Goal: Task Accomplishment & Management: Manage account settings

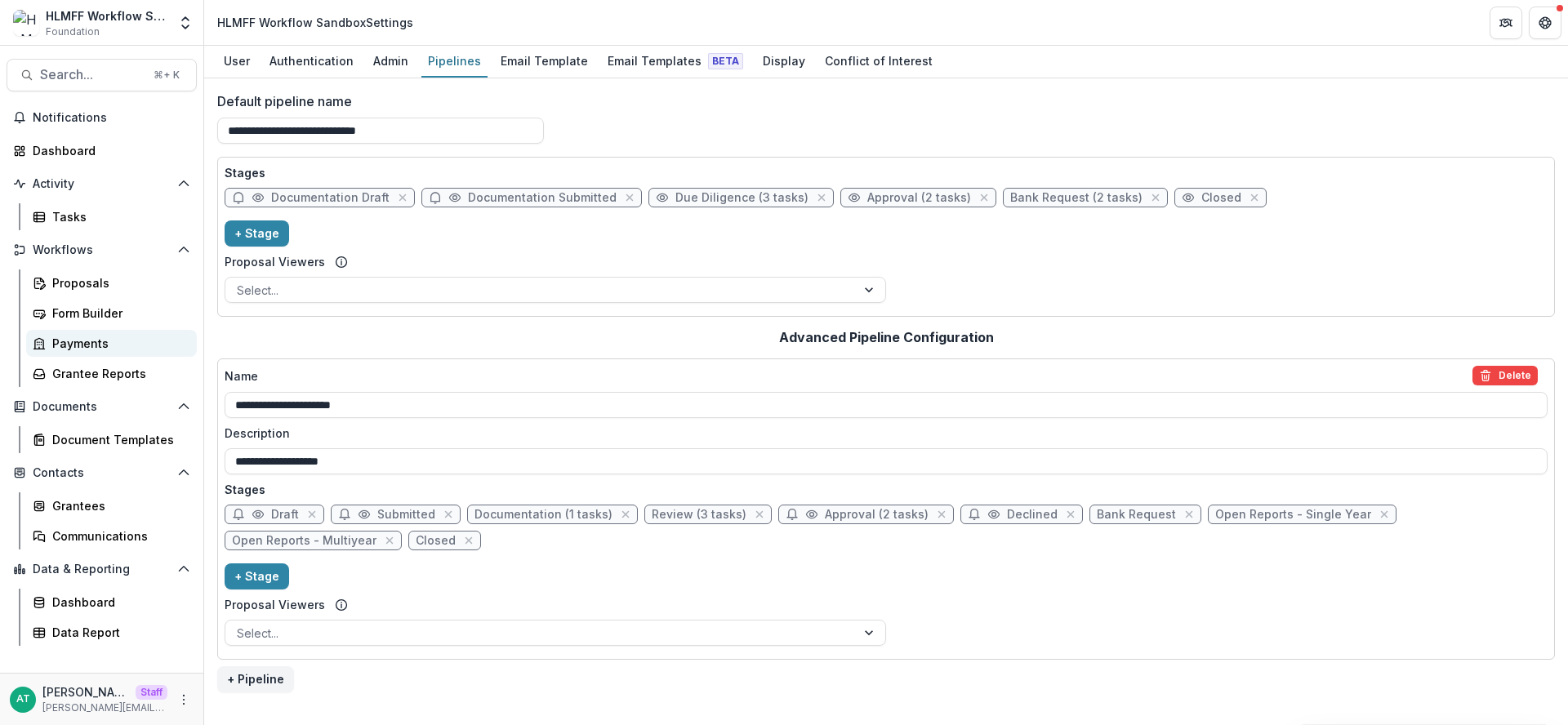
click at [100, 349] on div "Payments" at bounding box center [117, 343] width 131 height 17
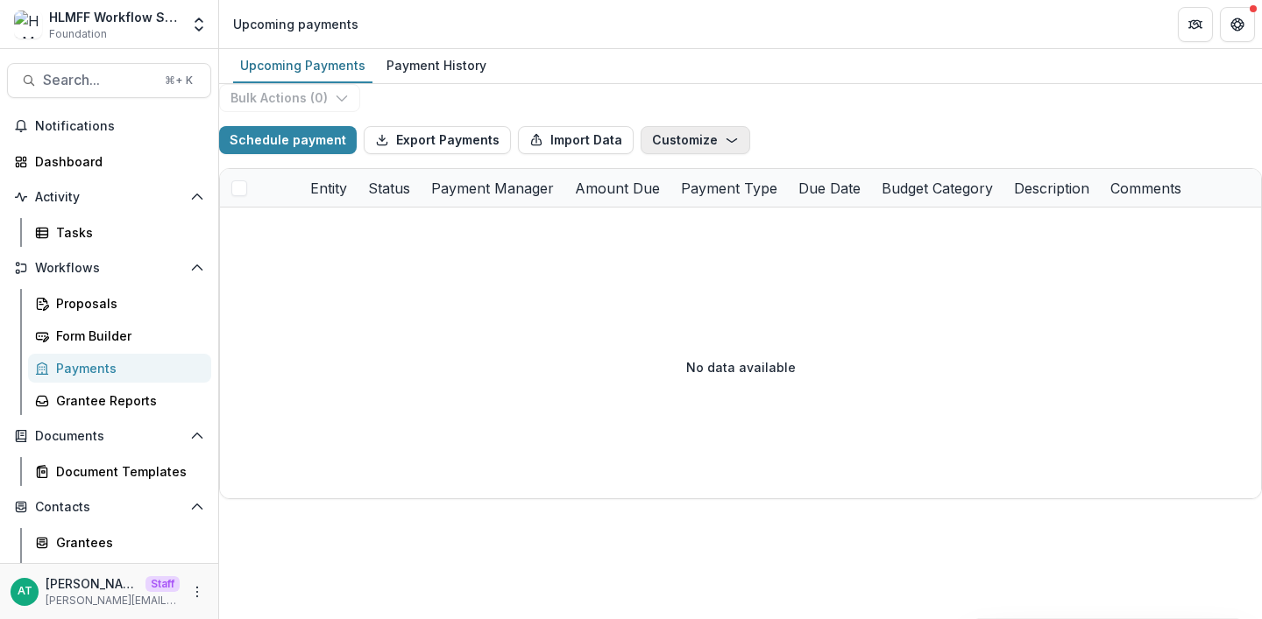
click at [686, 154] on button "Customize" at bounding box center [695, 140] width 110 height 28
click at [662, 195] on button "New Custom Field" at bounding box center [667, 180] width 188 height 29
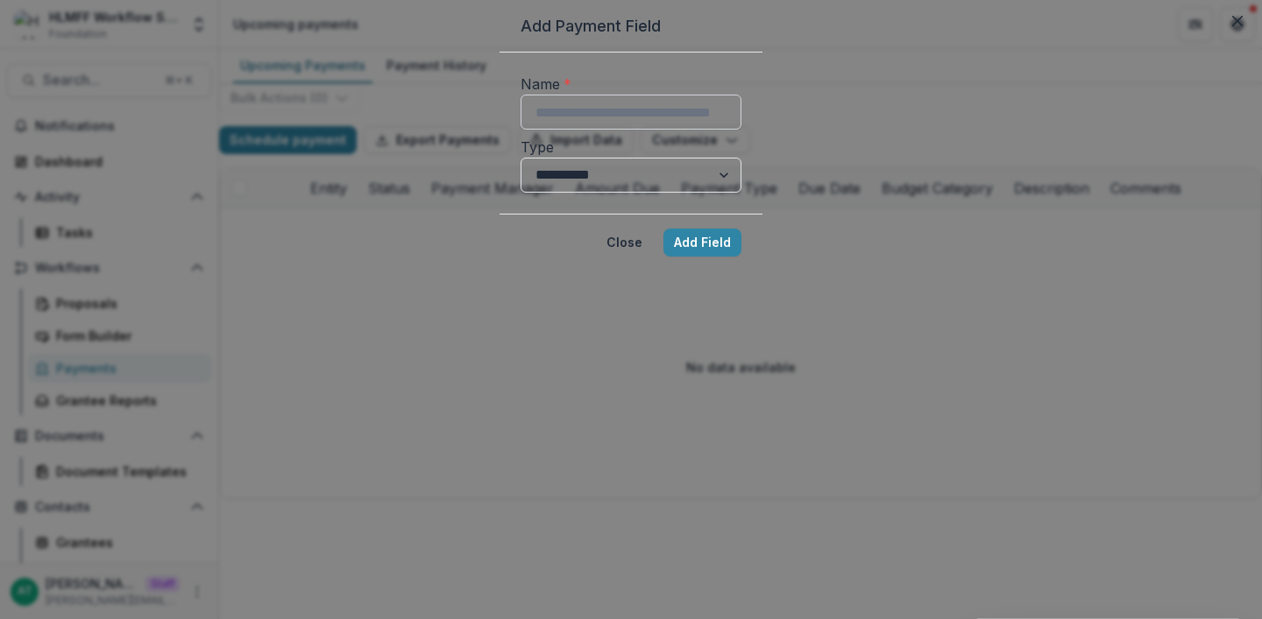
click at [536, 130] on input "Name *" at bounding box center [630, 112] width 221 height 35
type input "**********"
click at [520, 193] on select "**********" at bounding box center [630, 175] width 221 height 35
click at [741, 257] on button "Add Field" at bounding box center [702, 243] width 78 height 28
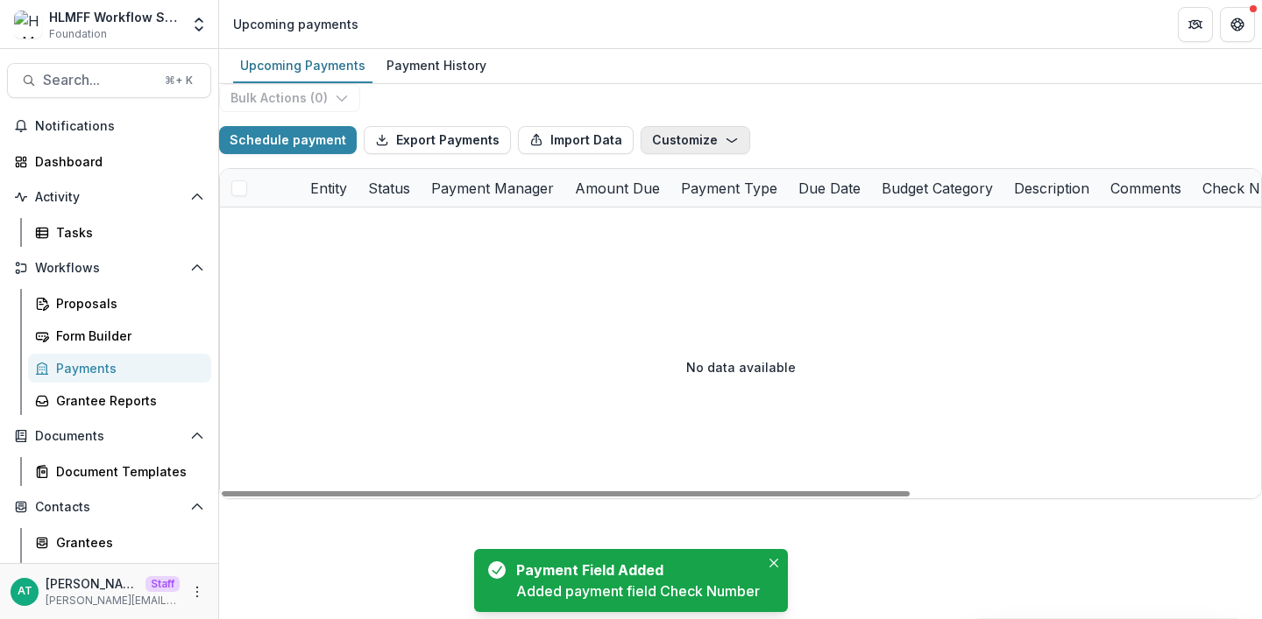
click at [732, 152] on button "Customize" at bounding box center [695, 140] width 110 height 28
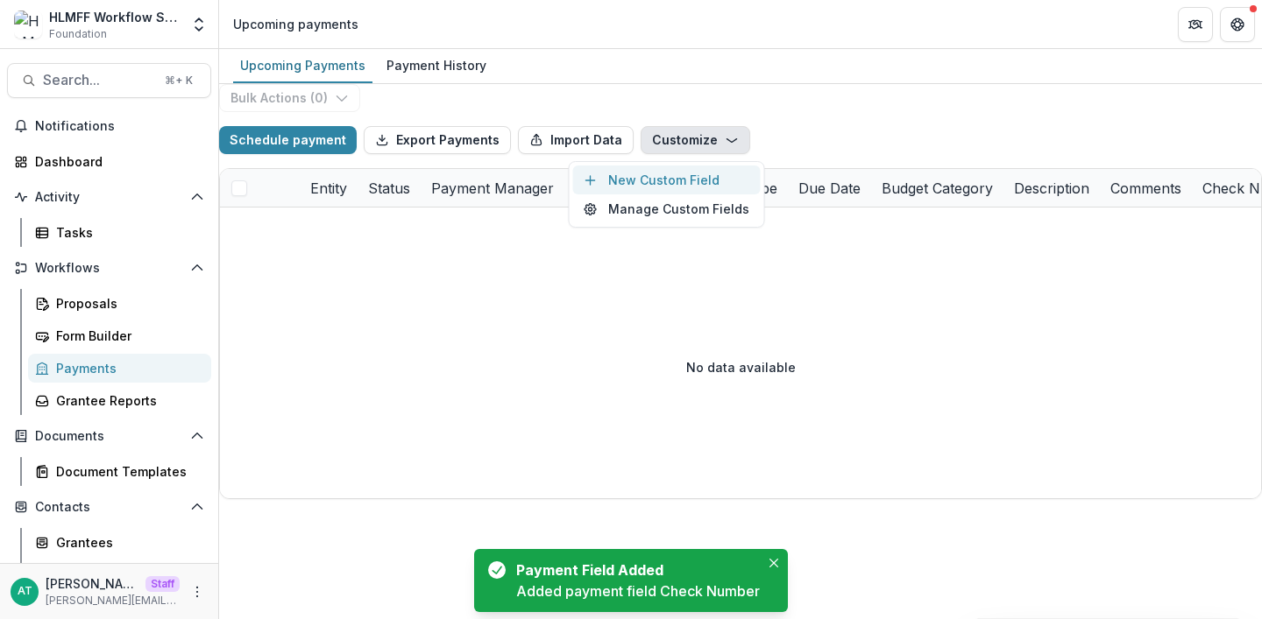
click at [666, 195] on button "New Custom Field" at bounding box center [667, 180] width 188 height 29
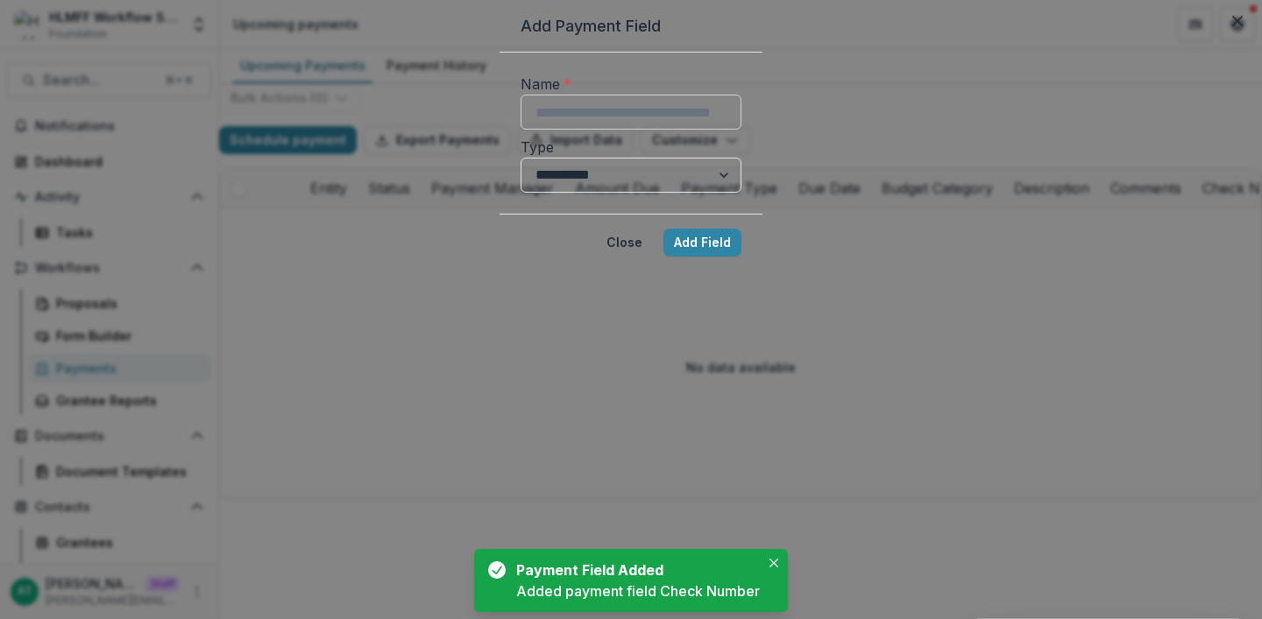
click at [541, 130] on input "Name *" at bounding box center [630, 112] width 221 height 35
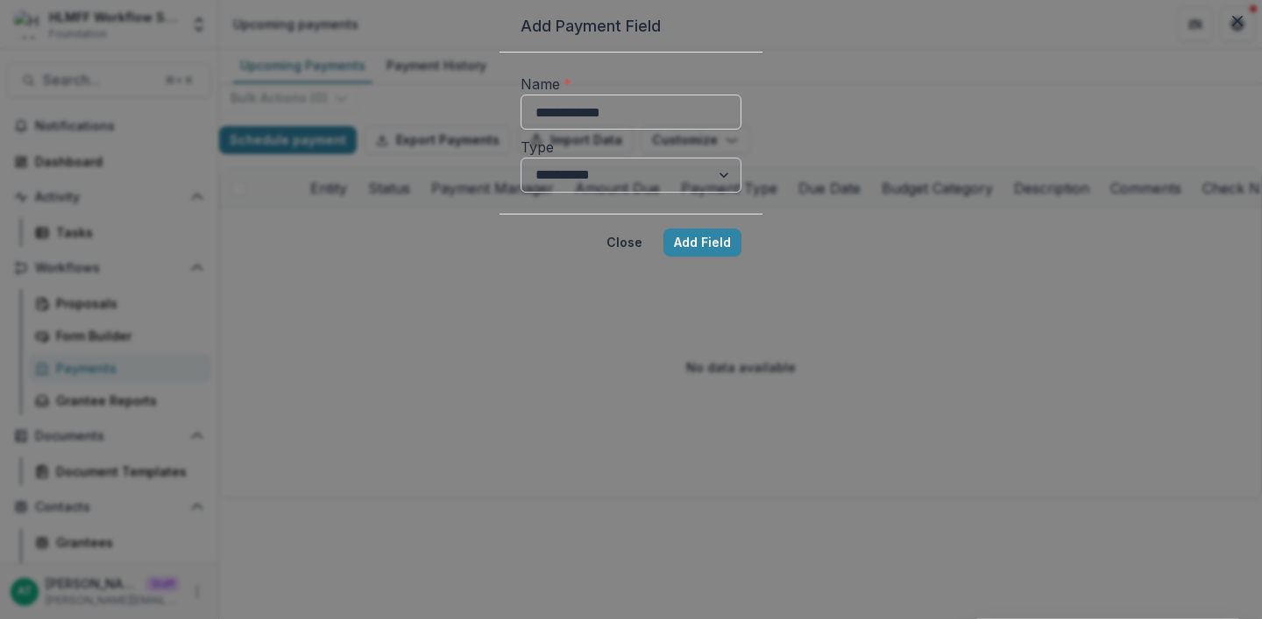
type input "**********"
click at [549, 193] on select "**********" at bounding box center [630, 175] width 221 height 35
select select "****"
click at [520, 193] on select "**********" at bounding box center [630, 175] width 221 height 35
click at [741, 257] on button "Add Field" at bounding box center [702, 243] width 78 height 28
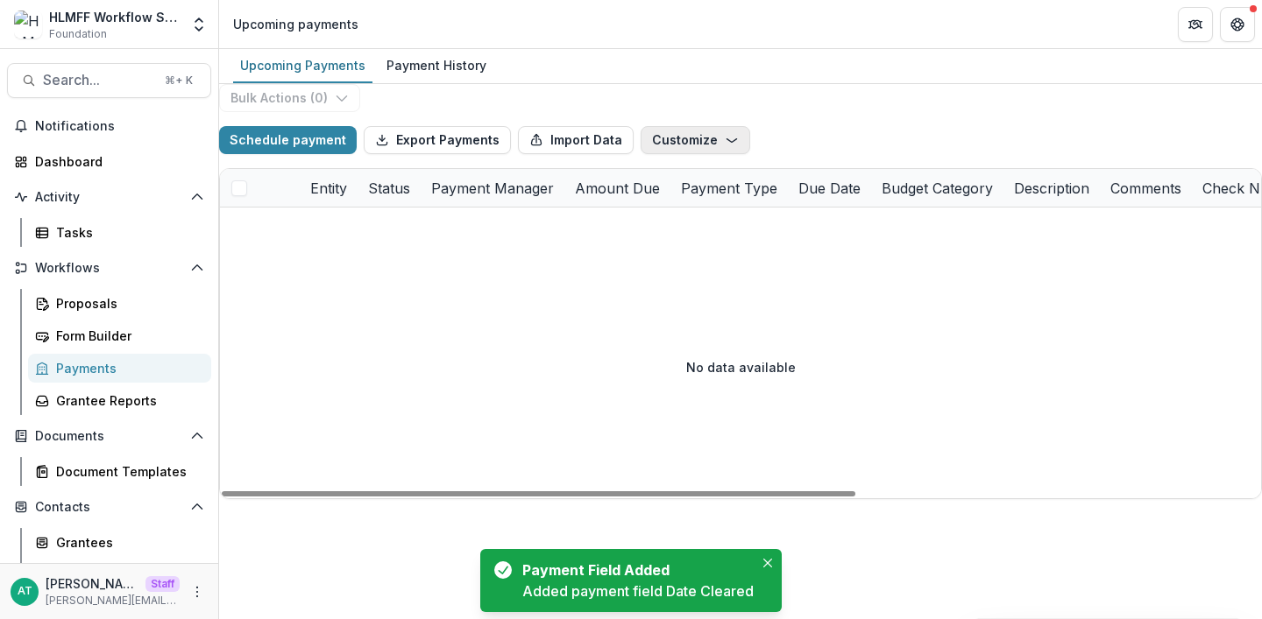
click at [692, 154] on button "Customize" at bounding box center [695, 140] width 110 height 28
click at [669, 195] on button "New Custom Field" at bounding box center [667, 180] width 188 height 29
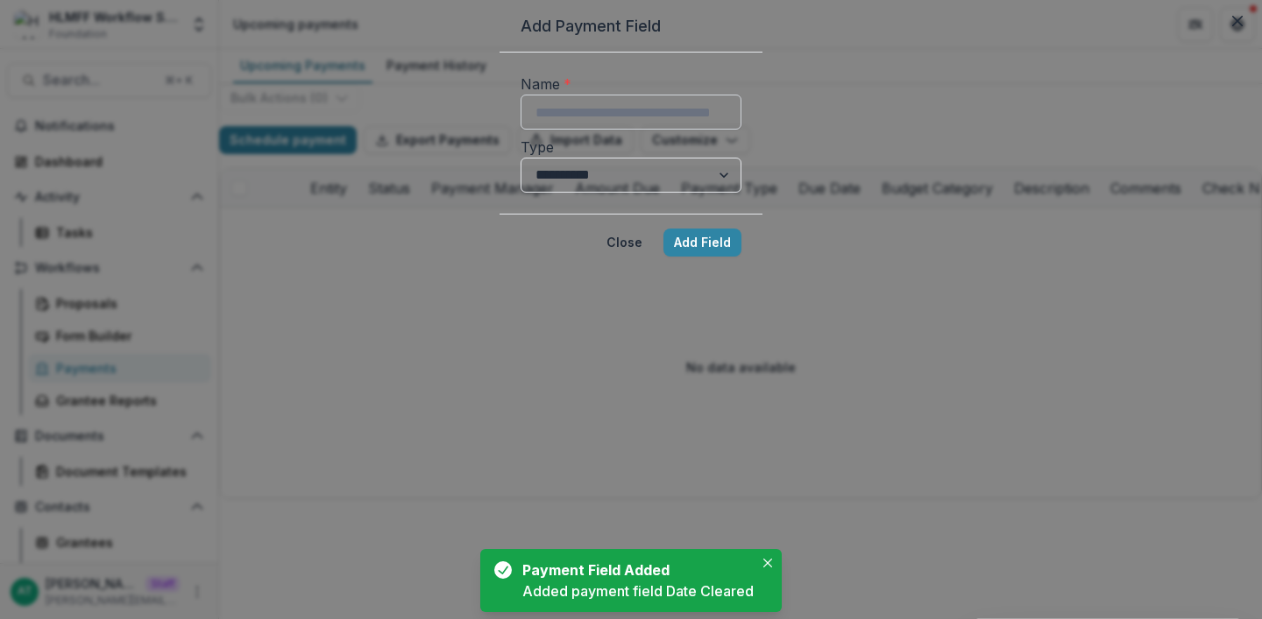
click at [534, 130] on input "Name *" at bounding box center [630, 112] width 221 height 35
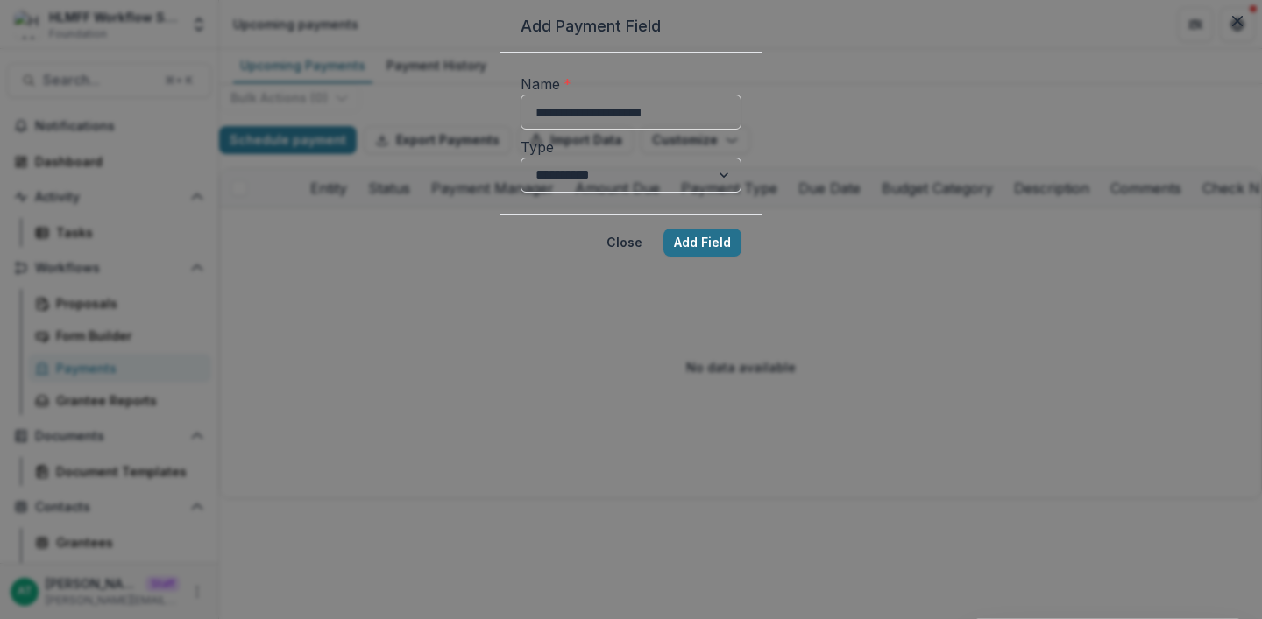
type input "**********"
click at [741, 257] on button "Add Field" at bounding box center [702, 243] width 78 height 28
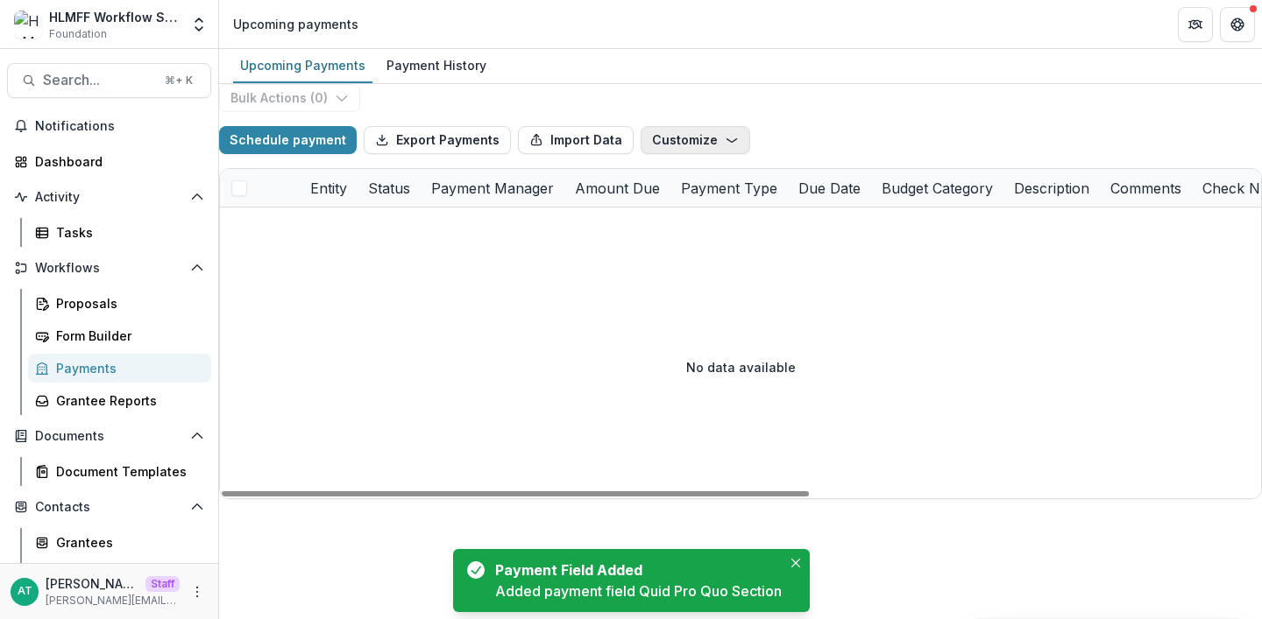
click at [699, 154] on button "Customize" at bounding box center [695, 140] width 110 height 28
click at [683, 195] on button "New Custom Field" at bounding box center [667, 180] width 188 height 29
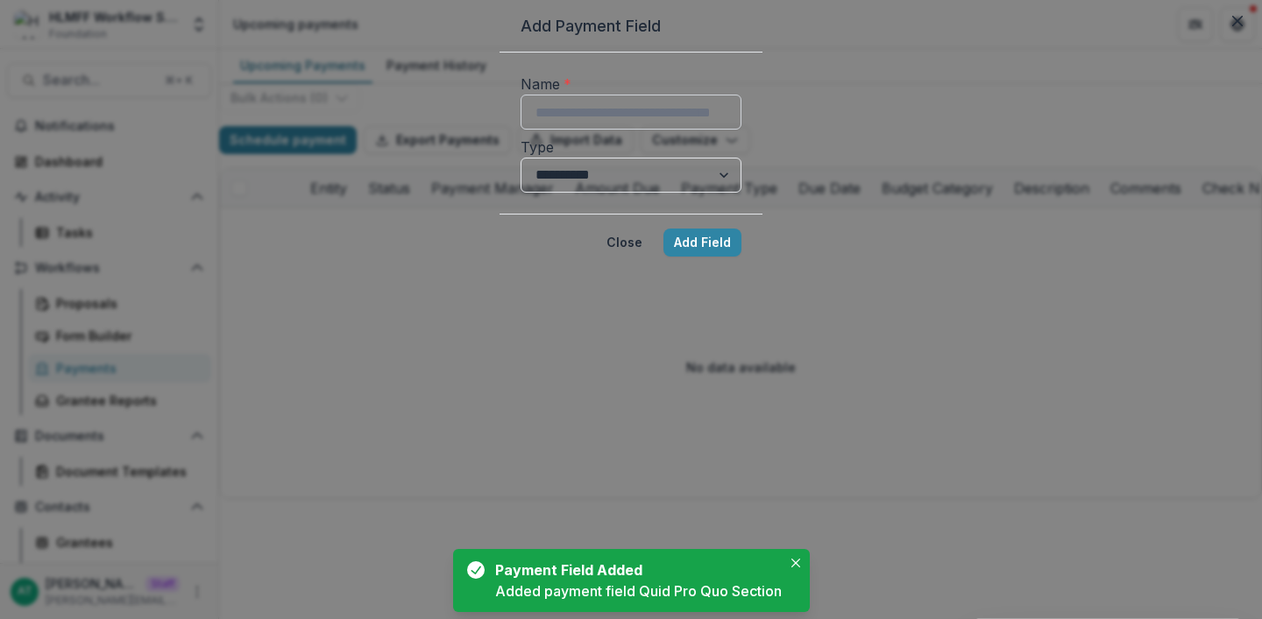
click at [590, 130] on input "Name *" at bounding box center [630, 112] width 221 height 35
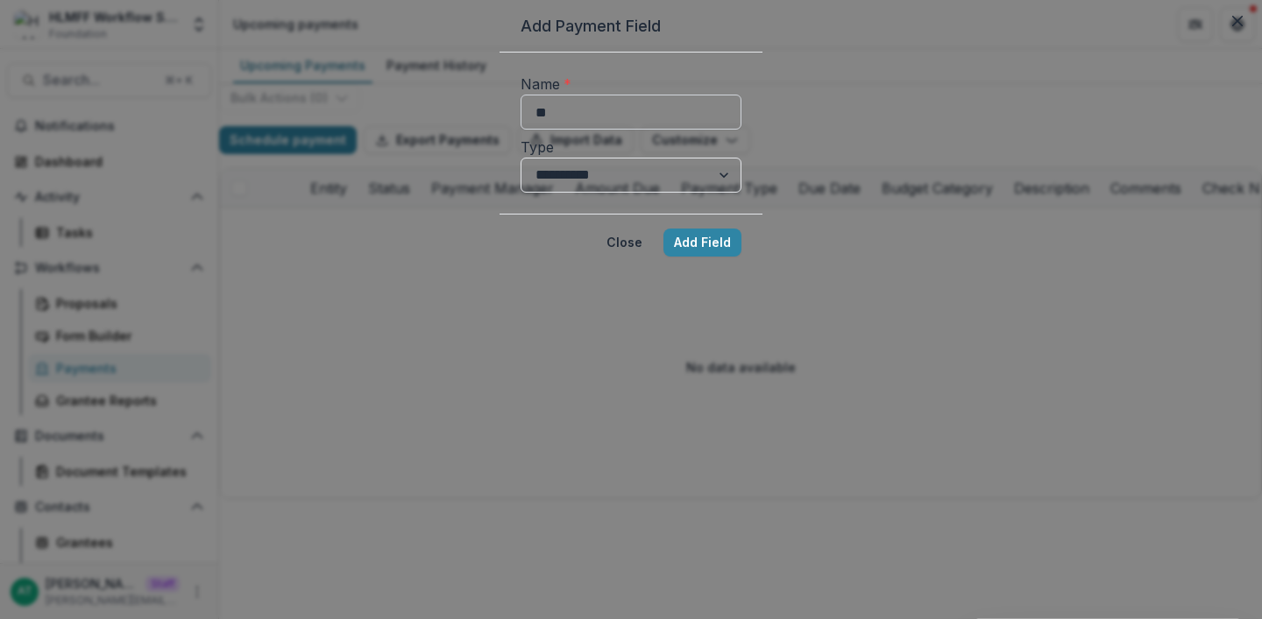
type input "*"
type input "**********"
click at [520, 193] on select "**********" at bounding box center [630, 175] width 221 height 35
click at [741, 257] on button "Add Field" at bounding box center [702, 243] width 78 height 28
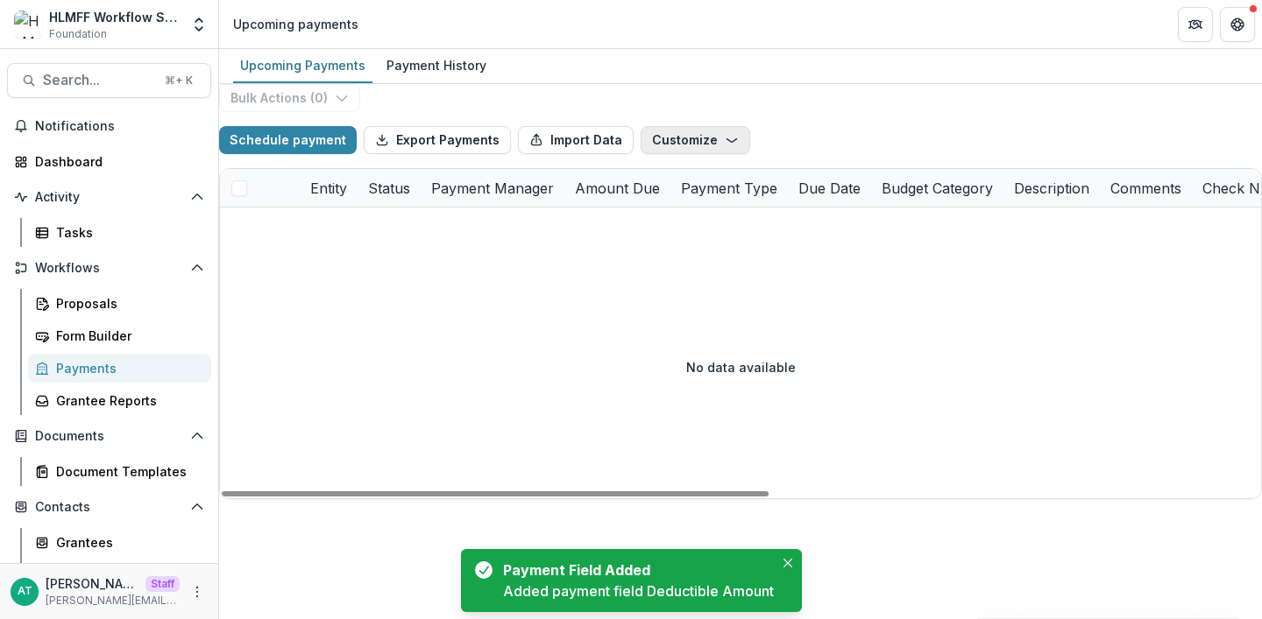
click at [691, 154] on button "Customize" at bounding box center [695, 140] width 110 height 28
click at [660, 195] on button "New Custom Field" at bounding box center [667, 180] width 188 height 29
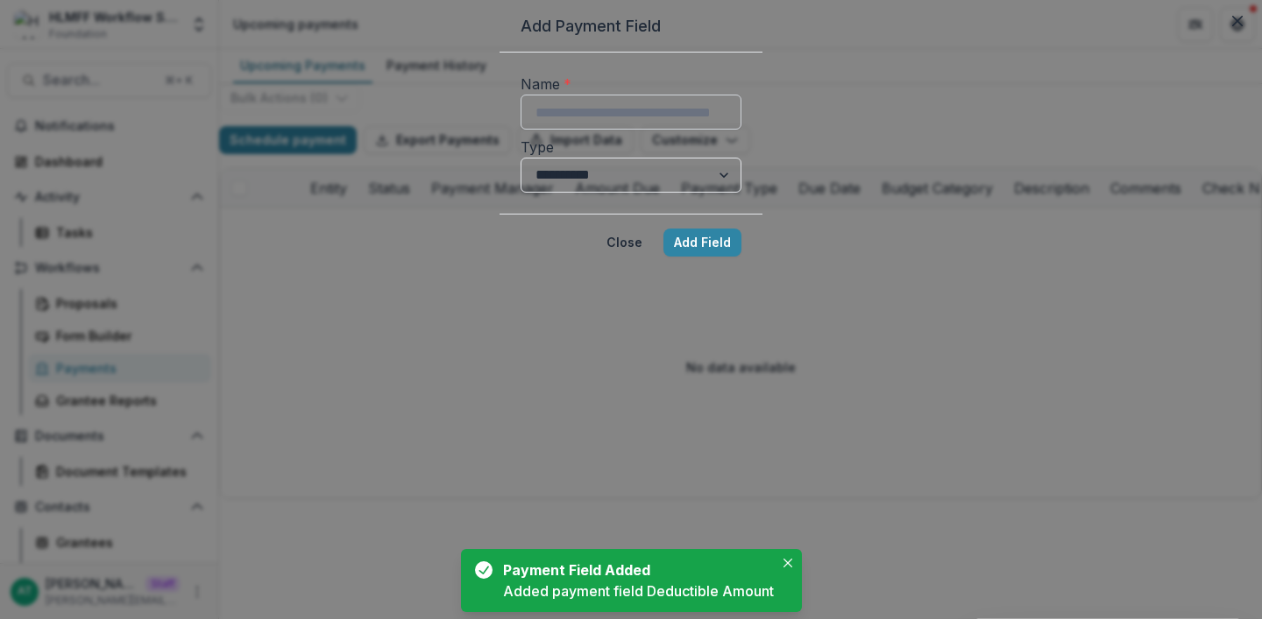
click at [570, 130] on input "Name *" at bounding box center [630, 112] width 221 height 35
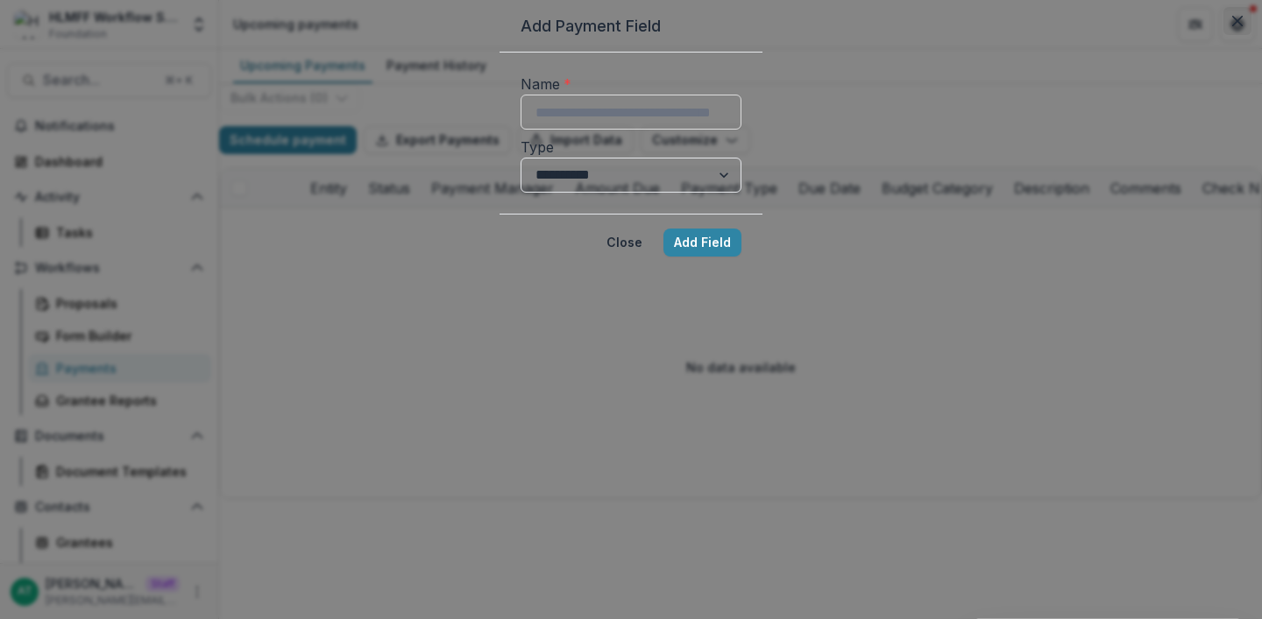
click at [1232, 26] on icon "Close" at bounding box center [1237, 21] width 11 height 11
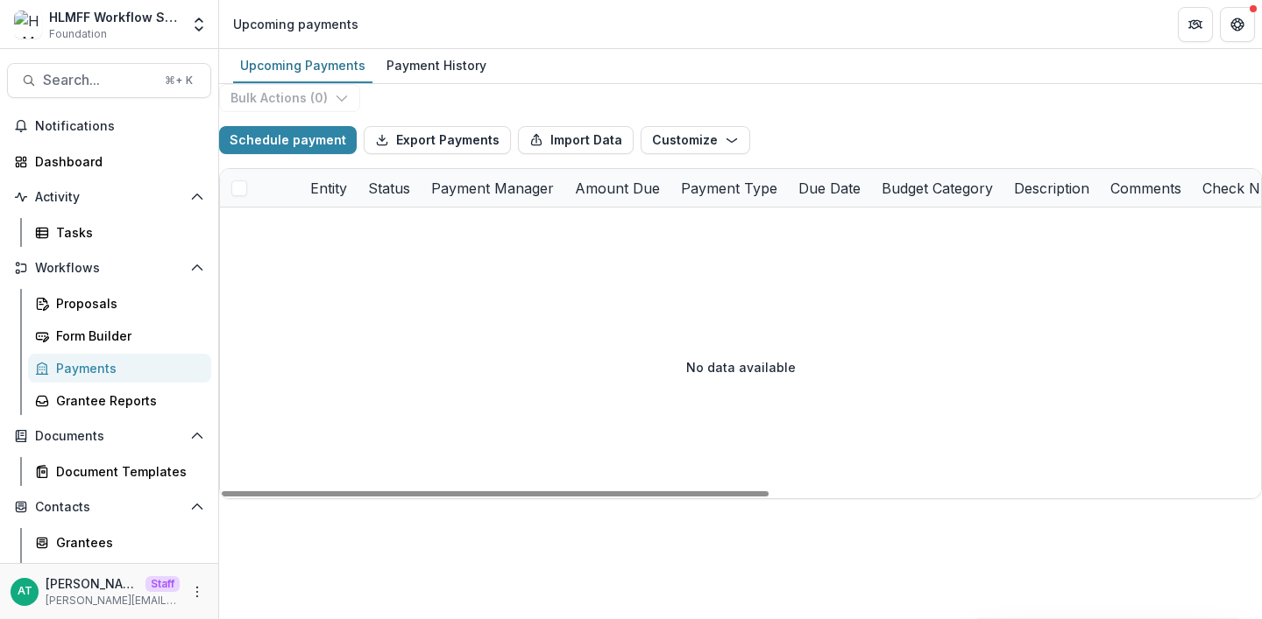
scroll to position [0, 909]
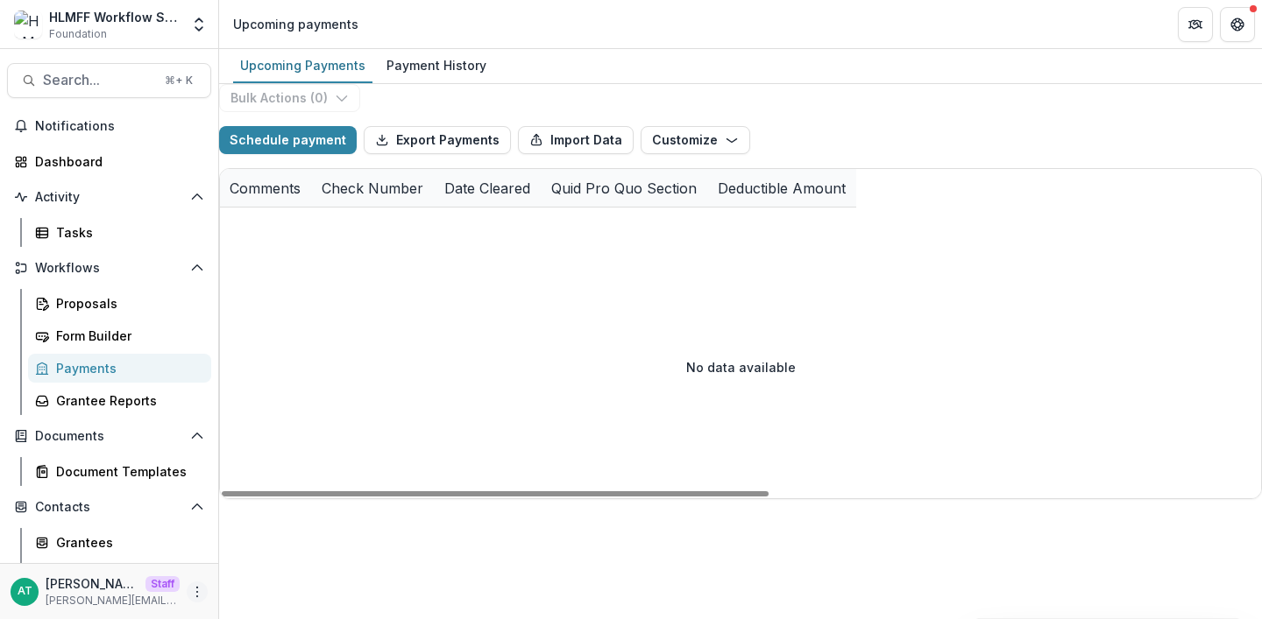
click at [200, 596] on button "More" at bounding box center [197, 592] width 21 height 21
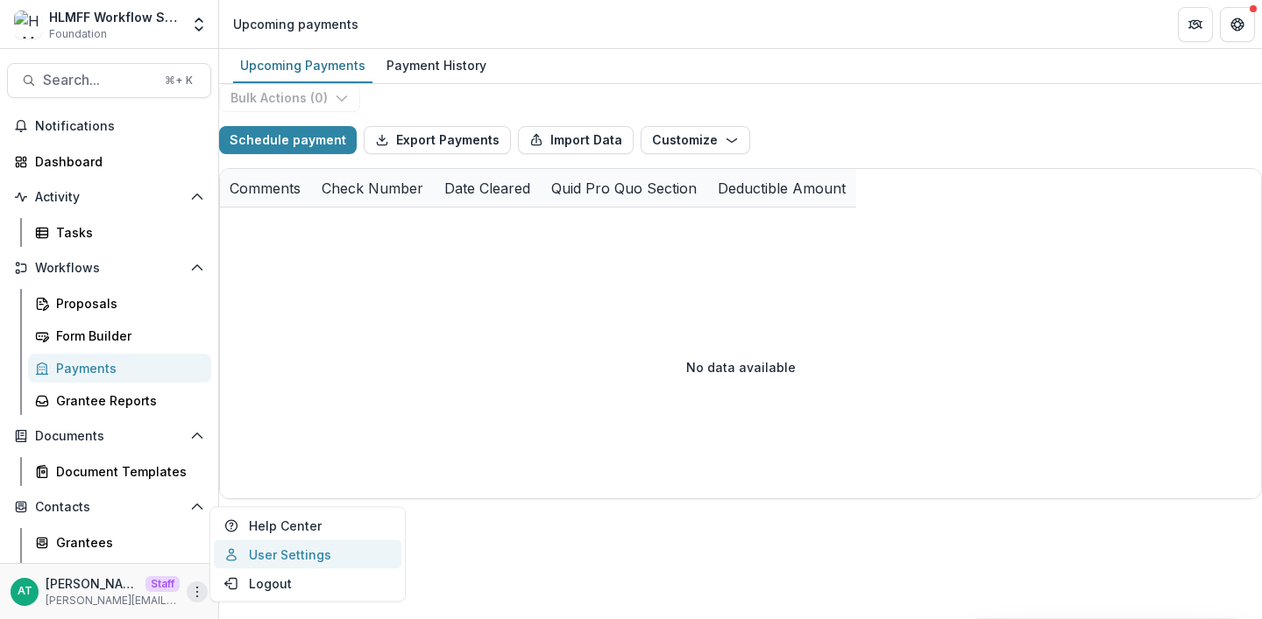
click at [231, 546] on link "User Settings" at bounding box center [308, 555] width 188 height 29
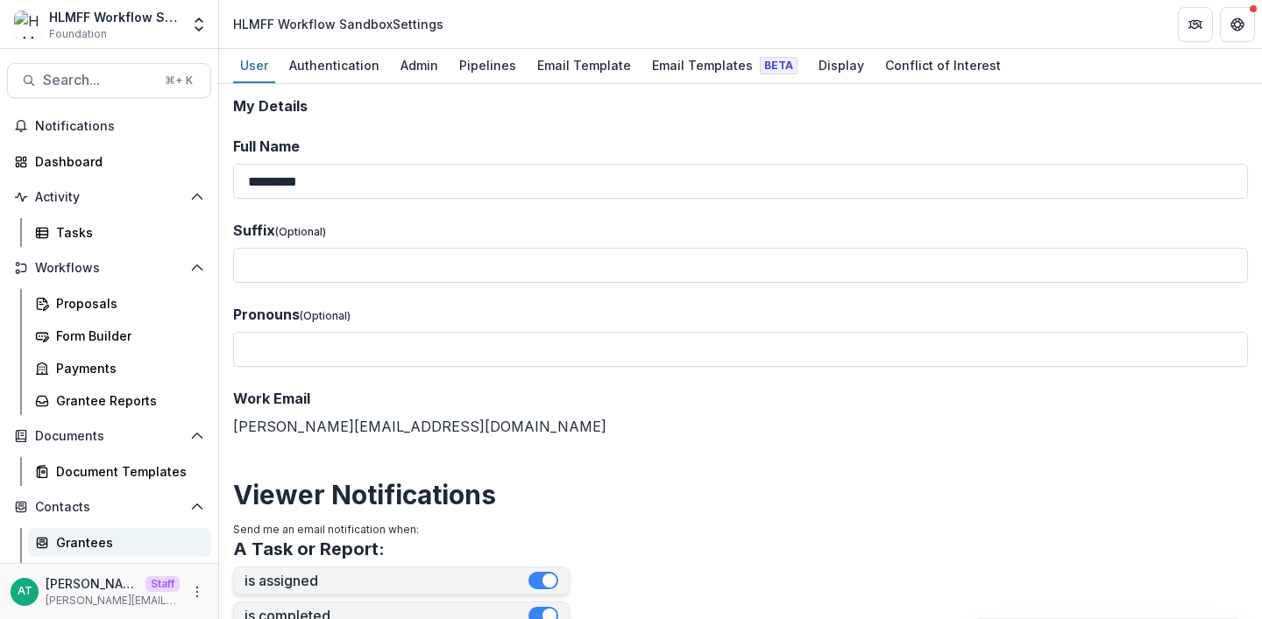
scroll to position [130, 0]
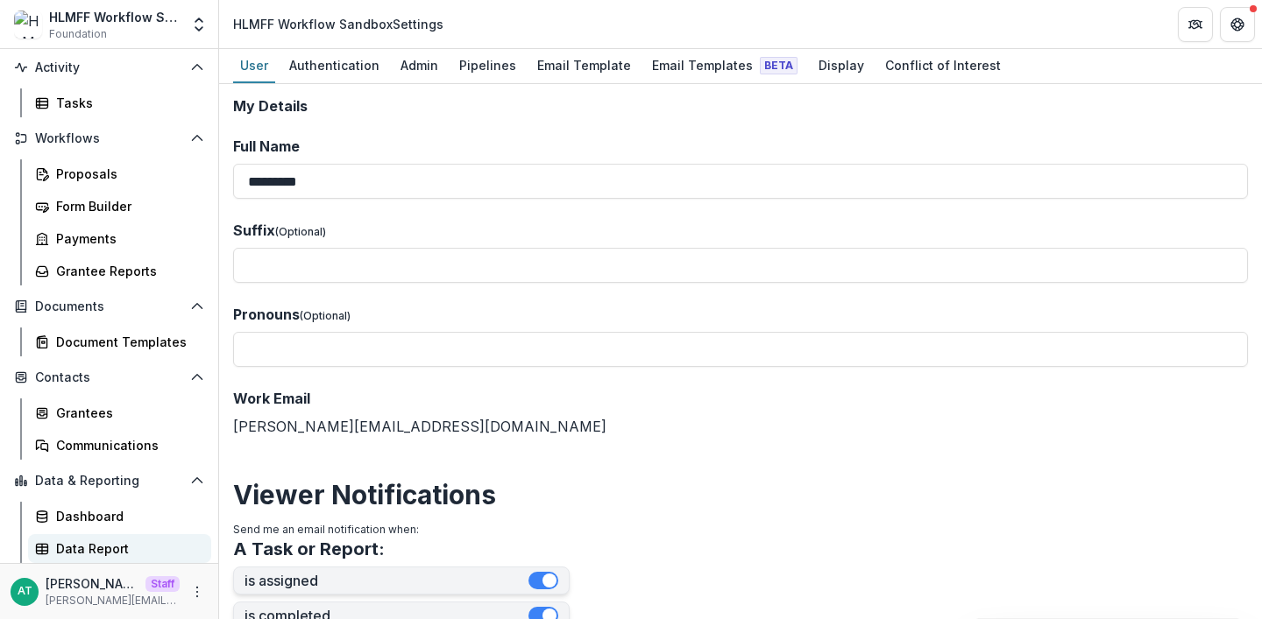
click at [130, 543] on div "Data Report" at bounding box center [126, 549] width 141 height 18
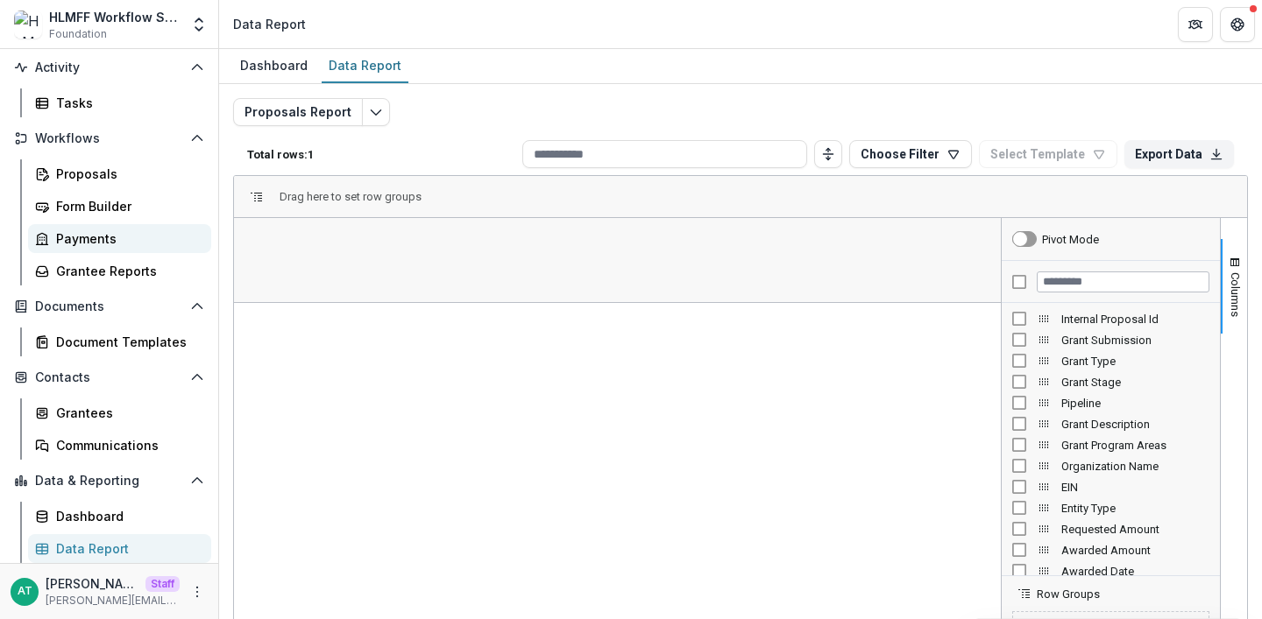
click at [87, 249] on link "Payments" at bounding box center [119, 238] width 183 height 29
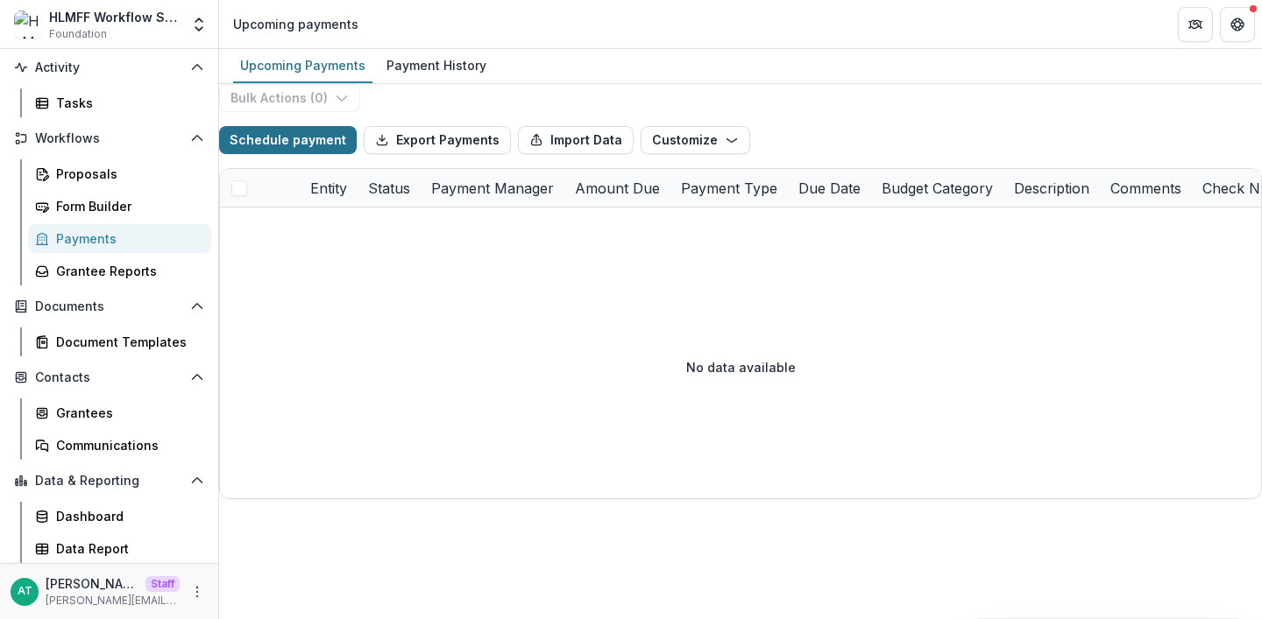
click at [323, 154] on button "Schedule payment" at bounding box center [288, 140] width 138 height 28
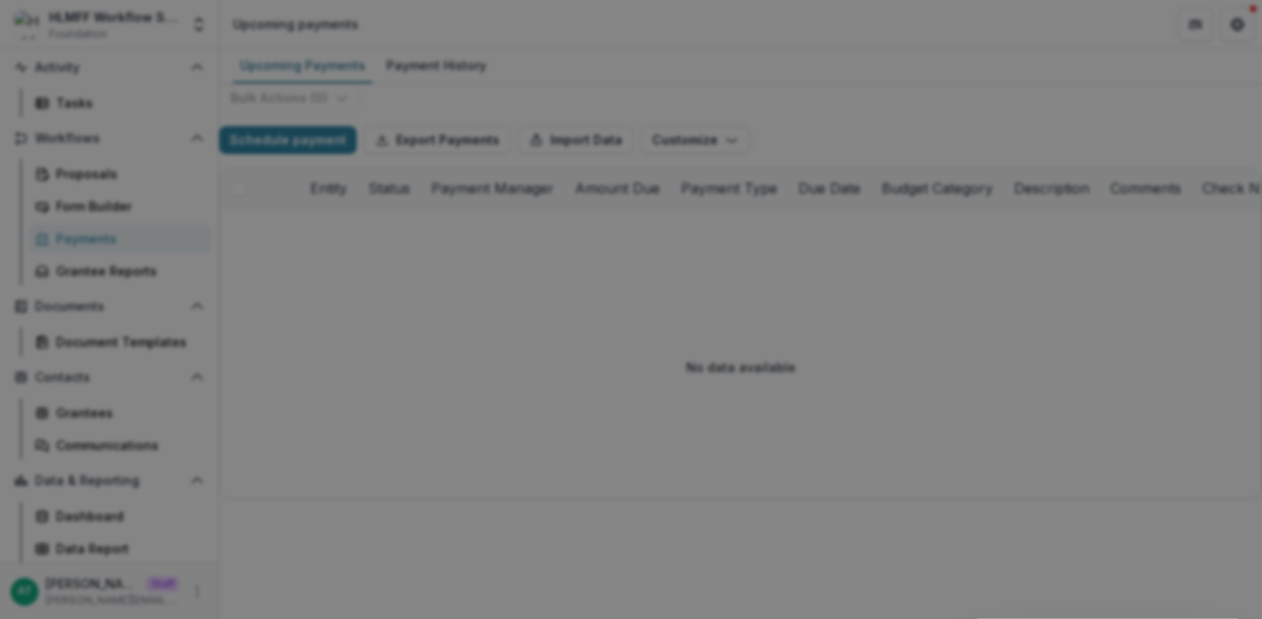
type input "*******"
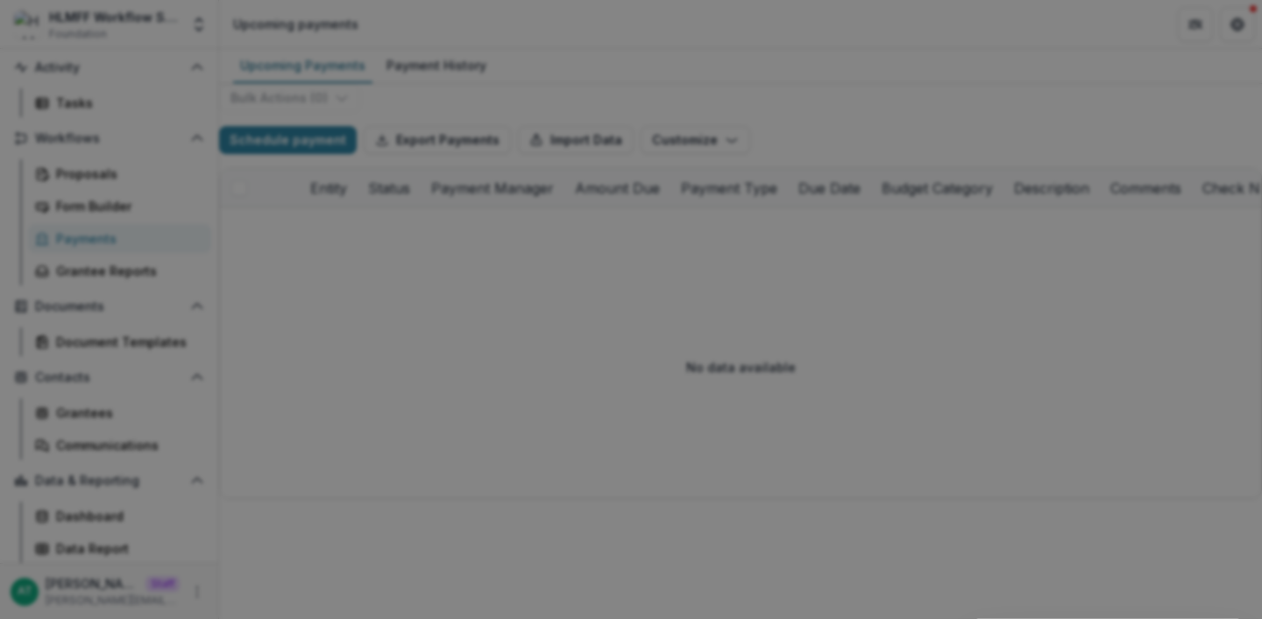
scroll to position [523, 0]
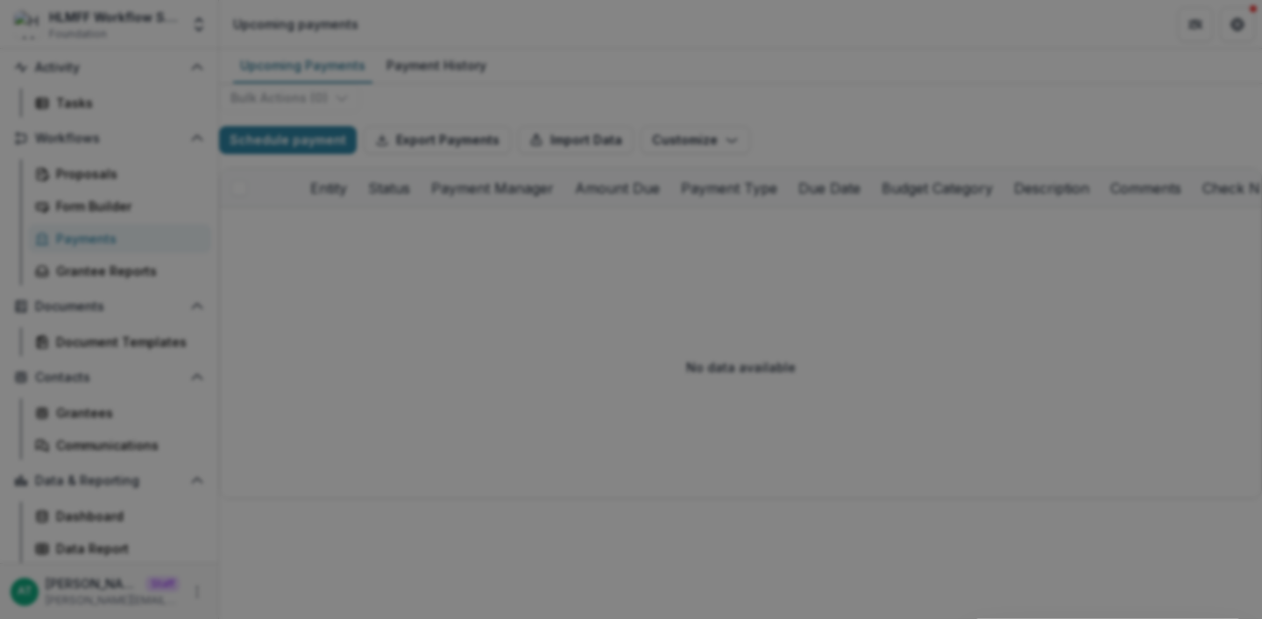
type input "**********"
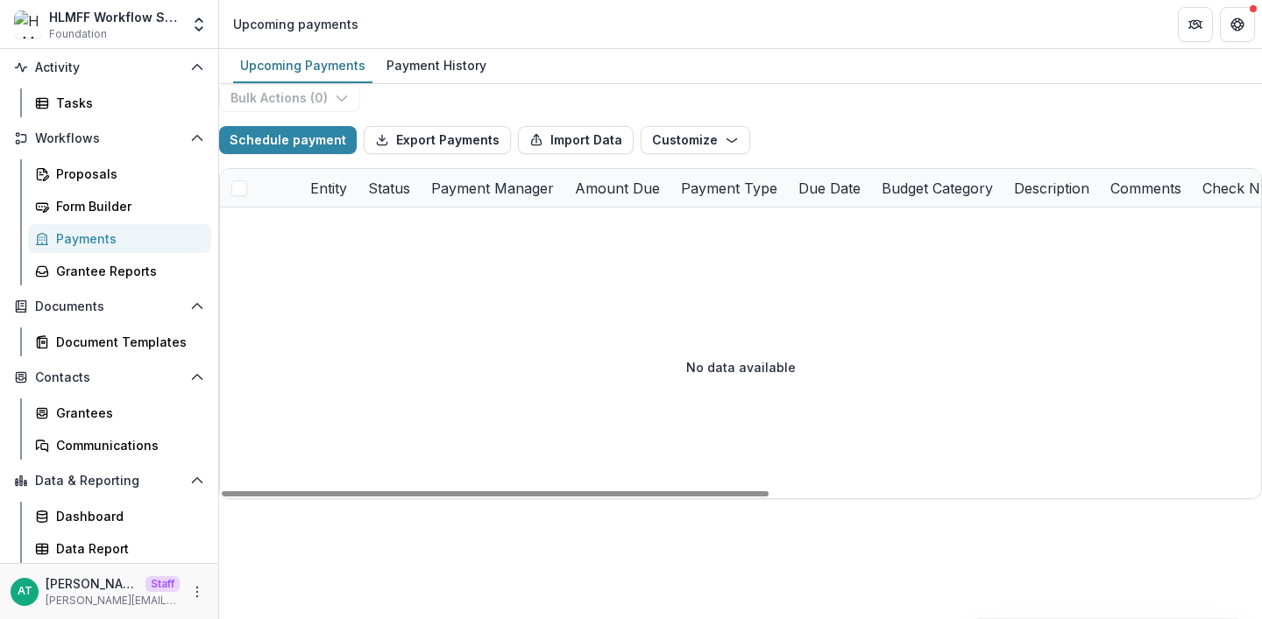
click at [194, 580] on div "AT Anna Test Staff anna@trytemelio.com" at bounding box center [109, 592] width 197 height 34
click at [194, 592] on icon "More" at bounding box center [197, 592] width 14 height 14
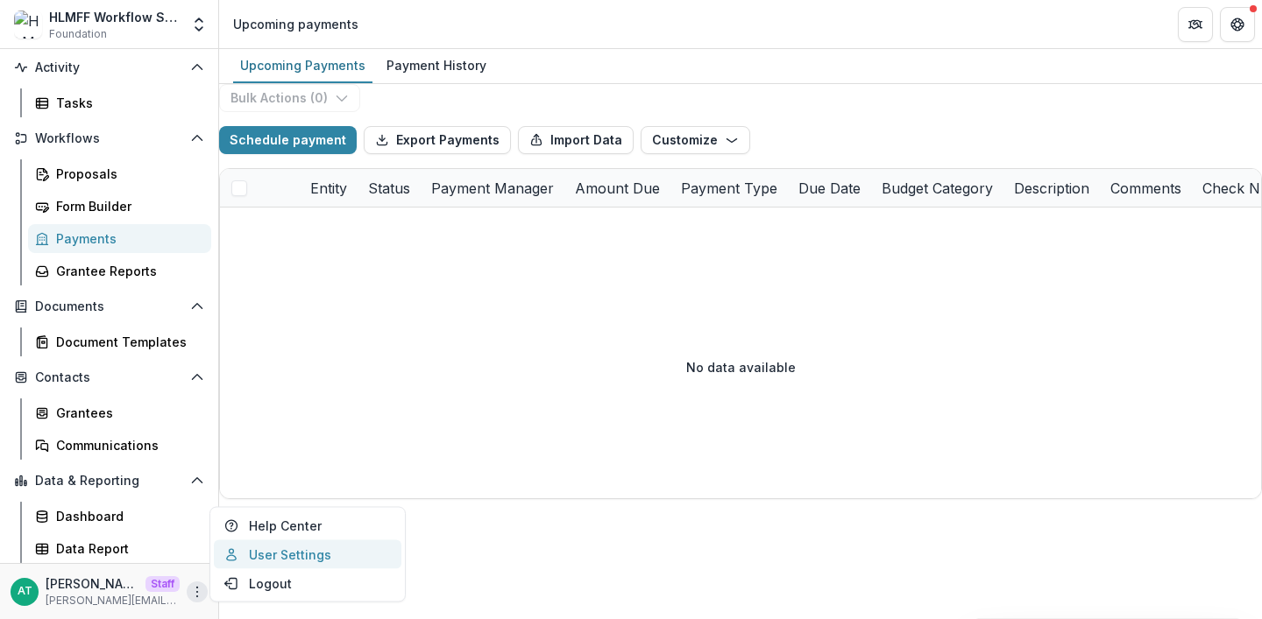
click at [281, 560] on link "User Settings" at bounding box center [308, 555] width 188 height 29
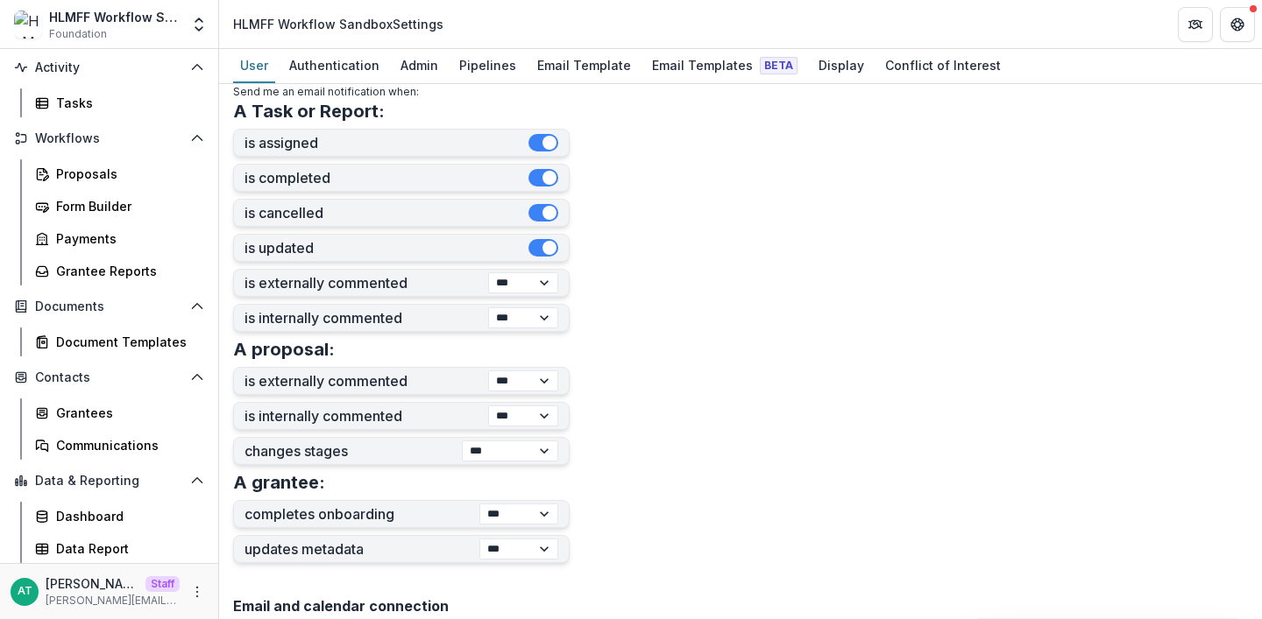
scroll to position [655, 0]
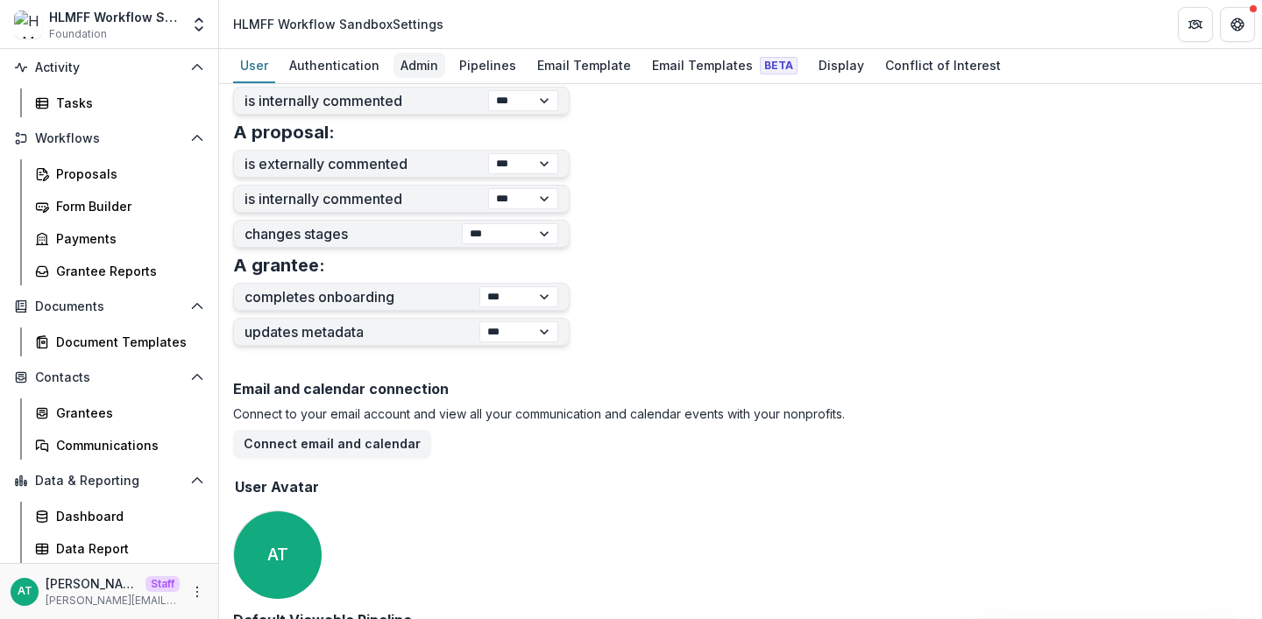
click at [421, 71] on div "Admin" at bounding box center [419, 65] width 52 height 25
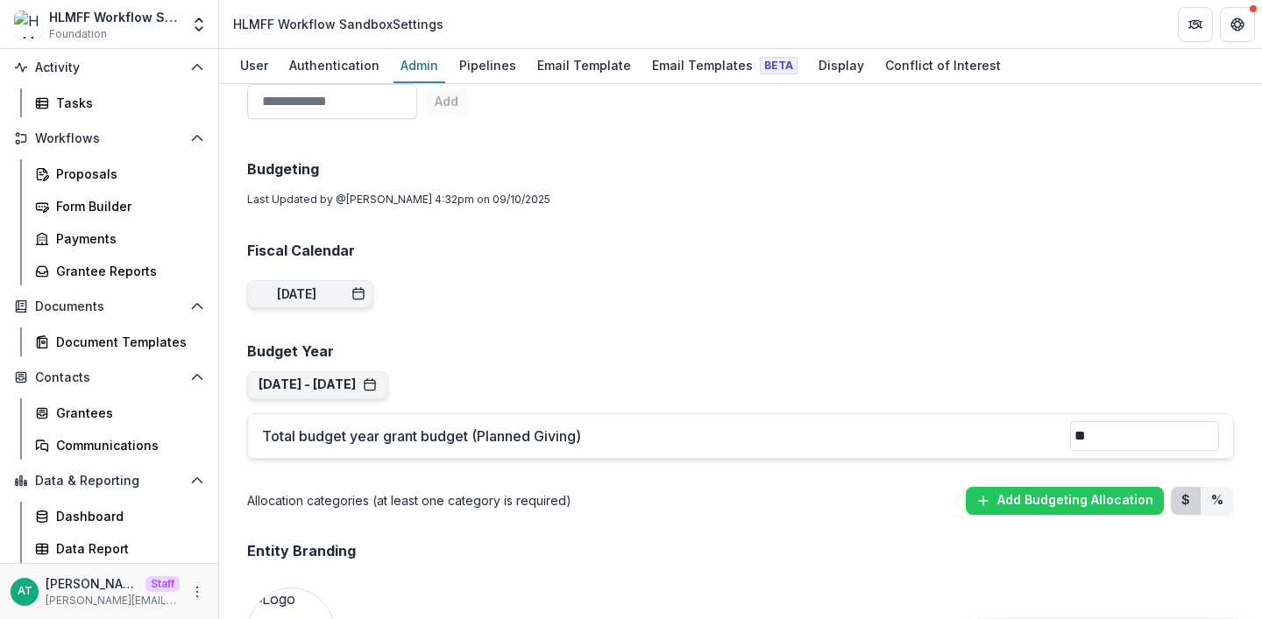
scroll to position [1519, 0]
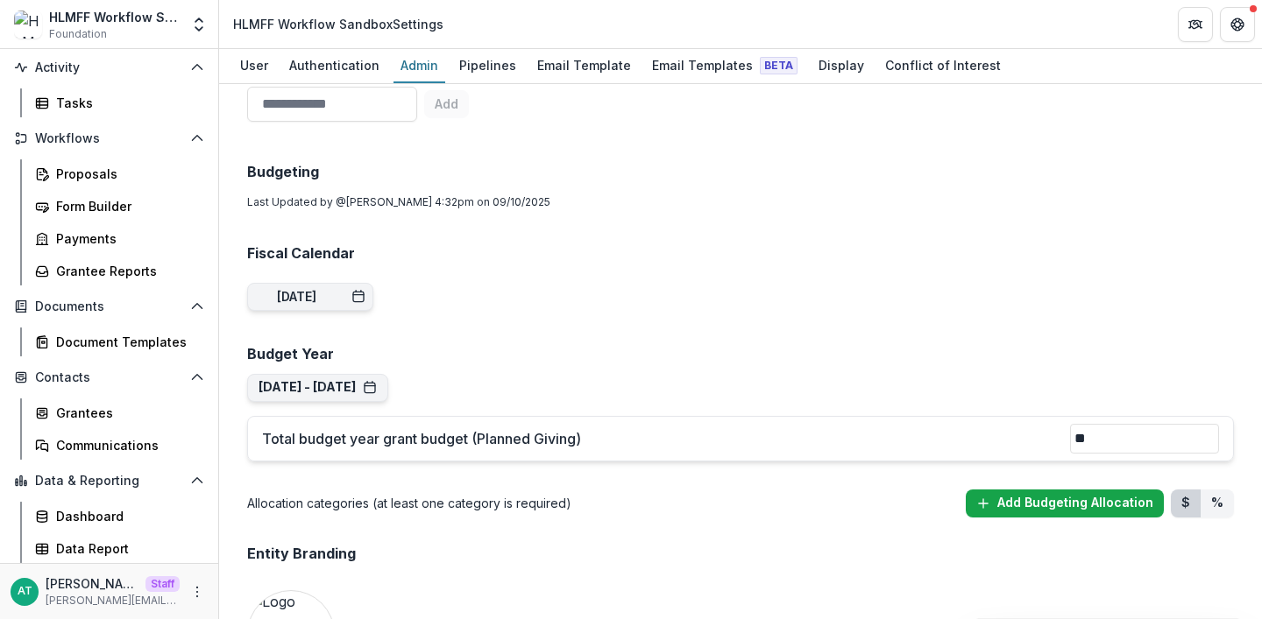
click at [1087, 490] on button "Add Budgeting Allocation" at bounding box center [1065, 504] width 198 height 28
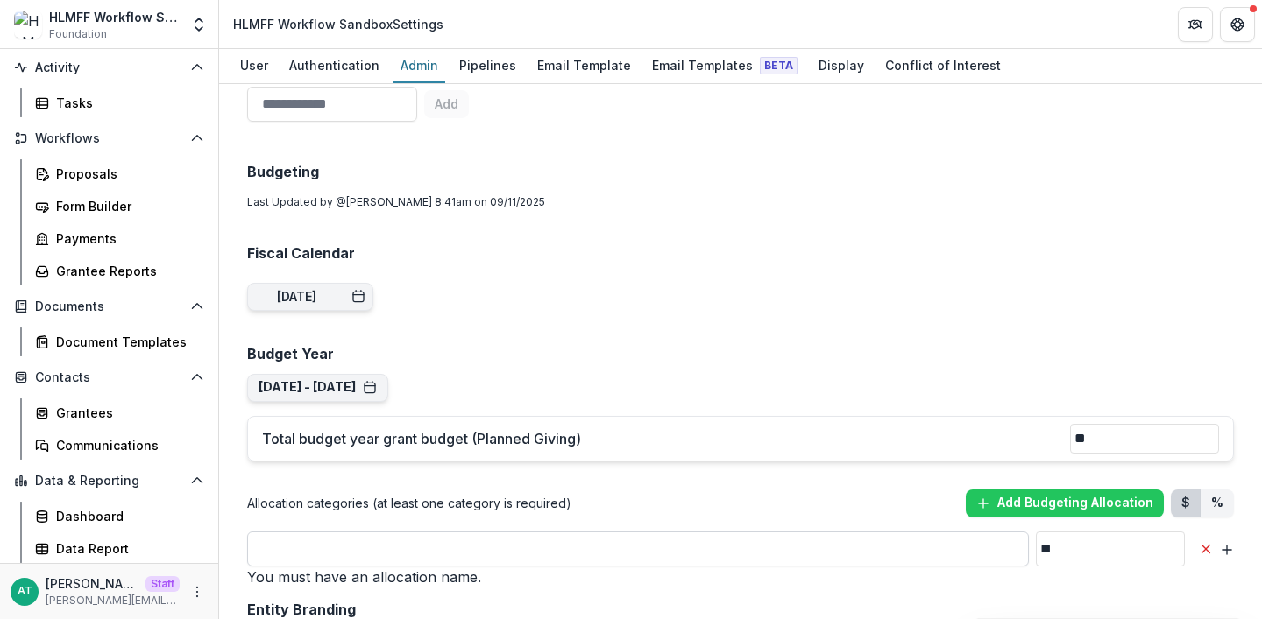
click at [830, 532] on input "**" at bounding box center [638, 549] width 782 height 35
type input "*****"
click at [377, 380] on button "Jan 1, 2025 - Dec 31, 2025" at bounding box center [317, 387] width 118 height 15
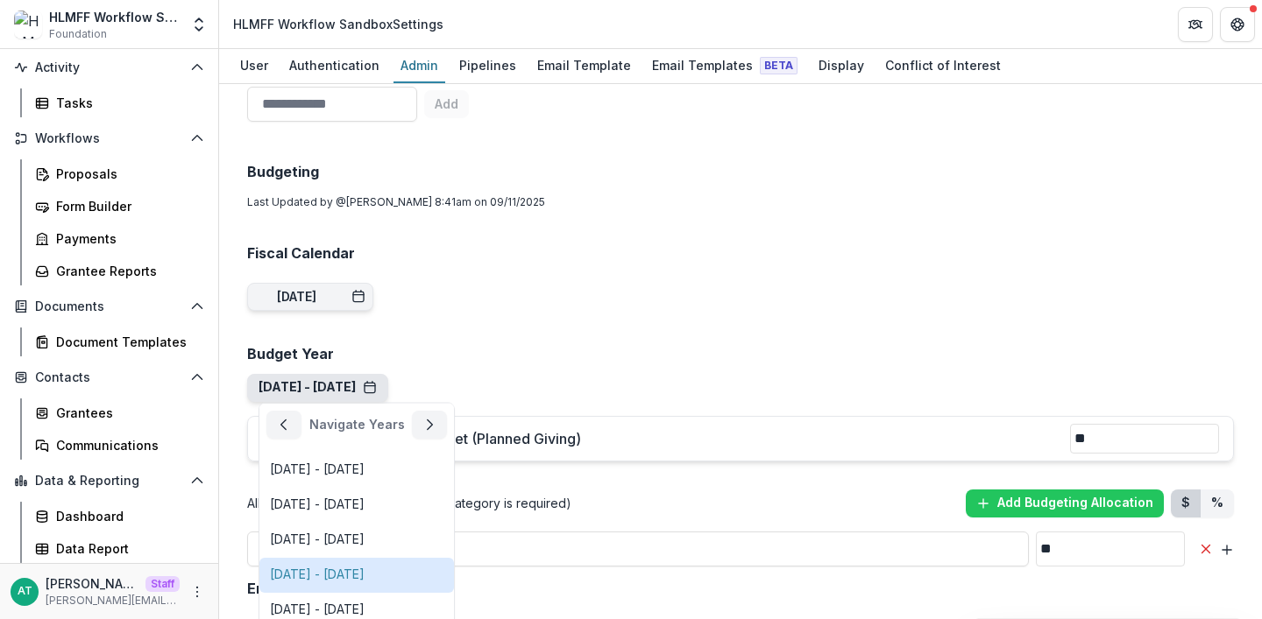
scroll to position [112, 0]
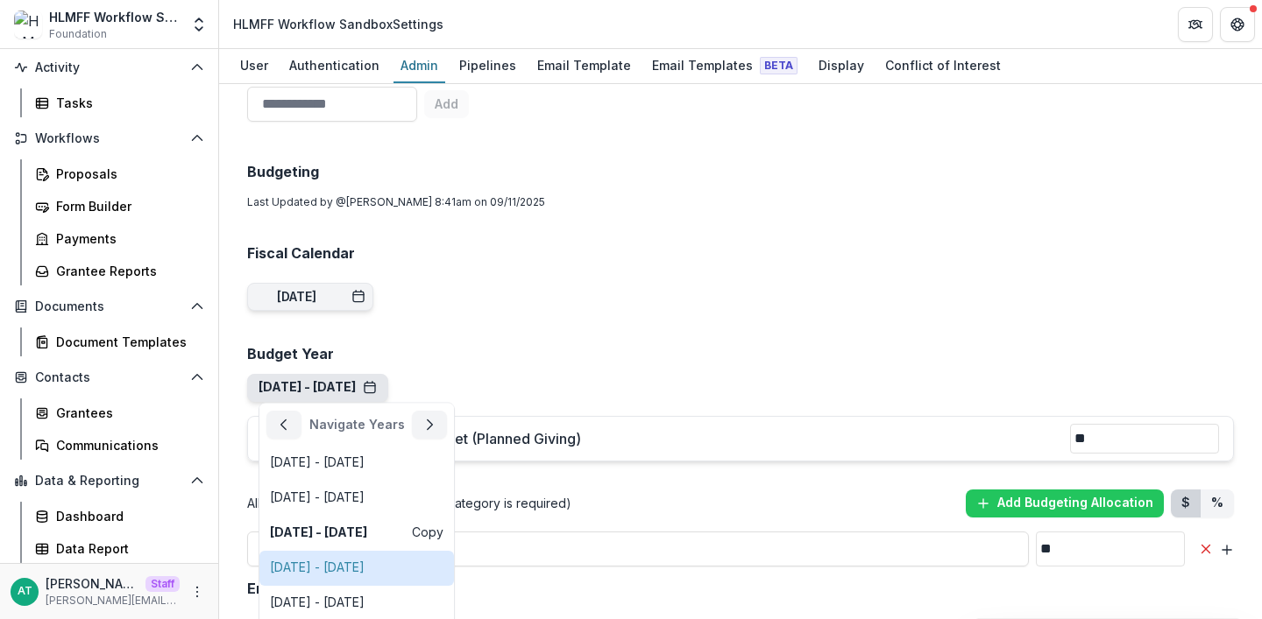
click at [363, 561] on div "Jan 1, 2026 - Dec 31, 2026" at bounding box center [317, 568] width 95 height 15
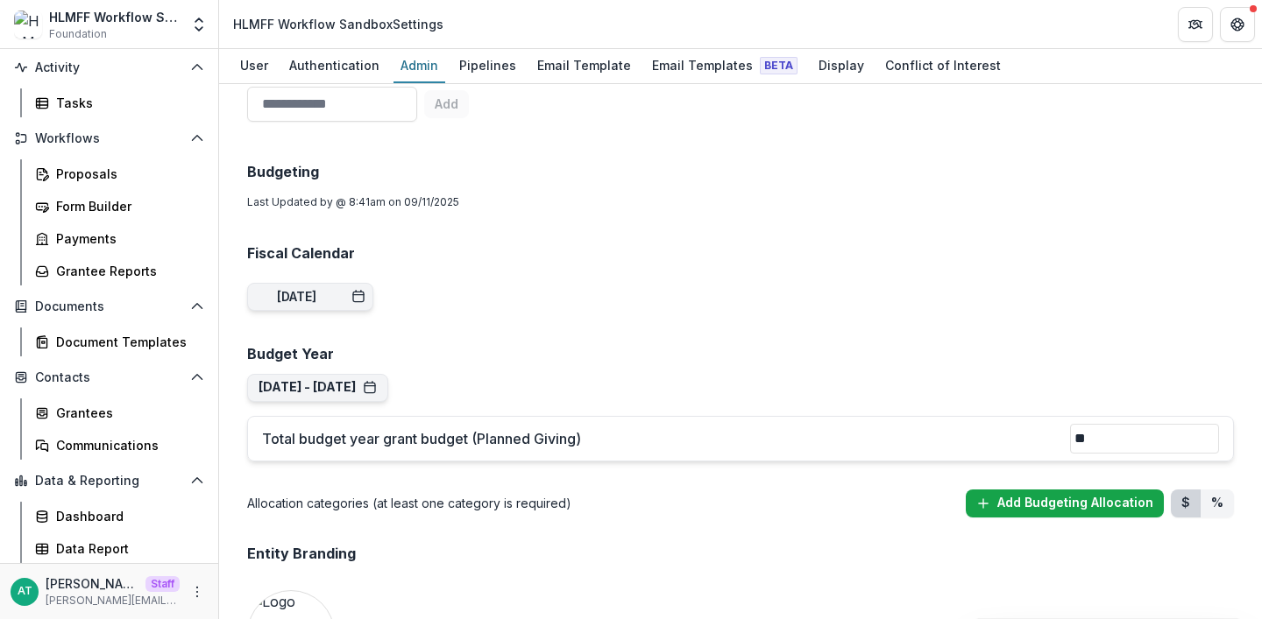
click at [1072, 490] on button "Add Budgeting Allocation" at bounding box center [1065, 504] width 198 height 28
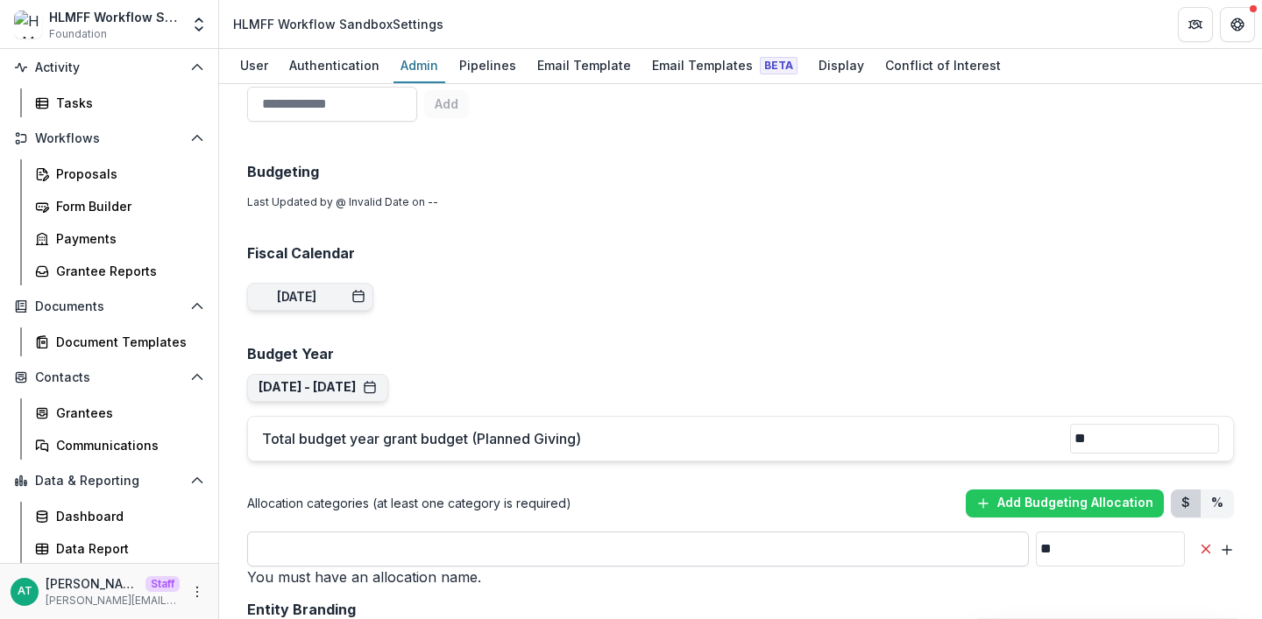
click at [569, 532] on input "**" at bounding box center [638, 549] width 782 height 35
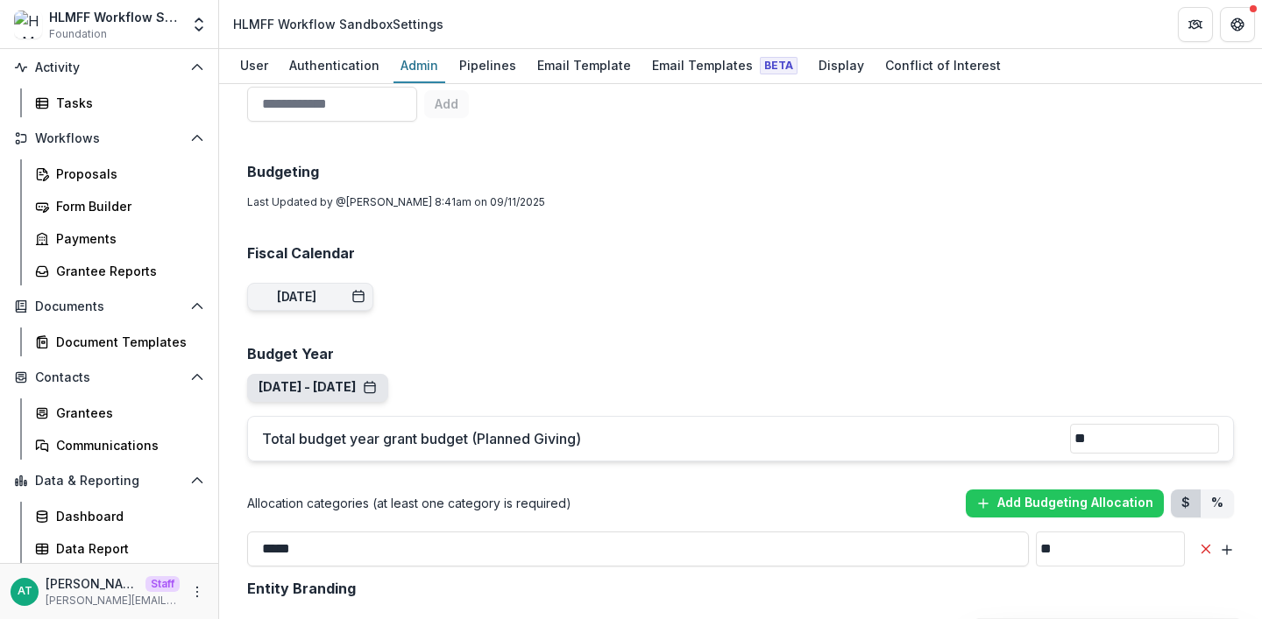
type input "*****"
click at [369, 380] on button "Jan 1, 2026 - Dec 31, 2026" at bounding box center [317, 387] width 118 height 15
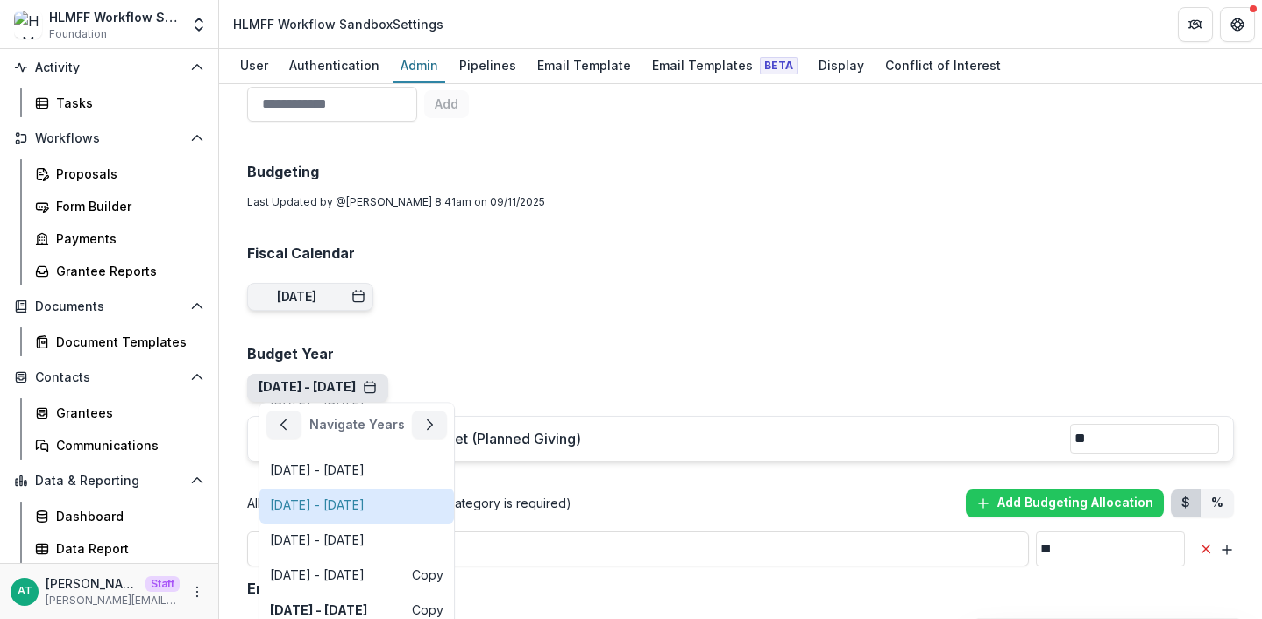
scroll to position [80, 0]
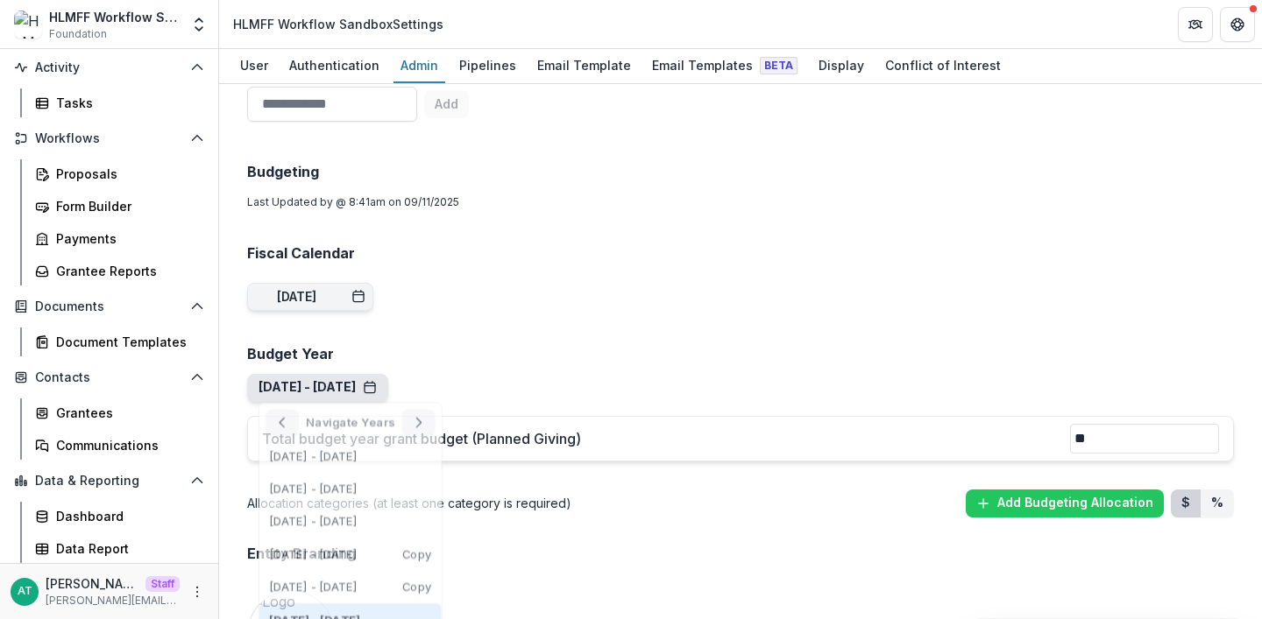
scroll to position [0, 0]
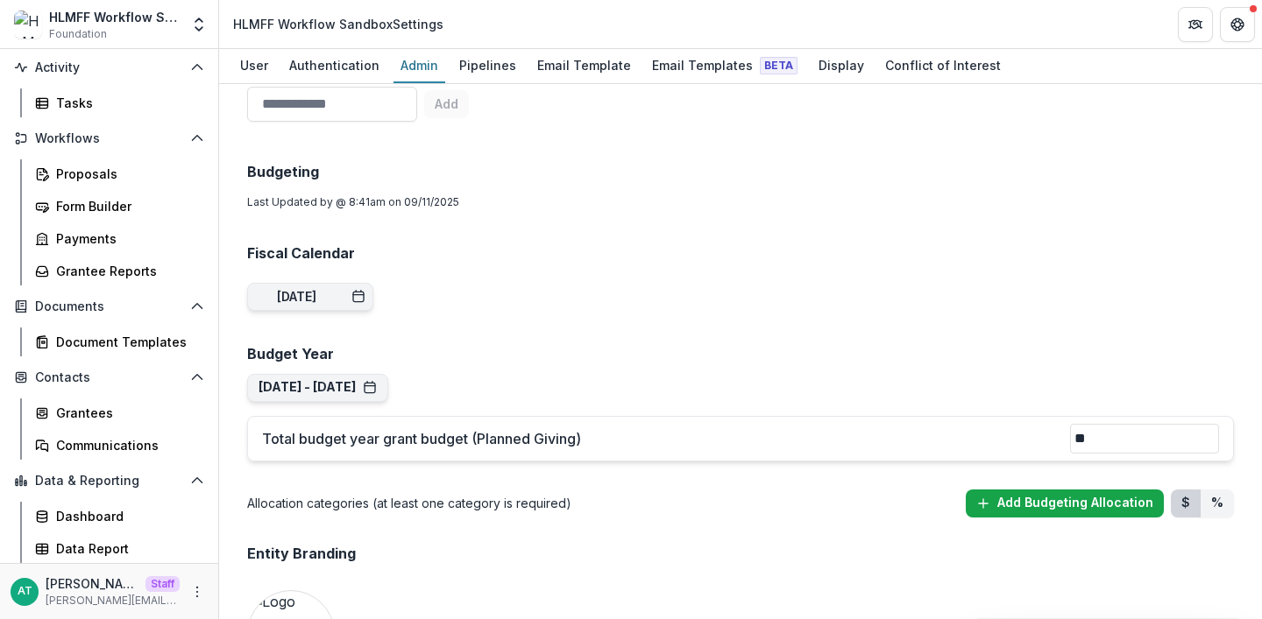
click at [1061, 490] on button "Add Budgeting Allocation" at bounding box center [1065, 504] width 198 height 28
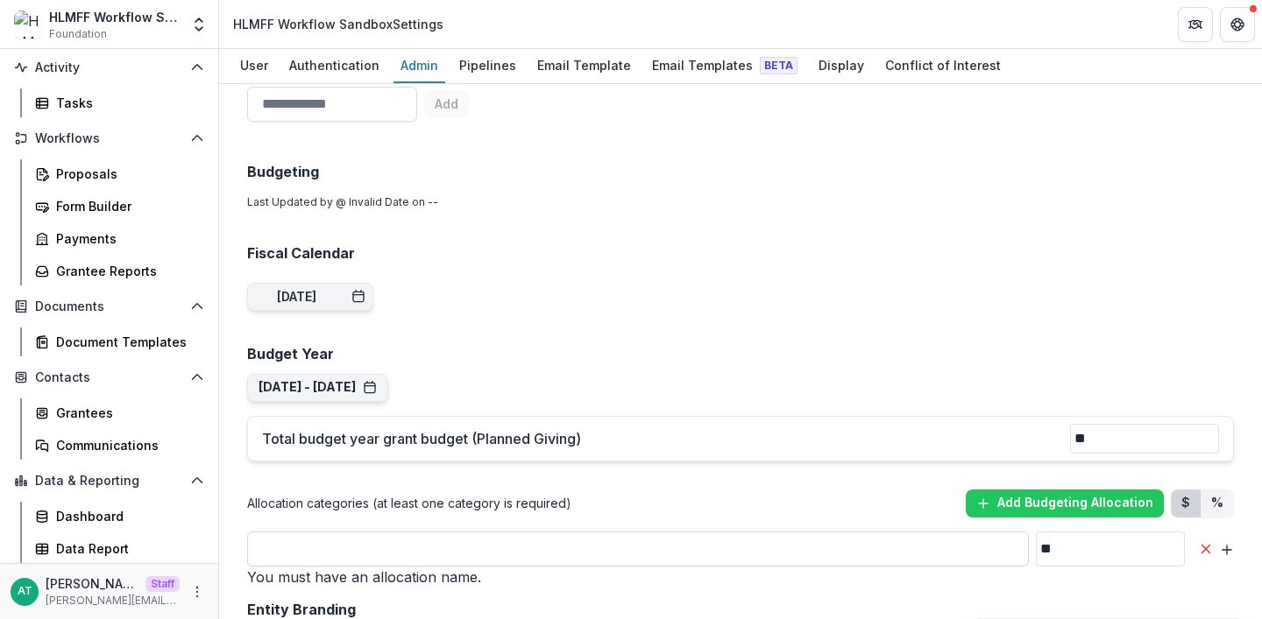
click at [621, 532] on input "**" at bounding box center [638, 549] width 782 height 35
type input "*****"
click at [630, 245] on h2 "Fiscal Calendar" at bounding box center [740, 253] width 987 height 17
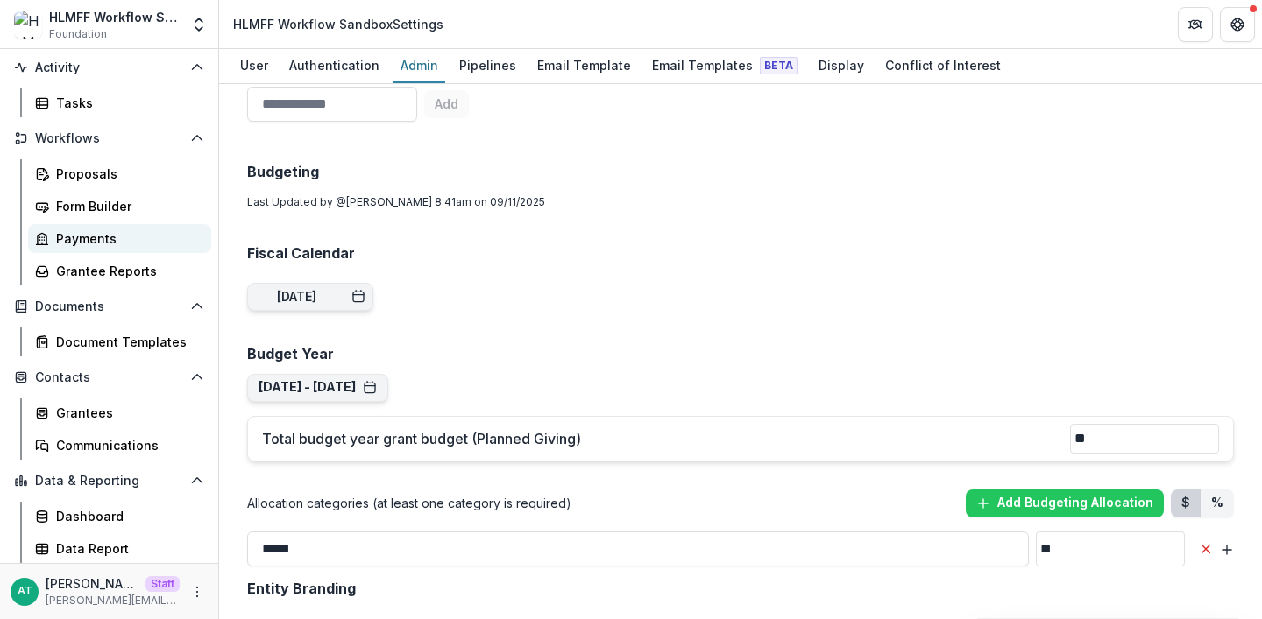
click at [96, 231] on div "Payments" at bounding box center [126, 239] width 141 height 18
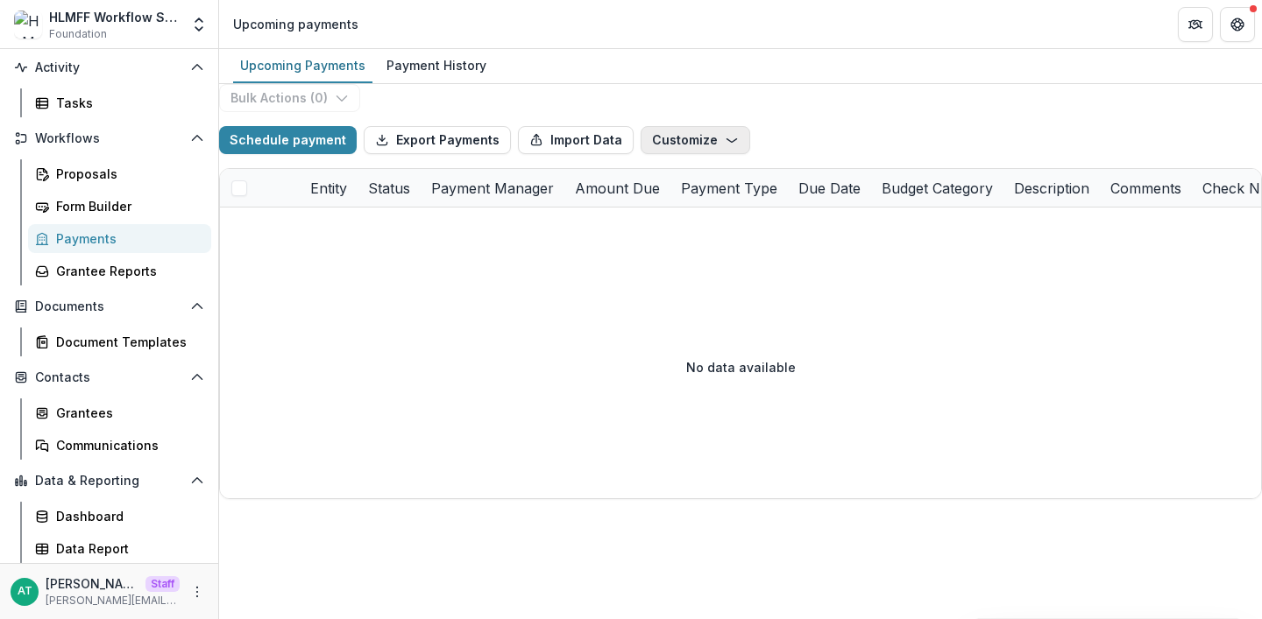
click at [669, 154] on button "Customize" at bounding box center [695, 140] width 110 height 28
click at [658, 195] on button "New Custom Field" at bounding box center [667, 180] width 188 height 29
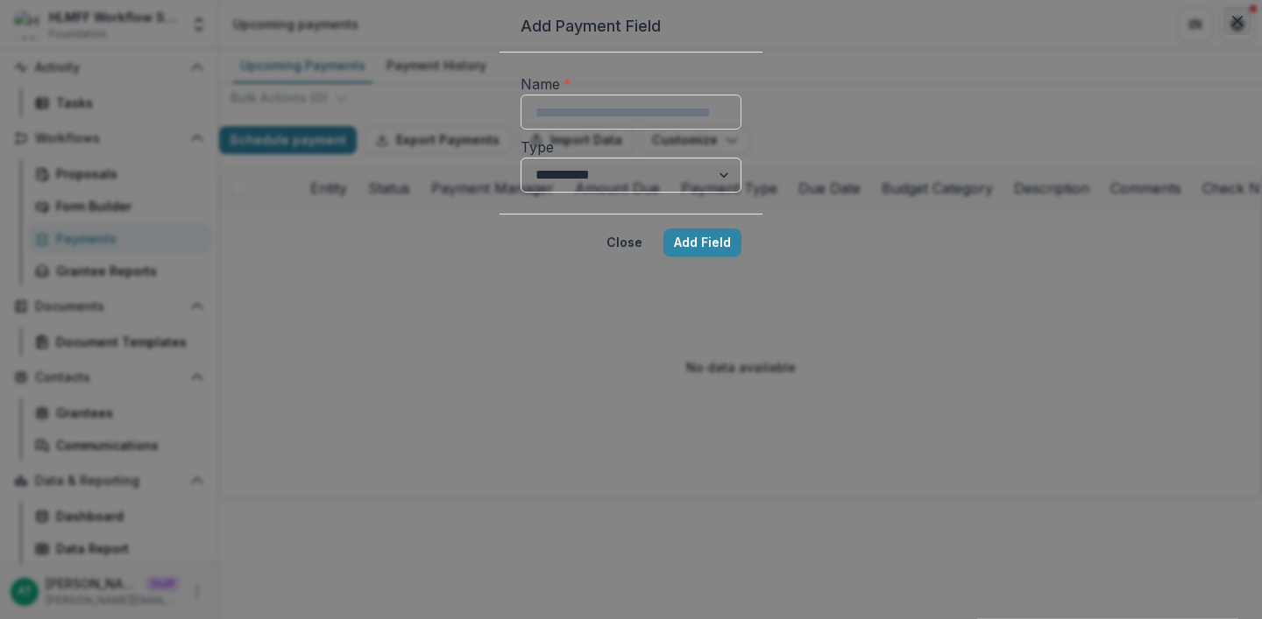
click at [1232, 26] on icon "Close" at bounding box center [1237, 21] width 11 height 11
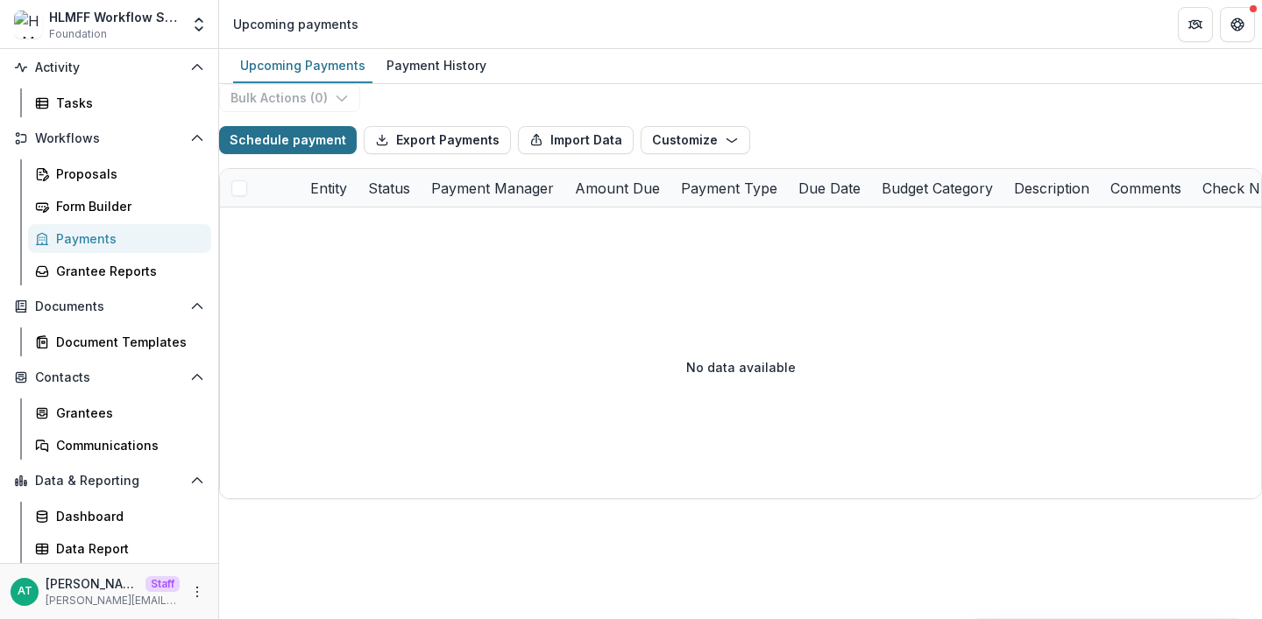
click at [288, 154] on button "Schedule payment" at bounding box center [288, 140] width 138 height 28
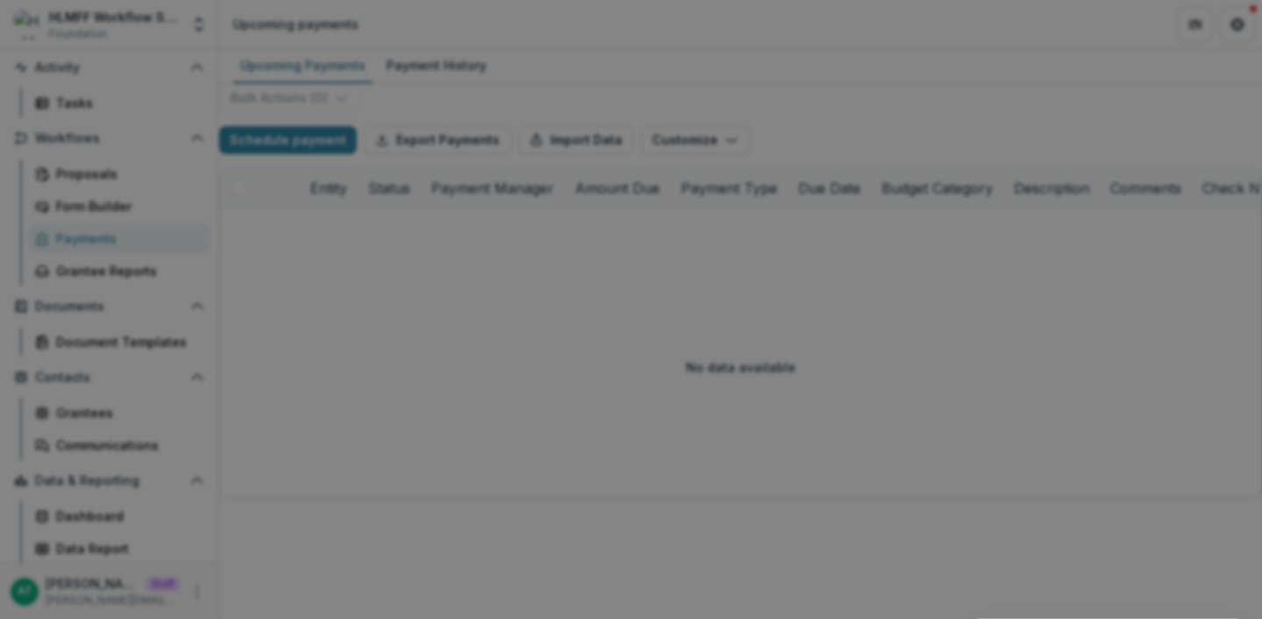
scroll to position [158, 0]
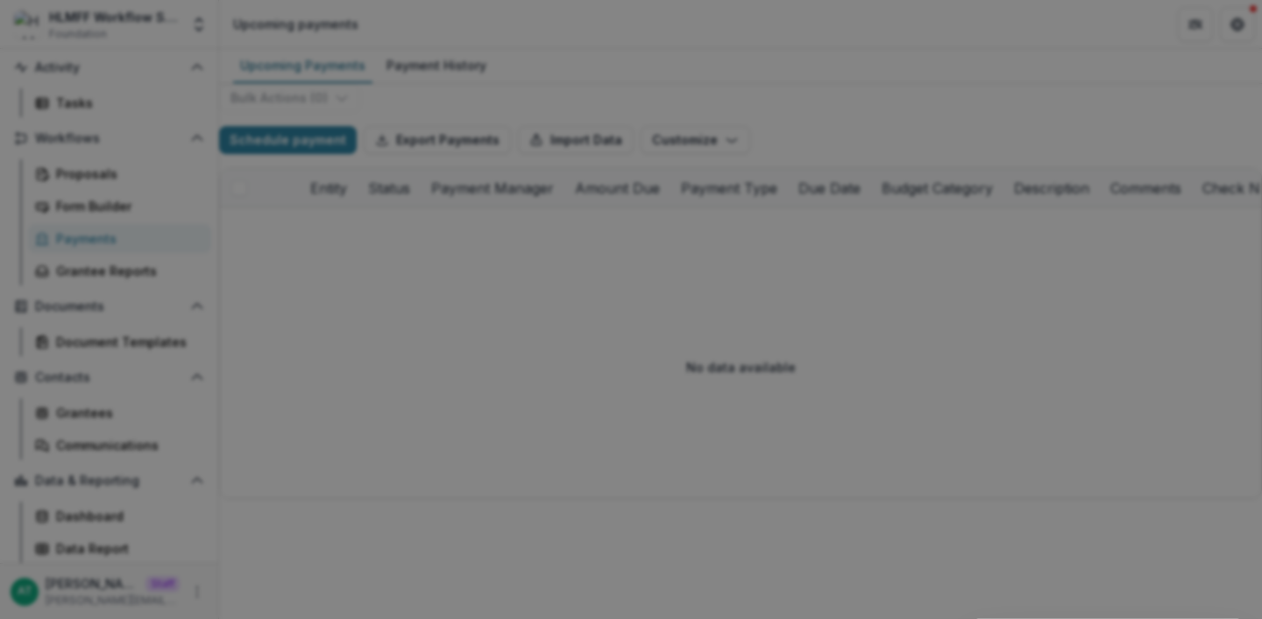
type input "*******"
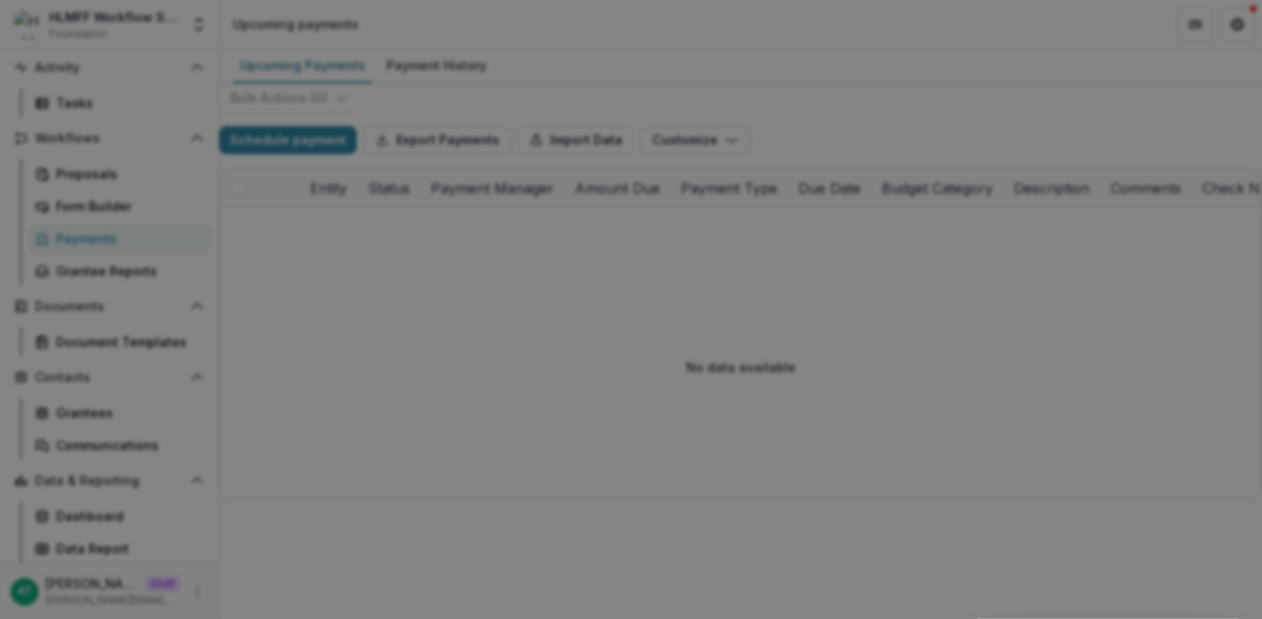
type input "**********"
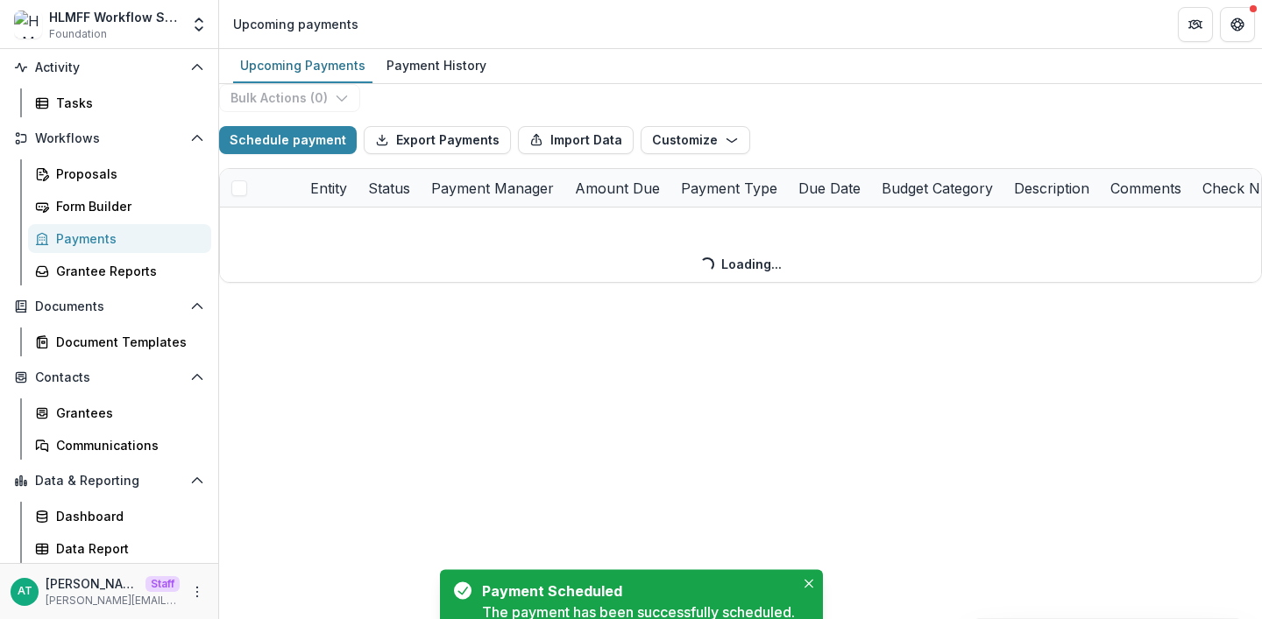
scroll to position [929, 0]
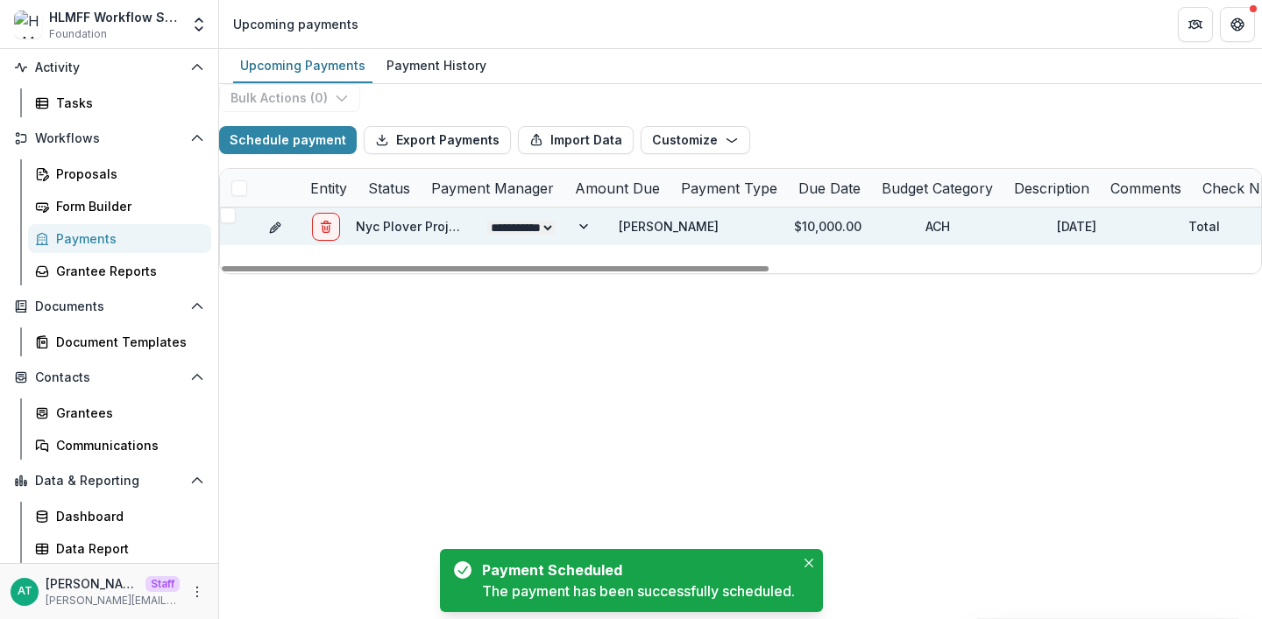
click at [555, 235] on select "**********" at bounding box center [520, 228] width 67 height 14
click at [501, 235] on select "**********" at bounding box center [520, 228] width 67 height 14
select select "**********"
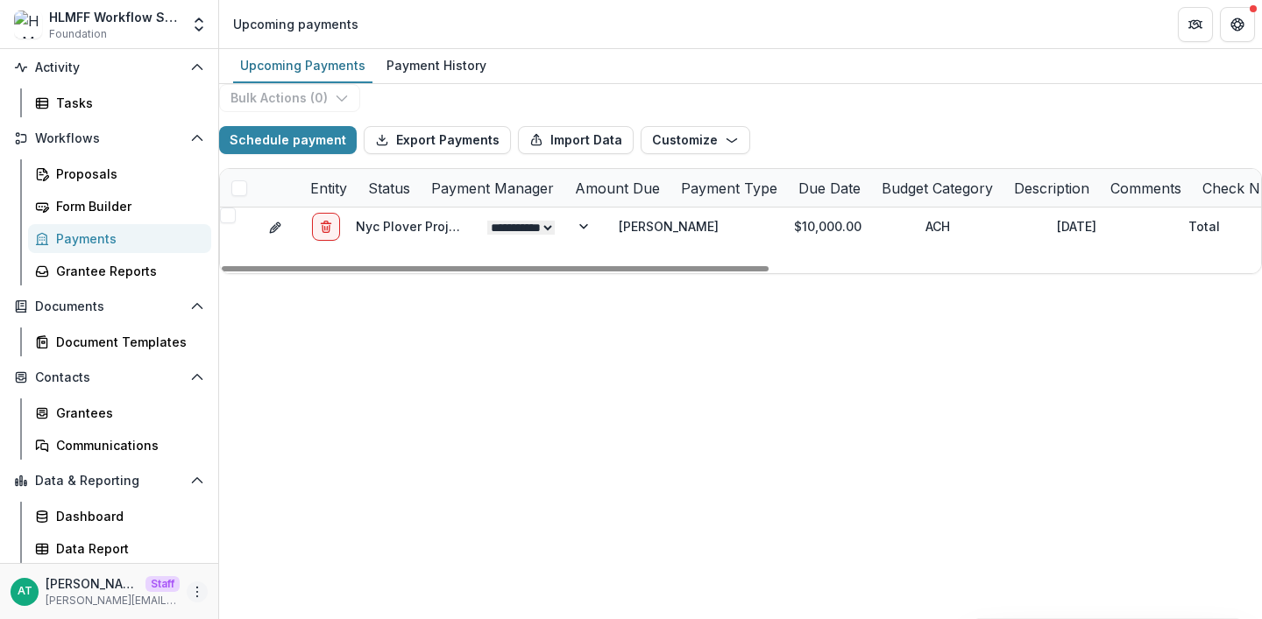
click at [190, 593] on icon "More" at bounding box center [197, 592] width 14 height 14
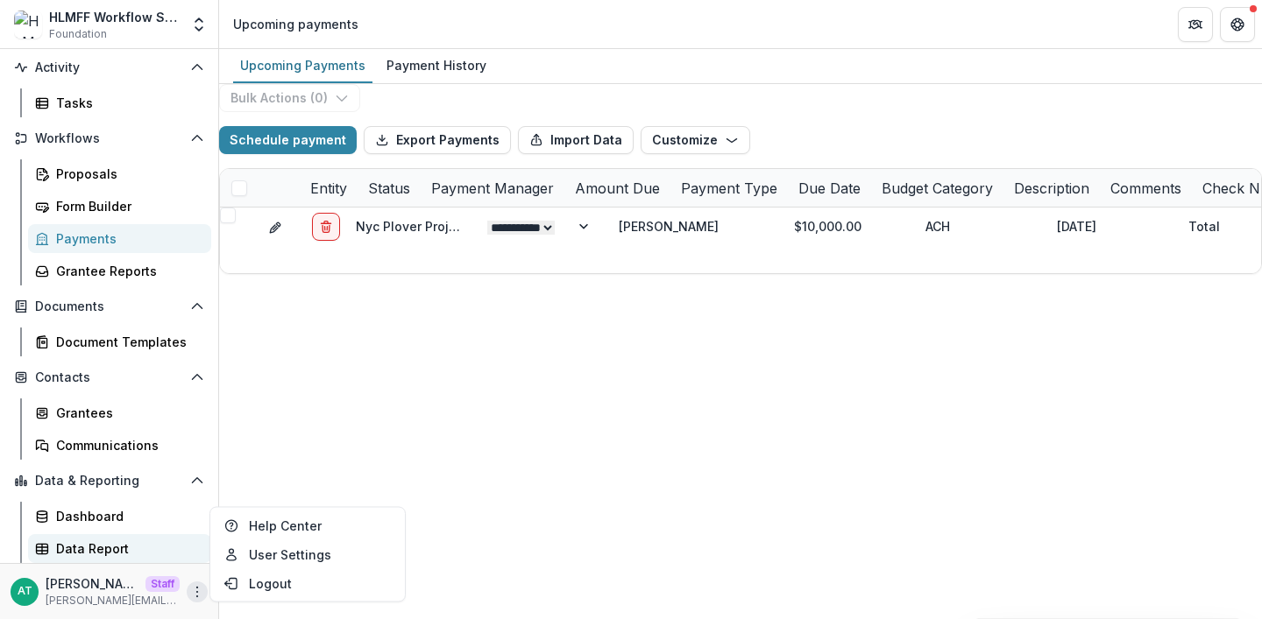
click at [105, 550] on div "Data Report" at bounding box center [126, 549] width 141 height 18
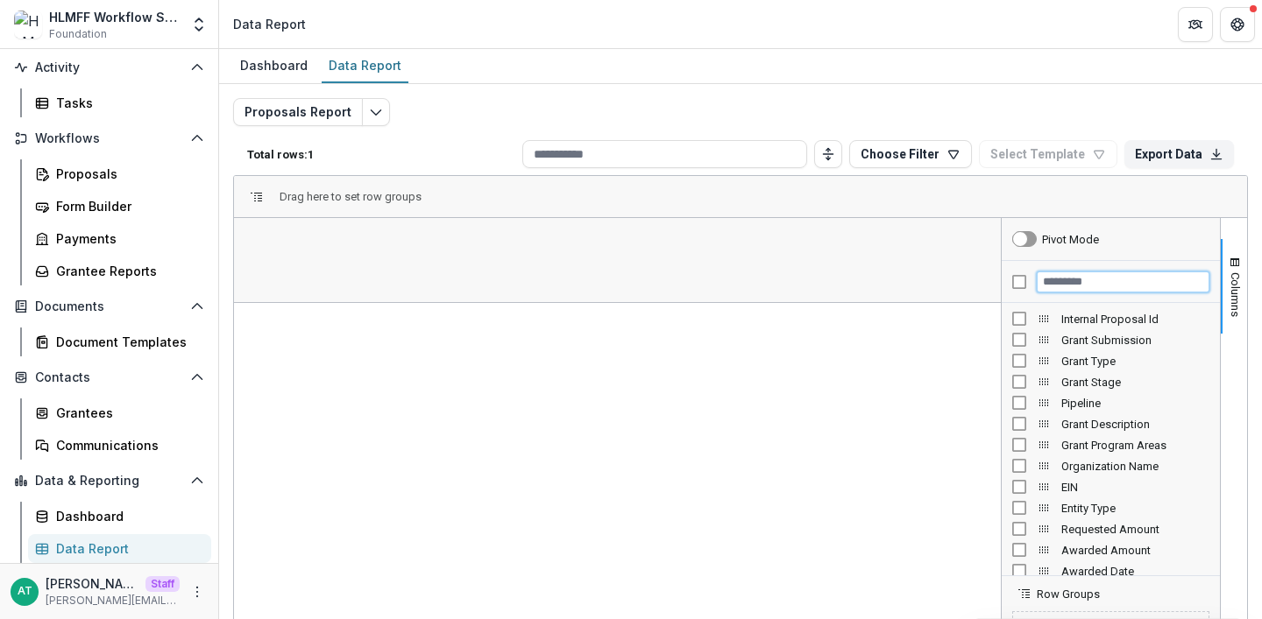
click at [1054, 283] on input "Filter Columns Input" at bounding box center [1123, 282] width 173 height 21
click at [272, 116] on button "Proposals Report" at bounding box center [298, 112] width 130 height 28
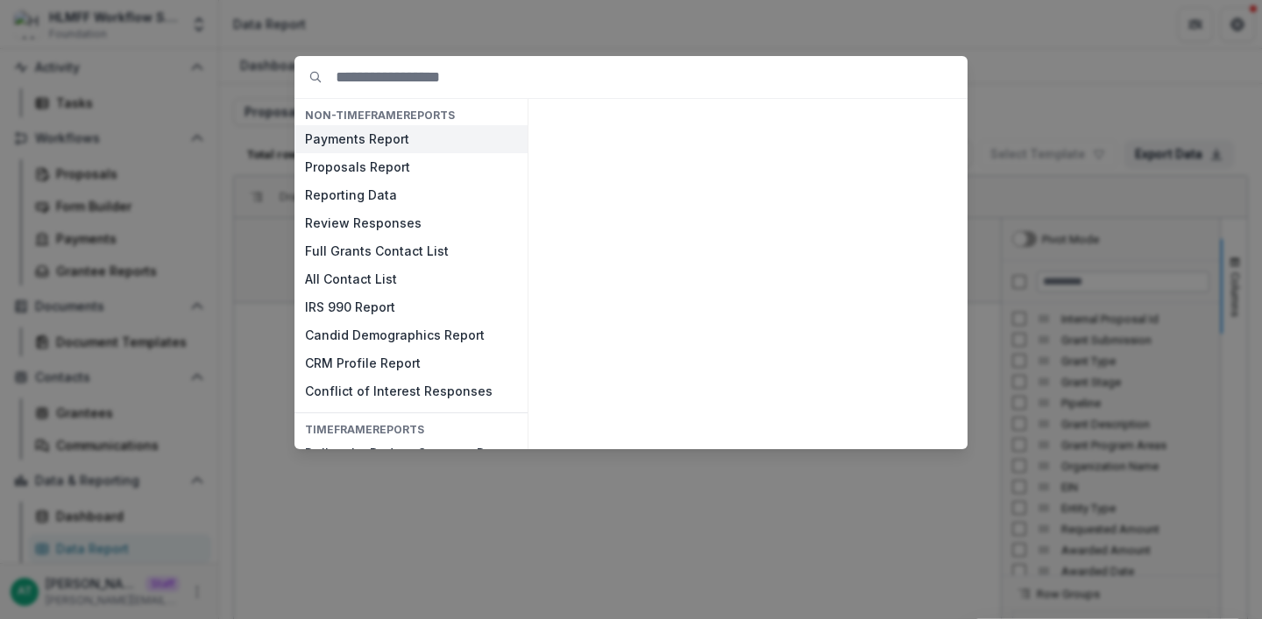
click at [335, 136] on button "Payments Report" at bounding box center [410, 139] width 233 height 28
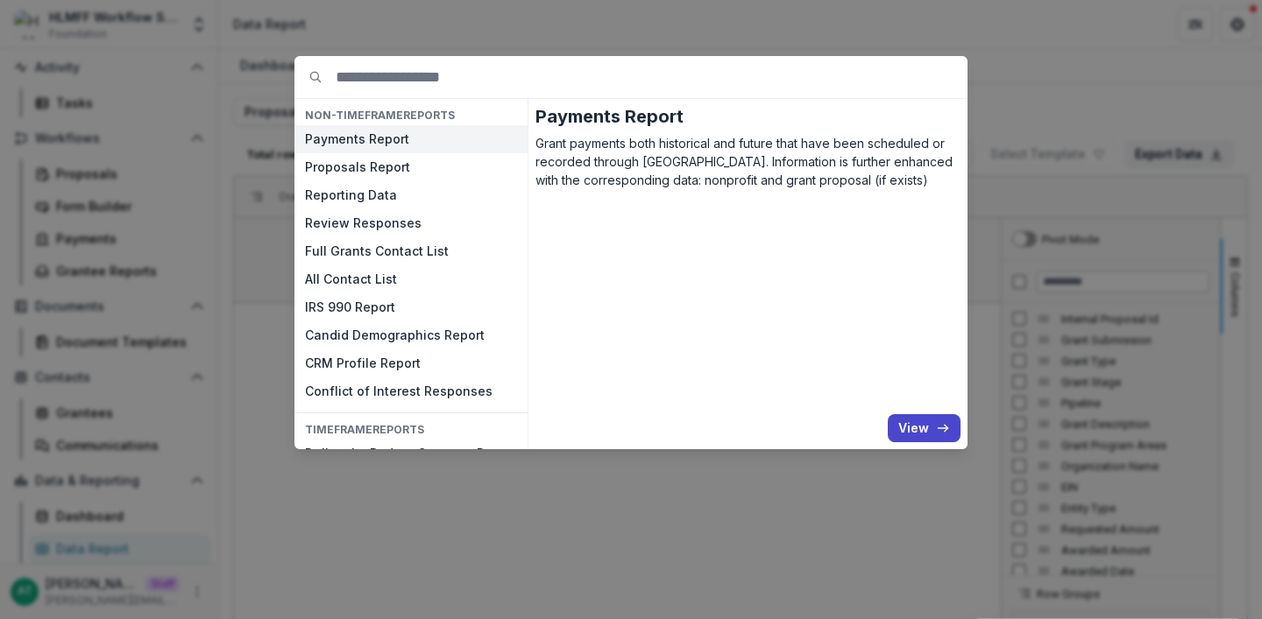
click at [335, 136] on button "Payments Report" at bounding box center [410, 139] width 233 height 28
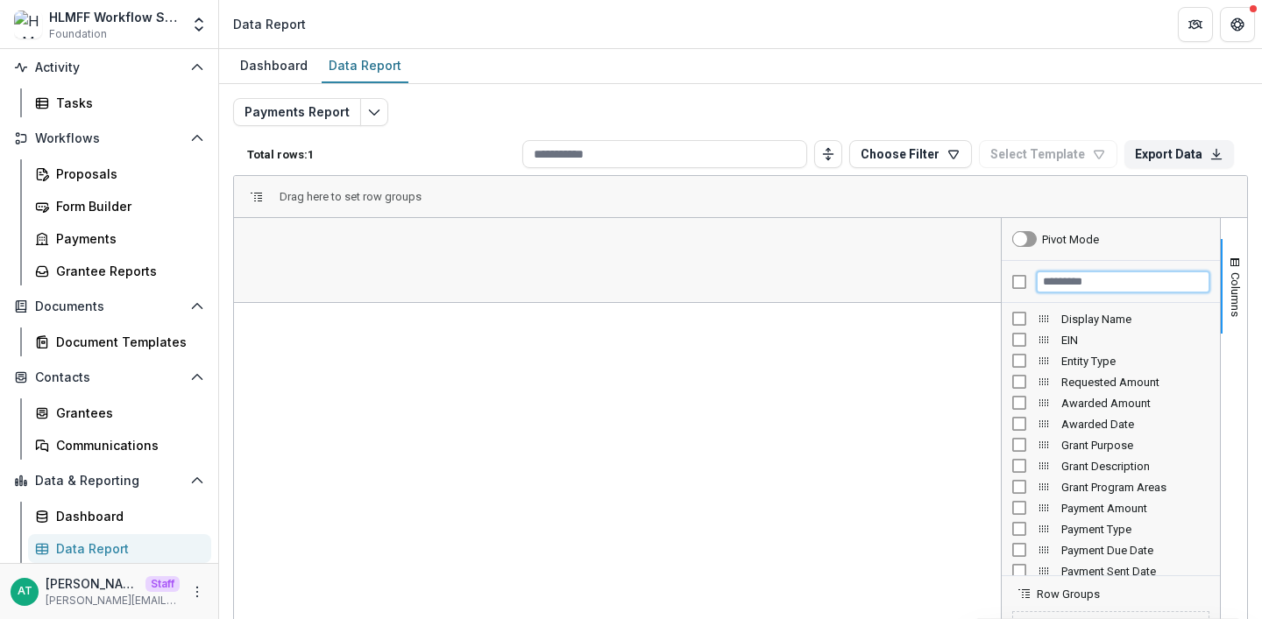
click at [1059, 281] on input "Filter Columns Input" at bounding box center [1123, 282] width 173 height 21
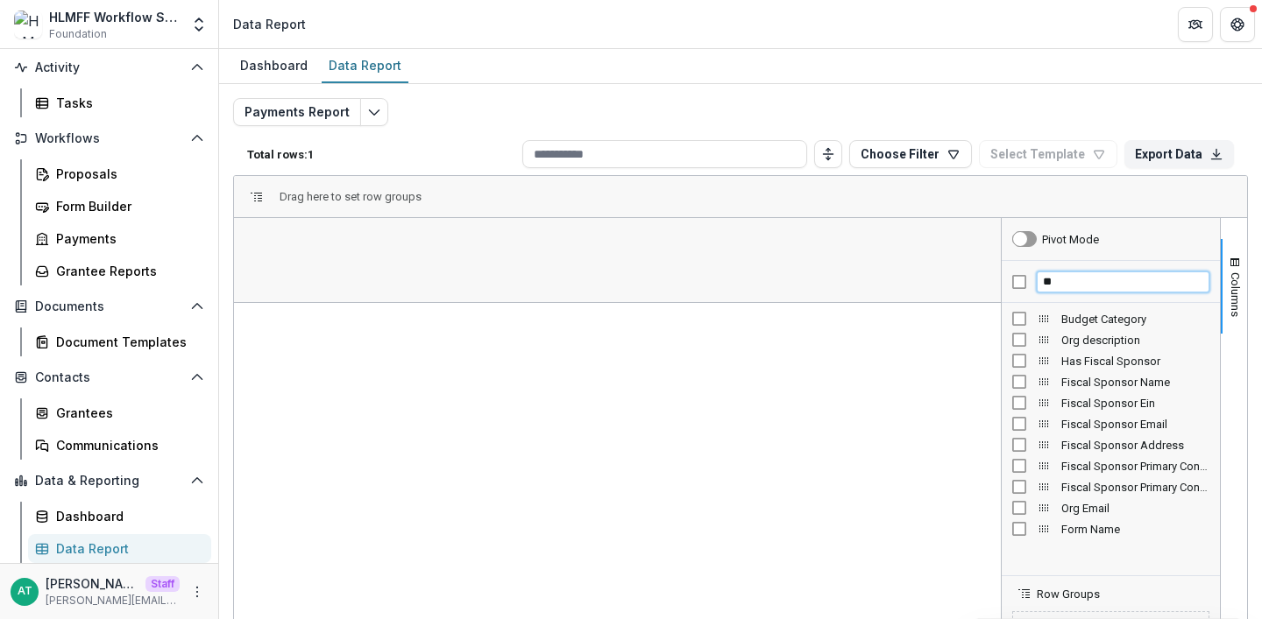
type input "*"
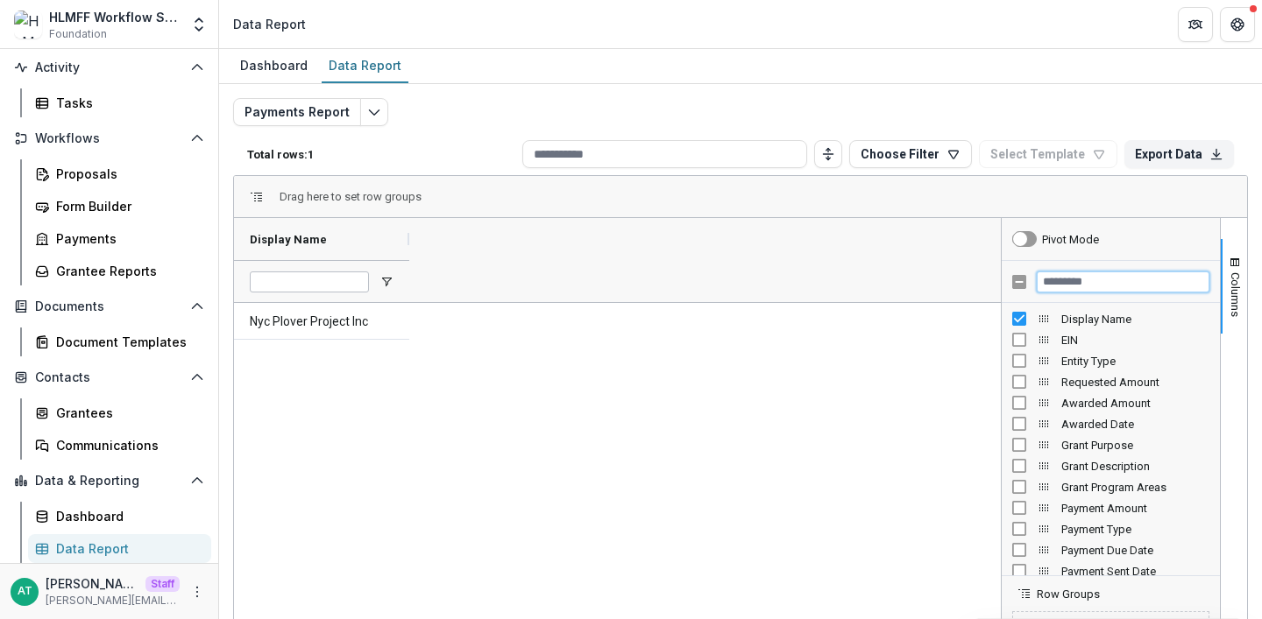
click at [1083, 279] on input "Filter Columns Input" at bounding box center [1123, 282] width 173 height 21
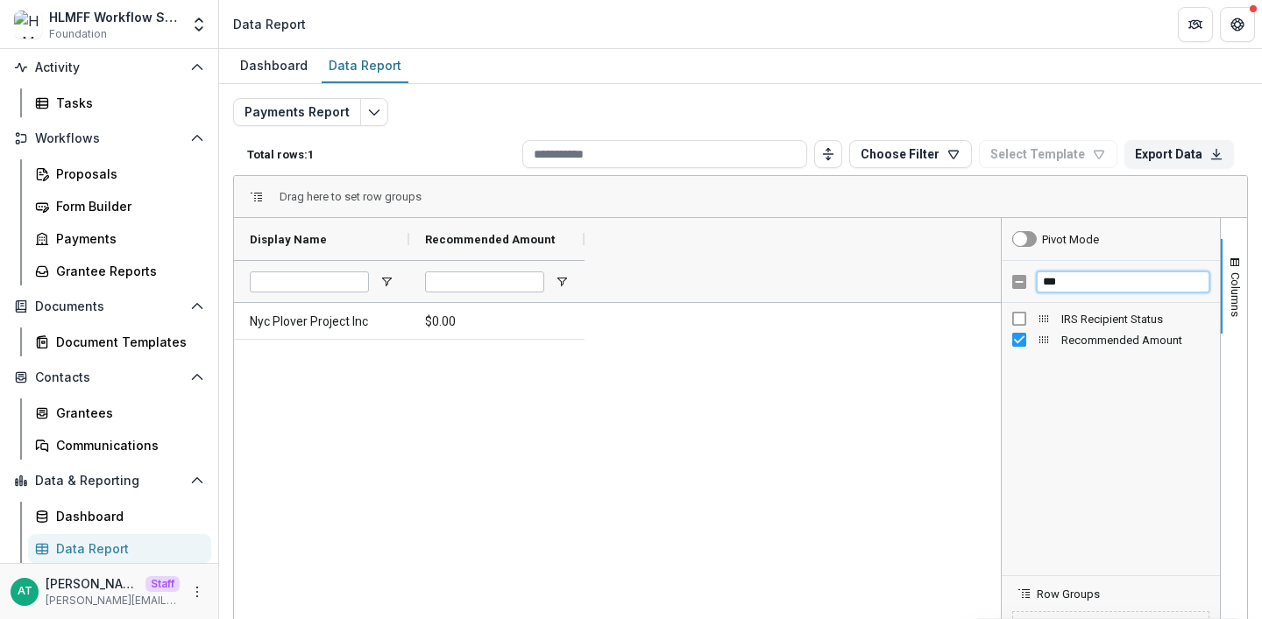
drag, startPoint x: 1067, startPoint y: 286, endPoint x: 955, endPoint y: 285, distance: 112.2
click at [955, 285] on div "Display Name Recommended Amount $0.00" at bounding box center [740, 503] width 1013 height 570
type input "*****"
drag, startPoint x: 1069, startPoint y: 285, endPoint x: 1006, endPoint y: 285, distance: 63.1
click at [1024, 285] on div "*****" at bounding box center [1110, 282] width 218 height 42
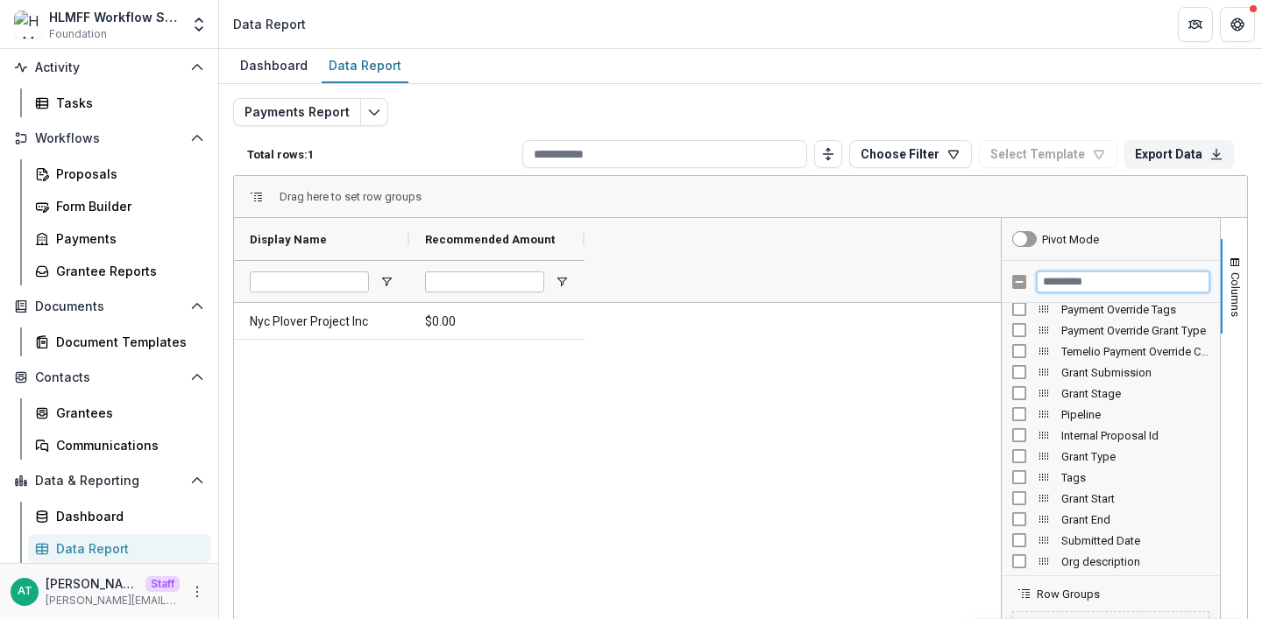
scroll to position [507, 0]
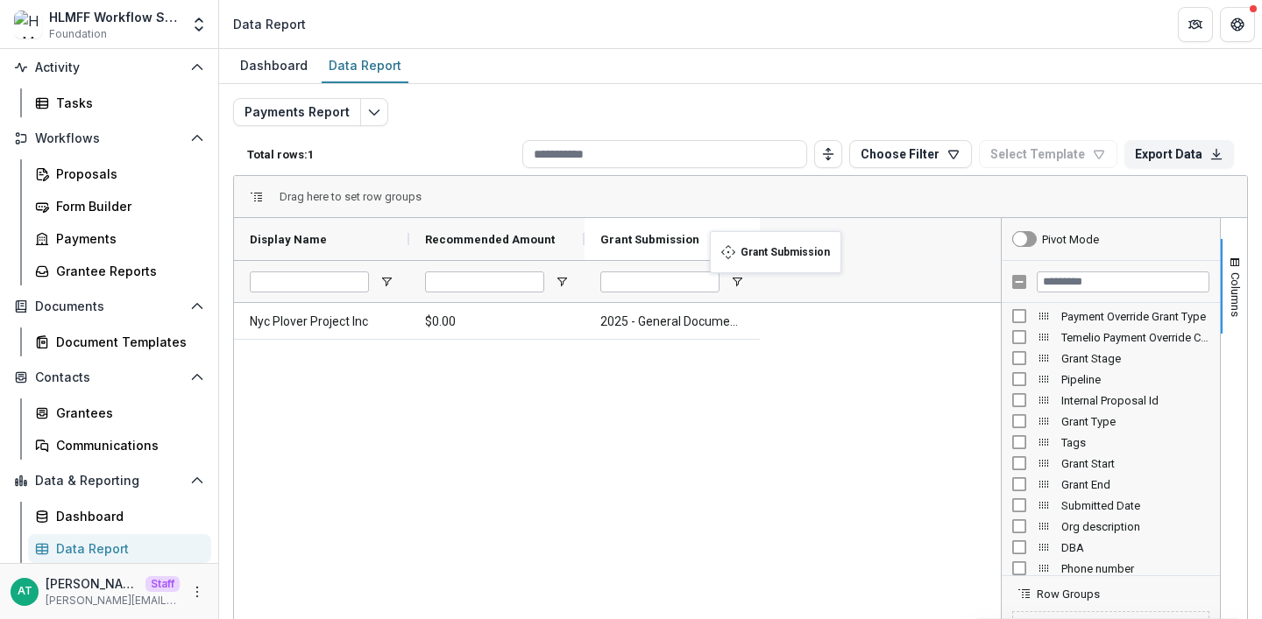
drag, startPoint x: 490, startPoint y: 243, endPoint x: 718, endPoint y: 242, distance: 228.7
click at [1072, 291] on input "Filter Columns Input" at bounding box center [1123, 282] width 173 height 21
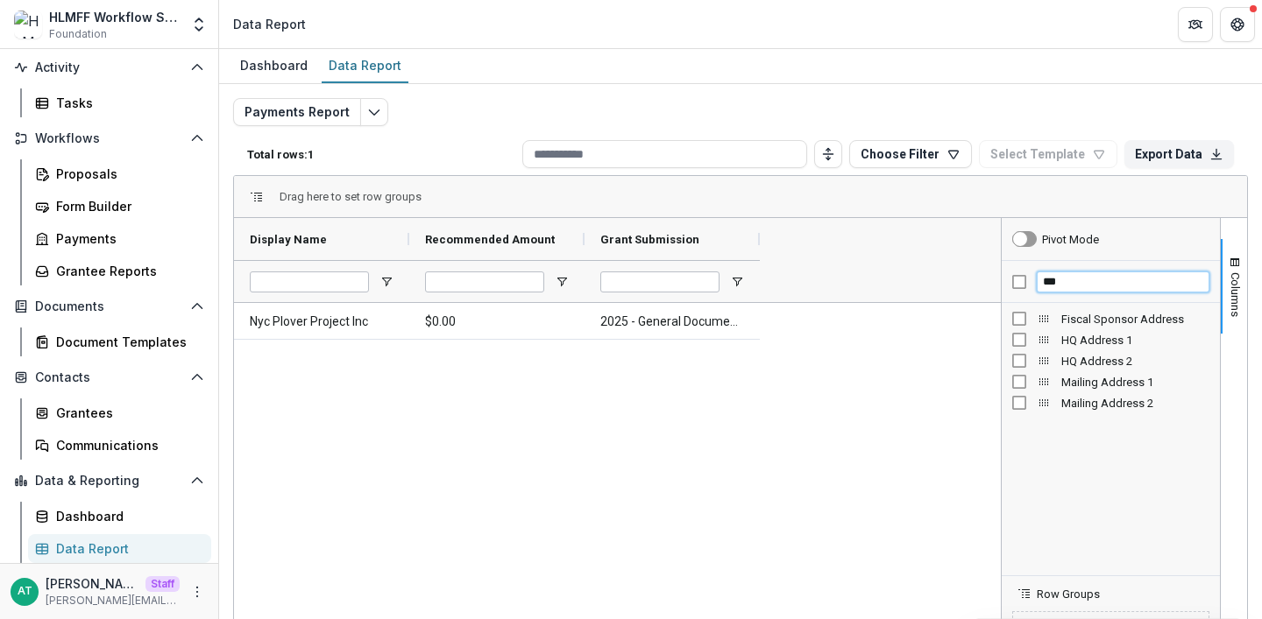
scroll to position [0, 0]
type input "***"
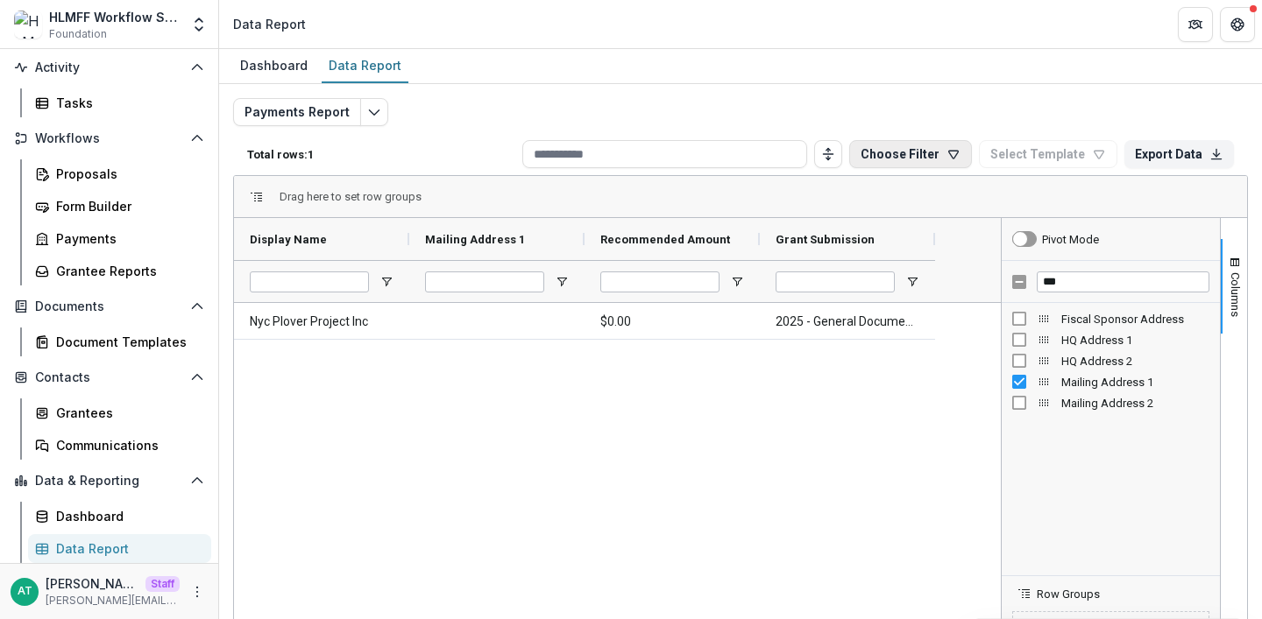
click at [919, 157] on button "Choose Filter" at bounding box center [910, 154] width 123 height 28
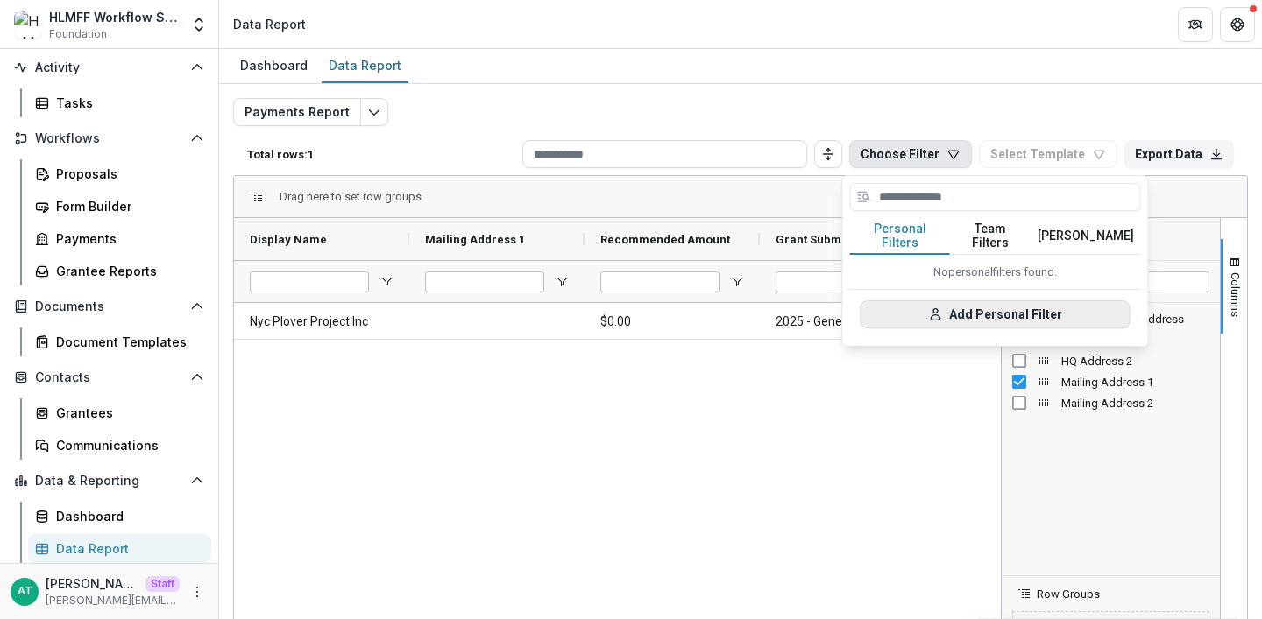
click at [997, 301] on button "Add Personal Filter" at bounding box center [995, 315] width 270 height 28
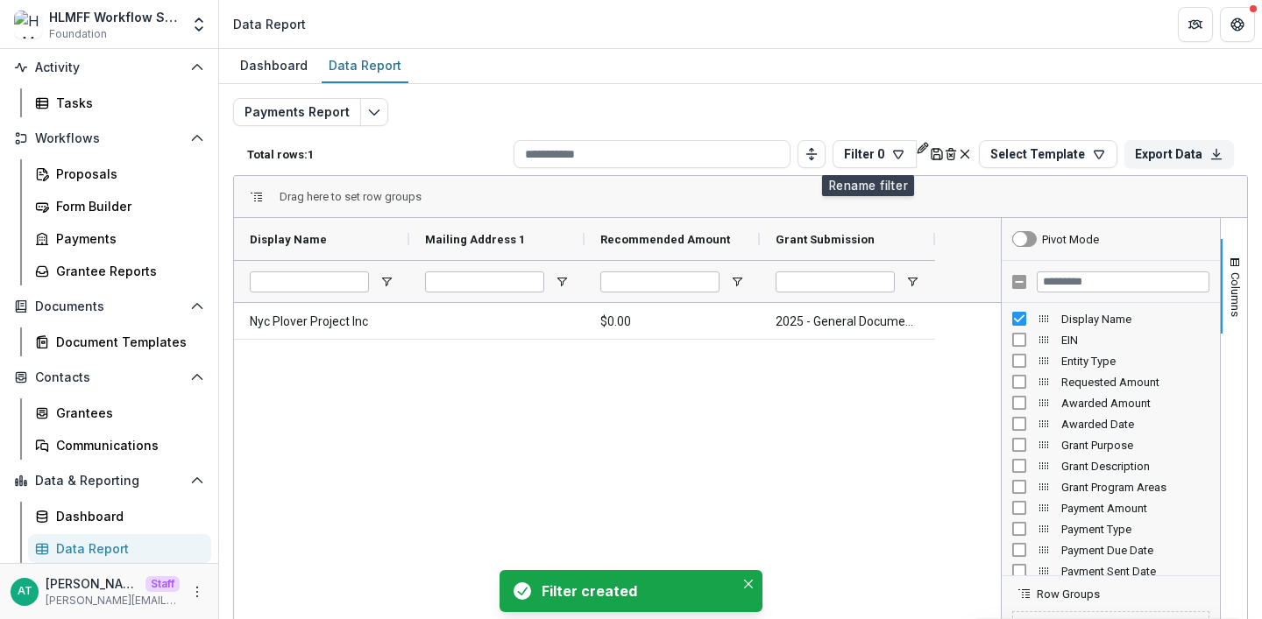
click at [916, 155] on icon "Rename" at bounding box center [923, 148] width 14 height 14
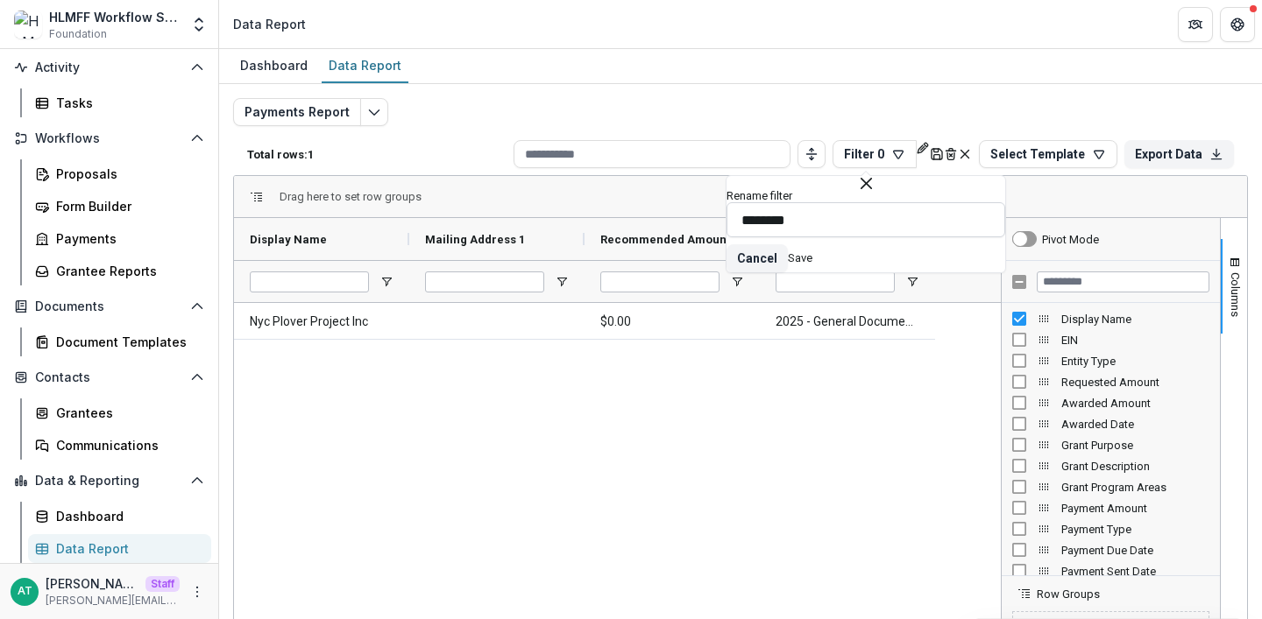
drag, startPoint x: 833, startPoint y: 223, endPoint x: 744, endPoint y: 221, distance: 89.4
click at [744, 221] on input "********" at bounding box center [865, 219] width 279 height 35
drag, startPoint x: 945, startPoint y: 230, endPoint x: 684, endPoint y: 223, distance: 261.2
click at [686, 223] on div "Total rows: 1 Filter 0 Personal Filters Team Filters Temelio Filters Filter 0 (…" at bounding box center [740, 439] width 1015 height 613
click at [783, 232] on input "**********" at bounding box center [865, 219] width 279 height 35
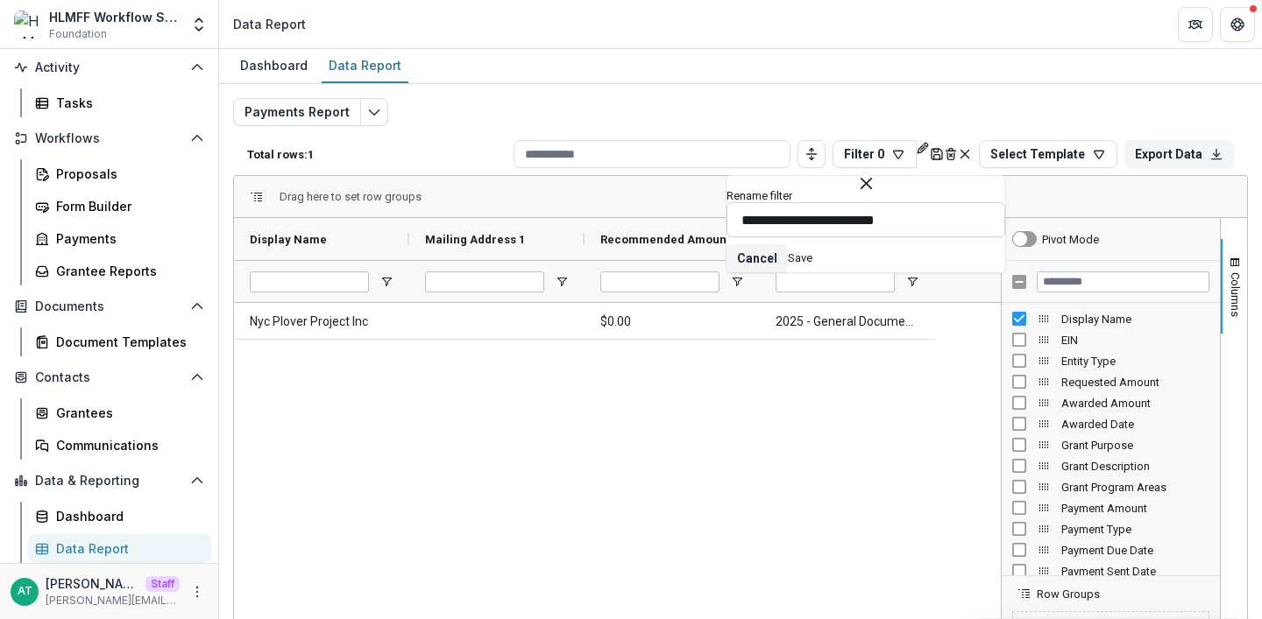
click at [783, 232] on input "**********" at bounding box center [865, 219] width 279 height 35
type input "**********"
click at [812, 263] on button "Save" at bounding box center [800, 257] width 25 height 13
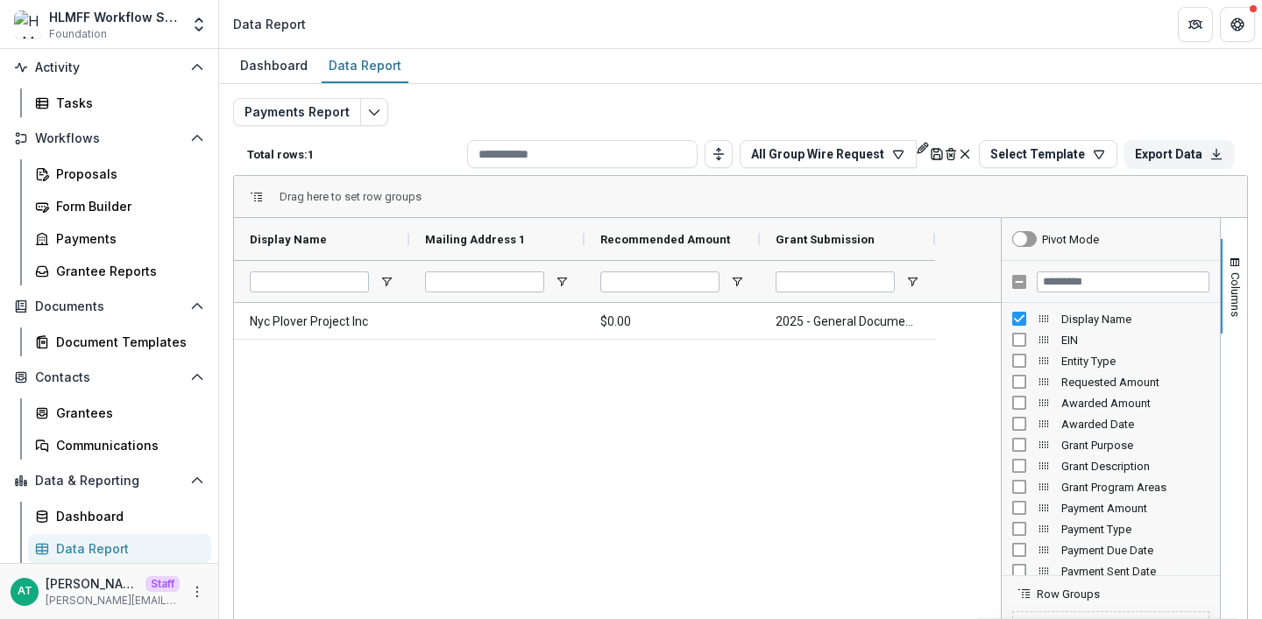
click at [506, 74] on div "Dashboard Data Report" at bounding box center [740, 66] width 1043 height 35
click at [782, 154] on button "All Group Wire Request" at bounding box center [827, 154] width 177 height 28
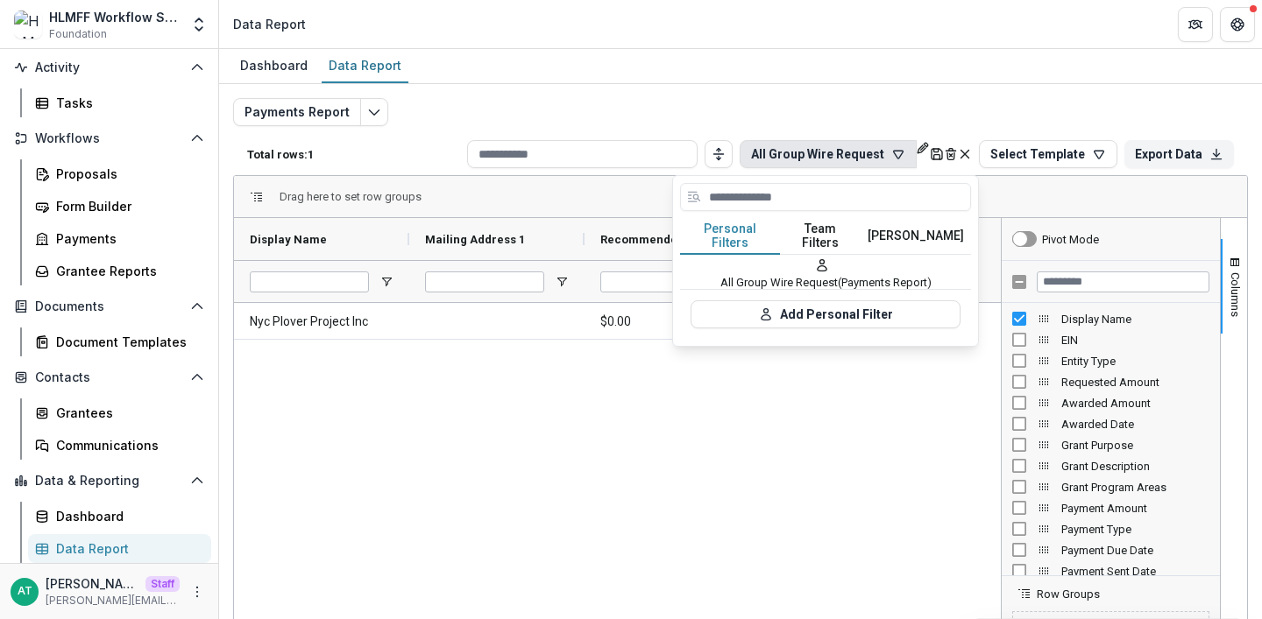
click at [793, 60] on div "Dashboard Data Report" at bounding box center [740, 66] width 1043 height 35
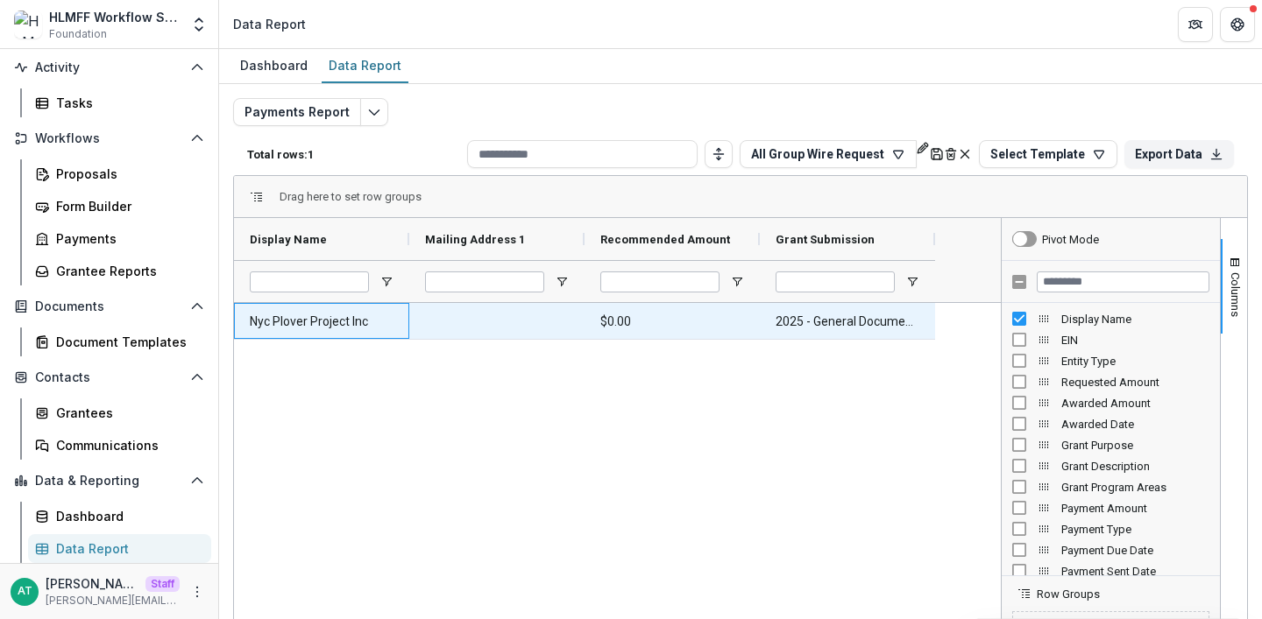
click at [327, 315] on Name-155 "Nyc Plover Project Inc" at bounding box center [322, 322] width 144 height 36
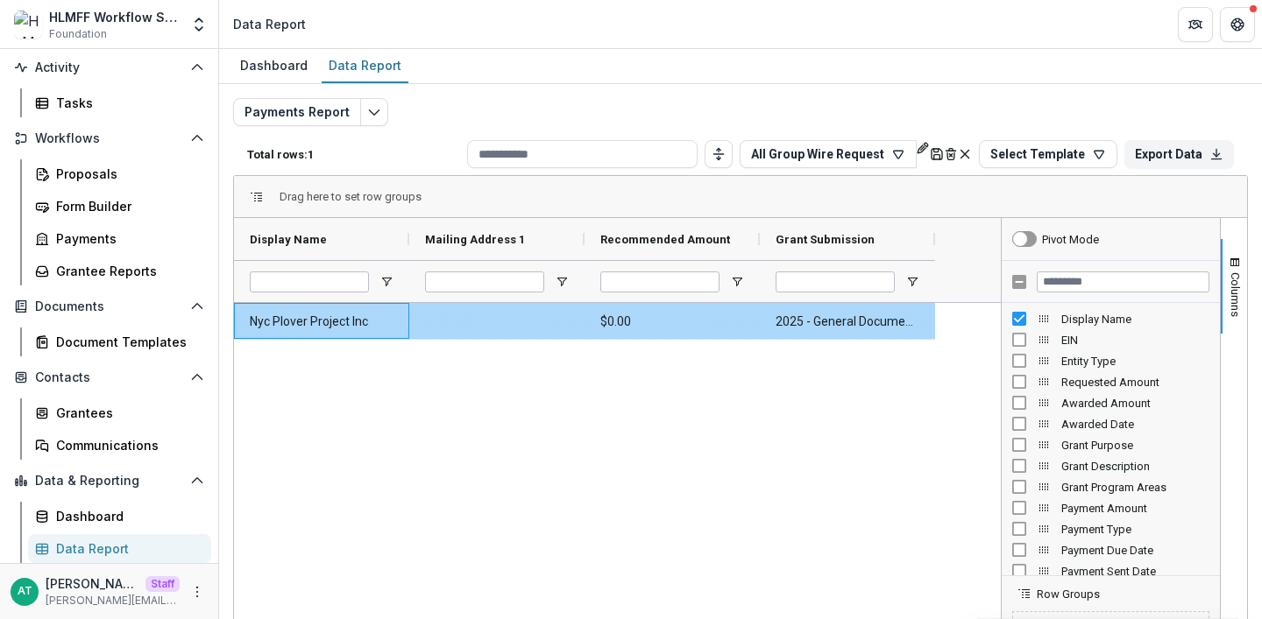
click at [817, 320] on Submission-156 "2025 - General Documentation Requirement" at bounding box center [847, 322] width 144 height 36
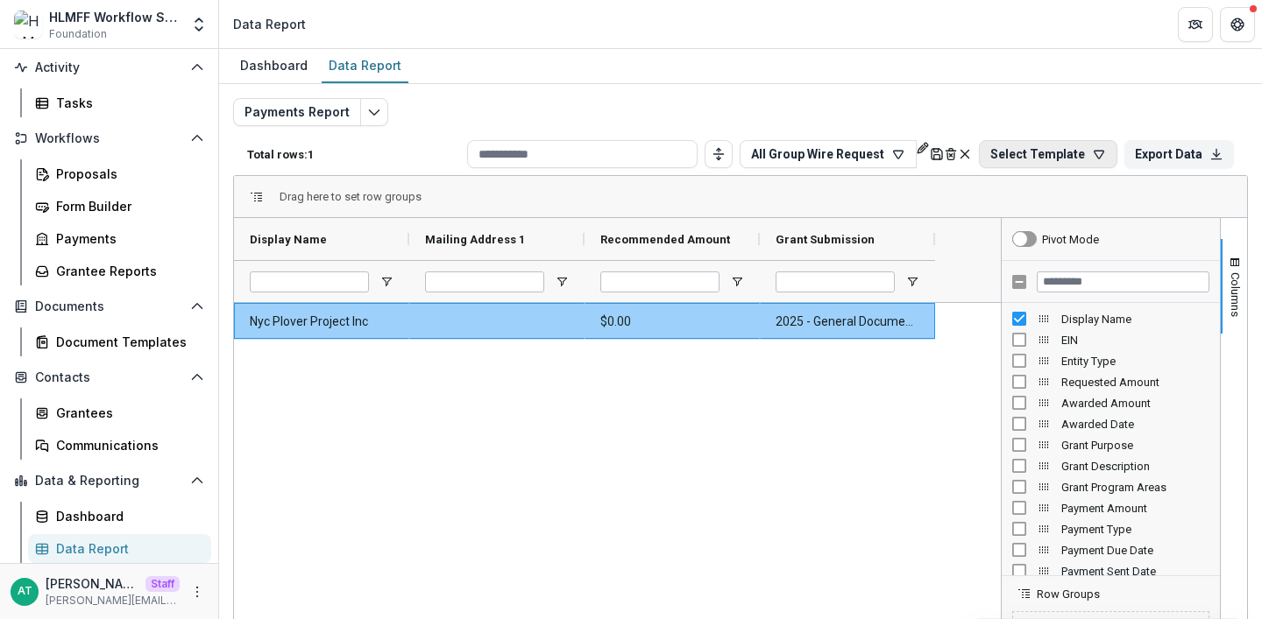
click at [1094, 156] on icon "button" at bounding box center [1099, 155] width 10 height 8
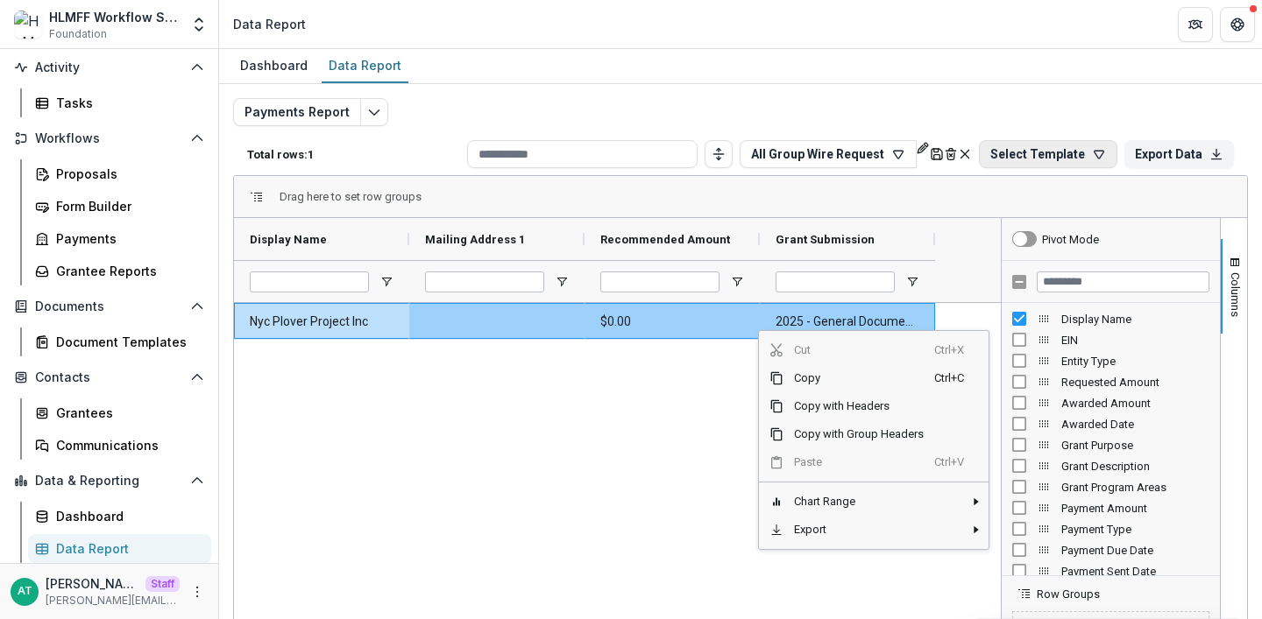
click at [1051, 164] on button "Select Template" at bounding box center [1048, 154] width 138 height 28
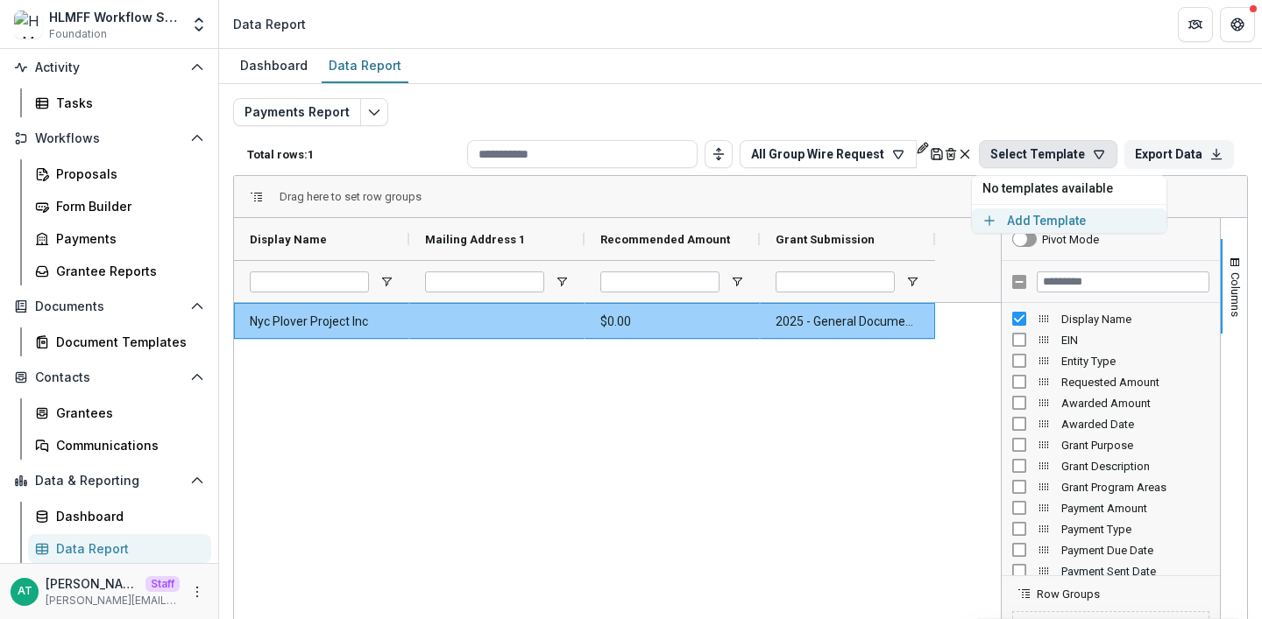
click at [1045, 223] on button "Add Template" at bounding box center [1069, 221] width 195 height 25
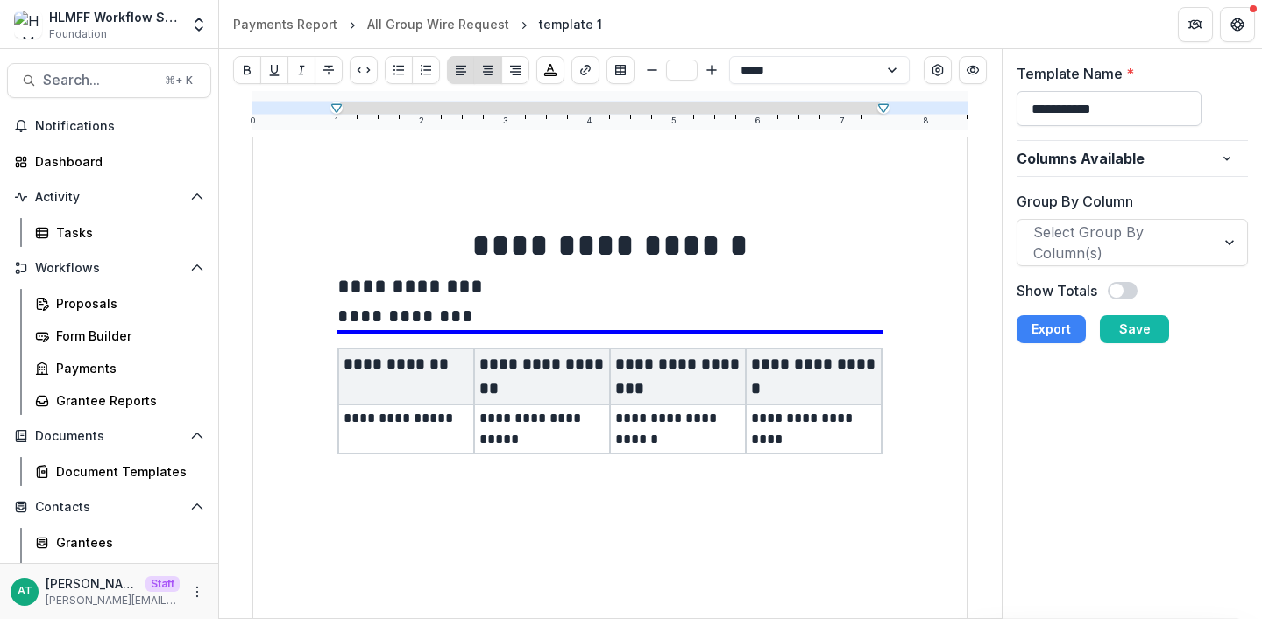
drag, startPoint x: 1115, startPoint y: 106, endPoint x: 1018, endPoint y: 103, distance: 97.3
click at [1018, 103] on input "**********" at bounding box center [1109, 108] width 186 height 35
type input "**********"
click at [1125, 330] on button "Save" at bounding box center [1134, 329] width 69 height 28
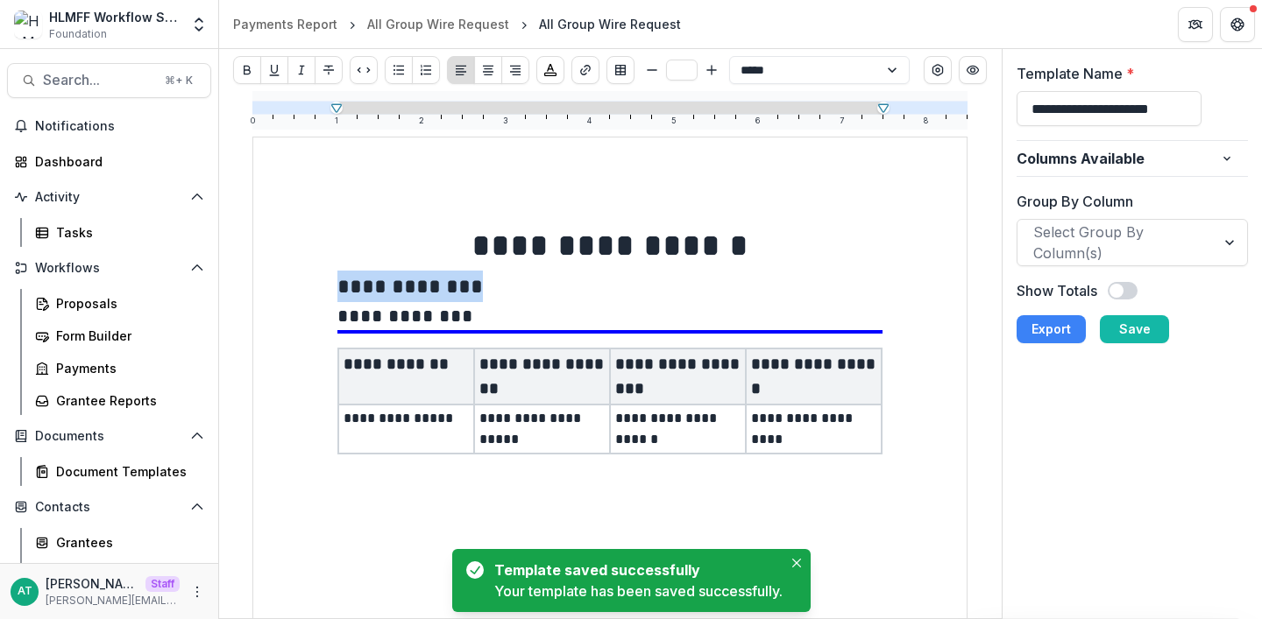
drag, startPoint x: 489, startPoint y: 291, endPoint x: 325, endPoint y: 287, distance: 163.9
click at [325, 287] on div "**********" at bounding box center [609, 599] width 715 height 925
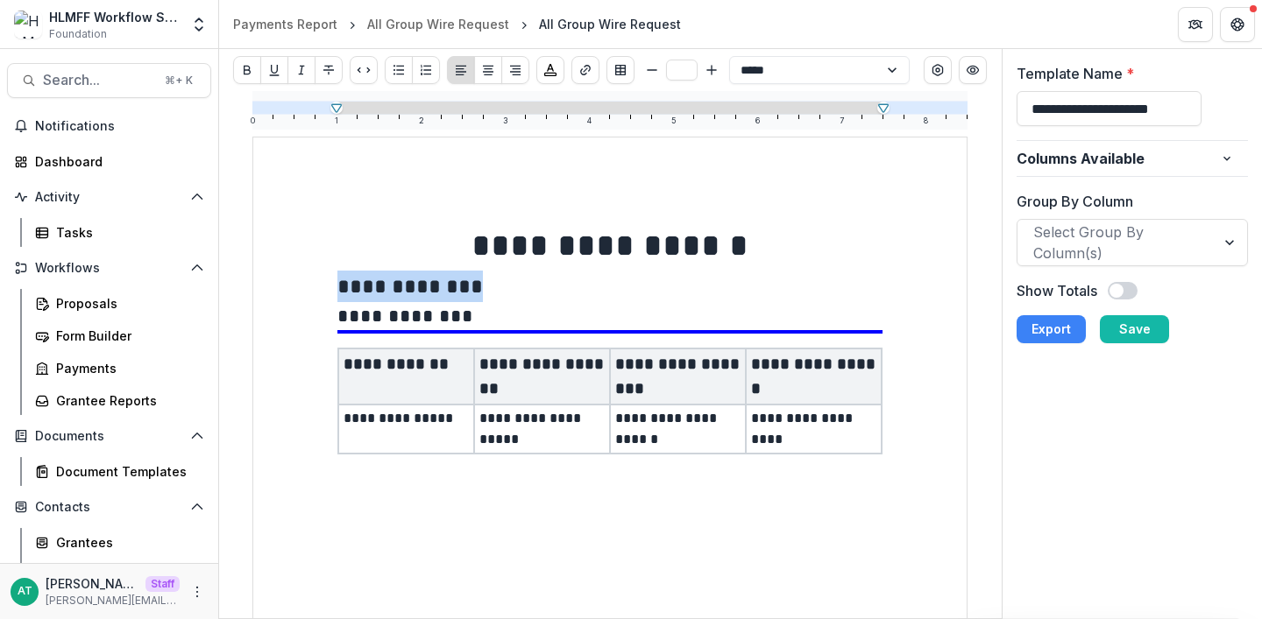
type input "**"
click at [726, 252] on span "**********" at bounding box center [609, 246] width 277 height 32
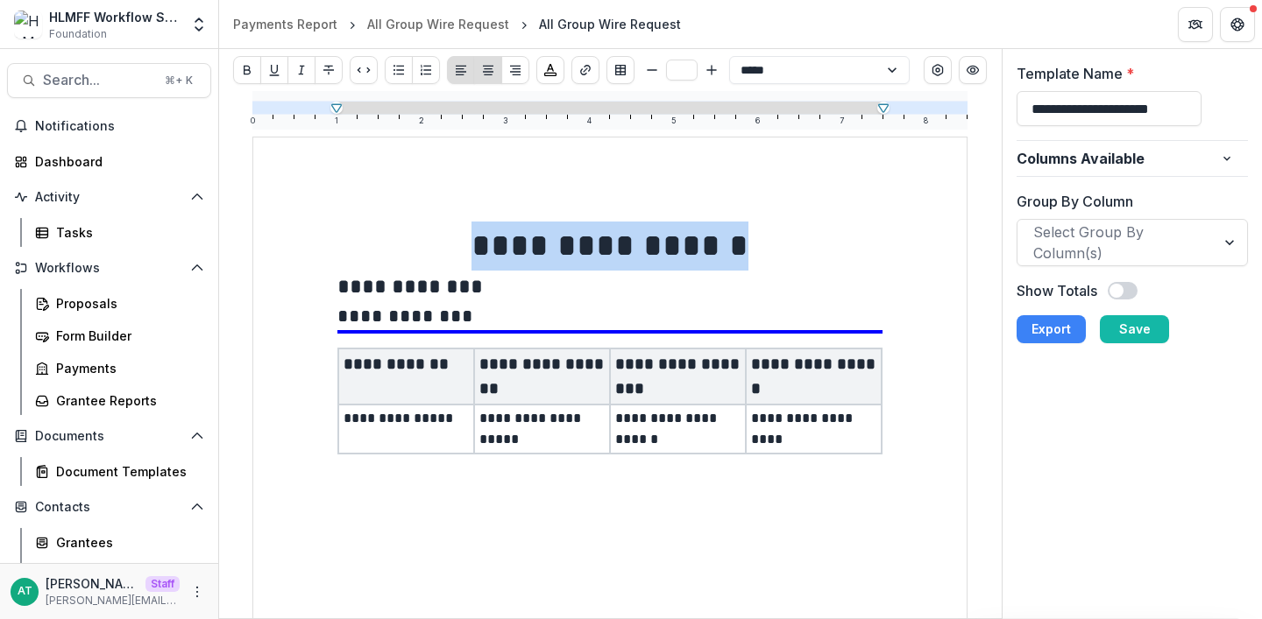
drag, startPoint x: 759, startPoint y: 253, endPoint x: 386, endPoint y: 253, distance: 372.4
click at [386, 253] on p "**********" at bounding box center [609, 246] width 545 height 49
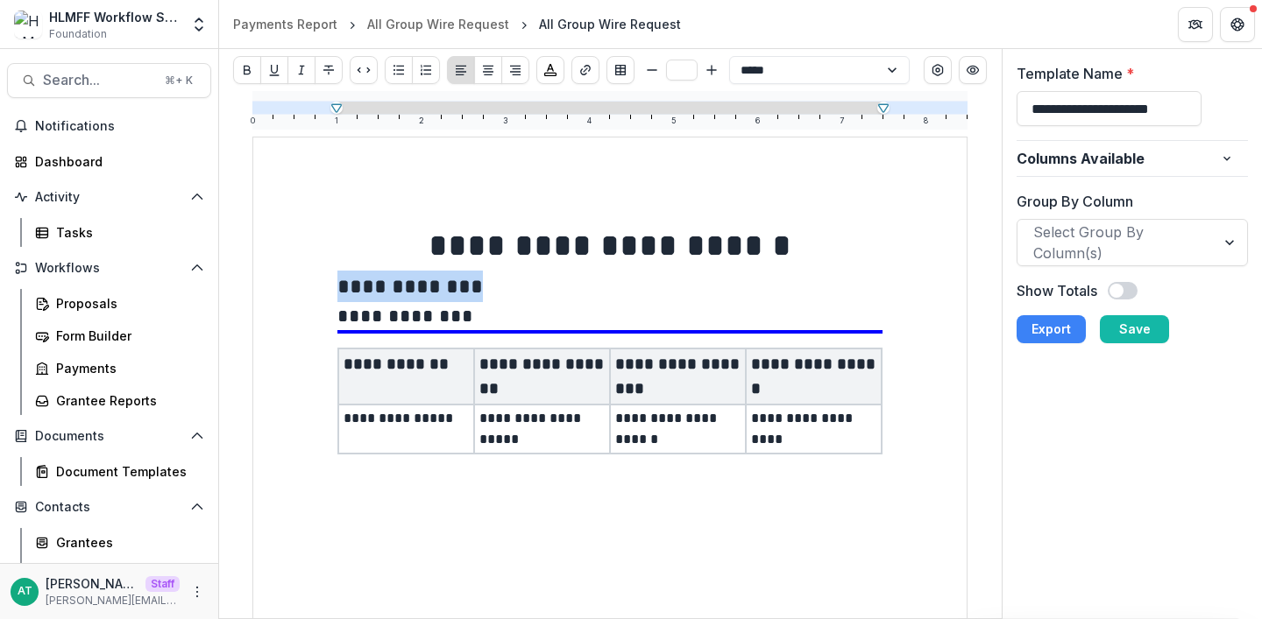
drag, startPoint x: 498, startPoint y: 288, endPoint x: 265, endPoint y: 287, distance: 233.1
click at [267, 287] on div "**********" at bounding box center [609, 599] width 715 height 925
click at [393, 282] on span "**********" at bounding box center [424, 286] width 175 height 21
click at [543, 285] on p "**********" at bounding box center [609, 287] width 545 height 32
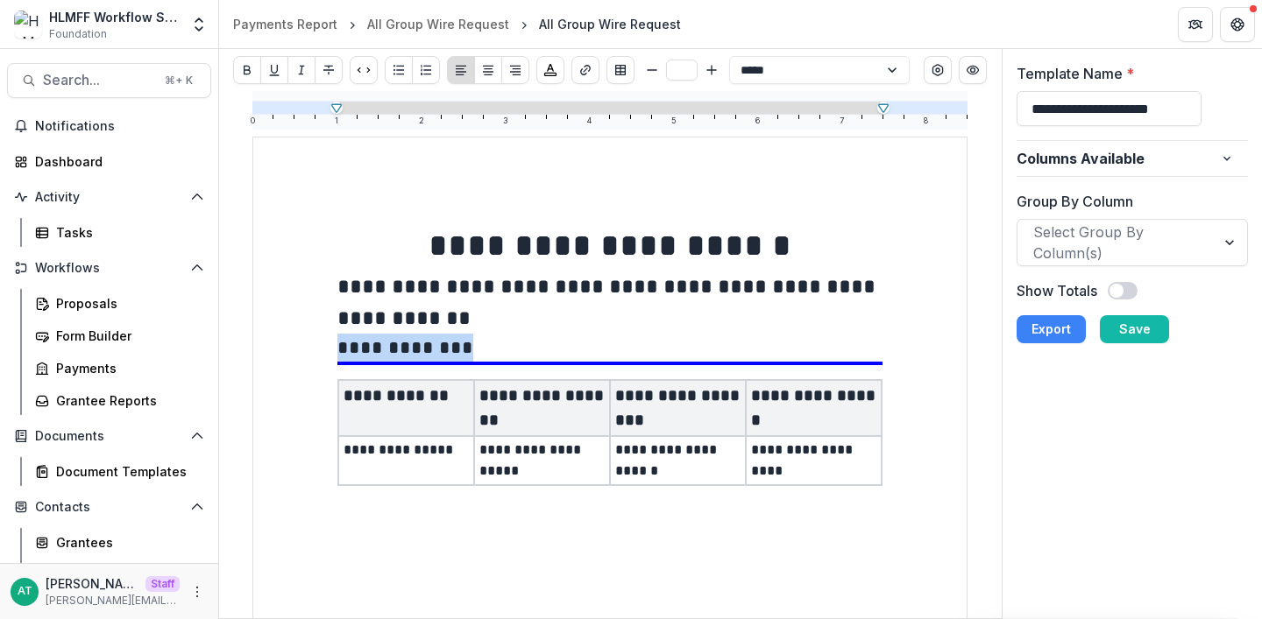
drag, startPoint x: 472, startPoint y: 349, endPoint x: 313, endPoint y: 349, distance: 159.5
click at [313, 349] on div "**********" at bounding box center [609, 599] width 715 height 925
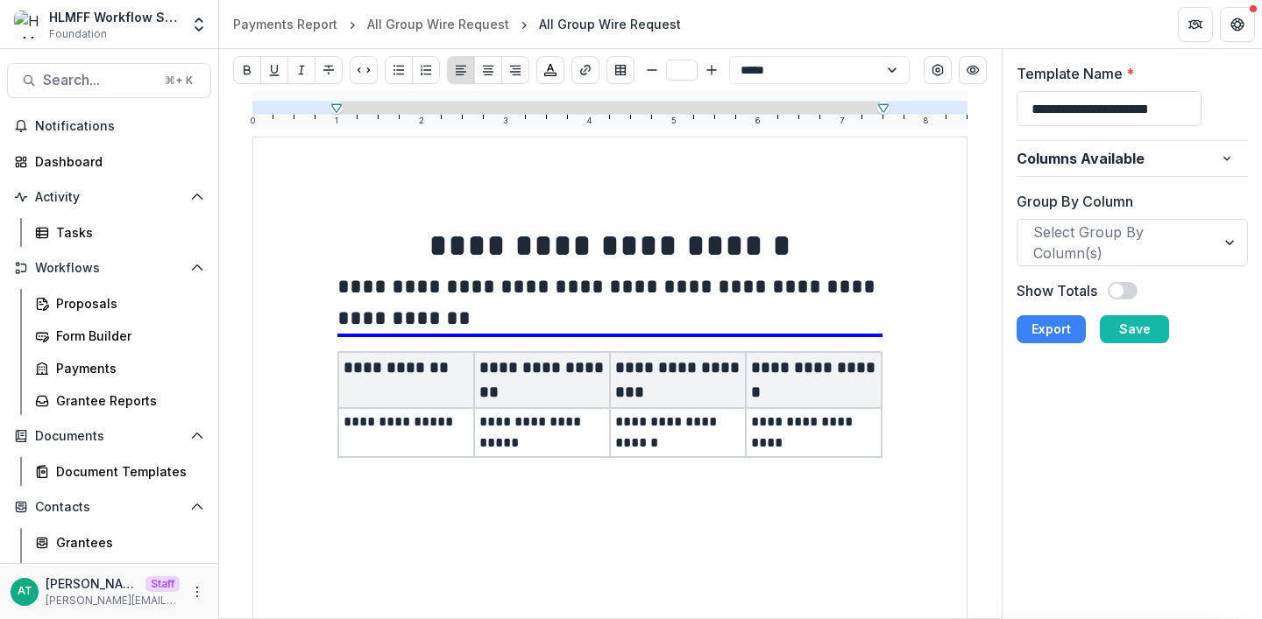
click at [371, 337] on div "**********" at bounding box center [609, 404] width 545 height 135
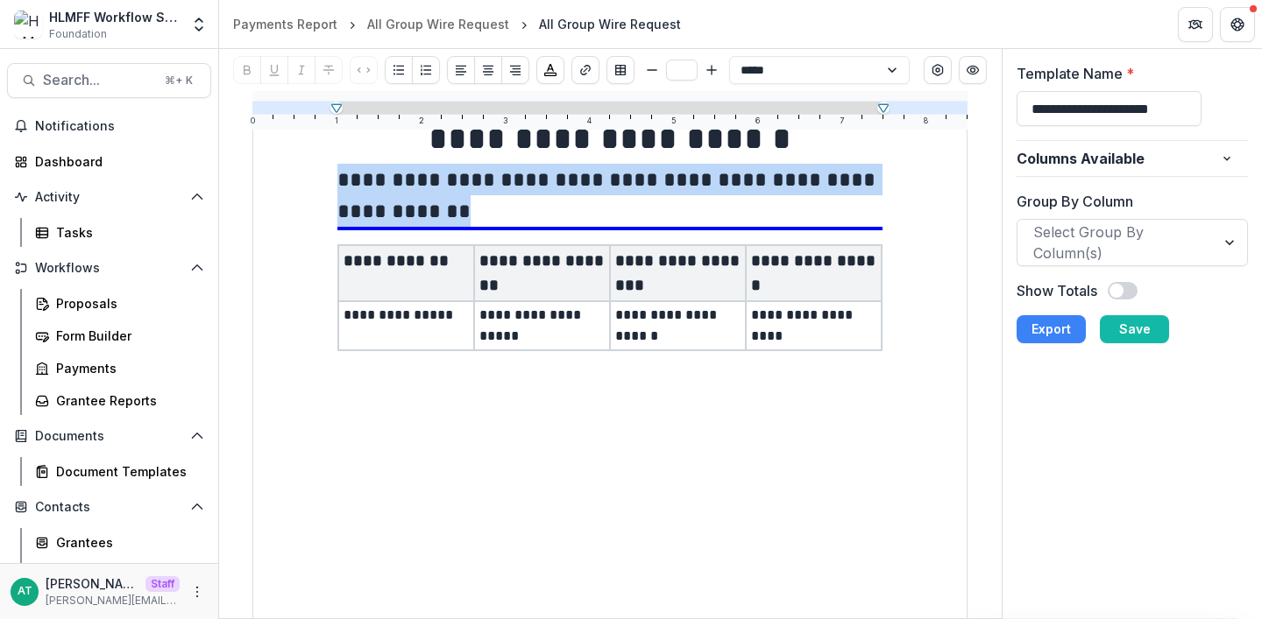
scroll to position [105, 0]
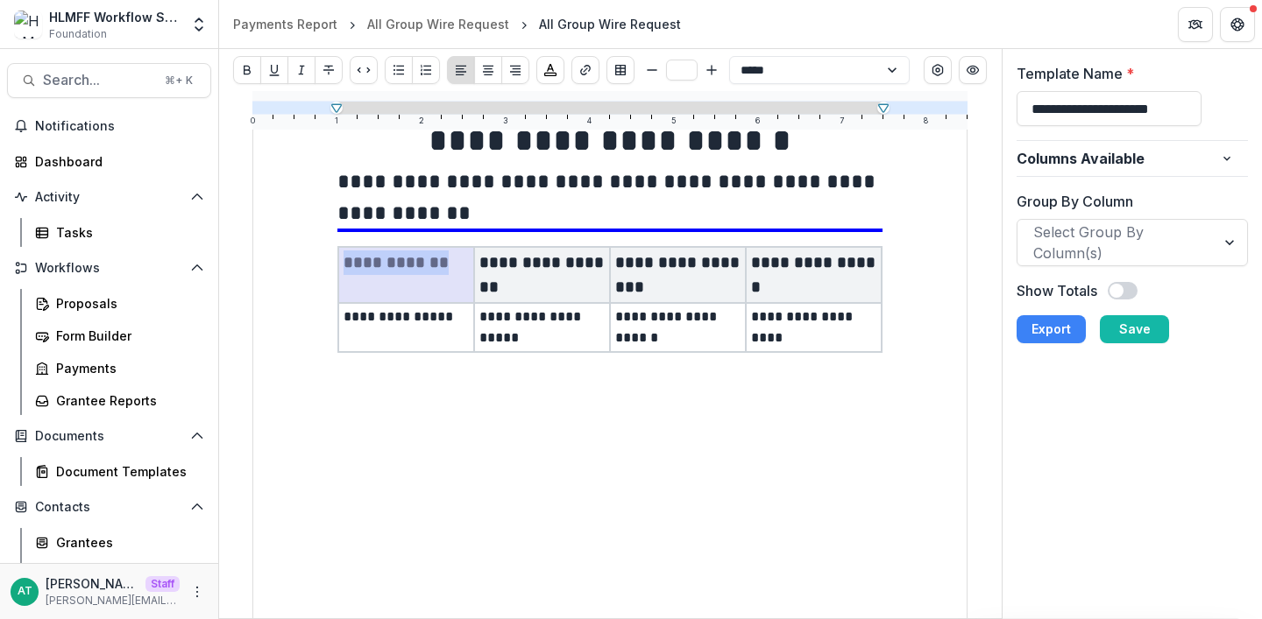
drag, startPoint x: 428, startPoint y: 267, endPoint x: 315, endPoint y: 267, distance: 113.0
click at [315, 267] on div "**********" at bounding box center [609, 494] width 715 height 925
click at [407, 286] on th "**********" at bounding box center [406, 275] width 136 height 56
drag, startPoint x: 452, startPoint y: 267, endPoint x: 346, endPoint y: 261, distance: 106.2
click at [345, 261] on p "**********" at bounding box center [405, 263] width 125 height 25
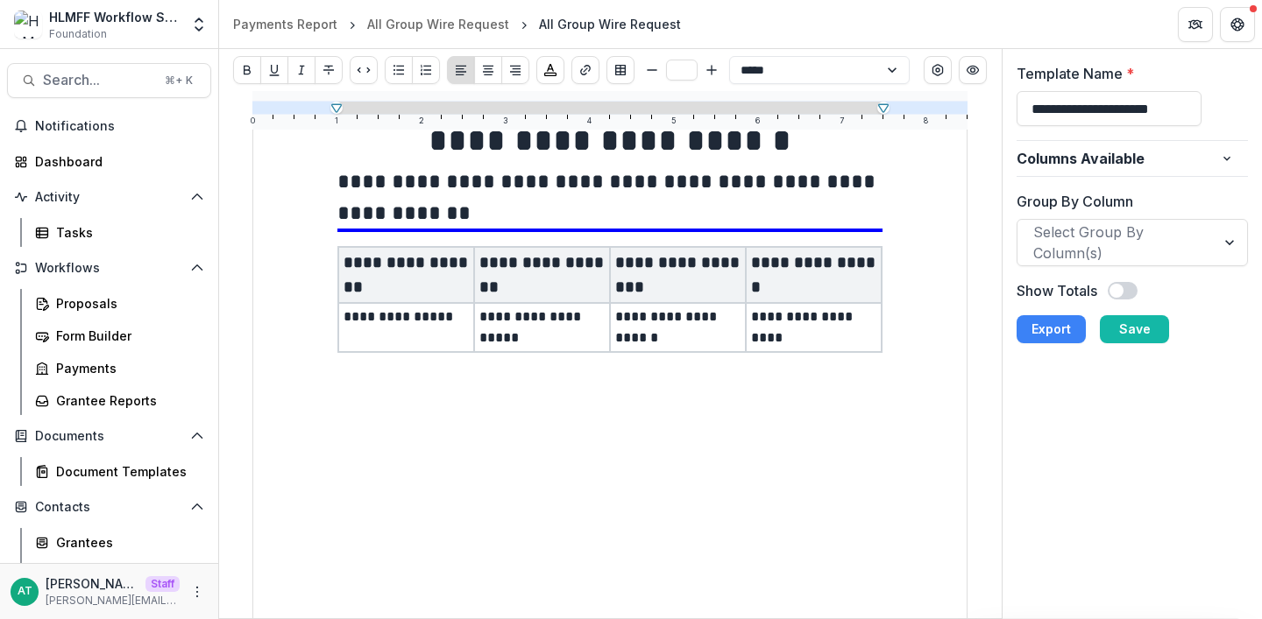
click at [1113, 294] on span at bounding box center [1116, 291] width 14 height 14
click at [1115, 294] on span at bounding box center [1122, 291] width 30 height 18
click at [1126, 321] on button "Save" at bounding box center [1134, 329] width 69 height 28
type input "**"
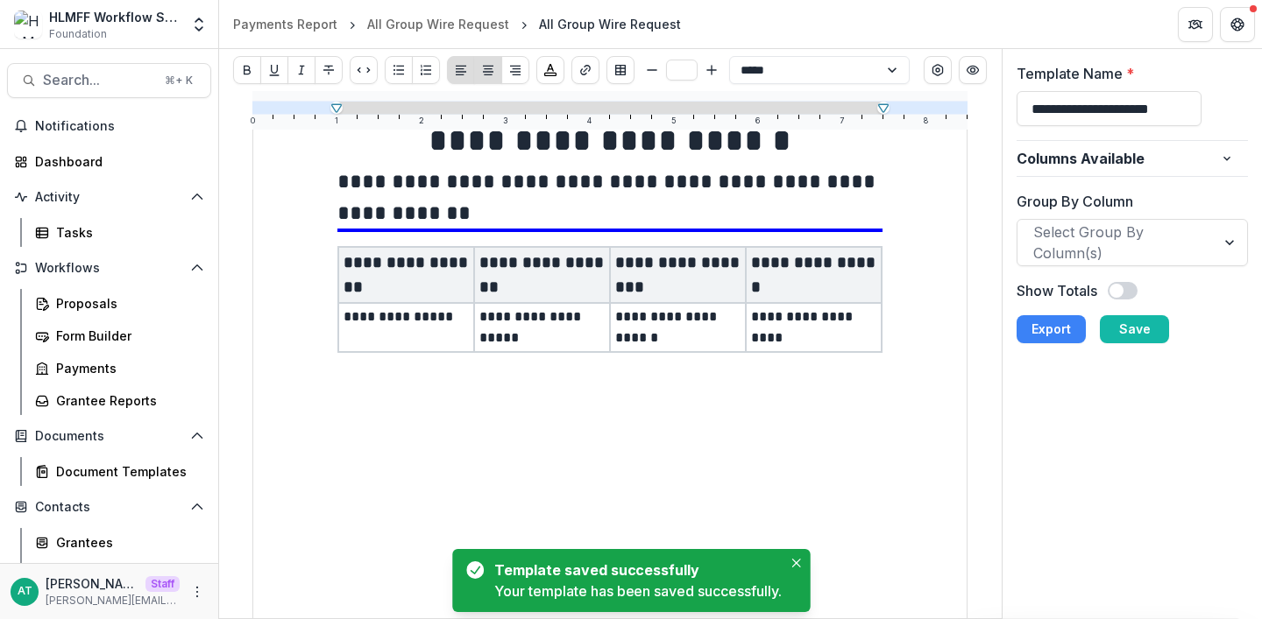
scroll to position [0, 0]
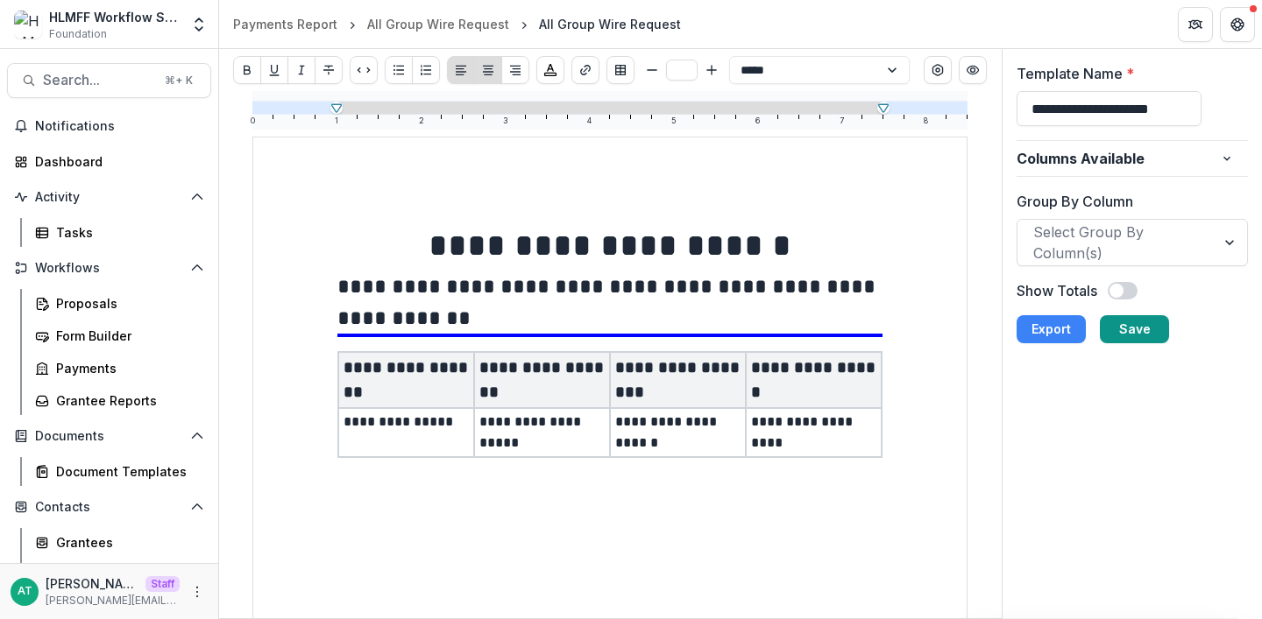
click at [1129, 336] on button "Save" at bounding box center [1134, 329] width 69 height 28
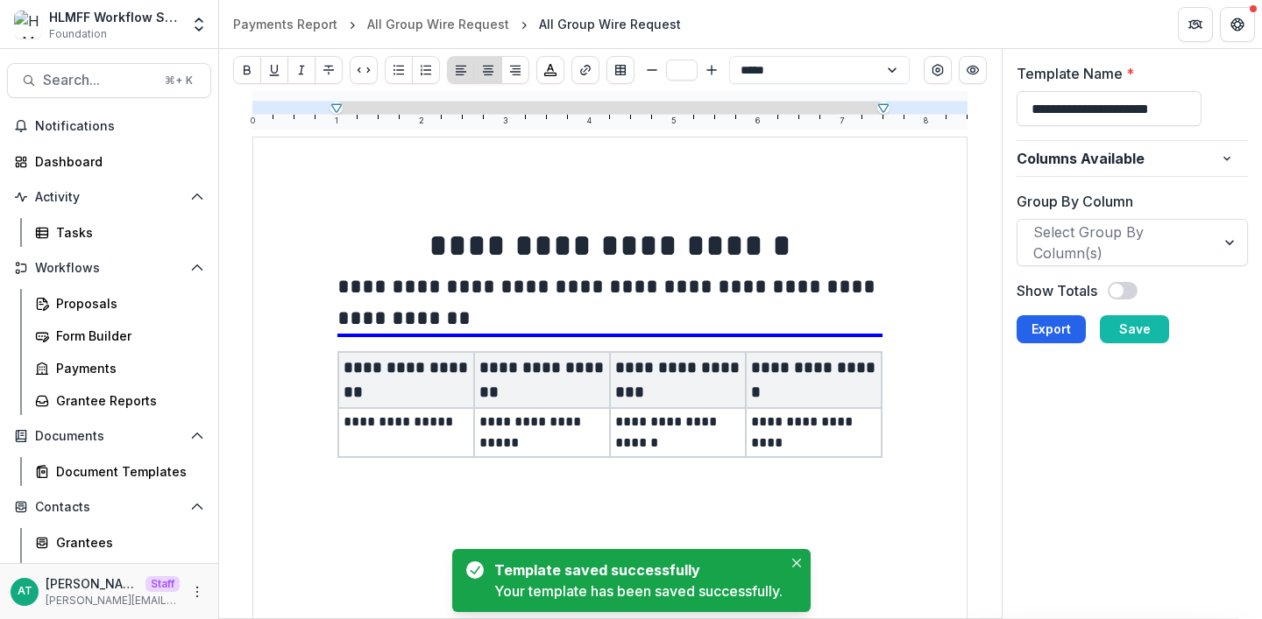
click at [1038, 338] on button "Export" at bounding box center [1050, 329] width 69 height 28
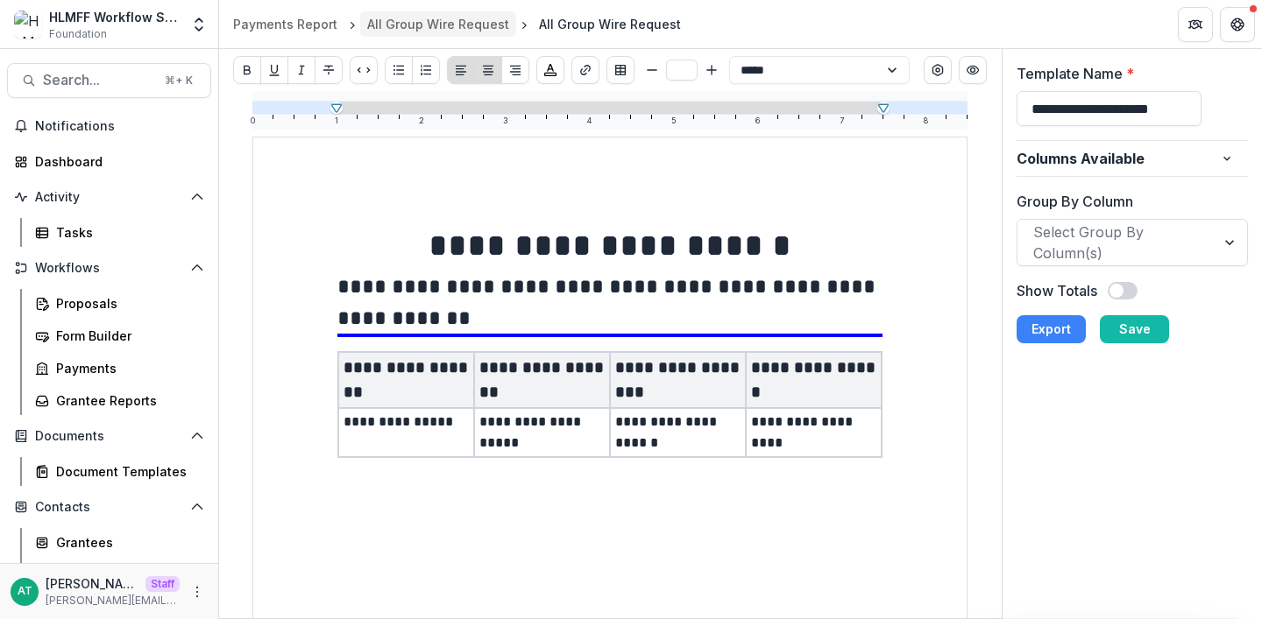
click at [446, 30] on div "All Group Wire Request" at bounding box center [438, 24] width 142 height 18
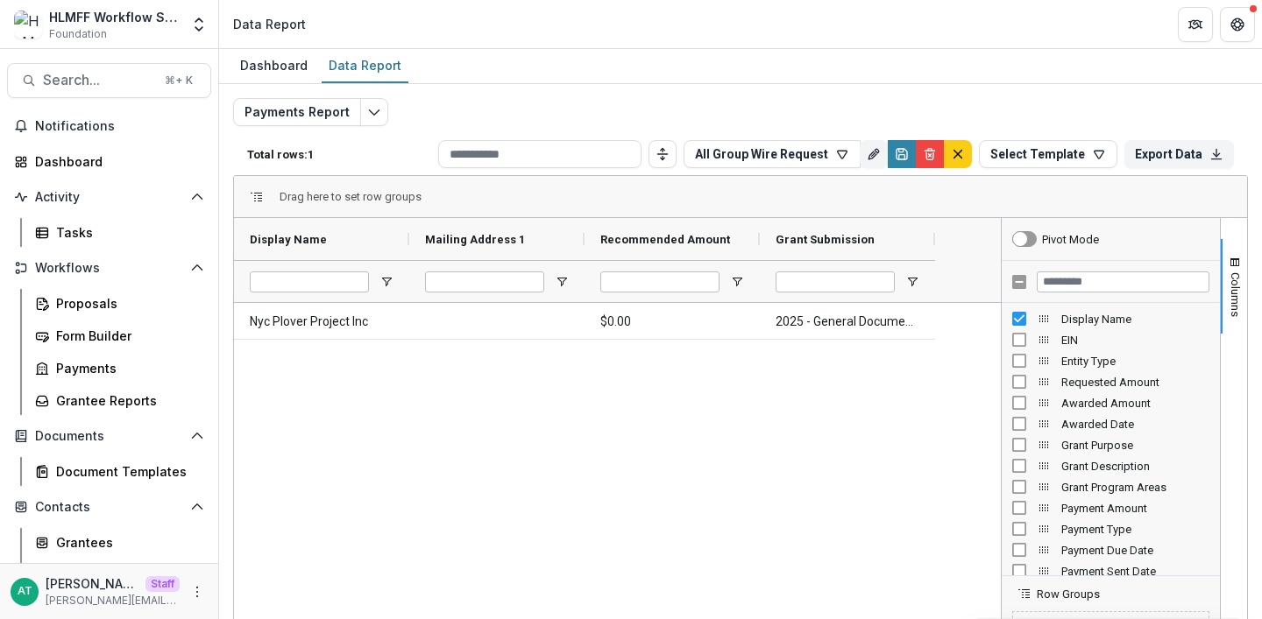
scroll to position [130, 0]
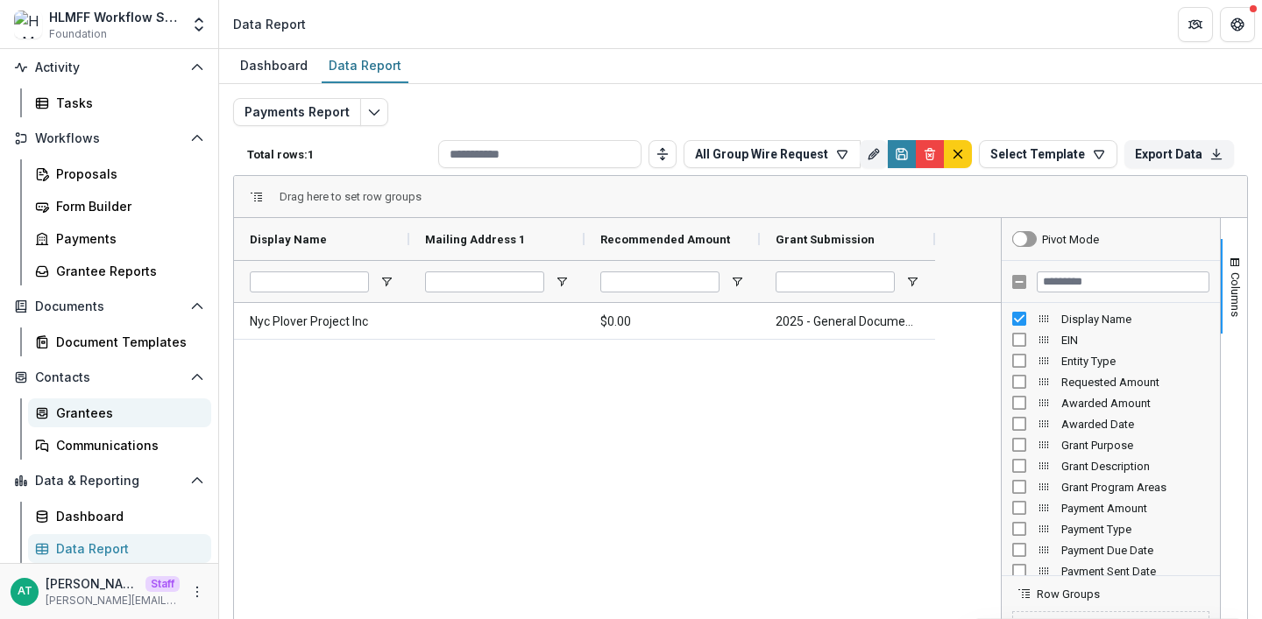
click at [114, 416] on div "Grantees" at bounding box center [126, 413] width 141 height 18
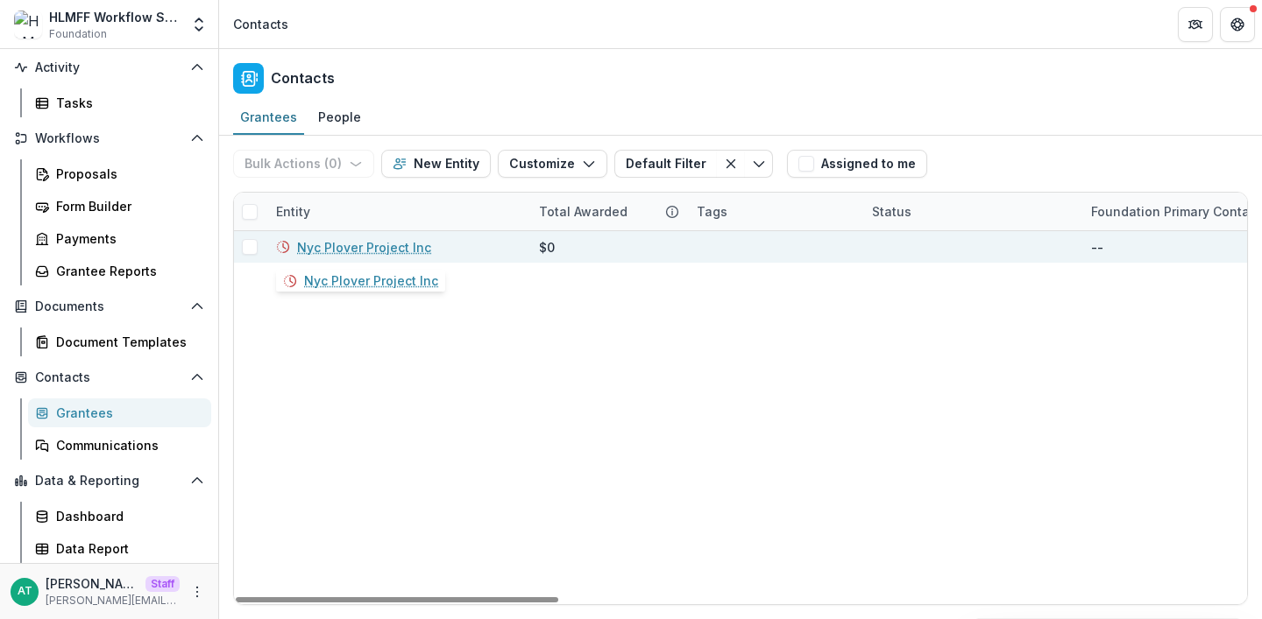
click at [326, 254] on link "Nyc Plover Project Inc" at bounding box center [364, 247] width 134 height 18
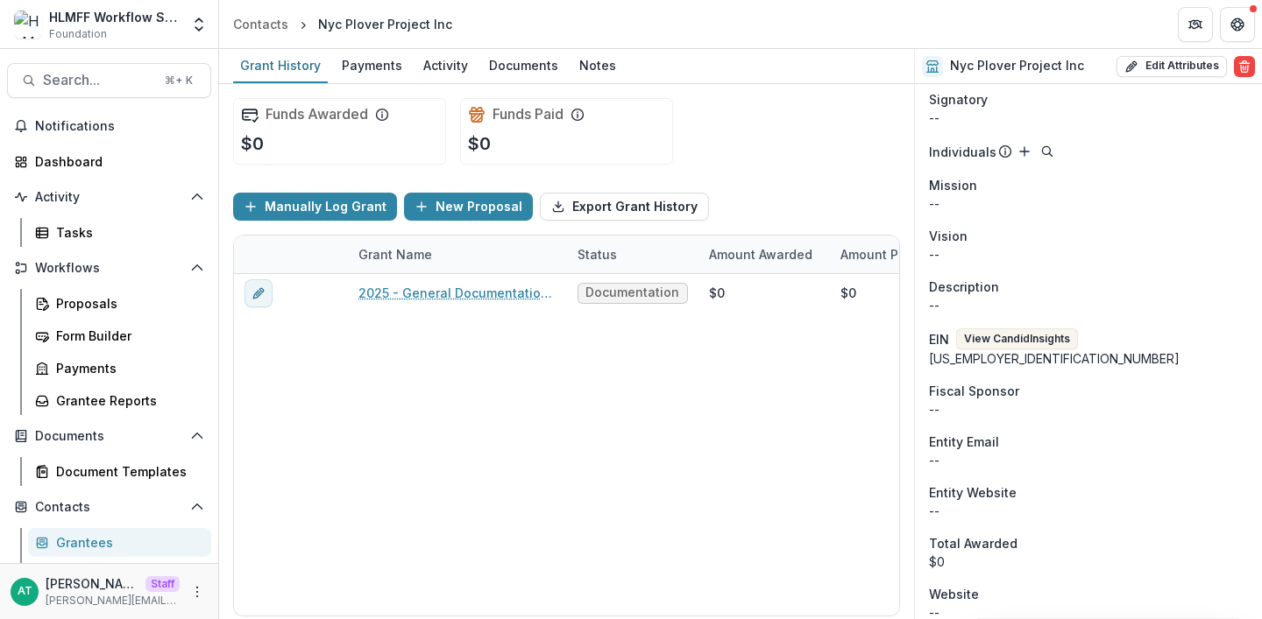
scroll to position [527, 0]
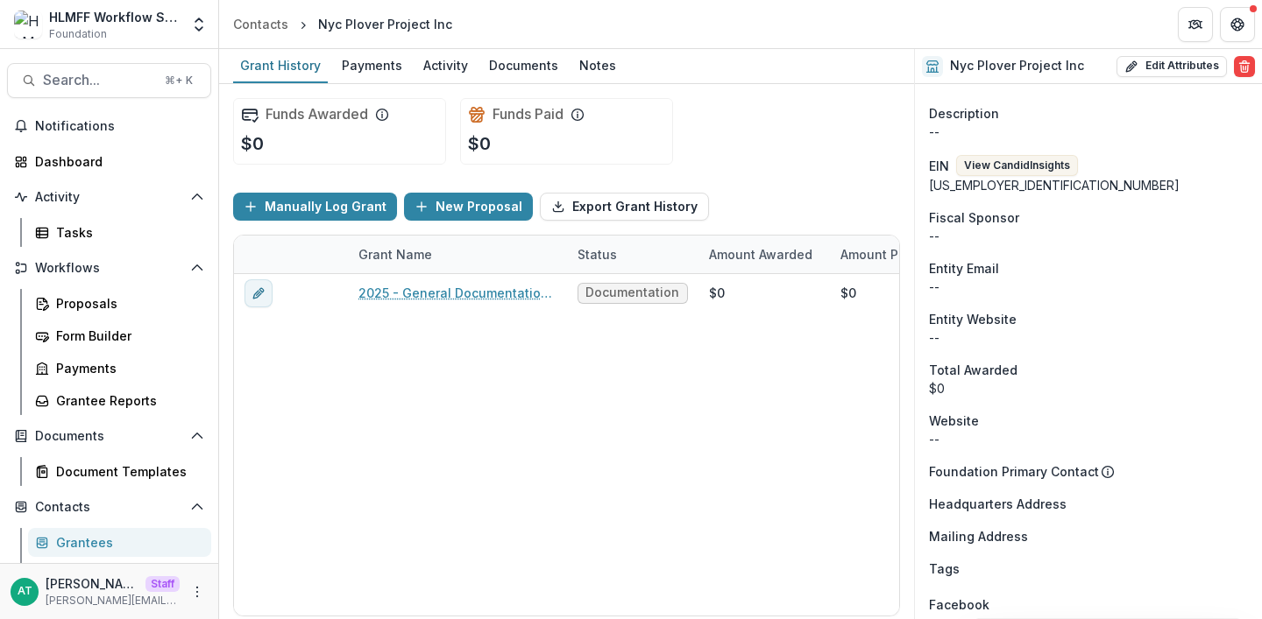
click at [60, 548] on div "Grantees" at bounding box center [126, 543] width 141 height 18
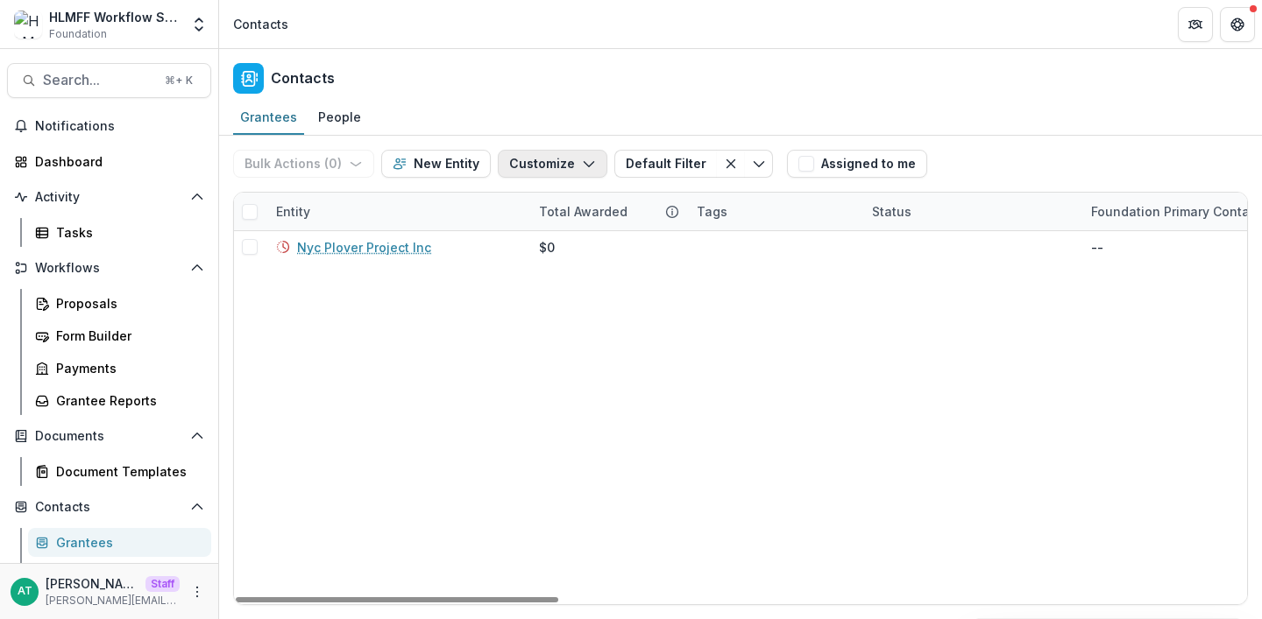
click at [591, 162] on button "Customize" at bounding box center [553, 164] width 110 height 28
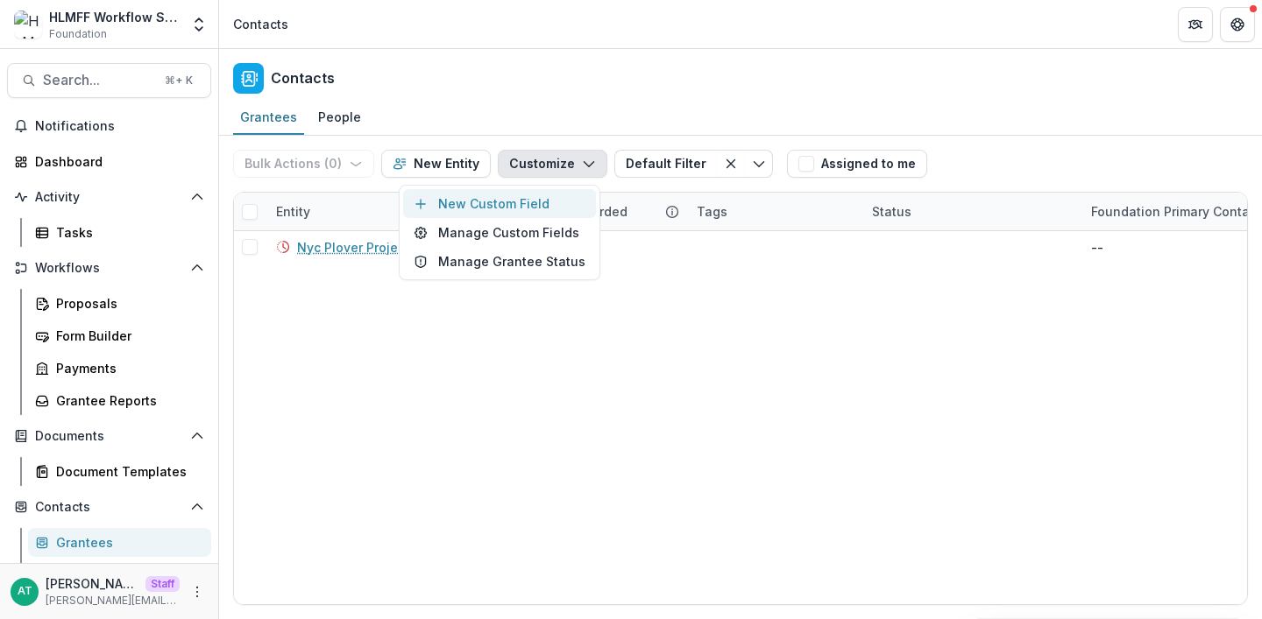
click at [543, 202] on button "New Custom Field" at bounding box center [499, 203] width 193 height 29
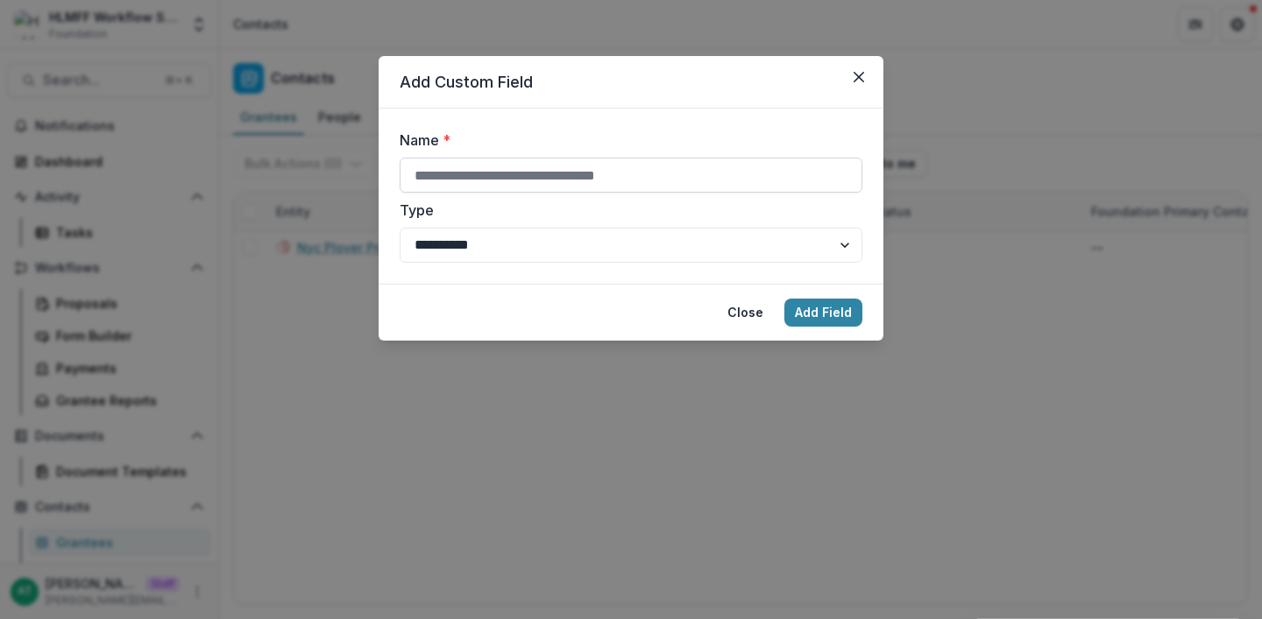
click at [575, 178] on input "Name *" at bounding box center [631, 175] width 463 height 35
type input "**********"
click at [558, 252] on select "**********" at bounding box center [631, 245] width 463 height 35
click at [817, 318] on button "Add Field" at bounding box center [823, 313] width 78 height 28
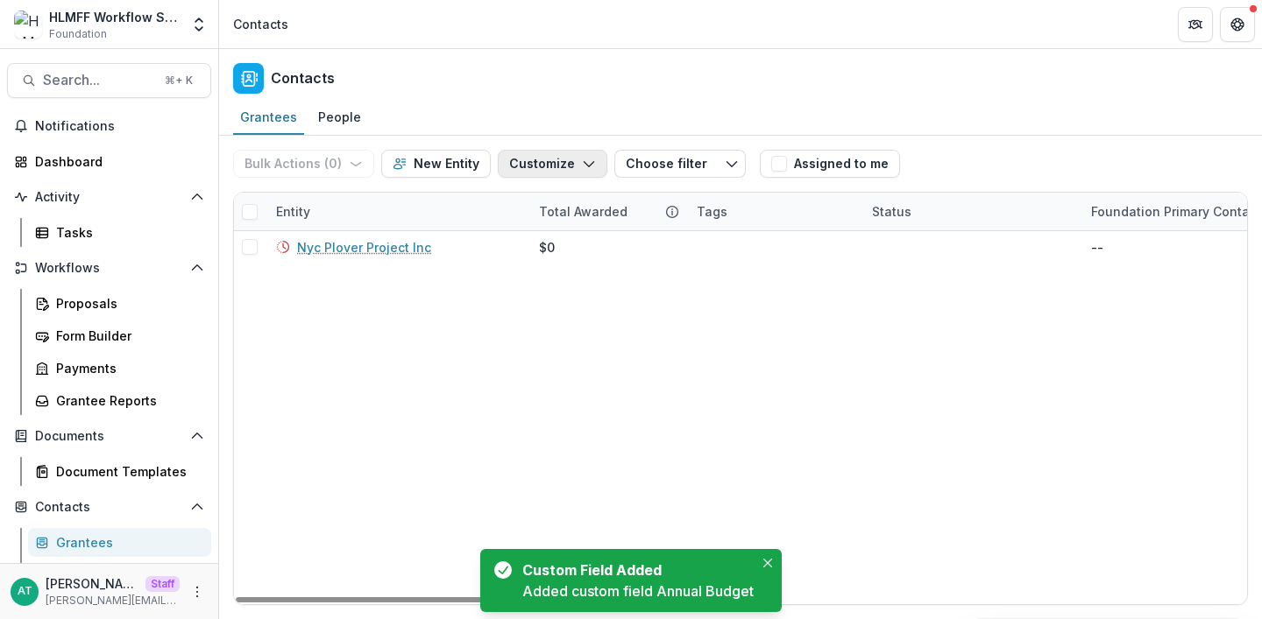
click at [584, 160] on icon "button" at bounding box center [589, 164] width 14 height 14
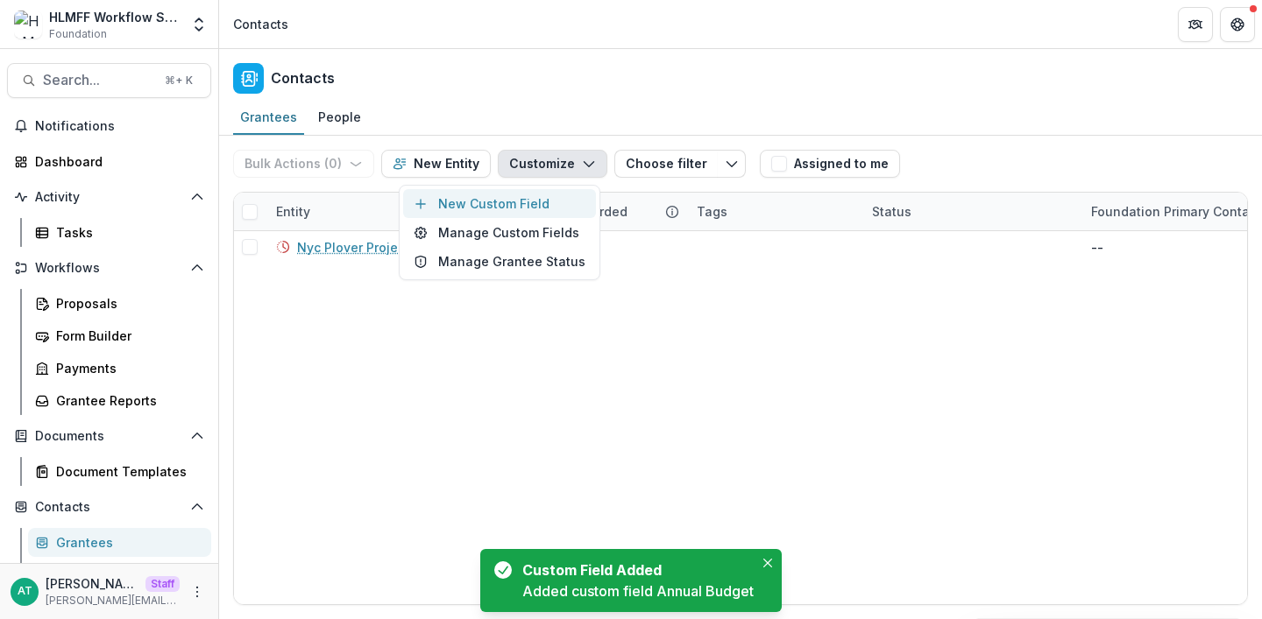
click at [528, 205] on button "New Custom Field" at bounding box center [499, 203] width 193 height 29
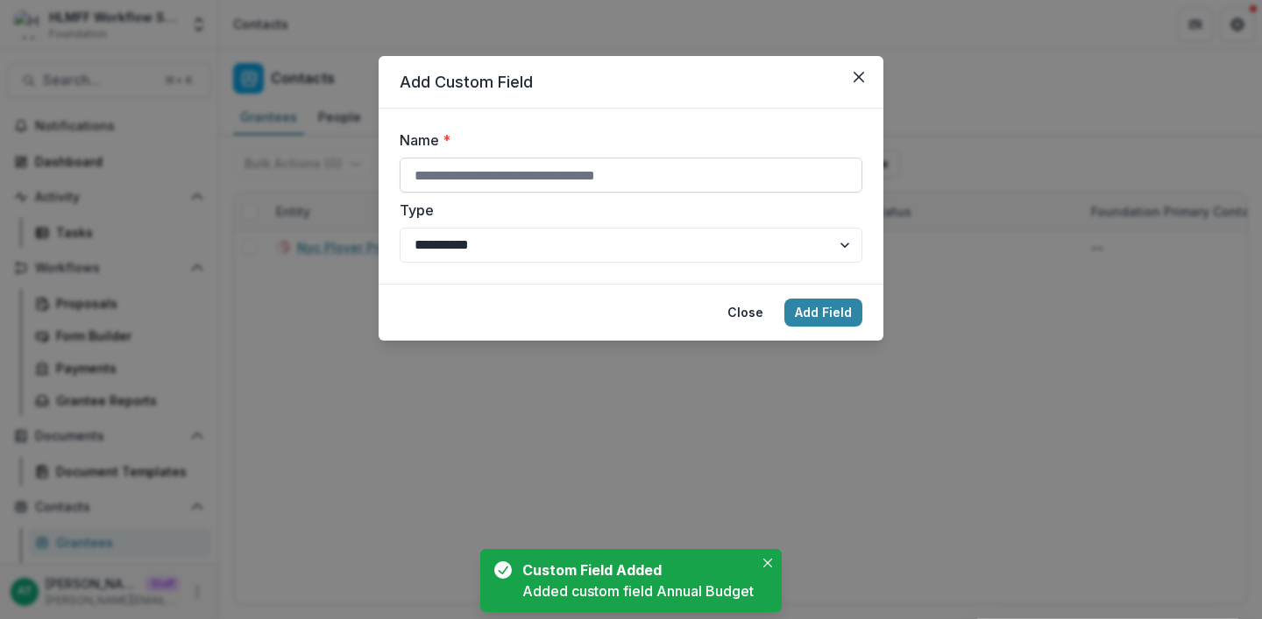
click at [548, 175] on input "Name *" at bounding box center [631, 175] width 463 height 35
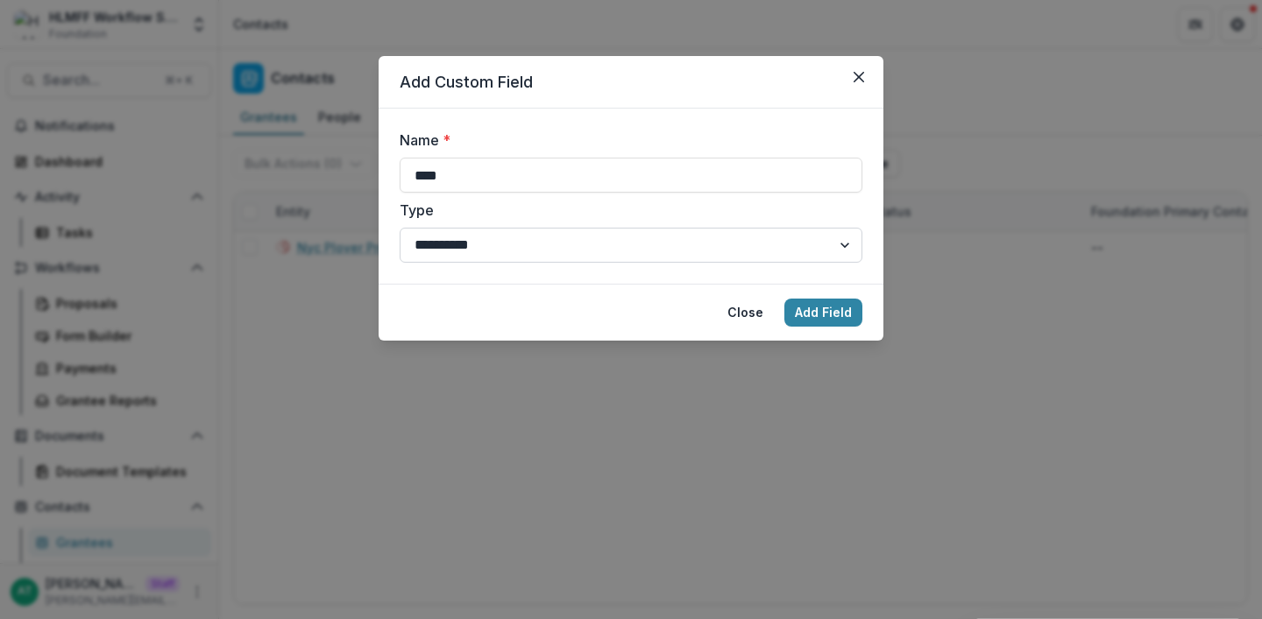
type input "****"
click at [734, 247] on select "**********" at bounding box center [631, 245] width 463 height 35
select select "*****"
click at [400, 228] on select "**********" at bounding box center [631, 245] width 463 height 35
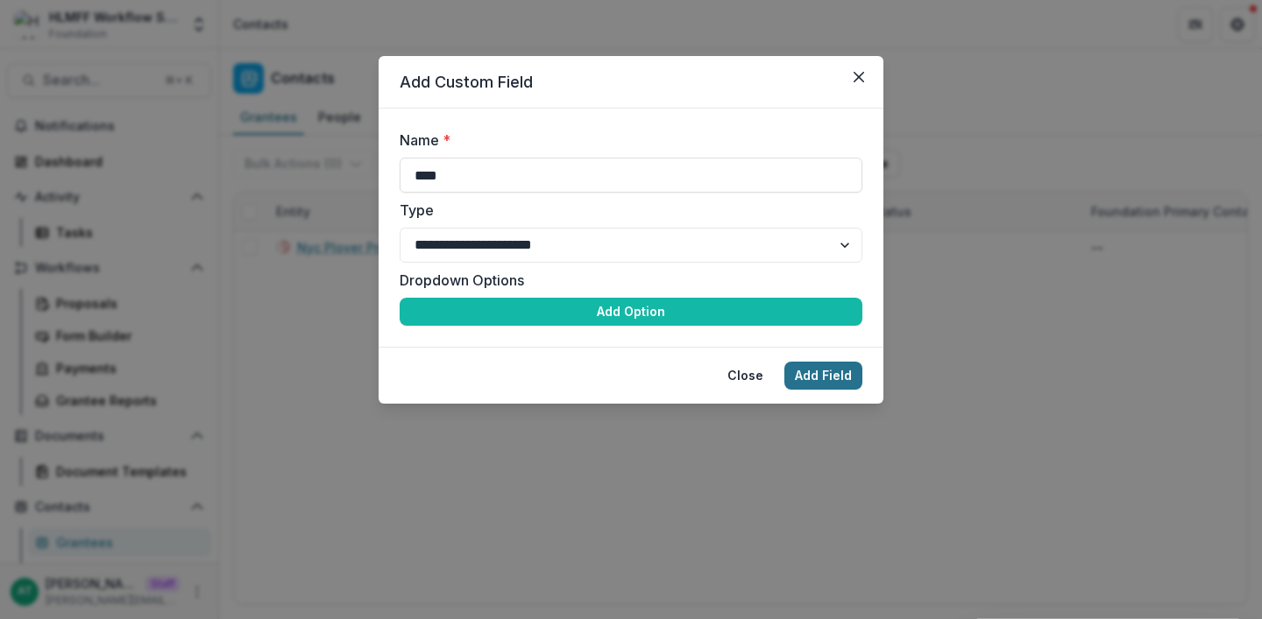
click at [838, 373] on button "Add Field" at bounding box center [823, 376] width 78 height 28
click at [822, 381] on button "Add Field" at bounding box center [823, 376] width 78 height 28
click at [860, 80] on icon "Close" at bounding box center [858, 77] width 11 height 11
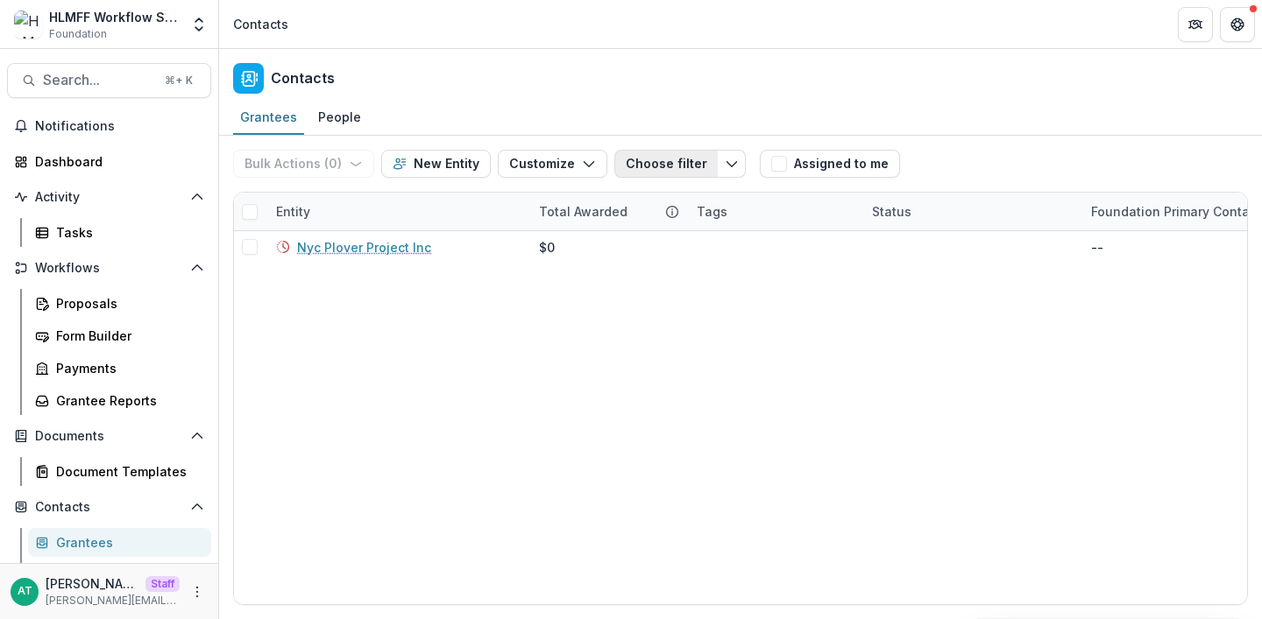
click at [693, 159] on button "Choose filter" at bounding box center [665, 164] width 103 height 28
click at [565, 166] on button "Customize" at bounding box center [553, 164] width 110 height 28
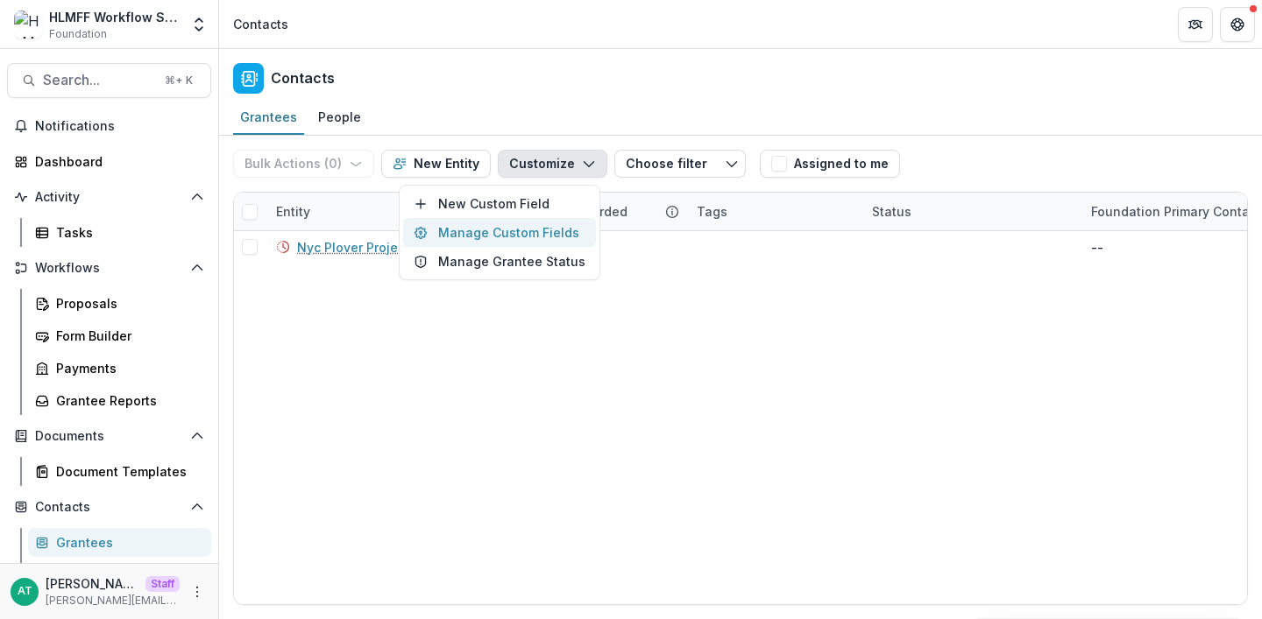
click at [535, 232] on button "Manage Custom Fields" at bounding box center [499, 232] width 193 height 29
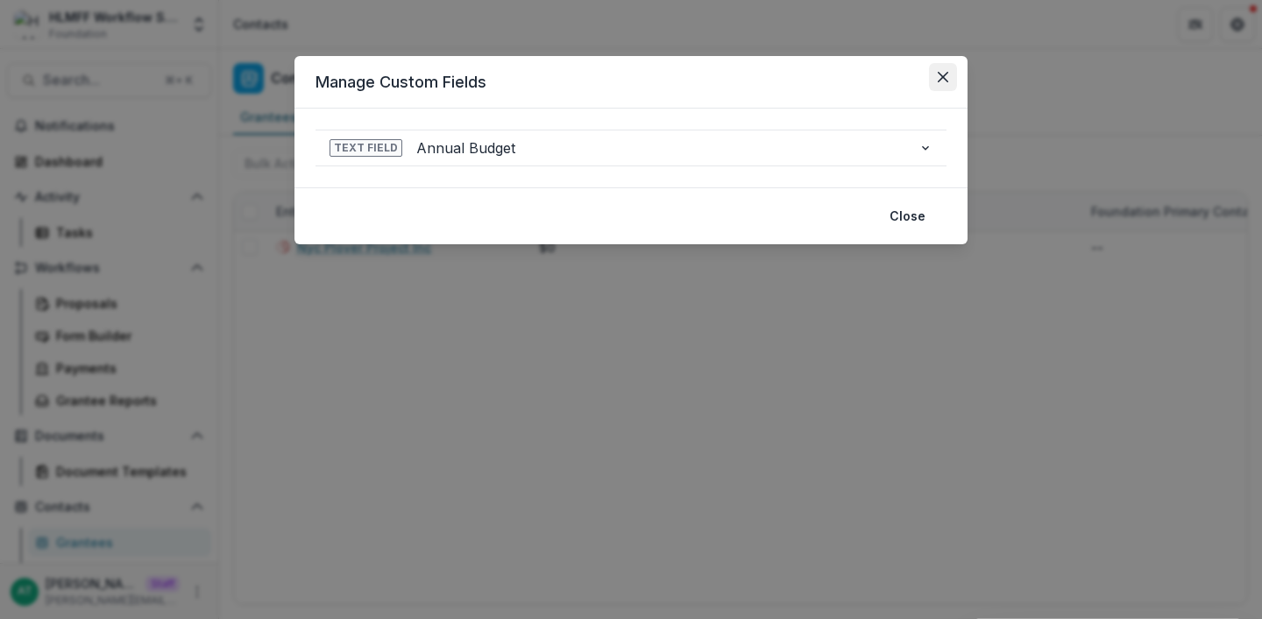
click at [938, 83] on button "Close" at bounding box center [943, 77] width 28 height 28
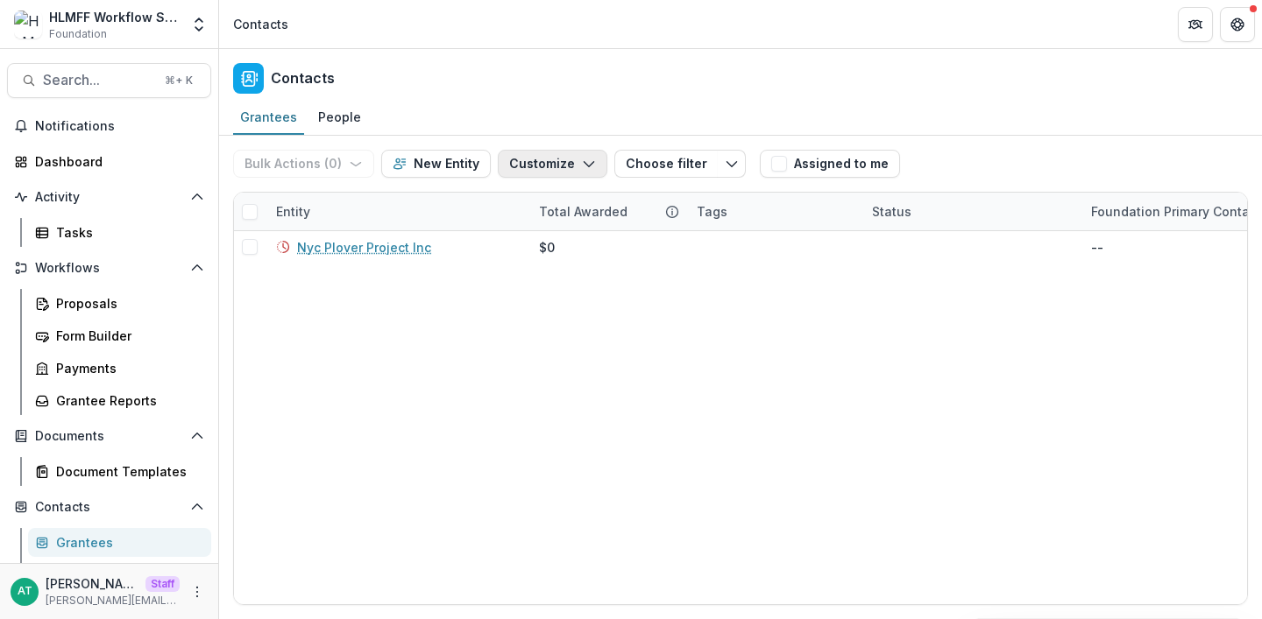
click at [594, 159] on button "Customize" at bounding box center [553, 164] width 110 height 28
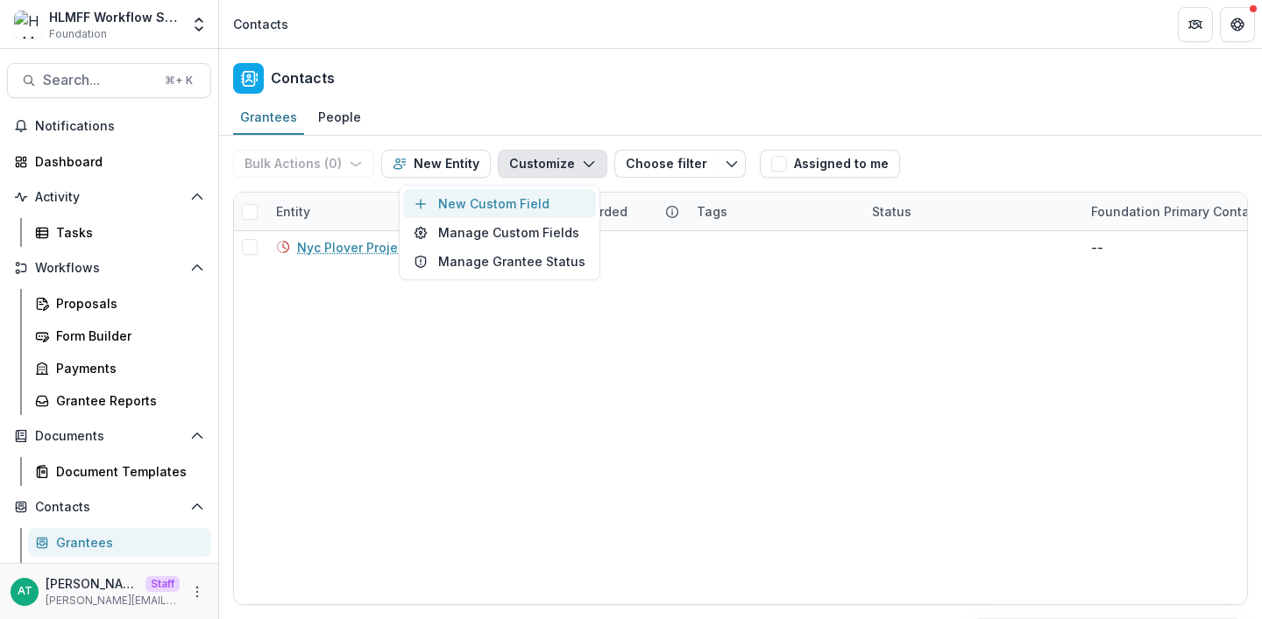
click at [551, 203] on button "New Custom Field" at bounding box center [499, 203] width 193 height 29
select select "*****"
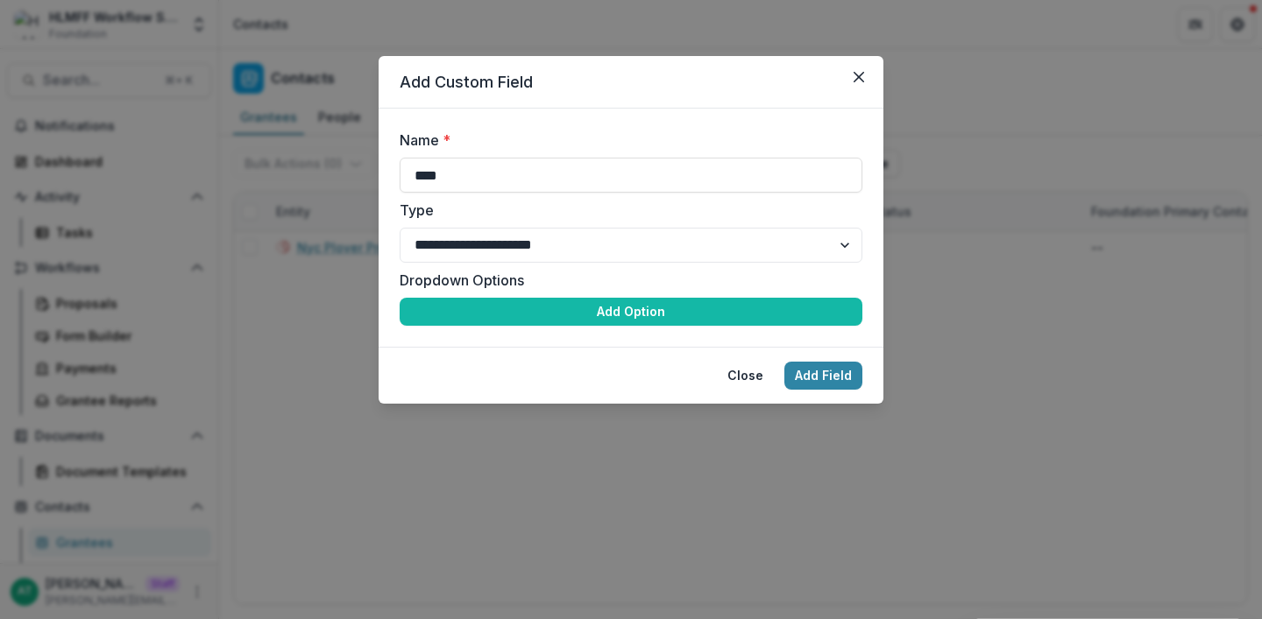
drag, startPoint x: 540, startPoint y: 183, endPoint x: 381, endPoint y: 173, distance: 158.9
click at [380, 173] on form "**********" at bounding box center [631, 228] width 505 height 238
type input "*********"
click at [456, 244] on select "**********" at bounding box center [631, 245] width 463 height 35
select select "****"
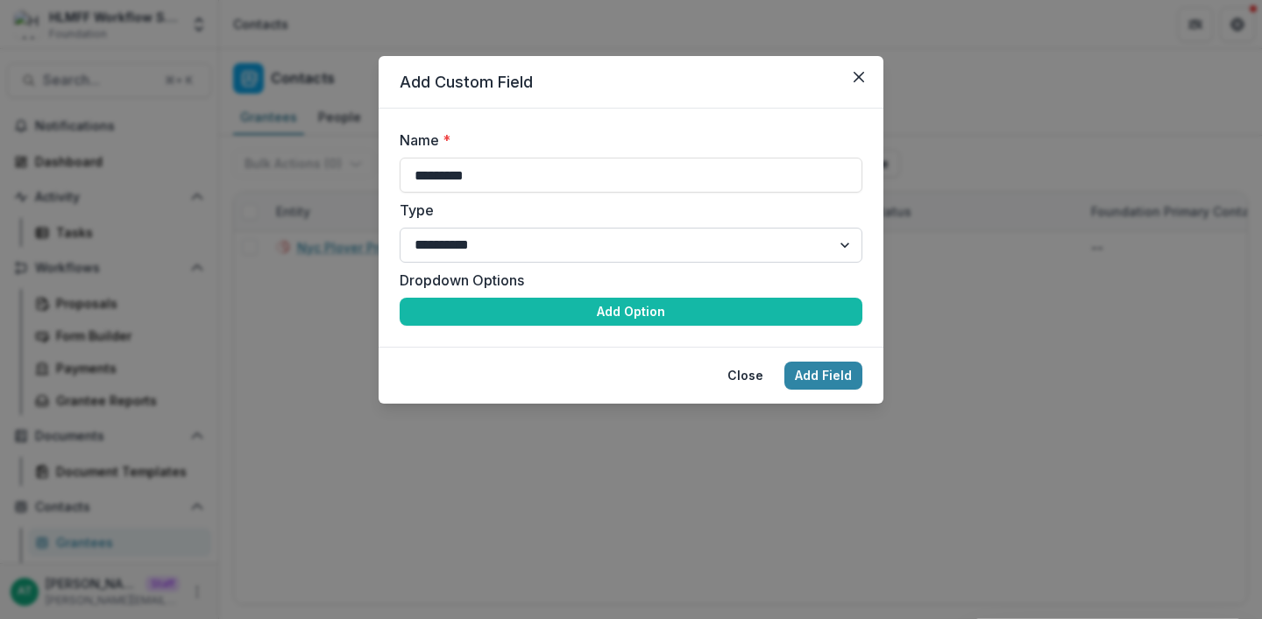
click at [400, 228] on select "**********" at bounding box center [631, 245] width 463 height 35
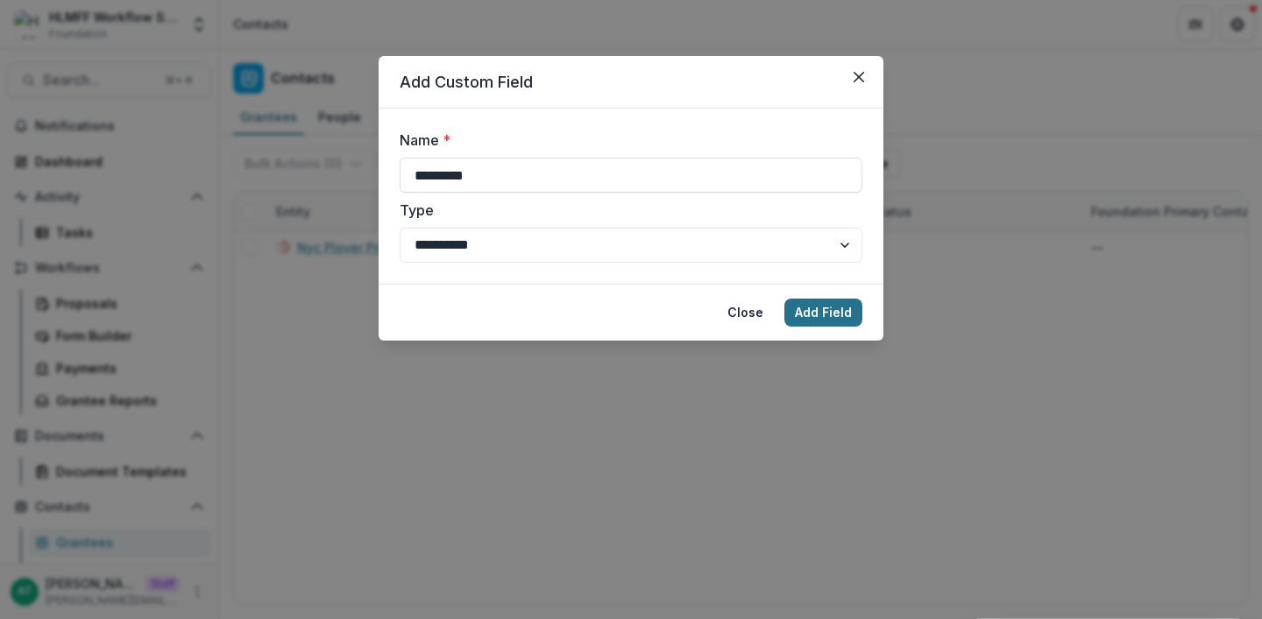
click at [796, 308] on button "Add Field" at bounding box center [823, 313] width 78 height 28
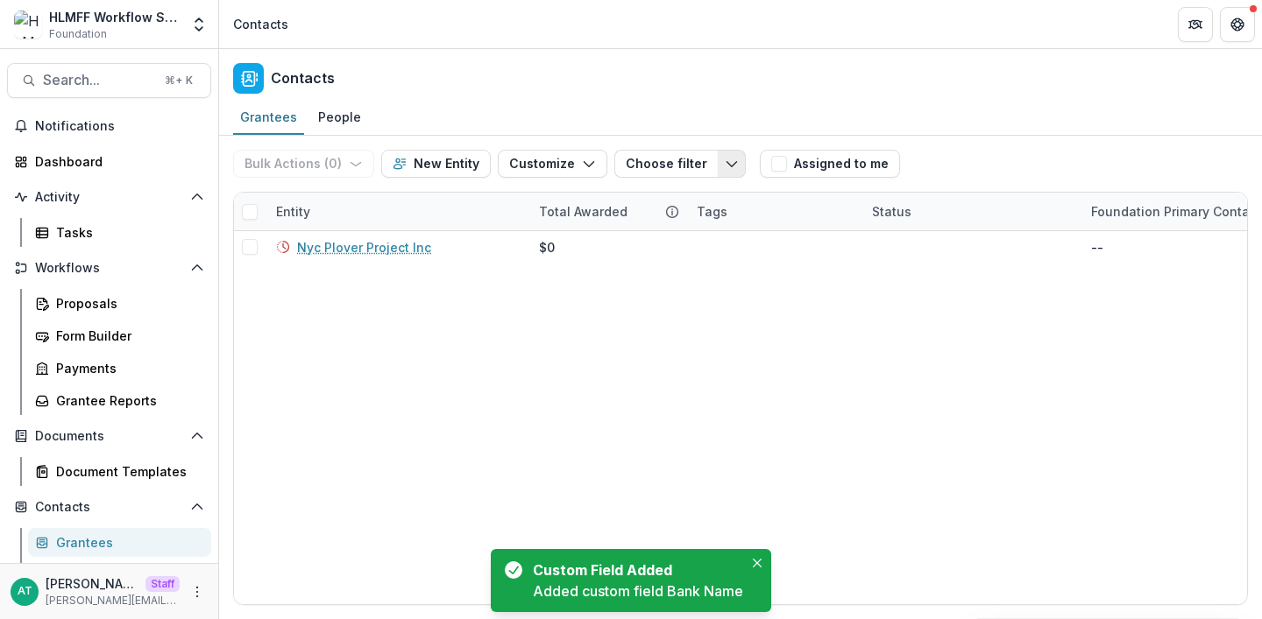
click at [725, 166] on icon "Toggle menu" at bounding box center [732, 164] width 14 height 14
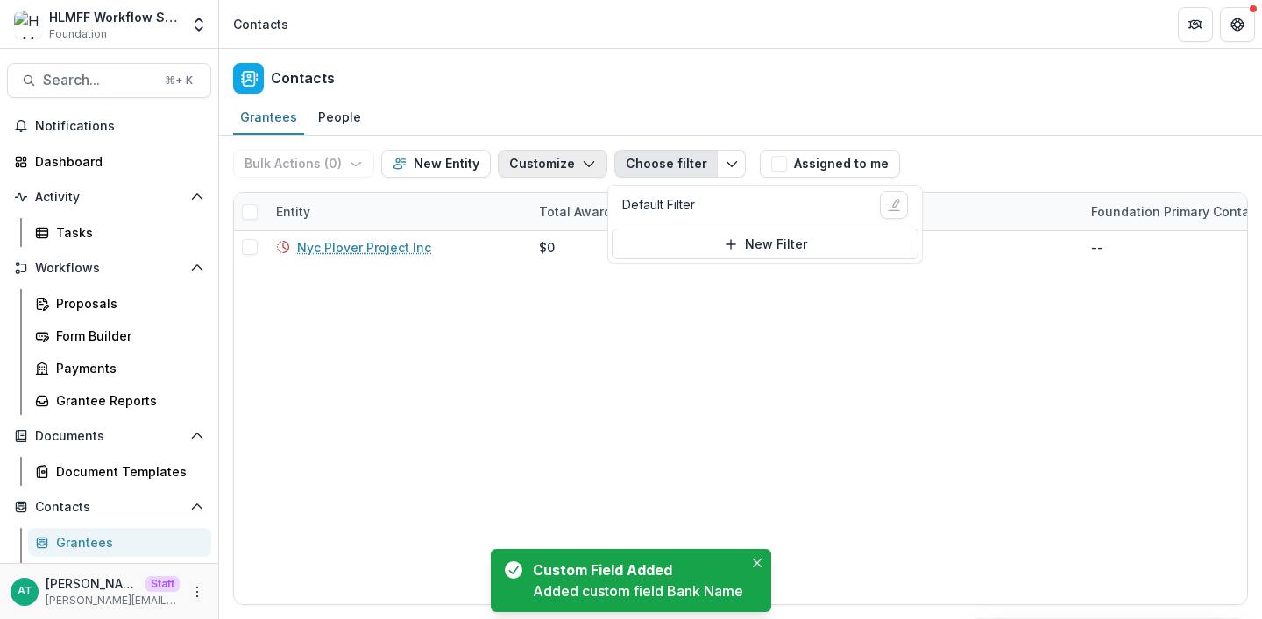
click at [582, 161] on icon "button" at bounding box center [589, 164] width 14 height 14
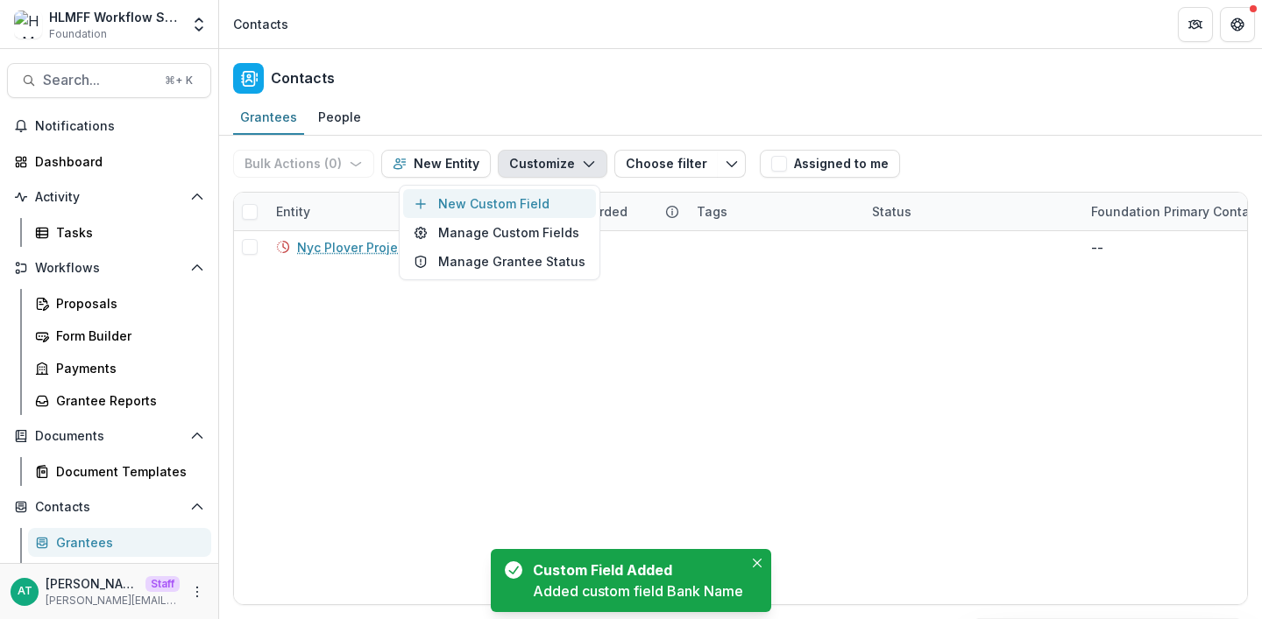
click at [528, 203] on button "New Custom Field" at bounding box center [499, 203] width 193 height 29
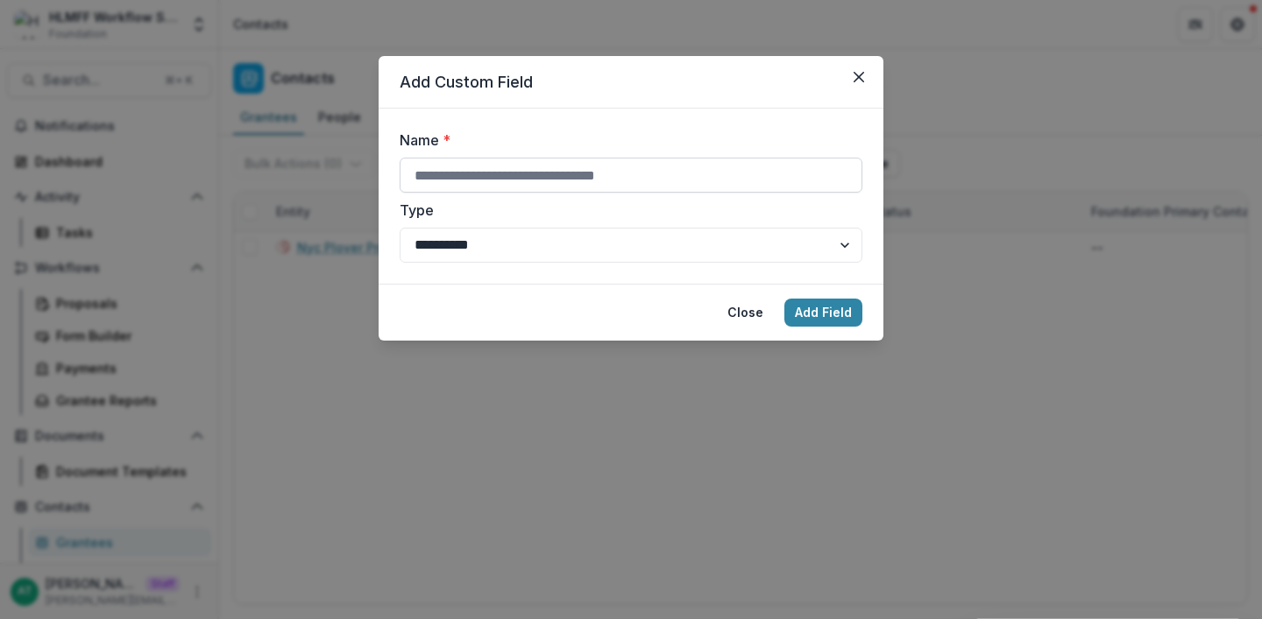
click at [534, 179] on input "Name *" at bounding box center [631, 175] width 463 height 35
type input "**********"
click at [839, 323] on button "Add Field" at bounding box center [823, 313] width 78 height 28
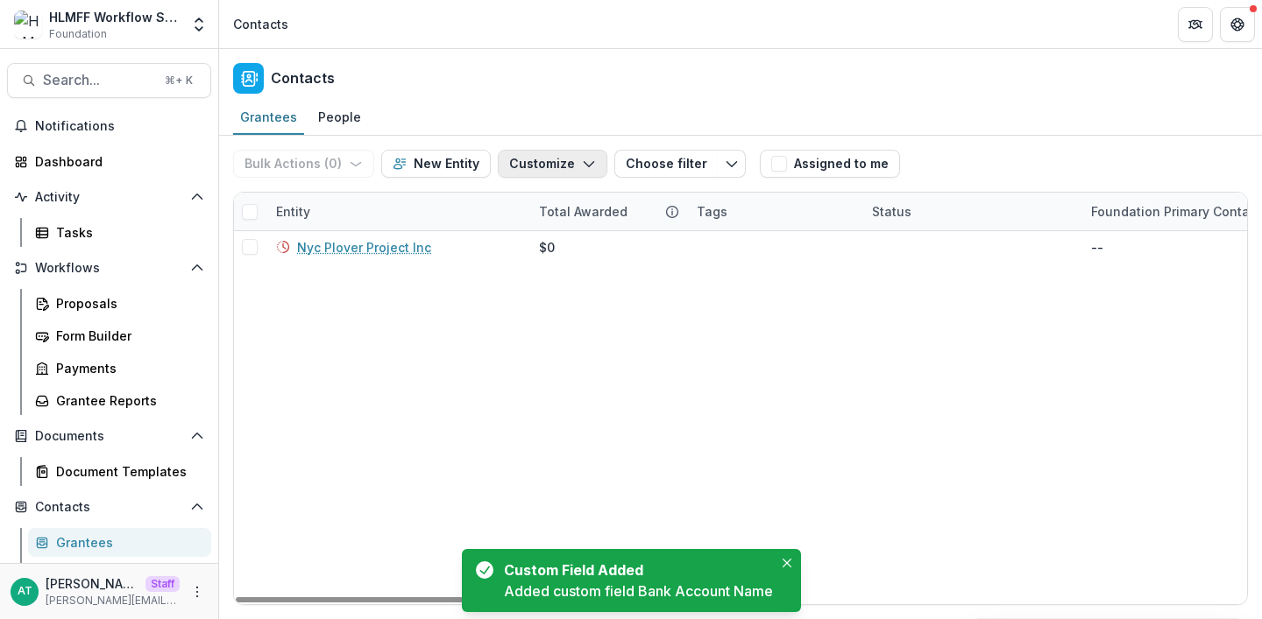
click at [597, 160] on button "Customize" at bounding box center [553, 164] width 110 height 28
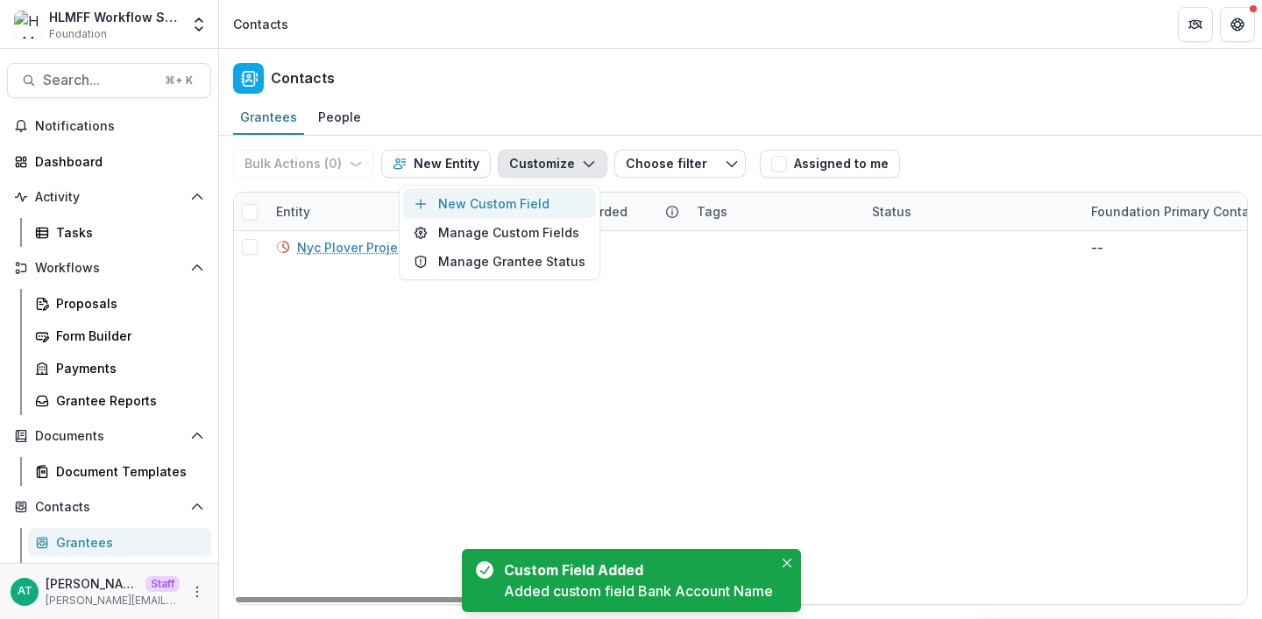
click at [541, 211] on button "New Custom Field" at bounding box center [499, 203] width 193 height 29
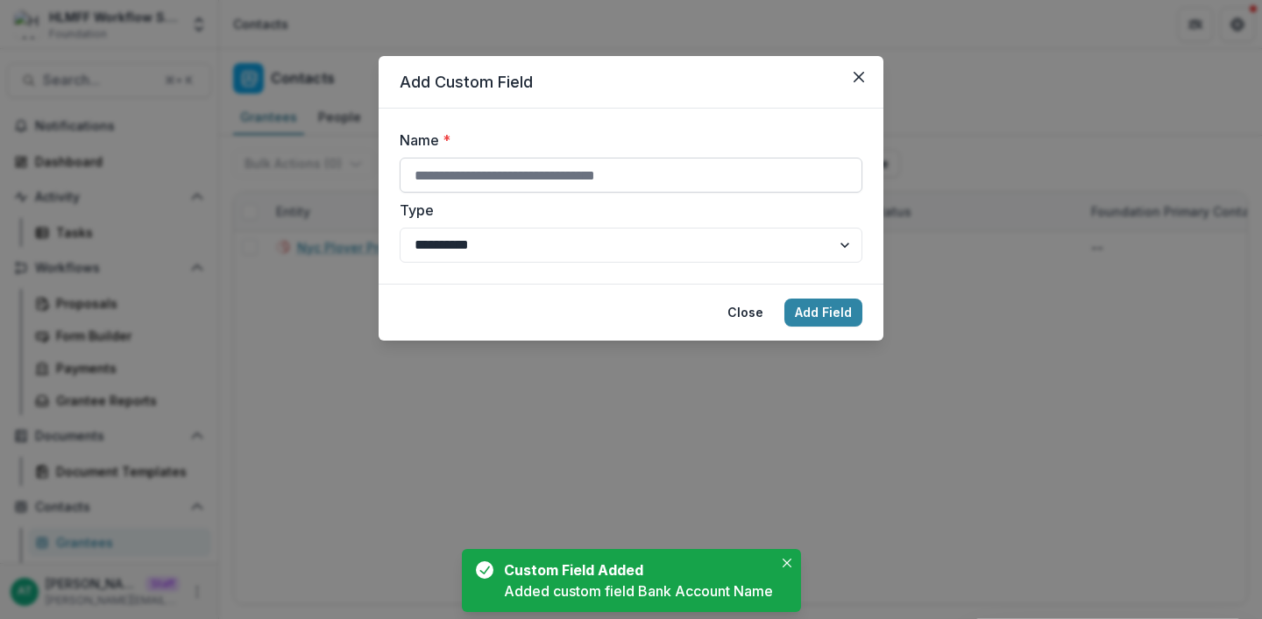
click at [523, 185] on input "Name *" at bounding box center [631, 175] width 463 height 35
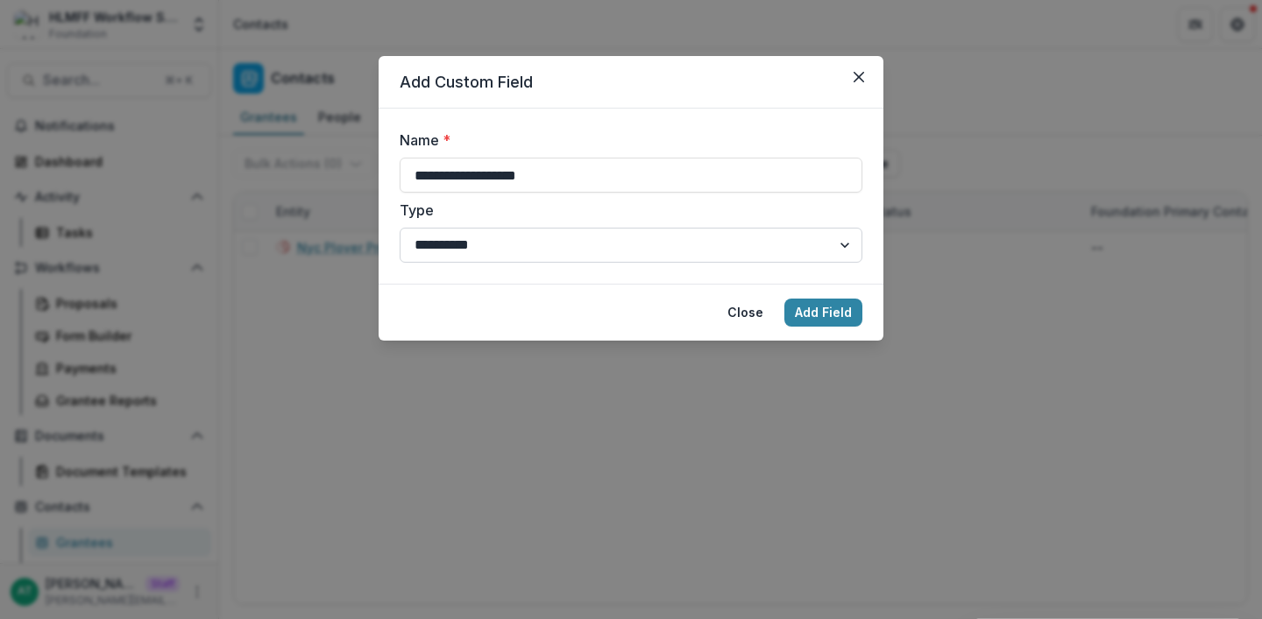
type input "**********"
click at [657, 244] on select "**********" at bounding box center [631, 245] width 463 height 35
click at [400, 228] on select "**********" at bounding box center [631, 245] width 463 height 35
click at [605, 260] on select "**********" at bounding box center [631, 245] width 463 height 35
select select "****"
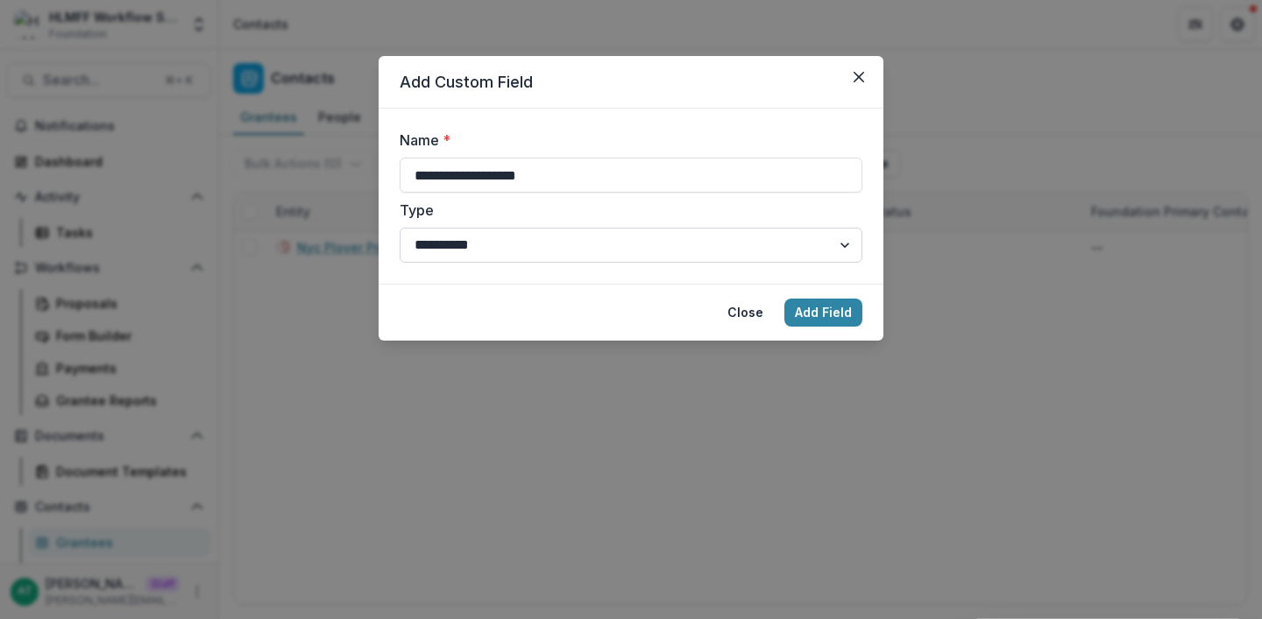
click at [400, 228] on select "**********" at bounding box center [631, 245] width 463 height 35
click at [831, 317] on button "Add Field" at bounding box center [823, 313] width 78 height 28
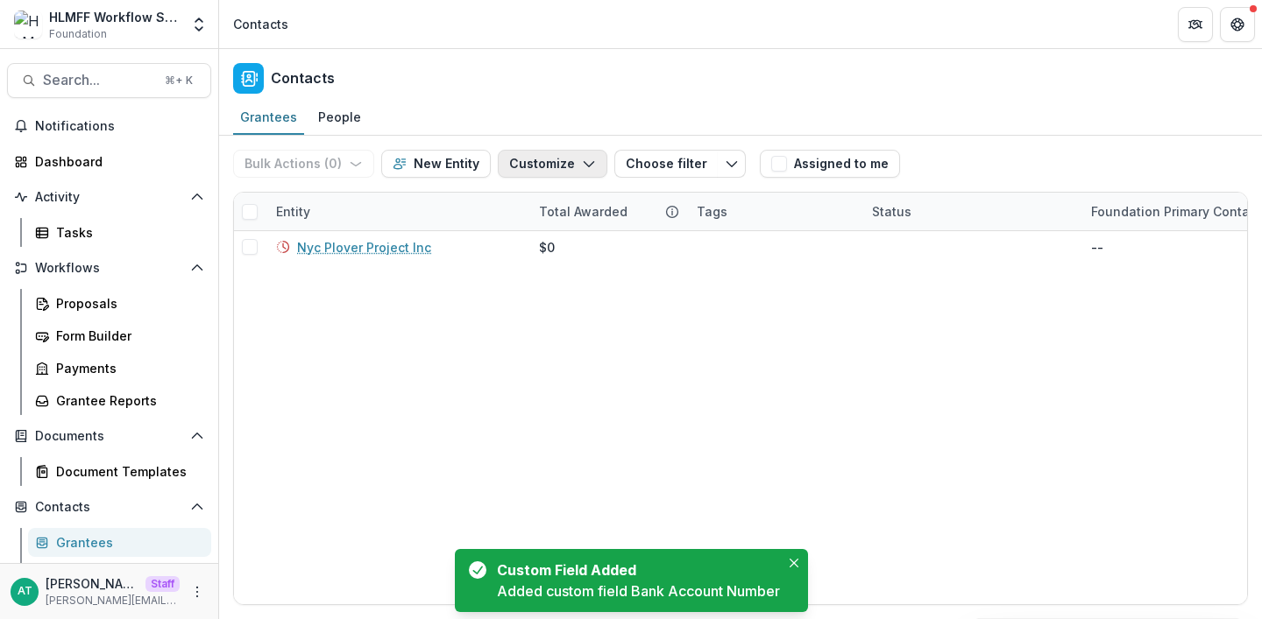
click at [582, 167] on icon "button" at bounding box center [589, 164] width 14 height 14
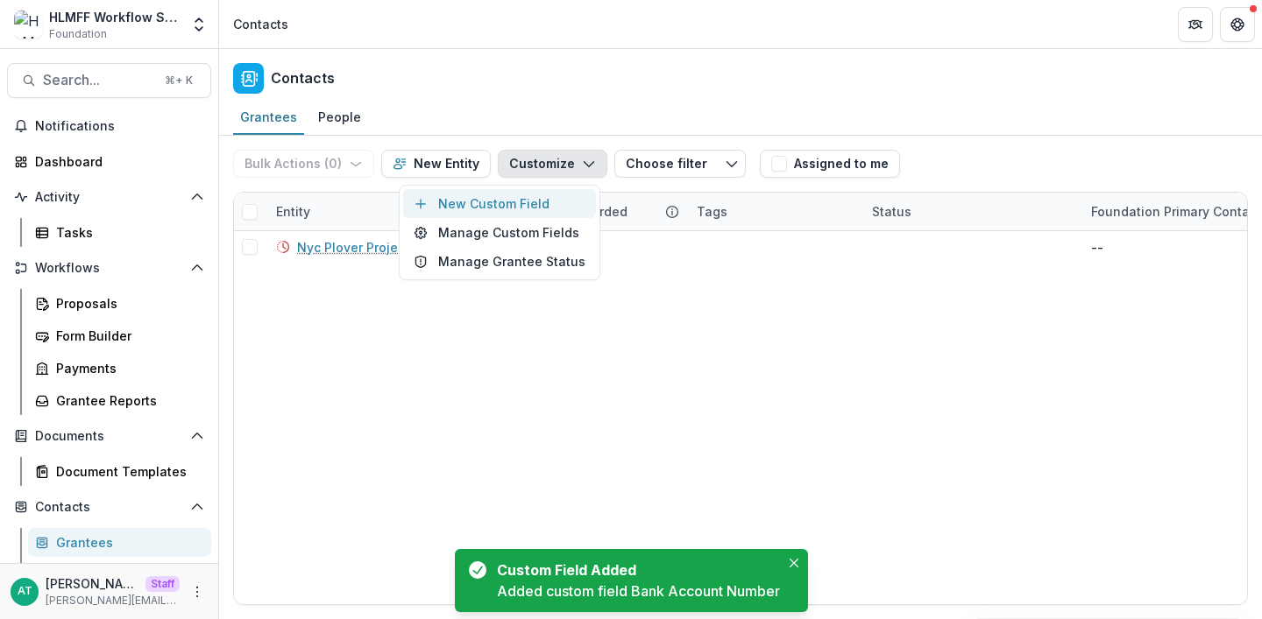
click at [575, 202] on button "New Custom Field" at bounding box center [499, 203] width 193 height 29
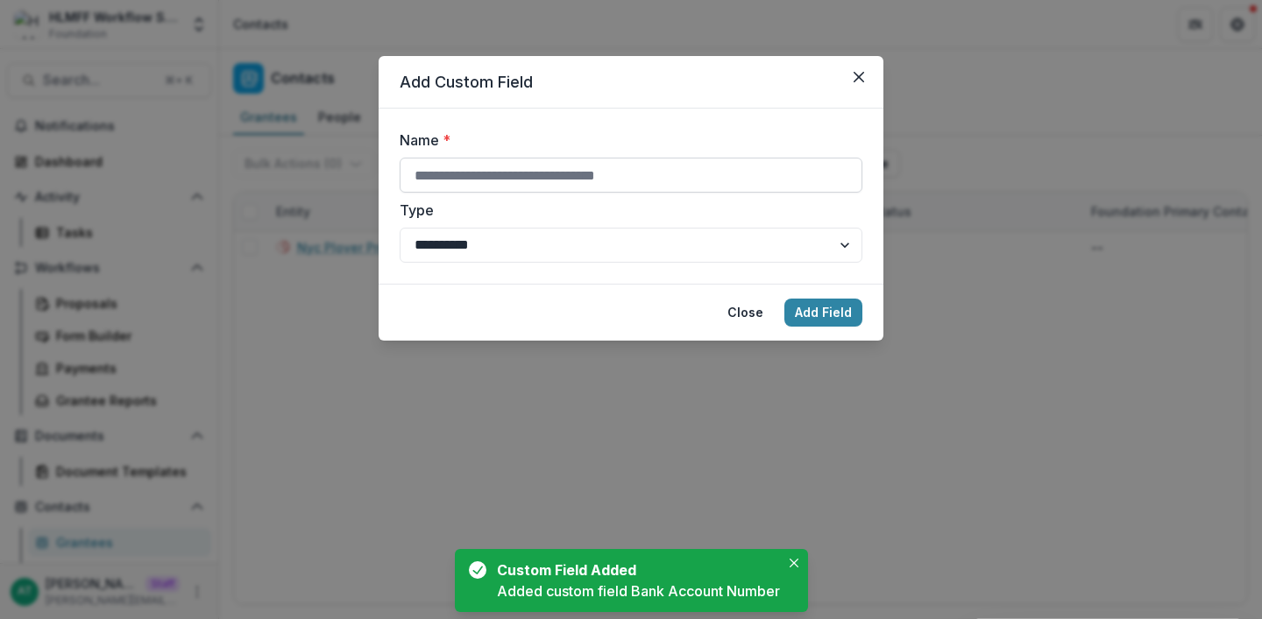
click at [526, 169] on input "Name *" at bounding box center [631, 175] width 463 height 35
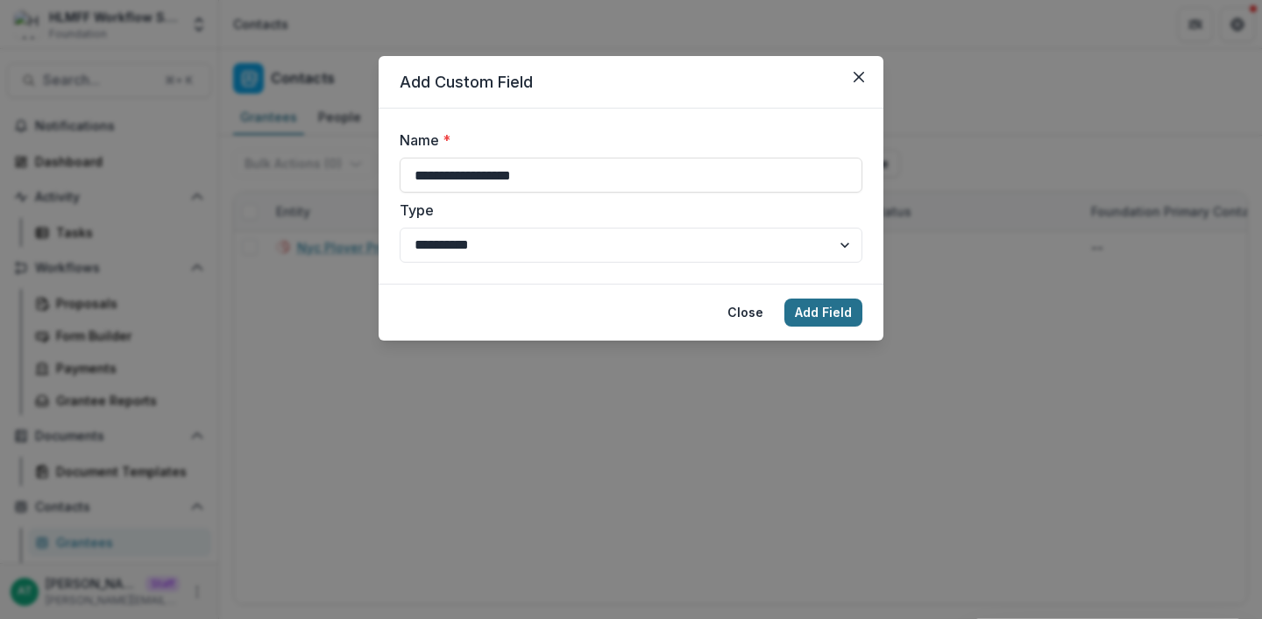
type input "**********"
click at [831, 322] on button "Add Field" at bounding box center [823, 313] width 78 height 28
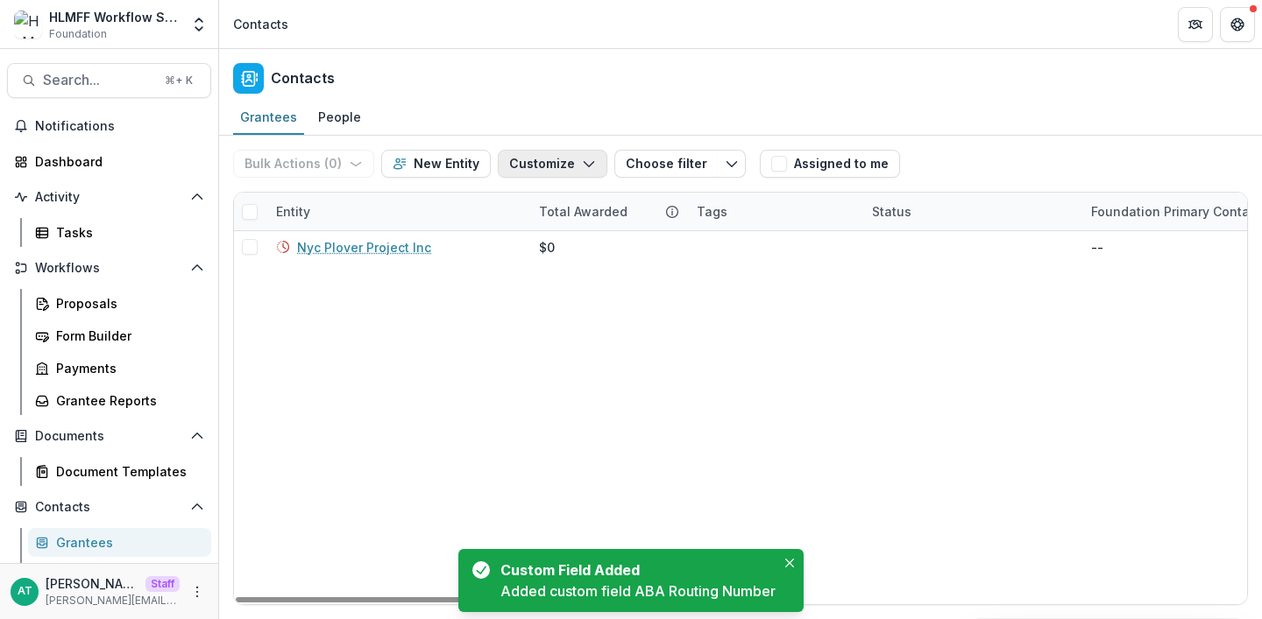
click at [585, 162] on polyline "button" at bounding box center [589, 164] width 10 height 5
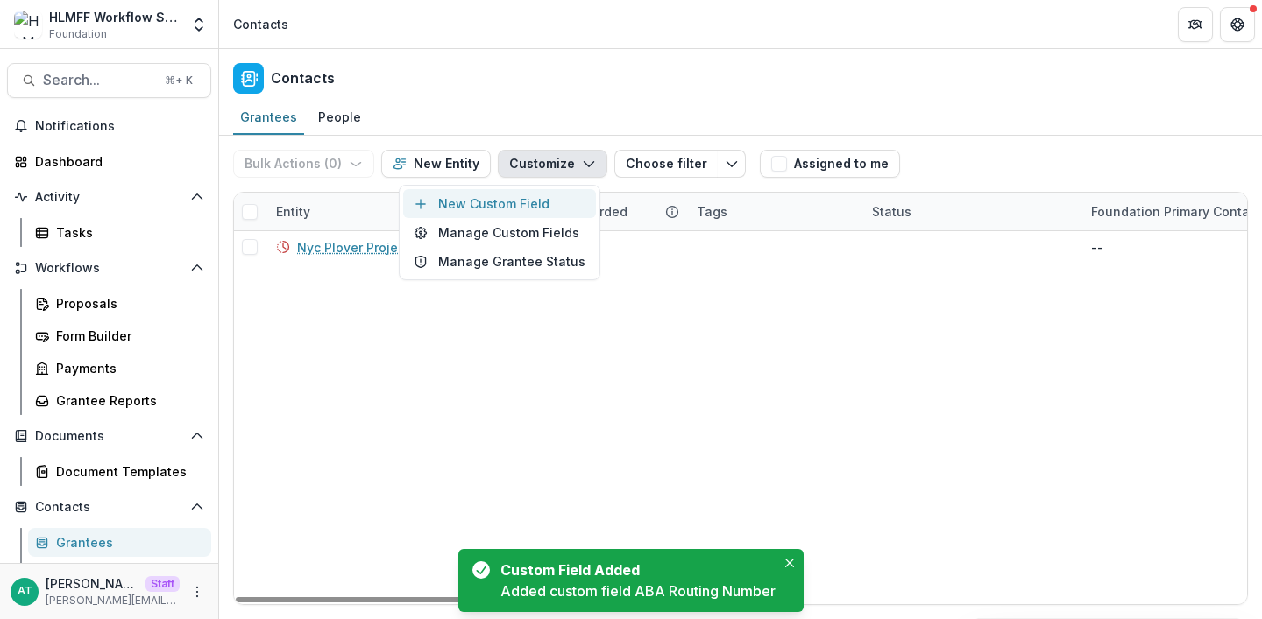
click at [547, 198] on button "New Custom Field" at bounding box center [499, 203] width 193 height 29
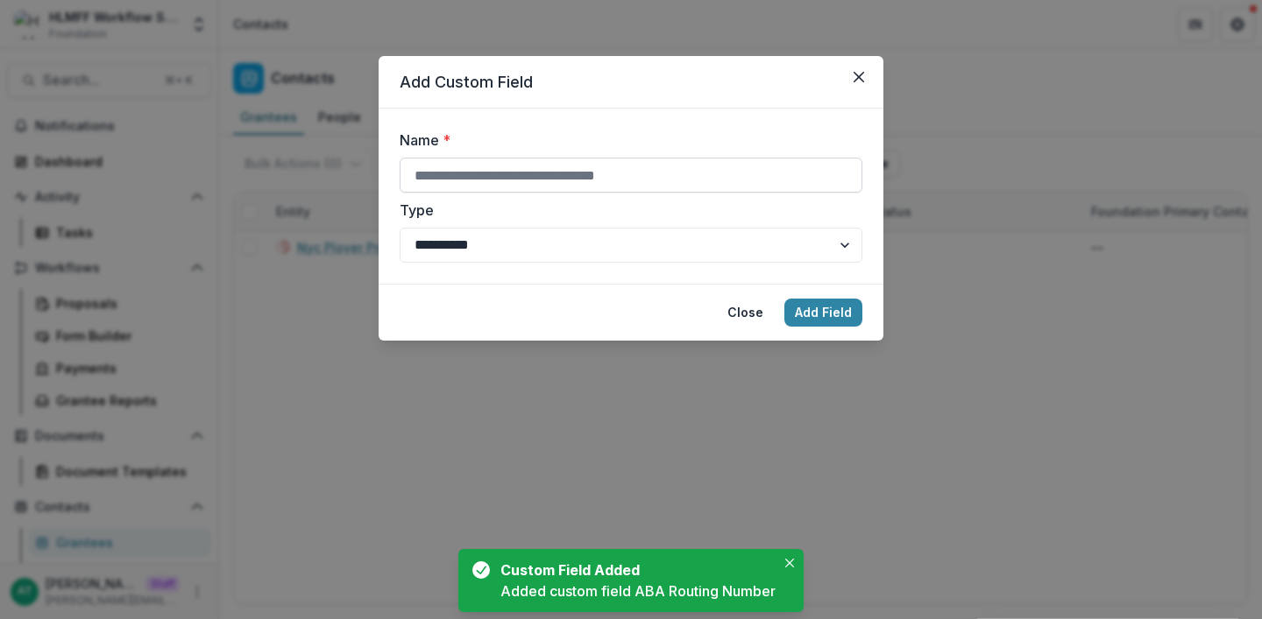
click at [584, 171] on input "Name *" at bounding box center [631, 175] width 463 height 35
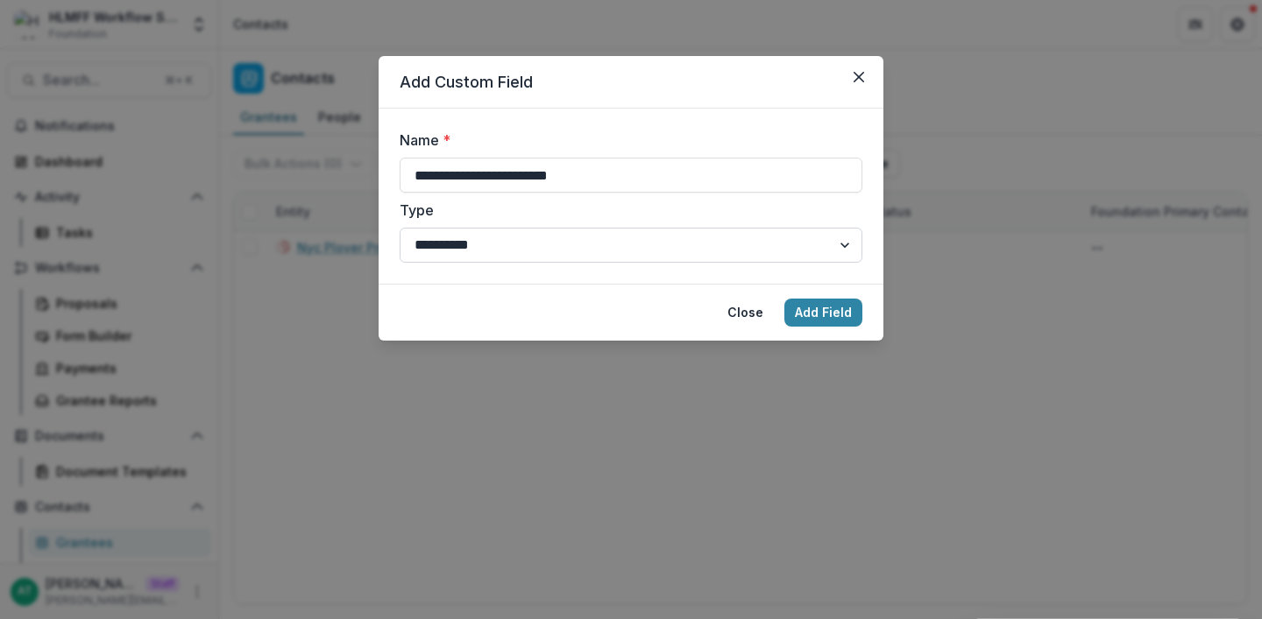
click at [581, 243] on select "**********" at bounding box center [631, 245] width 463 height 35
click at [623, 178] on input "**********" at bounding box center [631, 175] width 463 height 35
drag, startPoint x: 654, startPoint y: 172, endPoint x: 595, endPoint y: 170, distance: 58.7
click at [595, 170] on input "**********" at bounding box center [631, 175] width 463 height 35
click at [416, 173] on input "**********" at bounding box center [631, 175] width 463 height 35
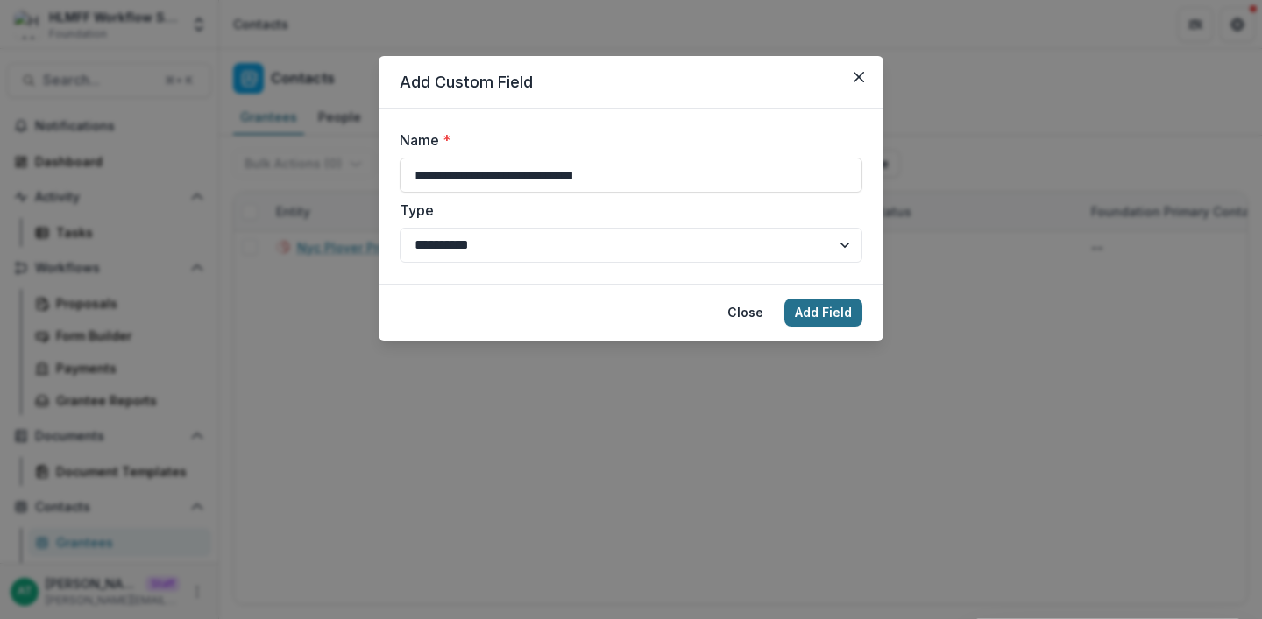
type input "**********"
click at [834, 317] on button "Add Field" at bounding box center [823, 313] width 78 height 28
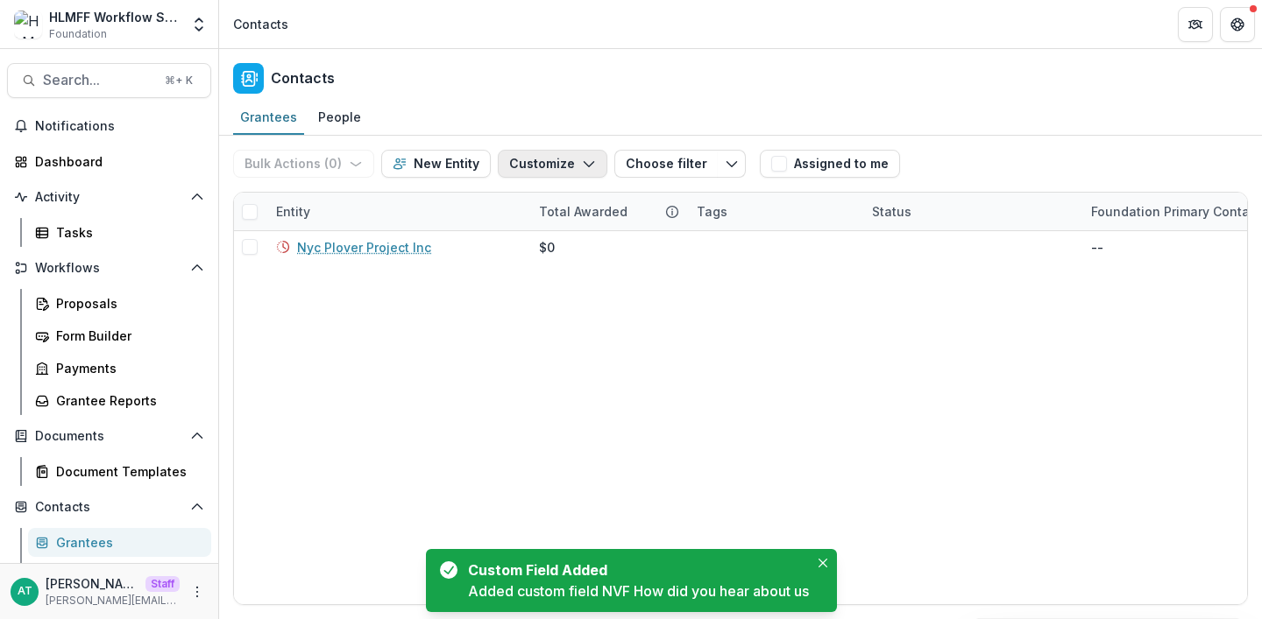
click at [570, 173] on button "Customize" at bounding box center [553, 164] width 110 height 28
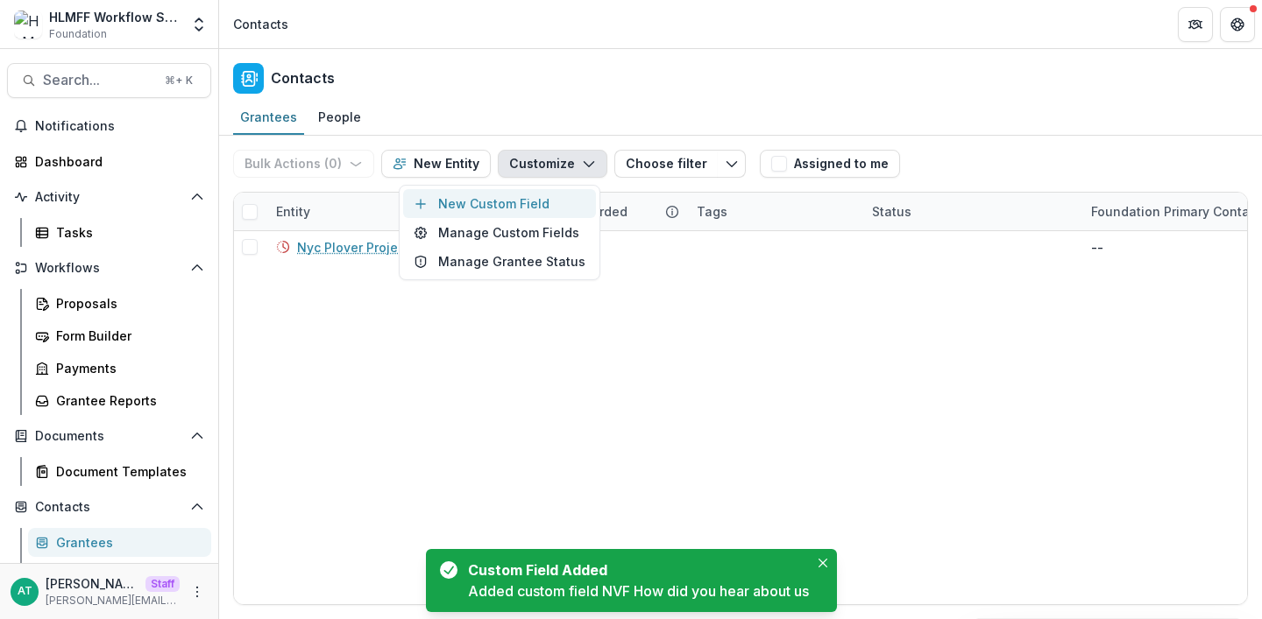
click at [552, 195] on button "New Custom Field" at bounding box center [499, 203] width 193 height 29
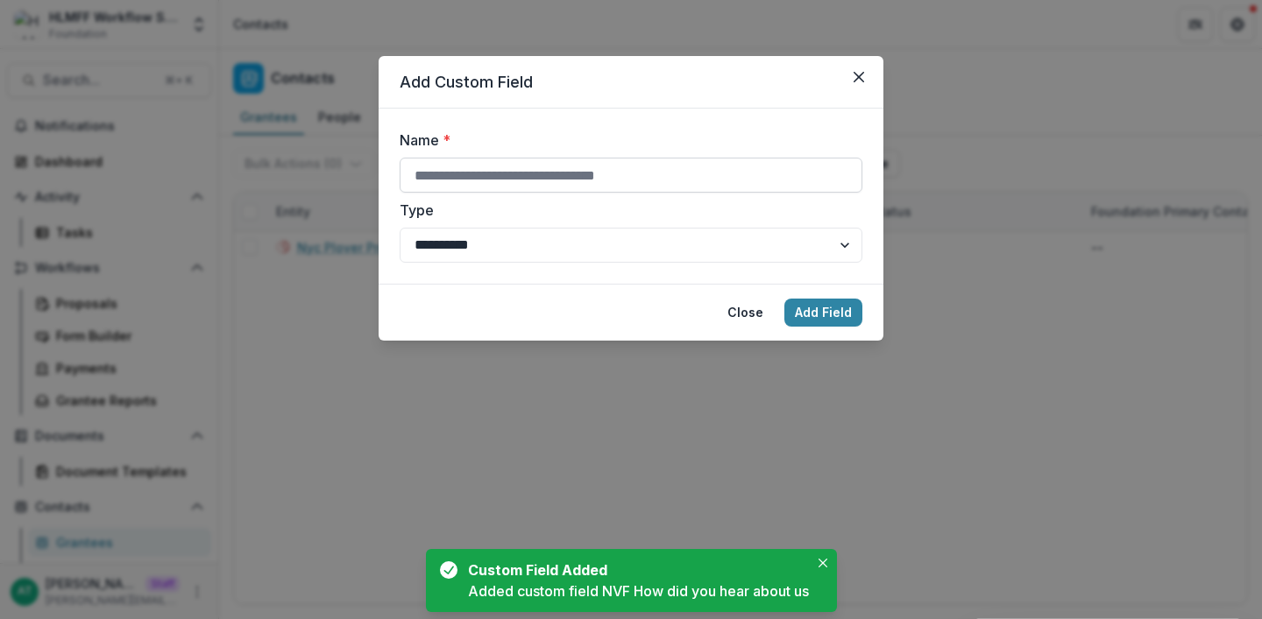
click at [505, 168] on input "Name *" at bounding box center [631, 175] width 463 height 35
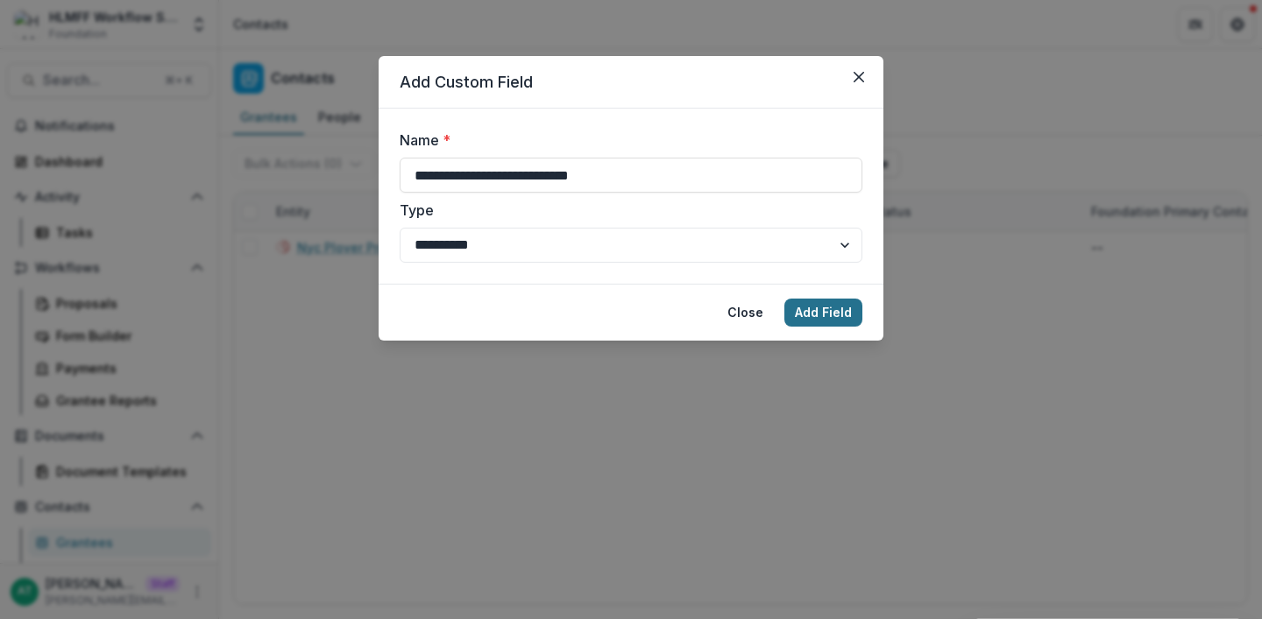
type input "**********"
click at [809, 307] on button "Add Field" at bounding box center [823, 313] width 78 height 28
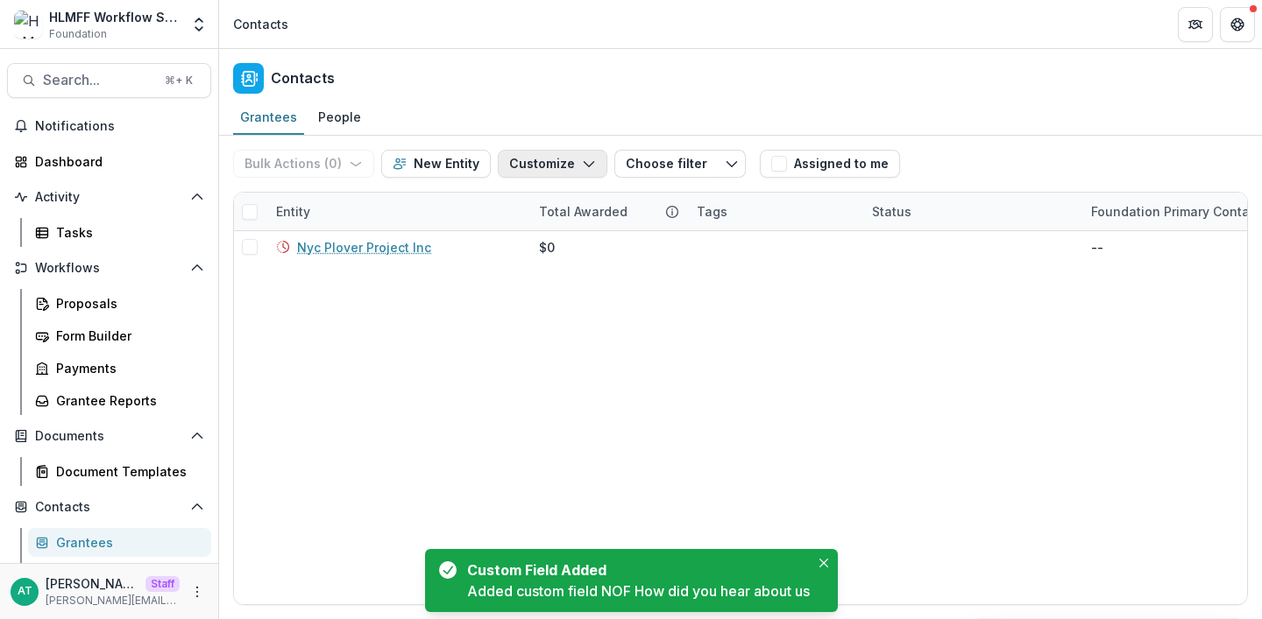
click at [577, 173] on button "Customize" at bounding box center [553, 164] width 110 height 28
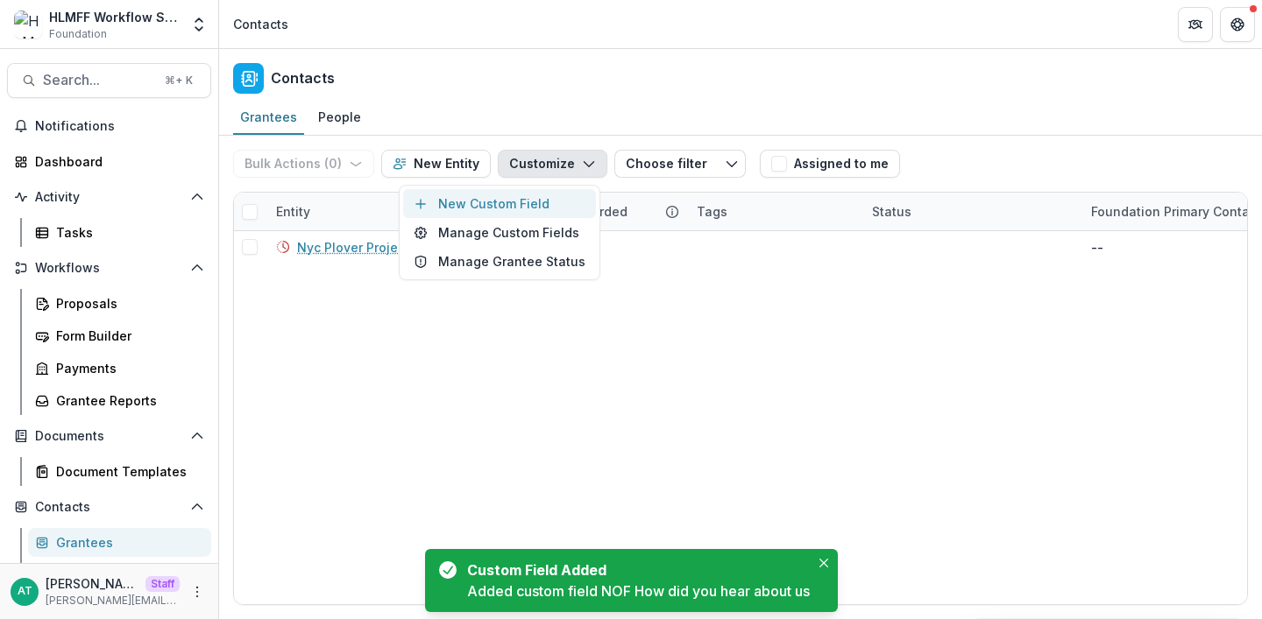
click at [562, 198] on button "New Custom Field" at bounding box center [499, 203] width 193 height 29
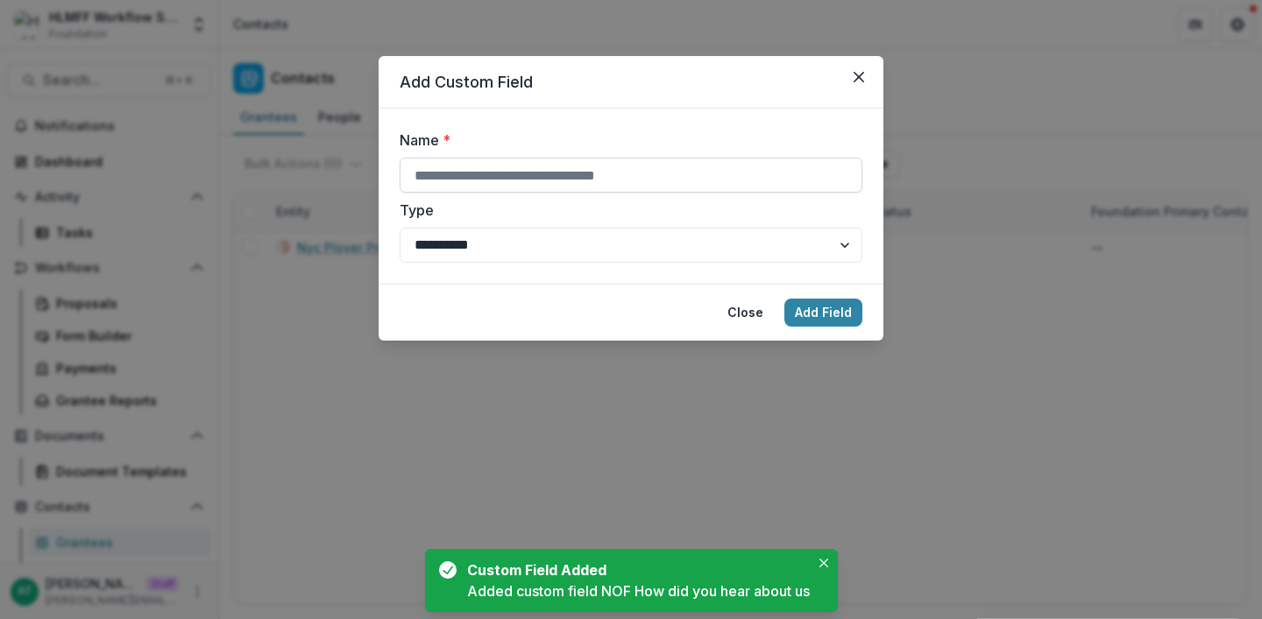
click at [499, 176] on input "Name *" at bounding box center [631, 175] width 463 height 35
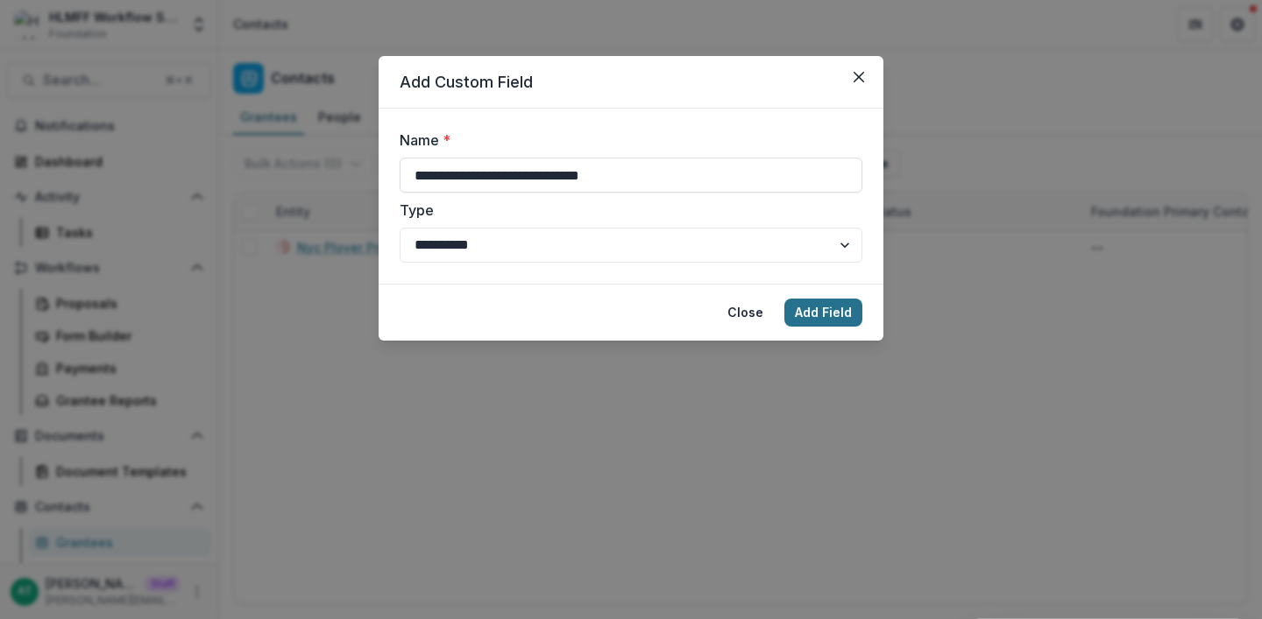
type input "**********"
click at [818, 311] on button "Add Field" at bounding box center [823, 313] width 78 height 28
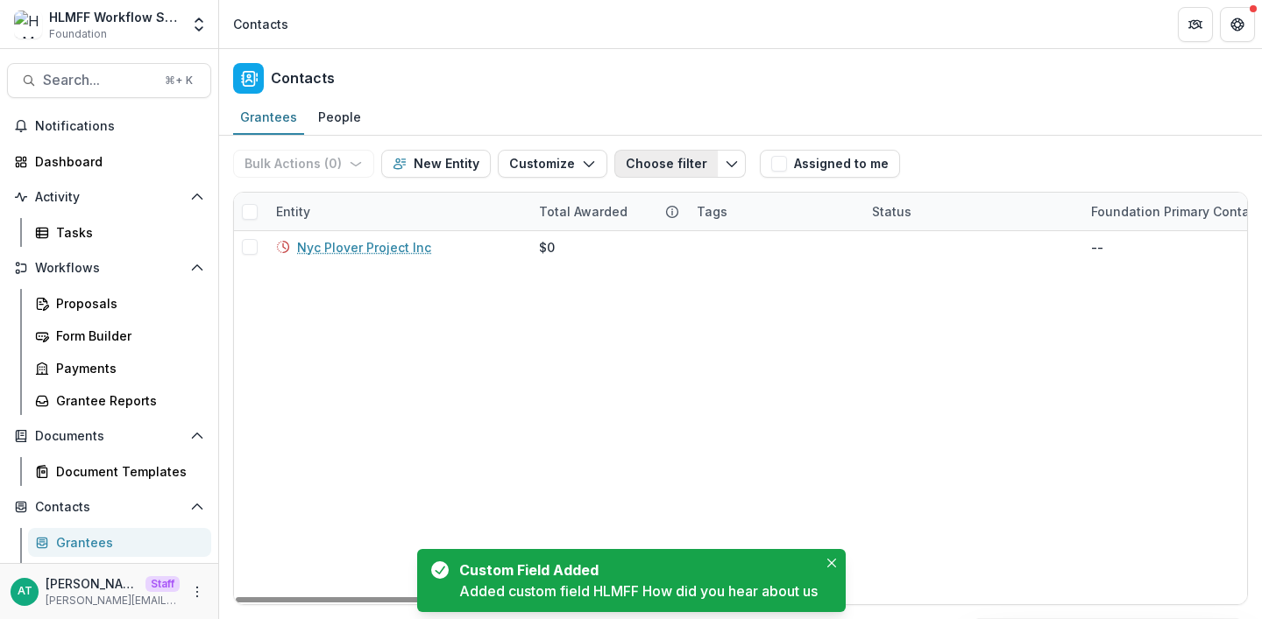
click at [684, 160] on button "Choose filter" at bounding box center [665, 164] width 103 height 28
click at [605, 95] on div "Contacts" at bounding box center [740, 75] width 1043 height 52
click at [582, 165] on icon "button" at bounding box center [589, 164] width 14 height 14
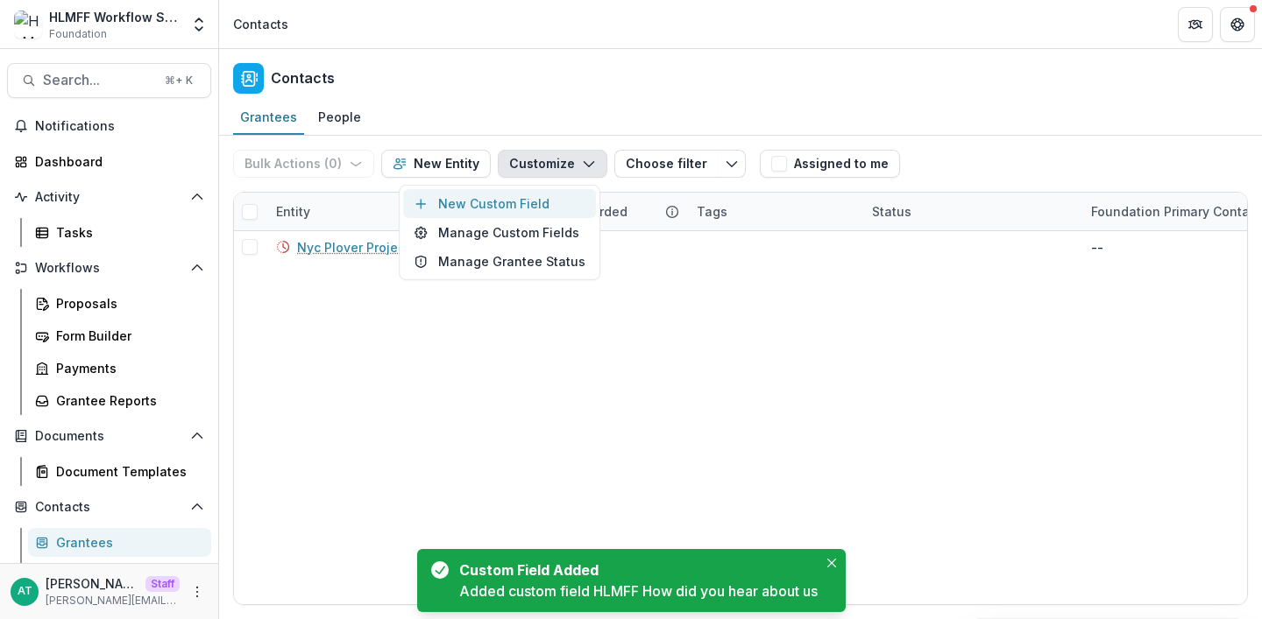
click at [552, 201] on button "New Custom Field" at bounding box center [499, 203] width 193 height 29
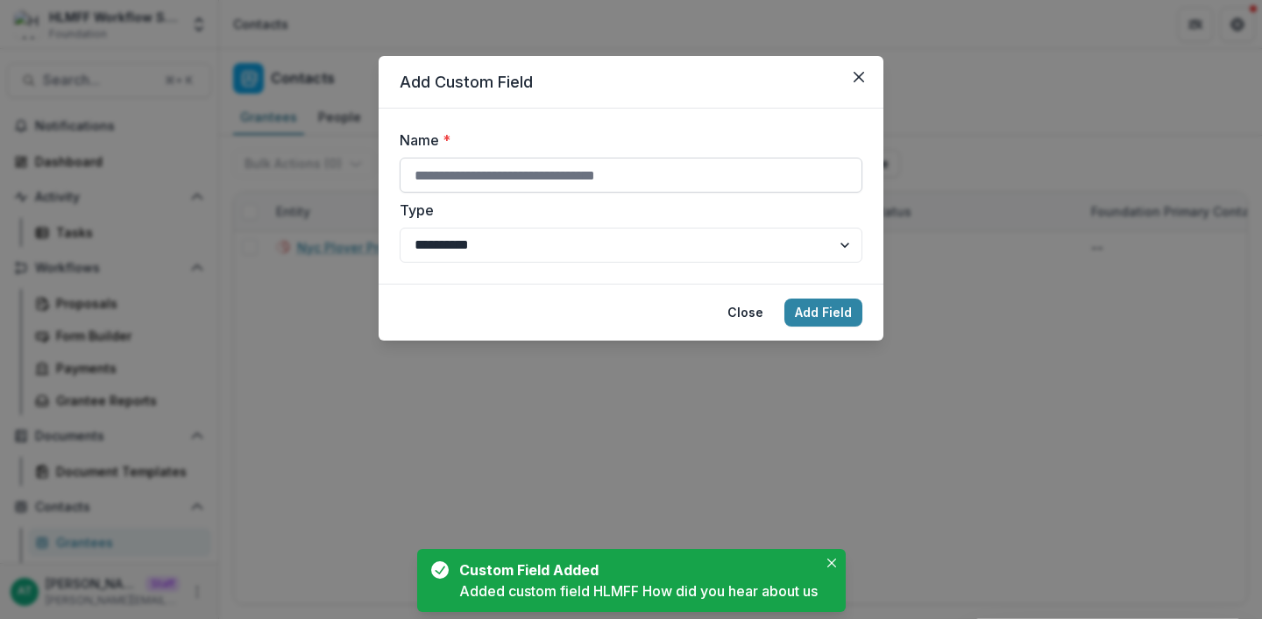
click at [521, 183] on input "Name *" at bounding box center [631, 175] width 463 height 35
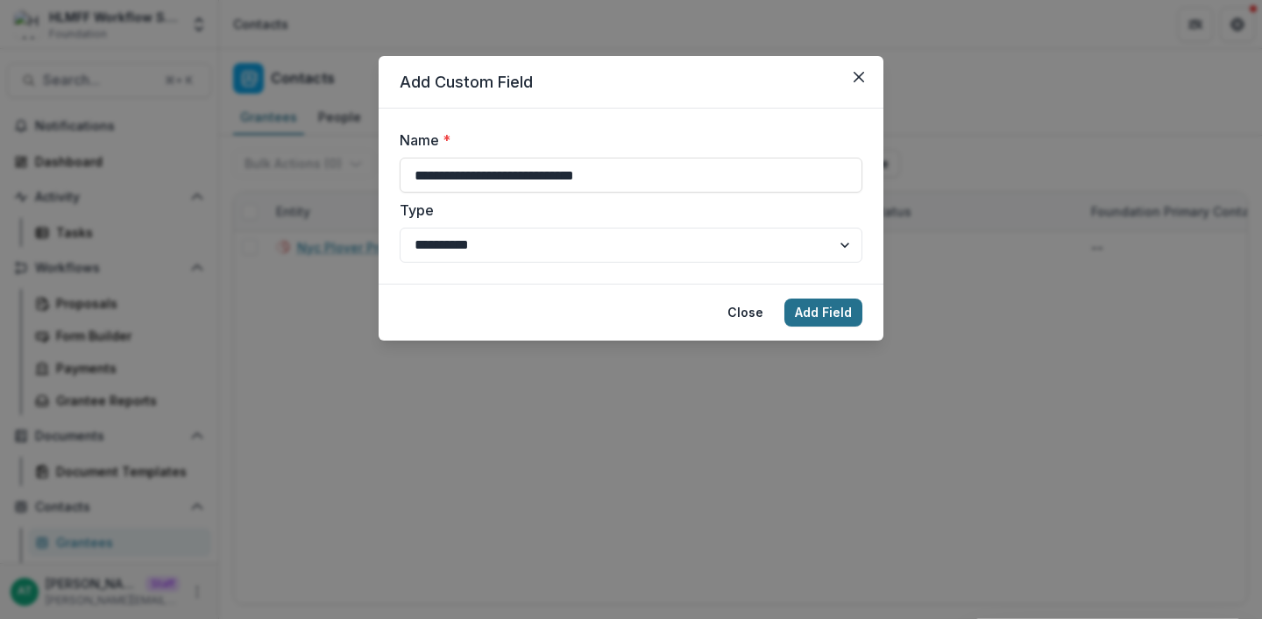
type input "**********"
click at [813, 322] on button "Add Field" at bounding box center [823, 313] width 78 height 28
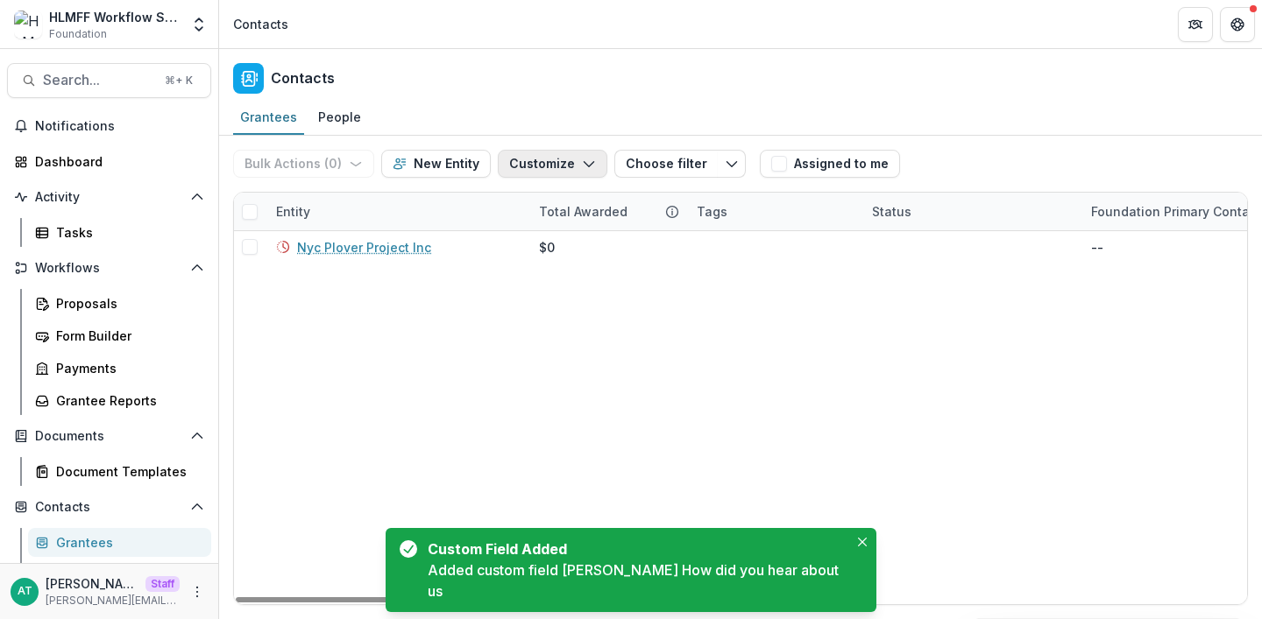
click at [570, 162] on button "Customize" at bounding box center [553, 164] width 110 height 28
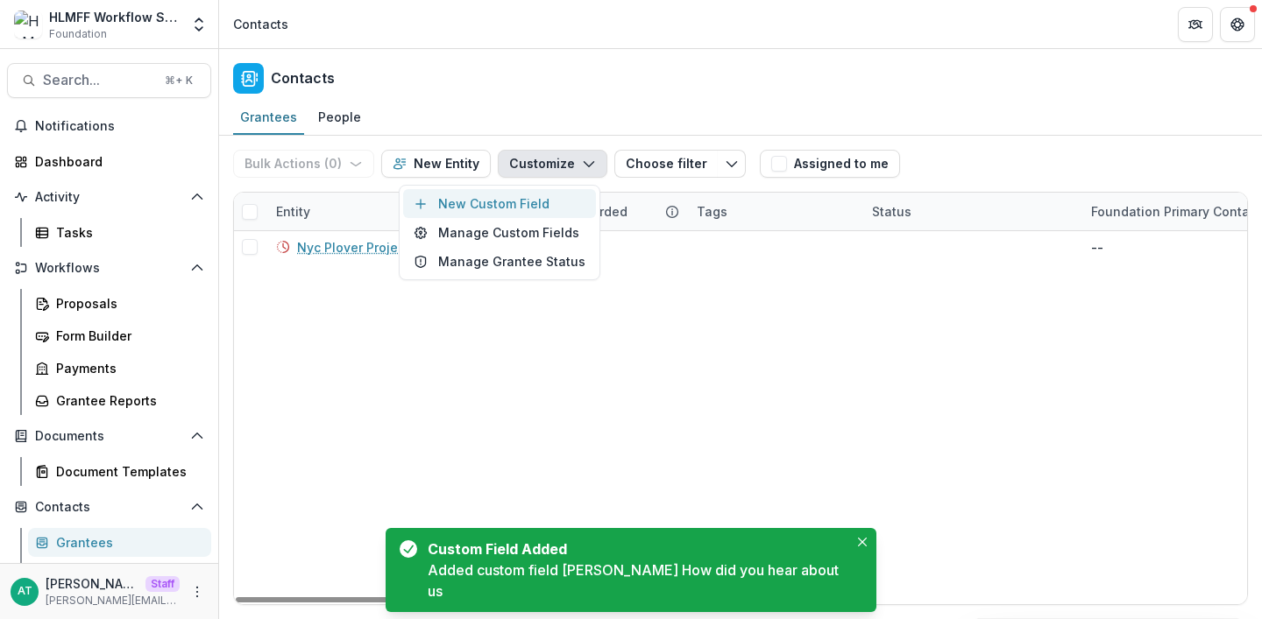
click at [520, 202] on button "New Custom Field" at bounding box center [499, 203] width 193 height 29
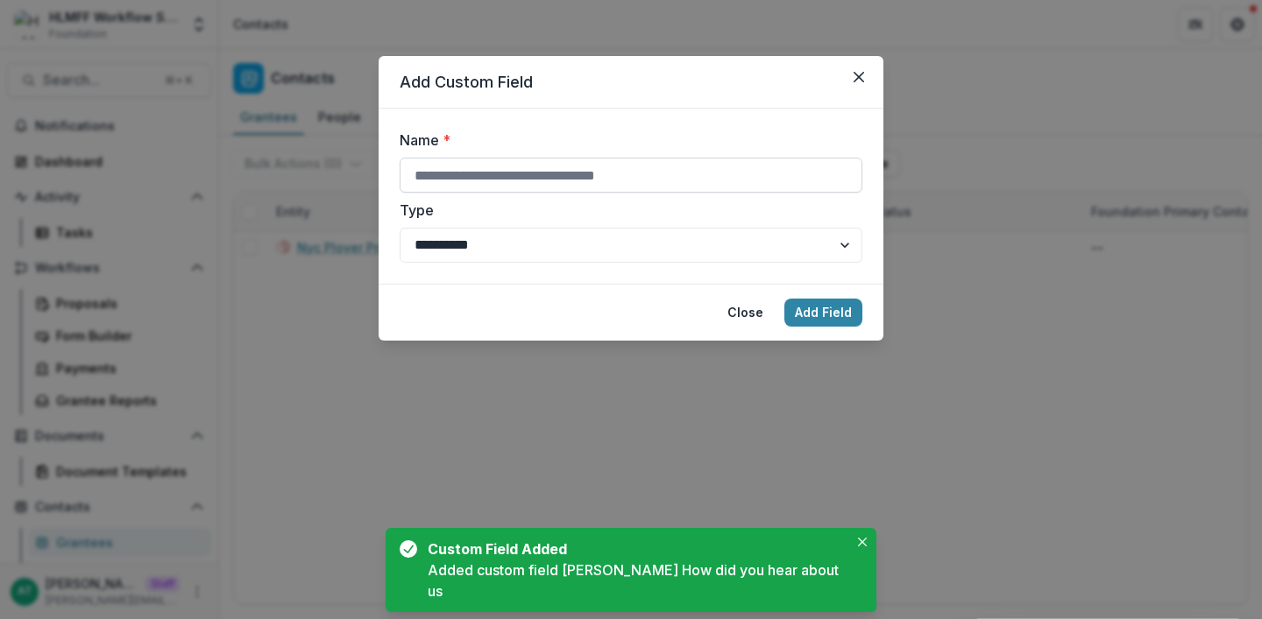
click at [520, 178] on input "Name *" at bounding box center [631, 175] width 463 height 35
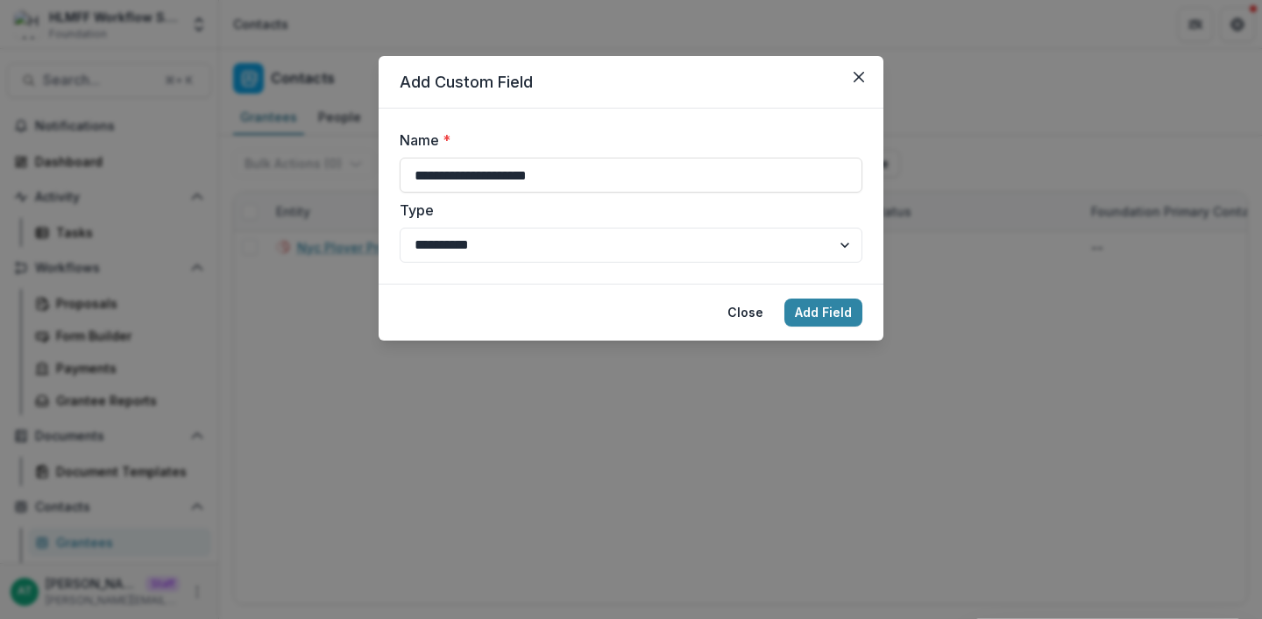
type input "**********"
click at [562, 223] on div "**********" at bounding box center [631, 231] width 463 height 63
click at [562, 232] on select "**********" at bounding box center [631, 245] width 463 height 35
select select "****"
click at [400, 228] on select "**********" at bounding box center [631, 245] width 463 height 35
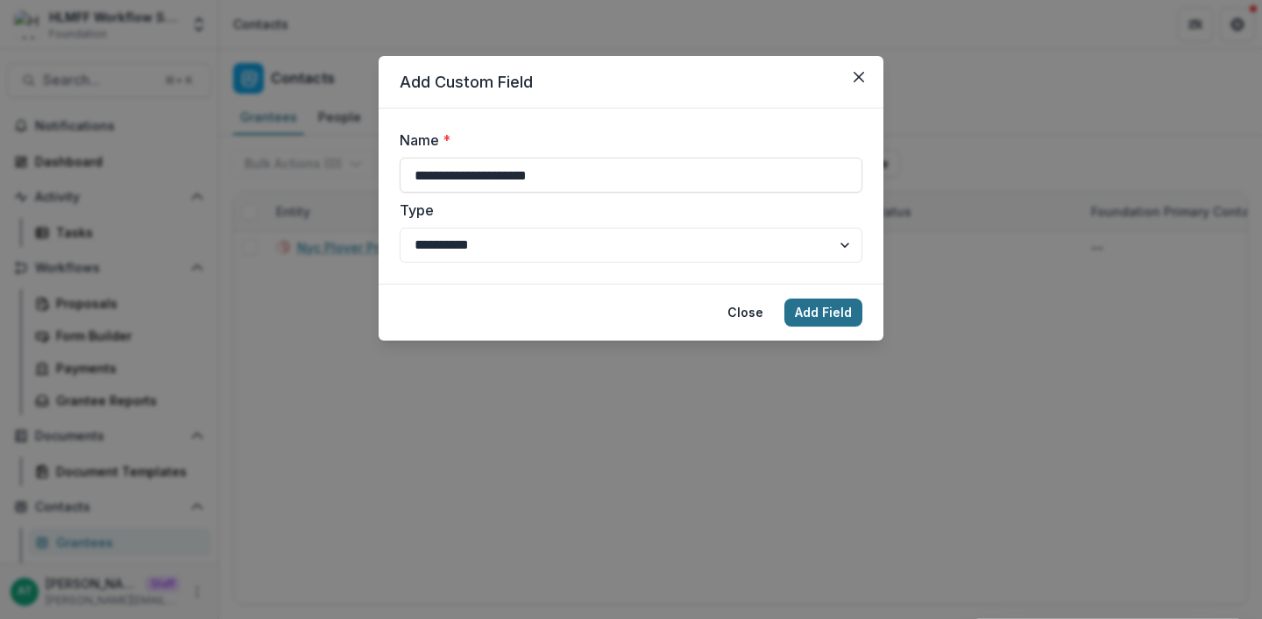
click at [848, 314] on button "Add Field" at bounding box center [823, 313] width 78 height 28
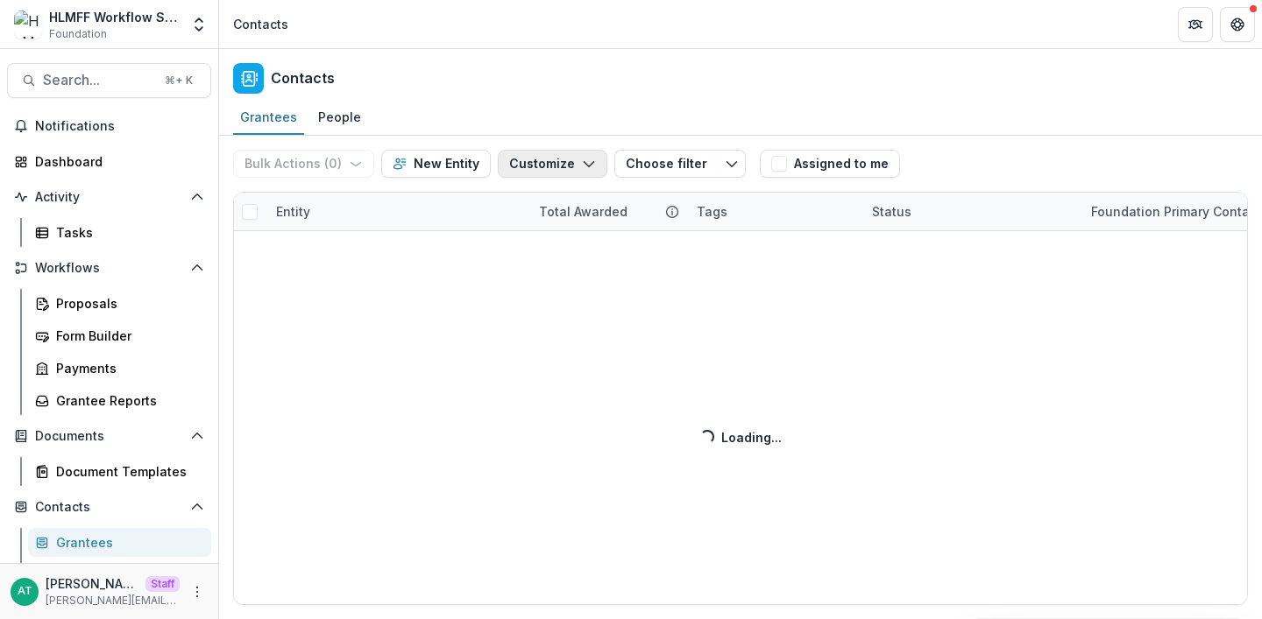
select select "****"
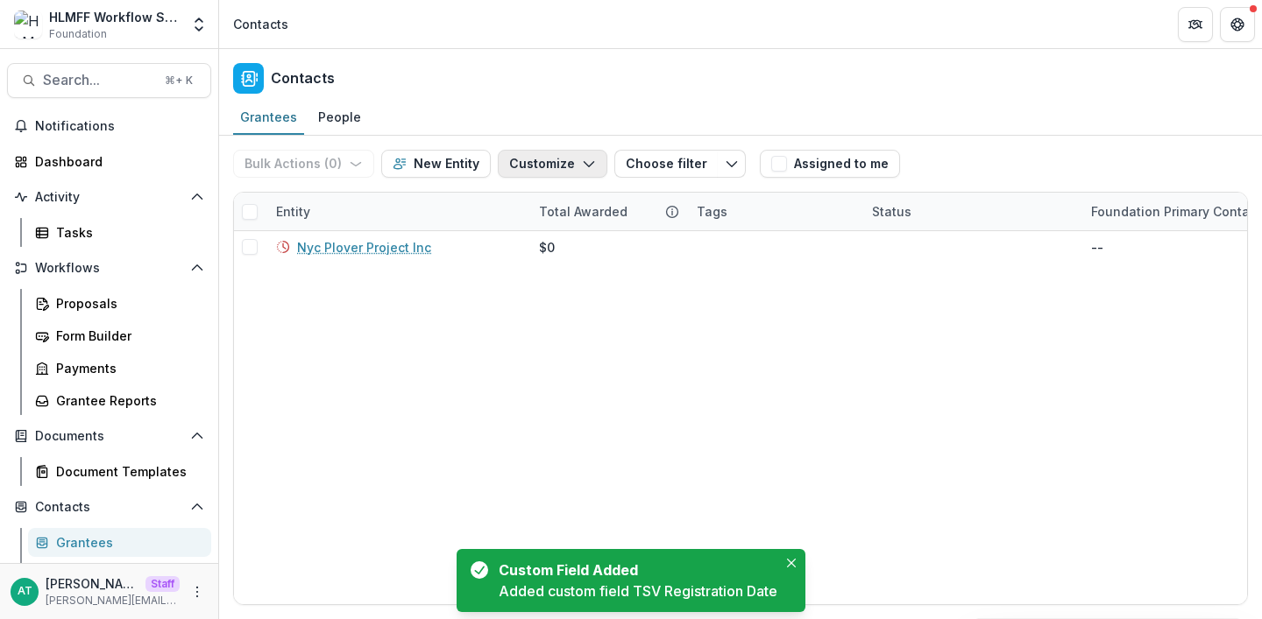
click at [582, 165] on icon "button" at bounding box center [589, 164] width 14 height 14
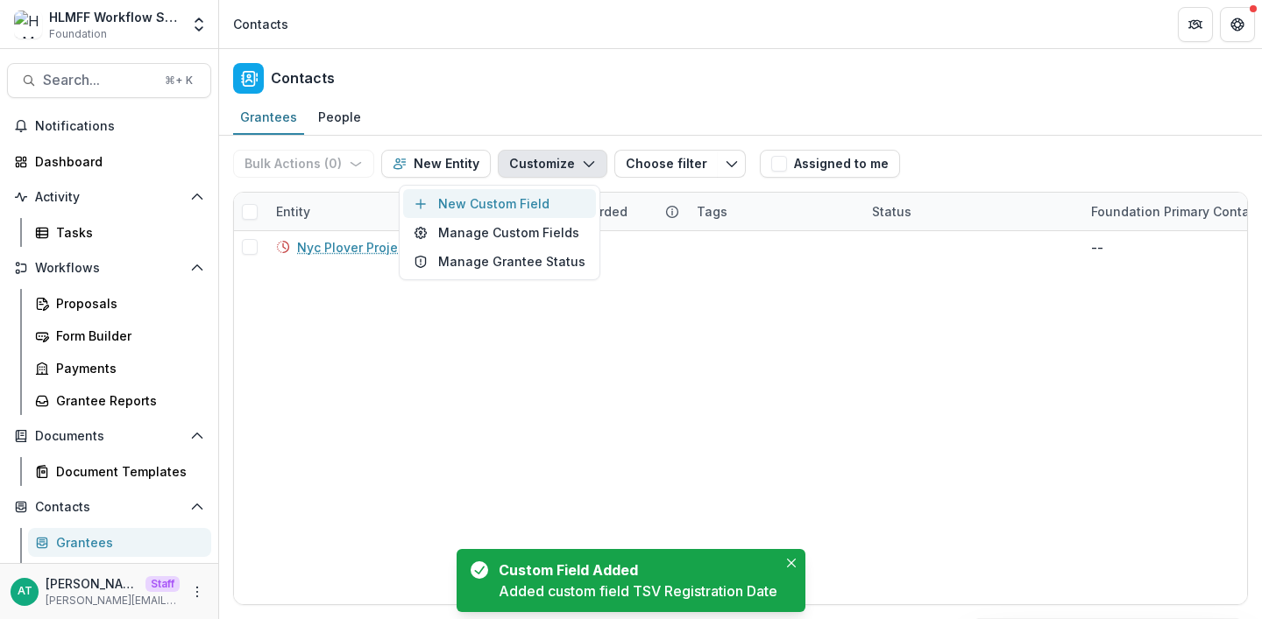
click at [540, 194] on button "New Custom Field" at bounding box center [499, 203] width 193 height 29
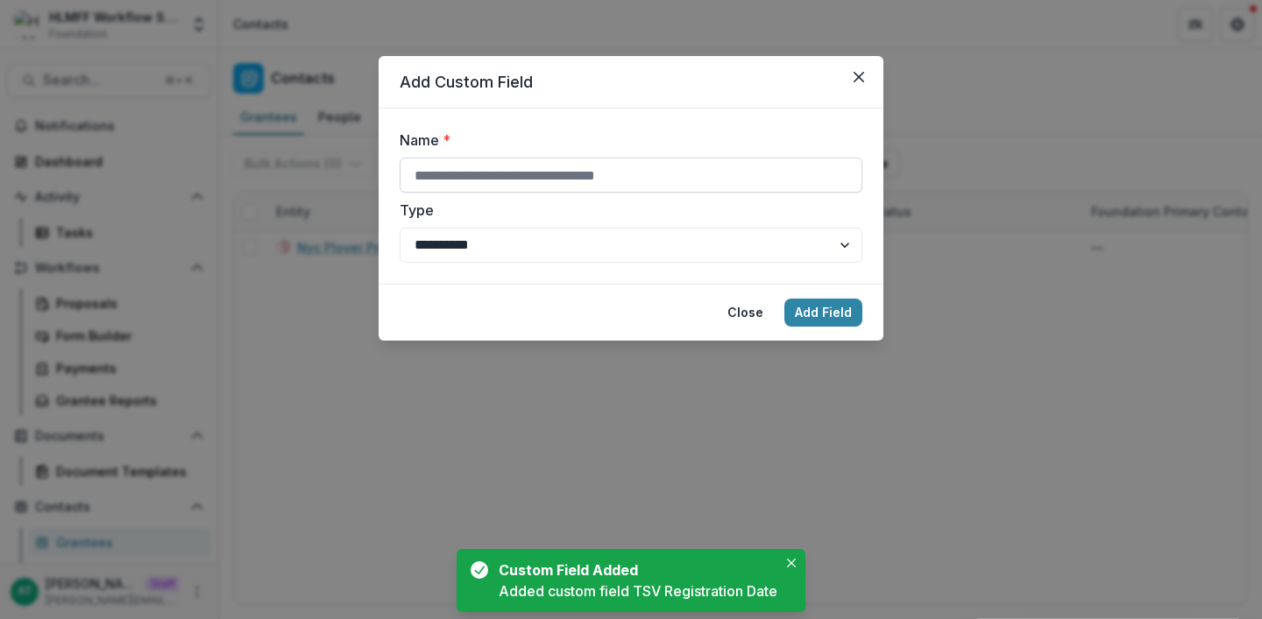
click at [497, 173] on input "Name *" at bounding box center [631, 175] width 463 height 35
type input "*"
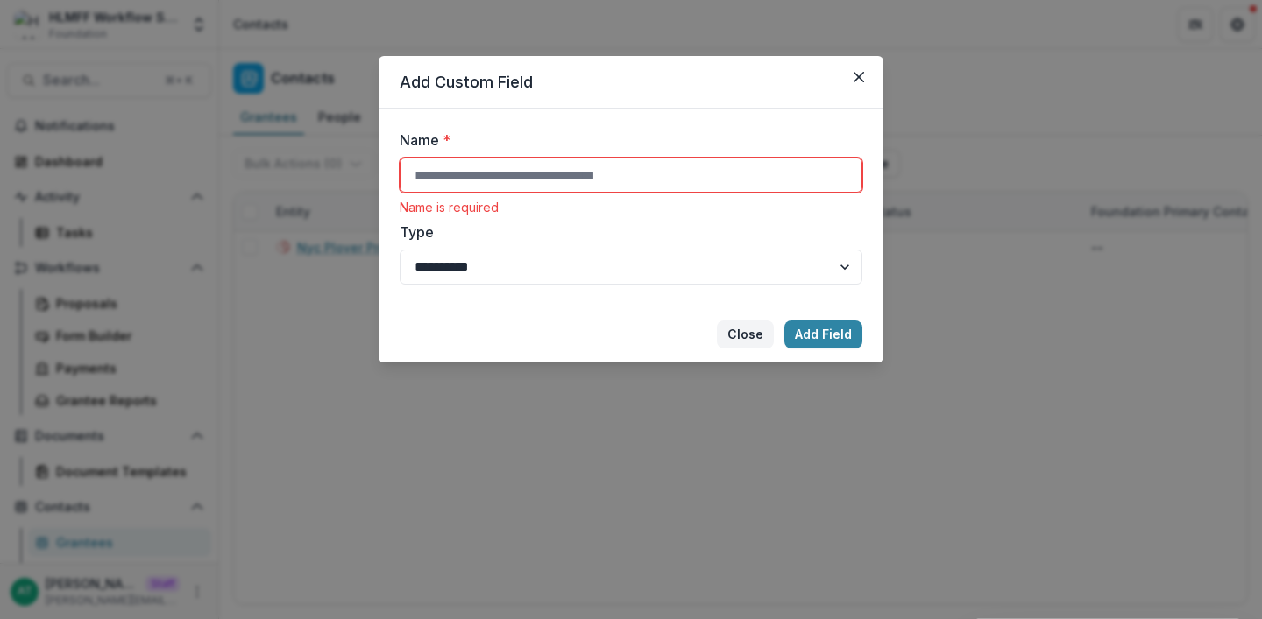
click at [733, 336] on button "Close" at bounding box center [745, 335] width 57 height 28
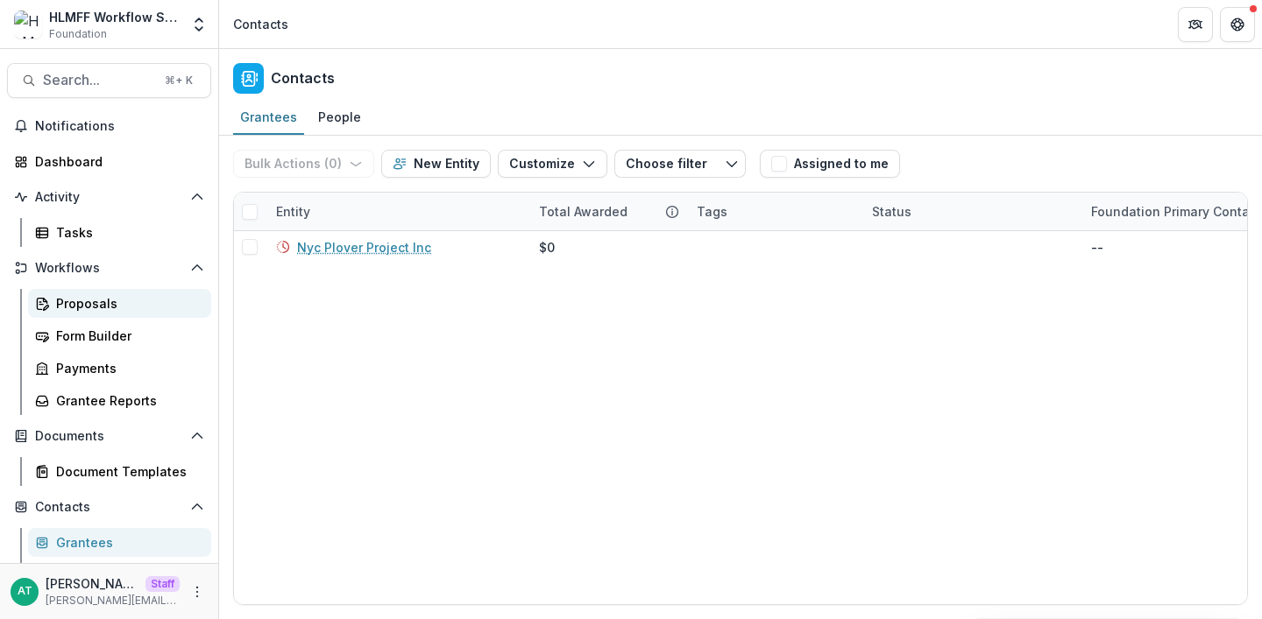
click at [61, 302] on div "Proposals" at bounding box center [126, 303] width 141 height 18
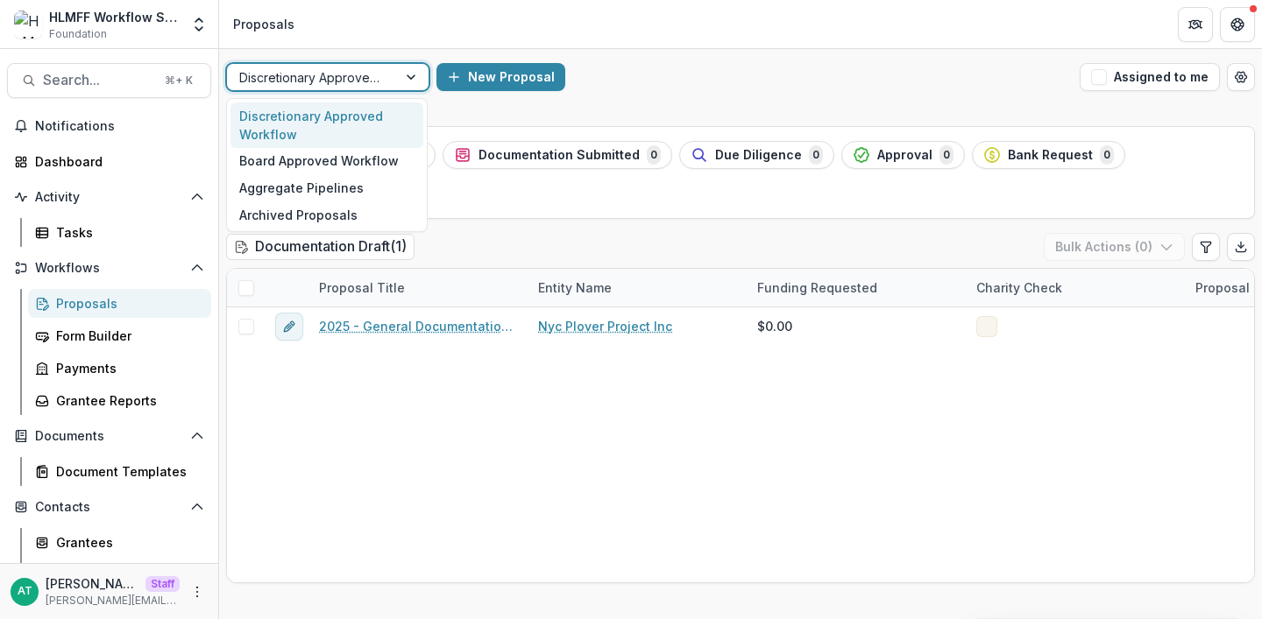
click at [385, 77] on div "Discretionary Approved Workflow" at bounding box center [312, 77] width 170 height 25
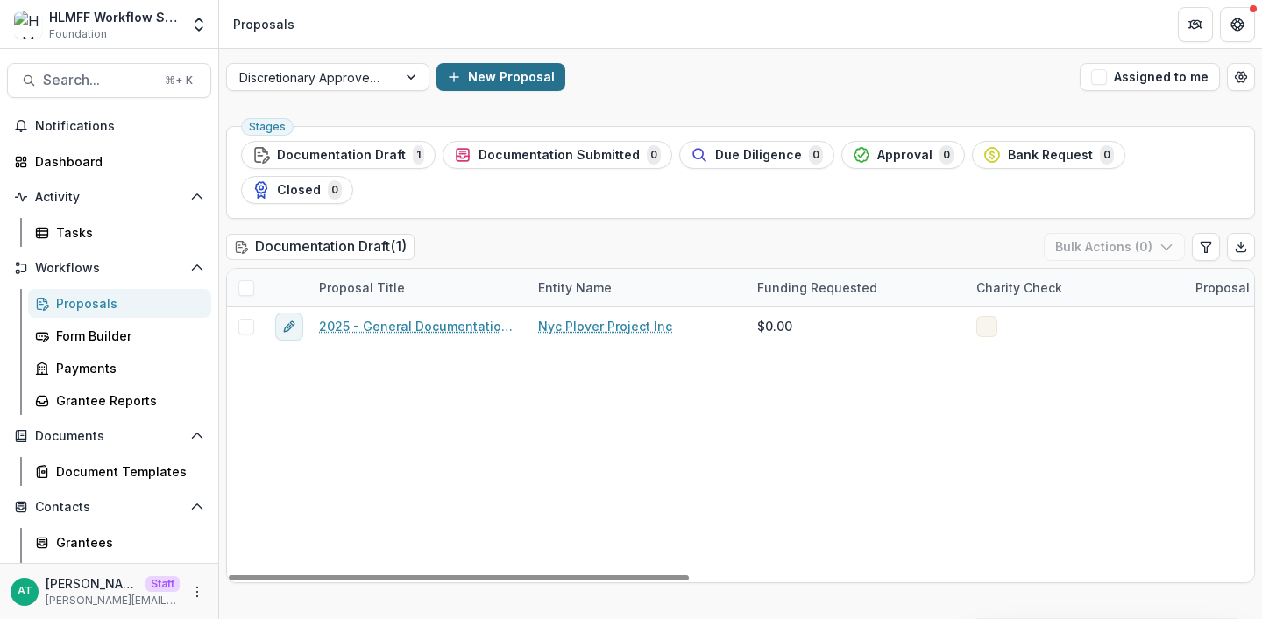
click at [502, 84] on button "New Proposal" at bounding box center [500, 77] width 129 height 28
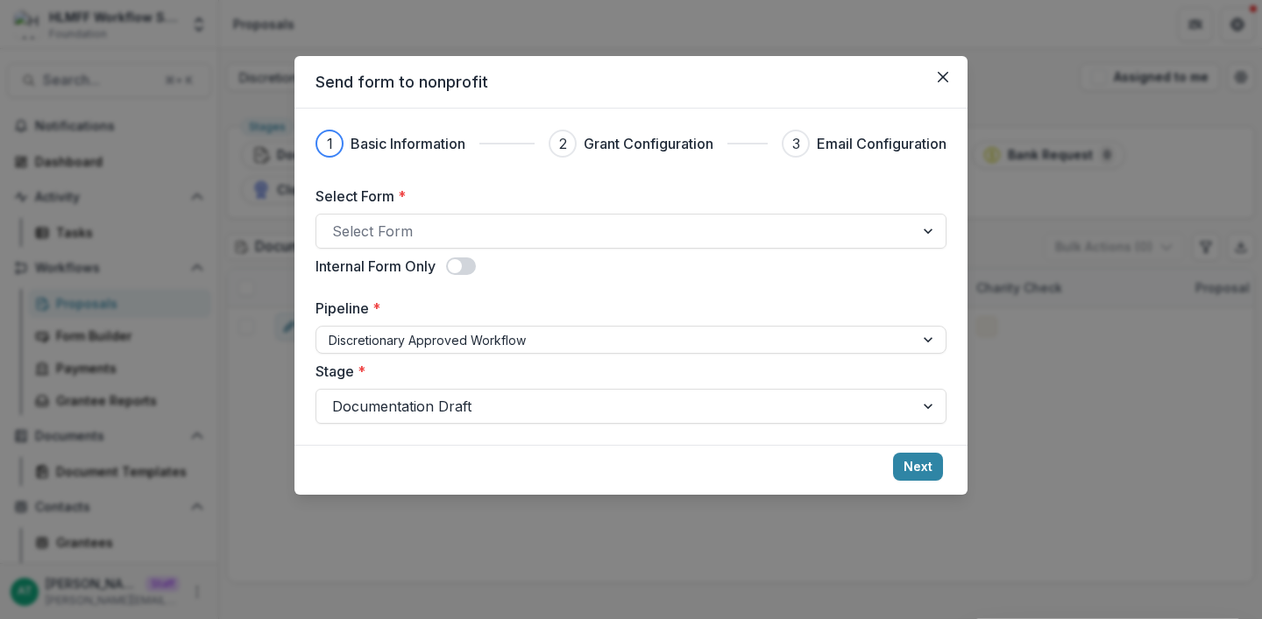
click at [550, 33] on div "Send form to nonprofit 1 Basic Information 2 Grant Configuration 3 Email Config…" at bounding box center [631, 309] width 1262 height 619
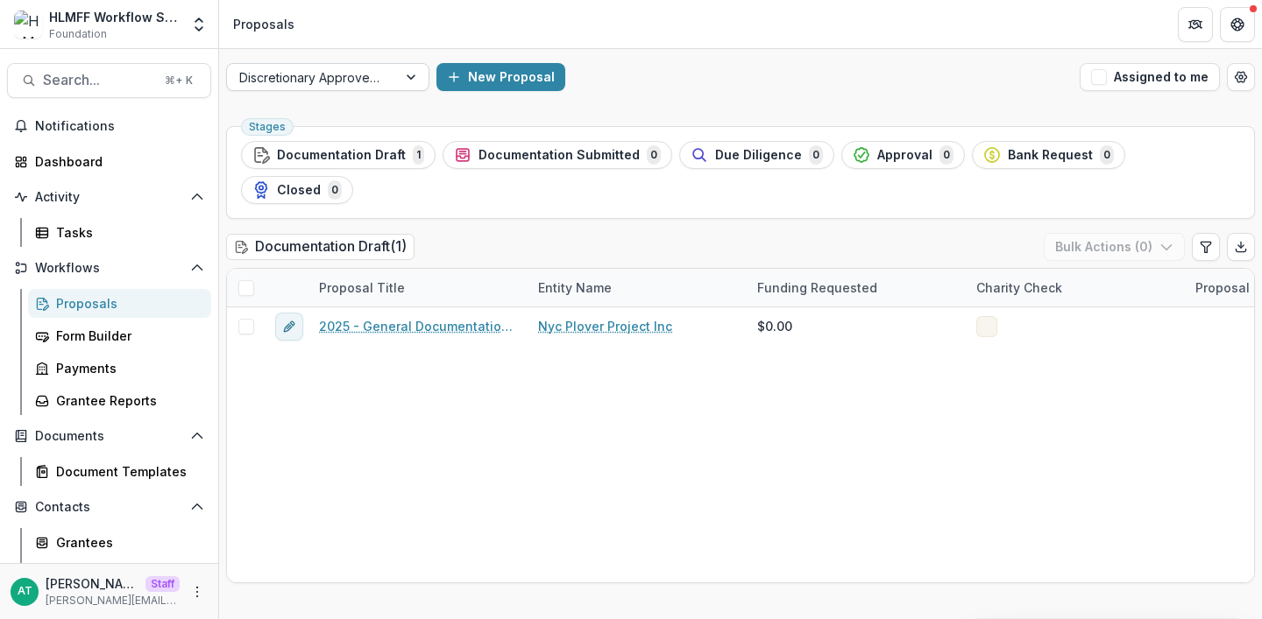
click at [383, 81] on div "Discretionary Approved Workflow" at bounding box center [312, 77] width 170 height 25
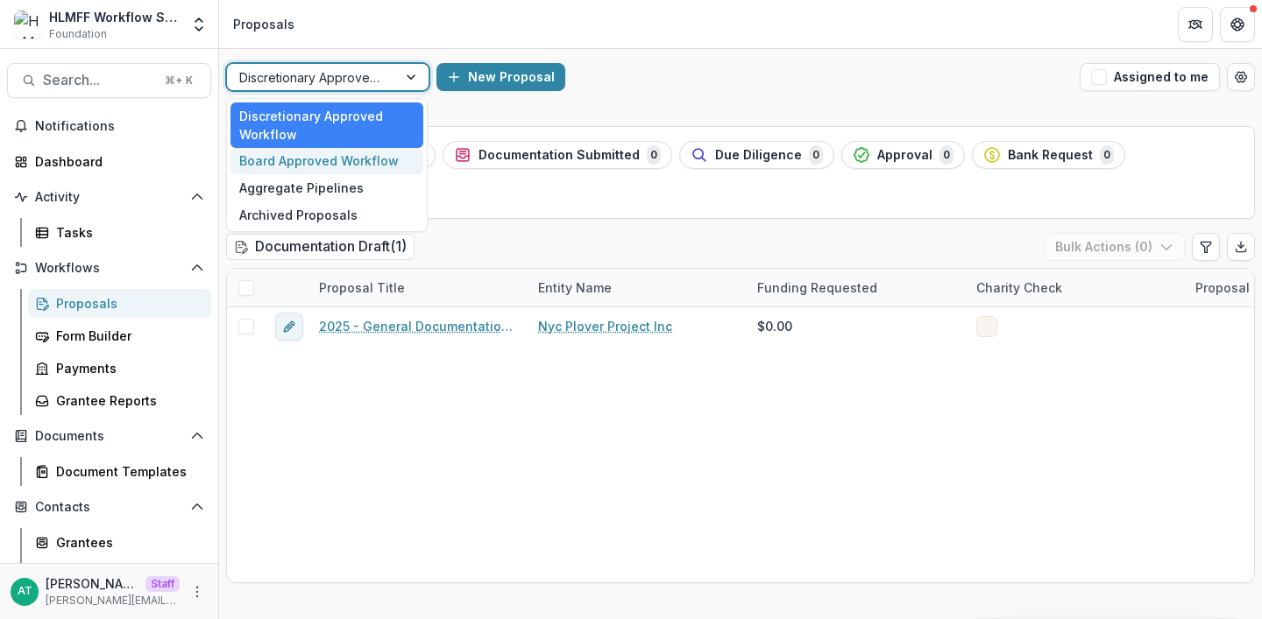
click at [370, 153] on div "Board Approved Workflow" at bounding box center [326, 161] width 193 height 27
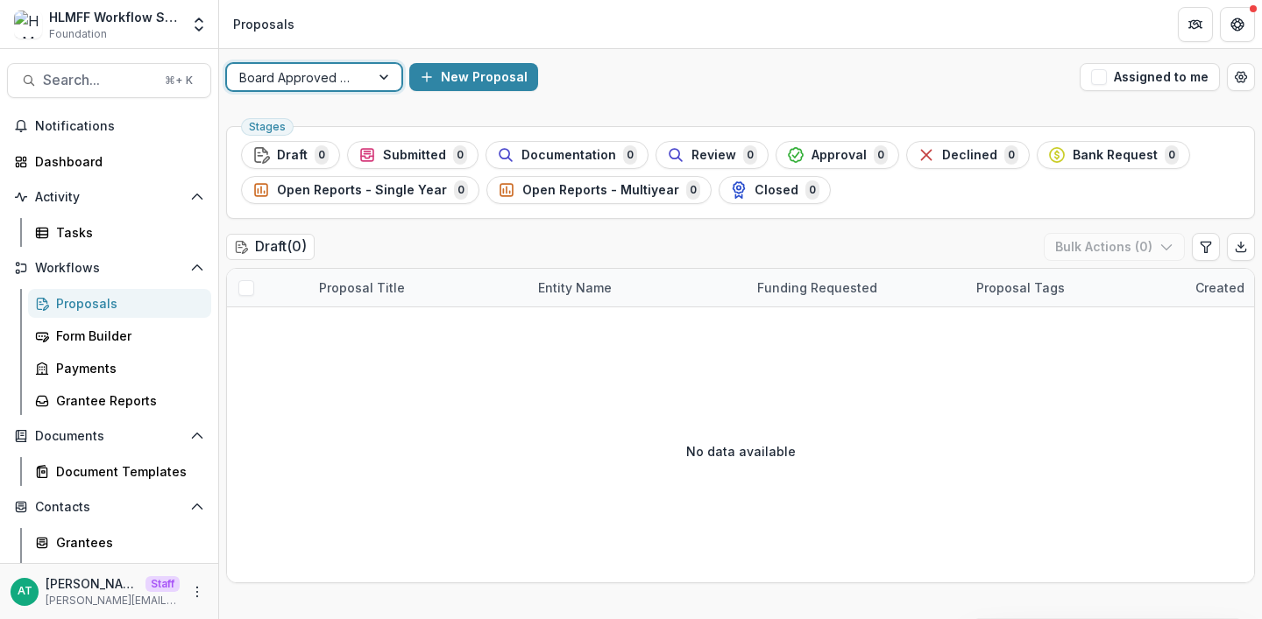
click at [343, 74] on div at bounding box center [298, 78] width 118 height 22
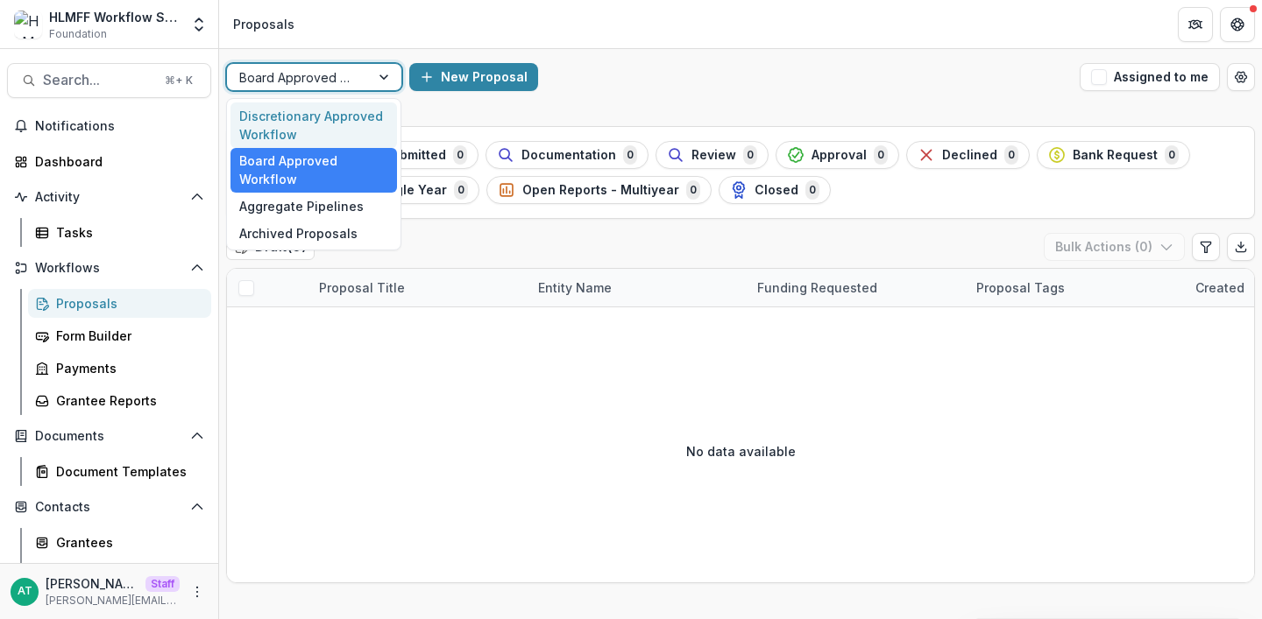
click at [322, 118] on div "Discretionary Approved Workflow" at bounding box center [313, 126] width 166 height 46
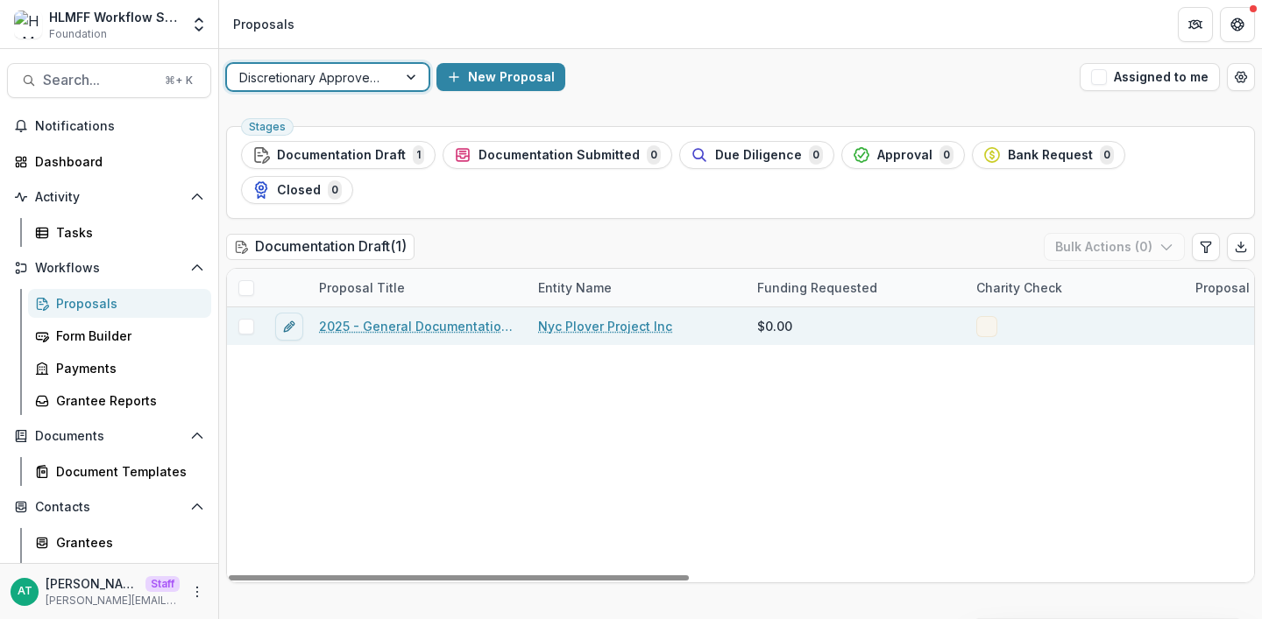
click at [368, 317] on link "2025 - General Documentation Requirement" at bounding box center [418, 326] width 198 height 18
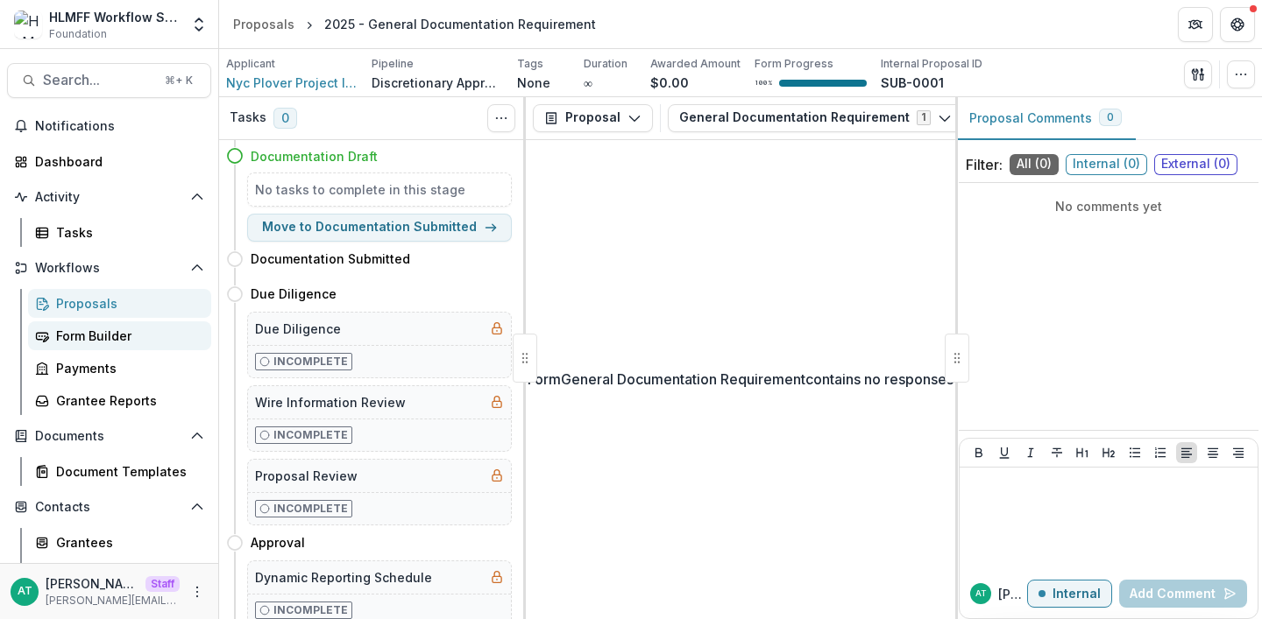
click at [129, 335] on div "Form Builder" at bounding box center [126, 336] width 141 height 18
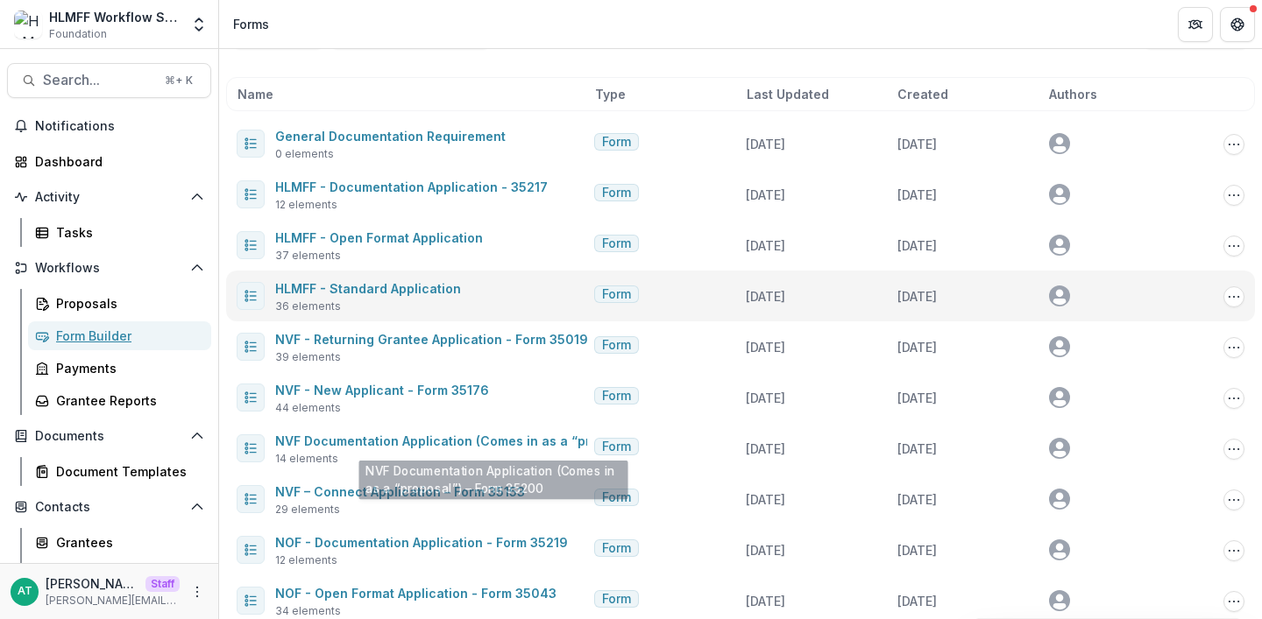
scroll to position [60, 0]
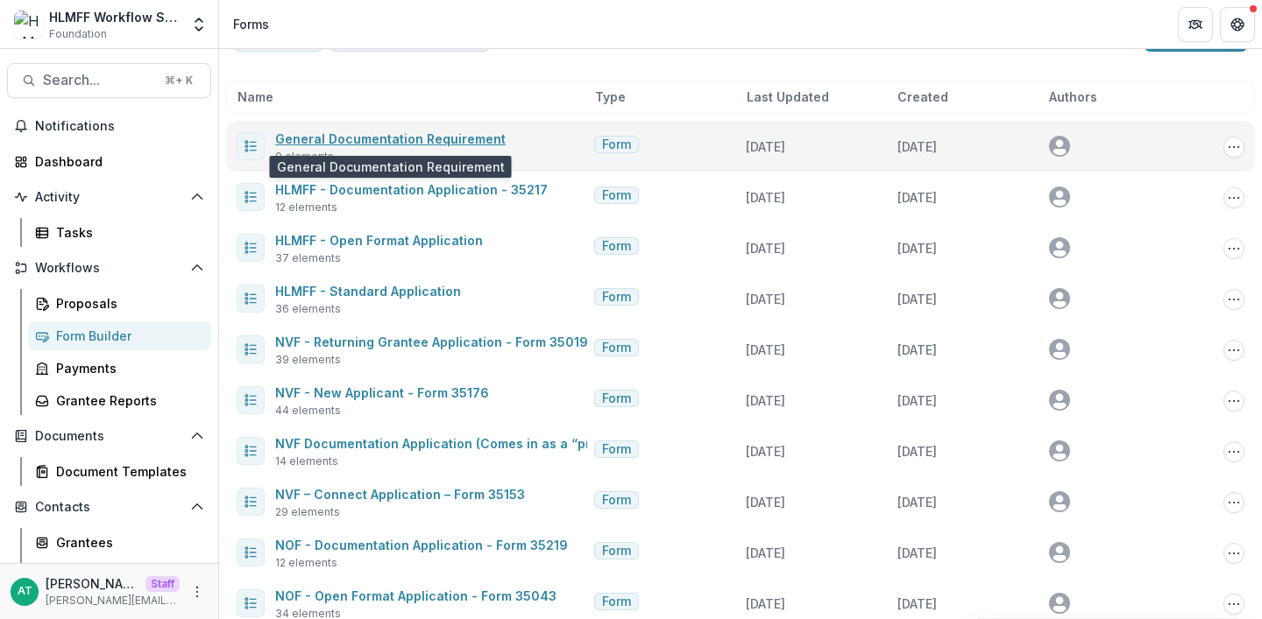
click at [407, 132] on link "General Documentation Requirement" at bounding box center [390, 138] width 230 height 15
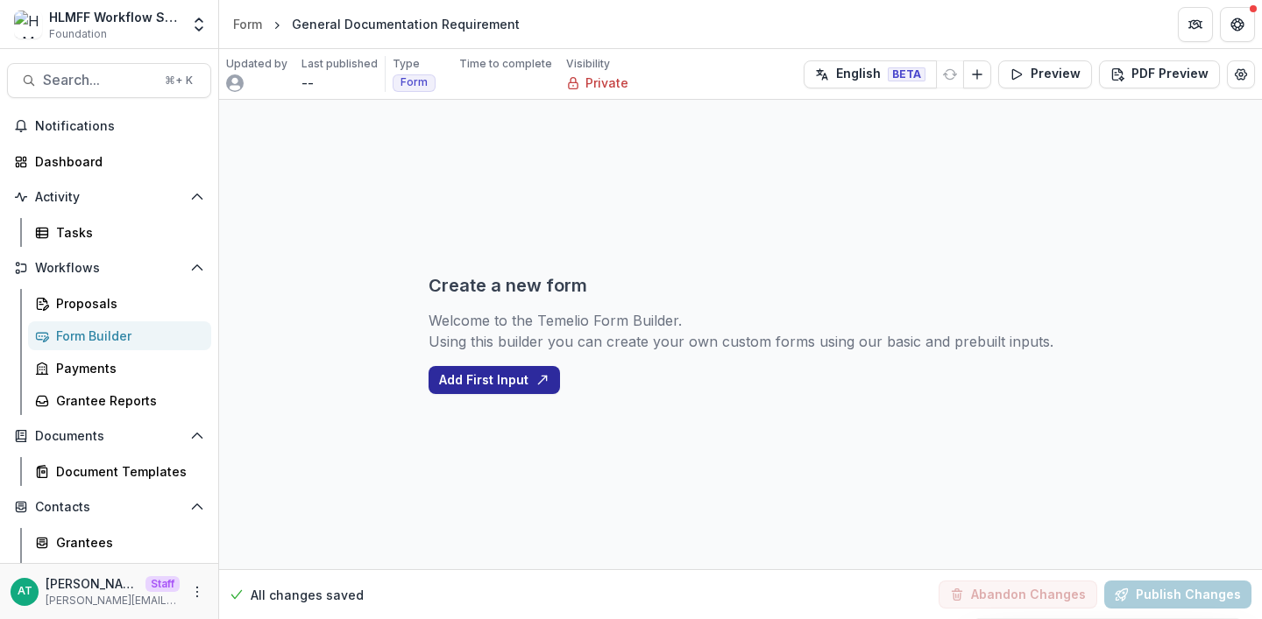
click at [485, 370] on button "Add First Input" at bounding box center [493, 380] width 131 height 28
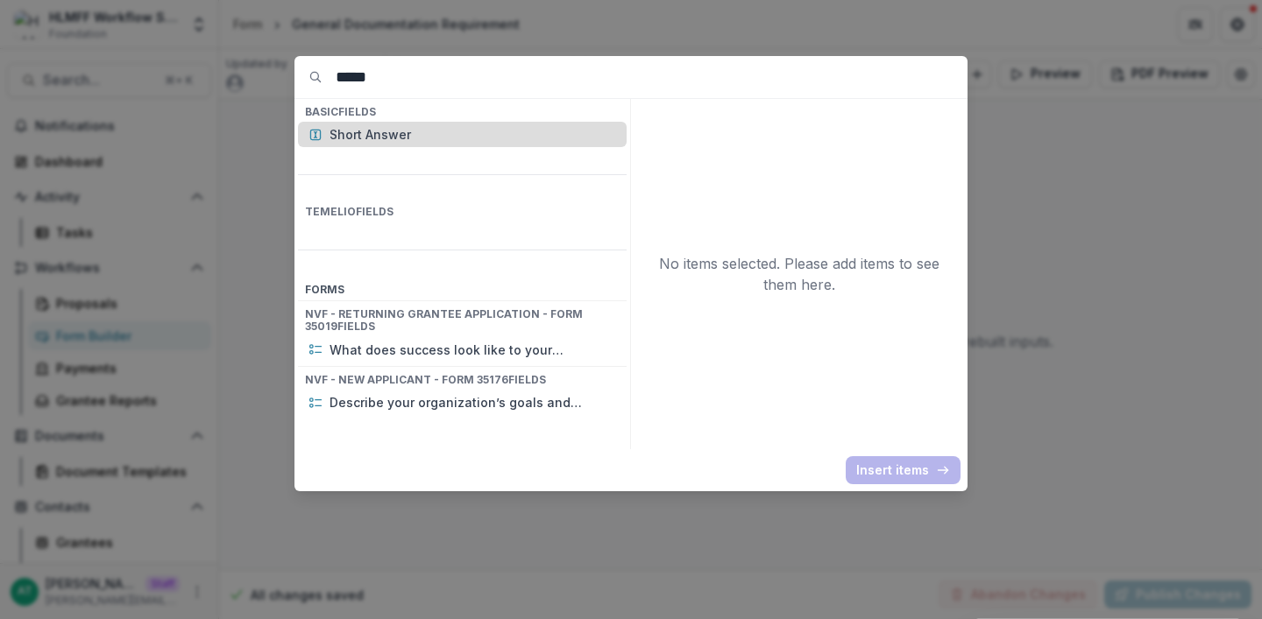
type input "*****"
click at [485, 141] on p "Short Answer" at bounding box center [472, 134] width 287 height 18
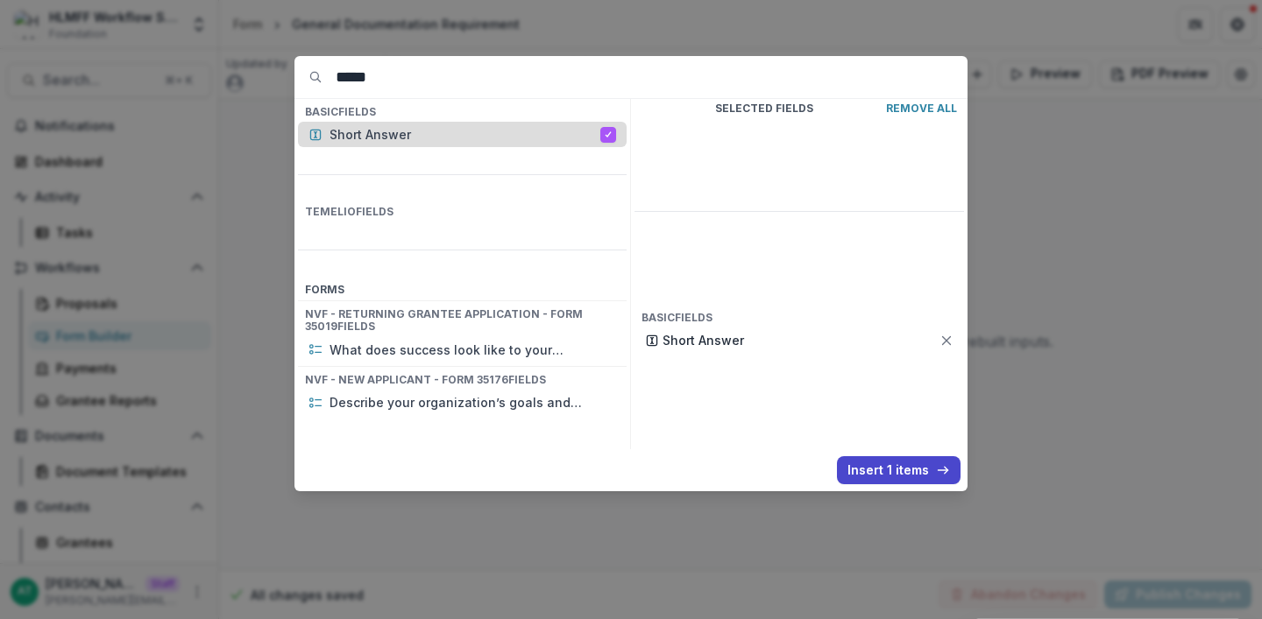
click at [485, 141] on p "Short Answer" at bounding box center [464, 134] width 271 height 18
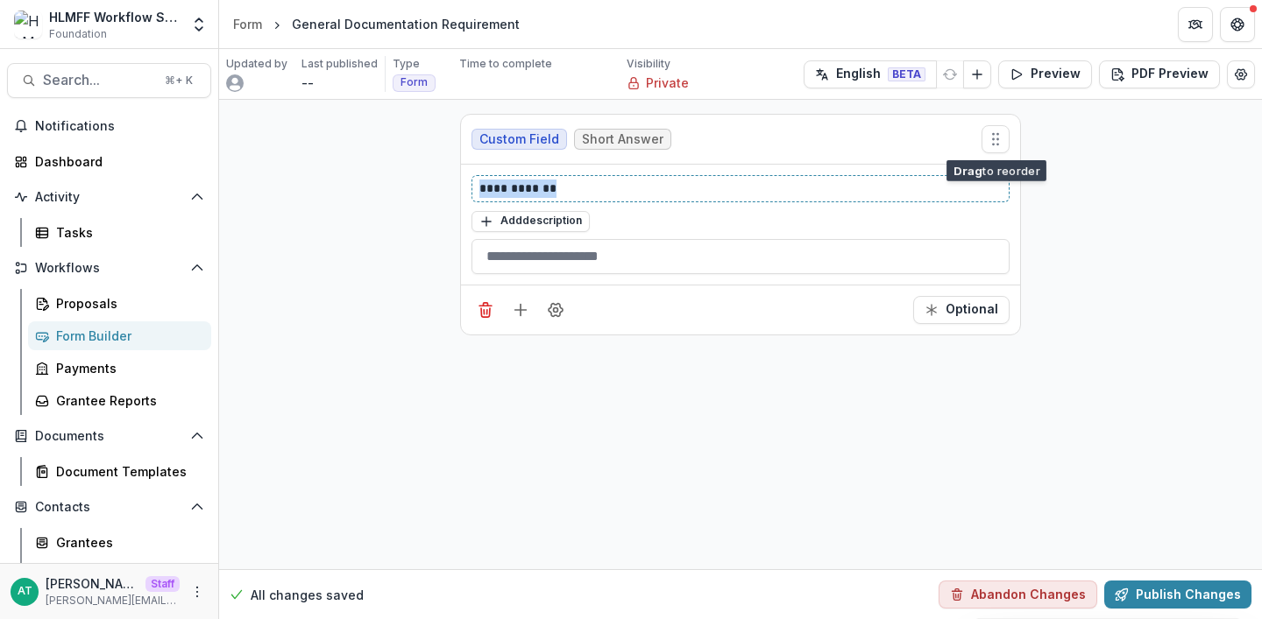
drag, startPoint x: 584, startPoint y: 189, endPoint x: 393, endPoint y: 184, distance: 191.1
click at [393, 184] on div "**********" at bounding box center [740, 335] width 1043 height 470
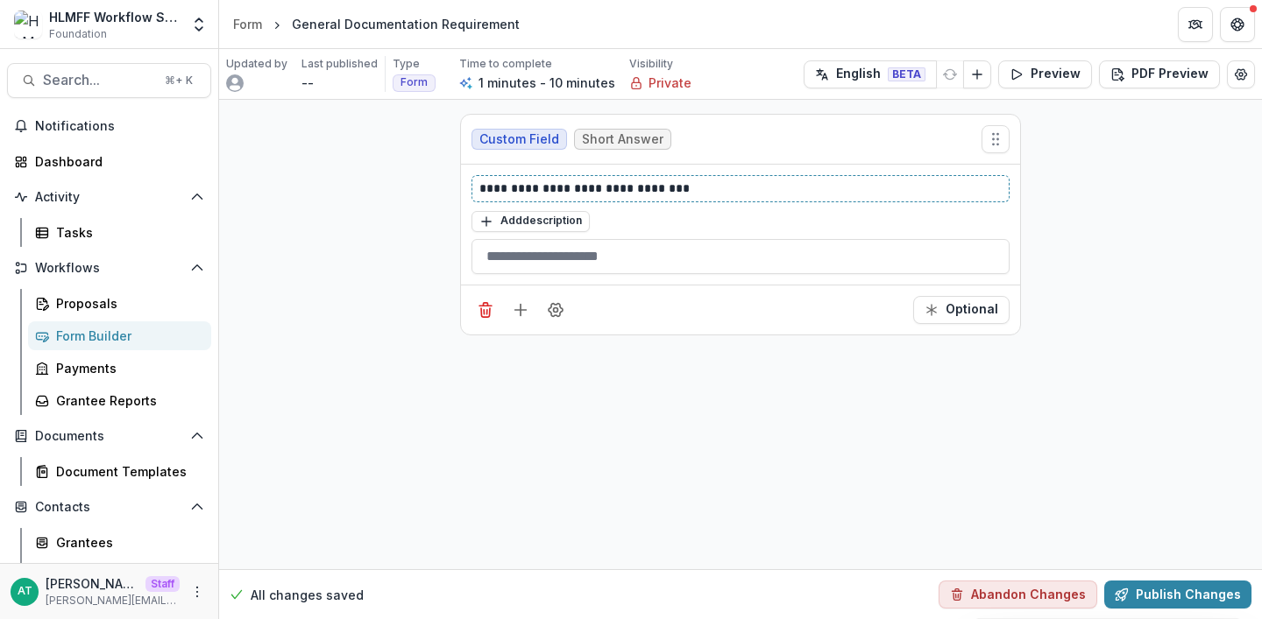
click at [635, 191] on p "**********" at bounding box center [740, 189] width 522 height 18
copy p "**********"
click at [522, 312] on icon "Add field" at bounding box center [521, 310] width 18 height 18
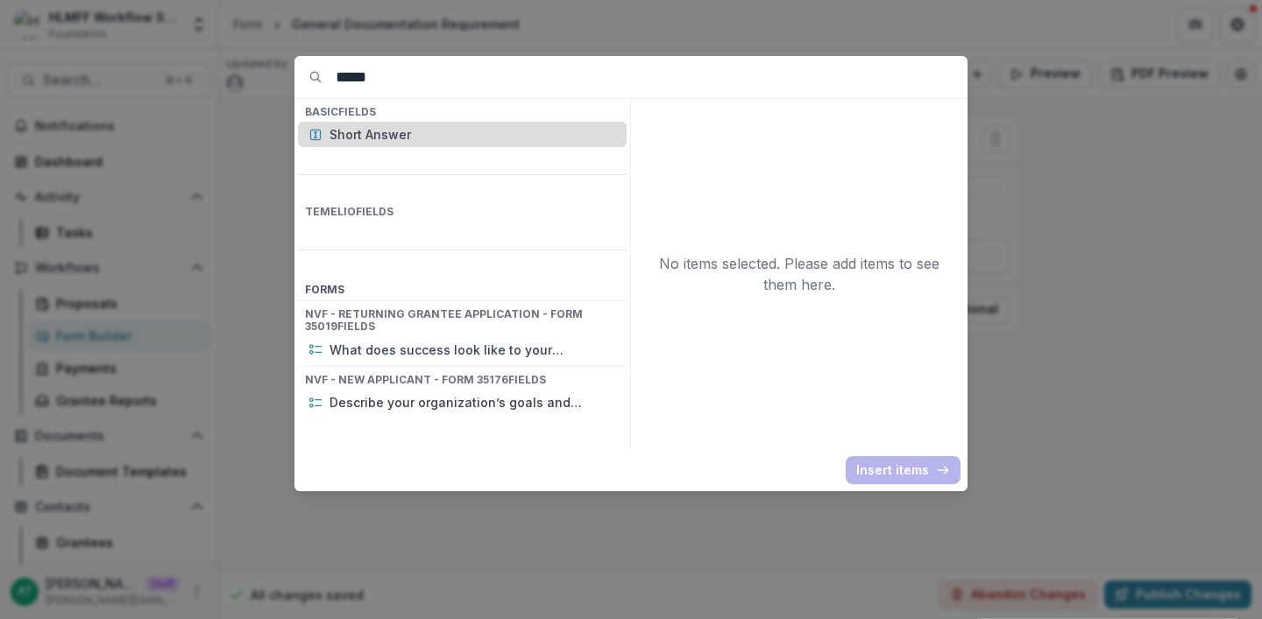
click at [383, 135] on p "Short Answer" at bounding box center [472, 134] width 287 height 18
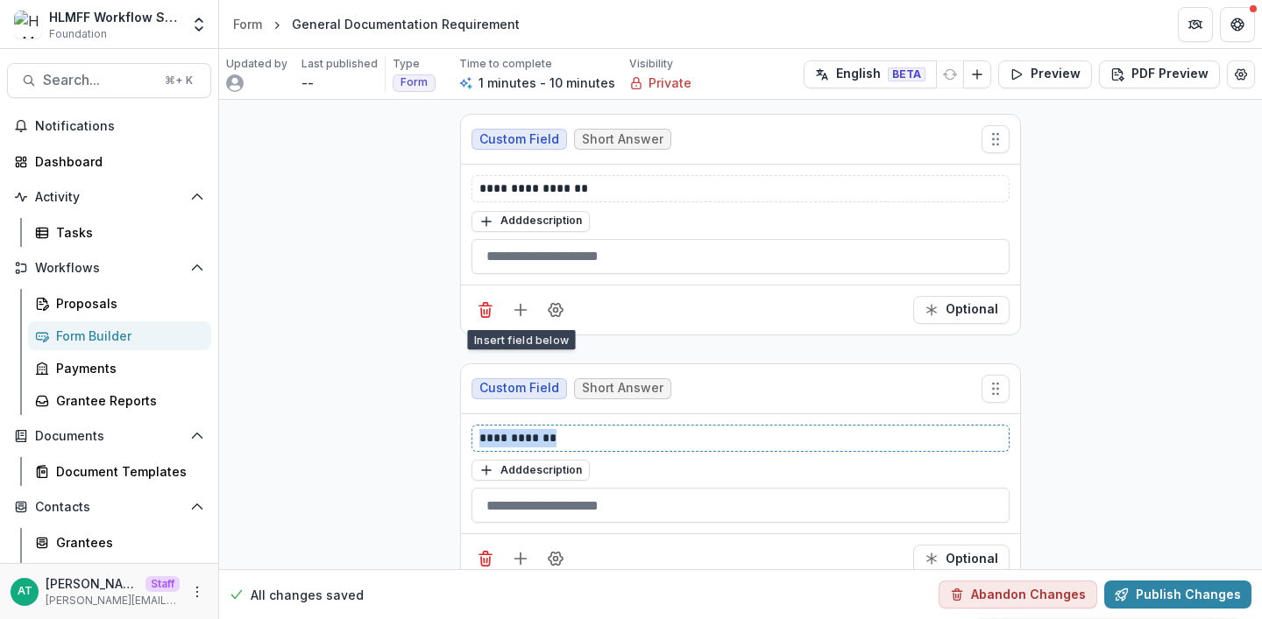
drag, startPoint x: 568, startPoint y: 433, endPoint x: 384, endPoint y: 433, distance: 184.0
click at [384, 433] on div "**********" at bounding box center [740, 349] width 1043 height 499
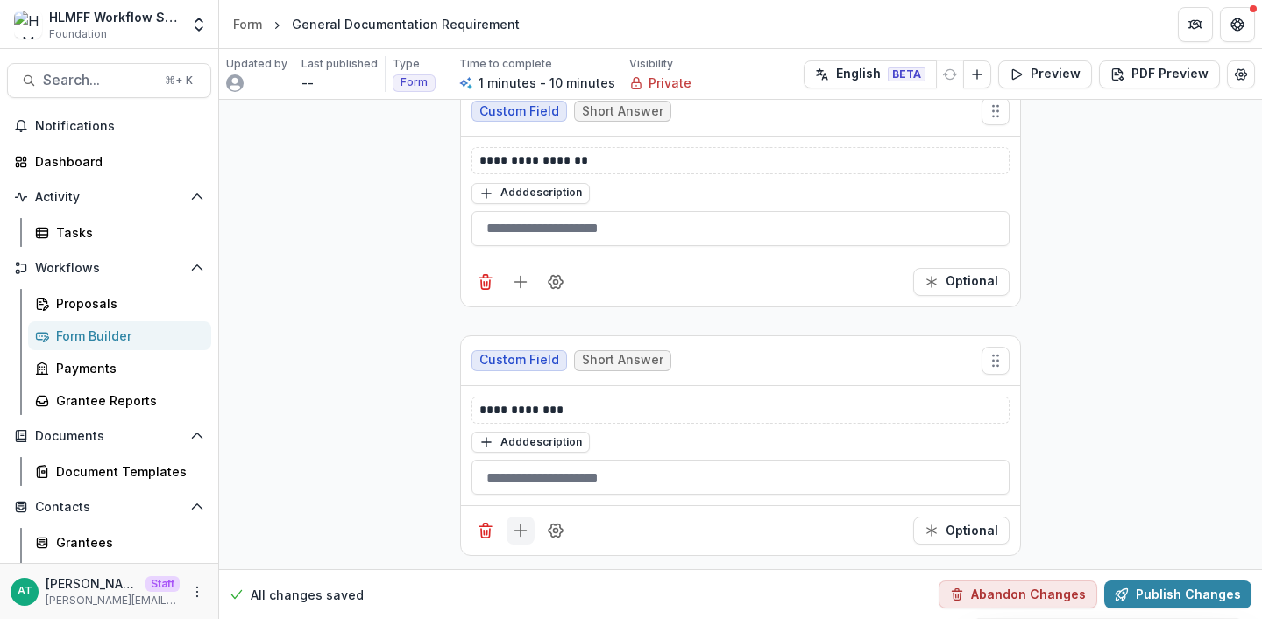
click at [520, 531] on line "Add field" at bounding box center [520, 531] width 11 height 0
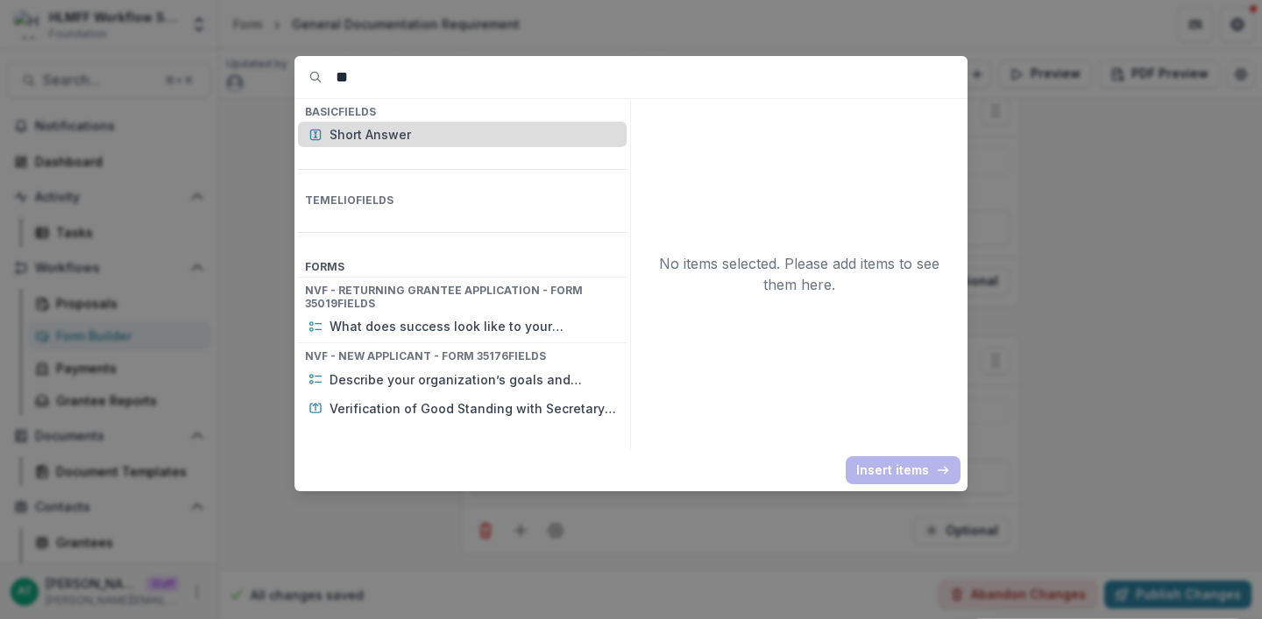
type input "*"
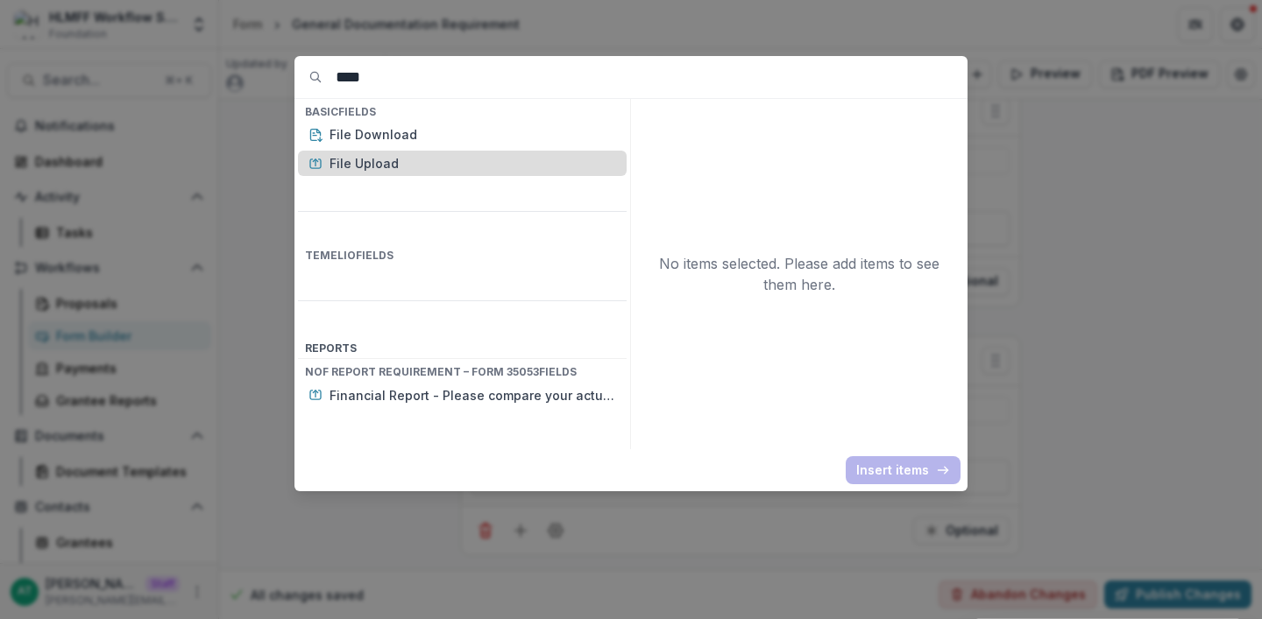
type input "****"
click at [358, 170] on p "File Upload" at bounding box center [472, 163] width 287 height 18
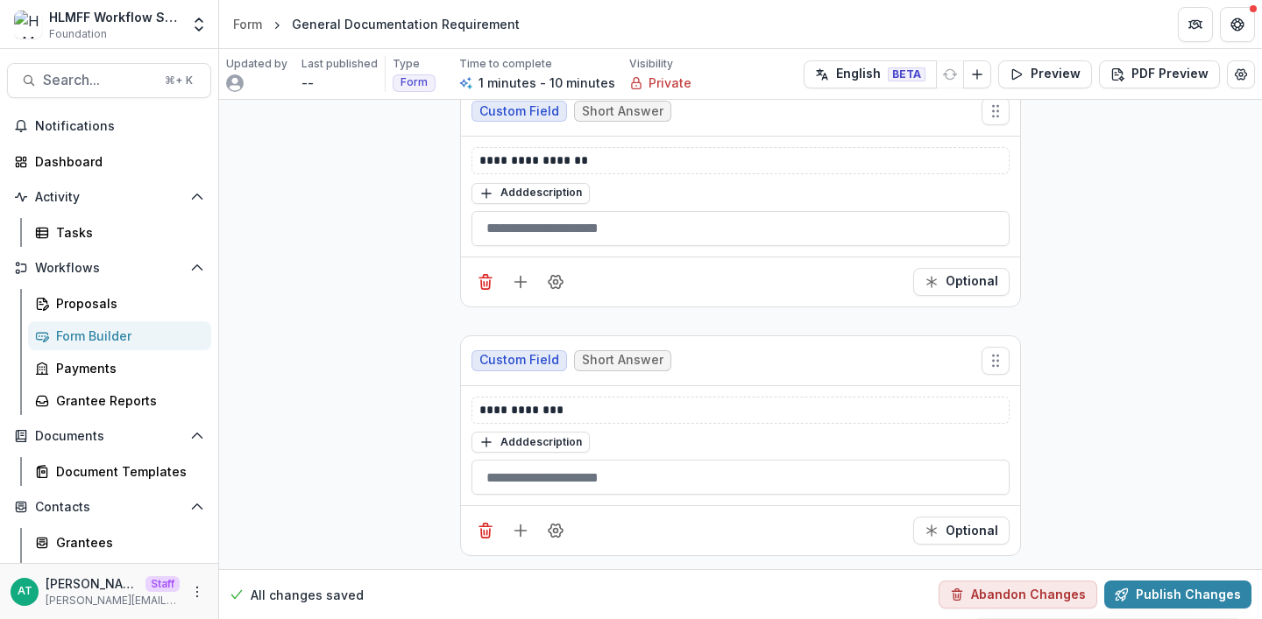
scroll to position [387, 0]
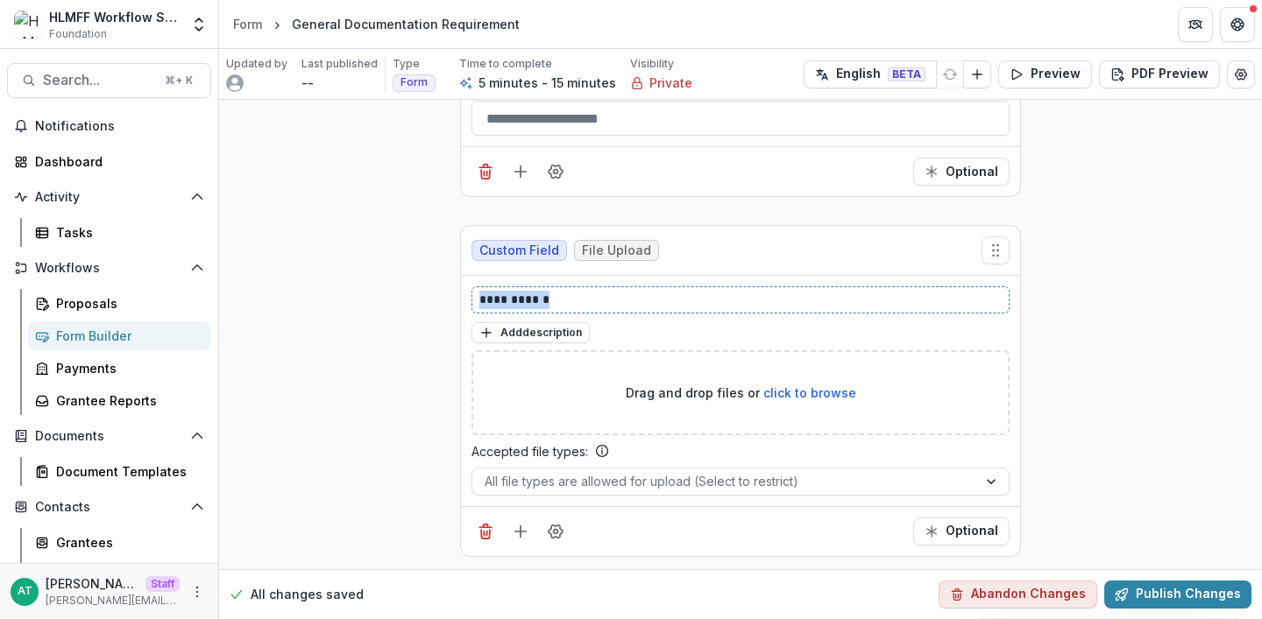
drag, startPoint x: 562, startPoint y: 307, endPoint x: 440, endPoint y: 307, distance: 121.8
click at [440, 307] on div "**********" at bounding box center [740, 142] width 1043 height 859
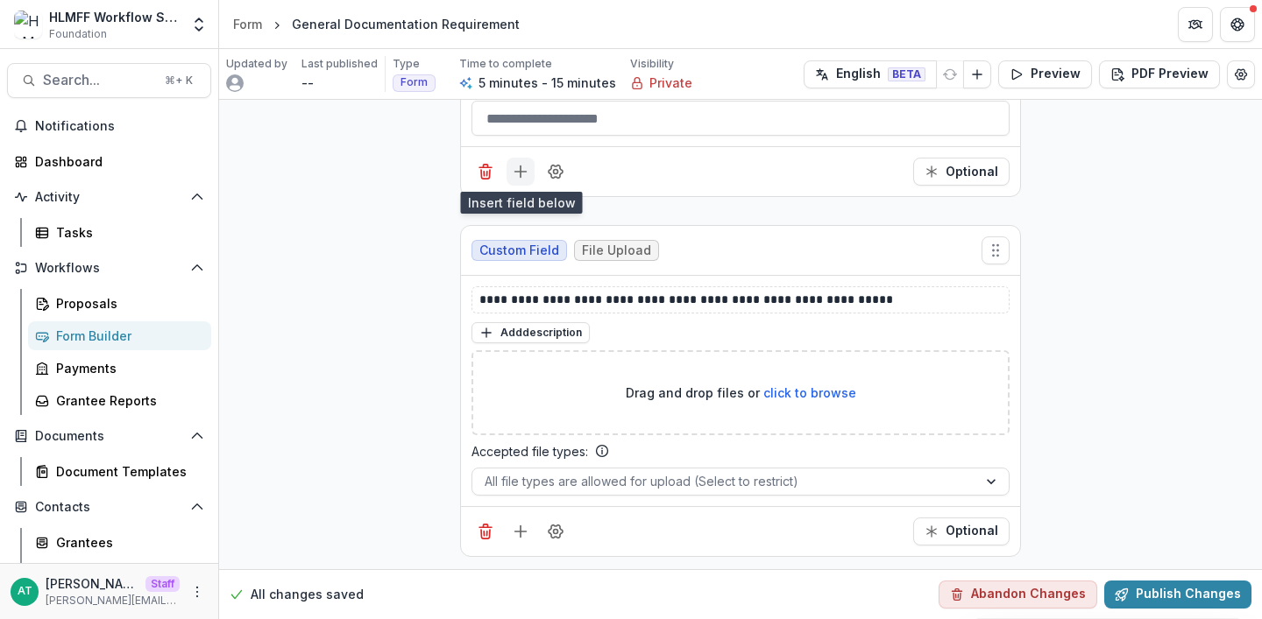
click at [527, 181] on button "Add field" at bounding box center [520, 172] width 28 height 28
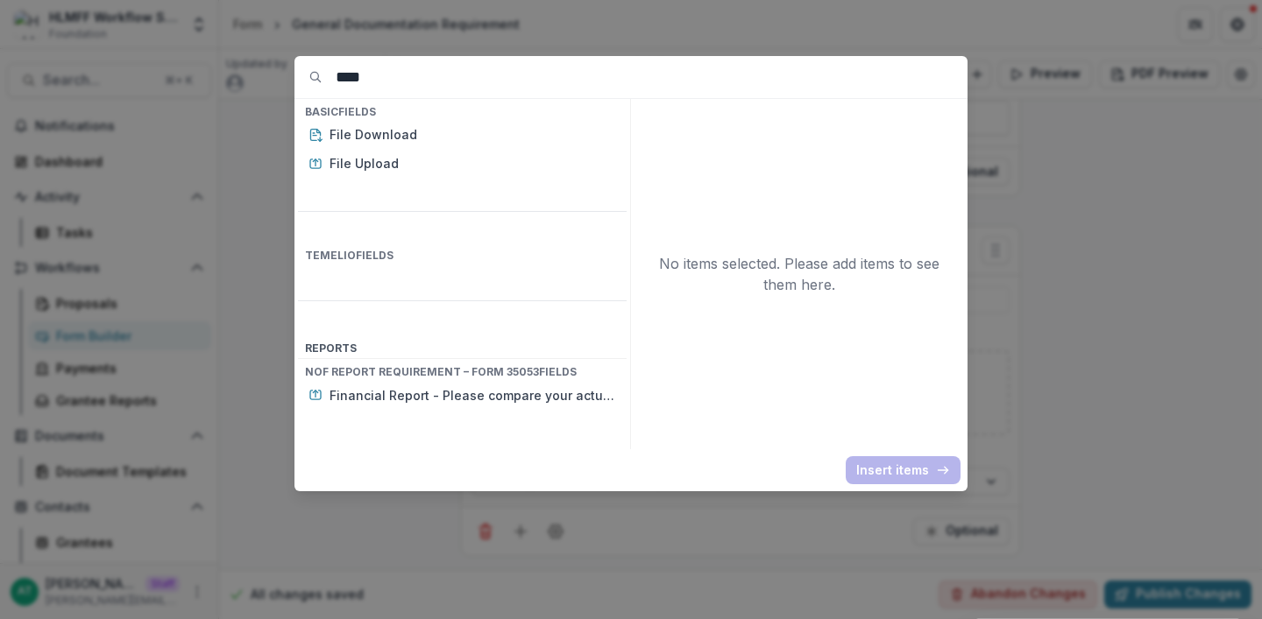
drag, startPoint x: 388, startPoint y: 75, endPoint x: 177, endPoint y: 75, distance: 211.2
click at [177, 75] on div "**** Basic Fields File Download File Upload Temelio Fields Report s NOF Report …" at bounding box center [631, 309] width 1262 height 619
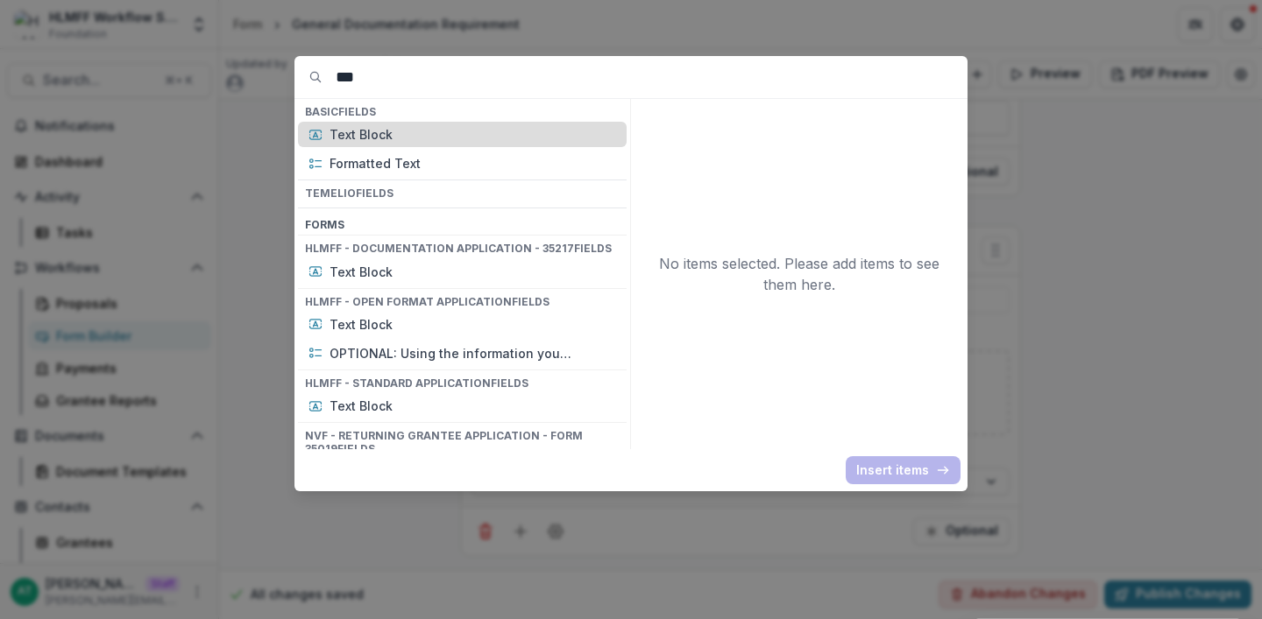
type input "***"
click at [347, 138] on p "Text Block" at bounding box center [472, 134] width 287 height 18
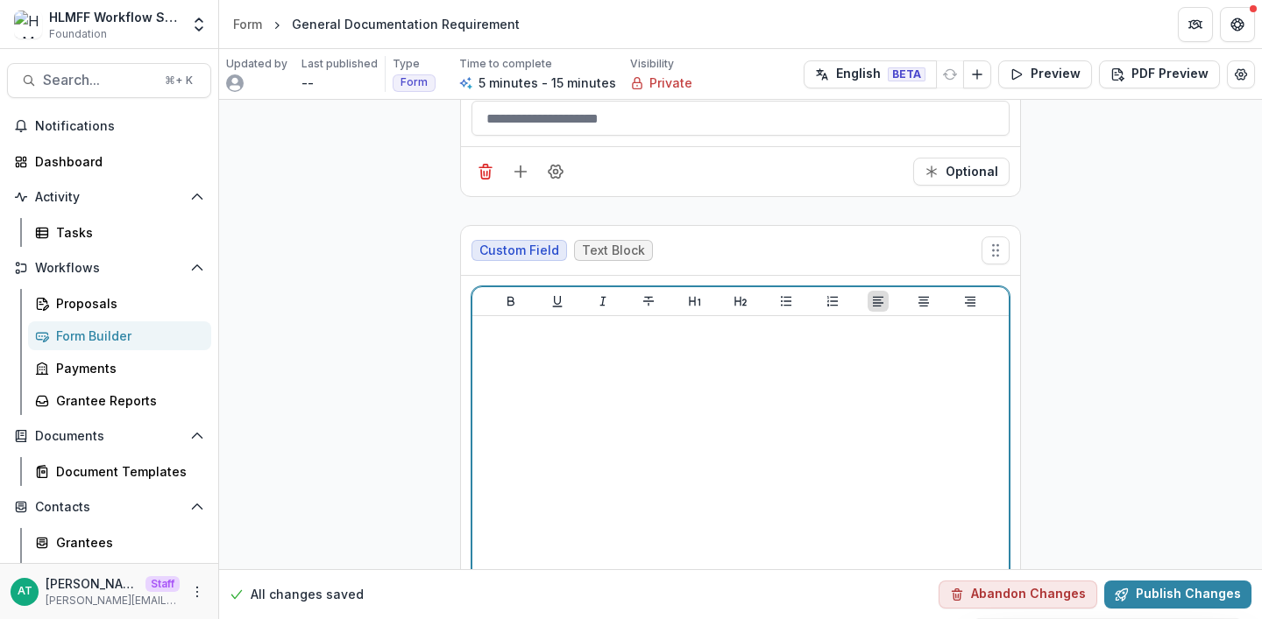
click at [598, 364] on div at bounding box center [740, 454] width 522 height 263
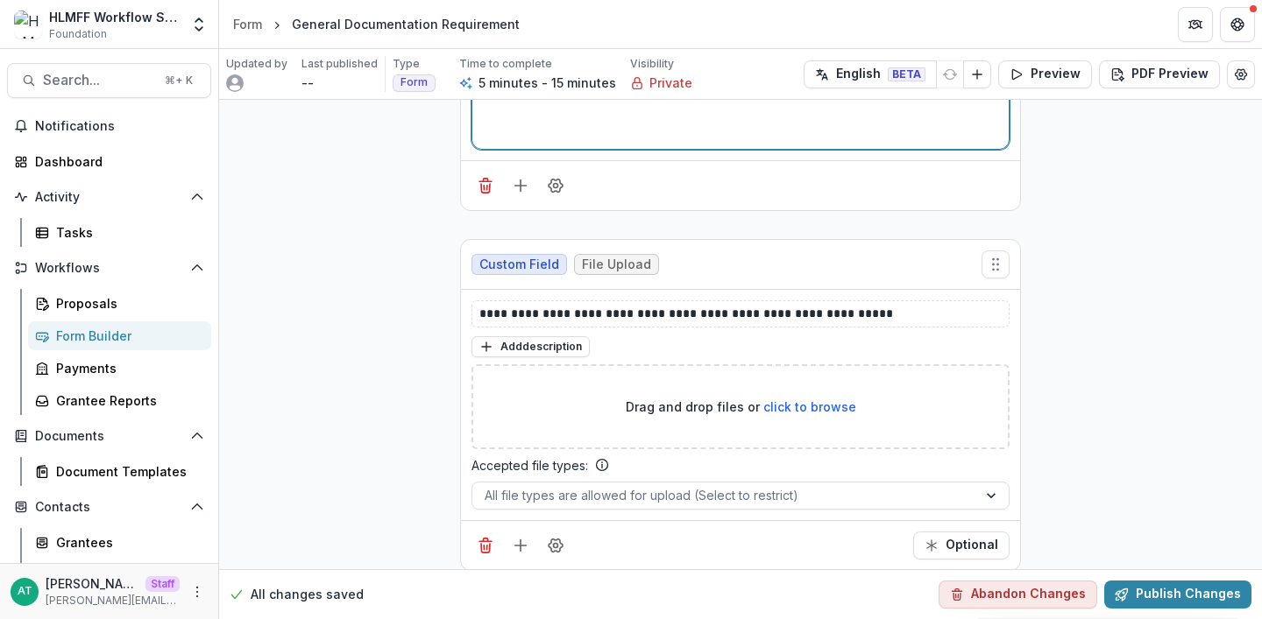
scroll to position [831, 0]
click at [727, 313] on p "**********" at bounding box center [740, 314] width 522 height 18
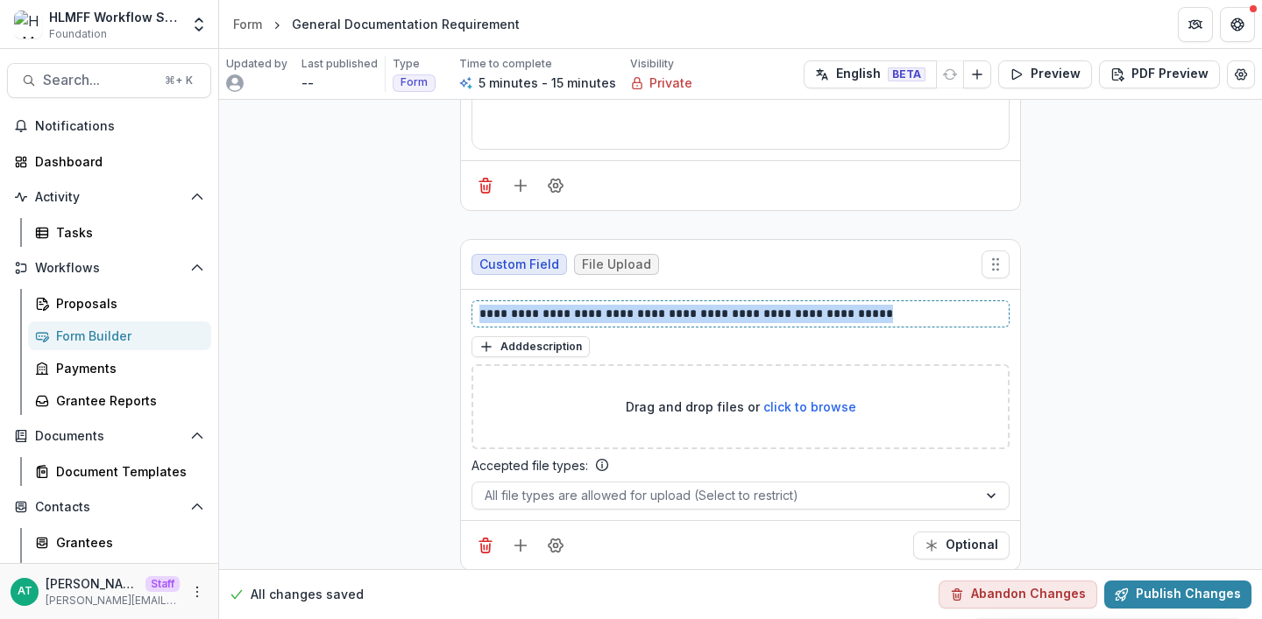
click at [727, 313] on p "**********" at bounding box center [740, 314] width 522 height 18
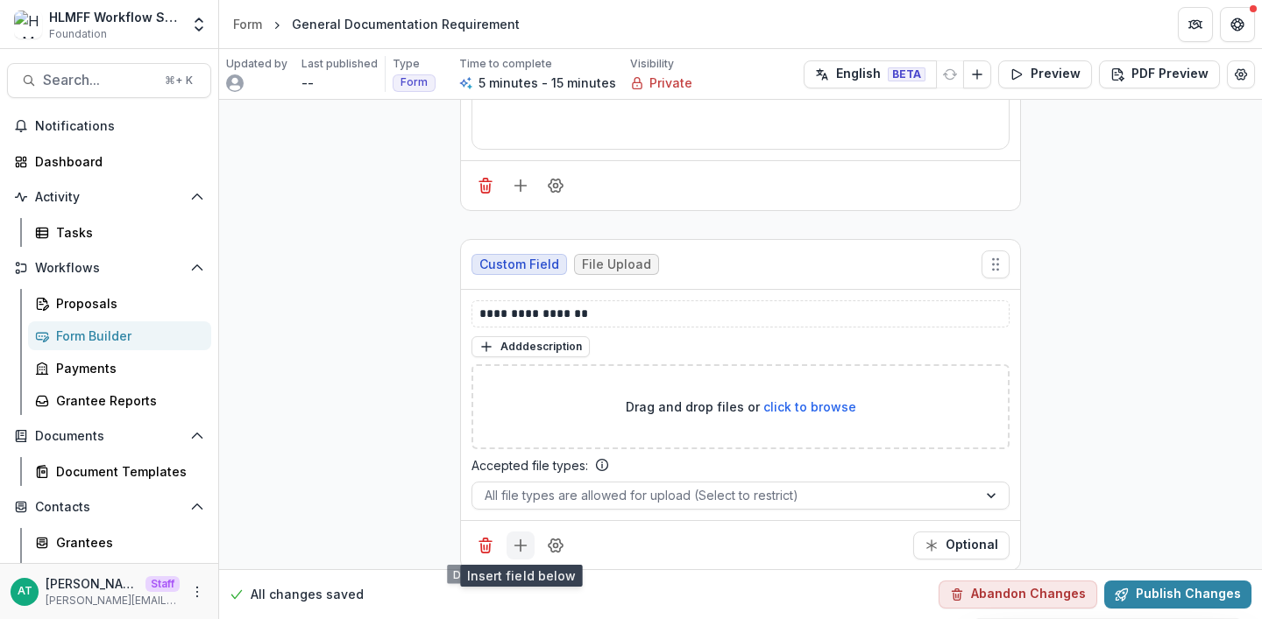
click at [524, 550] on icon "Add field" at bounding box center [521, 546] width 18 height 18
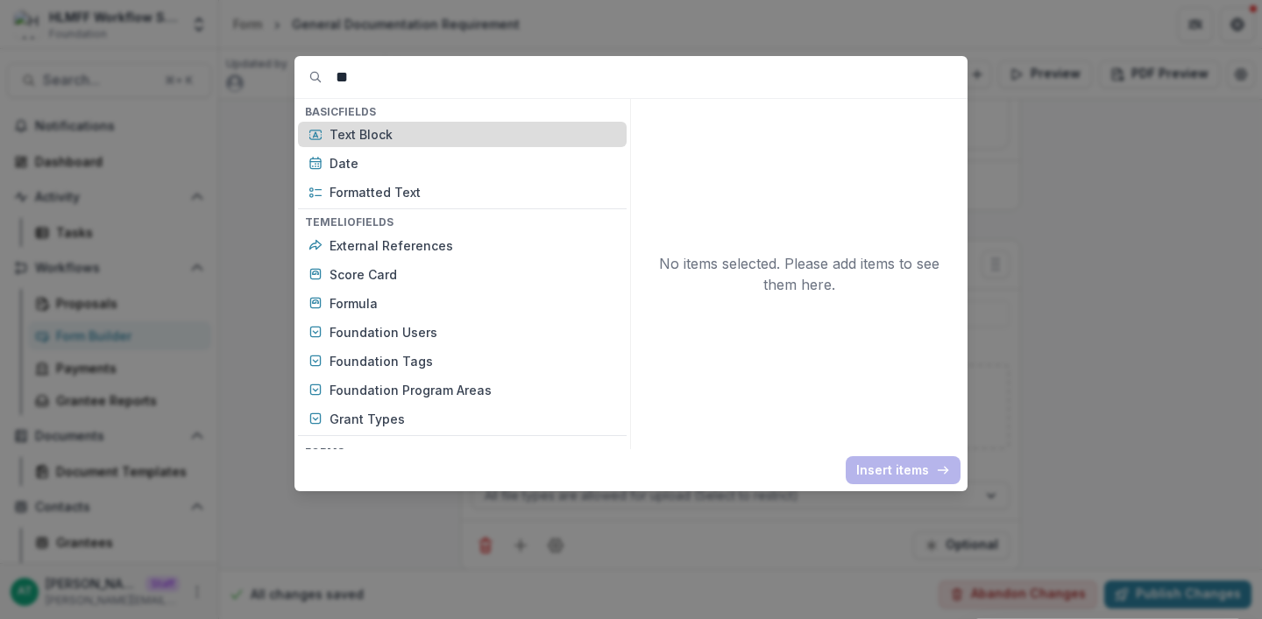
type input "*"
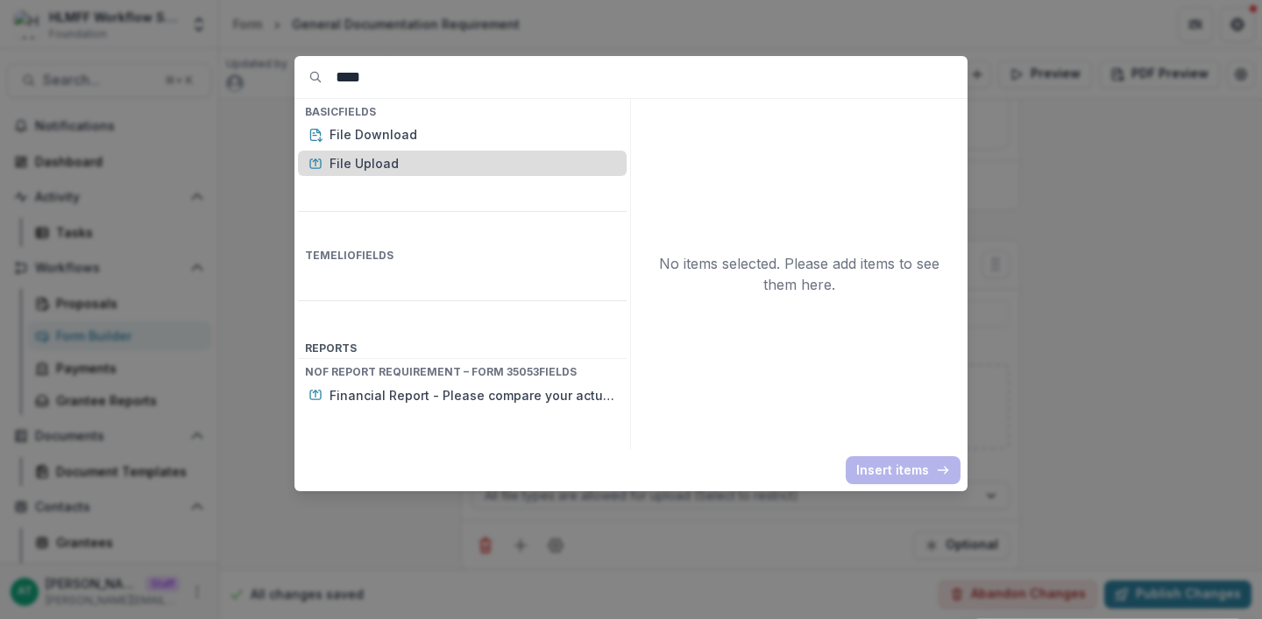
type input "****"
click at [396, 164] on p "File Upload" at bounding box center [472, 163] width 287 height 18
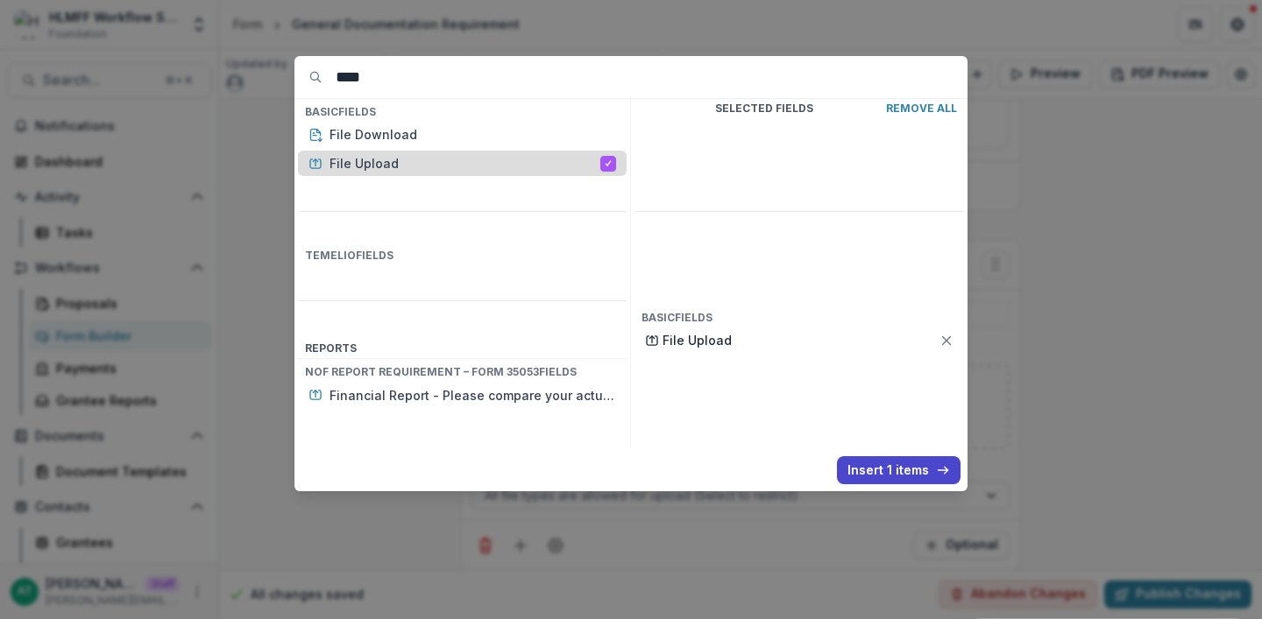
click at [396, 164] on p "File Upload" at bounding box center [464, 163] width 271 height 18
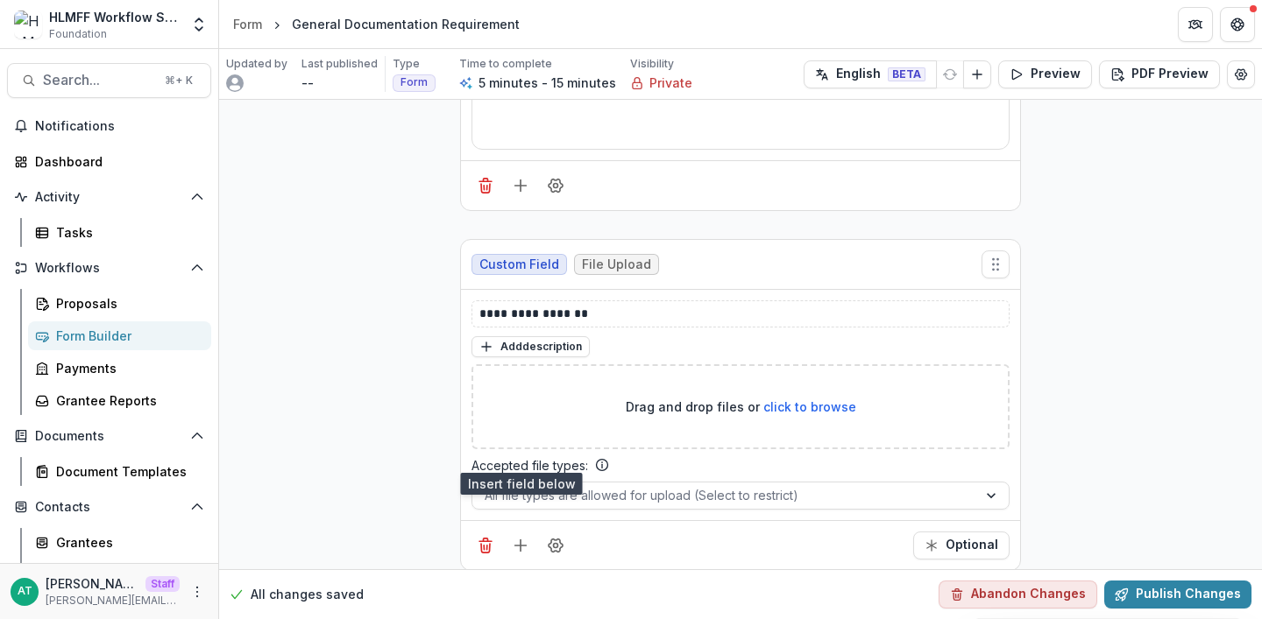
scroll to position [1205, 0]
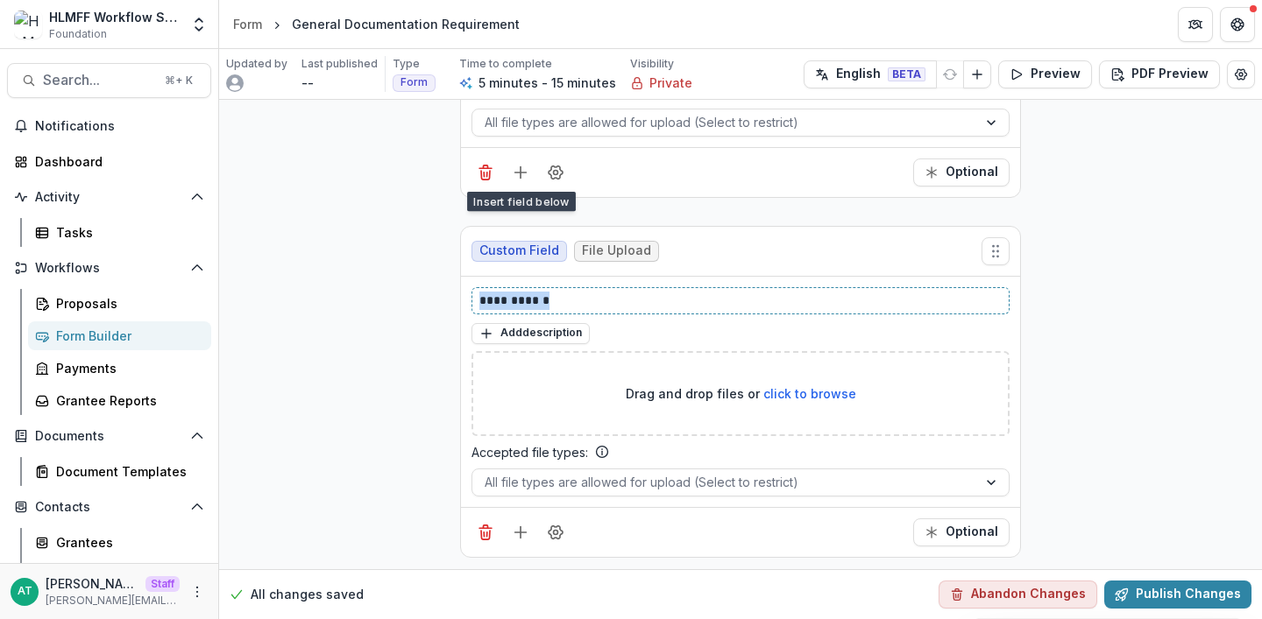
drag, startPoint x: 576, startPoint y: 301, endPoint x: 391, endPoint y: 299, distance: 184.9
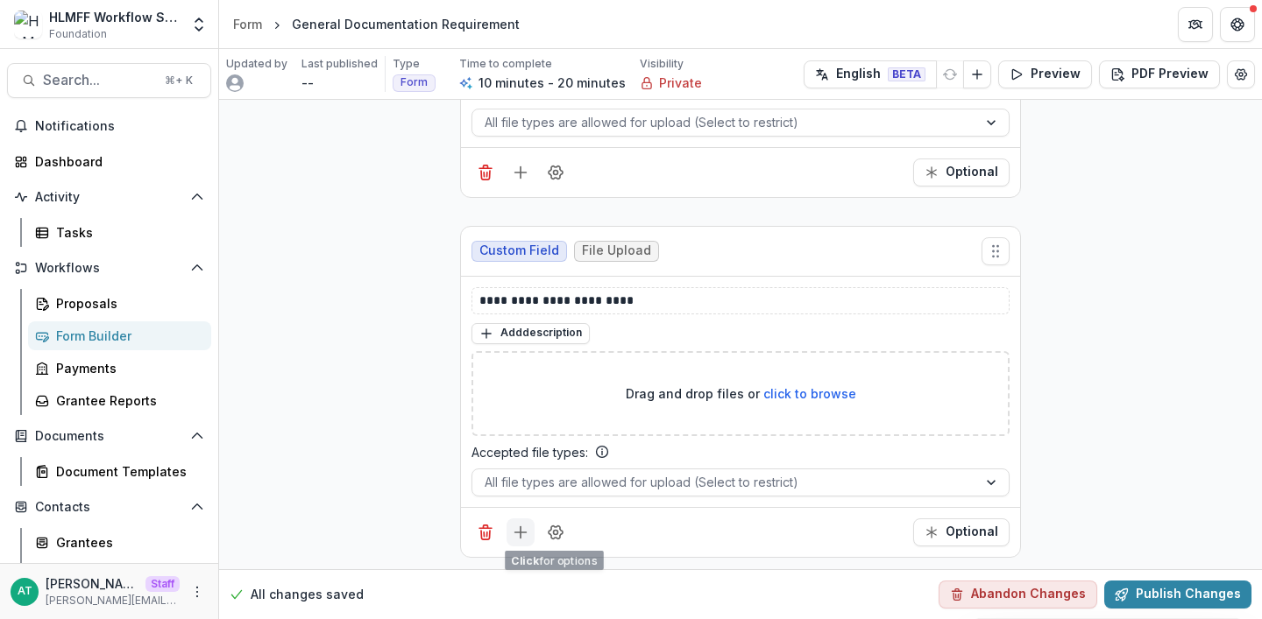
click at [512, 542] on button "Add field" at bounding box center [520, 533] width 28 height 28
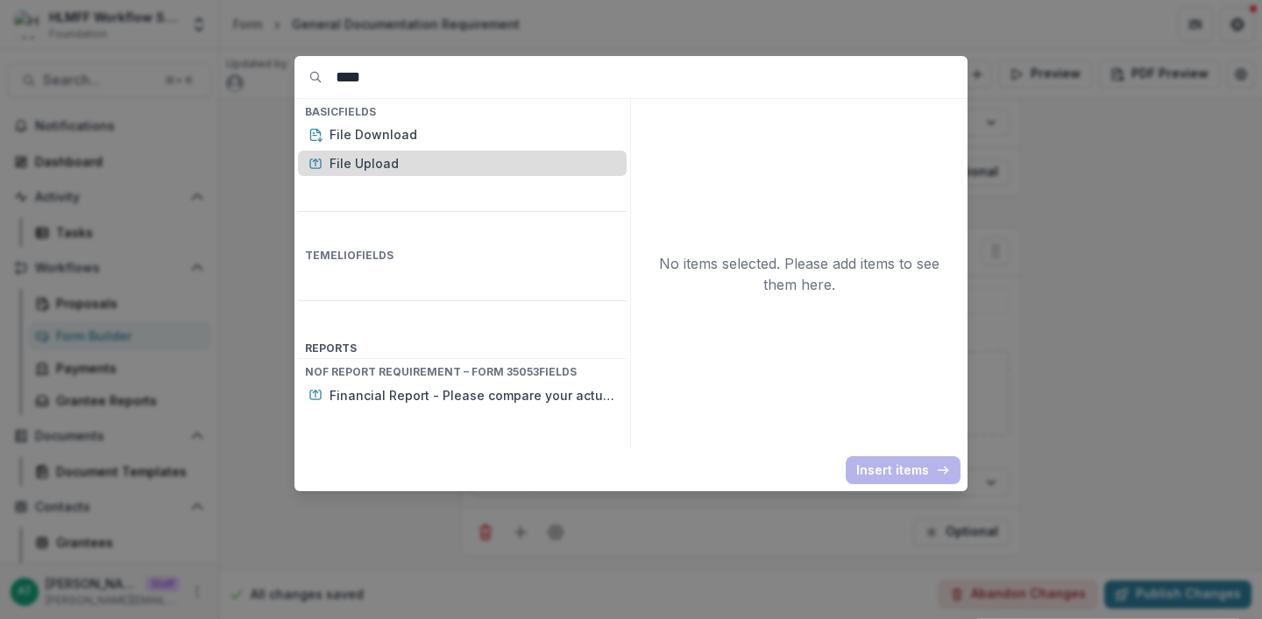
click at [403, 170] on p "File Upload" at bounding box center [472, 163] width 287 height 18
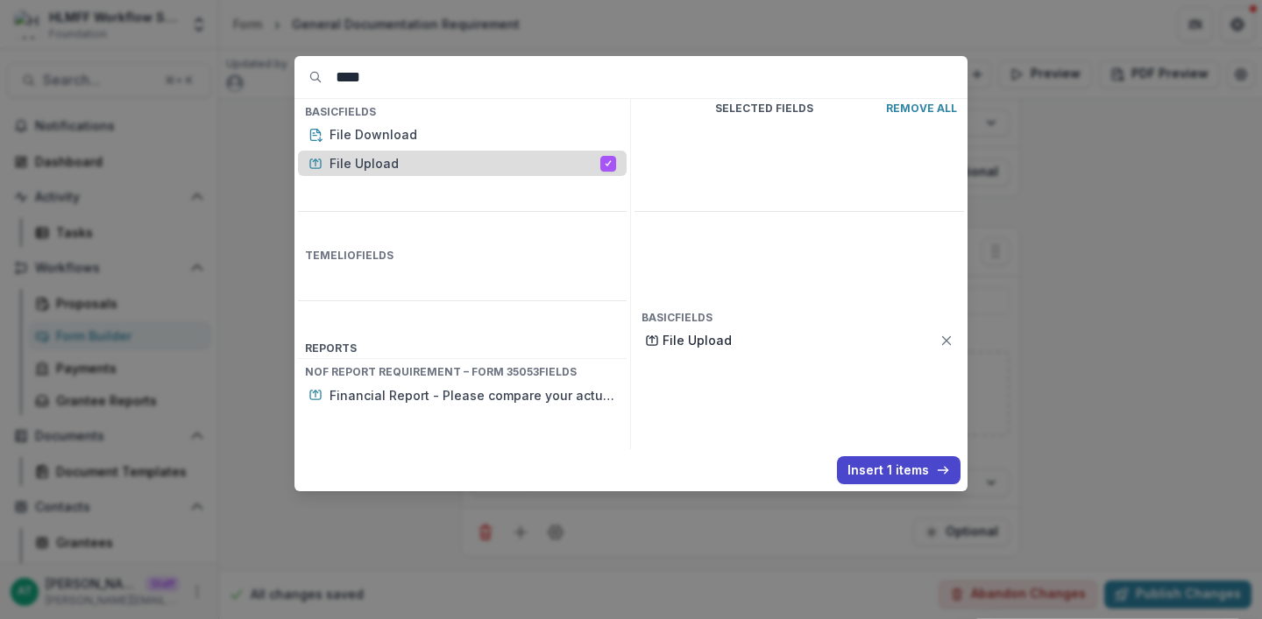
click at [403, 170] on p "File Upload" at bounding box center [464, 163] width 271 height 18
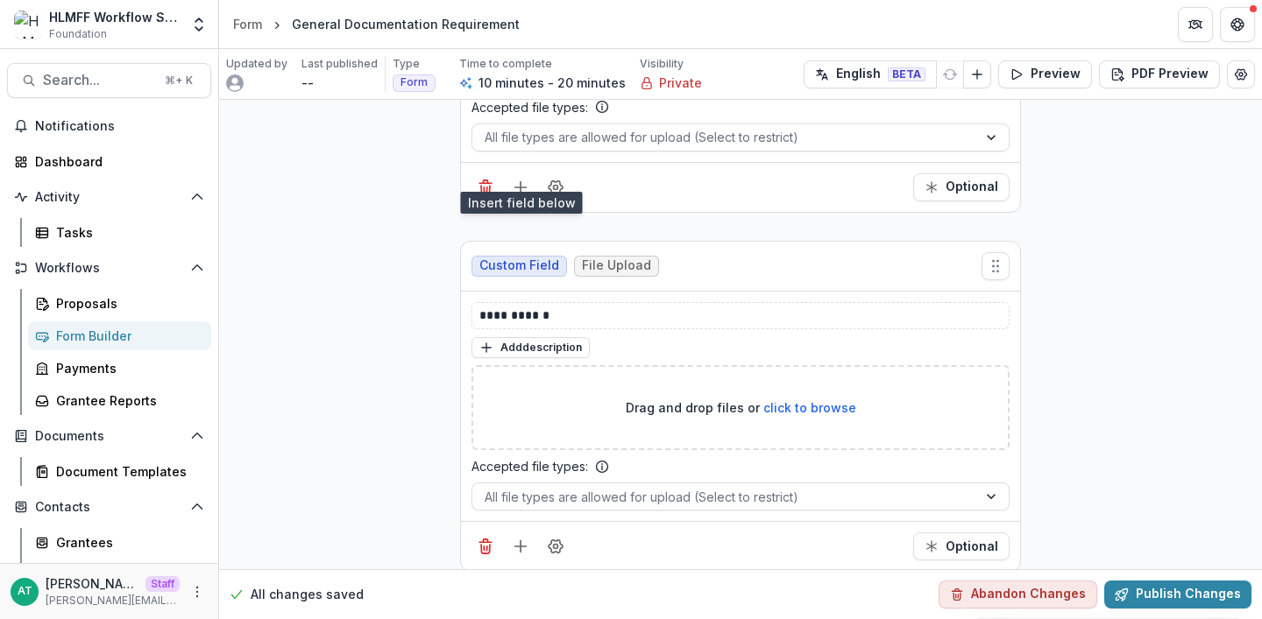
scroll to position [1564, 0]
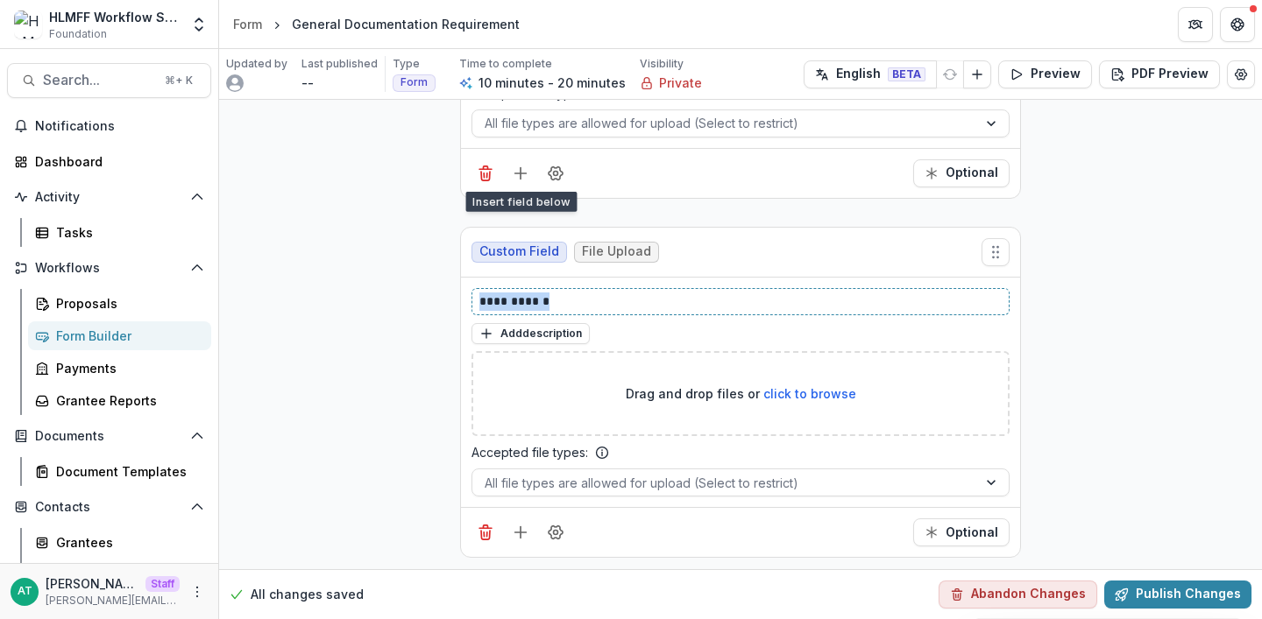
drag, startPoint x: 577, startPoint y: 300, endPoint x: 428, endPoint y: 291, distance: 149.2
click at [1136, 611] on div "All changes saved Abandon Changes Publish Changes" at bounding box center [740, 595] width 1043 height 50
click at [1136, 604] on button "Publish Changes" at bounding box center [1177, 595] width 147 height 28
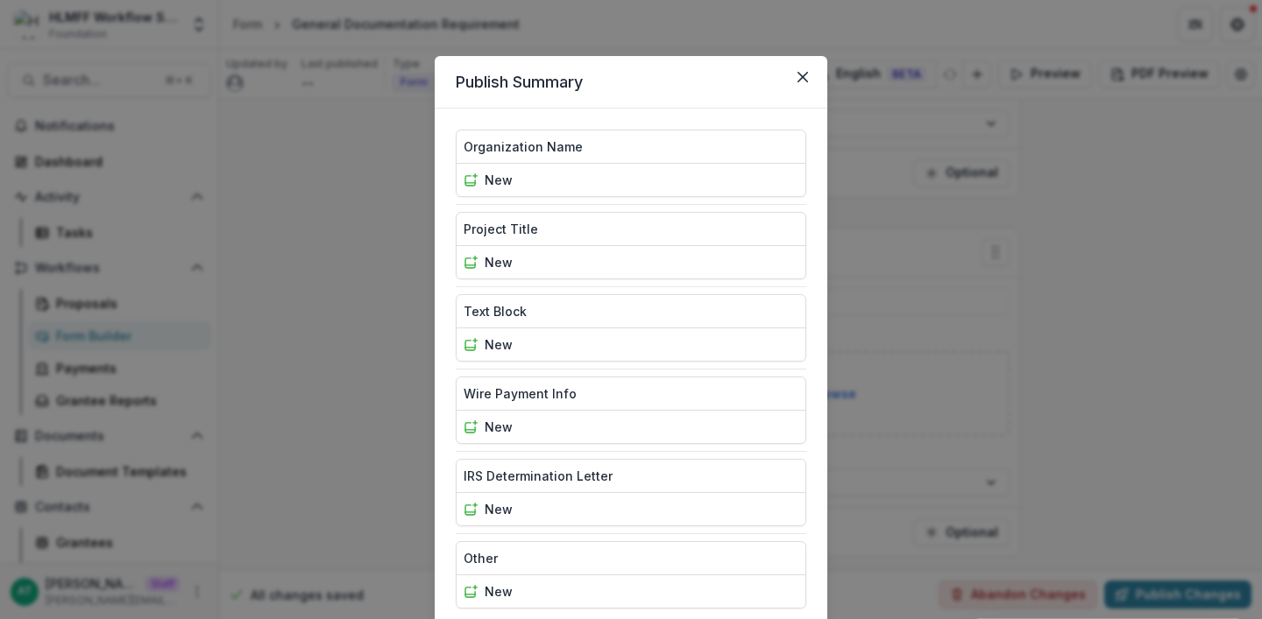
scroll to position [124, 0]
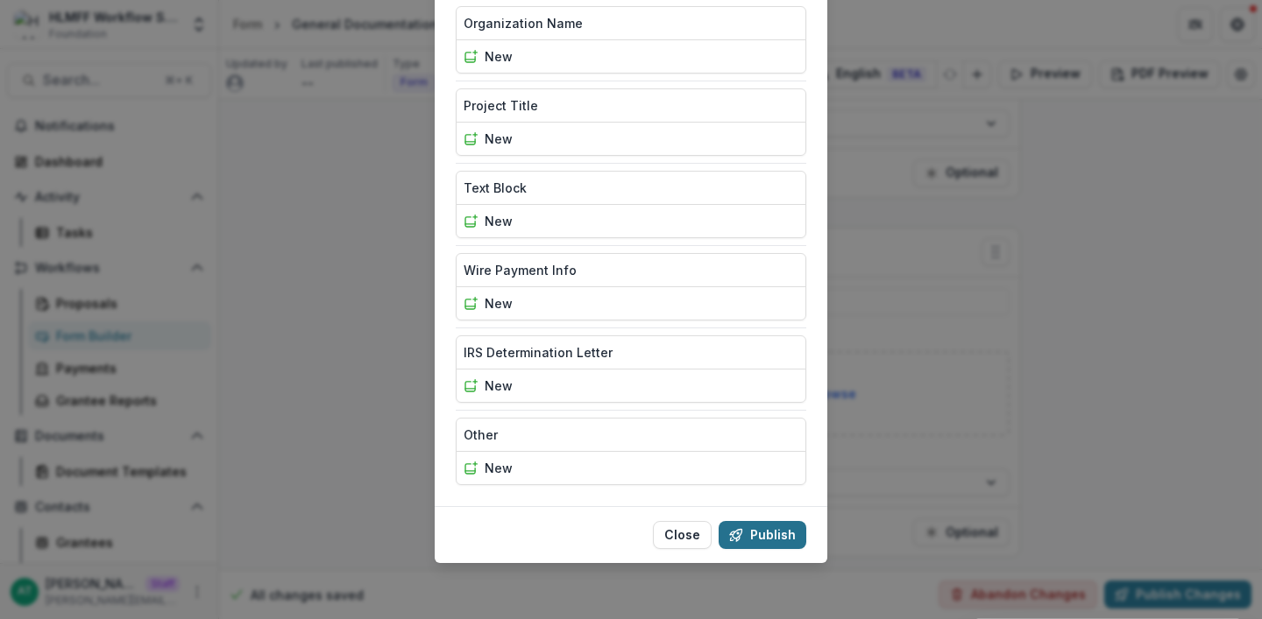
click at [752, 532] on button "Publish" at bounding box center [762, 535] width 88 height 28
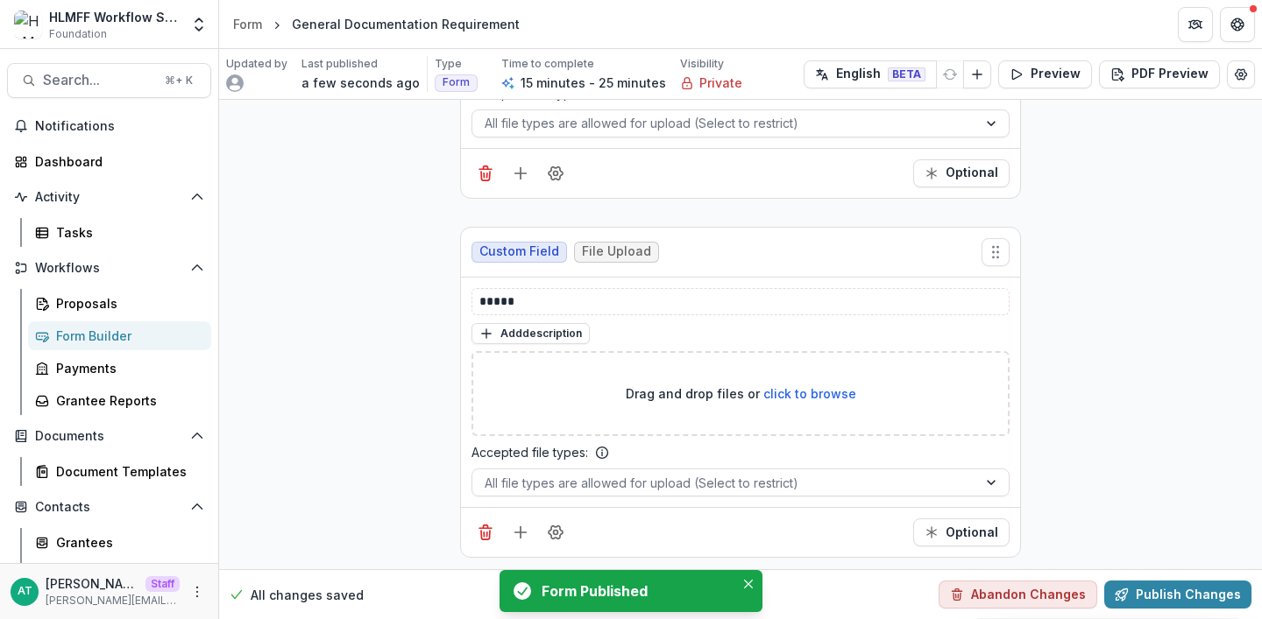
scroll to position [1158, 0]
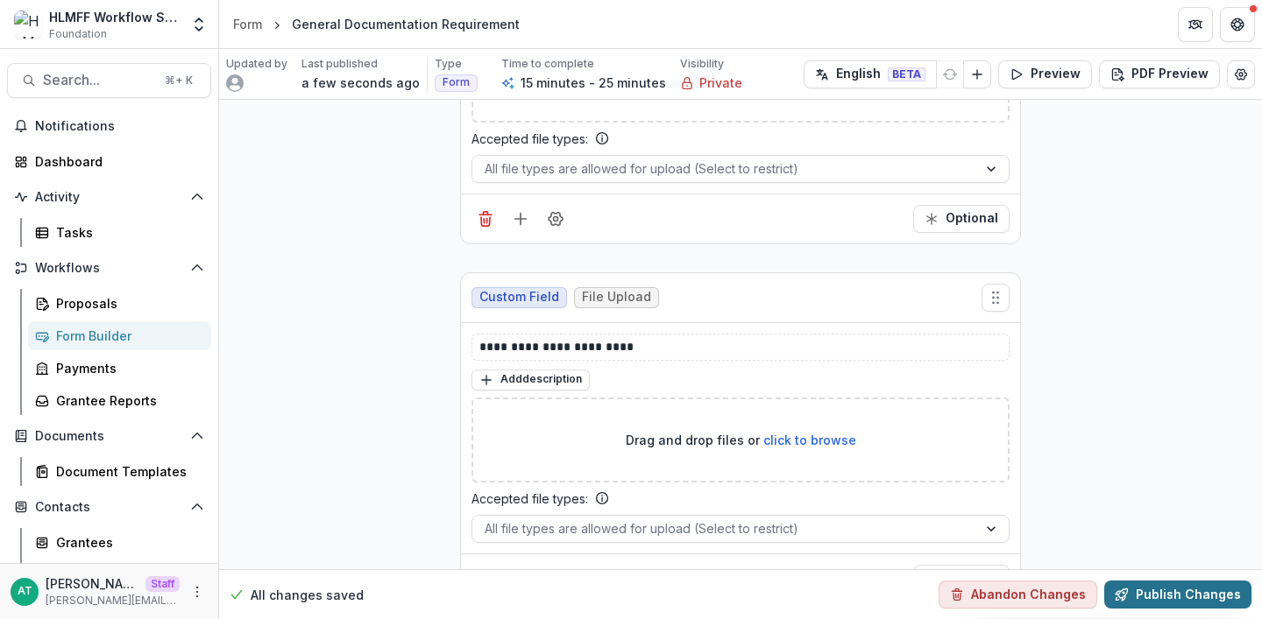
click at [1143, 585] on button "Publish Changes" at bounding box center [1177, 595] width 147 height 28
click at [1143, 596] on div "Publish Summary Organization Name modified Project Title modified Text Block mo…" at bounding box center [631, 309] width 1262 height 619
click at [1170, 583] on button "Publish Changes" at bounding box center [1177, 595] width 147 height 28
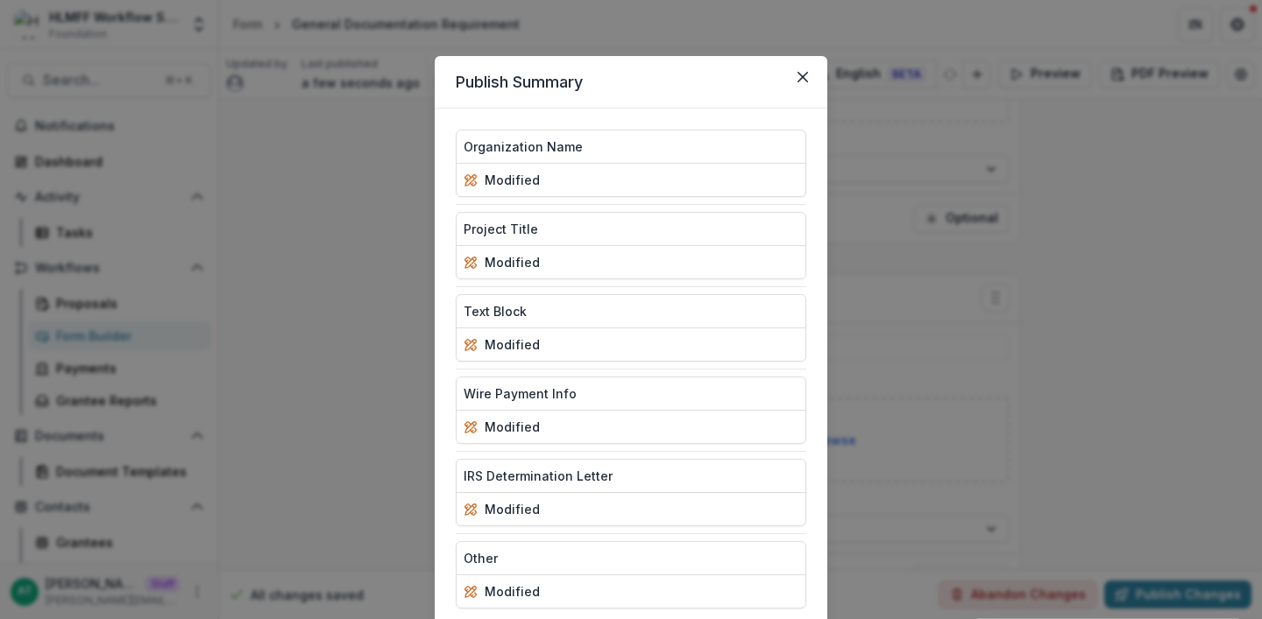
scroll to position [124, 0]
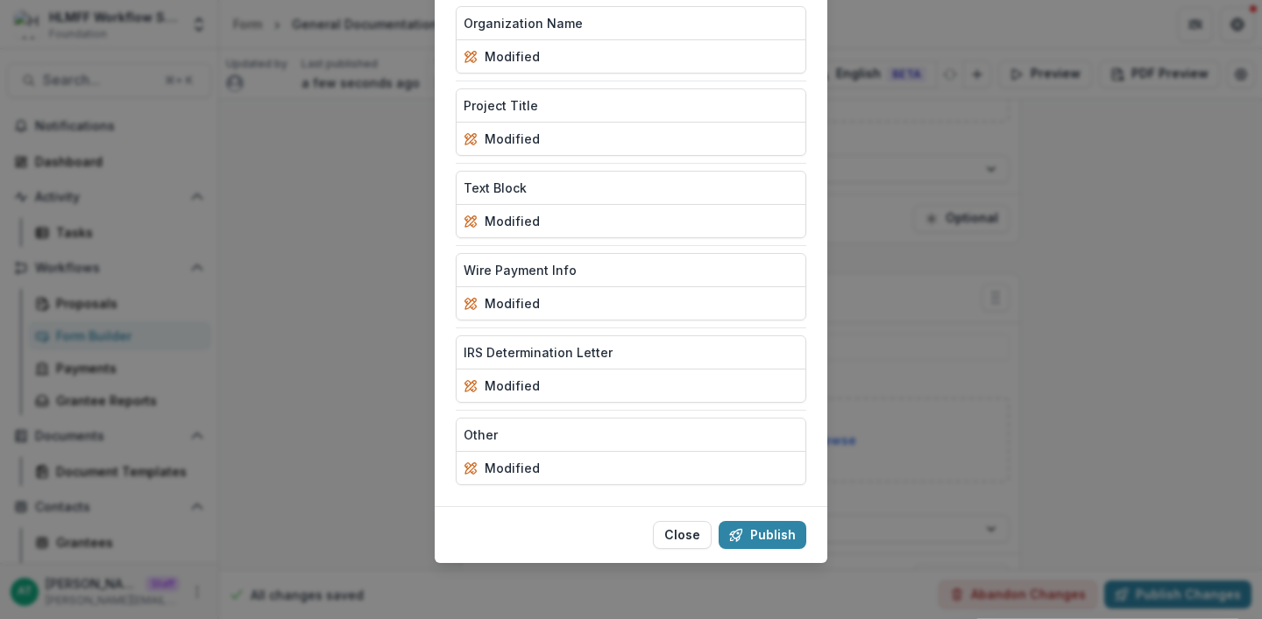
click at [746, 555] on footer "Close Publish" at bounding box center [631, 534] width 393 height 57
click at [741, 541] on icon "button" at bounding box center [736, 535] width 14 height 14
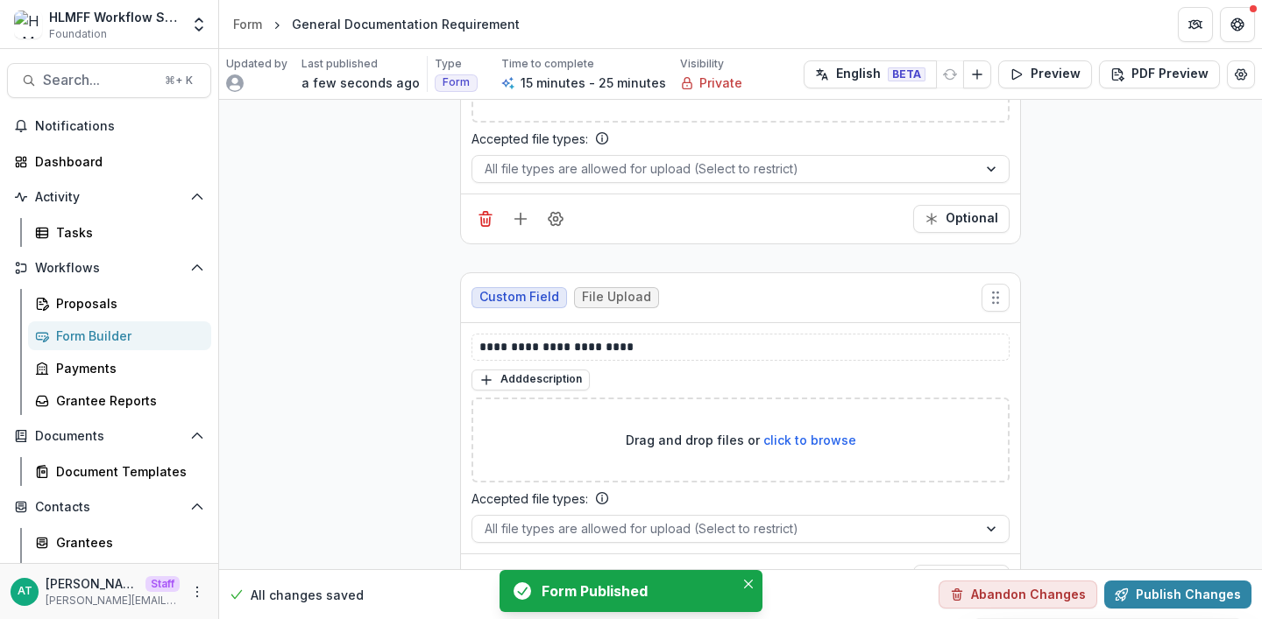
scroll to position [0, 0]
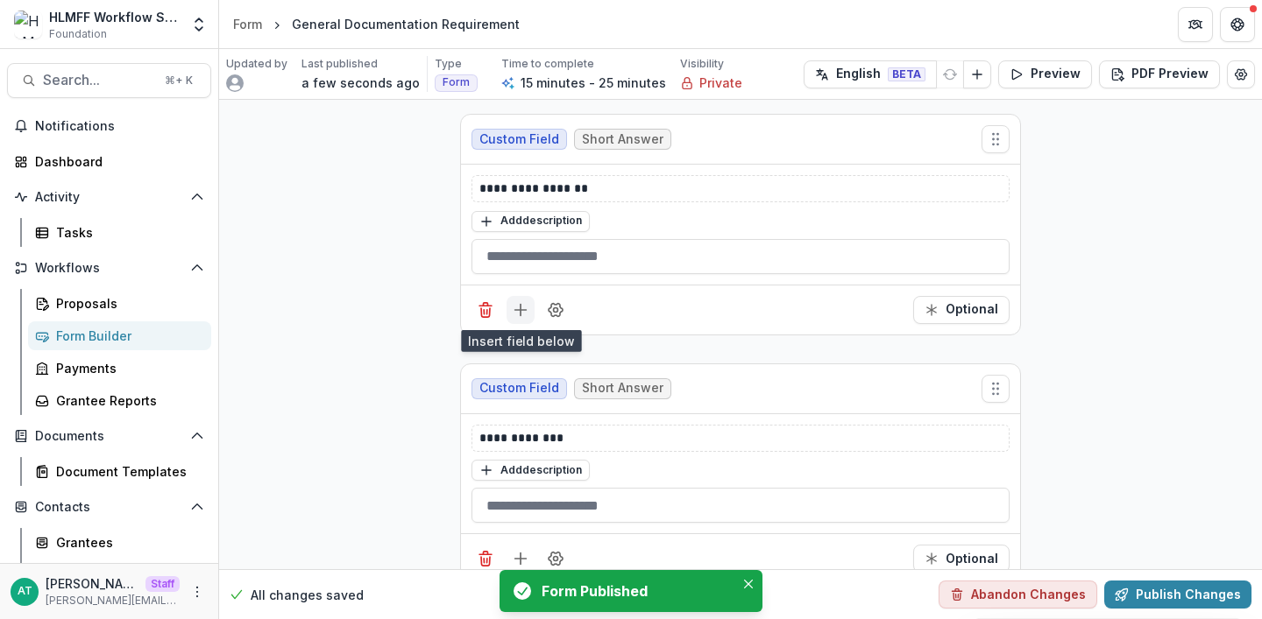
click at [516, 305] on icon "Add field" at bounding box center [521, 310] width 18 height 18
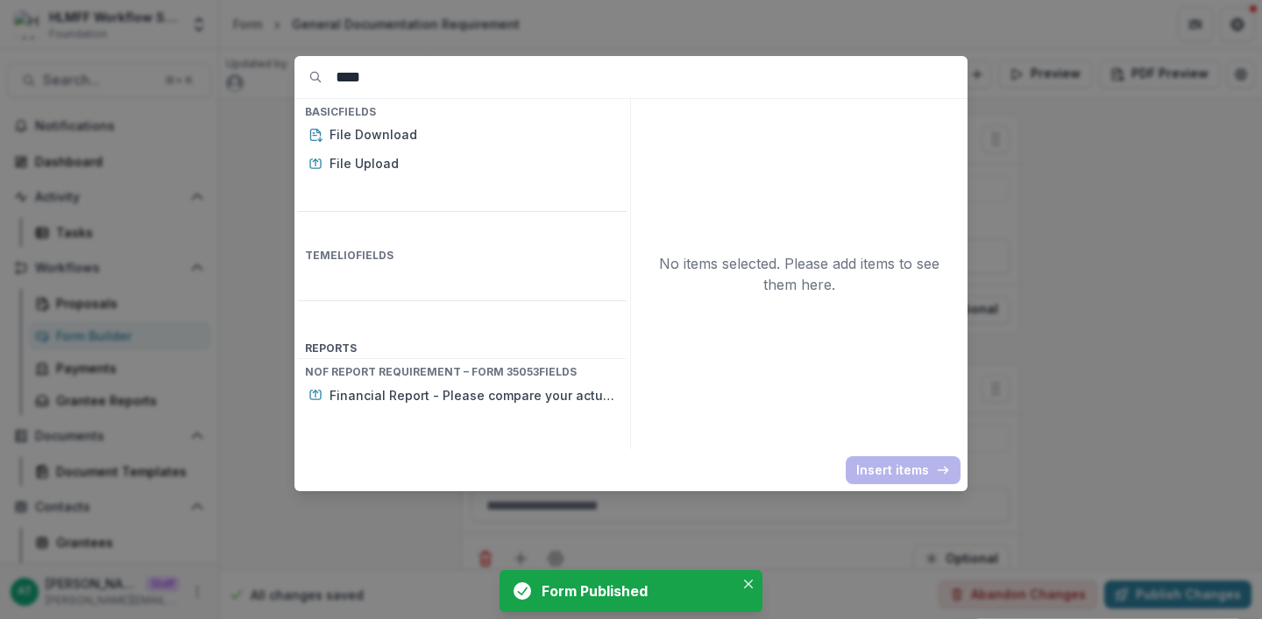
drag, startPoint x: 389, startPoint y: 75, endPoint x: 316, endPoint y: 75, distance: 72.7
click at [316, 75] on div "****" at bounding box center [630, 77] width 673 height 42
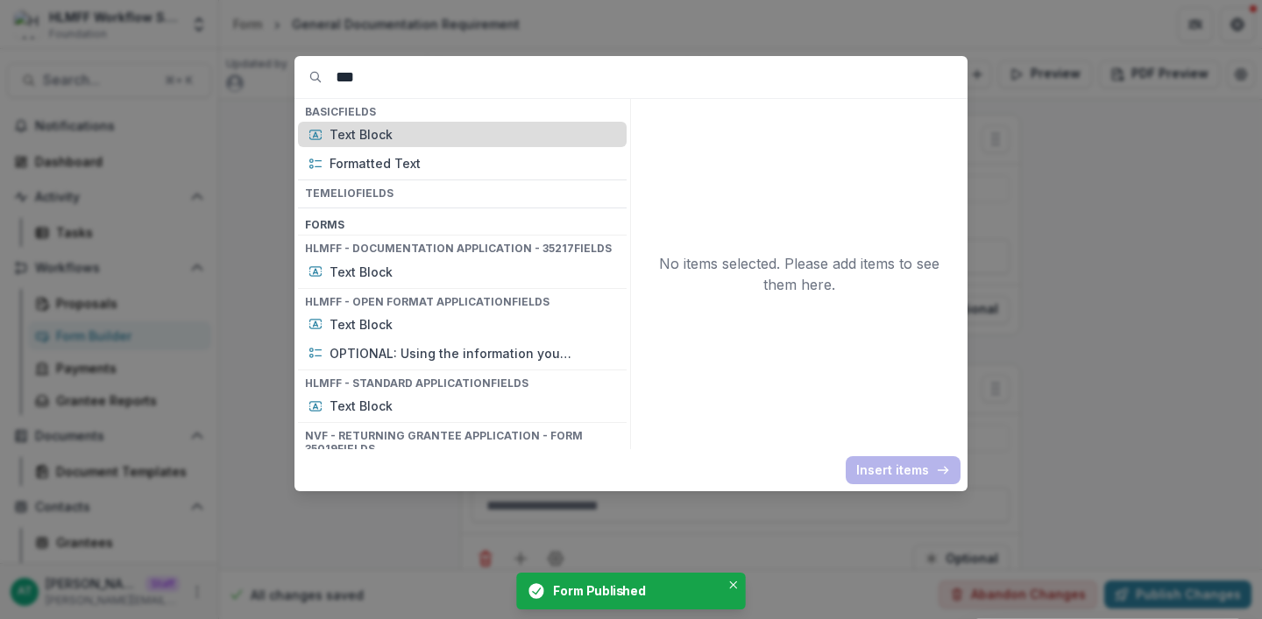
type input "***"
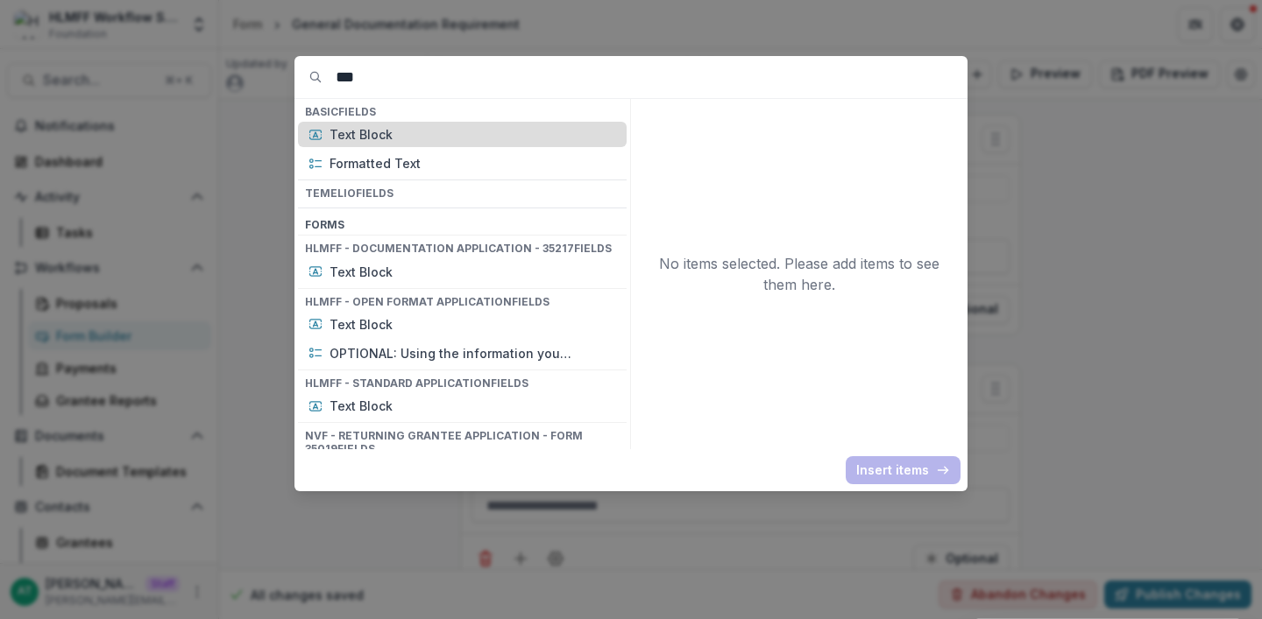
click at [364, 138] on p "Text Block" at bounding box center [472, 134] width 287 height 18
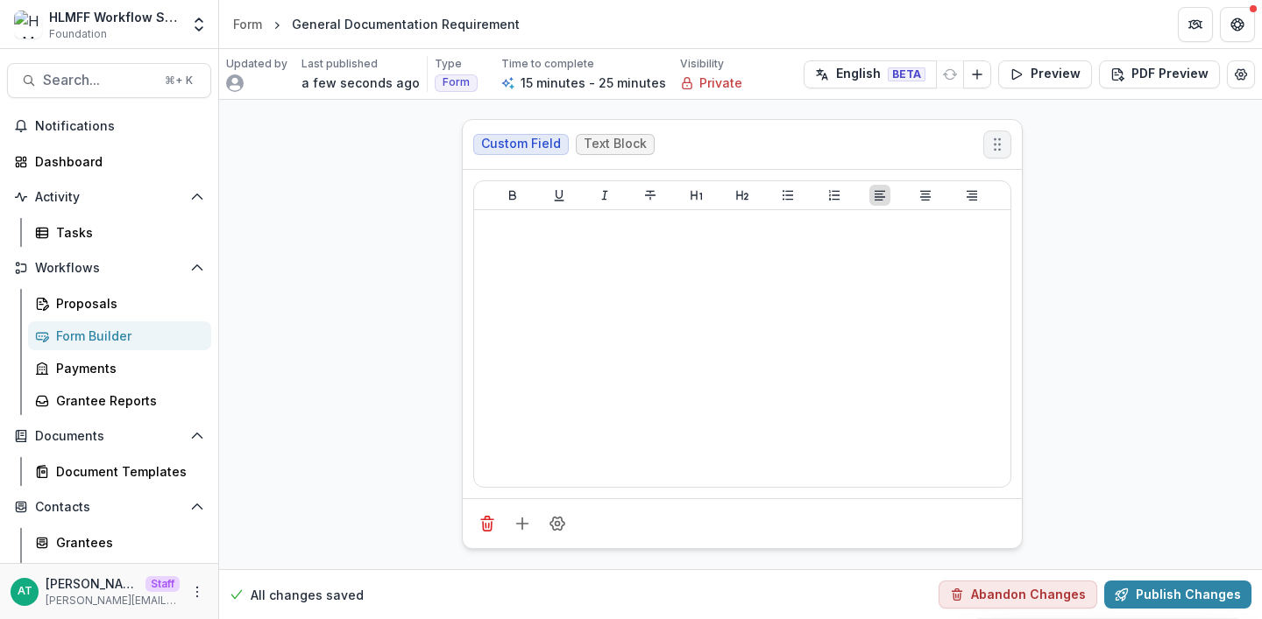
drag, startPoint x: 994, startPoint y: 378, endPoint x: 995, endPoint y: 120, distance: 257.6
click at [995, 131] on button "Move field" at bounding box center [997, 145] width 28 height 28
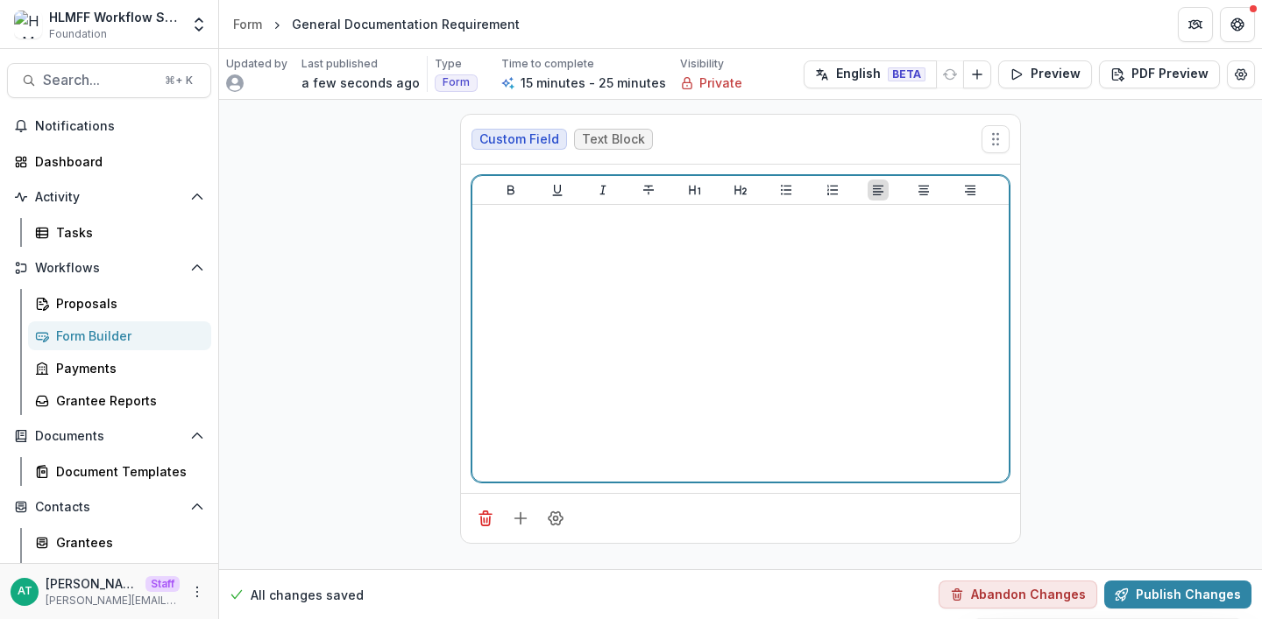
click at [677, 285] on div at bounding box center [740, 343] width 522 height 263
click at [655, 277] on div at bounding box center [740, 343] width 522 height 263
click at [573, 227] on strong "**********" at bounding box center [597, 221] width 237 height 13
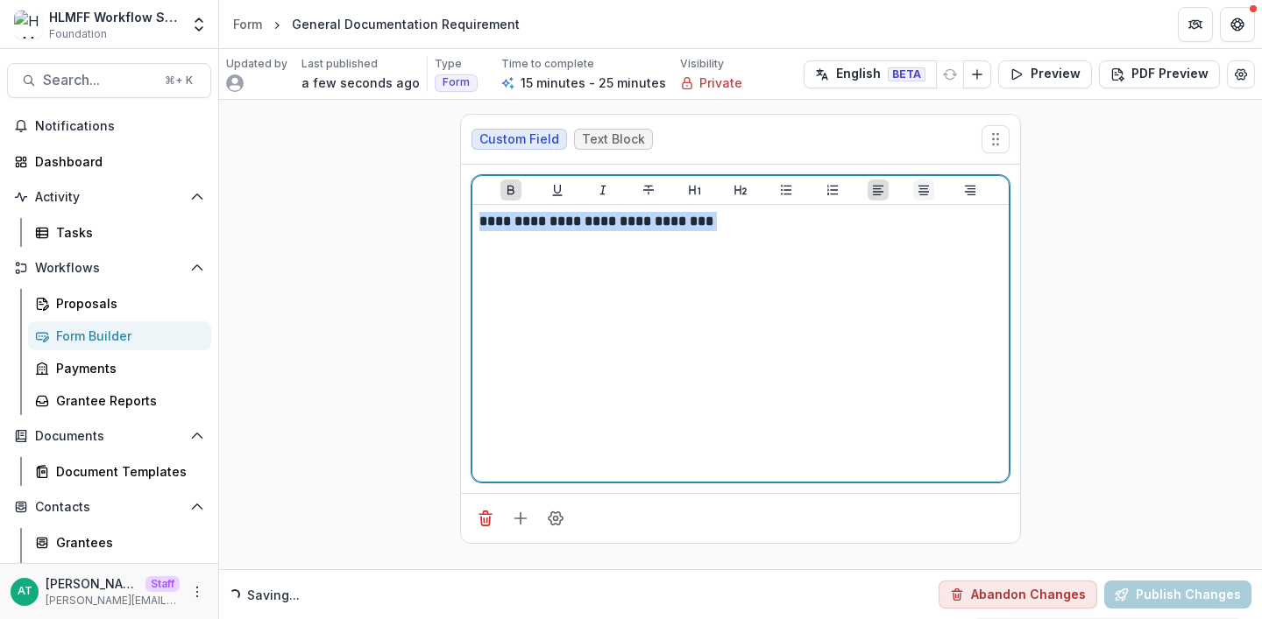
click at [920, 188] on icon "Align Center" at bounding box center [923, 191] width 11 height 10
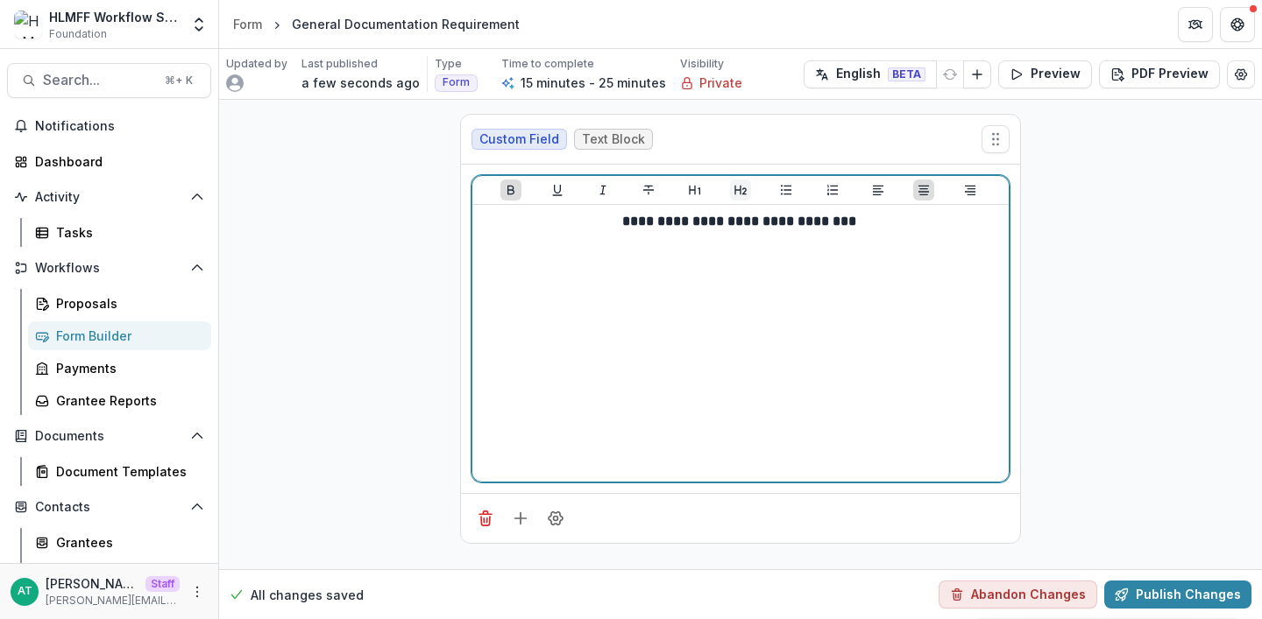
click at [733, 182] on button "Heading 2" at bounding box center [740, 190] width 21 height 21
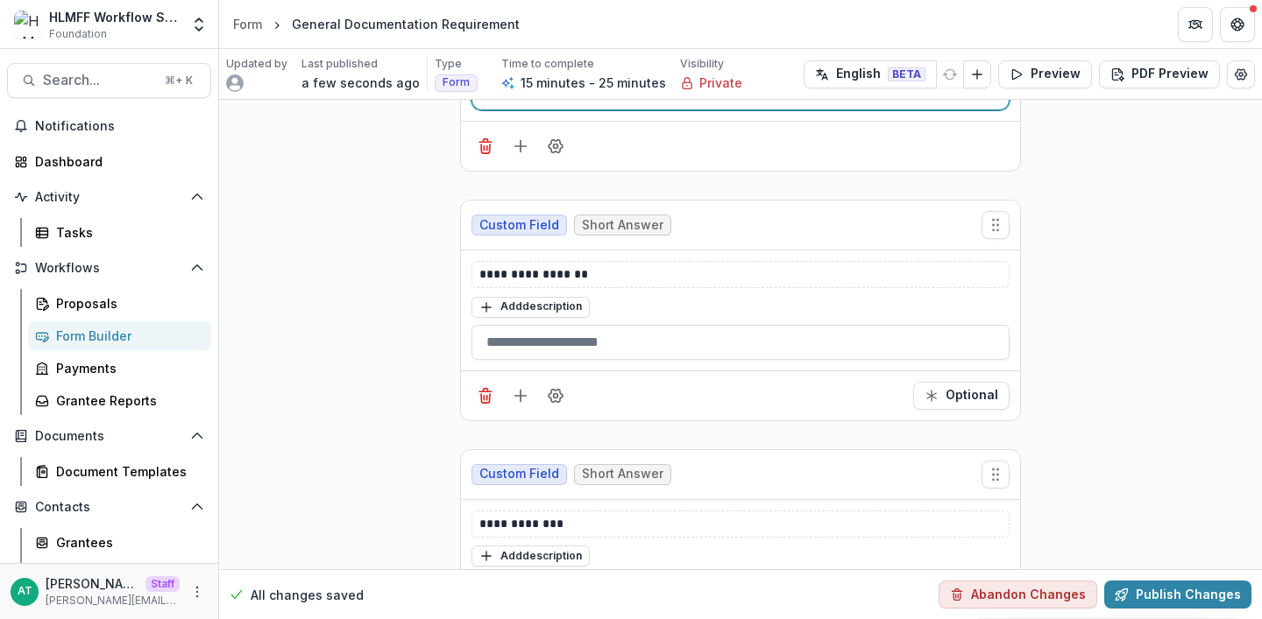
scroll to position [371, 0]
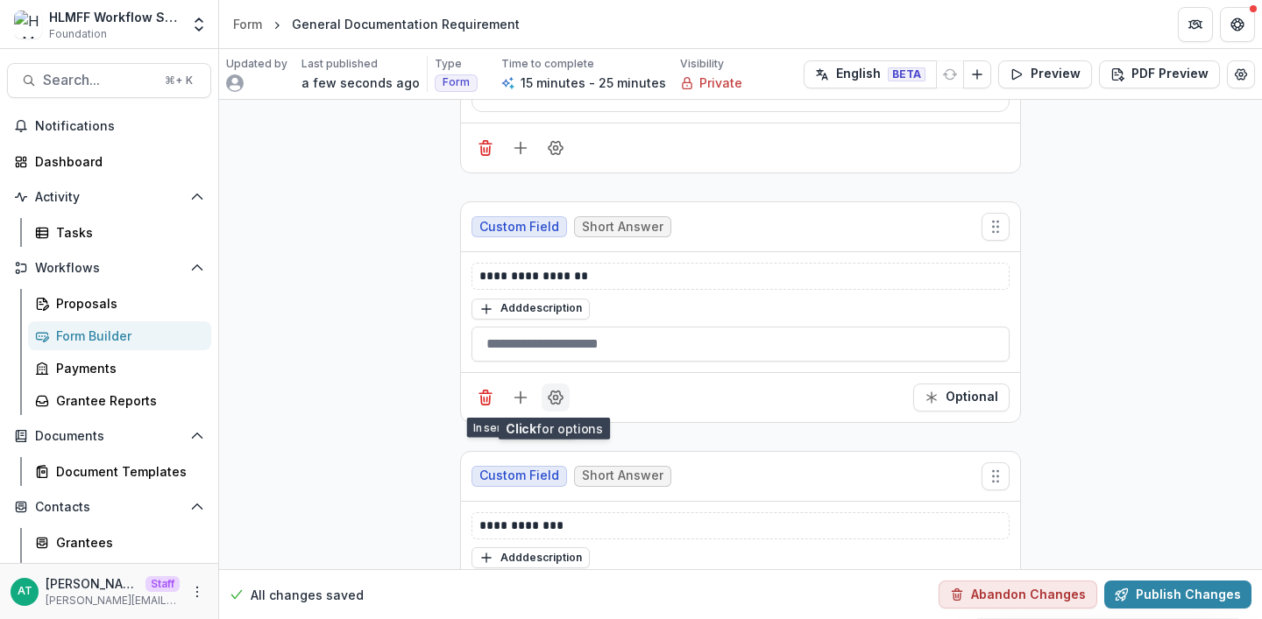
click at [550, 402] on icon "Field Settings" at bounding box center [555, 397] width 14 height 13
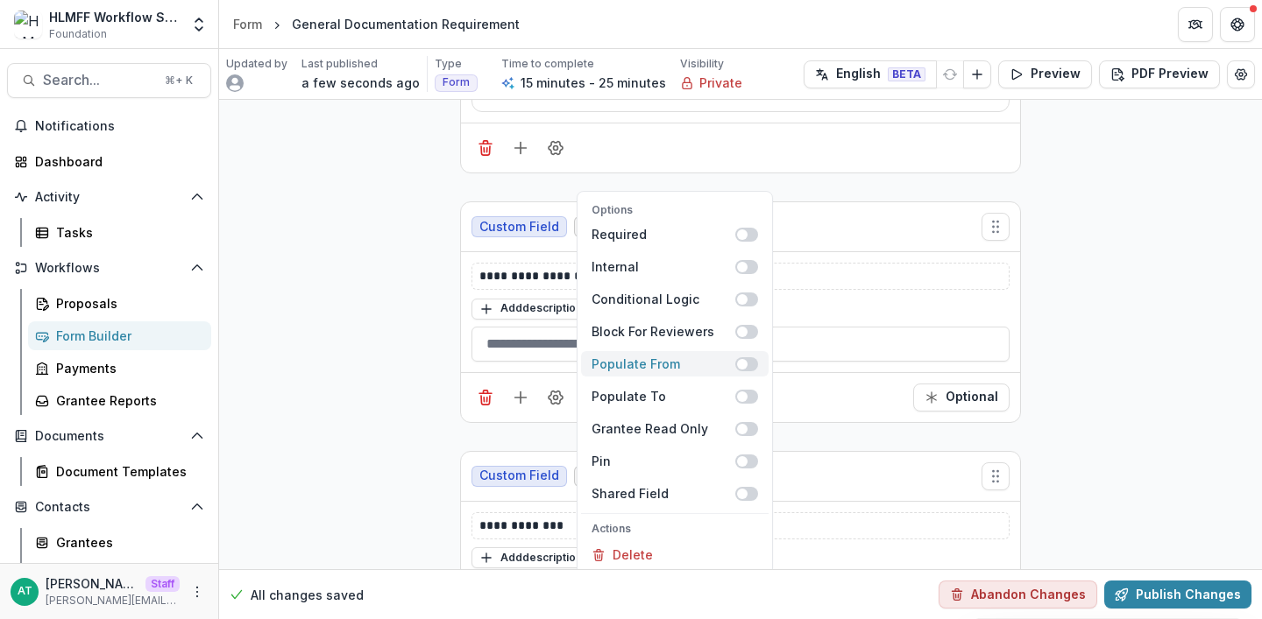
click at [747, 364] on span at bounding box center [746, 364] width 23 height 14
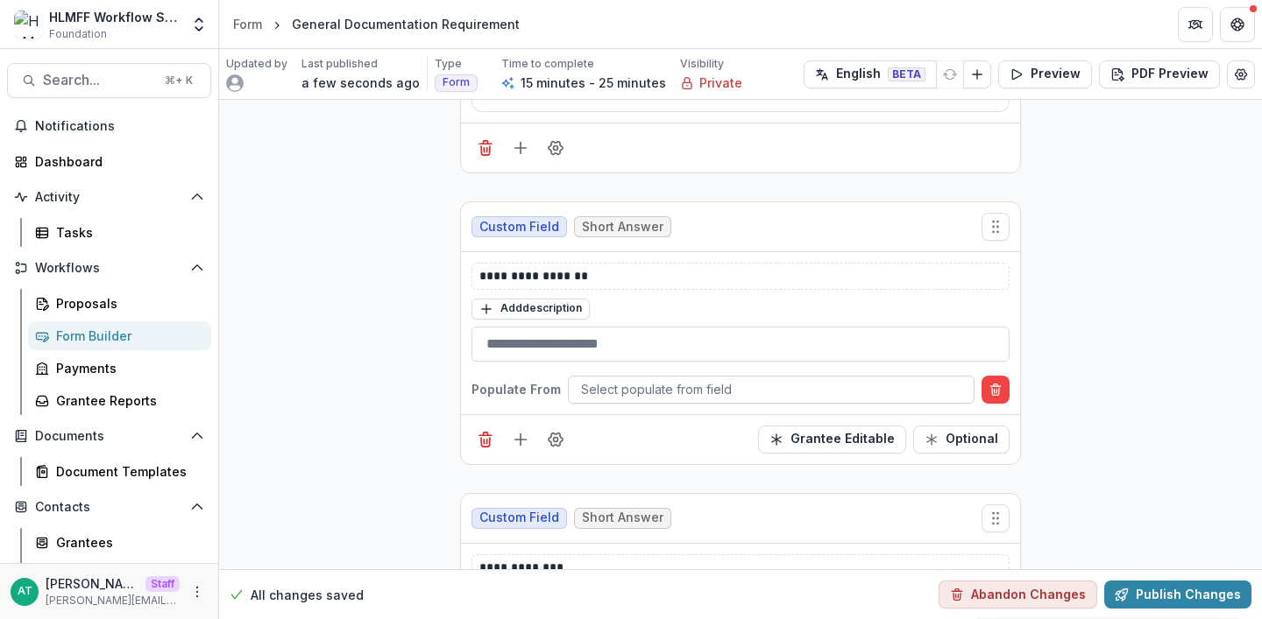
click at [627, 386] on div at bounding box center [771, 390] width 380 height 22
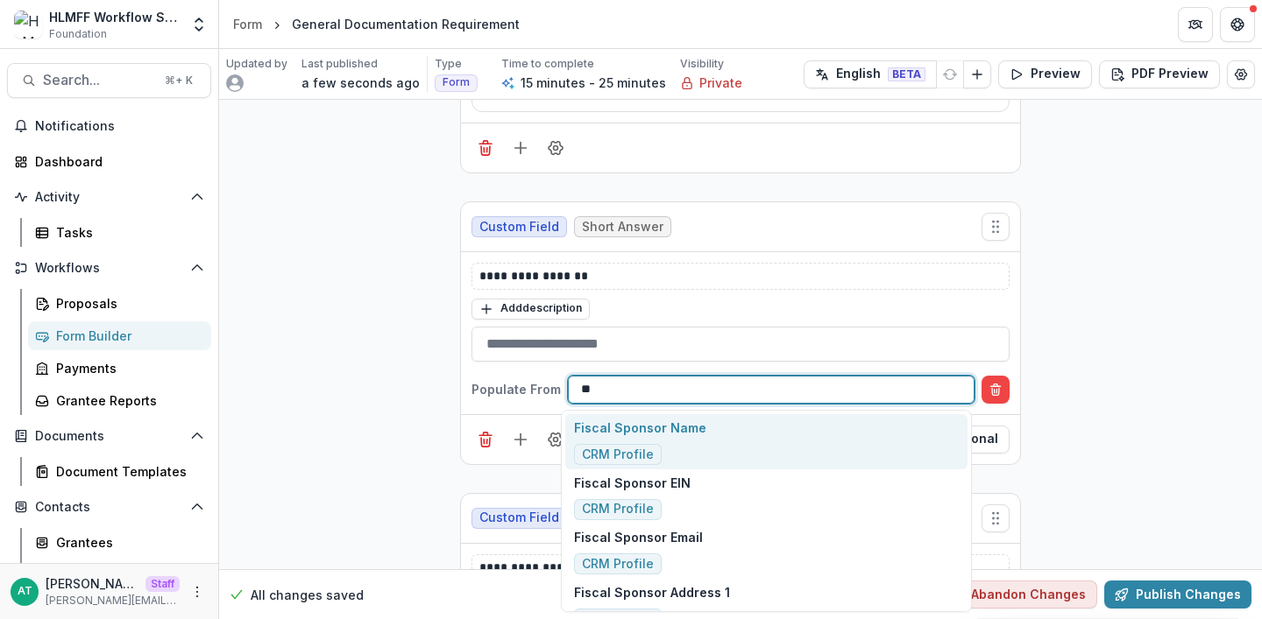
type input "***"
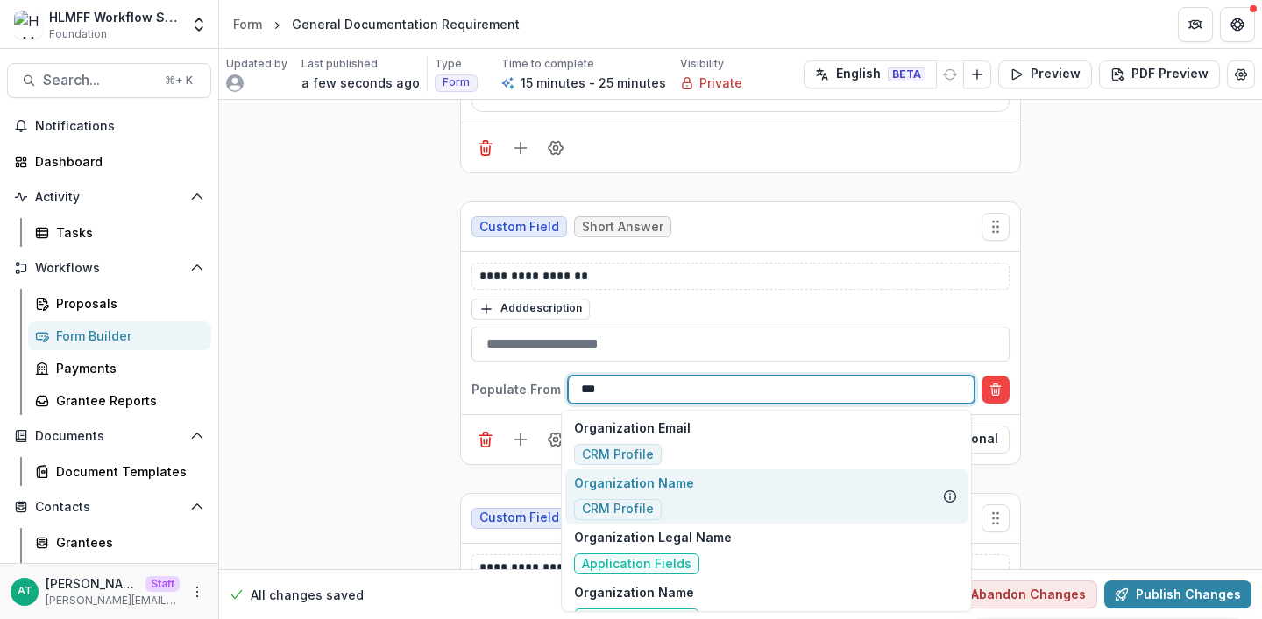
click at [696, 497] on div "Organization Name CRM Profile" at bounding box center [766, 497] width 402 height 55
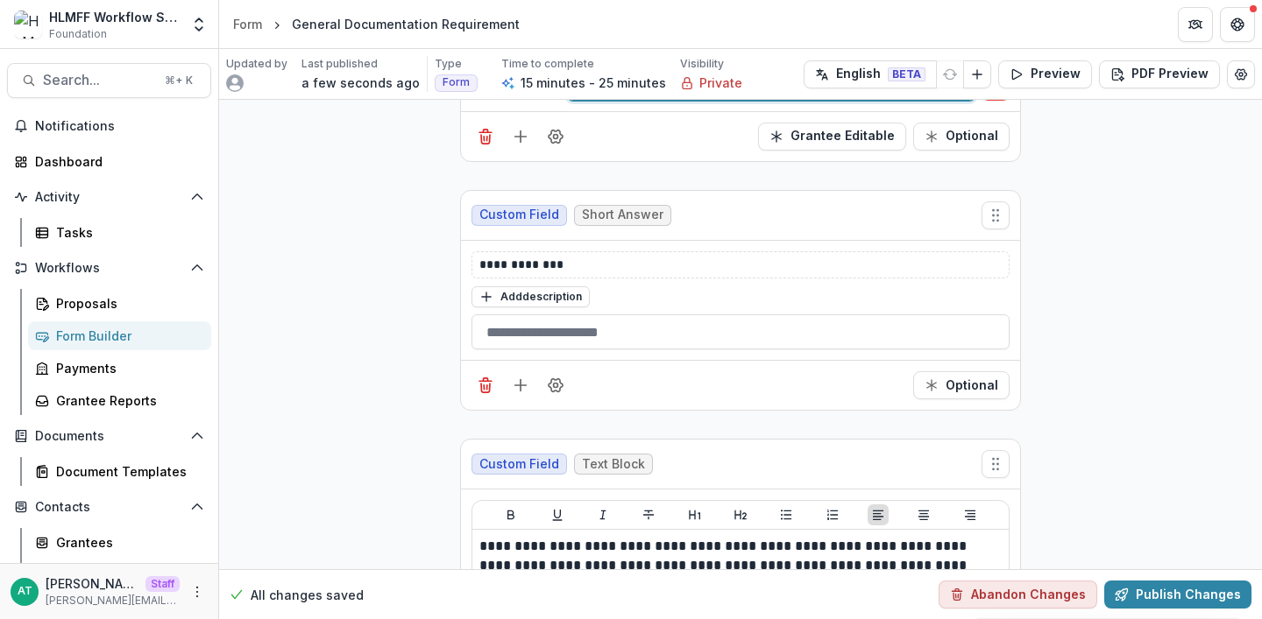
scroll to position [672, 0]
click at [568, 389] on div "Optional" at bounding box center [740, 387] width 559 height 50
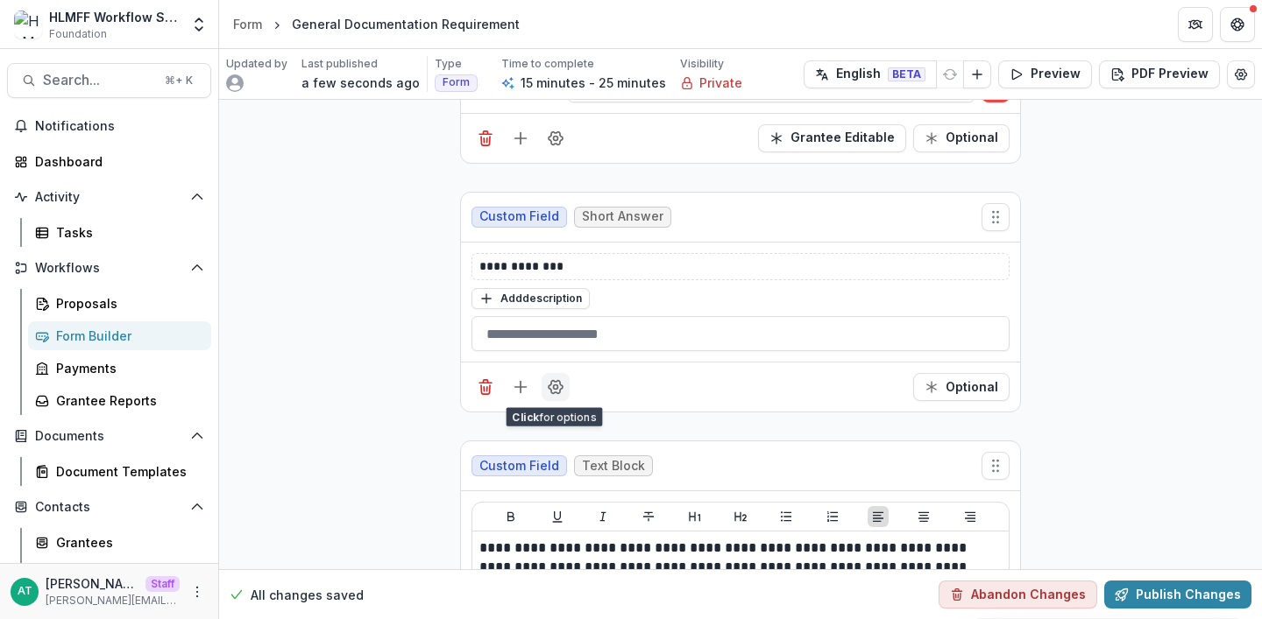
click at [558, 386] on icon "Field Settings" at bounding box center [556, 388] width 18 height 18
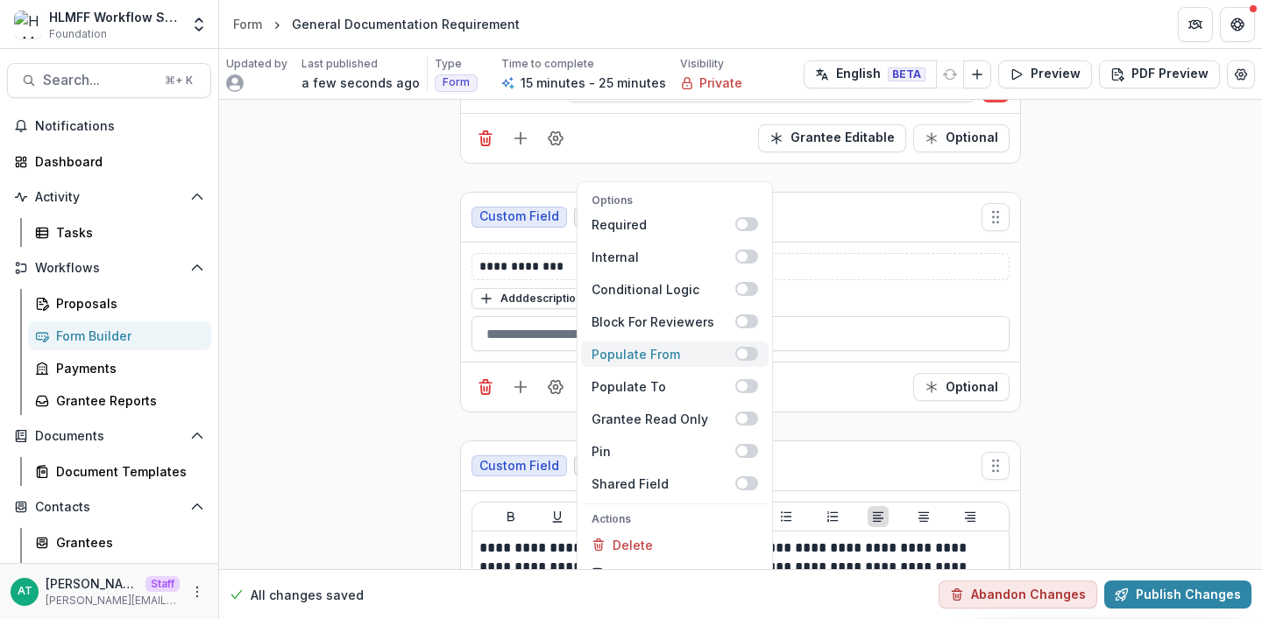
click at [742, 363] on label "Populate From" at bounding box center [675, 354] width 188 height 25
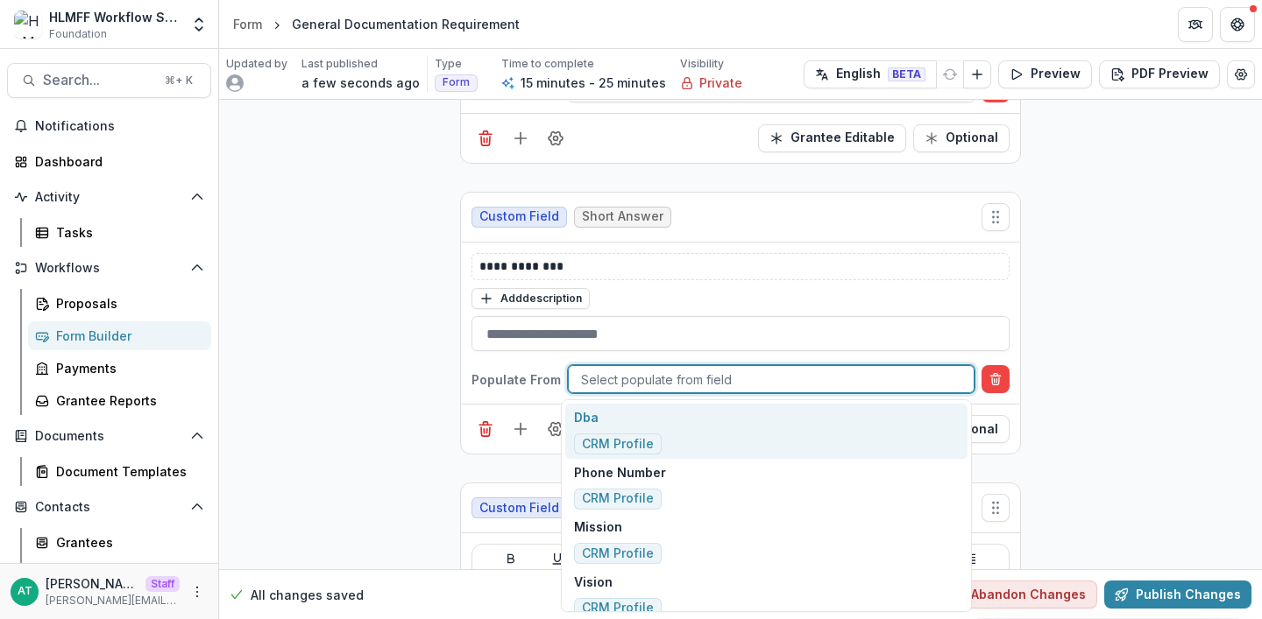
click at [611, 389] on div at bounding box center [771, 380] width 380 height 22
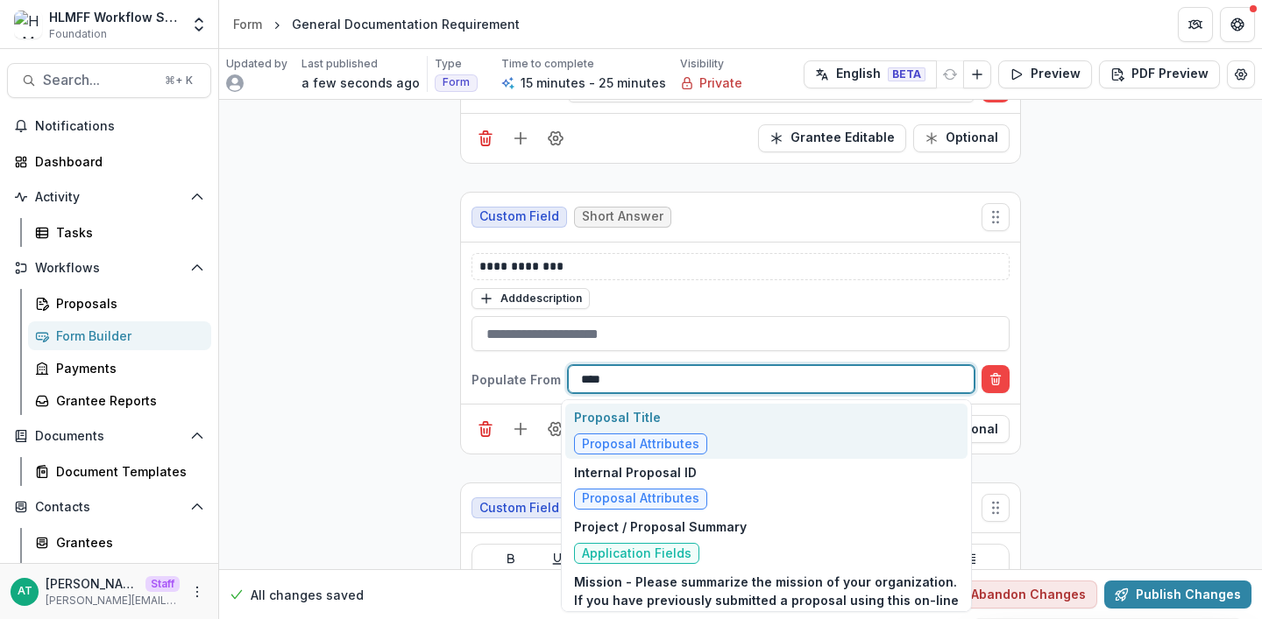
type input "*****"
click at [709, 430] on div "Proposal Title Proposal Attributes" at bounding box center [766, 431] width 402 height 55
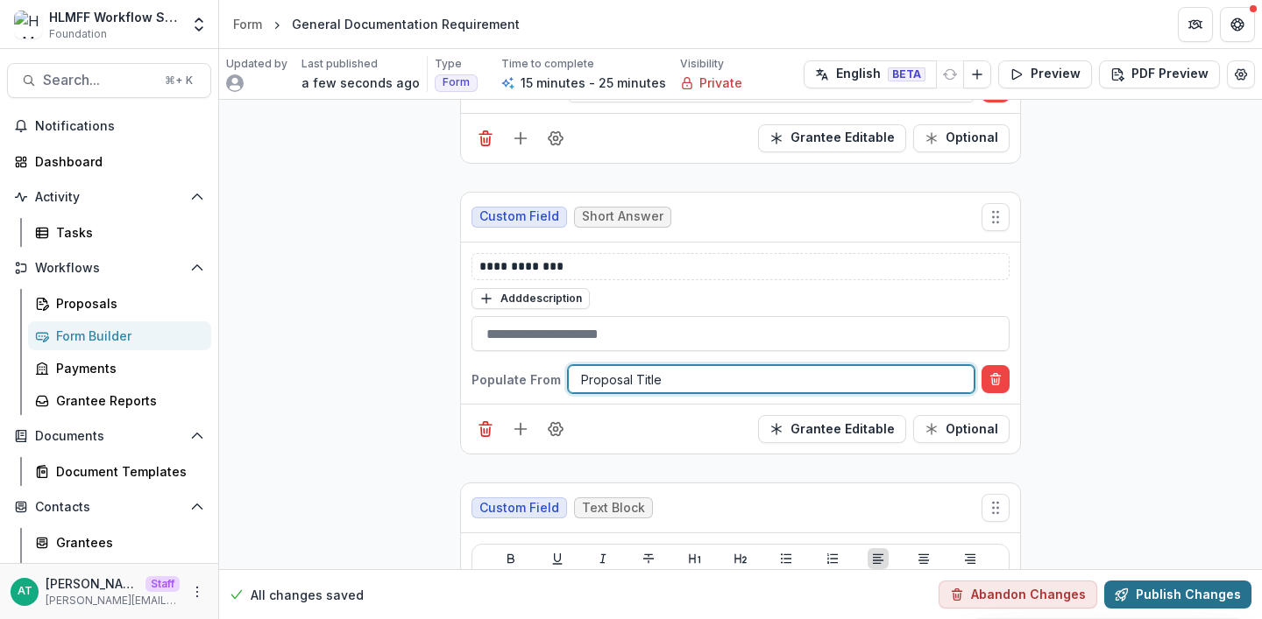
click at [1225, 598] on button "Publish Changes" at bounding box center [1177, 595] width 147 height 28
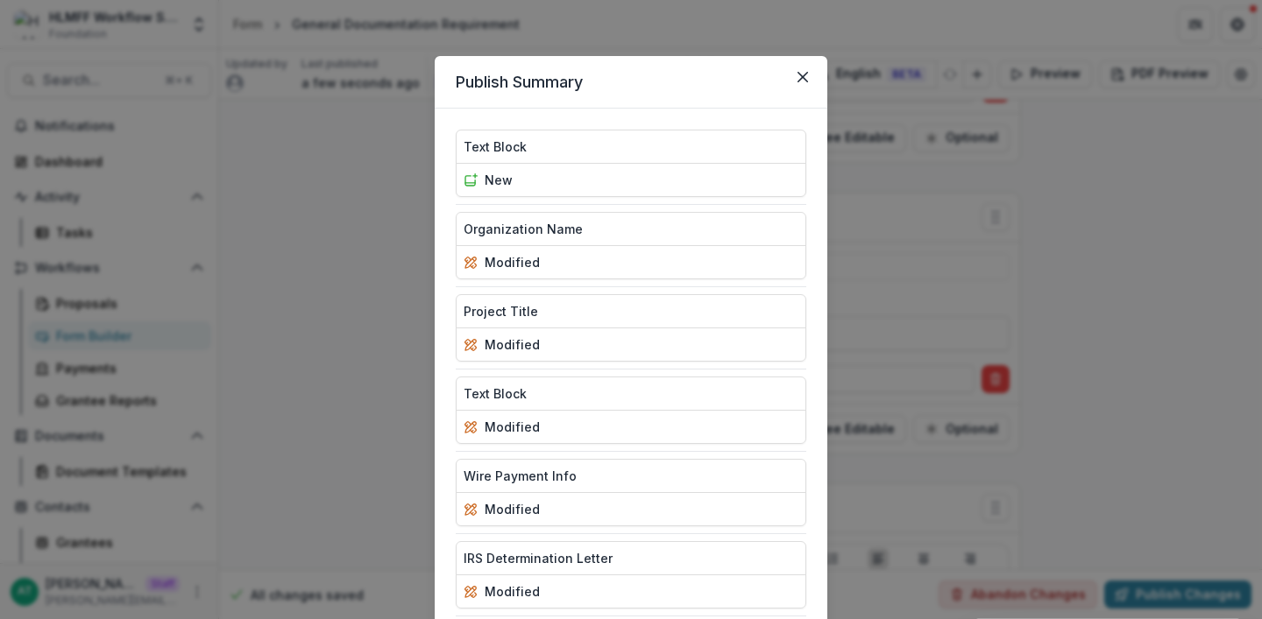
scroll to position [206, 0]
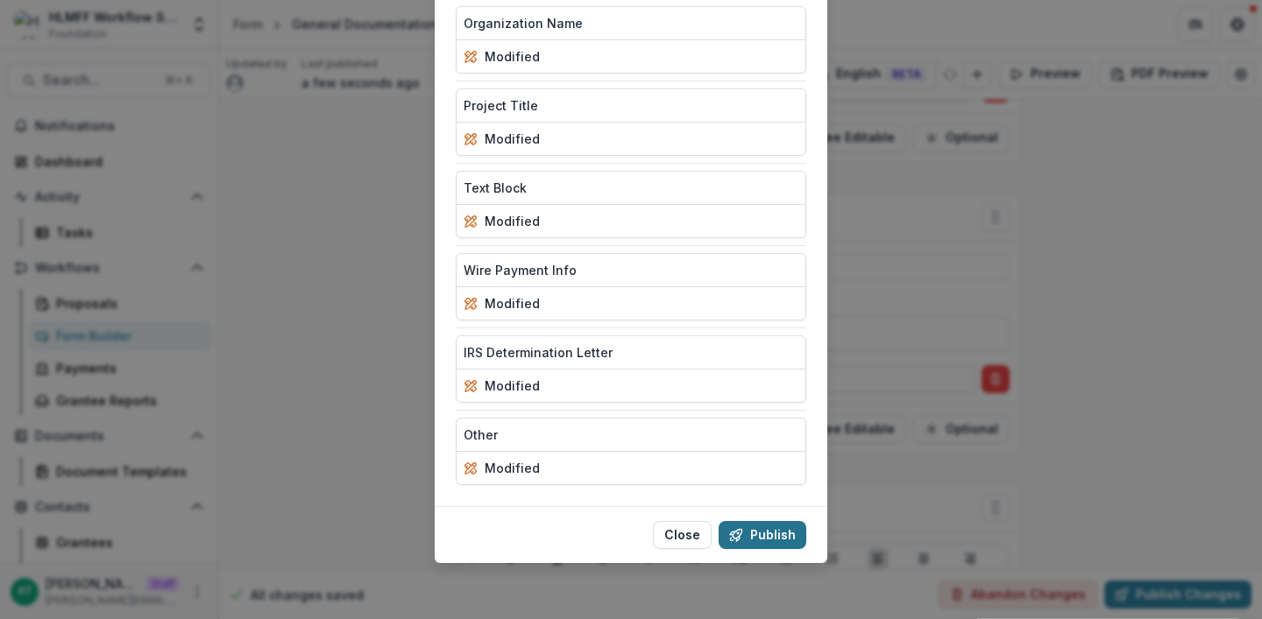
click at [765, 541] on button "Publish" at bounding box center [762, 535] width 88 height 28
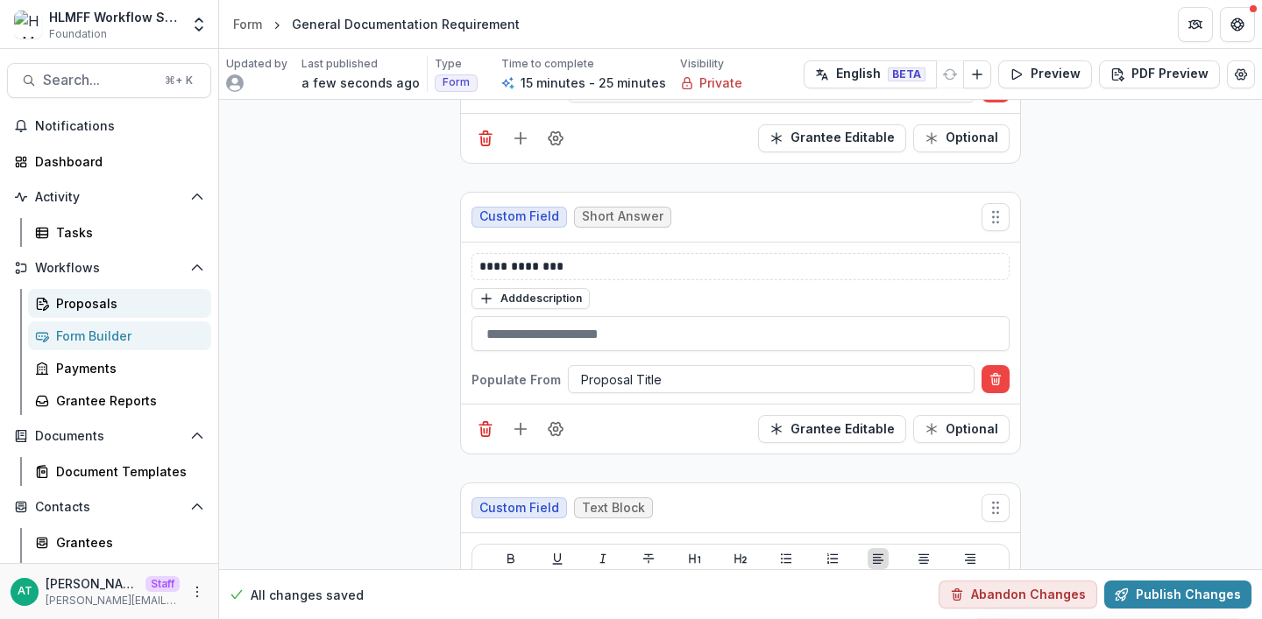
click at [84, 295] on div "Proposals" at bounding box center [126, 303] width 141 height 18
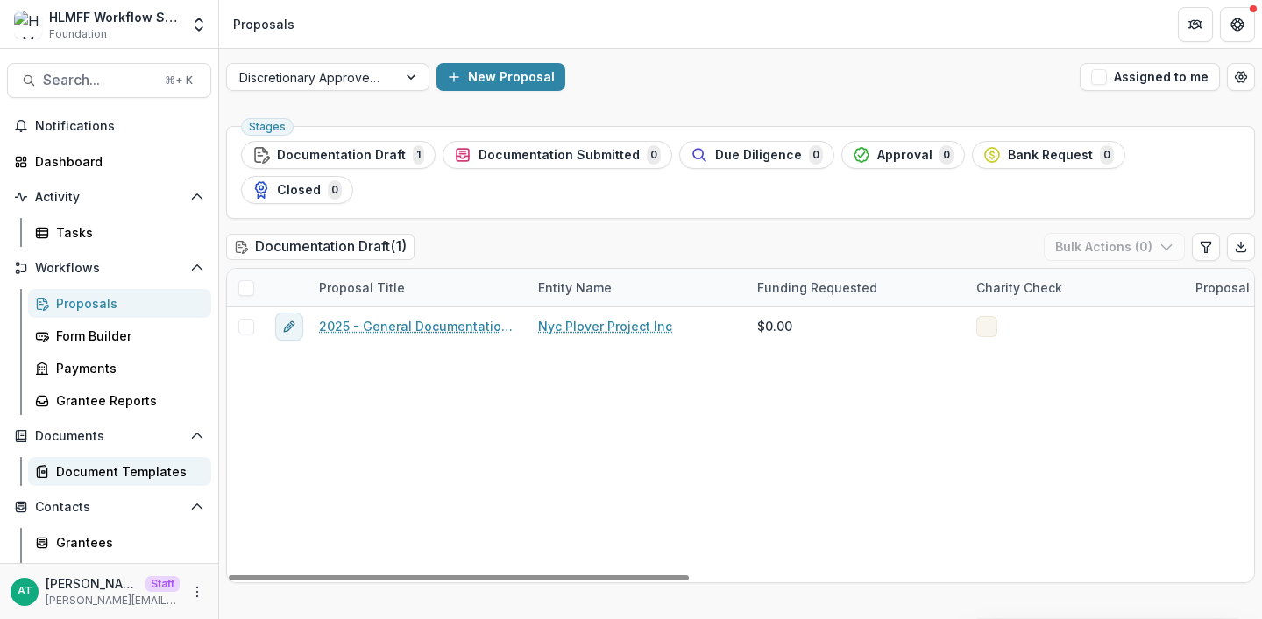
click at [101, 481] on link "Document Templates" at bounding box center [119, 471] width 183 height 29
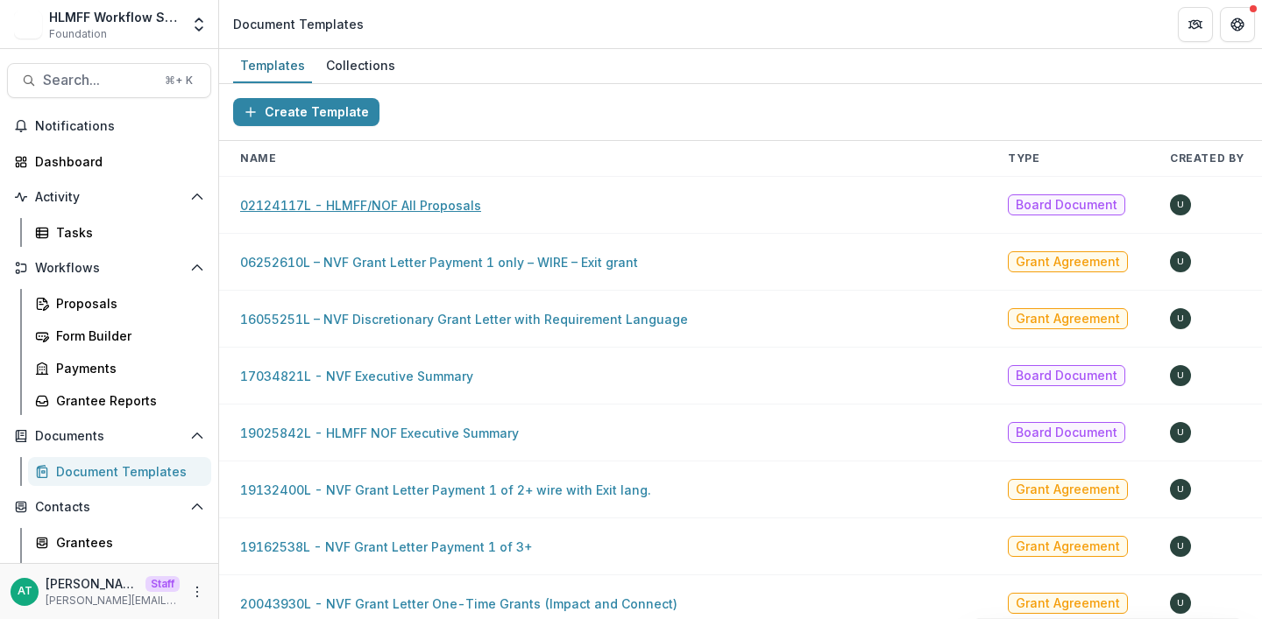
click at [431, 206] on link "02124117L - HLMFF/NOF All Proposals" at bounding box center [360, 205] width 241 height 15
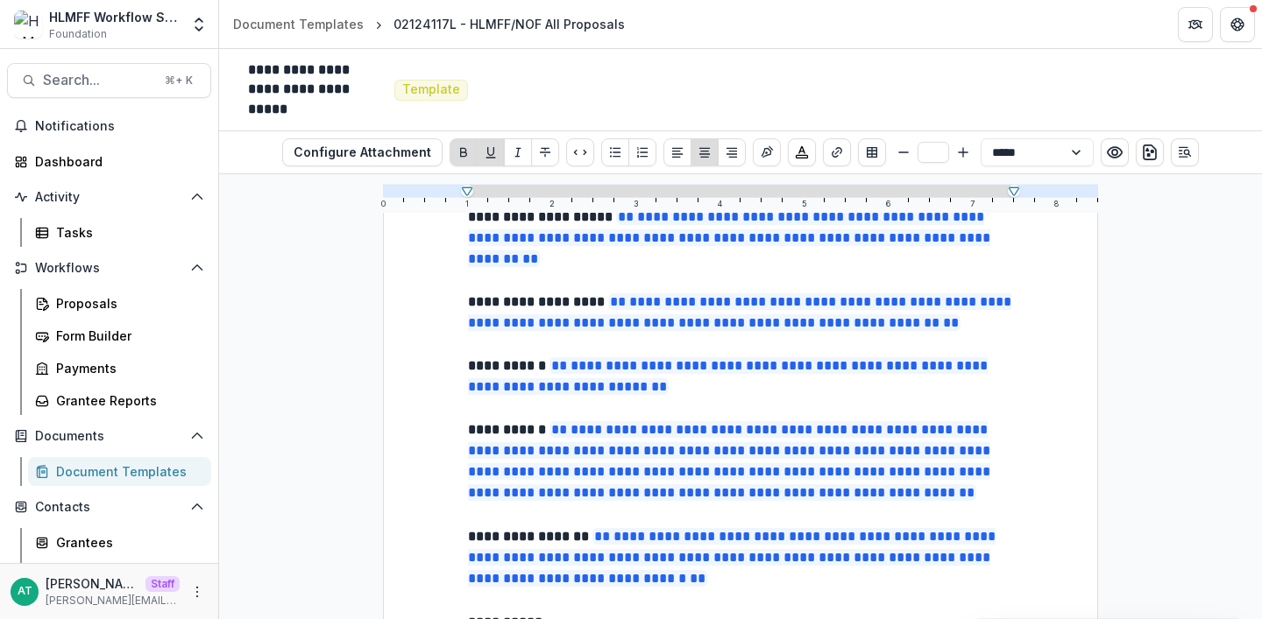
scroll to position [624, 0]
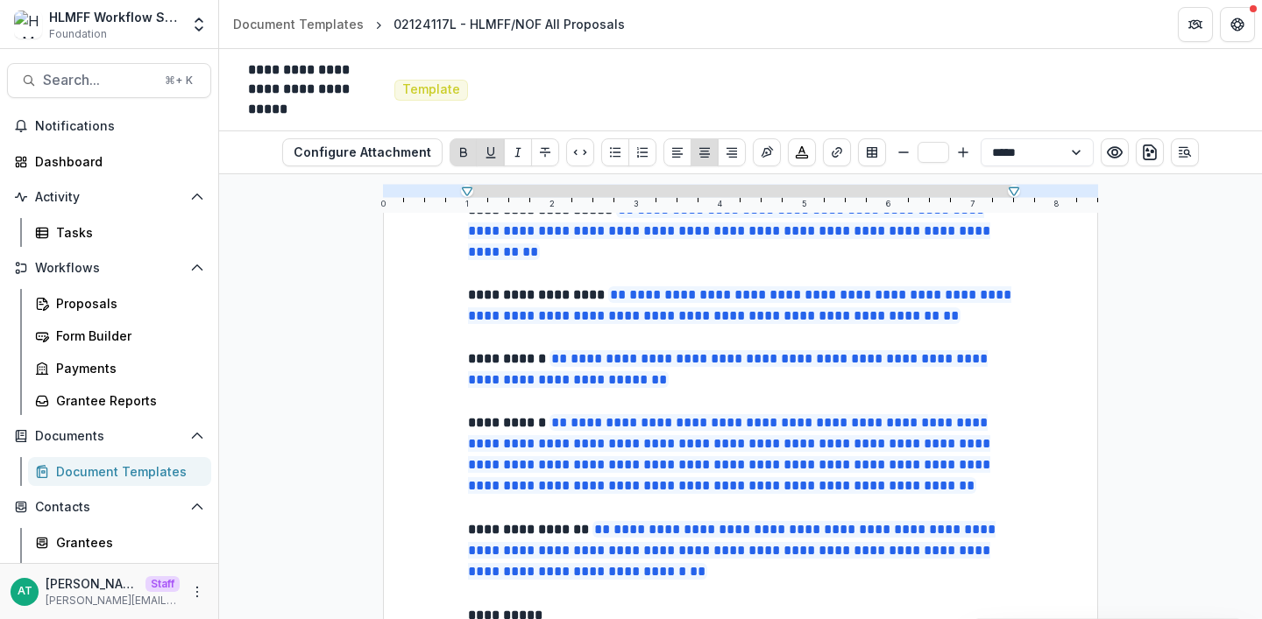
click at [165, 471] on div "Document Templates" at bounding box center [126, 472] width 141 height 18
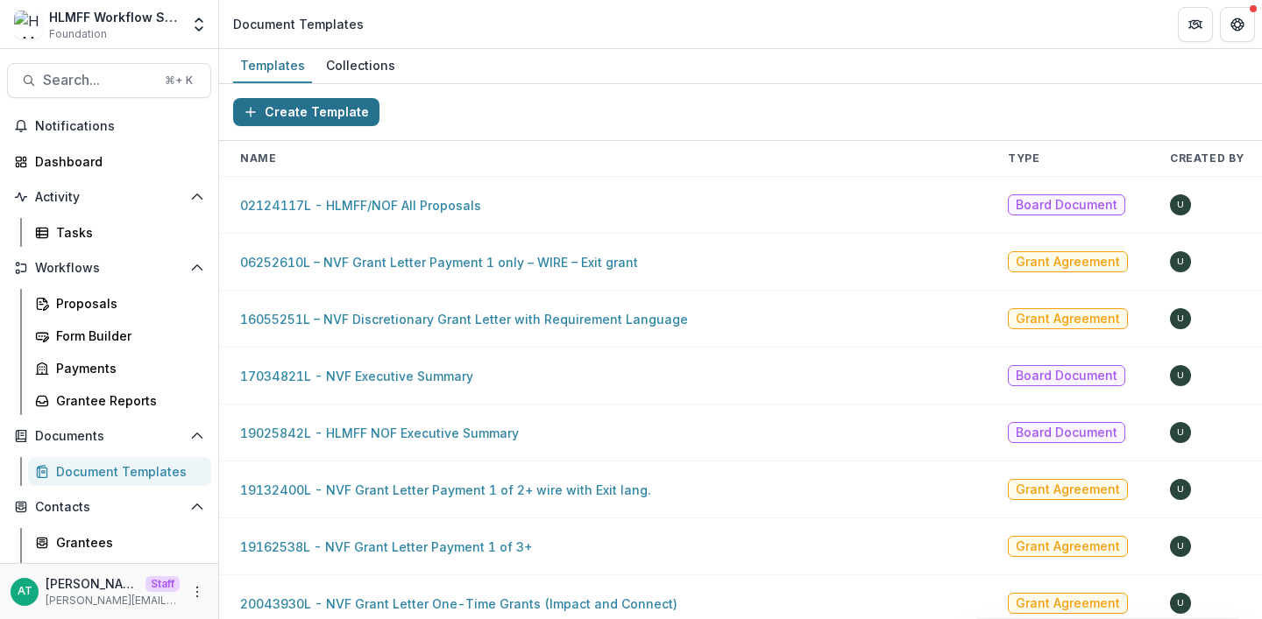
click at [322, 111] on button "Create Template" at bounding box center [306, 112] width 146 height 28
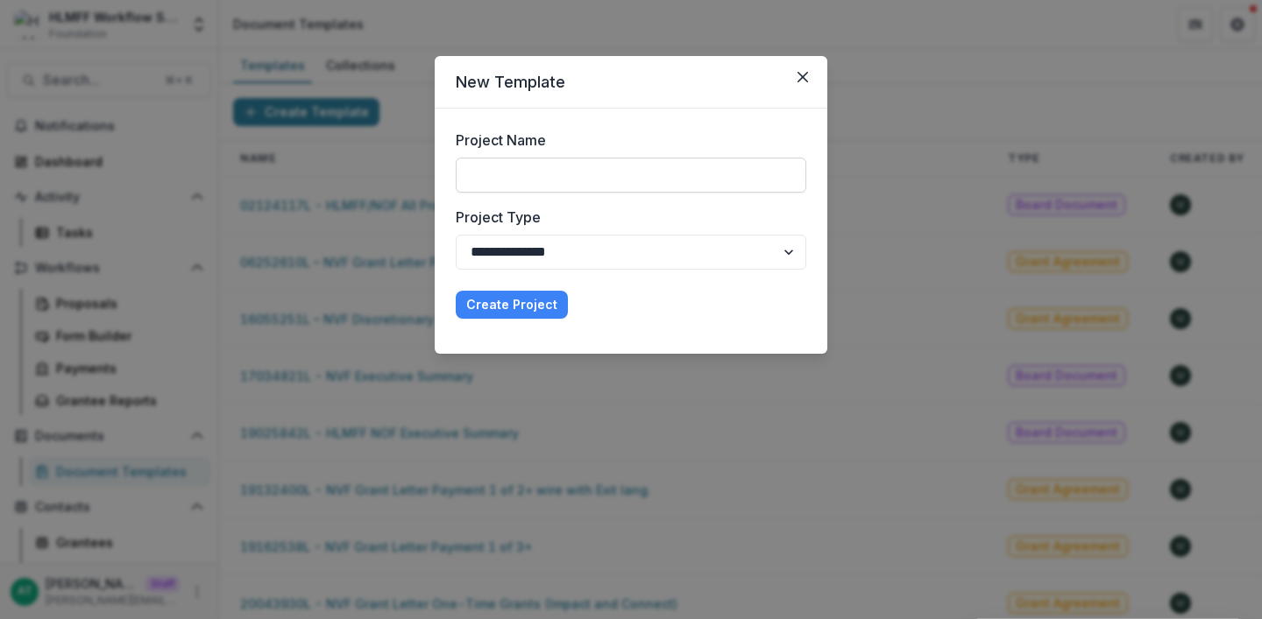
click at [520, 166] on input "Project Name" at bounding box center [631, 175] width 350 height 35
type input "**********"
click at [518, 315] on button "Create Project" at bounding box center [512, 305] width 112 height 28
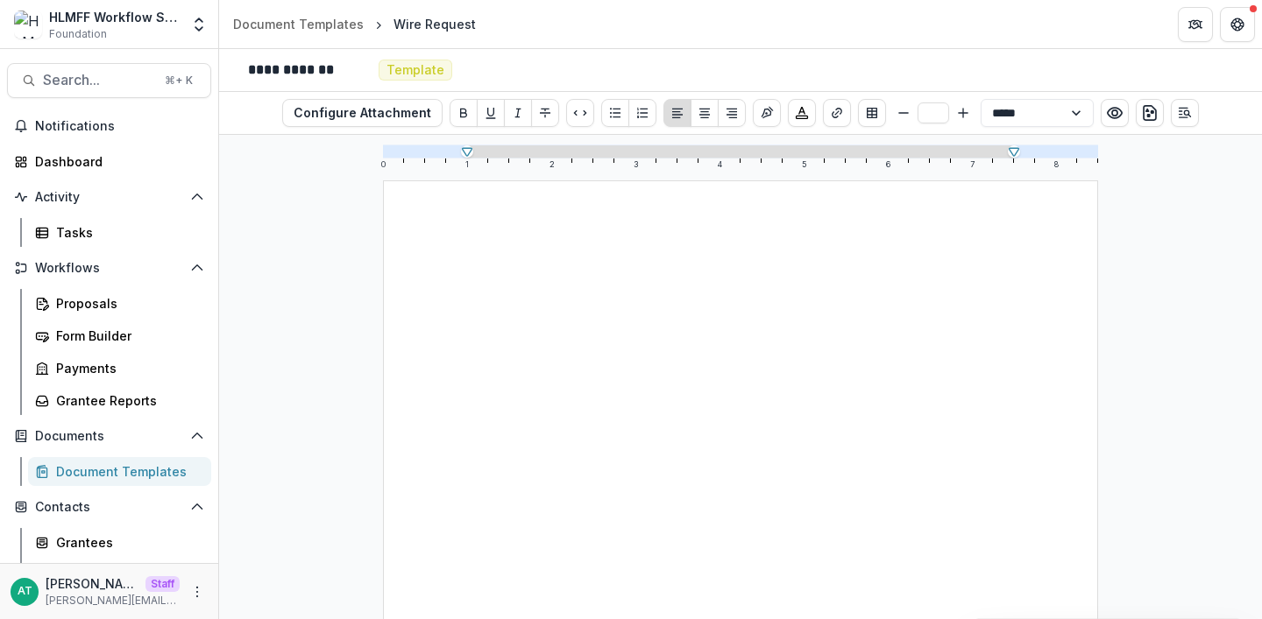
click at [83, 471] on div "Document Templates" at bounding box center [126, 472] width 141 height 18
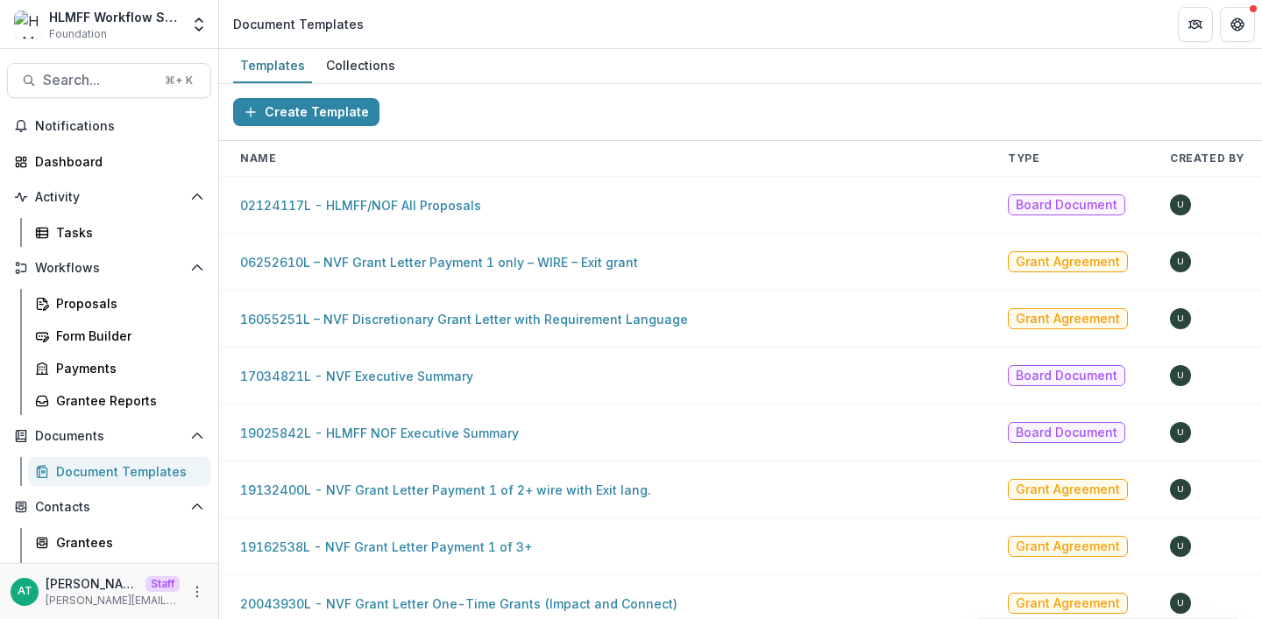
scroll to position [483, 0]
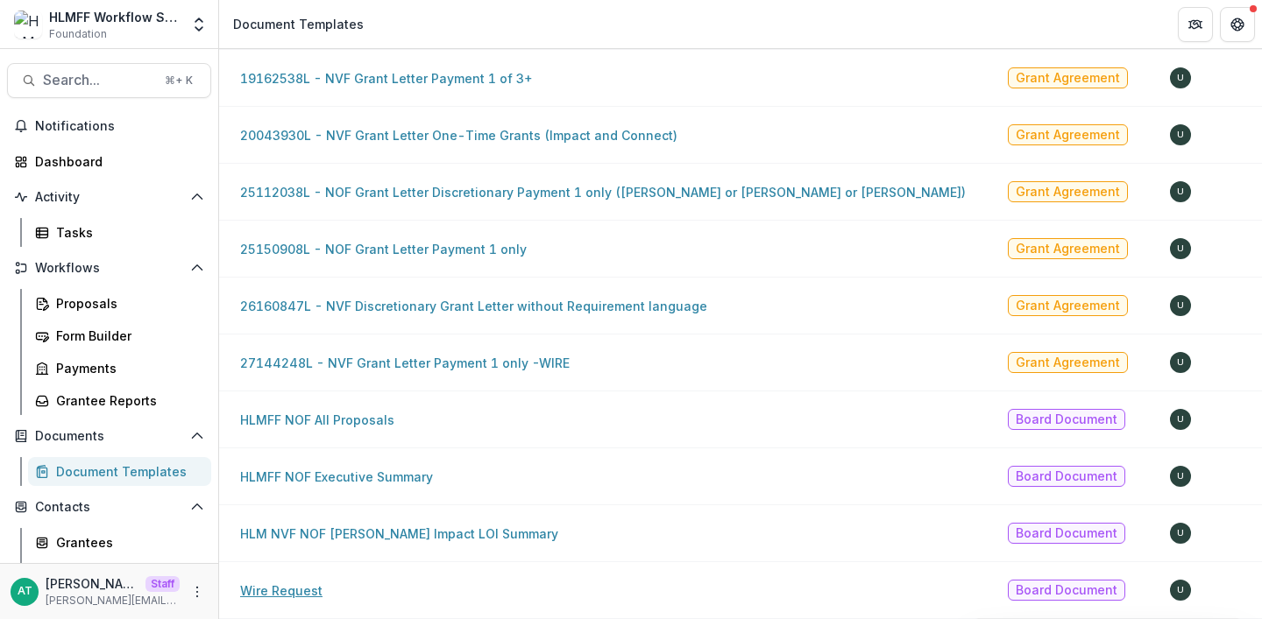
click at [271, 584] on link "Wire Request" at bounding box center [281, 591] width 82 height 15
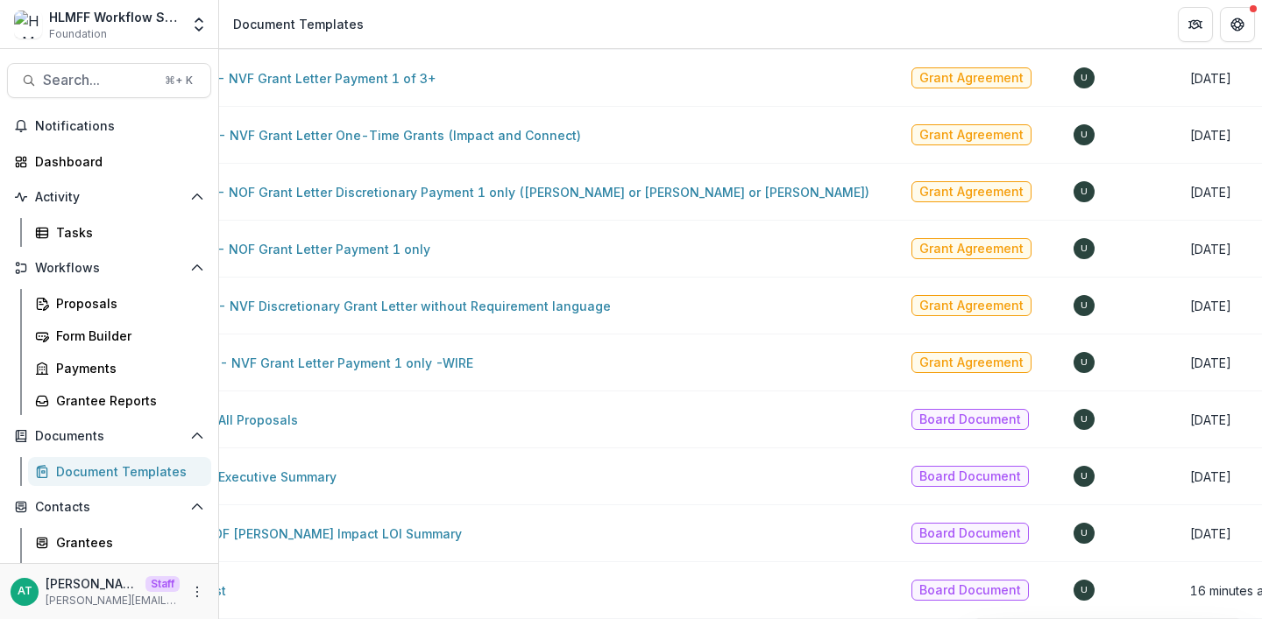
scroll to position [0, 246]
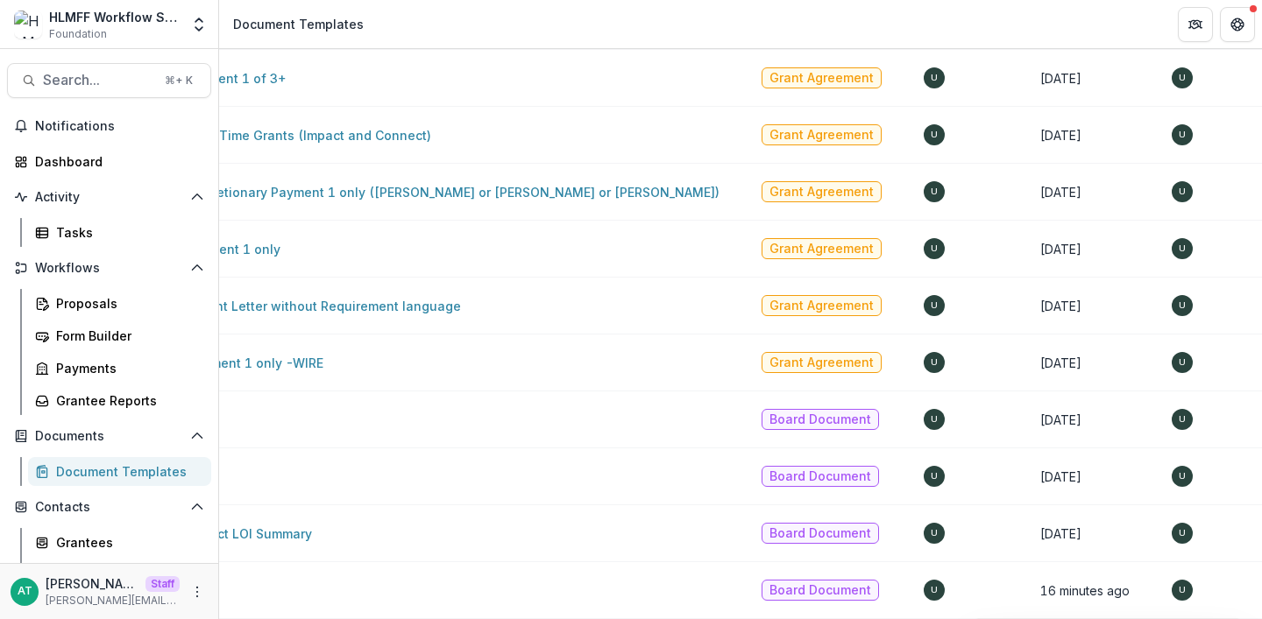
click at [1122, 541] on button "Delete Template" at bounding box center [1114, 537] width 188 height 28
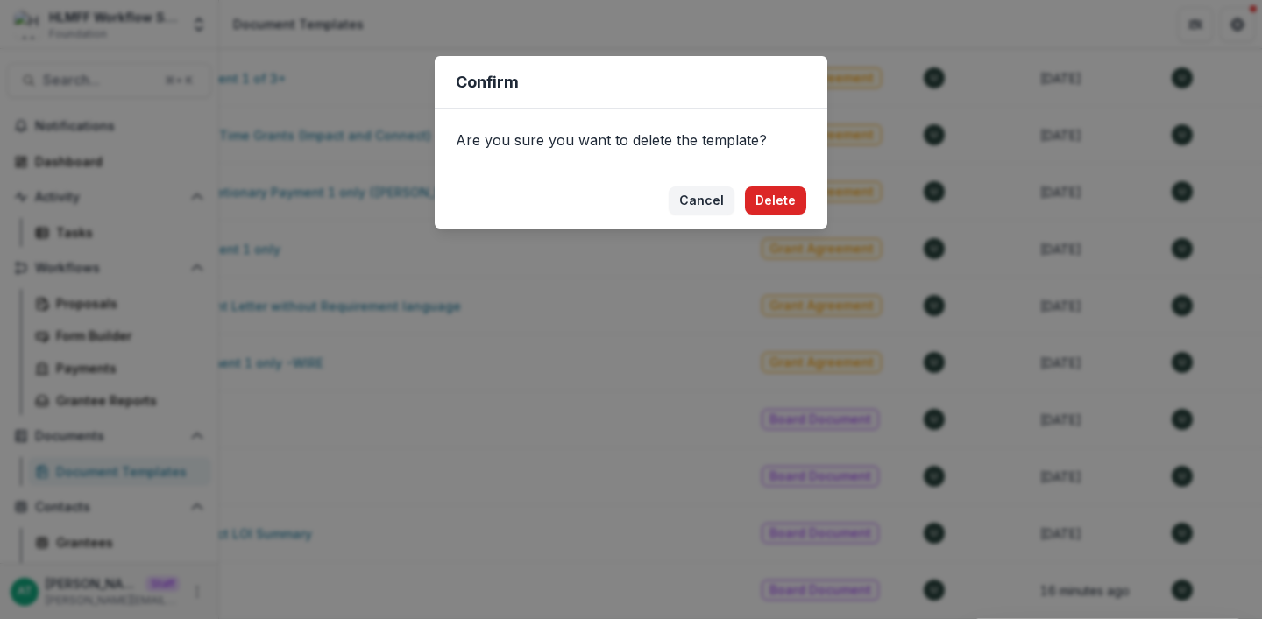
click at [786, 189] on button "Delete" at bounding box center [775, 201] width 61 height 28
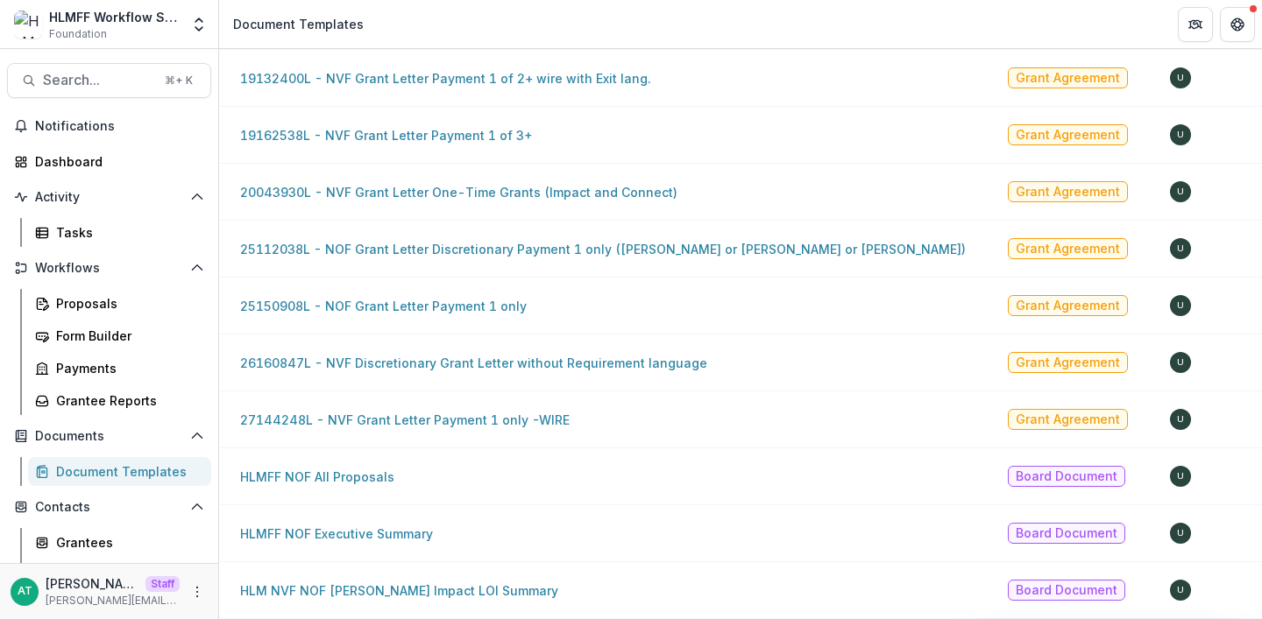
scroll to position [0, 0]
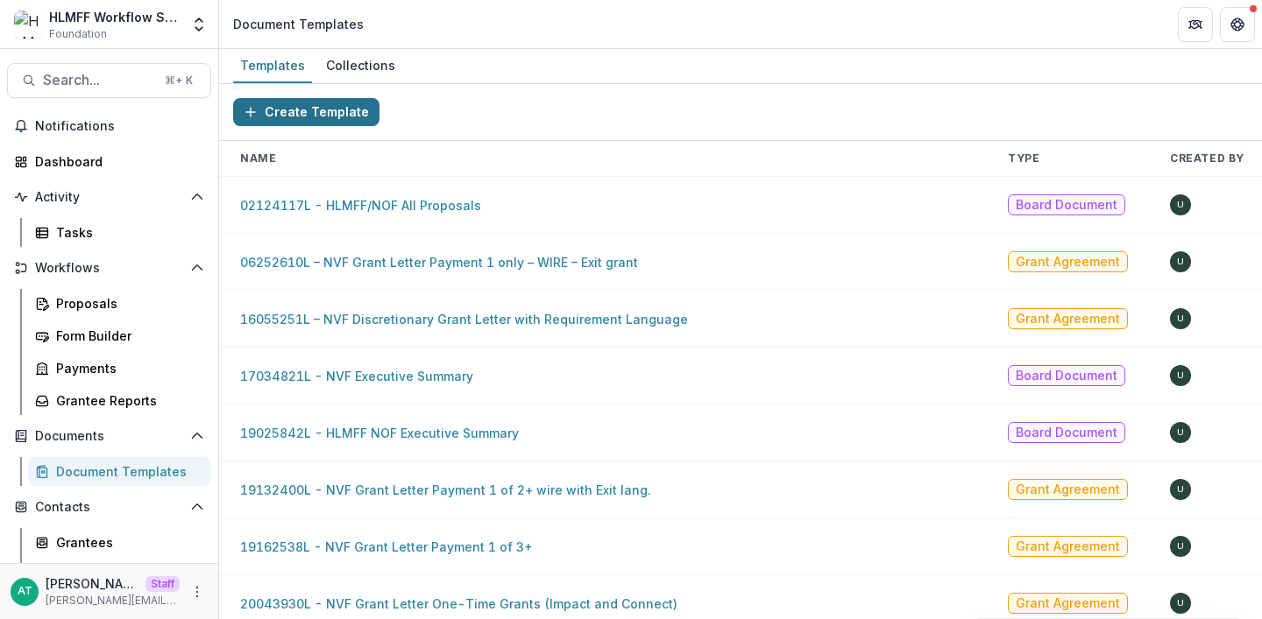
click at [315, 103] on button "Create Template" at bounding box center [306, 112] width 146 height 28
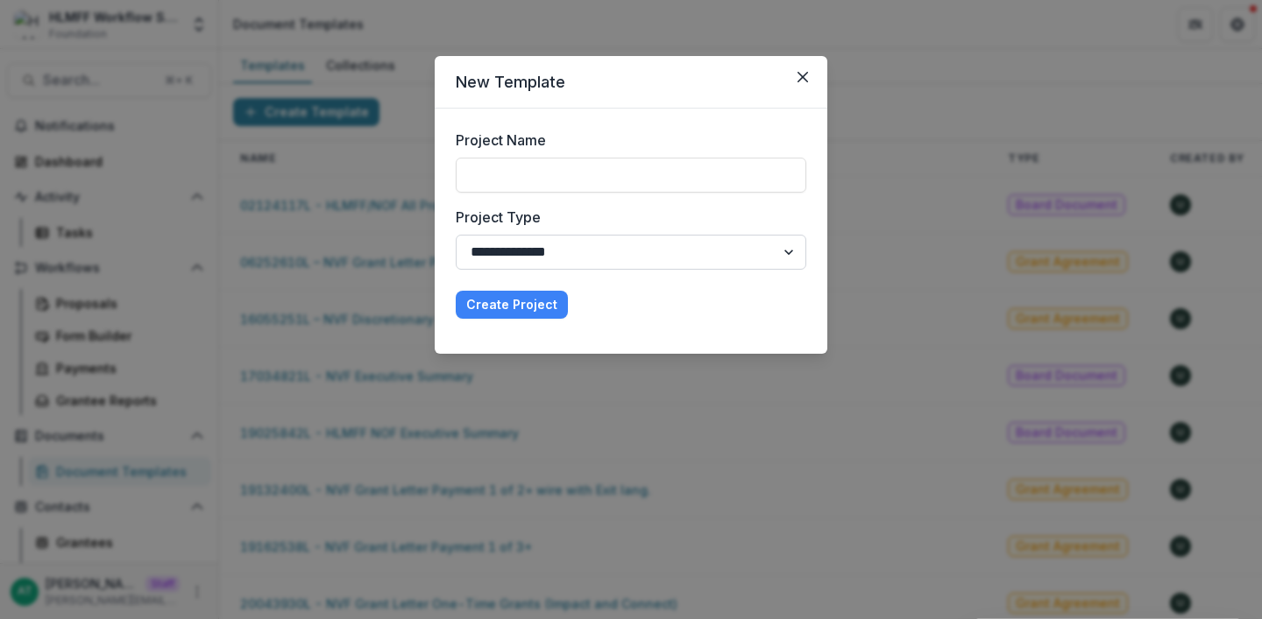
click at [526, 258] on select "**********" at bounding box center [631, 252] width 350 height 35
select select "**********"
click at [456, 235] on select "**********" at bounding box center [631, 252] width 350 height 35
click at [497, 177] on input "Project Name" at bounding box center [631, 175] width 350 height 35
click at [472, 171] on input "**********" at bounding box center [631, 175] width 350 height 35
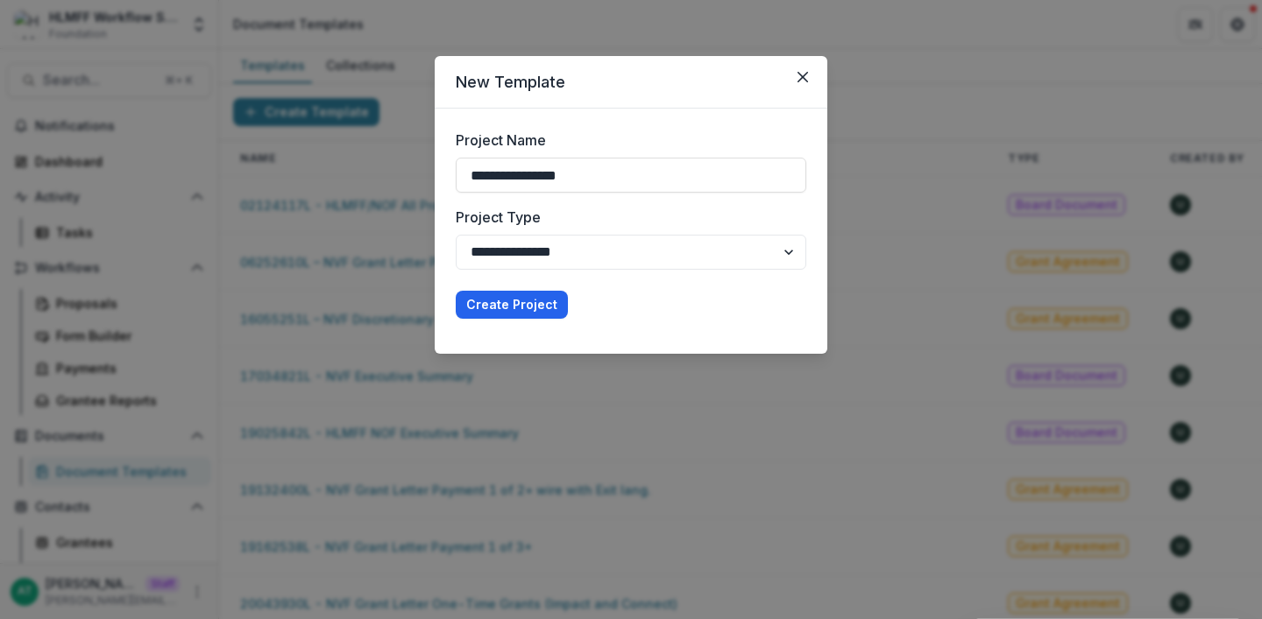
type input "**********"
click at [504, 296] on button "Create Project" at bounding box center [512, 305] width 112 height 28
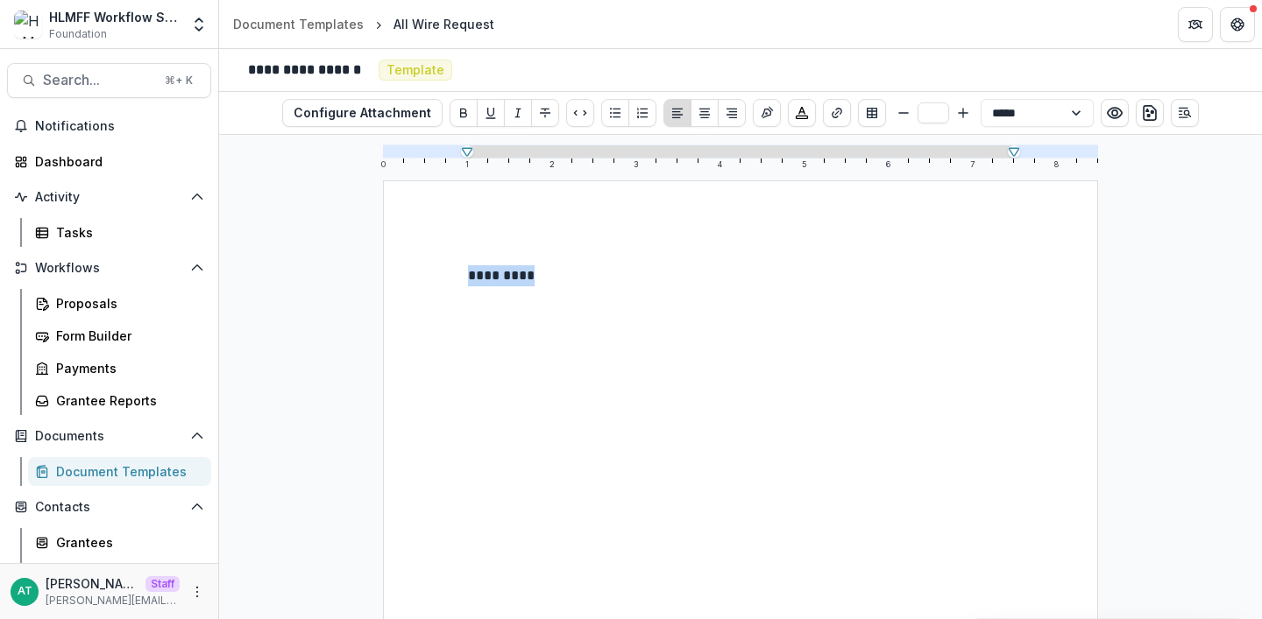
drag, startPoint x: 543, startPoint y: 279, endPoint x: 330, endPoint y: 279, distance: 212.9
click at [330, 279] on div "0 1 2 3 4 5 6 7 8 *********" at bounding box center [740, 377] width 1043 height 485
click at [867, 111] on icon "Insert Table" at bounding box center [872, 113] width 11 height 11
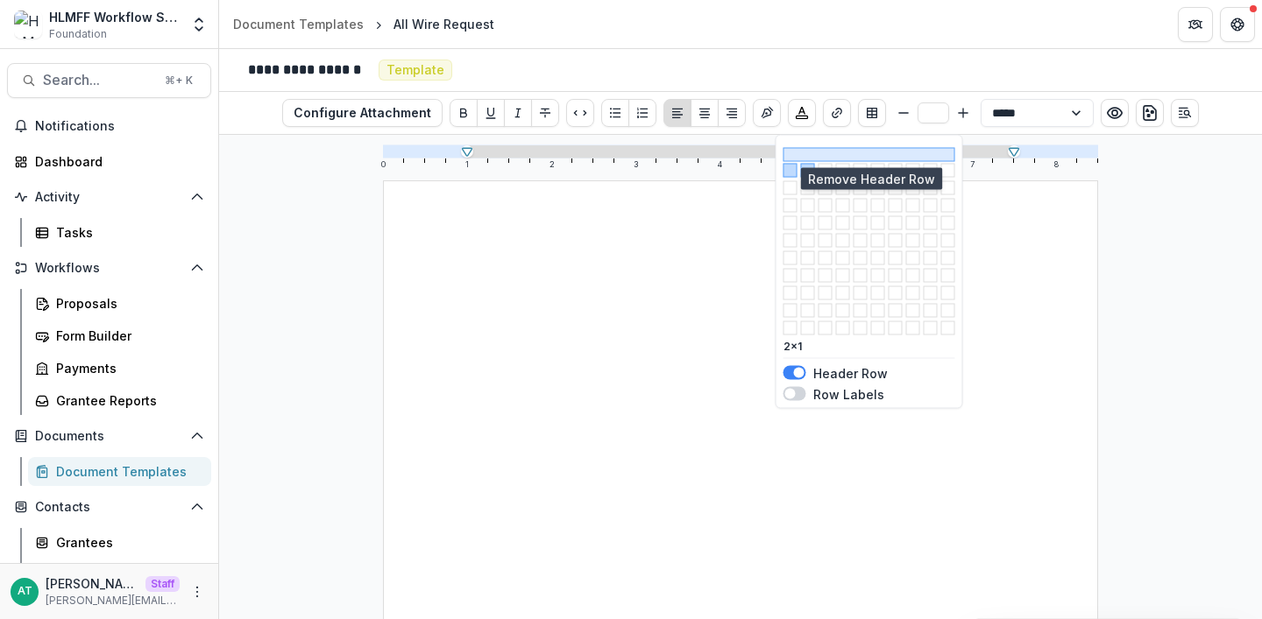
click at [814, 154] on button "button" at bounding box center [869, 154] width 172 height 14
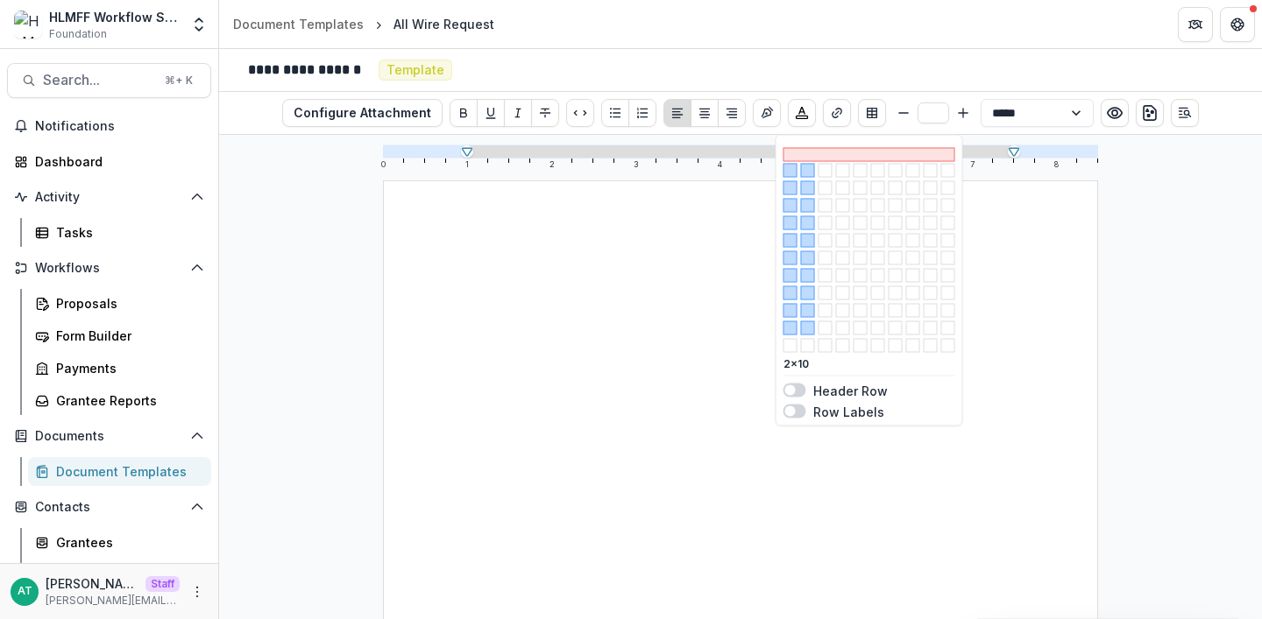
click at [803, 327] on button "button" at bounding box center [808, 329] width 14 height 14
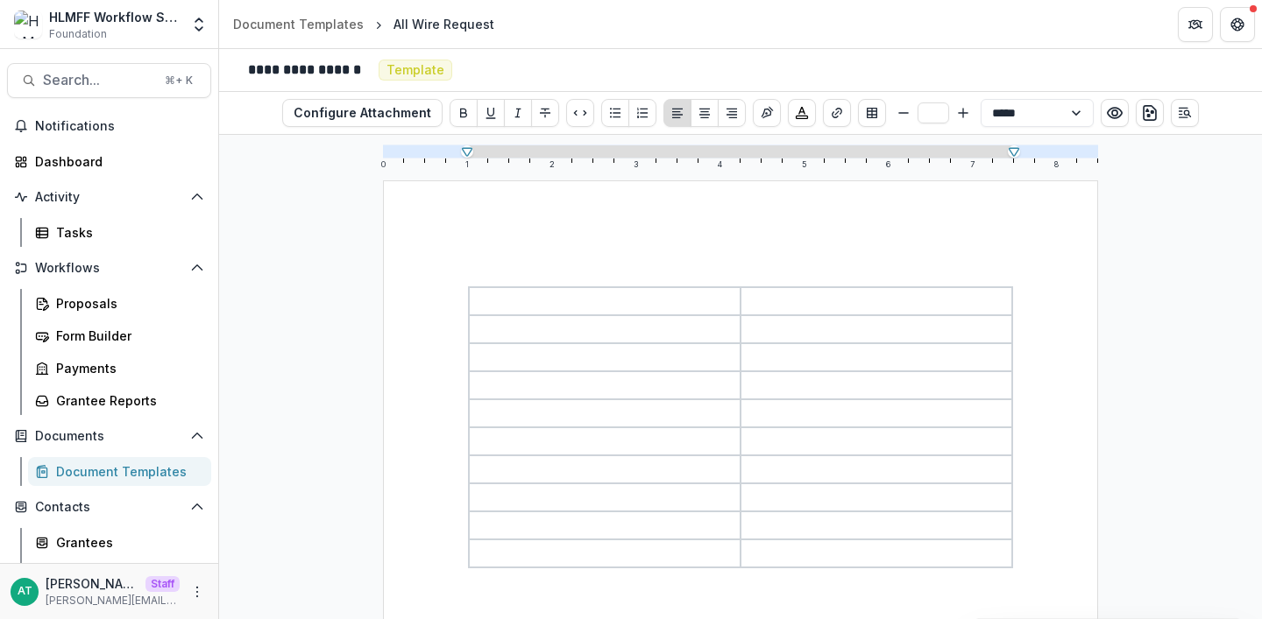
click at [556, 301] on p at bounding box center [604, 301] width 261 height 21
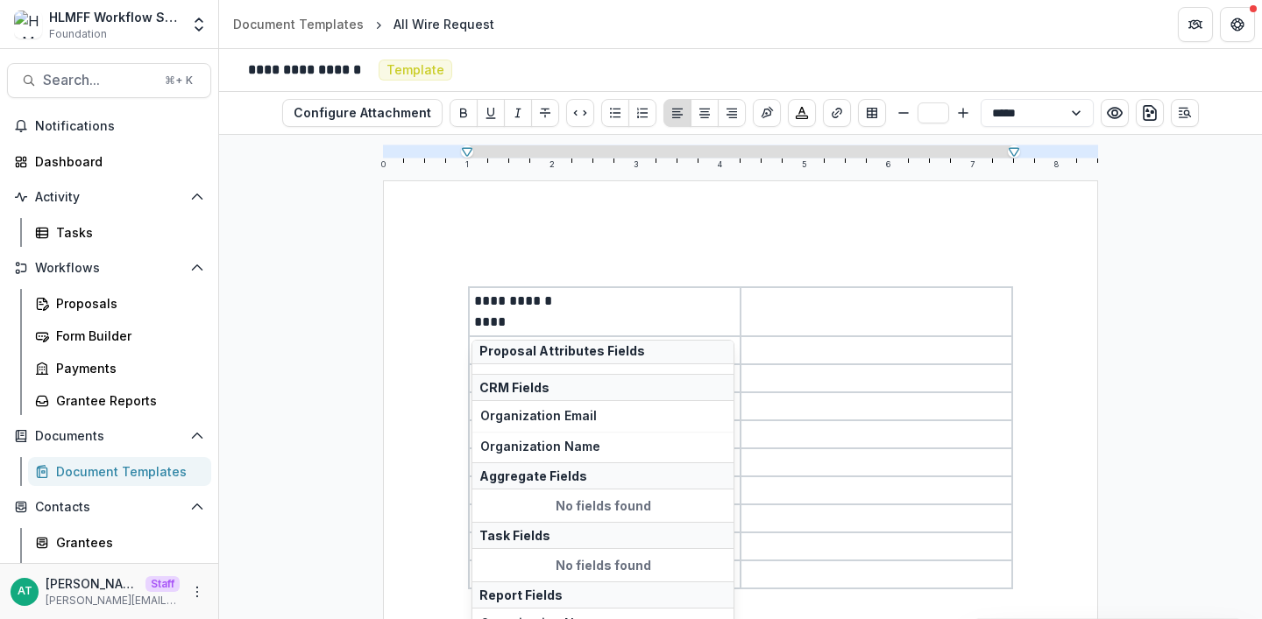
scroll to position [2218, 0]
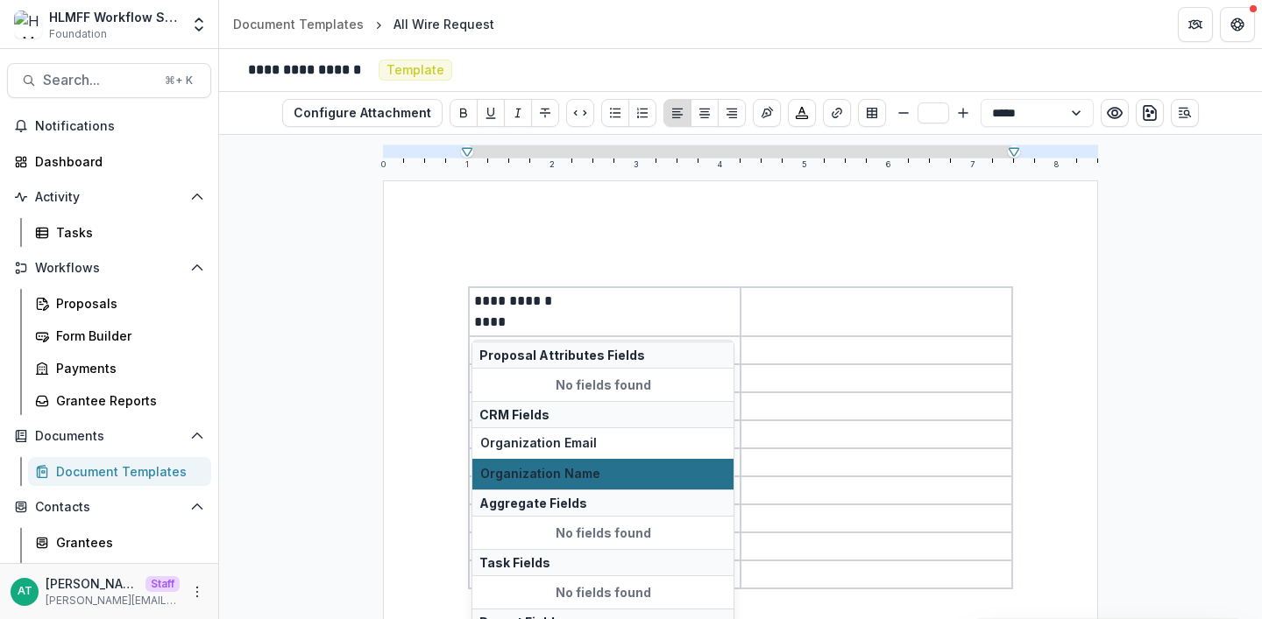
click at [543, 467] on span "Organization Name" at bounding box center [602, 474] width 245 height 15
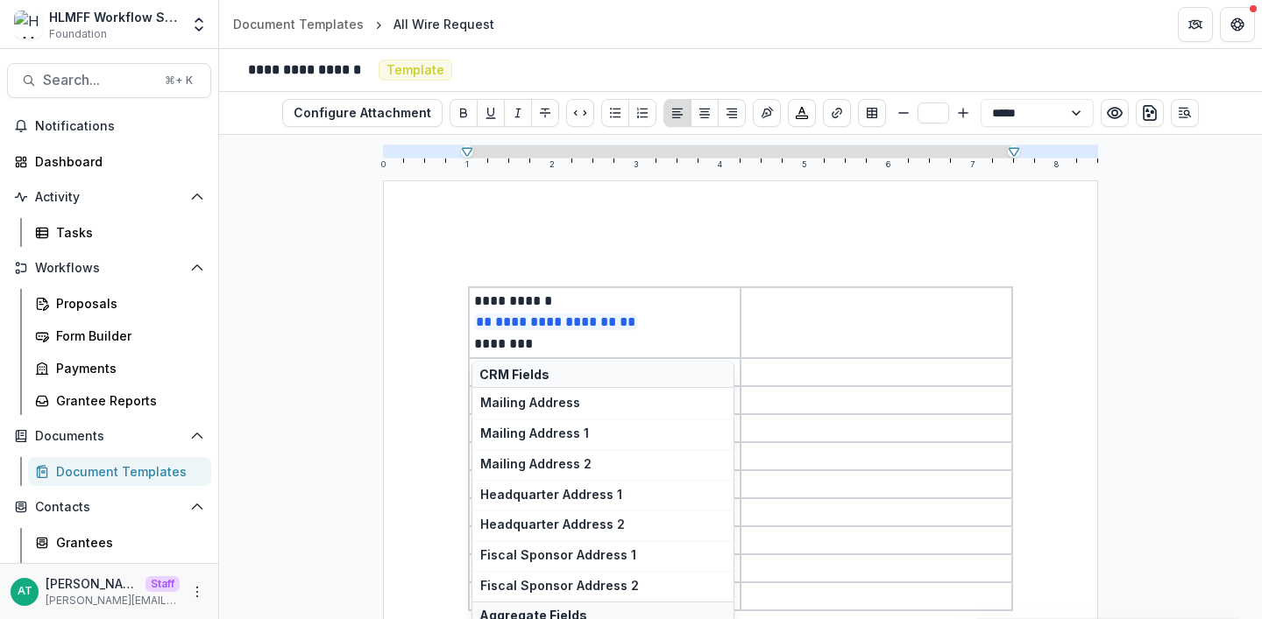
scroll to position [1389, 0]
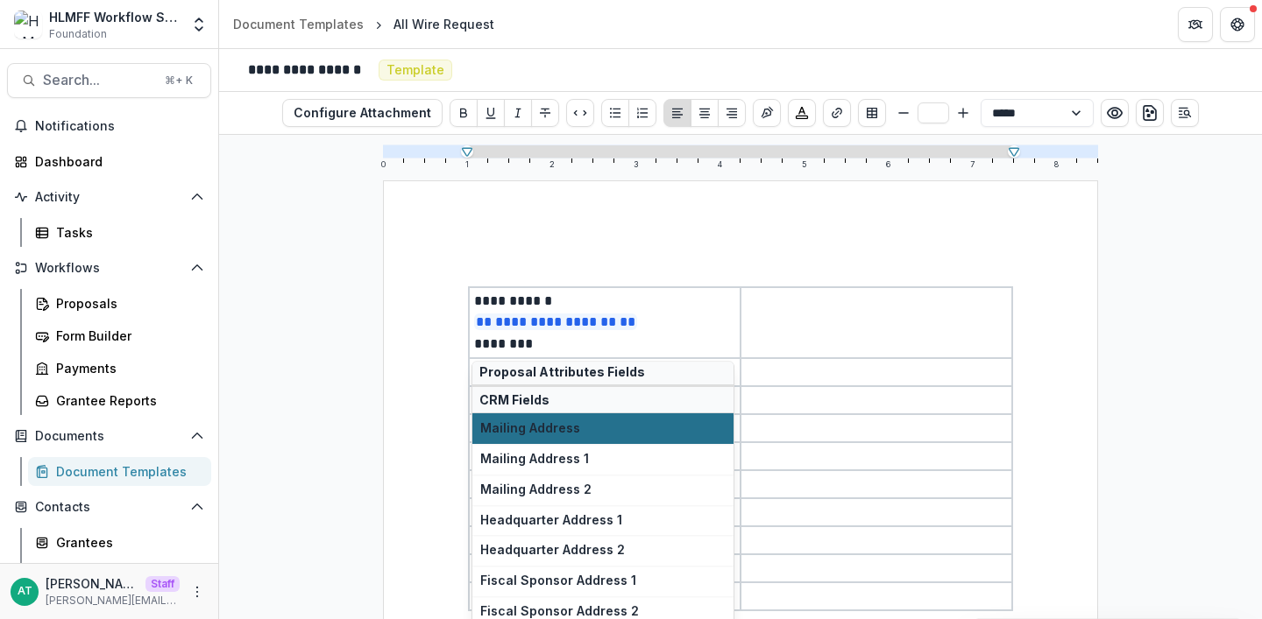
click at [576, 428] on span "Mailing Address" at bounding box center [602, 429] width 245 height 15
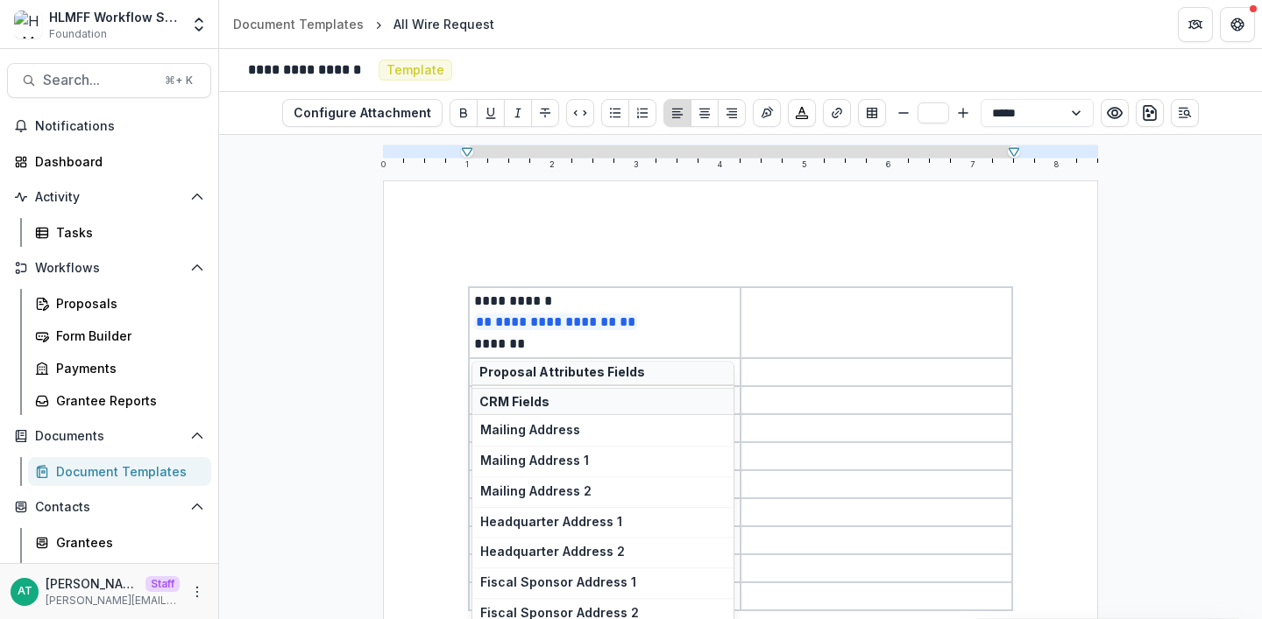
scroll to position [1386, 0]
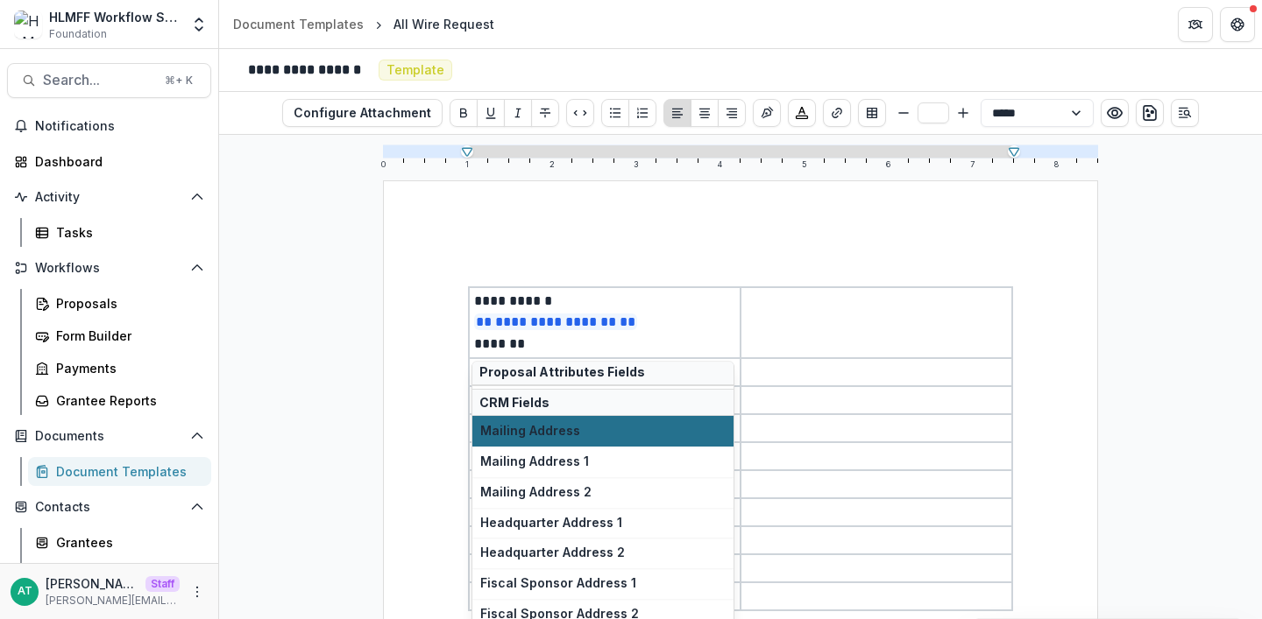
click at [549, 433] on span "Mailing Address" at bounding box center [602, 432] width 245 height 15
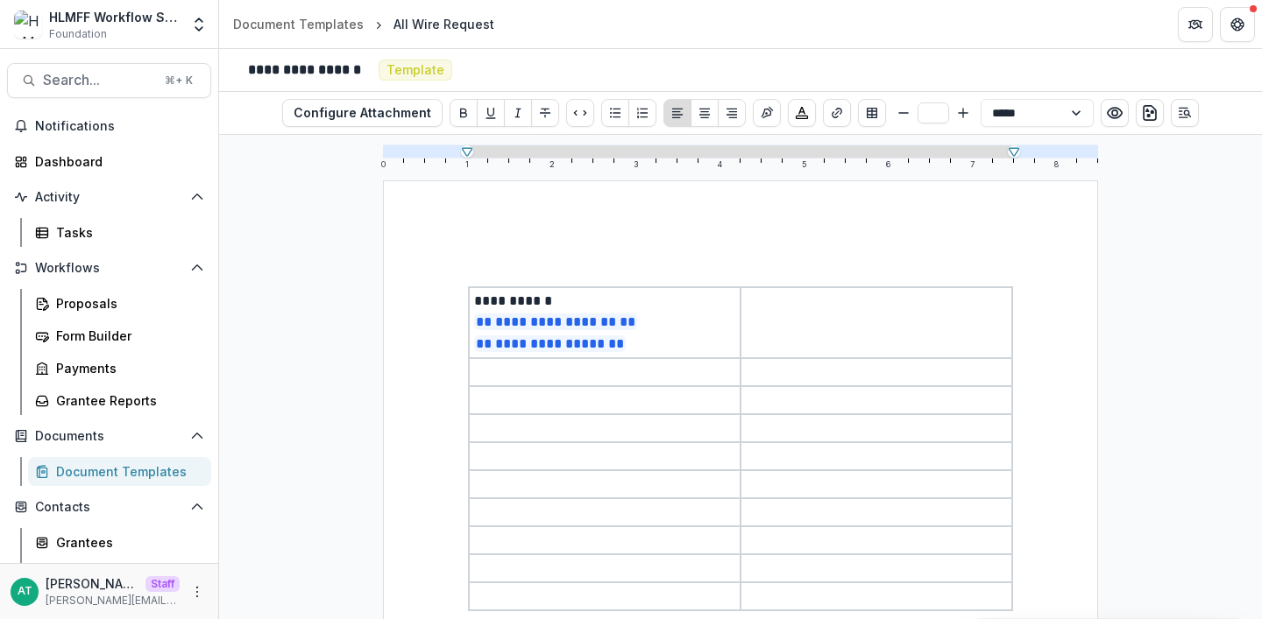
click at [762, 306] on p at bounding box center [876, 301] width 261 height 21
click at [518, 377] on p at bounding box center [604, 372] width 261 height 21
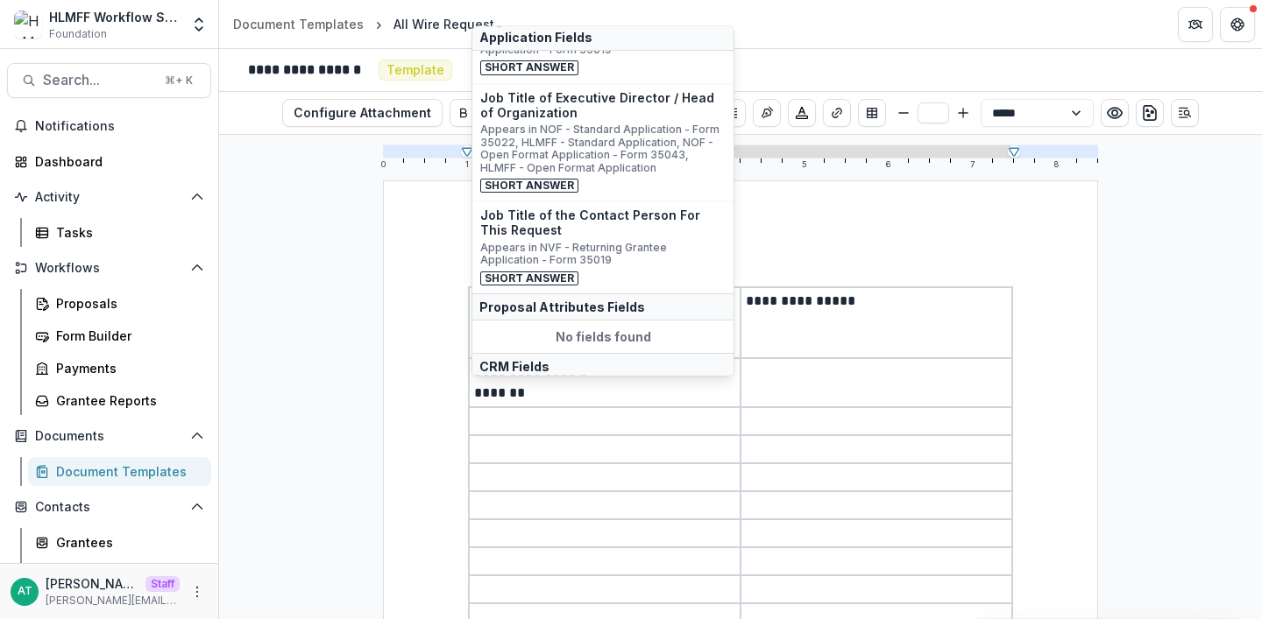
scroll to position [0, 0]
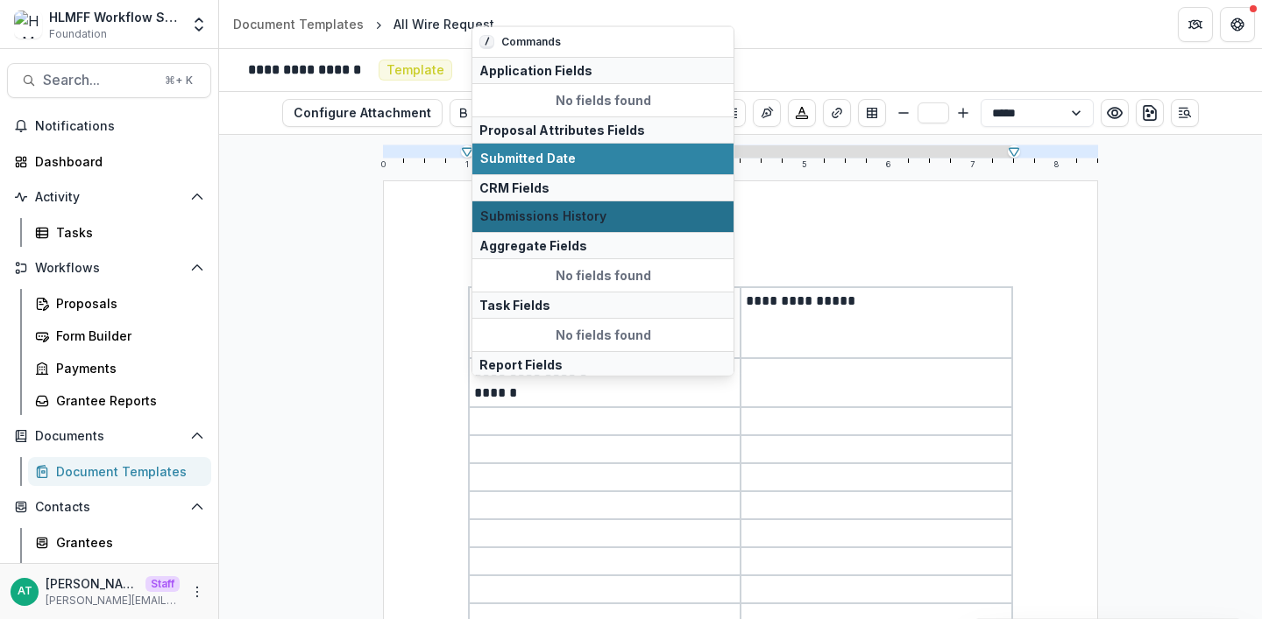
click at [594, 225] on button "Submissions History" at bounding box center [602, 216] width 261 height 31
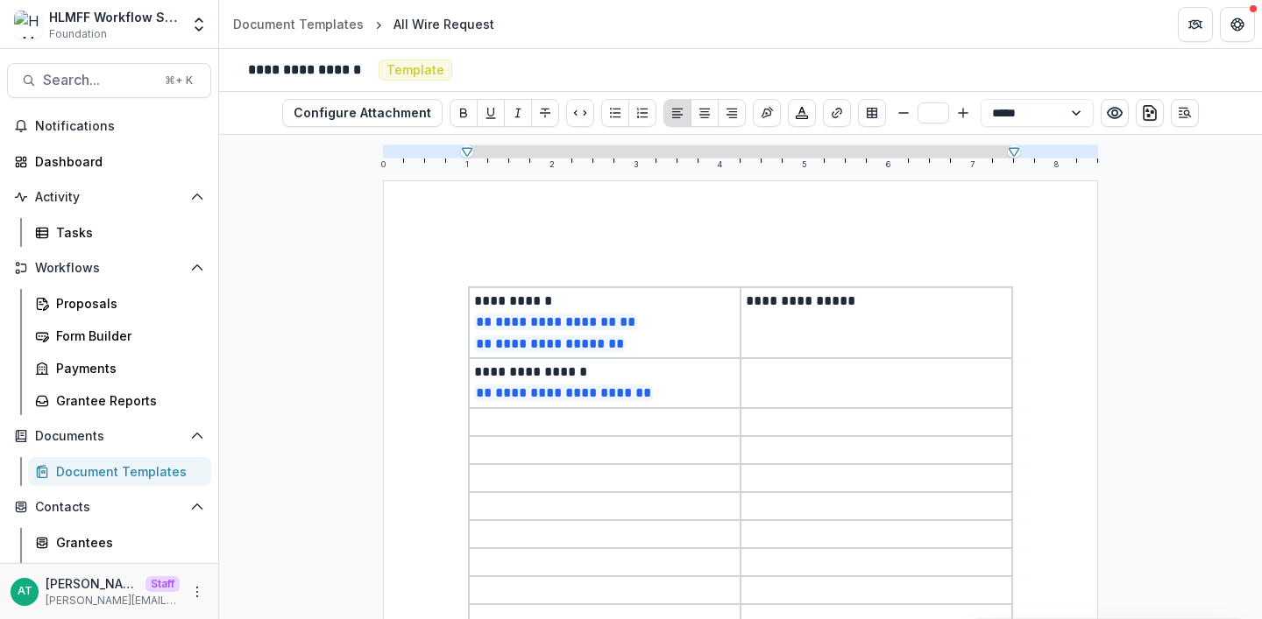
click at [766, 373] on p at bounding box center [876, 372] width 261 height 21
click at [619, 424] on p at bounding box center [604, 422] width 261 height 21
click at [835, 417] on p at bounding box center [876, 422] width 261 height 21
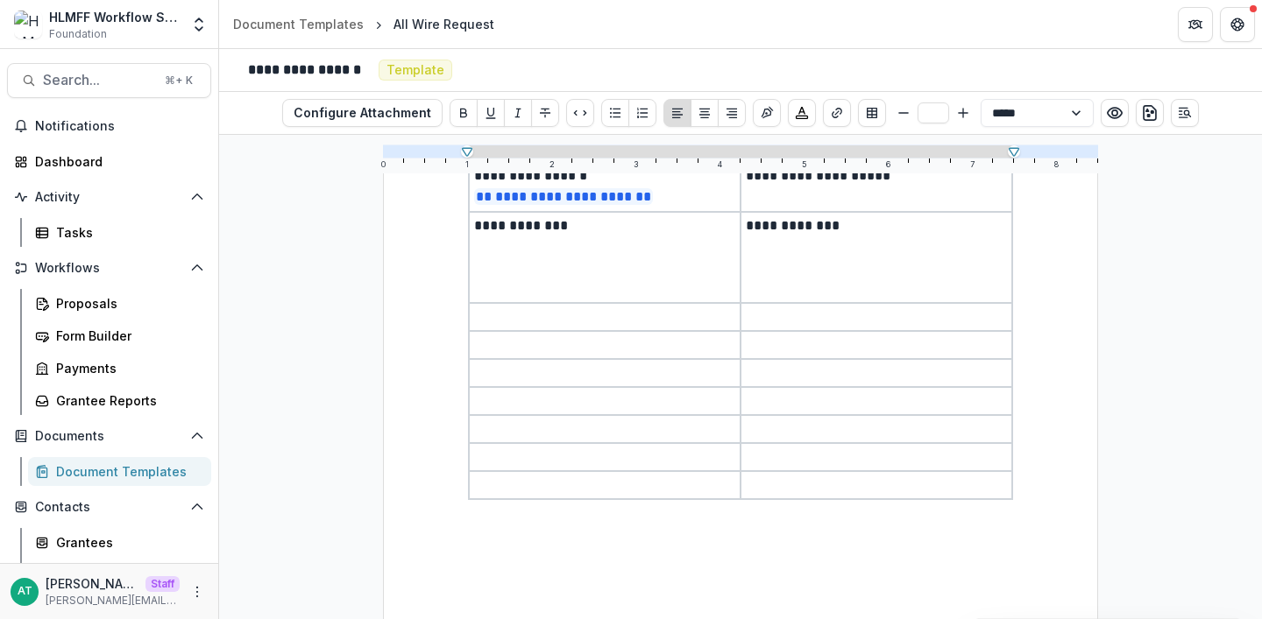
scroll to position [201, 0]
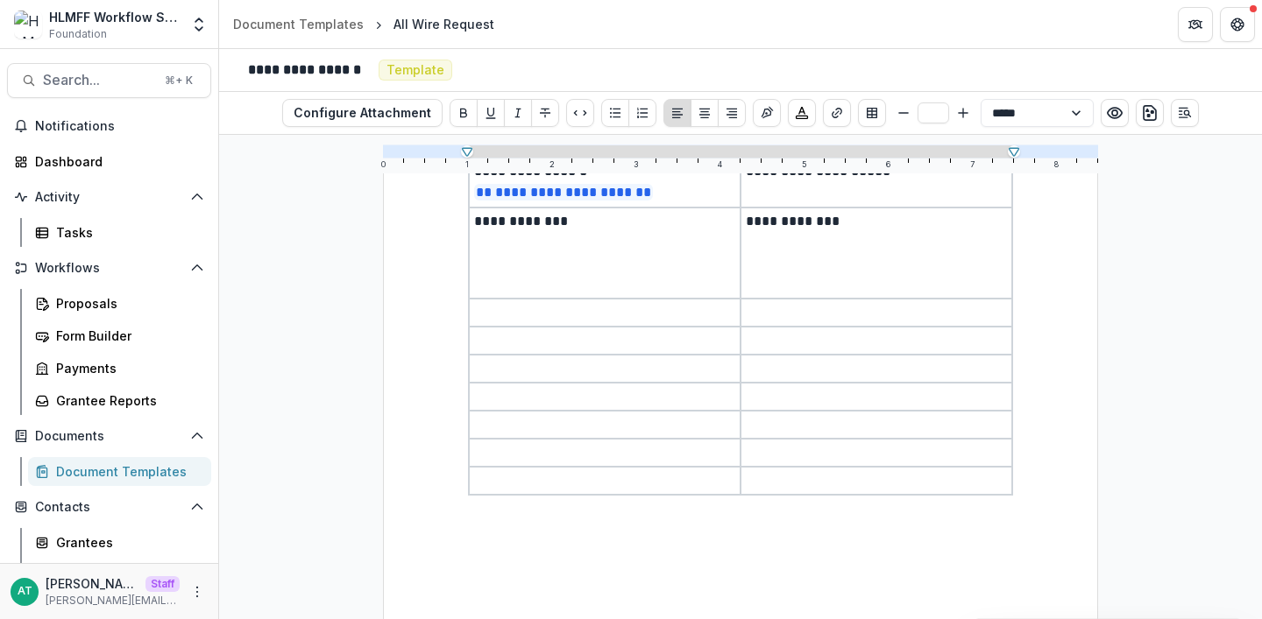
click at [774, 316] on p at bounding box center [876, 312] width 261 height 21
click at [774, 407] on p at bounding box center [876, 403] width 261 height 21
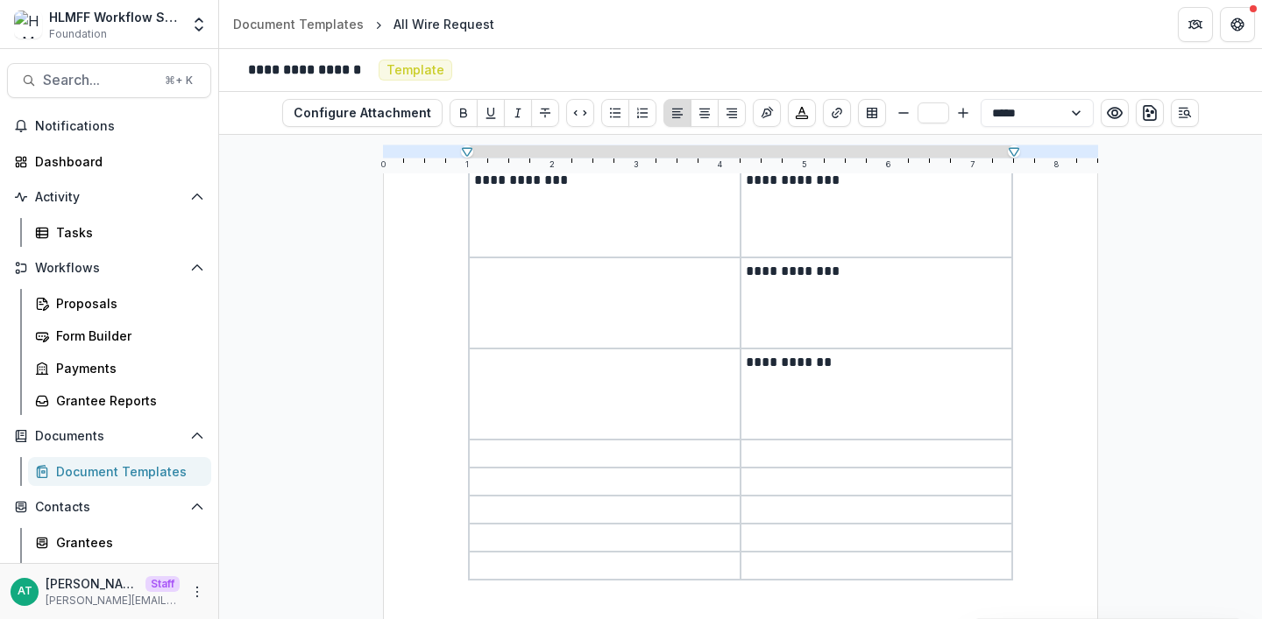
click at [788, 457] on p at bounding box center [876, 453] width 261 height 21
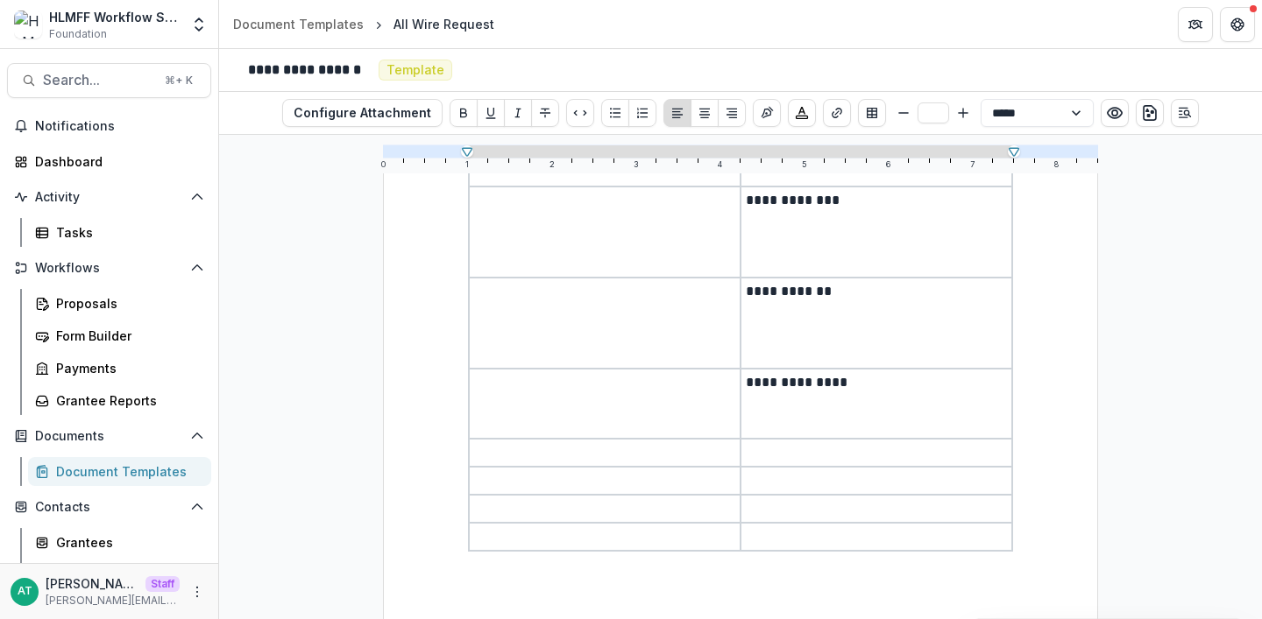
scroll to position [324, 0]
click at [494, 447] on p at bounding box center [604, 441] width 261 height 21
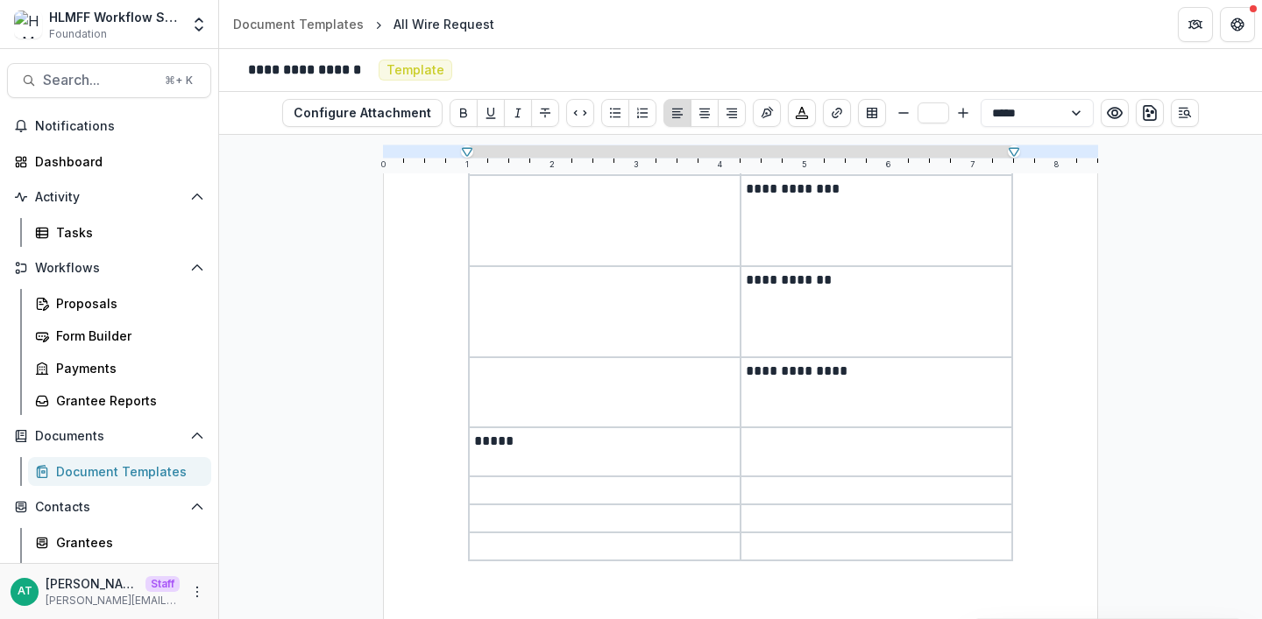
click at [787, 439] on p at bounding box center [876, 441] width 261 height 21
click at [583, 491] on p at bounding box center [604, 490] width 261 height 21
click at [772, 491] on p at bounding box center [876, 490] width 261 height 21
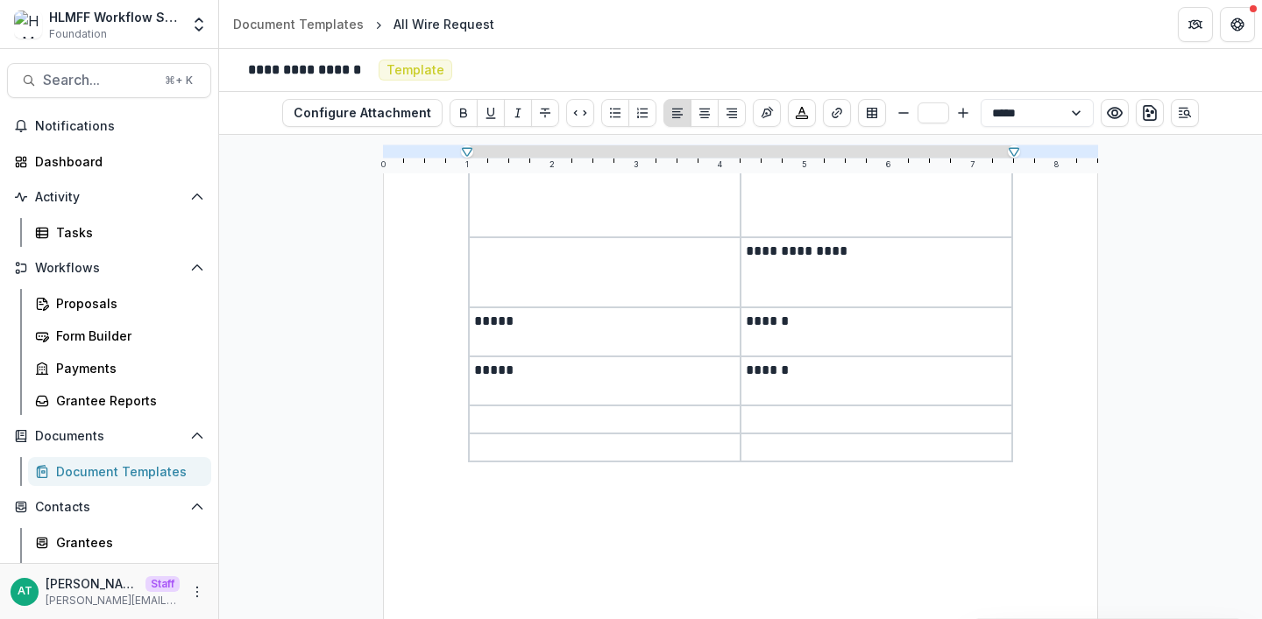
scroll to position [443, 0]
click at [528, 413] on p at bounding box center [604, 420] width 261 height 21
click at [815, 423] on p at bounding box center [876, 420] width 261 height 21
click at [633, 421] on p at bounding box center [604, 420] width 261 height 21
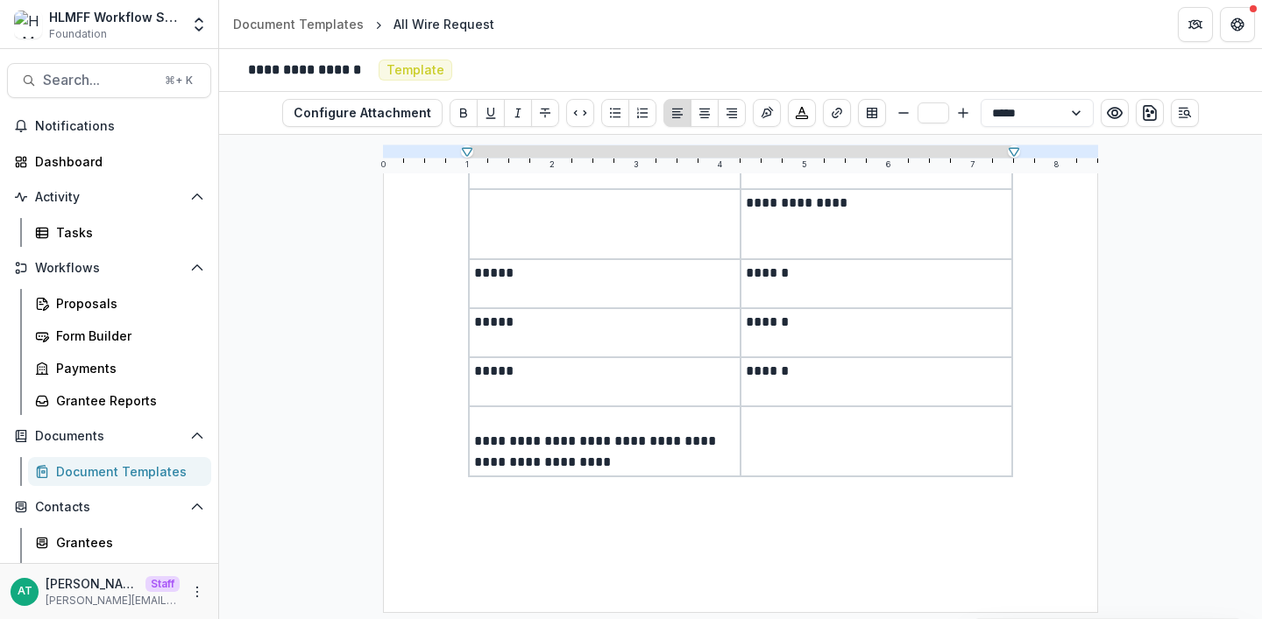
click at [846, 473] on td at bounding box center [876, 442] width 272 height 70
click at [795, 425] on p at bounding box center [876, 420] width 261 height 21
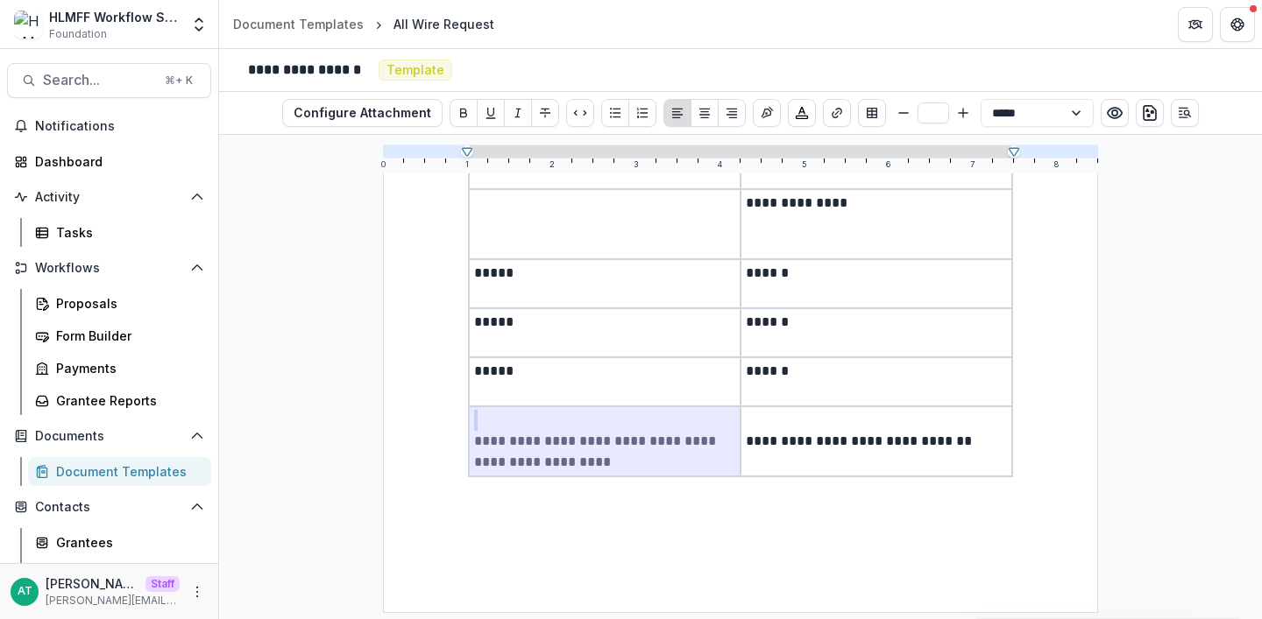
click at [585, 449] on p "**********" at bounding box center [604, 452] width 261 height 42
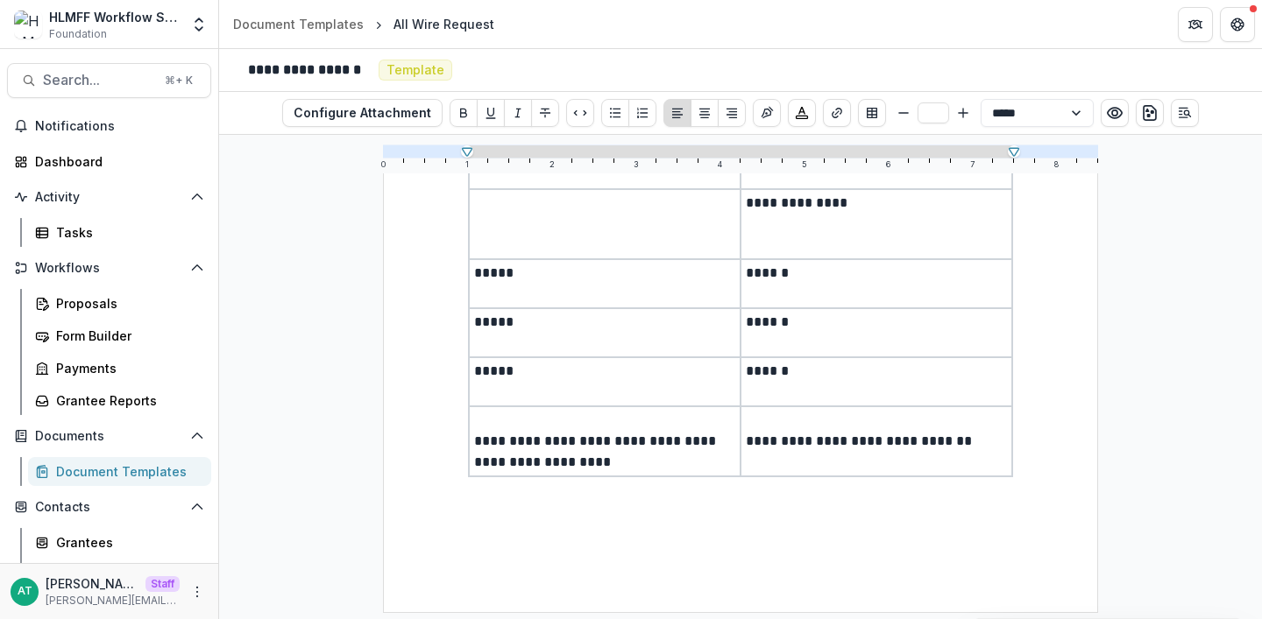
click at [580, 469] on p "**********" at bounding box center [604, 452] width 261 height 42
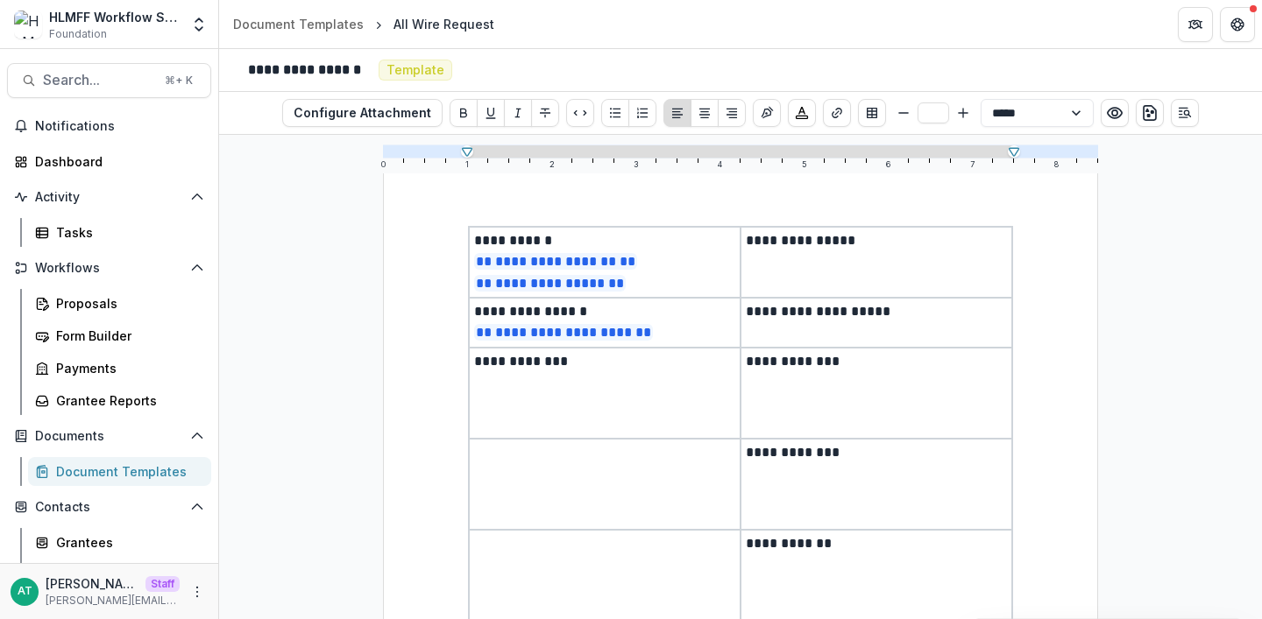
scroll to position [0, 0]
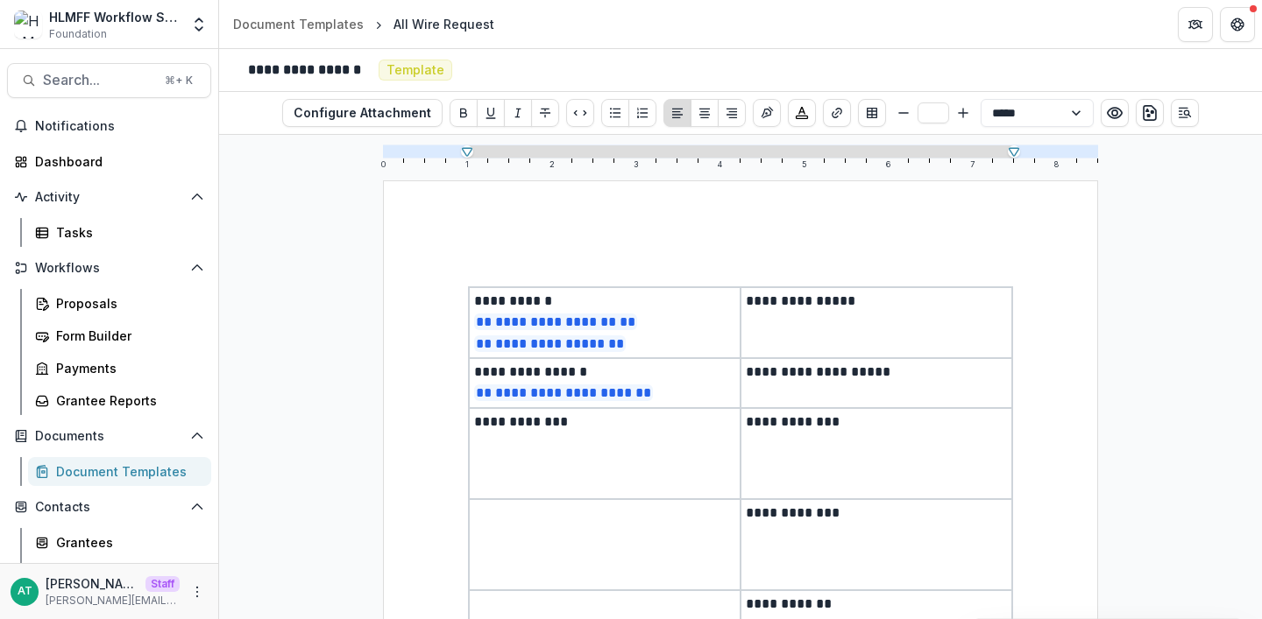
click at [485, 290] on td "**********" at bounding box center [605, 322] width 272 height 71
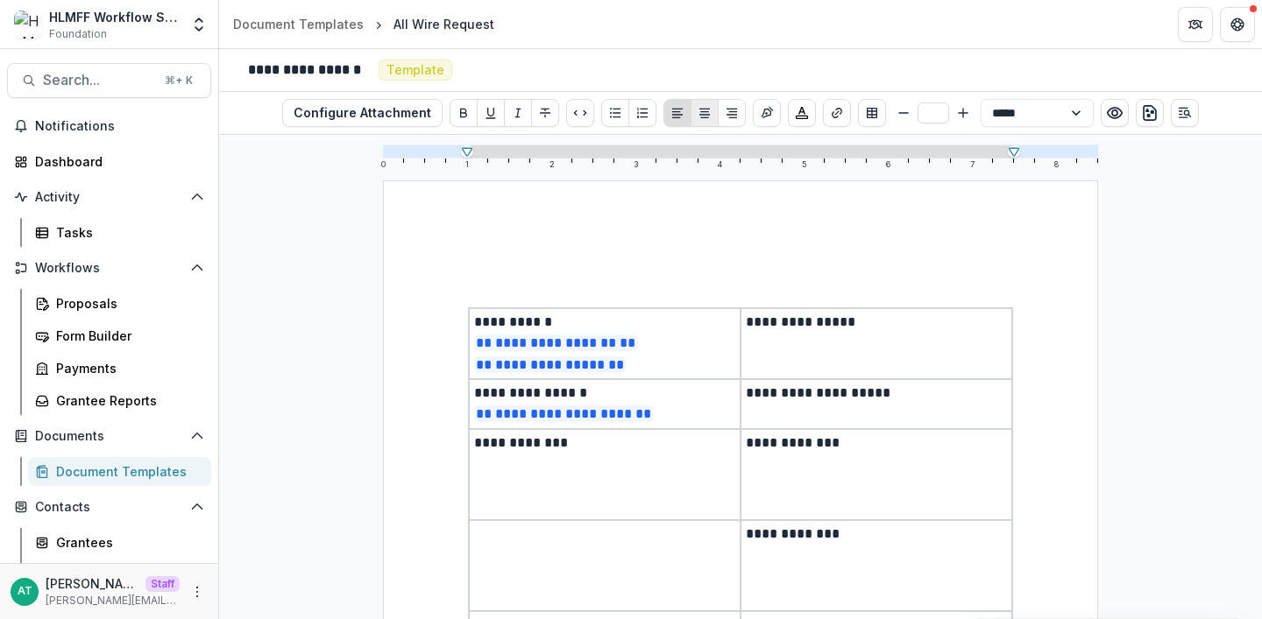
click at [706, 111] on icon "Align Center" at bounding box center [704, 113] width 14 height 14
click at [754, 265] on p at bounding box center [740, 275] width 545 height 21
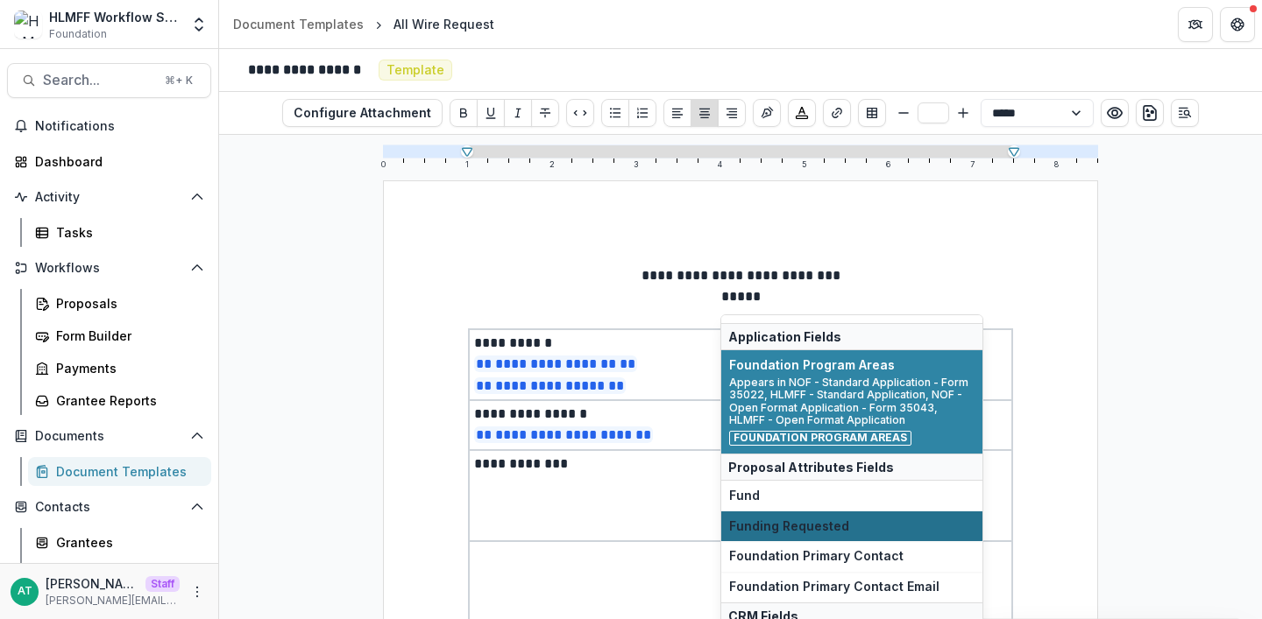
scroll to position [24, 0]
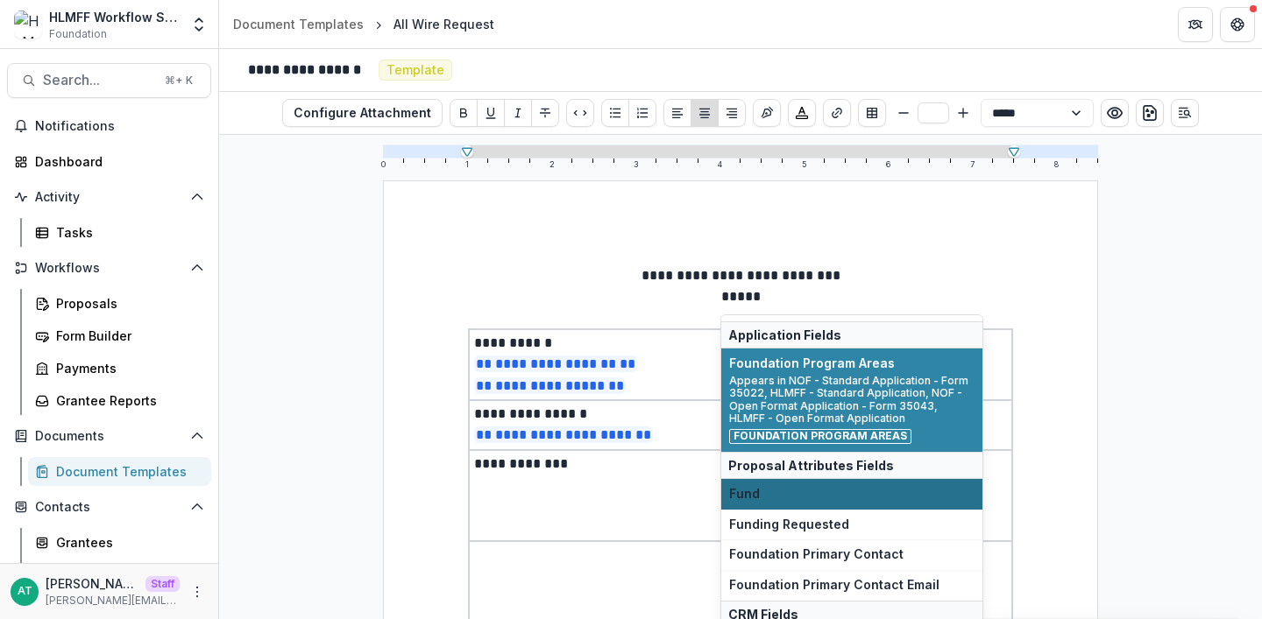
click at [844, 491] on span "Fund" at bounding box center [851, 494] width 245 height 15
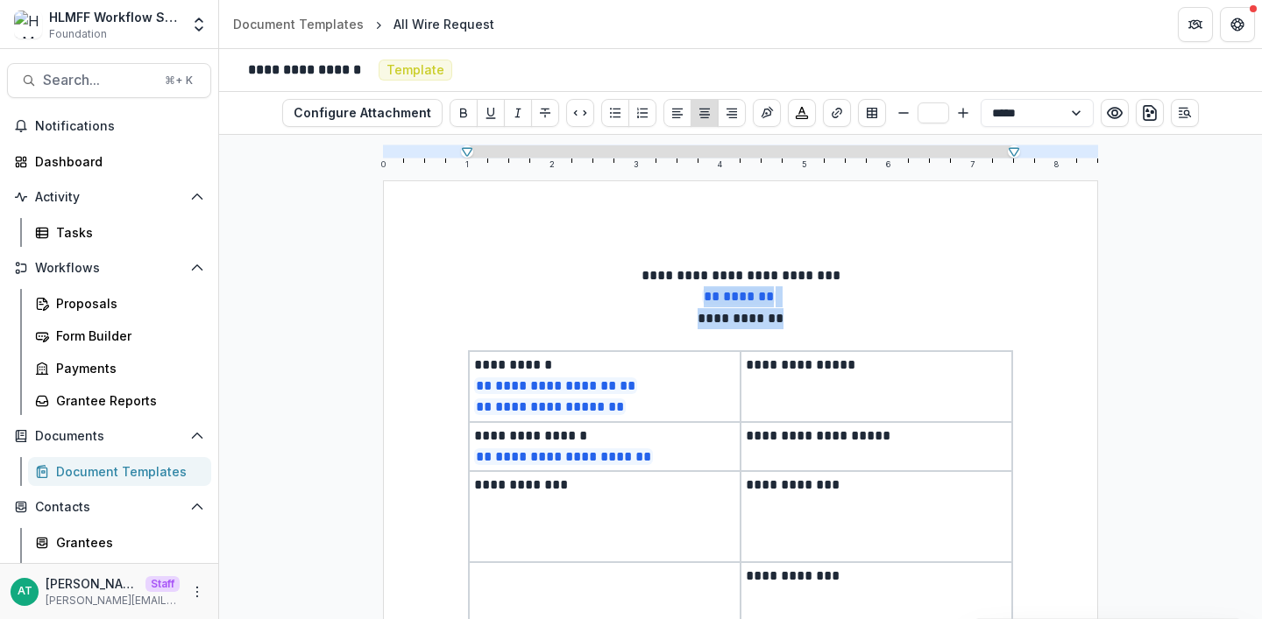
drag, startPoint x: 808, startPoint y: 316, endPoint x: 668, endPoint y: 300, distance: 141.2
click at [463, 112] on icon "Bold" at bounding box center [463, 113] width 14 height 14
click at [960, 114] on icon "Bigger" at bounding box center [963, 113] width 14 height 14
type input "**"
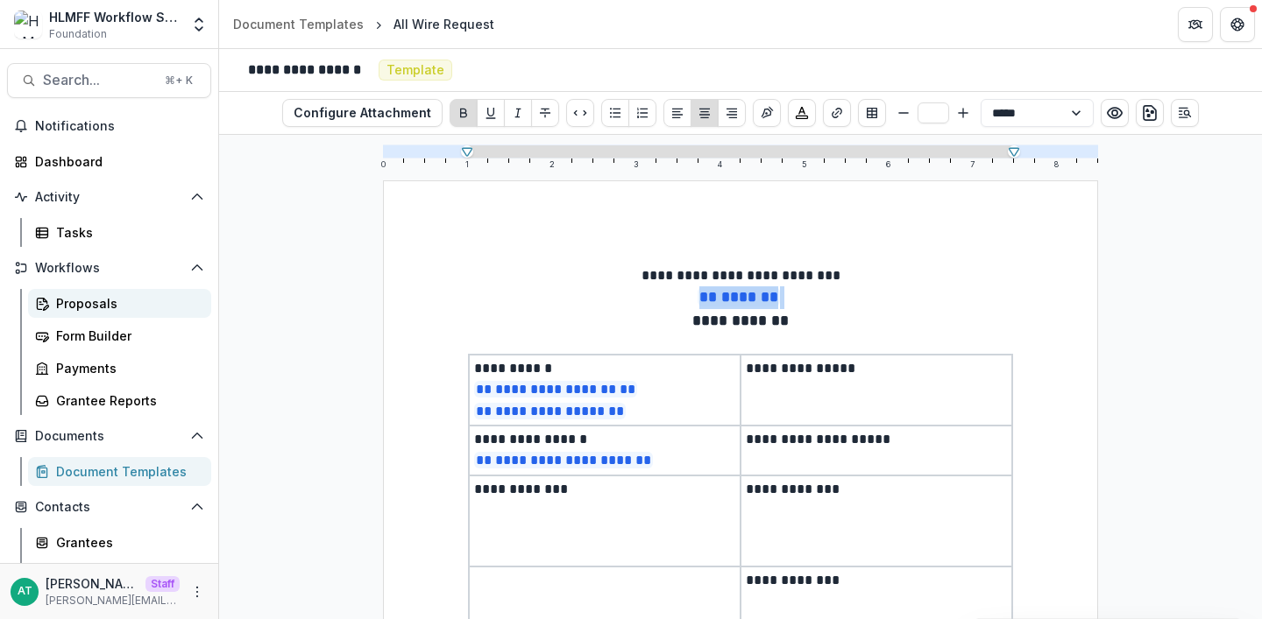
click at [91, 297] on div "Proposals" at bounding box center [126, 303] width 141 height 18
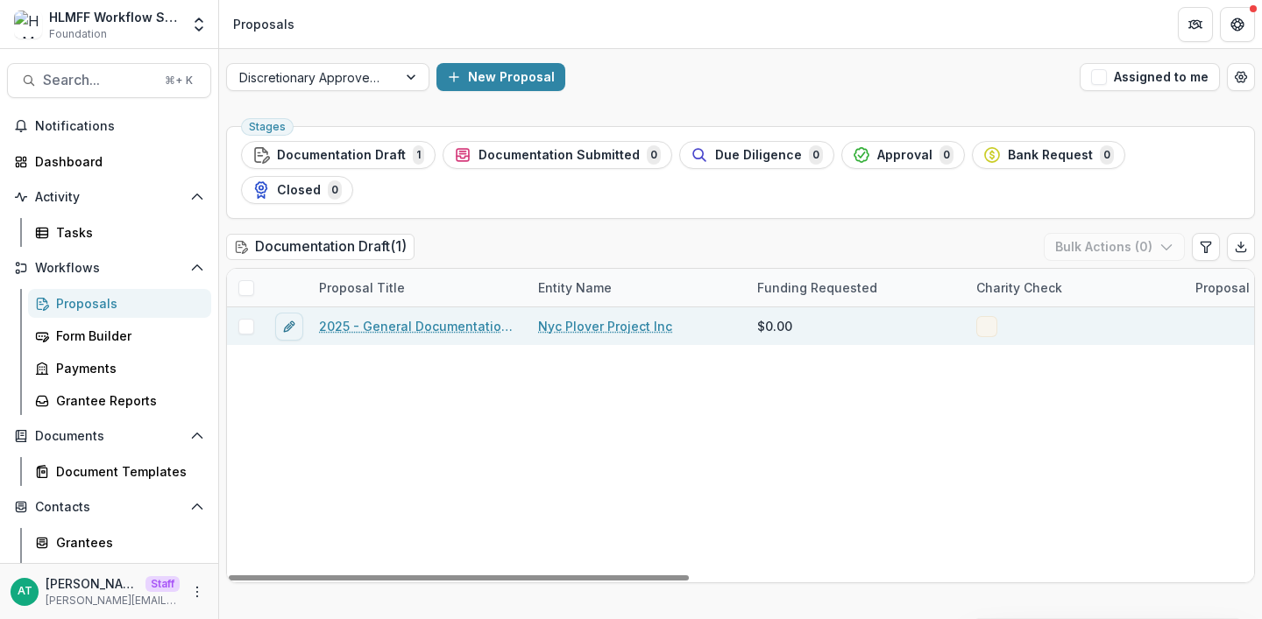
click at [411, 317] on link "2025 - General Documentation Requirement" at bounding box center [418, 326] width 198 height 18
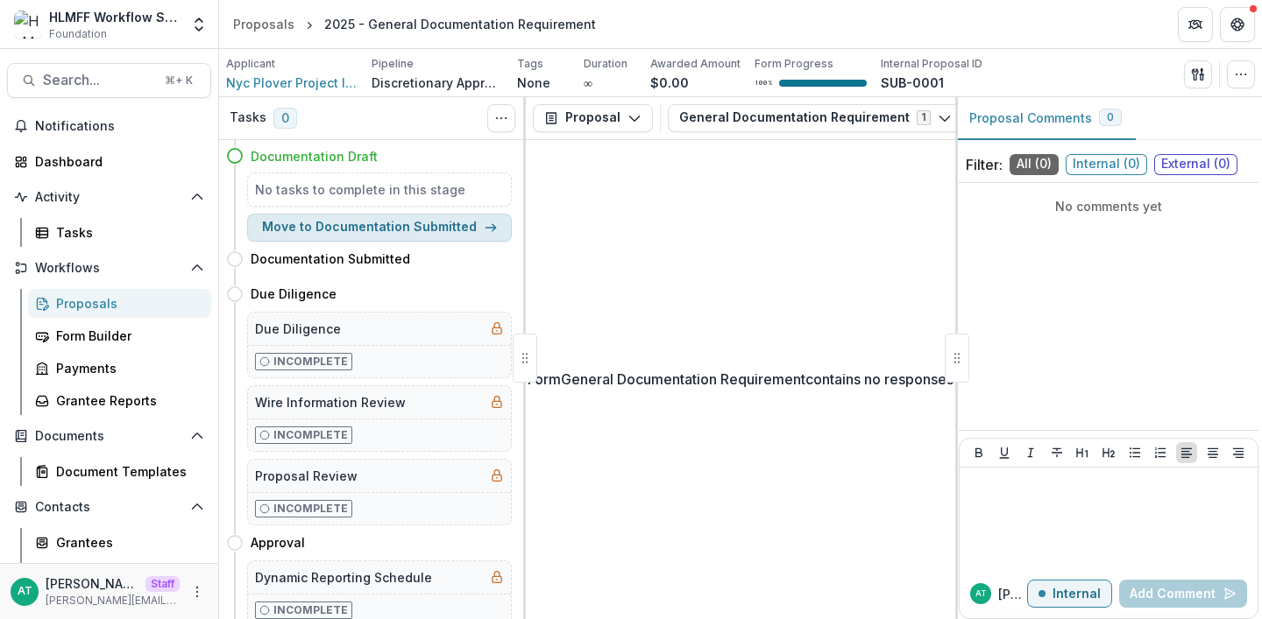
click at [311, 235] on button "Move to Documentation Submitted" at bounding box center [379, 228] width 265 height 28
select select "**********"
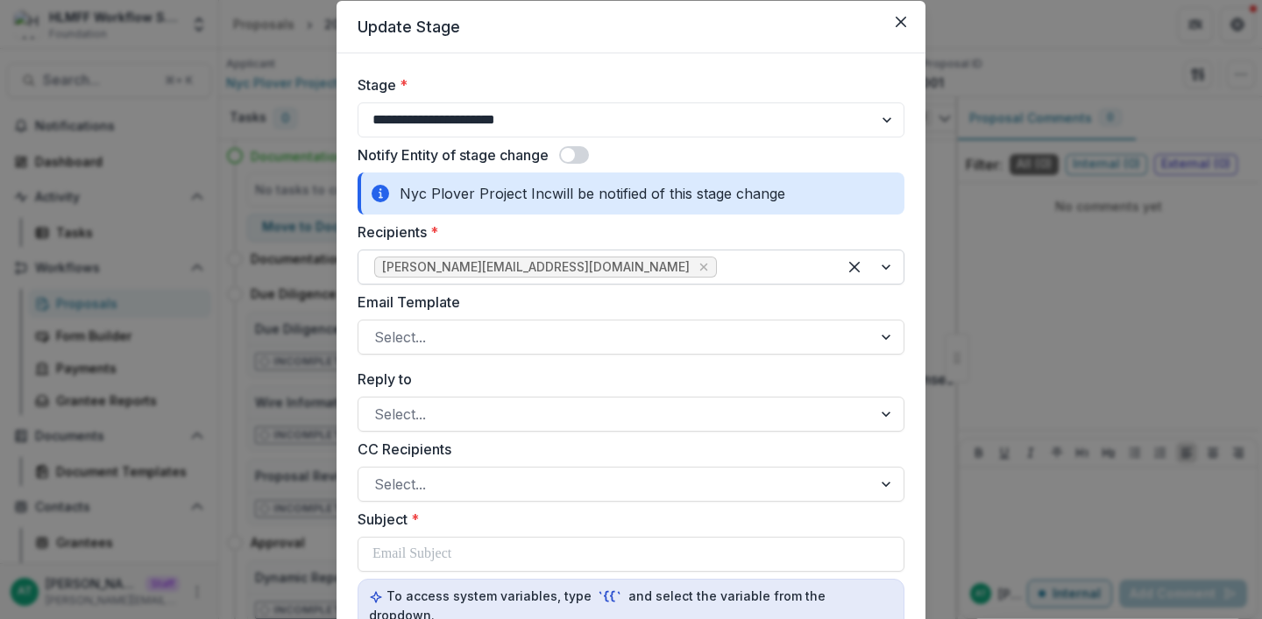
scroll to position [70, 0]
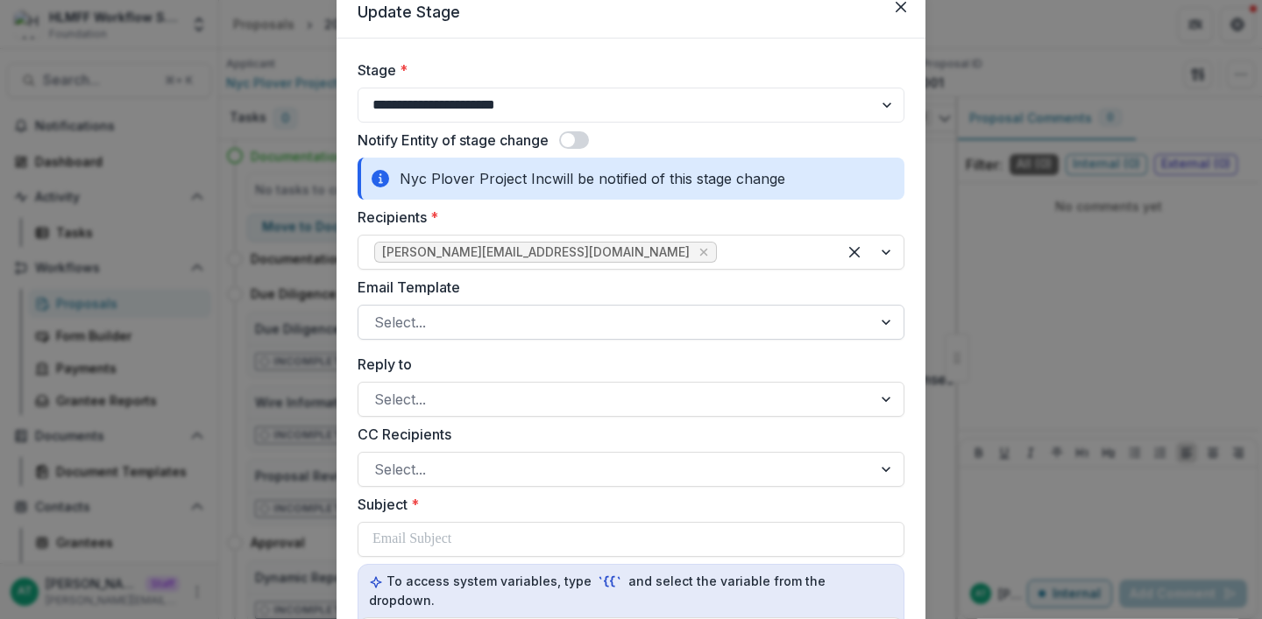
click at [560, 308] on div "Select..." at bounding box center [614, 322] width 513 height 28
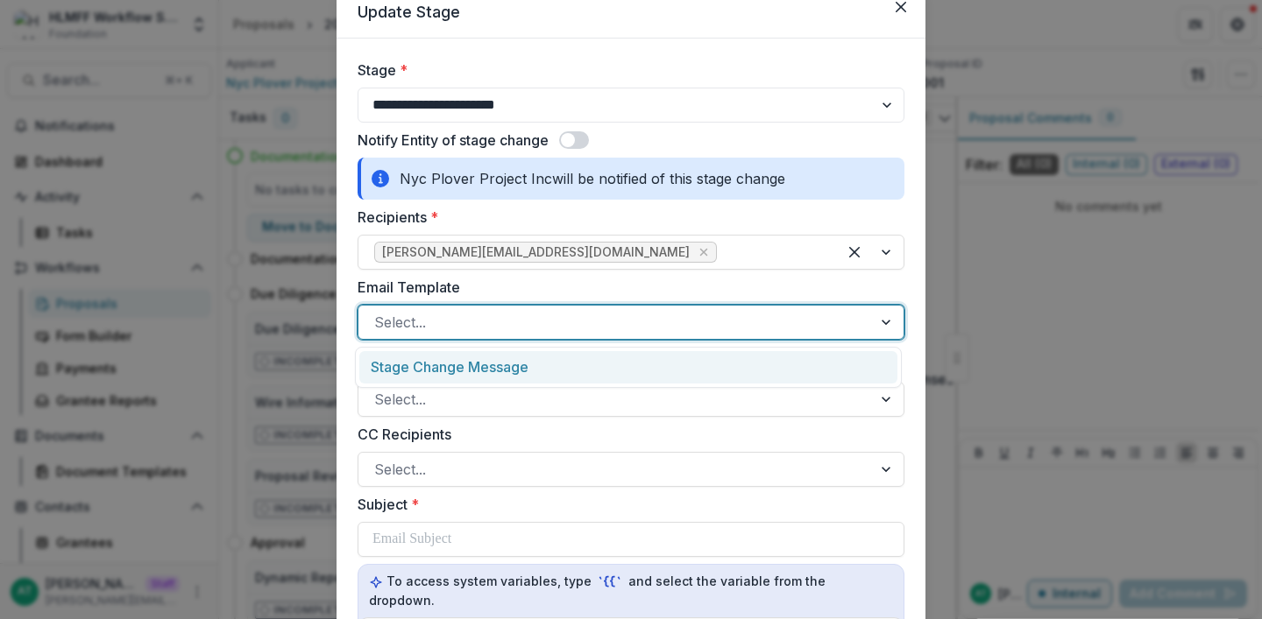
click at [544, 363] on div "Stage Change Message" at bounding box center [628, 367] width 538 height 32
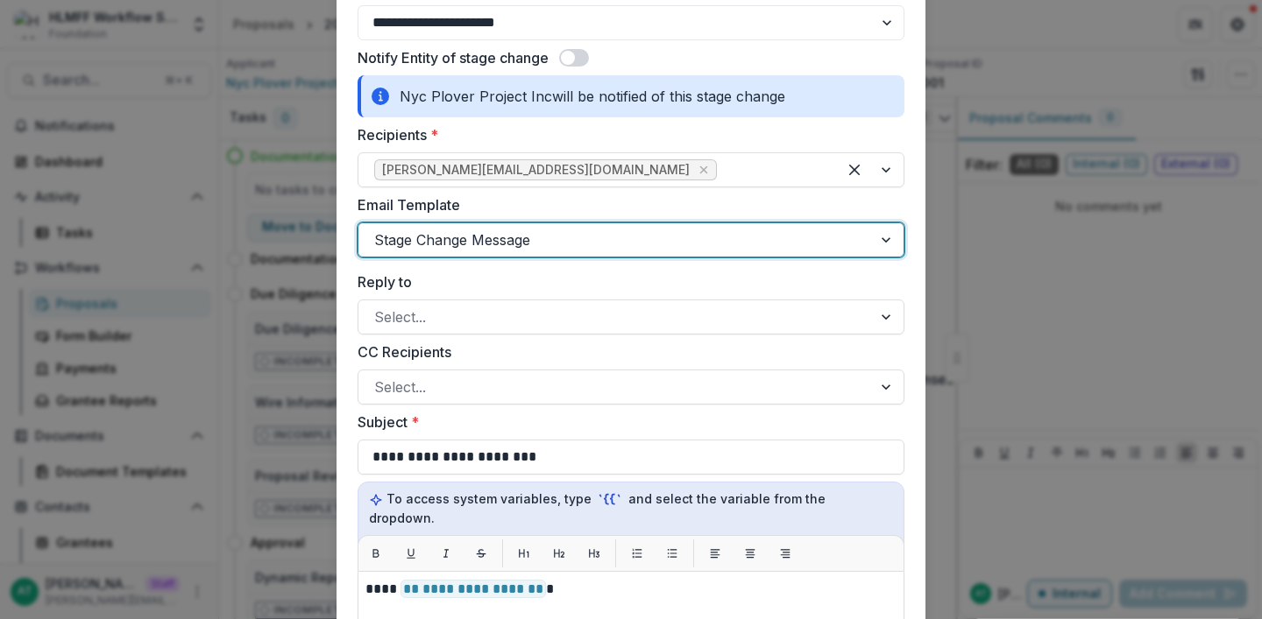
scroll to position [0, 0]
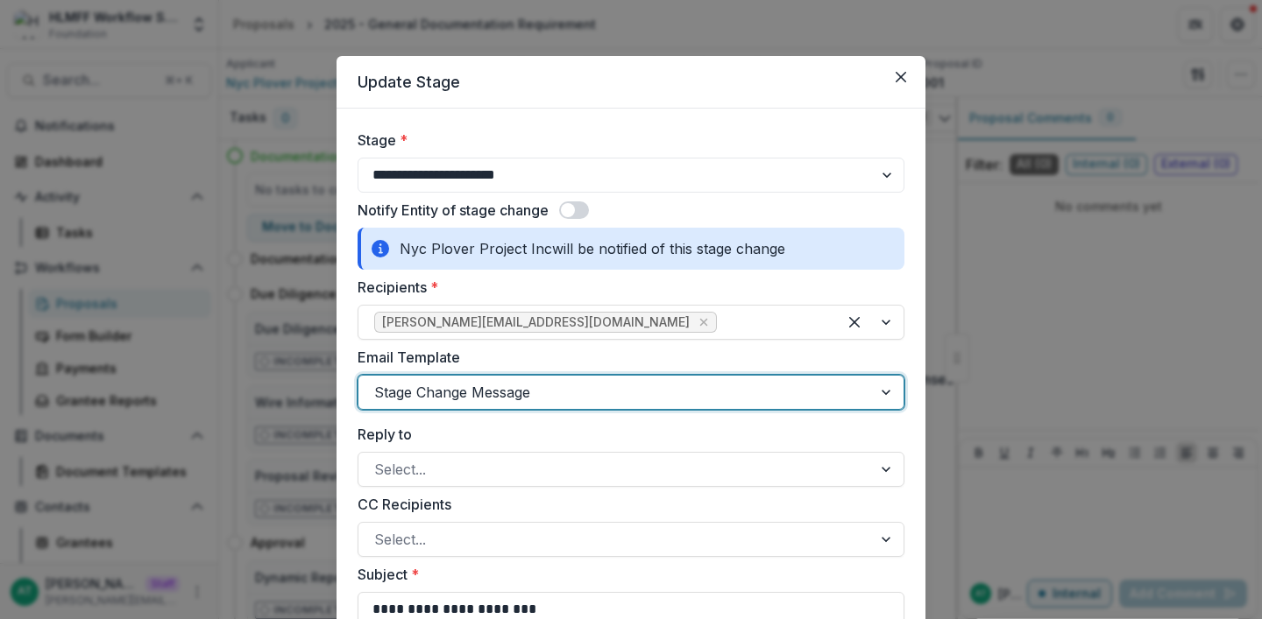
click at [568, 211] on span at bounding box center [568, 210] width 14 height 14
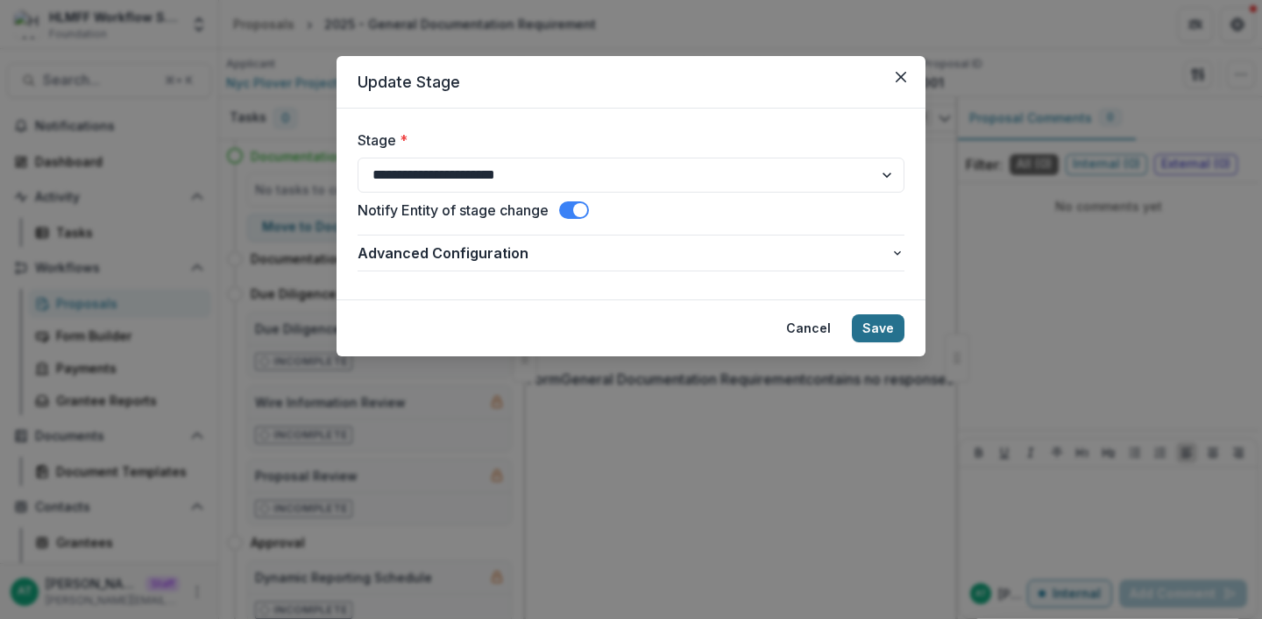
click at [877, 327] on button "Save" at bounding box center [878, 329] width 53 height 28
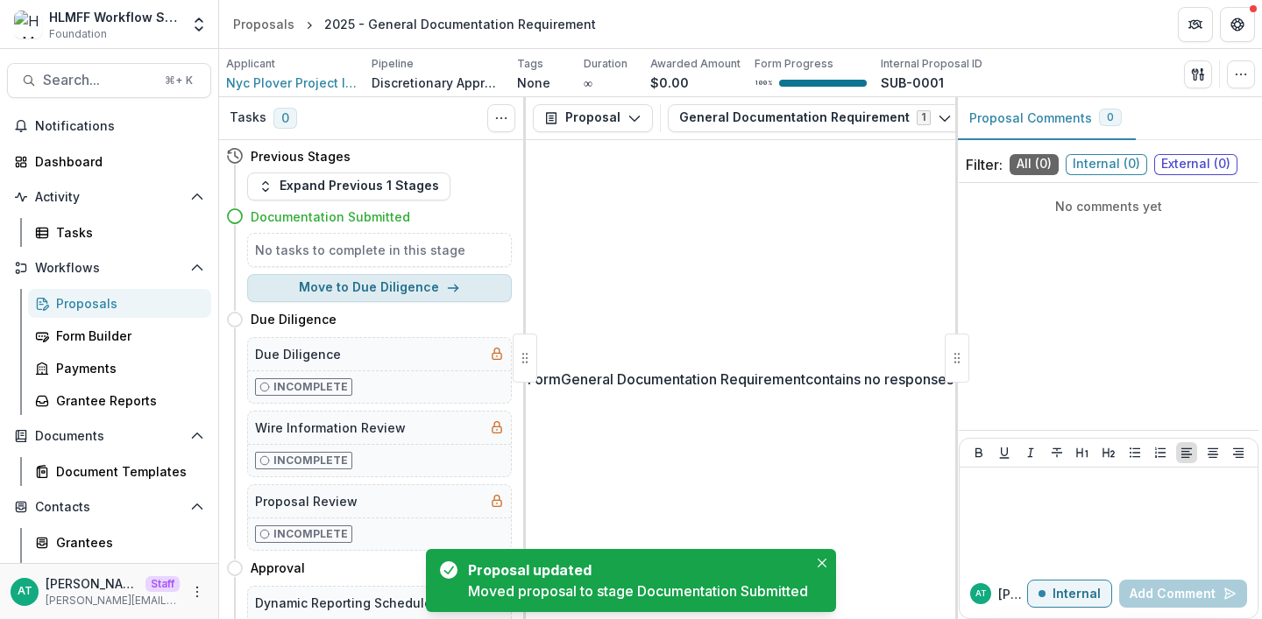
click at [373, 294] on button "Move to Due Diligence" at bounding box center [379, 288] width 265 height 28
select select "**********"
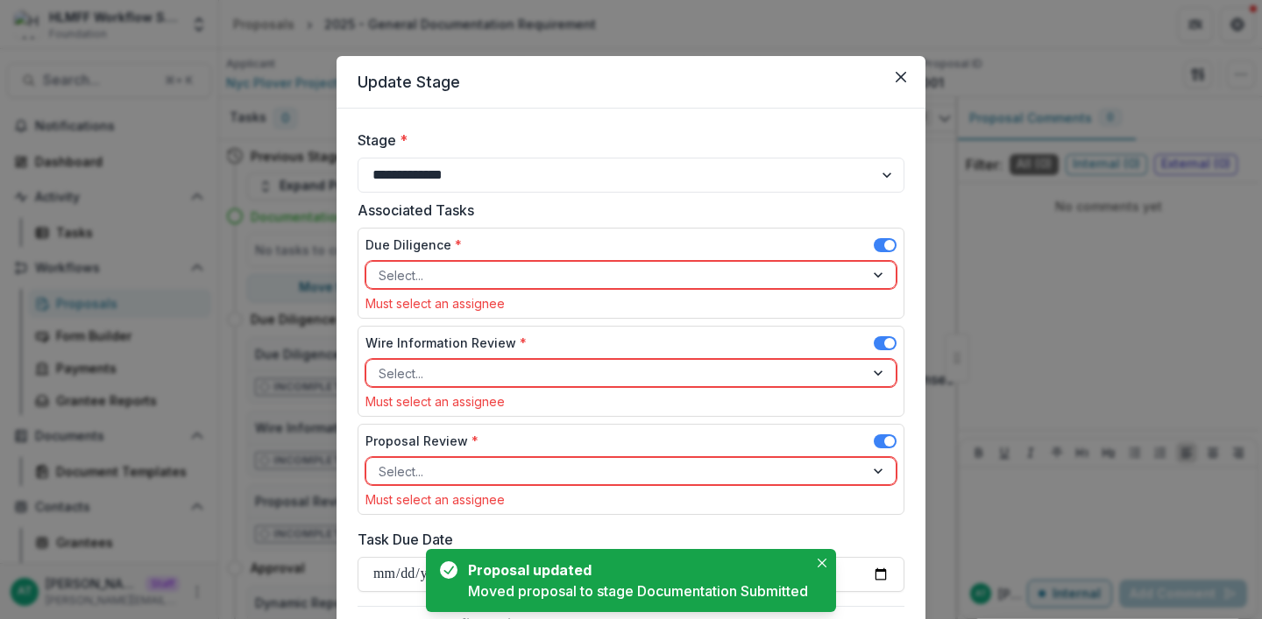
click at [1064, 238] on div "**********" at bounding box center [631, 309] width 1262 height 619
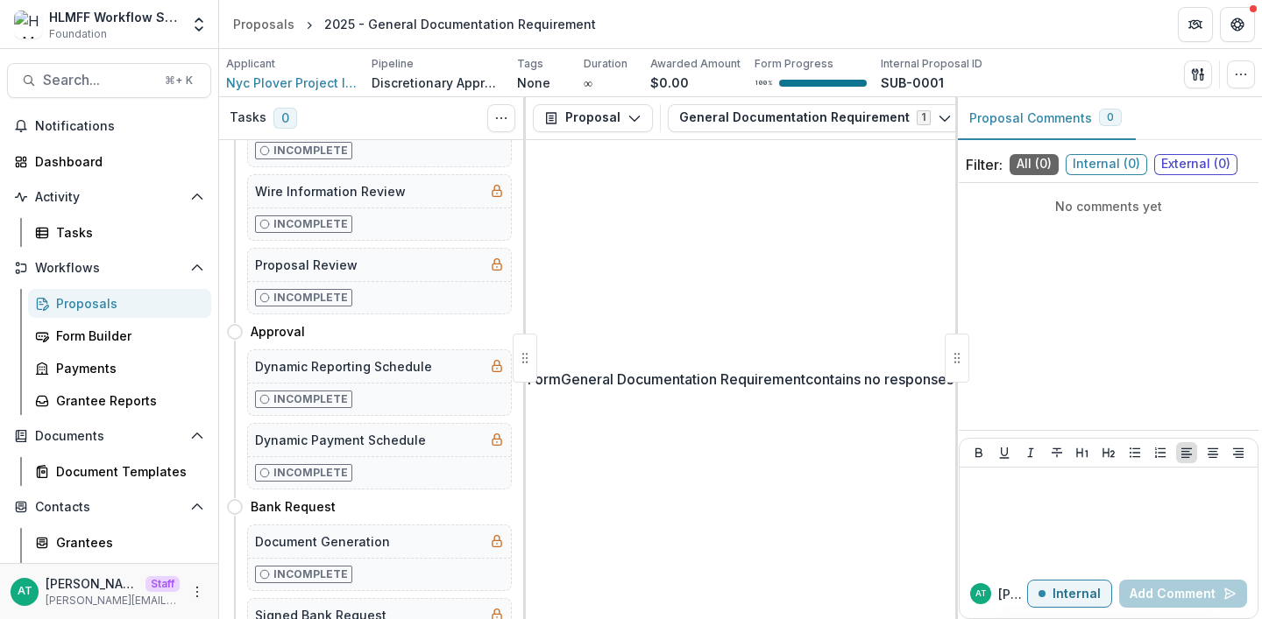
scroll to position [316, 0]
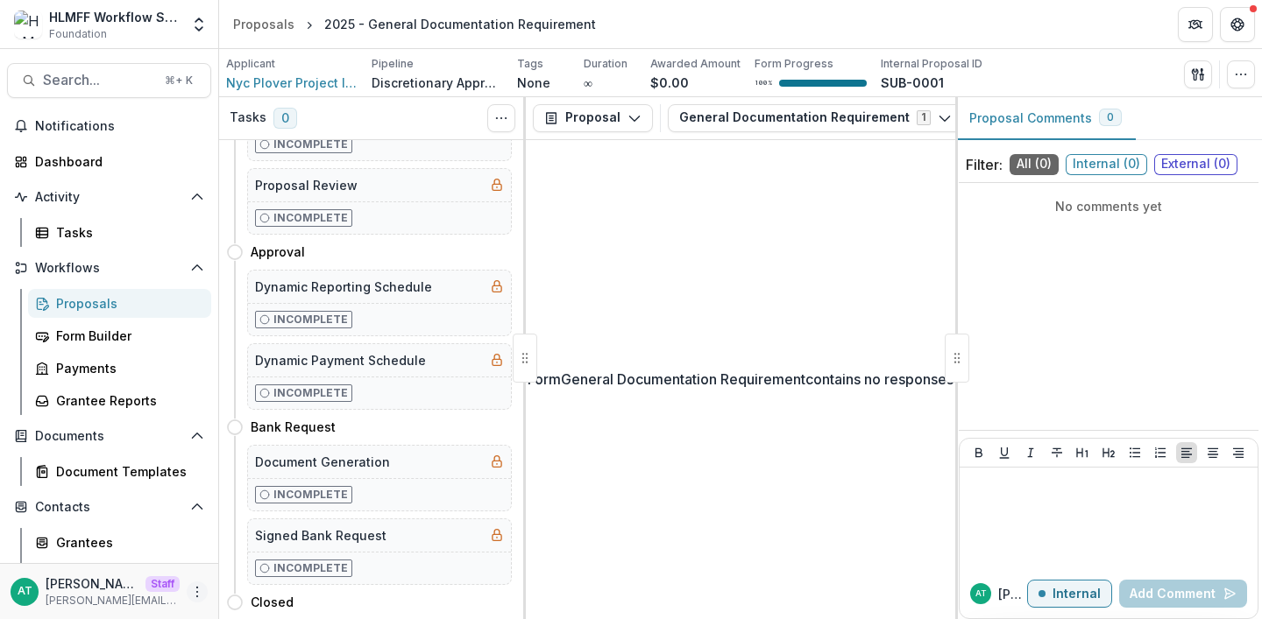
click at [191, 585] on icon "More" at bounding box center [197, 592] width 14 height 14
click at [393, 453] on div "Document Generation" at bounding box center [379, 462] width 263 height 32
click at [197, 588] on icon "More" at bounding box center [197, 592] width 14 height 14
click at [284, 554] on link "User Settings" at bounding box center [308, 555] width 188 height 29
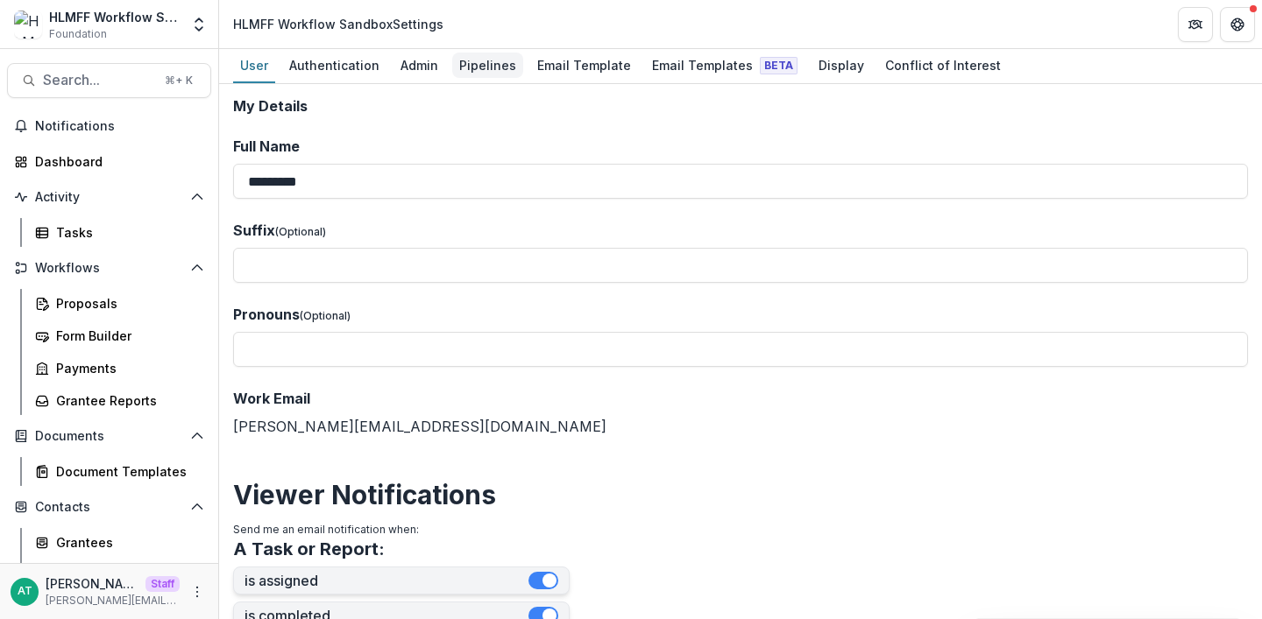
click at [477, 71] on div "Pipelines" at bounding box center [487, 65] width 71 height 25
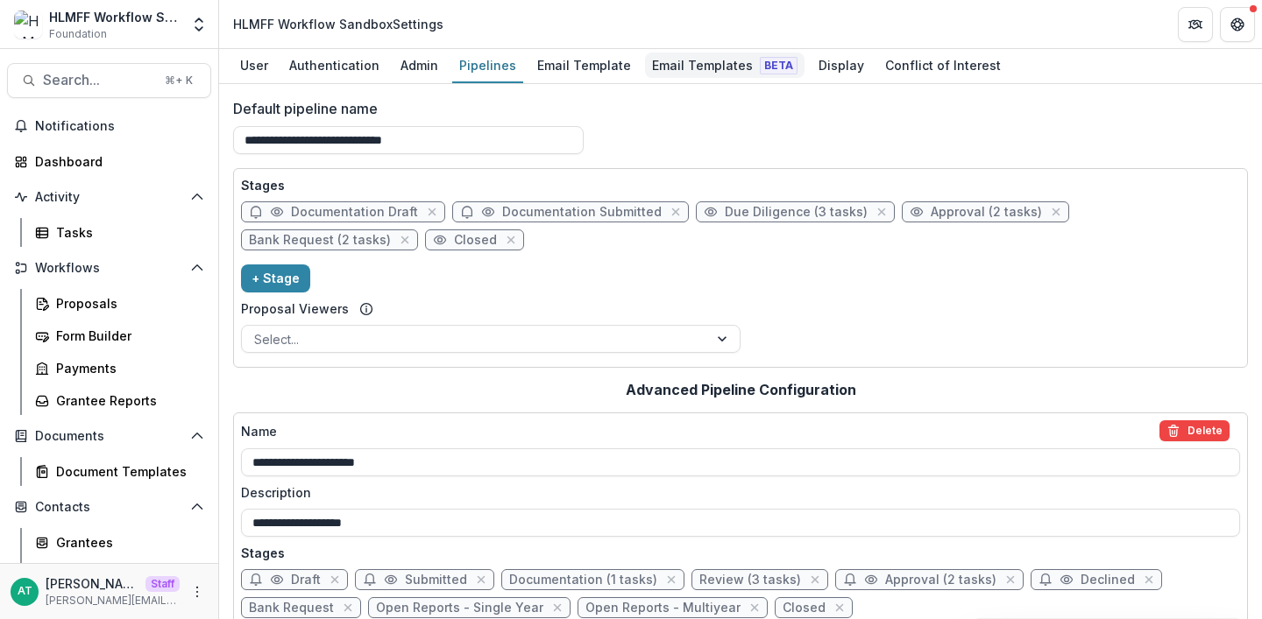
click at [683, 56] on div "Email Templates Beta" at bounding box center [724, 65] width 159 height 25
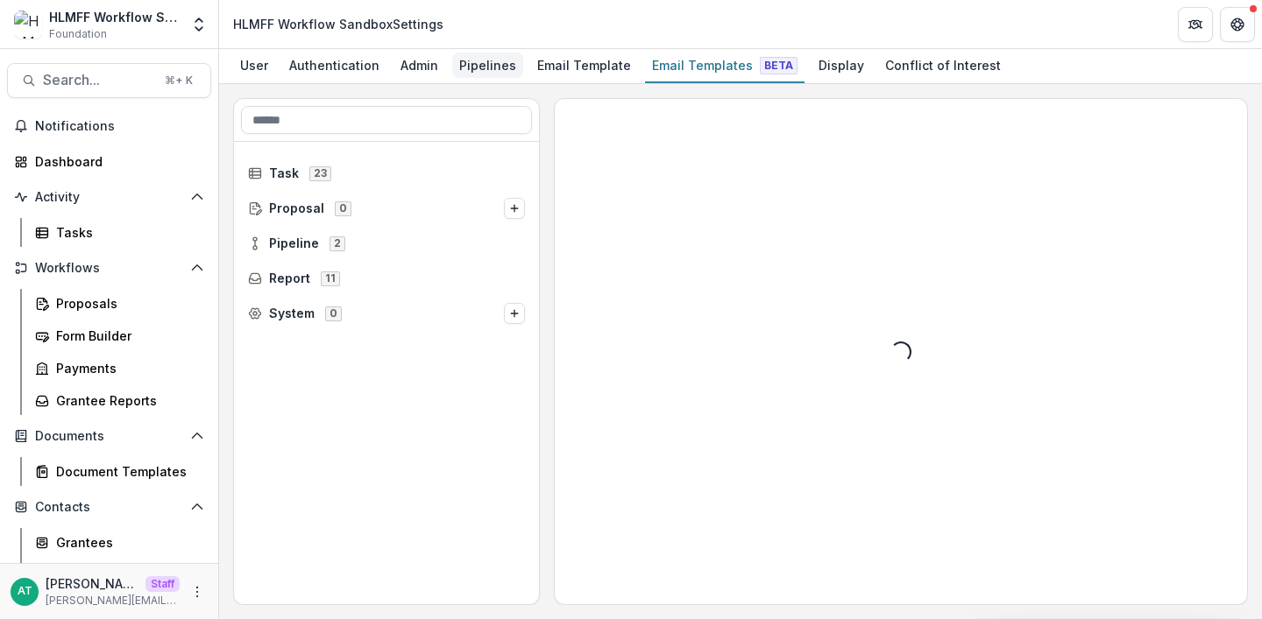
click at [473, 65] on div "Pipelines" at bounding box center [487, 65] width 71 height 25
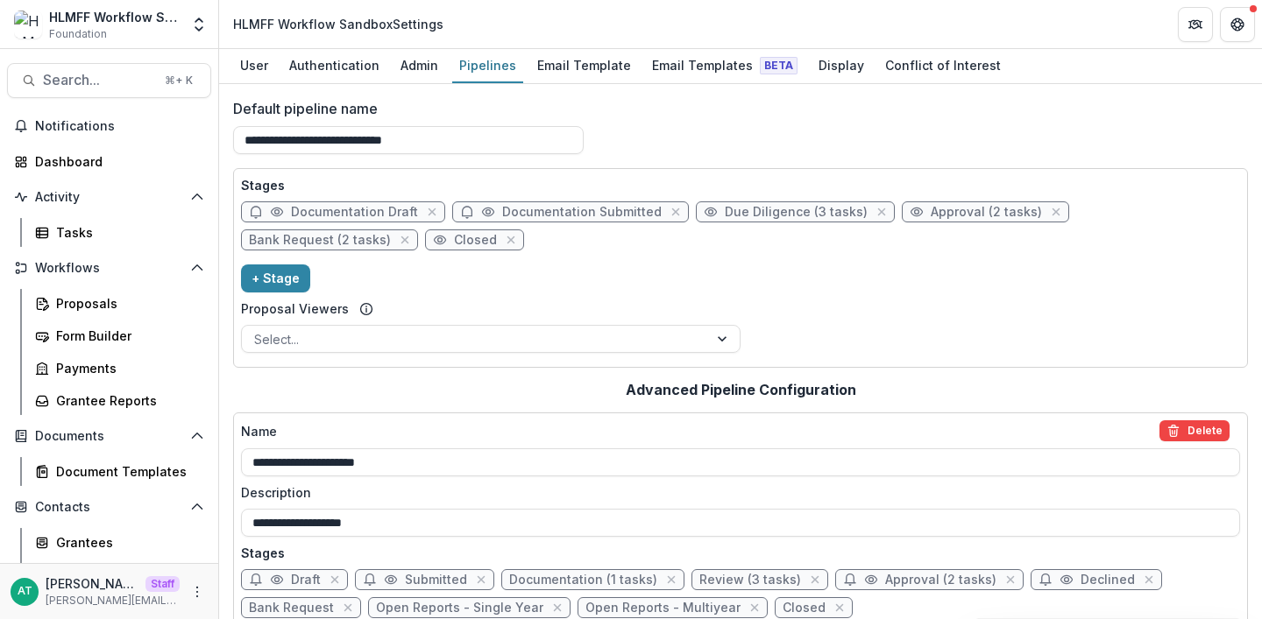
click at [391, 233] on span "Bank Request (2 tasks)" at bounding box center [320, 240] width 142 height 15
select select "*******"
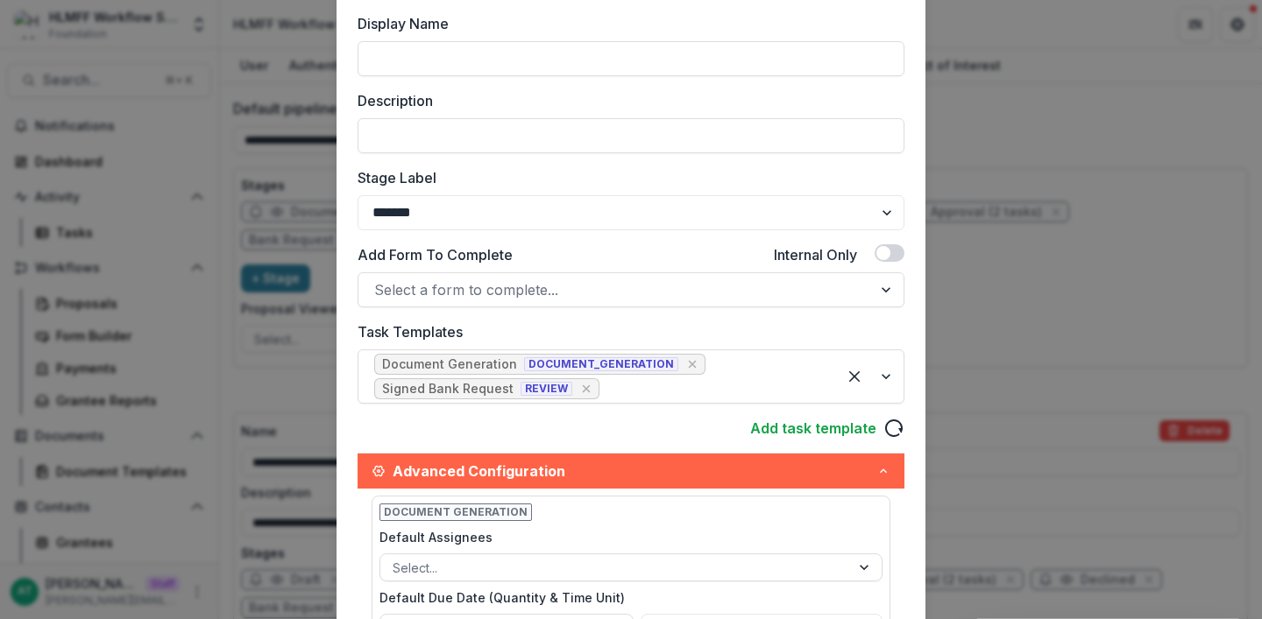
scroll to position [213, 0]
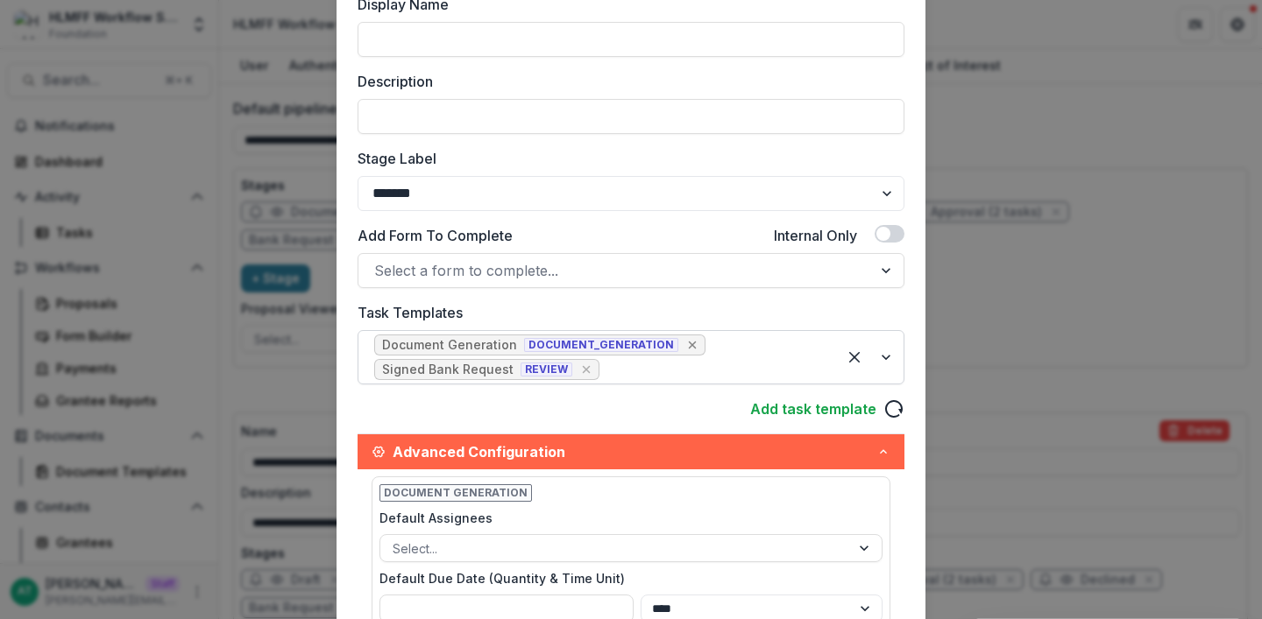
click at [685, 343] on icon "Remove [object Object]" at bounding box center [692, 345] width 14 height 14
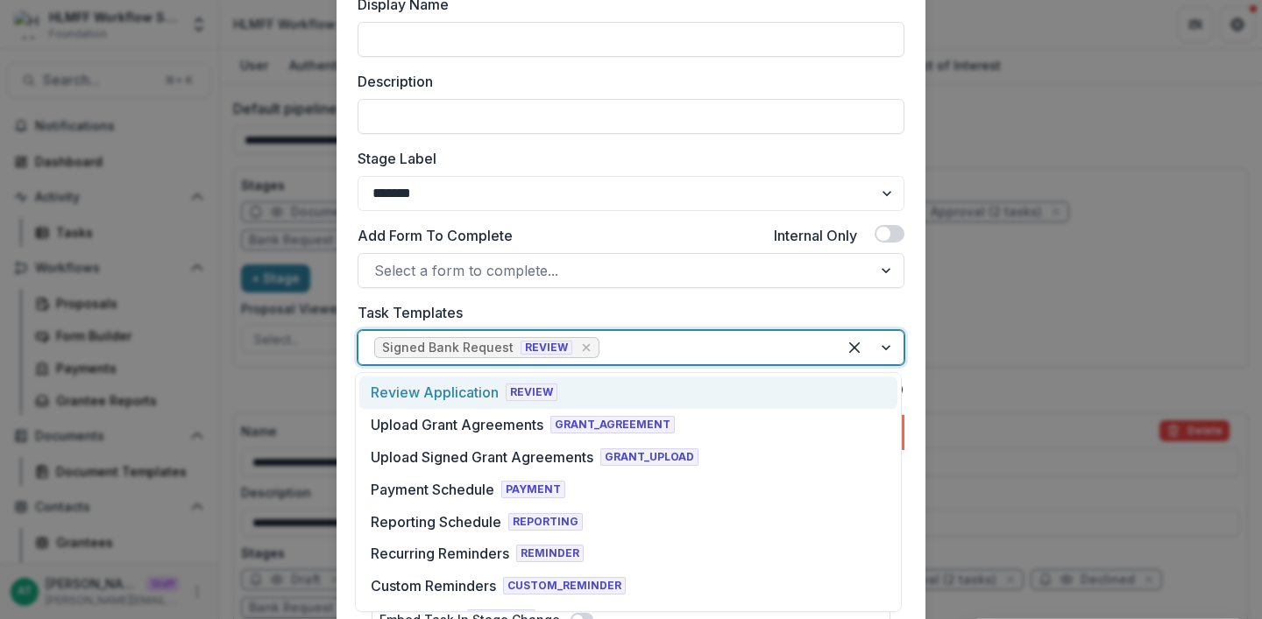
click at [644, 342] on div at bounding box center [712, 348] width 218 height 25
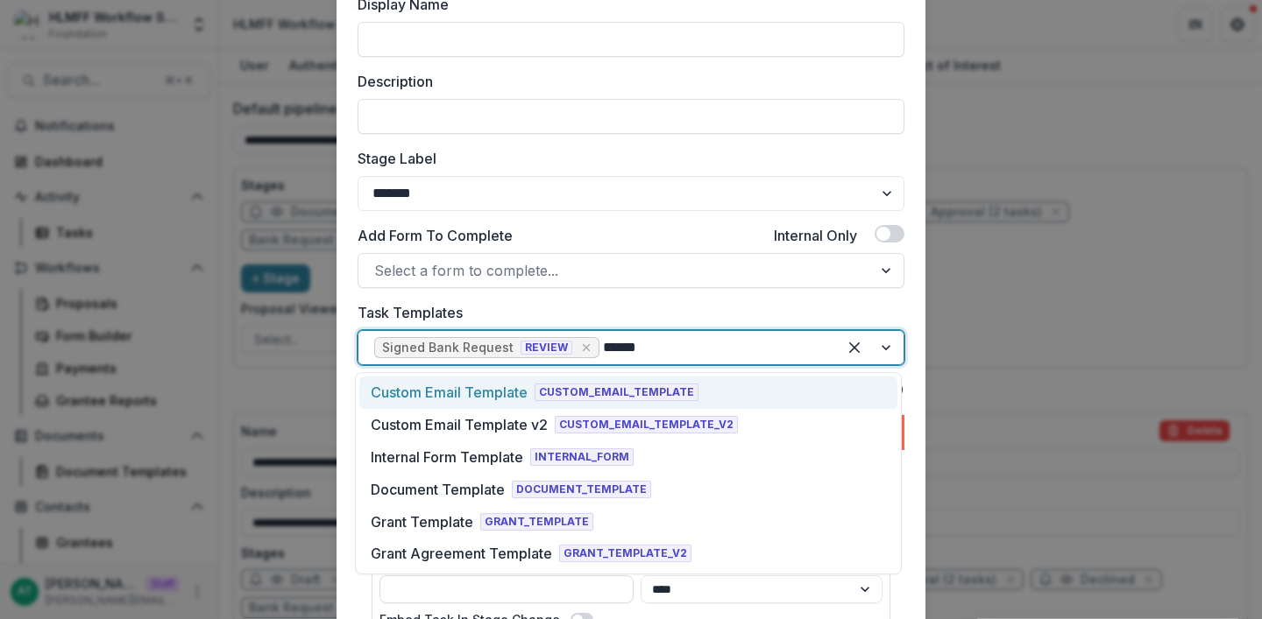
type input "*******"
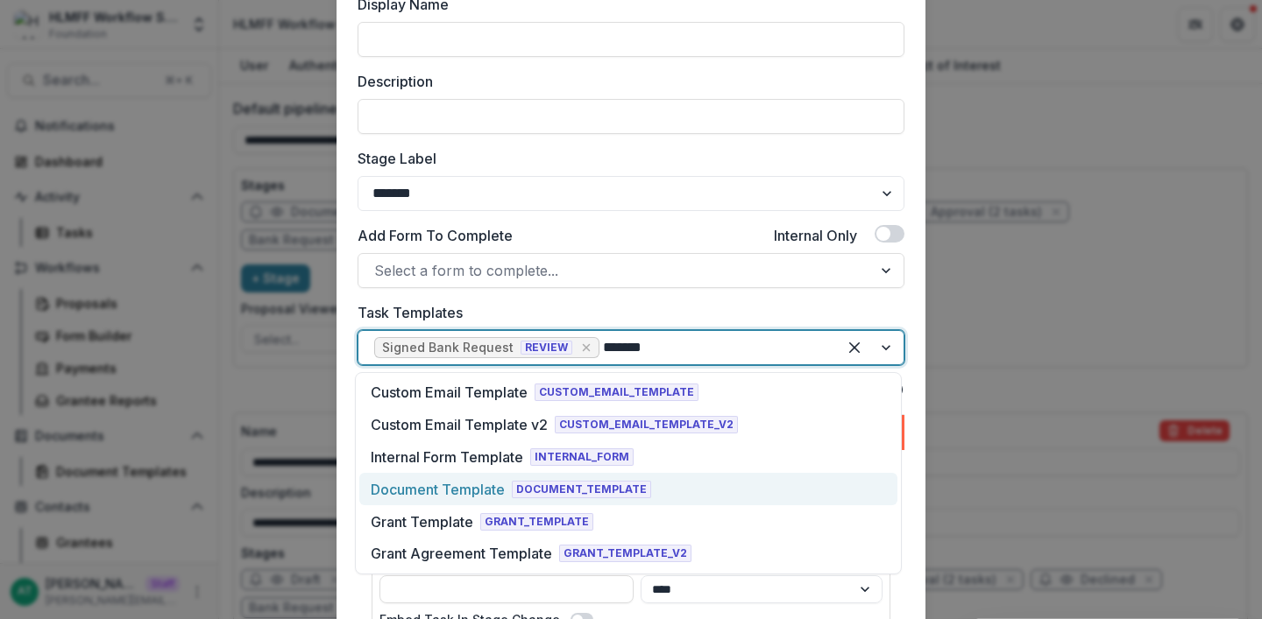
click at [470, 489] on div "Document Template" at bounding box center [438, 489] width 134 height 21
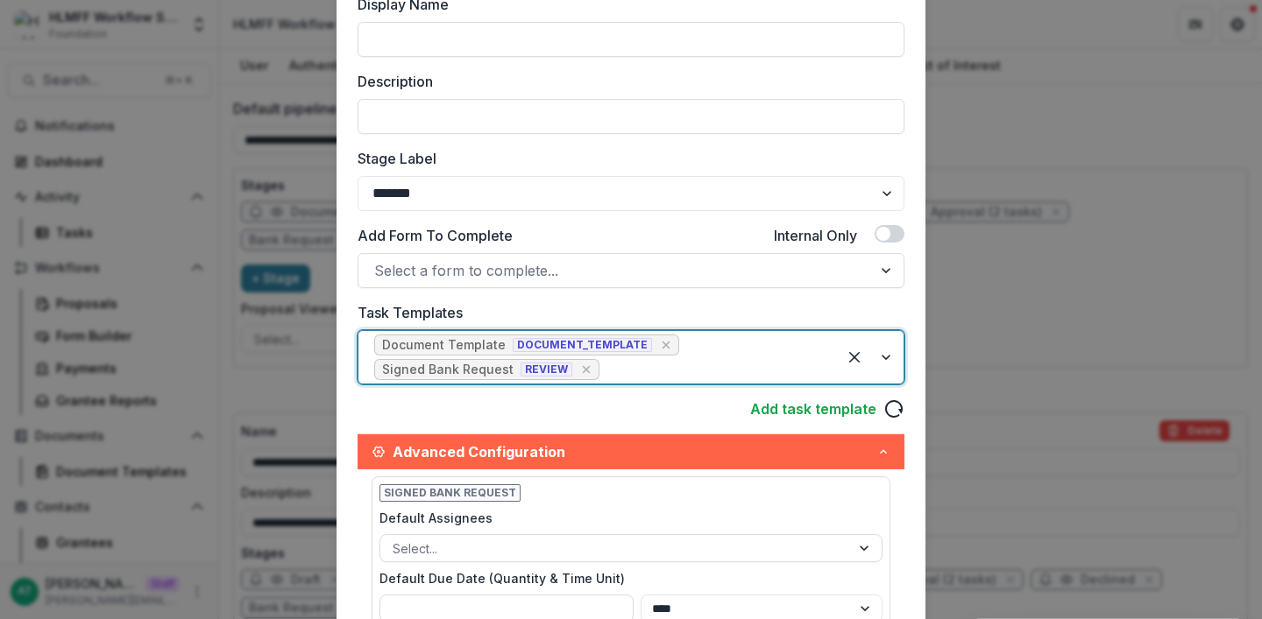
scroll to position [842, 0]
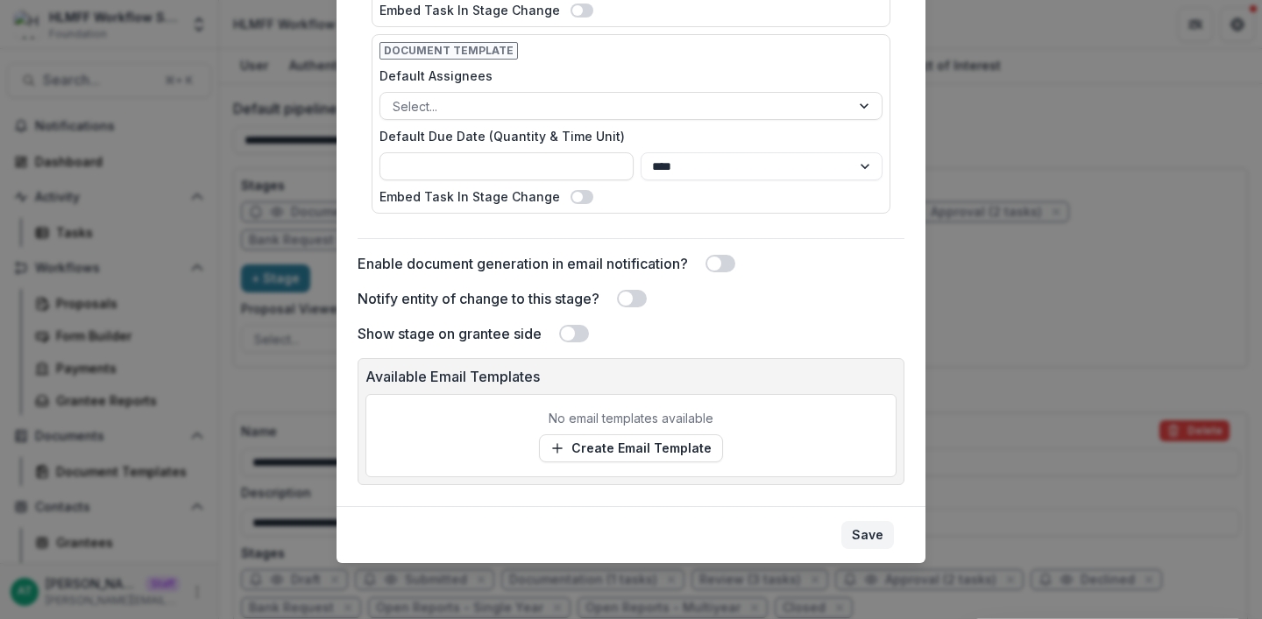
click at [874, 544] on button "Save" at bounding box center [867, 535] width 53 height 28
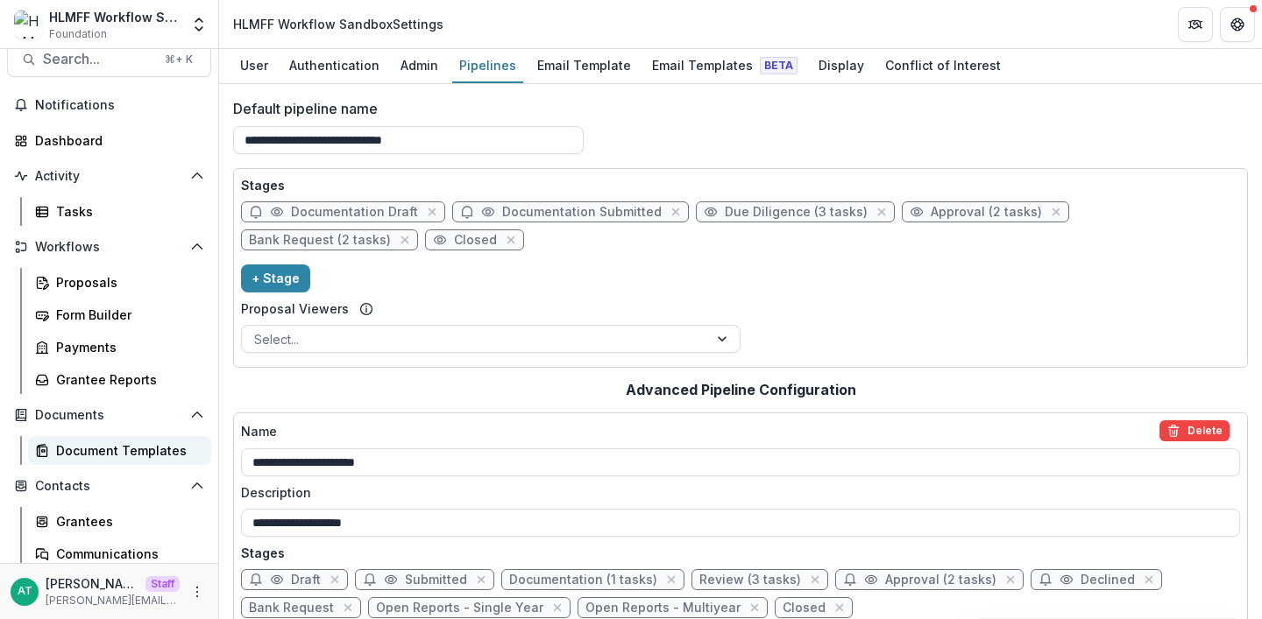
scroll to position [24, 0]
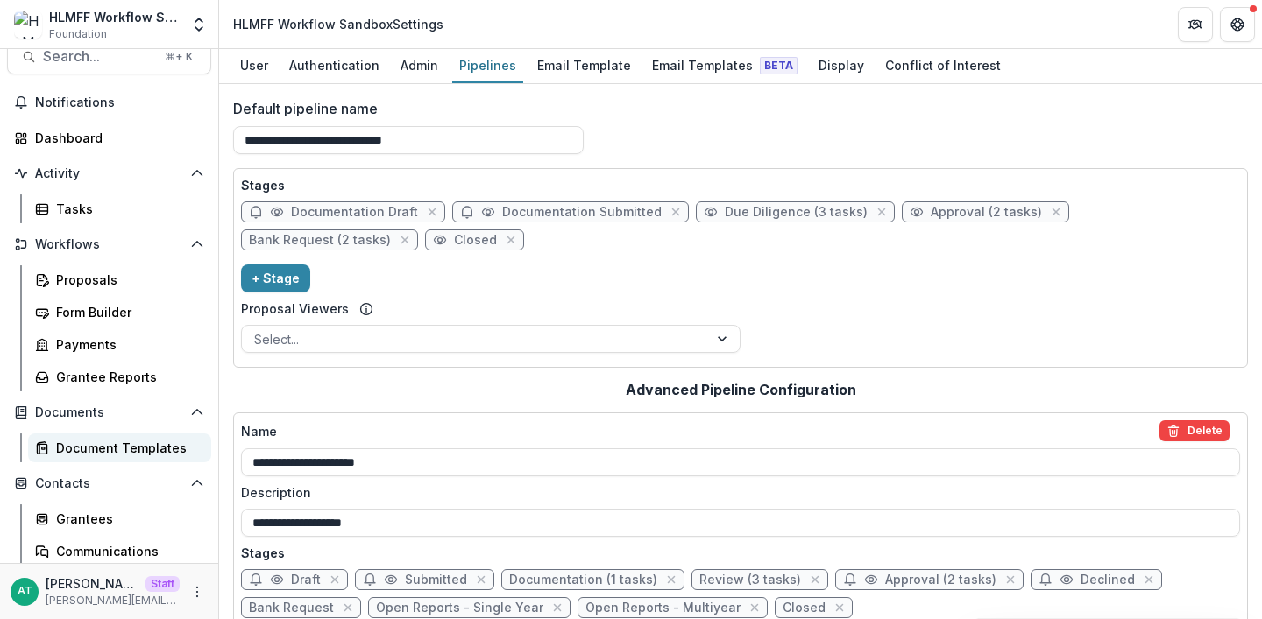
click at [102, 452] on div "Document Templates" at bounding box center [126, 448] width 141 height 18
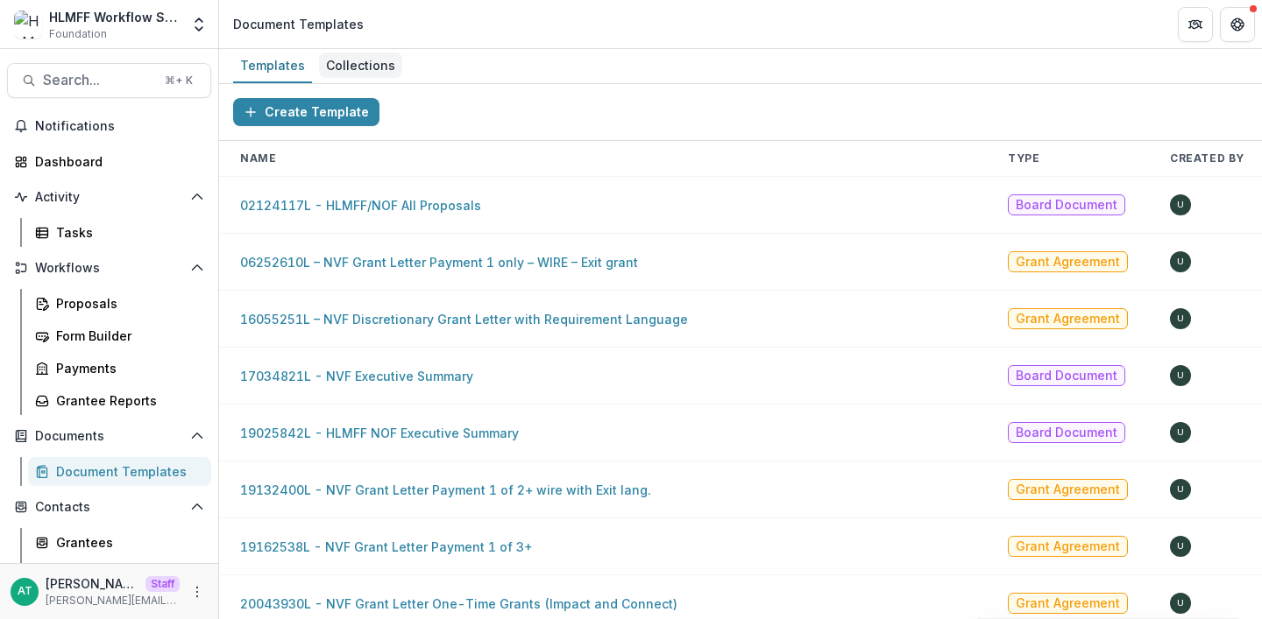
click at [343, 67] on div "Collections" at bounding box center [360, 65] width 83 height 25
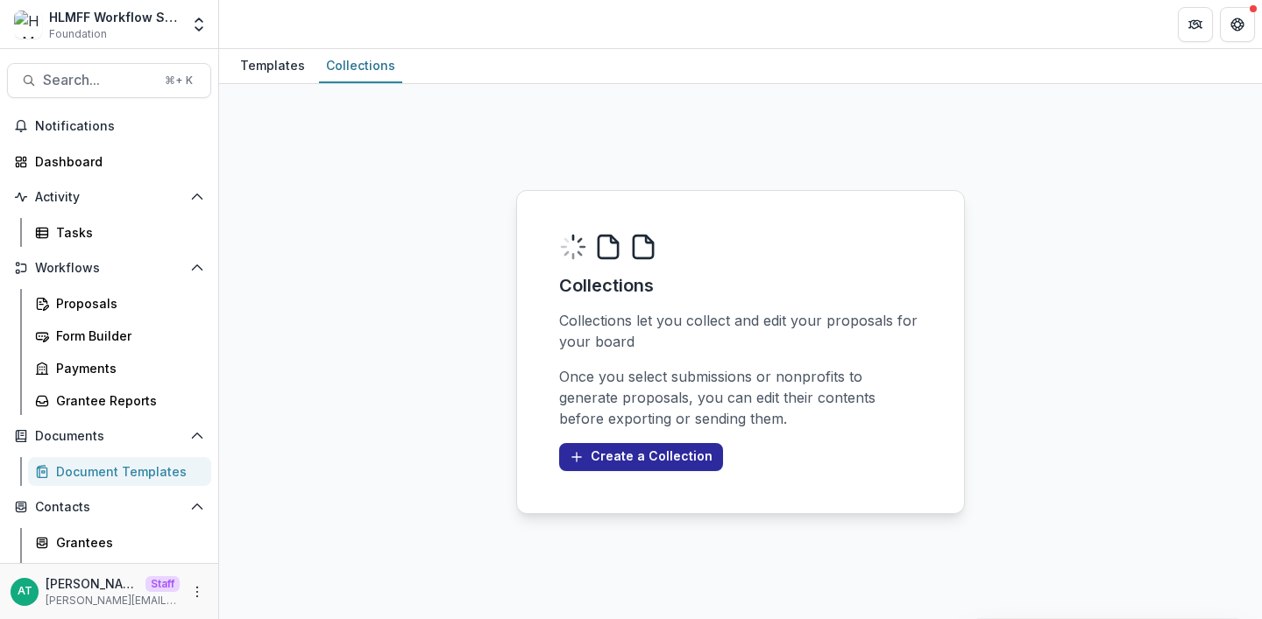
click at [648, 449] on button "Create a Collection" at bounding box center [641, 457] width 164 height 28
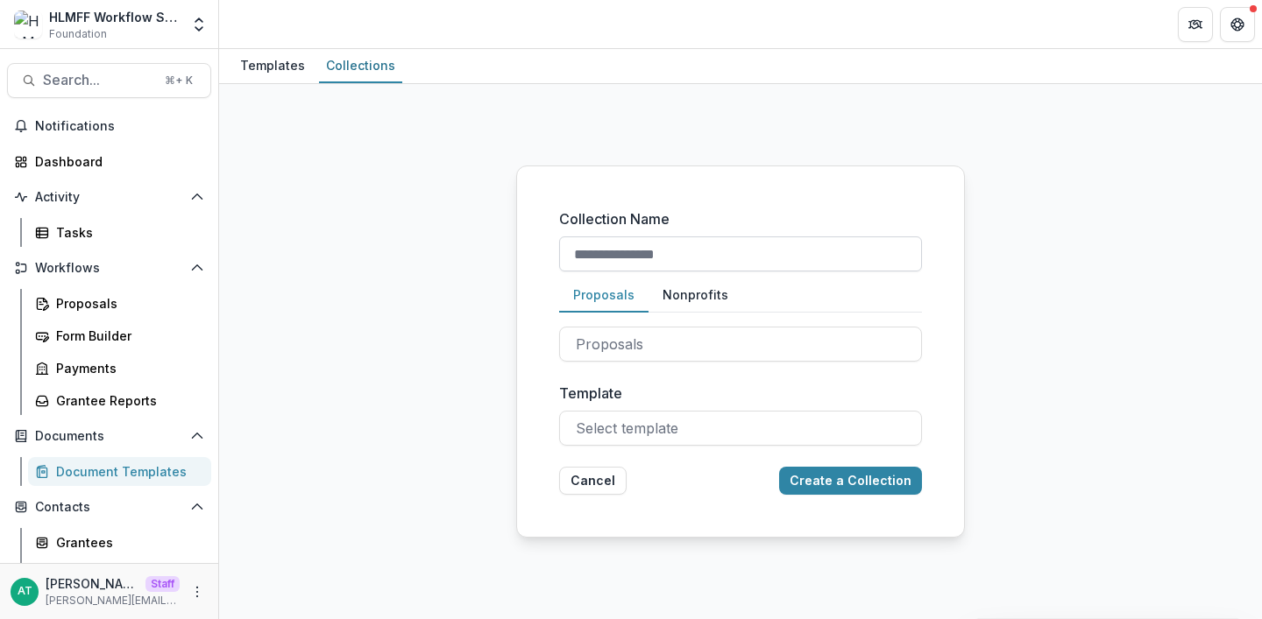
click at [640, 262] on input "Collection Name" at bounding box center [740, 254] width 363 height 35
type input "**********"
click at [836, 478] on button "Create a Collection" at bounding box center [850, 481] width 143 height 28
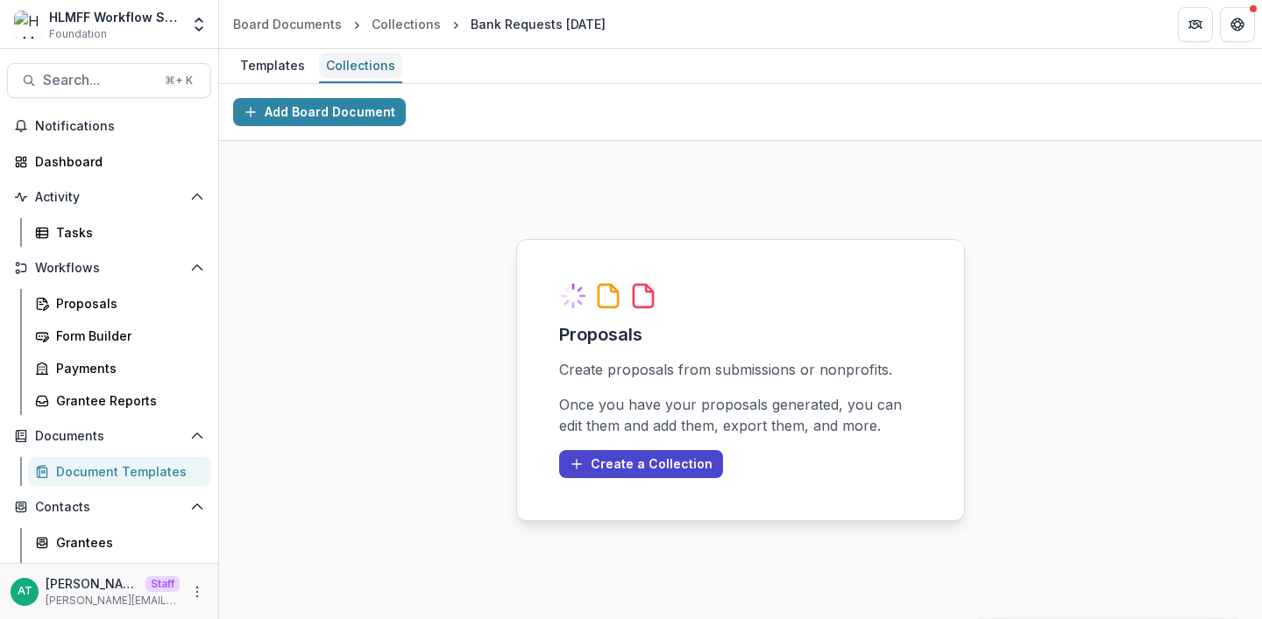
click at [346, 74] on div "Collections" at bounding box center [360, 65] width 83 height 25
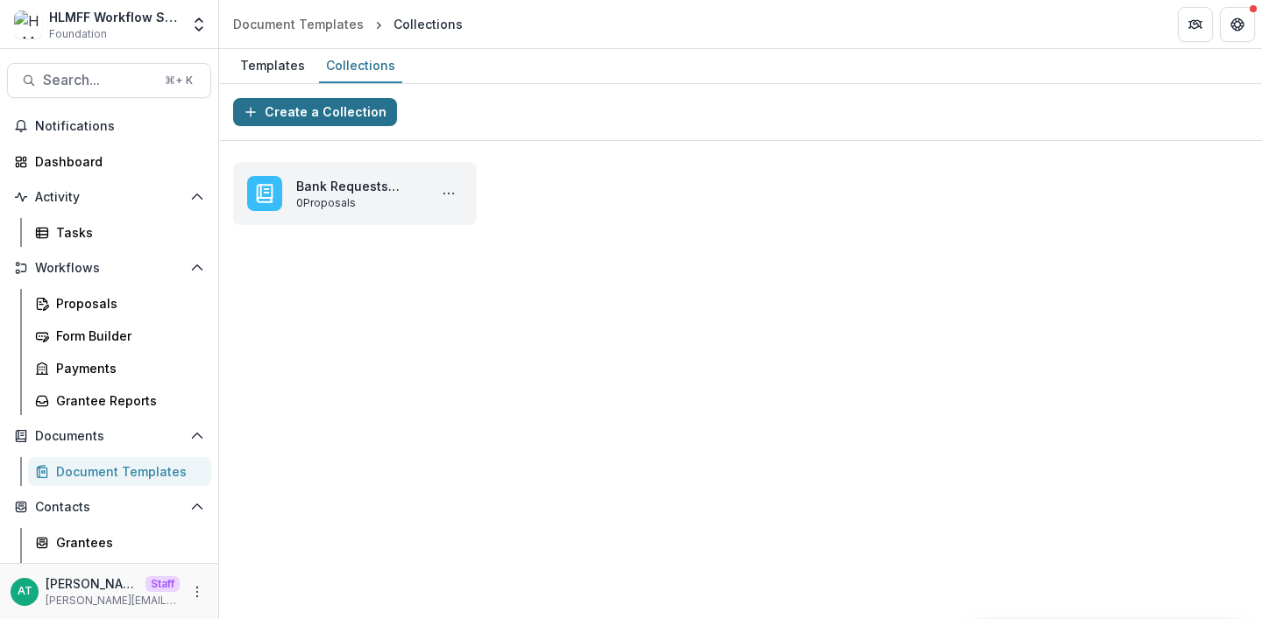
click at [279, 103] on button "Create a Collection" at bounding box center [315, 112] width 164 height 28
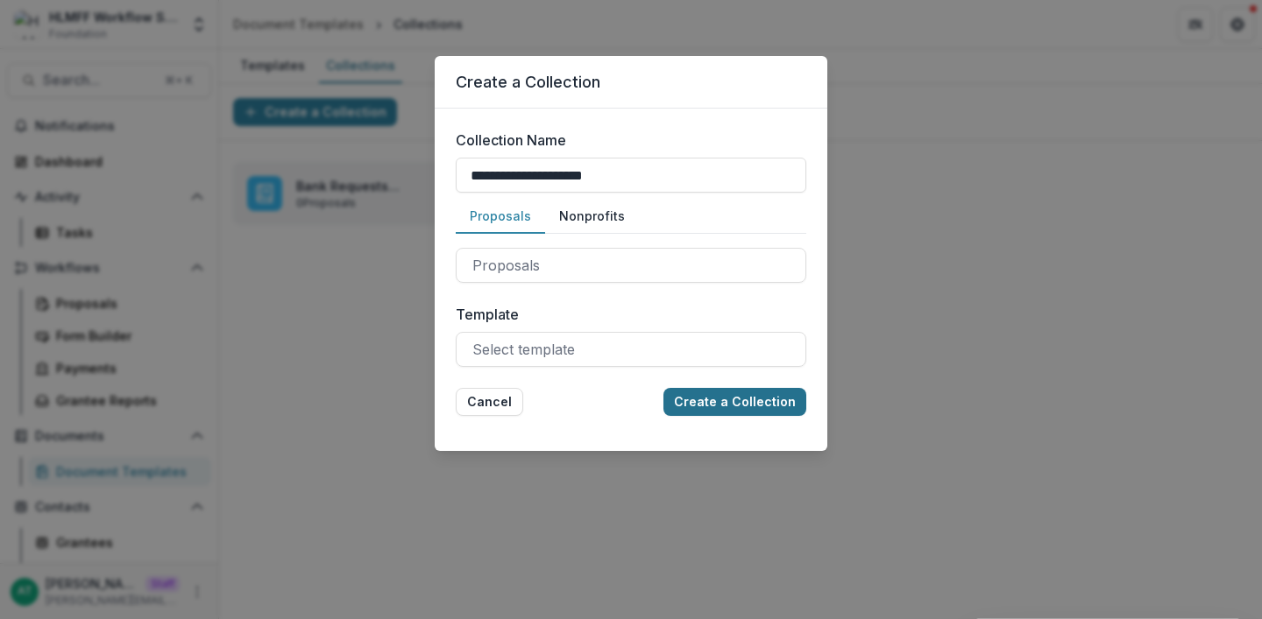
type input "**********"
click at [766, 399] on button "Create a Collection" at bounding box center [734, 402] width 143 height 28
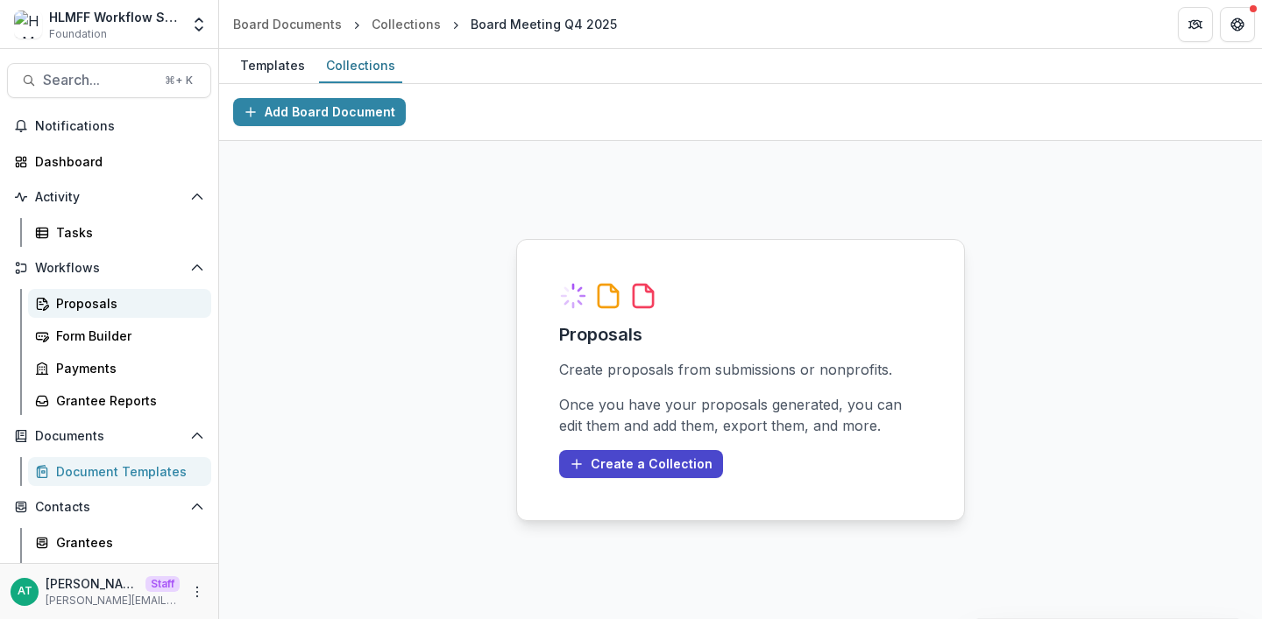
click at [81, 293] on link "Proposals" at bounding box center [119, 303] width 183 height 29
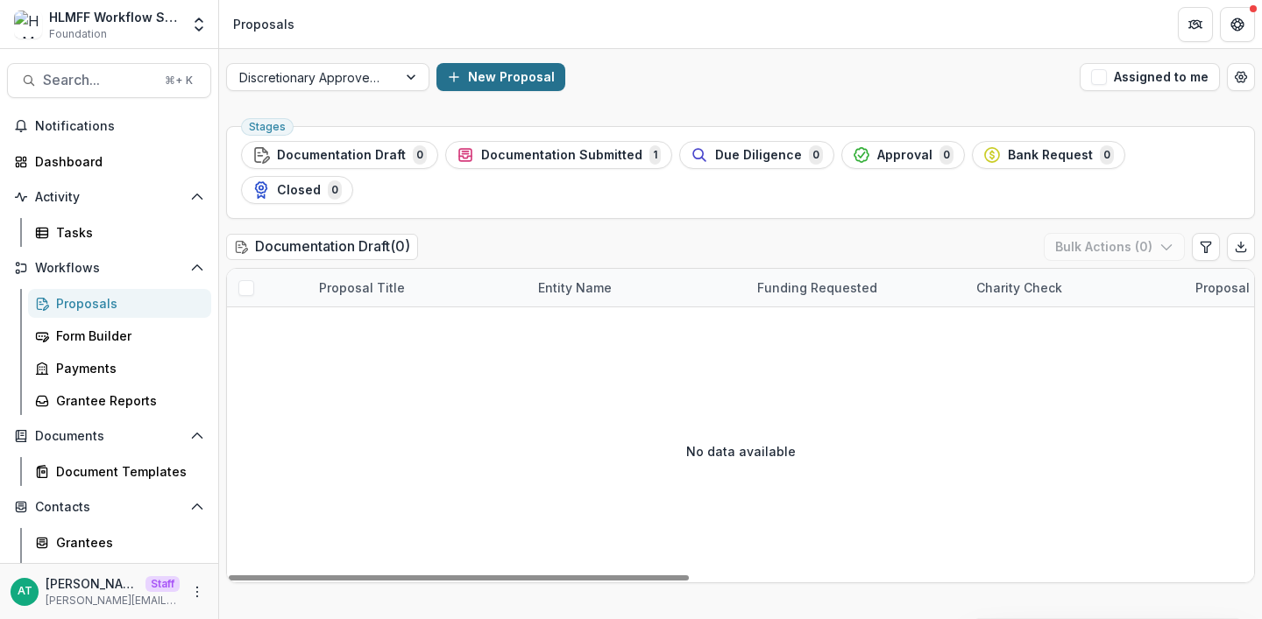
click at [508, 67] on button "New Proposal" at bounding box center [500, 77] width 129 height 28
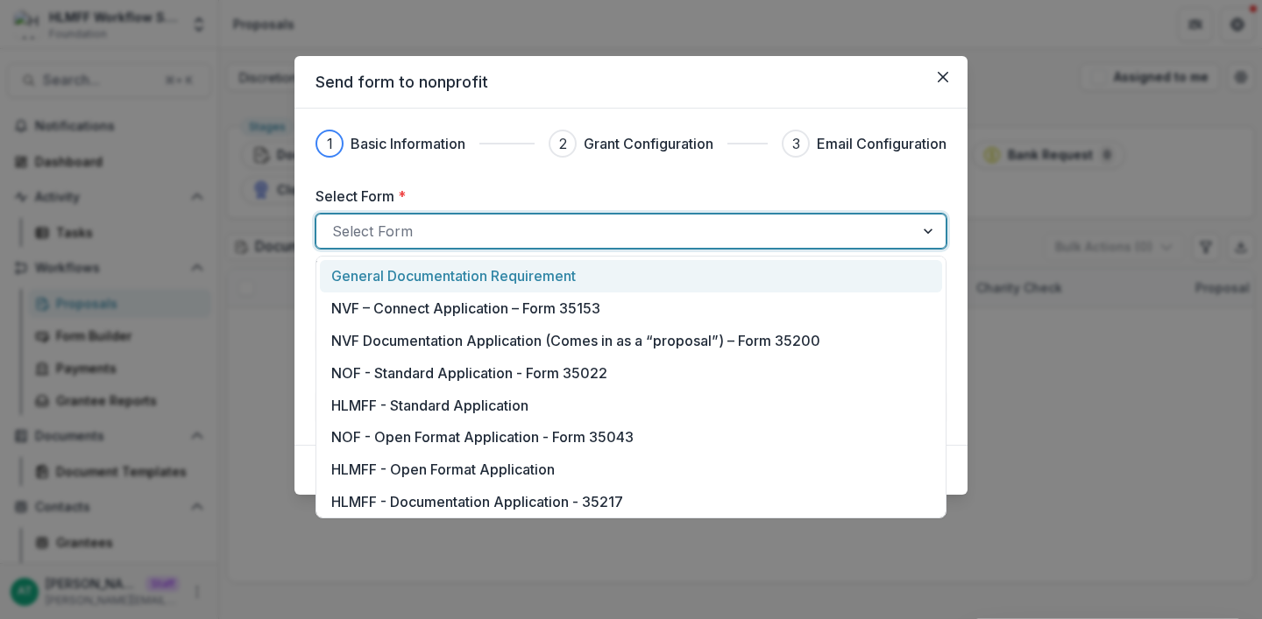
click at [465, 228] on div at bounding box center [615, 231] width 566 height 25
click at [416, 273] on p "General Documentation Requirement" at bounding box center [453, 275] width 244 height 21
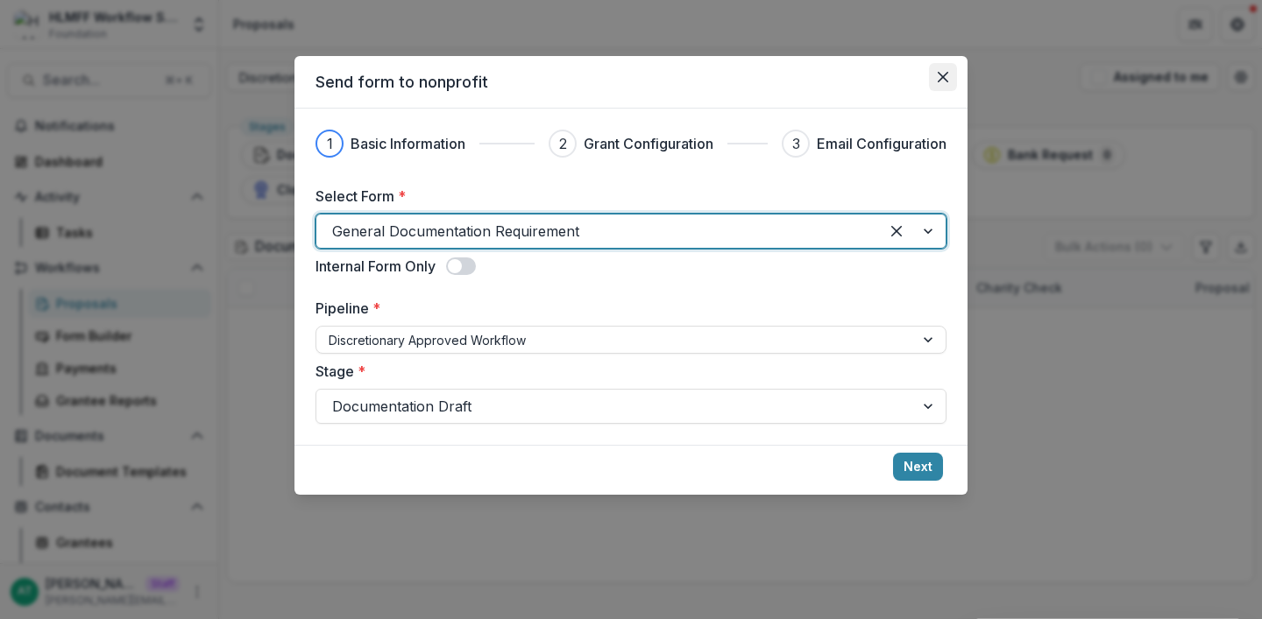
click at [943, 79] on icon "Close" at bounding box center [943, 77] width 11 height 11
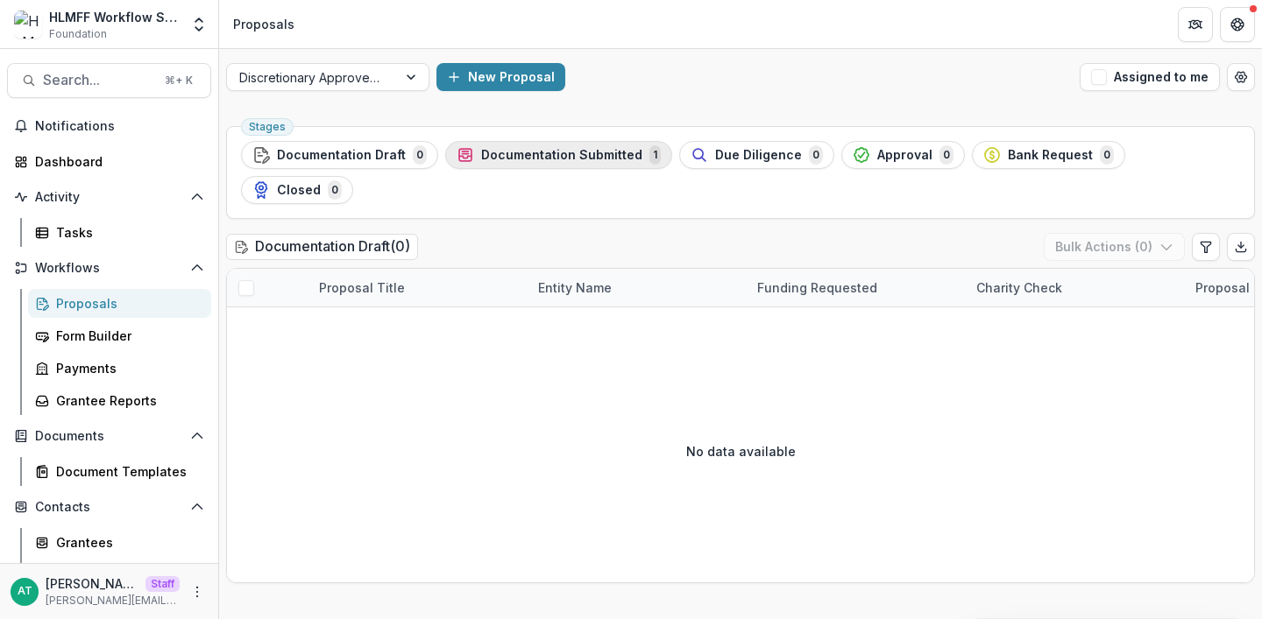
click at [585, 163] on div "Documentation Submitted 1" at bounding box center [558, 154] width 204 height 19
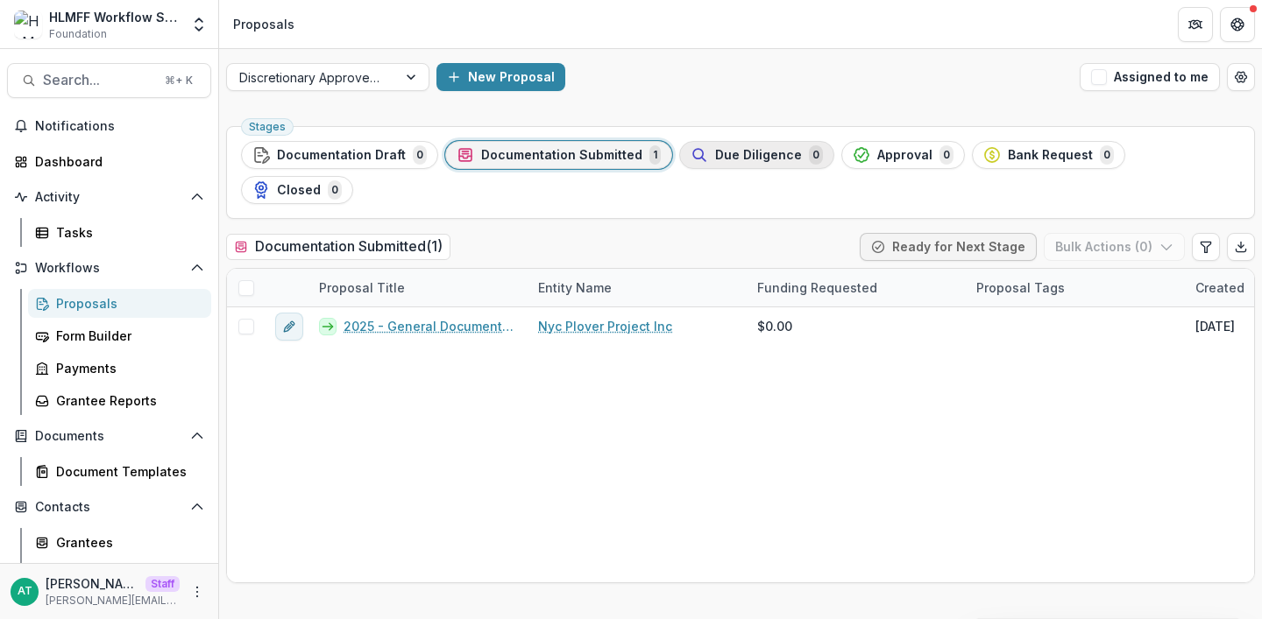
click at [770, 152] on span "Due Diligence" at bounding box center [758, 155] width 87 height 15
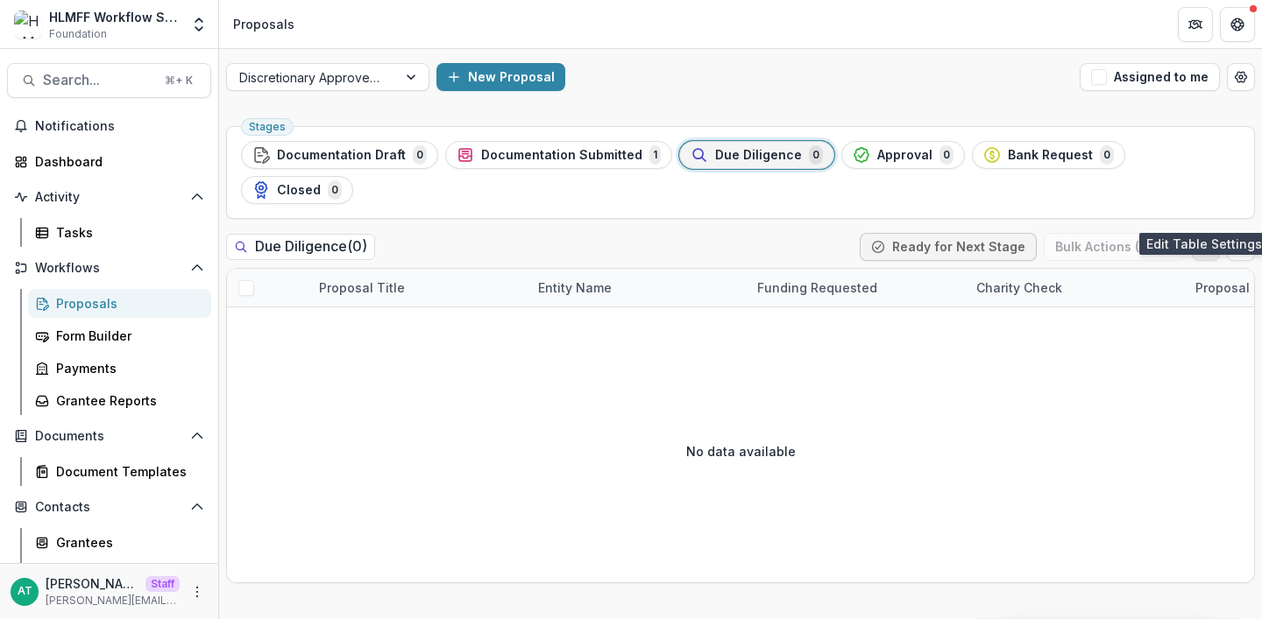
click at [1203, 240] on icon "Edit table settings" at bounding box center [1206, 247] width 14 height 14
select select "******"
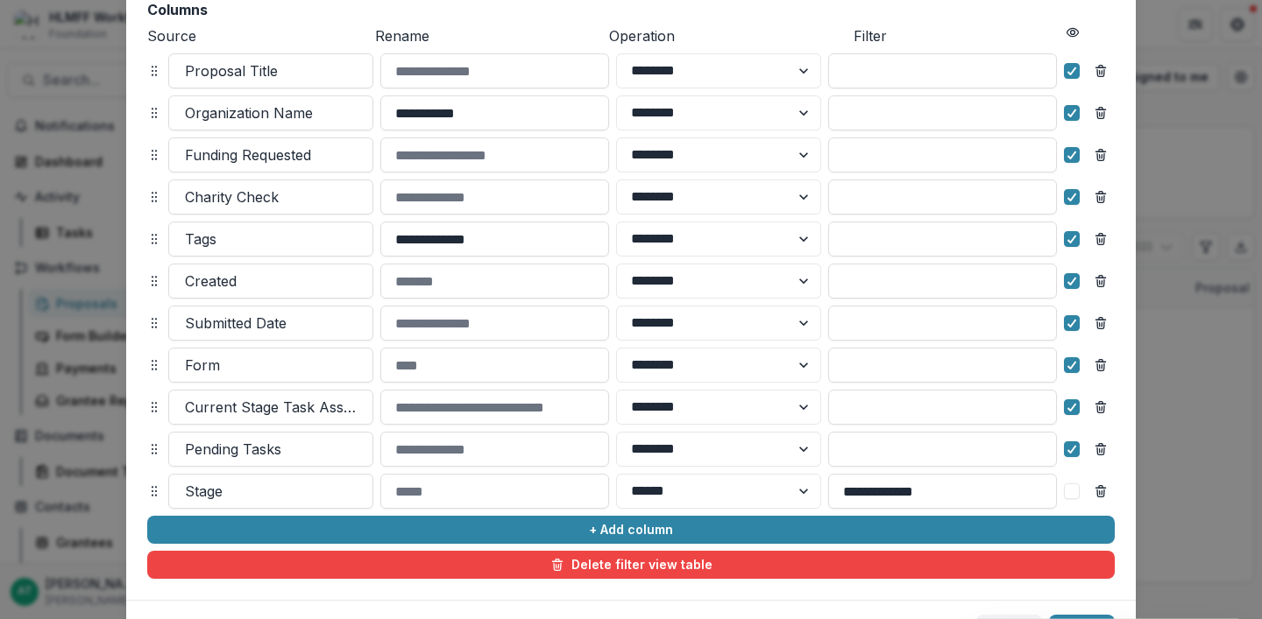
scroll to position [301, 0]
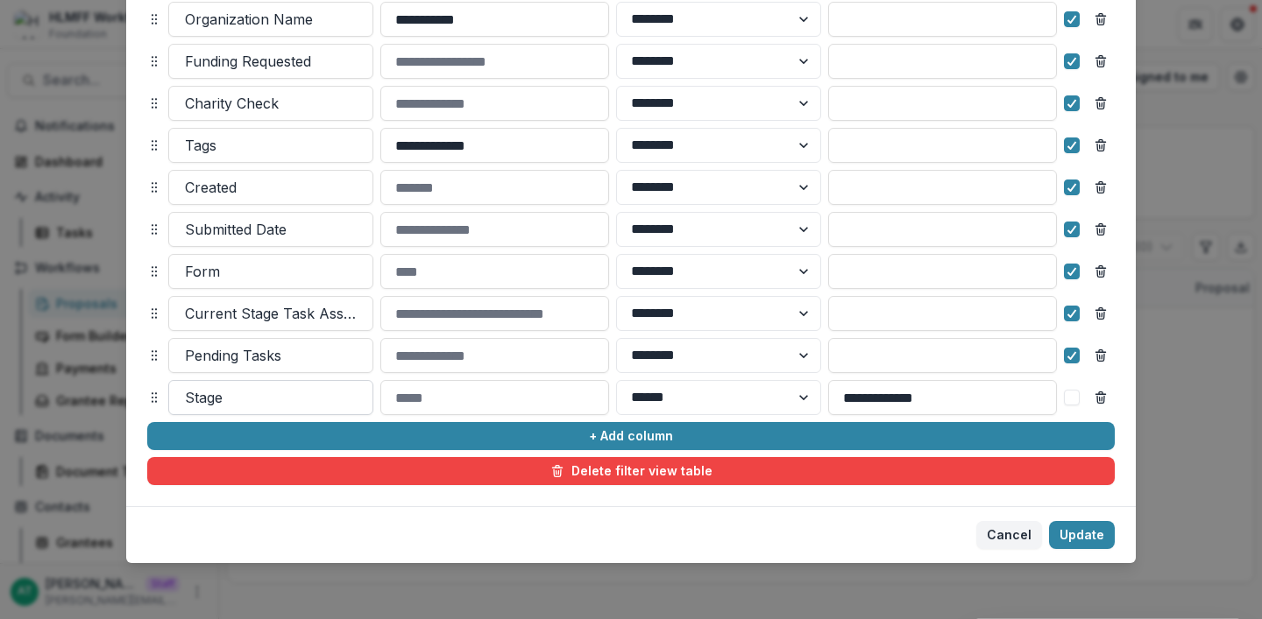
click at [251, 403] on div at bounding box center [271, 398] width 172 height 25
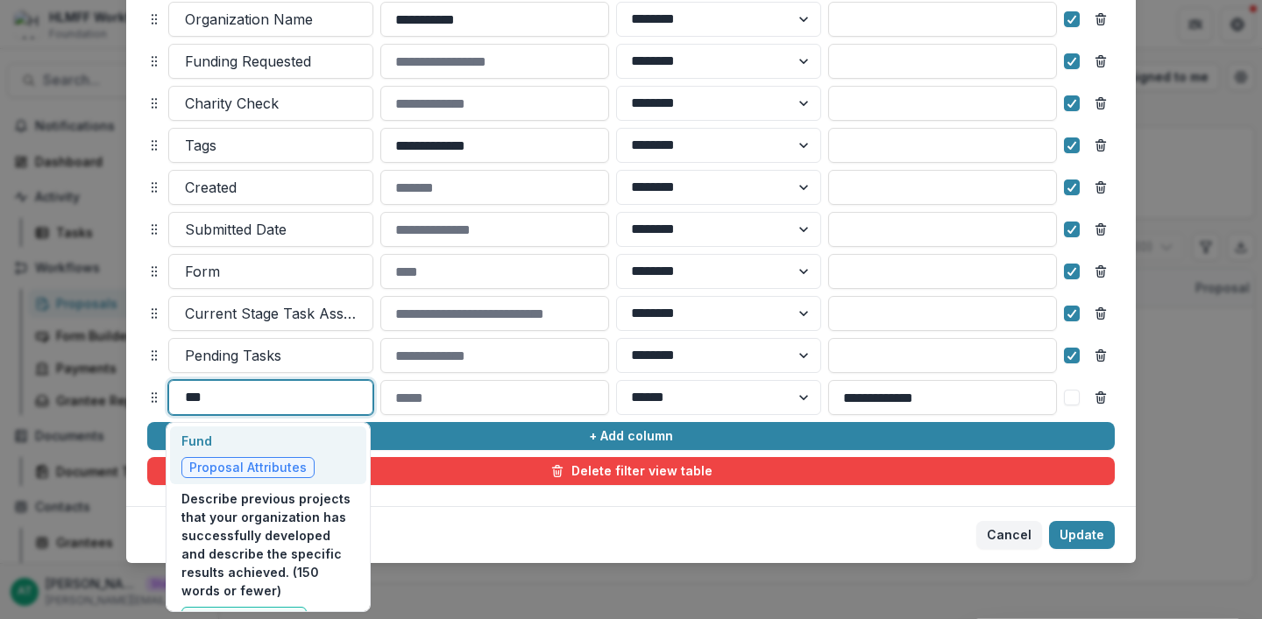
type input "****"
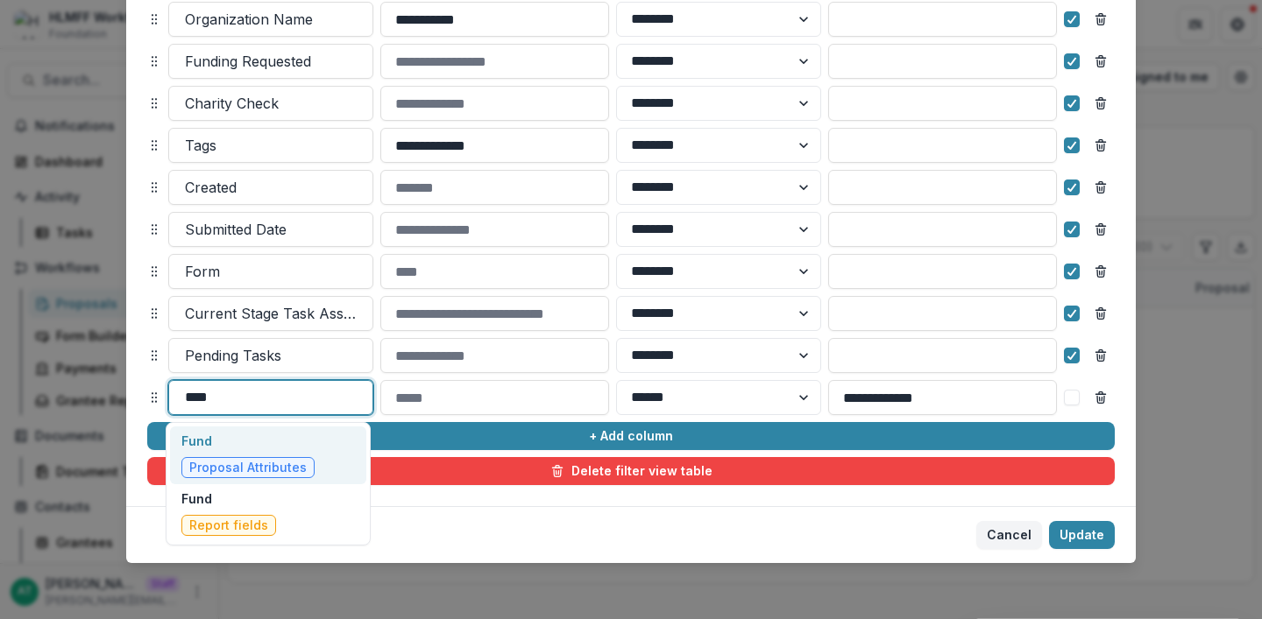
click at [260, 442] on p "Fund" at bounding box center [247, 441] width 133 height 18
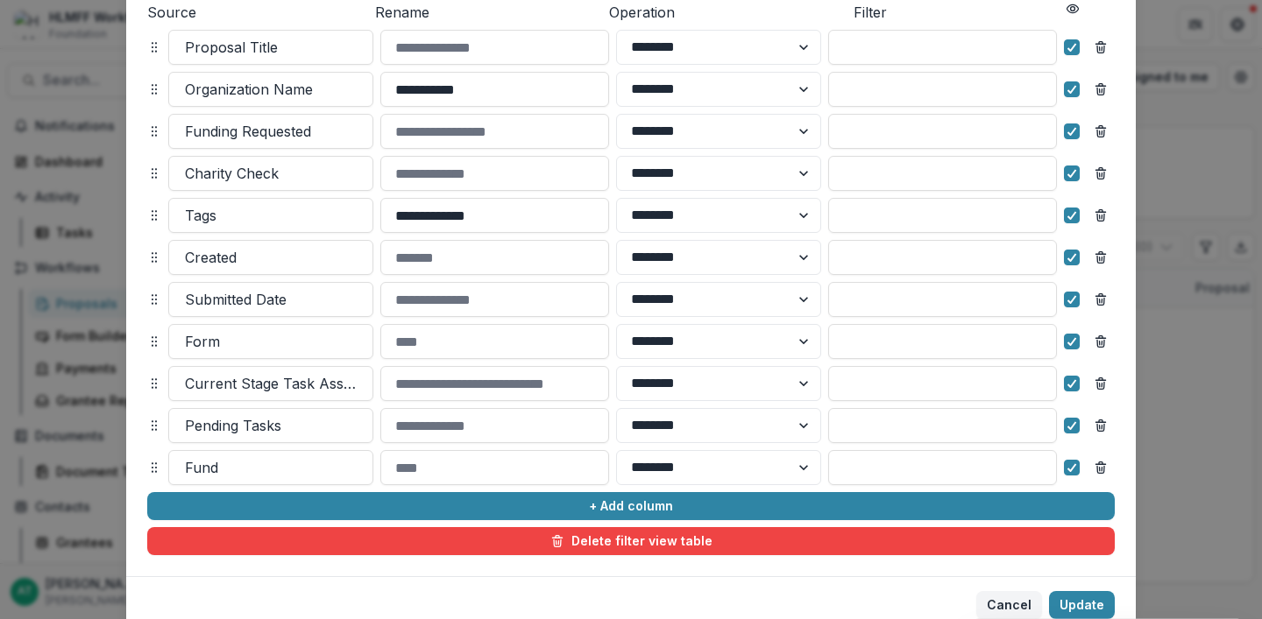
scroll to position [214, 0]
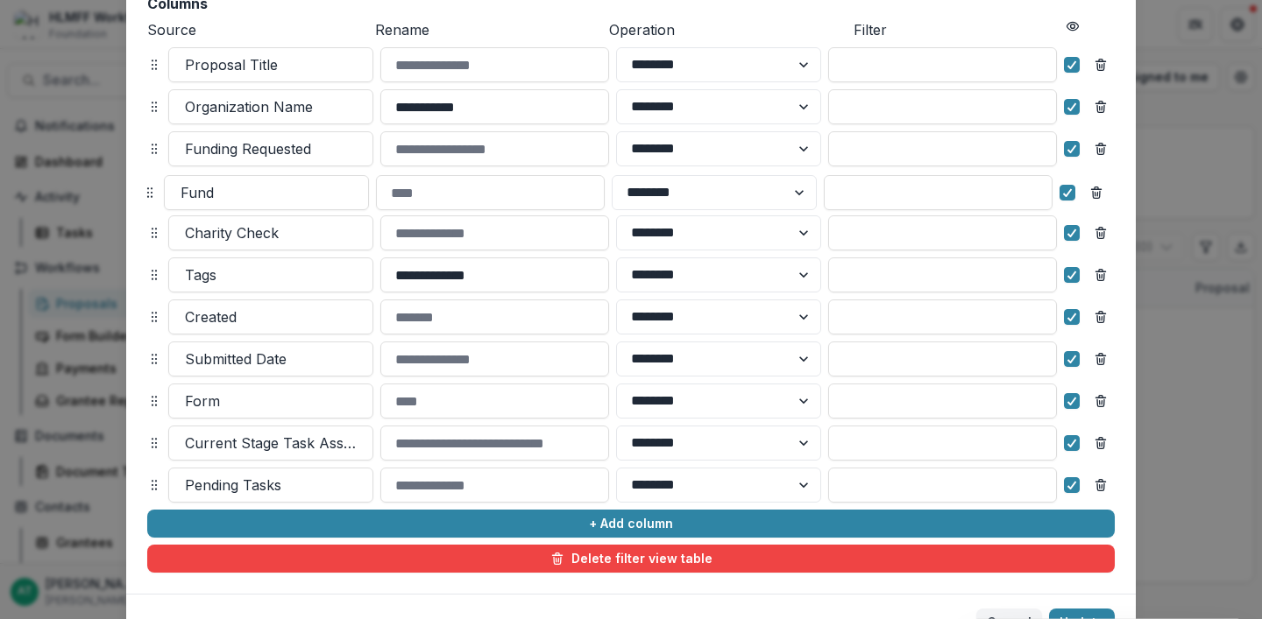
drag, startPoint x: 152, startPoint y: 484, endPoint x: 147, endPoint y: 191, distance: 292.7
click at [147, 190] on icon at bounding box center [150, 193] width 14 height 14
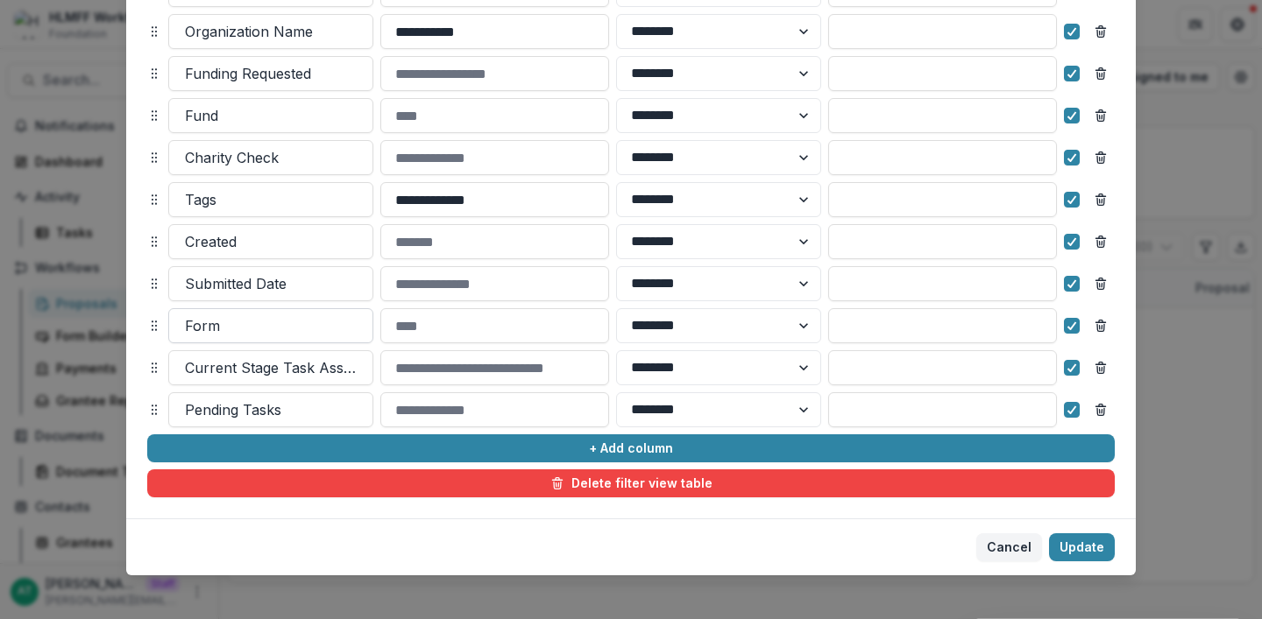
scroll to position [292, 0]
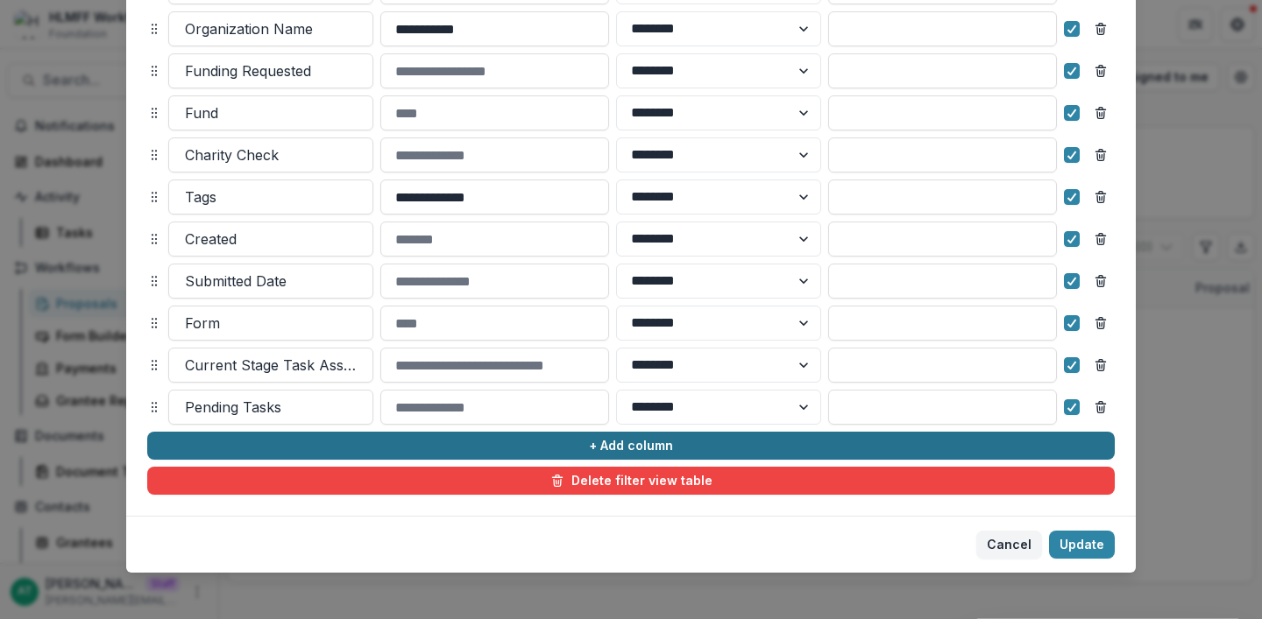
click at [226, 435] on button "+ Add column" at bounding box center [630, 446] width 967 height 28
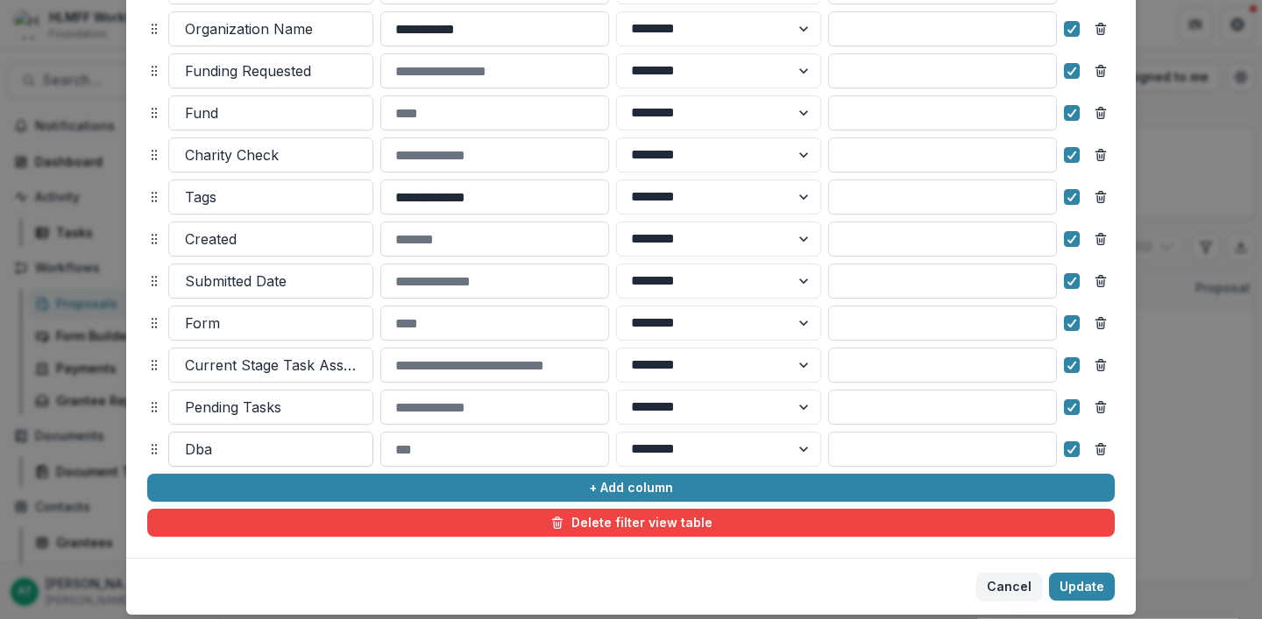
click at [226, 436] on div "Dba" at bounding box center [270, 449] width 203 height 28
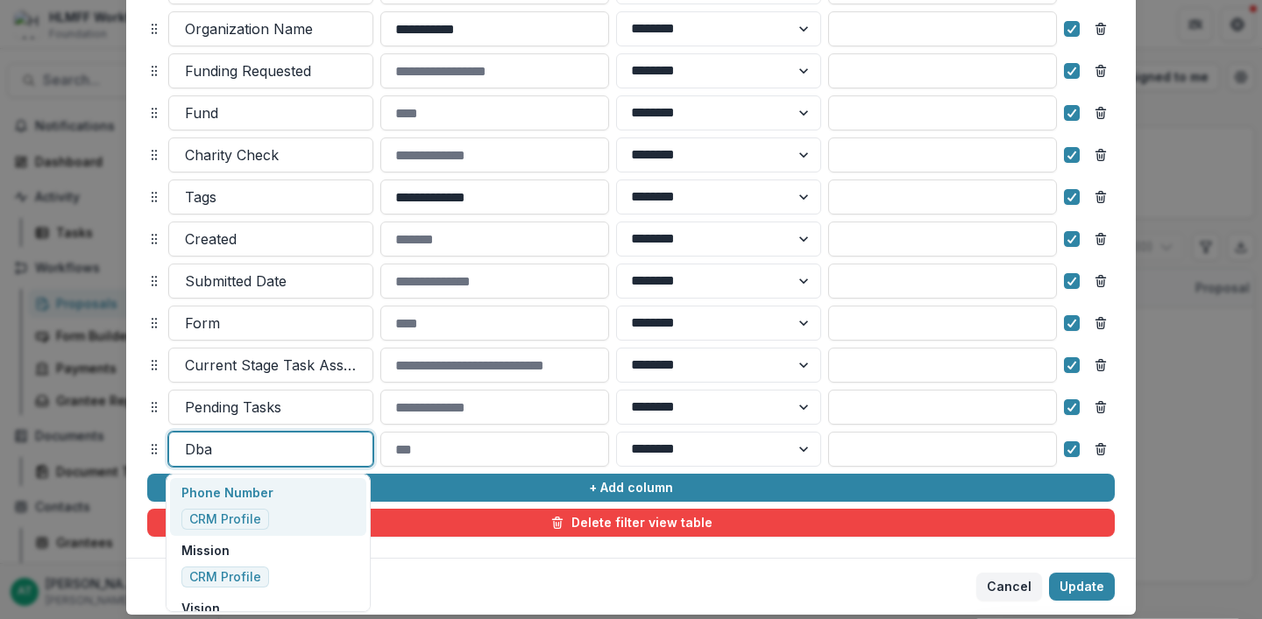
type input "*"
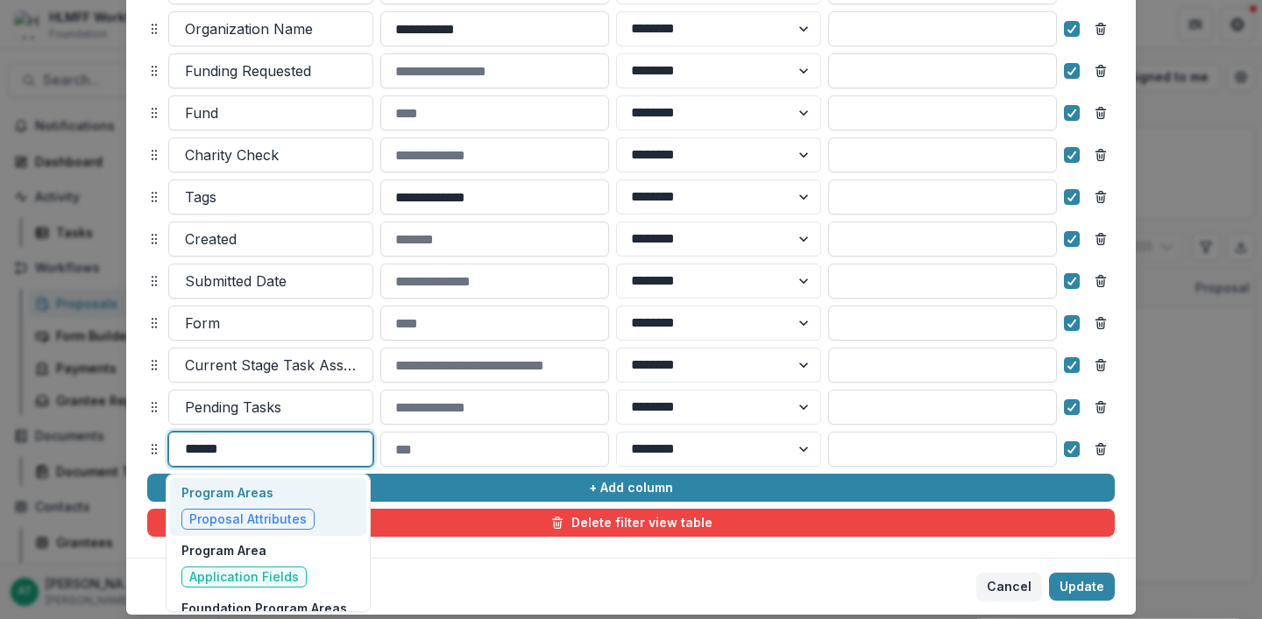
type input "*******"
click at [236, 492] on p "Program Areas" at bounding box center [247, 493] width 133 height 18
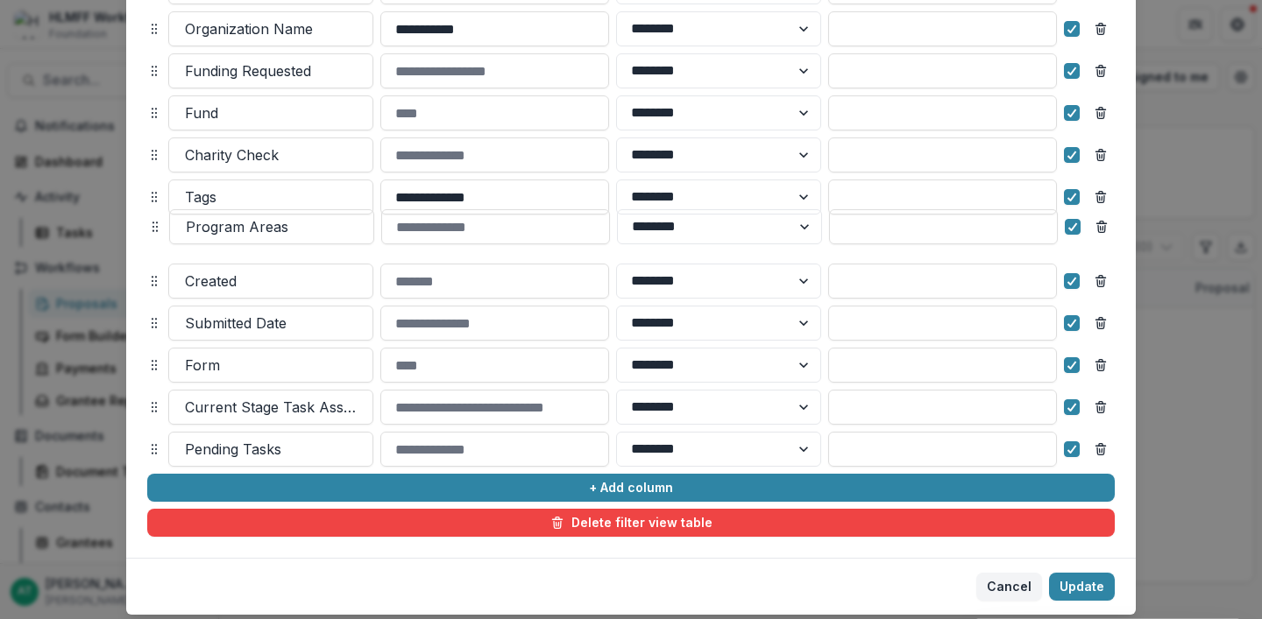
drag, startPoint x: 149, startPoint y: 455, endPoint x: 145, endPoint y: 210, distance: 244.5
click at [148, 220] on icon at bounding box center [155, 227] width 14 height 14
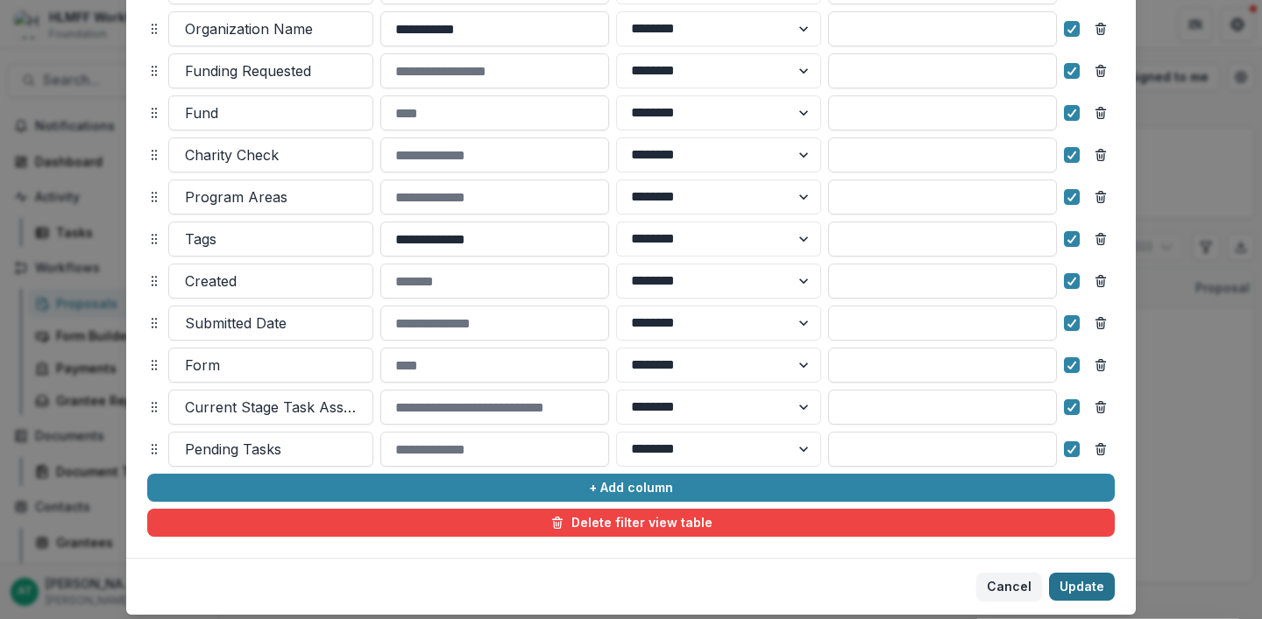
click at [1058, 584] on button "Update" at bounding box center [1082, 587] width 66 height 28
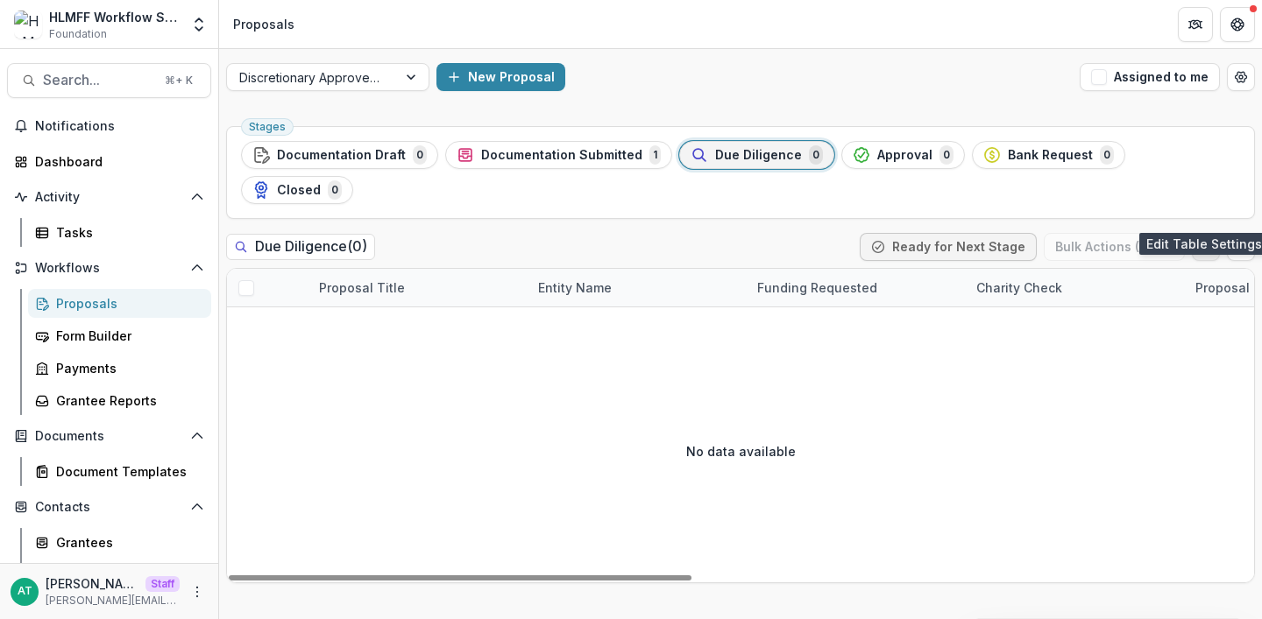
click at [1208, 242] on icon "Edit table settings" at bounding box center [1205, 247] width 10 height 11
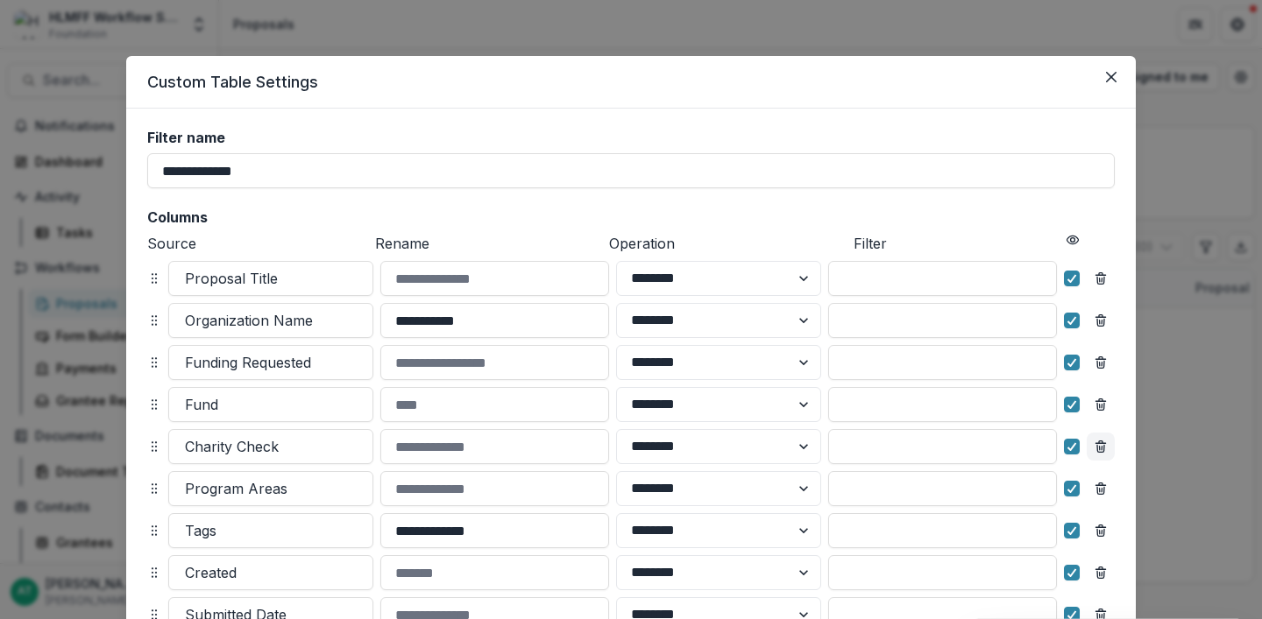
click at [1097, 448] on icon "Remove column" at bounding box center [1100, 449] width 7 height 7
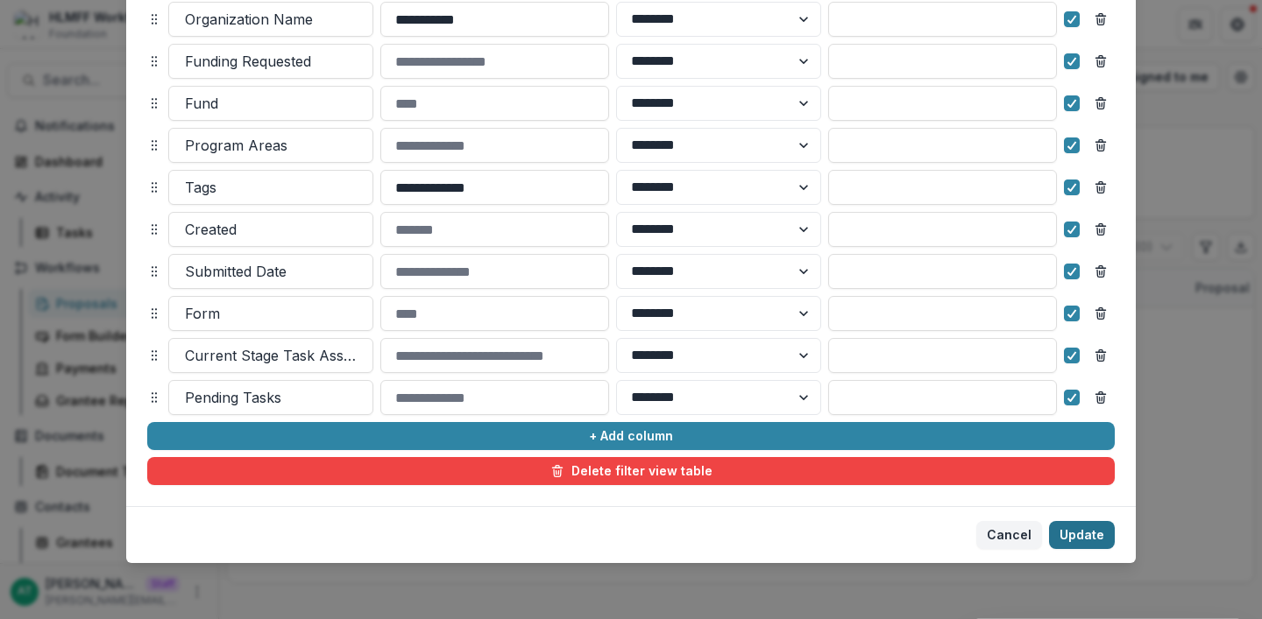
click at [1069, 528] on button "Update" at bounding box center [1082, 535] width 66 height 28
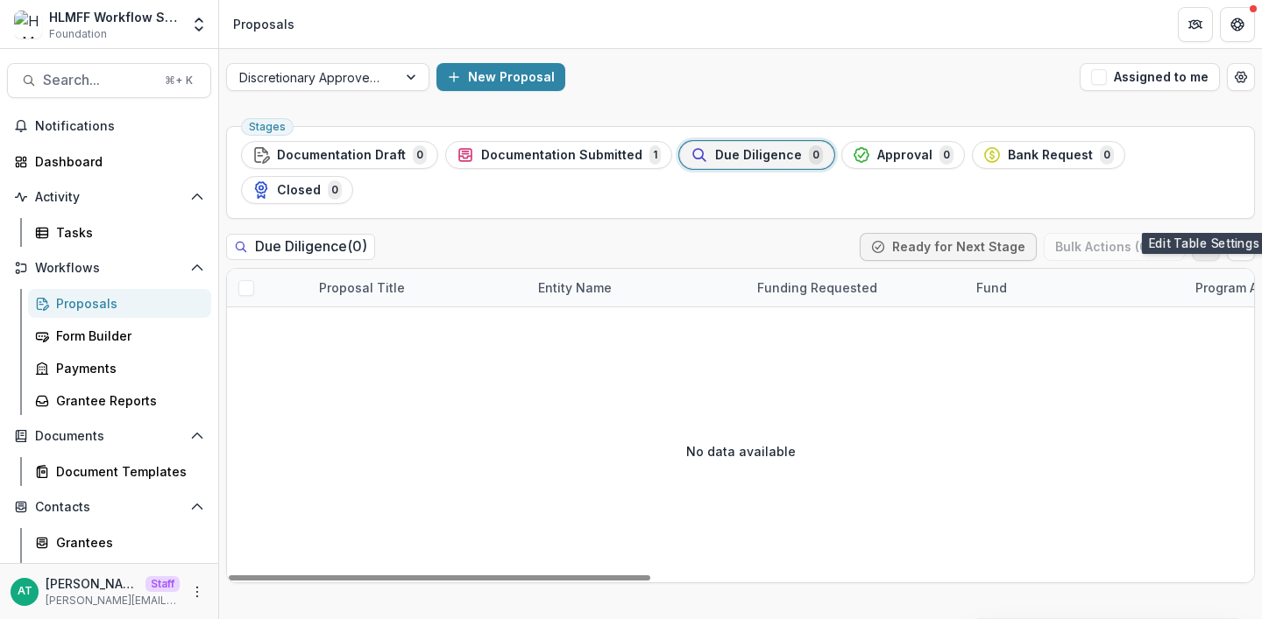
click at [1200, 240] on icon "Edit table settings" at bounding box center [1206, 247] width 14 height 14
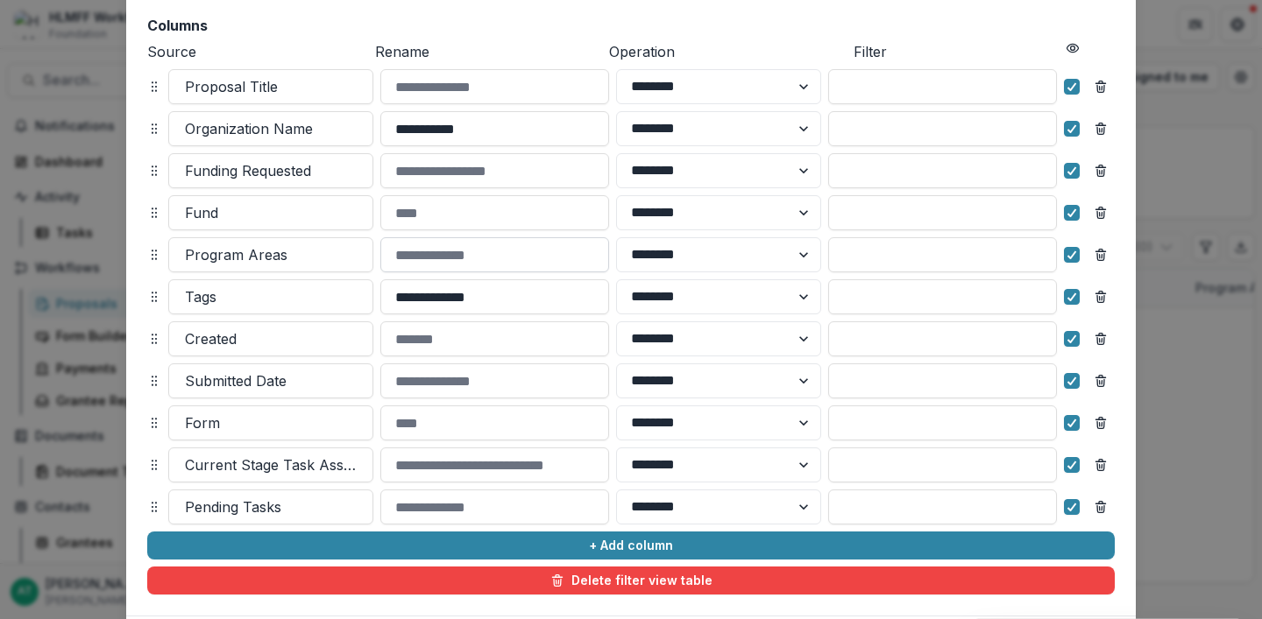
scroll to position [189, 0]
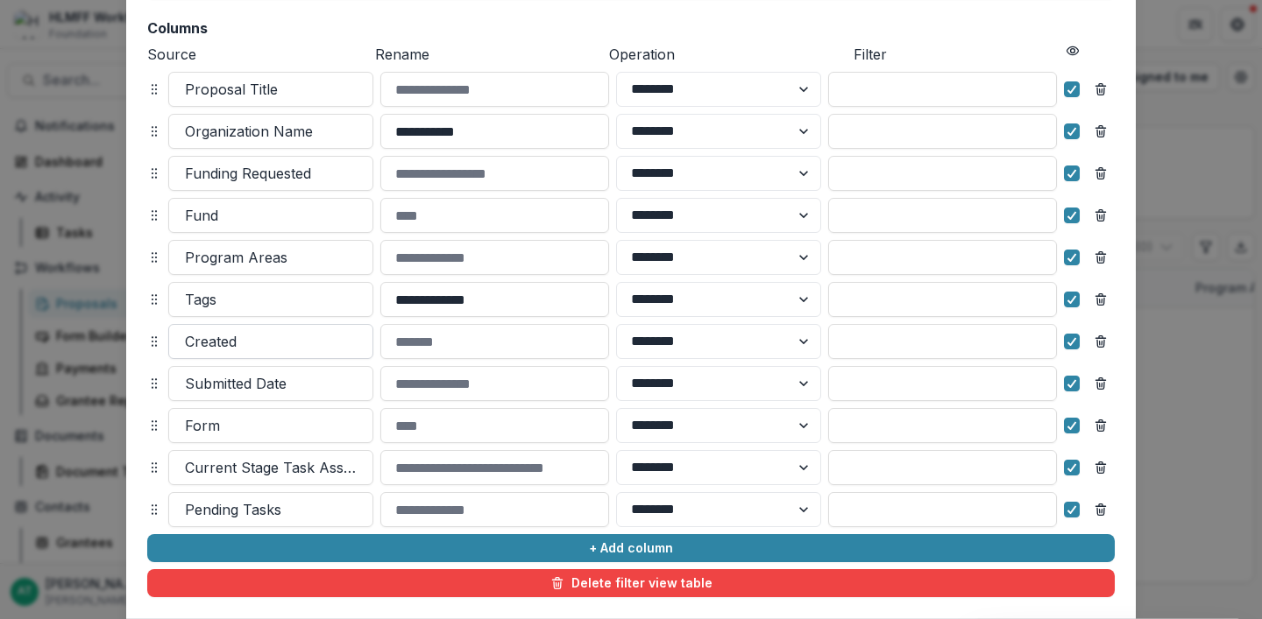
click at [238, 343] on div at bounding box center [271, 341] width 172 height 25
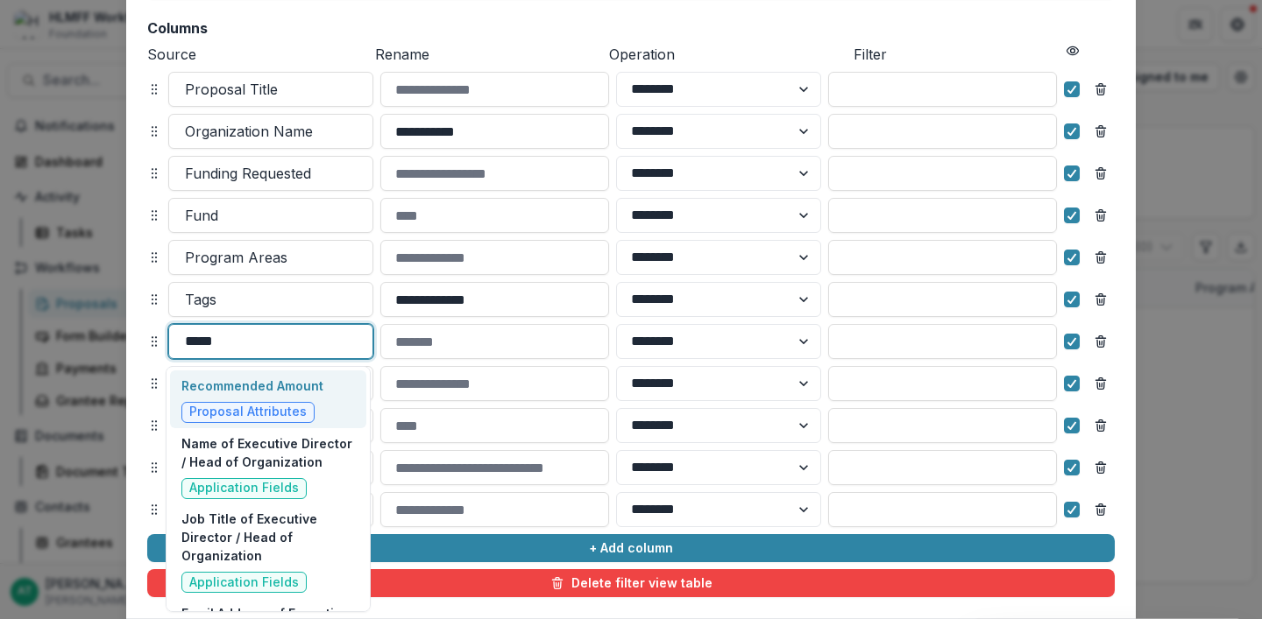
type input "******"
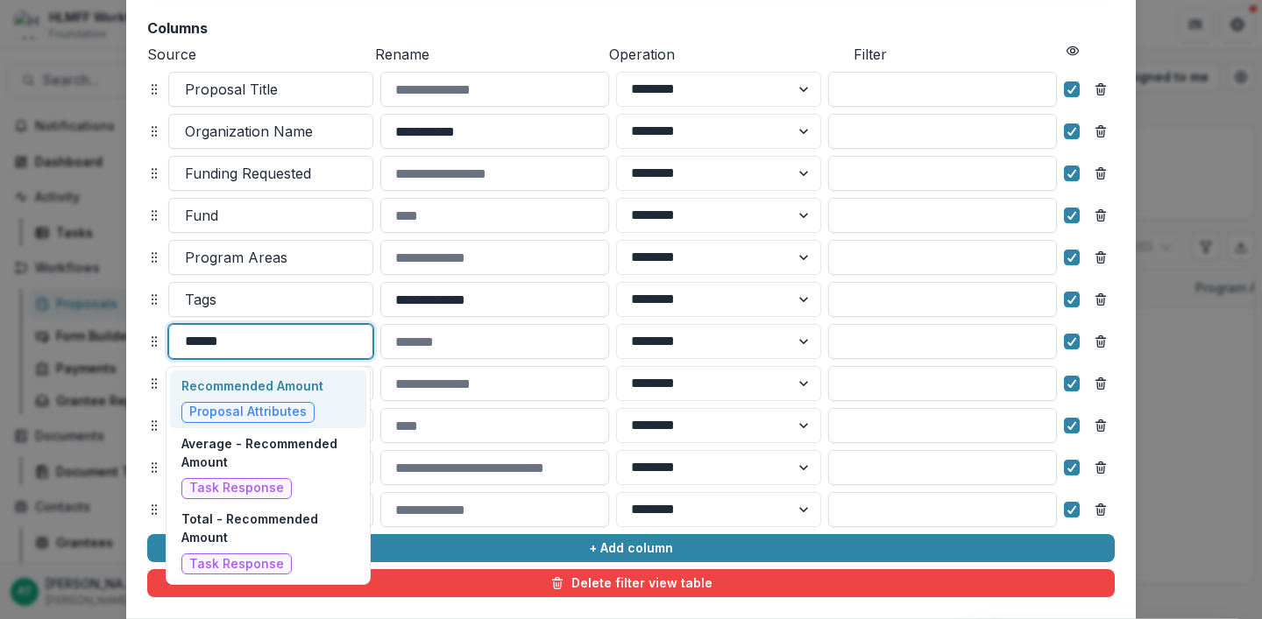
click at [246, 387] on p "Recommended Amount" at bounding box center [252, 386] width 142 height 18
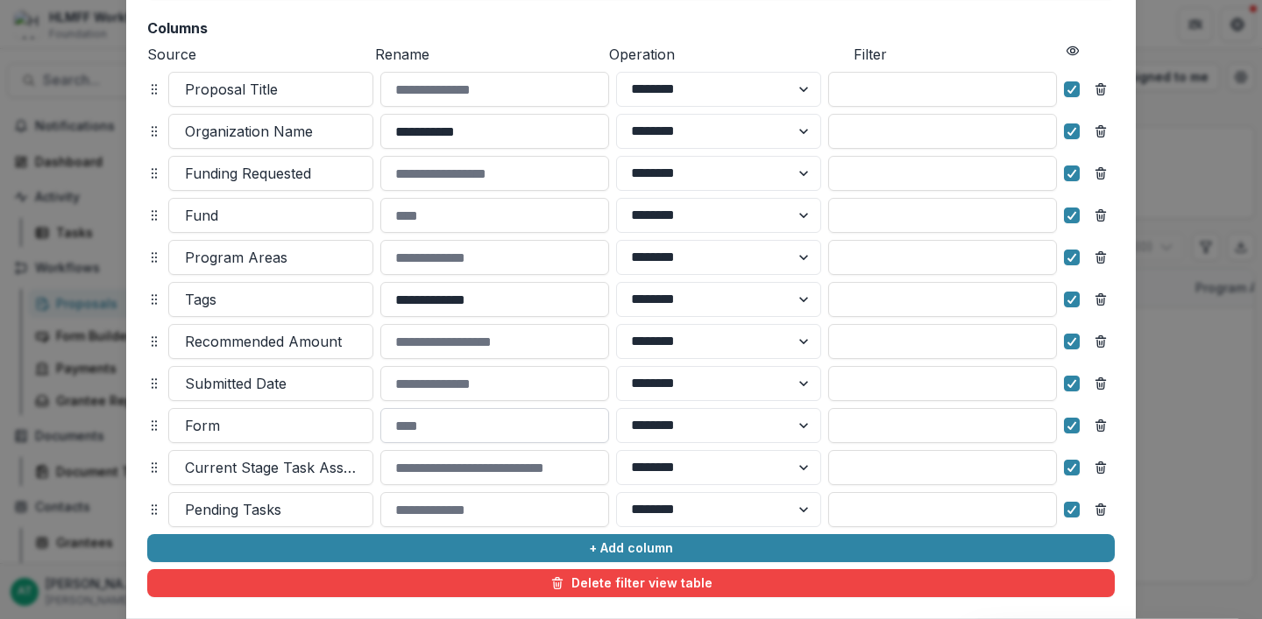
scroll to position [301, 0]
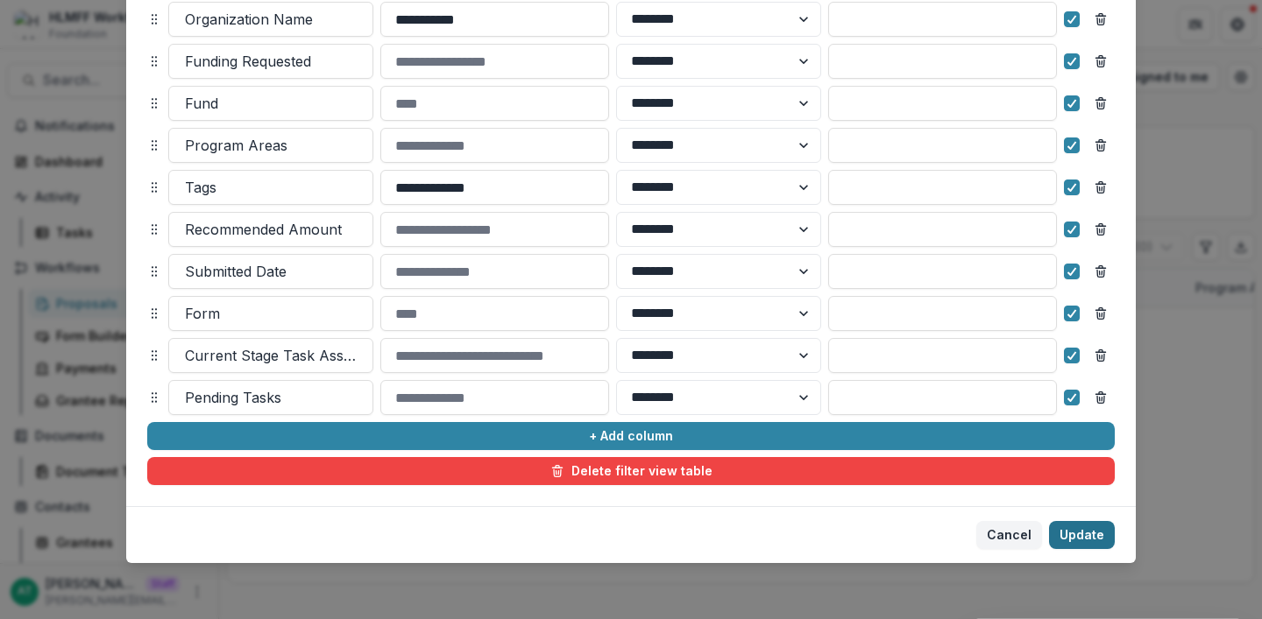
click at [1080, 537] on button "Update" at bounding box center [1082, 535] width 66 height 28
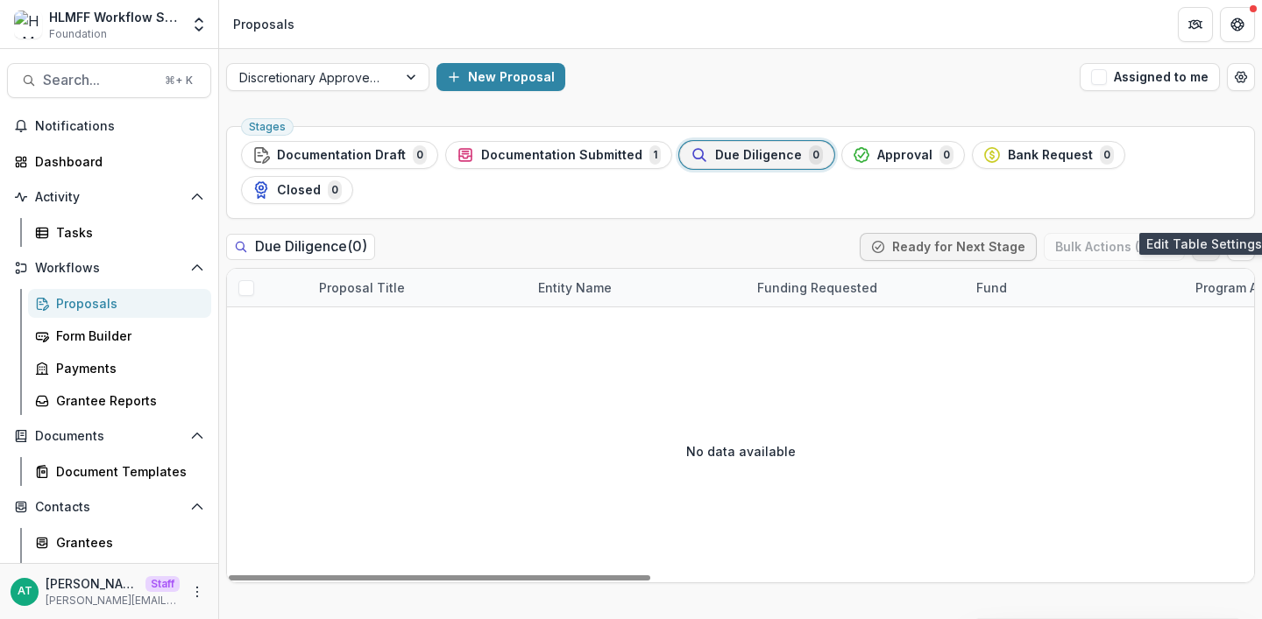
click at [1206, 240] on icon "Edit table settings" at bounding box center [1206, 247] width 14 height 14
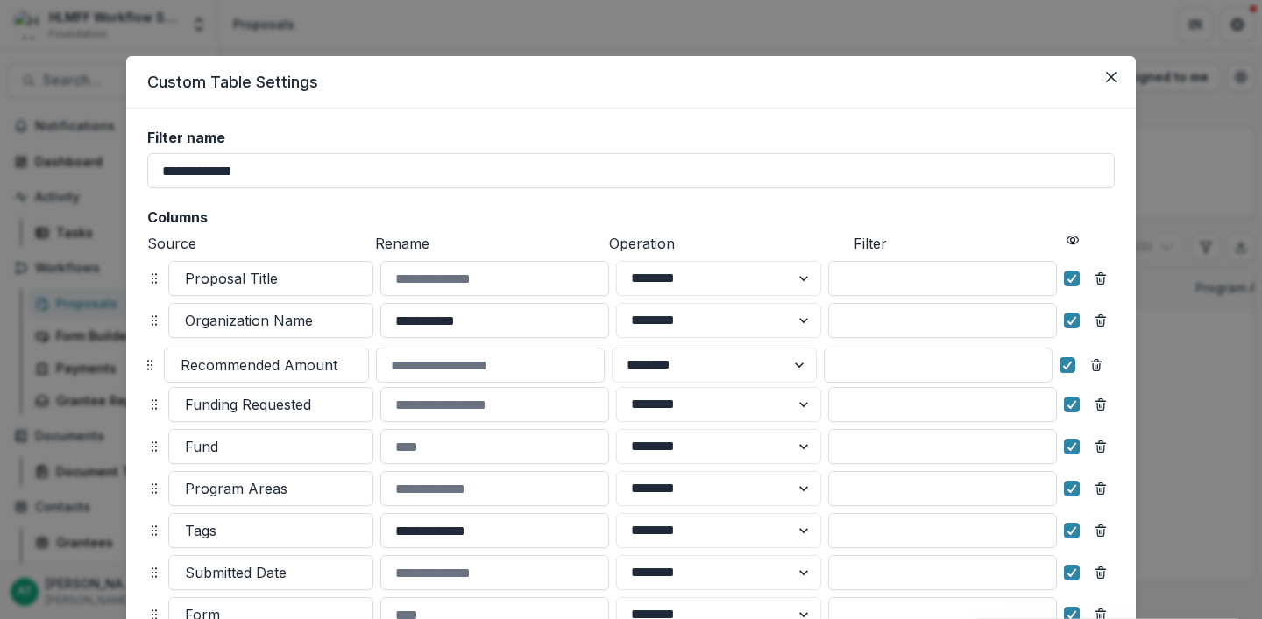
drag, startPoint x: 149, startPoint y: 530, endPoint x: 145, endPoint y: 364, distance: 165.7
click at [148, 365] on circle at bounding box center [148, 365] width 1 height 1
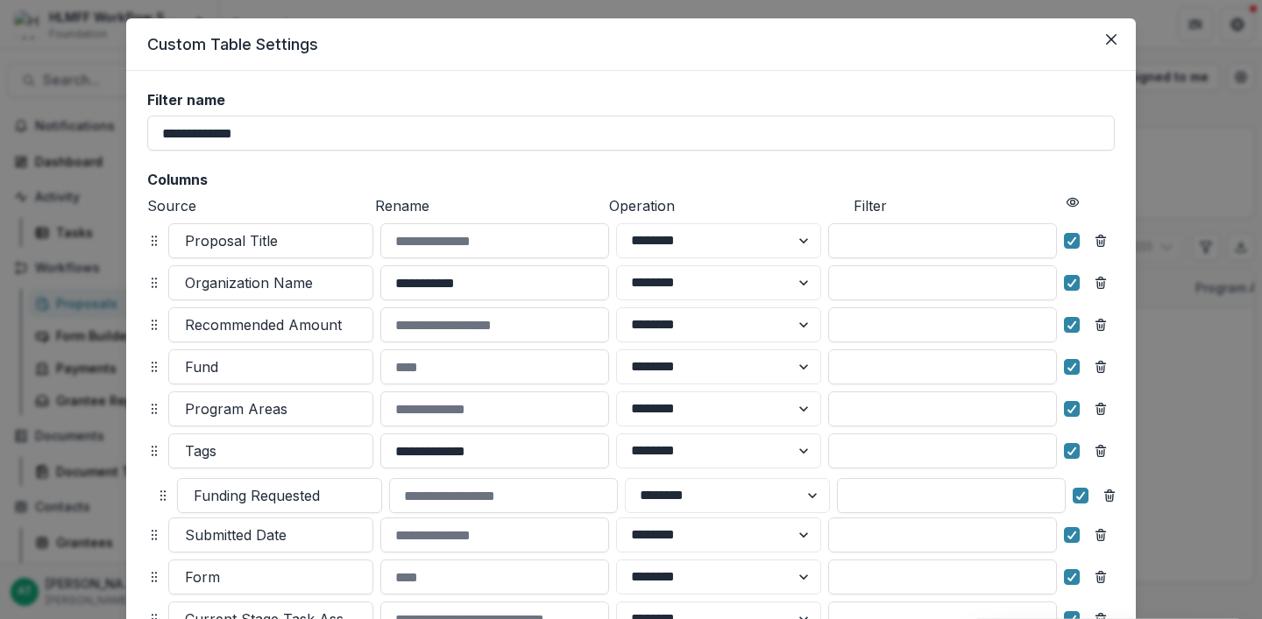
drag, startPoint x: 148, startPoint y: 400, endPoint x: 158, endPoint y: 527, distance: 128.3
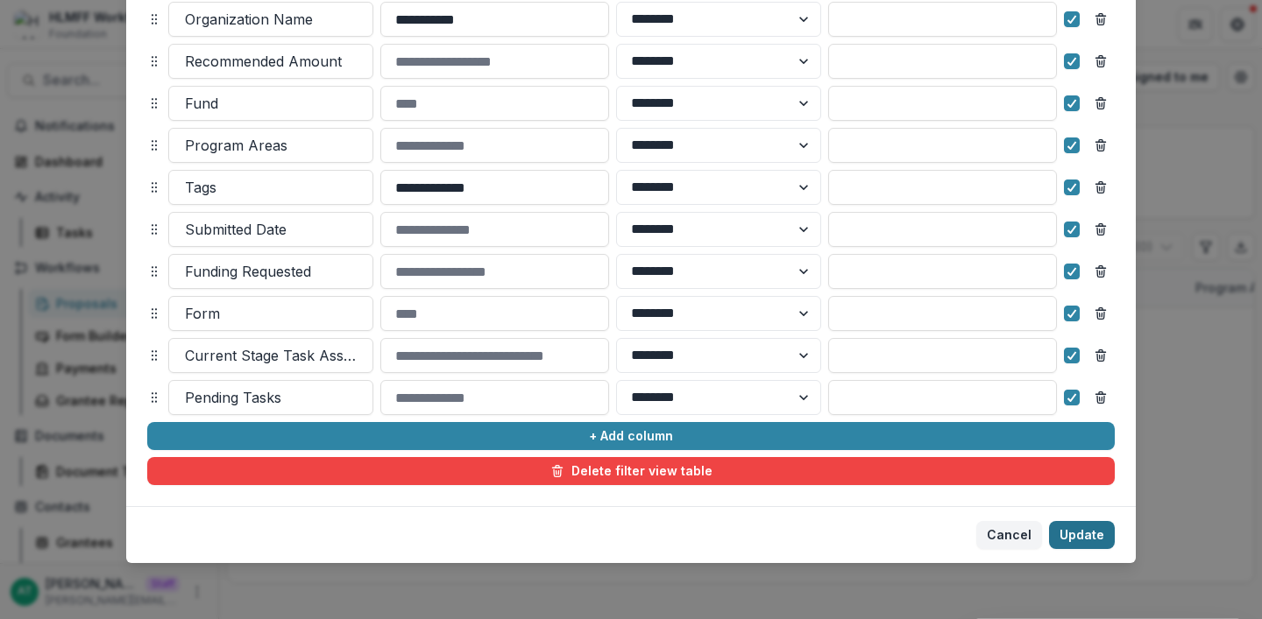
click at [1074, 538] on button "Update" at bounding box center [1082, 535] width 66 height 28
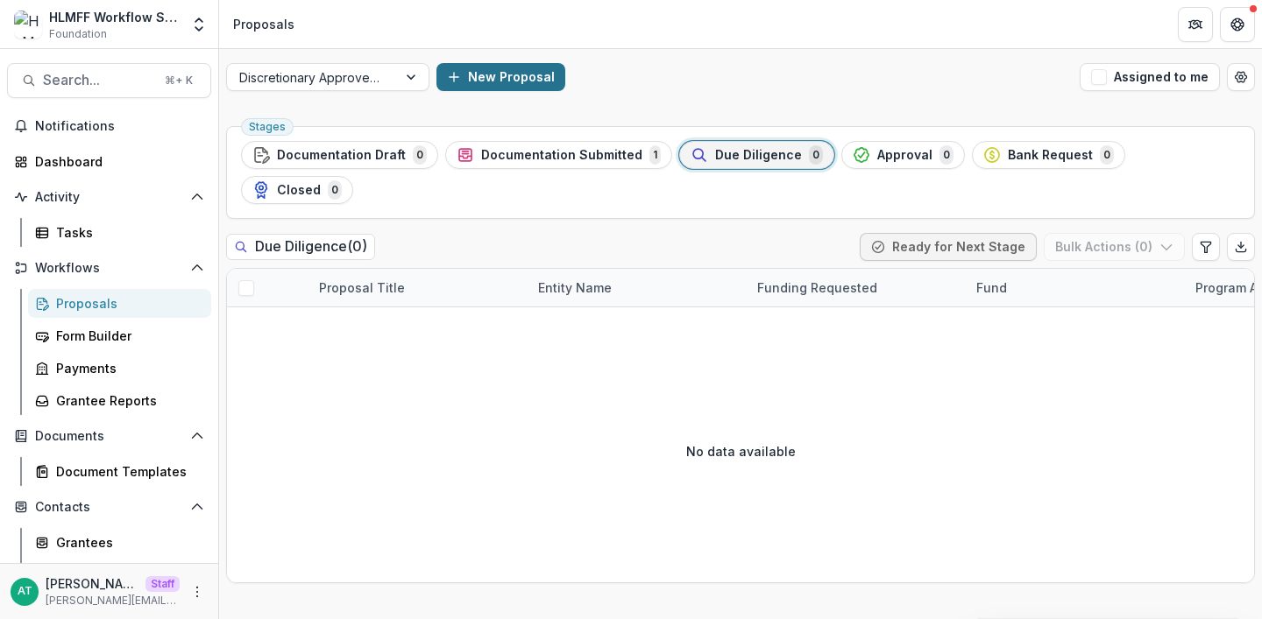
click at [503, 68] on button "New Proposal" at bounding box center [500, 77] width 129 height 28
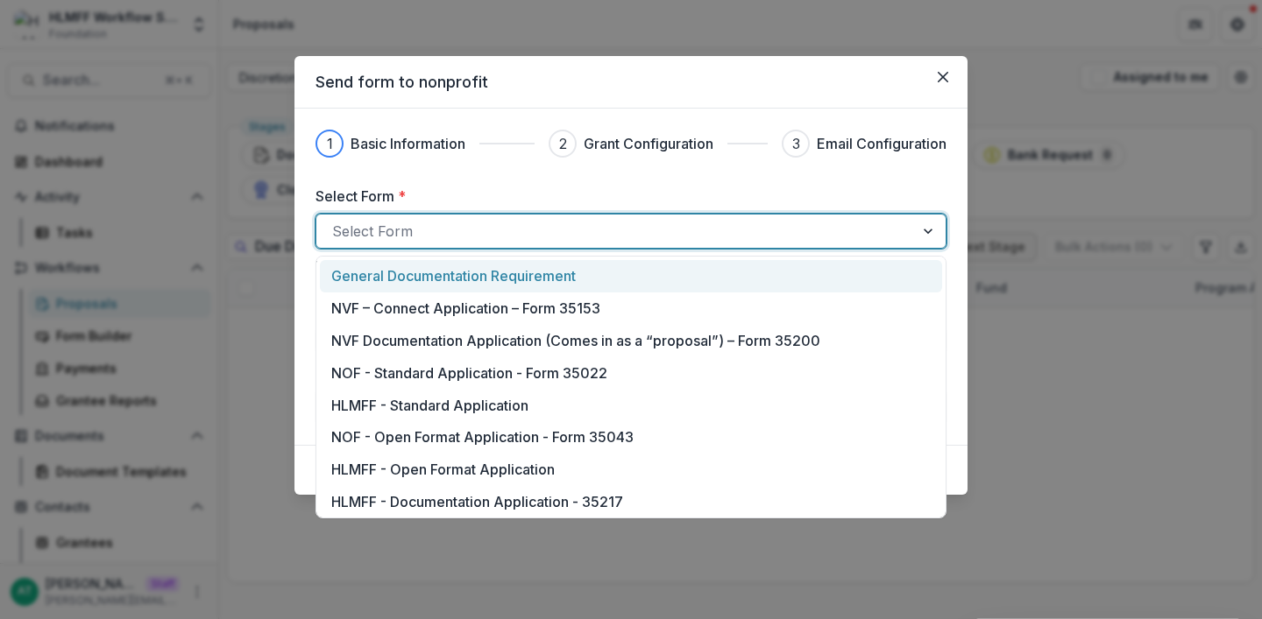
click at [443, 223] on div at bounding box center [615, 231] width 566 height 25
click at [441, 271] on p "General Documentation Requirement" at bounding box center [453, 275] width 244 height 21
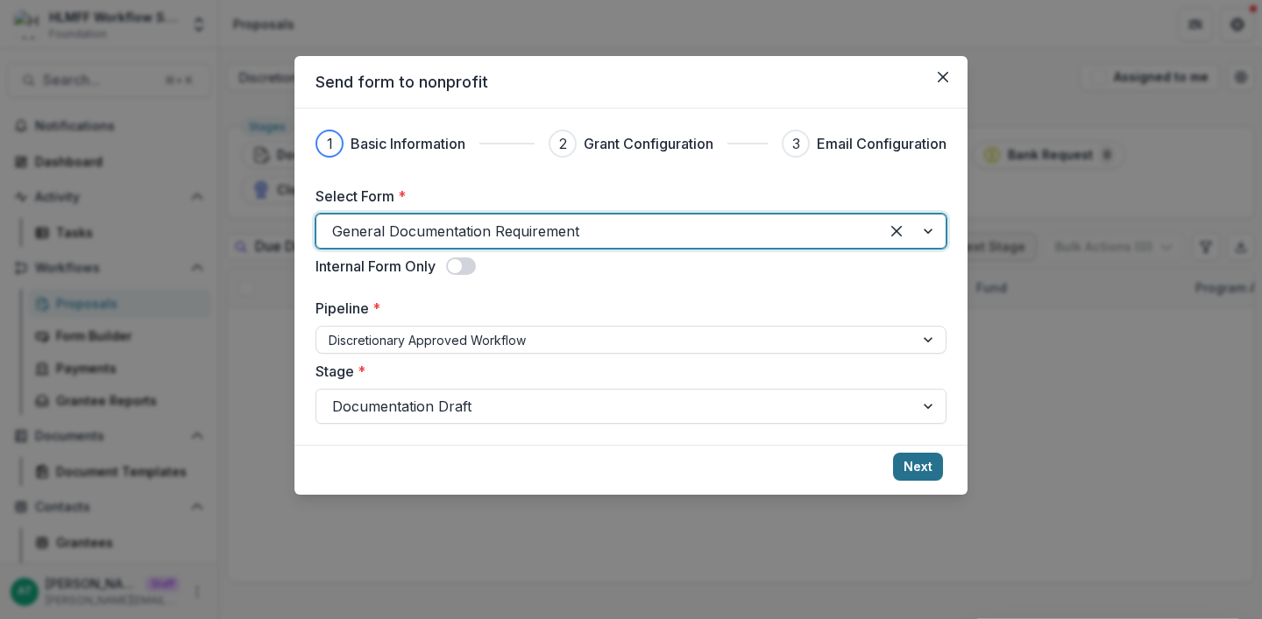
click at [898, 461] on button "Next" at bounding box center [918, 467] width 50 height 28
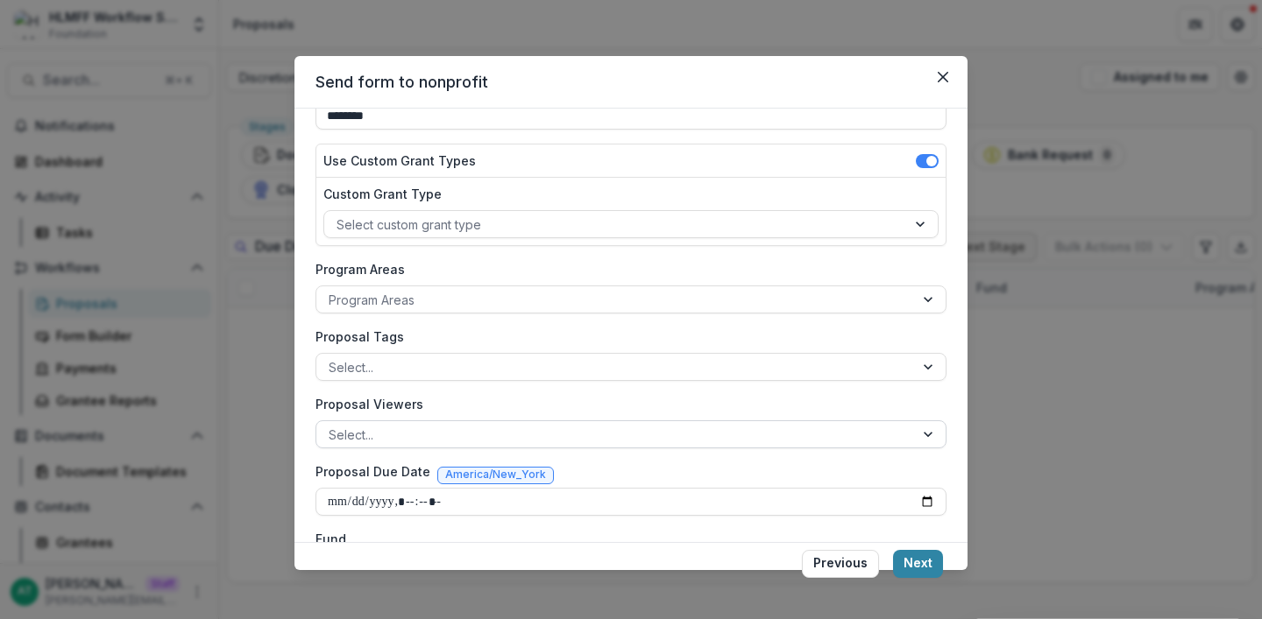
scroll to position [168, 0]
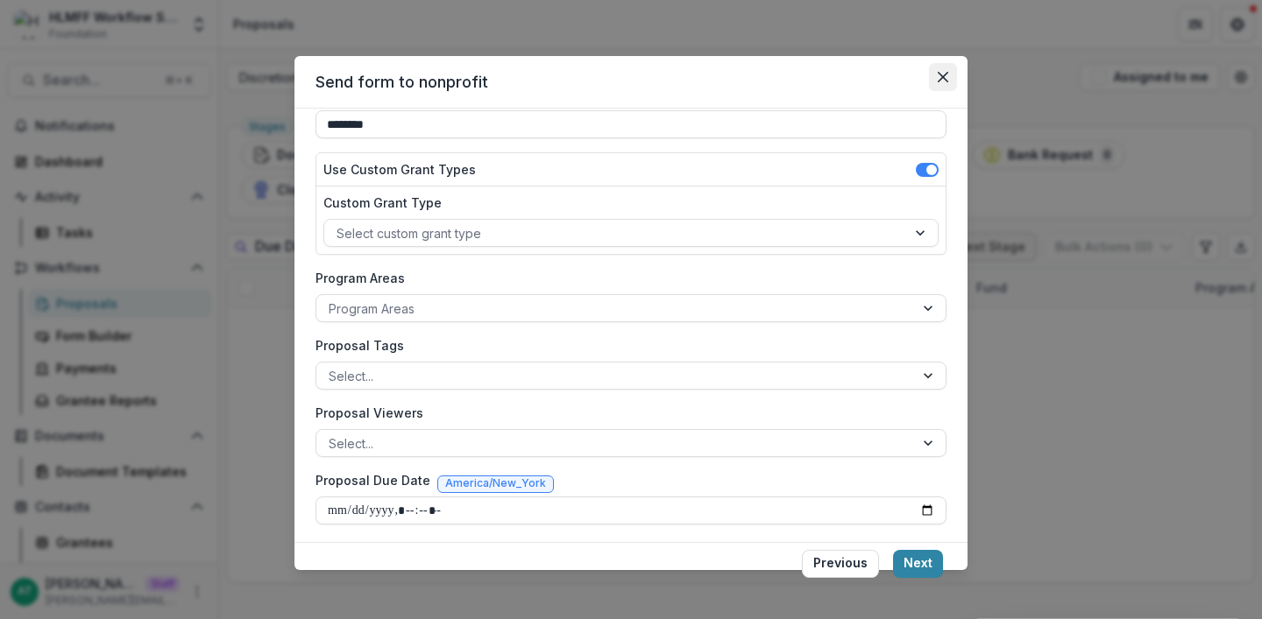
click at [941, 72] on icon "Close" at bounding box center [943, 77] width 11 height 11
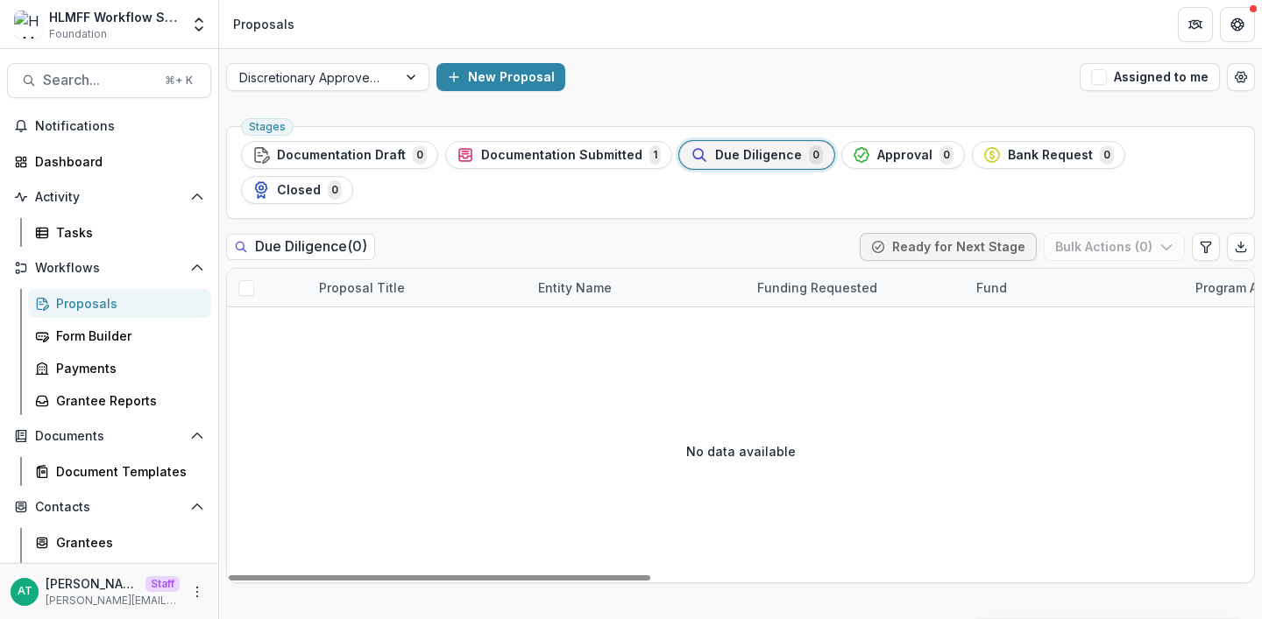
click at [185, 582] on div "AT Anna Test Staff anna@trytemelio.com" at bounding box center [109, 592] width 197 height 34
click at [204, 587] on div "AT Anna Test Staff anna@trytemelio.com" at bounding box center [109, 591] width 218 height 56
click at [197, 587] on circle "More" at bounding box center [197, 587] width 1 height 1
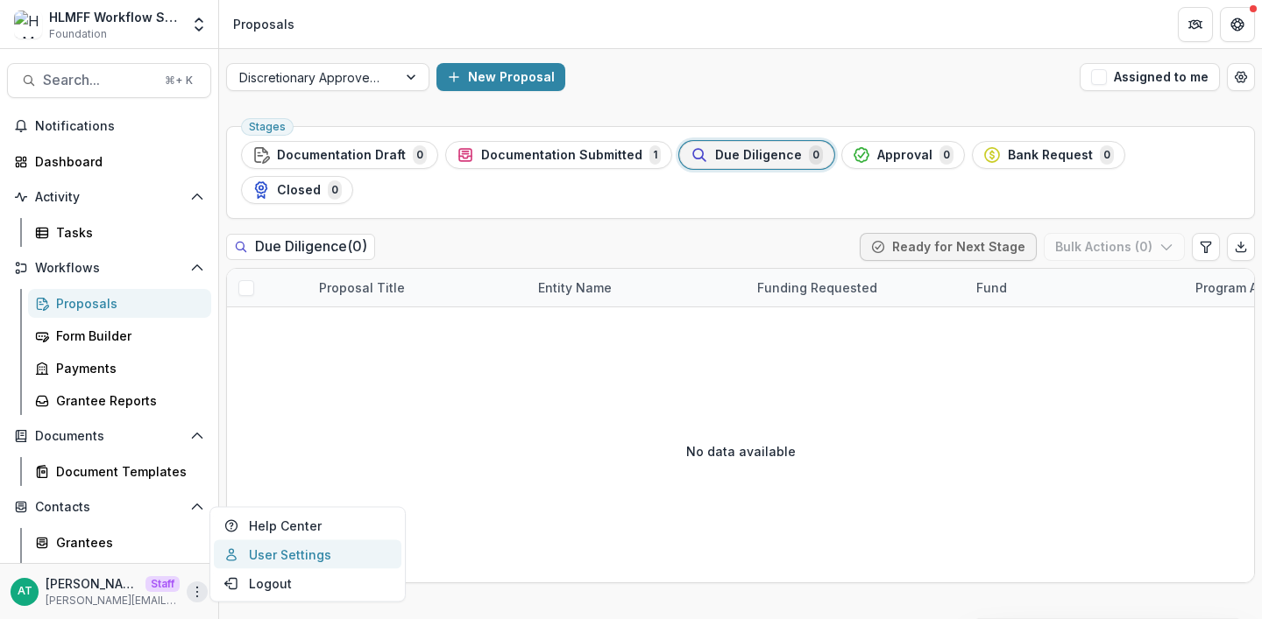
click at [258, 559] on link "User Settings" at bounding box center [308, 555] width 188 height 29
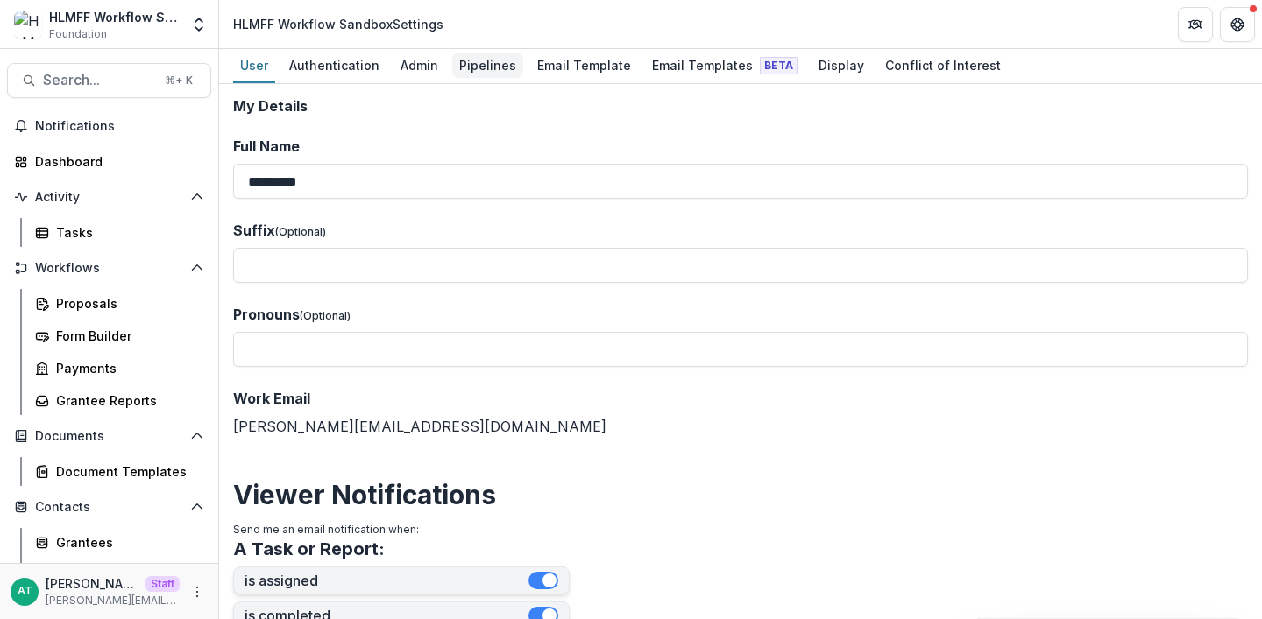
click at [473, 61] on div "Pipelines" at bounding box center [487, 65] width 71 height 25
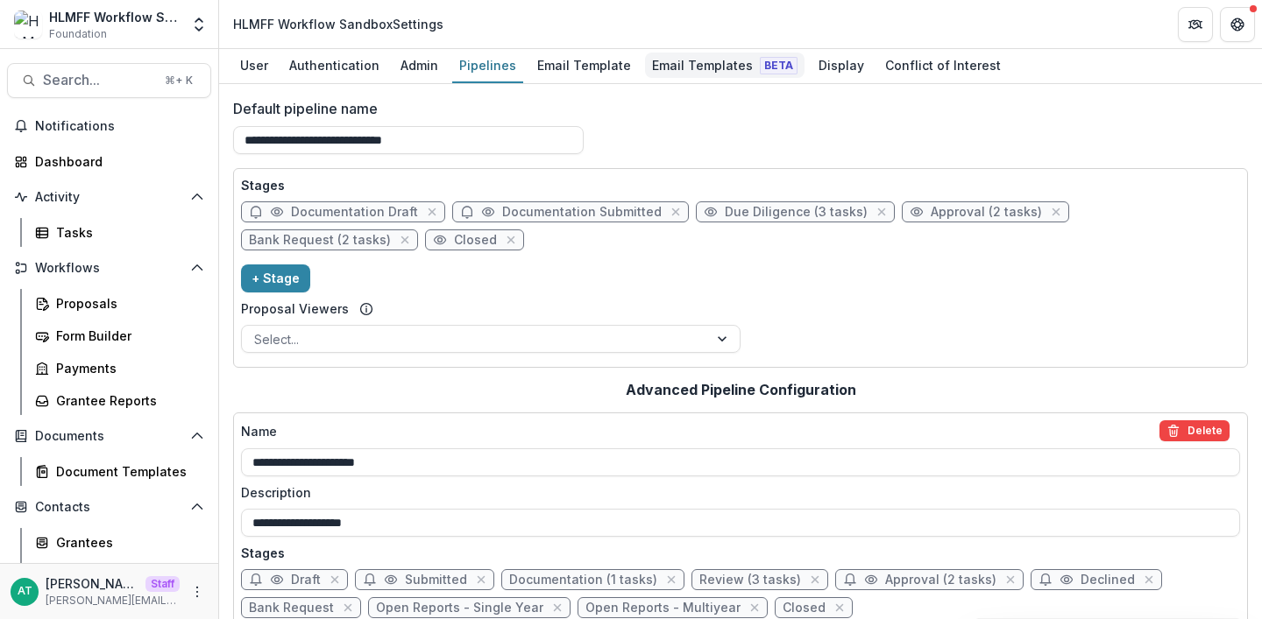
click at [690, 71] on div "Email Templates Beta" at bounding box center [724, 65] width 159 height 25
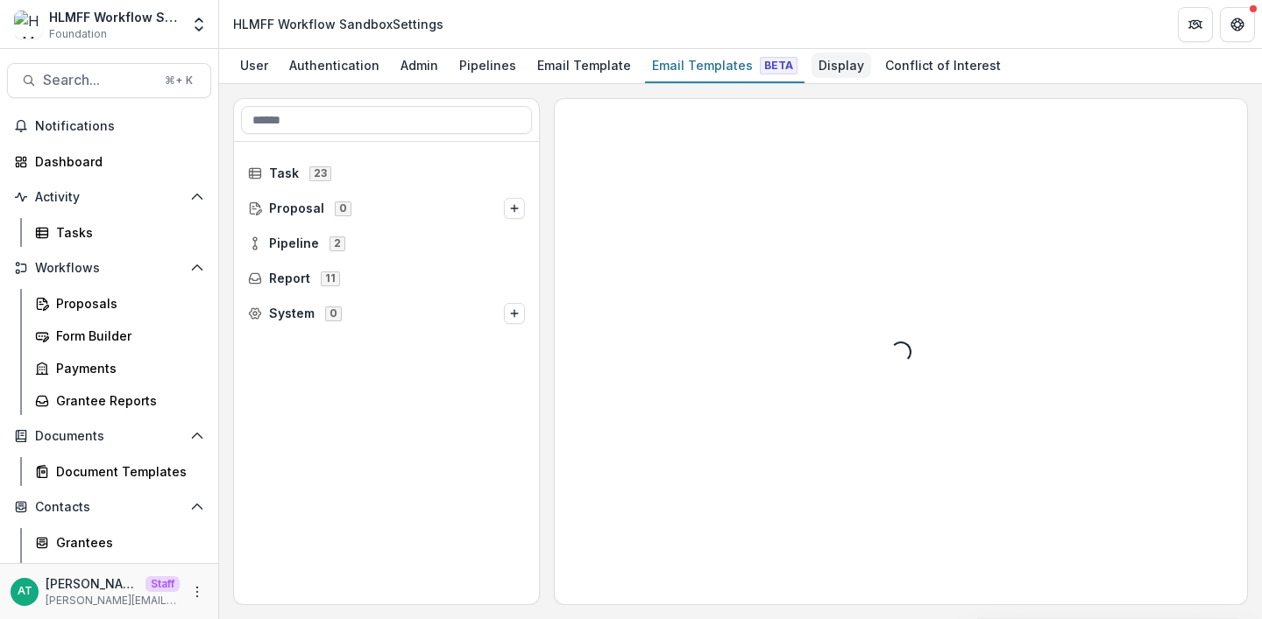
click at [811, 73] on div "Display" at bounding box center [841, 65] width 60 height 25
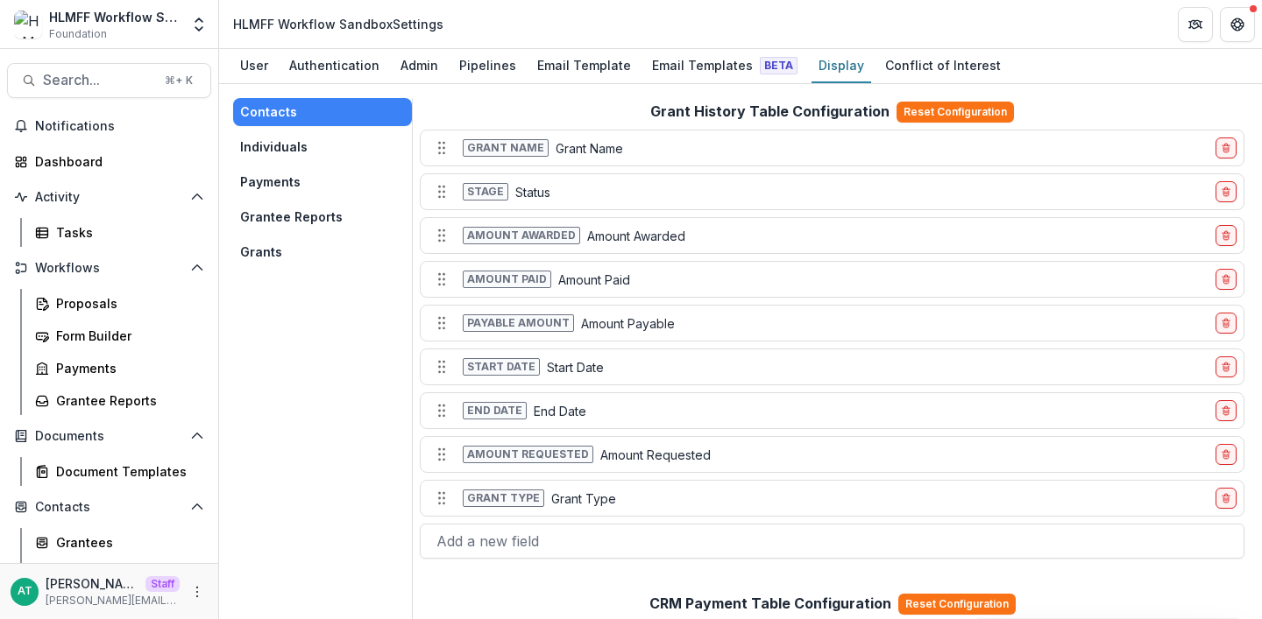
click at [288, 246] on button "Grants" at bounding box center [322, 252] width 179 height 28
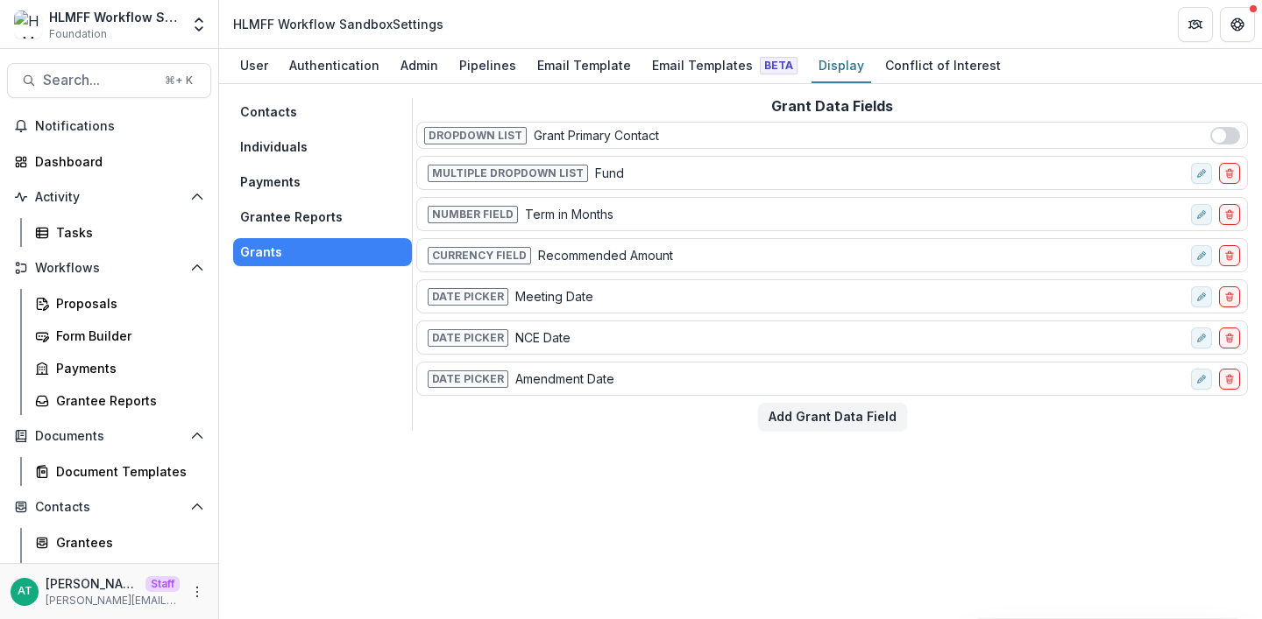
click at [1226, 138] on span at bounding box center [1225, 136] width 30 height 18
click at [78, 308] on div "Proposals" at bounding box center [126, 303] width 141 height 18
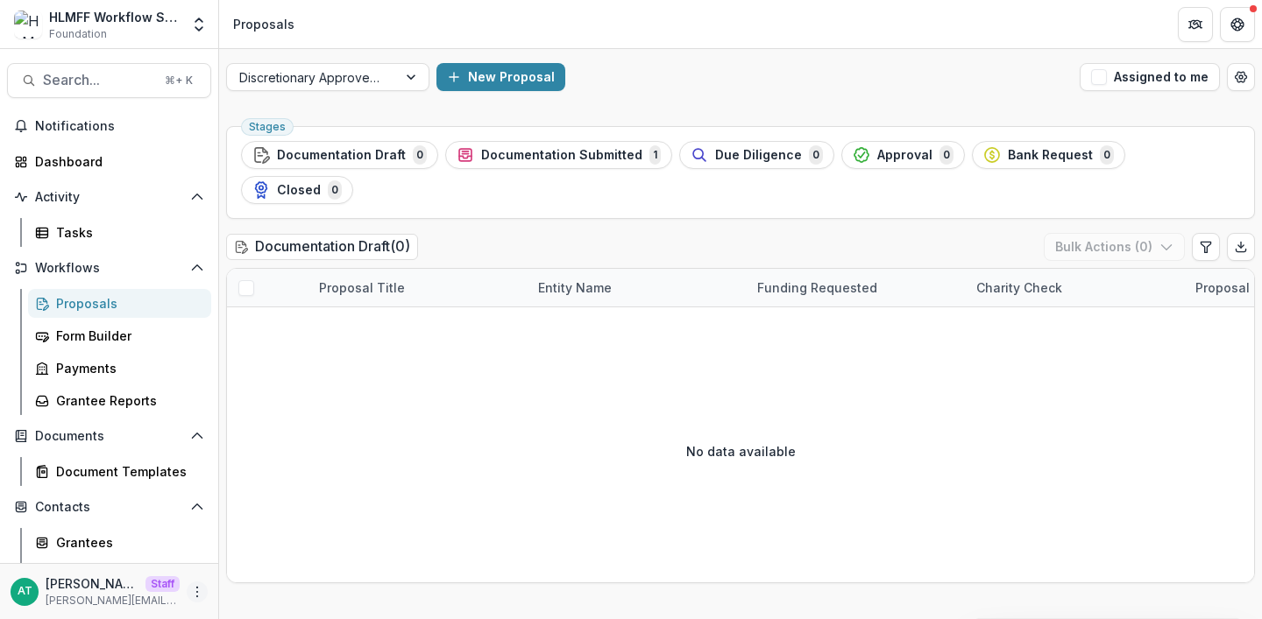
click at [190, 590] on icon "More" at bounding box center [197, 592] width 14 height 14
click at [249, 558] on link "User Settings" at bounding box center [308, 555] width 188 height 29
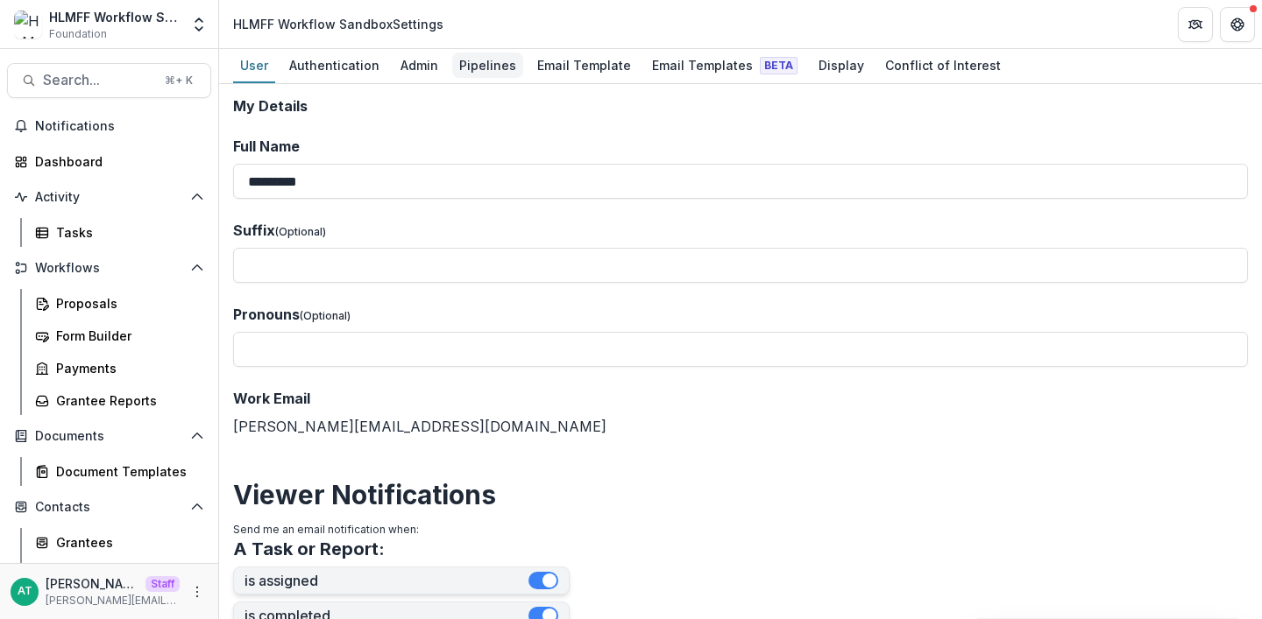
click at [482, 72] on div "Pipelines" at bounding box center [487, 65] width 71 height 25
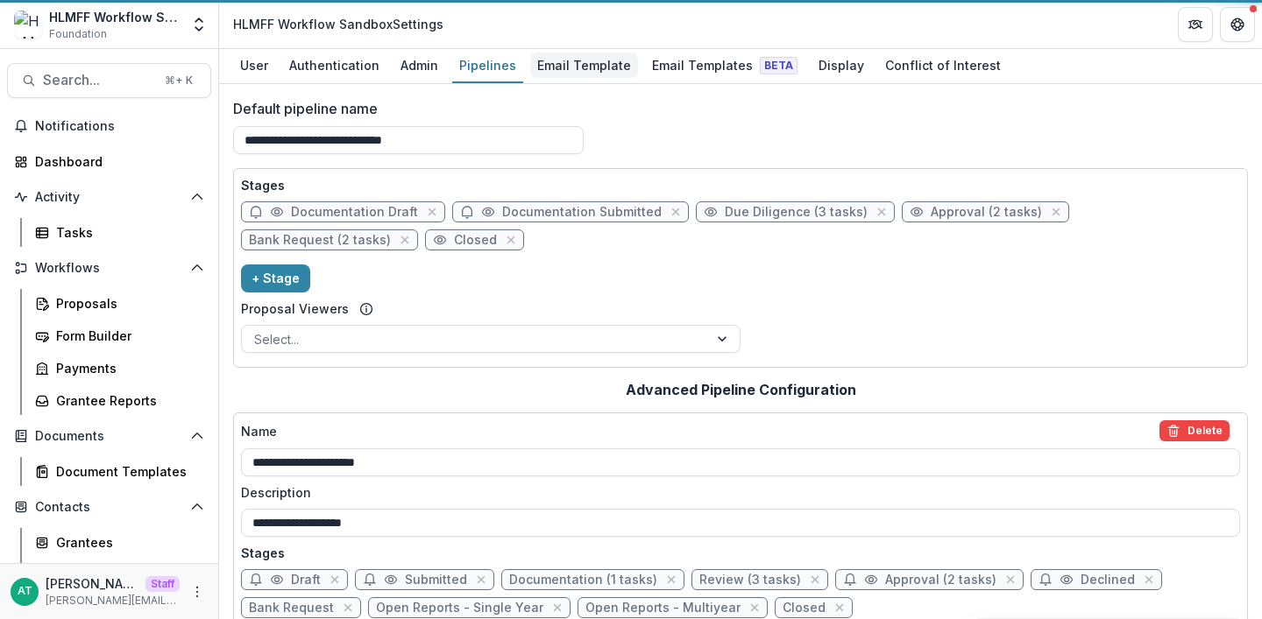
click at [585, 67] on div "Email Template" at bounding box center [584, 65] width 108 height 25
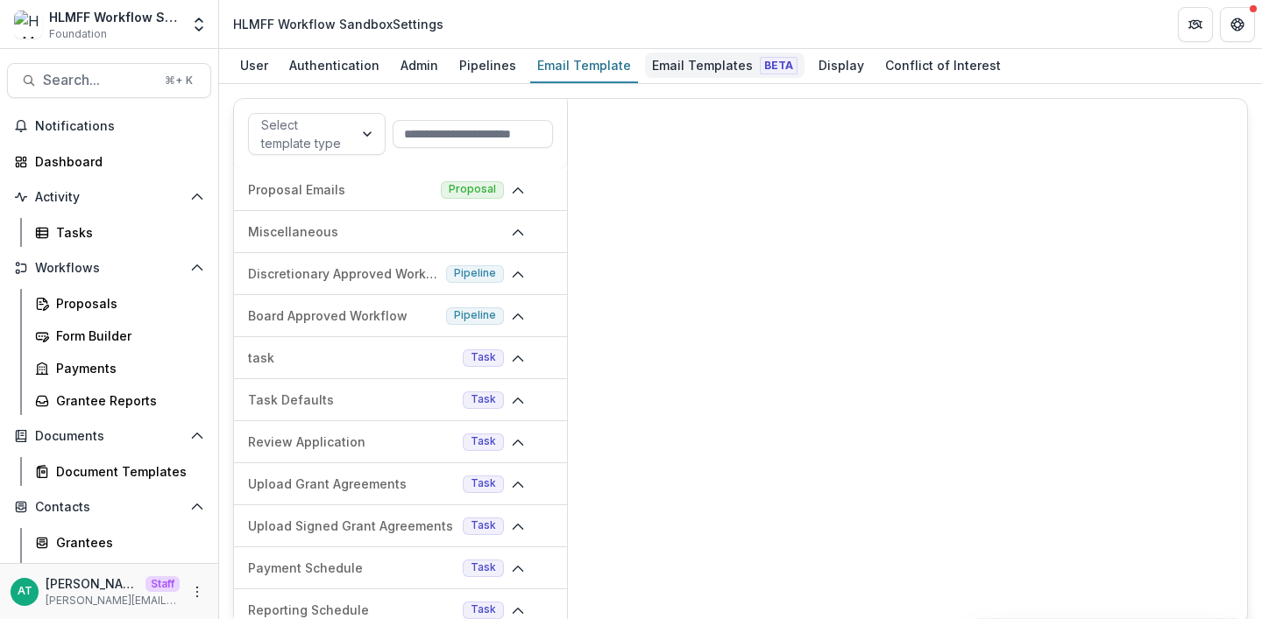
click at [682, 64] on div "Email Templates Beta" at bounding box center [724, 65] width 159 height 25
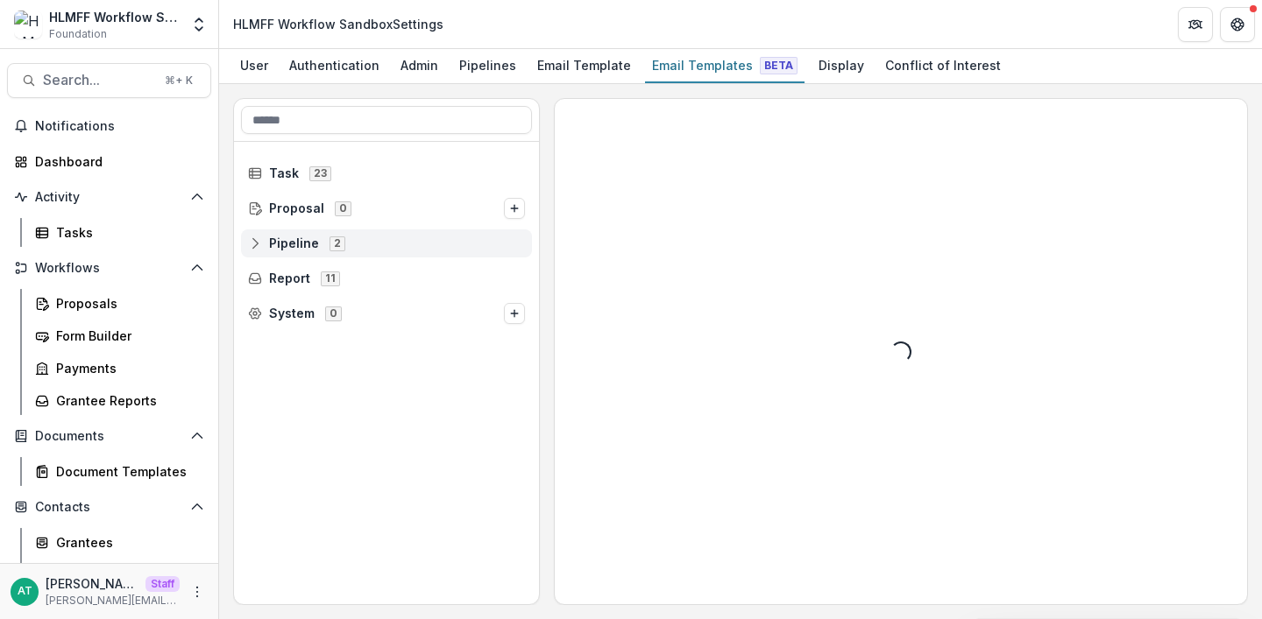
click at [312, 230] on div "Pipeline 2" at bounding box center [386, 244] width 291 height 28
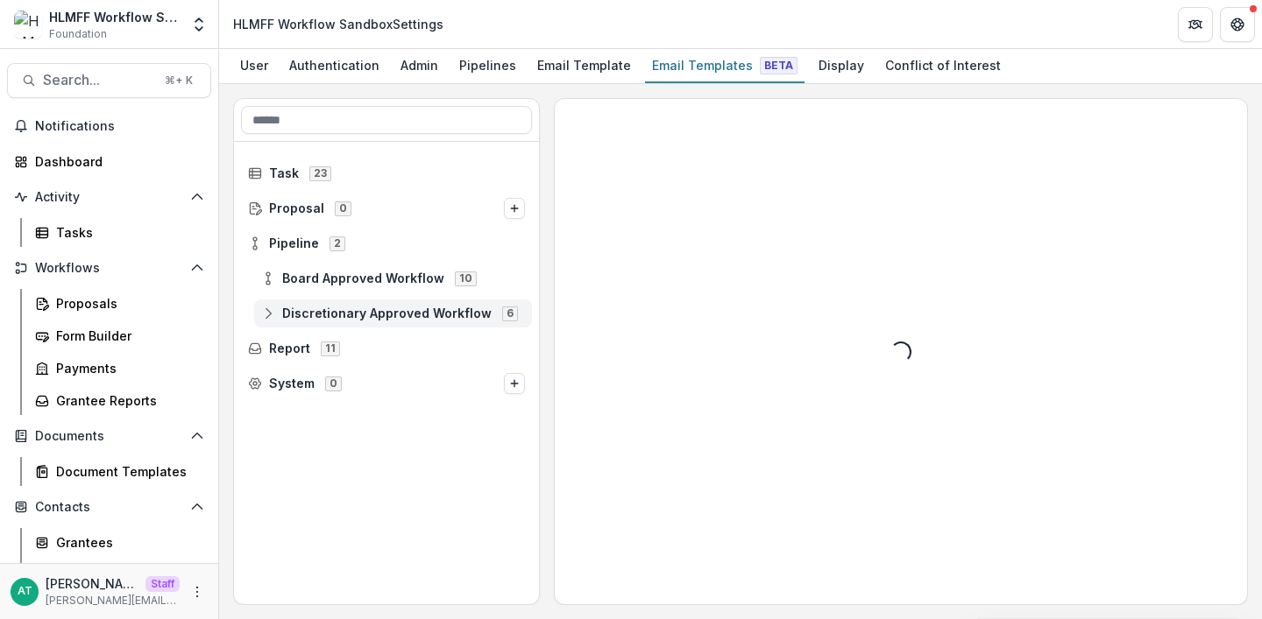
click at [329, 307] on span "Discretionary Approved Workflow" at bounding box center [386, 314] width 209 height 15
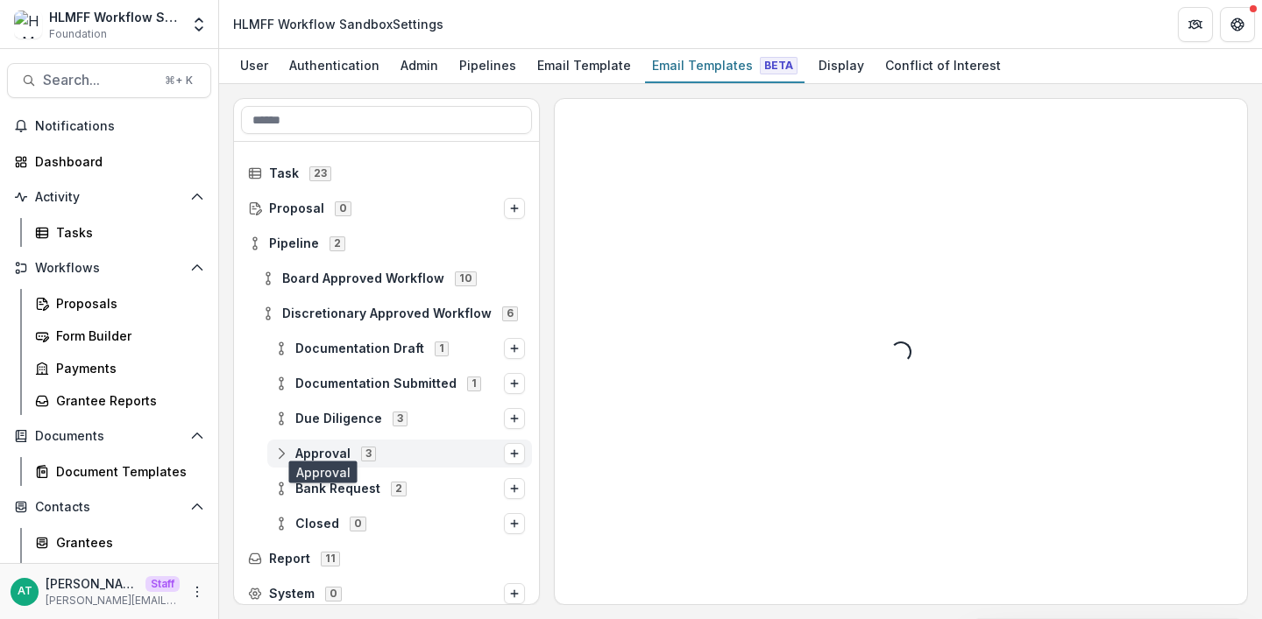
scroll to position [7, 0]
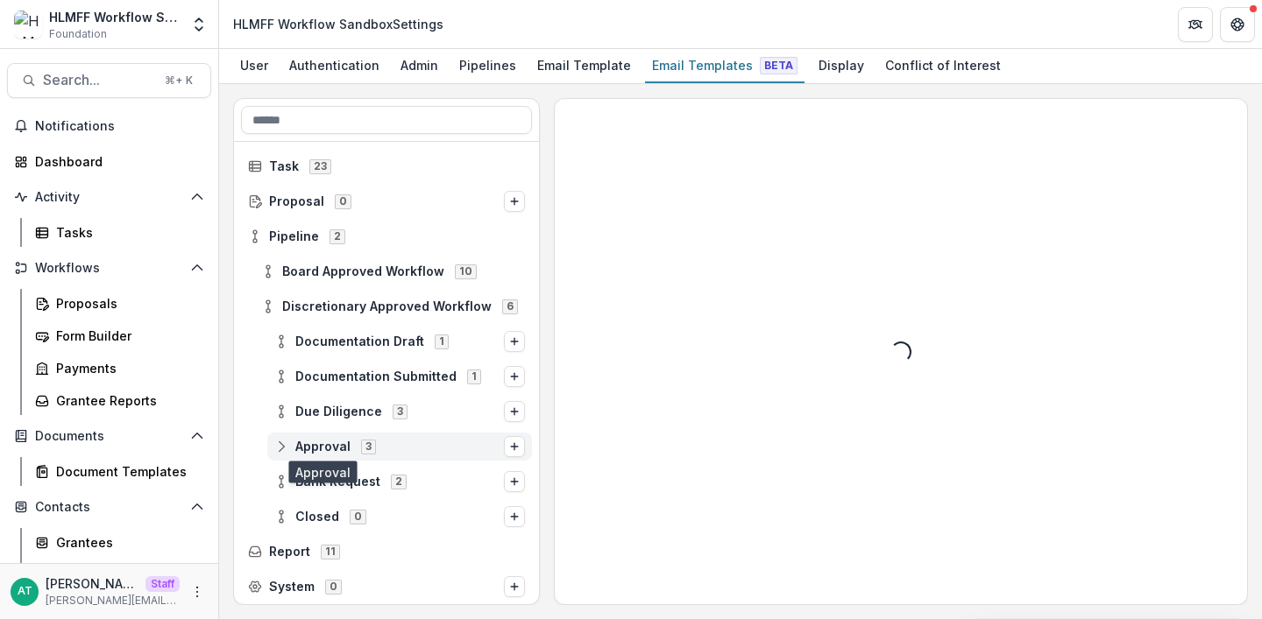
click at [322, 448] on span "Approval" at bounding box center [322, 447] width 55 height 15
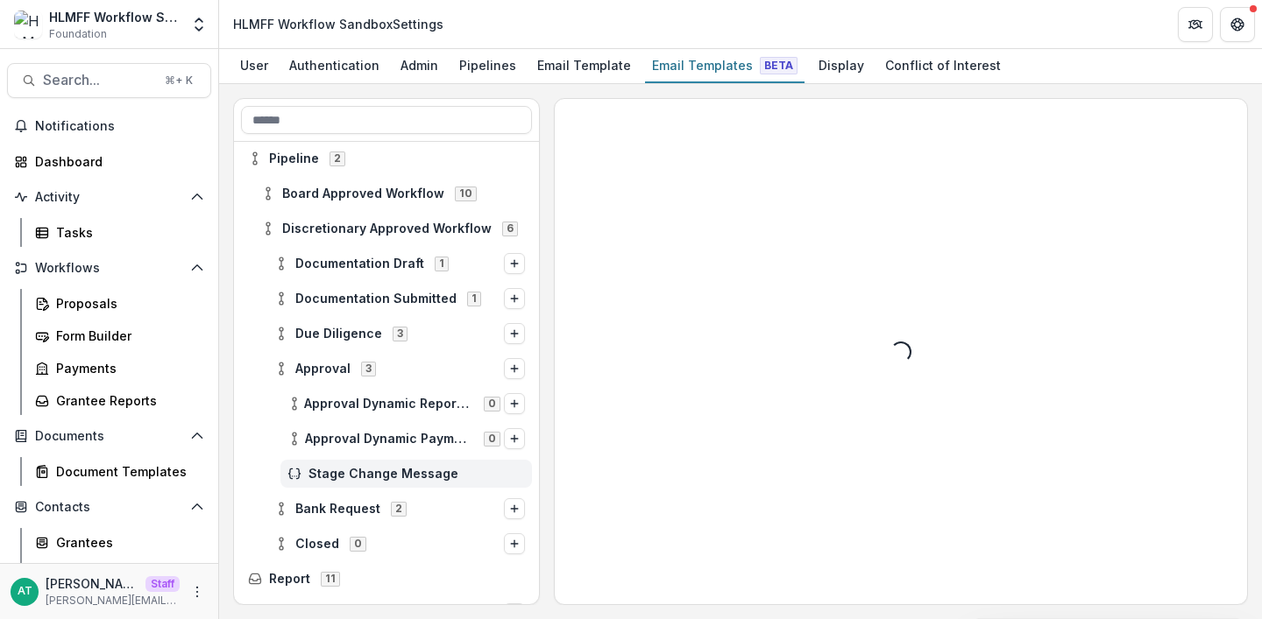
scroll to position [84, 0]
click at [333, 471] on span "Stage Change Message" at bounding box center [416, 475] width 216 height 15
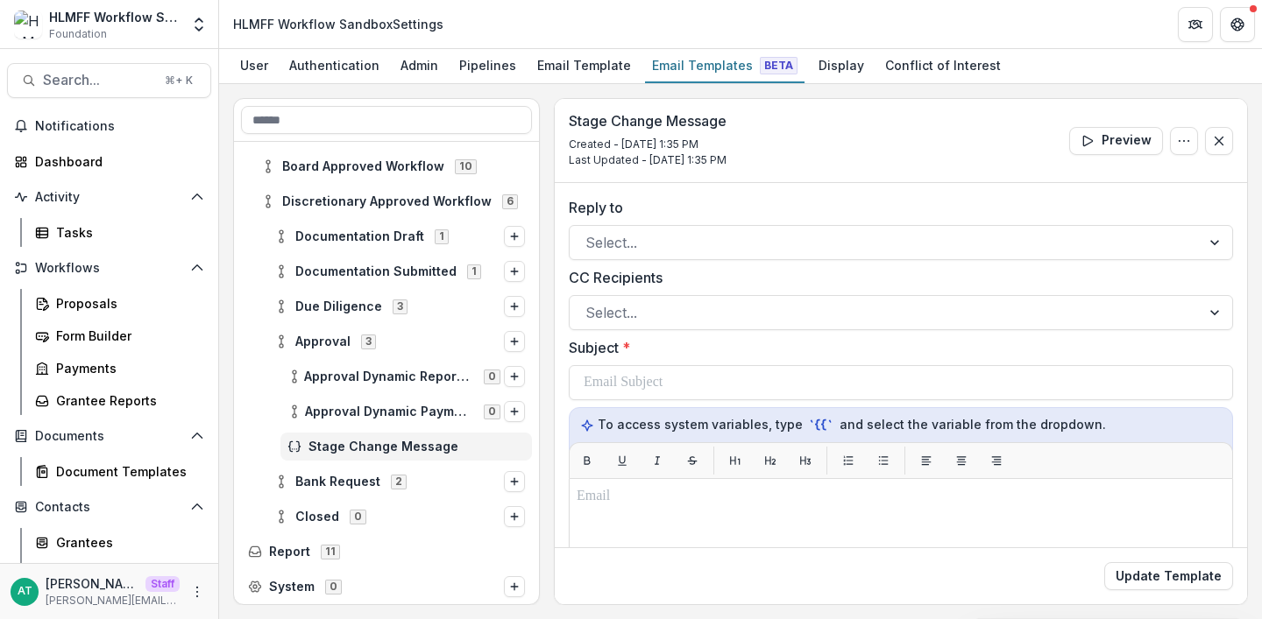
scroll to position [81, 0]
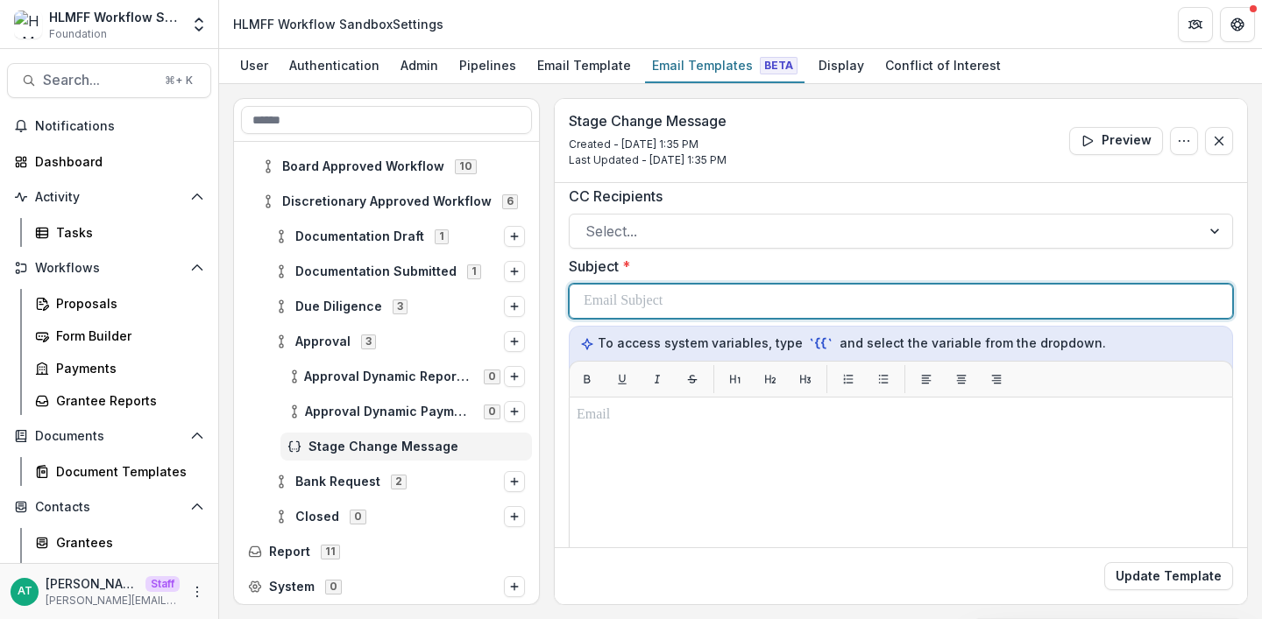
click at [662, 299] on p at bounding box center [623, 301] width 79 height 21
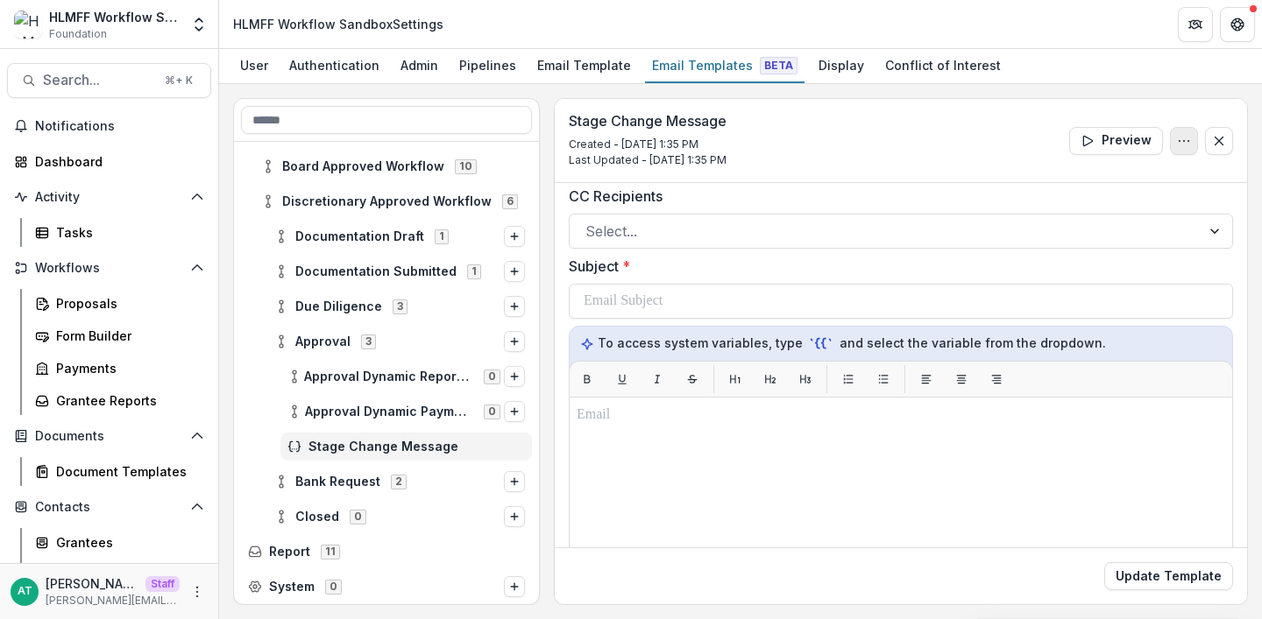
click at [1177, 140] on icon "Options" at bounding box center [1184, 141] width 14 height 14
click at [1071, 216] on button "Delete Template" at bounding box center [1100, 209] width 188 height 29
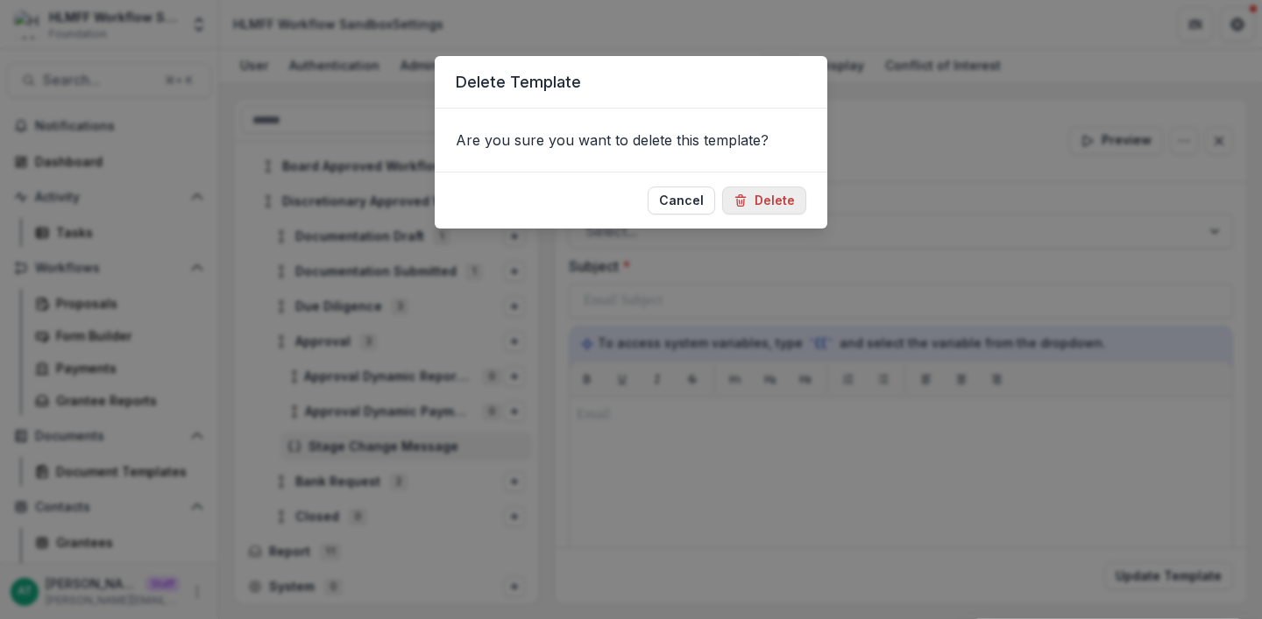
click at [767, 202] on button "Delete" at bounding box center [764, 201] width 84 height 28
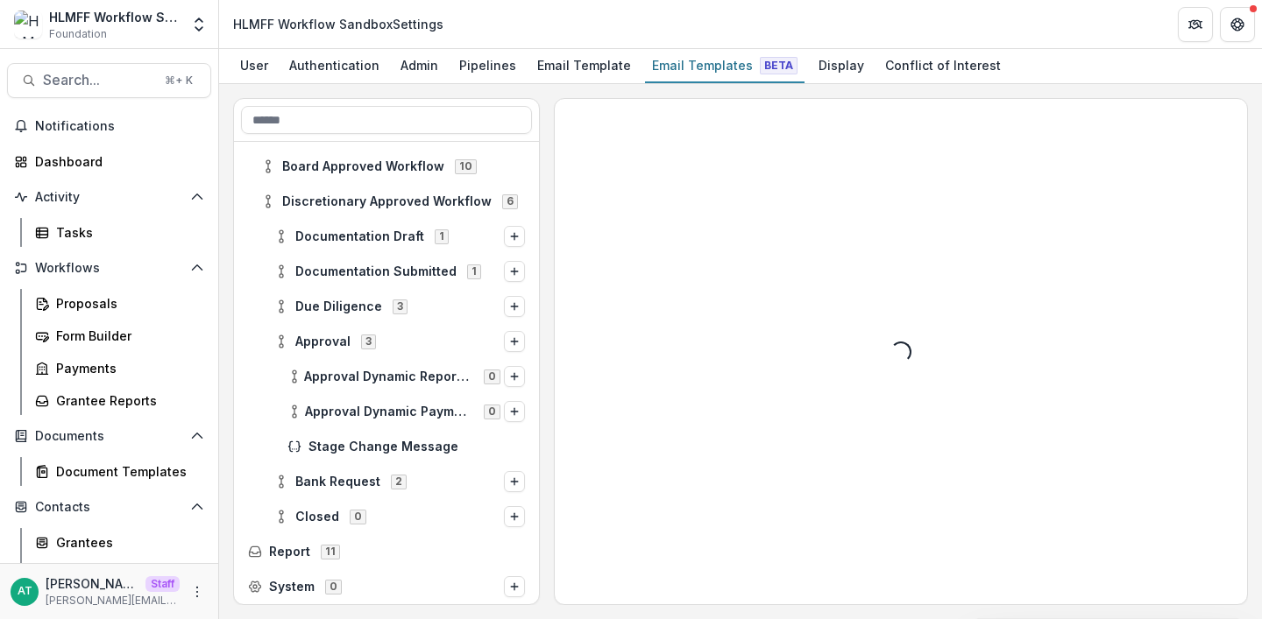
scroll to position [77, 0]
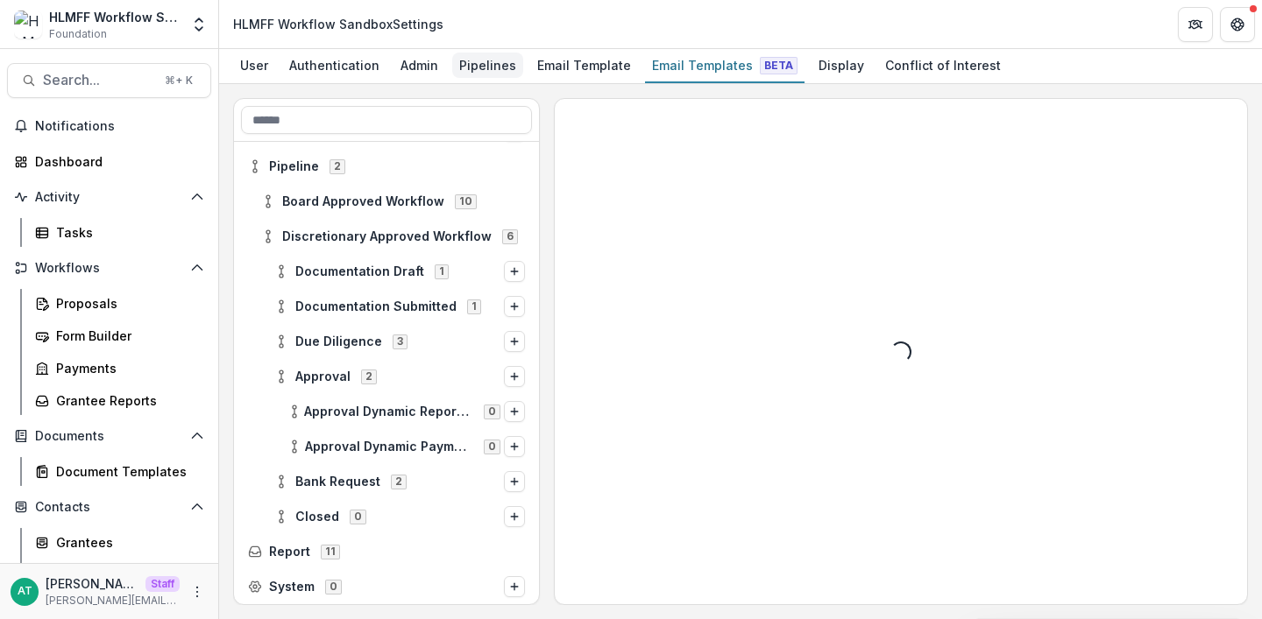
click at [471, 64] on div "Pipelines" at bounding box center [487, 65] width 71 height 25
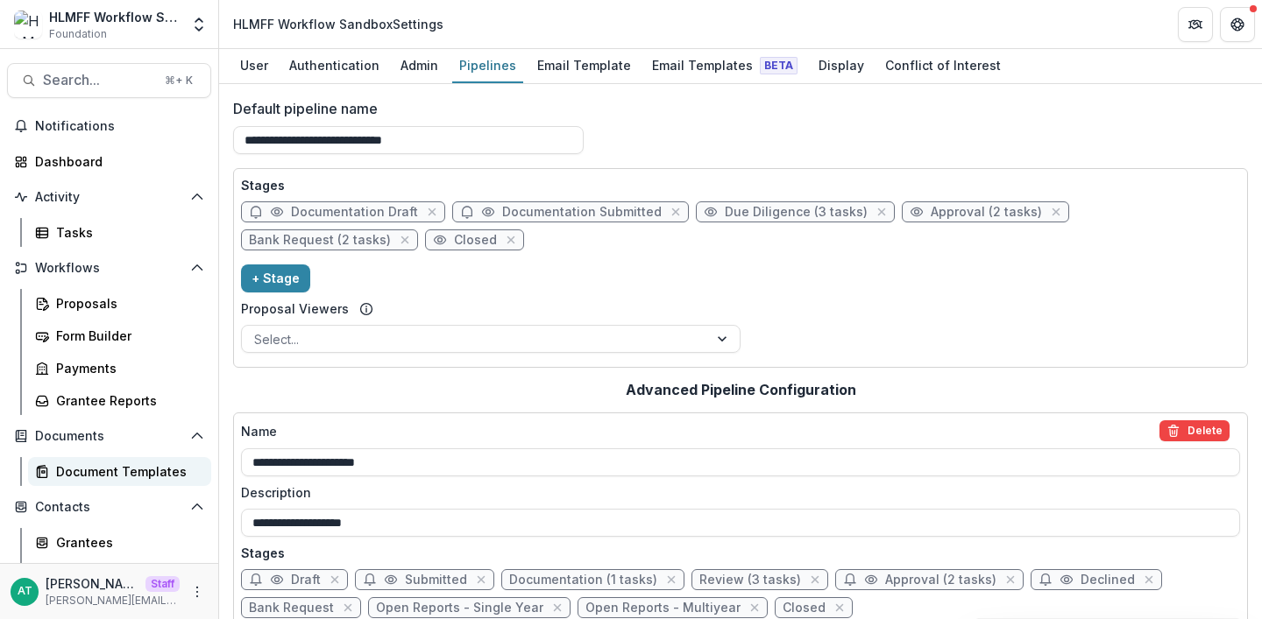
click at [119, 464] on div "Document Templates" at bounding box center [126, 472] width 141 height 18
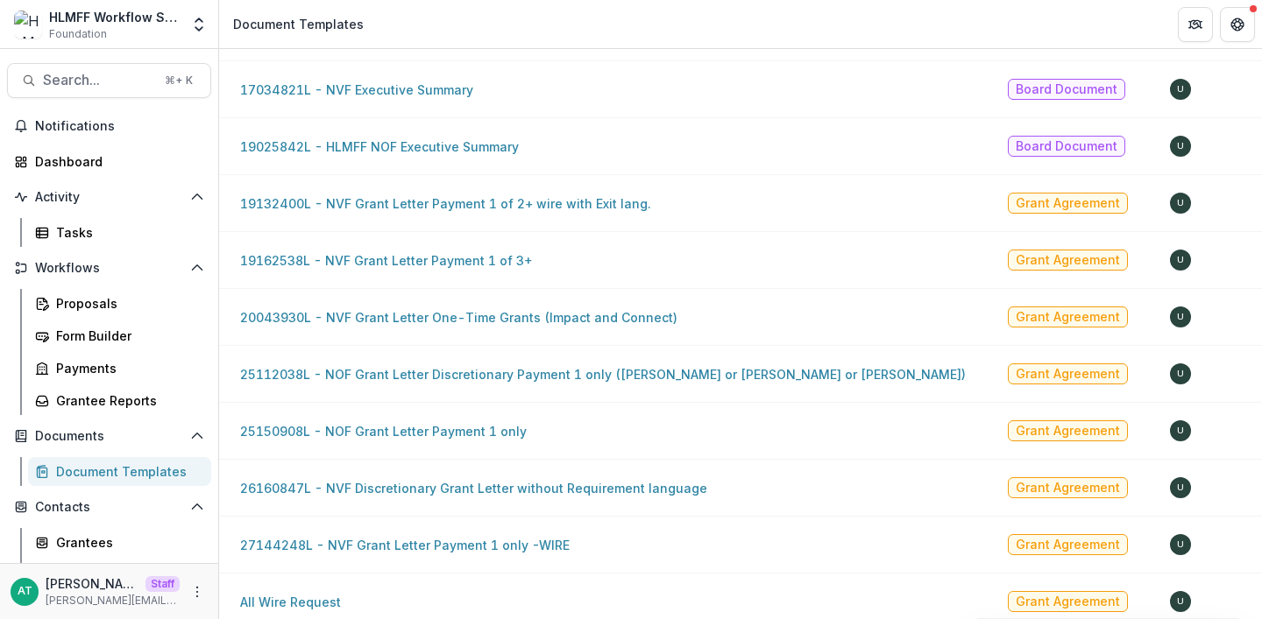
scroll to position [308, 0]
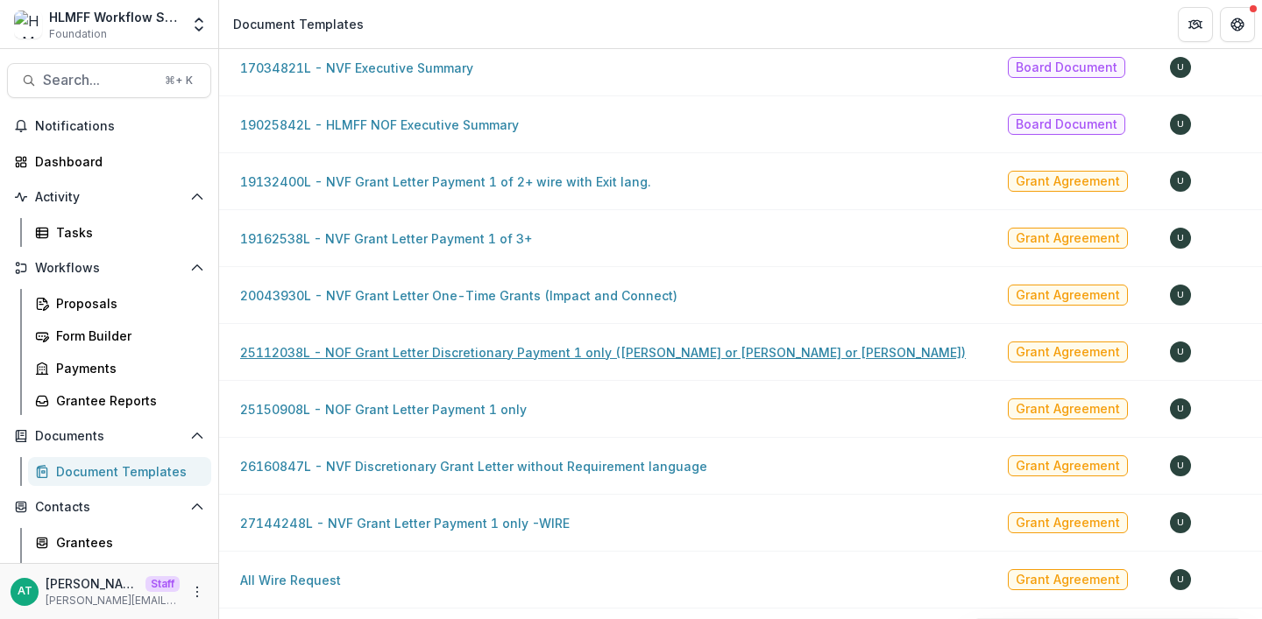
click at [524, 348] on link "25112038L - NOF Grant Letter Discretionary Payment 1 only (Lori or Tony or Jaco…" at bounding box center [602, 352] width 725 height 15
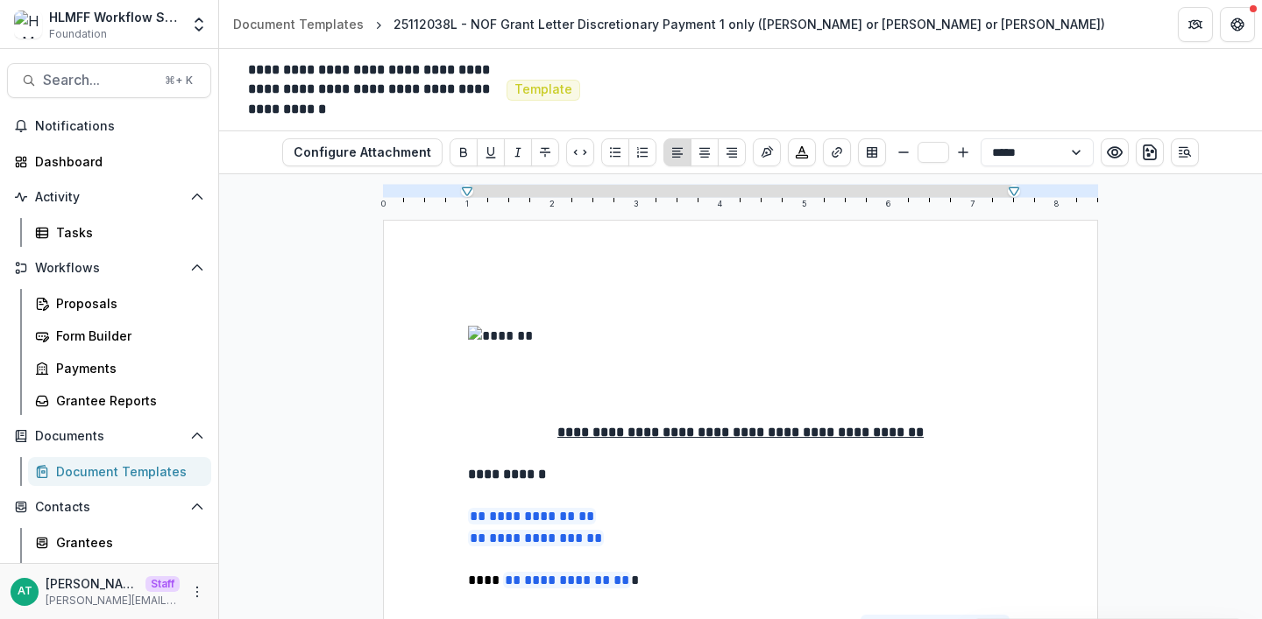
scroll to position [533, 0]
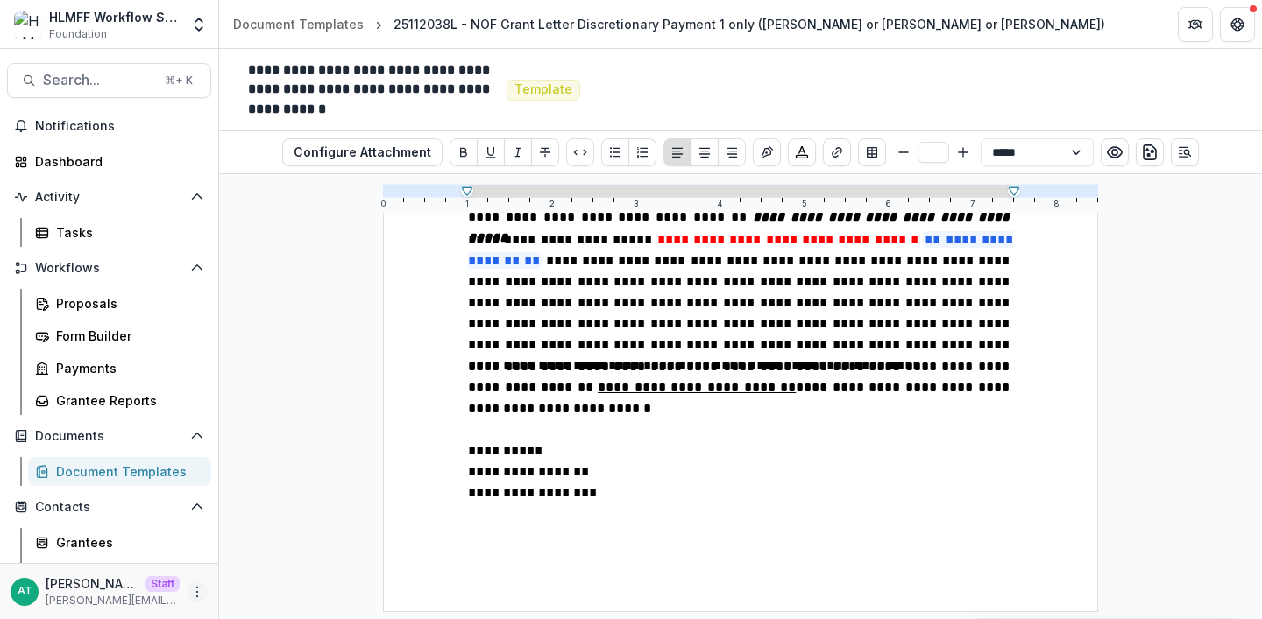
click at [190, 595] on icon "More" at bounding box center [197, 592] width 14 height 14
click at [256, 559] on link "User Settings" at bounding box center [308, 555] width 188 height 29
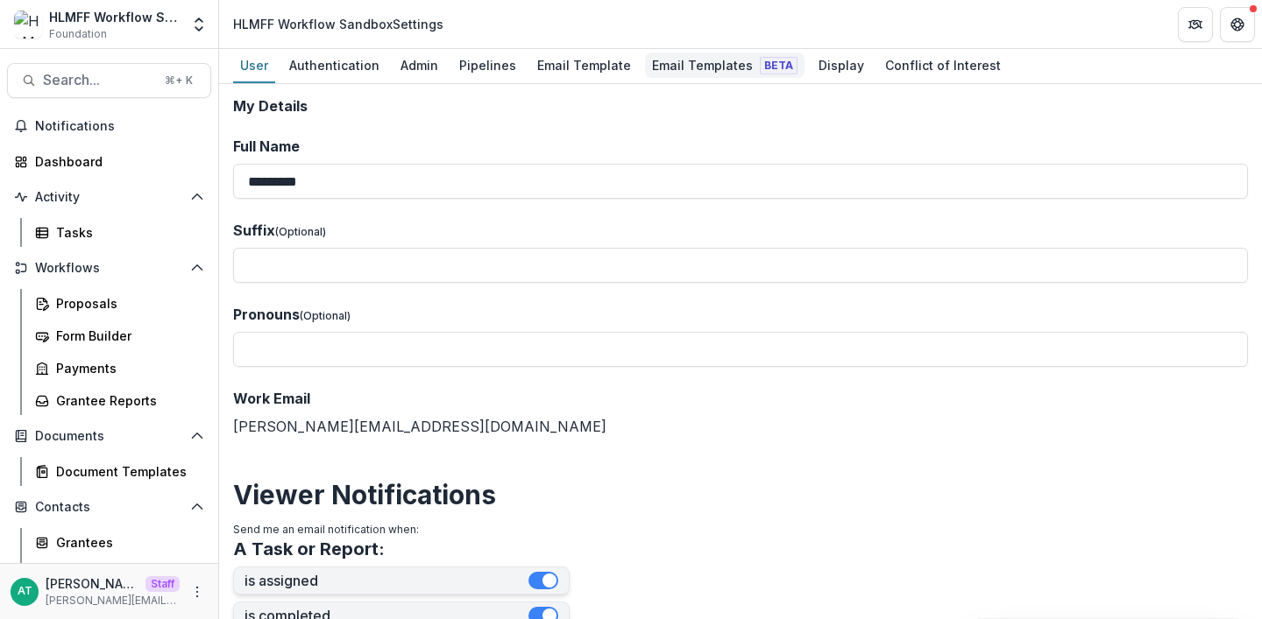
click at [666, 72] on div "Email Templates Beta" at bounding box center [724, 65] width 159 height 25
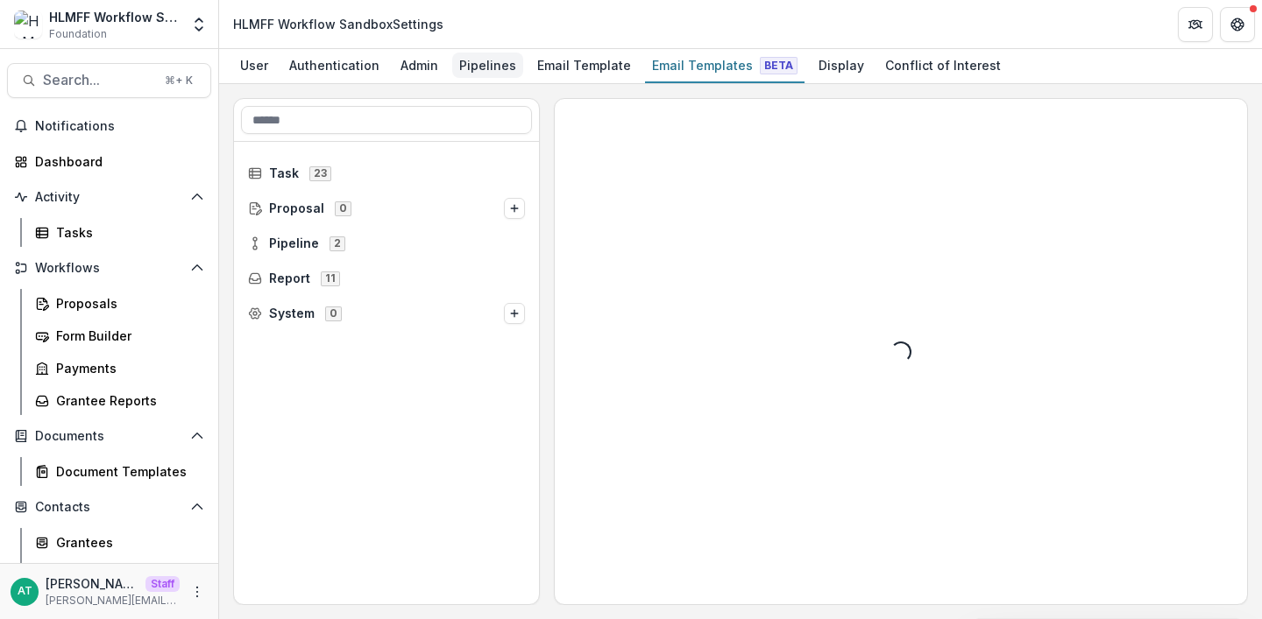
click at [462, 76] on div "Pipelines" at bounding box center [487, 65] width 71 height 25
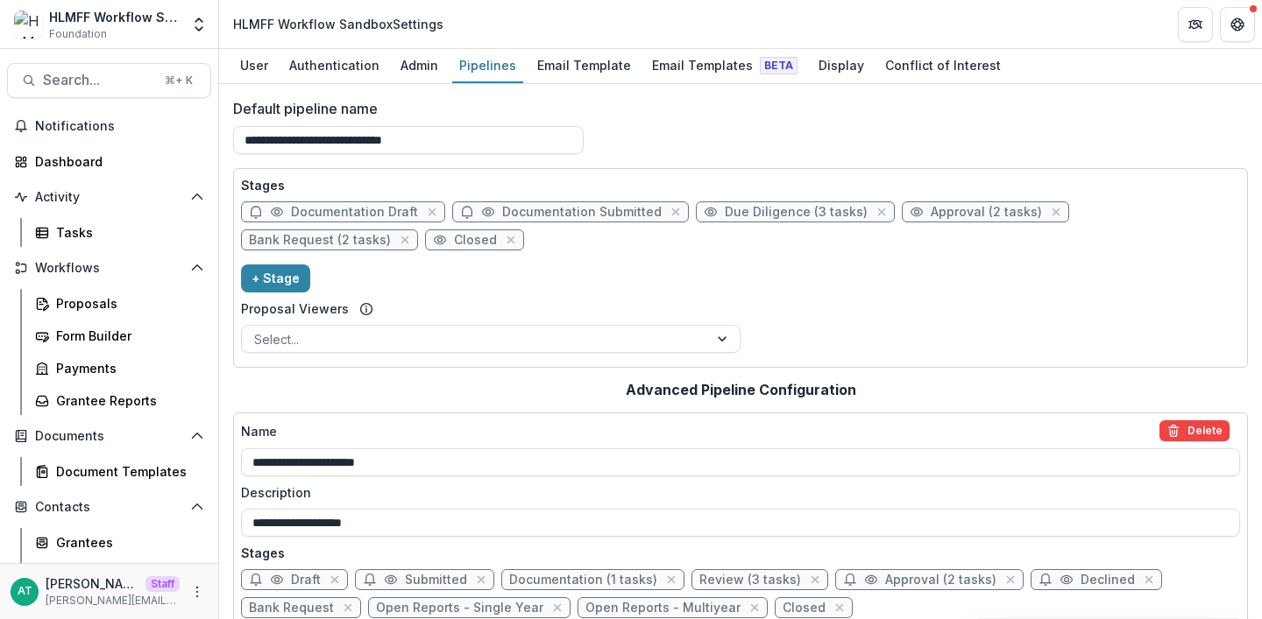
click at [935, 217] on span "Approval (2 tasks)" at bounding box center [985, 212] width 111 height 15
select select "********"
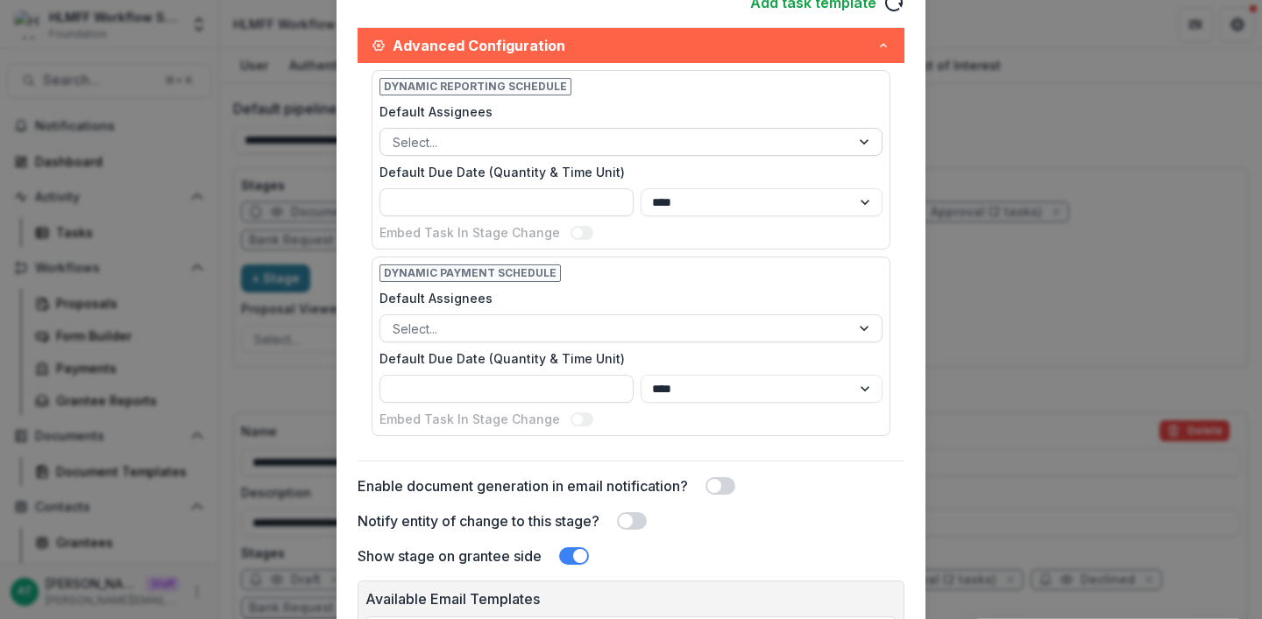
scroll to position [796, 0]
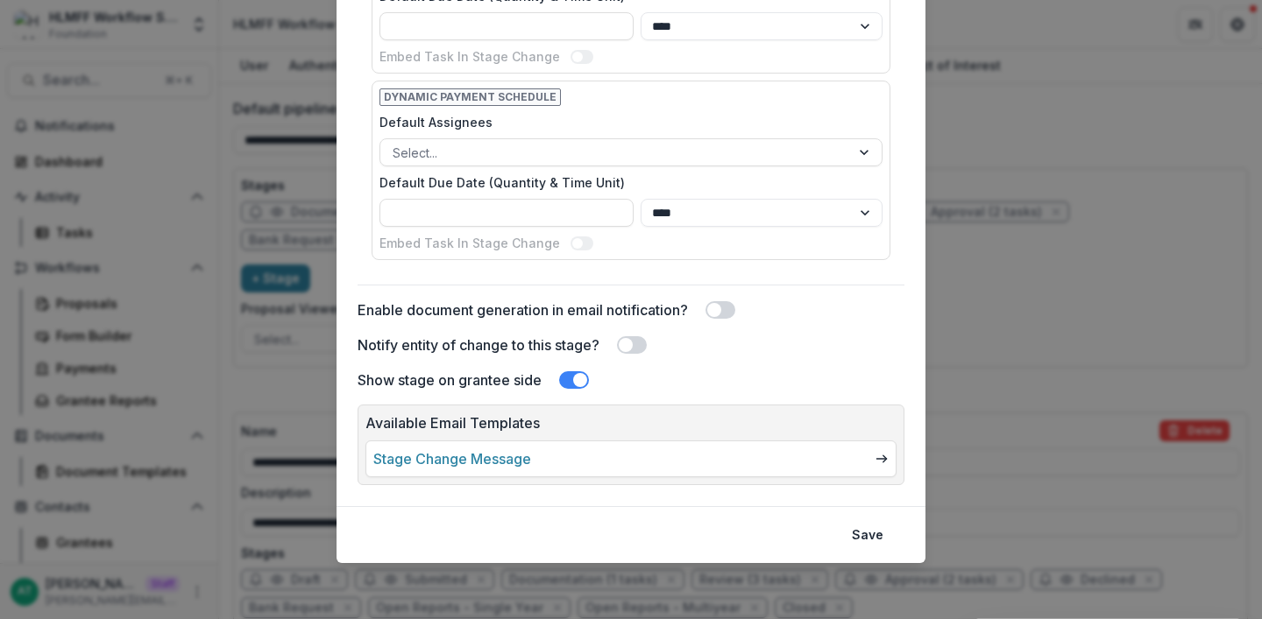
click at [1080, 367] on div "Edit Stage Stage Name Rename ******** Display Name Description Stage Label ****…" at bounding box center [631, 309] width 1262 height 619
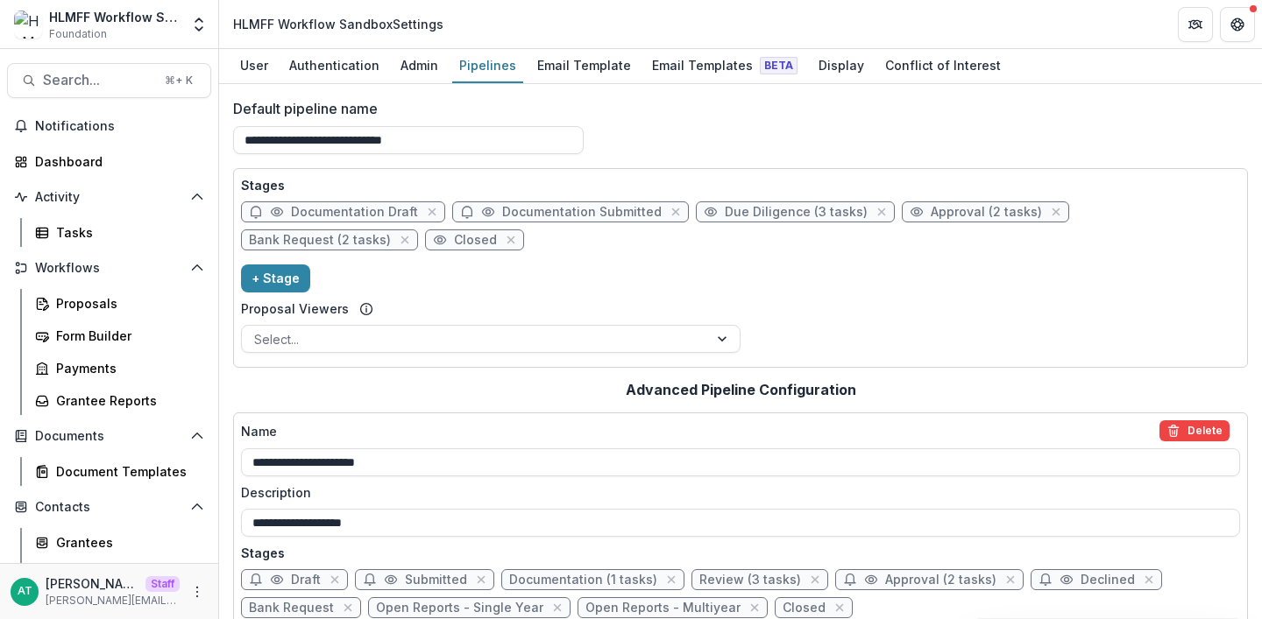
click at [930, 212] on span "Approval (2 tasks)" at bounding box center [985, 212] width 111 height 15
select select "********"
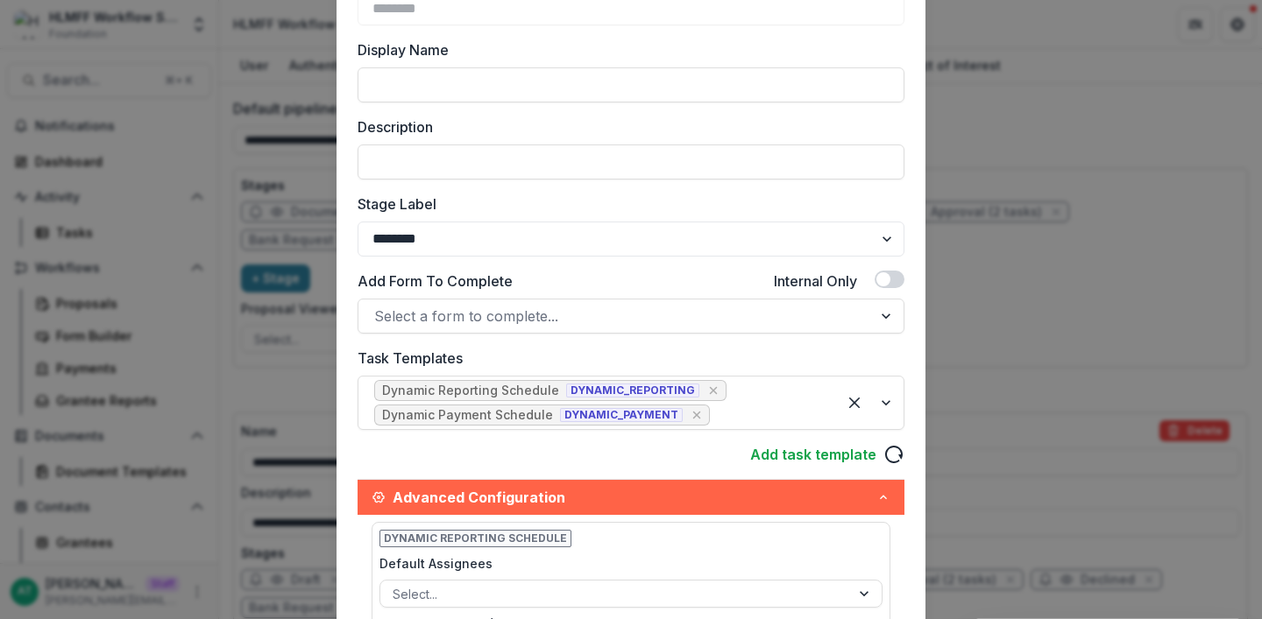
scroll to position [173, 0]
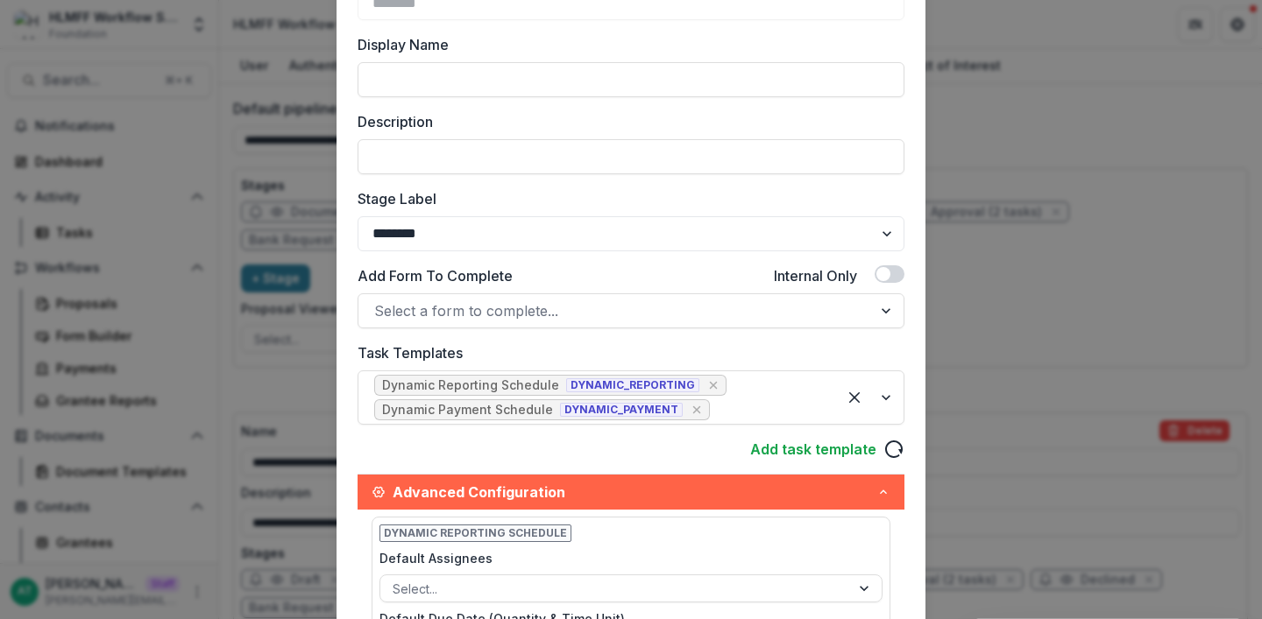
click at [658, 350] on label "Task Templates" at bounding box center [625, 353] width 536 height 21
click at [713, 400] on input "Task Templates" at bounding box center [715, 410] width 4 height 21
click at [1112, 270] on div "Edit Stage Stage Name Rename ******** Display Name Description Stage Label ****…" at bounding box center [631, 309] width 1262 height 619
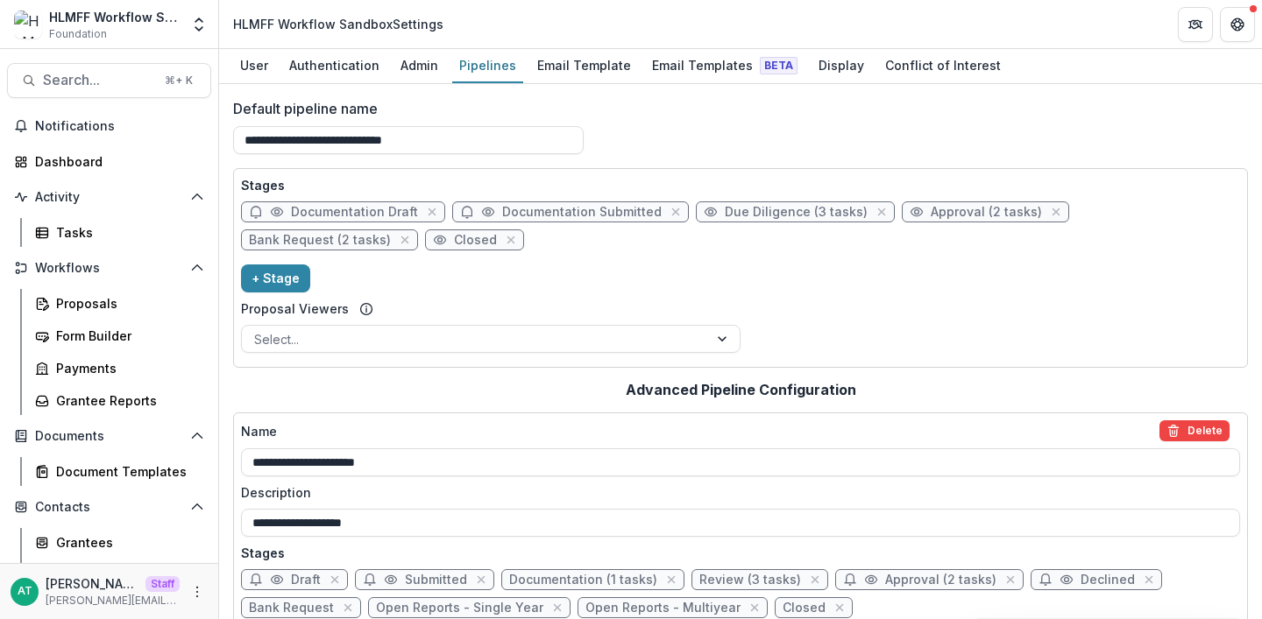
click at [953, 211] on span "Approval (2 tasks)" at bounding box center [985, 212] width 111 height 15
select select "********"
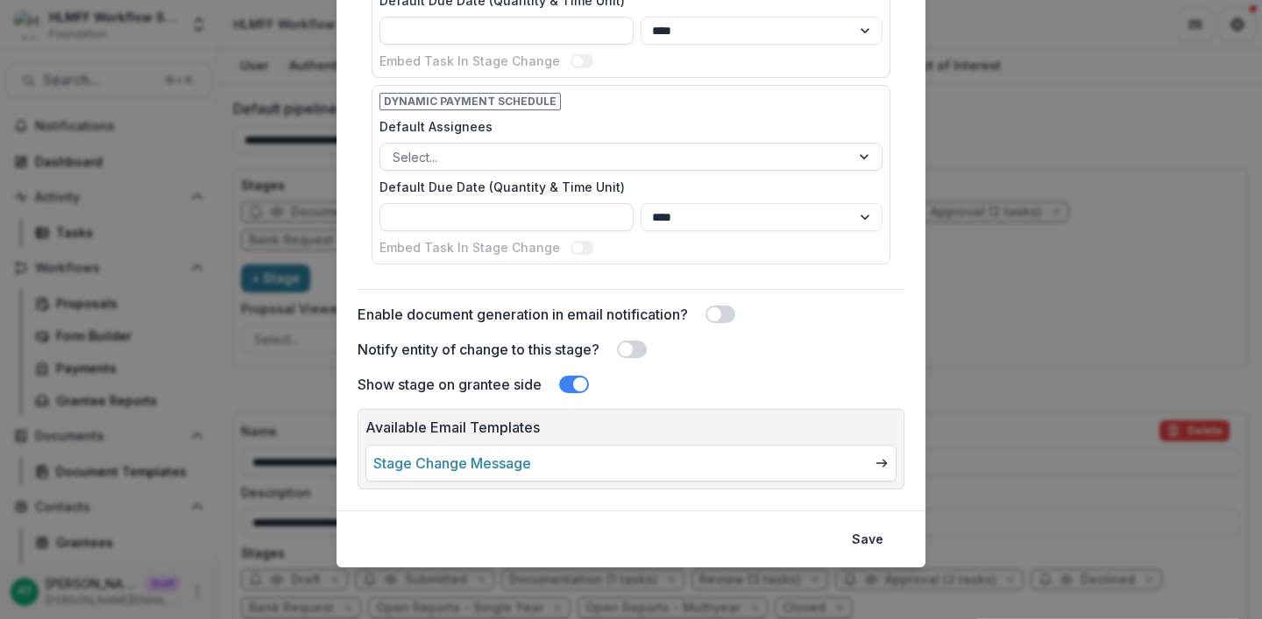
scroll to position [796, 0]
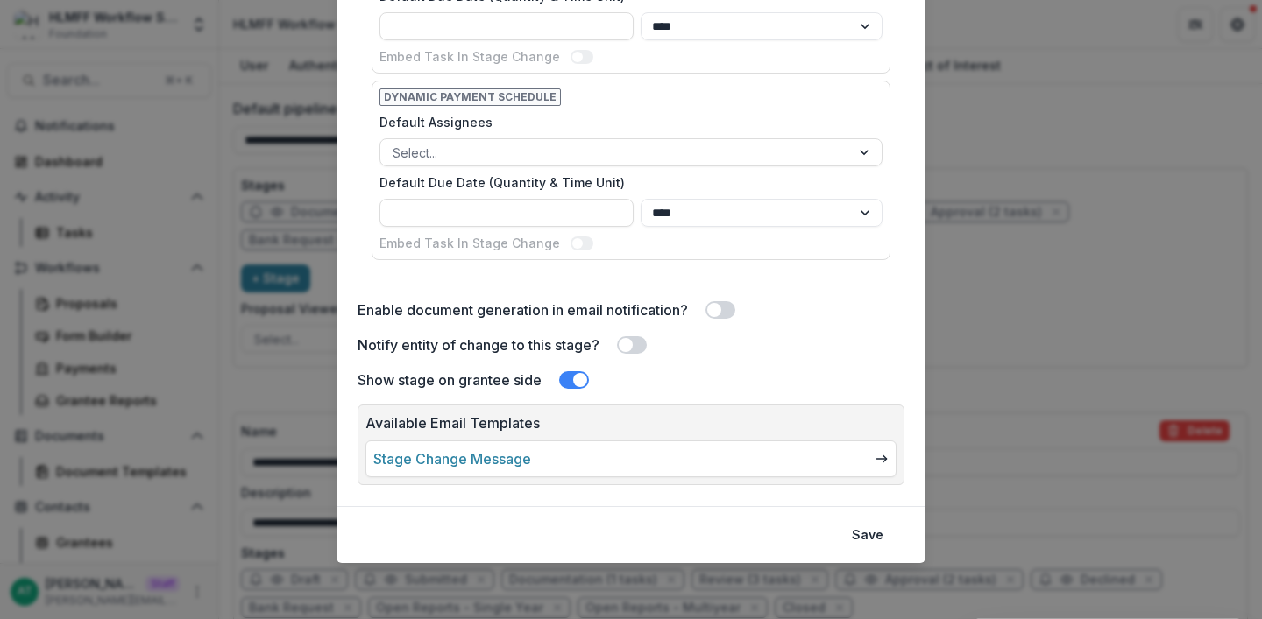
click at [564, 380] on span at bounding box center [574, 380] width 30 height 18
click at [867, 538] on button "Save" at bounding box center [867, 535] width 53 height 28
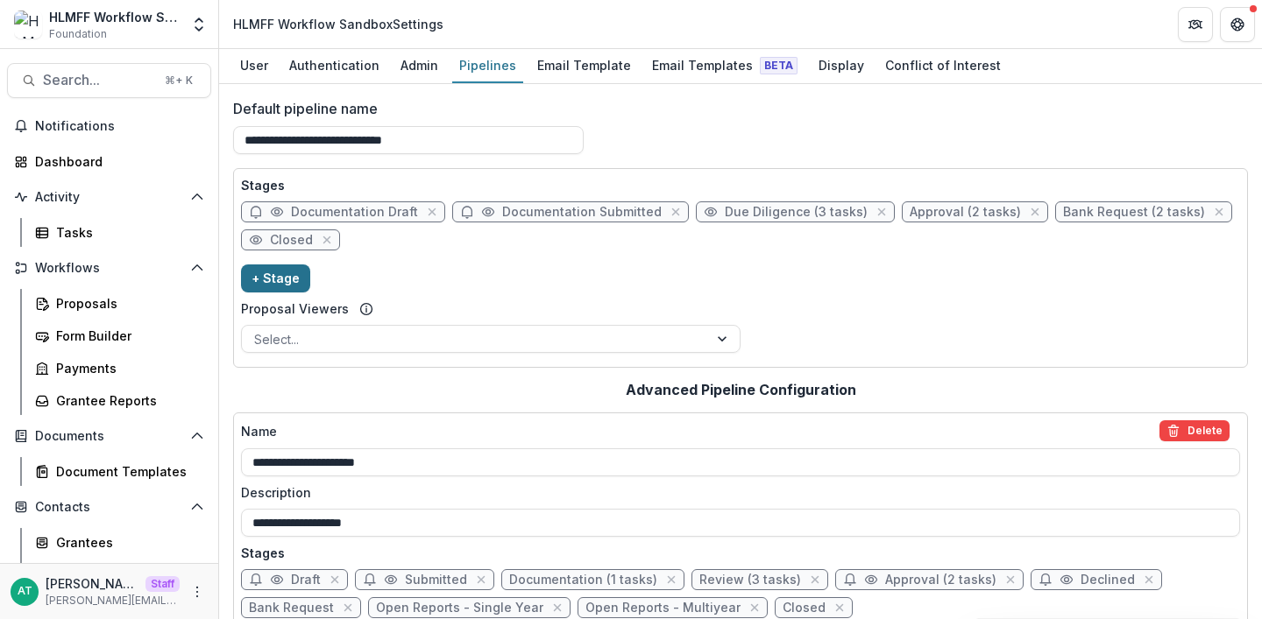
click at [275, 277] on button "+ Stage" at bounding box center [275, 279] width 69 height 28
select select "*****"
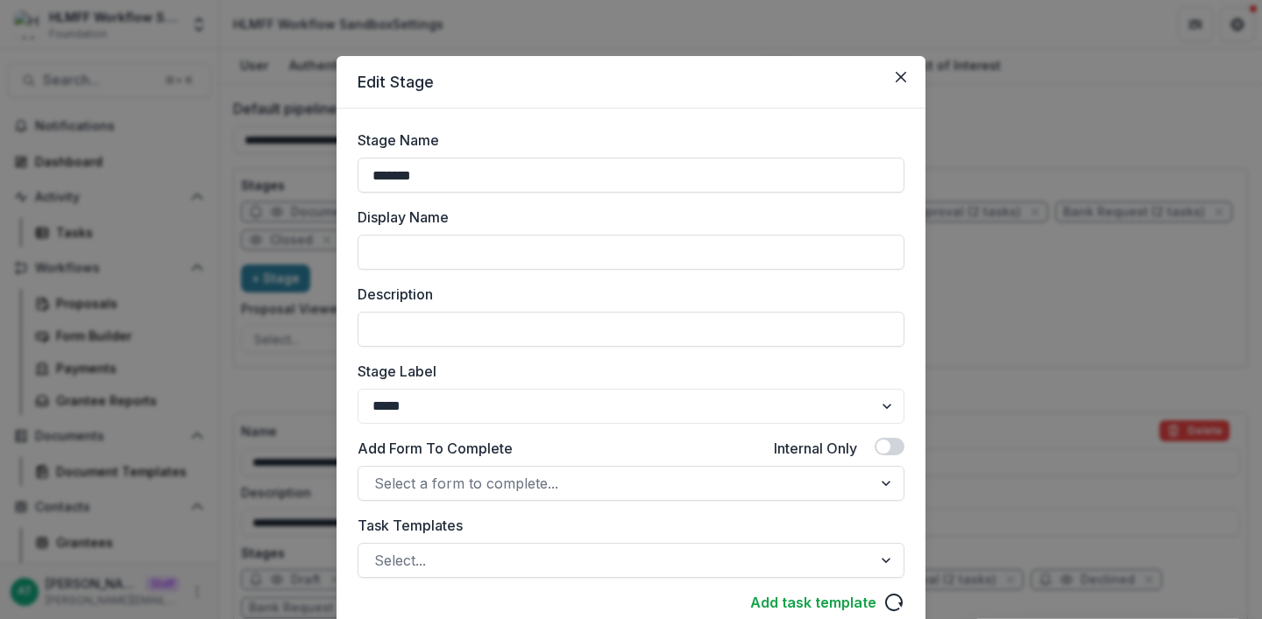
drag, startPoint x: 463, startPoint y: 173, endPoint x: 267, endPoint y: 173, distance: 196.3
click at [267, 173] on div "Edit Stage Stage Name ******* Display Name Description Stage Label ******* ****…" at bounding box center [631, 309] width 1262 height 619
type input "**********"
click at [397, 426] on div "**********" at bounding box center [630, 424] width 547 height 589
click at [392, 407] on select "******* ***** ********* ****** ******* ******** ******** ******* ********* ****…" at bounding box center [630, 406] width 547 height 35
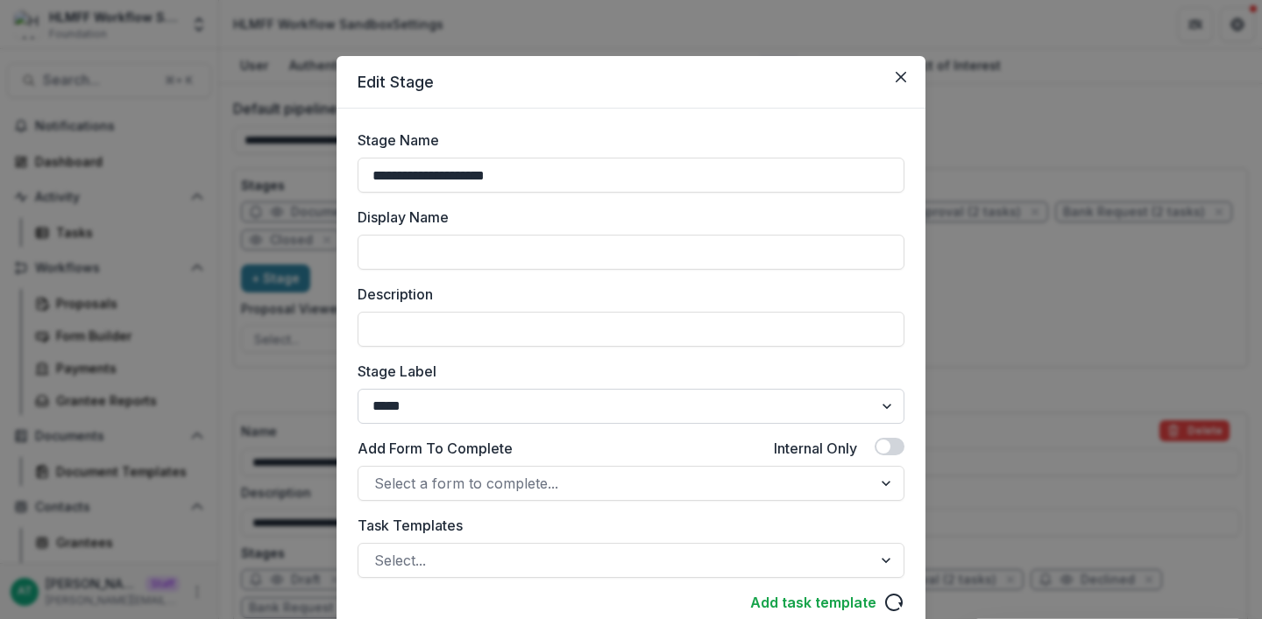
select select "********"
click at [357, 389] on select "******* ***** ********* ****** ******* ******** ******** ******* ********* ****…" at bounding box center [630, 406] width 547 height 35
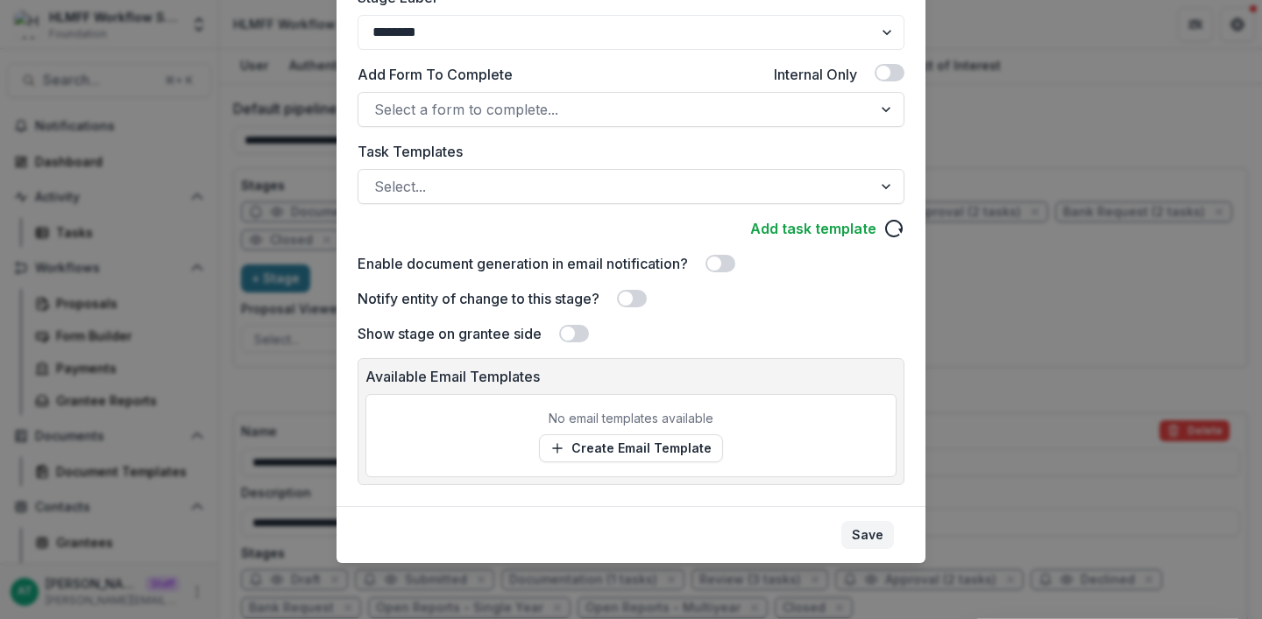
click at [873, 535] on button "Save" at bounding box center [867, 535] width 53 height 28
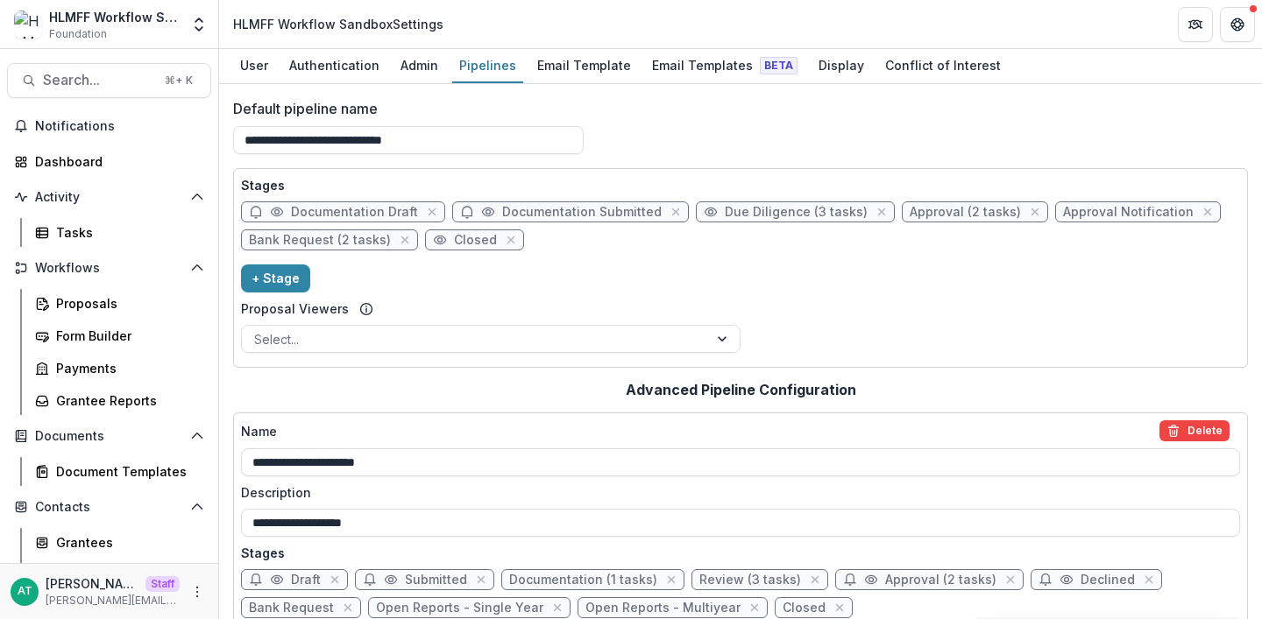
click at [1086, 210] on span "Approval Notification" at bounding box center [1128, 212] width 131 height 15
select select "********"
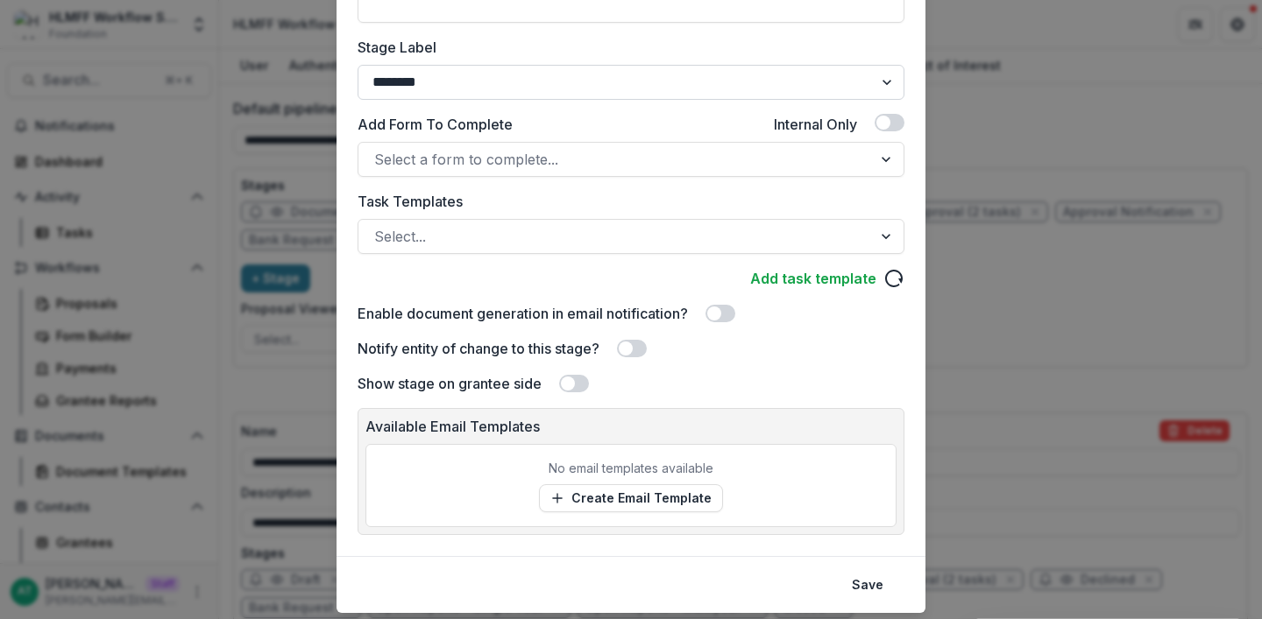
scroll to position [324, 0]
click at [569, 386] on span at bounding box center [568, 384] width 14 height 14
click at [645, 340] on label at bounding box center [632, 349] width 30 height 18
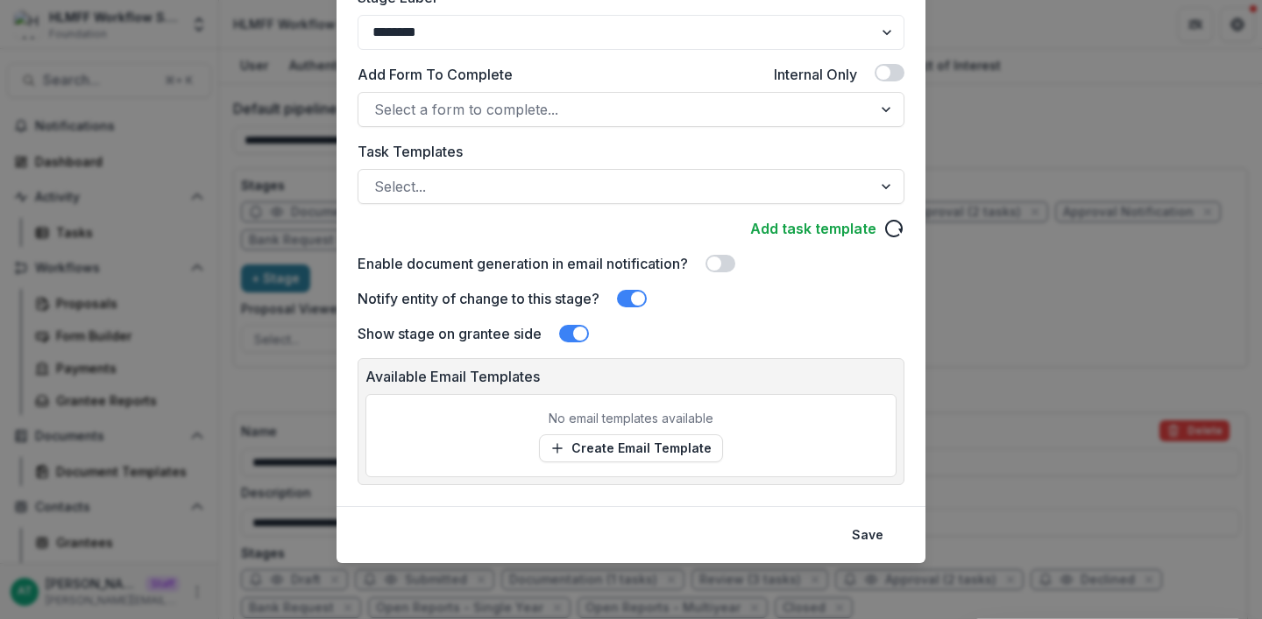
click at [563, 333] on span at bounding box center [574, 334] width 30 height 18
click at [624, 296] on span at bounding box center [632, 299] width 30 height 18
click at [718, 265] on span at bounding box center [714, 264] width 14 height 14
click at [856, 538] on button "Save" at bounding box center [867, 535] width 53 height 28
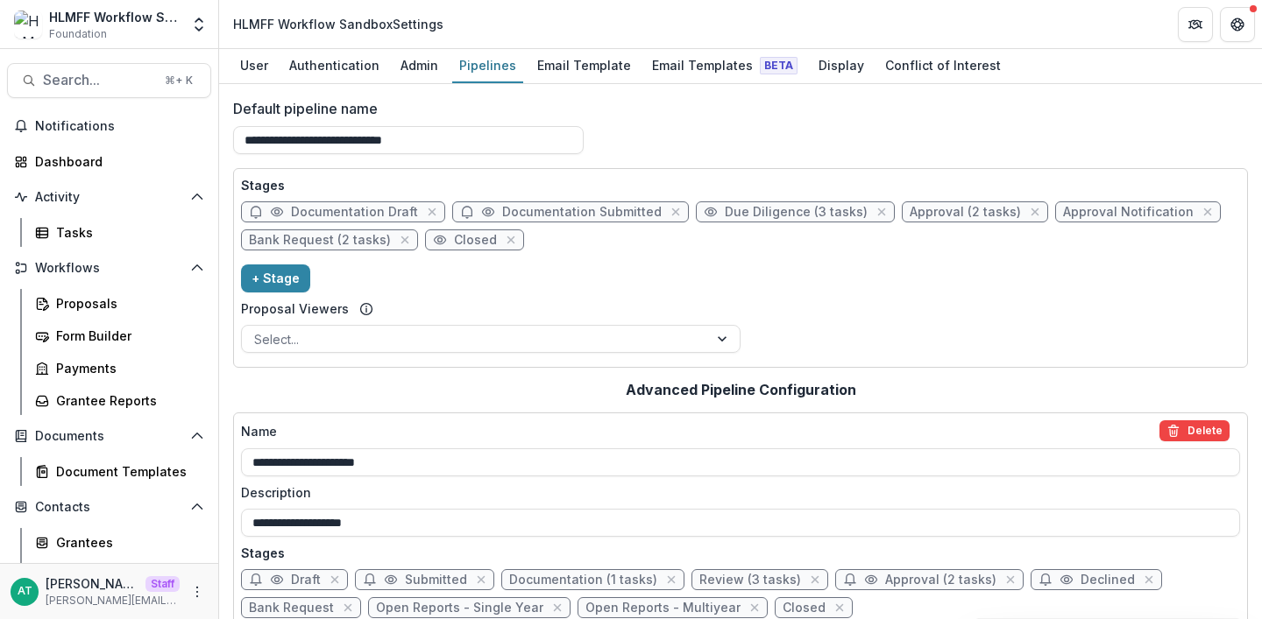
click at [1086, 210] on span "Approval Notification" at bounding box center [1128, 212] width 131 height 15
select select "********"
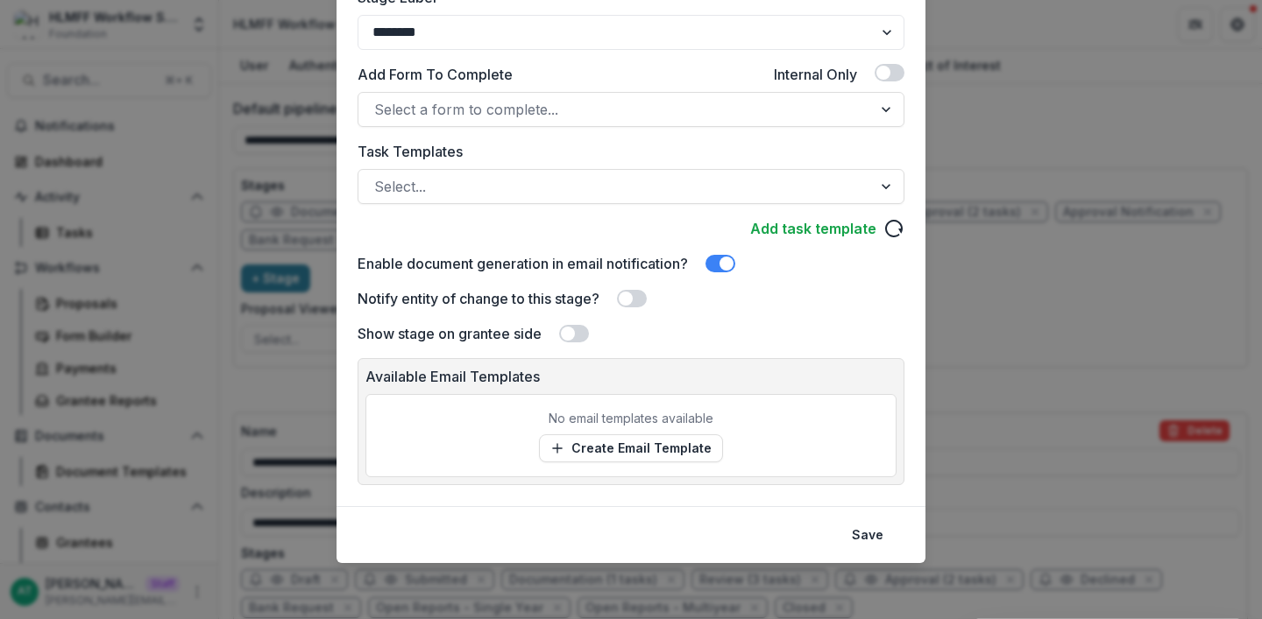
click at [570, 333] on span at bounding box center [568, 334] width 14 height 14
click at [633, 301] on span at bounding box center [626, 299] width 14 height 14
click at [860, 541] on button "Save" at bounding box center [867, 535] width 53 height 28
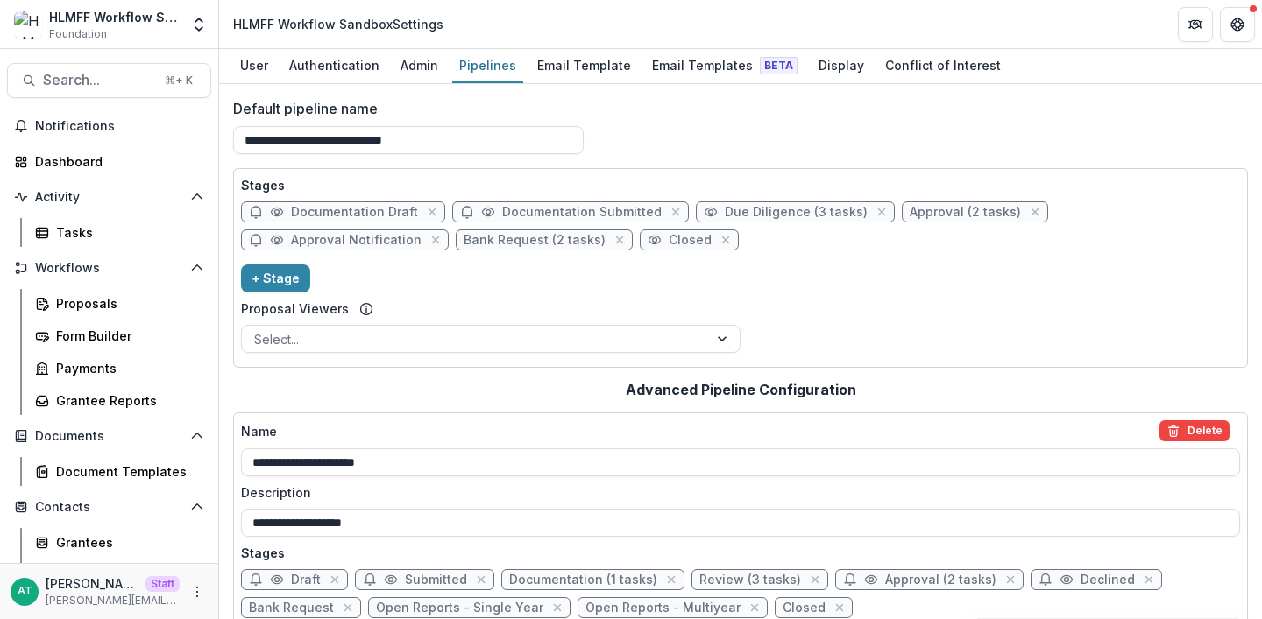
click at [350, 238] on span "Approval Notification" at bounding box center [356, 240] width 131 height 15
select select "********"
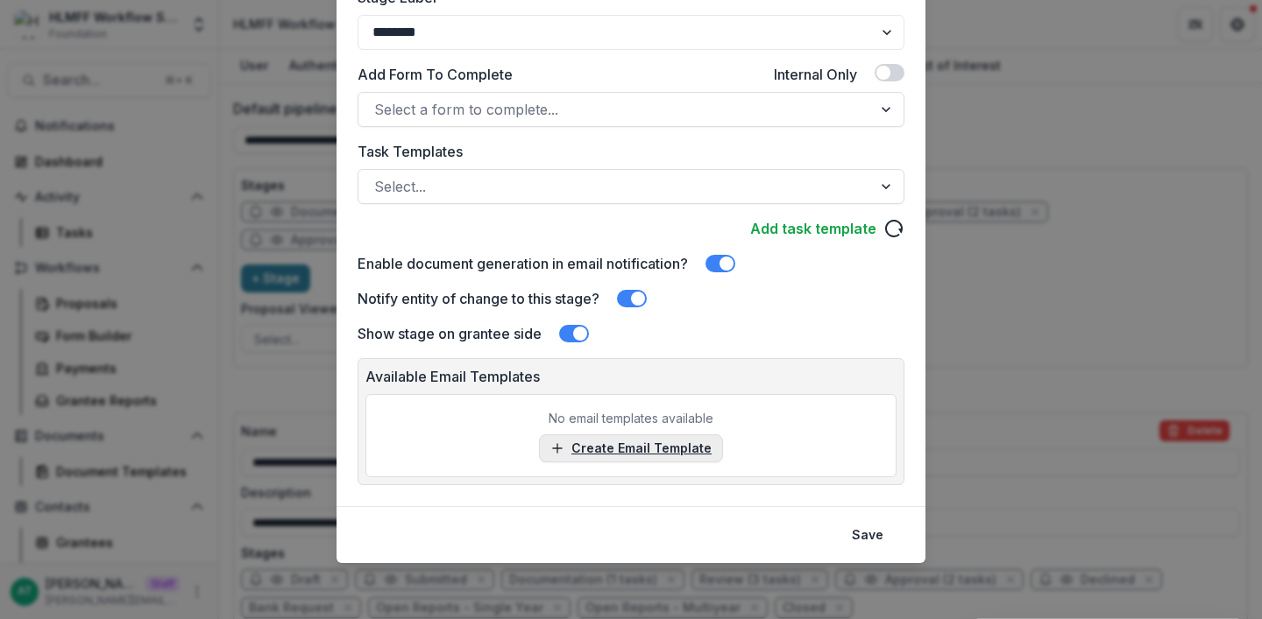
click at [618, 449] on link "Create Email Template" at bounding box center [631, 449] width 184 height 28
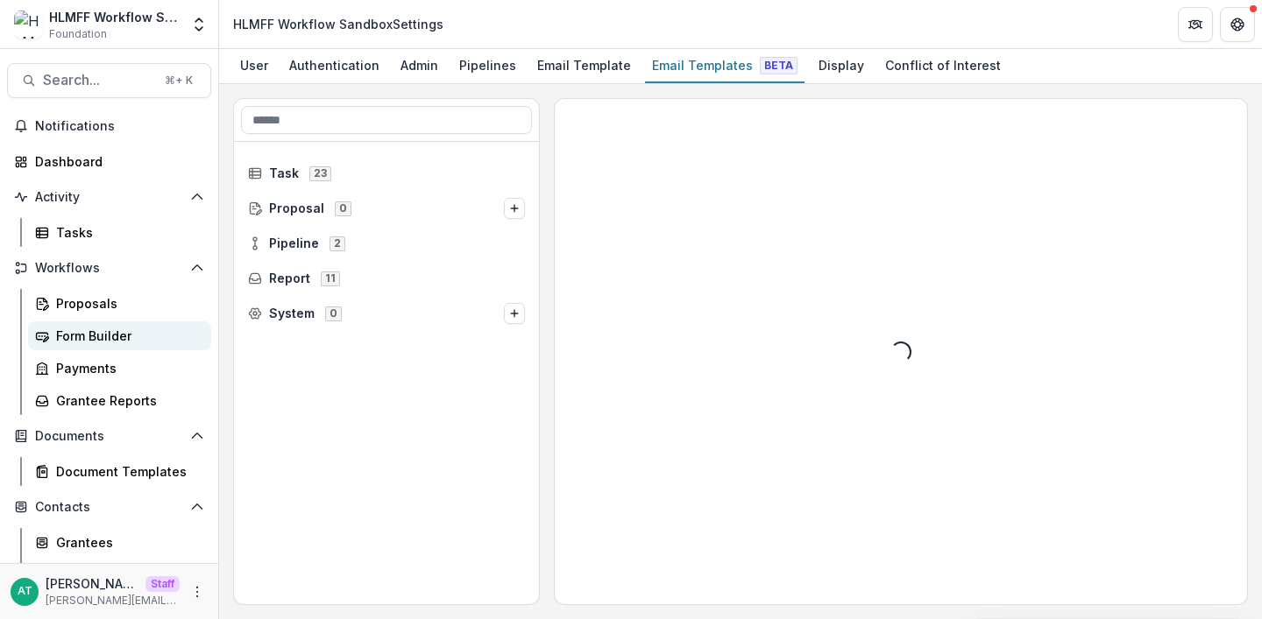
click at [74, 340] on div "Form Builder" at bounding box center [126, 336] width 141 height 18
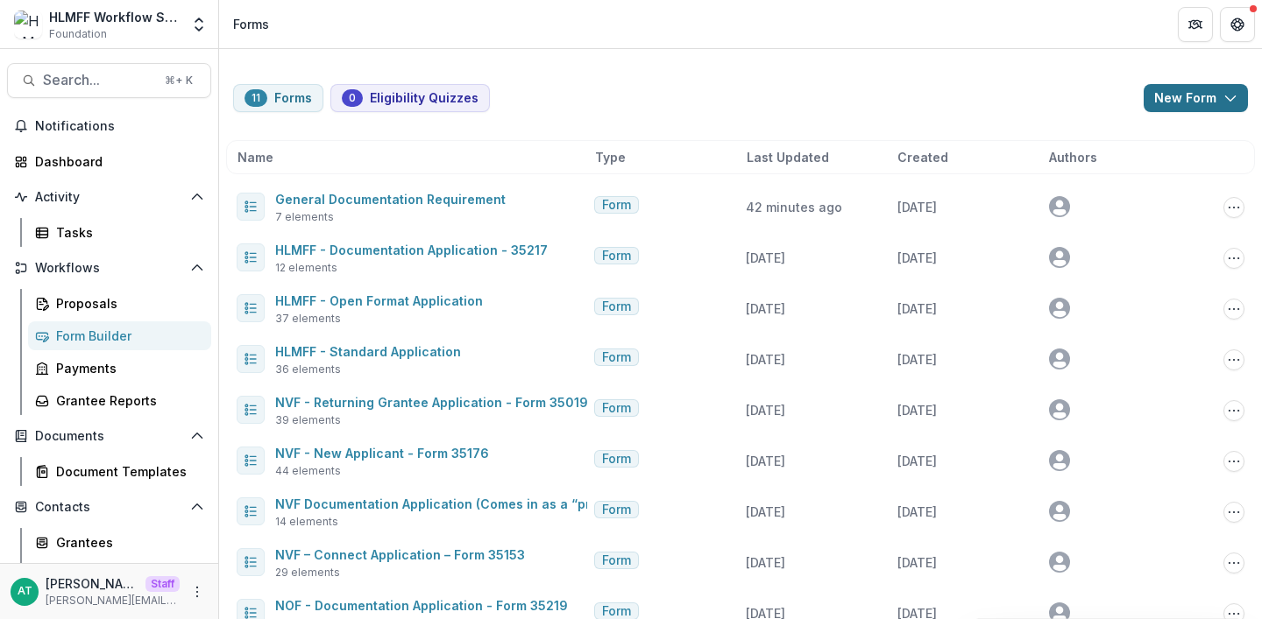
click at [1214, 104] on button "New Form" at bounding box center [1195, 98] width 104 height 28
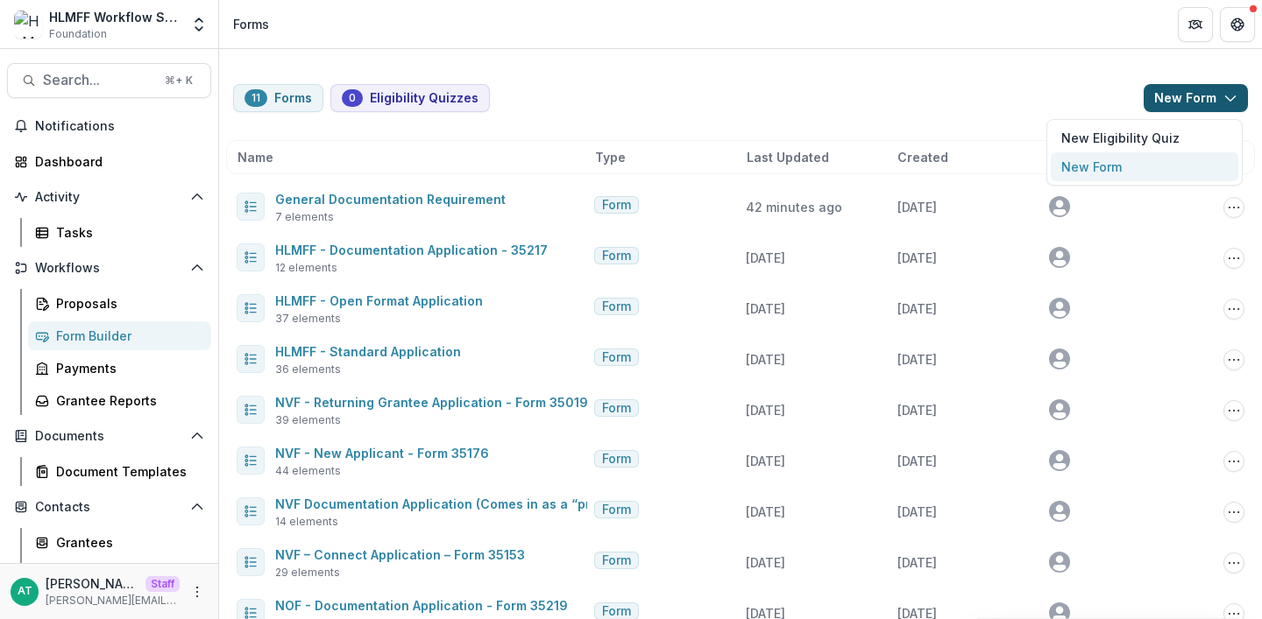
click at [1121, 161] on button "New Form" at bounding box center [1145, 166] width 188 height 29
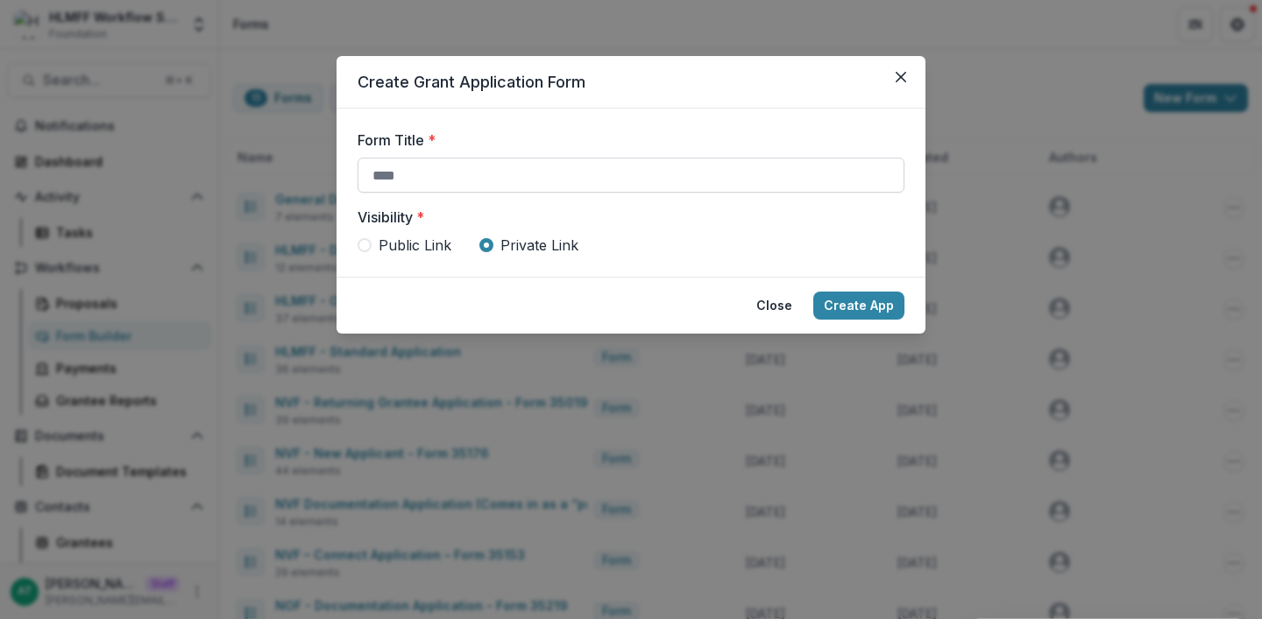
click at [594, 182] on input "Form Title *" at bounding box center [630, 175] width 547 height 35
type input "**********"
click at [878, 306] on button "Create App" at bounding box center [858, 306] width 91 height 28
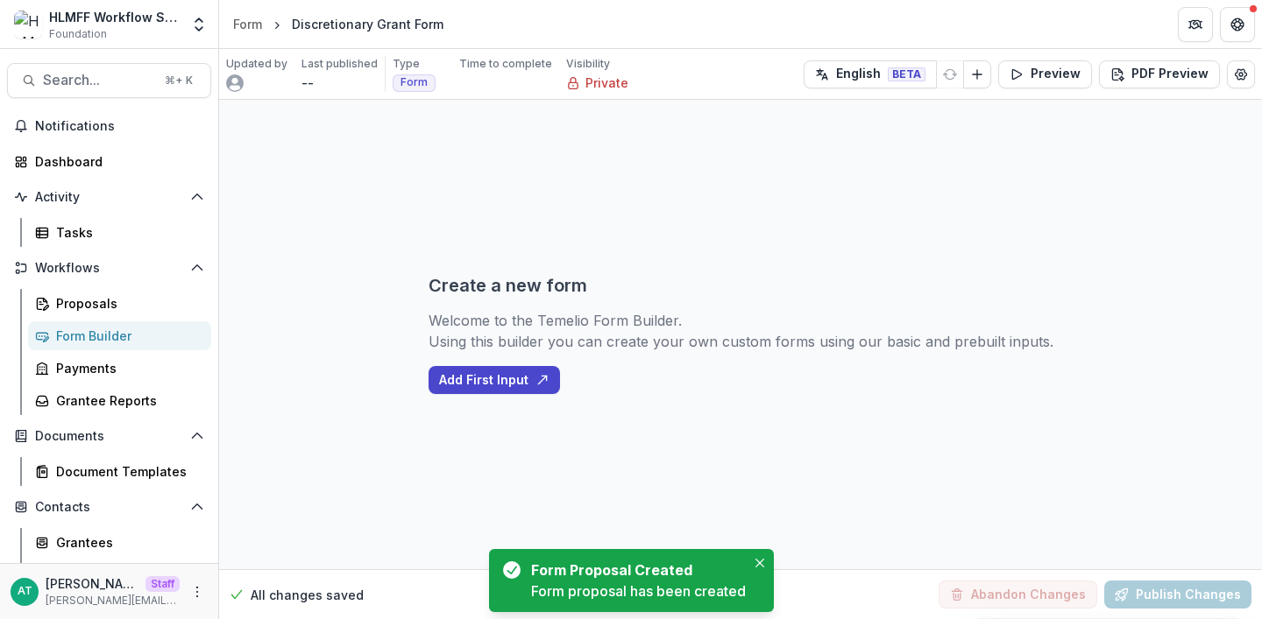
click at [427, 374] on div "Create a new form Welcome to the Temelio Form Builder. Using this builder you c…" at bounding box center [740, 335] width 1043 height 470
click at [458, 380] on button "Add First Input" at bounding box center [493, 380] width 131 height 28
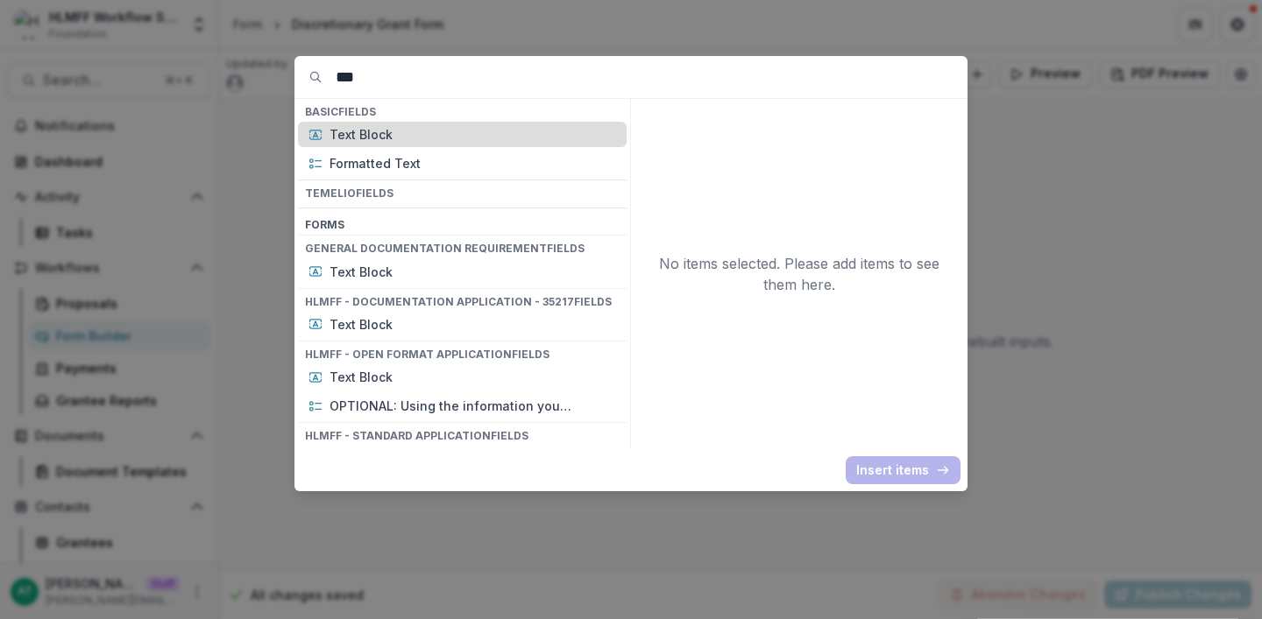
type input "***"
click at [411, 138] on p "Text Block" at bounding box center [472, 134] width 287 height 18
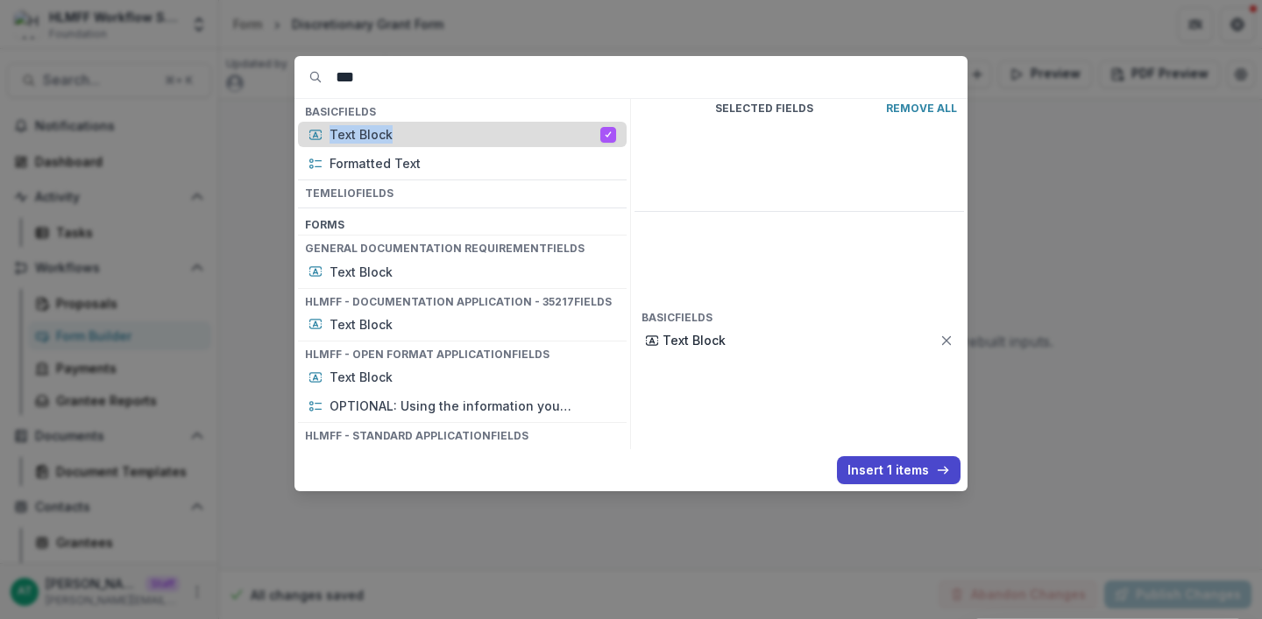
click at [411, 138] on p "Text Block" at bounding box center [464, 134] width 271 height 18
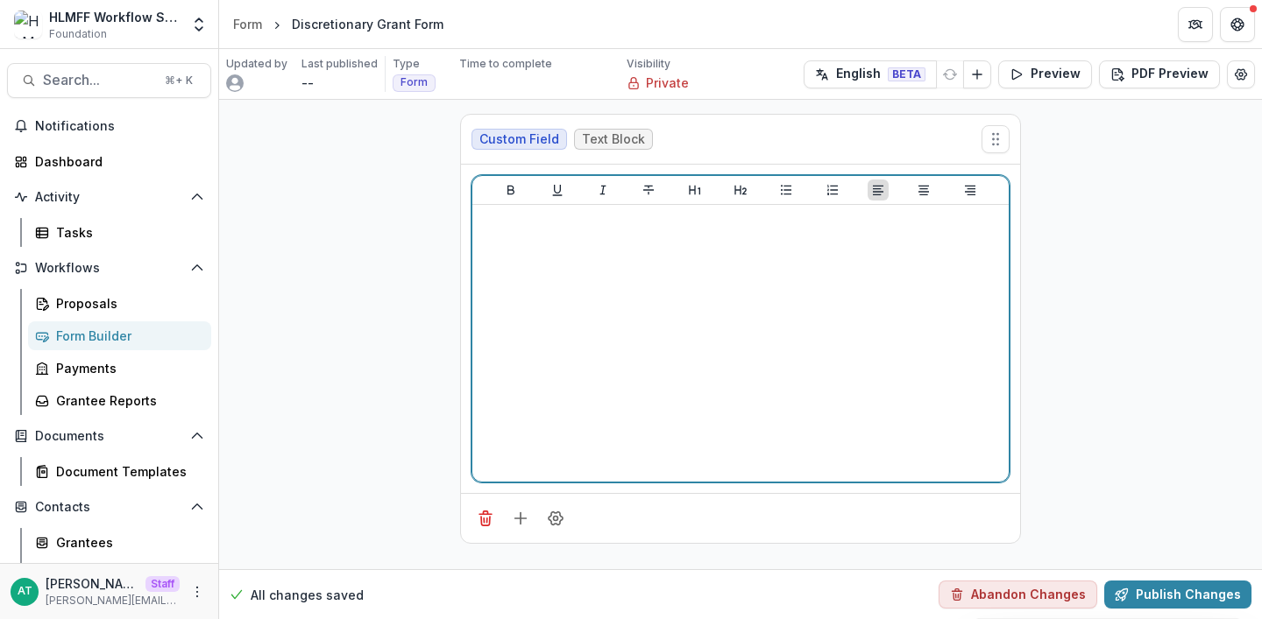
click at [731, 316] on div at bounding box center [740, 343] width 522 height 263
click at [923, 195] on icon "Align Center" at bounding box center [923, 190] width 14 height 14
click at [733, 194] on icon "Heading 2" at bounding box center [740, 190] width 14 height 14
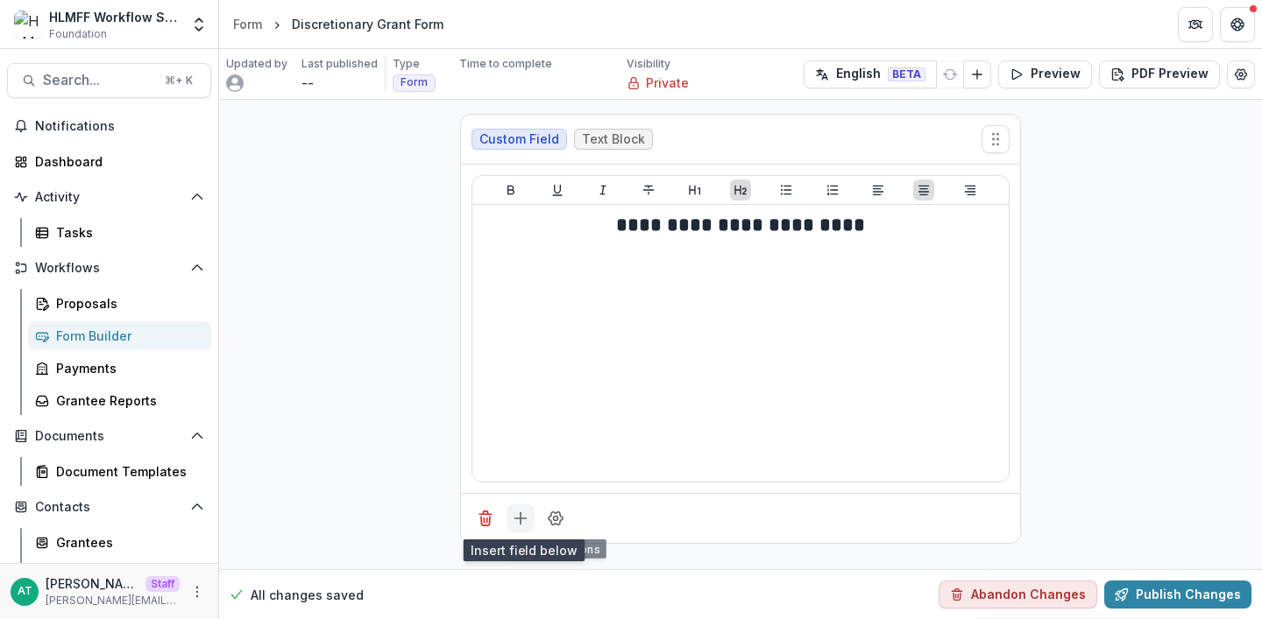
click at [516, 513] on icon "Add field" at bounding box center [521, 519] width 18 height 18
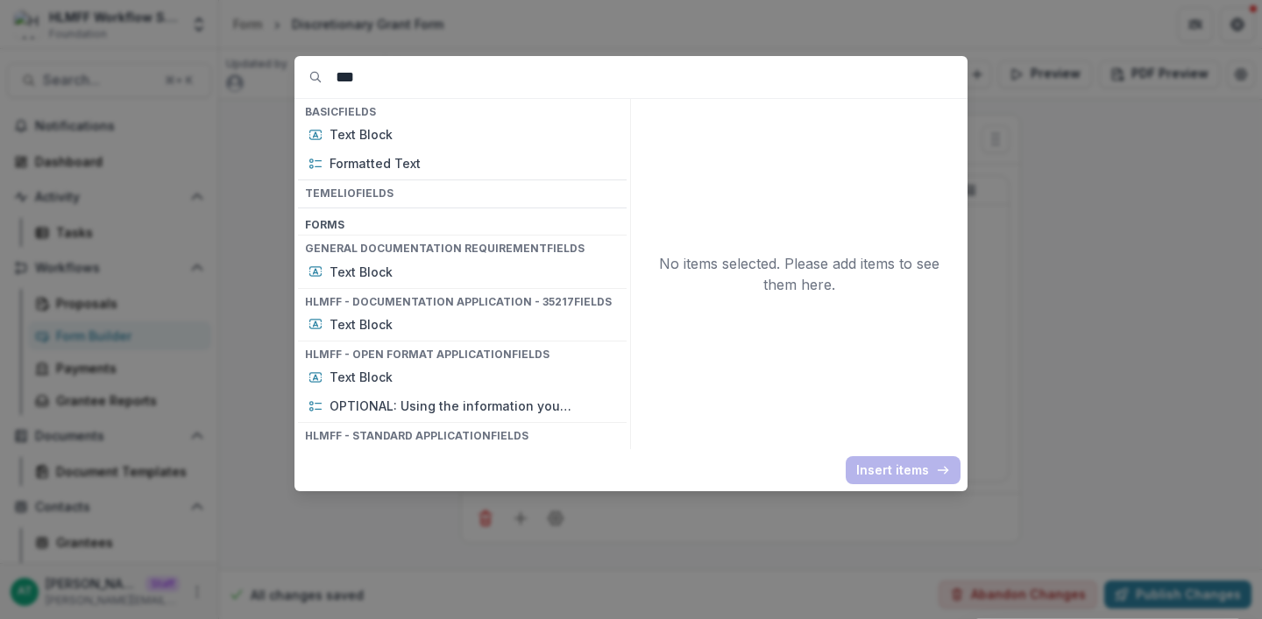
drag, startPoint x: 371, startPoint y: 63, endPoint x: 442, endPoint y: 85, distance: 74.3
click at [442, 87] on input "***" at bounding box center [652, 77] width 632 height 42
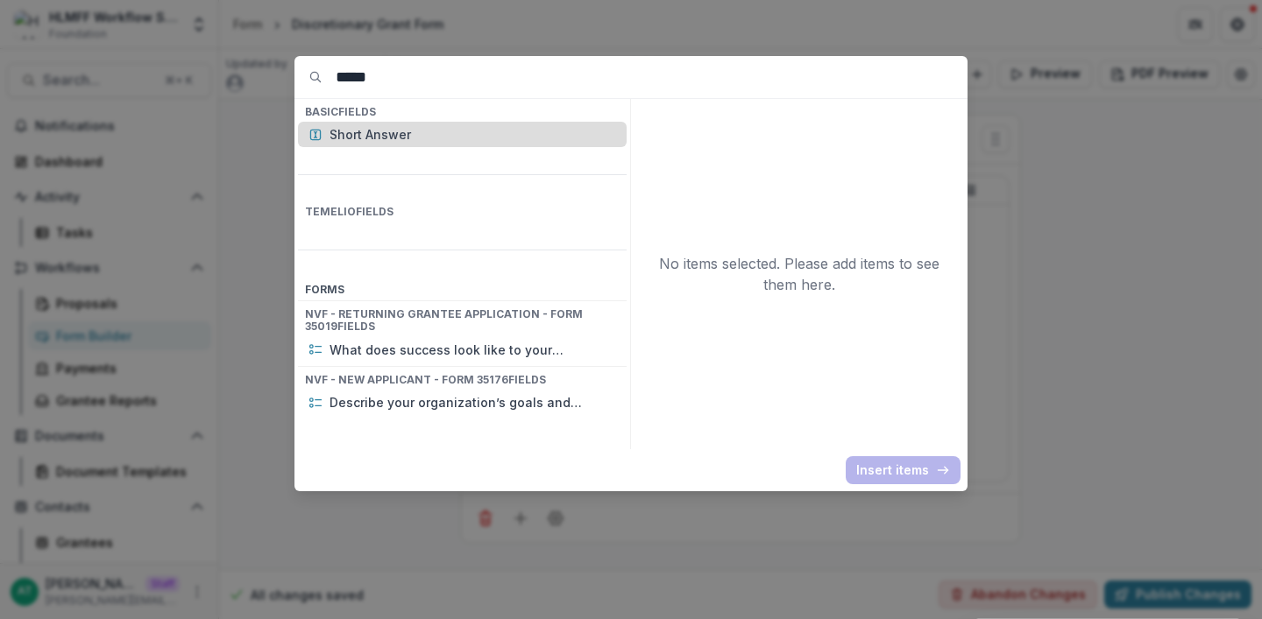
type input "*****"
click at [354, 139] on p "Short Answer" at bounding box center [472, 134] width 287 height 18
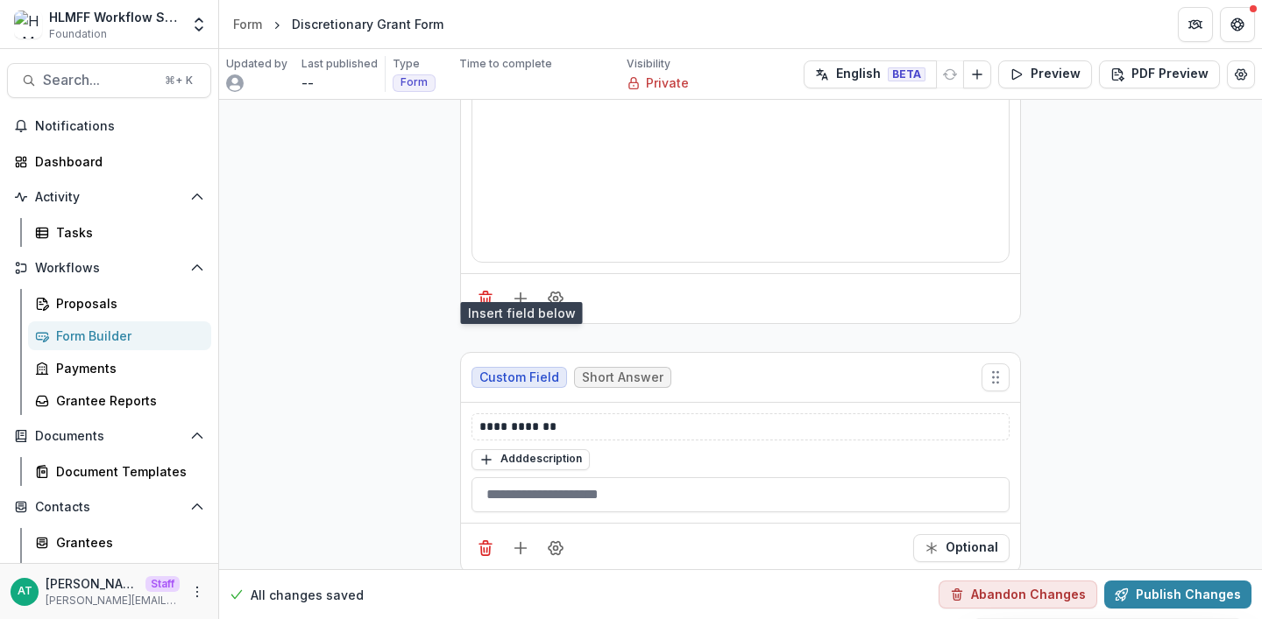
scroll to position [237, 0]
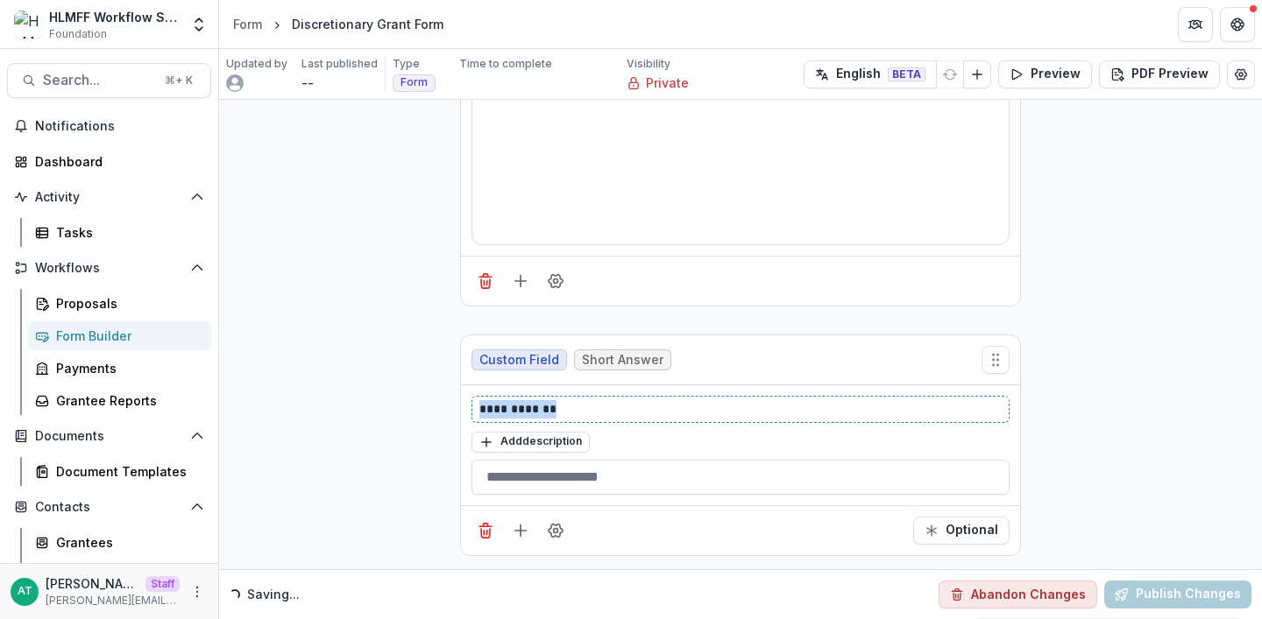
drag, startPoint x: 585, startPoint y: 408, endPoint x: 364, endPoint y: 405, distance: 220.8
click at [364, 405] on div "**********" at bounding box center [740, 216] width 1043 height 708
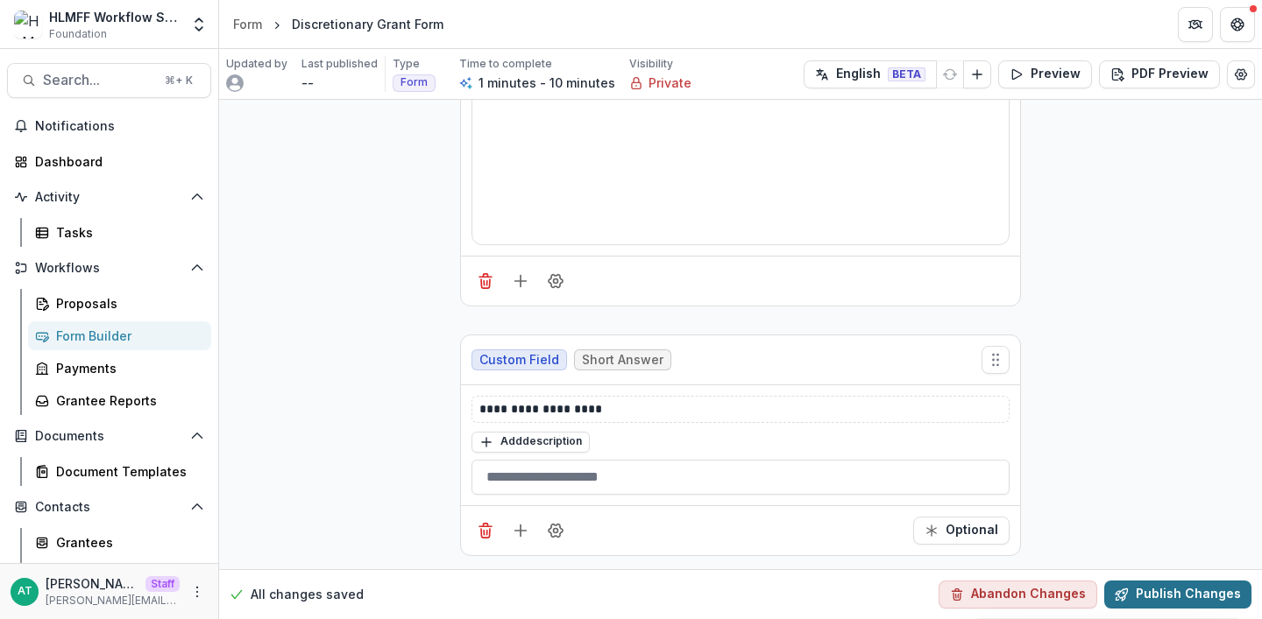
click at [1213, 597] on button "Publish Changes" at bounding box center [1177, 595] width 147 height 28
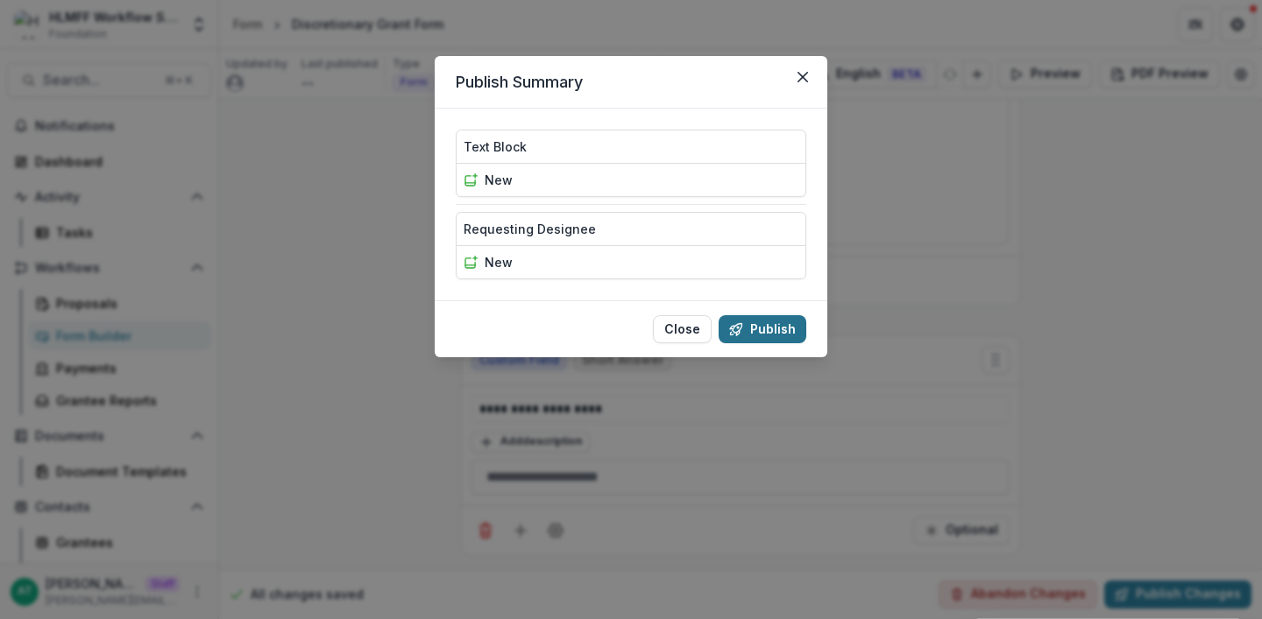
click at [748, 335] on button "Publish" at bounding box center [762, 329] width 88 height 28
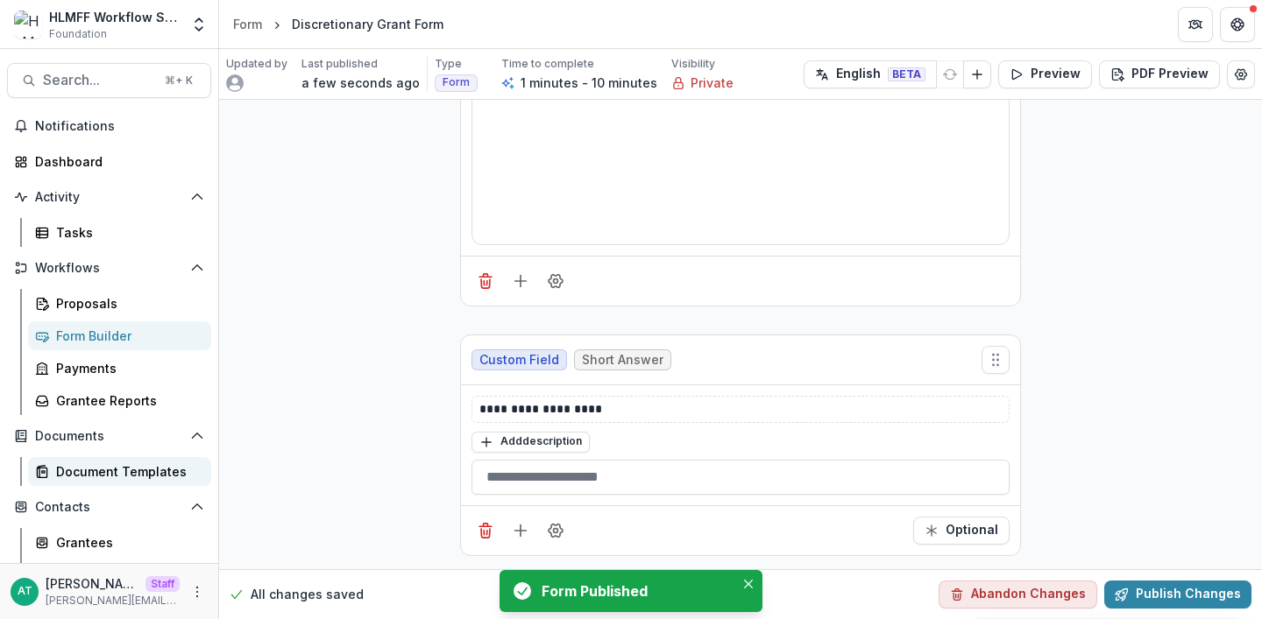
click at [111, 468] on div "Document Templates" at bounding box center [126, 472] width 141 height 18
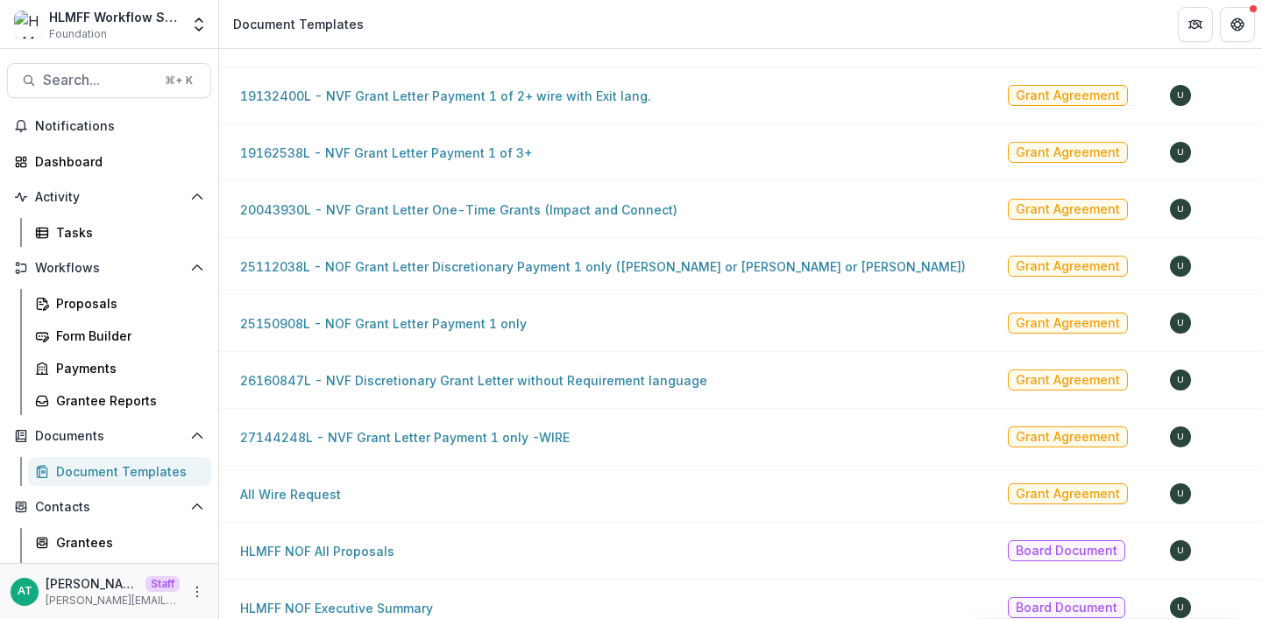
scroll to position [483, 0]
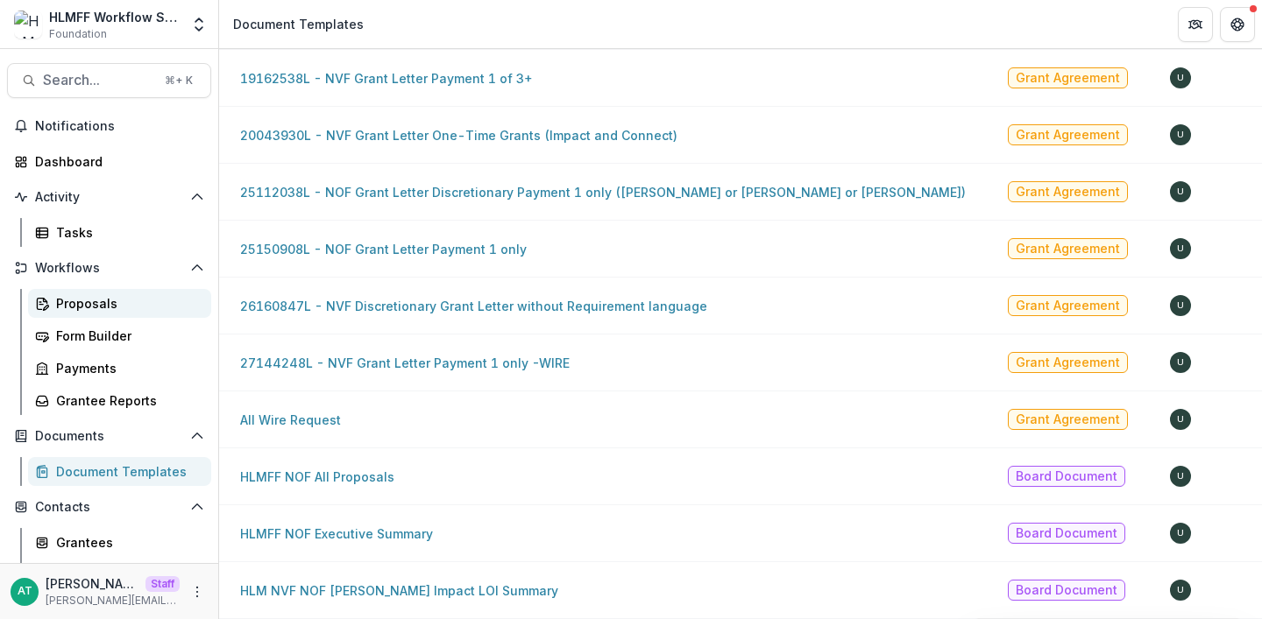
click at [87, 303] on div "Proposals" at bounding box center [126, 303] width 141 height 18
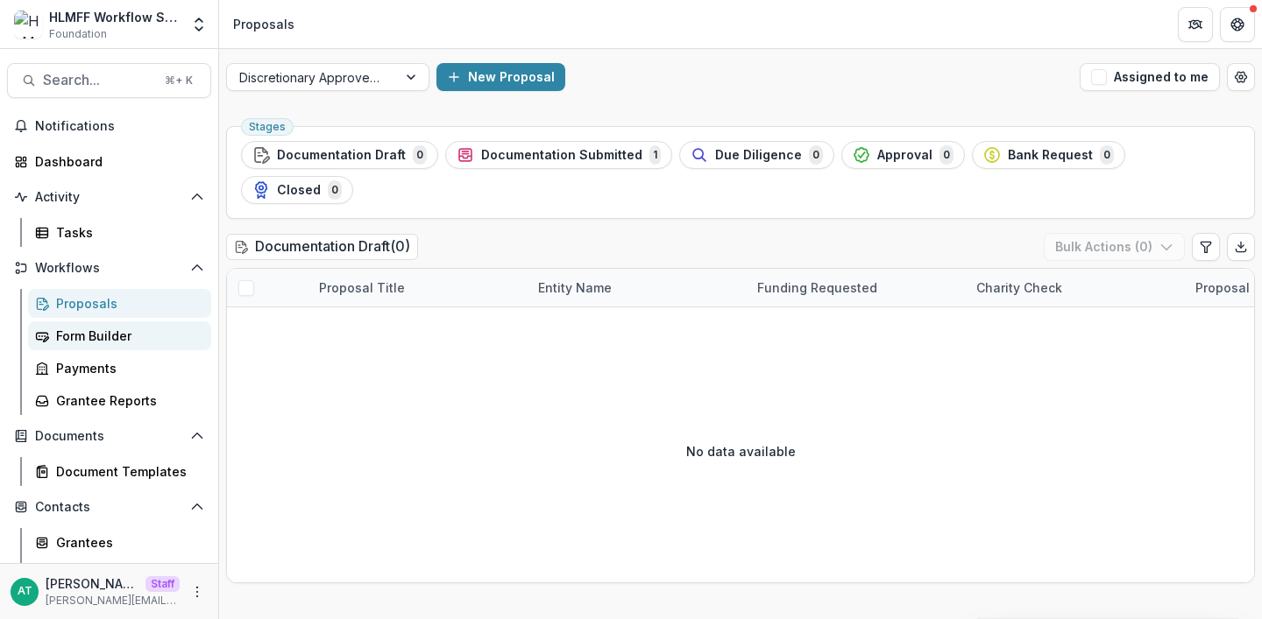
click at [88, 337] on div "Form Builder" at bounding box center [126, 336] width 141 height 18
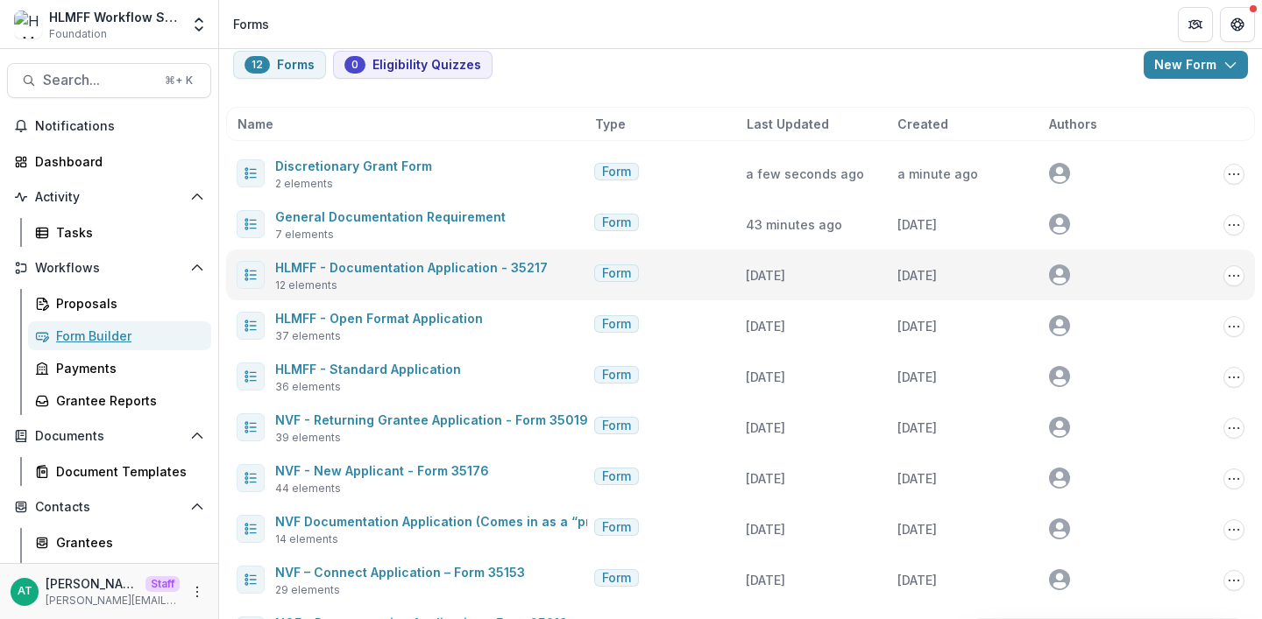
scroll to position [35, 0]
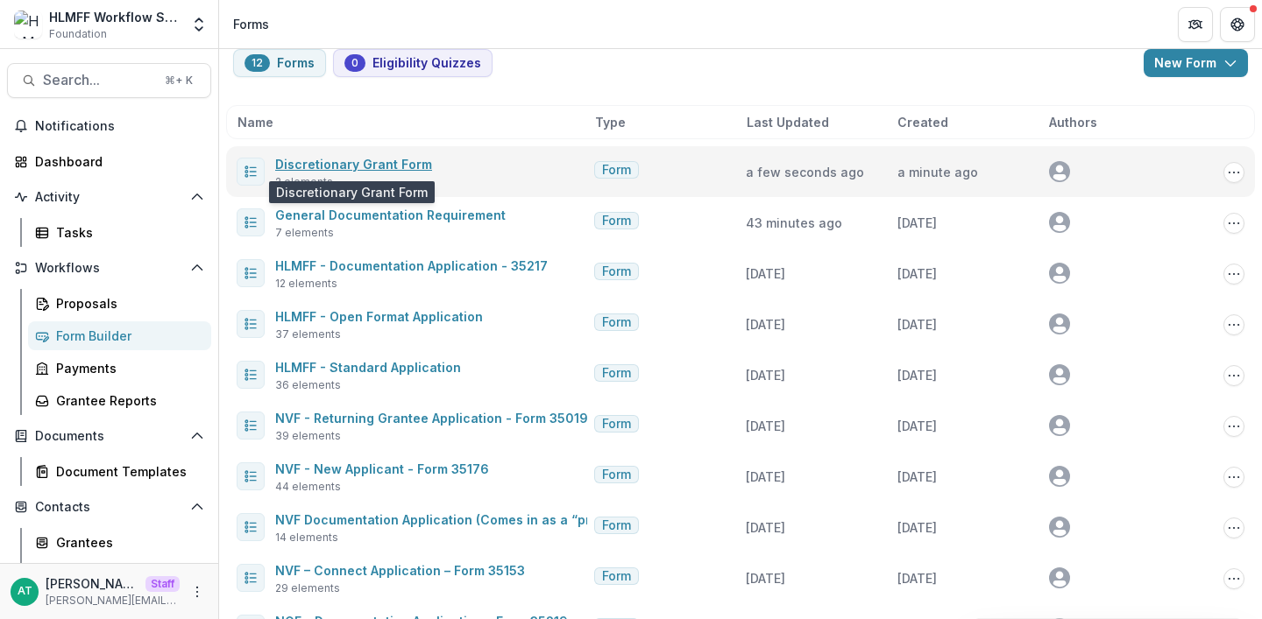
click at [343, 162] on link "Discretionary Grant Form" at bounding box center [353, 164] width 157 height 15
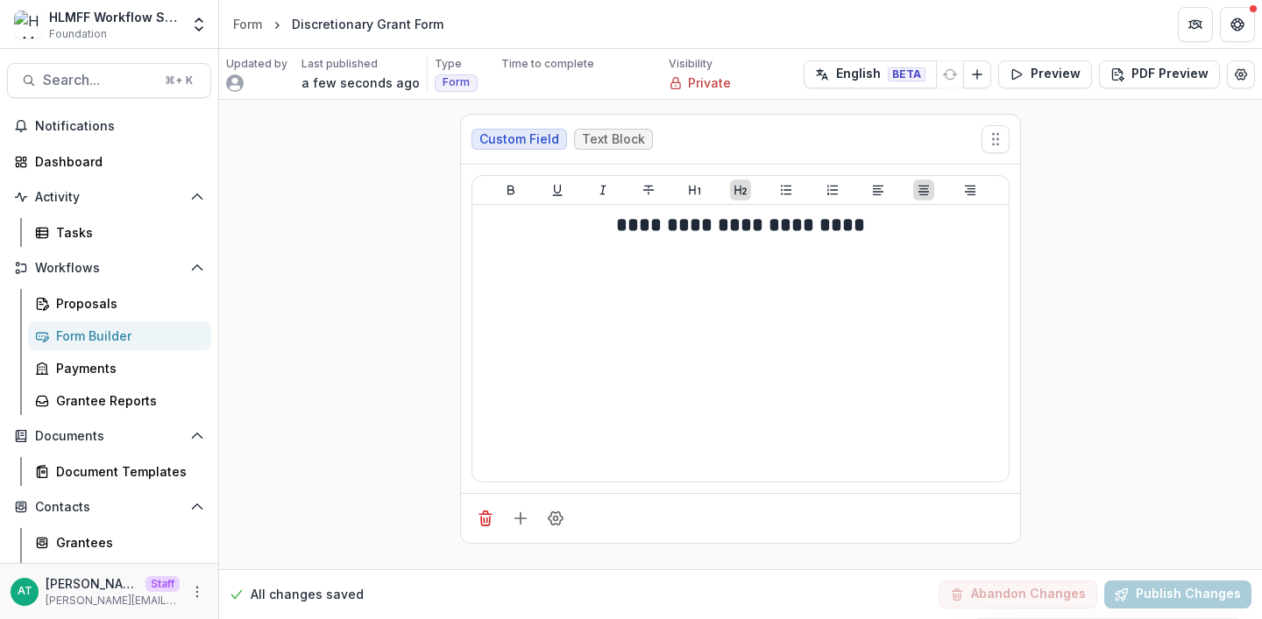
scroll to position [237, 0]
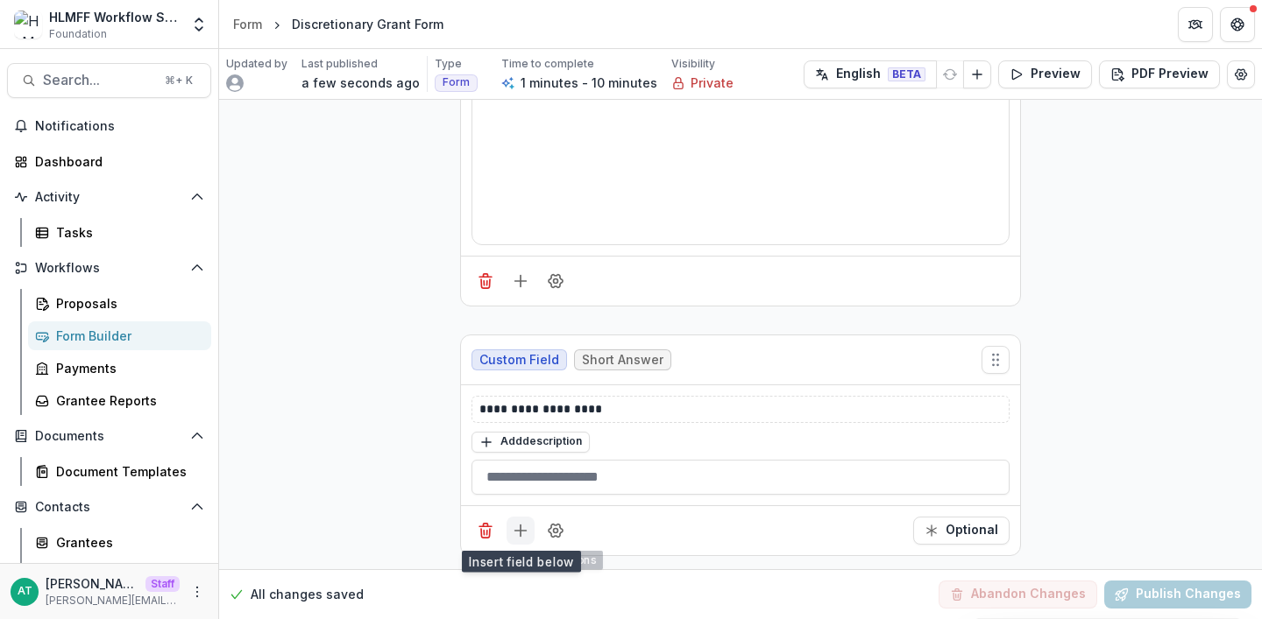
click at [517, 523] on icon "Add field" at bounding box center [521, 531] width 18 height 18
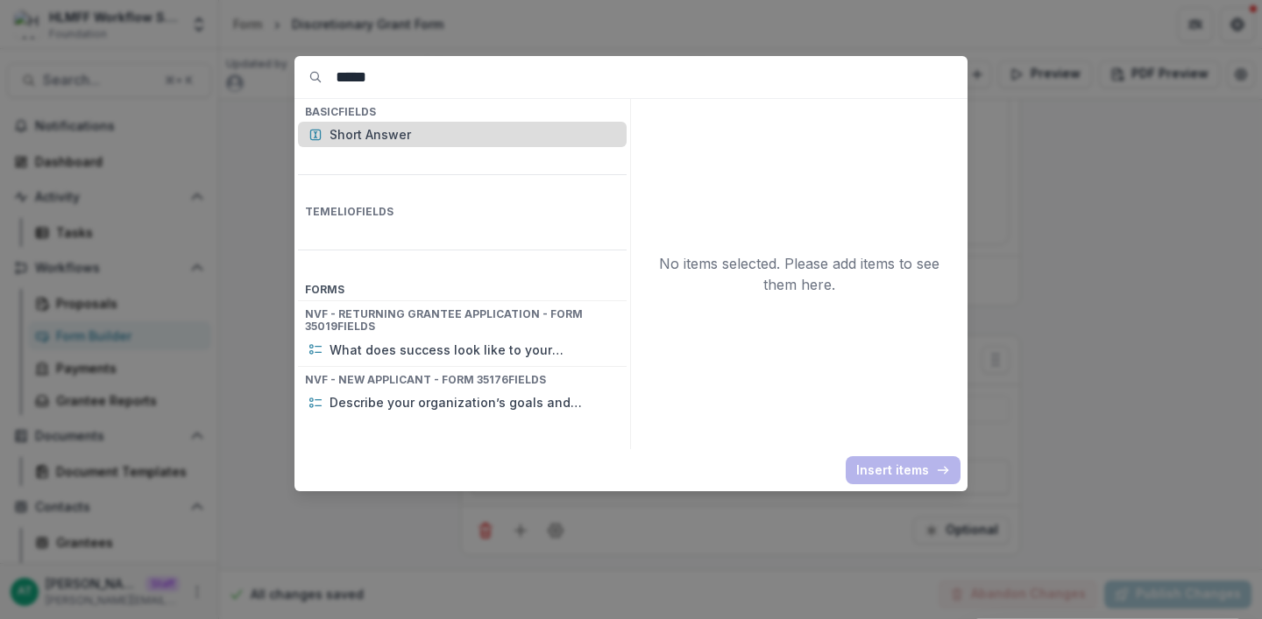
type input "*****"
click at [391, 139] on p "Short Answer" at bounding box center [472, 134] width 287 height 18
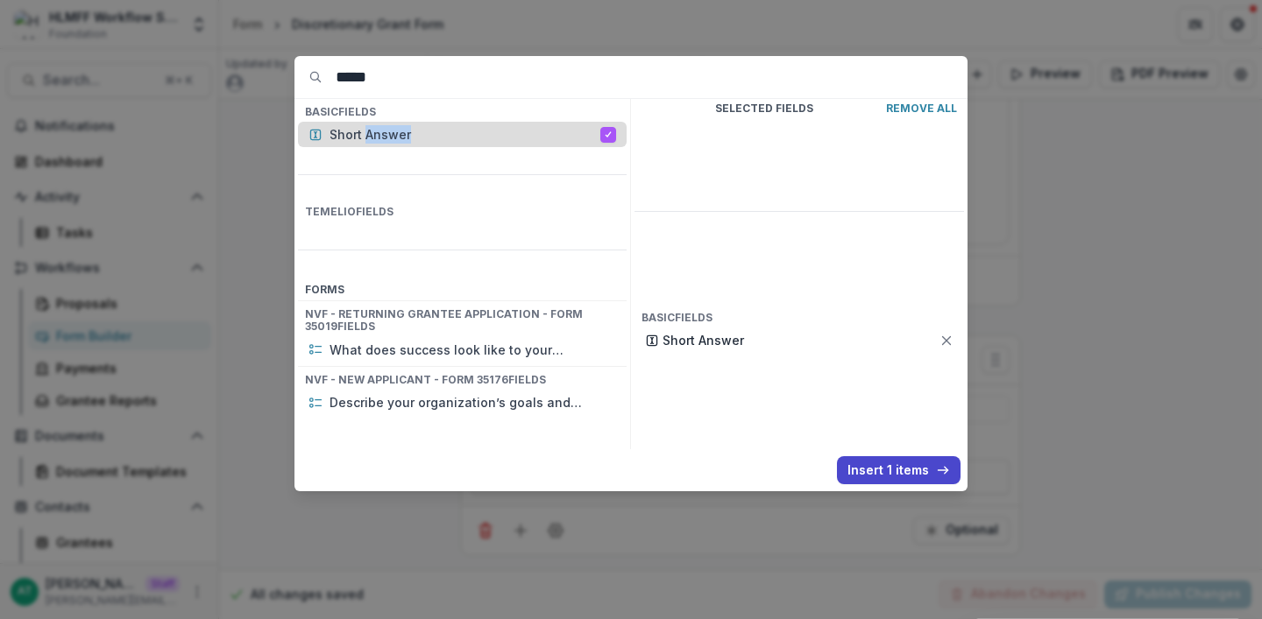
click at [391, 139] on p "Short Answer" at bounding box center [464, 134] width 271 height 18
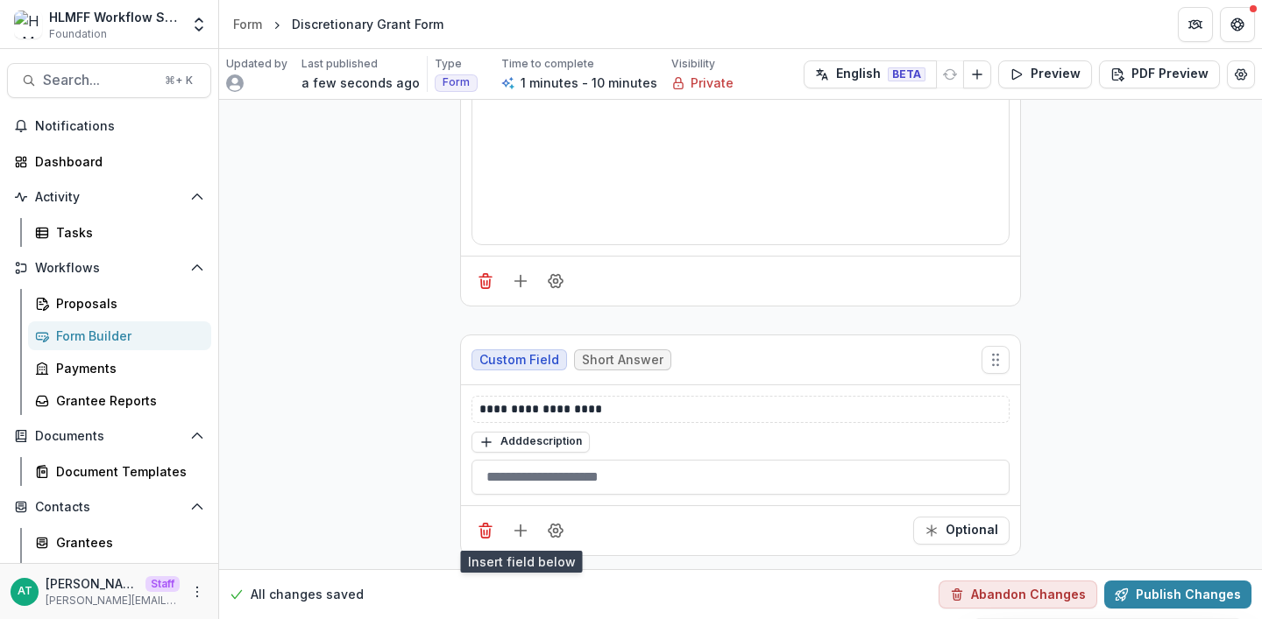
scroll to position [486, 0]
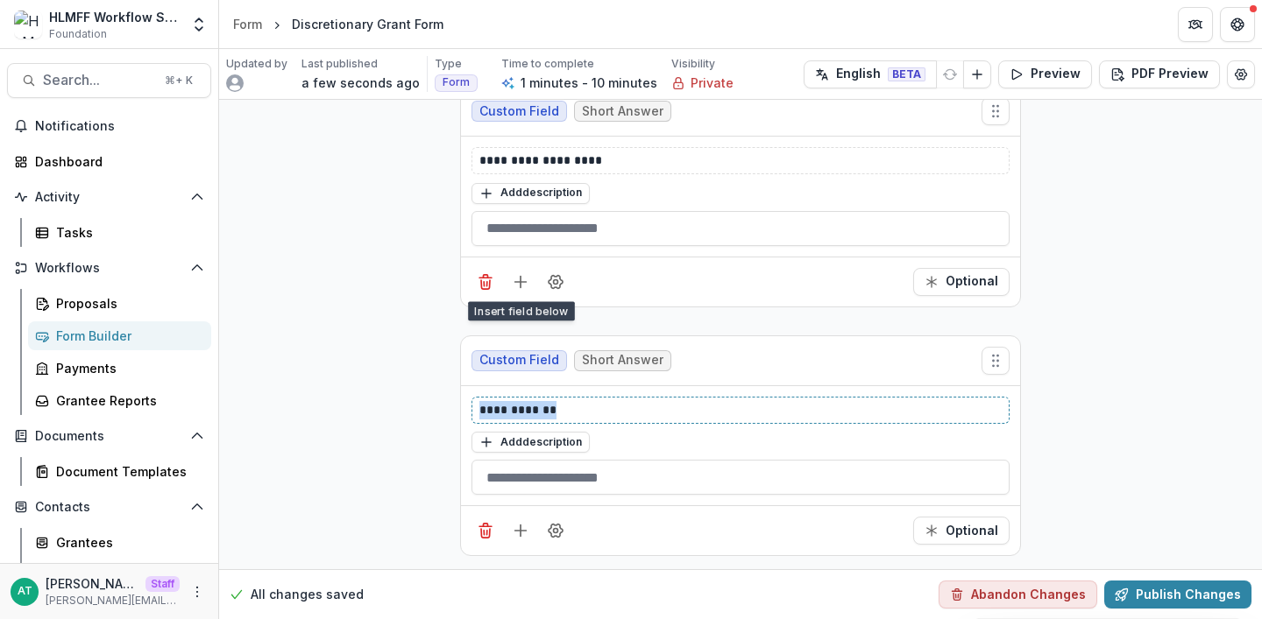
drag, startPoint x: 578, startPoint y: 416, endPoint x: 426, endPoint y: 411, distance: 152.5
click at [426, 411] on div "**********" at bounding box center [740, 92] width 1043 height 957
click at [521, 526] on icon "Add field" at bounding box center [521, 531] width 18 height 18
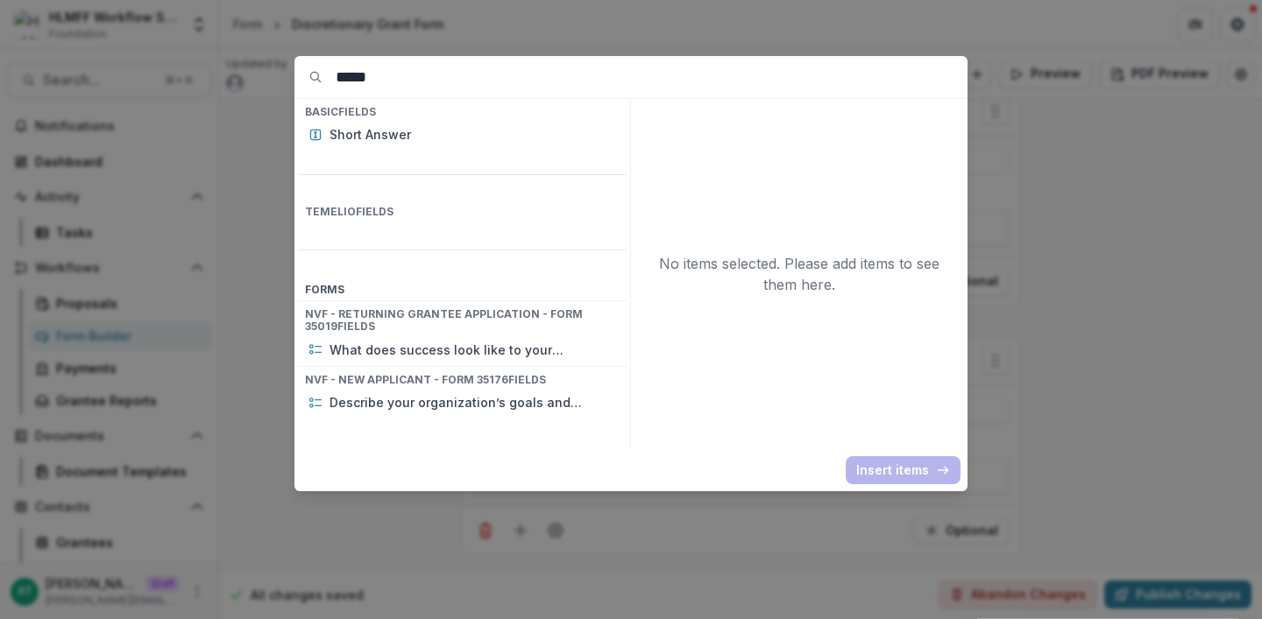
drag, startPoint x: 391, startPoint y: 81, endPoint x: 313, endPoint y: 81, distance: 78.0
click at [314, 81] on div "*****" at bounding box center [630, 77] width 673 height 42
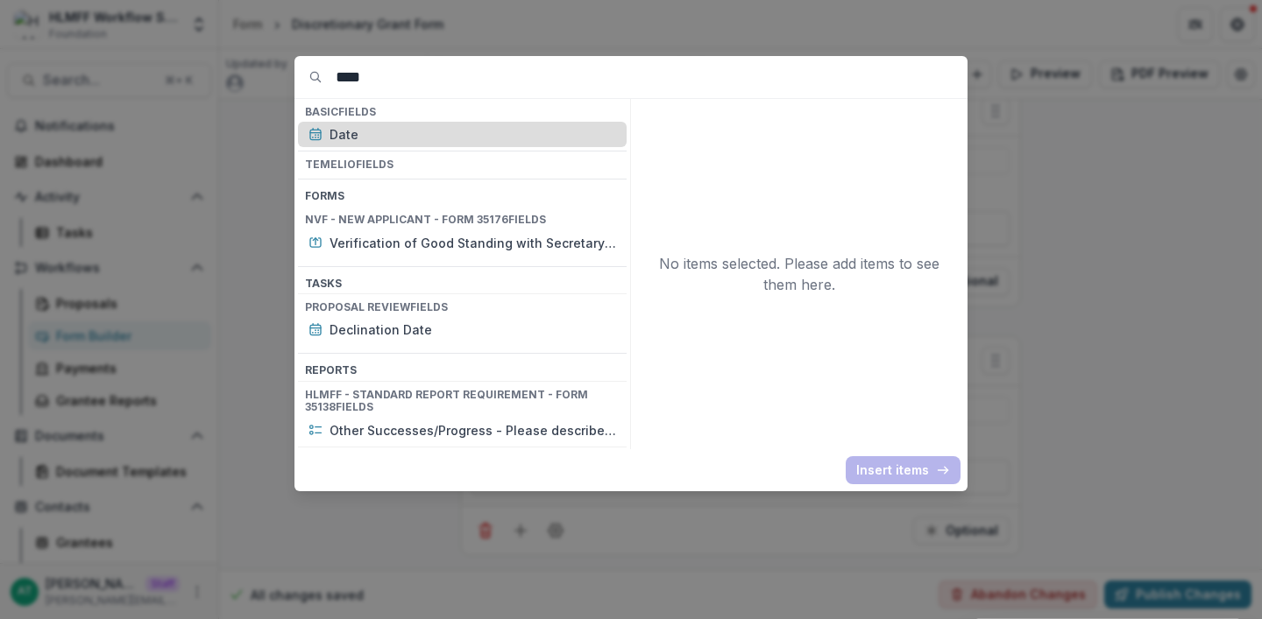
type input "****"
click at [371, 138] on p "Date" at bounding box center [472, 134] width 287 height 18
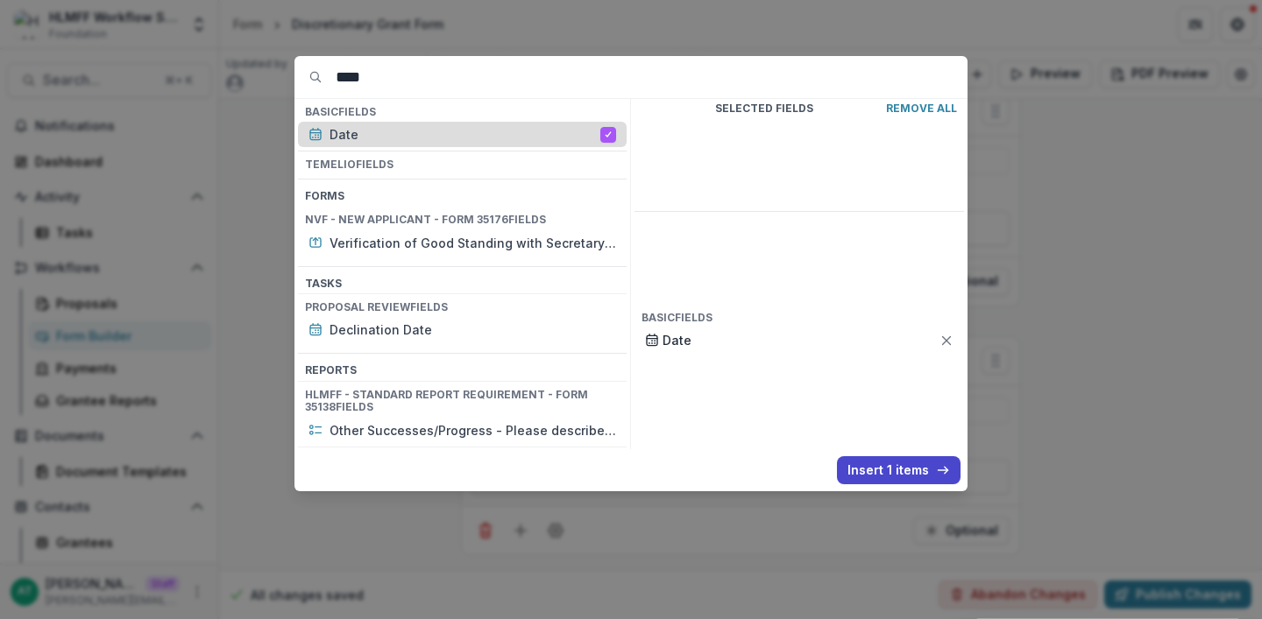
click at [371, 138] on p "Date" at bounding box center [464, 134] width 271 height 18
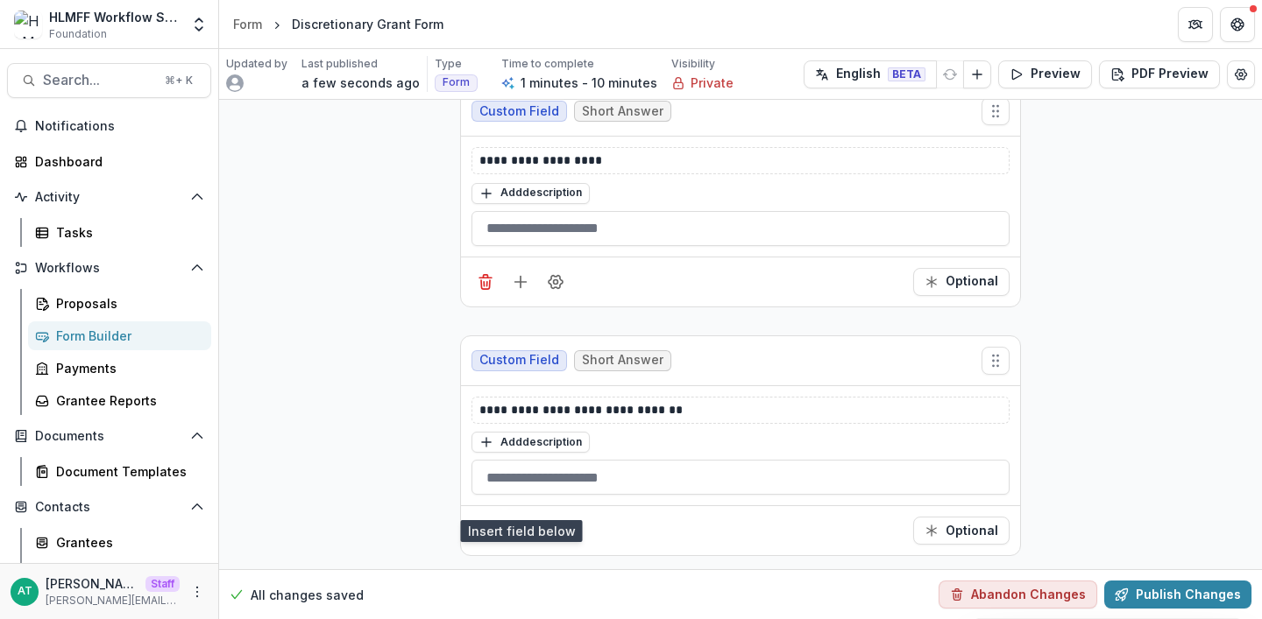
scroll to position [735, 0]
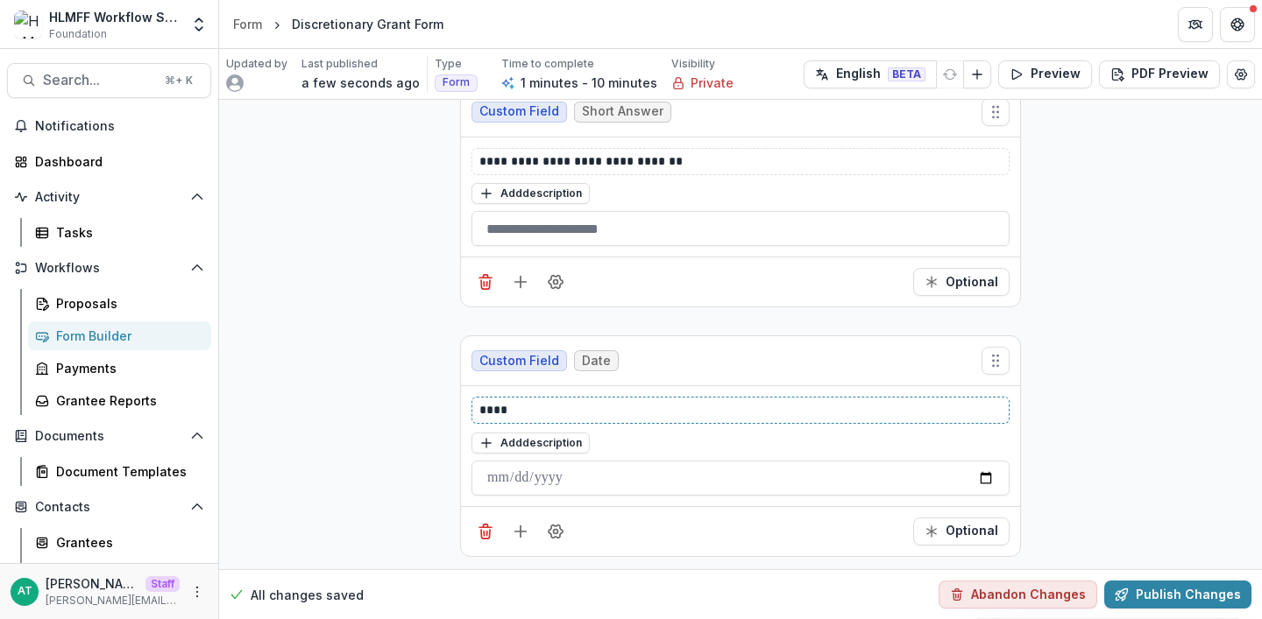
click at [541, 402] on p "****" at bounding box center [740, 410] width 522 height 18
click at [518, 531] on icon "Add field" at bounding box center [521, 532] width 18 height 18
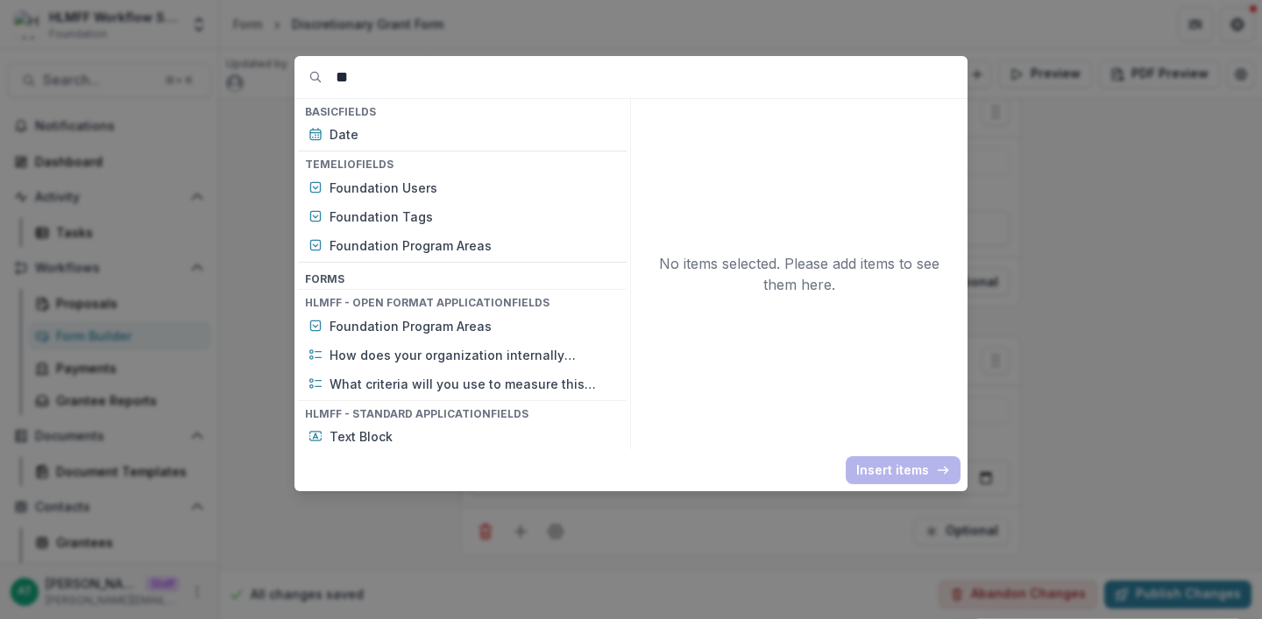
type input "*"
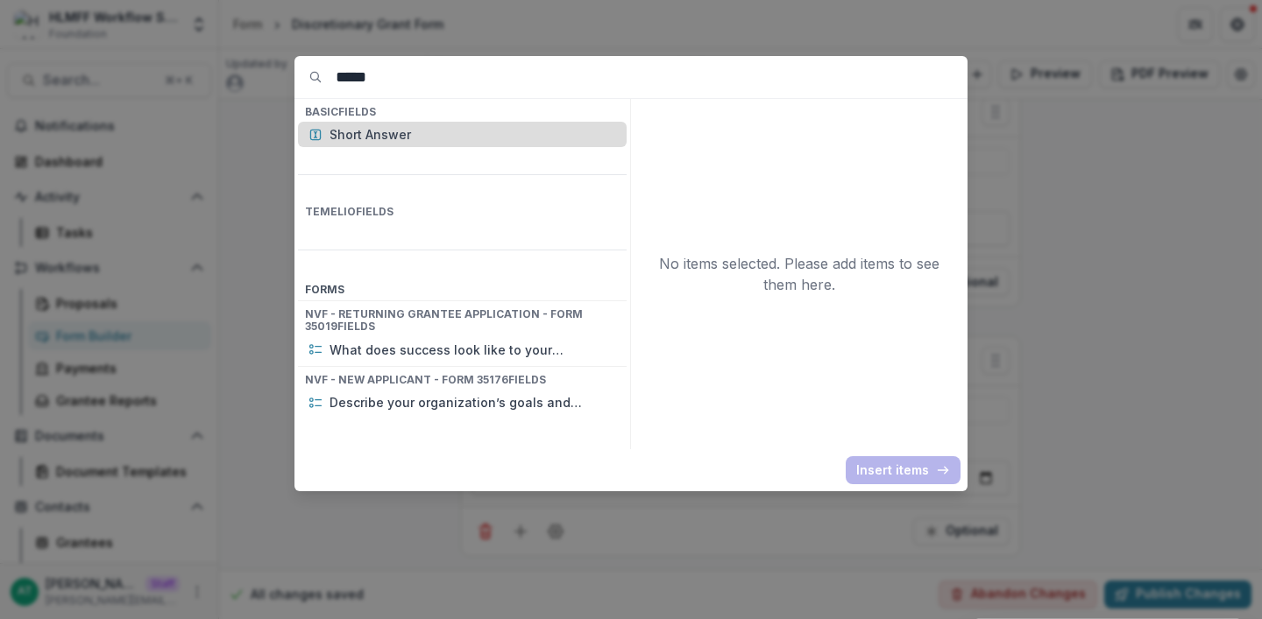
type input "*****"
click at [484, 139] on p "Short Answer" at bounding box center [472, 134] width 287 height 18
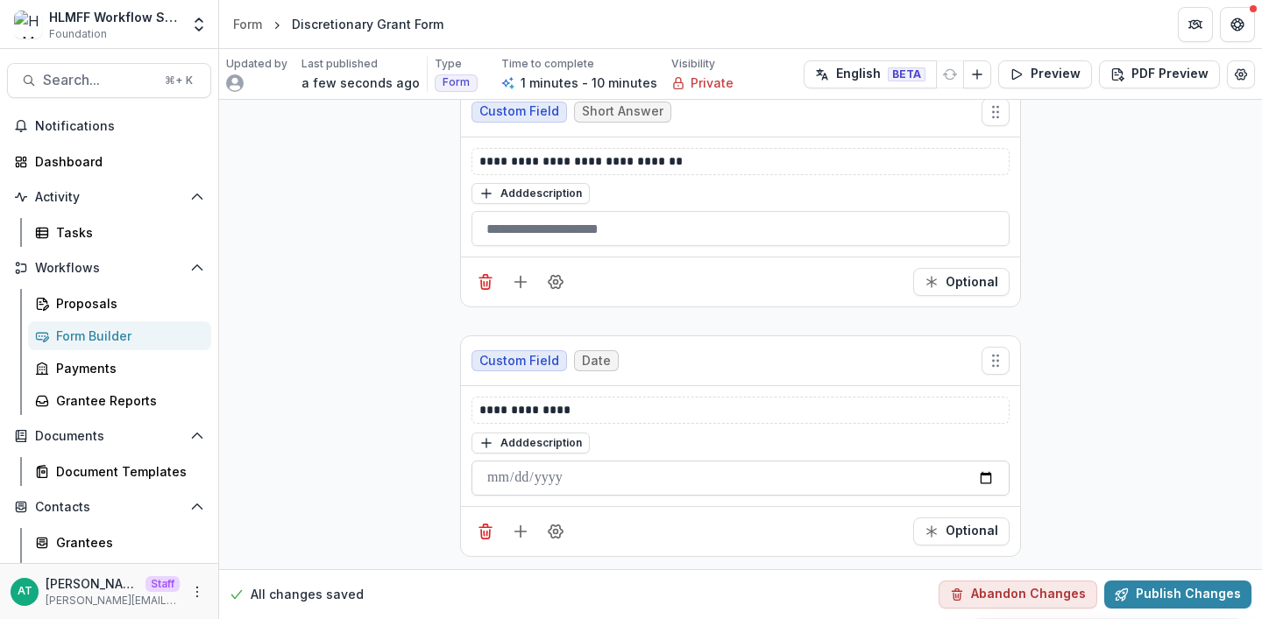
scroll to position [984, 0]
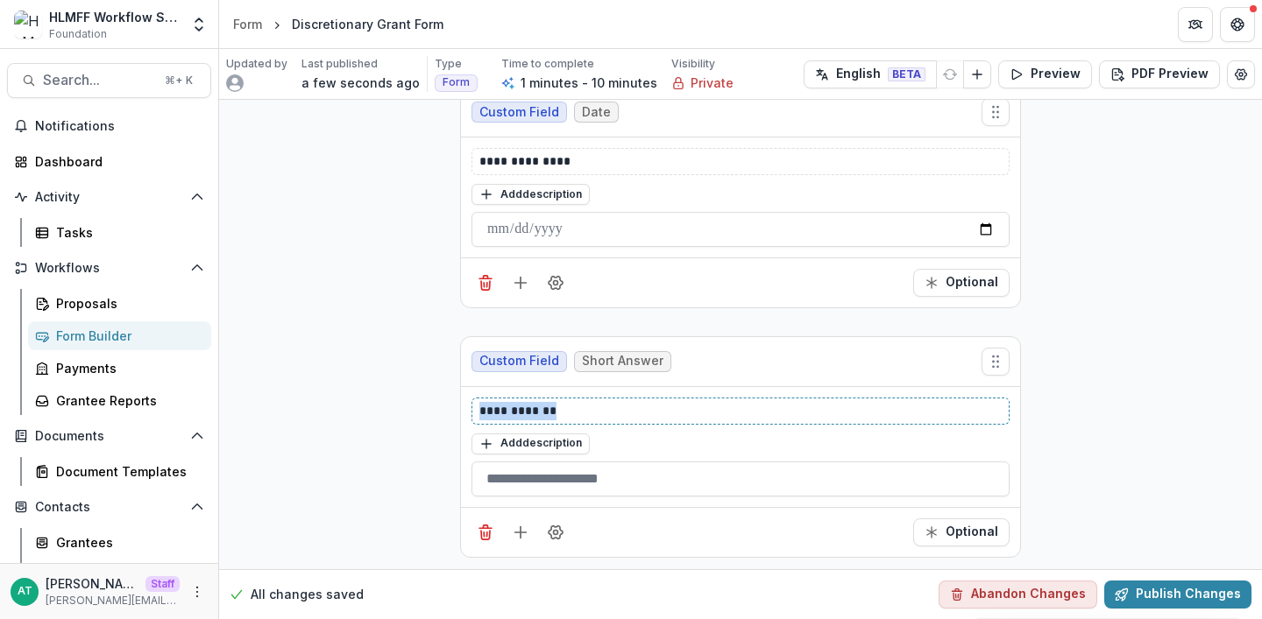
drag, startPoint x: 570, startPoint y: 409, endPoint x: 350, endPoint y: 409, distance: 219.9
click at [515, 533] on line "Add field" at bounding box center [520, 533] width 11 height 0
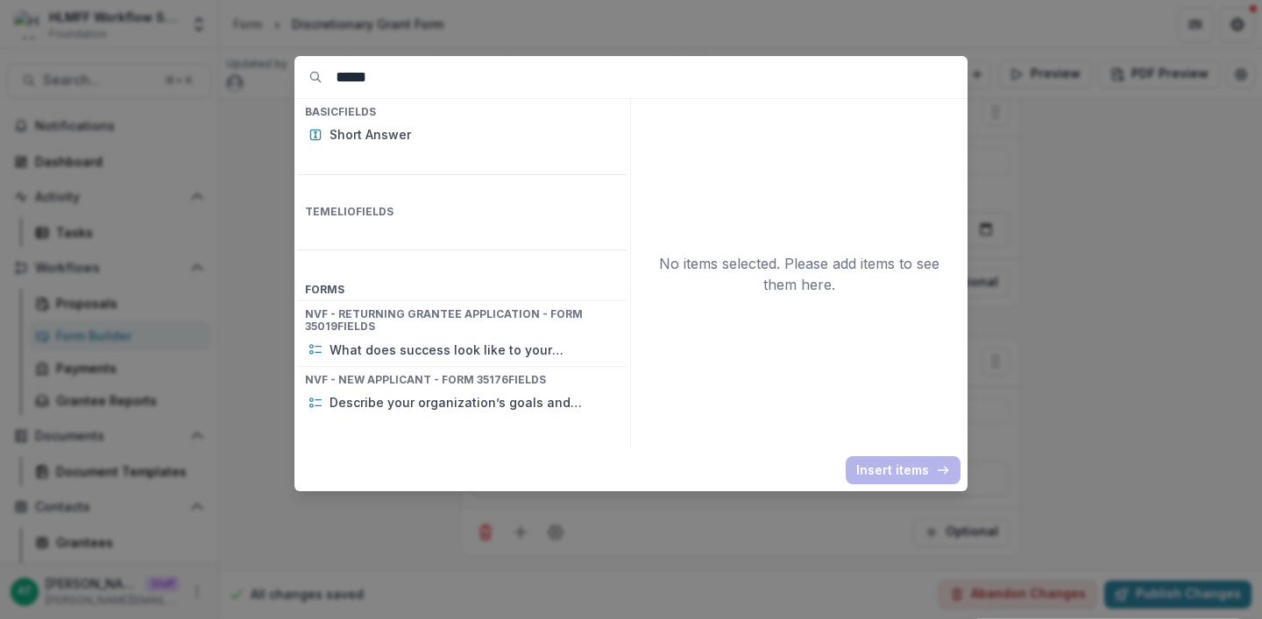
click at [390, 199] on div "Temelio Fields" at bounding box center [462, 212] width 329 height 26
click at [386, 140] on p "Short Answer" at bounding box center [472, 134] width 287 height 18
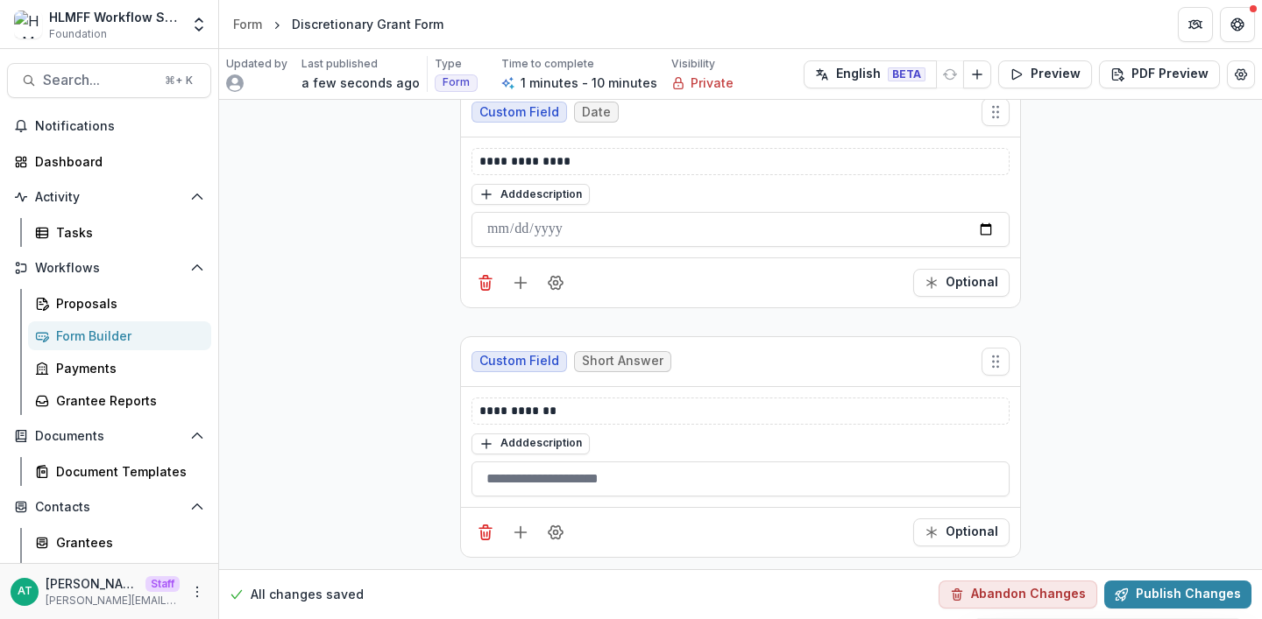
scroll to position [1233, 0]
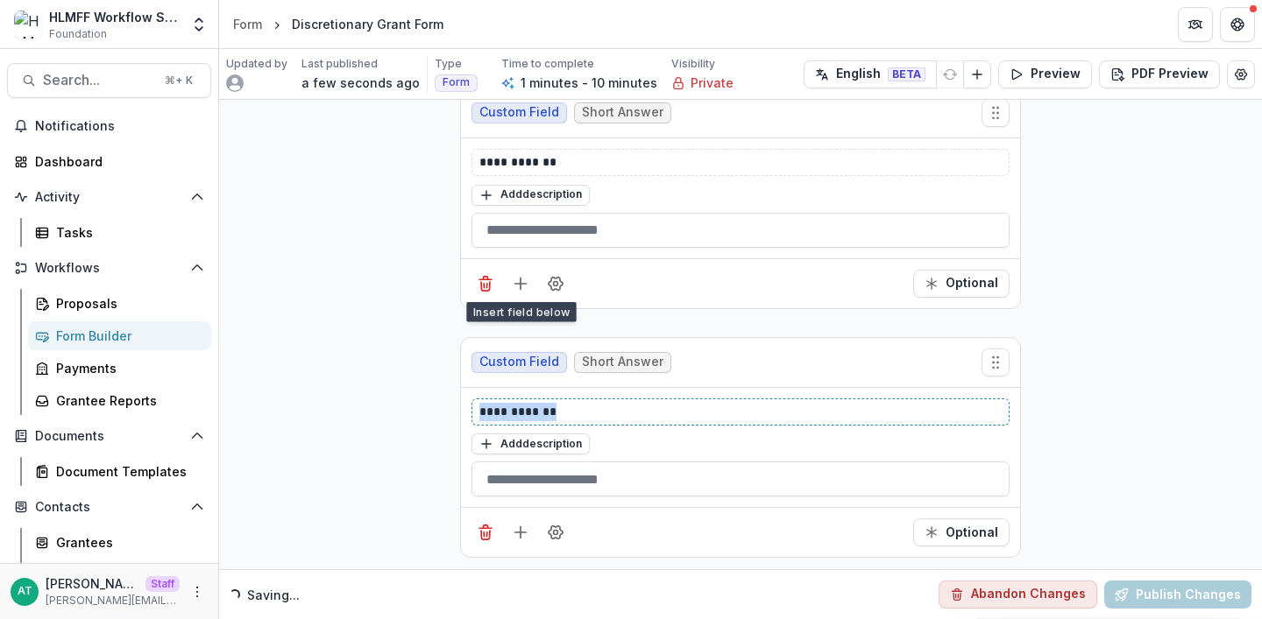
drag, startPoint x: 550, startPoint y: 415, endPoint x: 340, endPoint y: 408, distance: 210.4
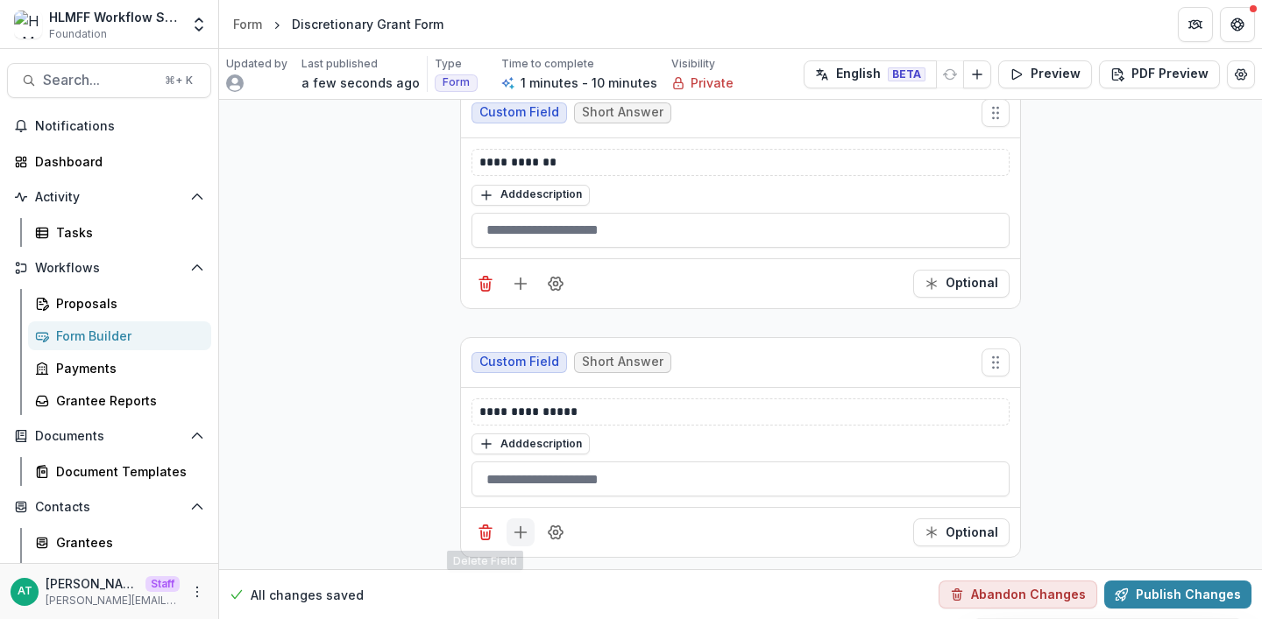
click at [518, 538] on icon "Add field" at bounding box center [521, 533] width 18 height 18
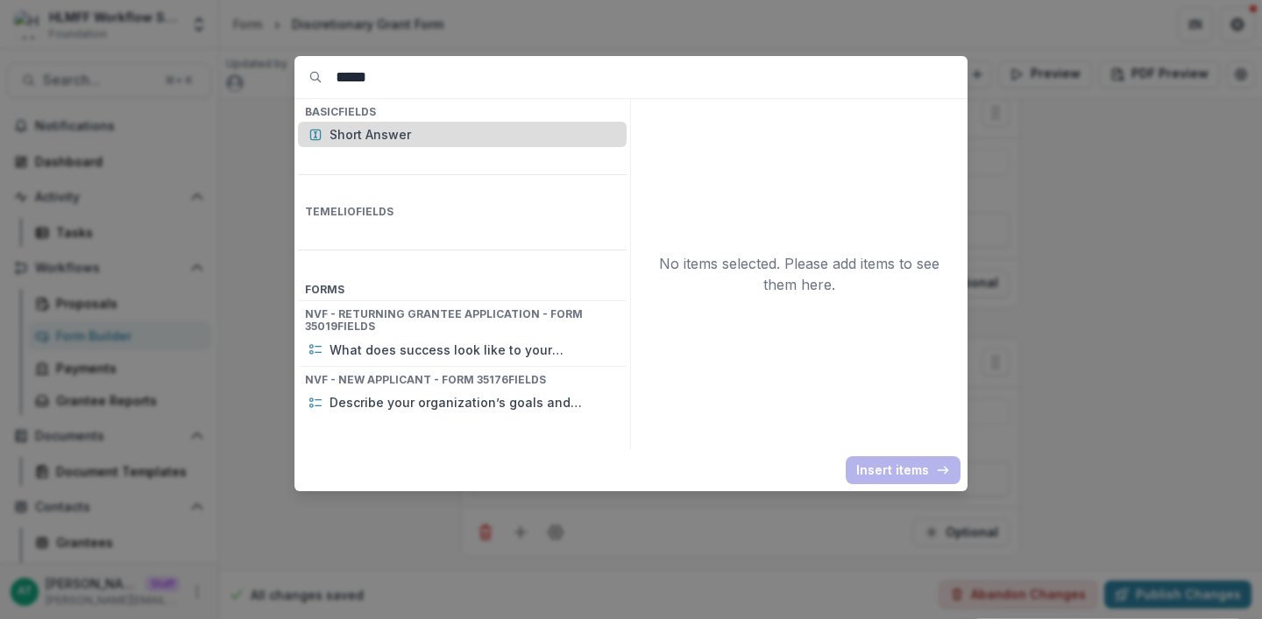
click at [379, 138] on p "Short Answer" at bounding box center [472, 134] width 287 height 18
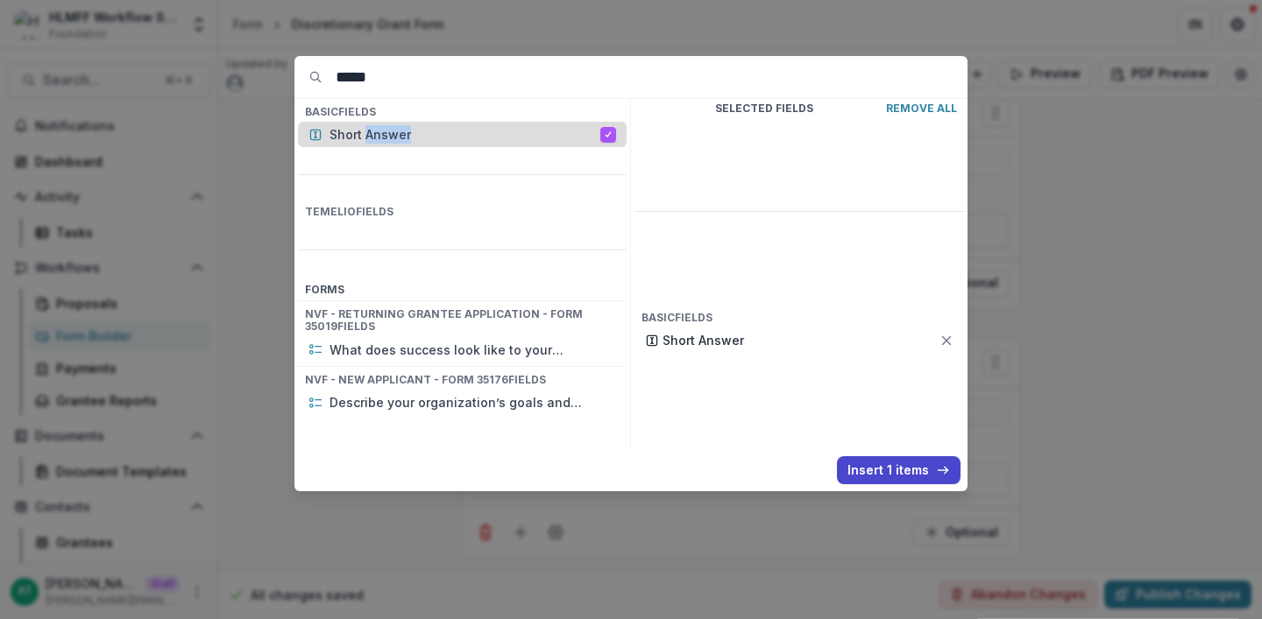
click at [379, 138] on p "Short Answer" at bounding box center [464, 134] width 271 height 18
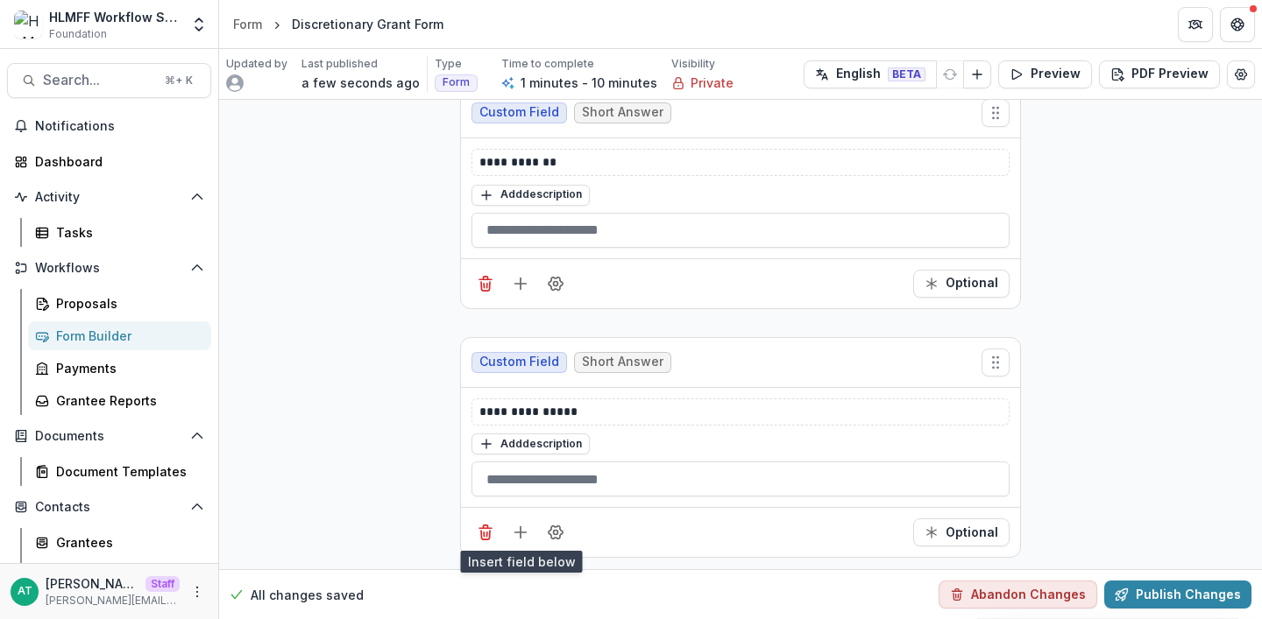
scroll to position [1482, 0]
drag, startPoint x: 576, startPoint y: 408, endPoint x: 341, endPoint y: 402, distance: 234.9
click at [526, 548] on div "Optional" at bounding box center [740, 532] width 559 height 50
click at [519, 536] on icon "Add field" at bounding box center [521, 533] width 18 height 18
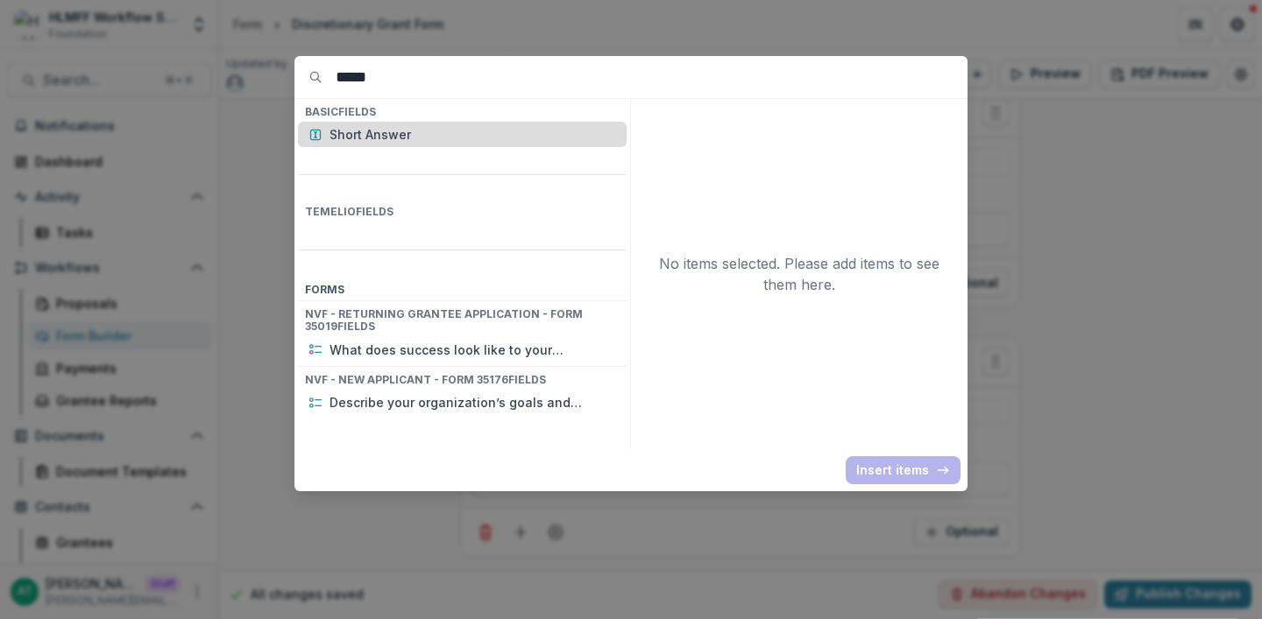
click at [397, 142] on p "Short Answer" at bounding box center [472, 134] width 287 height 18
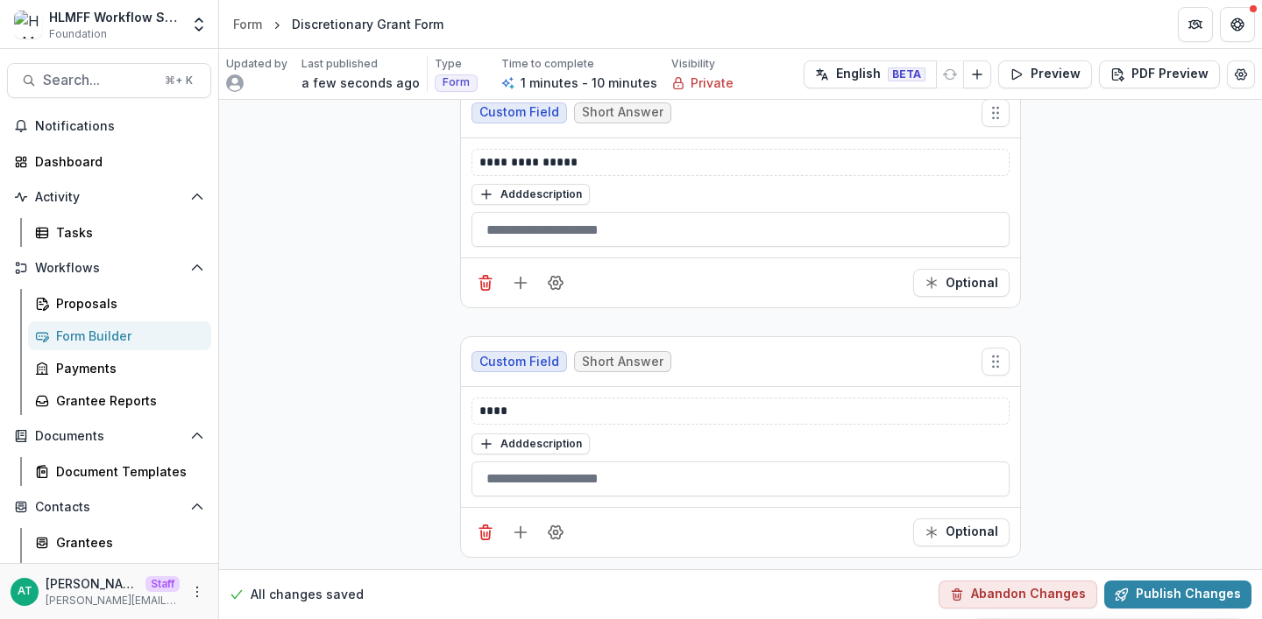
scroll to position [1731, 0]
drag, startPoint x: 559, startPoint y: 413, endPoint x: 325, endPoint y: 400, distance: 234.3
click at [519, 524] on icon "Add field" at bounding box center [521, 533] width 18 height 18
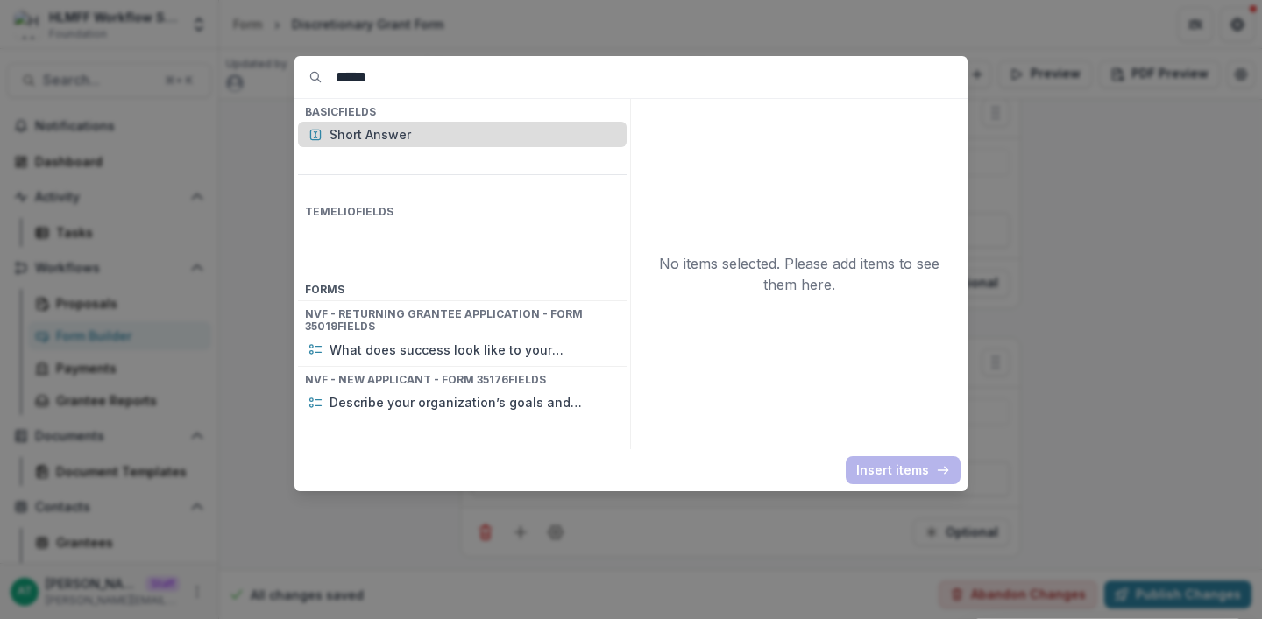
click at [456, 130] on p "Short Answer" at bounding box center [472, 134] width 287 height 18
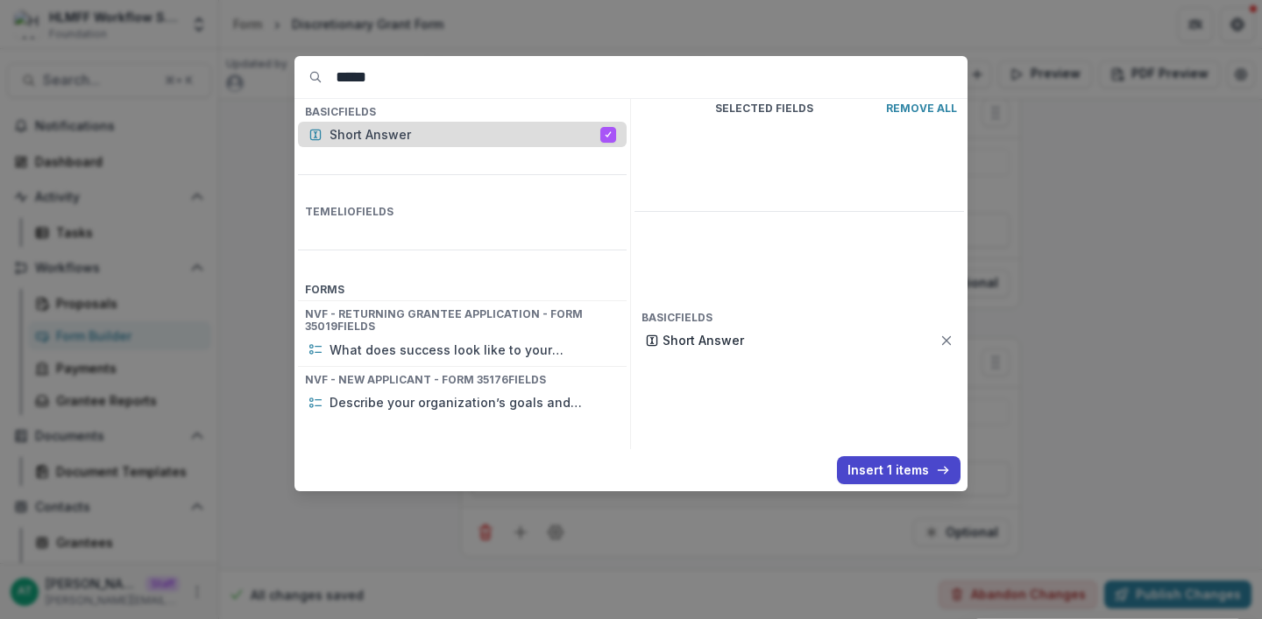
click at [456, 130] on p "Short Answer" at bounding box center [464, 134] width 271 height 18
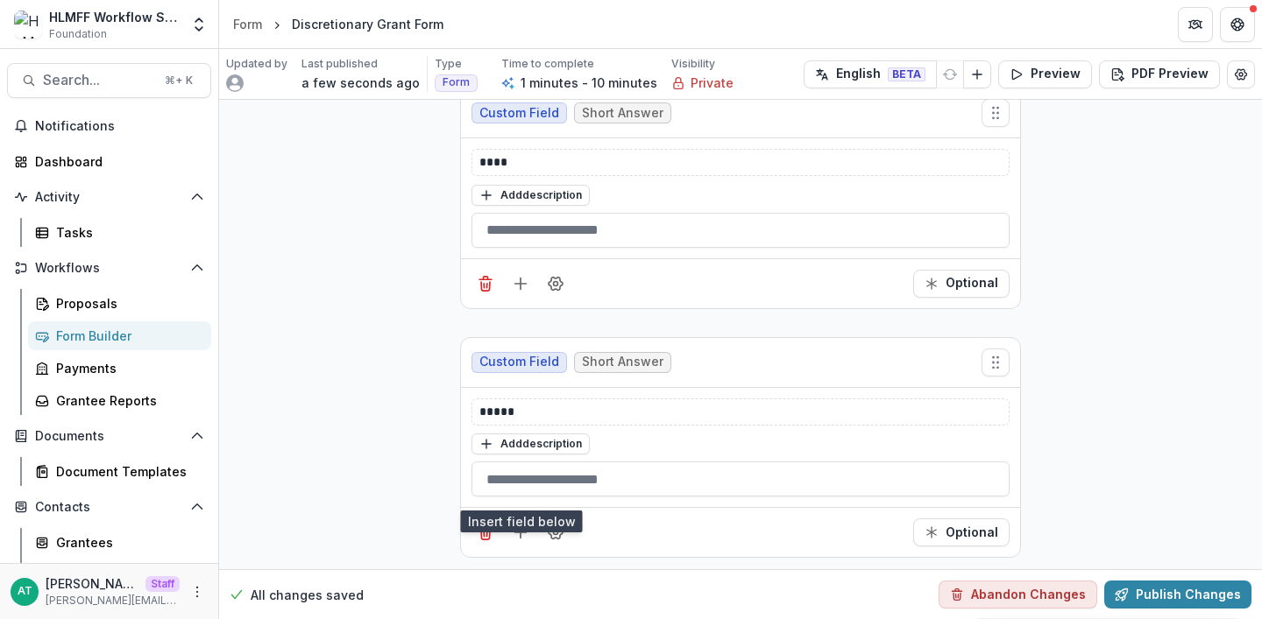
scroll to position [1980, 0]
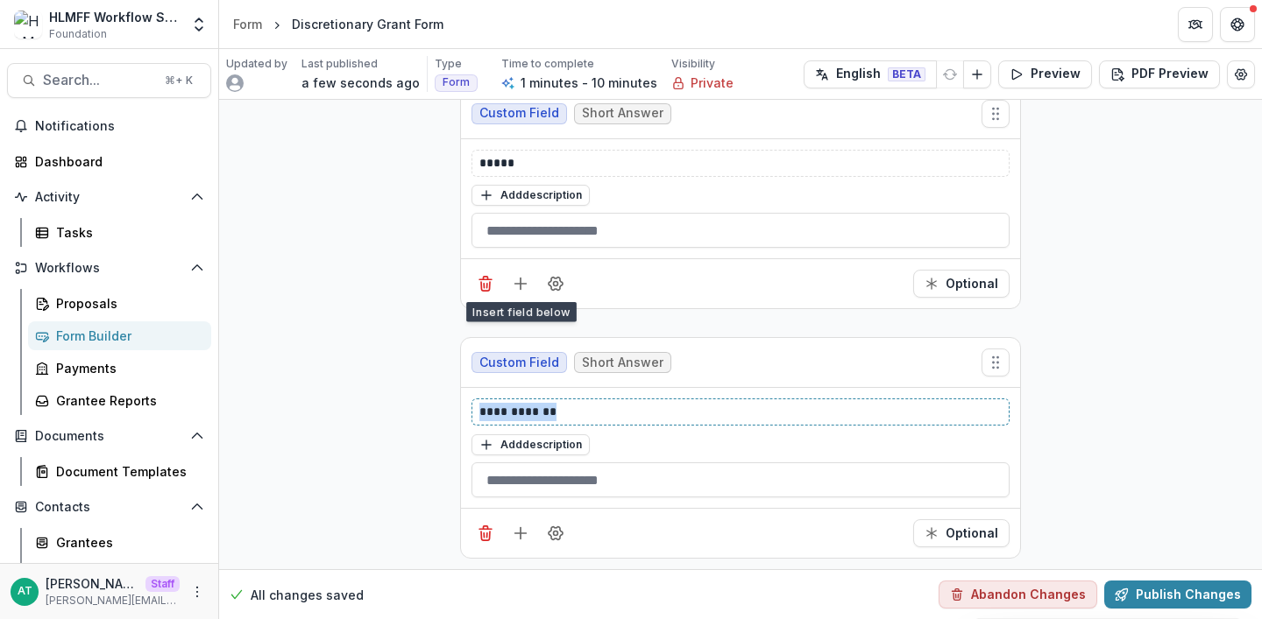
drag, startPoint x: 530, startPoint y: 409, endPoint x: 371, endPoint y: 407, distance: 158.6
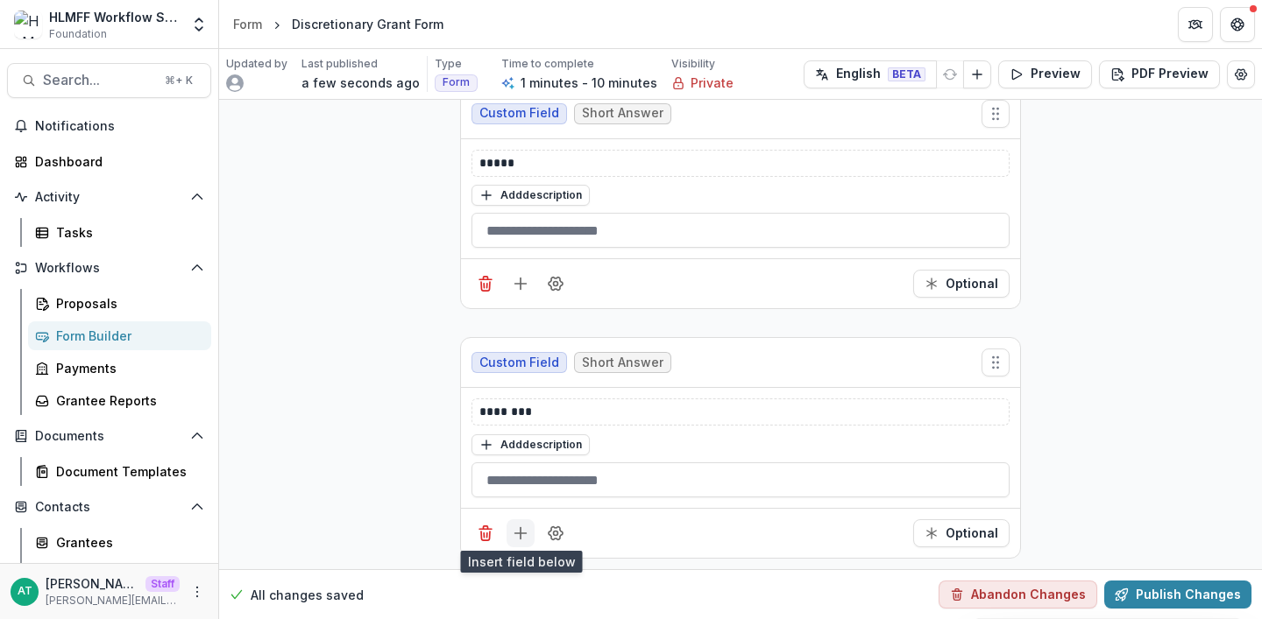
click at [512, 533] on icon "Add field" at bounding box center [521, 534] width 18 height 18
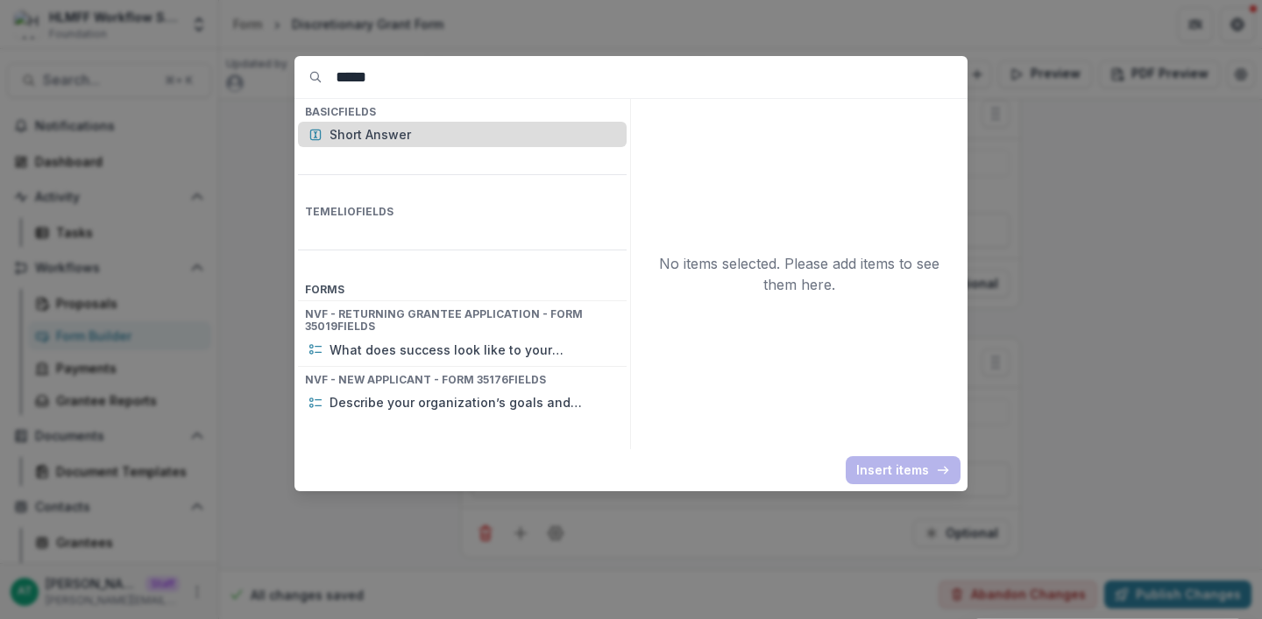
click at [410, 142] on p "Short Answer" at bounding box center [472, 134] width 287 height 18
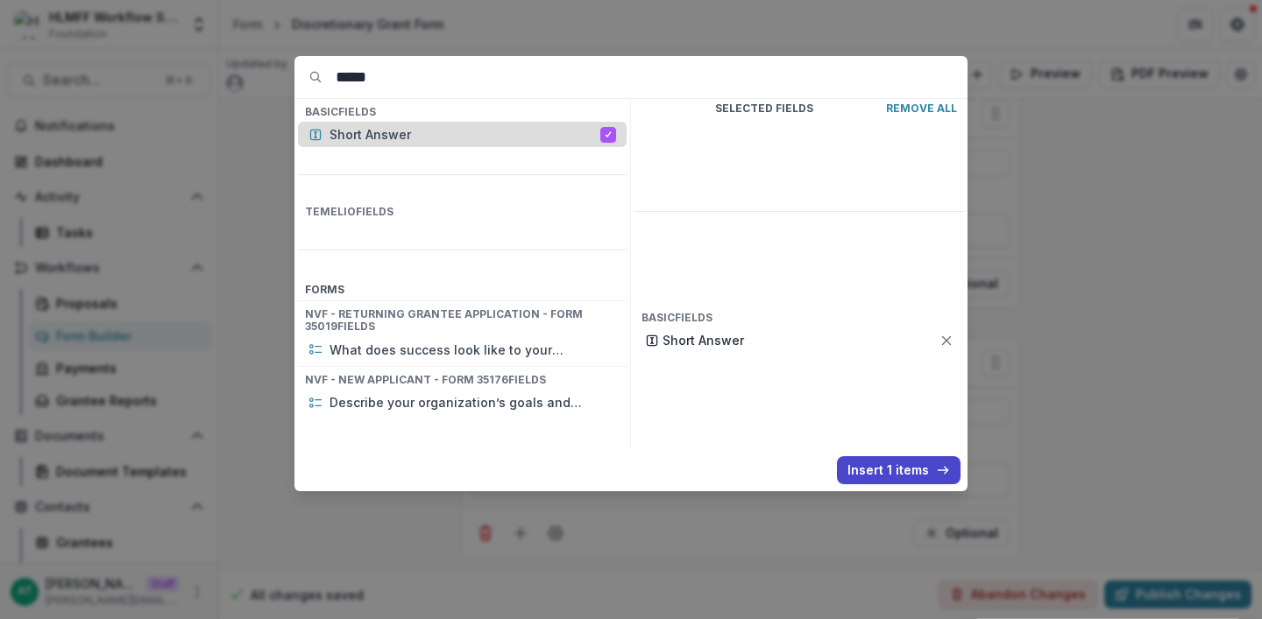
click at [410, 142] on p "Short Answer" at bounding box center [464, 134] width 271 height 18
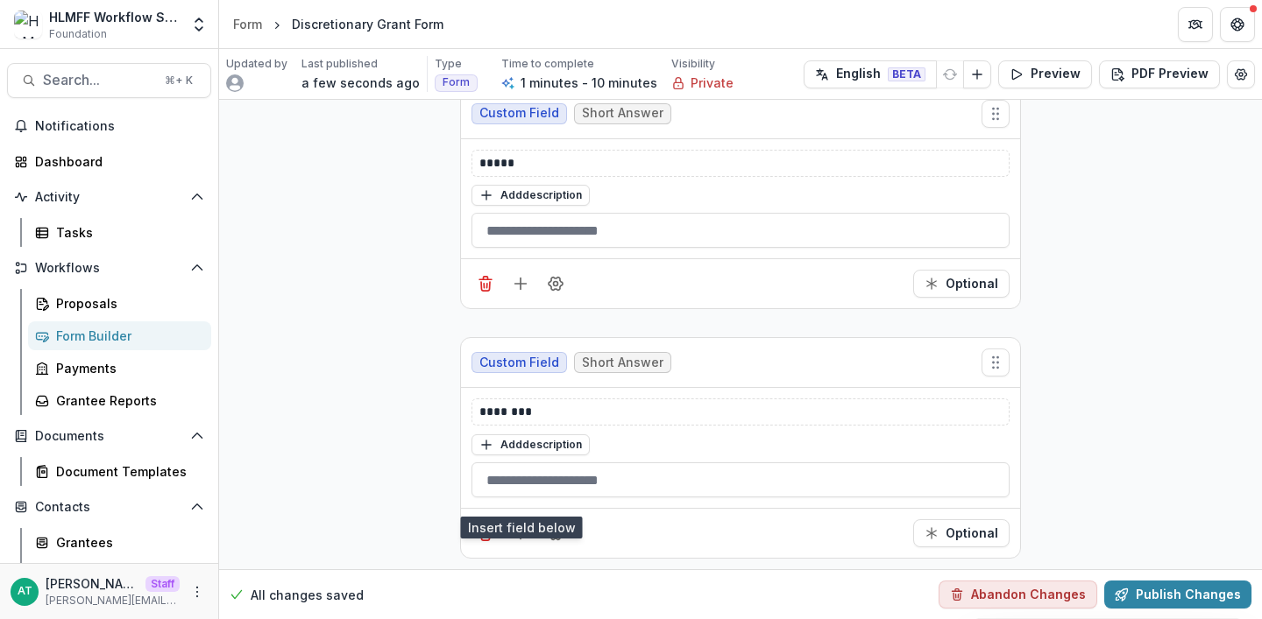
scroll to position [2229, 0]
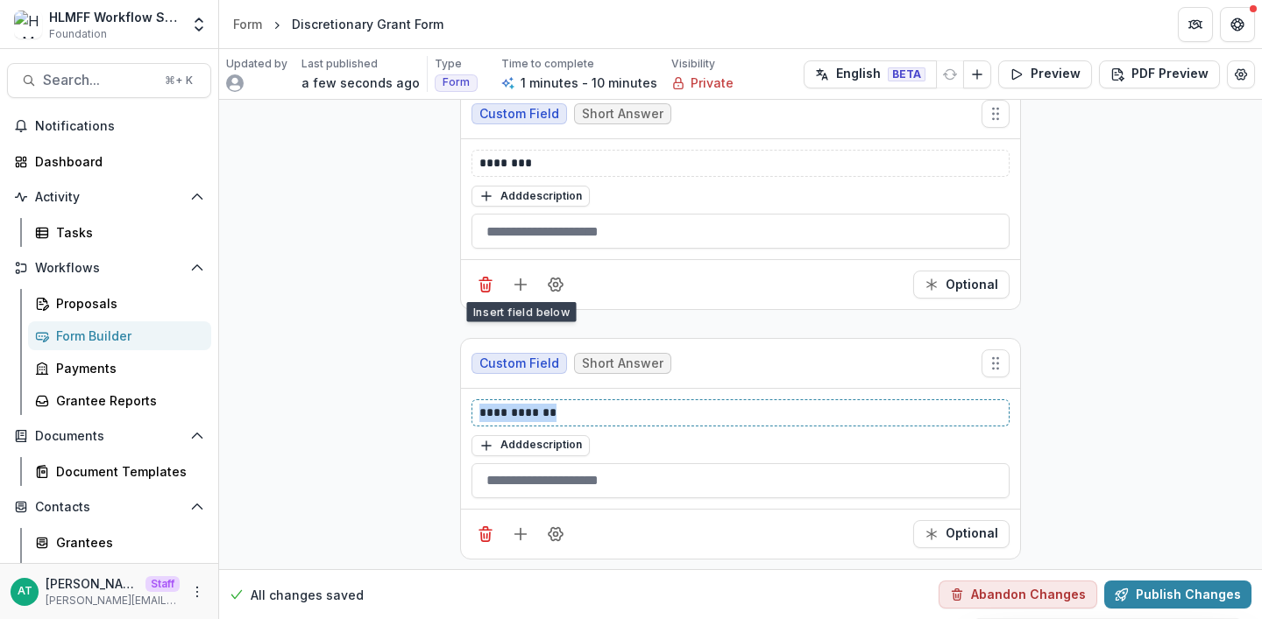
drag, startPoint x: 579, startPoint y: 400, endPoint x: 384, endPoint y: 400, distance: 195.4
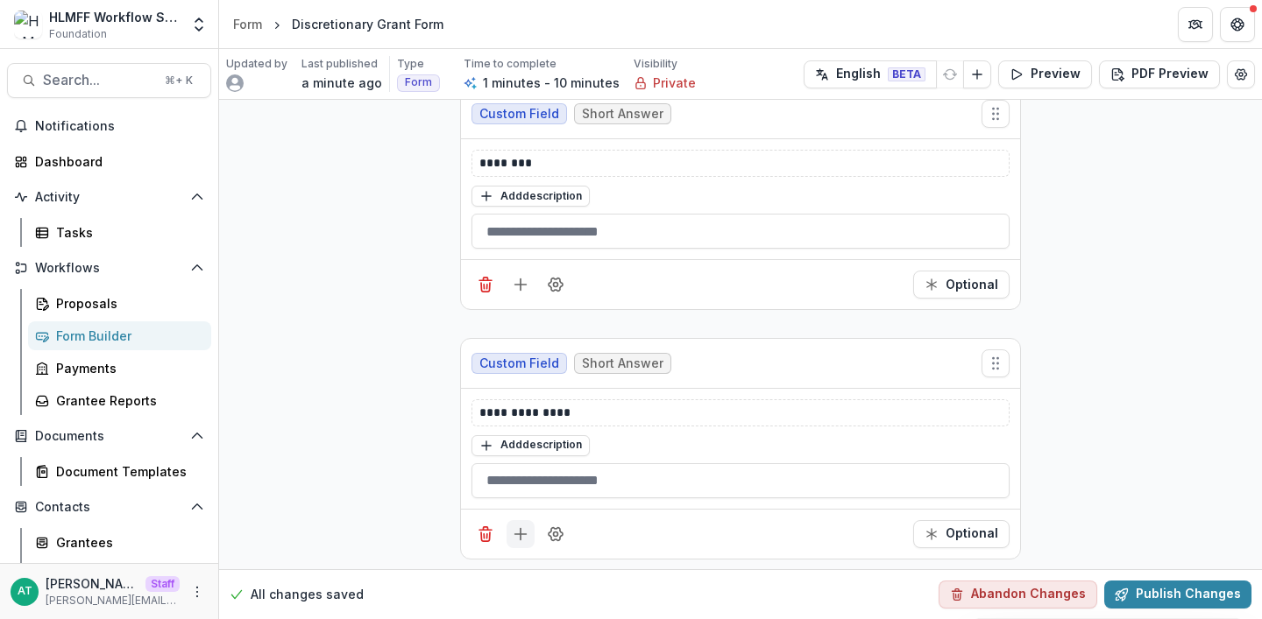
click at [520, 532] on icon "Add field" at bounding box center [521, 535] width 18 height 18
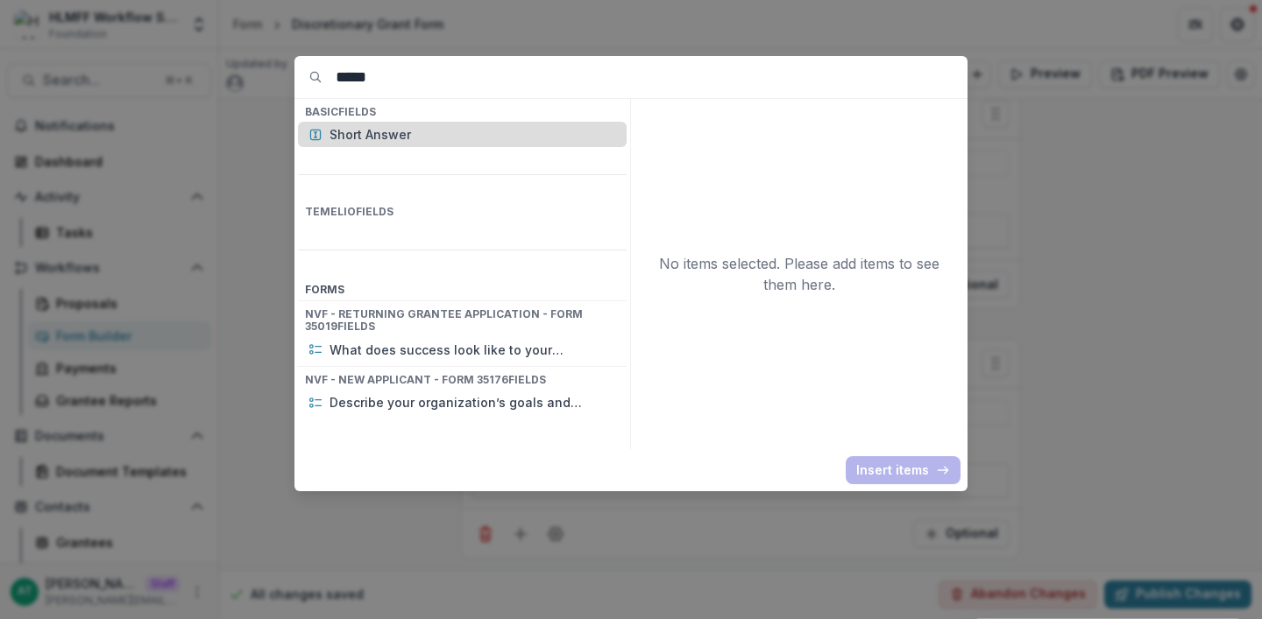
click at [428, 140] on p "Short Answer" at bounding box center [472, 134] width 287 height 18
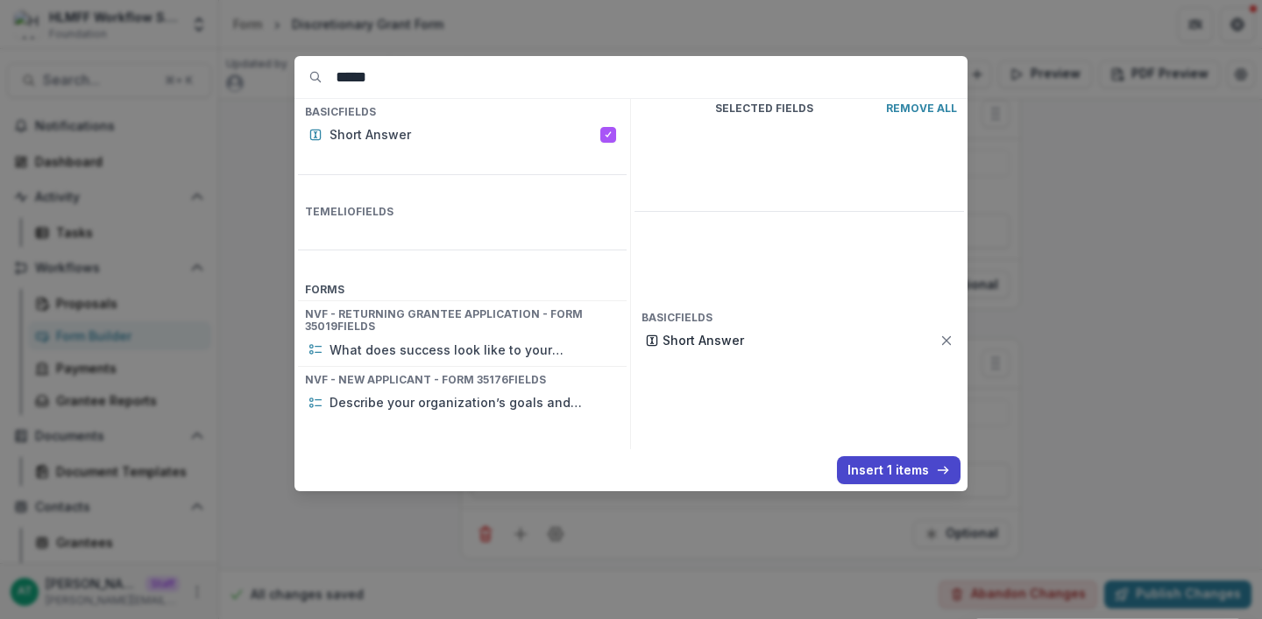
drag, startPoint x: 380, startPoint y: 75, endPoint x: 218, endPoint y: 75, distance: 162.1
click at [218, 75] on div "***** Basic Fields Short Answer Temelio Fields Form s NVF - Returning Grantee A…" at bounding box center [631, 309] width 1262 height 619
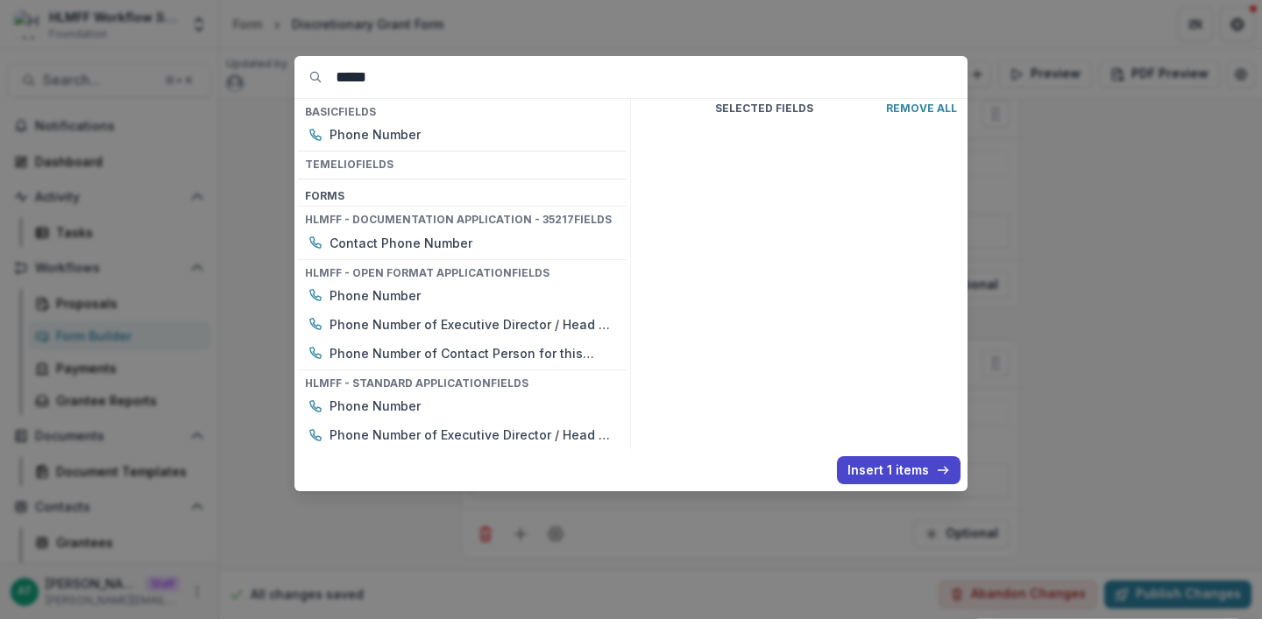
type input "*****"
click at [902, 108] on p "Remove All" at bounding box center [921, 109] width 71 height 12
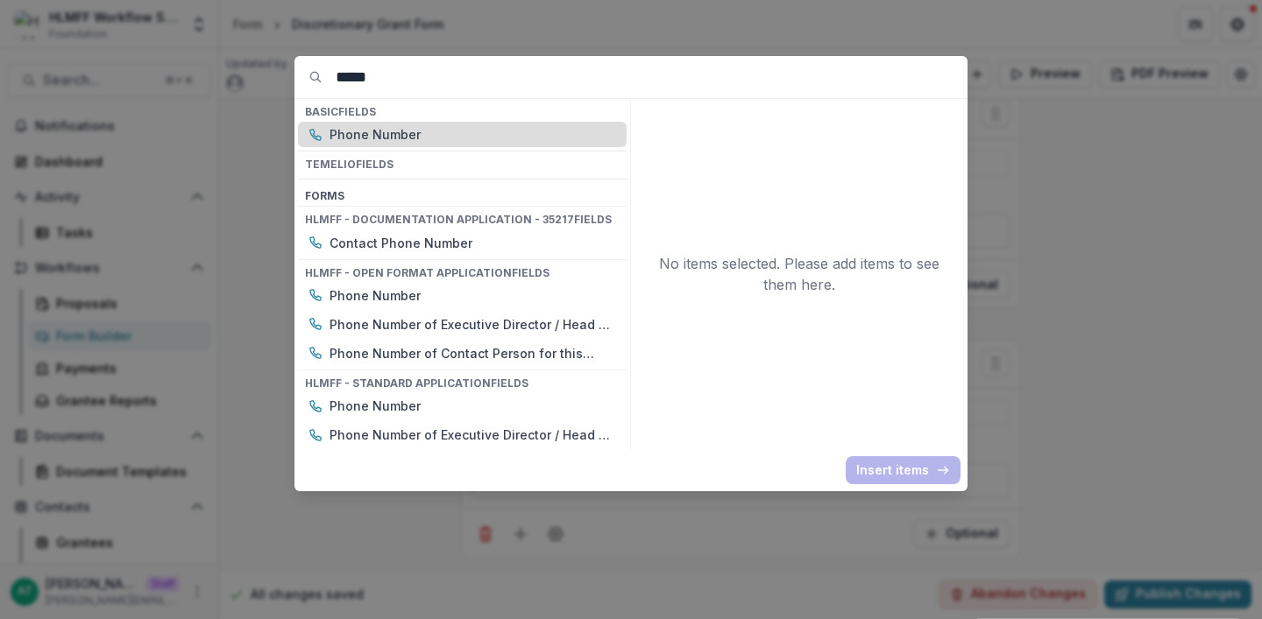
click at [483, 132] on p "Phone Number" at bounding box center [472, 134] width 287 height 18
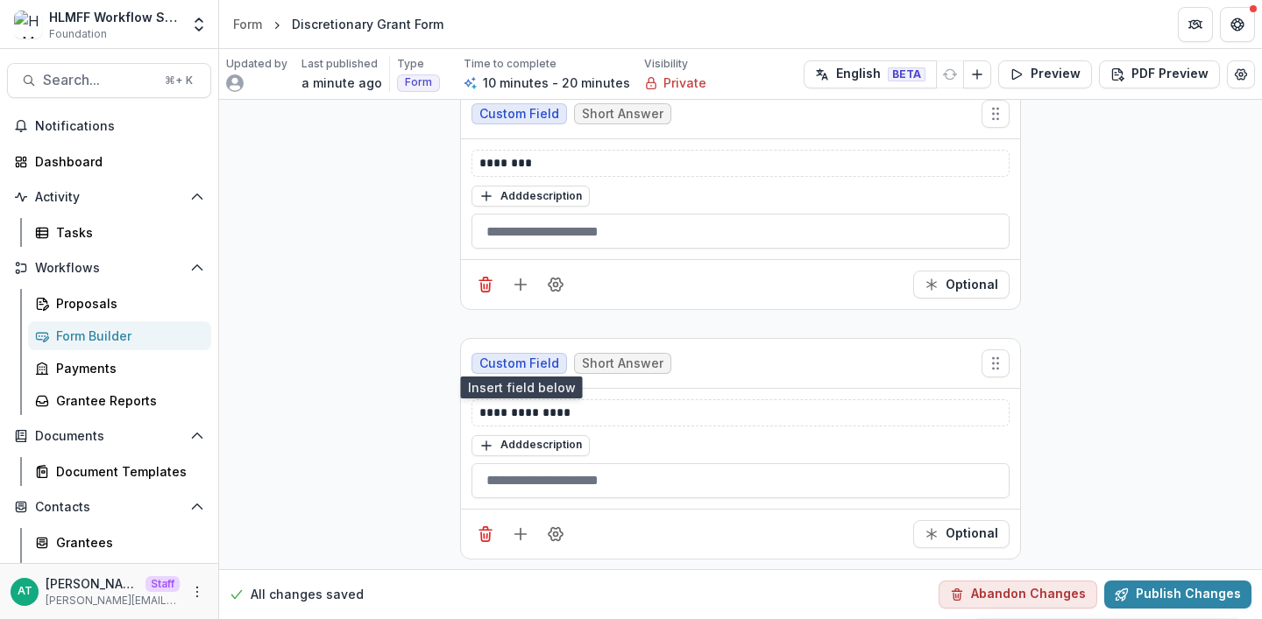
scroll to position [2478, 0]
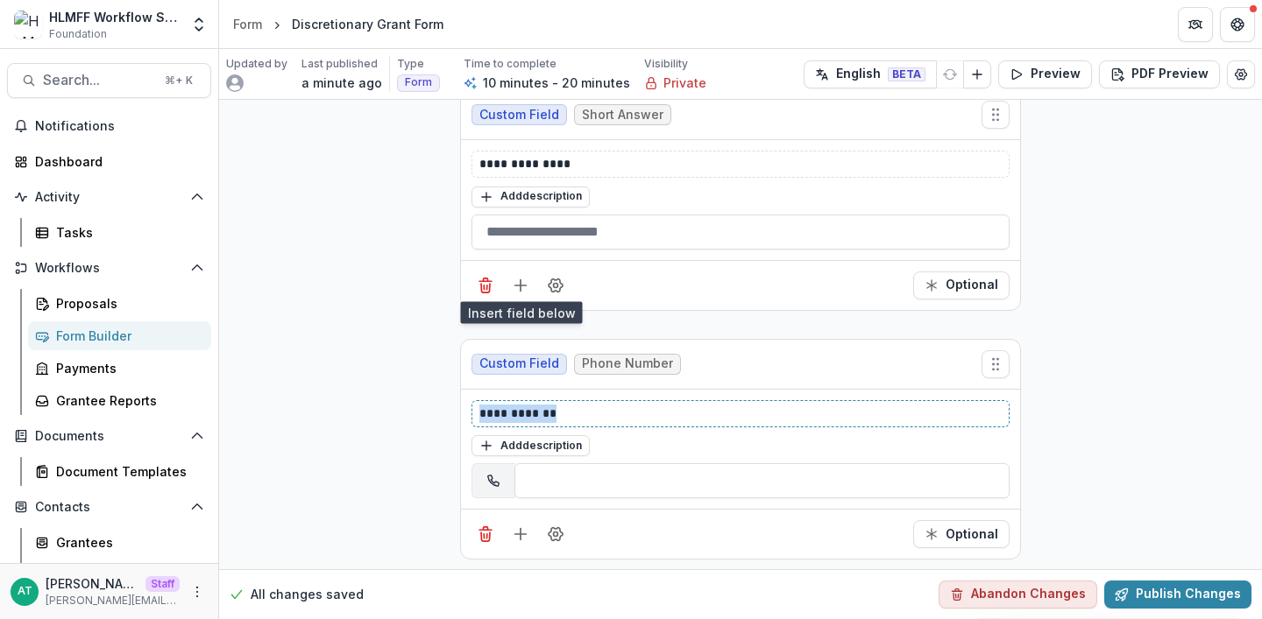
drag, startPoint x: 585, startPoint y: 409, endPoint x: 313, endPoint y: 409, distance: 272.5
click at [525, 527] on icon "Add field" at bounding box center [521, 535] width 18 height 18
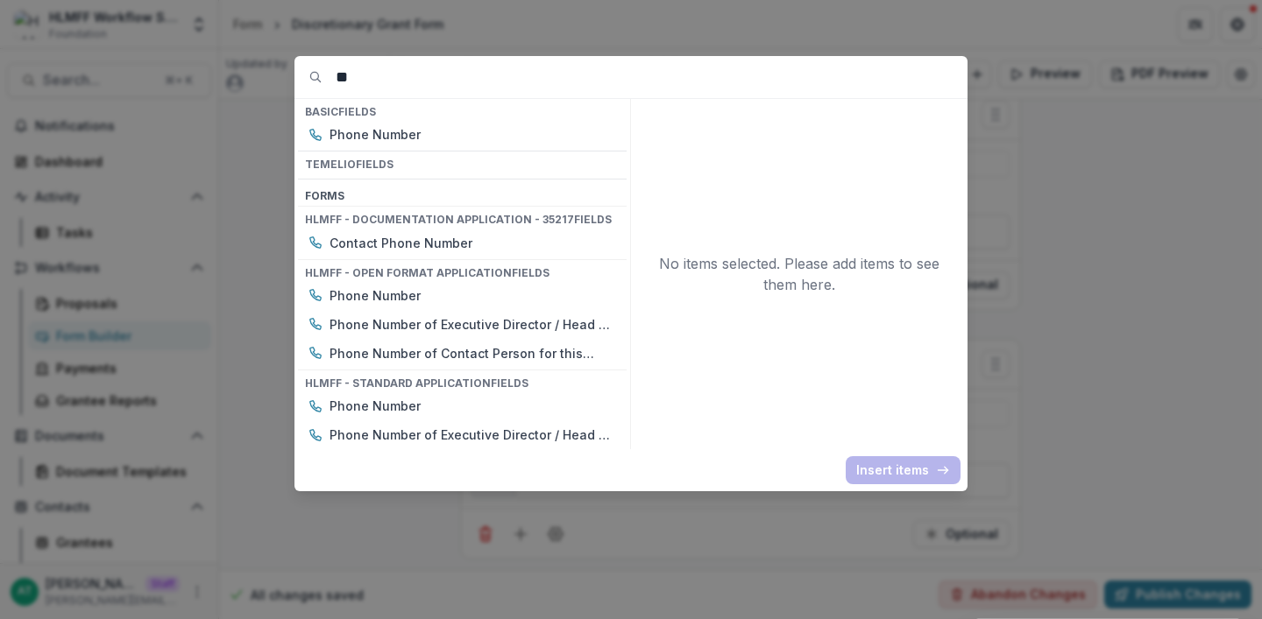
type input "*"
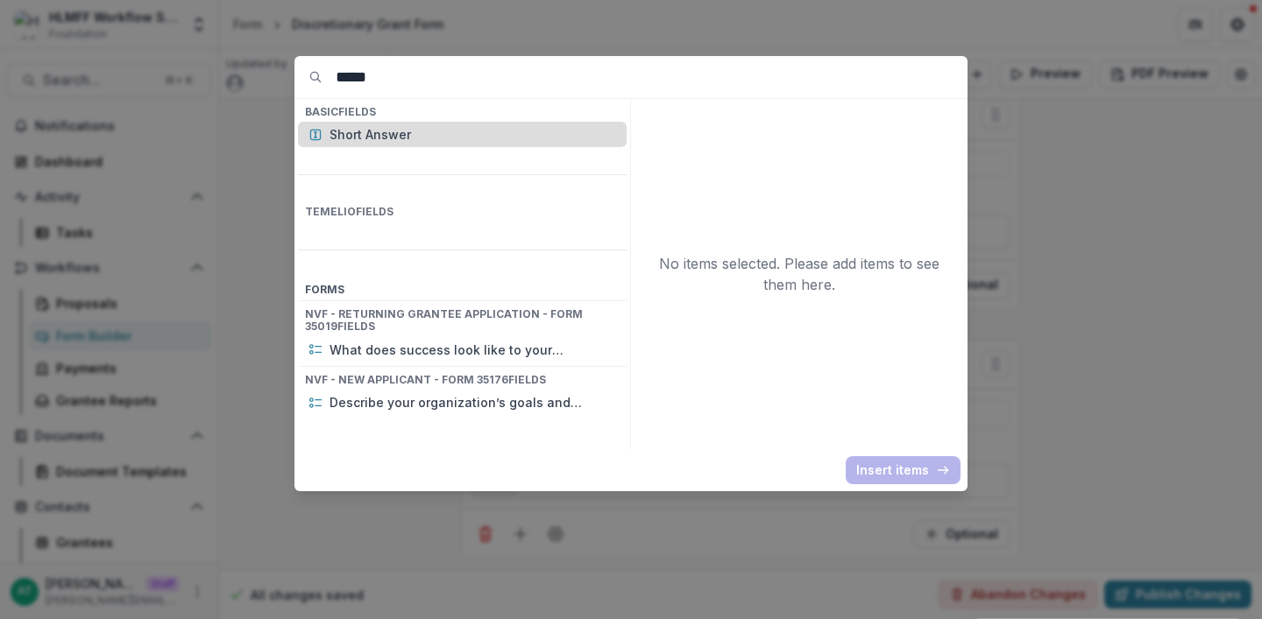
type input "*****"
click at [417, 143] on p "Short Answer" at bounding box center [472, 134] width 287 height 18
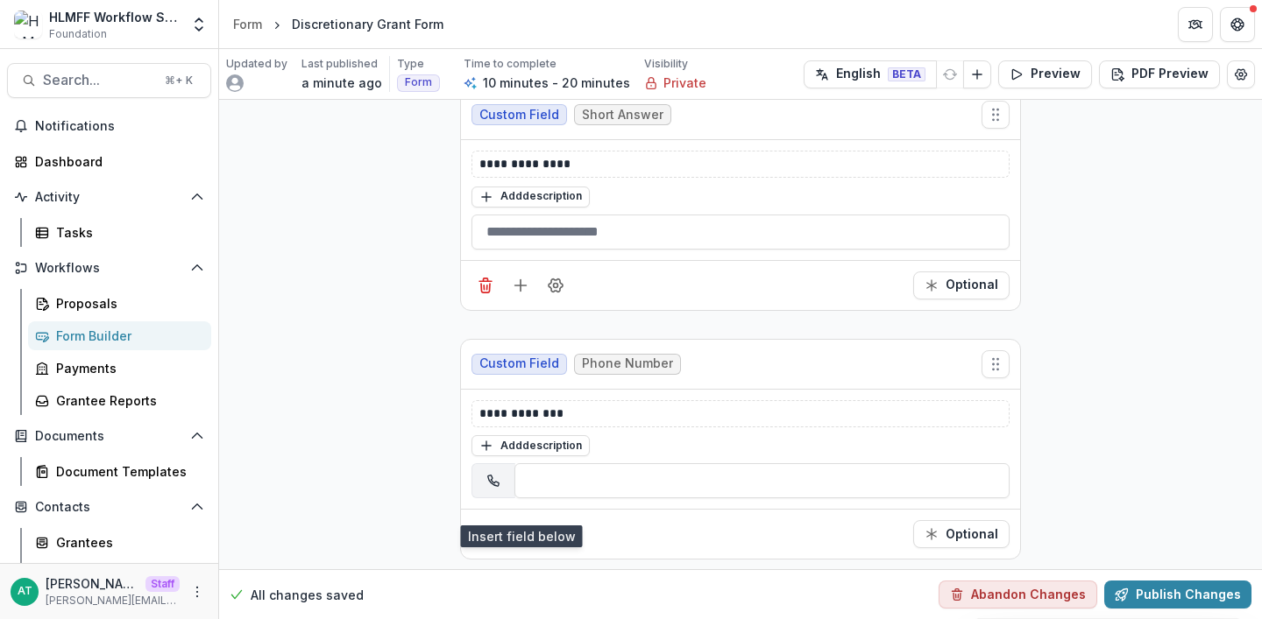
scroll to position [2727, 0]
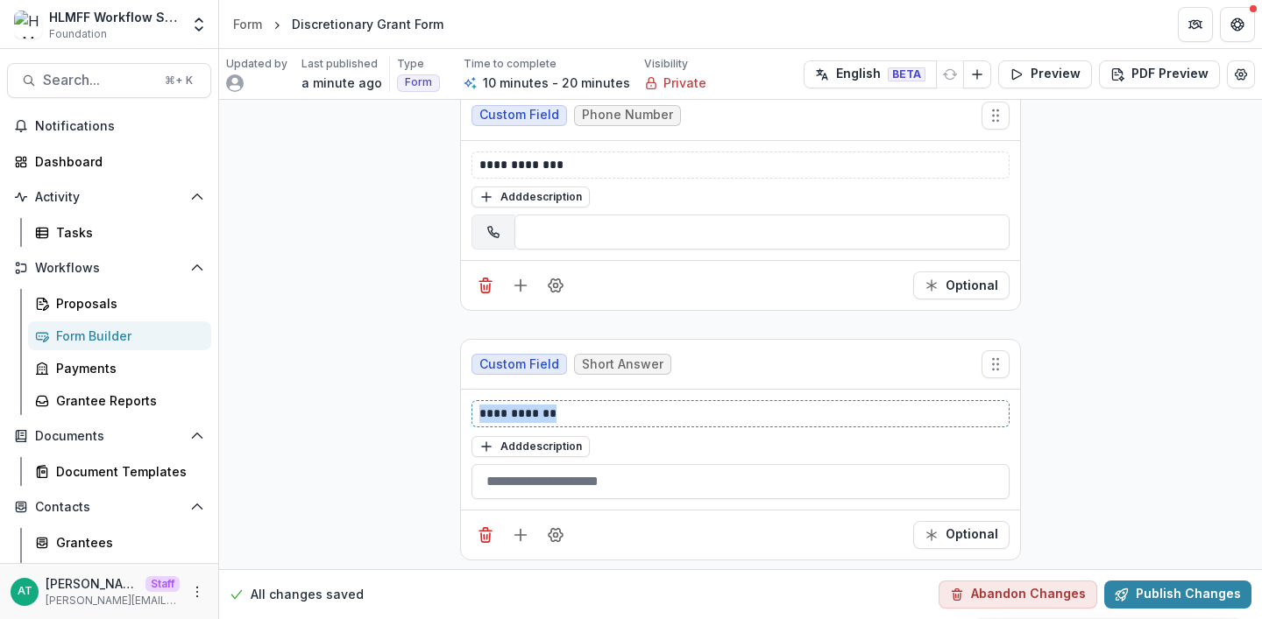
drag, startPoint x: 623, startPoint y: 410, endPoint x: 463, endPoint y: 405, distance: 160.4
click at [463, 405] on div "**********" at bounding box center [740, 450] width 559 height 120
click at [548, 530] on icon "Field Settings" at bounding box center [556, 536] width 18 height 18
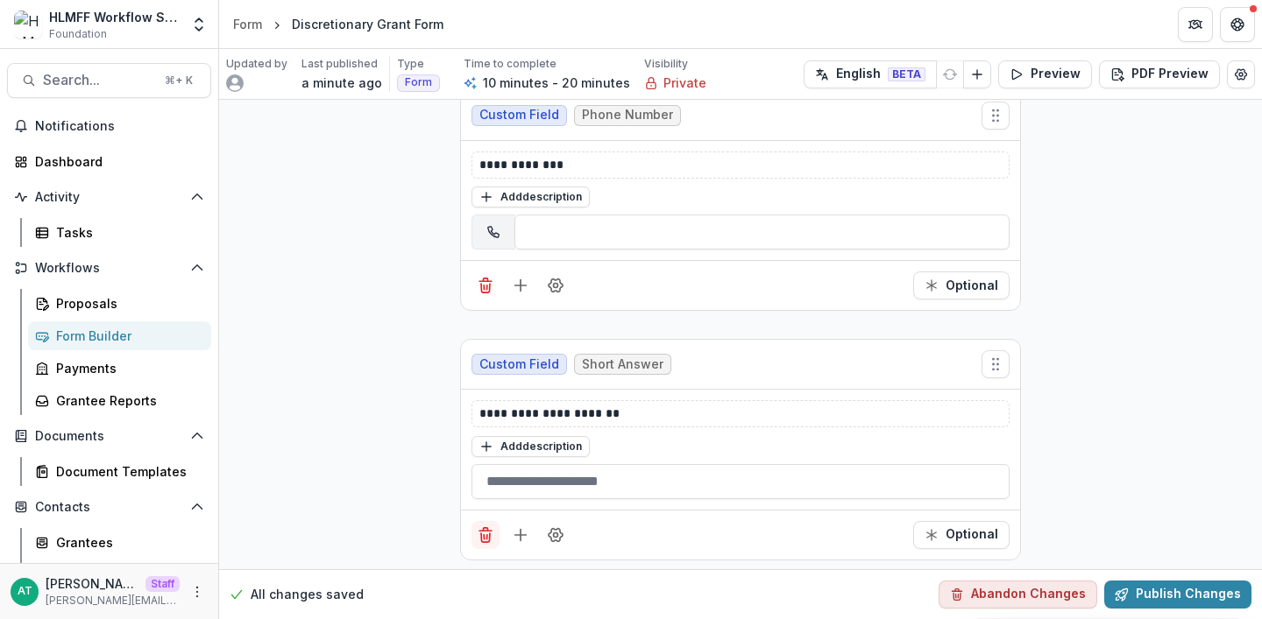
click at [477, 533] on icon "Delete field" at bounding box center [486, 536] width 18 height 18
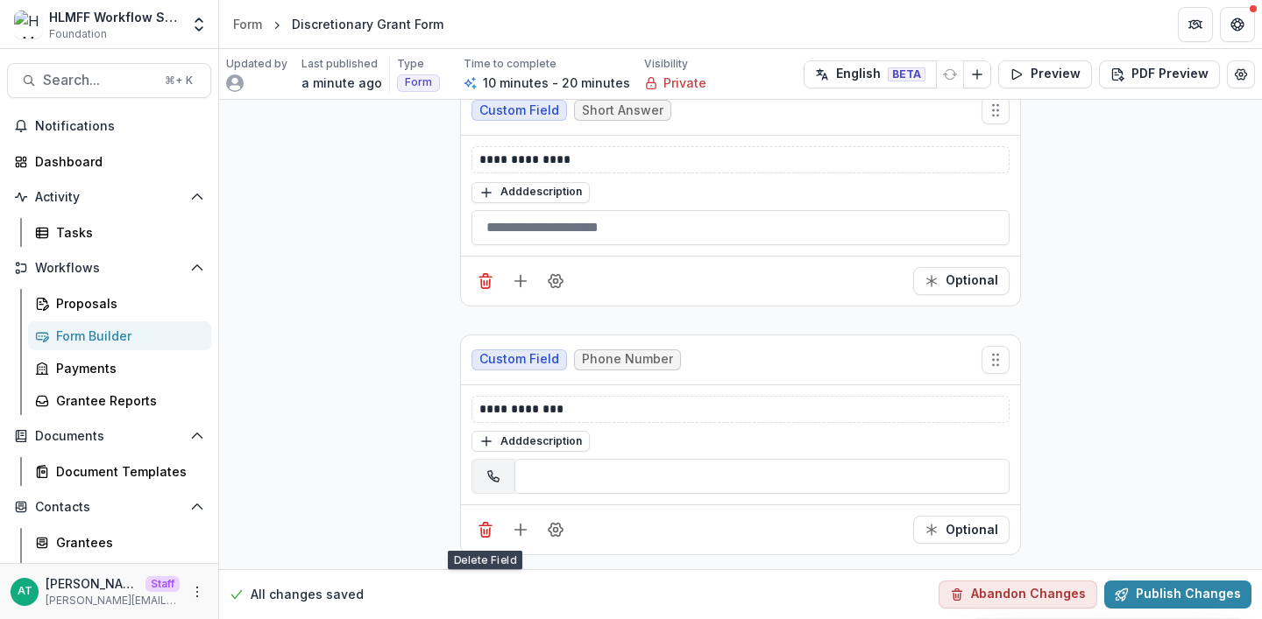
scroll to position [2478, 0]
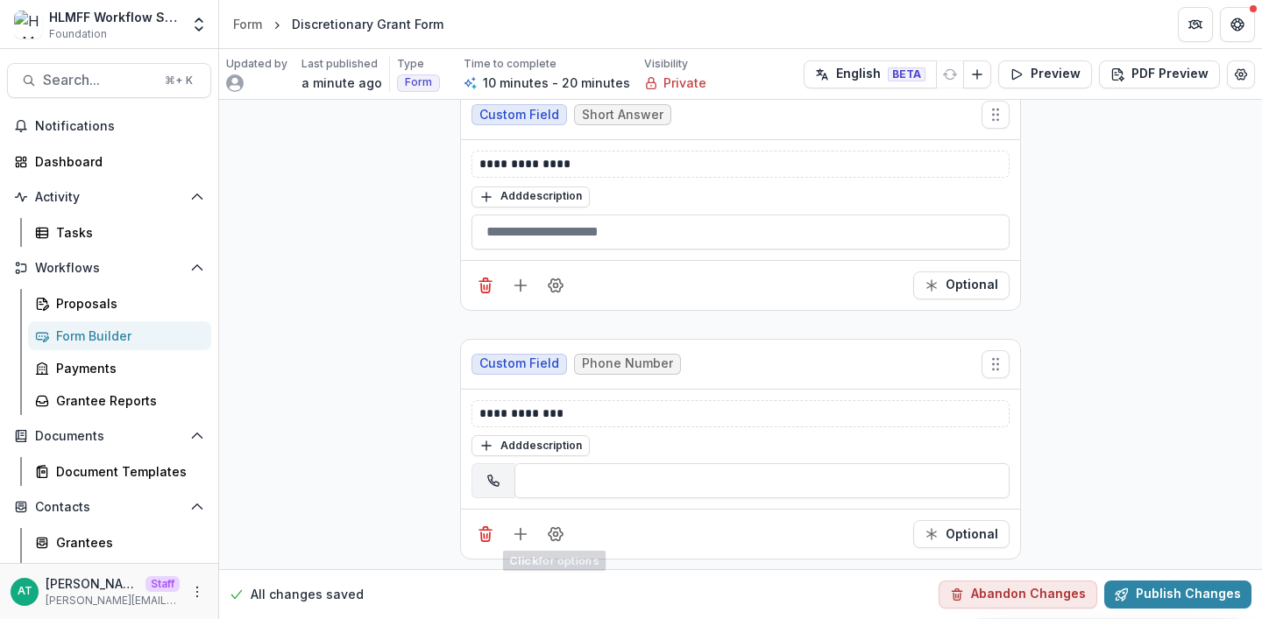
click at [525, 544] on div "Optional" at bounding box center [740, 534] width 559 height 50
click at [520, 534] on icon "Add field" at bounding box center [521, 535] width 18 height 18
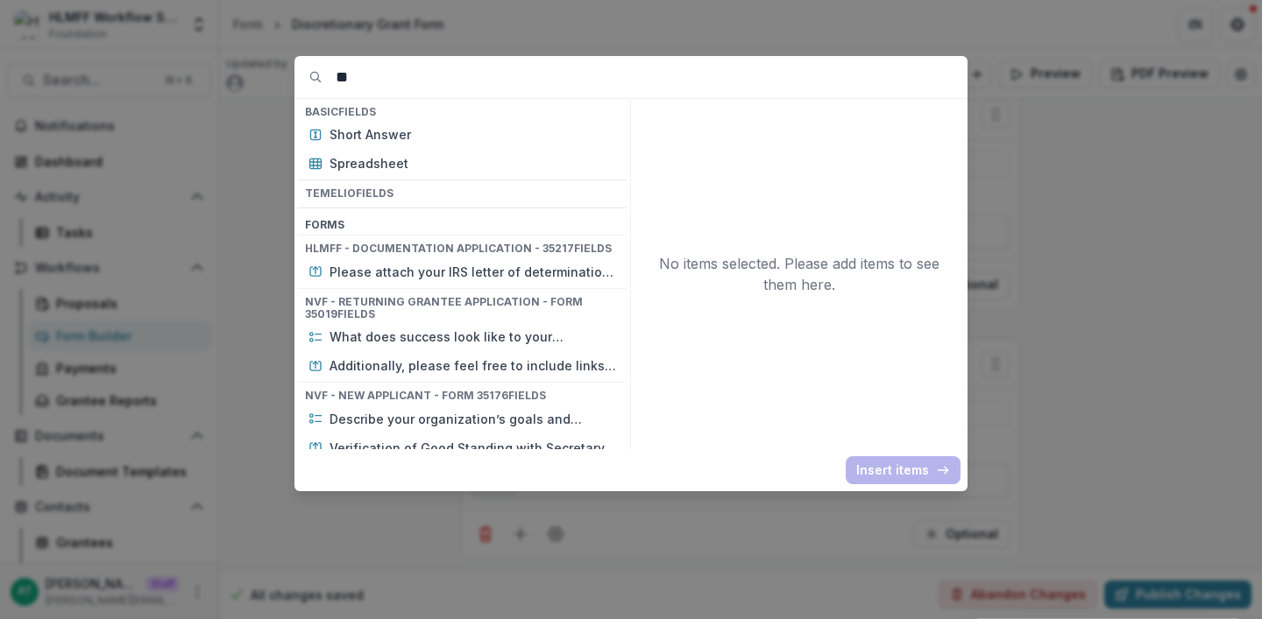
type input "*"
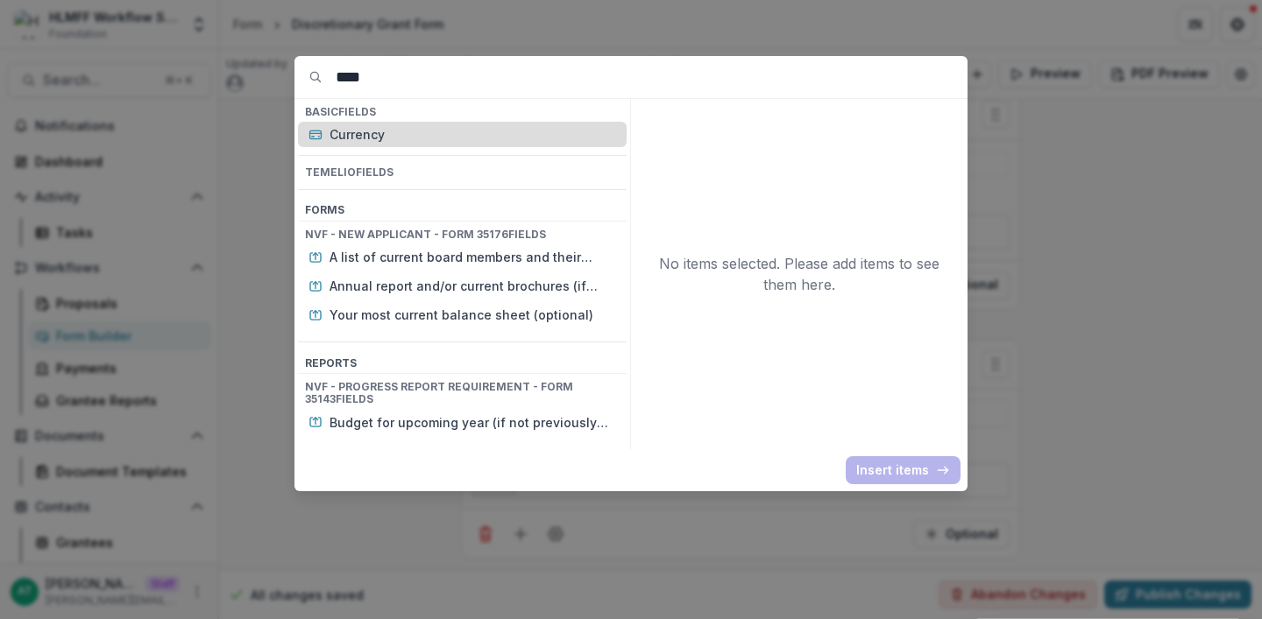
type input "****"
click at [428, 144] on div "Currency" at bounding box center [462, 134] width 329 height 25
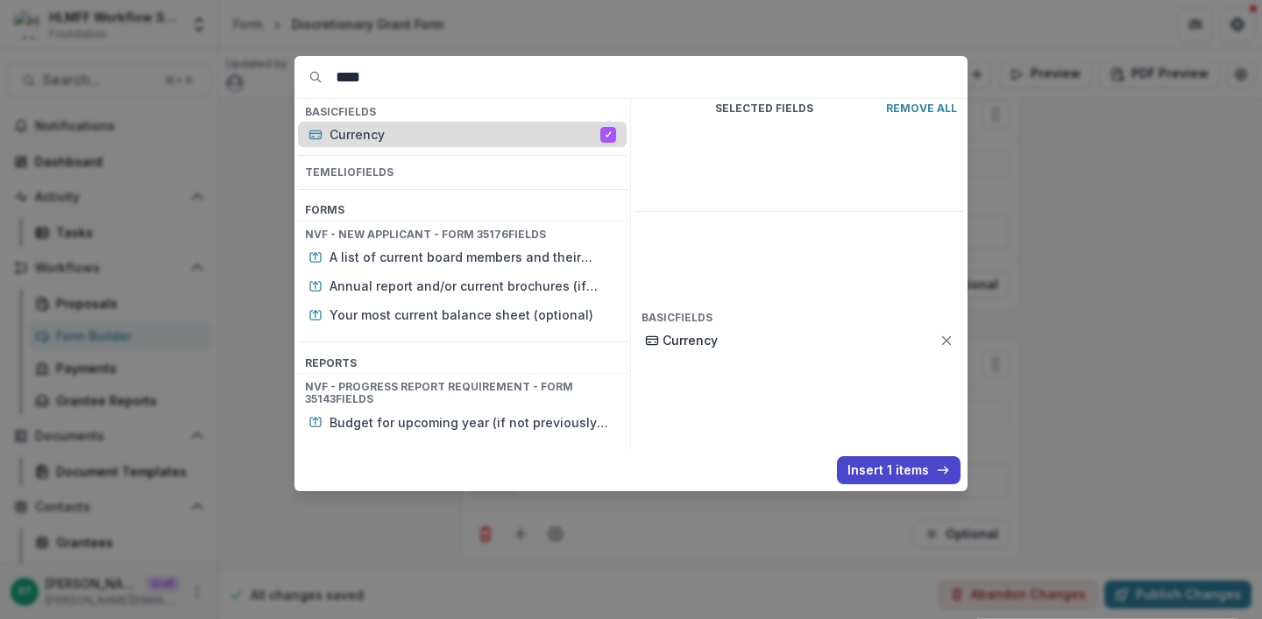
click at [428, 144] on p "Currency" at bounding box center [464, 134] width 271 height 18
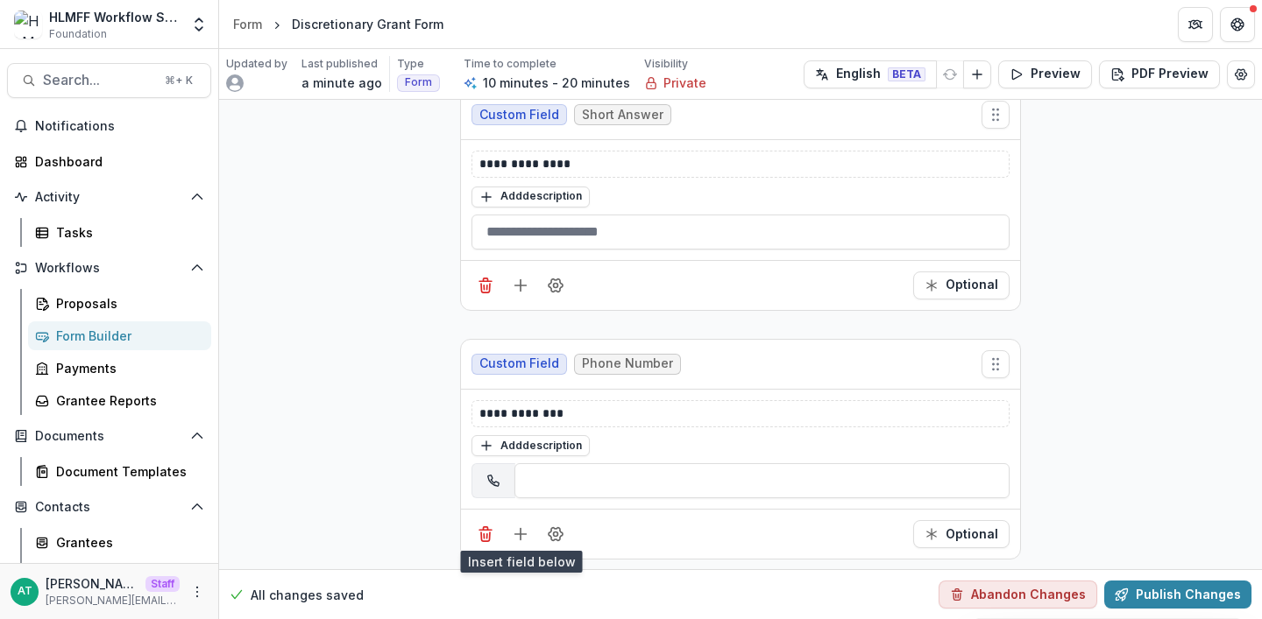
scroll to position [2727, 0]
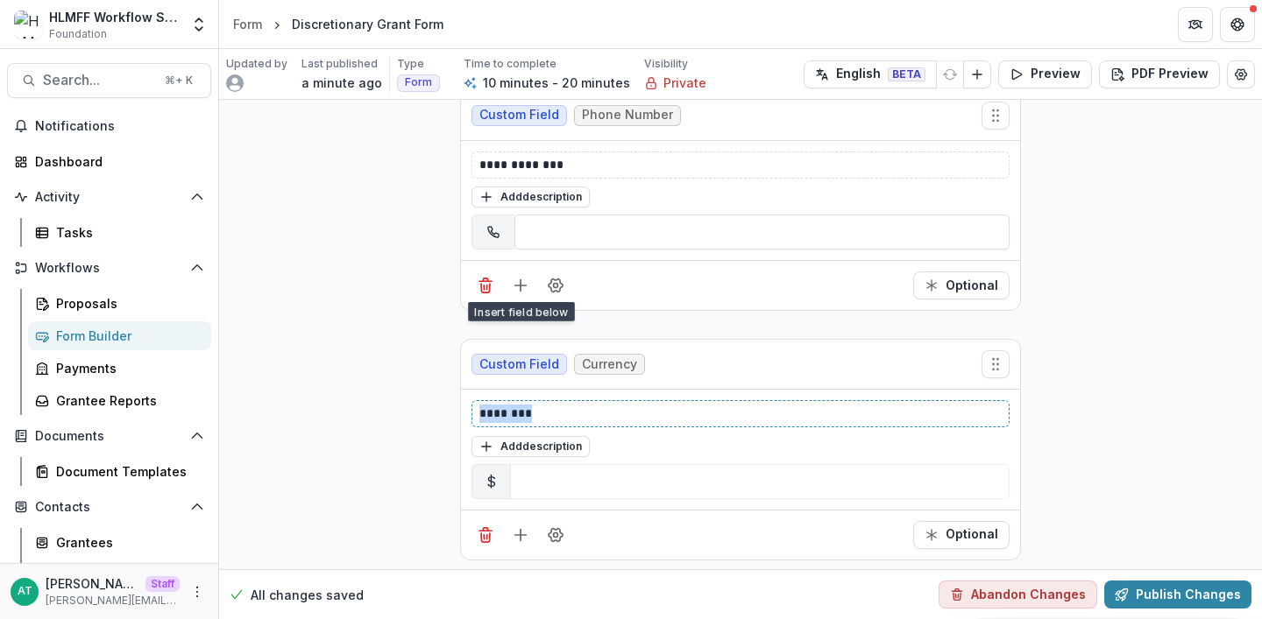
drag, startPoint x: 544, startPoint y: 411, endPoint x: 414, endPoint y: 405, distance: 130.7
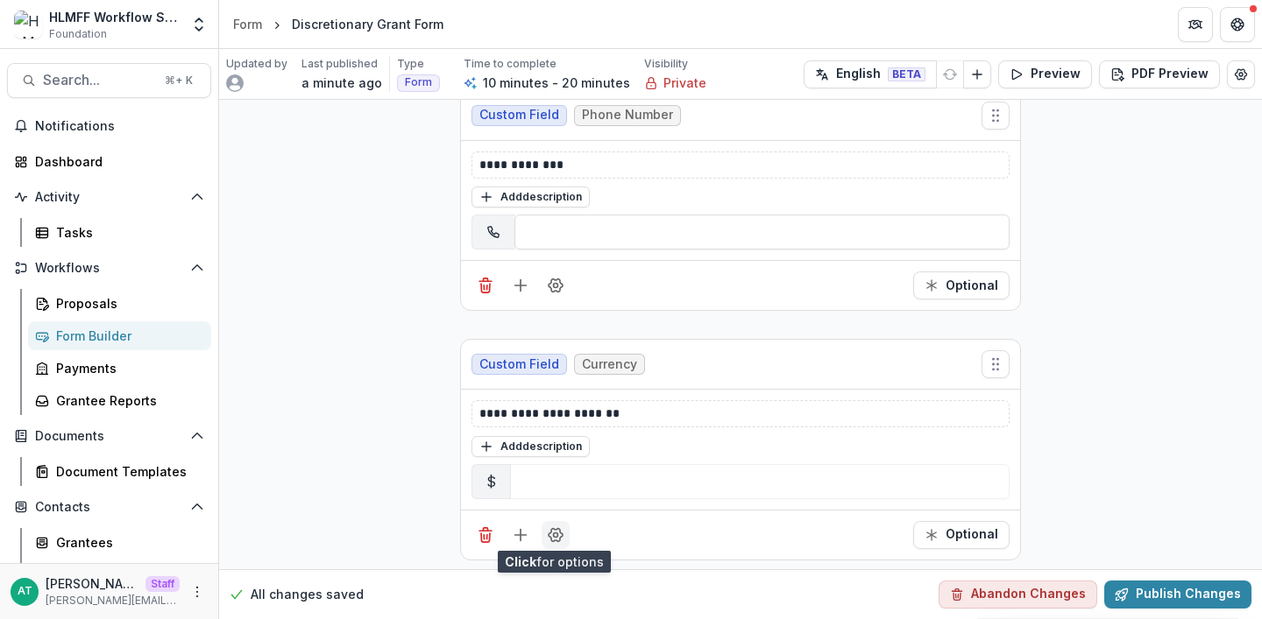
click at [557, 534] on icon "Field Settings" at bounding box center [556, 536] width 18 height 18
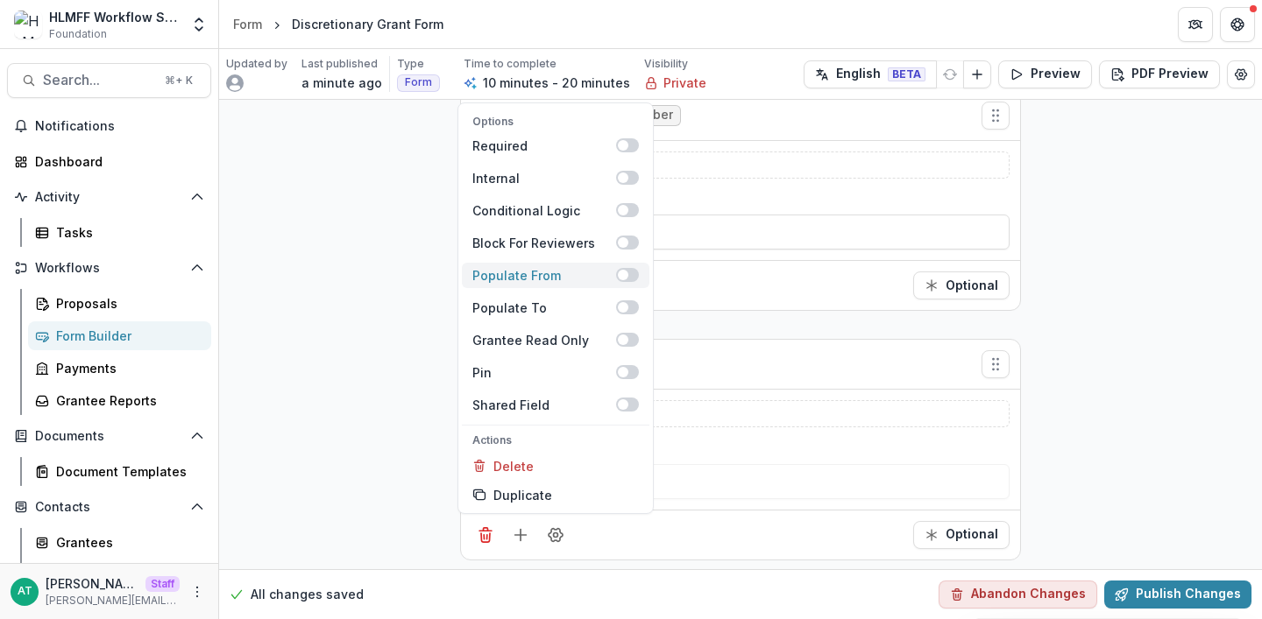
click at [621, 273] on span at bounding box center [623, 275] width 11 height 11
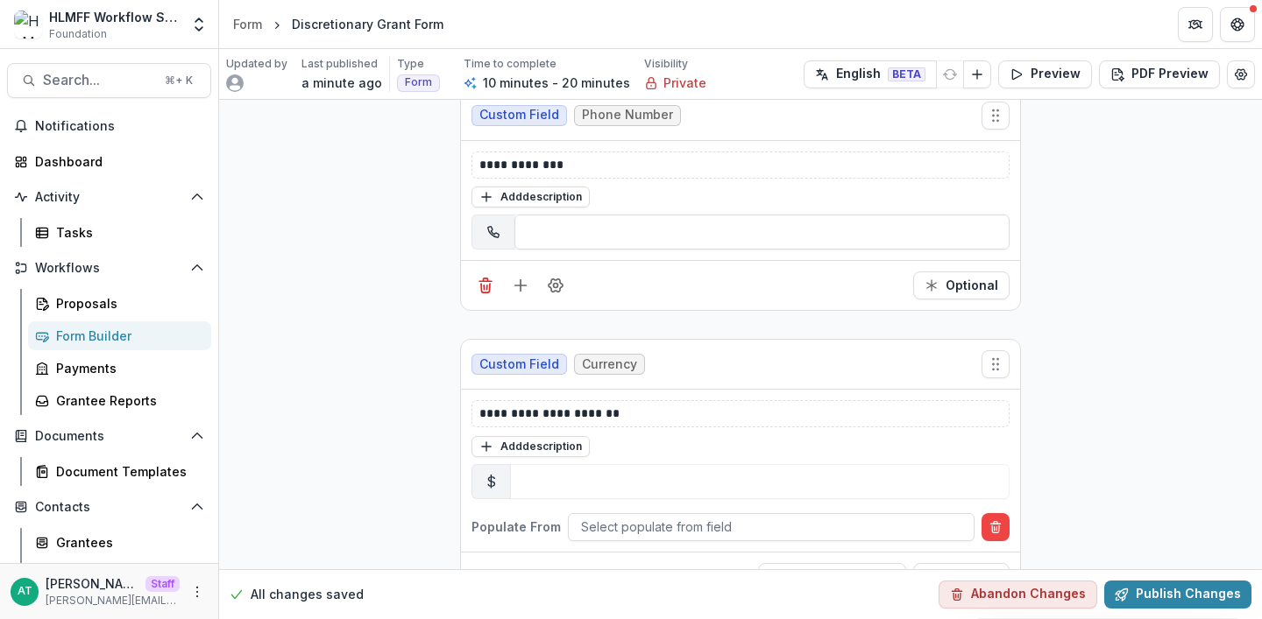
scroll to position [2769, 0]
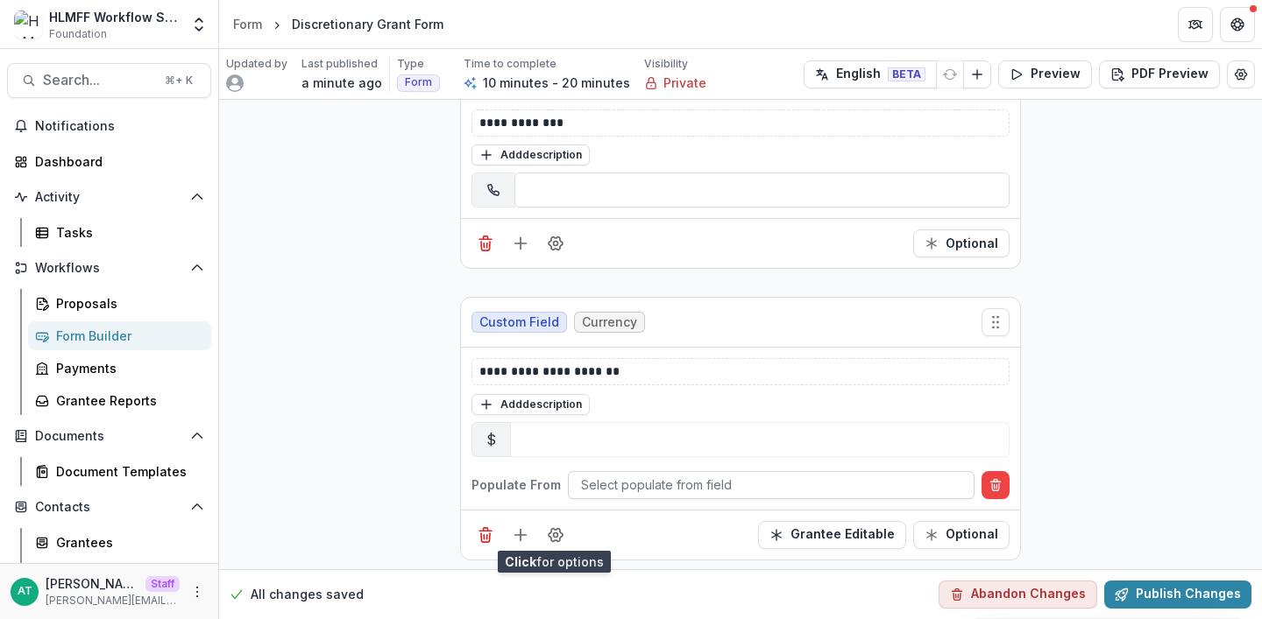
click at [591, 487] on div at bounding box center [771, 485] width 380 height 22
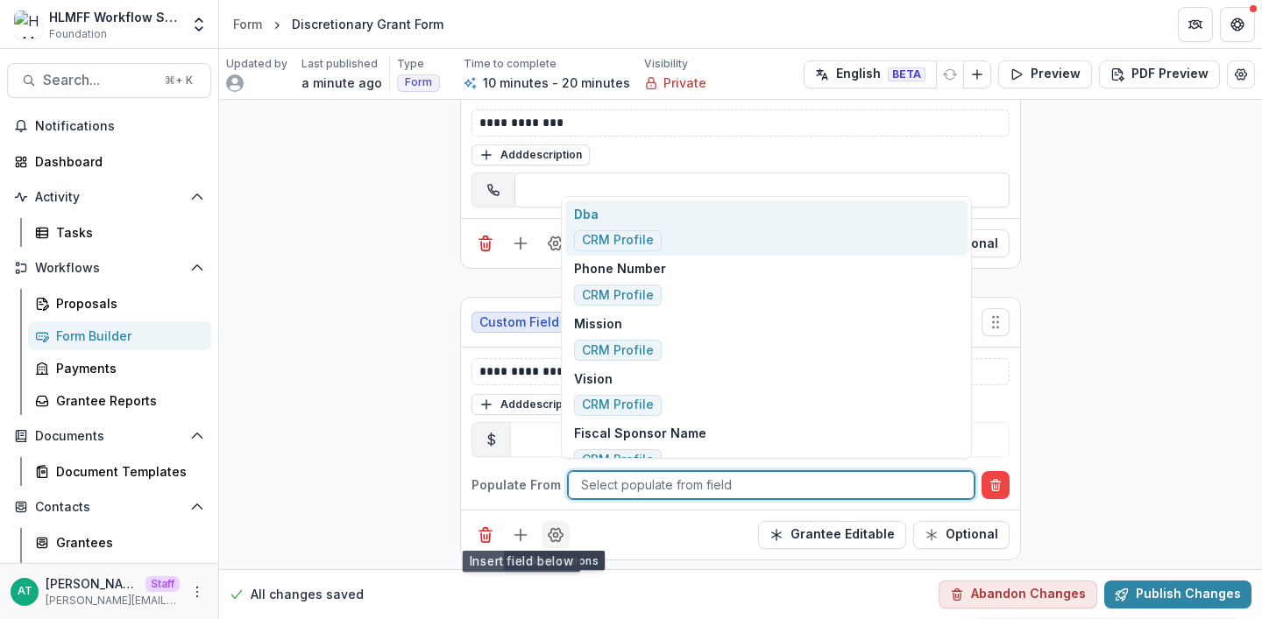
click at [563, 535] on button "Field Settings" at bounding box center [555, 535] width 28 height 28
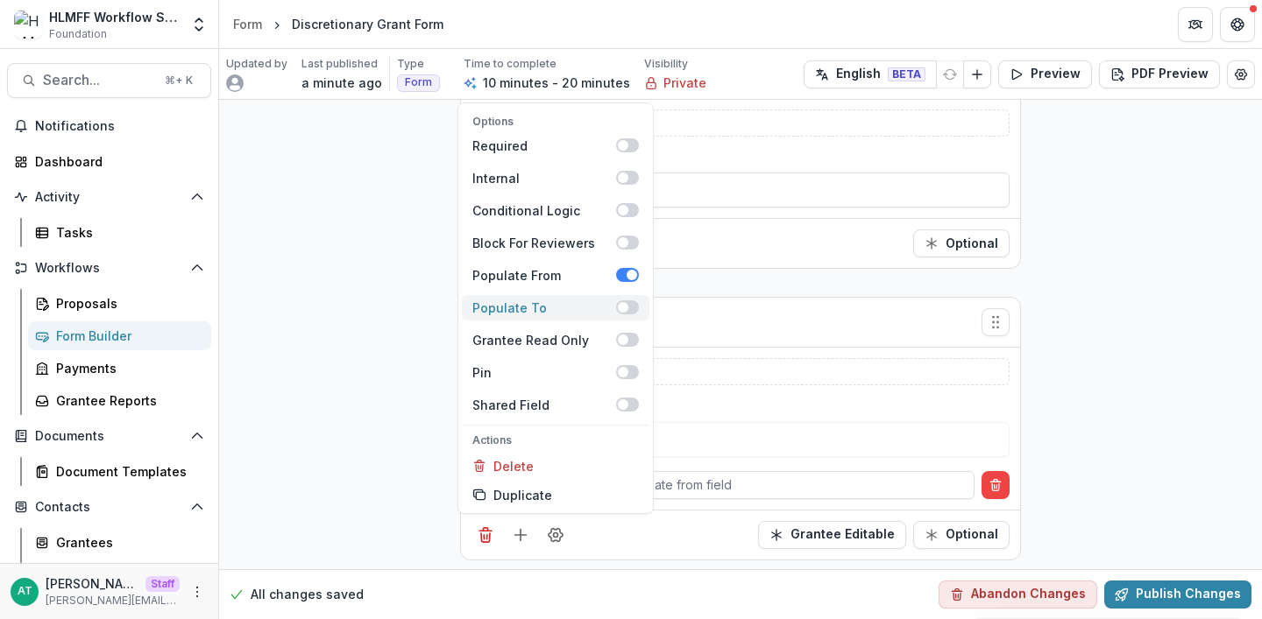
click at [626, 301] on span at bounding box center [627, 308] width 23 height 14
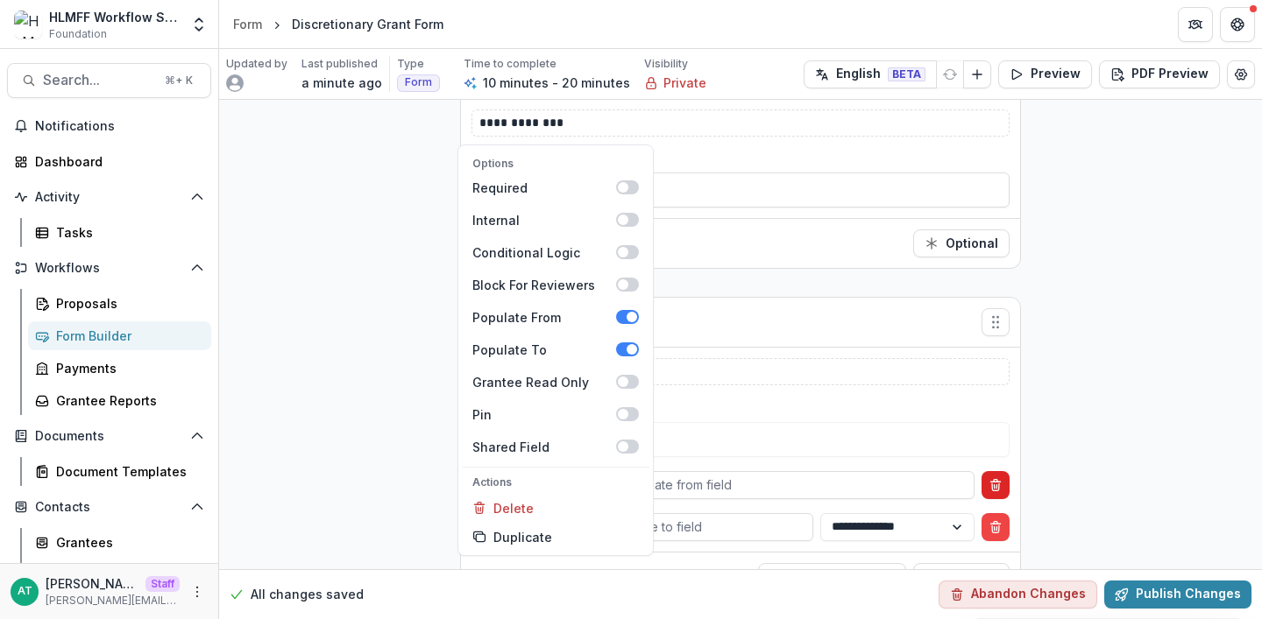
click at [996, 471] on button "Delete condition" at bounding box center [995, 485] width 28 height 28
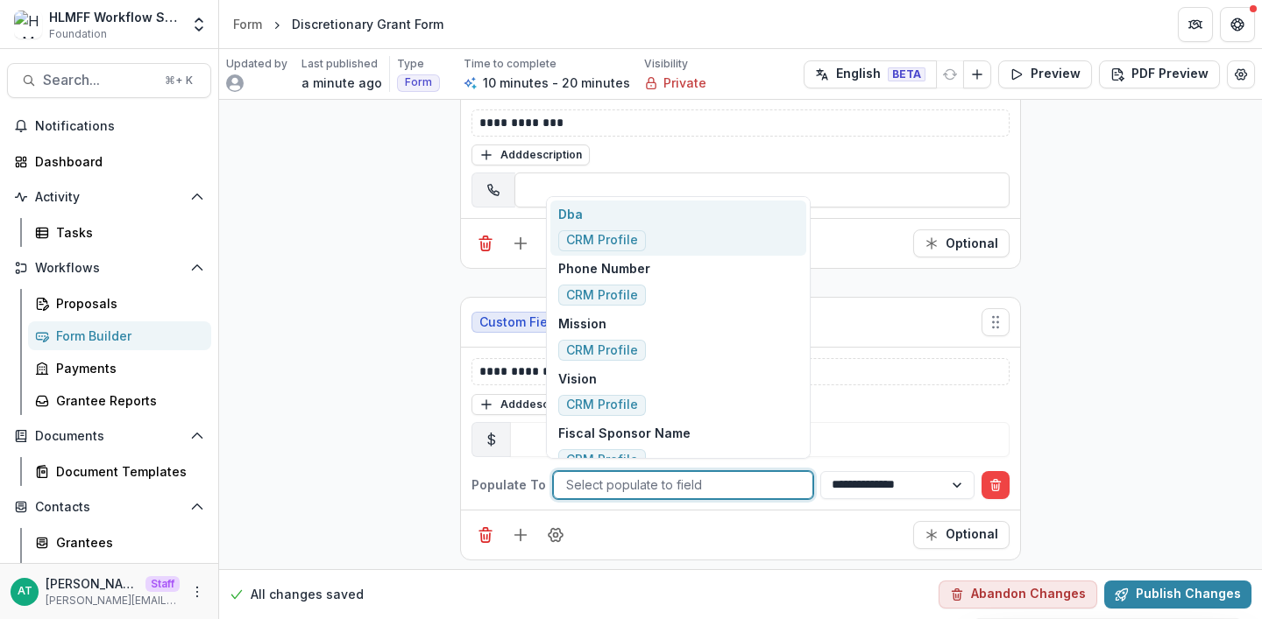
click at [705, 477] on div at bounding box center [683, 485] width 234 height 22
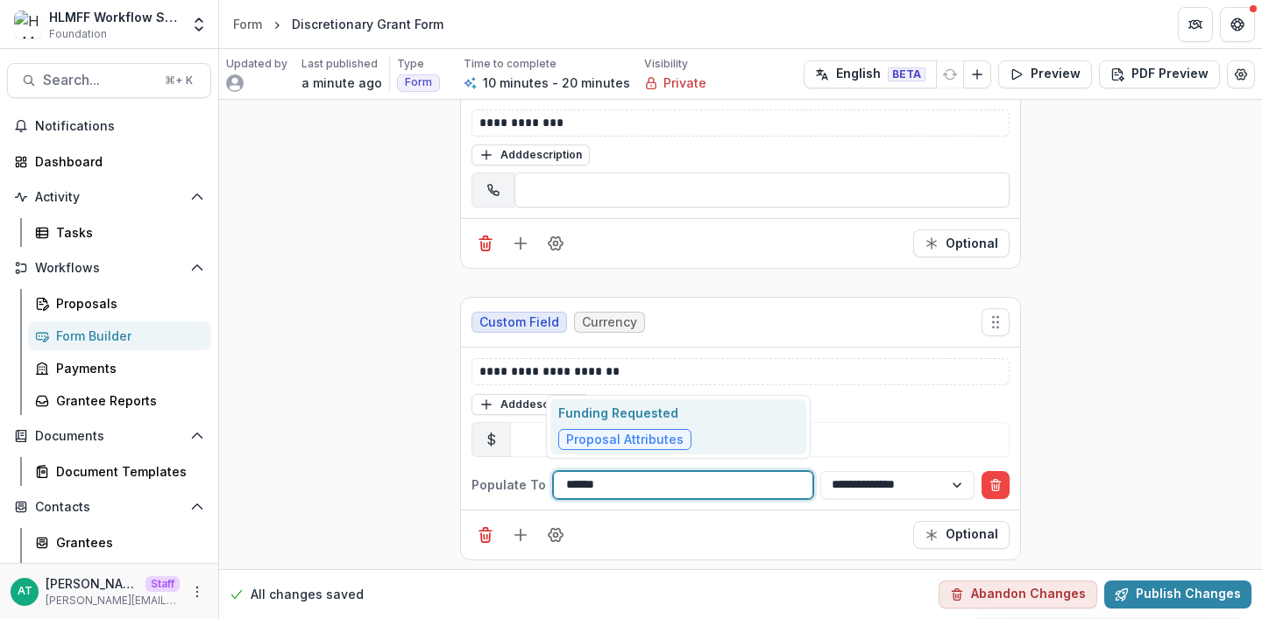
type input "*******"
click at [724, 429] on div "Funding Requested Proposal Attributes" at bounding box center [678, 427] width 256 height 55
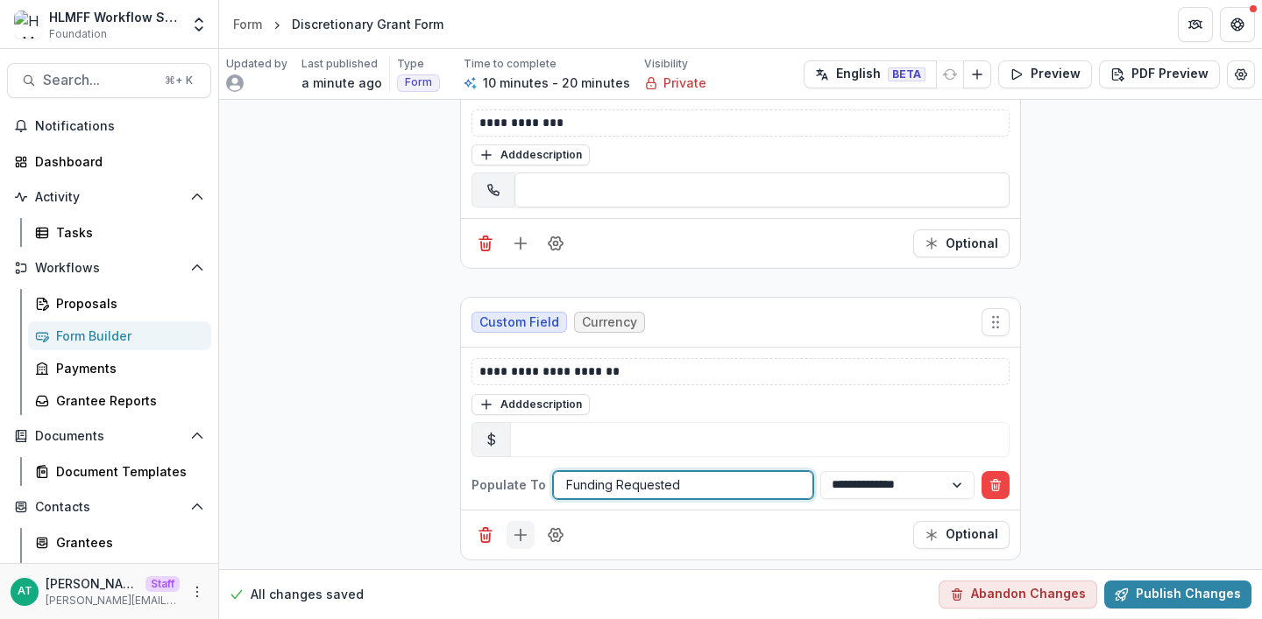
click at [515, 528] on icon "Add field" at bounding box center [521, 536] width 18 height 18
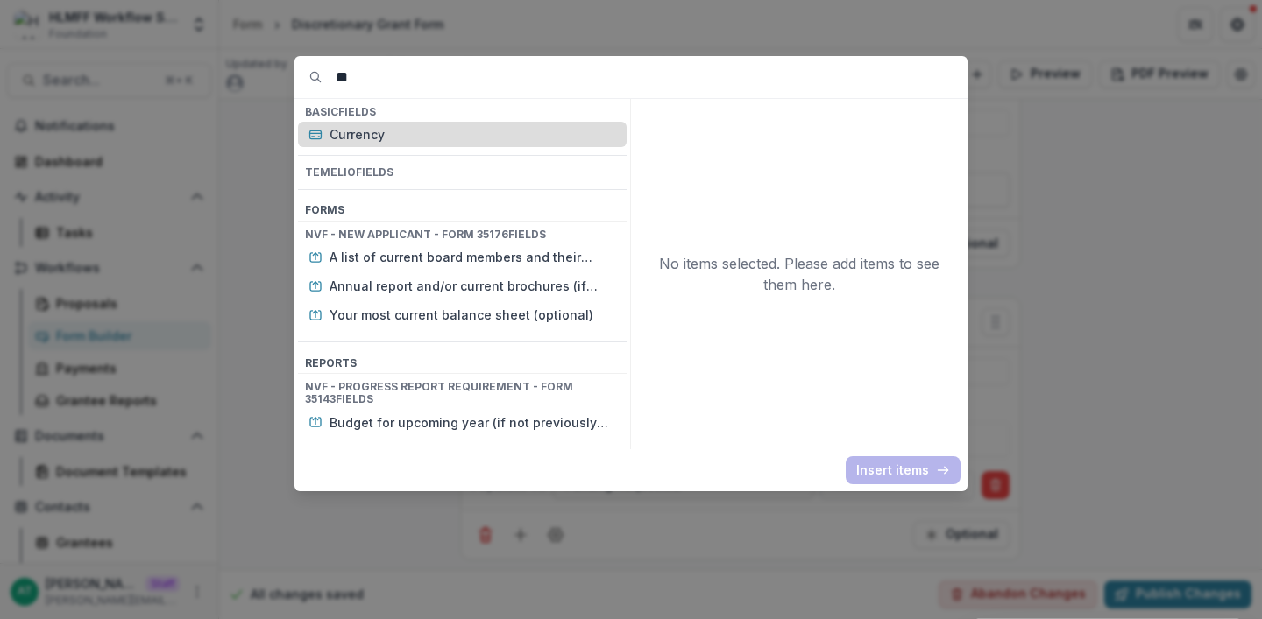
type input "*"
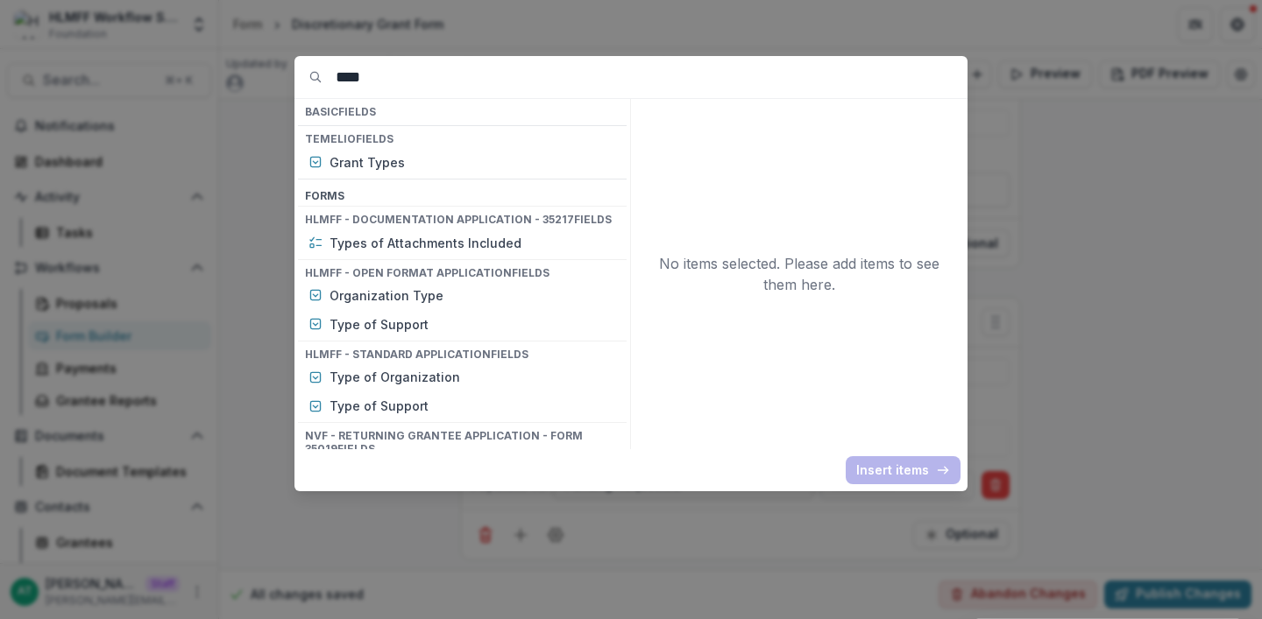
type input "****"
click at [1170, 412] on div "**** Basic Fields Temelio Fields Grant Types Form s HLMFF - Documentation Appli…" at bounding box center [631, 309] width 1262 height 619
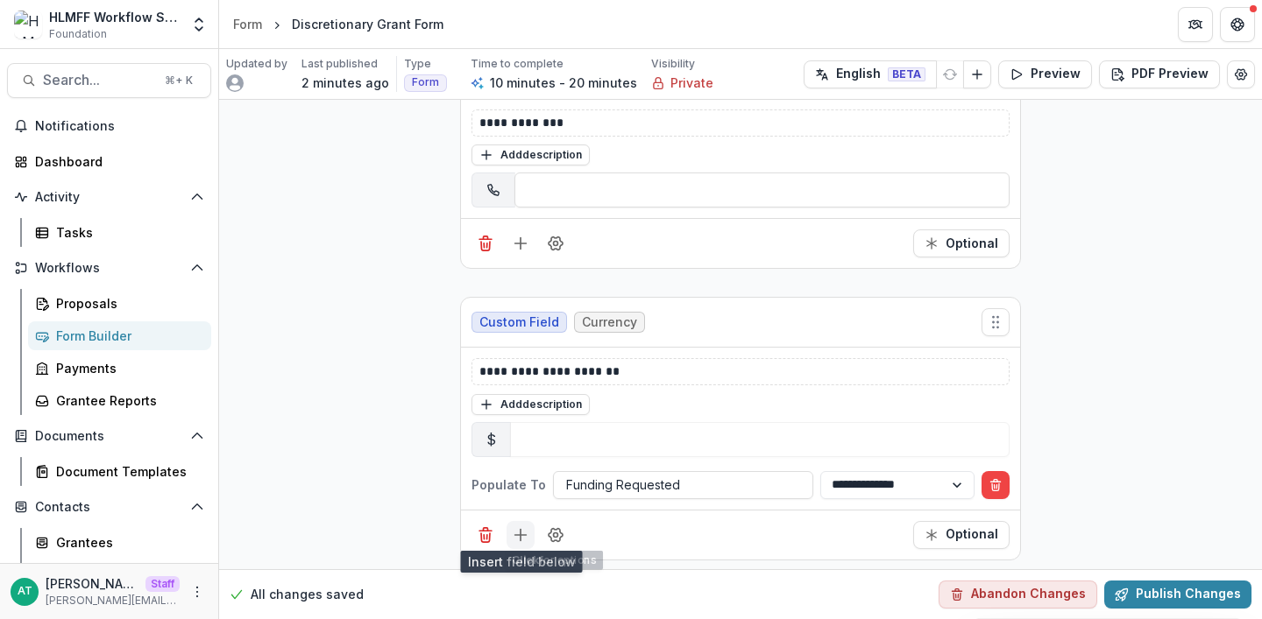
click at [512, 529] on icon "Add field" at bounding box center [521, 536] width 18 height 18
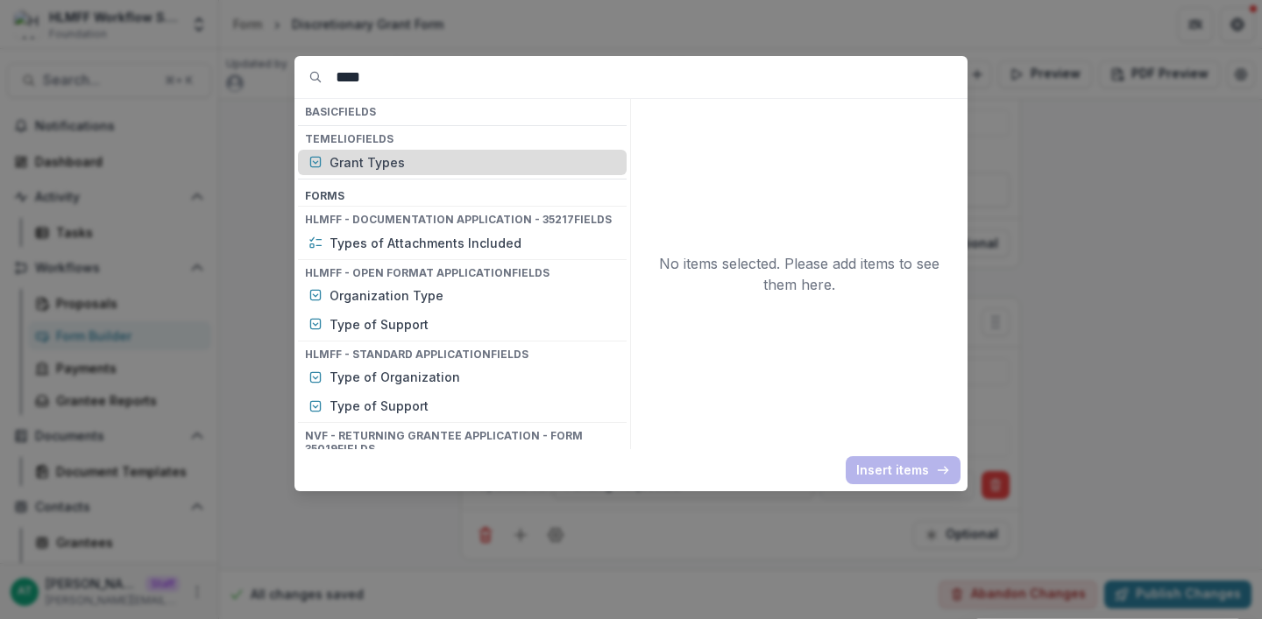
click at [383, 159] on p "Grant Types" at bounding box center [472, 162] width 287 height 18
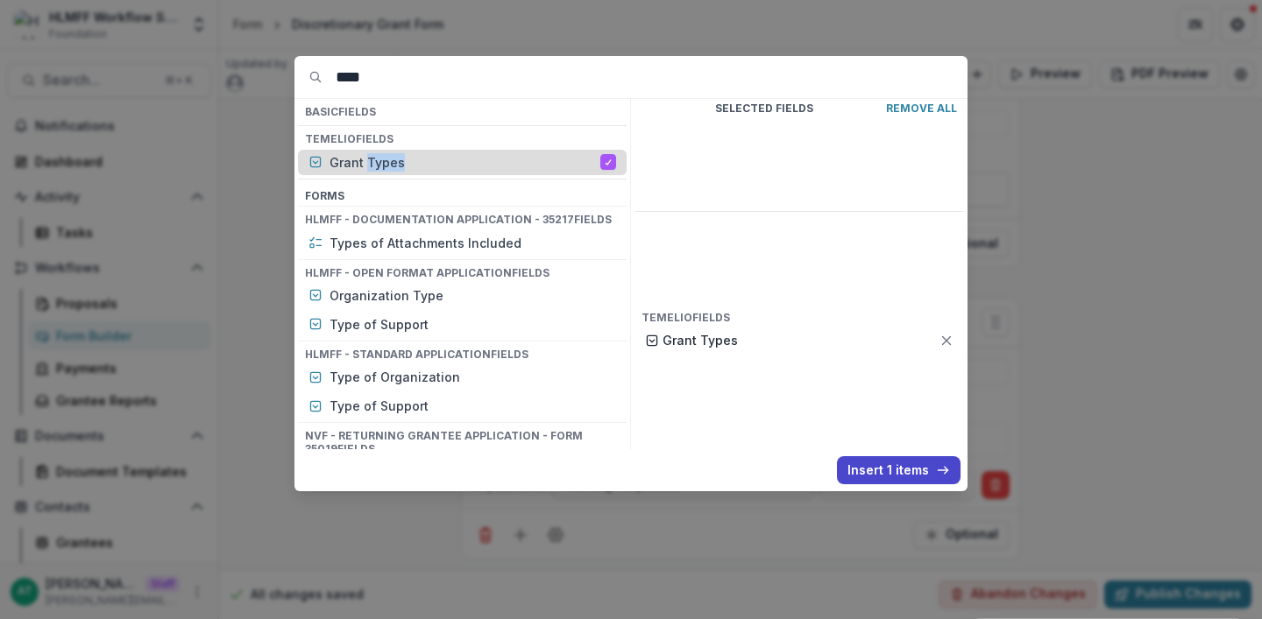
click at [383, 159] on p "Grant Types" at bounding box center [464, 162] width 271 height 18
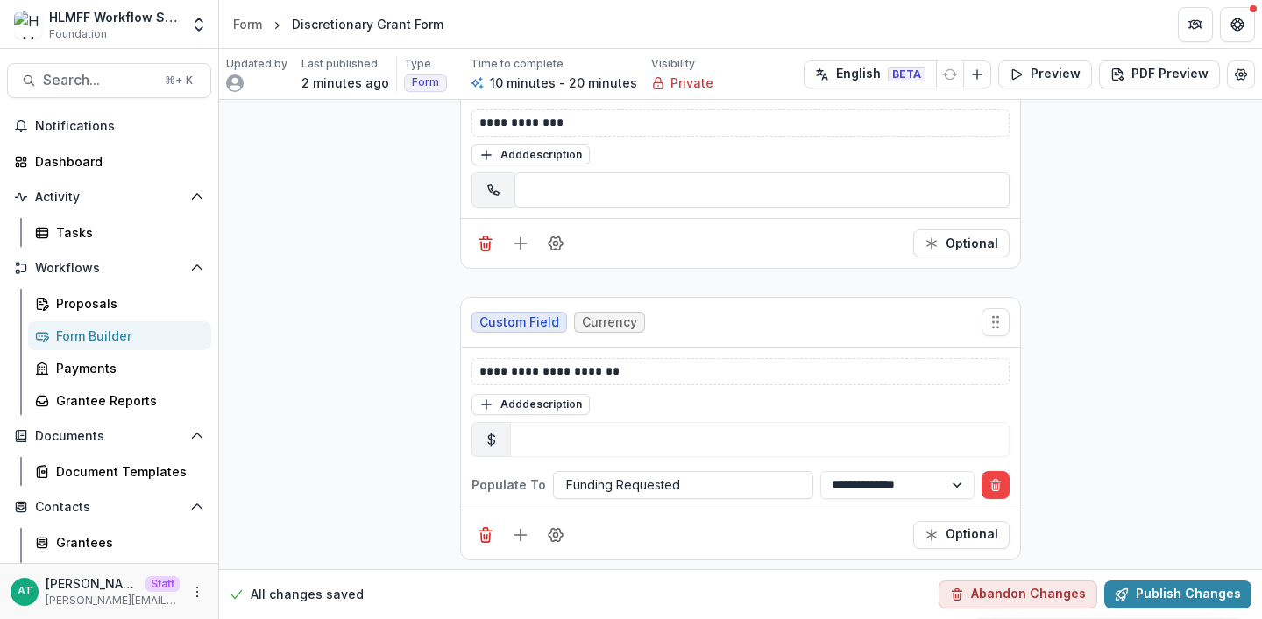
scroll to position [3001, 0]
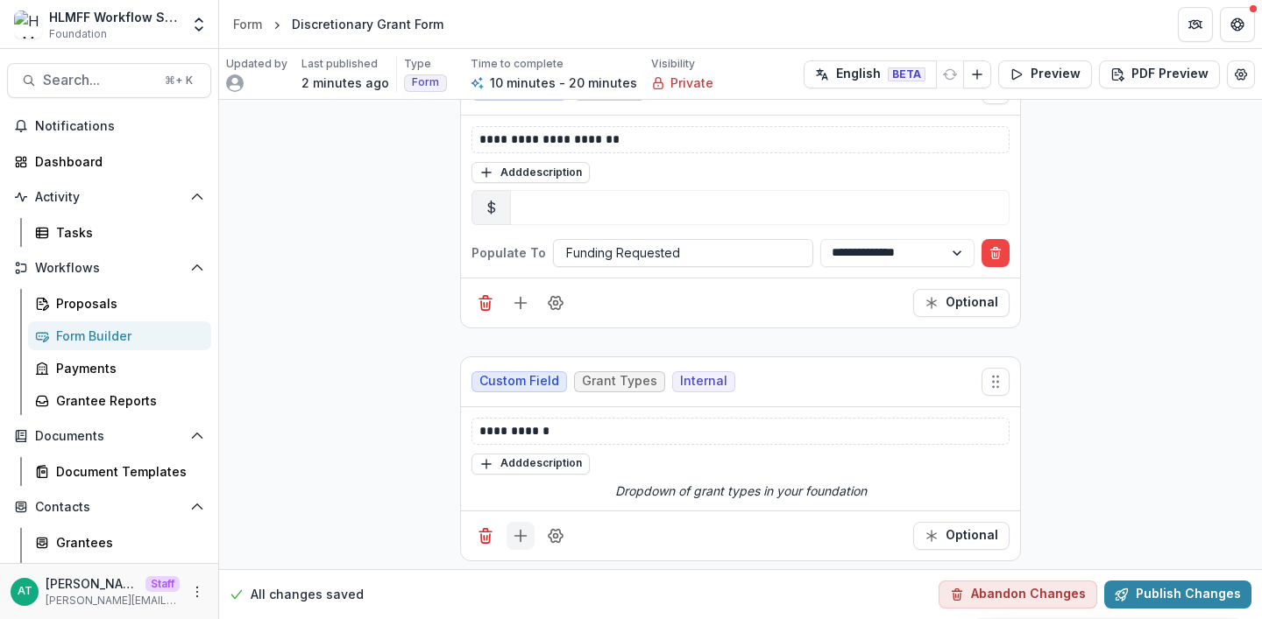
click at [506, 534] on button "Add field" at bounding box center [520, 536] width 28 height 28
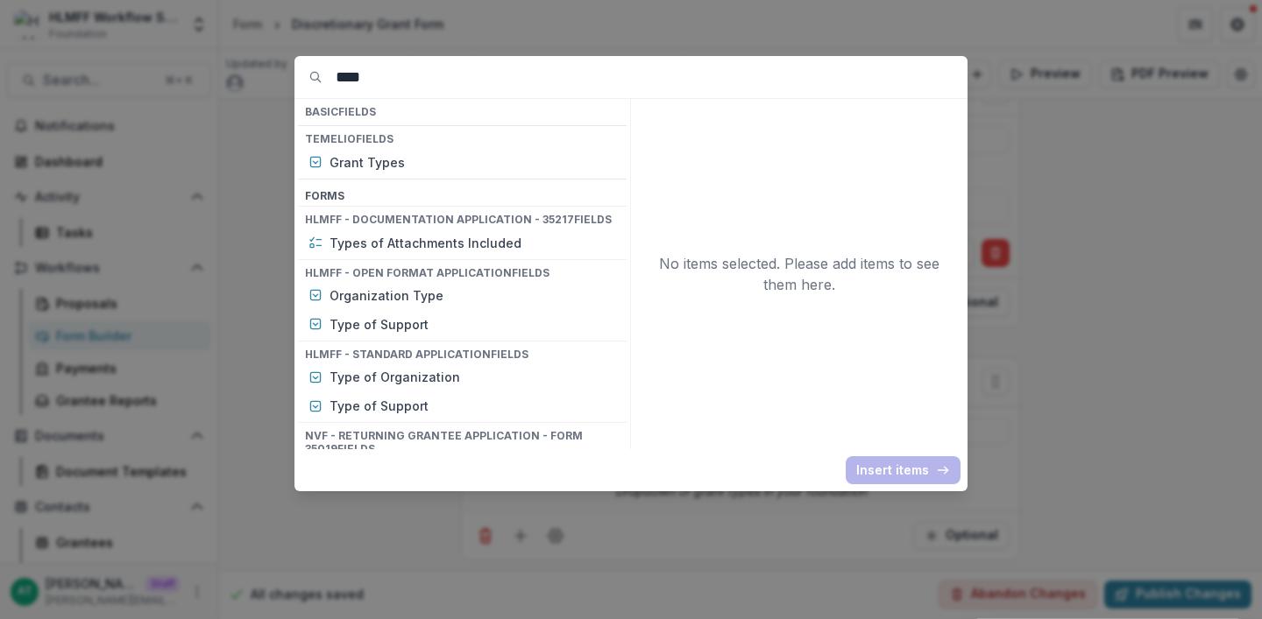
drag, startPoint x: 407, startPoint y: 74, endPoint x: 283, endPoint y: 74, distance: 124.4
click at [286, 74] on div "**** Basic Fields Temelio Fields Grant Types Form s HLMFF - Documentation Appli…" at bounding box center [631, 309] width 1262 height 619
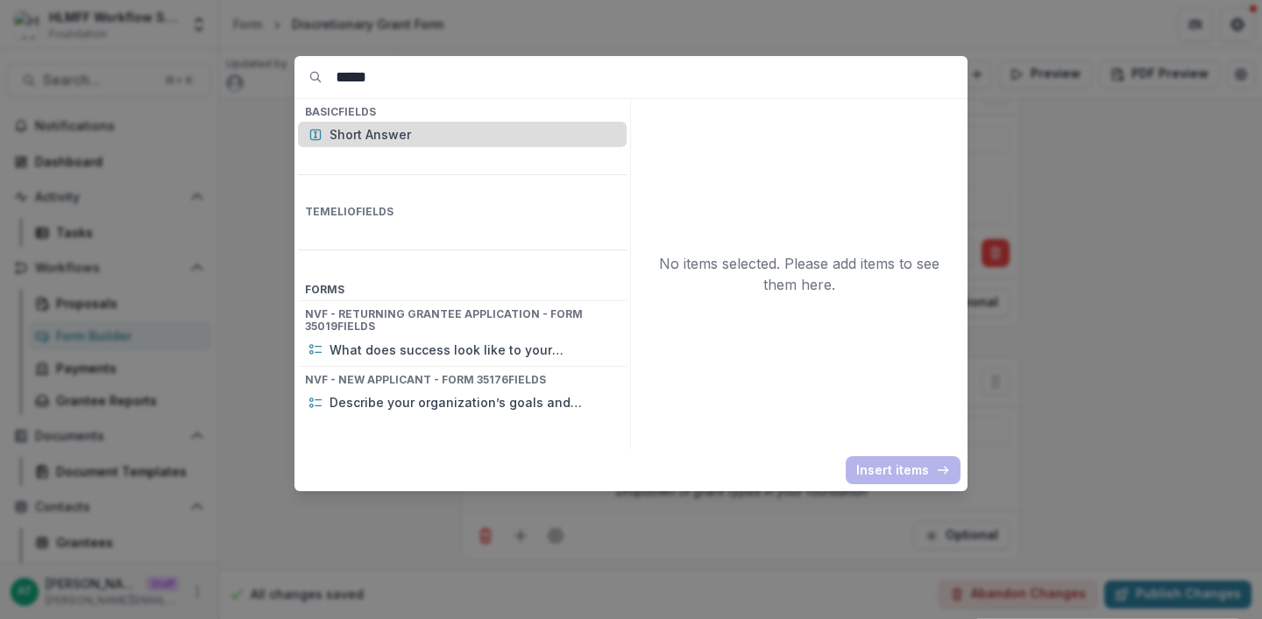
type input "*****"
click at [386, 134] on p "Short Answer" at bounding box center [472, 134] width 287 height 18
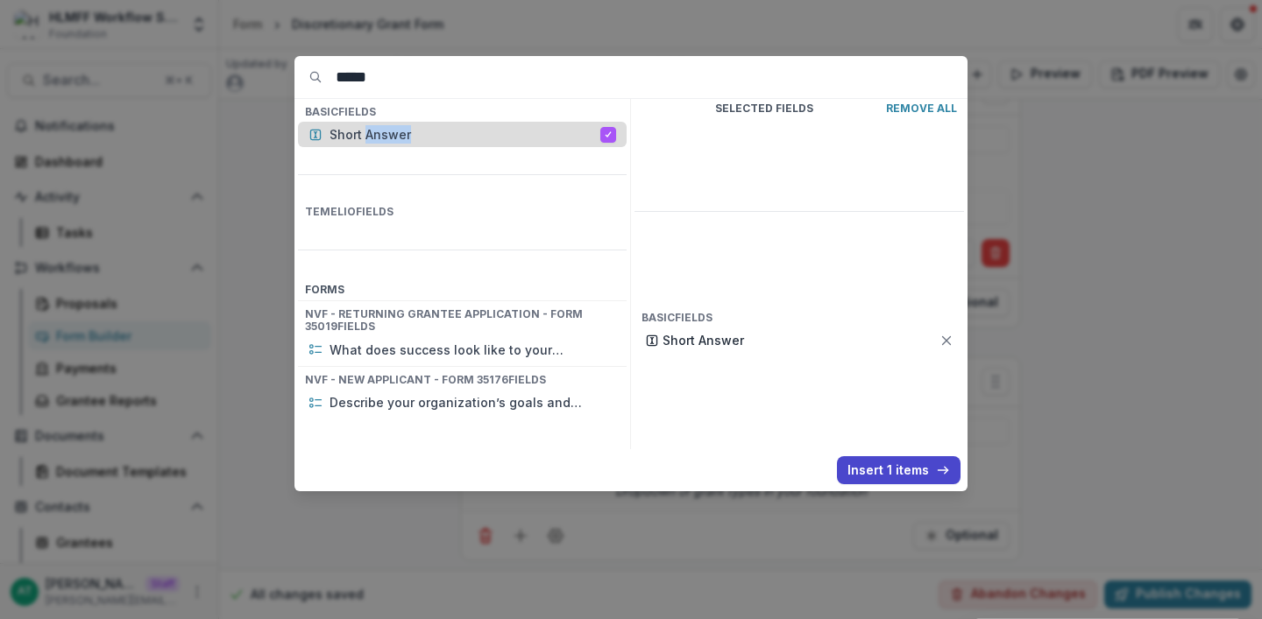
click at [386, 134] on p "Short Answer" at bounding box center [464, 134] width 271 height 18
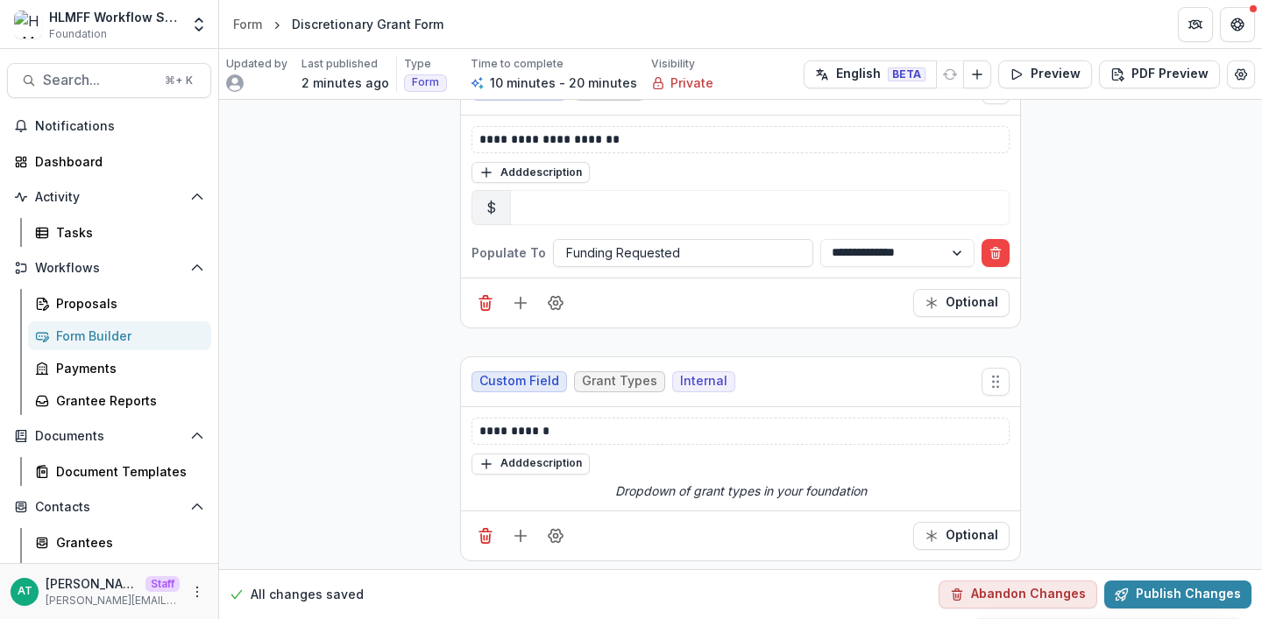
scroll to position [3250, 0]
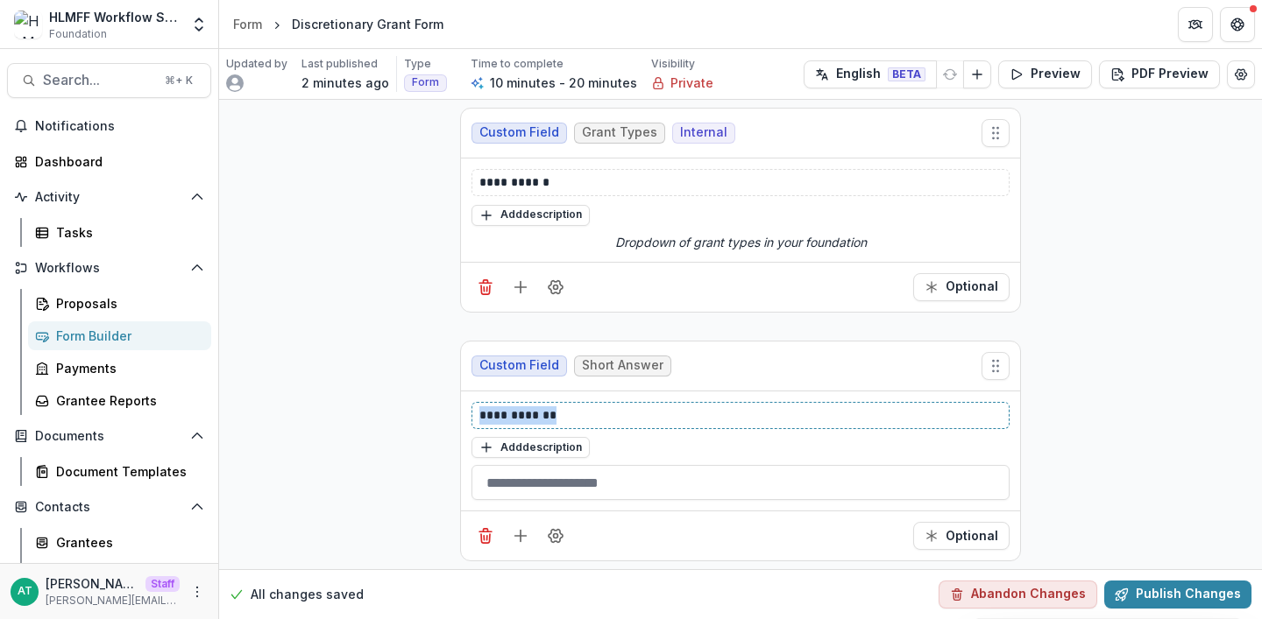
drag, startPoint x: 563, startPoint y: 410, endPoint x: 430, endPoint y: 410, distance: 132.3
click at [543, 522] on button "Field Settings" at bounding box center [555, 536] width 28 height 28
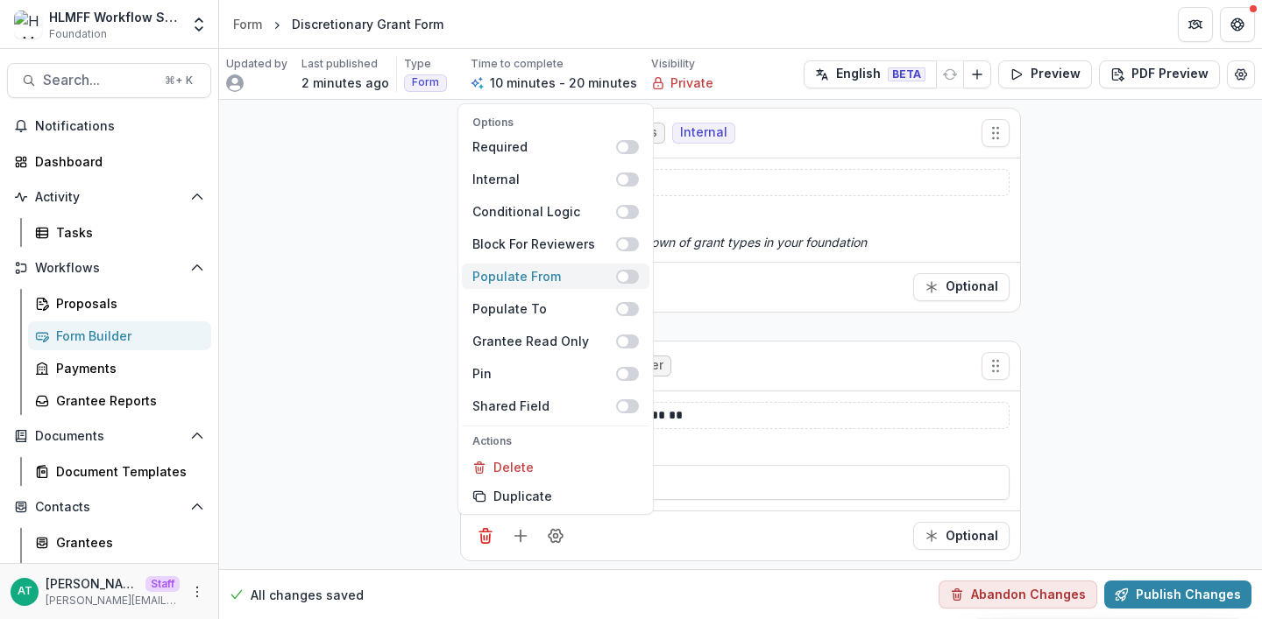
click at [626, 272] on span at bounding box center [627, 277] width 23 height 14
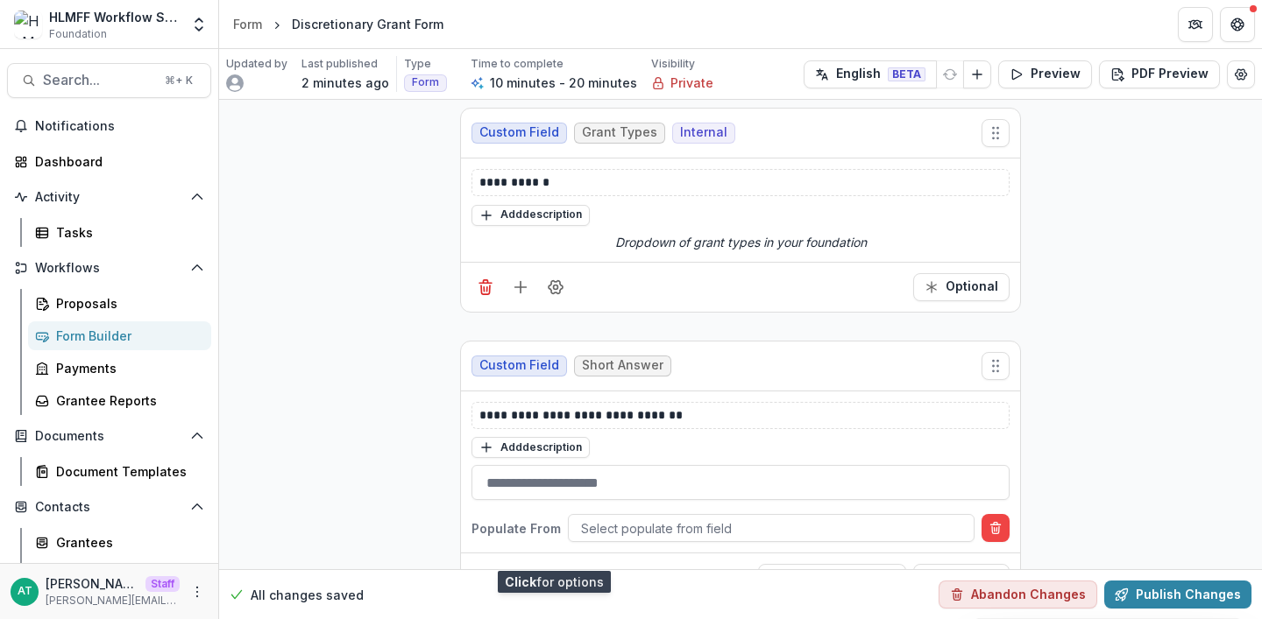
scroll to position [3292, 0]
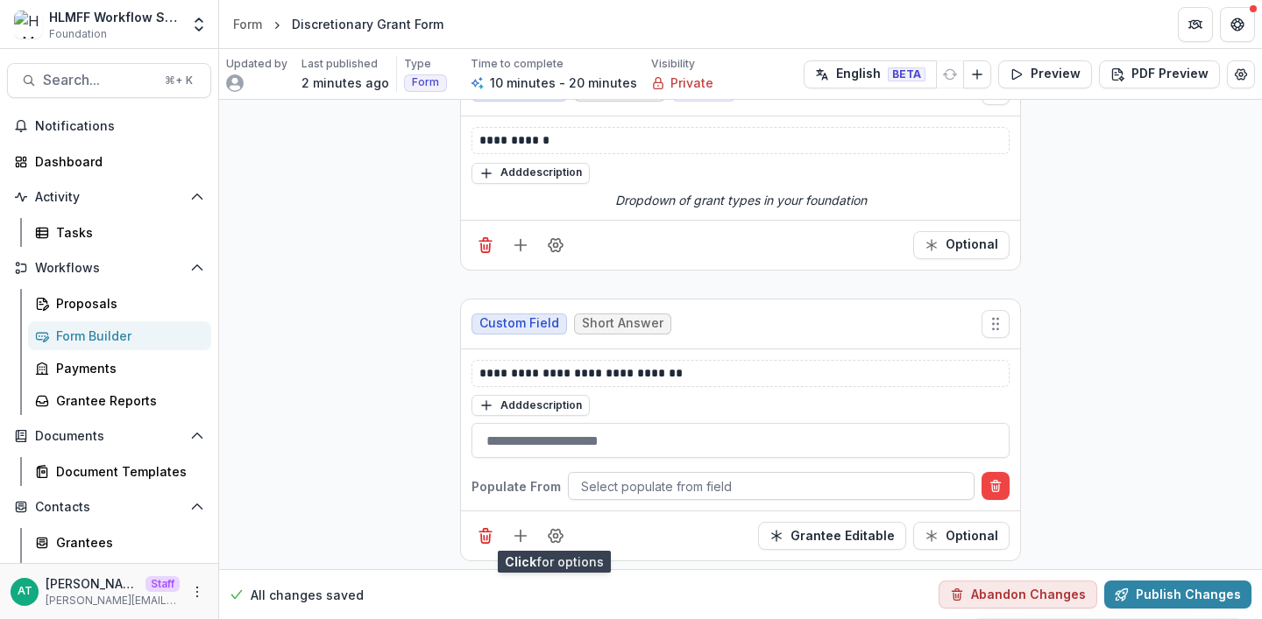
click at [629, 489] on div at bounding box center [771, 487] width 380 height 22
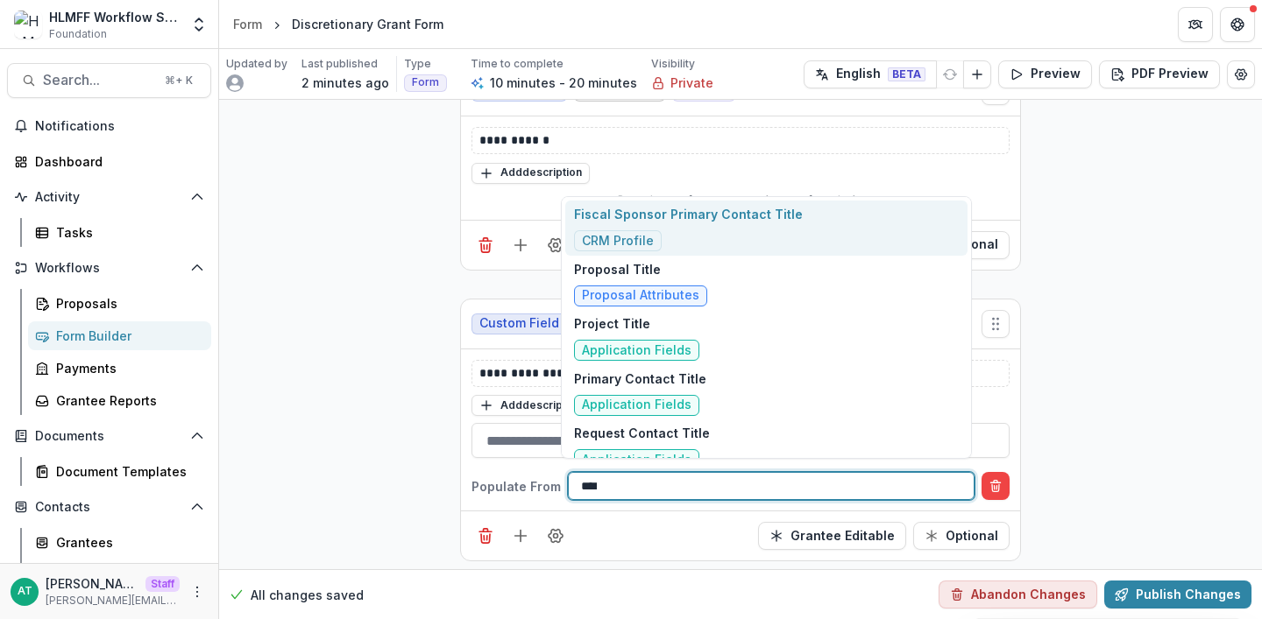
type input "*****"
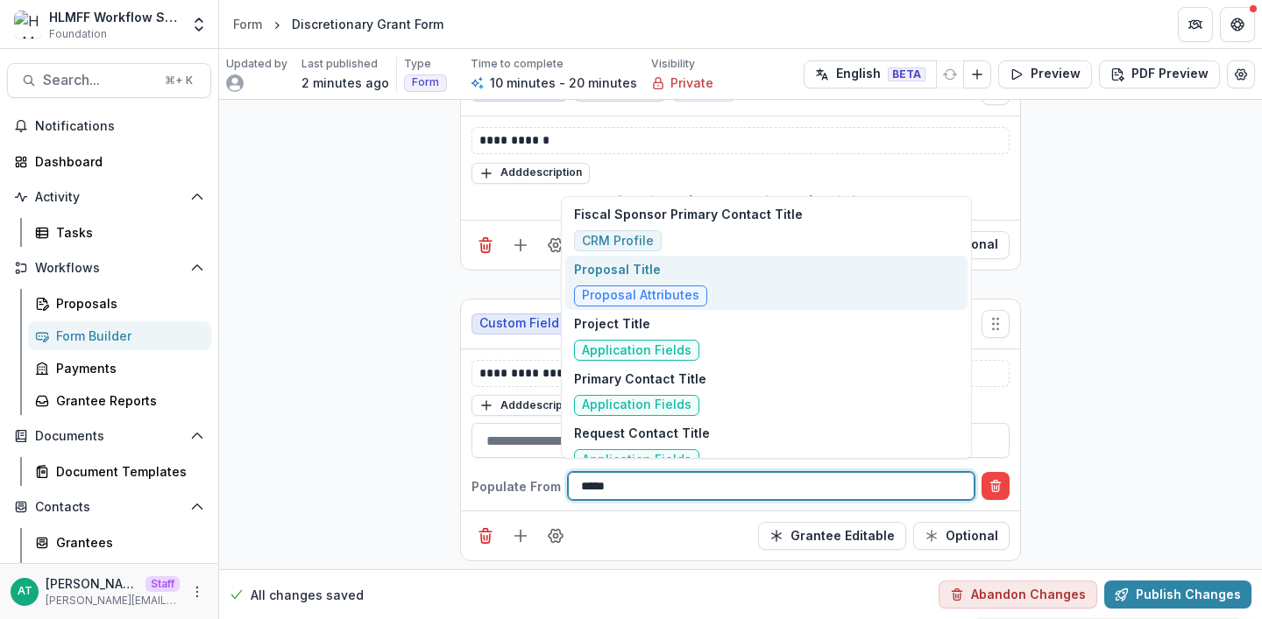
click at [684, 272] on p "Proposal Title" at bounding box center [640, 269] width 133 height 18
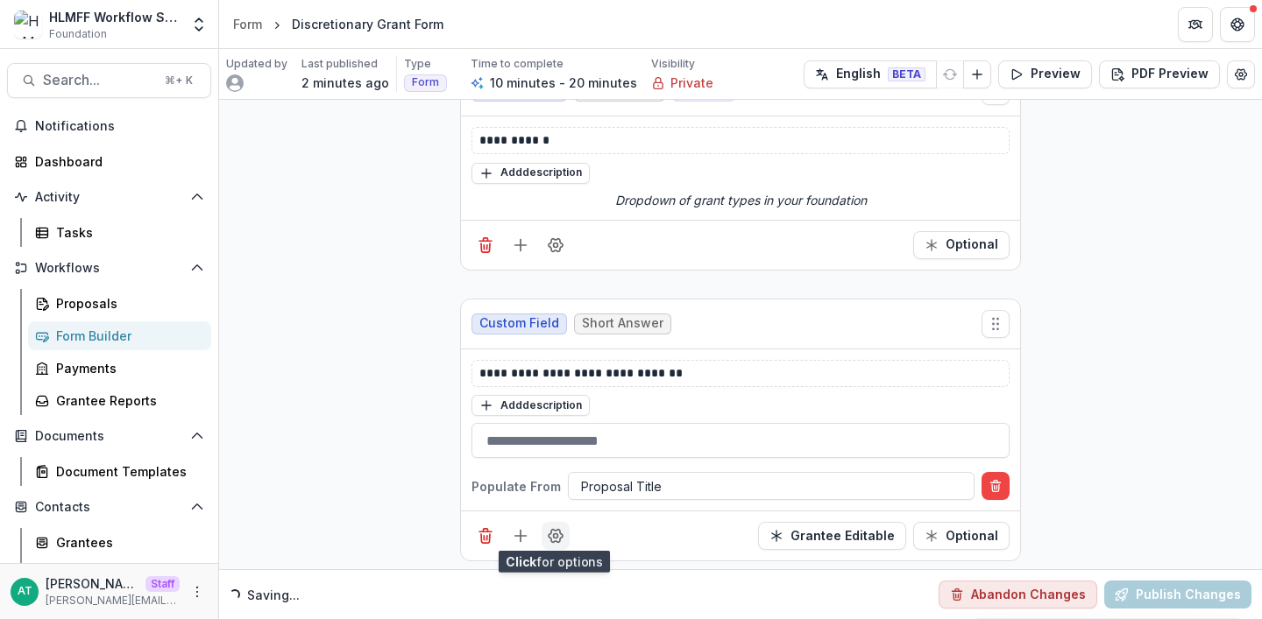
click at [550, 530] on icon "Field Settings" at bounding box center [555, 536] width 14 height 13
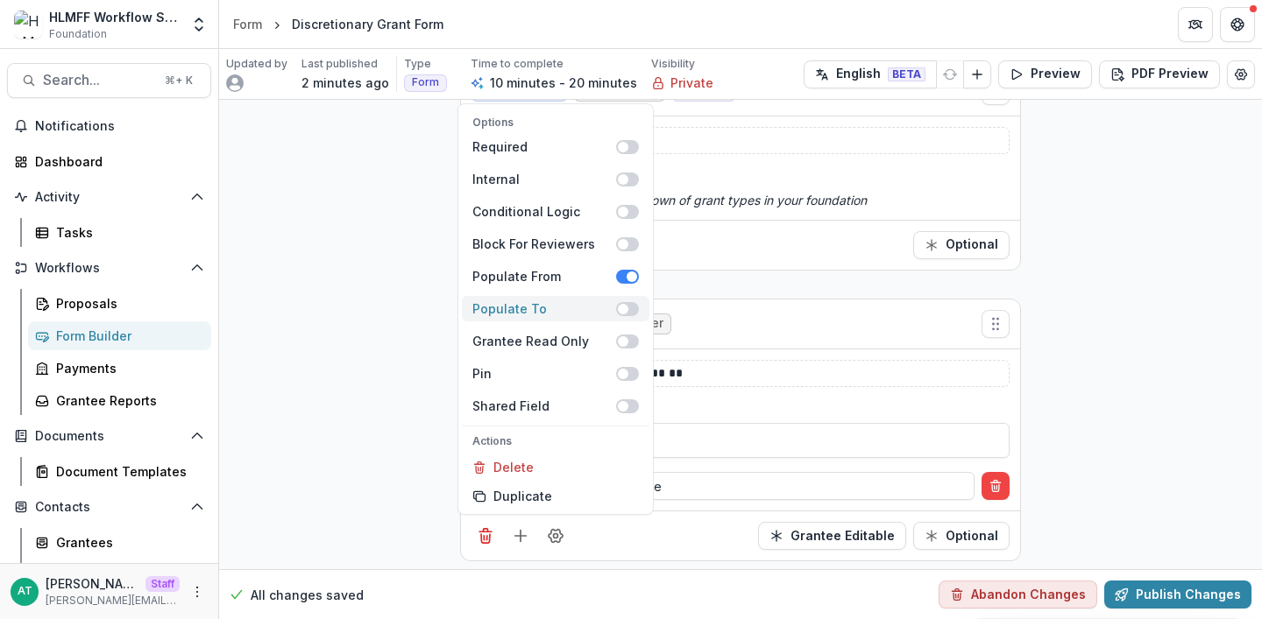
click at [625, 303] on span at bounding box center [627, 309] width 23 height 14
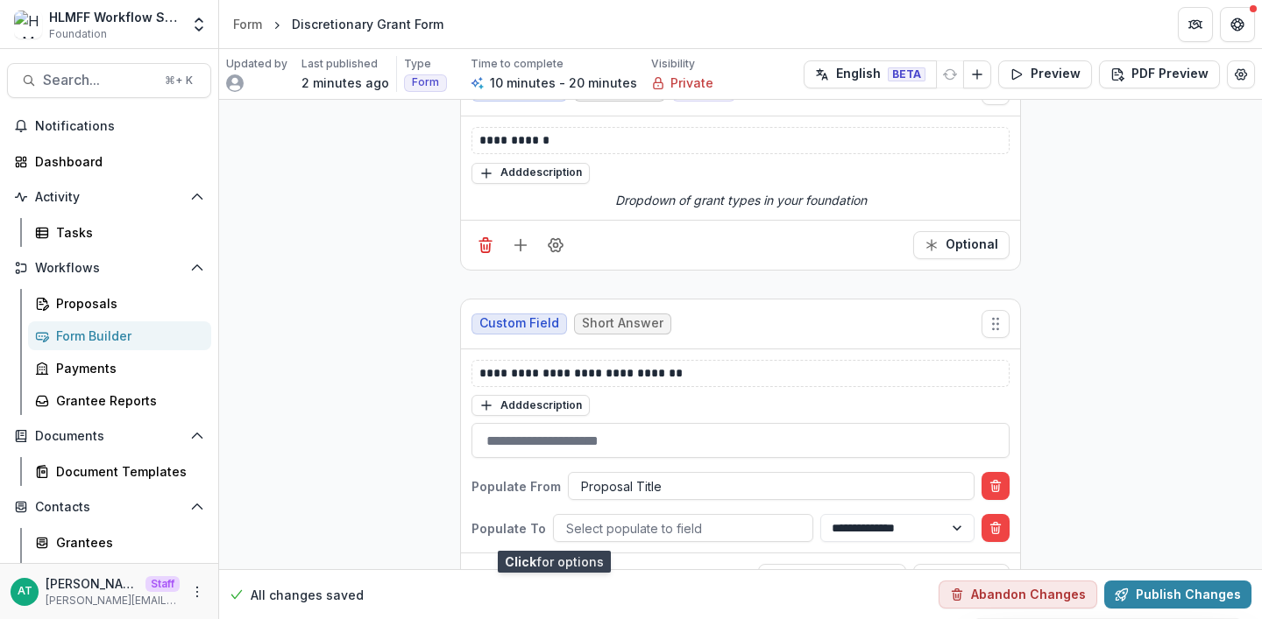
scroll to position [3334, 0]
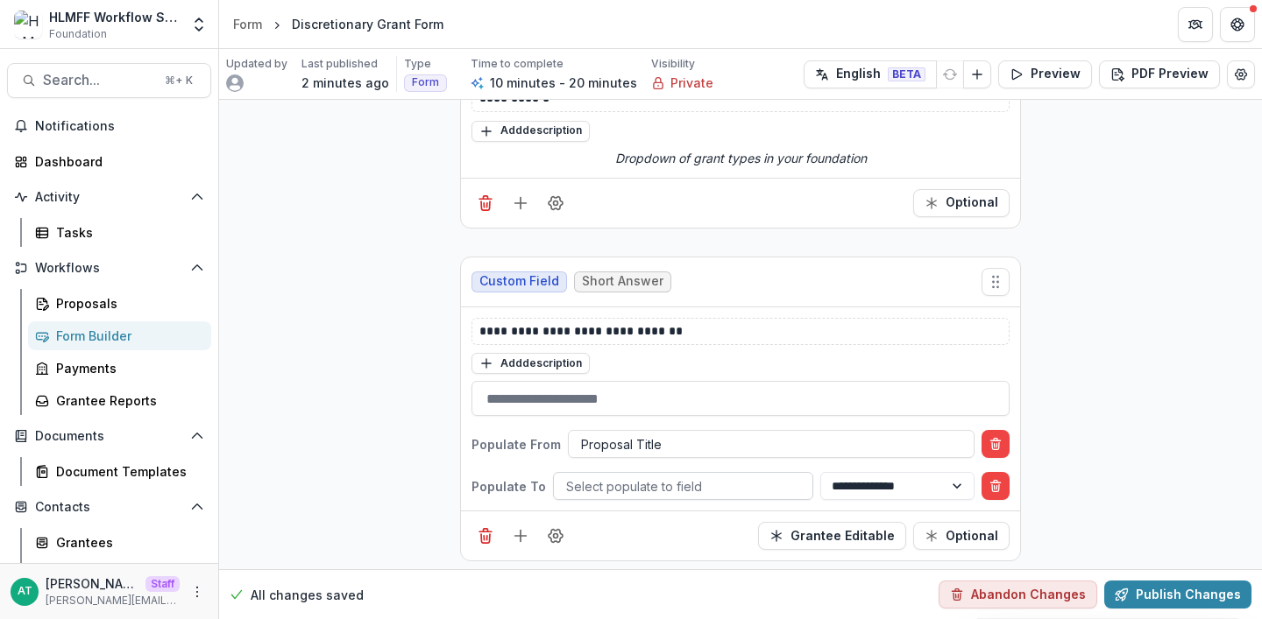
click at [605, 476] on div at bounding box center [683, 487] width 234 height 22
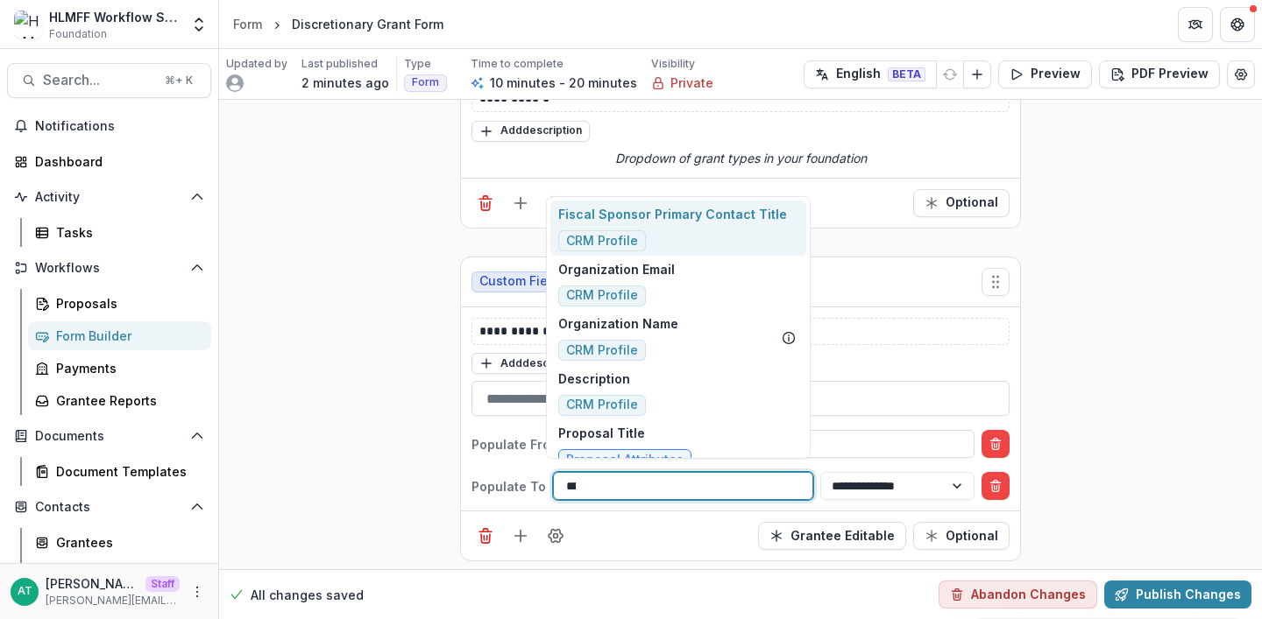
type input "*****"
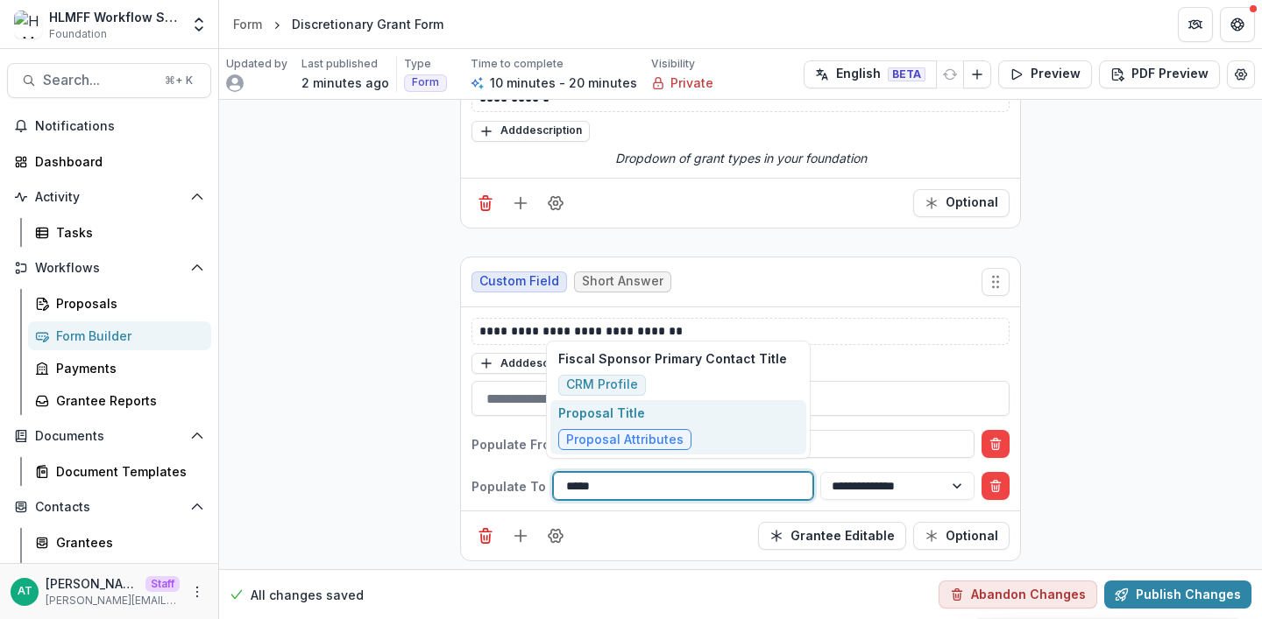
click at [638, 419] on p "Proposal Title" at bounding box center [624, 413] width 133 height 18
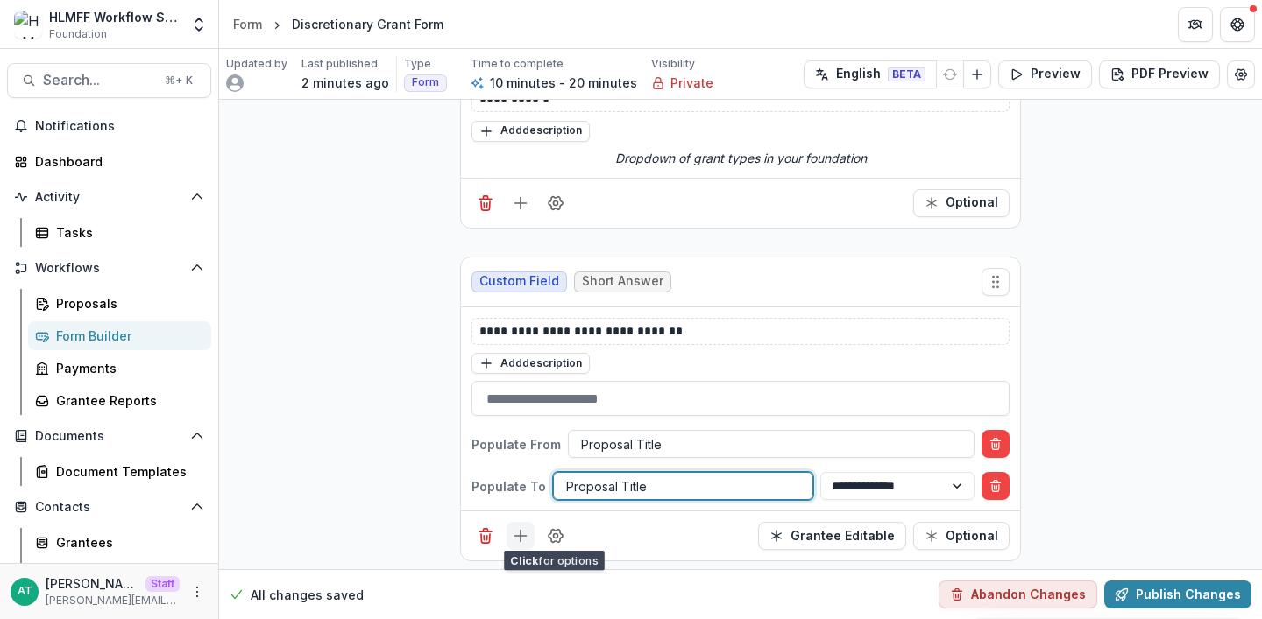
click at [506, 533] on button "Add field" at bounding box center [520, 536] width 28 height 28
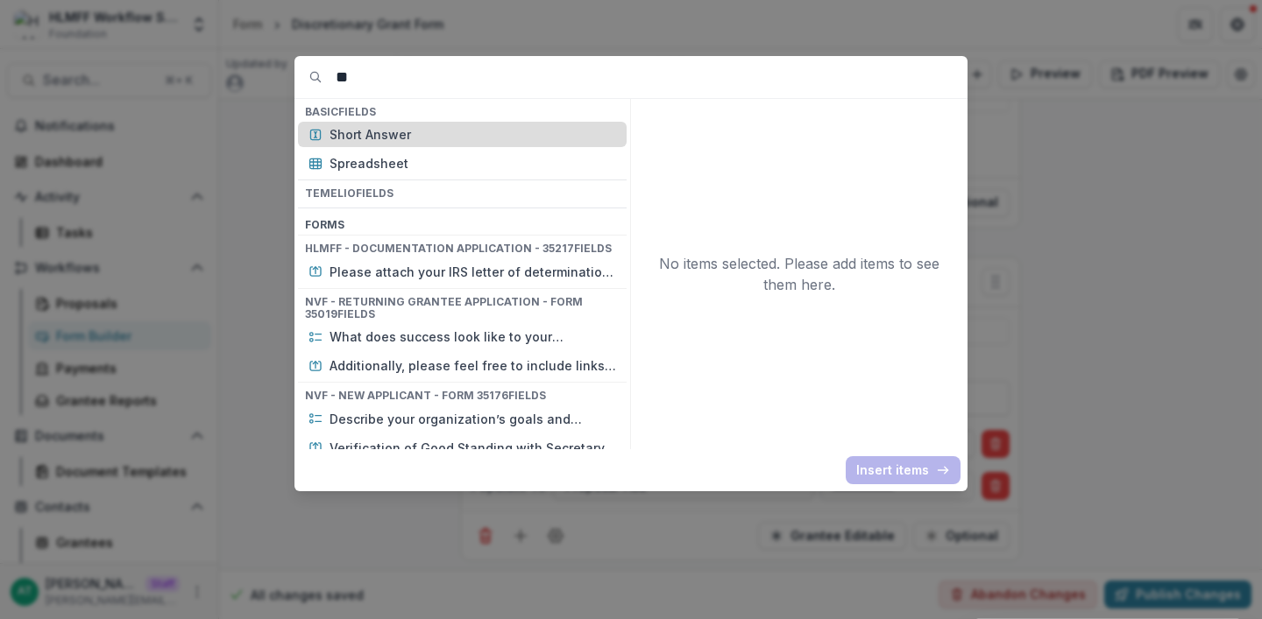
type input "*"
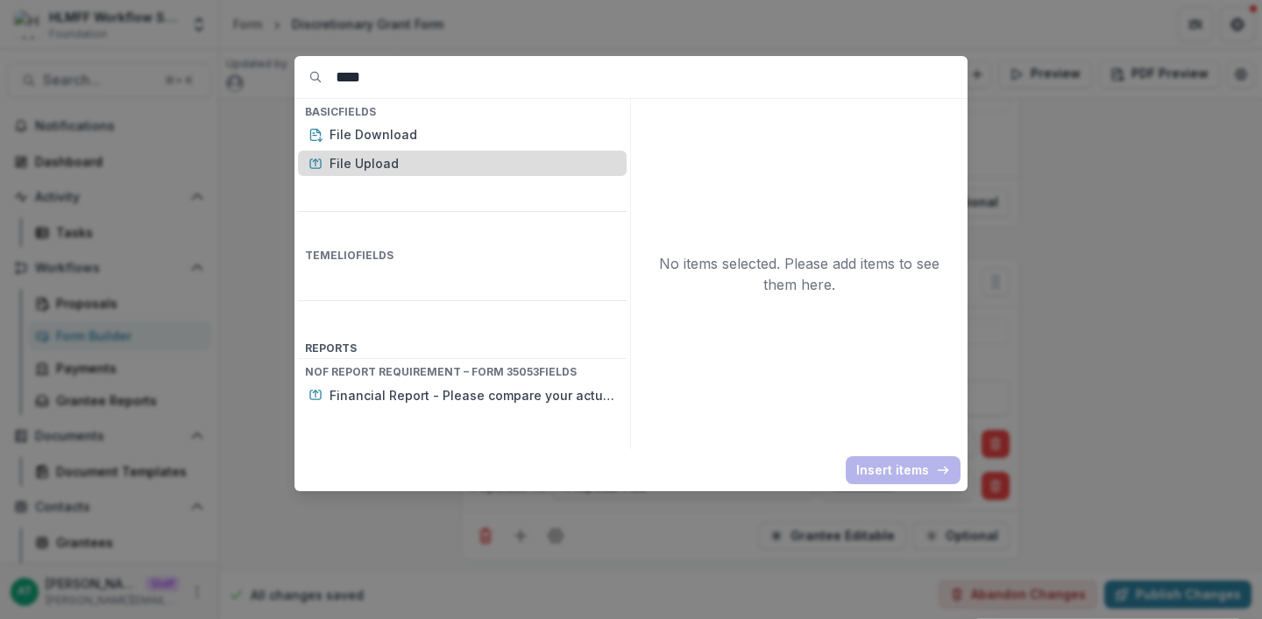
type input "****"
click at [353, 154] on div "File Upload" at bounding box center [462, 163] width 329 height 25
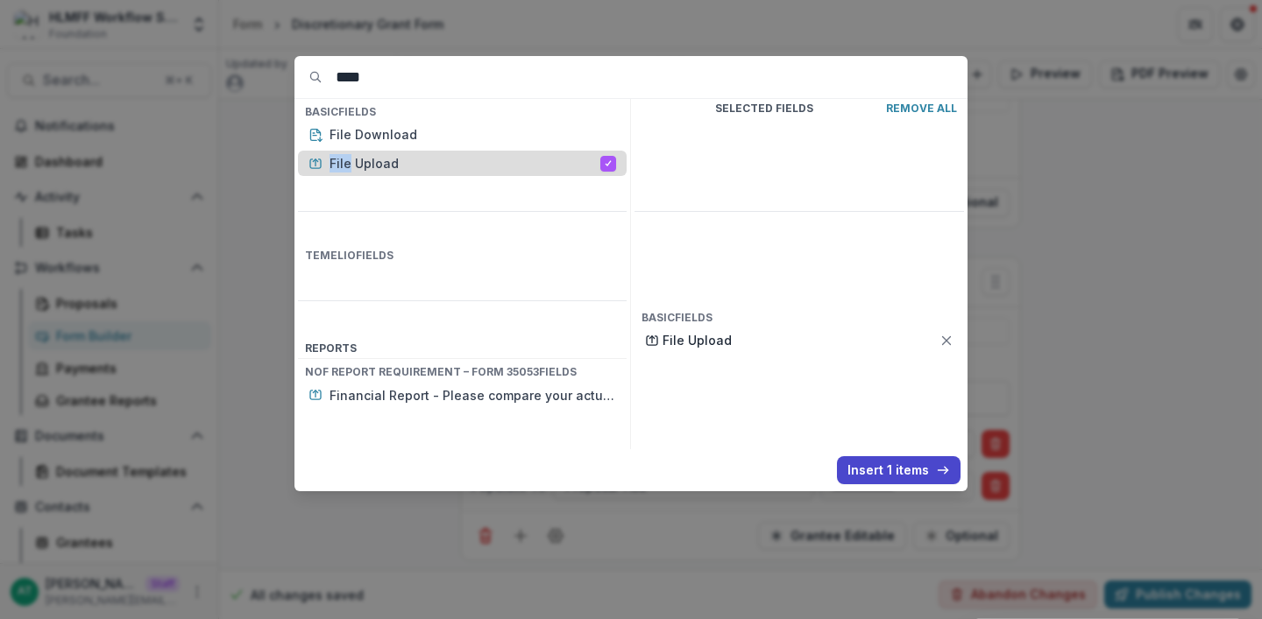
click at [353, 154] on p "File Upload" at bounding box center [464, 163] width 271 height 18
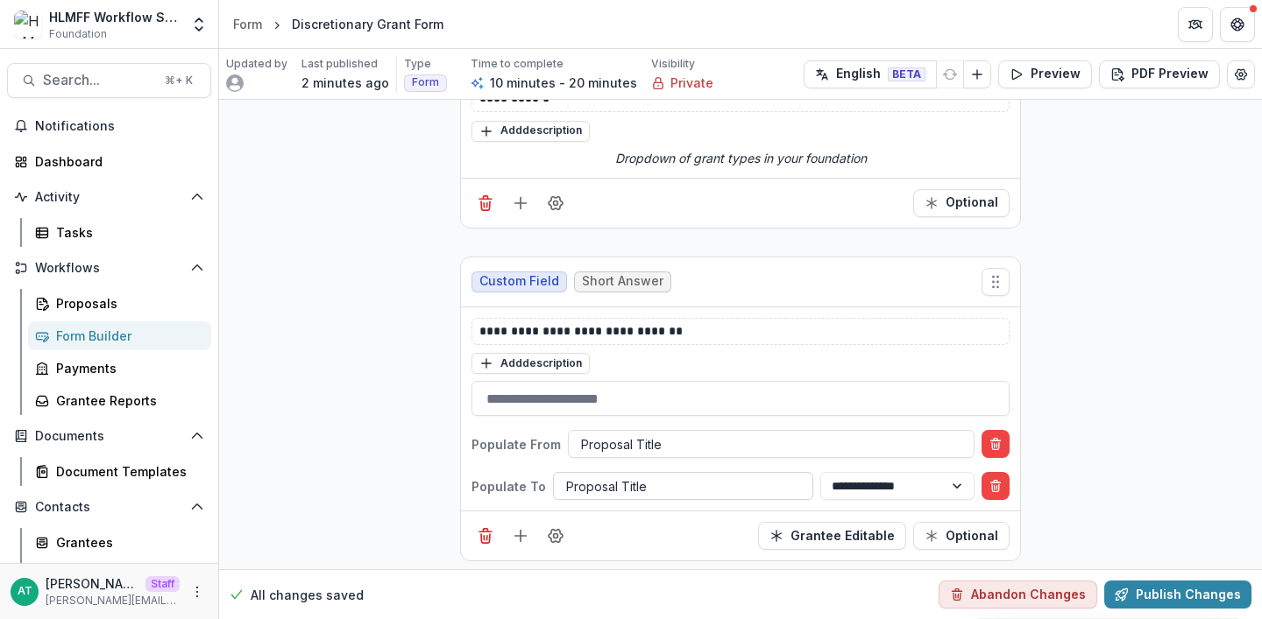
scroll to position [3694, 0]
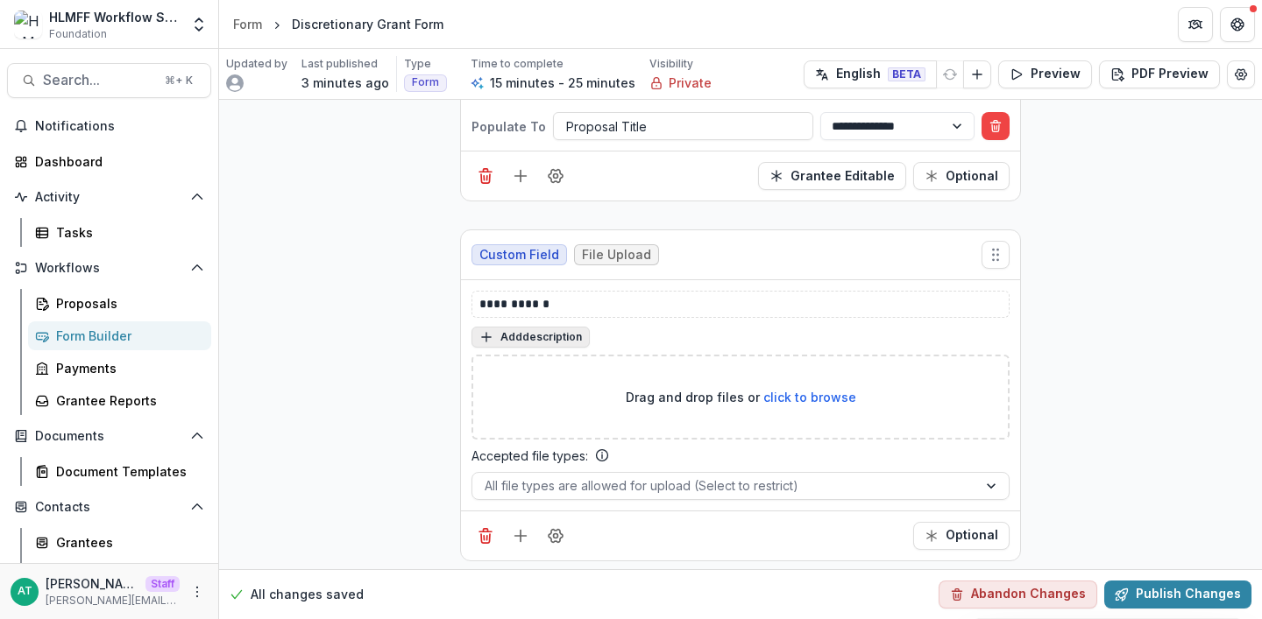
click at [550, 334] on button "Add description" at bounding box center [530, 337] width 118 height 21
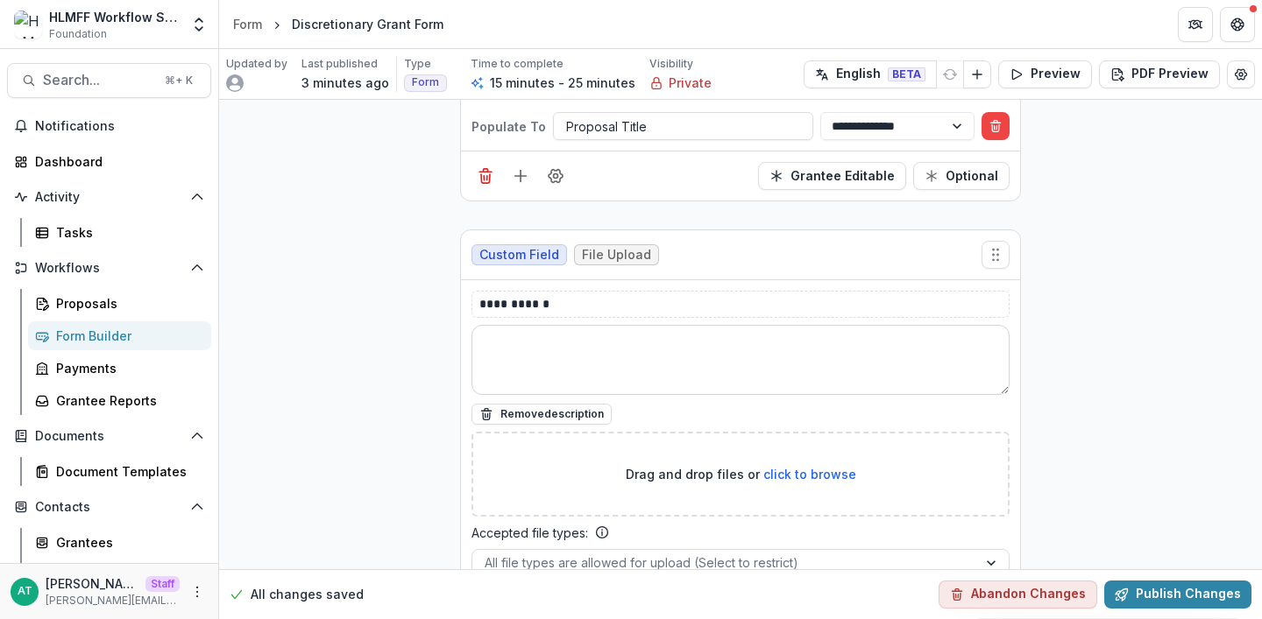
click at [550, 343] on textarea at bounding box center [740, 360] width 538 height 70
paste textarea "**********"
type textarea "**********"
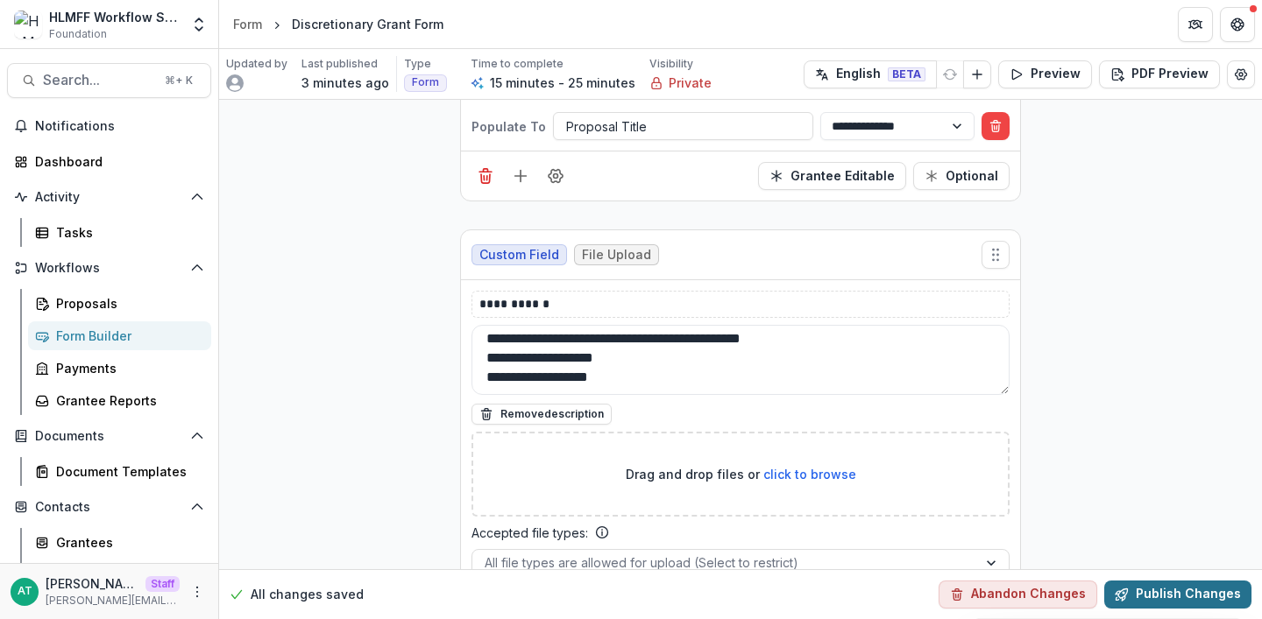
click at [1152, 600] on button "Publish Changes" at bounding box center [1177, 595] width 147 height 28
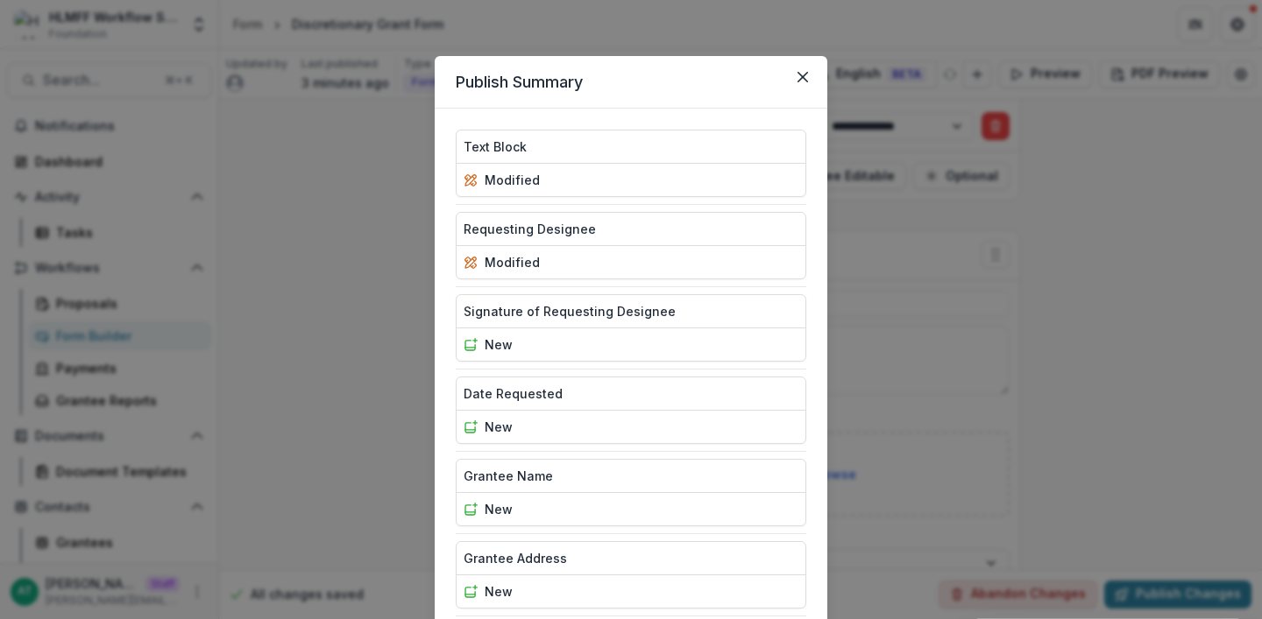
scroll to position [865, 0]
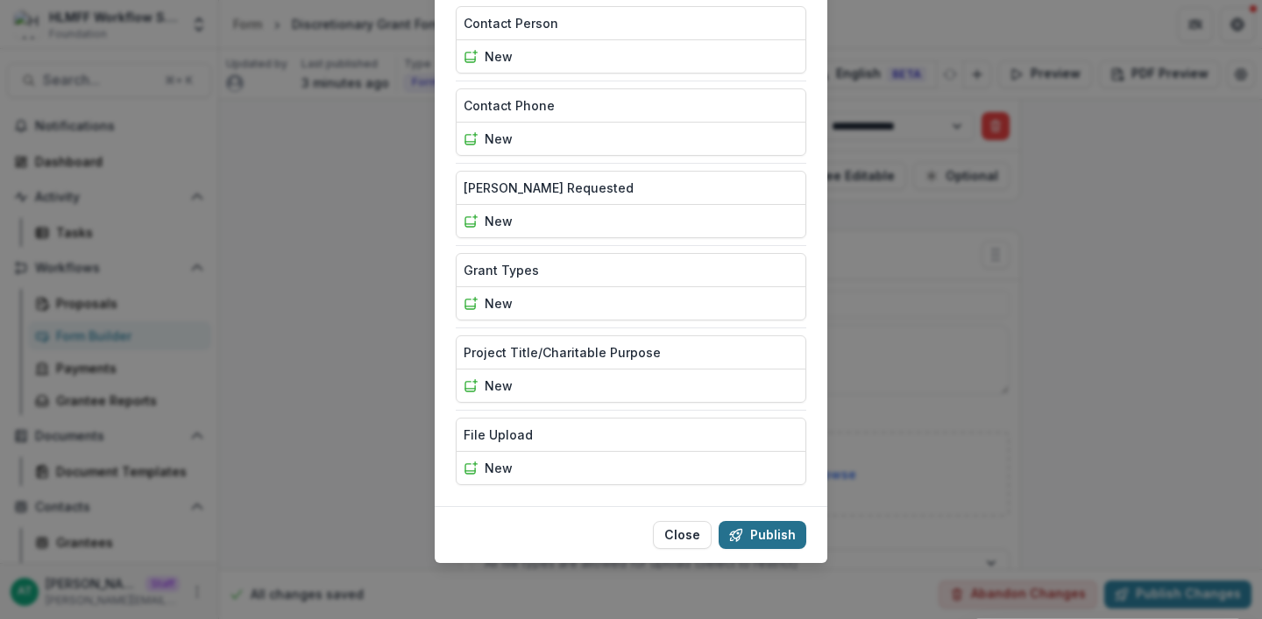
click at [747, 531] on button "Publish" at bounding box center [762, 535] width 88 height 28
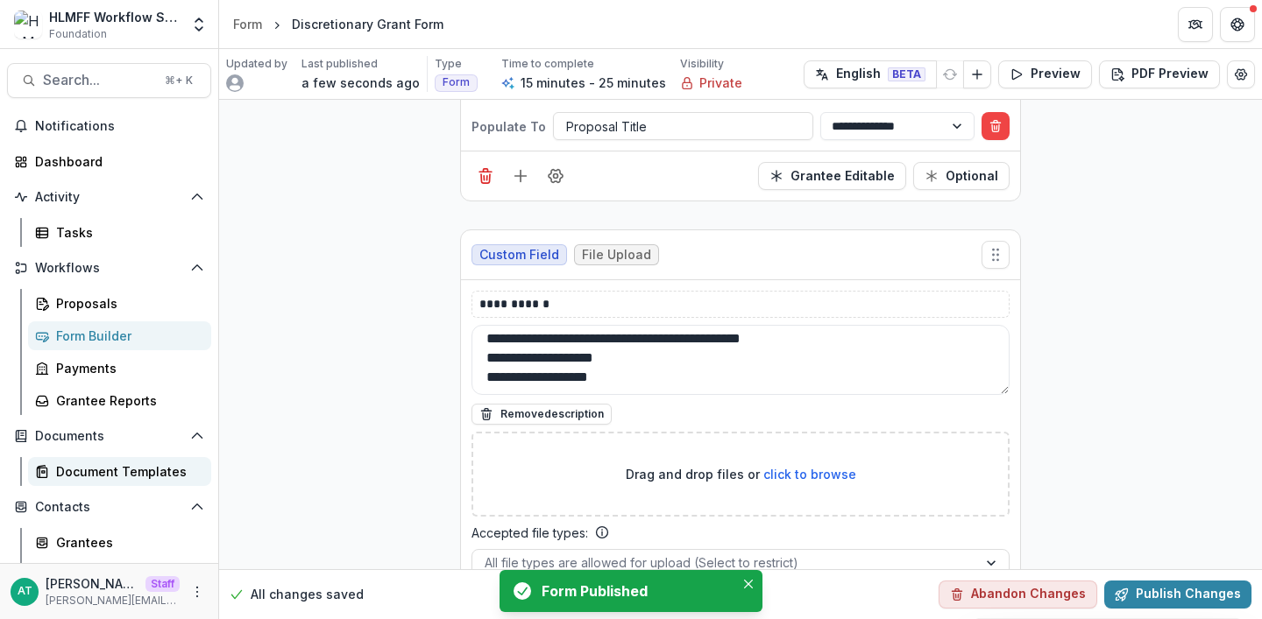
click at [104, 472] on div "Document Templates" at bounding box center [126, 472] width 141 height 18
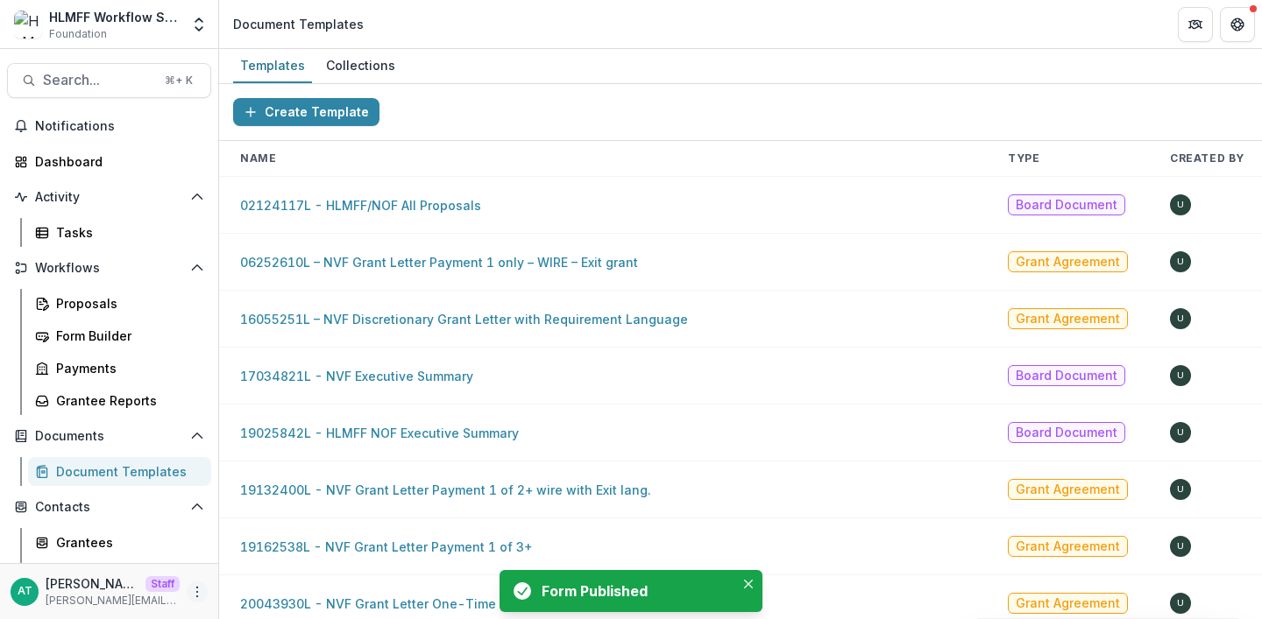
click at [195, 586] on icon "More" at bounding box center [197, 592] width 14 height 14
click at [266, 556] on link "User Settings" at bounding box center [308, 555] width 188 height 29
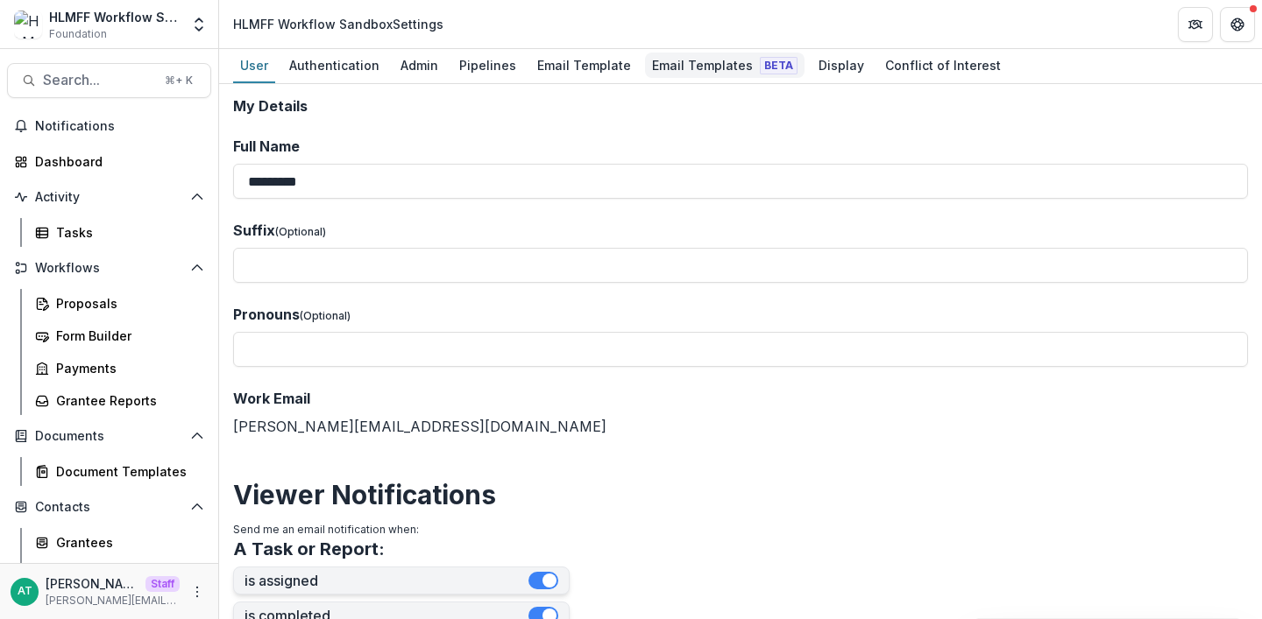
click at [684, 80] on link "Email Templates Beta" at bounding box center [724, 66] width 159 height 34
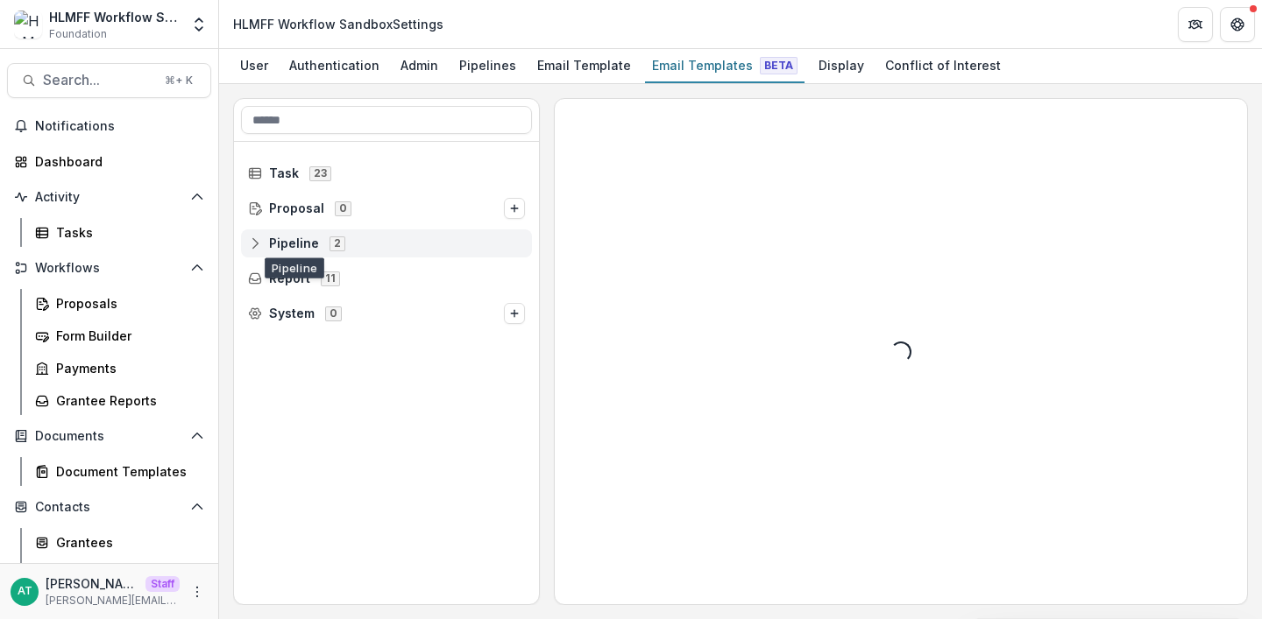
click at [297, 241] on span "Pipeline" at bounding box center [294, 244] width 50 height 15
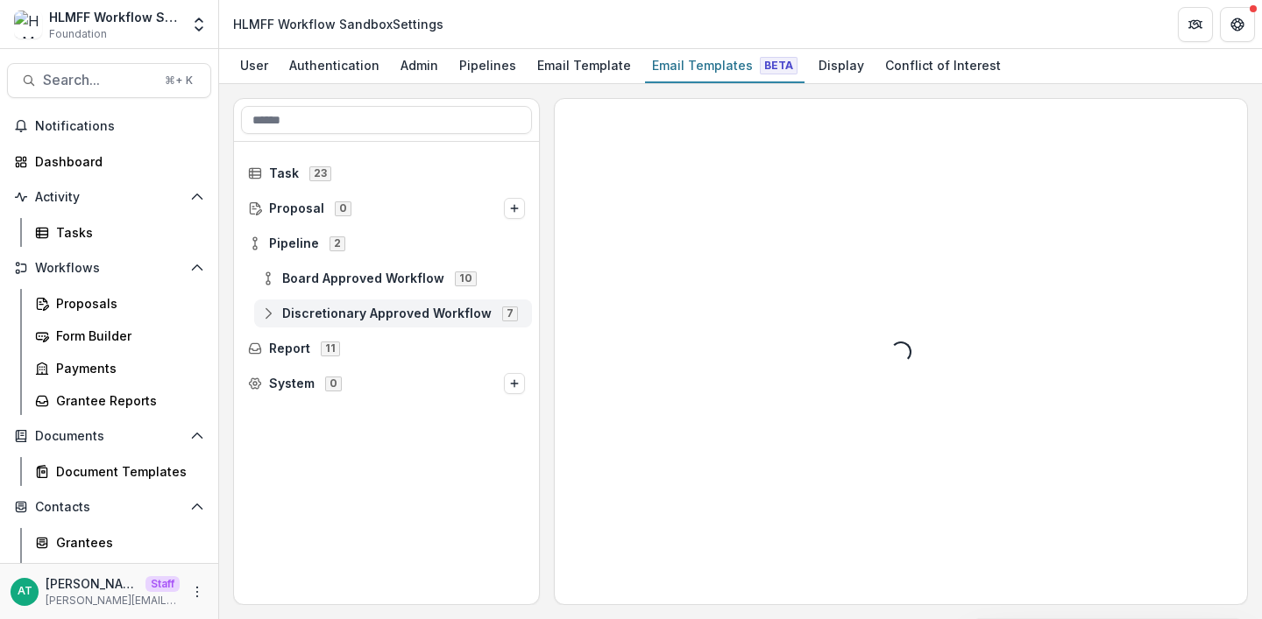
click at [308, 315] on span "Discretionary Approved Workflow" at bounding box center [386, 314] width 209 height 15
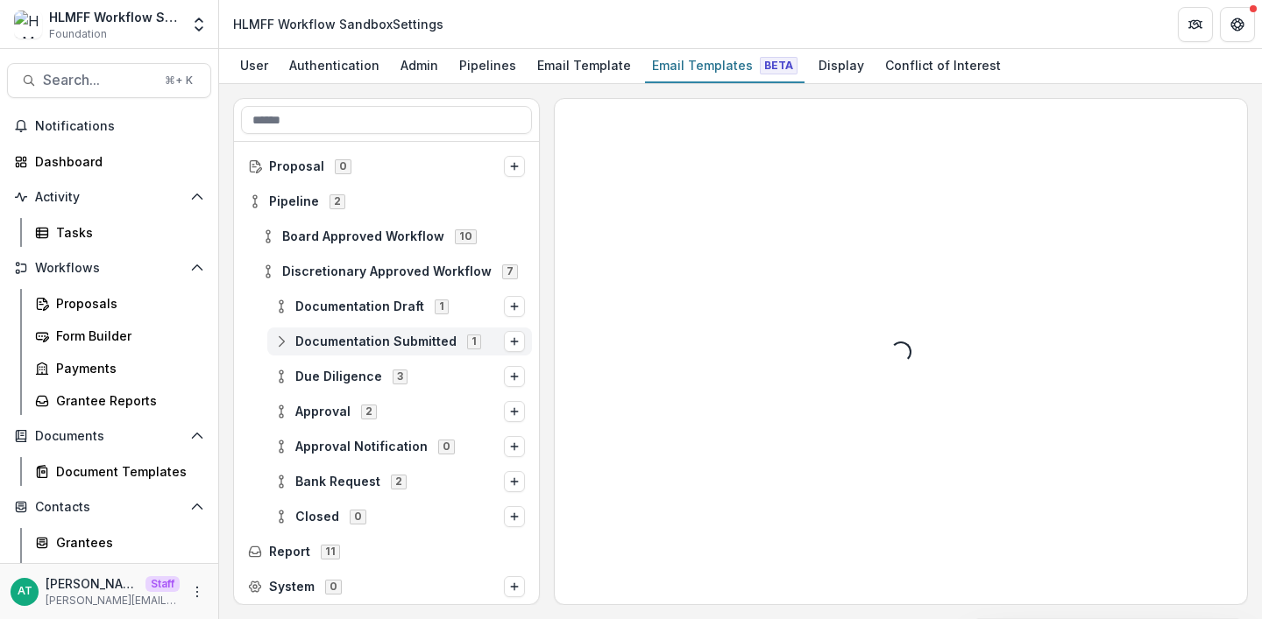
scroll to position [41, 0]
click at [338, 446] on span "Approval Notification" at bounding box center [361, 448] width 132 height 15
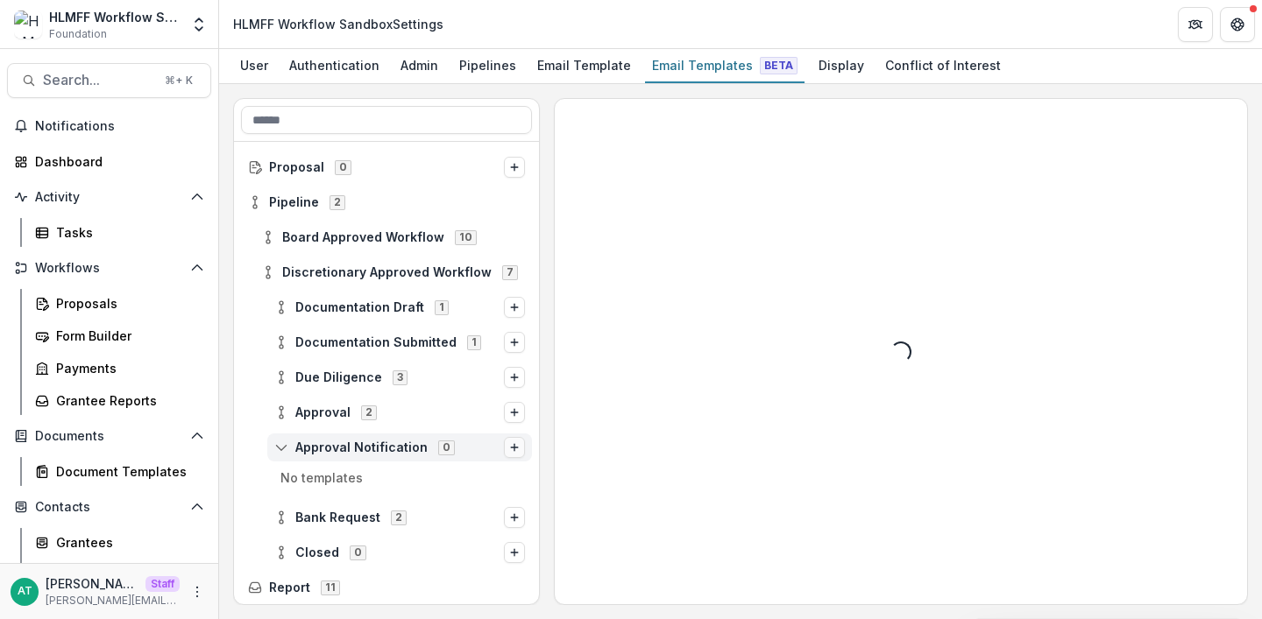
click at [513, 448] on icon "Options" at bounding box center [514, 447] width 11 height 11
click at [402, 436] on button "Stage Change Message" at bounding box center [374, 434] width 237 height 25
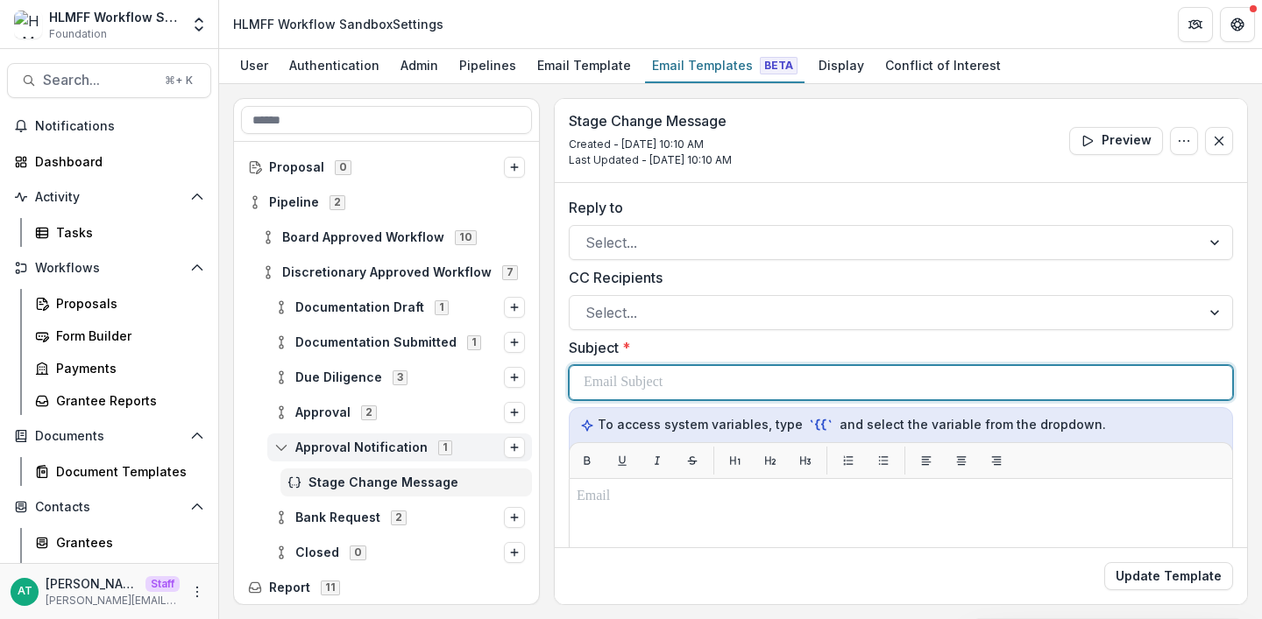
click at [655, 374] on p at bounding box center [623, 382] width 79 height 21
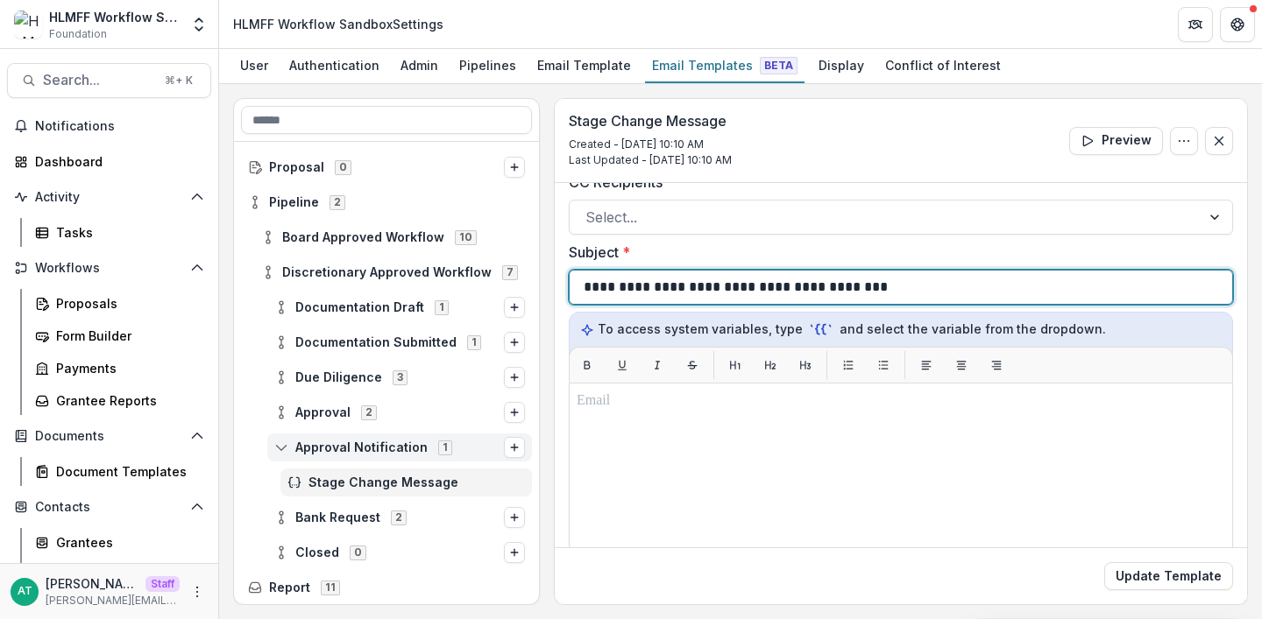
scroll to position [94, 0]
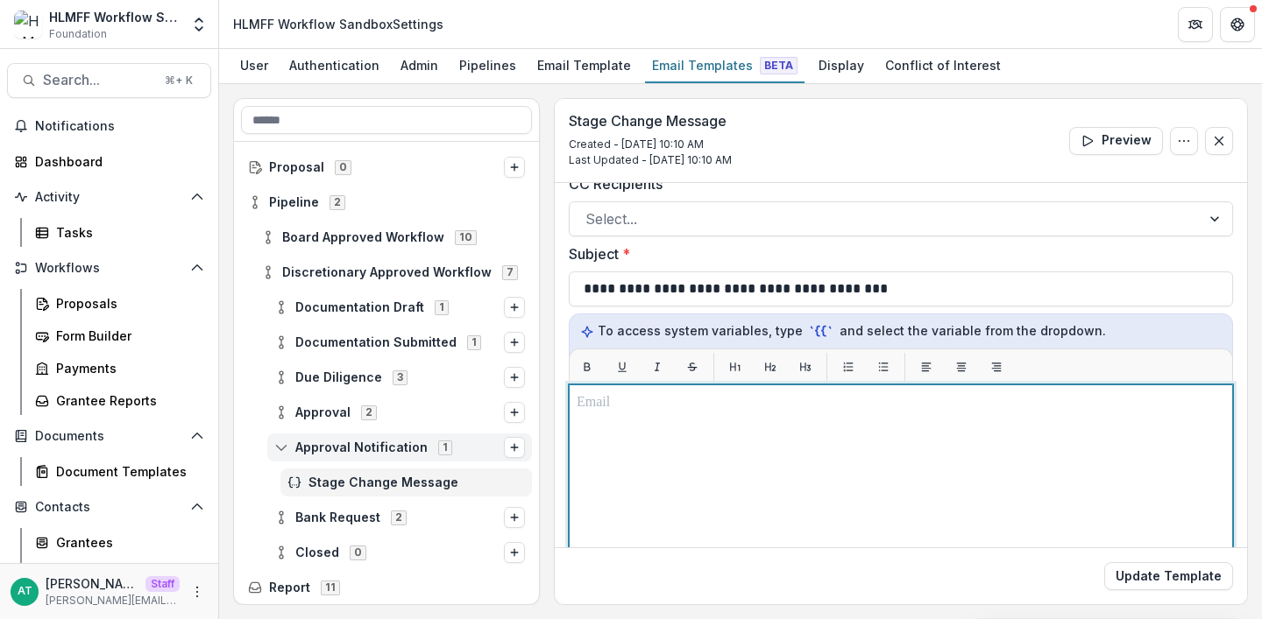
click at [644, 419] on div at bounding box center [901, 604] width 648 height 422
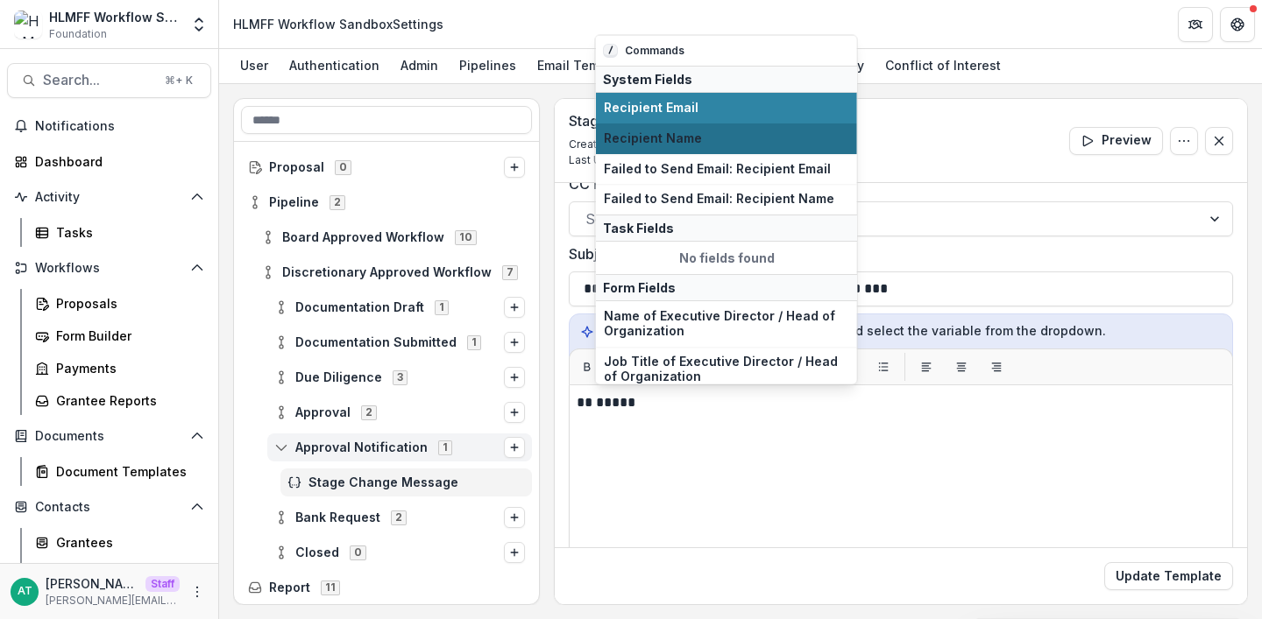
click at [639, 139] on span "Recipient Name" at bounding box center [726, 138] width 245 height 15
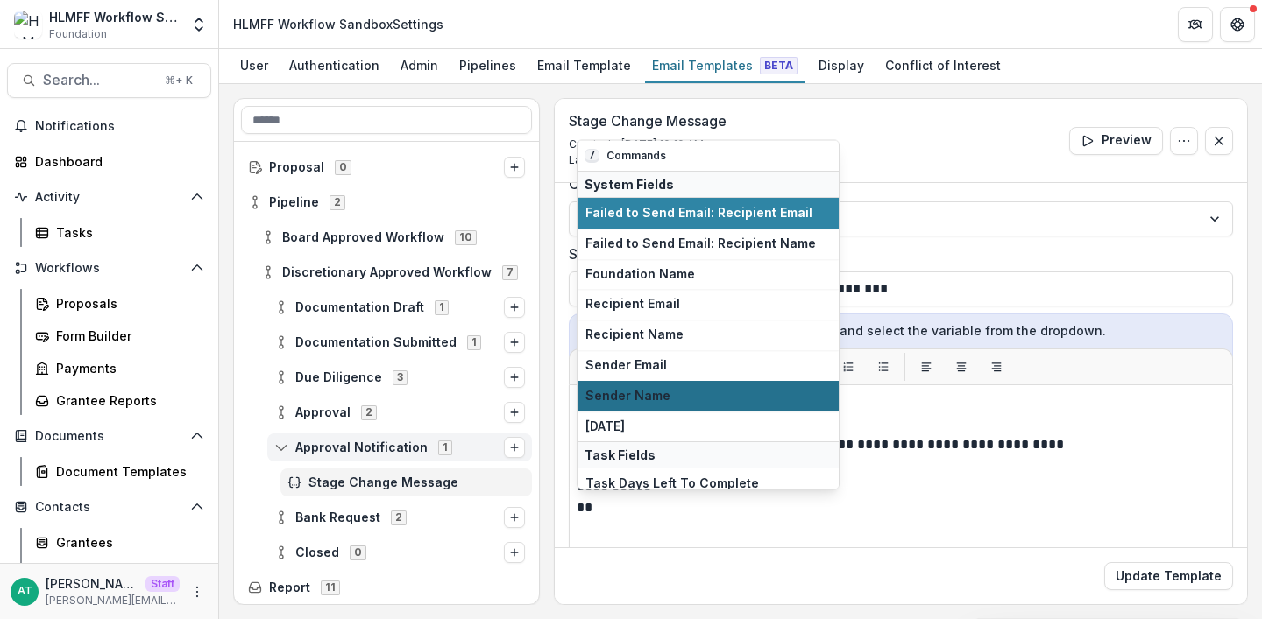
click at [738, 387] on button "Sender Name" at bounding box center [707, 395] width 261 height 31
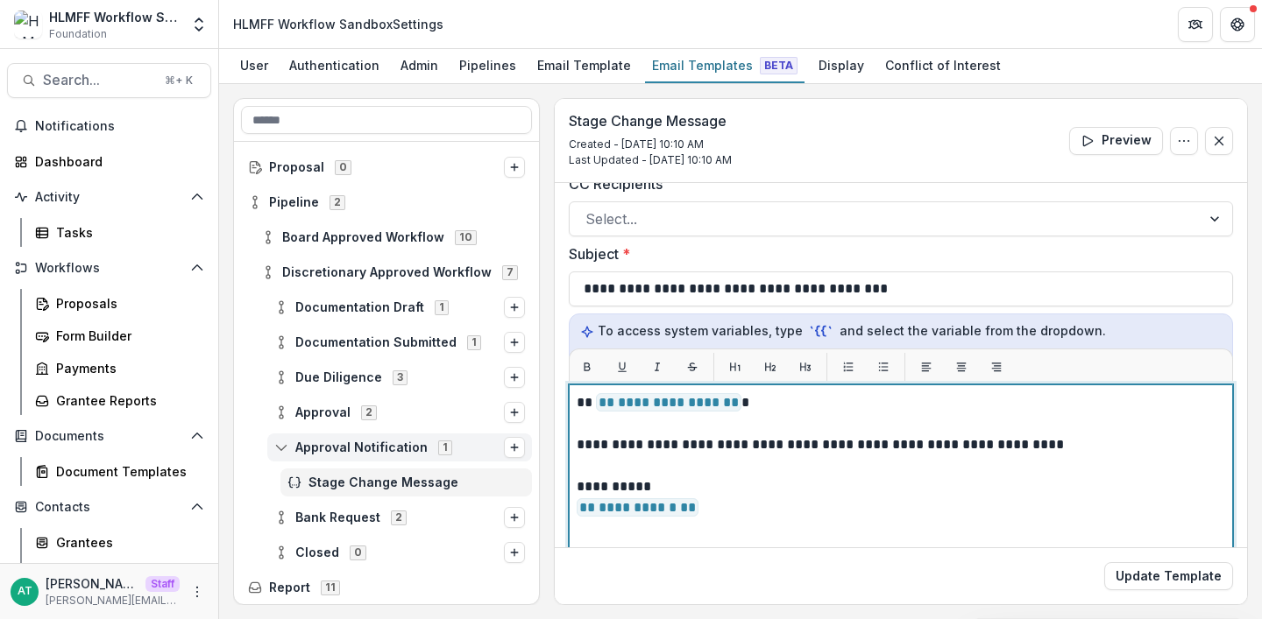
scroll to position [231, 0]
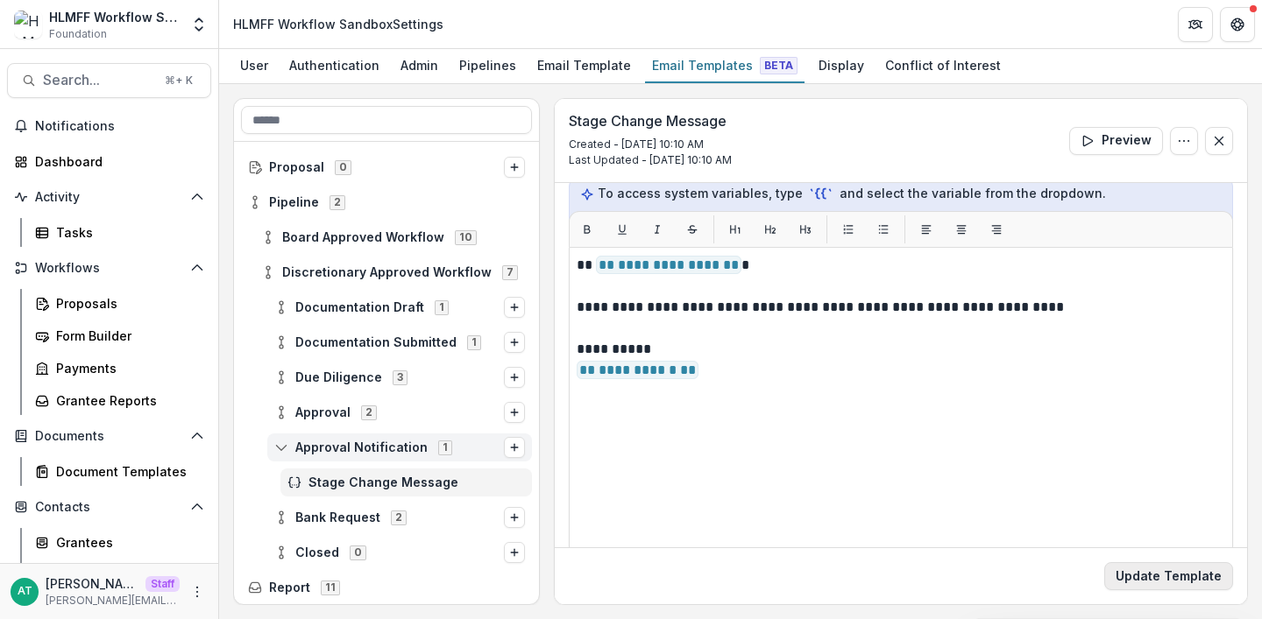
click at [1120, 568] on button "Update Template" at bounding box center [1168, 577] width 129 height 28
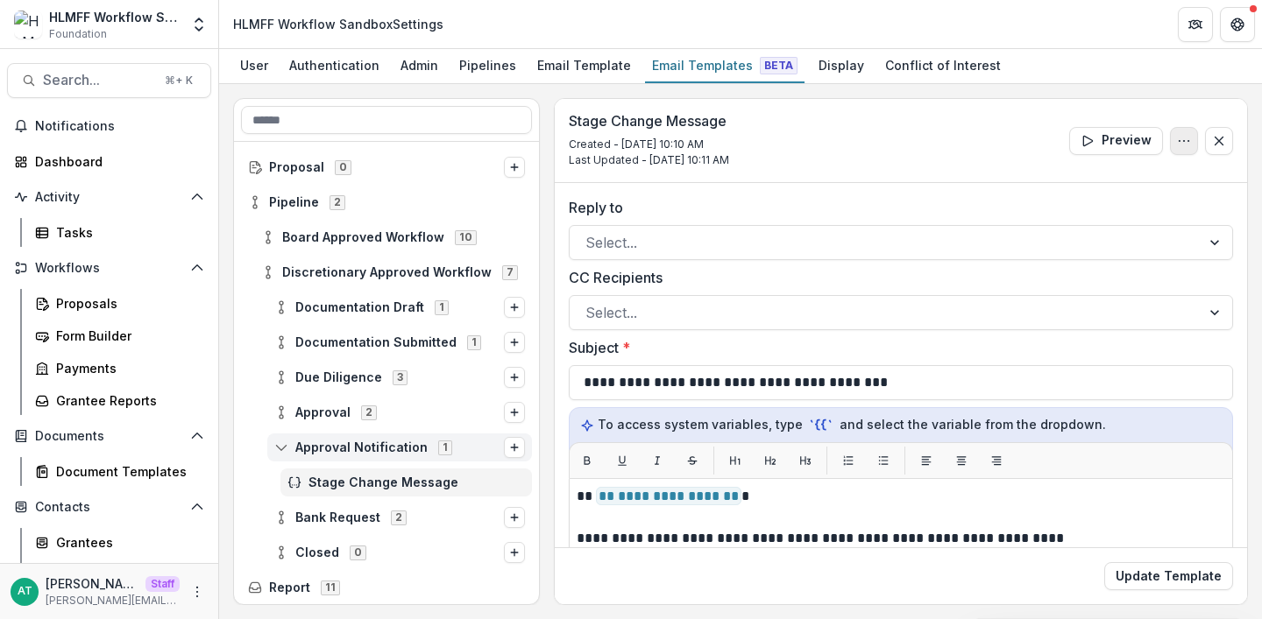
click at [1178, 135] on icon "Options" at bounding box center [1184, 141] width 14 height 14
click at [1065, 179] on button "Edit Name" at bounding box center [1100, 180] width 188 height 29
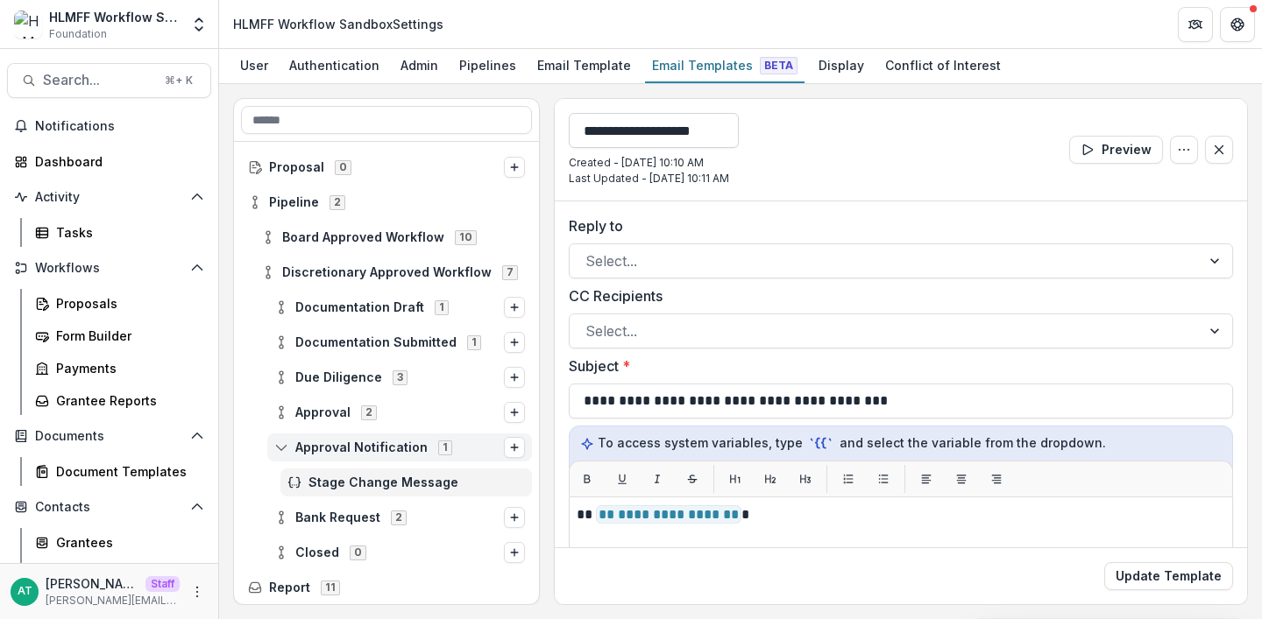
click at [637, 134] on input "**********" at bounding box center [654, 130] width 170 height 35
type input "**********"
click at [1104, 563] on button "Update Template" at bounding box center [1168, 577] width 129 height 28
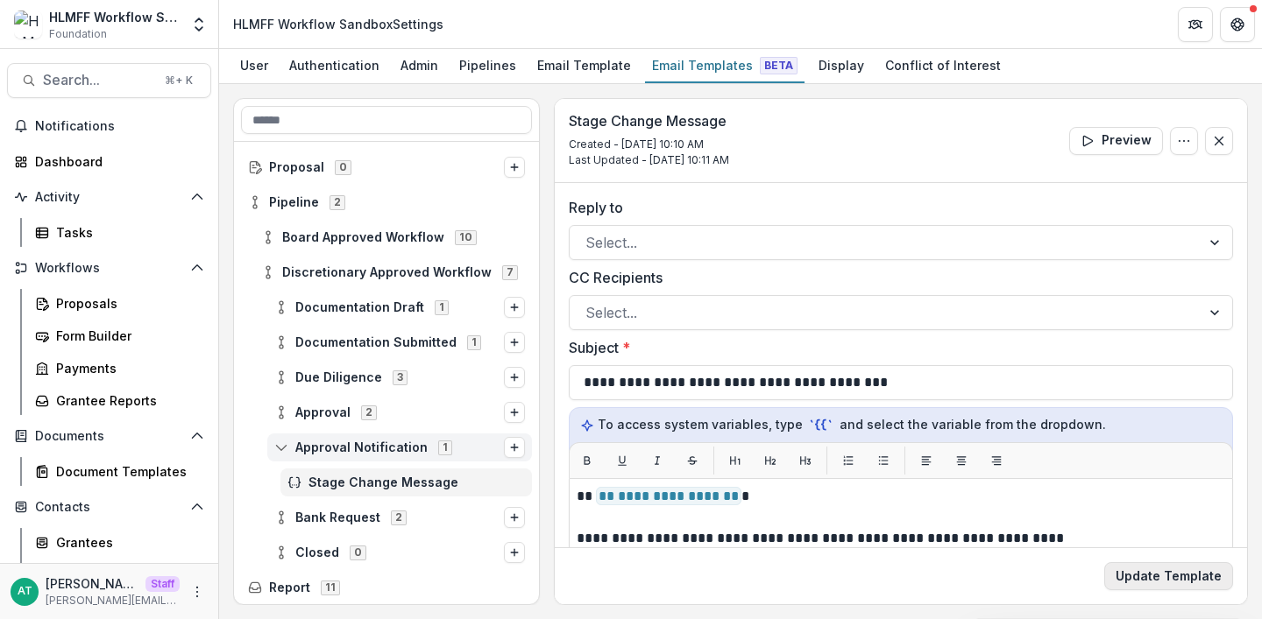
click at [1139, 587] on button "Update Template" at bounding box center [1168, 577] width 129 height 28
click at [74, 309] on div "Proposals" at bounding box center [126, 303] width 141 height 18
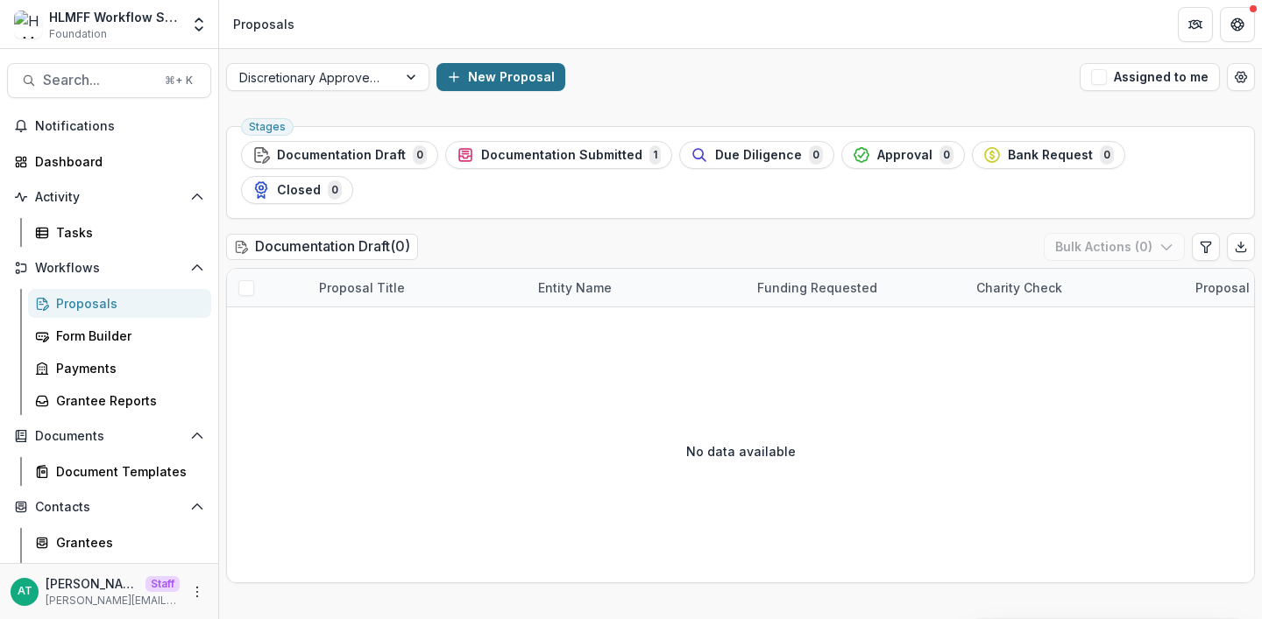
click at [519, 77] on button "New Proposal" at bounding box center [500, 77] width 129 height 28
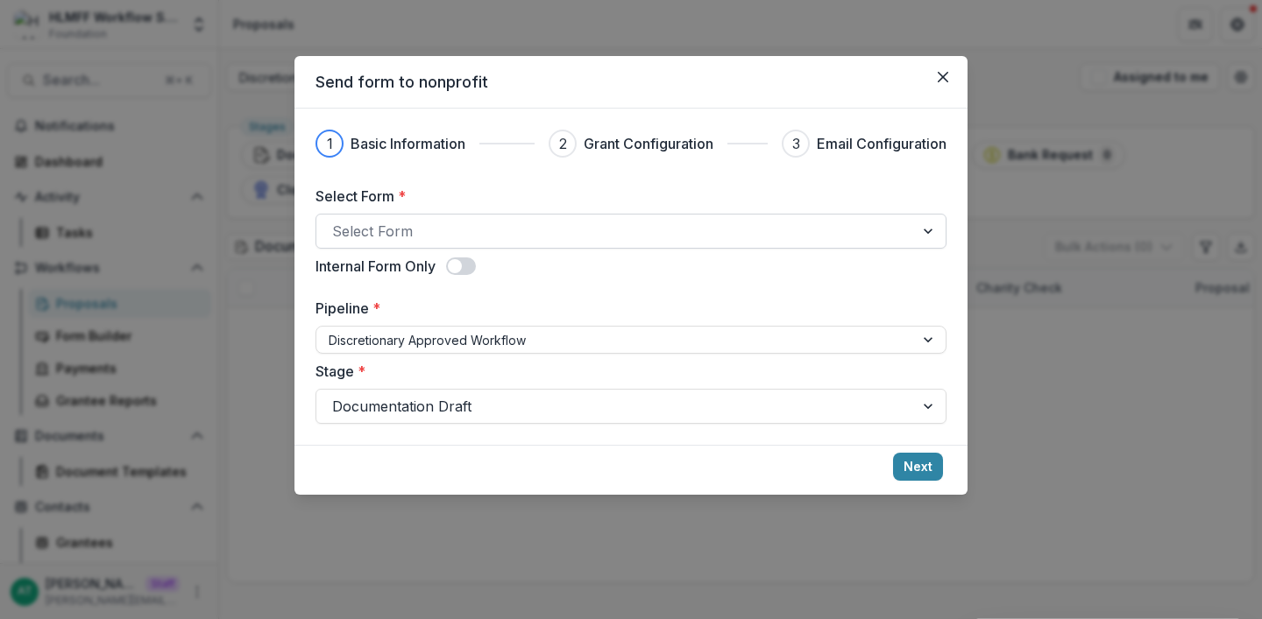
click at [462, 221] on div at bounding box center [615, 231] width 566 height 25
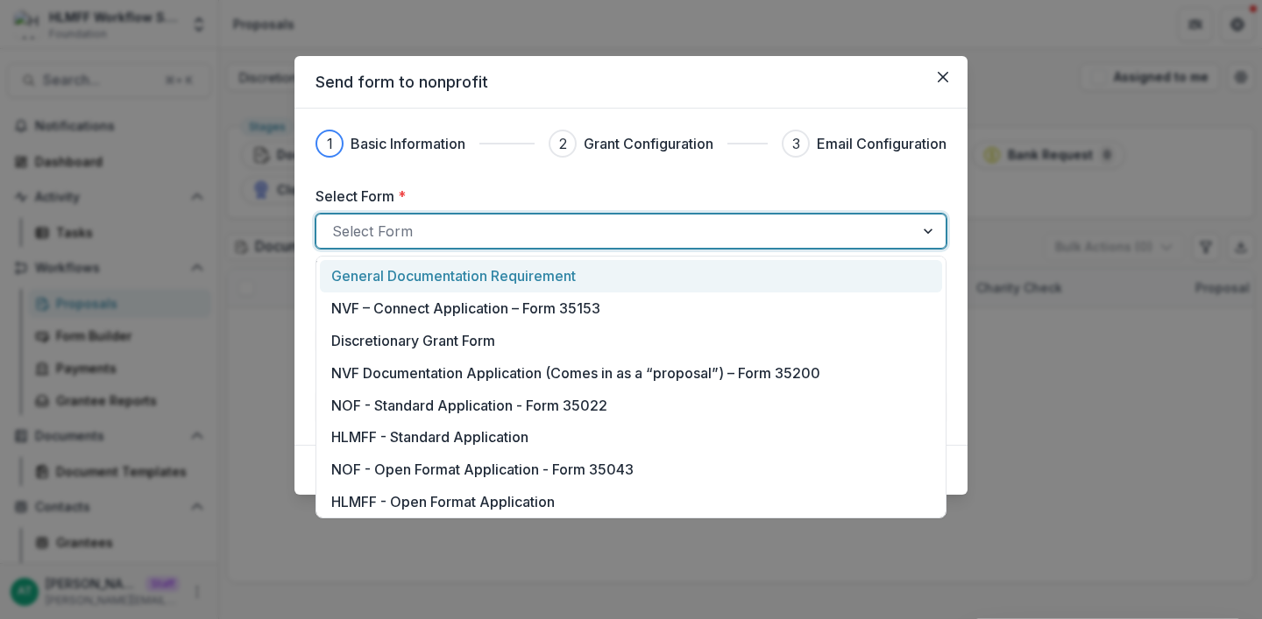
click at [432, 269] on p "General Documentation Requirement" at bounding box center [453, 275] width 244 height 21
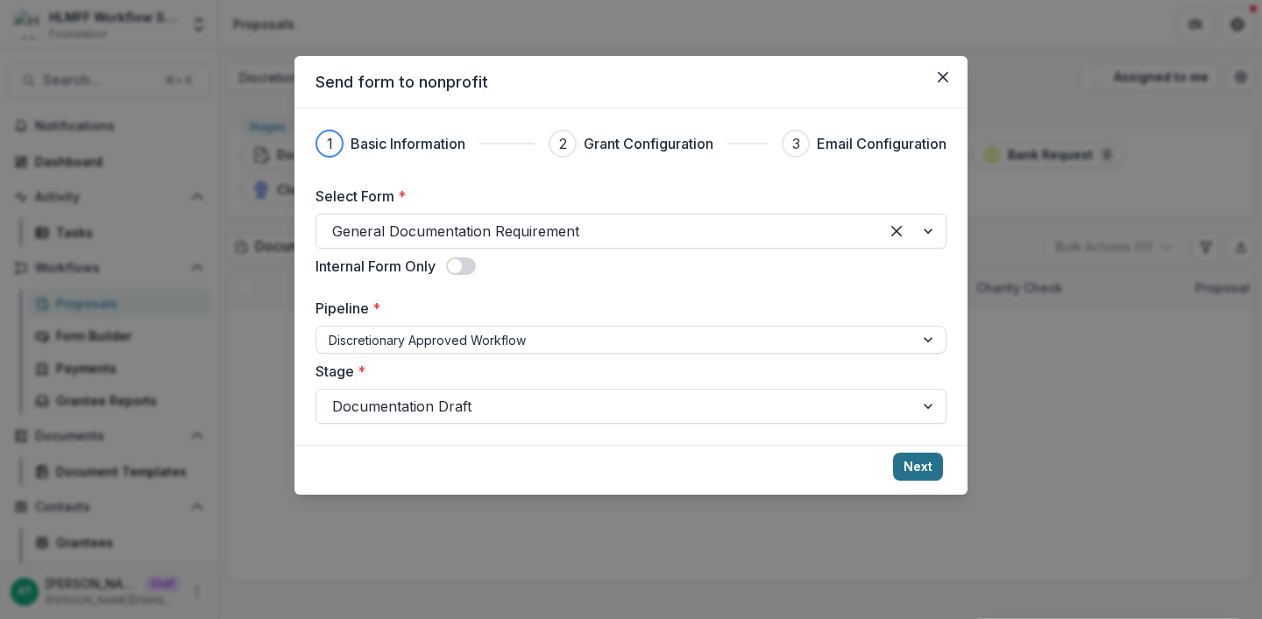
click at [919, 463] on button "Next" at bounding box center [918, 467] width 50 height 28
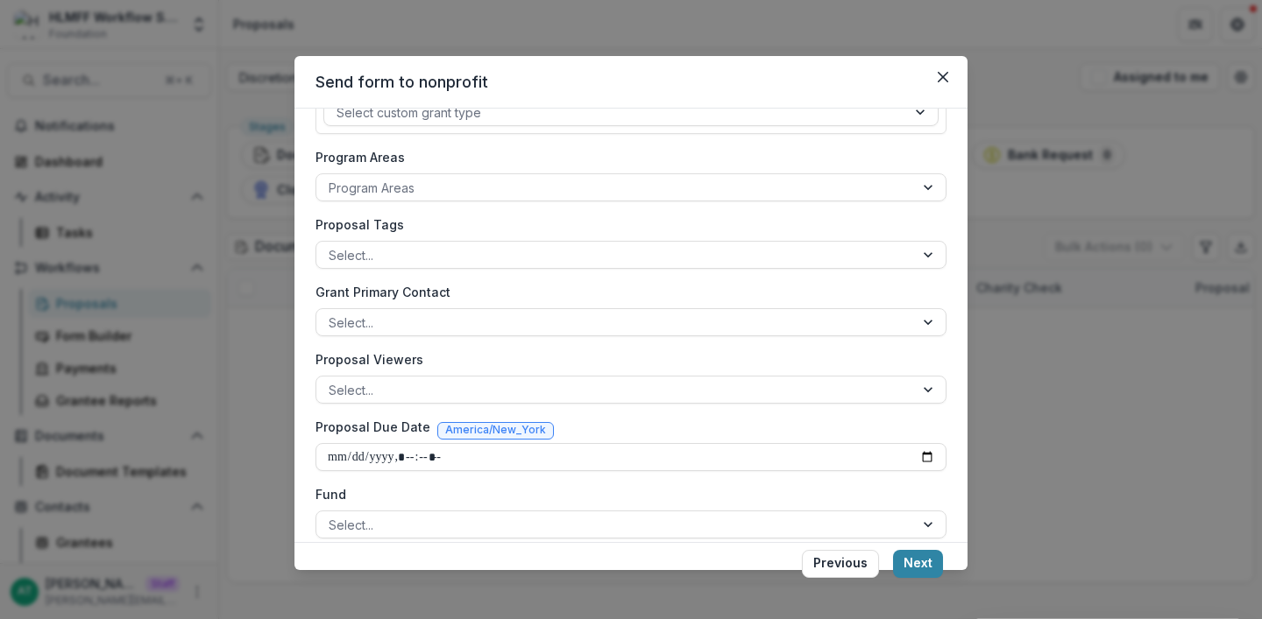
scroll to position [644, 0]
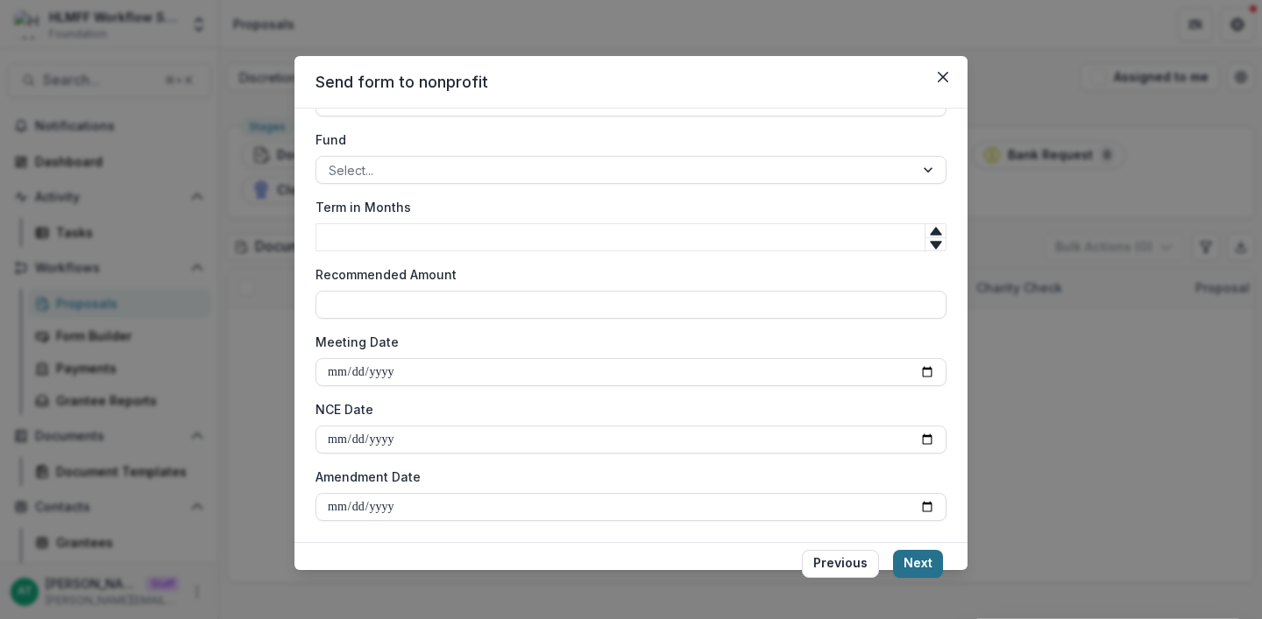
click at [923, 570] on button "Next" at bounding box center [918, 564] width 50 height 28
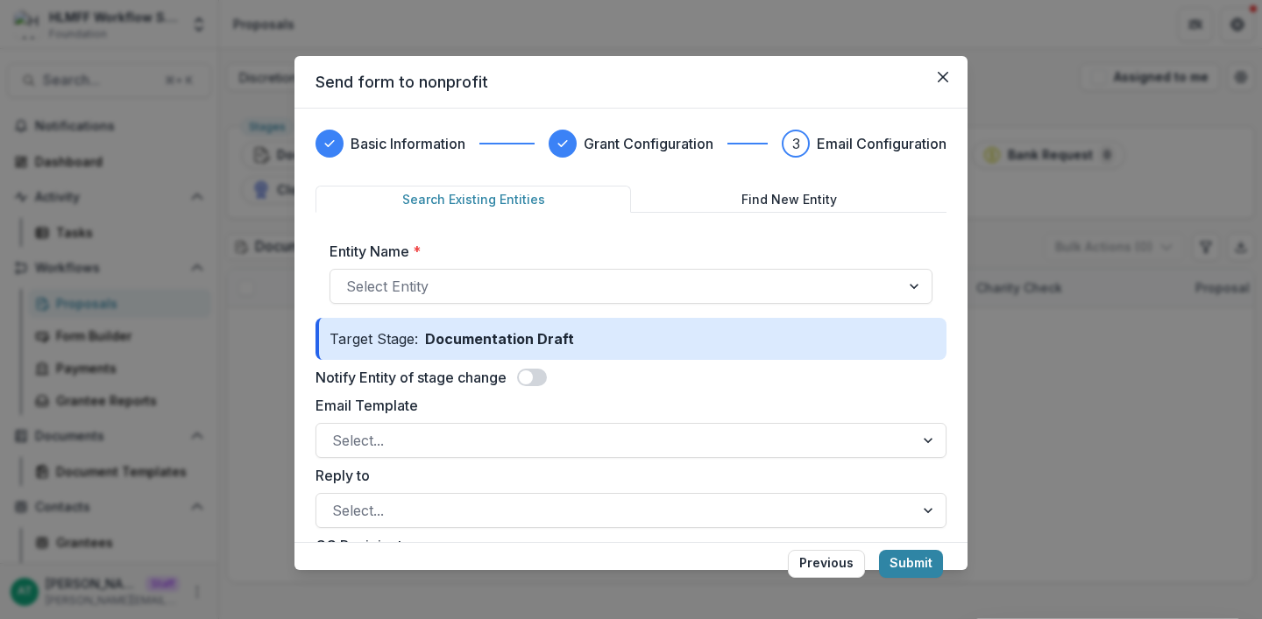
click at [457, 306] on div "Entity Name * Select Entity" at bounding box center [630, 272] width 631 height 91
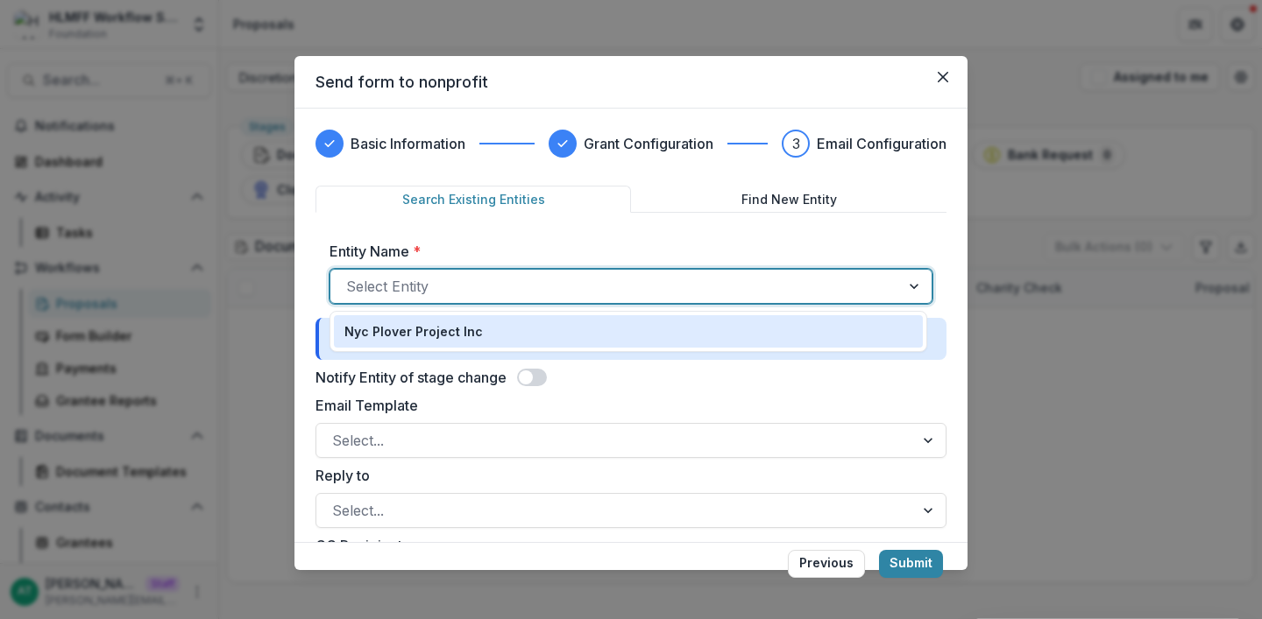
click at [444, 283] on div at bounding box center [615, 286] width 538 height 25
click at [444, 329] on p "Nyc Plover Project Inc" at bounding box center [413, 331] width 138 height 18
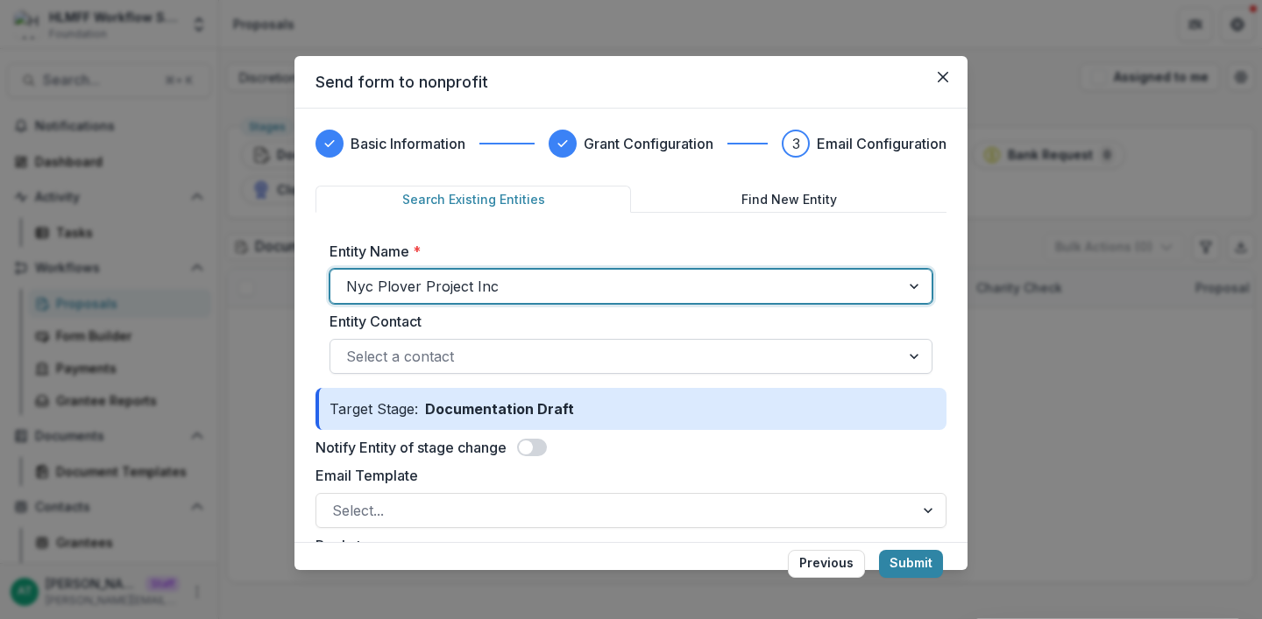
click at [431, 358] on div at bounding box center [615, 356] width 538 height 25
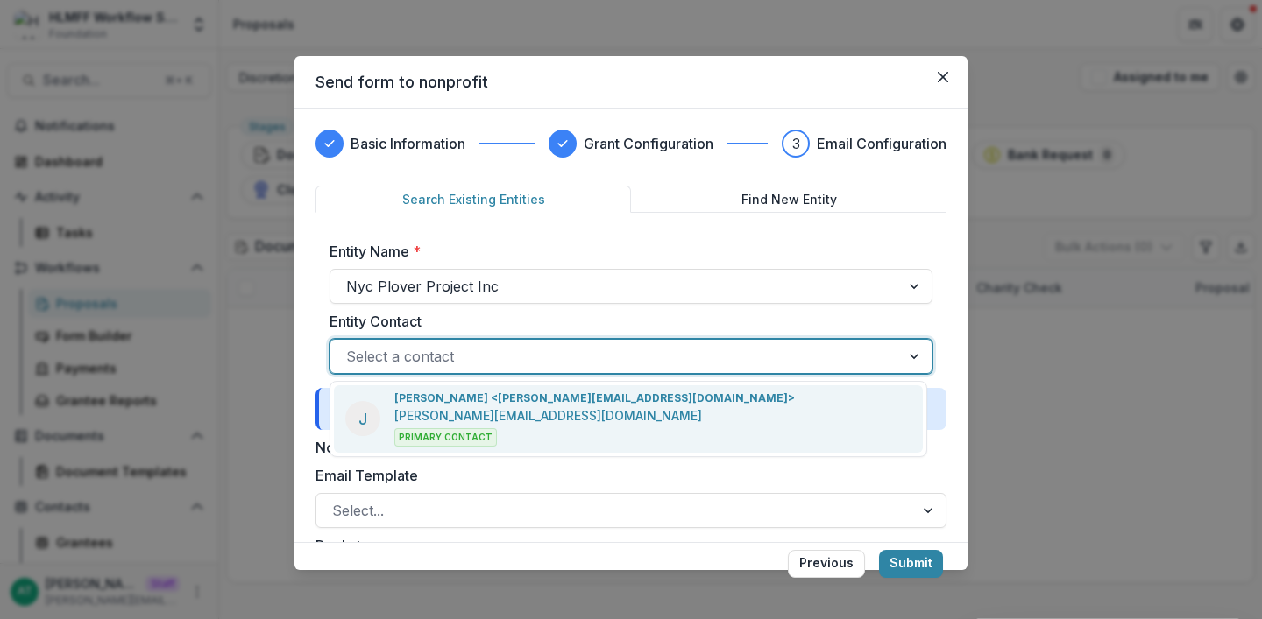
click at [425, 319] on label "Entity Contact" at bounding box center [625, 321] width 592 height 21
click at [350, 346] on input "Entity Contact" at bounding box center [348, 356] width 4 height 21
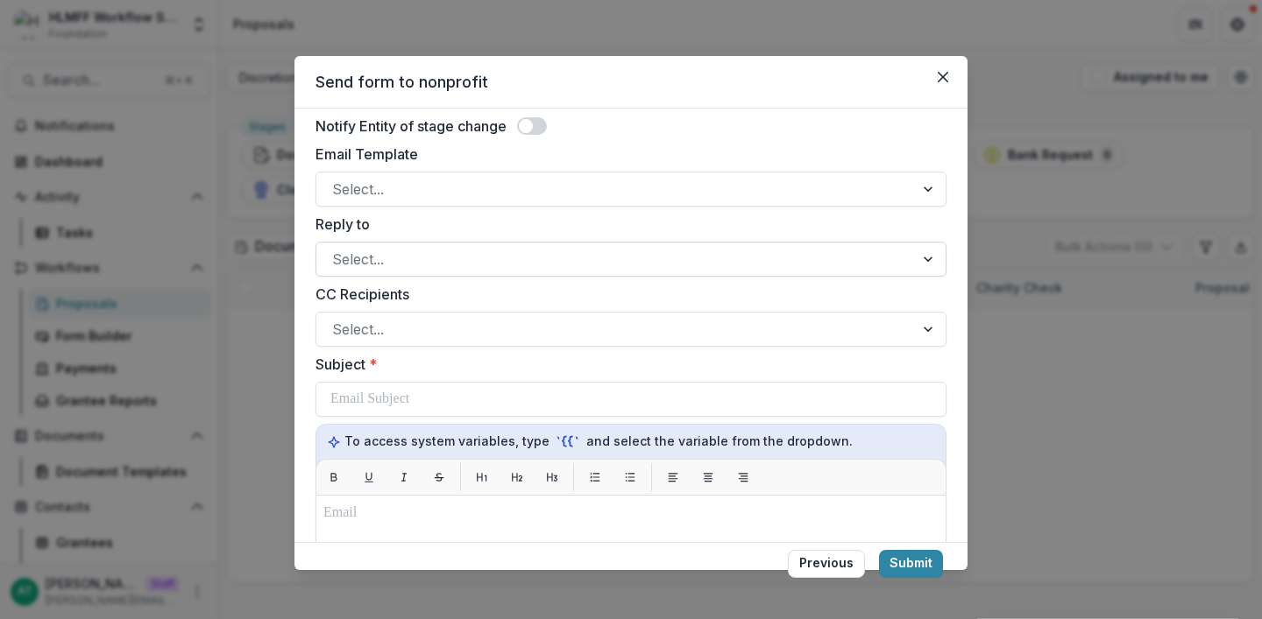
scroll to position [334, 0]
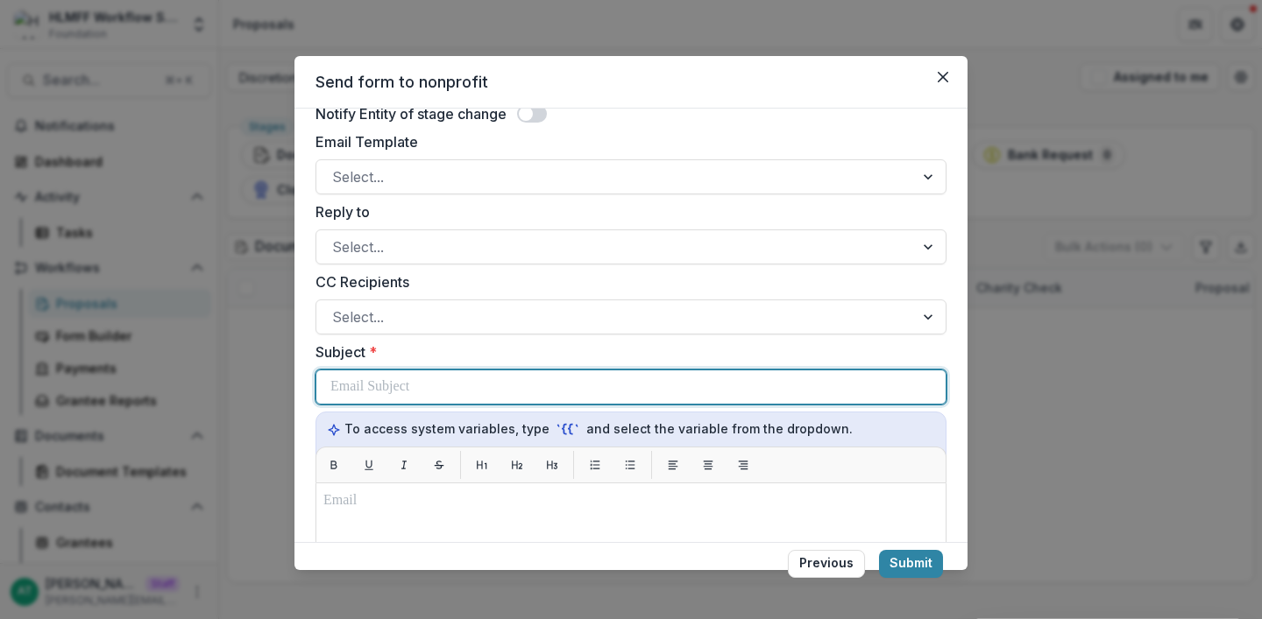
click at [435, 384] on div at bounding box center [630, 387] width 601 height 33
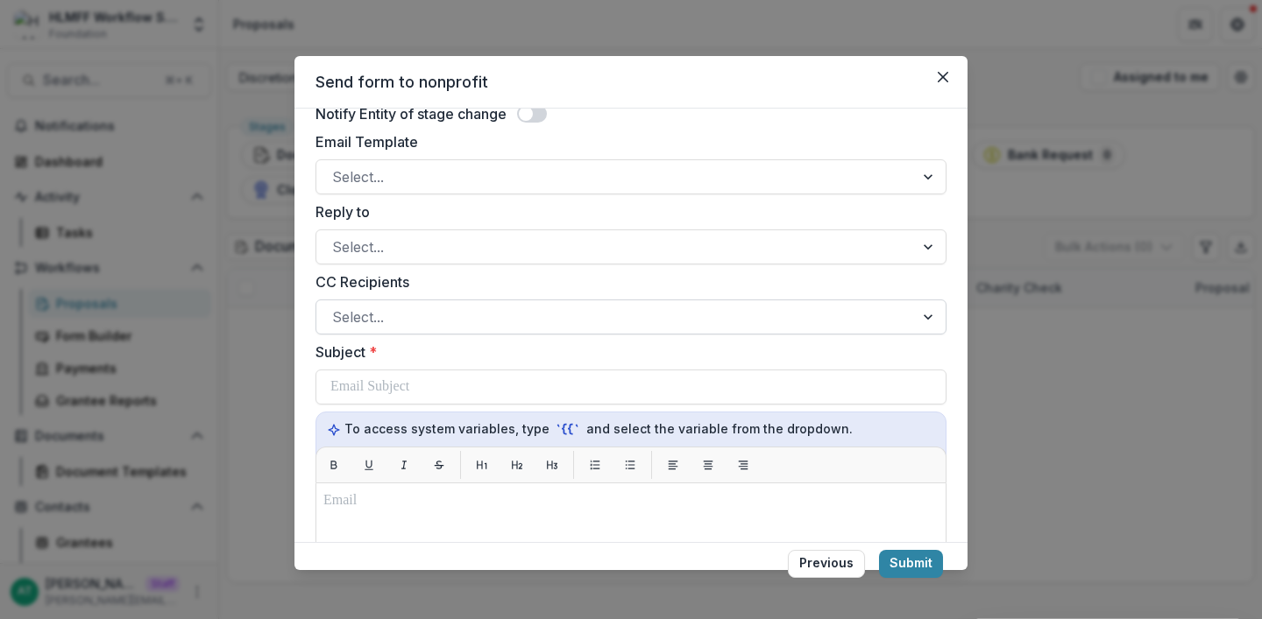
click at [397, 303] on div "Select..." at bounding box center [615, 317] width 598 height 28
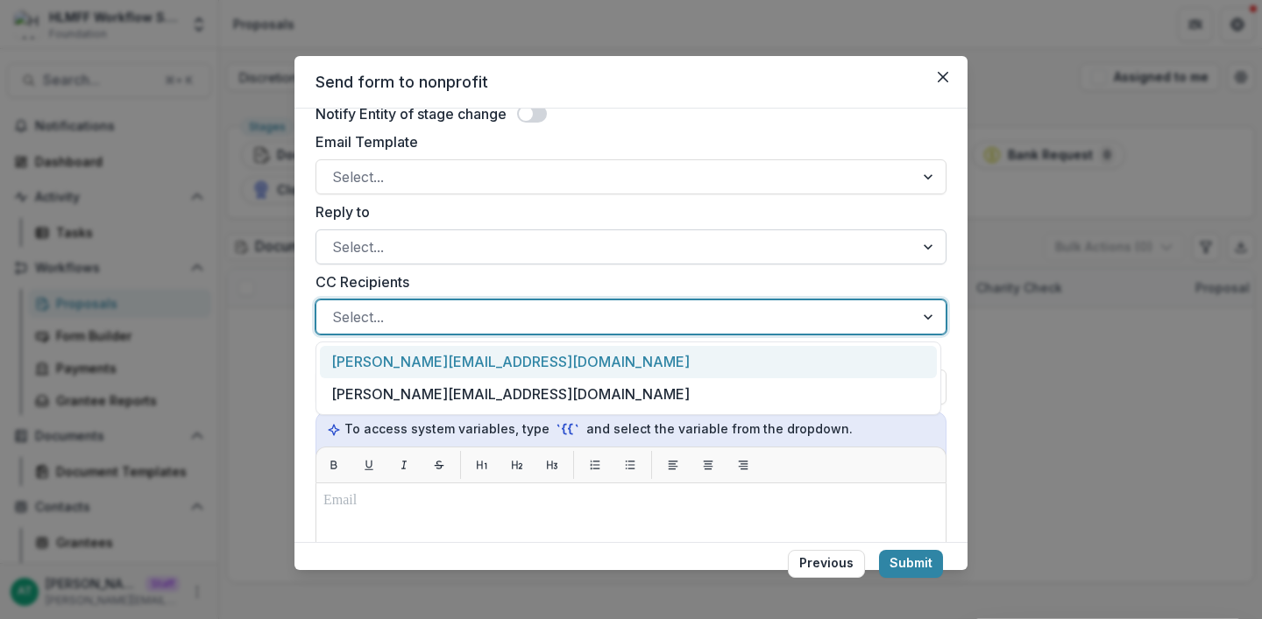
click at [390, 257] on div at bounding box center [615, 247] width 566 height 25
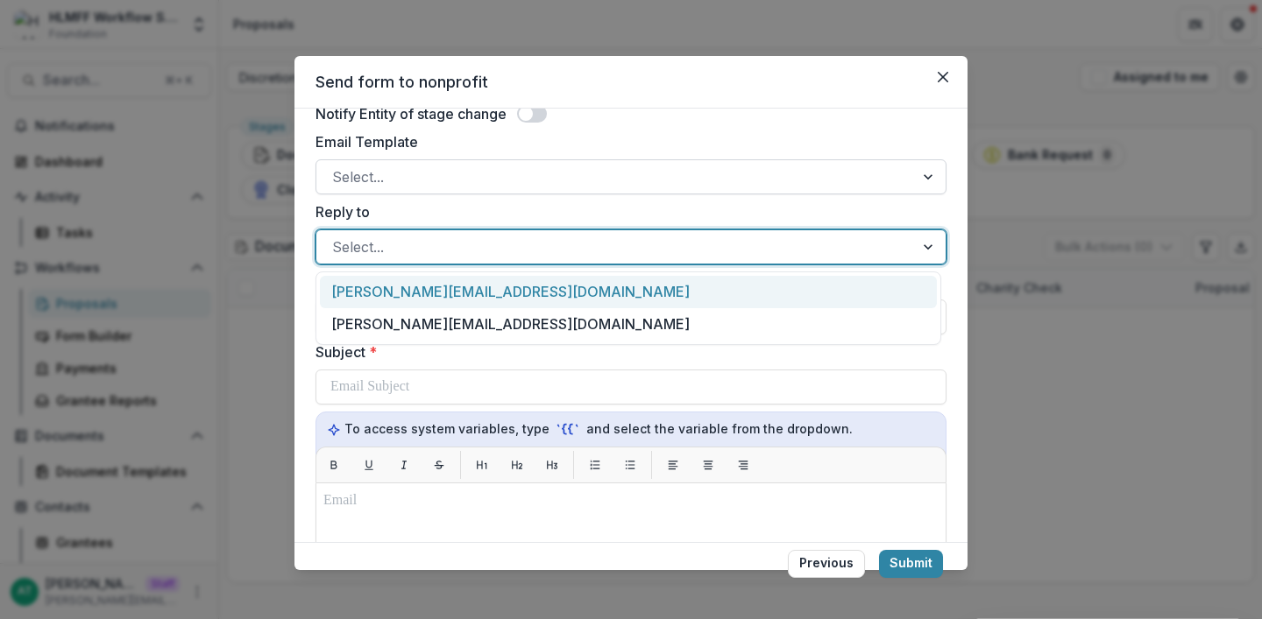
click at [370, 185] on div at bounding box center [615, 177] width 566 height 25
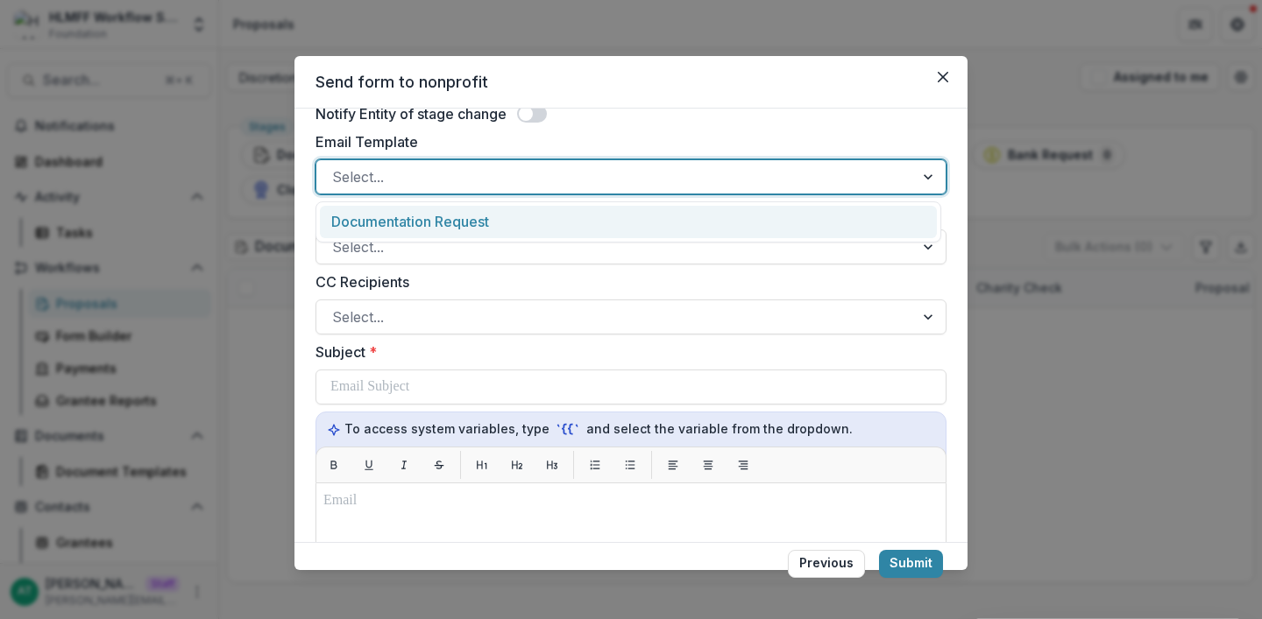
click at [371, 220] on div "Documentation Request" at bounding box center [628, 222] width 617 height 32
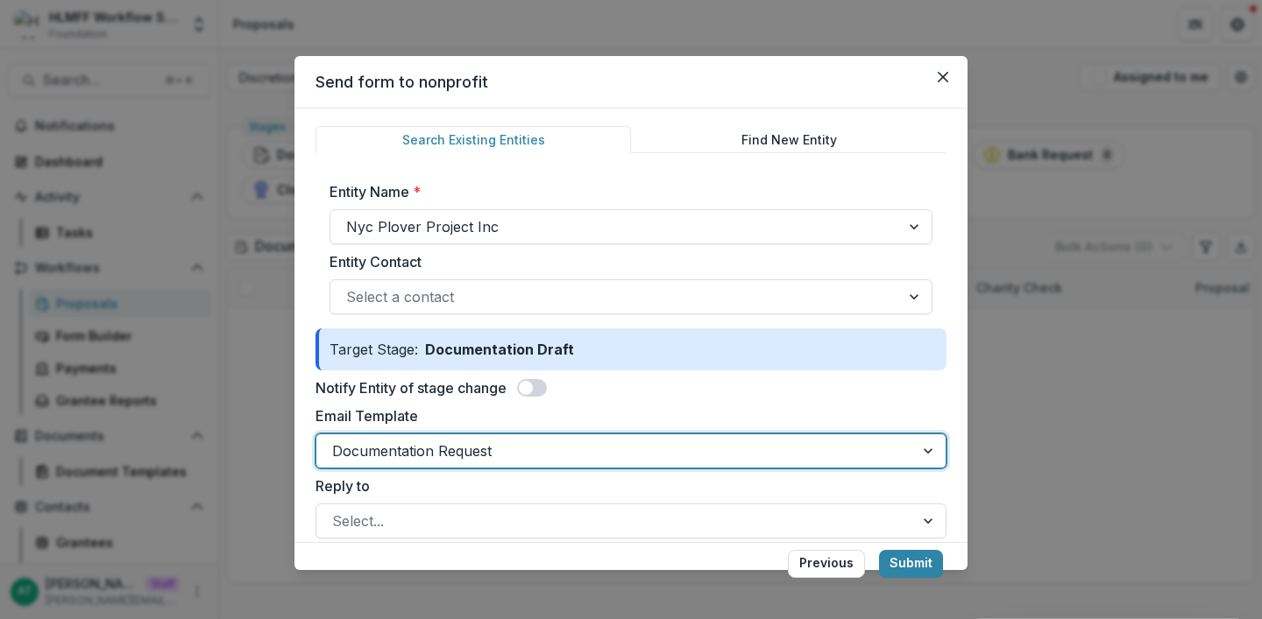
scroll to position [0, 0]
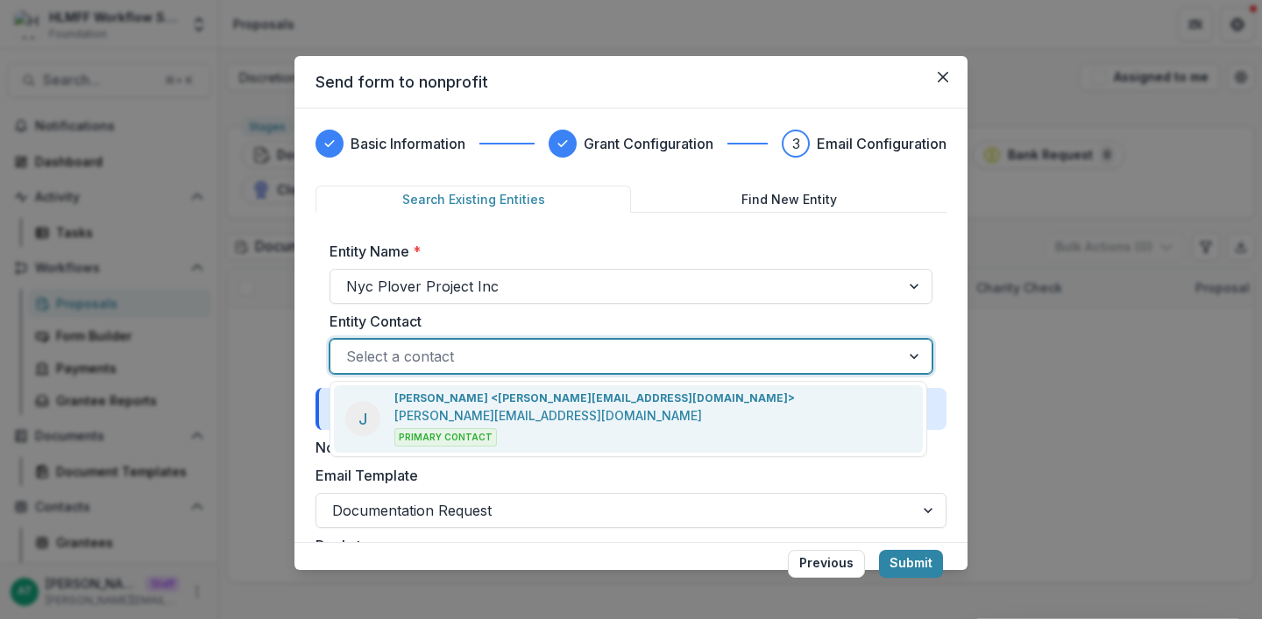
click at [441, 364] on div at bounding box center [615, 356] width 538 height 25
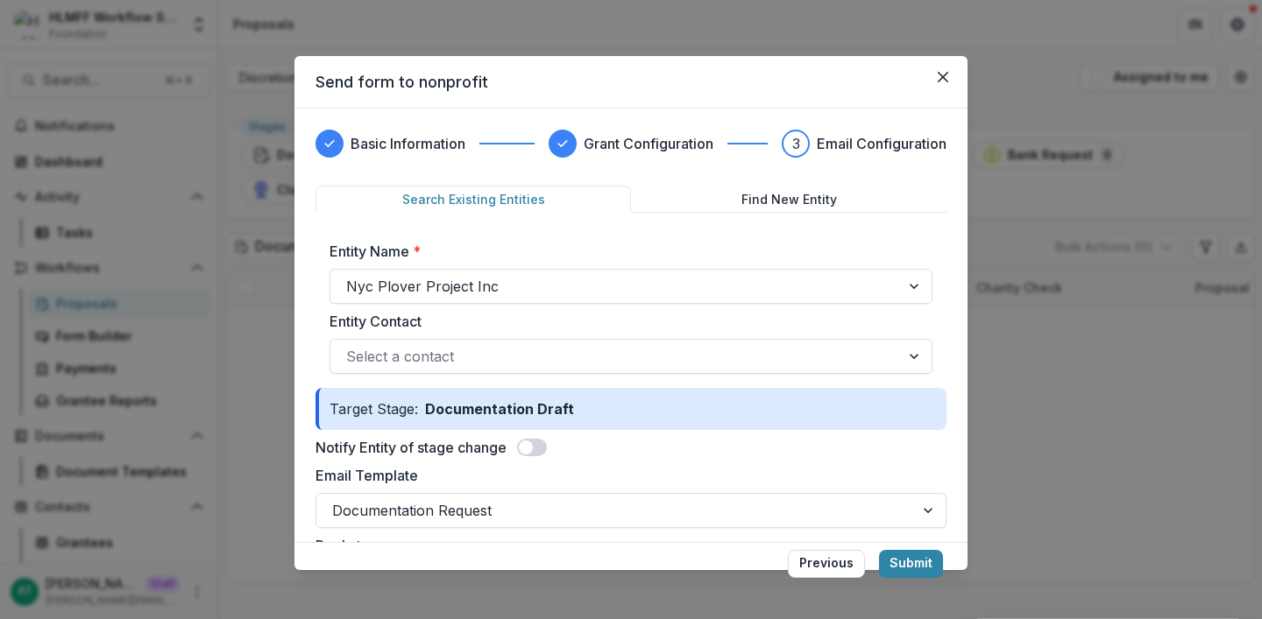
click at [575, 320] on label "Entity Contact" at bounding box center [625, 321] width 592 height 21
click at [350, 346] on input "Entity Contact" at bounding box center [348, 356] width 4 height 21
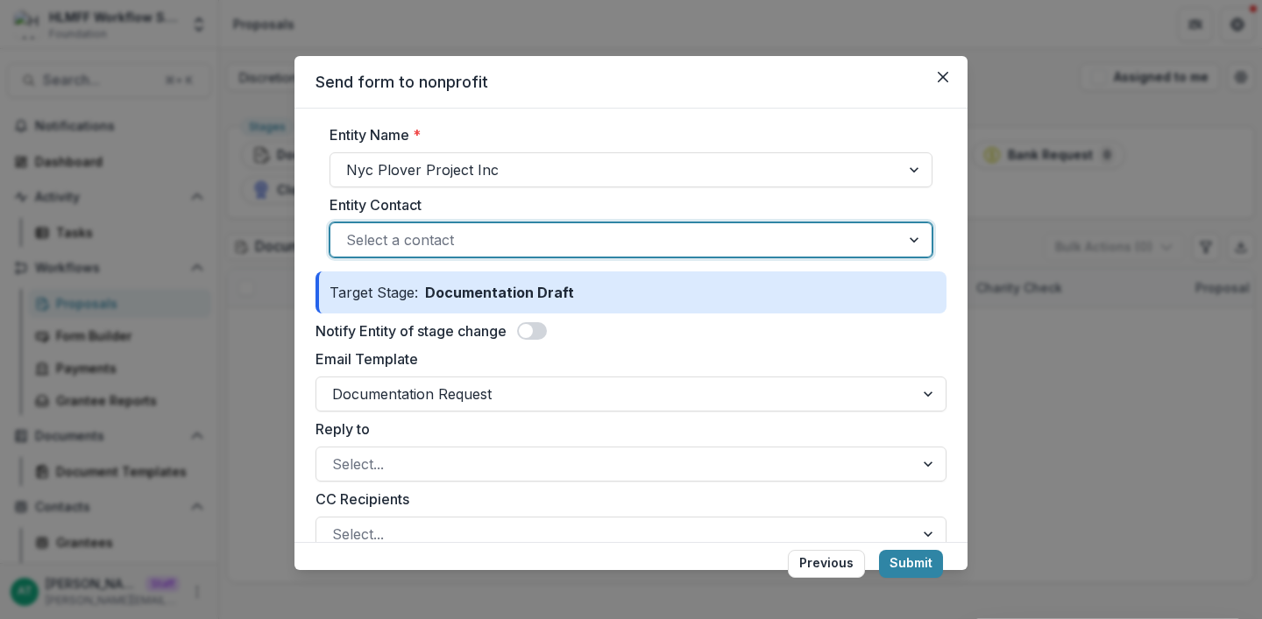
scroll to position [130, 0]
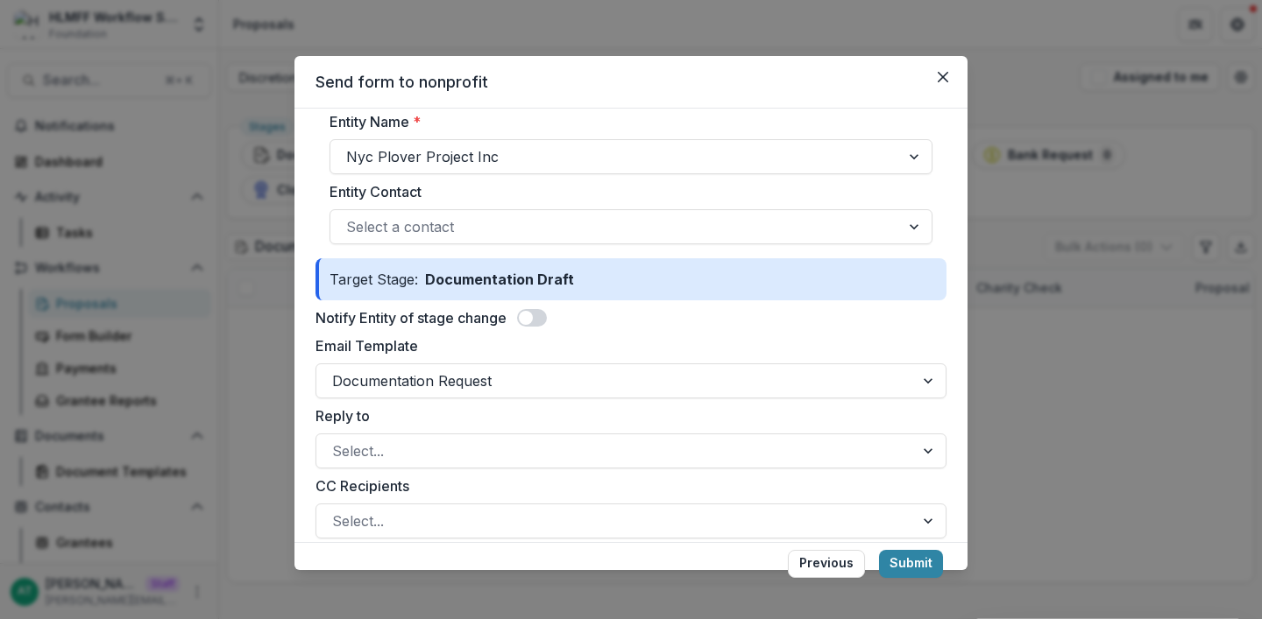
click at [536, 323] on span at bounding box center [532, 318] width 30 height 18
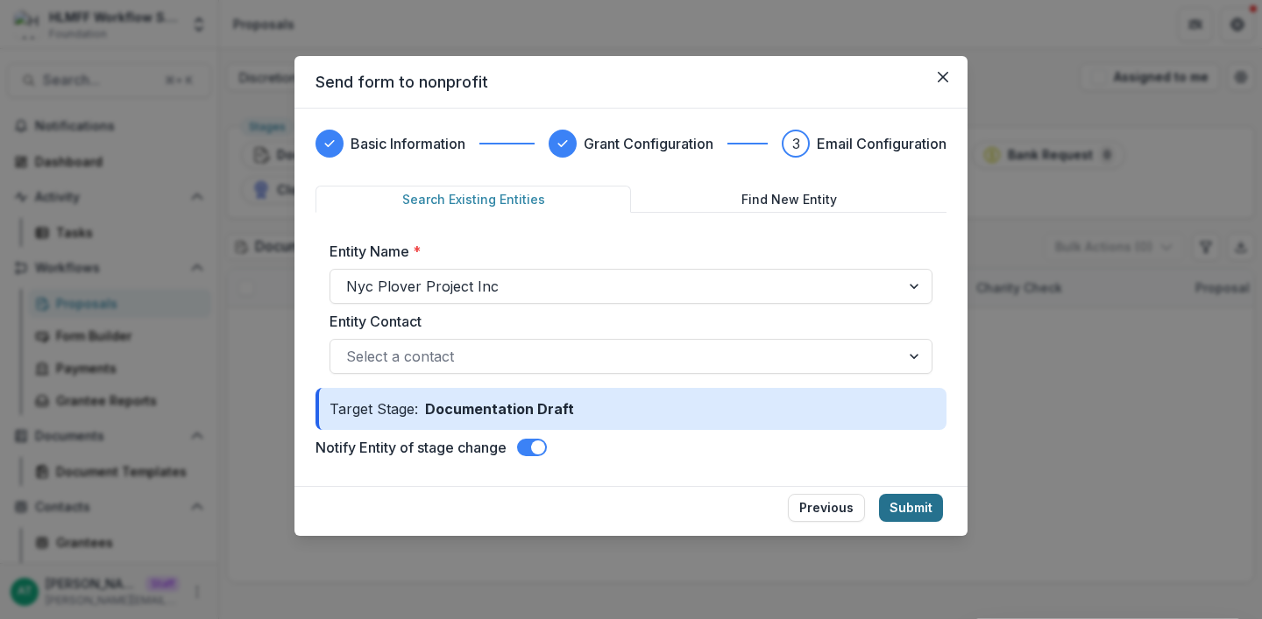
click at [921, 508] on button "Submit" at bounding box center [911, 508] width 64 height 28
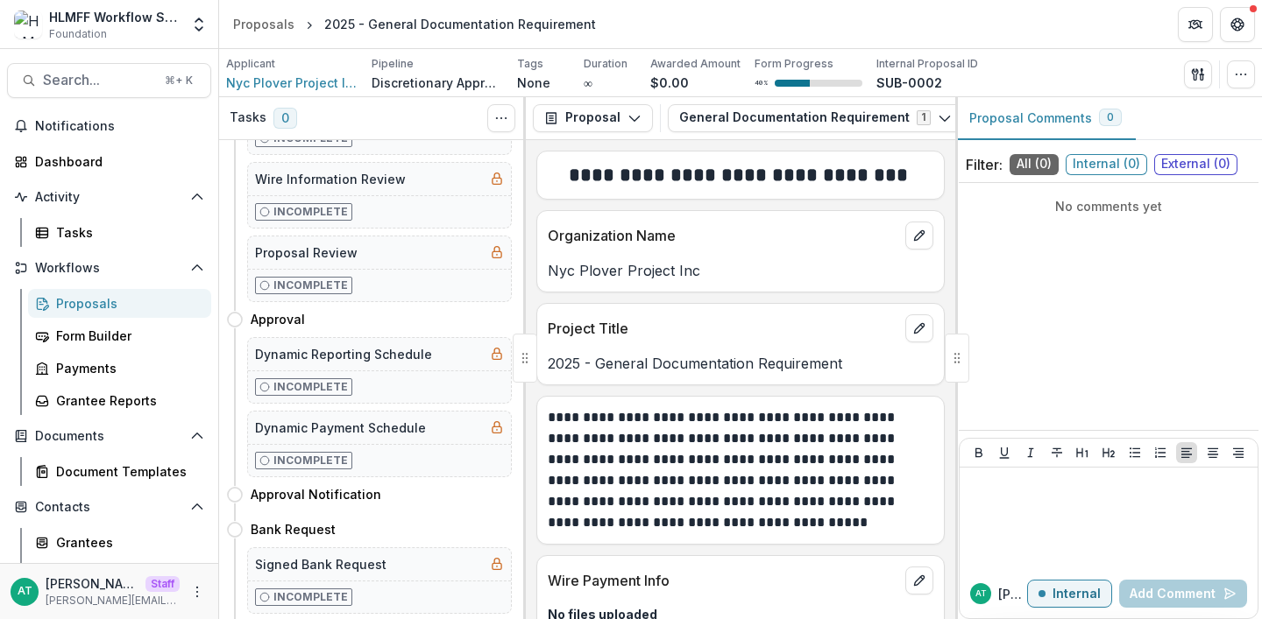
scroll to position [225, 0]
click at [472, 492] on button "Move here" at bounding box center [475, 493] width 73 height 21
select select "**********"
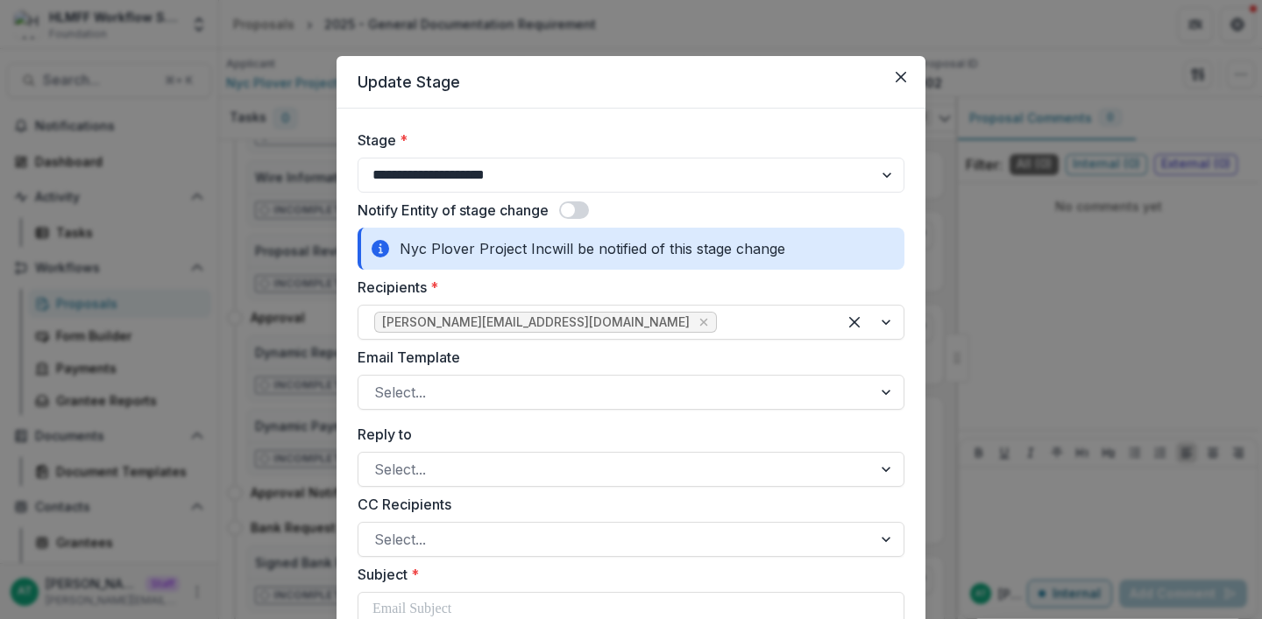
click at [570, 209] on span at bounding box center [568, 210] width 14 height 14
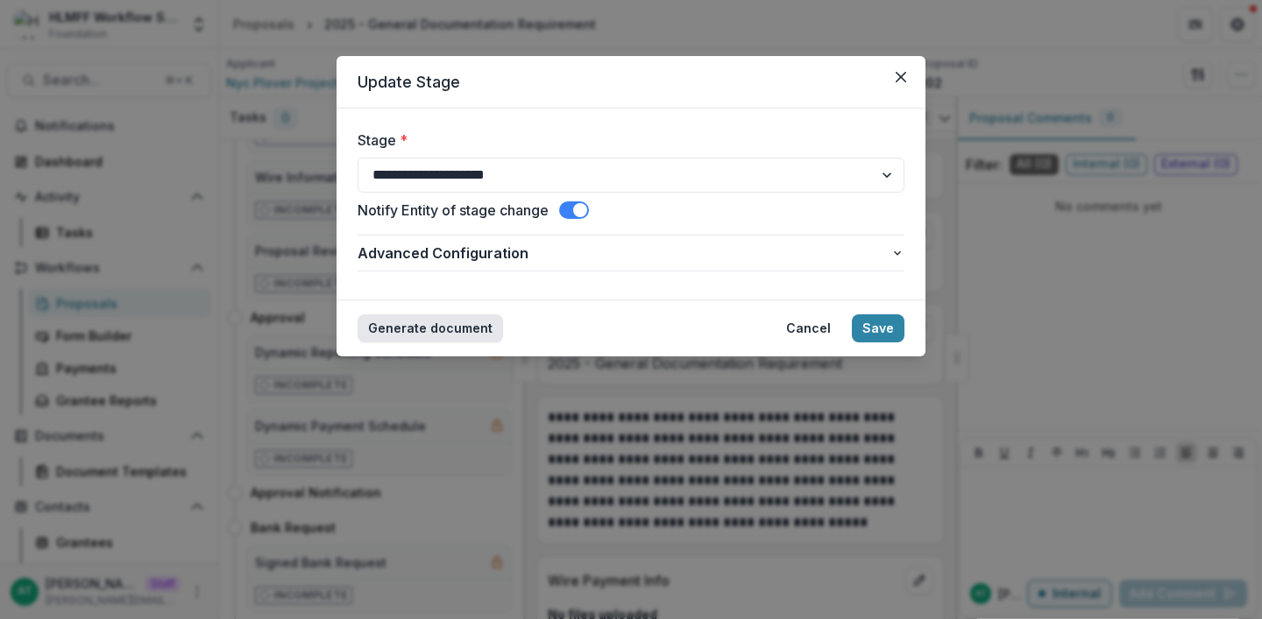
click at [439, 331] on button "Generate document" at bounding box center [429, 329] width 145 height 28
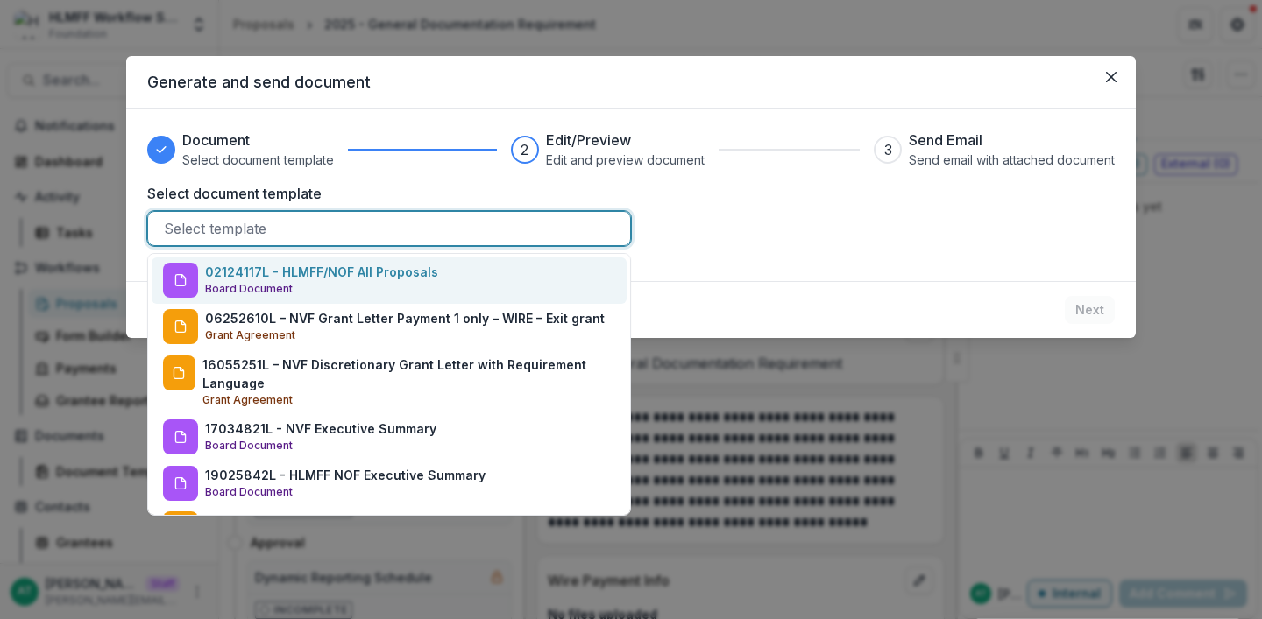
click at [453, 235] on div at bounding box center [389, 228] width 450 height 25
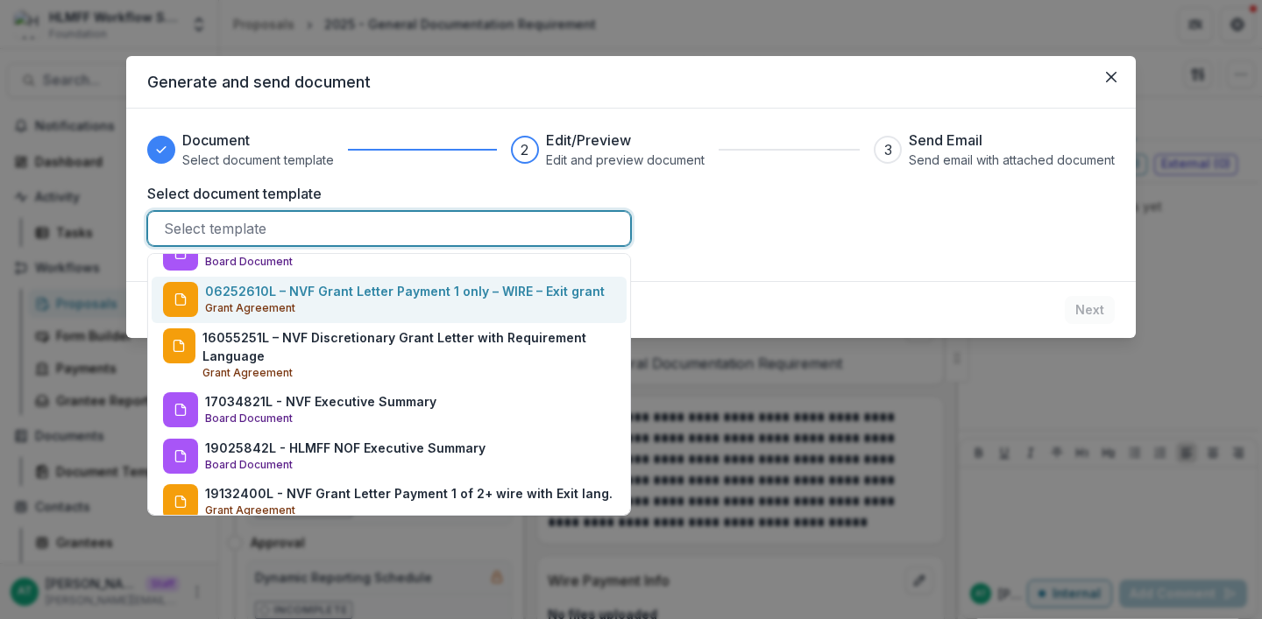
scroll to position [20, 0]
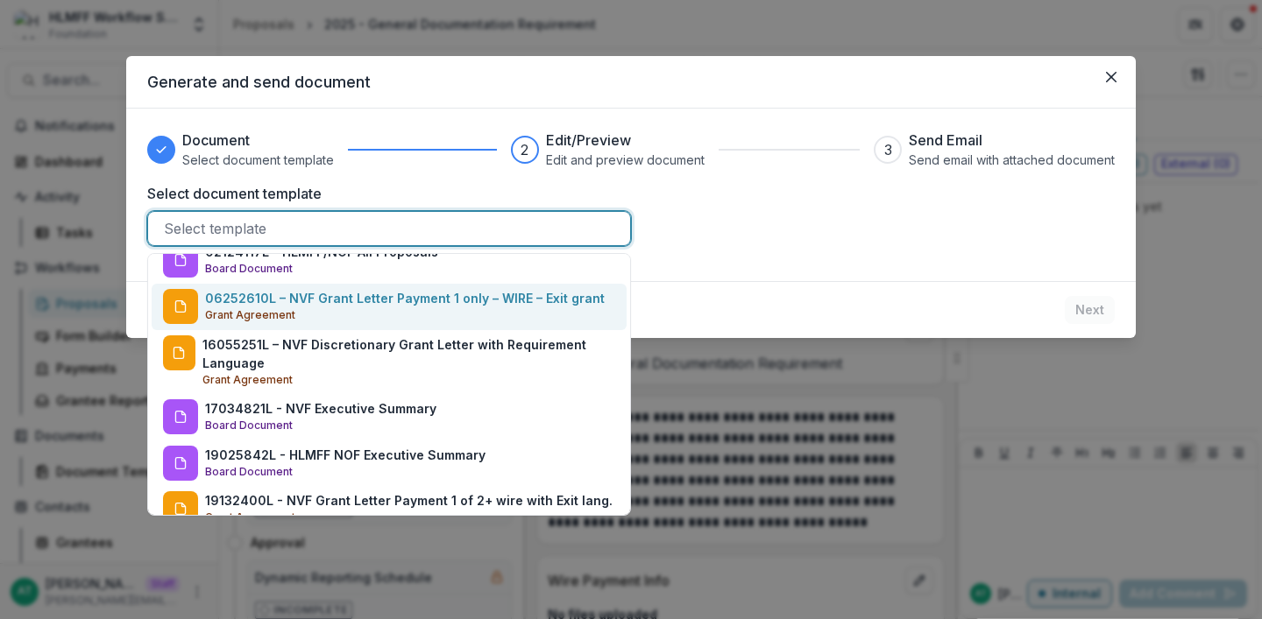
click at [439, 306] on p "06252610L – NVF Grant Letter Payment 1 only – WIRE – Exit grant" at bounding box center [405, 298] width 400 height 18
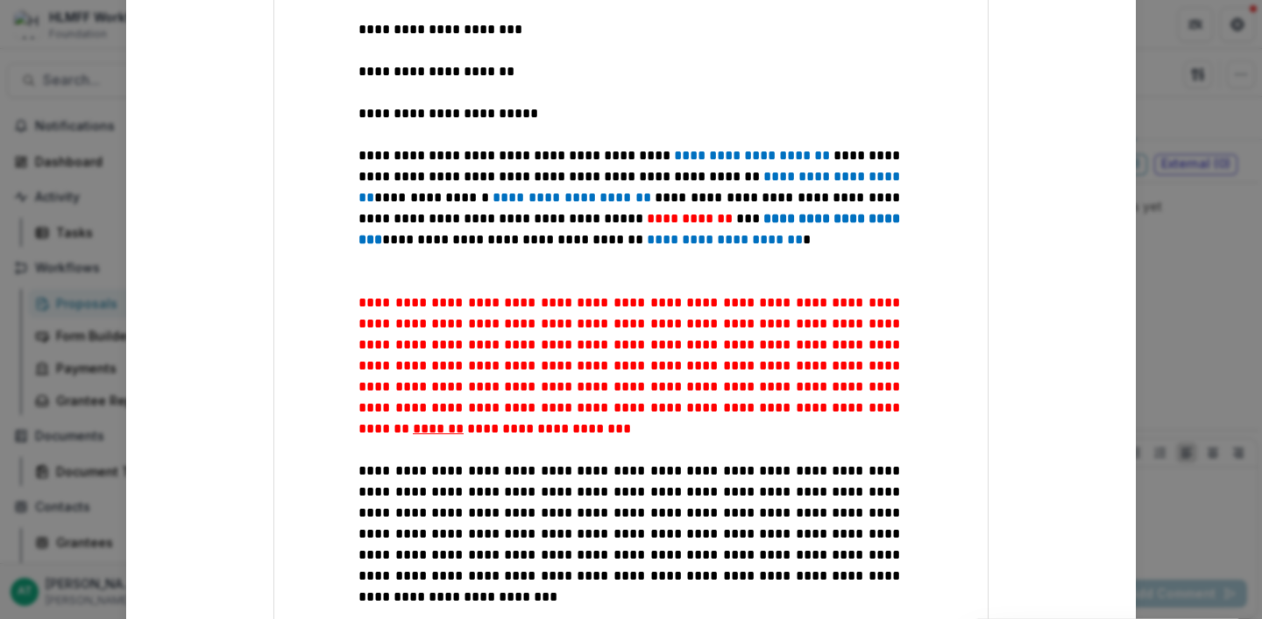
scroll to position [881, 0]
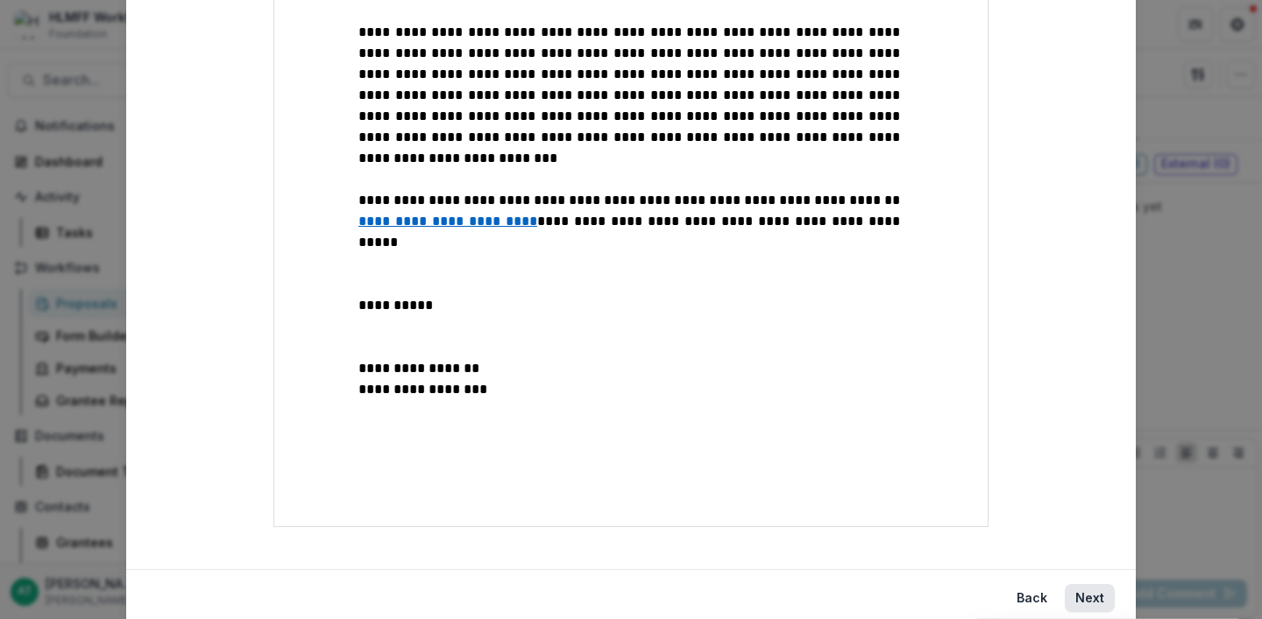
click at [1089, 584] on button "Next" at bounding box center [1090, 598] width 50 height 28
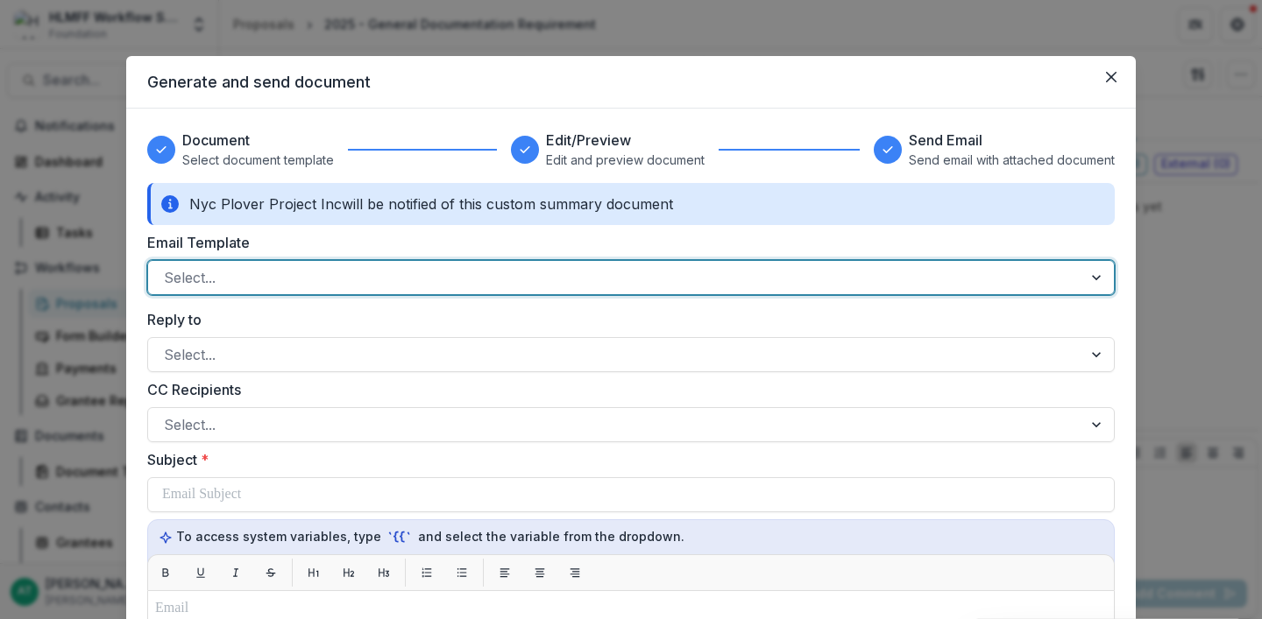
click at [519, 281] on div at bounding box center [615, 277] width 902 height 25
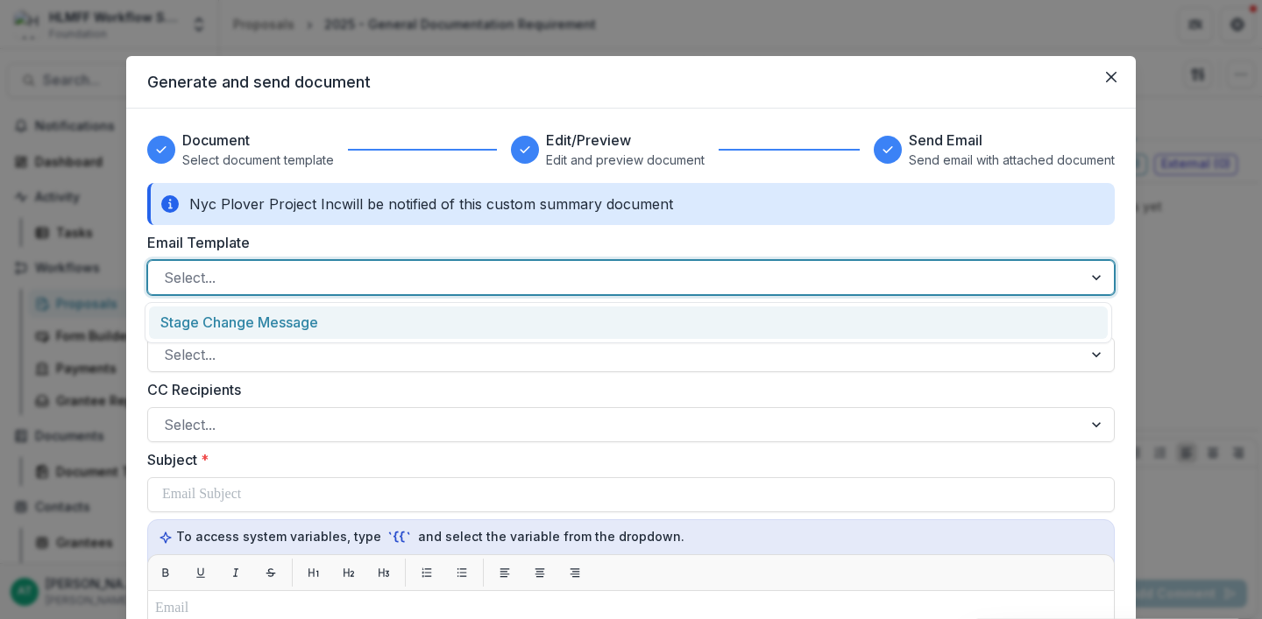
click at [447, 319] on div "Stage Change Message" at bounding box center [628, 323] width 959 height 32
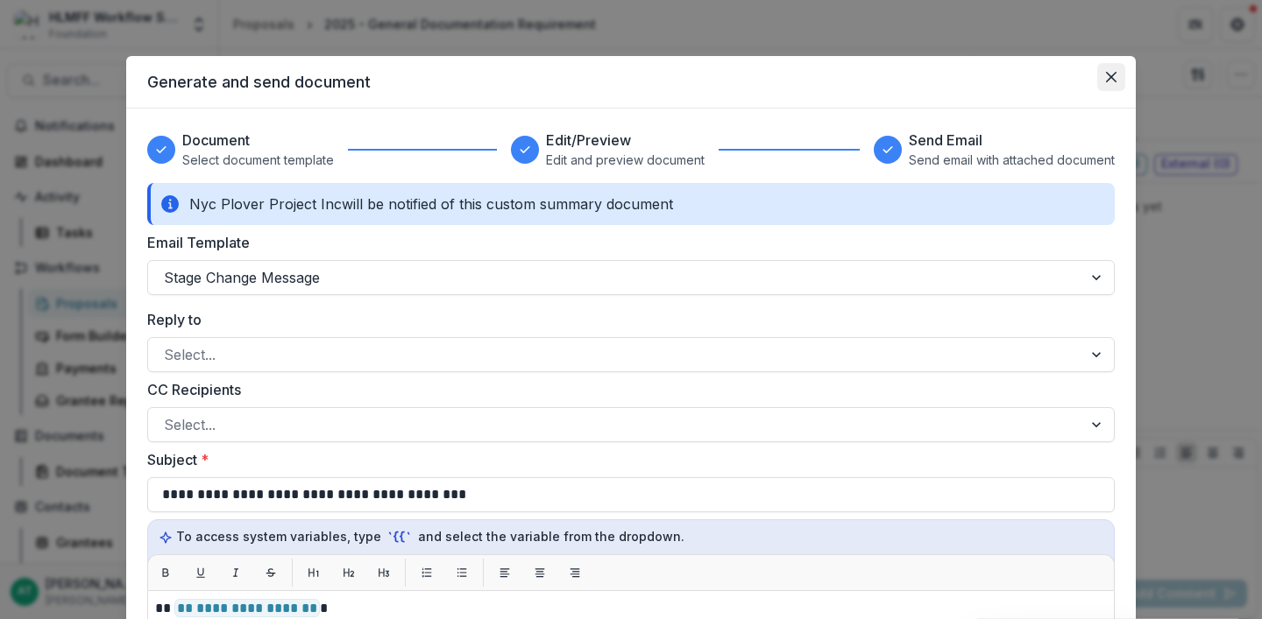
click at [1107, 77] on icon "Close" at bounding box center [1111, 77] width 11 height 11
select select "**********"
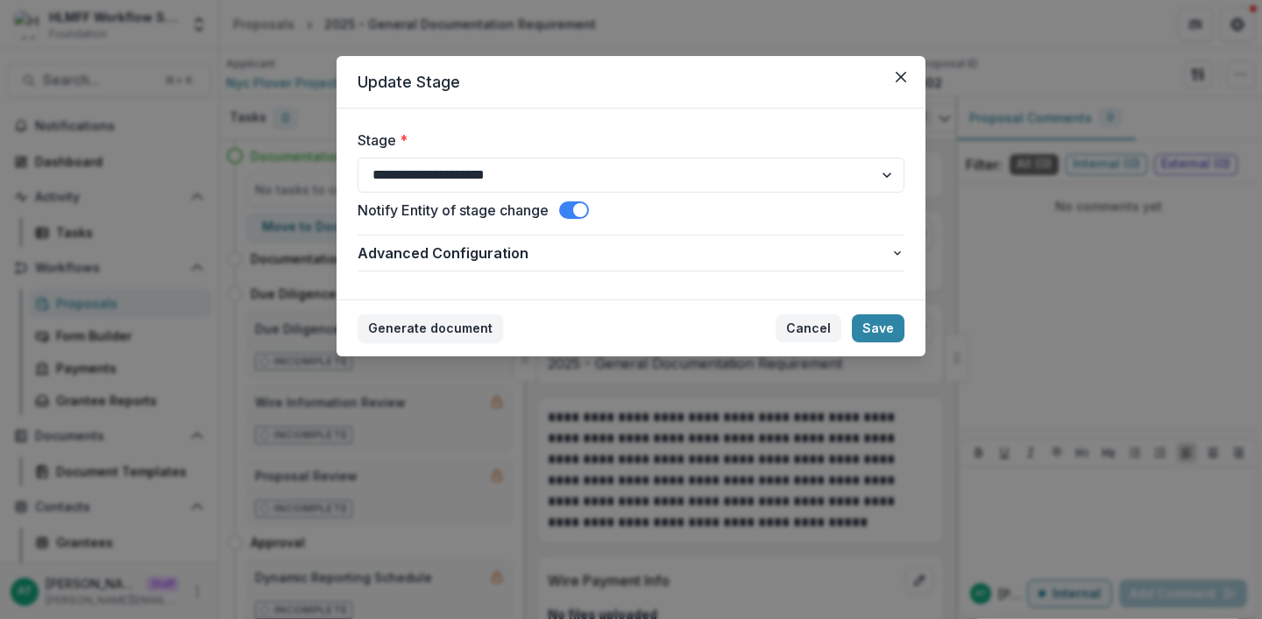
click at [799, 332] on button "Cancel" at bounding box center [808, 329] width 66 height 28
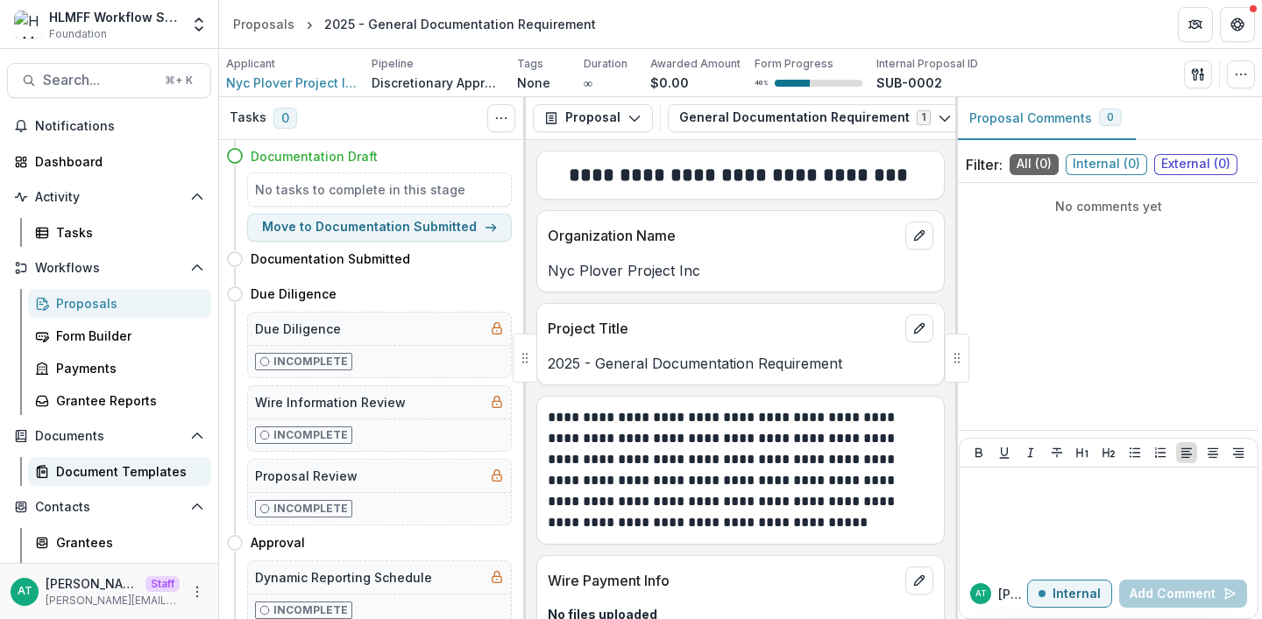
click at [55, 471] on link "Document Templates" at bounding box center [119, 471] width 183 height 29
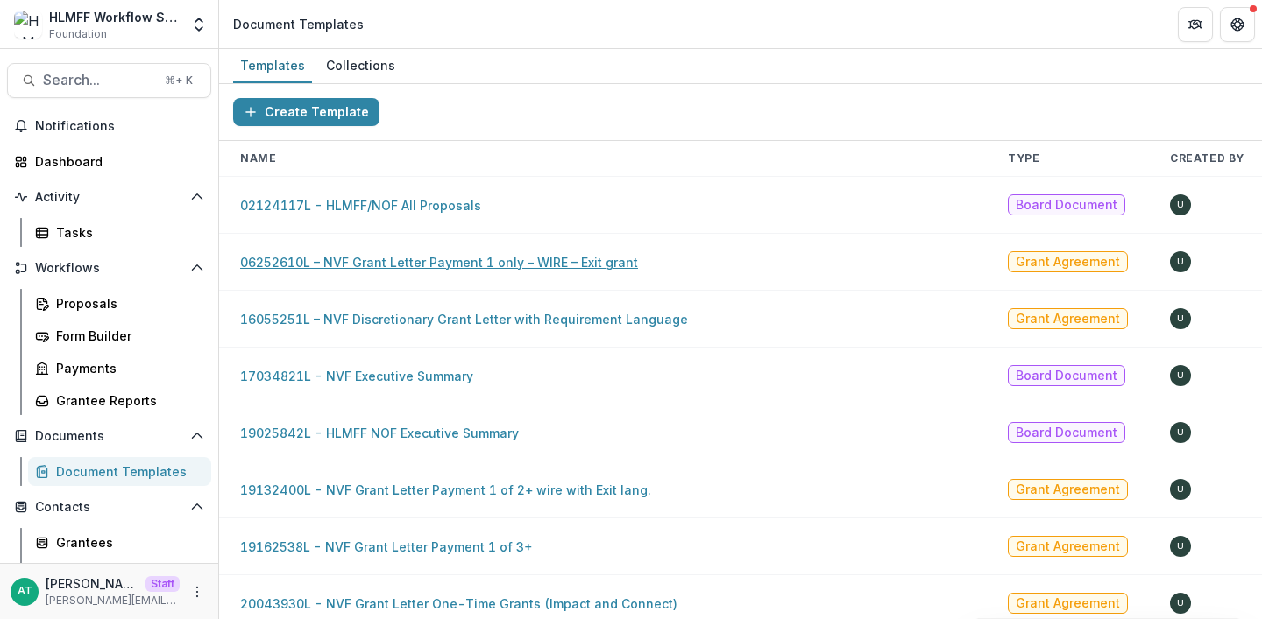
click at [432, 264] on link "06252610L – NVF Grant Letter Payment 1 only – WIRE – Exit grant" at bounding box center [439, 262] width 398 height 15
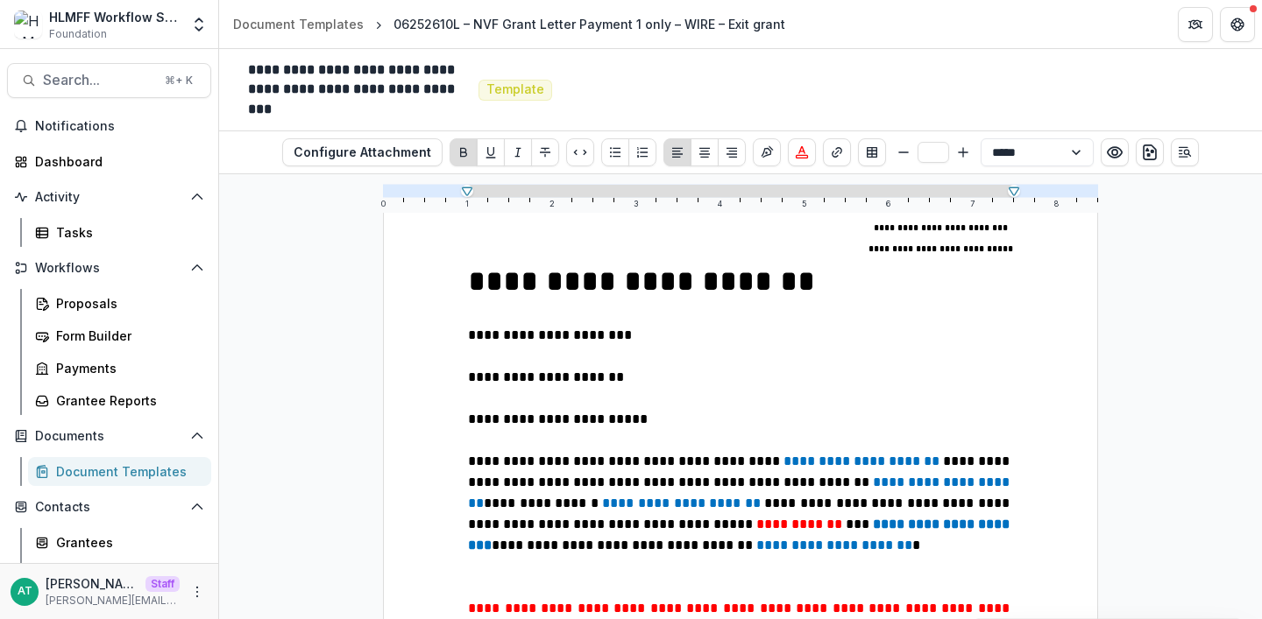
scroll to position [167, 0]
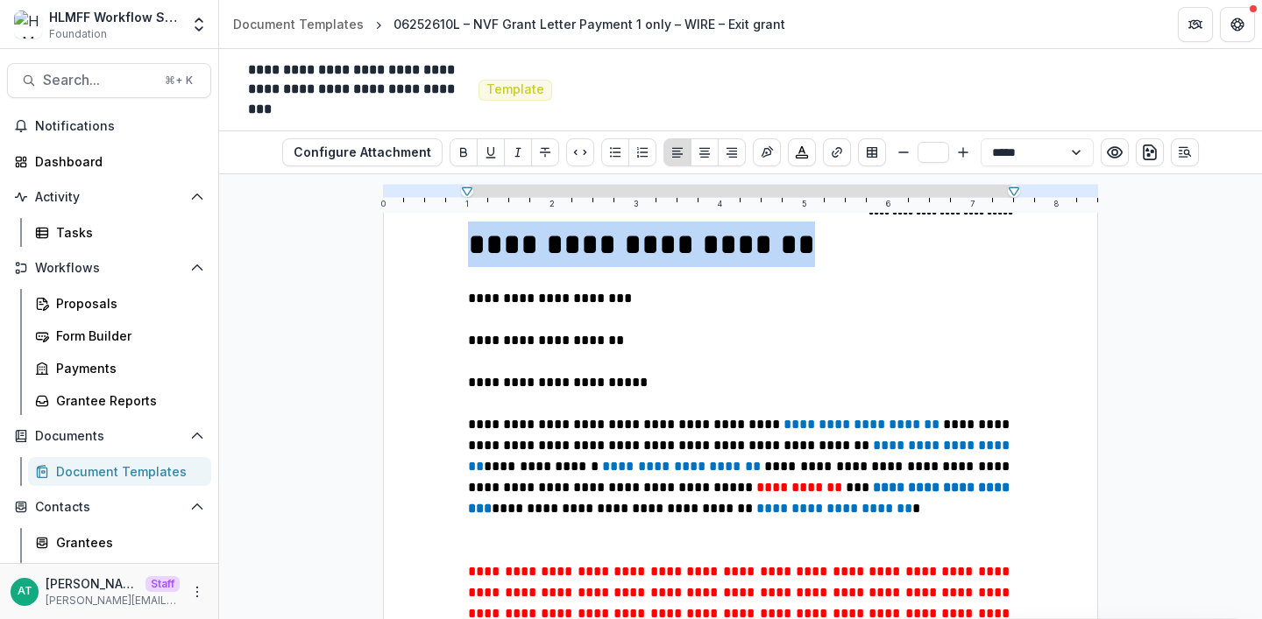
drag, startPoint x: 778, startPoint y: 244, endPoint x: 441, endPoint y: 244, distance: 337.3
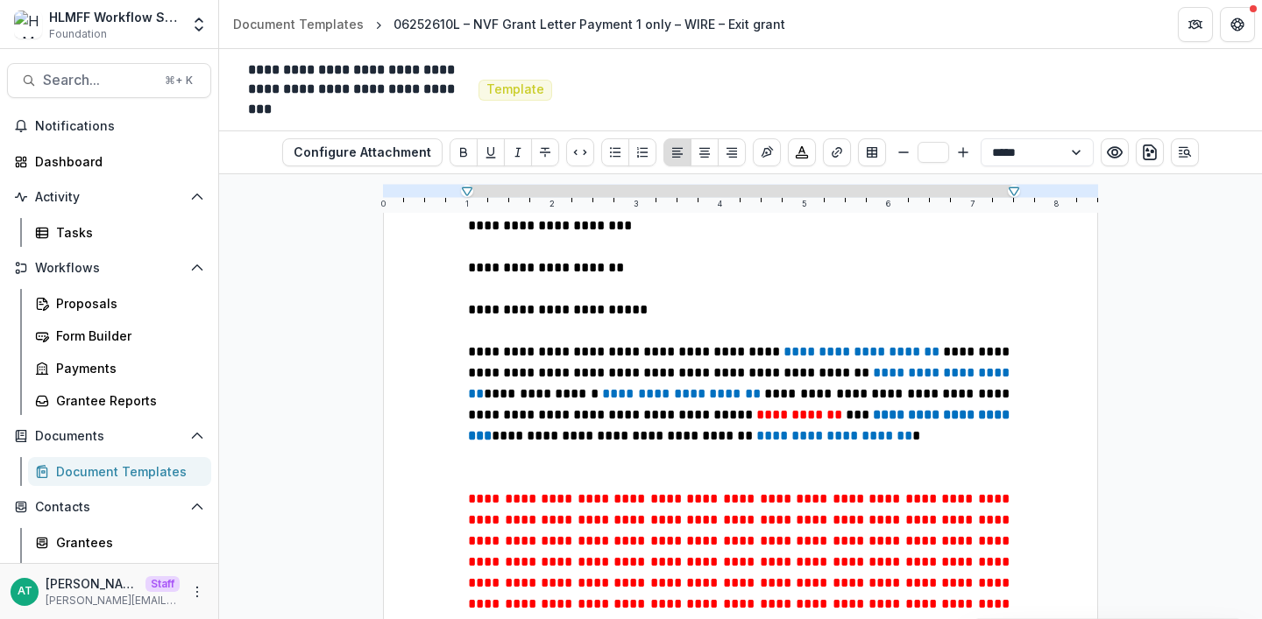
type input "**"
drag, startPoint x: 887, startPoint y: 355, endPoint x: 732, endPoint y: 358, distance: 155.1
click at [732, 358] on p "**********" at bounding box center [740, 394] width 545 height 105
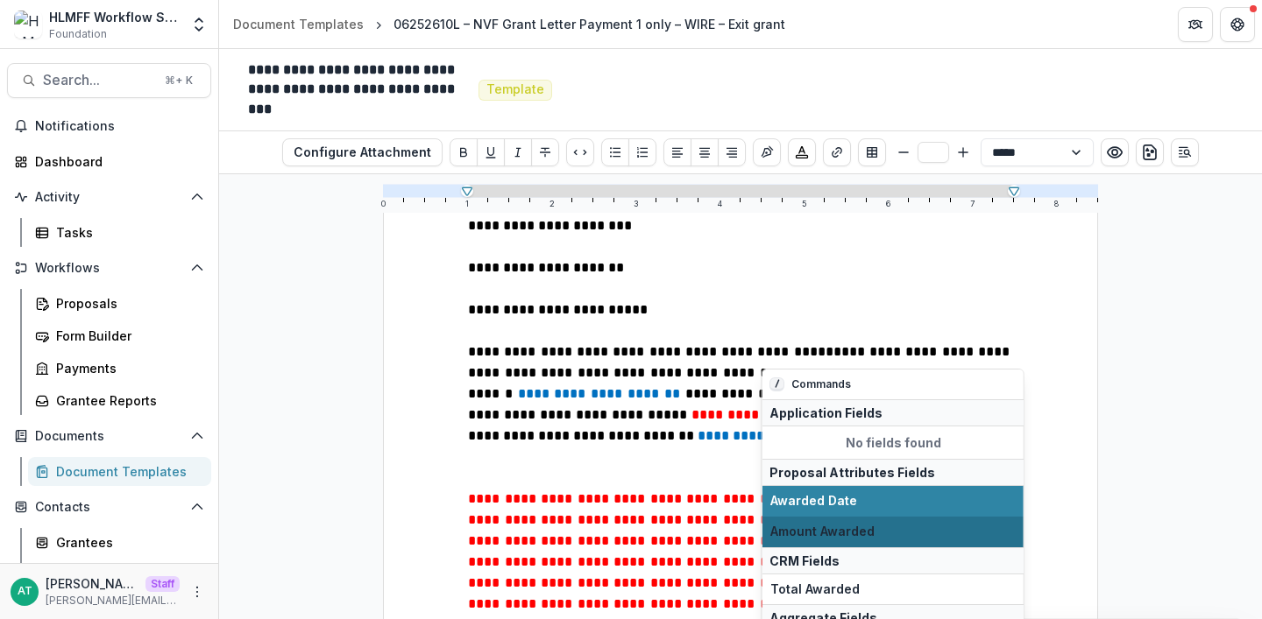
click at [853, 525] on span "Amount Awarded" at bounding box center [892, 532] width 245 height 15
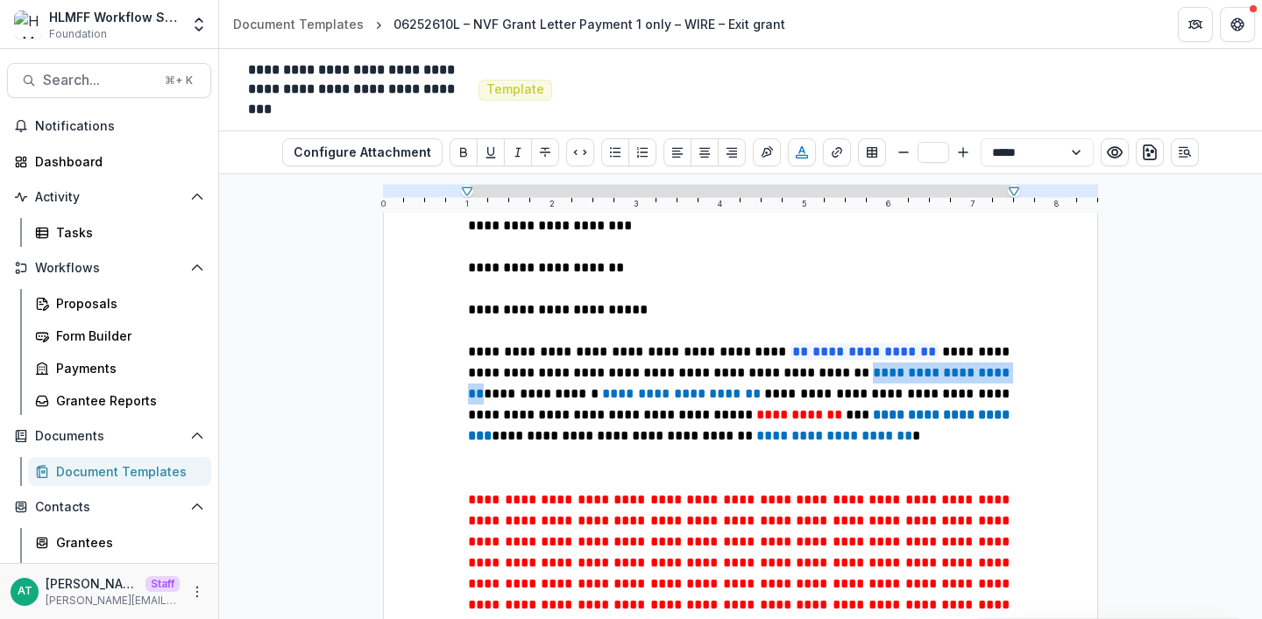
drag, startPoint x: 897, startPoint y: 378, endPoint x: 742, endPoint y: 378, distance: 155.1
click at [742, 378] on p "**********" at bounding box center [740, 395] width 545 height 106
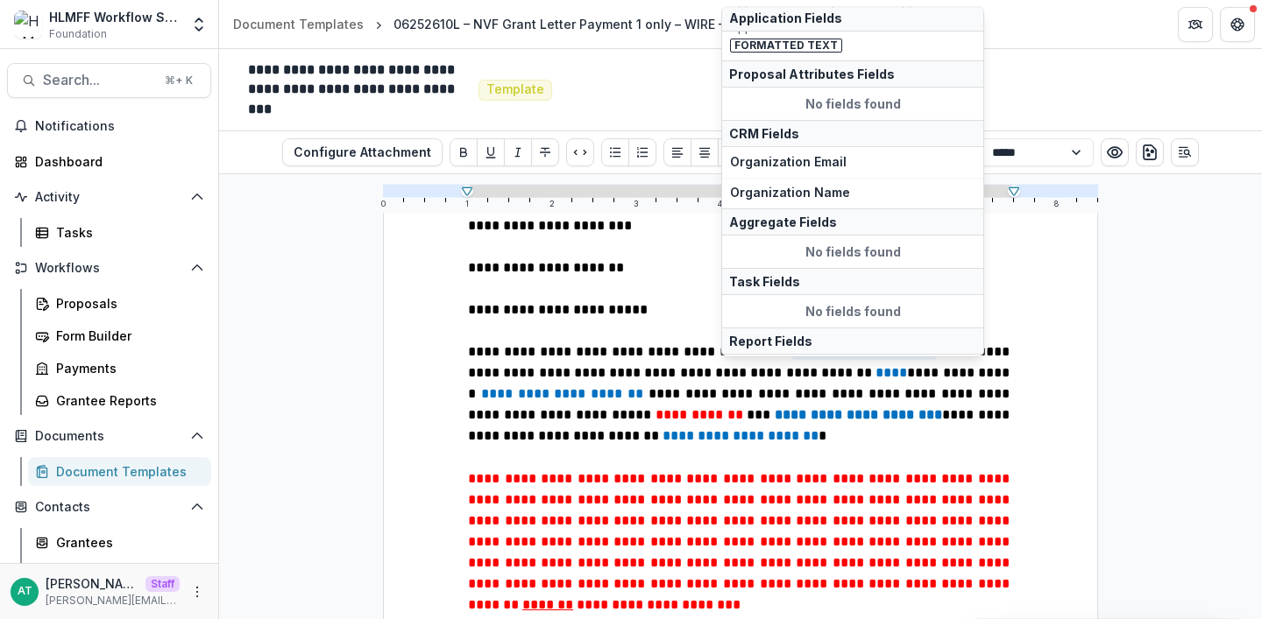
scroll to position [2169, 0]
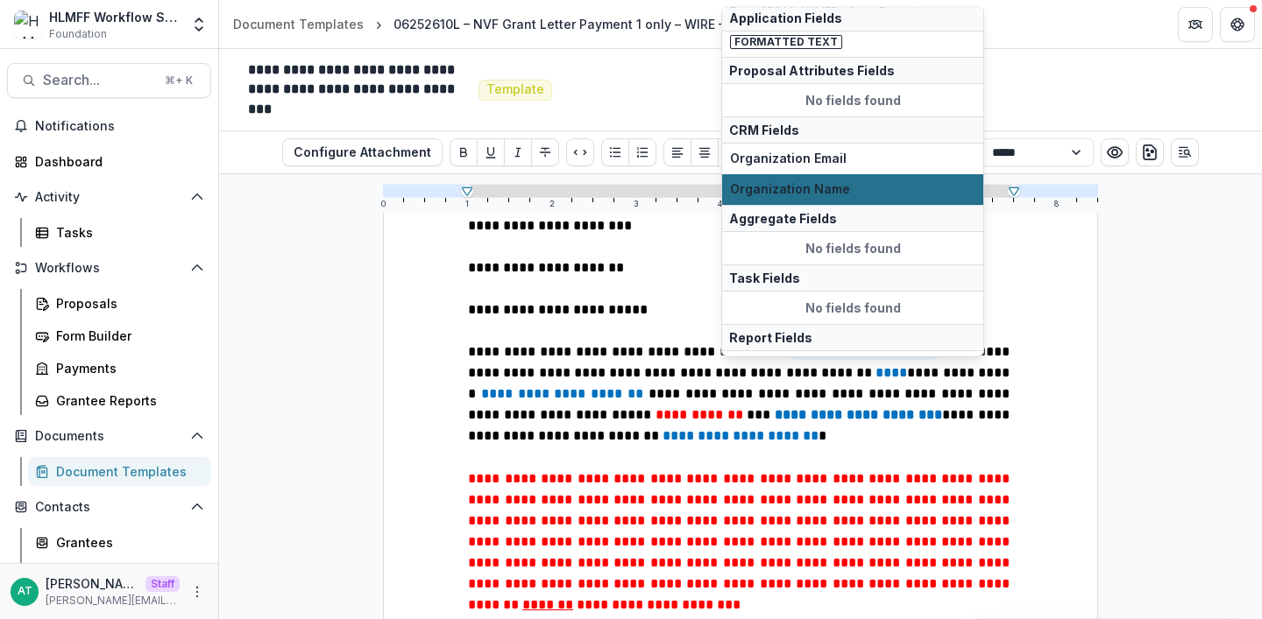
click at [846, 183] on span "Organization Name" at bounding box center [852, 190] width 245 height 15
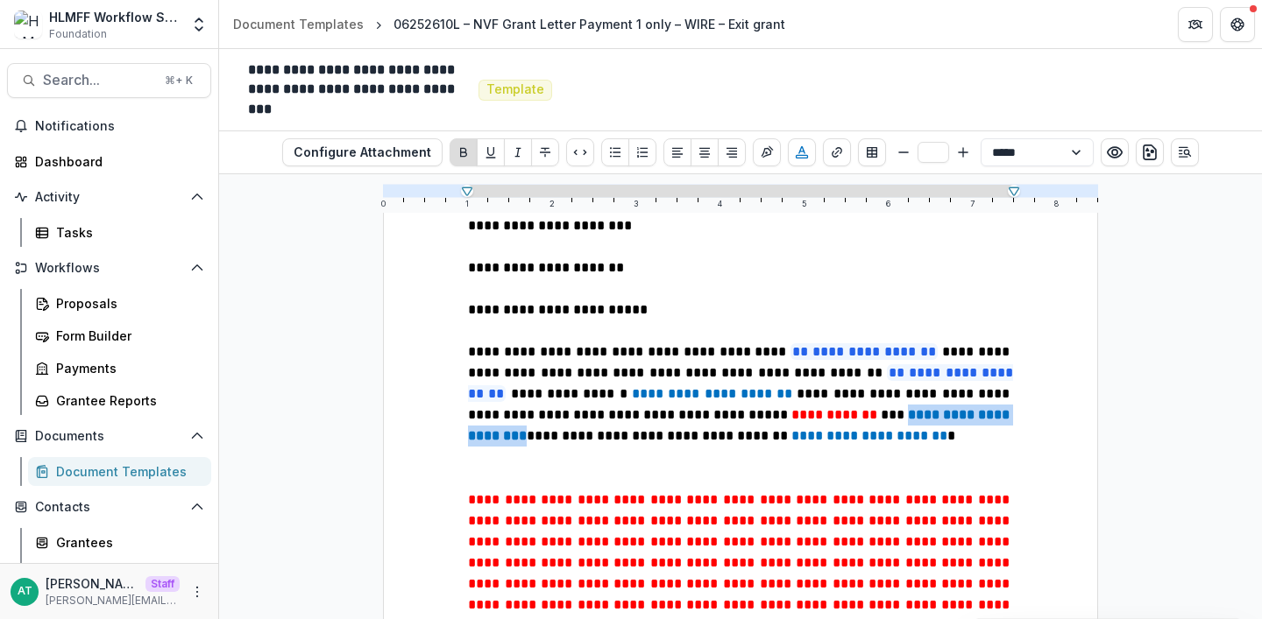
drag, startPoint x: 774, startPoint y: 420, endPoint x: 625, endPoint y: 421, distance: 149.0
click at [625, 421] on p "**********" at bounding box center [740, 395] width 545 height 106
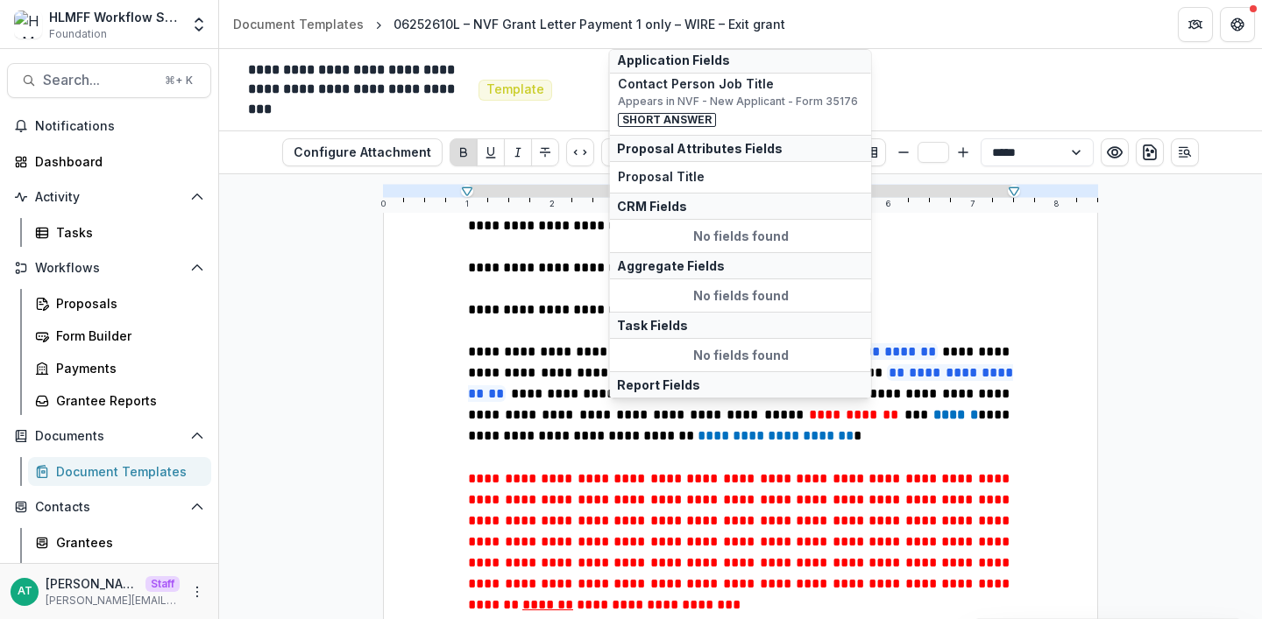
scroll to position [871, 0]
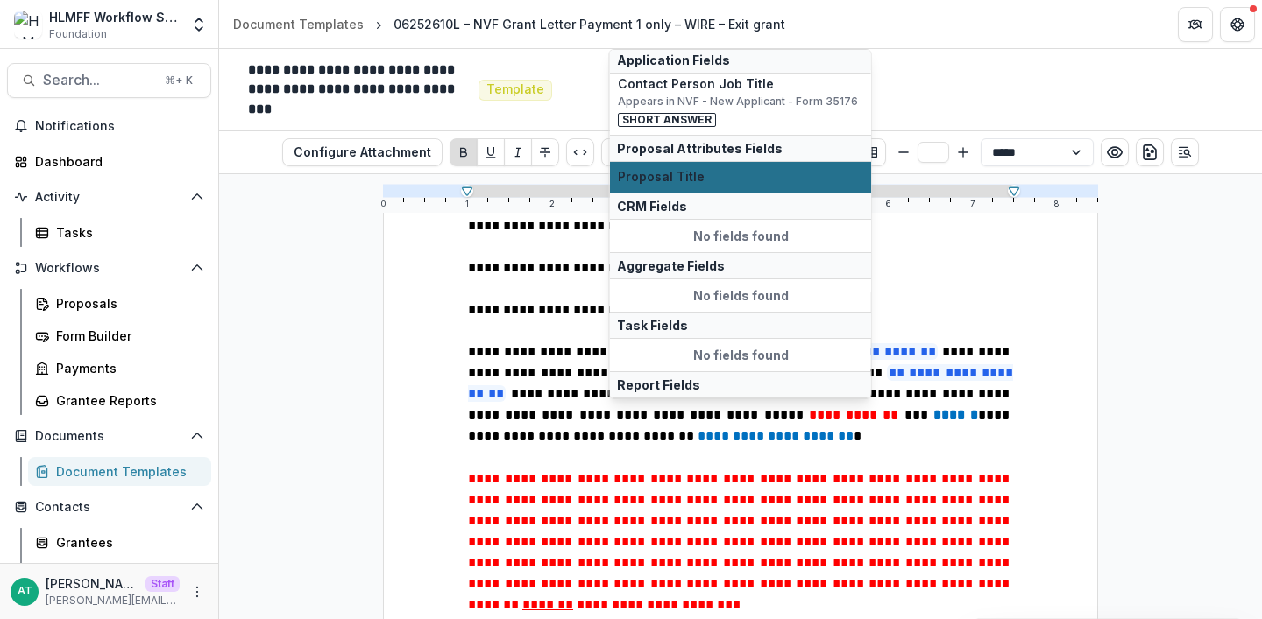
click at [662, 185] on button "Proposal Title" at bounding box center [740, 177] width 261 height 31
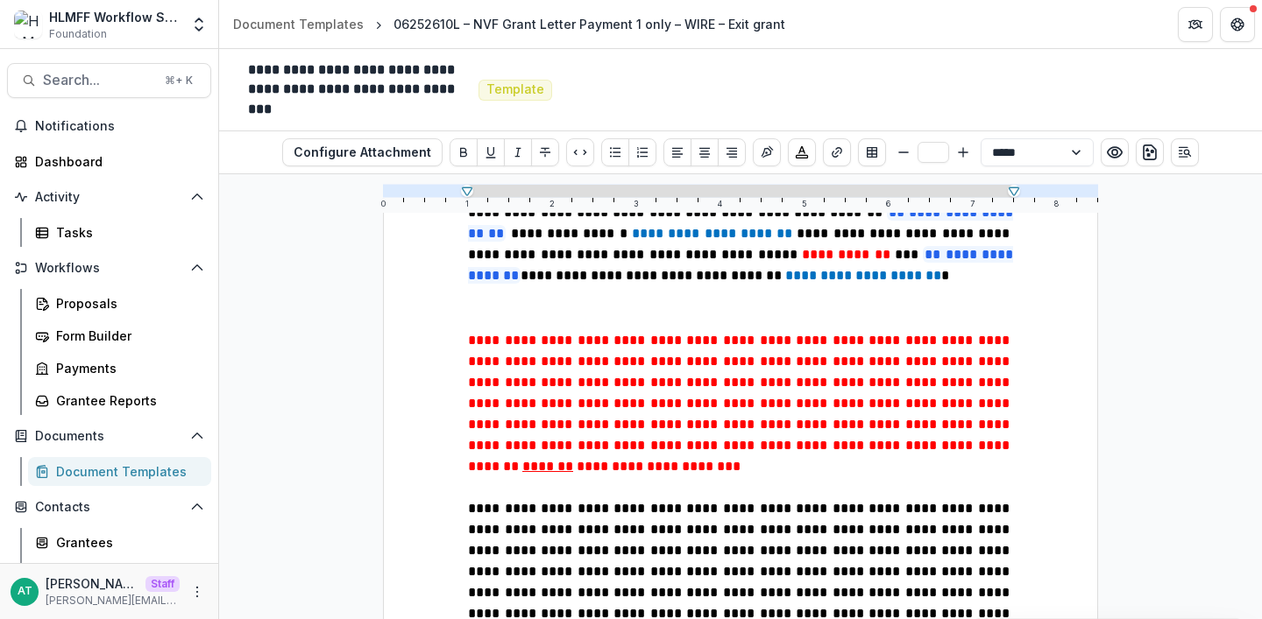
scroll to position [403, 0]
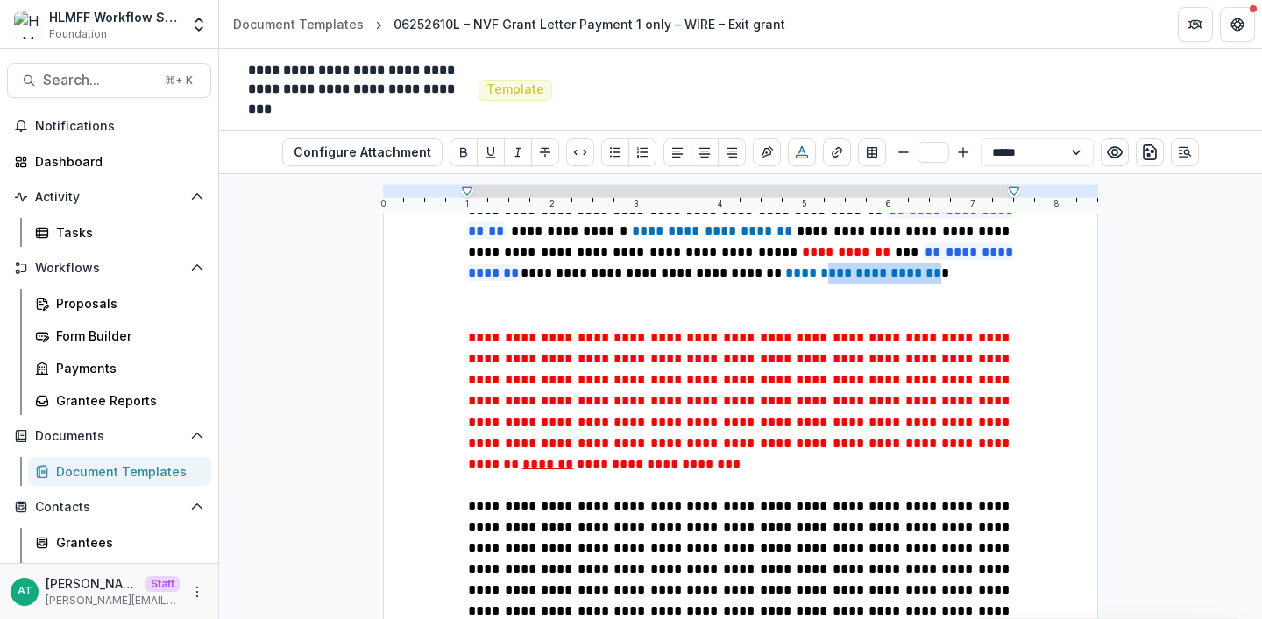
drag, startPoint x: 612, startPoint y: 271, endPoint x: 510, endPoint y: 270, distance: 101.6
click at [510, 270] on p "**********" at bounding box center [740, 232] width 545 height 107
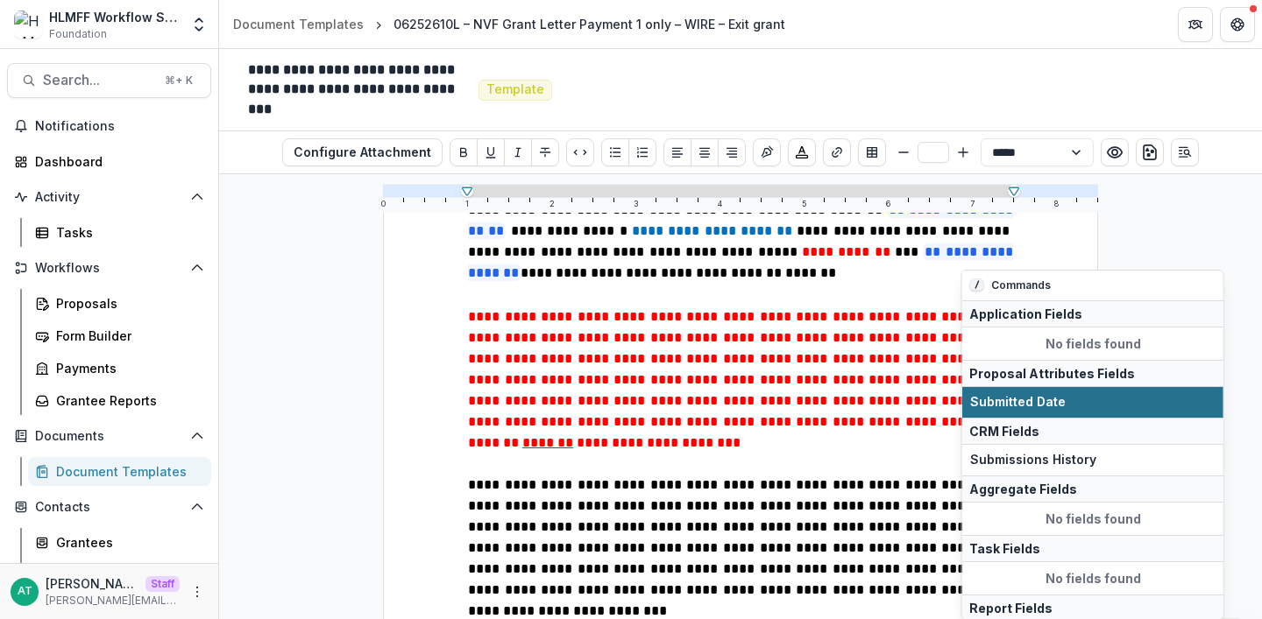
click at [998, 399] on span "Submitted Date" at bounding box center [1092, 402] width 245 height 15
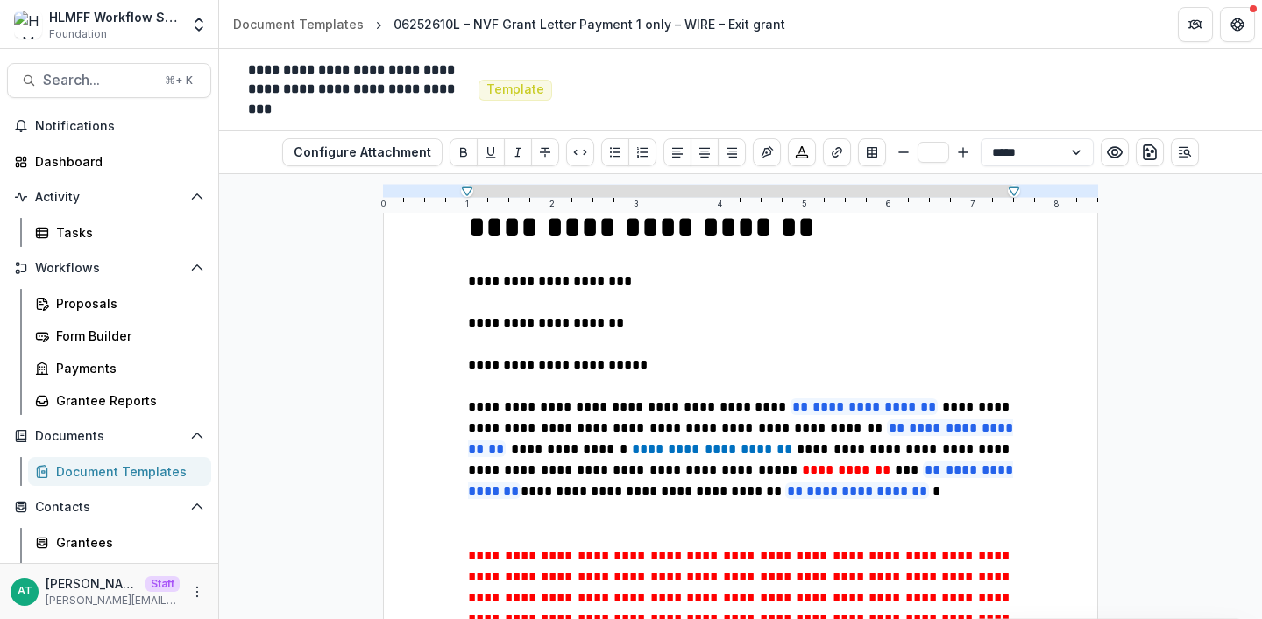
scroll to position [0, 0]
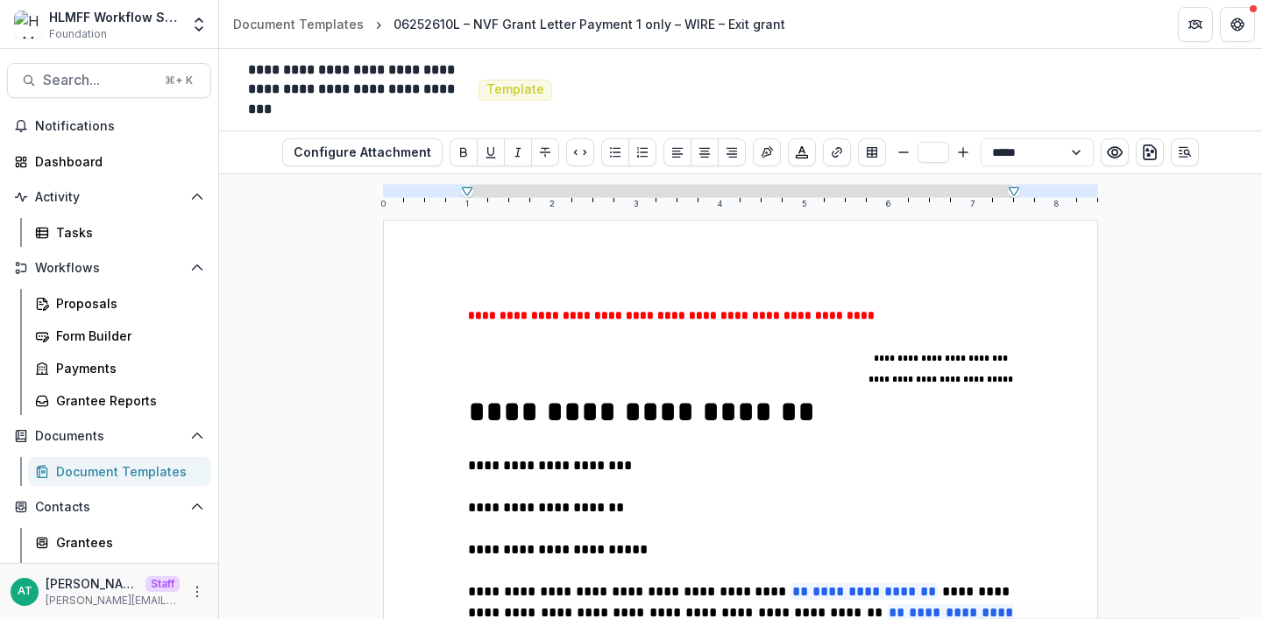
click at [77, 475] on div "Document Templates" at bounding box center [126, 472] width 141 height 18
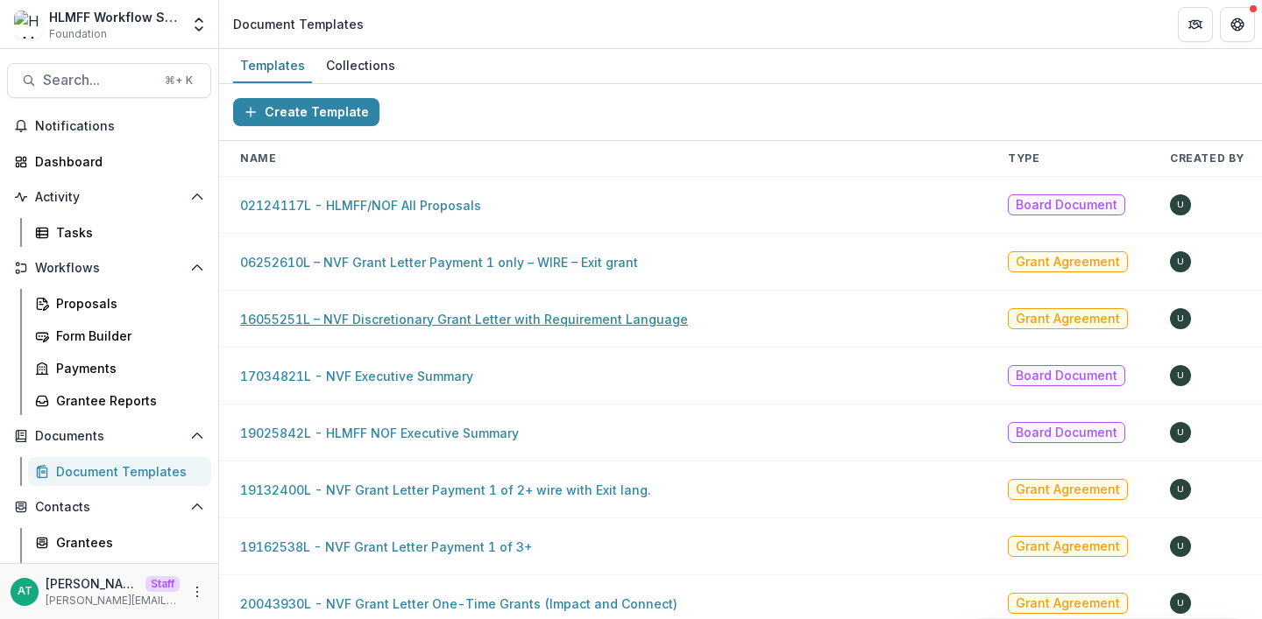
click at [442, 318] on link "16055251L – NVF Discretionary Grant Letter with Requirement Language" at bounding box center [464, 319] width 448 height 15
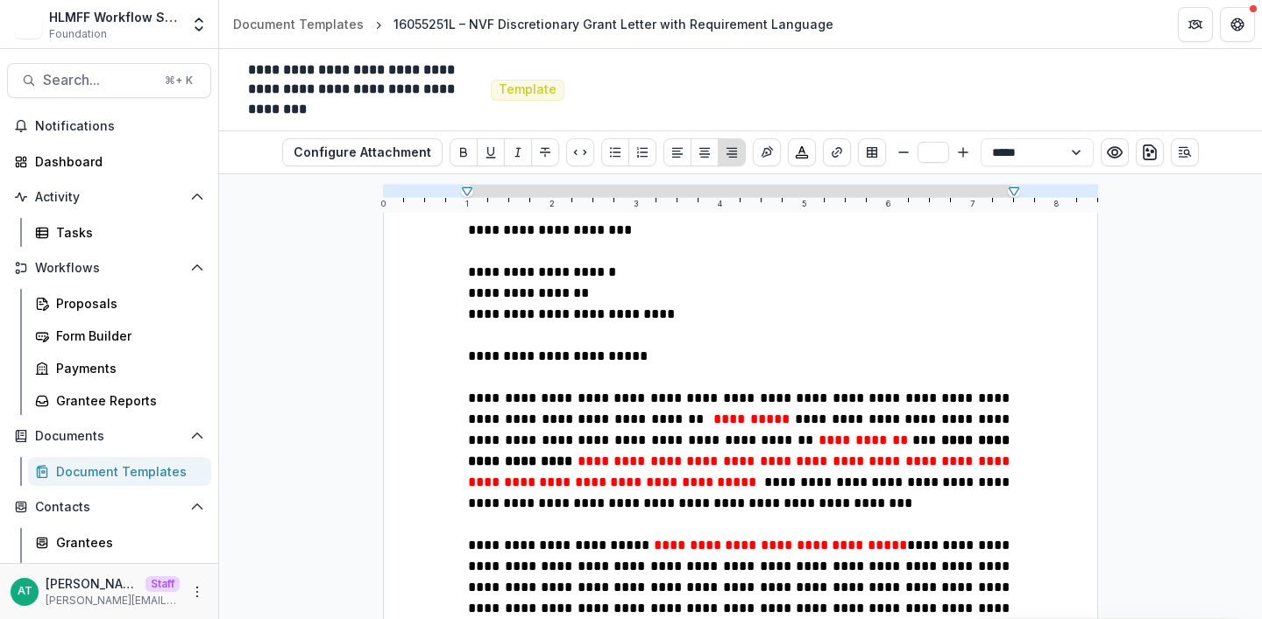
scroll to position [98, 0]
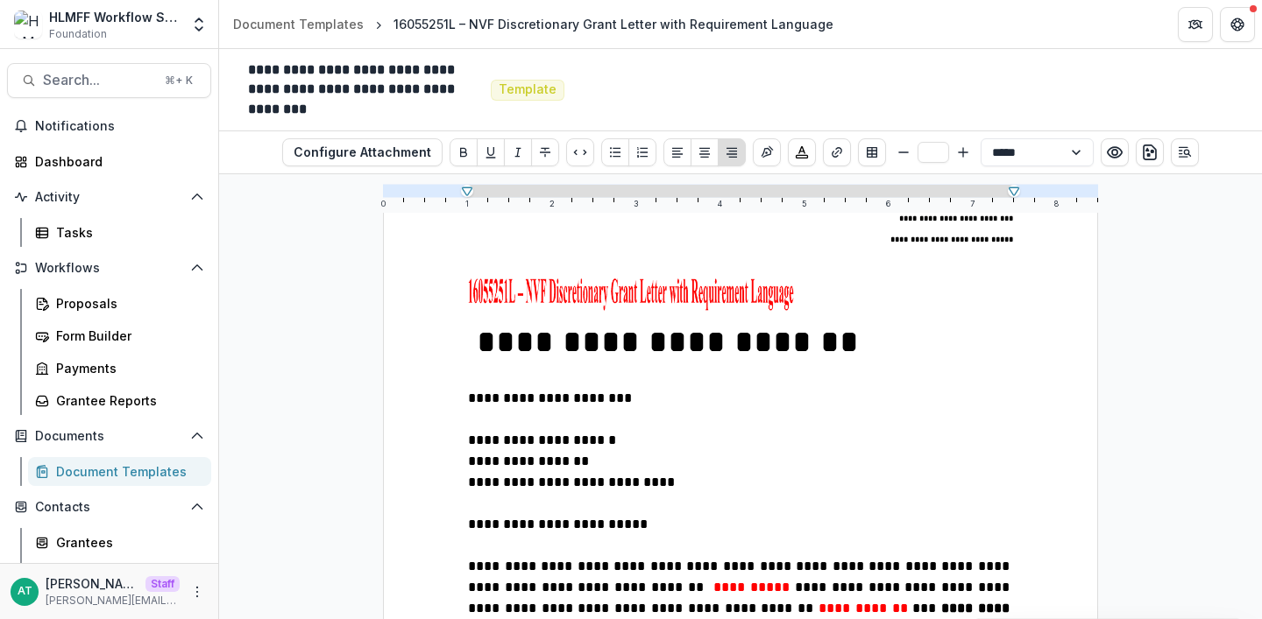
type input "**"
drag, startPoint x: 779, startPoint y: 293, endPoint x: 457, endPoint y: 293, distance: 321.6
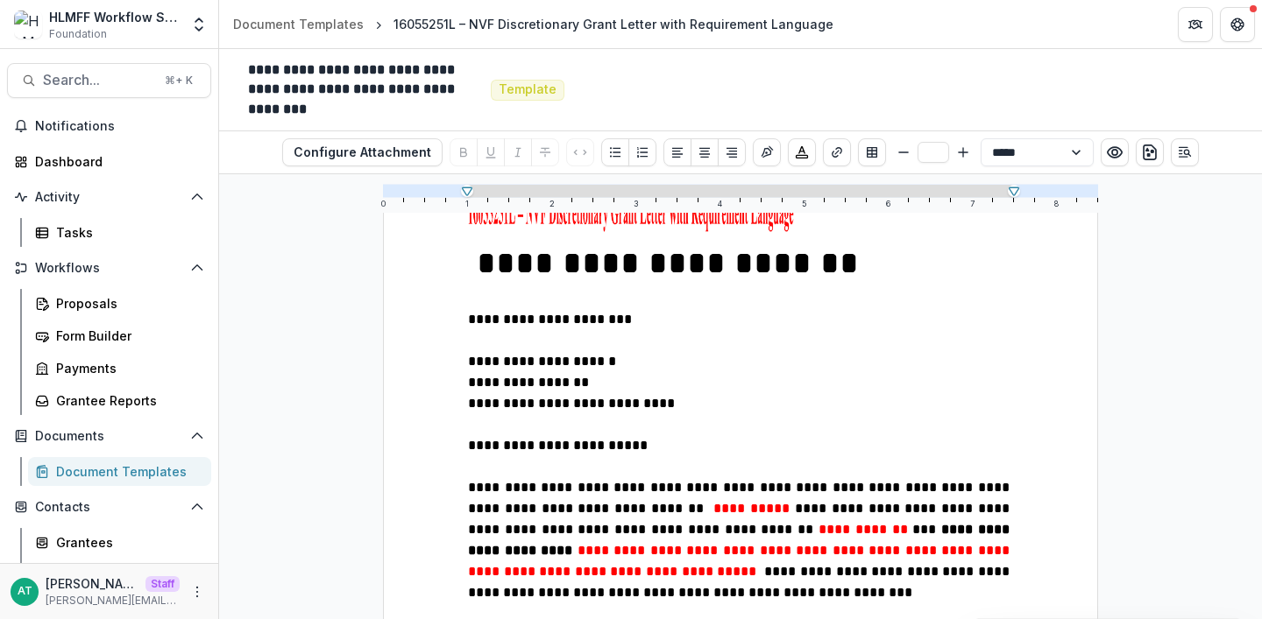
scroll to position [181, 0]
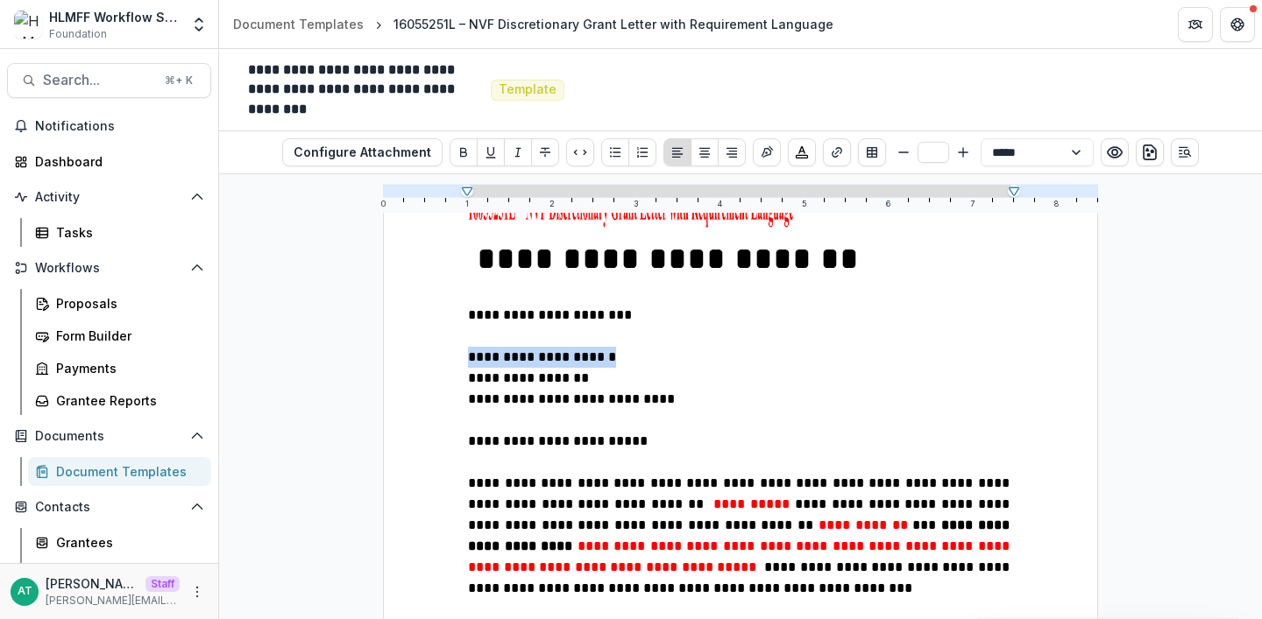
drag, startPoint x: 633, startPoint y: 354, endPoint x: 423, endPoint y: 354, distance: 210.3
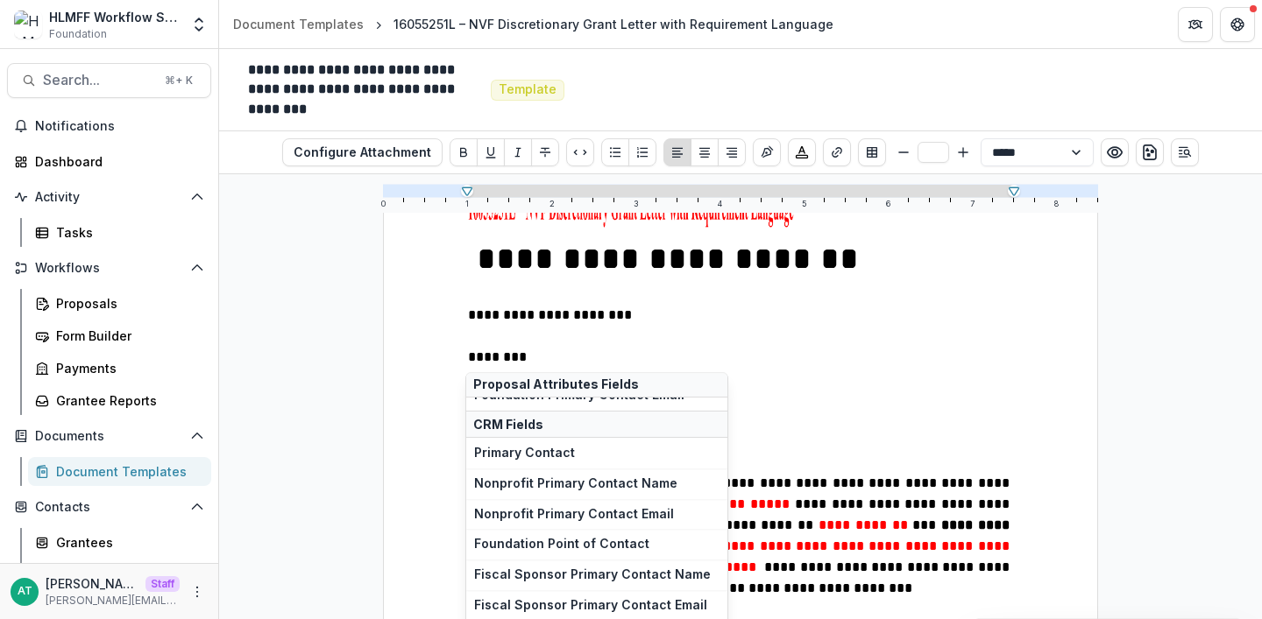
scroll to position [2673, 0]
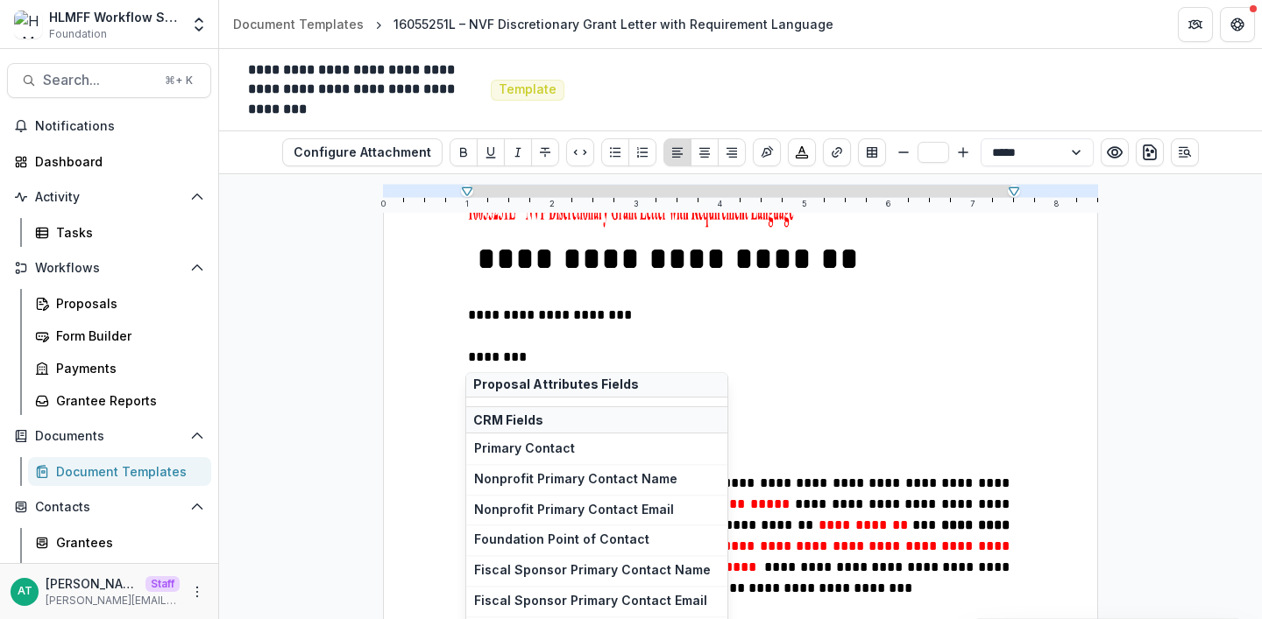
click at [546, 462] on button "Primary Contact" at bounding box center [596, 450] width 261 height 31
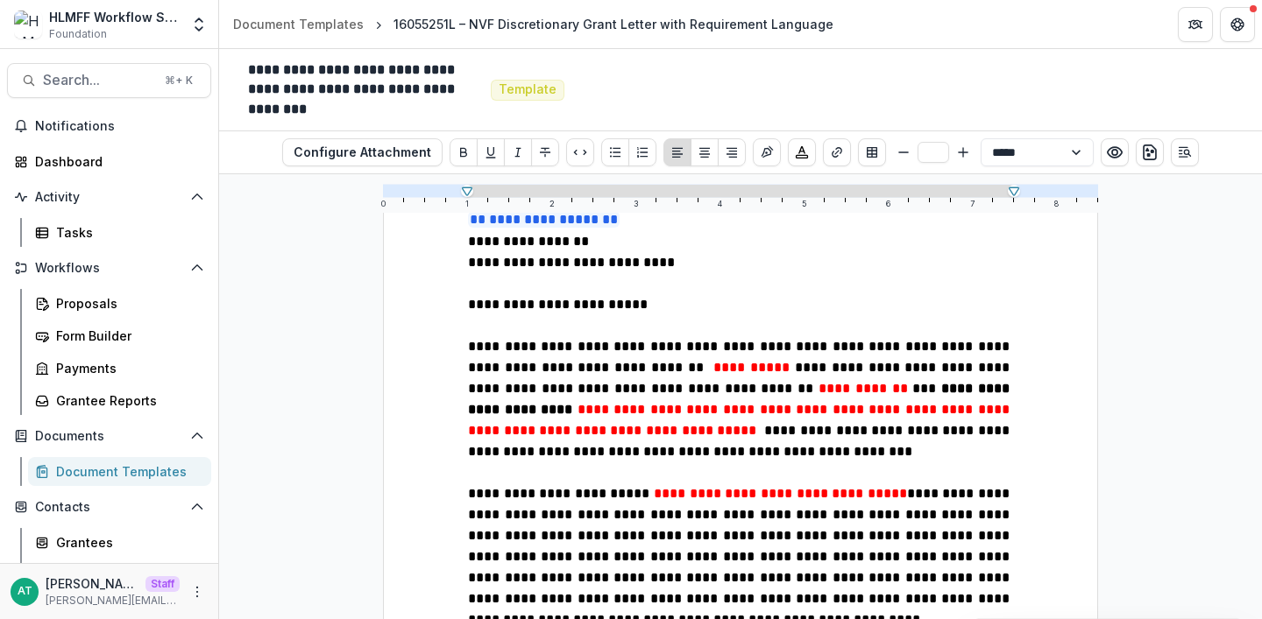
scroll to position [345, 0]
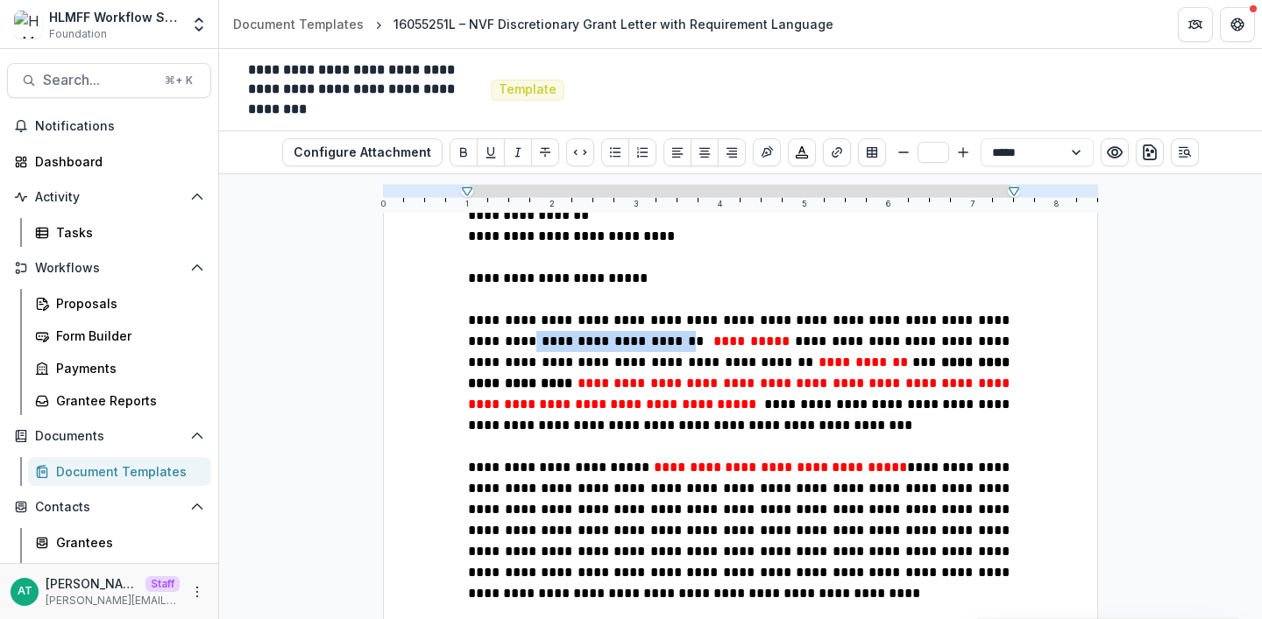
drag, startPoint x: 618, startPoint y: 343, endPoint x: 426, endPoint y: 354, distance: 192.2
click at [433, 352] on div "**********" at bounding box center [740, 534] width 715 height 1319
click at [545, 369] on p "**********" at bounding box center [740, 373] width 545 height 126
drag, startPoint x: 618, startPoint y: 345, endPoint x: 458, endPoint y: 340, distance: 159.6
click at [458, 340] on div "**********" at bounding box center [740, 534] width 715 height 1319
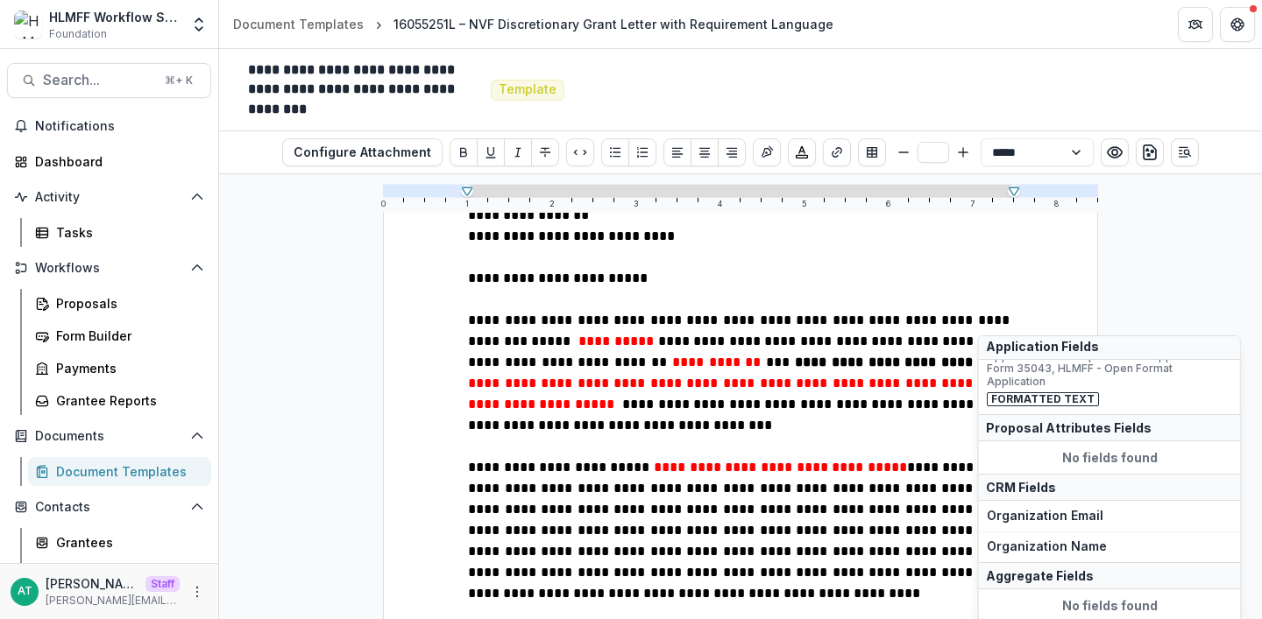
scroll to position [2140, 0]
click at [1104, 541] on span "Organization Name" at bounding box center [1109, 548] width 245 height 15
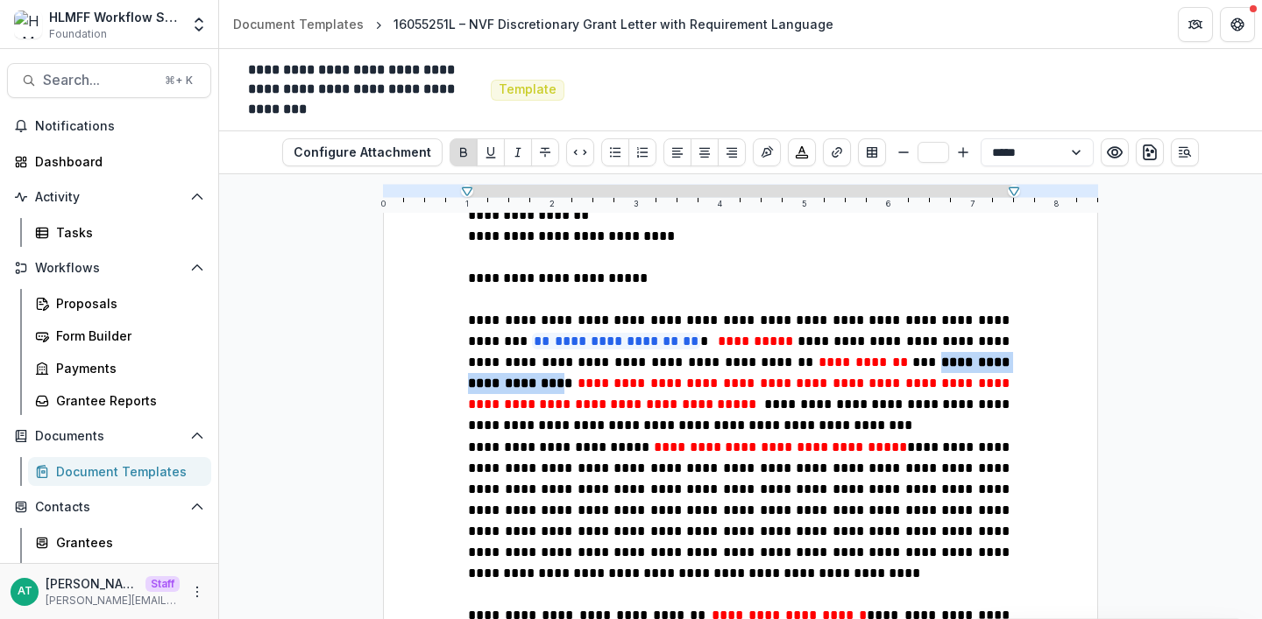
drag, startPoint x: 860, startPoint y: 364, endPoint x: 713, endPoint y: 364, distance: 147.2
click at [712, 364] on span "**********" at bounding box center [740, 373] width 545 height 34
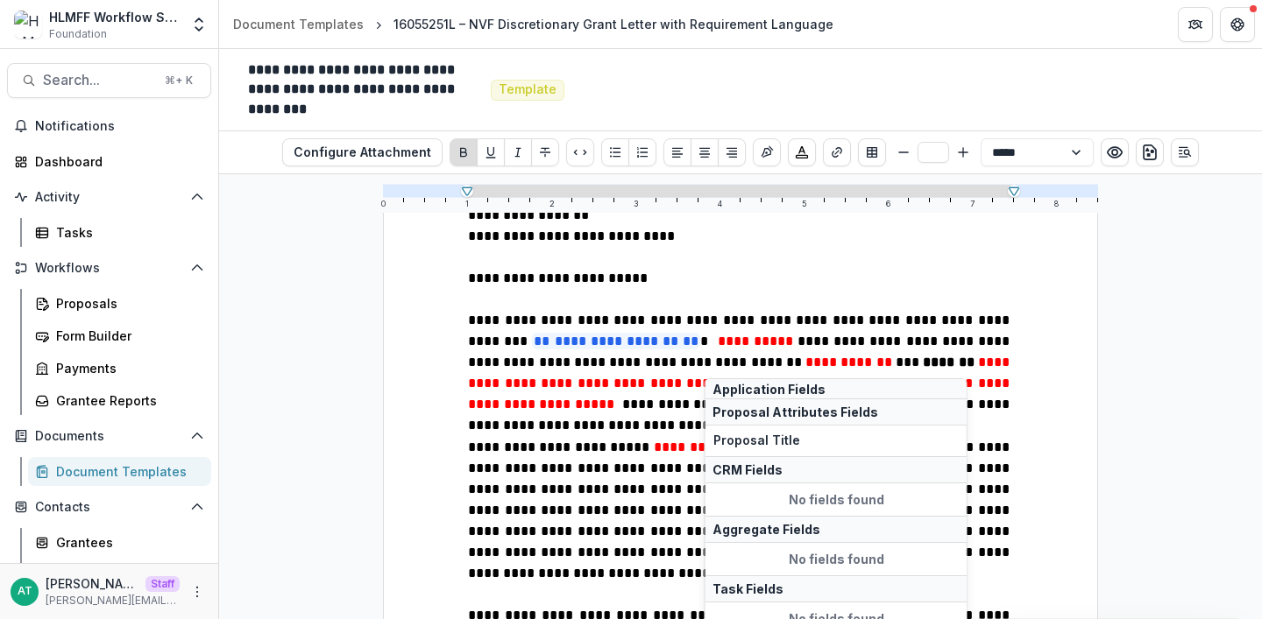
scroll to position [938, 0]
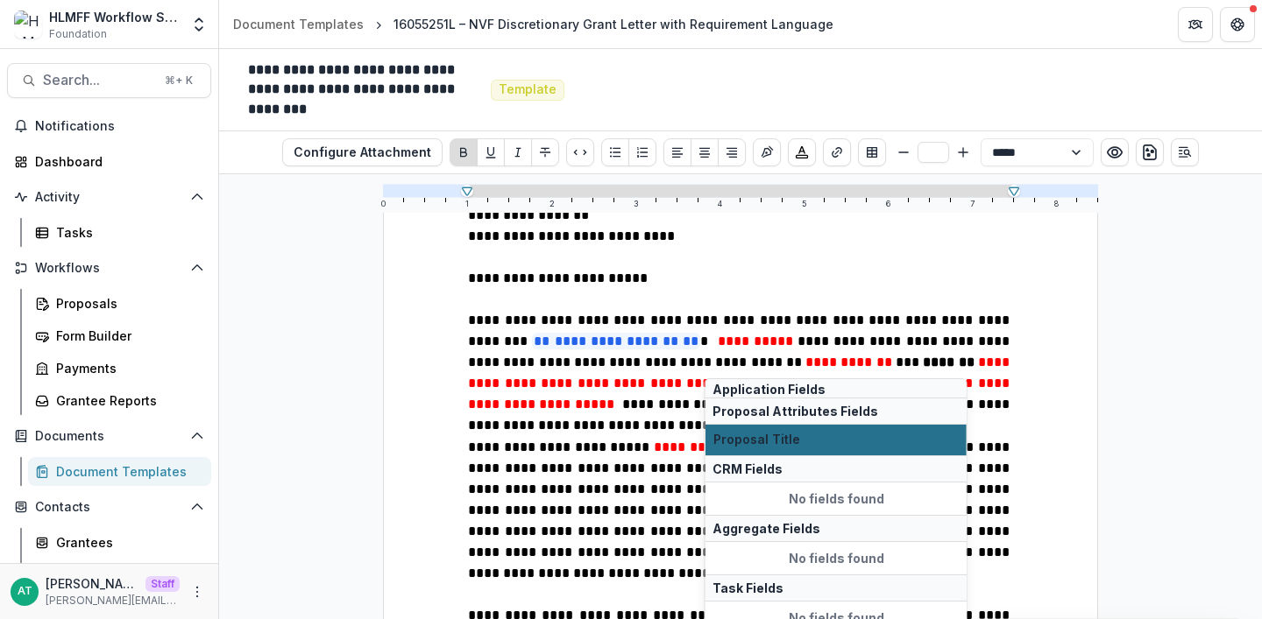
click at [771, 436] on span "Proposal Title" at bounding box center [835, 440] width 245 height 15
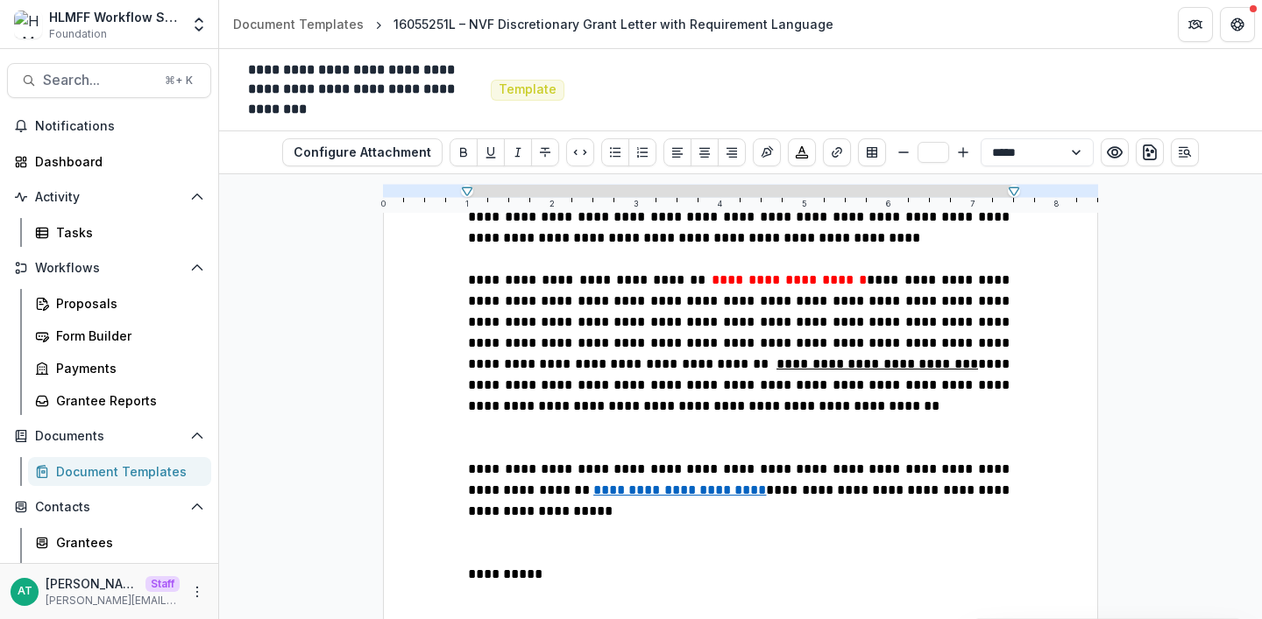
scroll to position [683, 0]
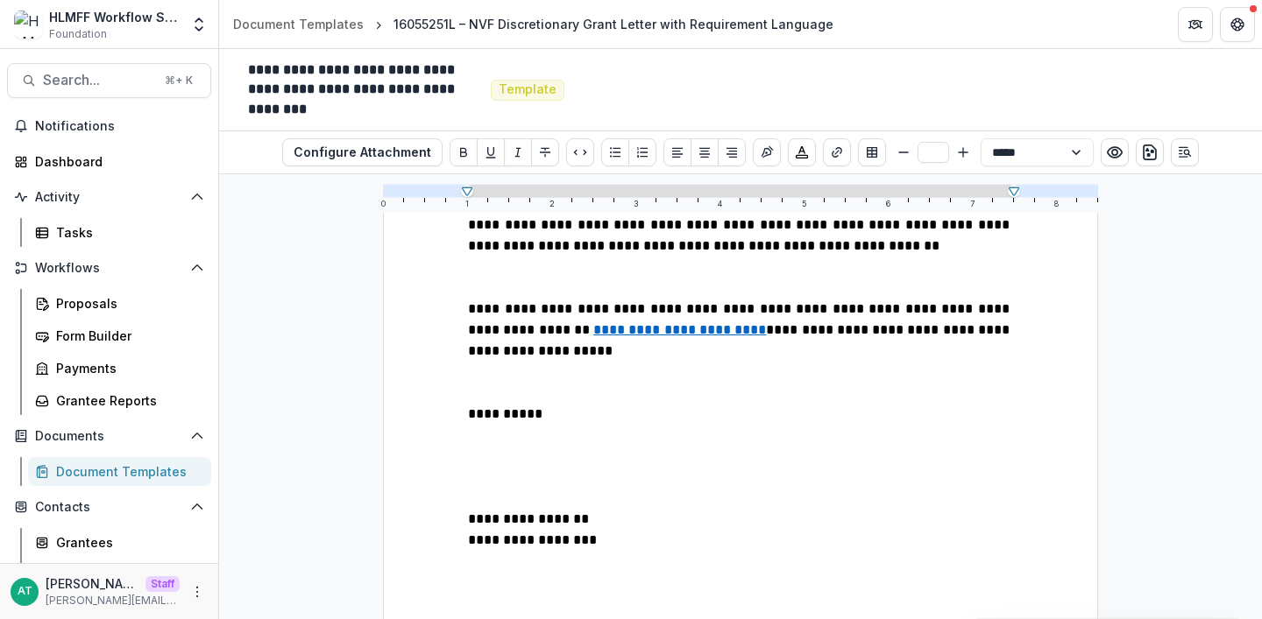
click at [500, 429] on p at bounding box center [740, 467] width 545 height 84
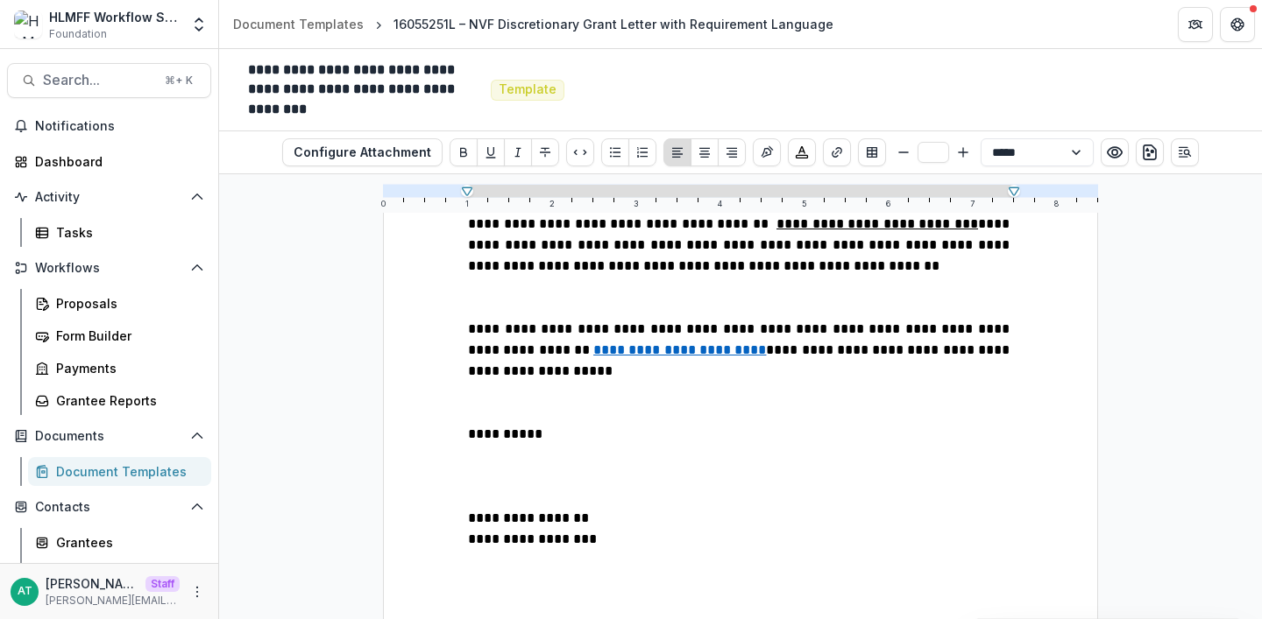
click at [71, 471] on div "Document Templates" at bounding box center [126, 472] width 141 height 18
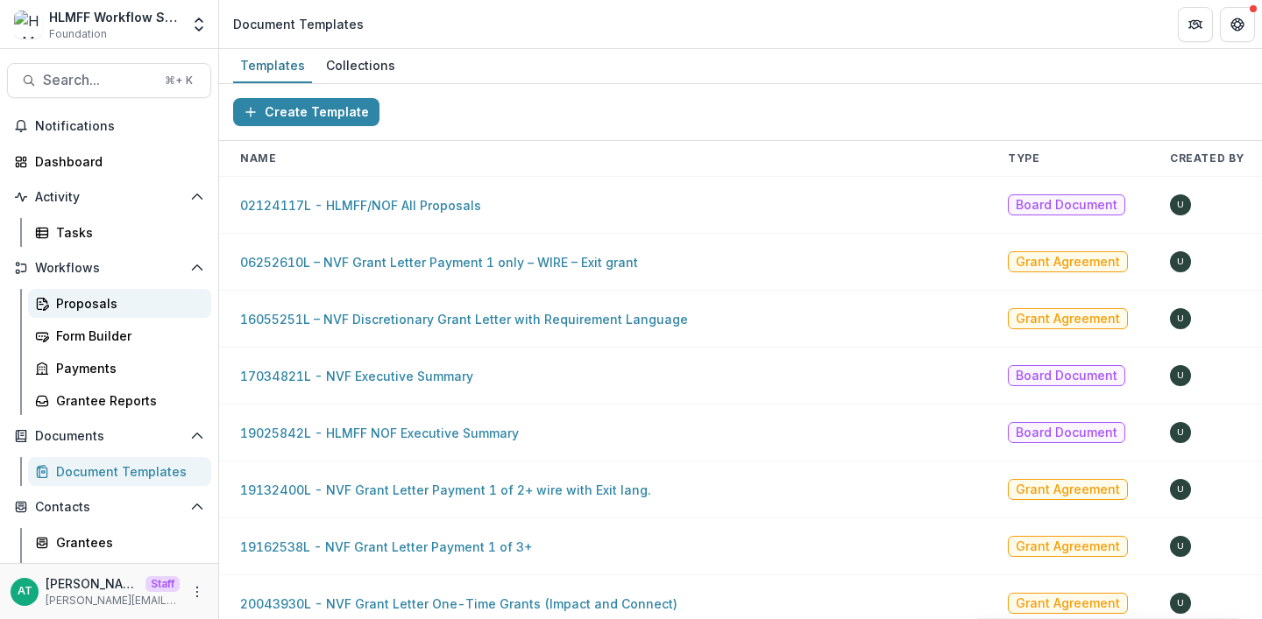
click at [95, 298] on div "Proposals" at bounding box center [126, 303] width 141 height 18
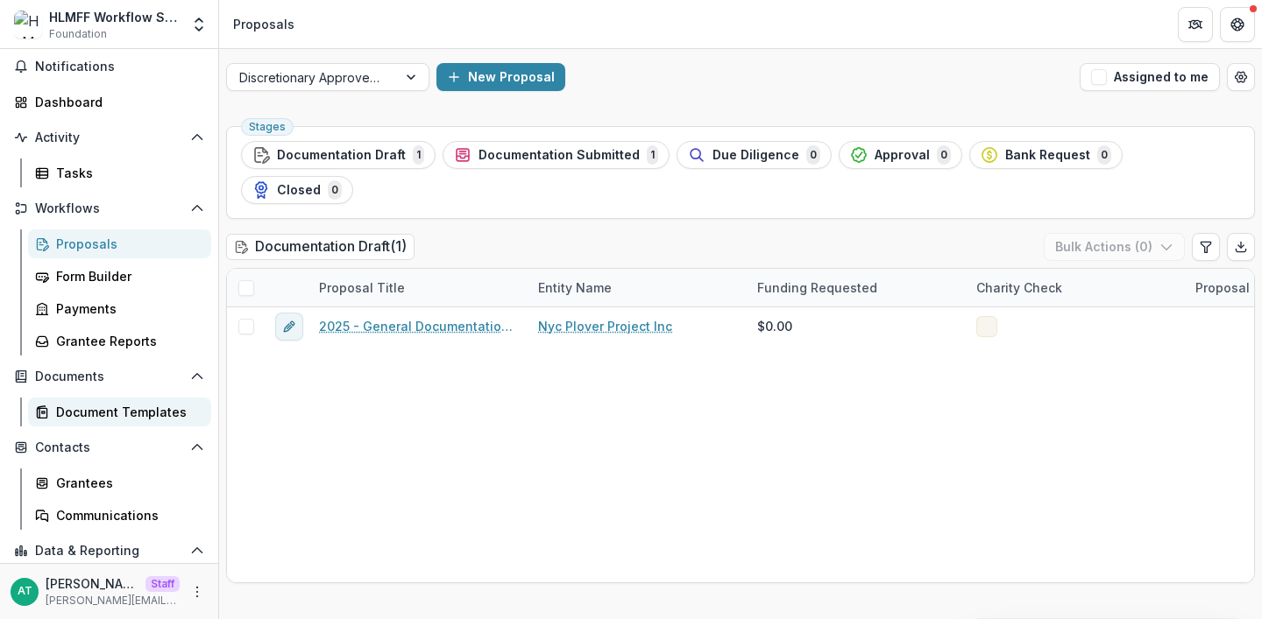
scroll to position [67, 0]
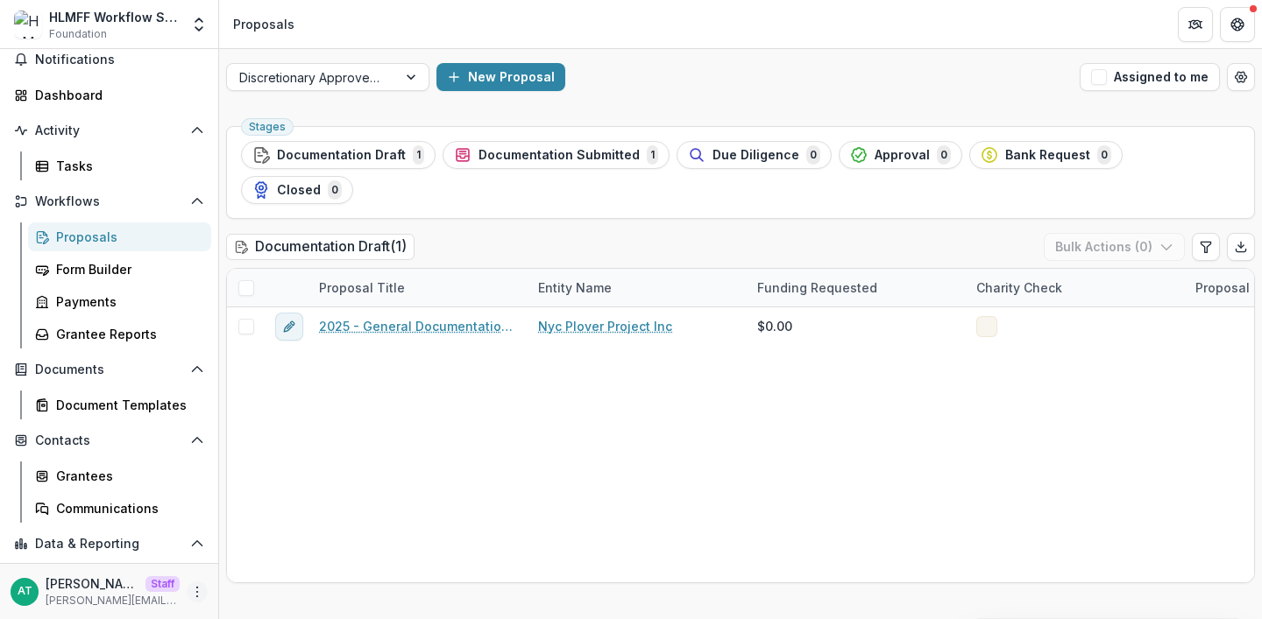
click at [190, 593] on icon "More" at bounding box center [197, 592] width 14 height 14
click at [278, 552] on link "User Settings" at bounding box center [308, 555] width 188 height 29
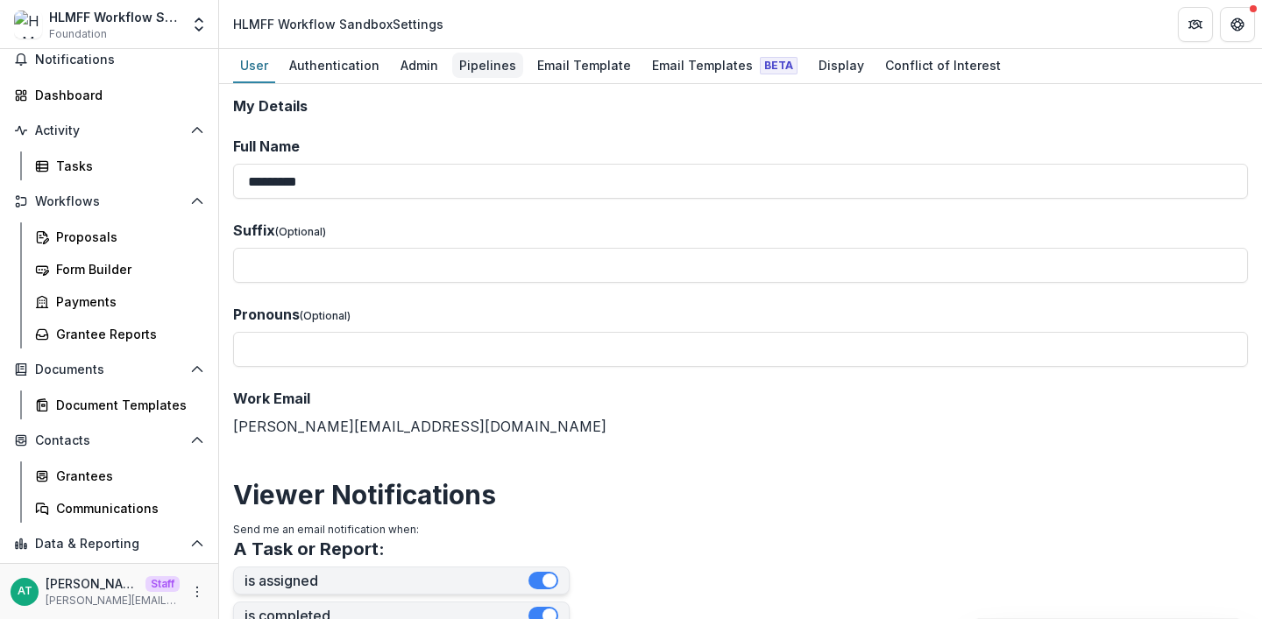
click at [462, 67] on div "Pipelines" at bounding box center [487, 65] width 71 height 25
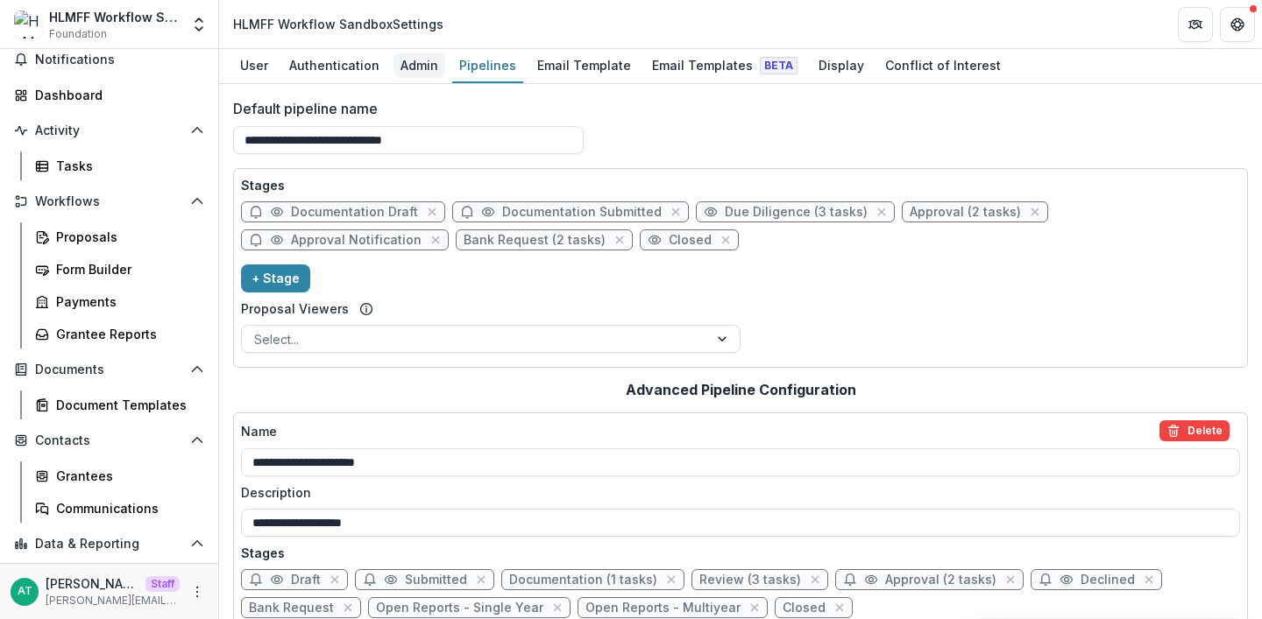
click at [414, 65] on div "Admin" at bounding box center [419, 65] width 52 height 25
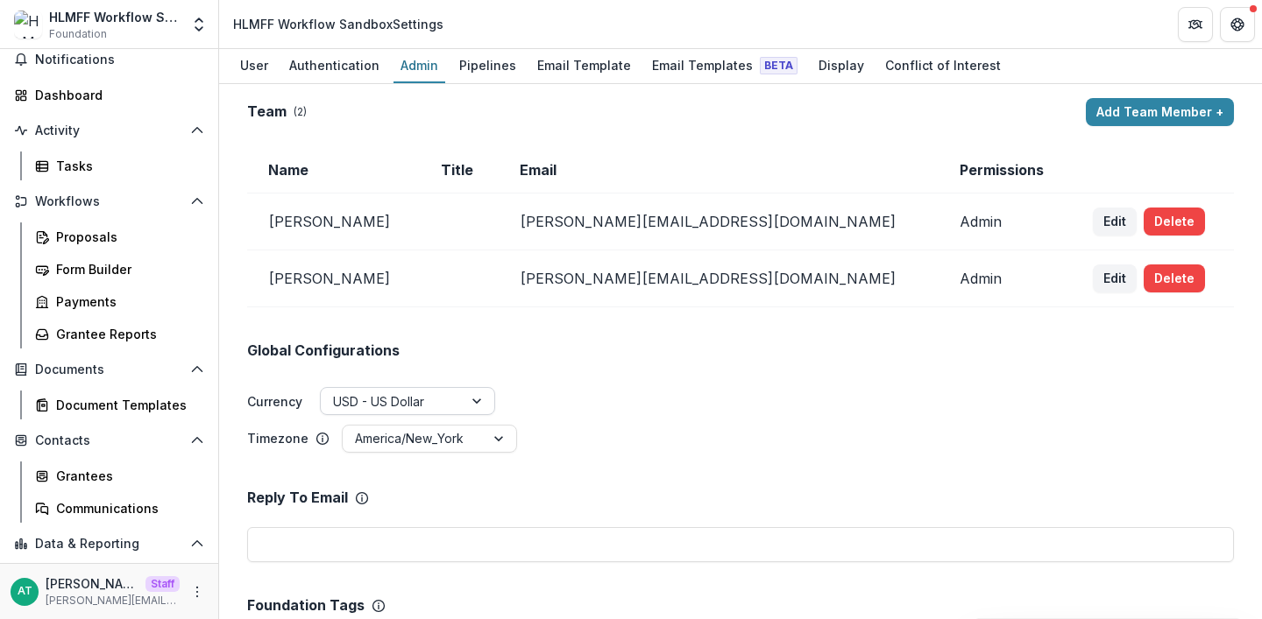
scroll to position [3, 0]
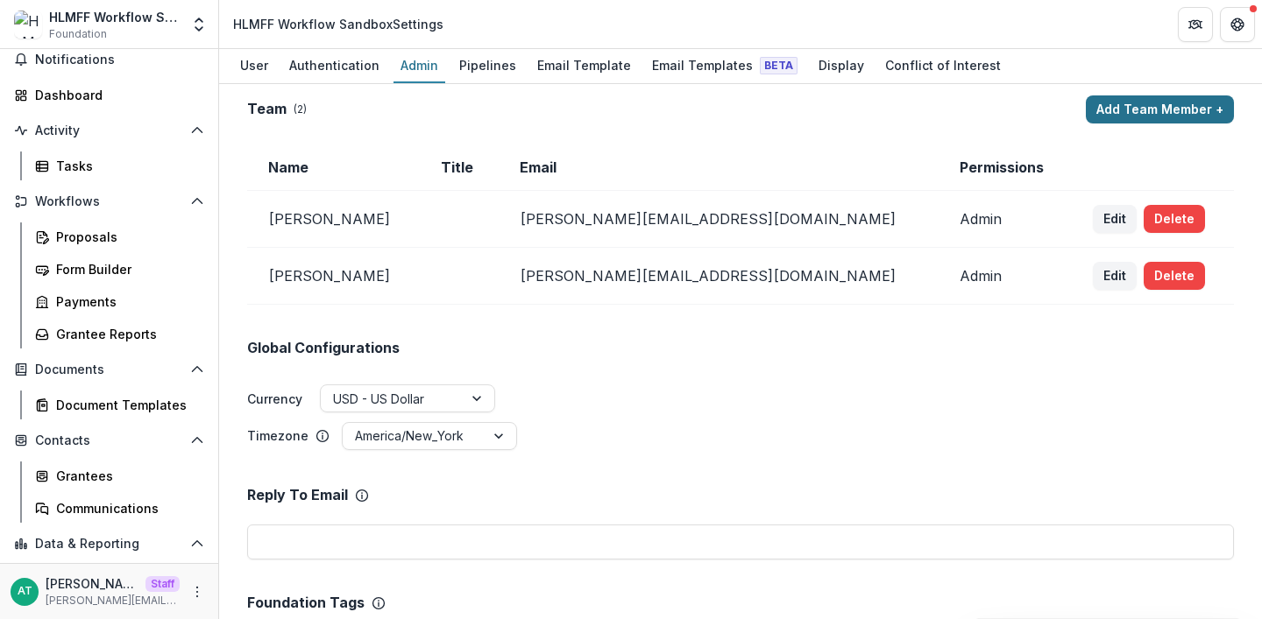
click at [1138, 106] on button "Add Team Member +" at bounding box center [1160, 110] width 148 height 28
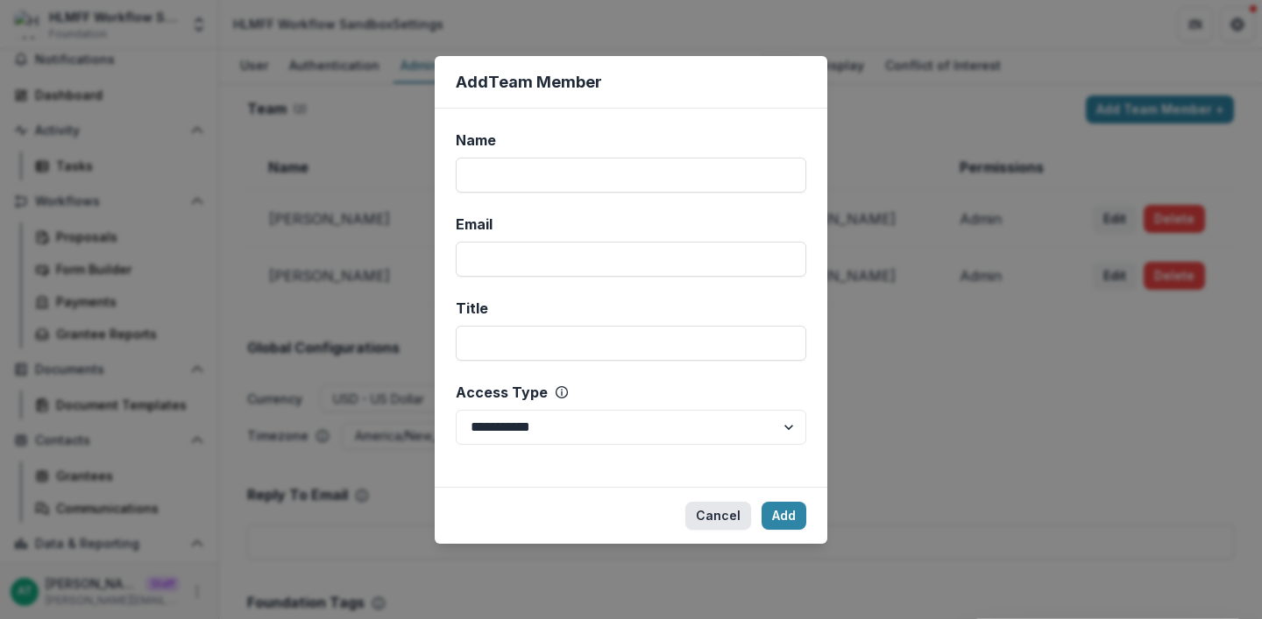
click at [720, 514] on button "Cancel" at bounding box center [718, 516] width 66 height 28
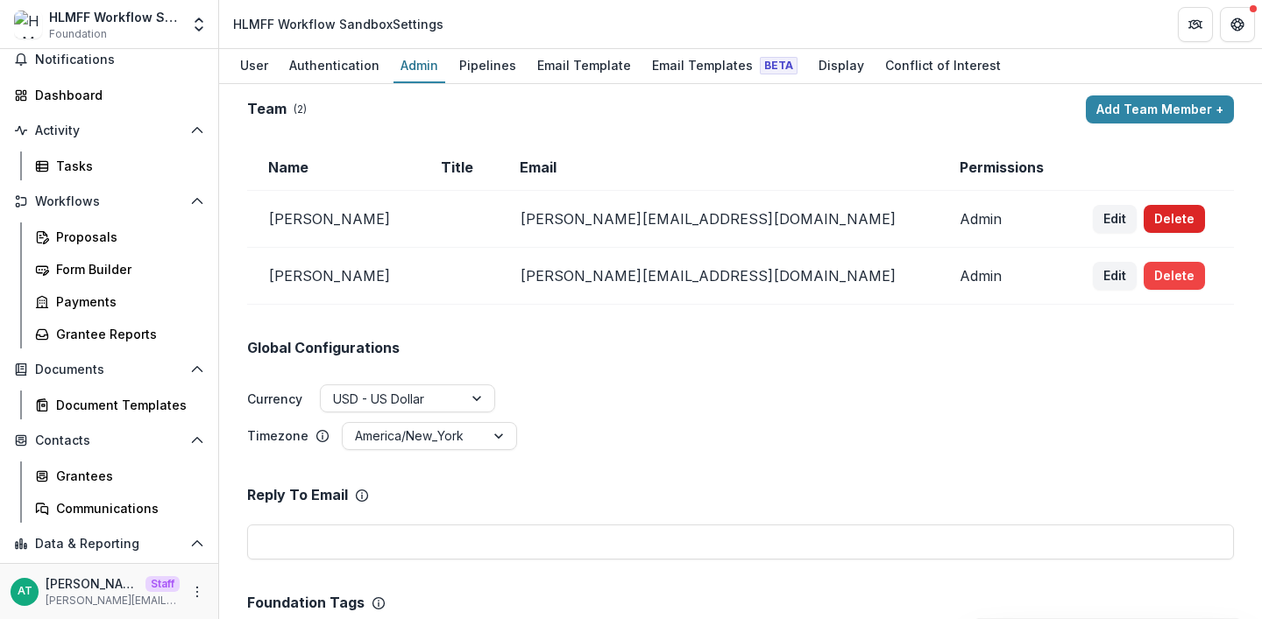
click at [1143, 205] on button "Delete" at bounding box center [1173, 219] width 61 height 28
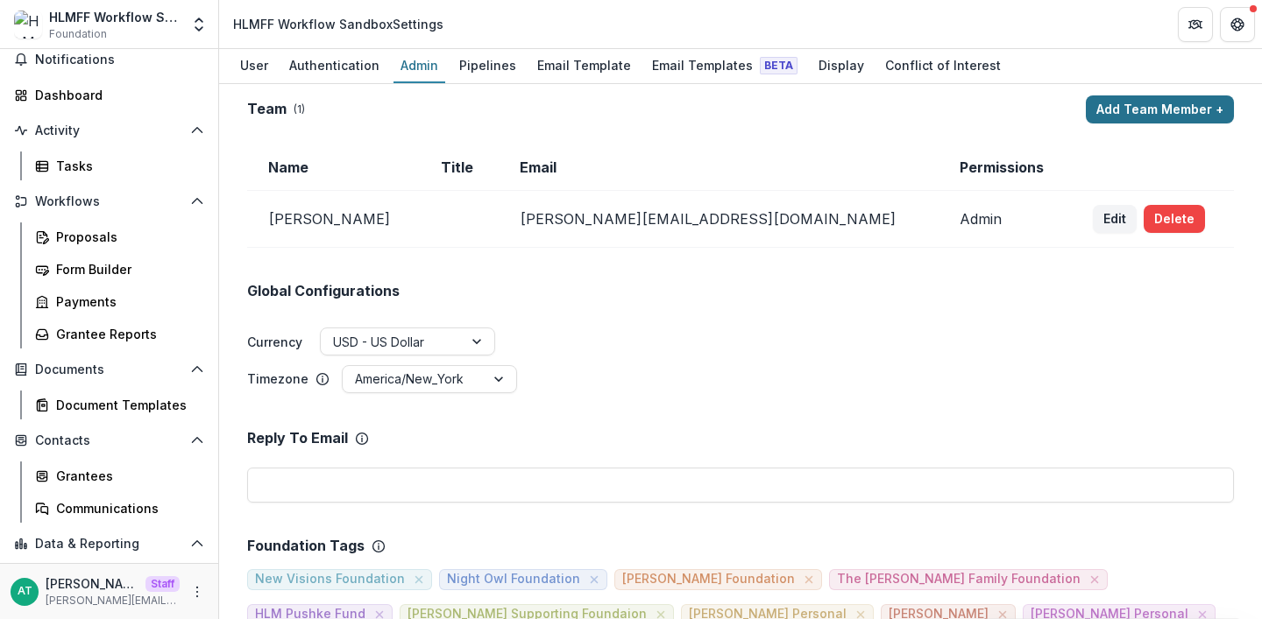
click at [1159, 96] on button "Add Team Member +" at bounding box center [1160, 110] width 148 height 28
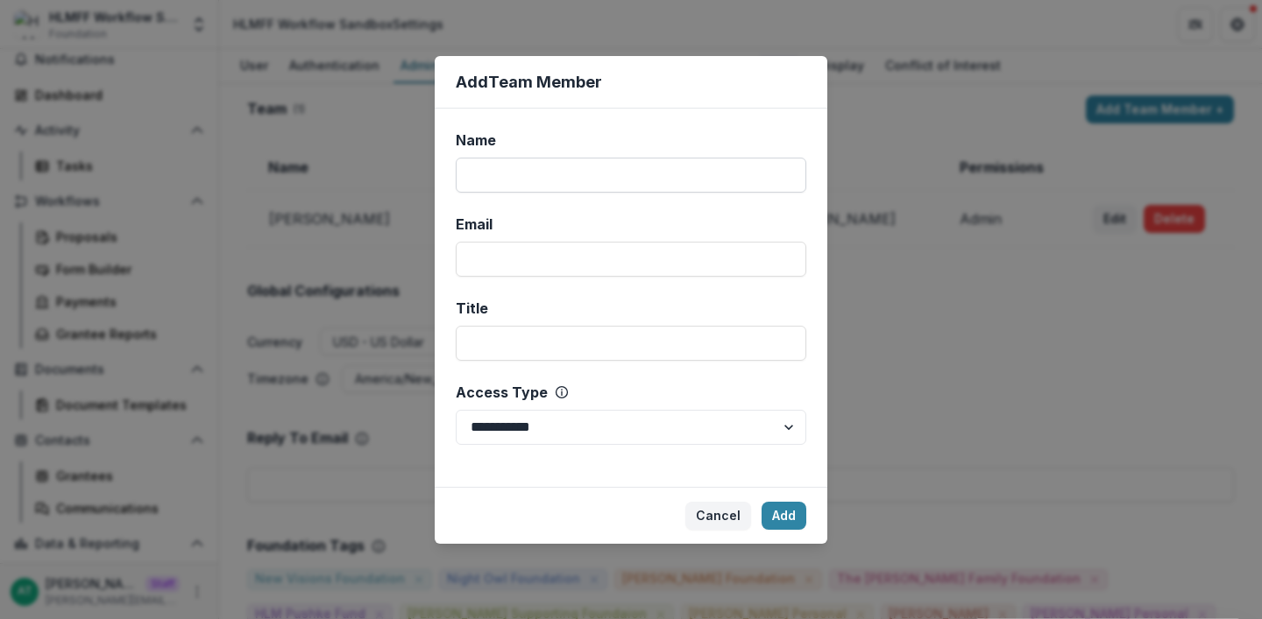
click at [573, 169] on input "Name" at bounding box center [631, 175] width 350 height 35
type input "*********"
type input "**********"
click at [588, 428] on select "**********" at bounding box center [631, 427] width 350 height 35
select select "*****"
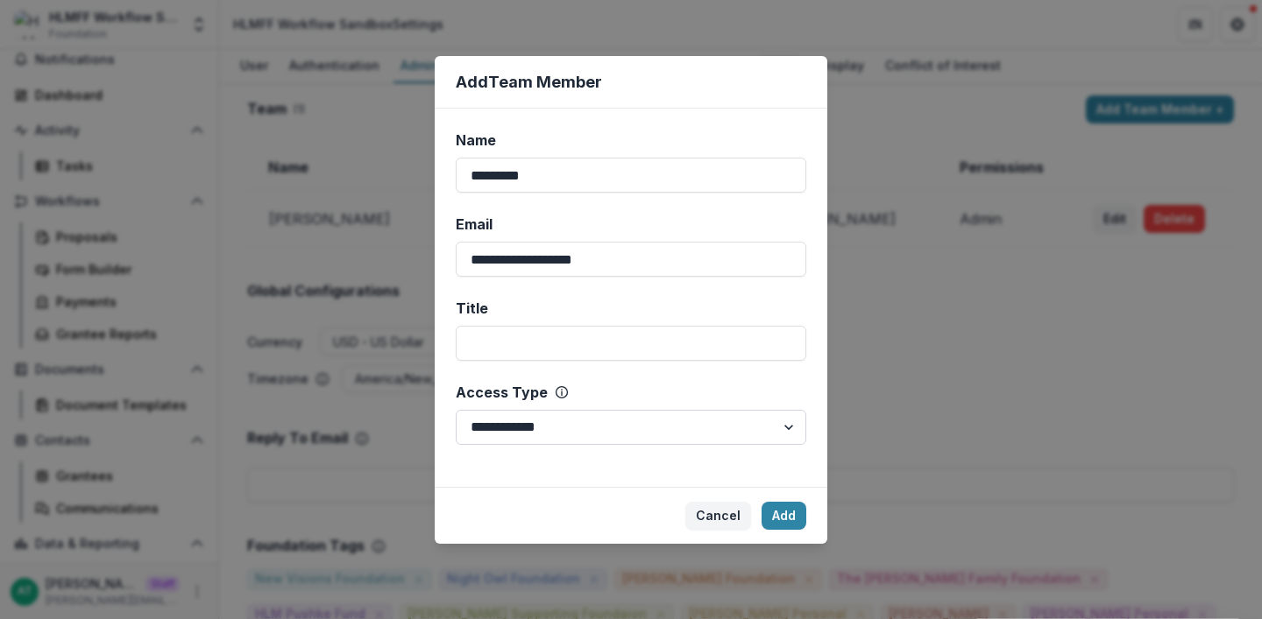
click at [456, 410] on select "**********" at bounding box center [631, 427] width 350 height 35
click at [783, 509] on button "Add" at bounding box center [783, 516] width 45 height 28
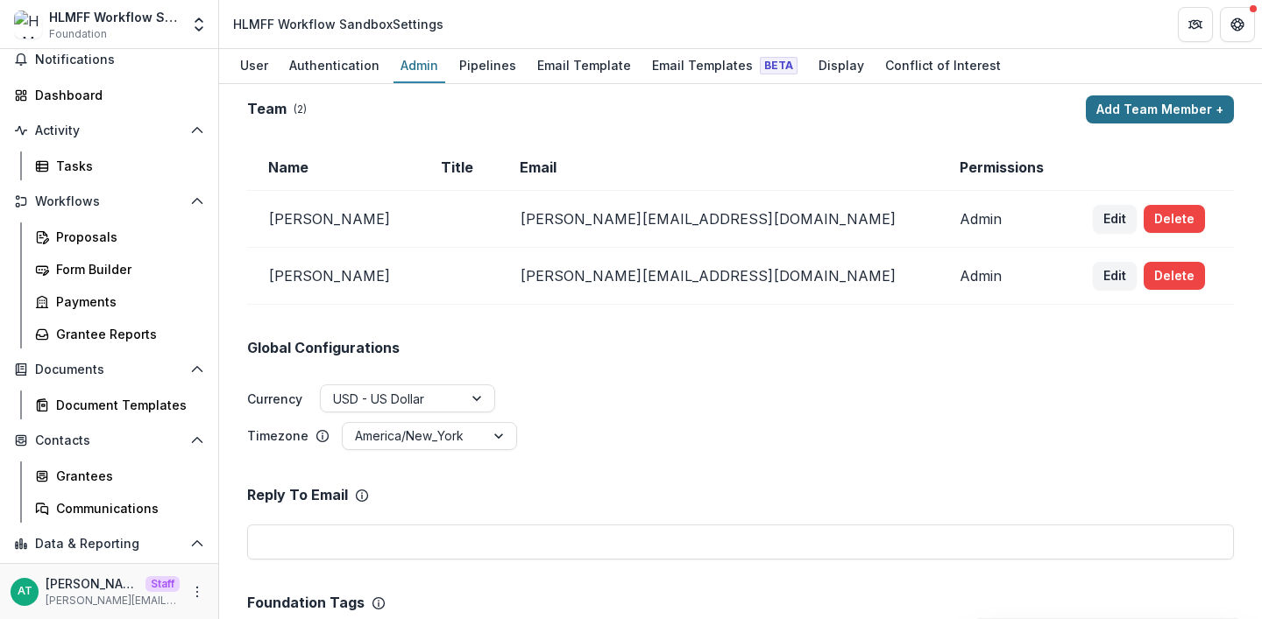
click at [1122, 97] on button "Add Team Member +" at bounding box center [1160, 110] width 148 height 28
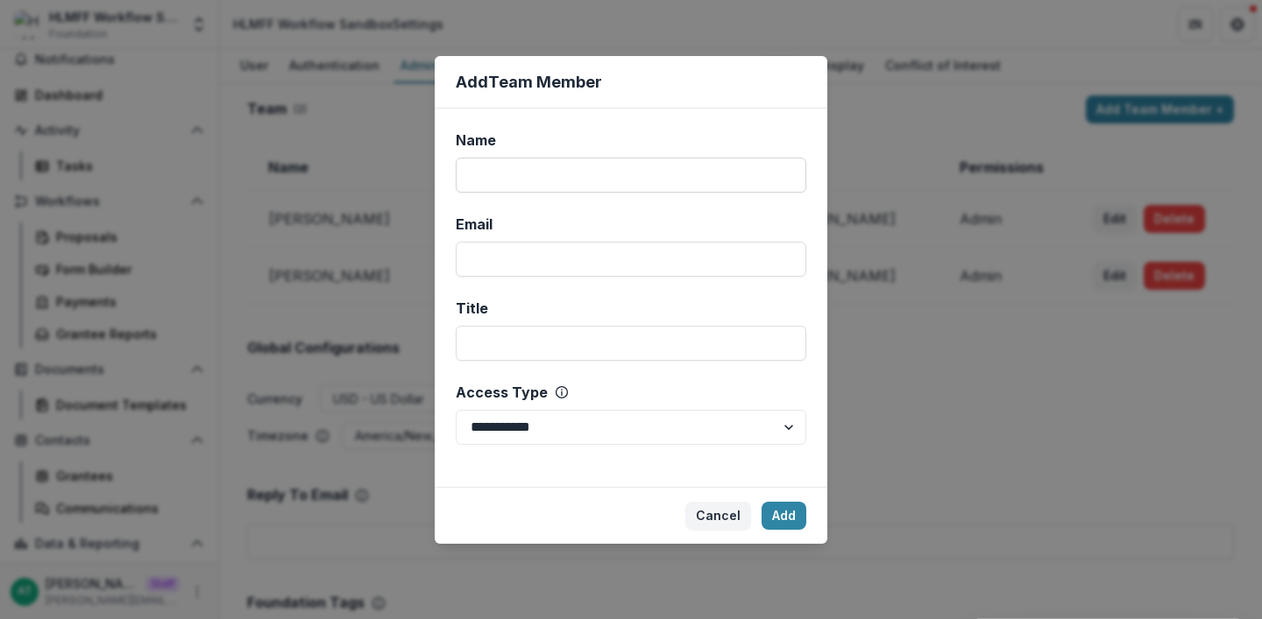
click at [569, 176] on input "Name" at bounding box center [631, 175] width 350 height 35
paste input "**********"
type input "**********"
click at [485, 236] on div "Email" at bounding box center [631, 245] width 350 height 63
click at [488, 251] on input "Email" at bounding box center [631, 259] width 350 height 35
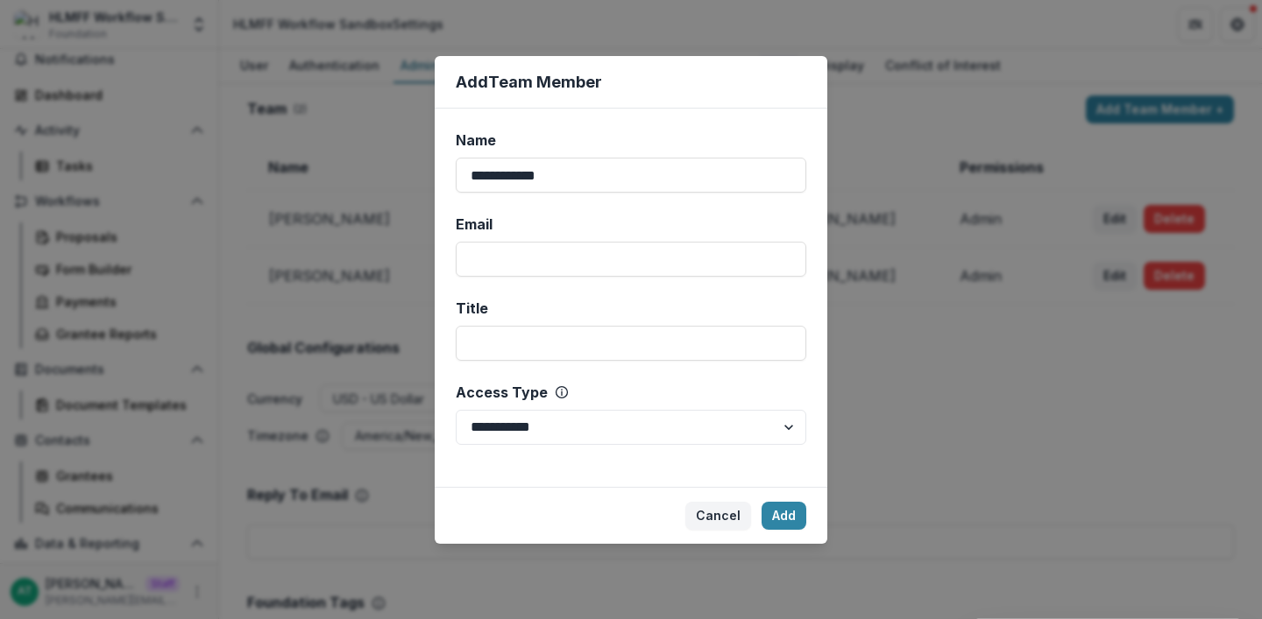
paste input "**********"
type input "**********"
click at [528, 344] on input "Title" at bounding box center [631, 343] width 350 height 35
paste input "**********"
type input "**********"
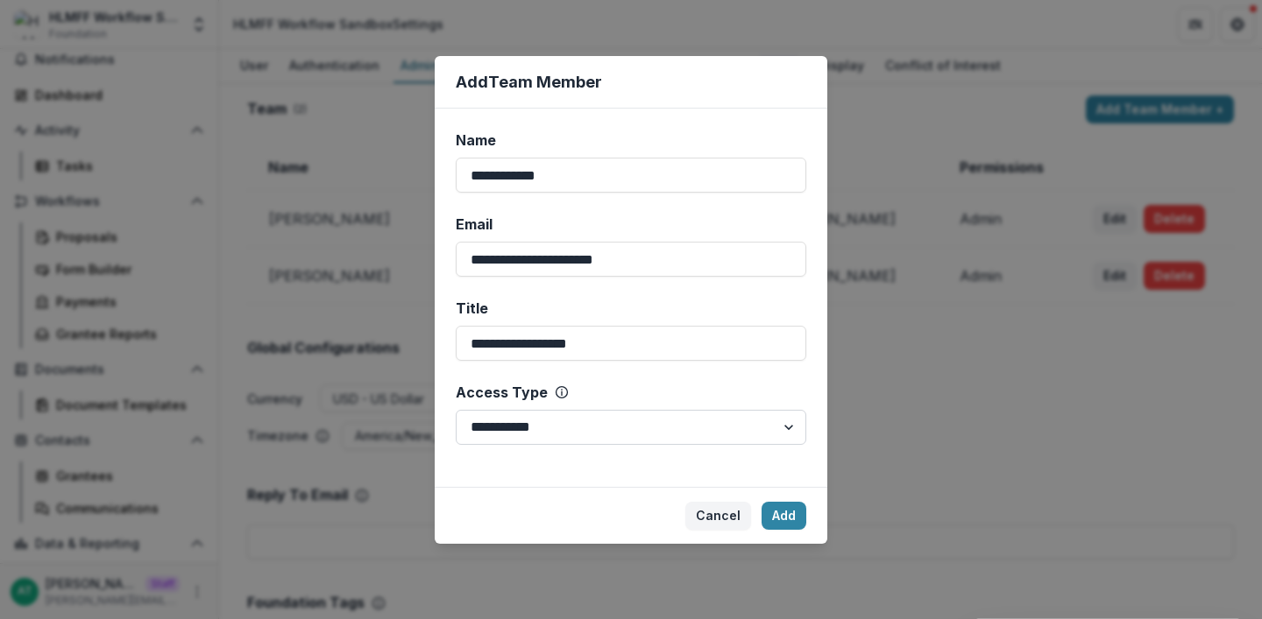
click at [548, 432] on select "**********" at bounding box center [631, 427] width 350 height 35
select select "*****"
click at [456, 410] on select "**********" at bounding box center [631, 427] width 350 height 35
click at [776, 513] on button "Add" at bounding box center [783, 516] width 45 height 28
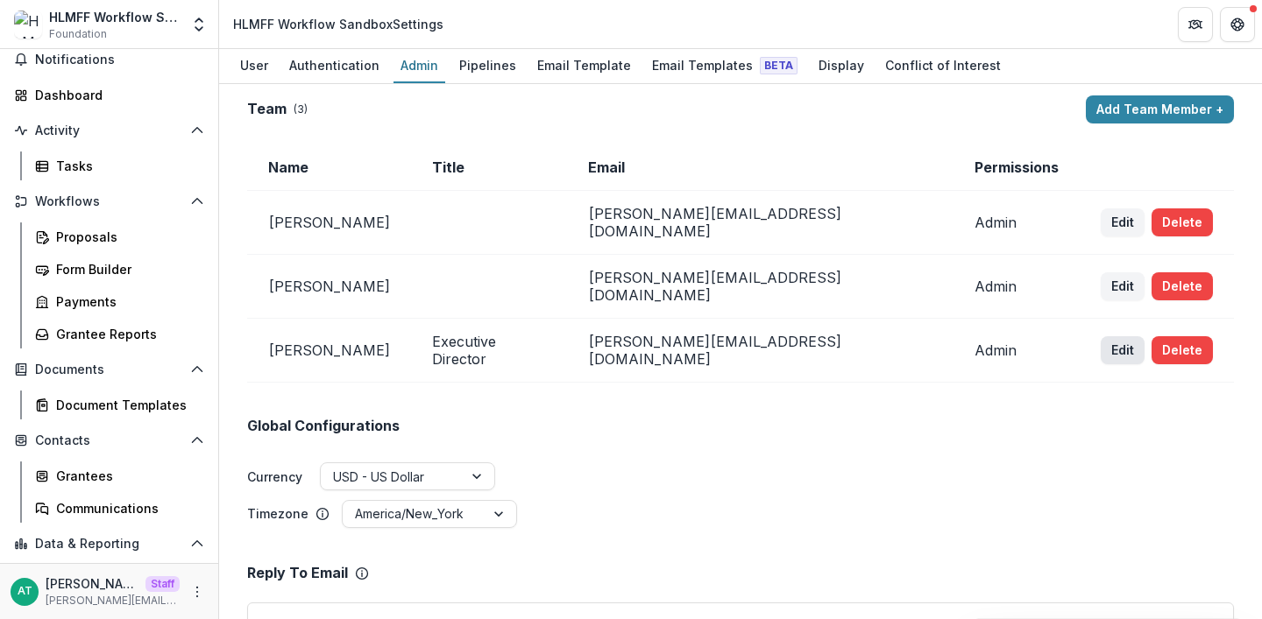
click at [1100, 336] on button "Edit" at bounding box center [1122, 350] width 44 height 28
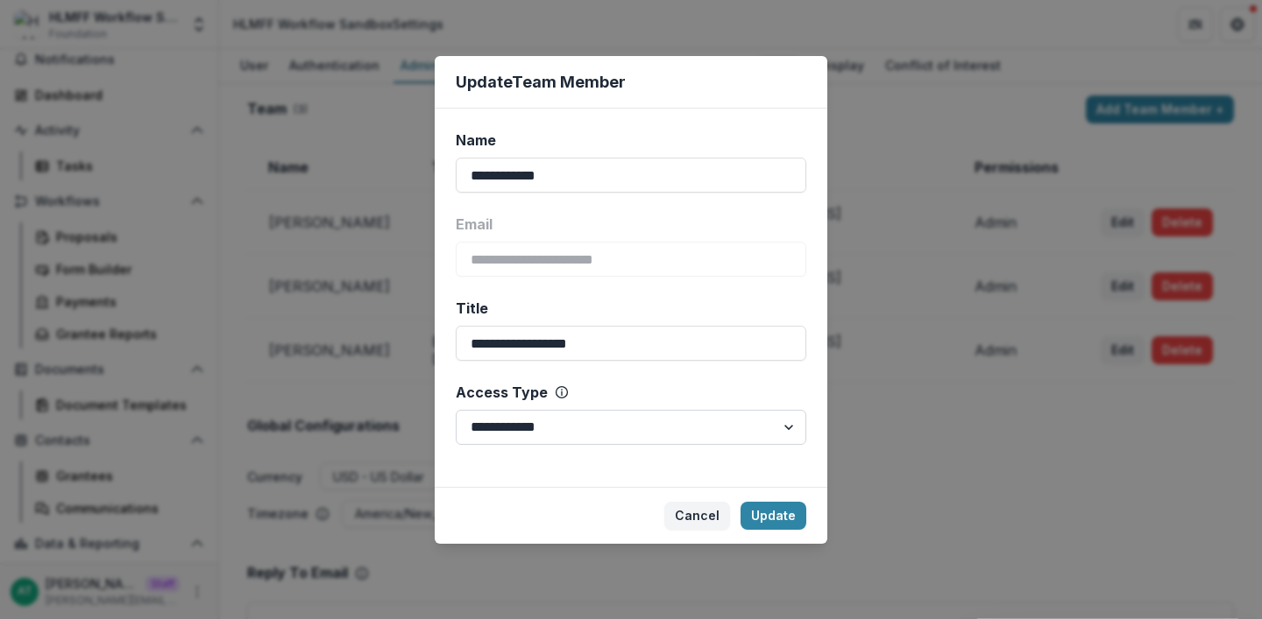
click at [570, 430] on select "**********" at bounding box center [631, 427] width 350 height 35
select select "****"
click at [456, 410] on select "**********" at bounding box center [631, 427] width 350 height 35
click at [765, 504] on button "Update" at bounding box center [773, 516] width 66 height 28
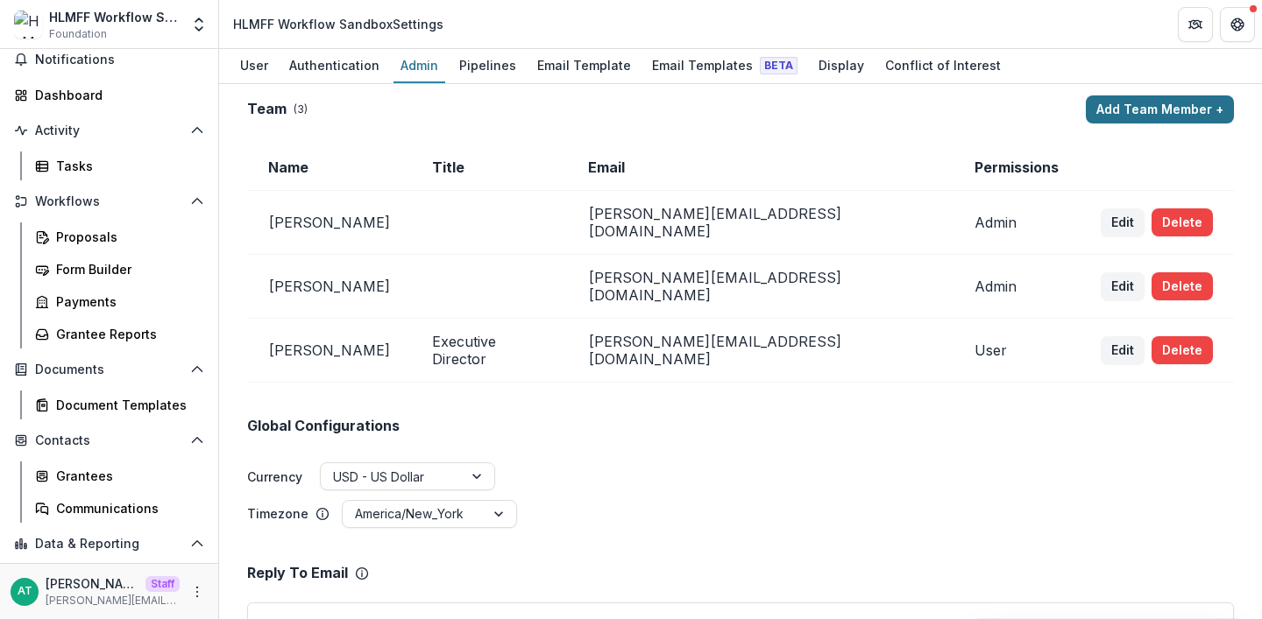
click at [1118, 115] on button "Add Team Member +" at bounding box center [1160, 110] width 148 height 28
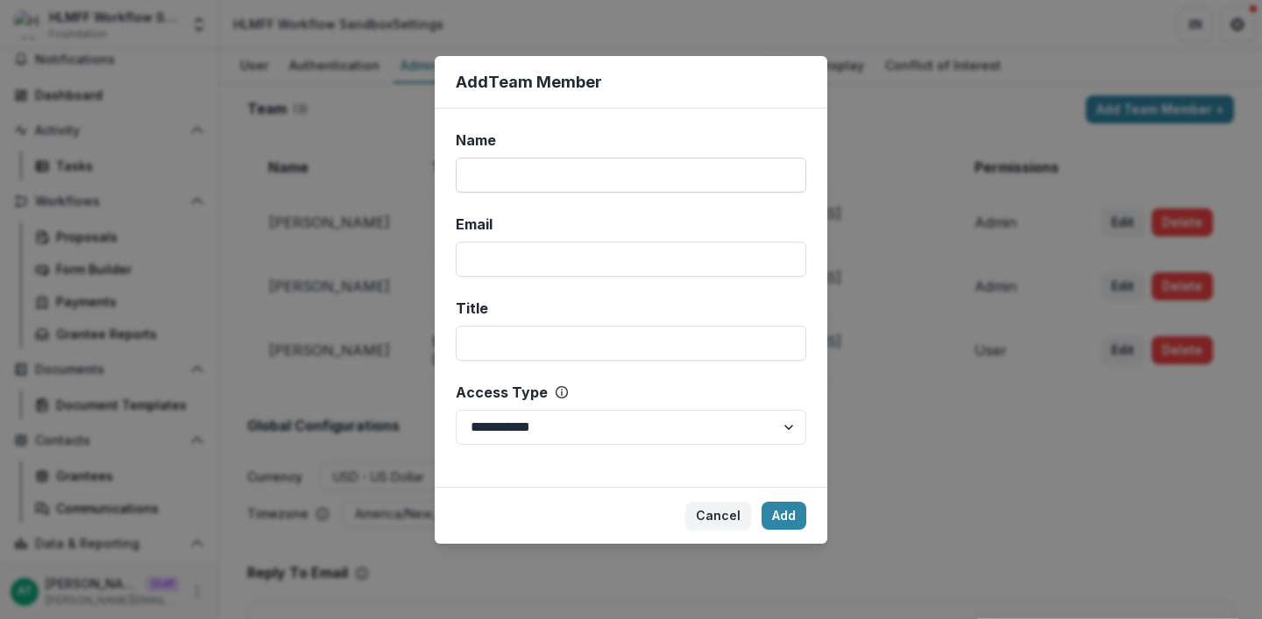
click at [523, 166] on input "Name" at bounding box center [631, 175] width 350 height 35
paste input "**********"
type input "**********"
click at [524, 265] on input "Email" at bounding box center [631, 259] width 350 height 35
paste input "**********"
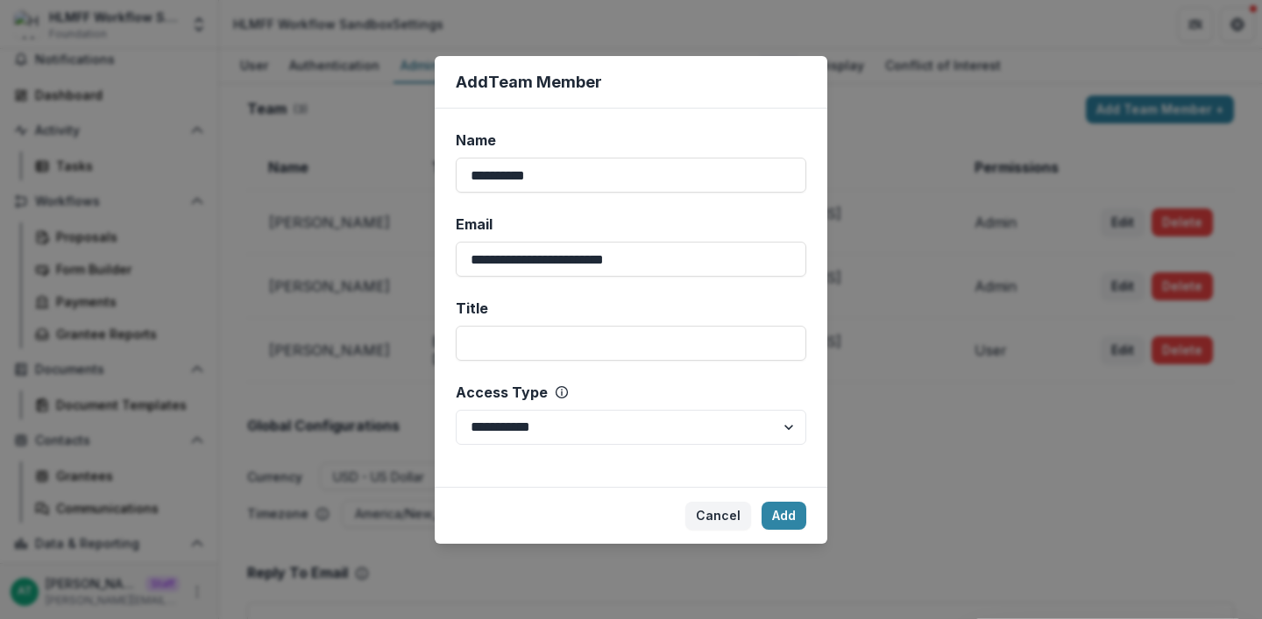
type input "**********"
click at [542, 357] on input "Title" at bounding box center [631, 343] width 350 height 35
paste input "**********"
type input "**********"
click at [527, 443] on select "**********" at bounding box center [631, 427] width 350 height 35
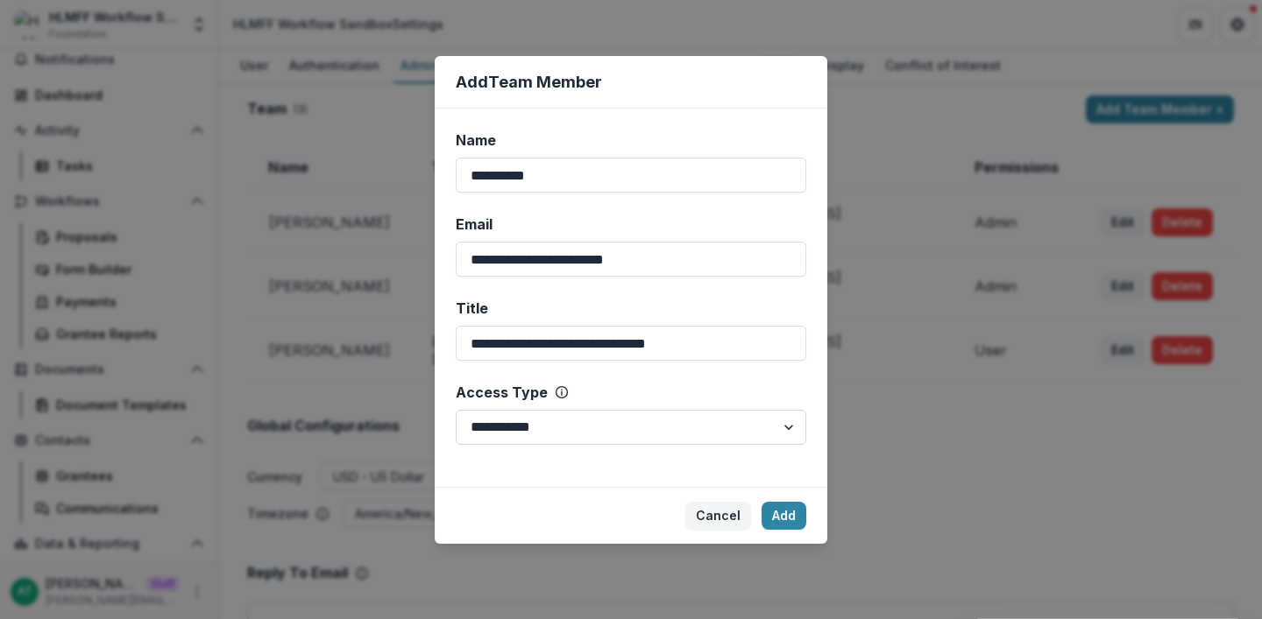
select select "*****"
click at [456, 410] on select "**********" at bounding box center [631, 427] width 350 height 35
click at [794, 523] on button "Add" at bounding box center [783, 516] width 45 height 28
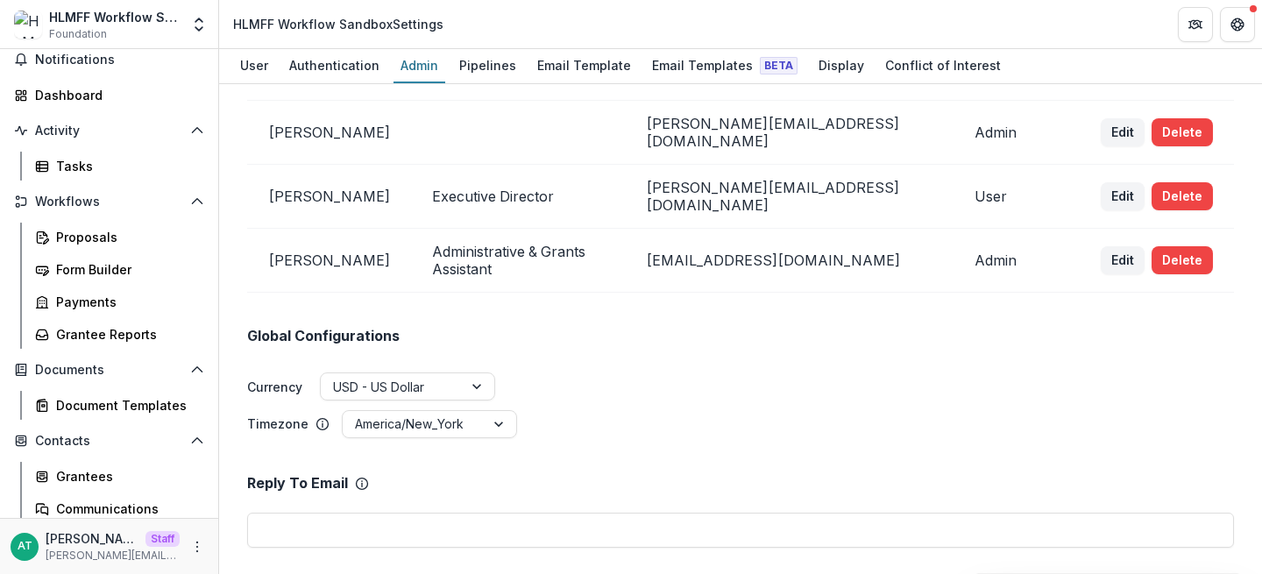
scroll to position [0, 0]
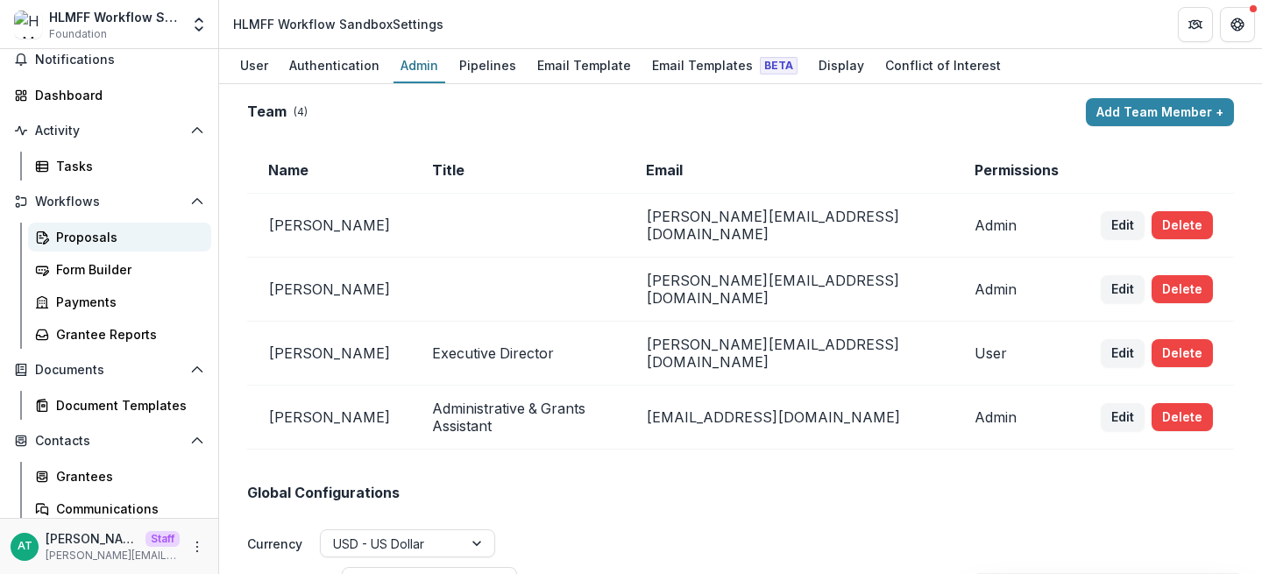
click at [91, 240] on div "Proposals" at bounding box center [126, 237] width 141 height 18
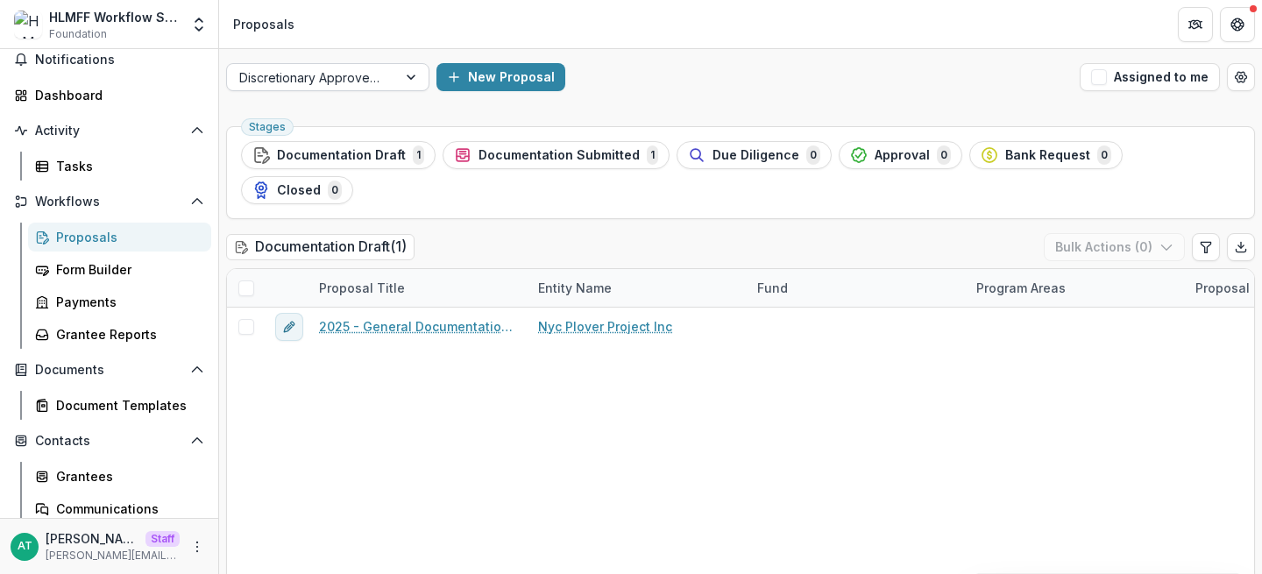
click at [313, 80] on div at bounding box center [311, 78] width 145 height 22
click at [367, 31] on header "Proposals" at bounding box center [740, 24] width 1043 height 48
click at [376, 73] on div at bounding box center [311, 78] width 145 height 22
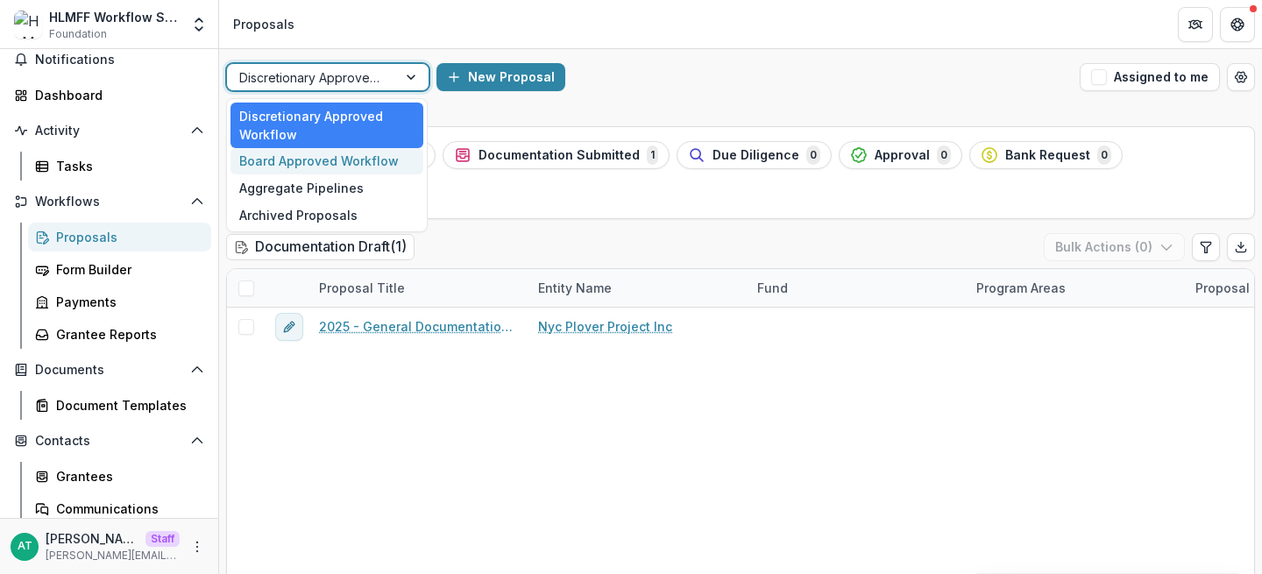
click at [338, 163] on div "Board Approved Workflow" at bounding box center [326, 161] width 193 height 27
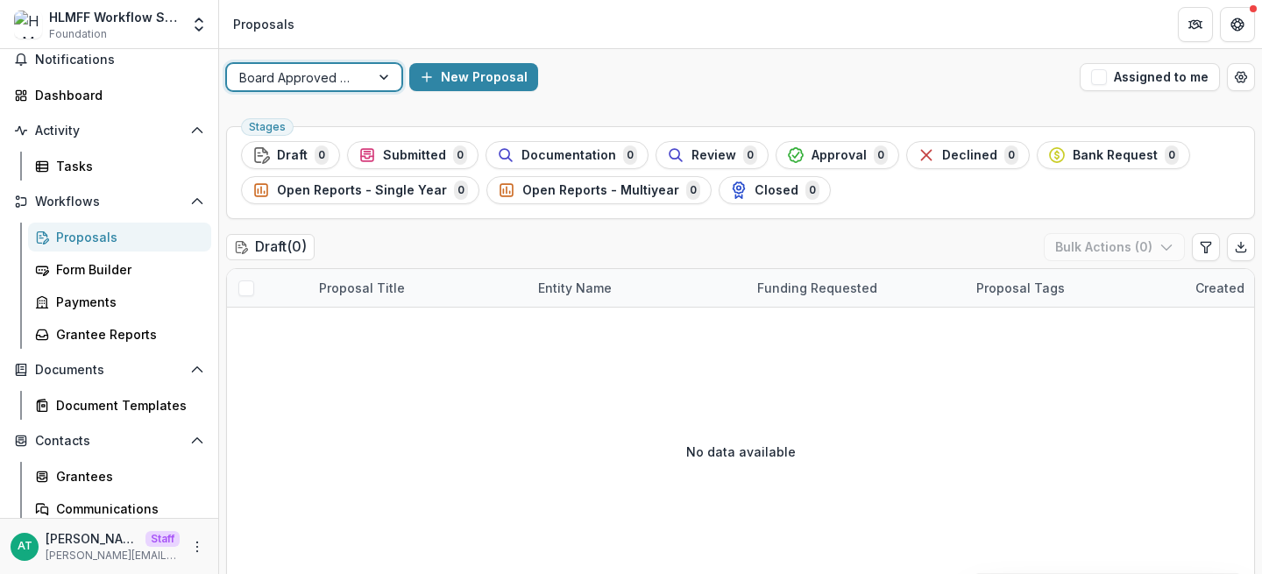
click at [339, 81] on div at bounding box center [298, 78] width 118 height 22
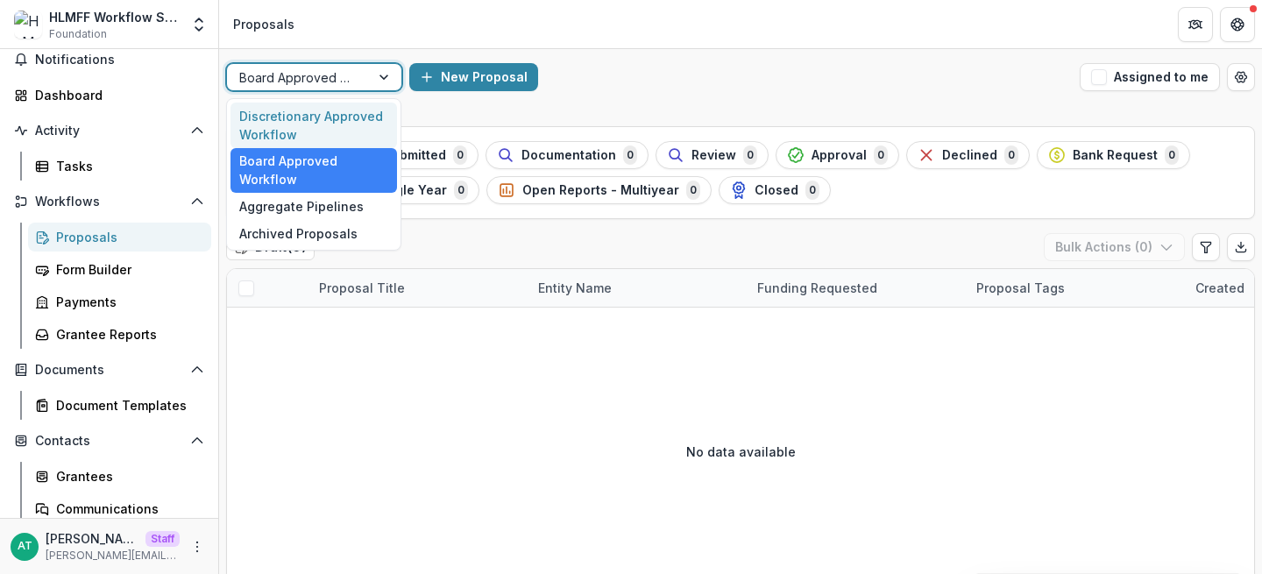
click at [316, 121] on div "Discretionary Approved Workflow" at bounding box center [313, 126] width 166 height 46
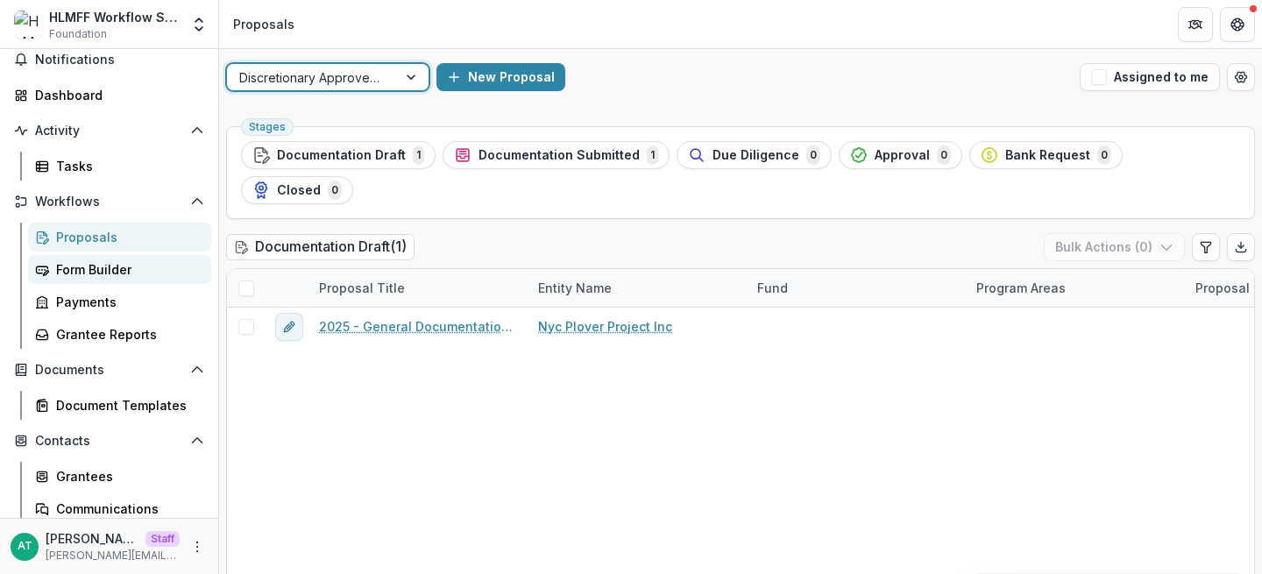
click at [155, 268] on div "Form Builder" at bounding box center [126, 269] width 141 height 18
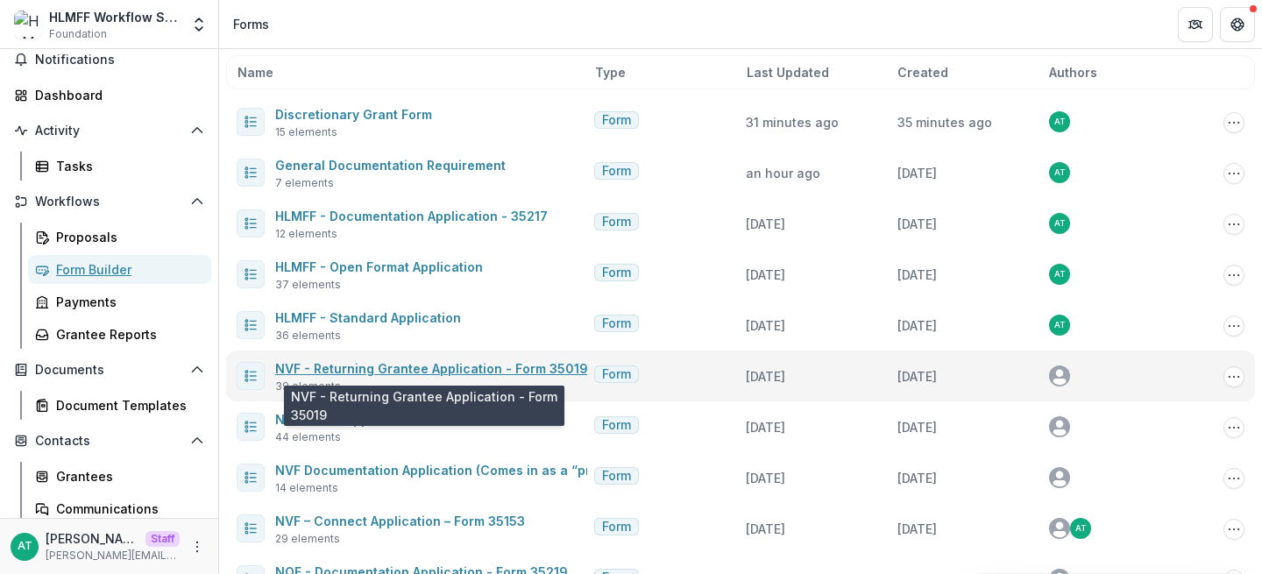
scroll to position [81, 0]
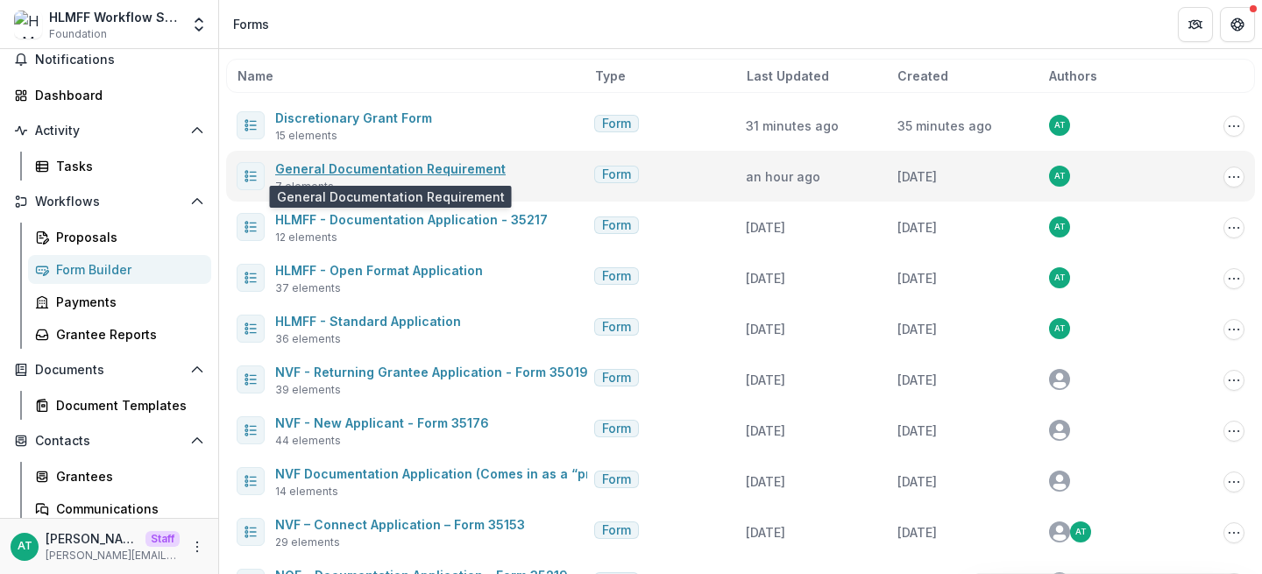
click at [402, 173] on link "General Documentation Requirement" at bounding box center [390, 168] width 230 height 15
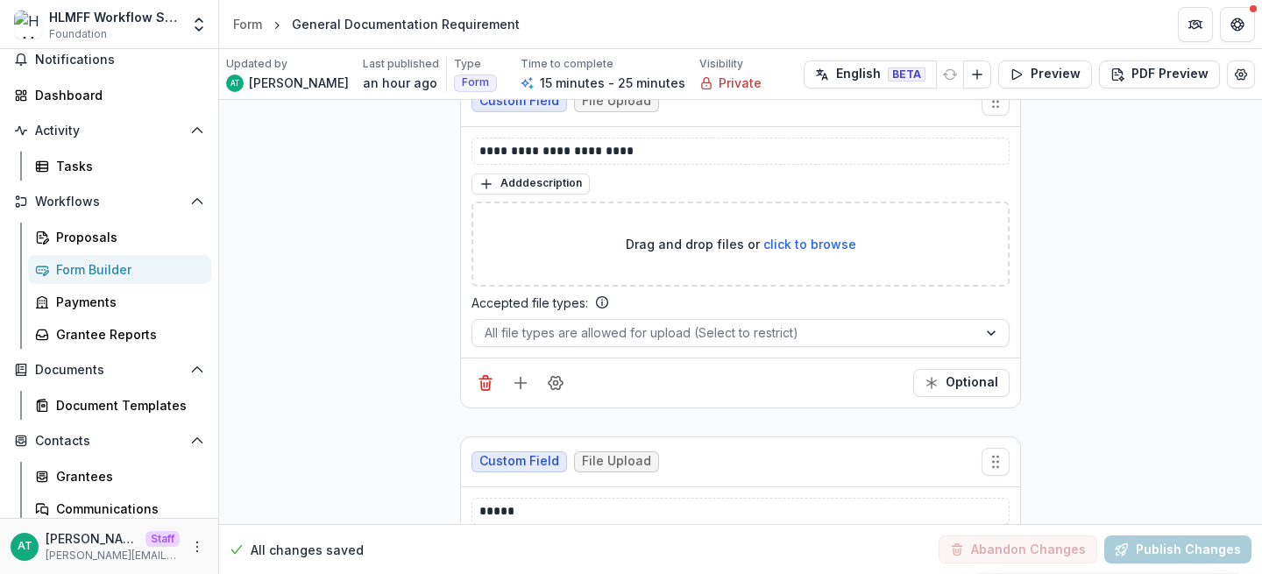
scroll to position [1896, 0]
click at [976, 380] on button "Optional" at bounding box center [961, 384] width 96 height 28
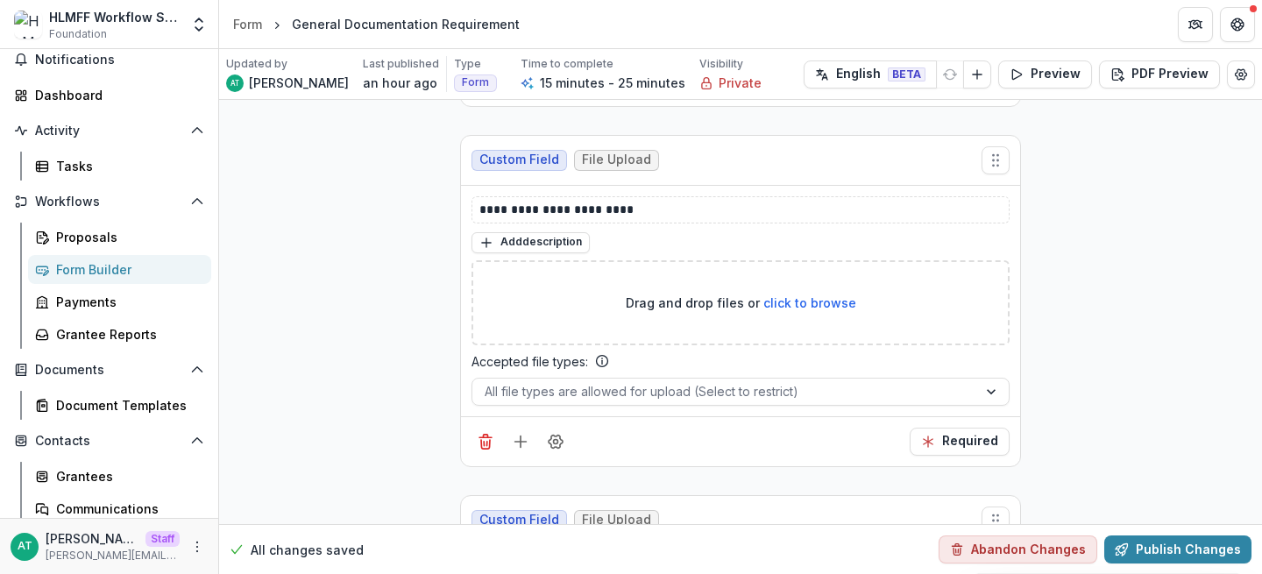
scroll to position [1640, 0]
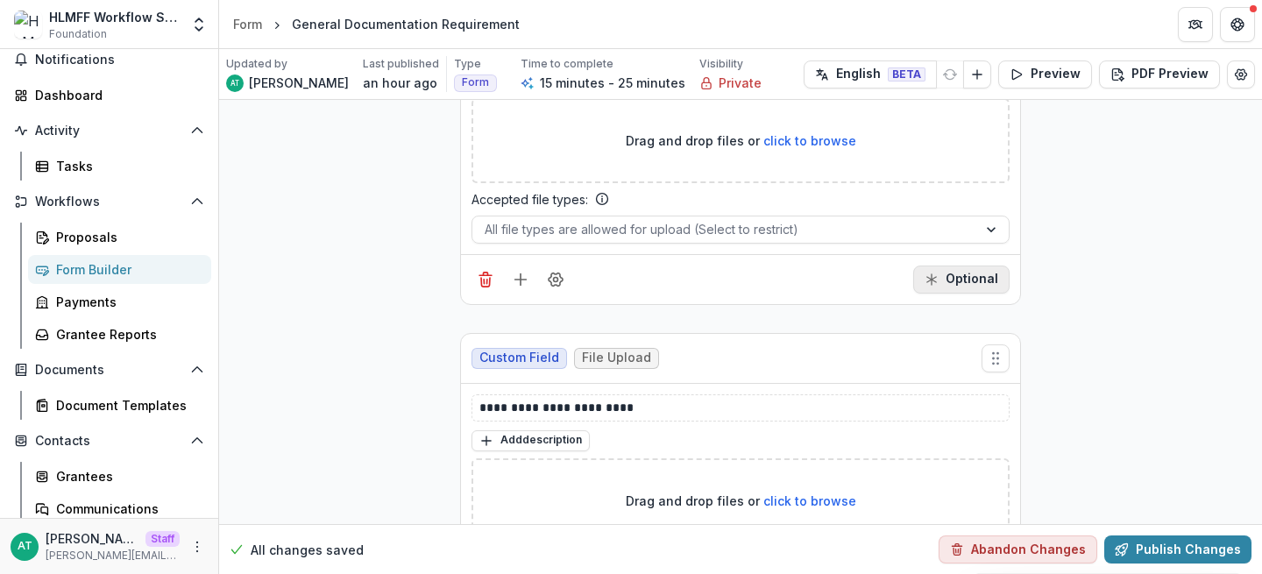
click at [972, 290] on button "Optional" at bounding box center [961, 279] width 96 height 28
click at [1177, 541] on button "Publish Changes" at bounding box center [1177, 549] width 147 height 28
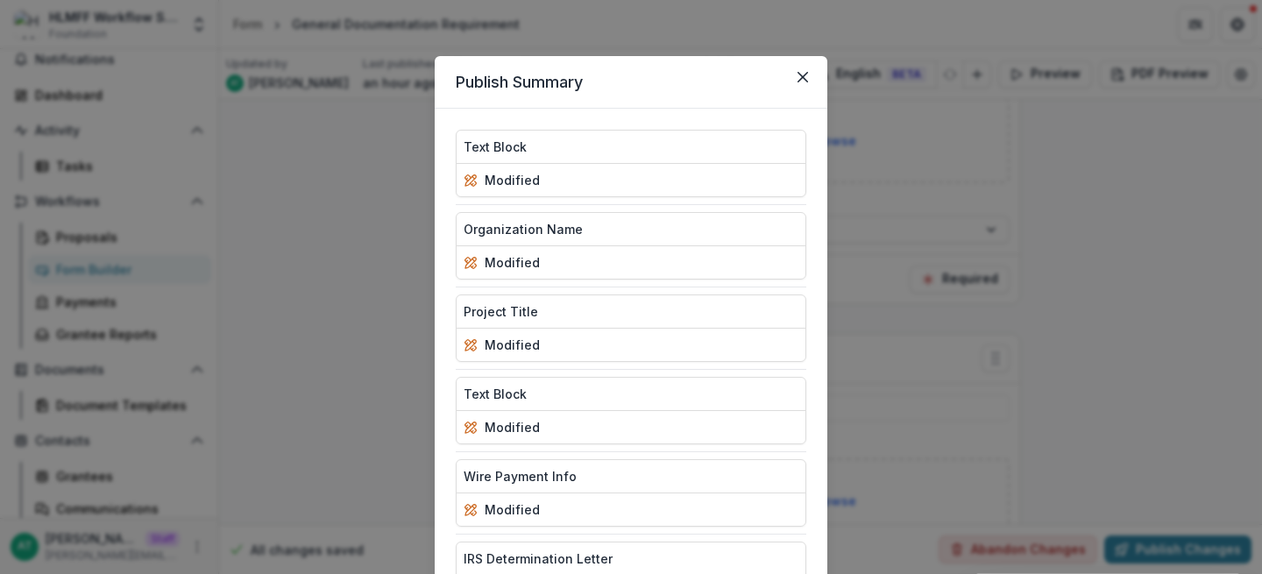
scroll to position [251, 0]
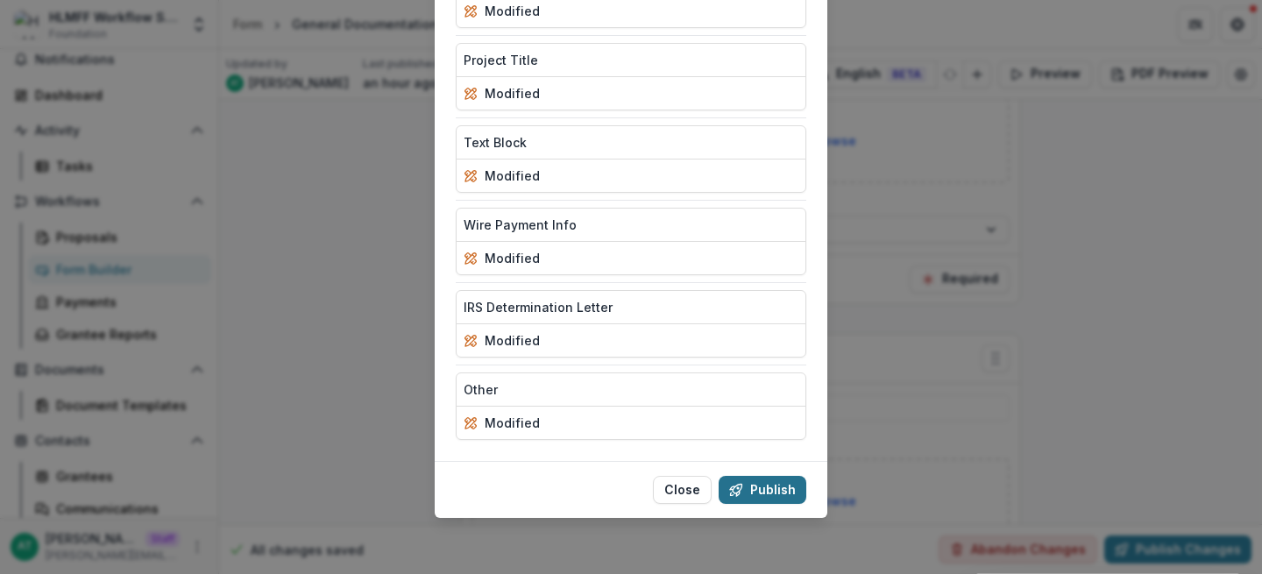
click at [758, 487] on button "Publish" at bounding box center [762, 490] width 88 height 28
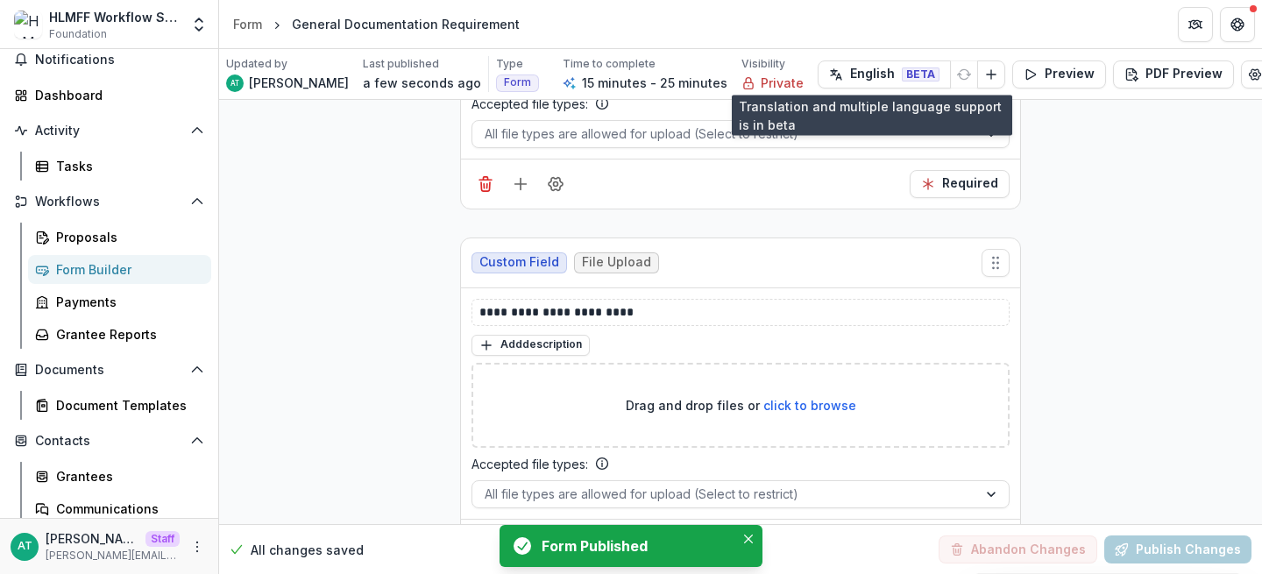
scroll to position [1739, 0]
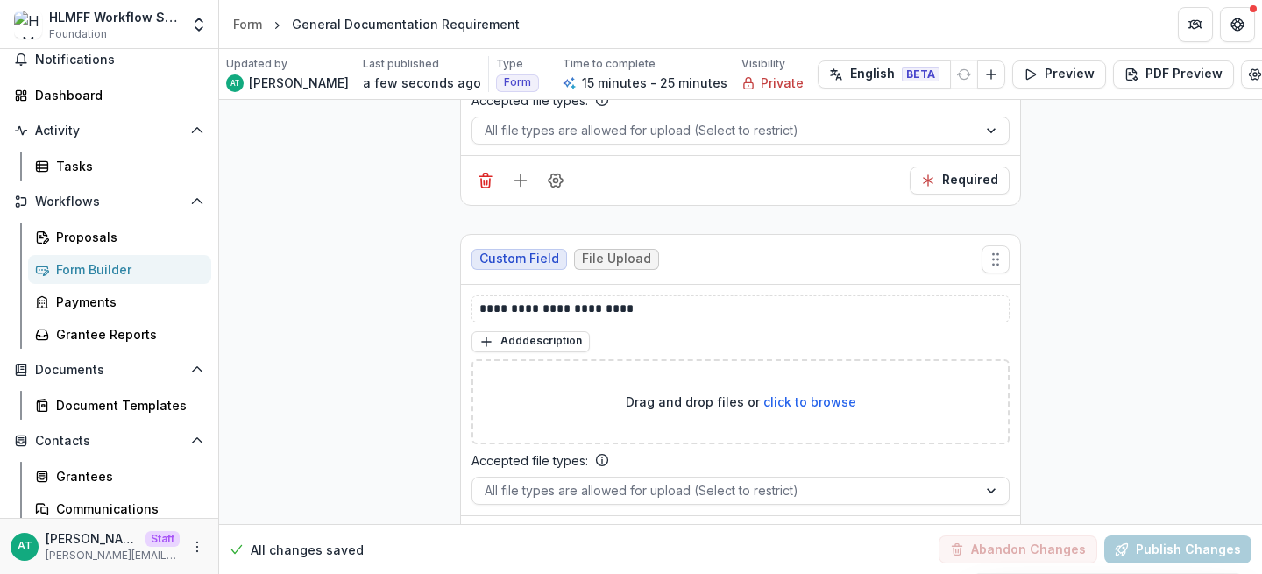
click at [1048, 70] on button "Preview" at bounding box center [1059, 74] width 94 height 28
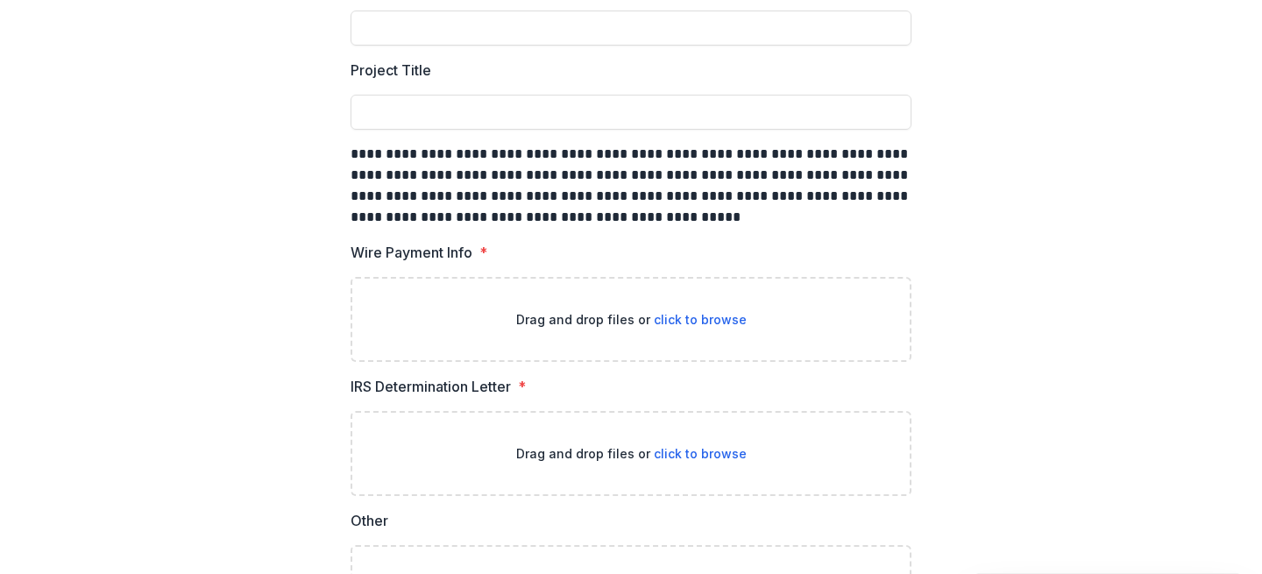
scroll to position [0, 0]
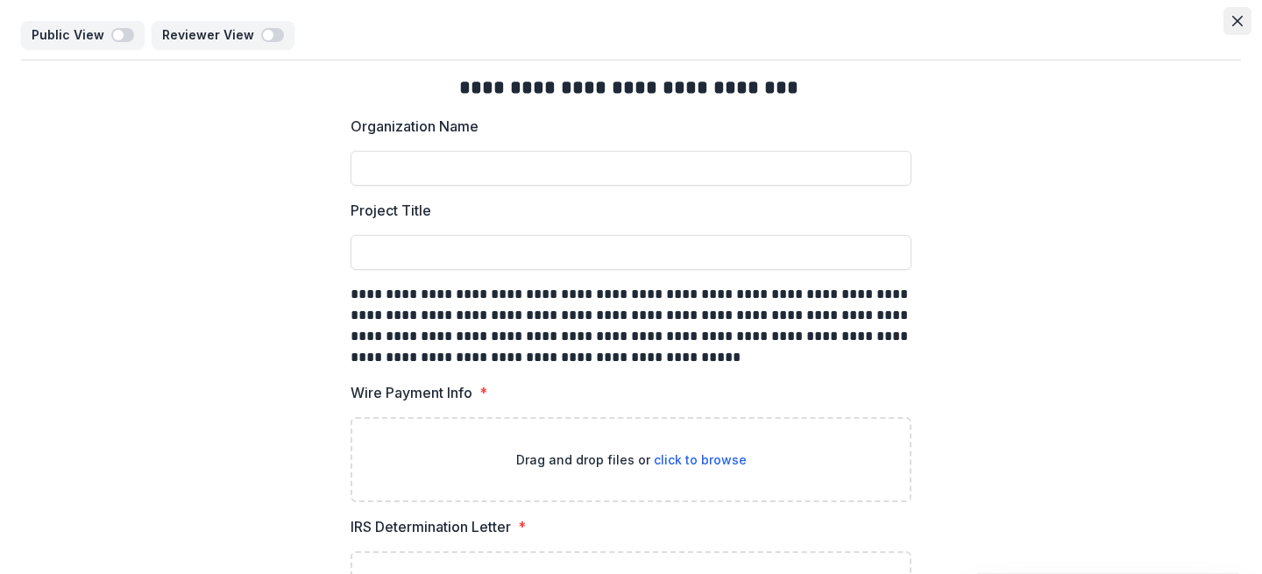
click at [1225, 23] on button "Close" at bounding box center [1237, 21] width 28 height 28
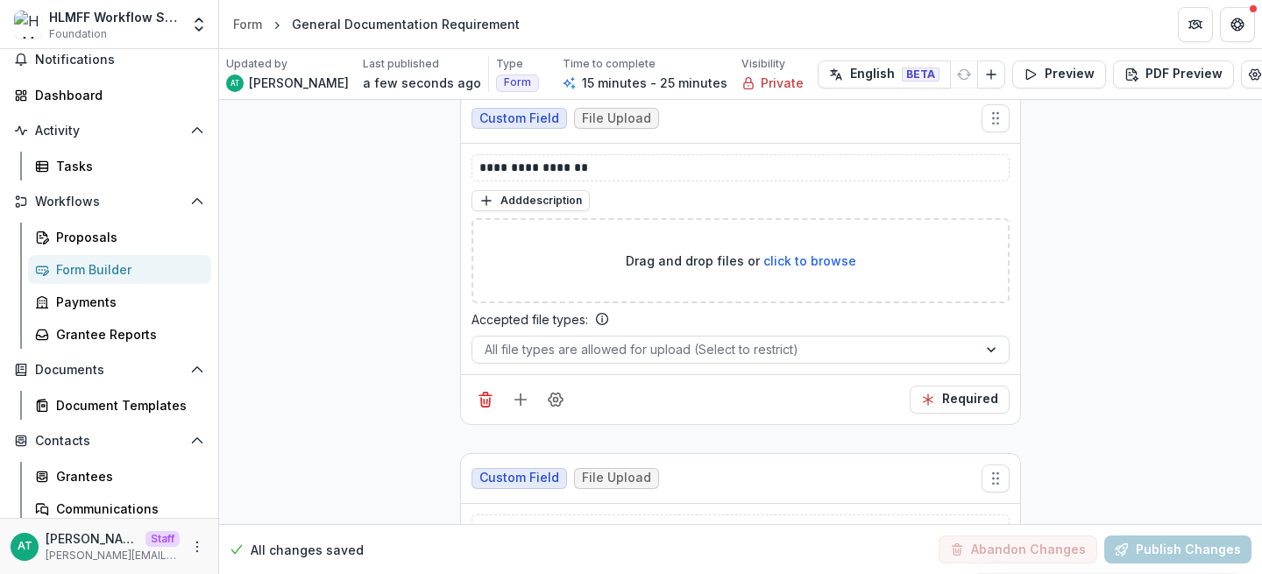
scroll to position [1486, 0]
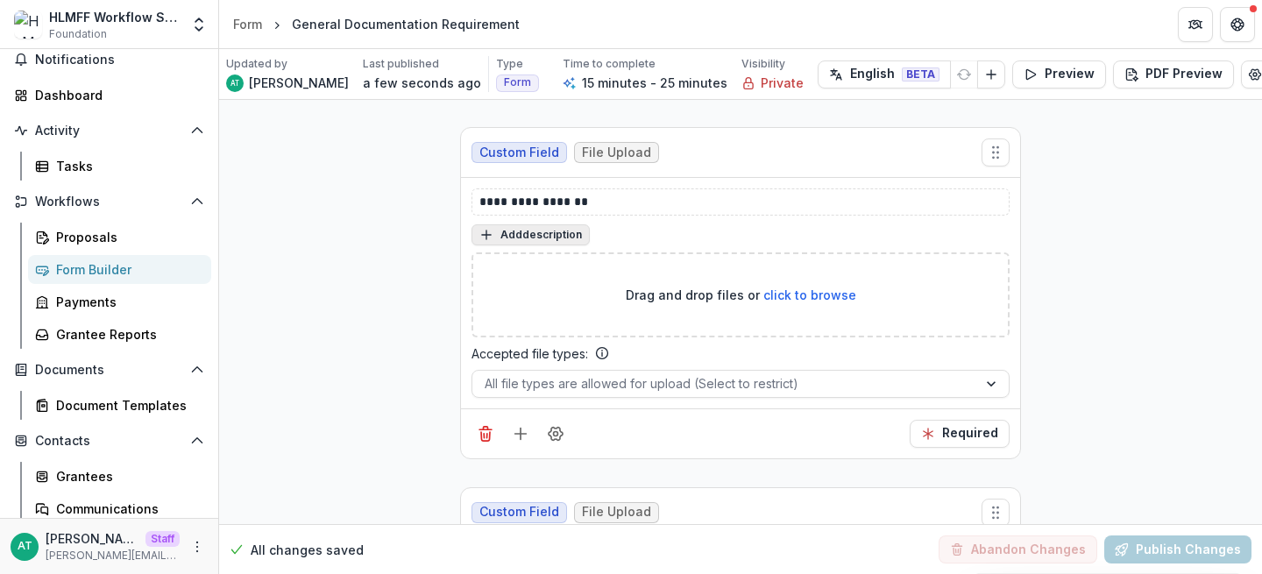
click at [518, 239] on button "Add description" at bounding box center [530, 234] width 118 height 21
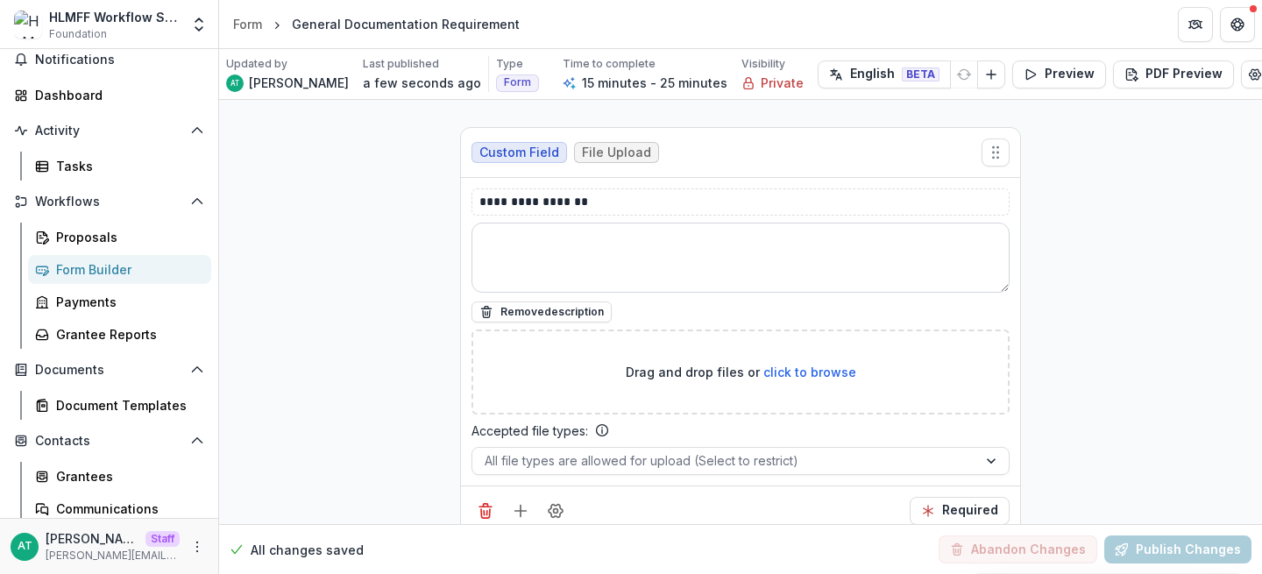
click at [543, 248] on textarea at bounding box center [740, 258] width 538 height 70
click at [532, 306] on button "Remove description" at bounding box center [541, 311] width 140 height 21
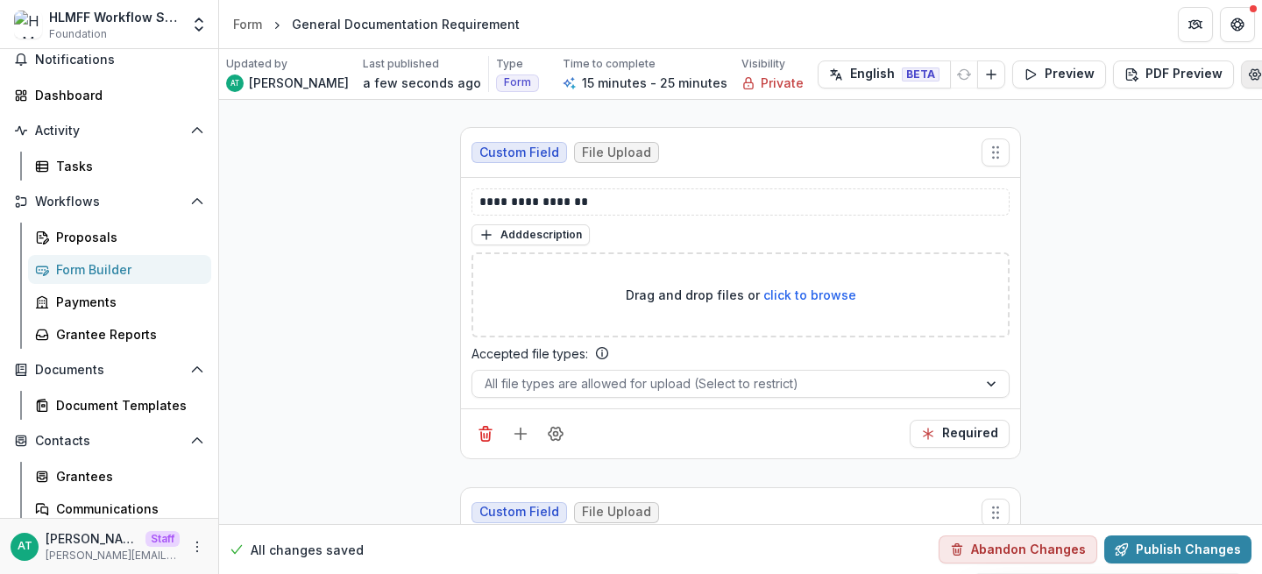
click at [1241, 81] on button "Edit Form Settings" at bounding box center [1255, 74] width 28 height 28
select select "*******"
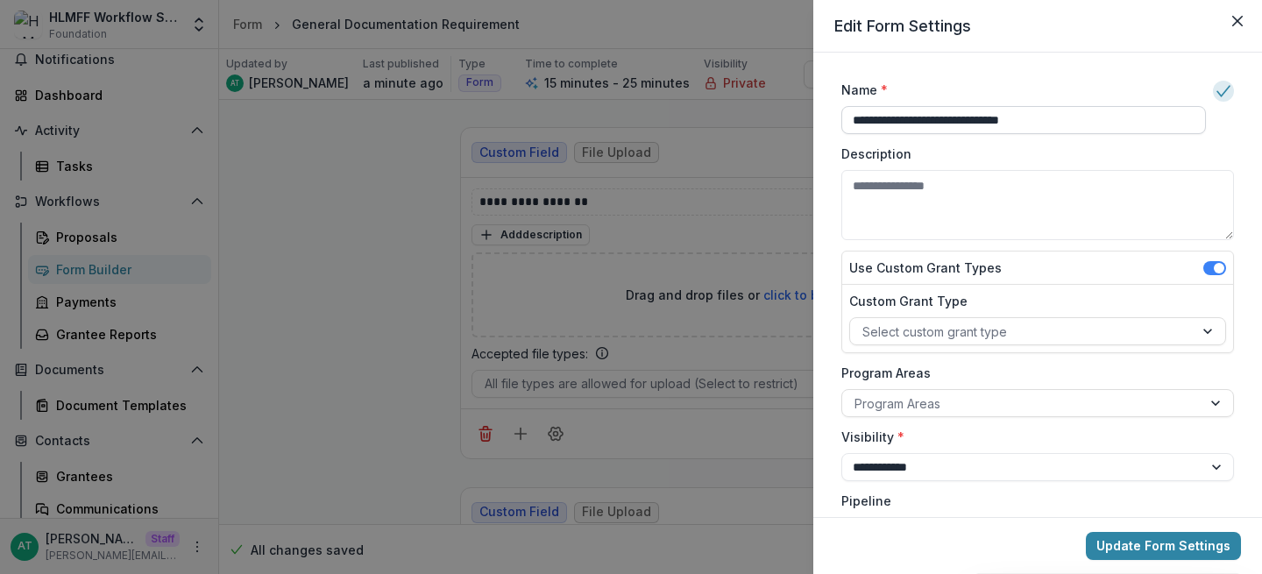
click at [1091, 117] on input "**********" at bounding box center [1023, 120] width 364 height 28
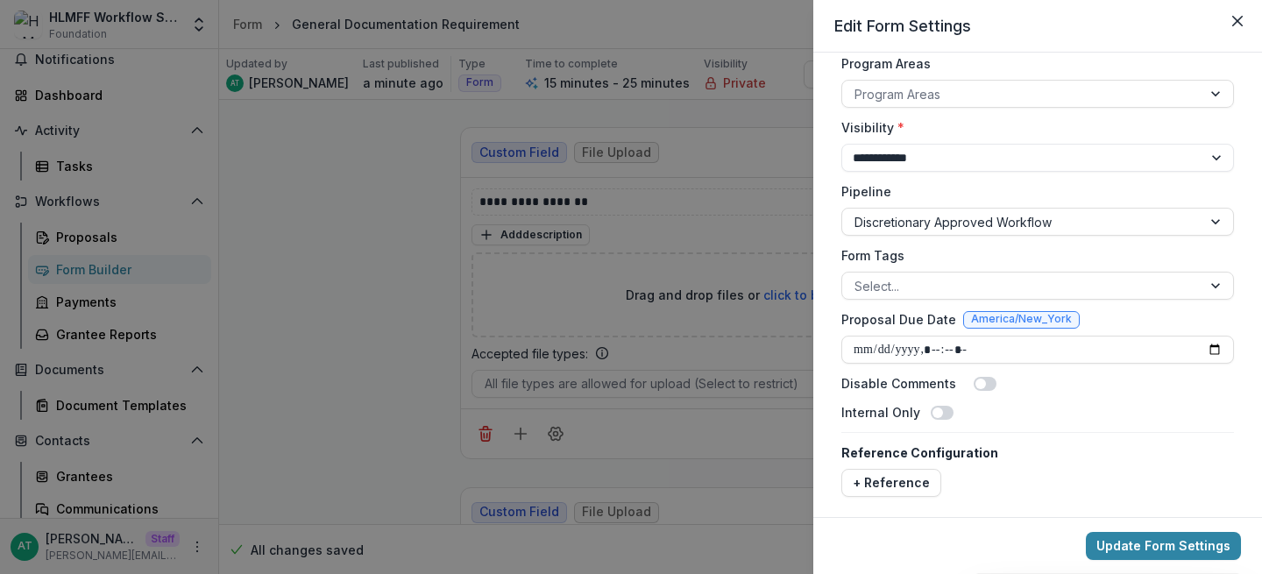
scroll to position [185, 0]
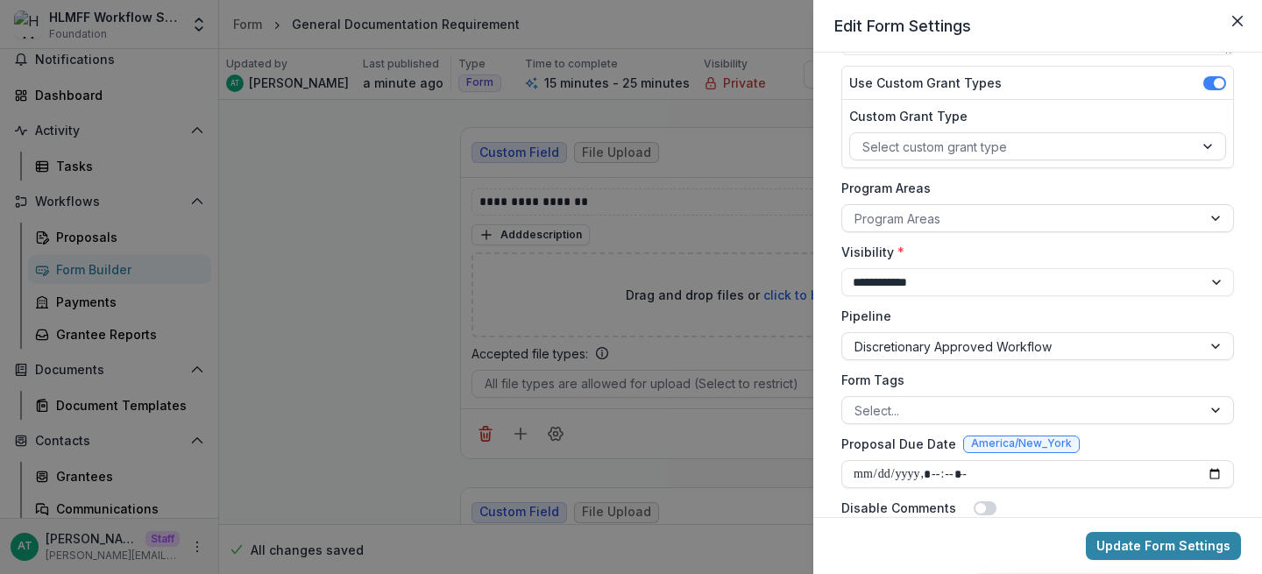
click at [903, 203] on div "Program Areas Program Areas" at bounding box center [1037, 205] width 393 height 53
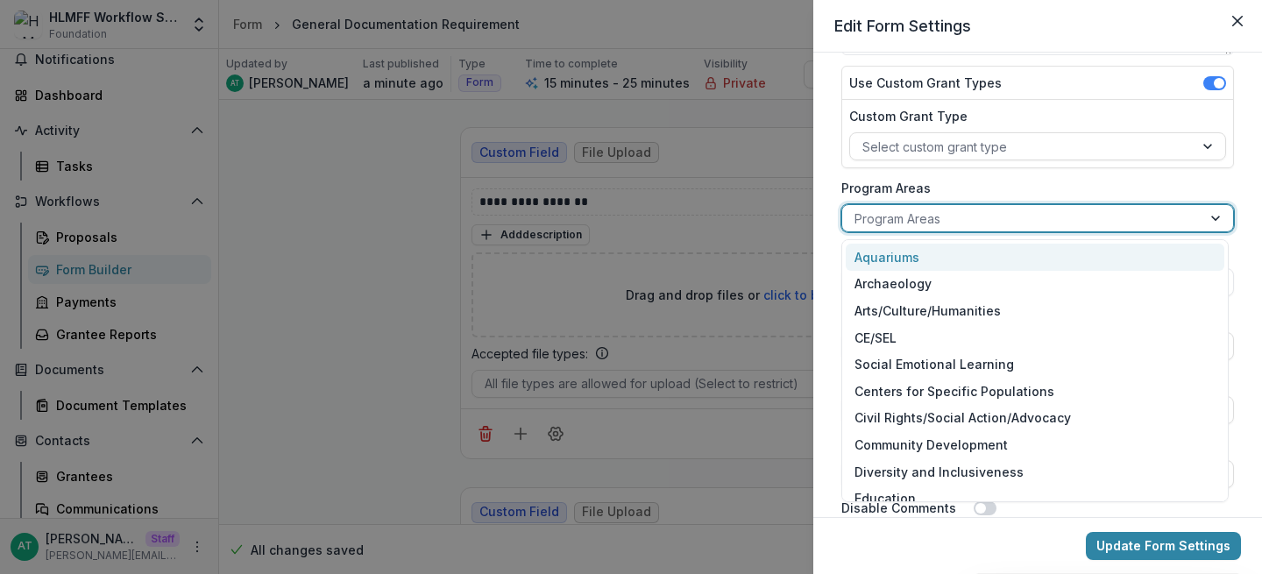
click at [907, 215] on div at bounding box center [1021, 219] width 335 height 22
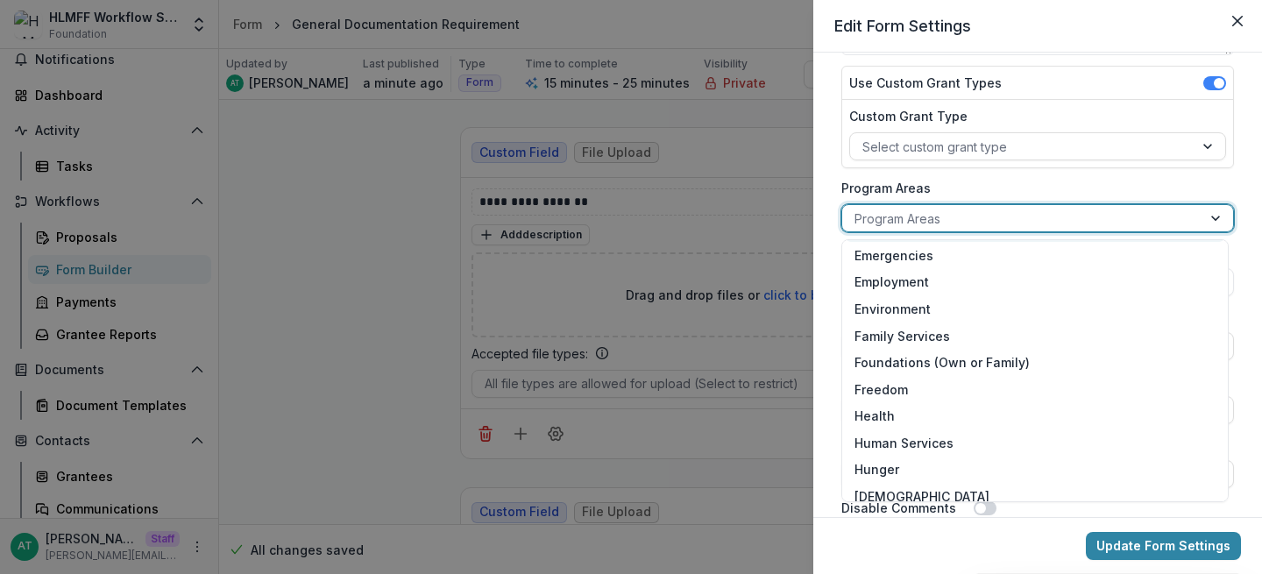
scroll to position [325, 0]
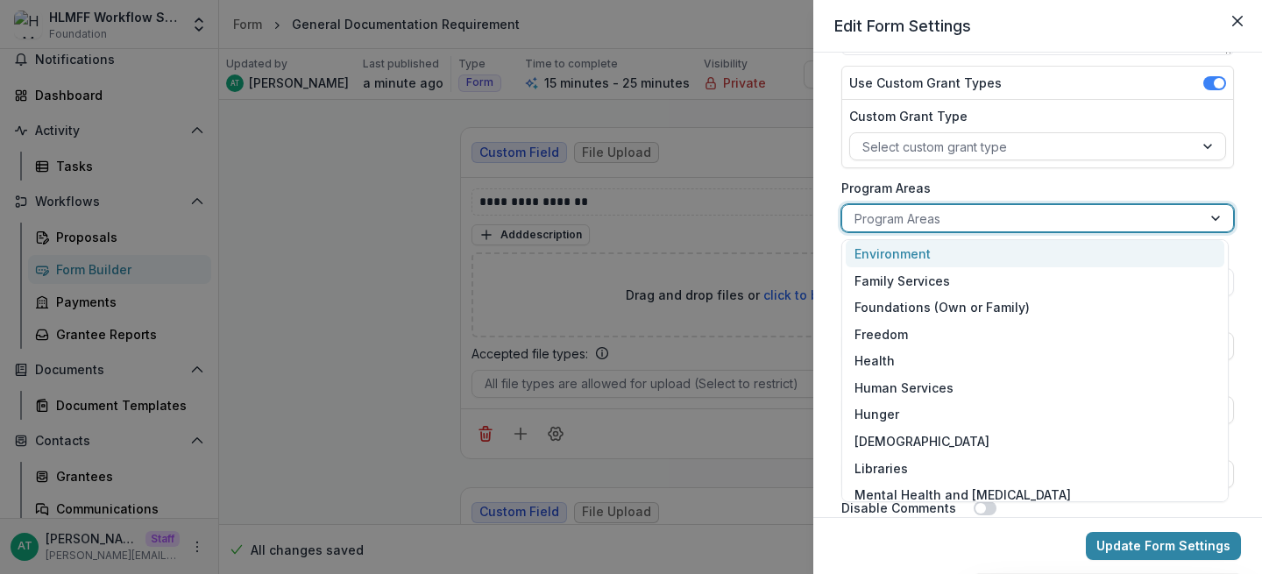
click at [843, 187] on label "Program Areas" at bounding box center [1032, 188] width 382 height 18
click at [854, 209] on input "Program Areas" at bounding box center [856, 218] width 4 height 18
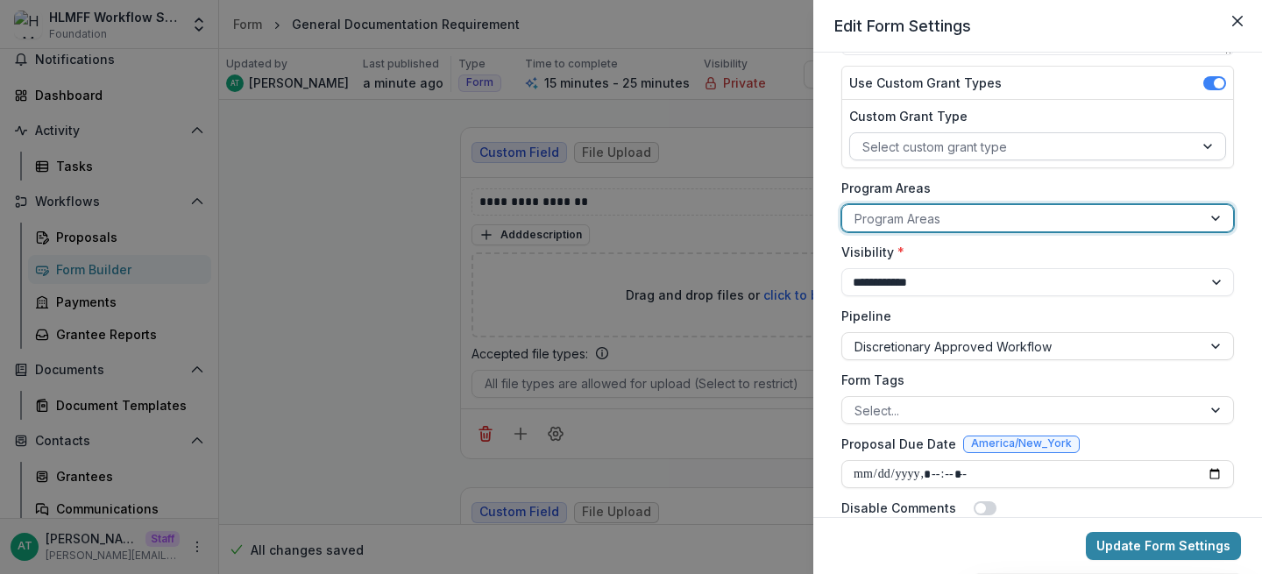
click at [904, 144] on div at bounding box center [1021, 147] width 319 height 22
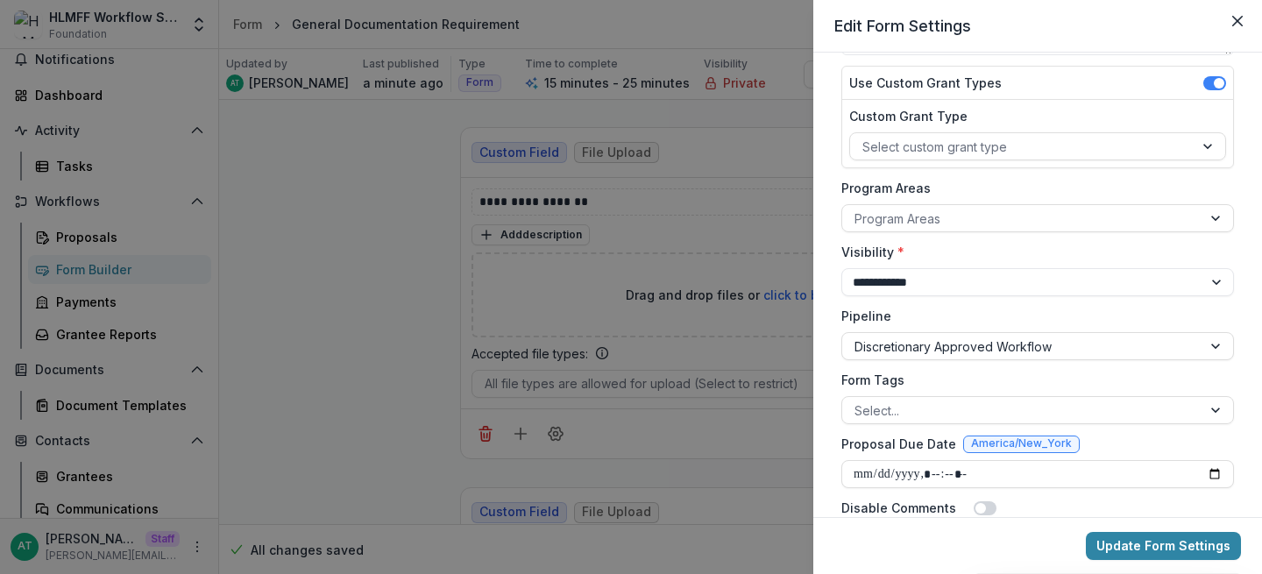
click at [843, 135] on div "Custom Grant Type Select custom grant type" at bounding box center [1037, 133] width 391 height 67
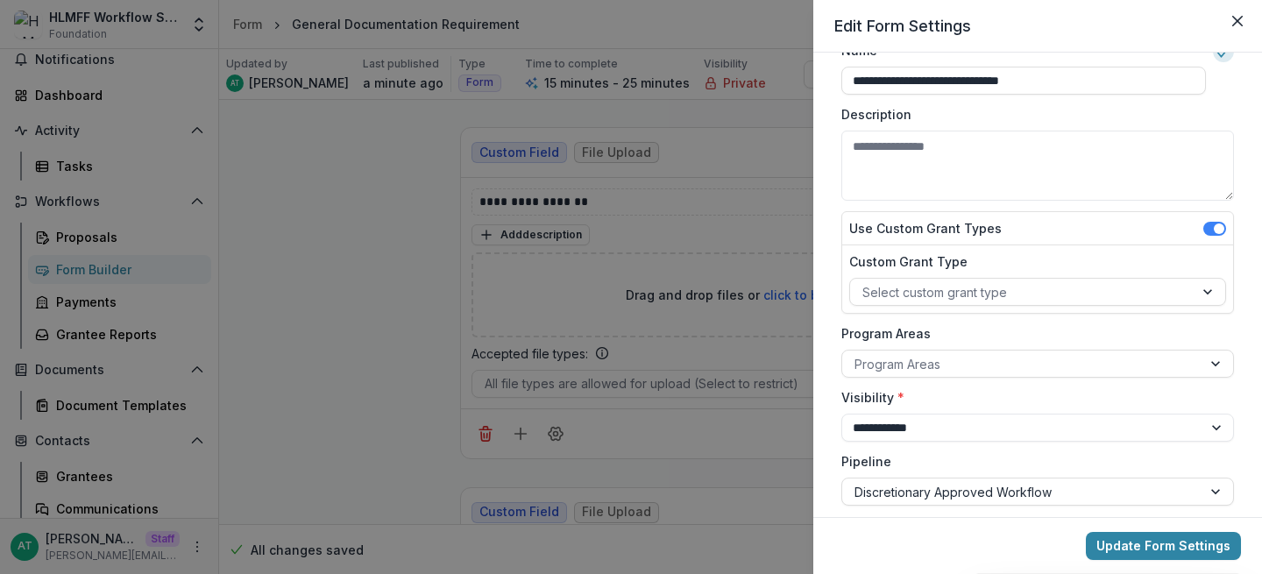
scroll to position [33, 0]
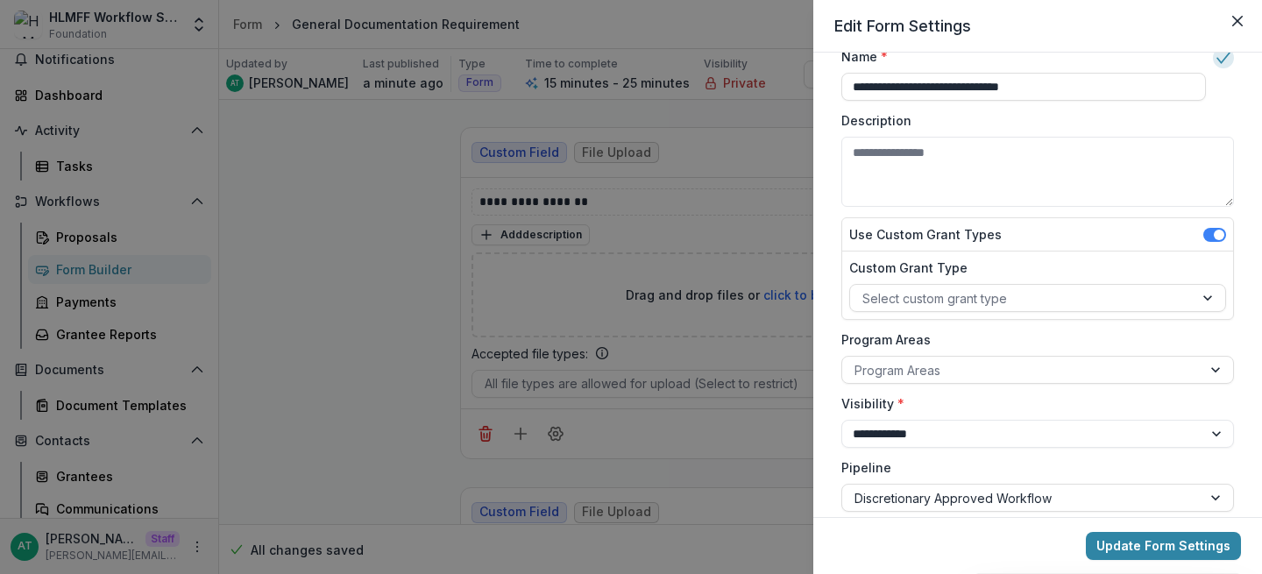
click at [720, 336] on div "**********" at bounding box center [631, 287] width 1262 height 574
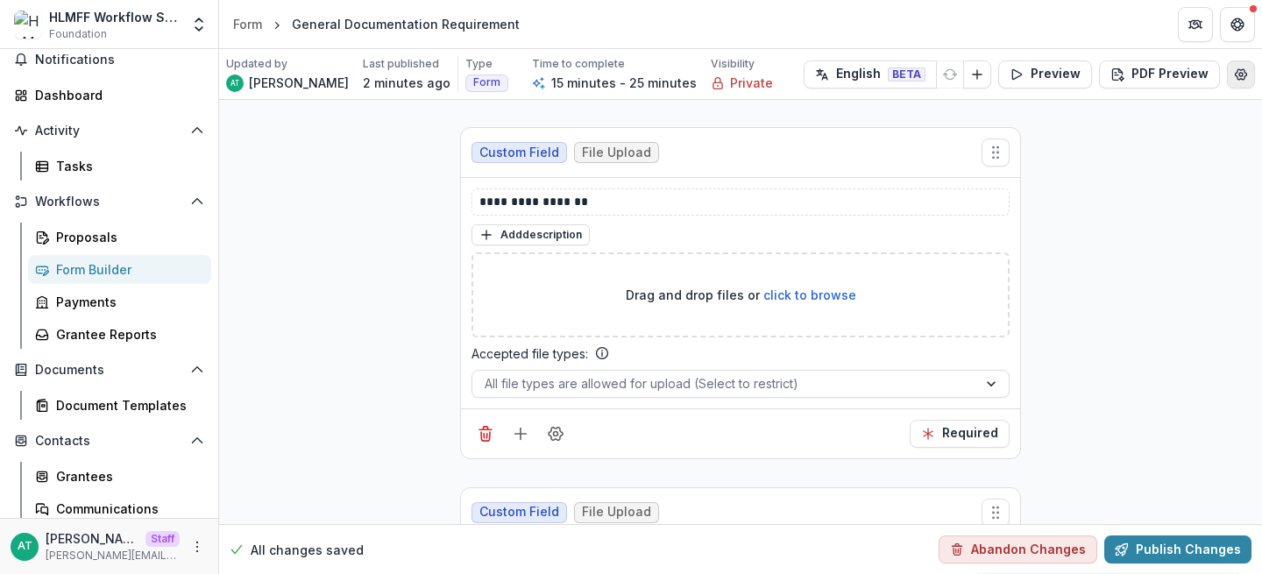
click at [1235, 71] on icon "Edit Form Settings" at bounding box center [1240, 74] width 11 height 11
select select "*******"
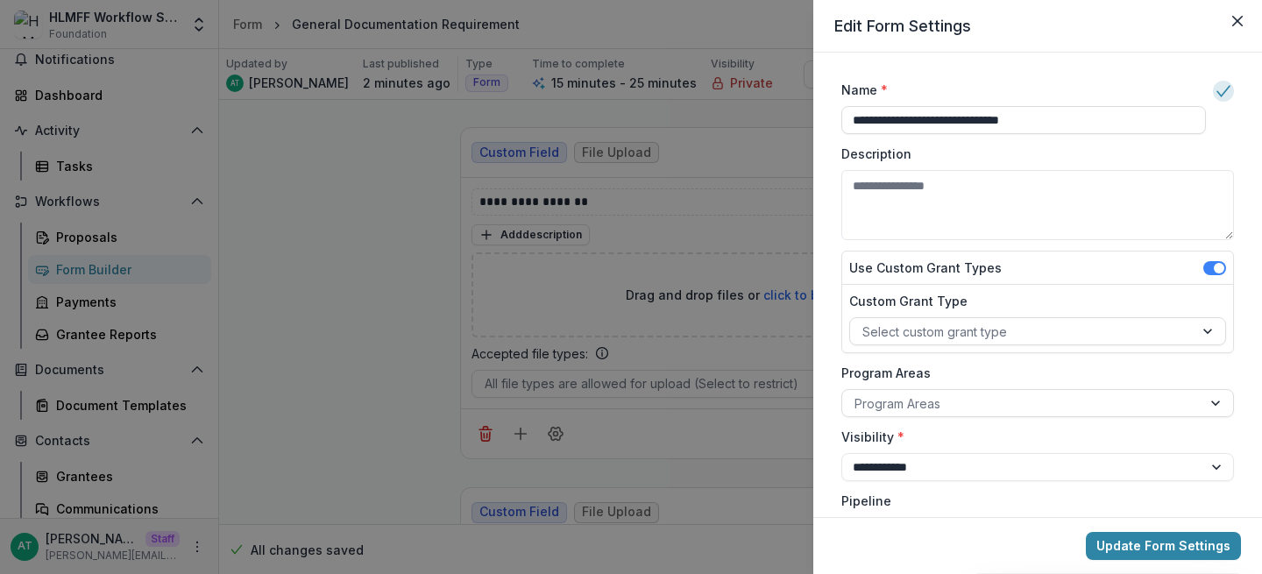
click at [653, 237] on div "**********" at bounding box center [631, 287] width 1262 height 574
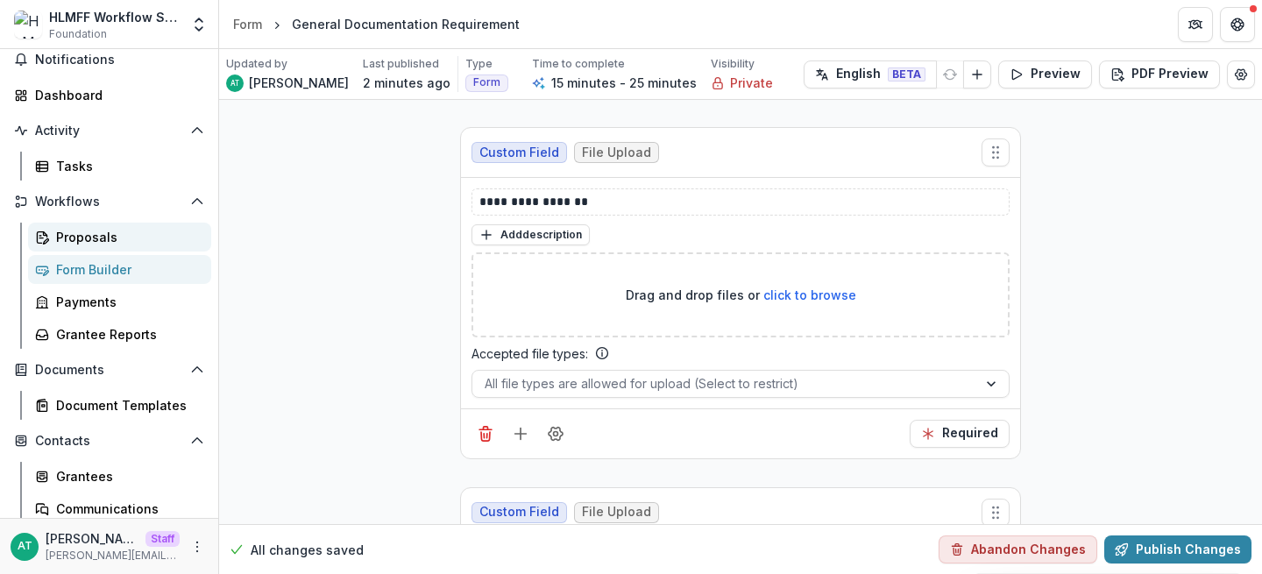
click at [154, 231] on div "Proposals" at bounding box center [126, 237] width 141 height 18
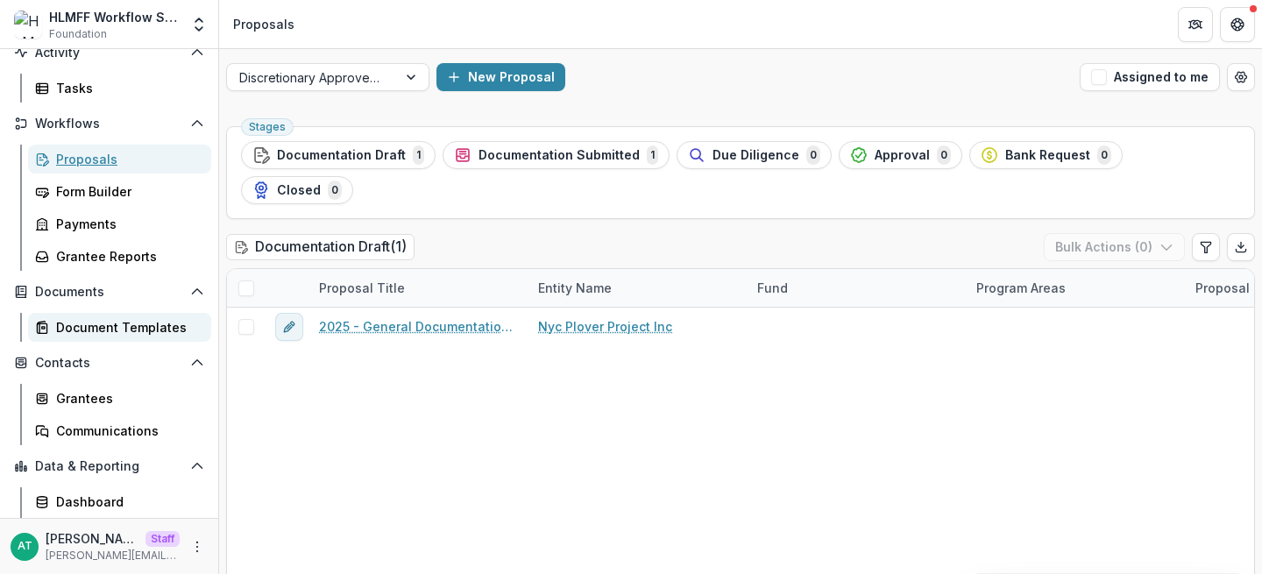
scroll to position [175, 0]
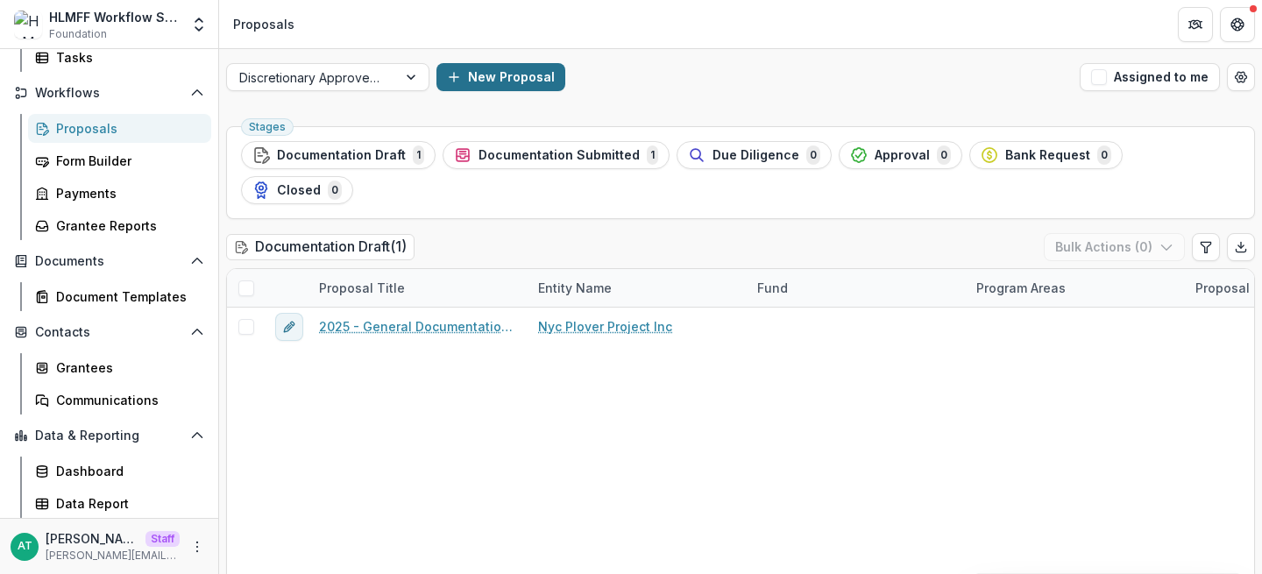
click at [523, 81] on button "New Proposal" at bounding box center [500, 77] width 129 height 28
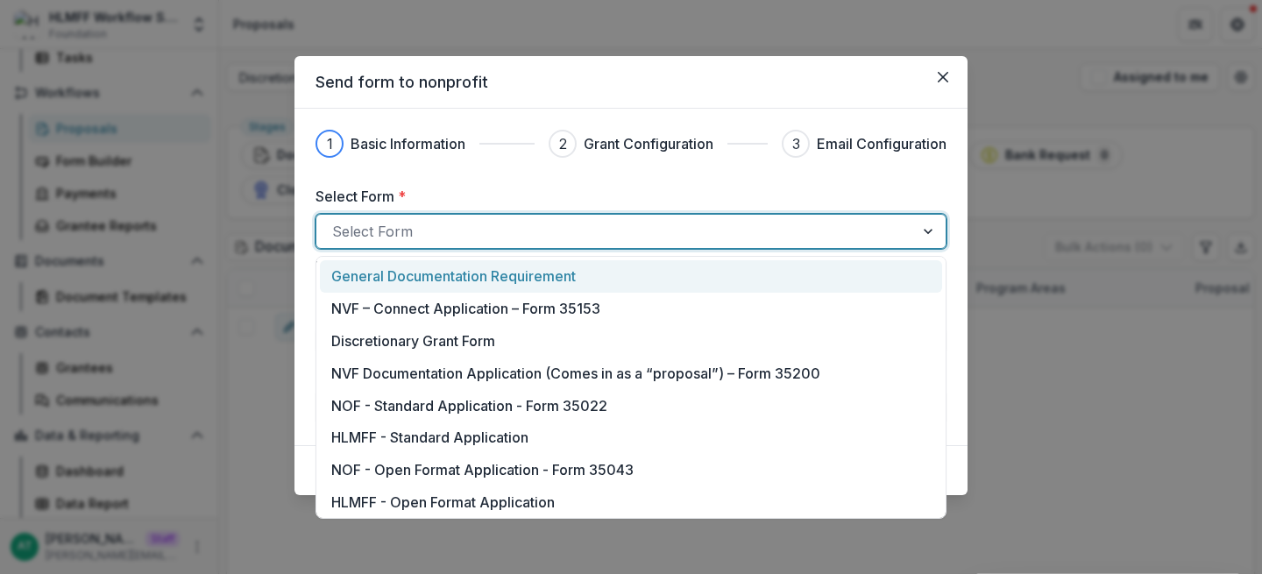
click at [462, 226] on div at bounding box center [615, 231] width 566 height 25
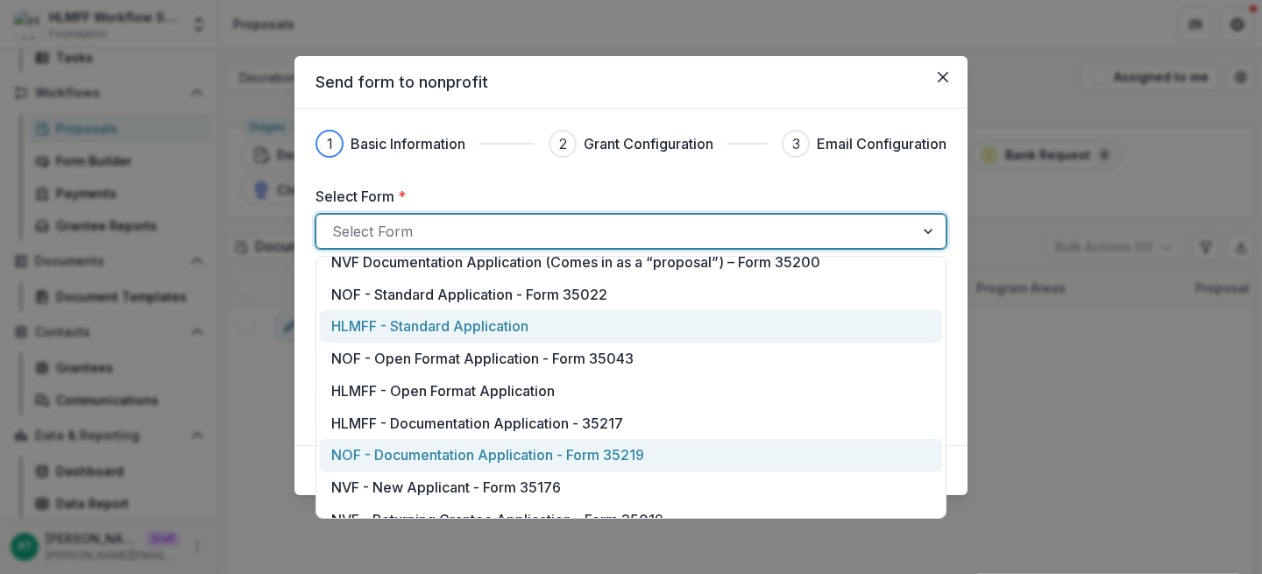
scroll to position [0, 0]
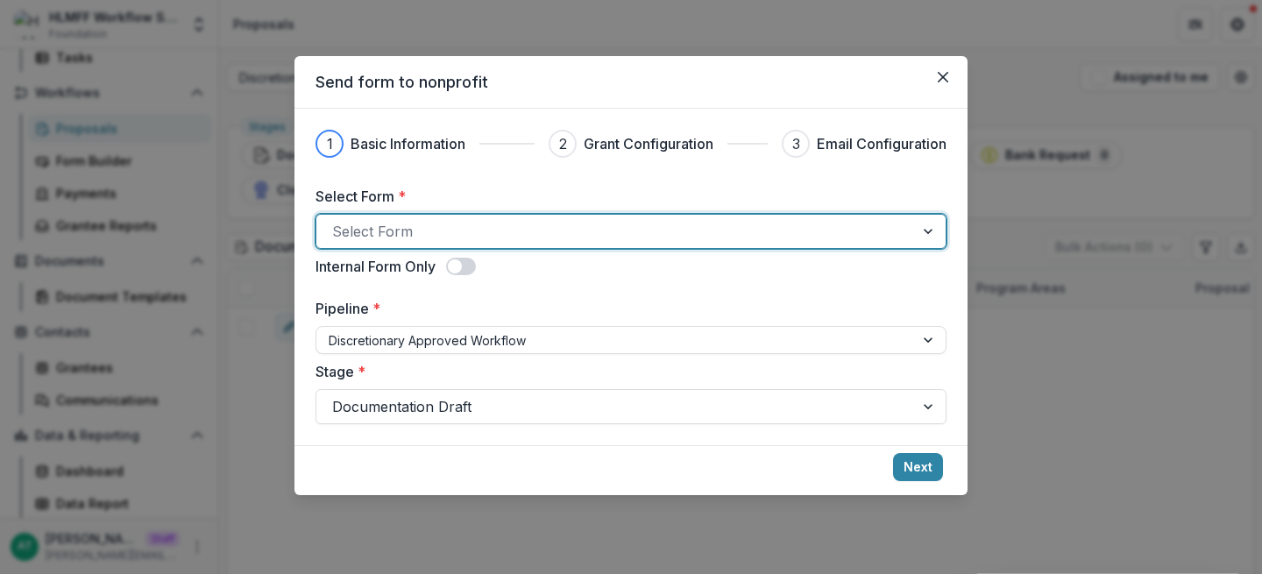
click at [408, 233] on div at bounding box center [615, 231] width 566 height 25
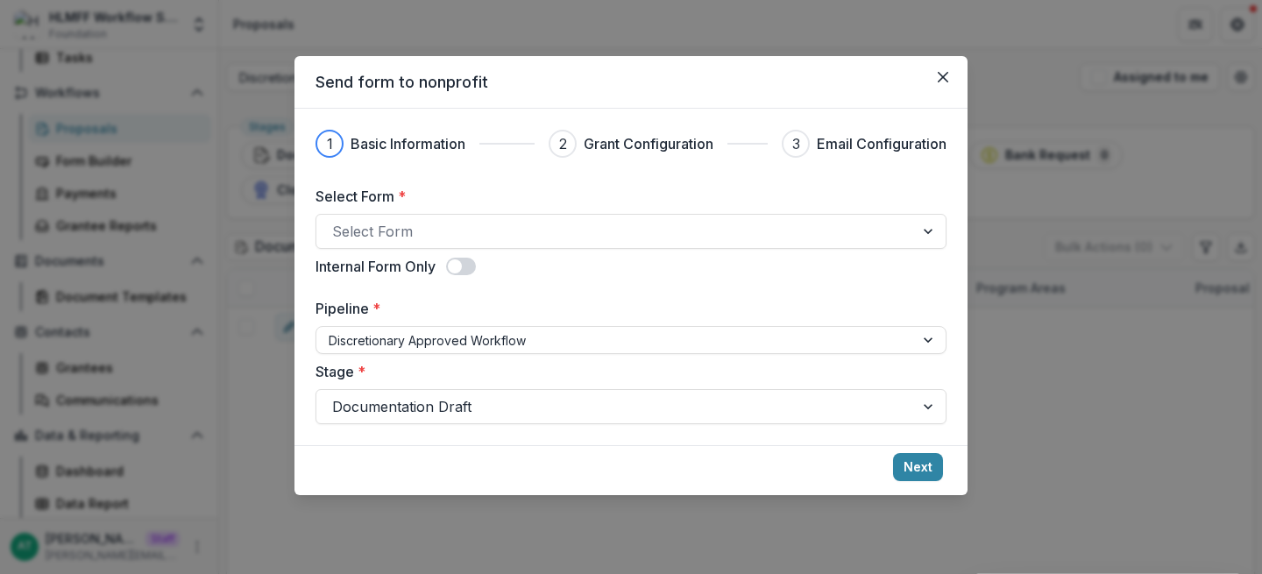
click at [178, 173] on div "Send form to nonprofit 1 Basic Information 2 Grant Configuration 3 Email Config…" at bounding box center [631, 287] width 1262 height 574
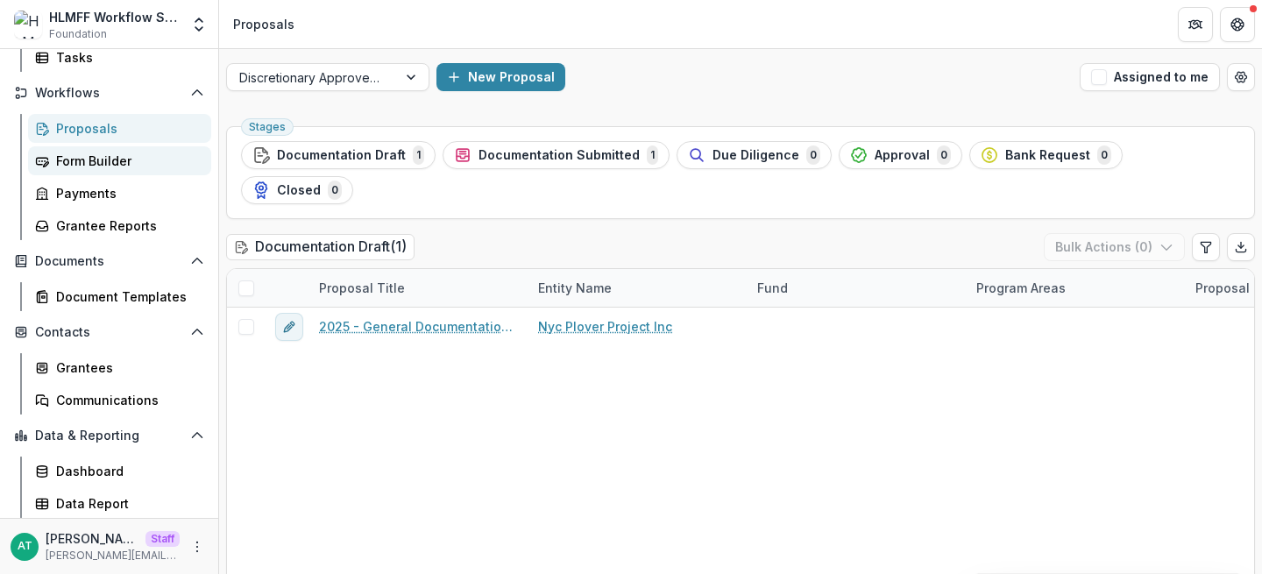
click at [99, 160] on div "Form Builder" at bounding box center [126, 161] width 141 height 18
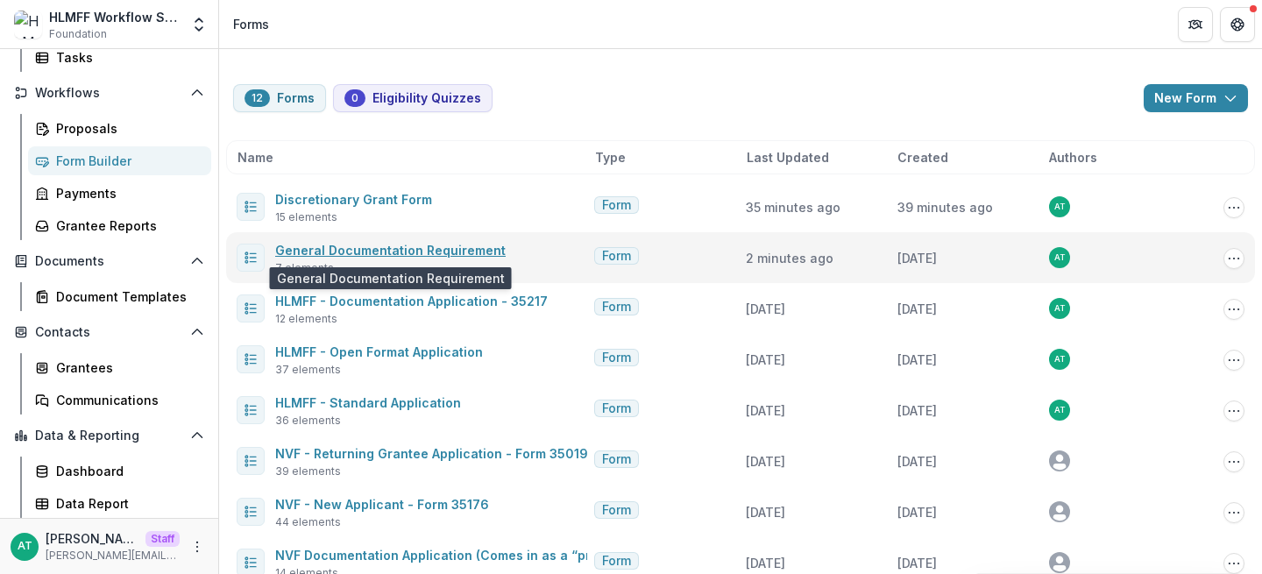
click at [387, 250] on link "General Documentation Requirement" at bounding box center [390, 250] width 230 height 15
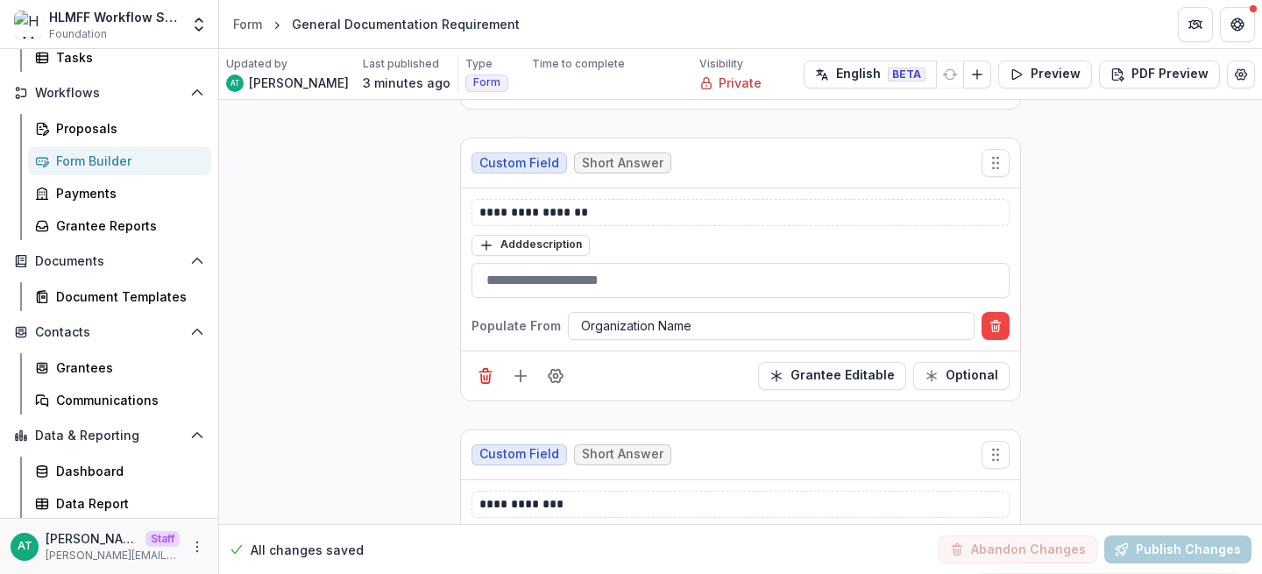
scroll to position [444, 0]
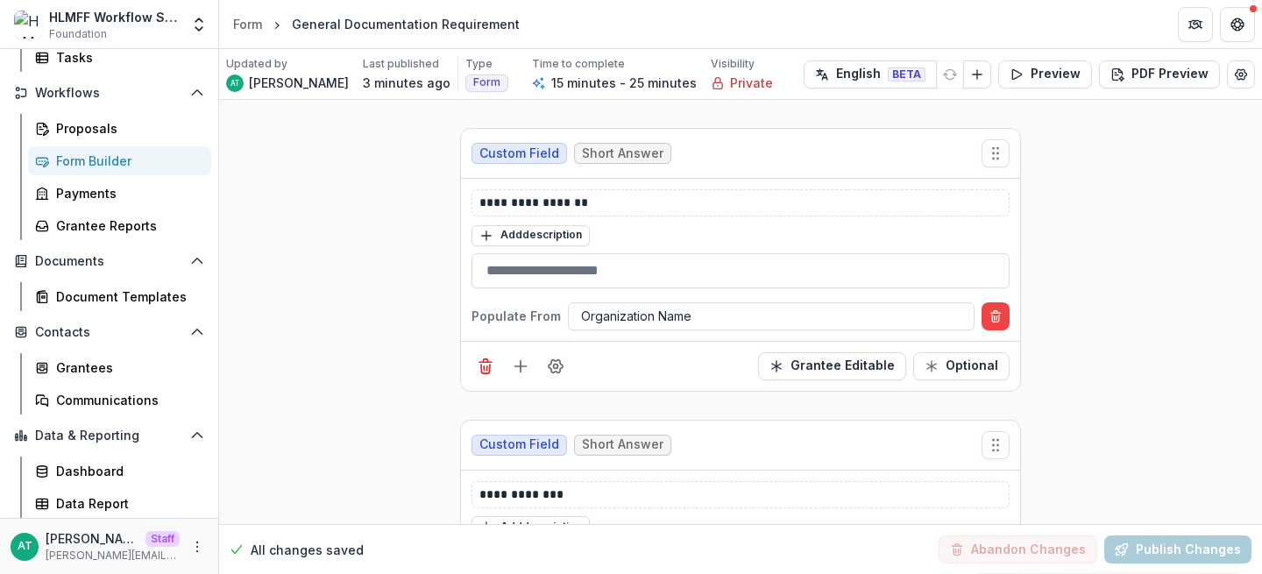
click at [74, 162] on div "Form Builder" at bounding box center [126, 161] width 141 height 18
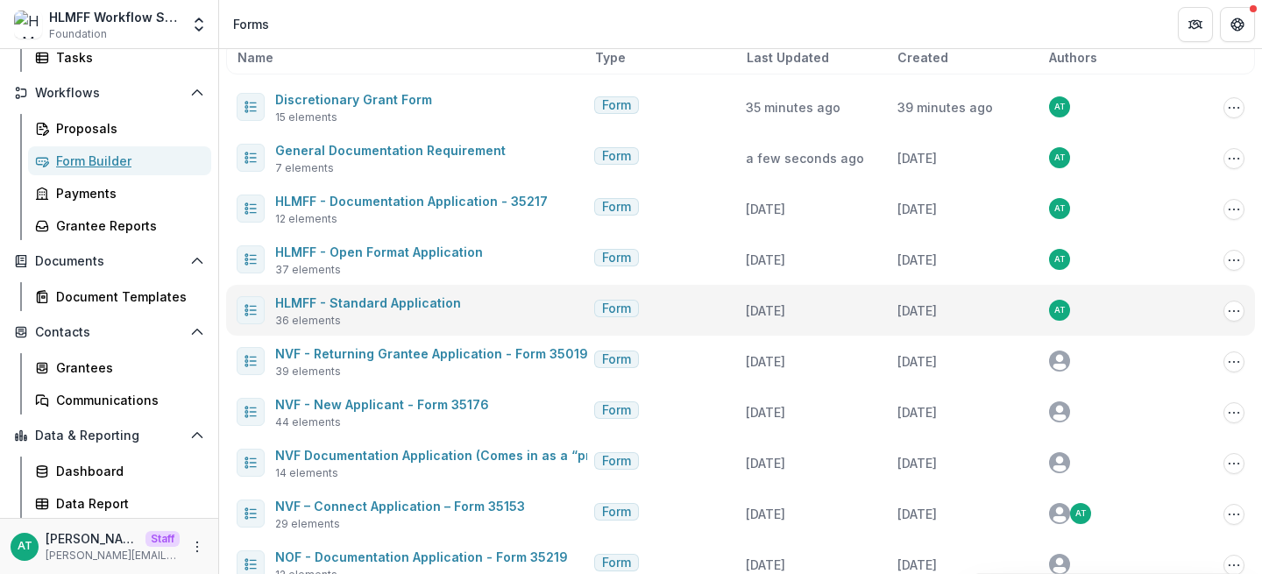
scroll to position [101, 0]
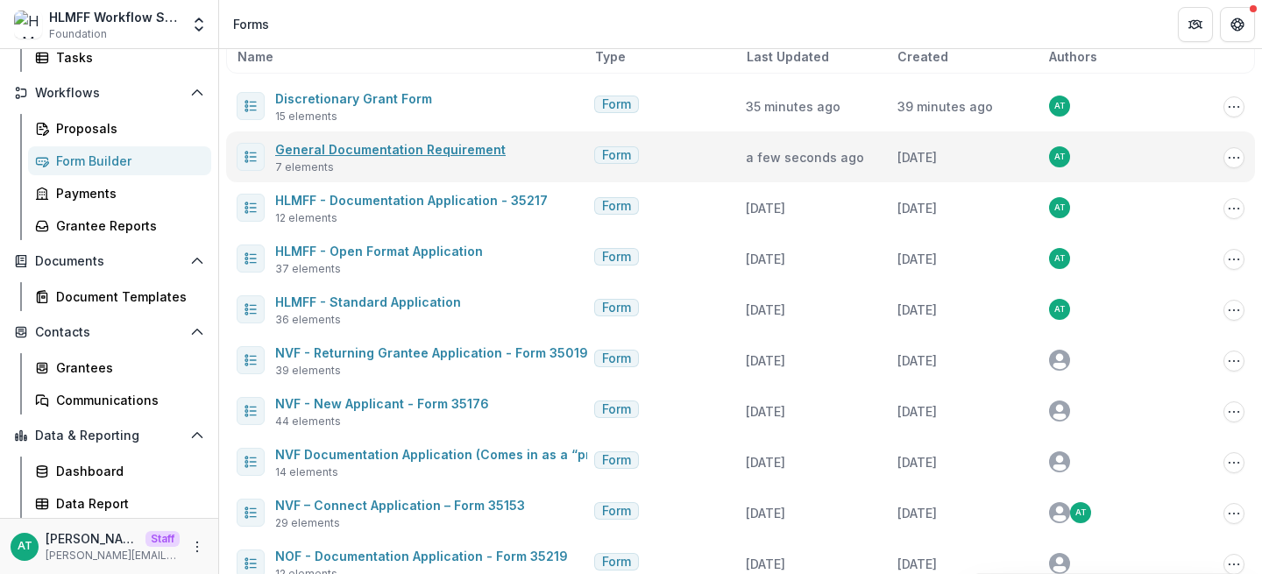
click at [444, 148] on link "General Documentation Requirement" at bounding box center [390, 149] width 230 height 15
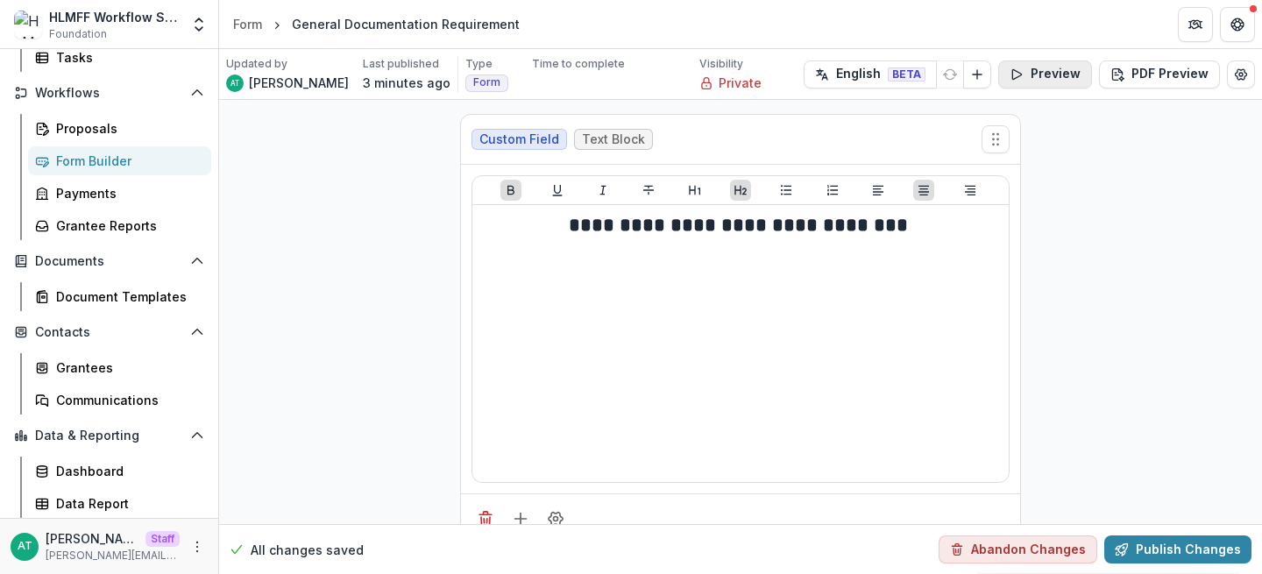
click at [1046, 74] on button "Preview" at bounding box center [1045, 74] width 94 height 28
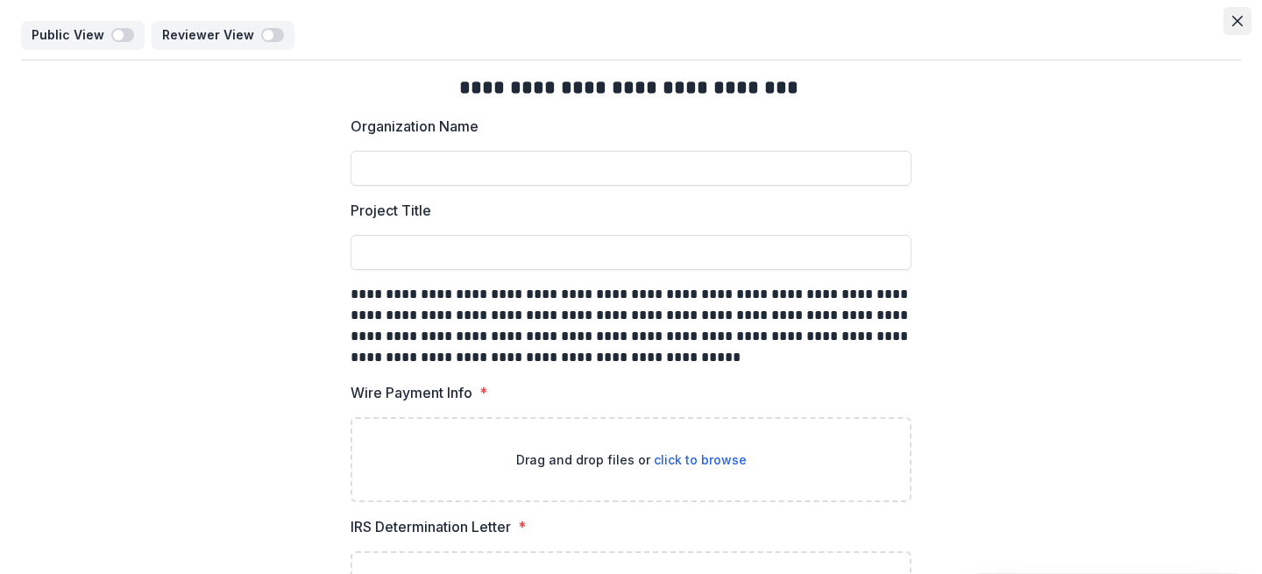
click at [1226, 21] on button "Close" at bounding box center [1237, 21] width 28 height 28
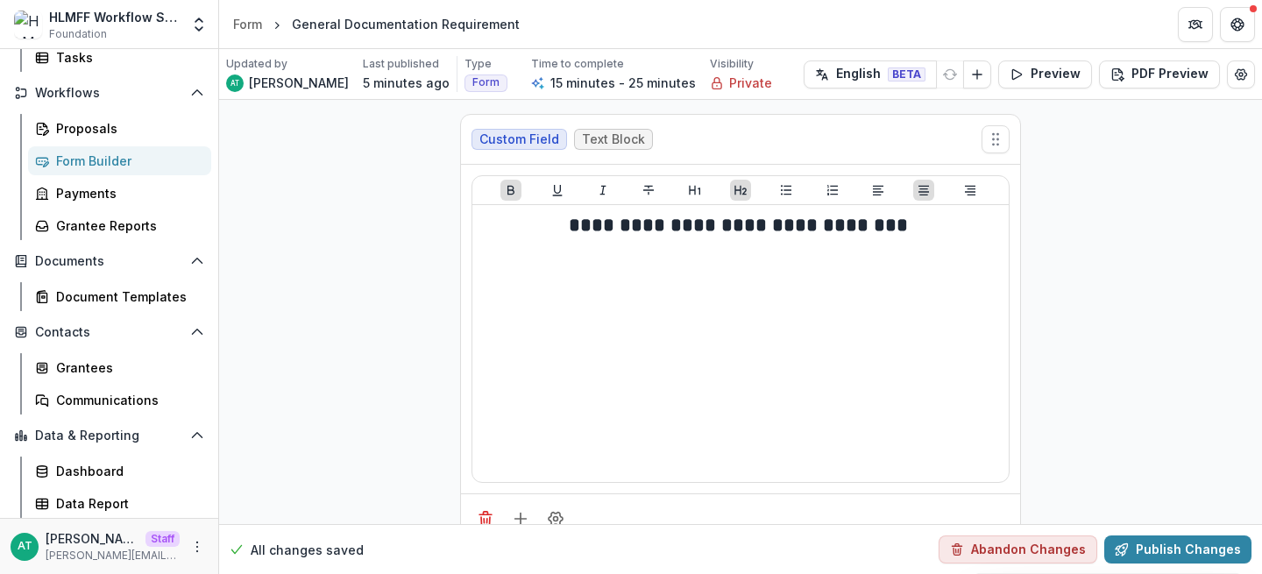
click at [89, 166] on div "Form Builder" at bounding box center [126, 161] width 141 height 18
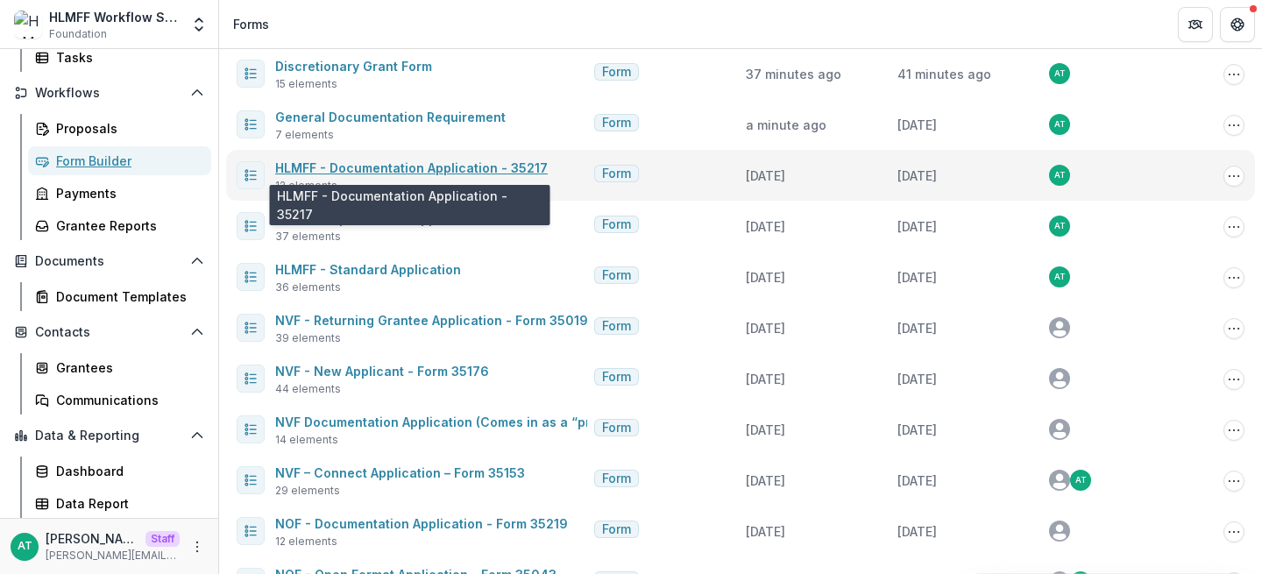
scroll to position [135, 0]
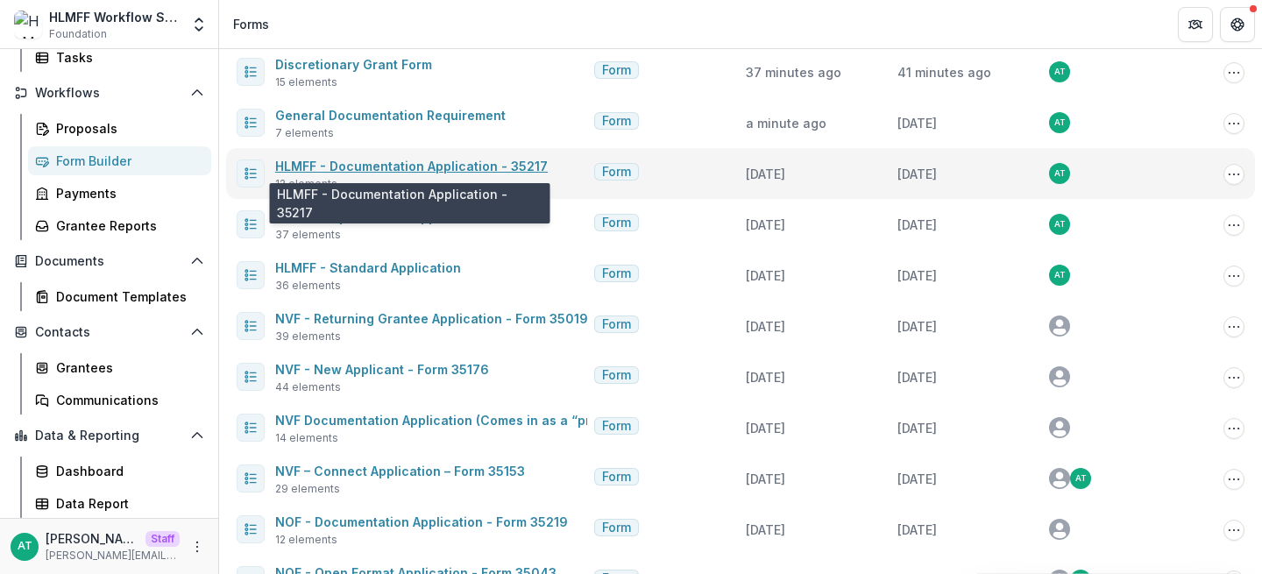
click at [459, 161] on link "HLMFF - Documentation Application - 35217" at bounding box center [411, 166] width 272 height 15
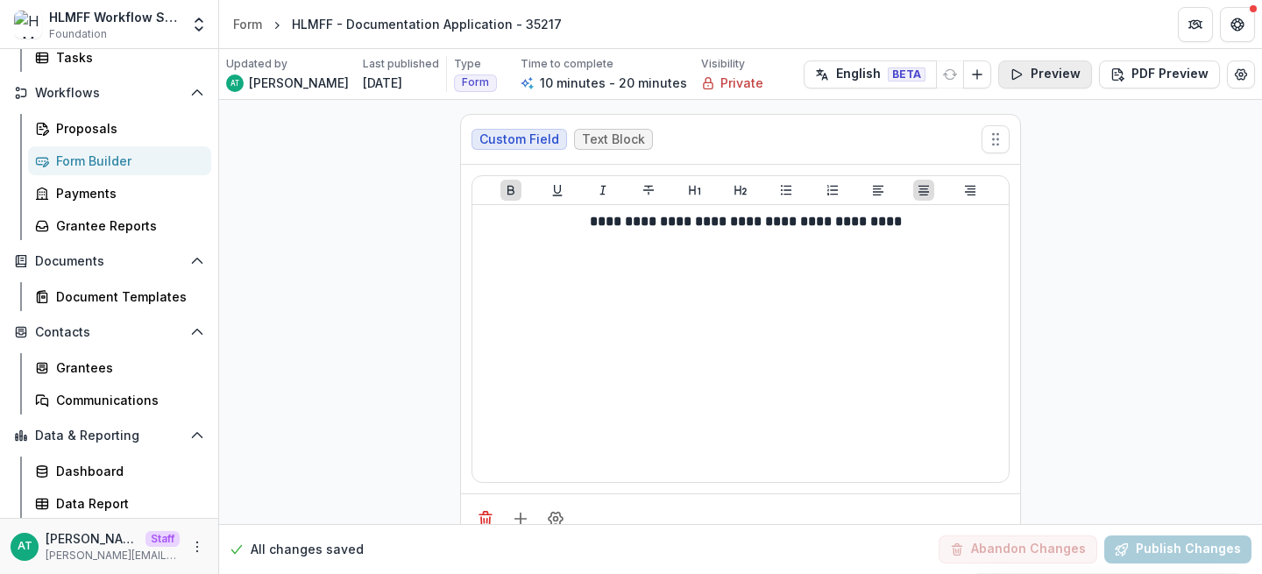
click at [1050, 79] on button "Preview" at bounding box center [1045, 74] width 94 height 28
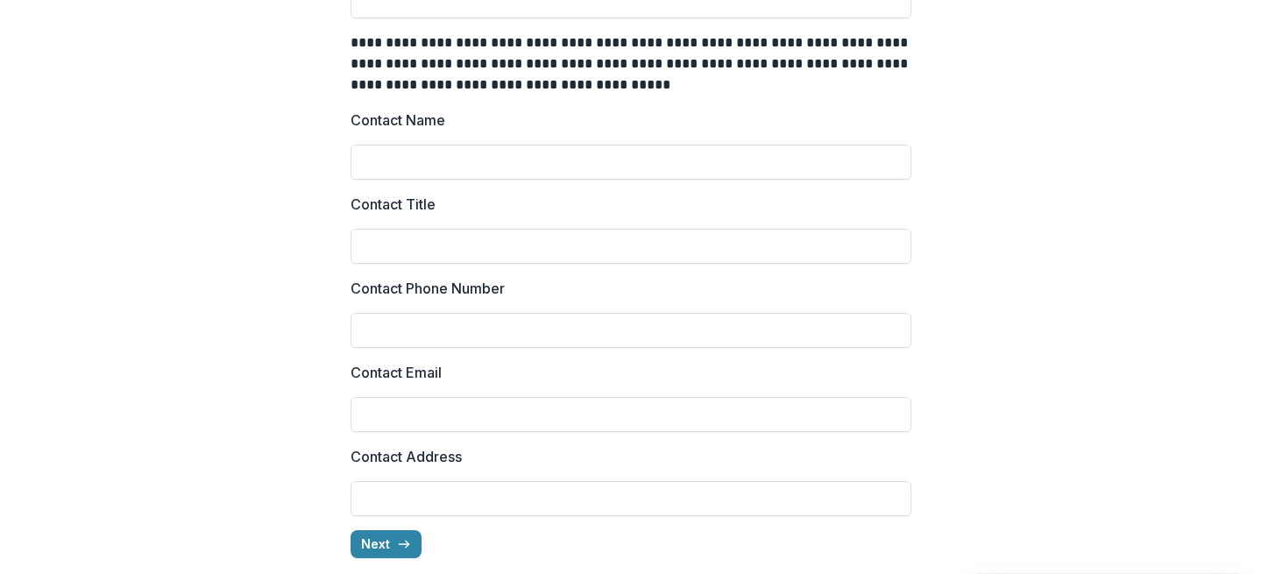
scroll to position [265, 0]
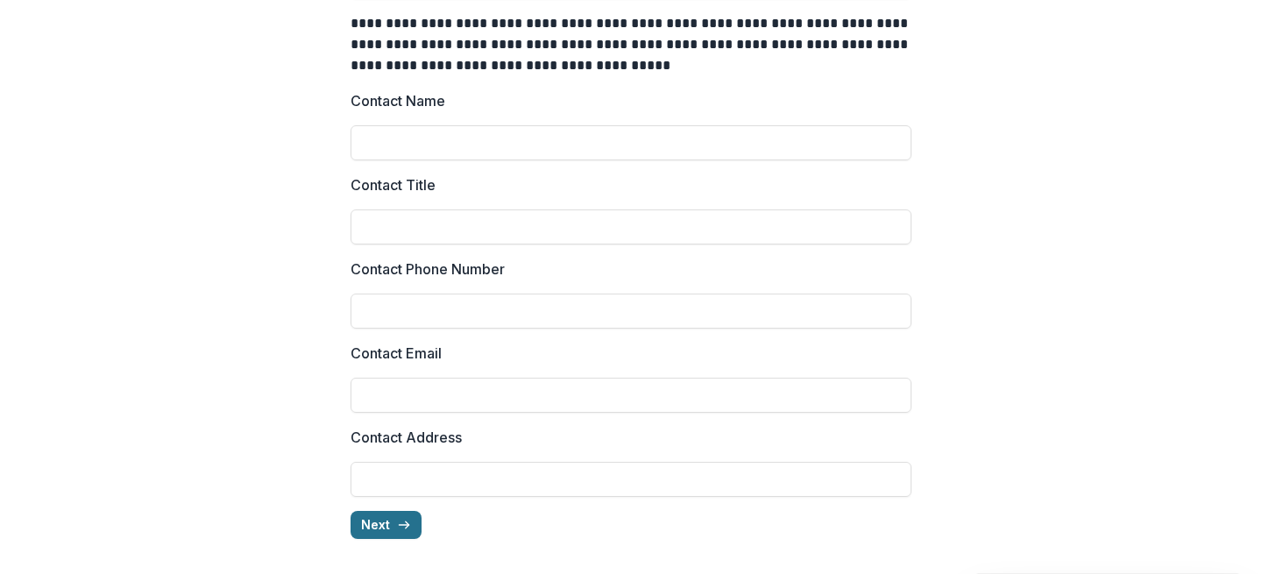
click at [397, 529] on icon "button" at bounding box center [404, 525] width 14 height 14
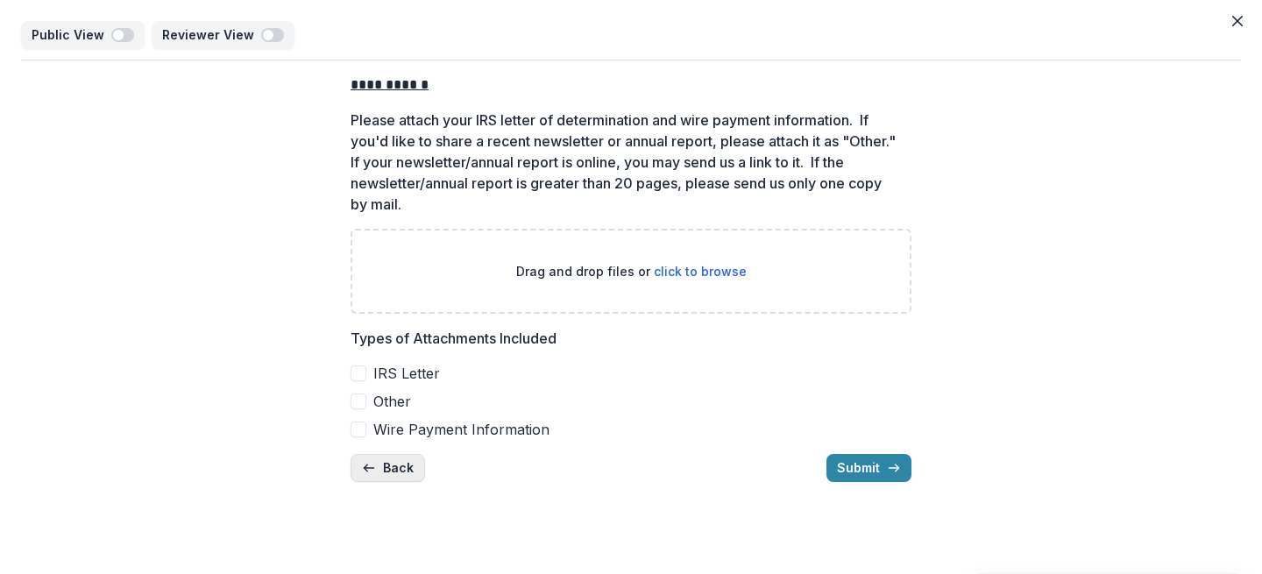
click at [393, 475] on button "Back" at bounding box center [387, 468] width 74 height 28
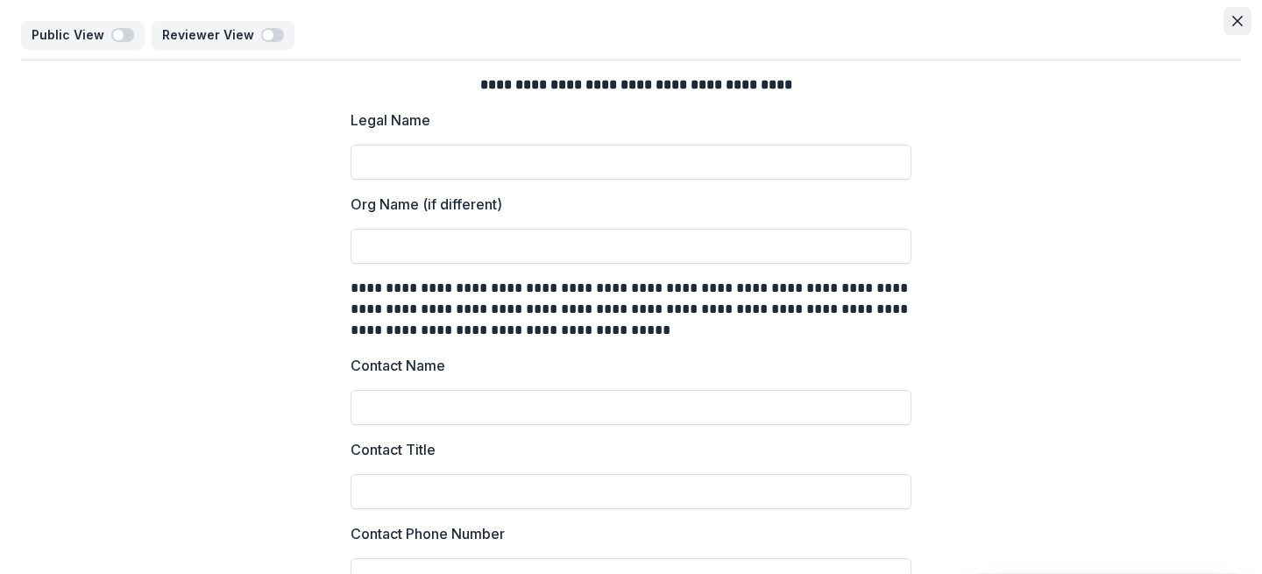
click at [1233, 25] on icon "Close" at bounding box center [1237, 21] width 11 height 11
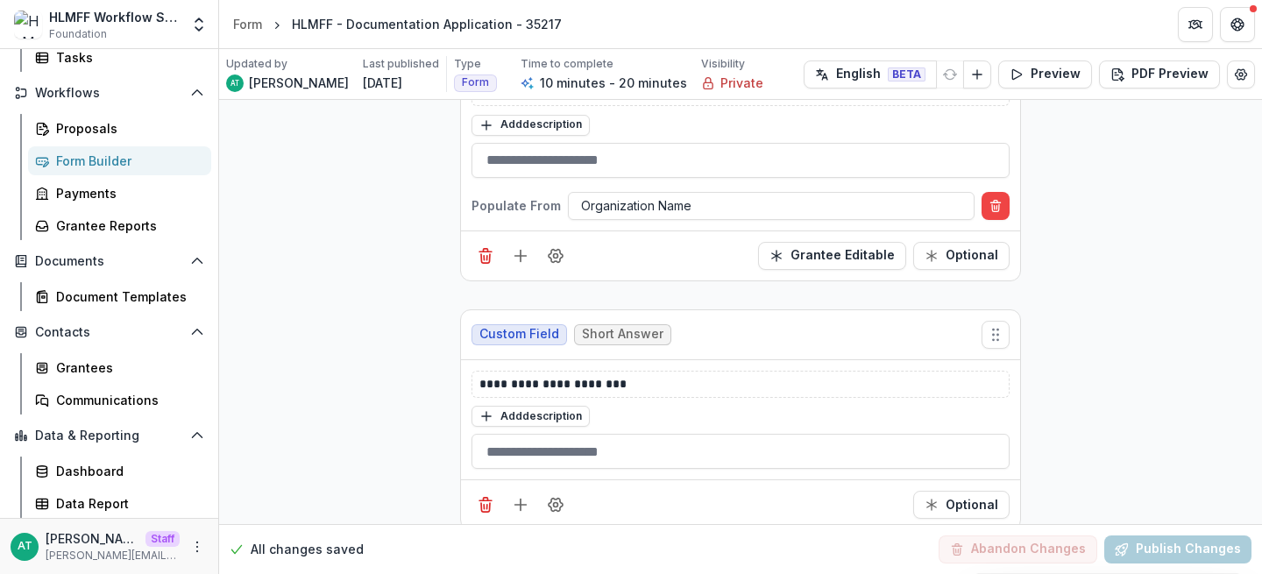
scroll to position [773, 0]
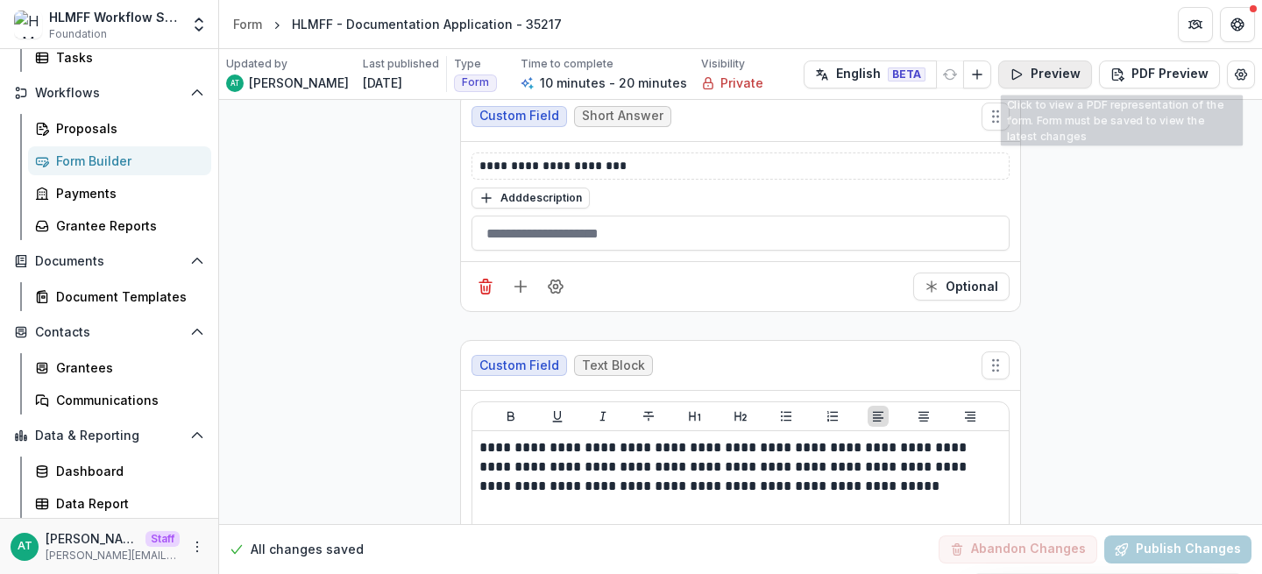
click at [1058, 74] on button "Preview" at bounding box center [1045, 74] width 94 height 28
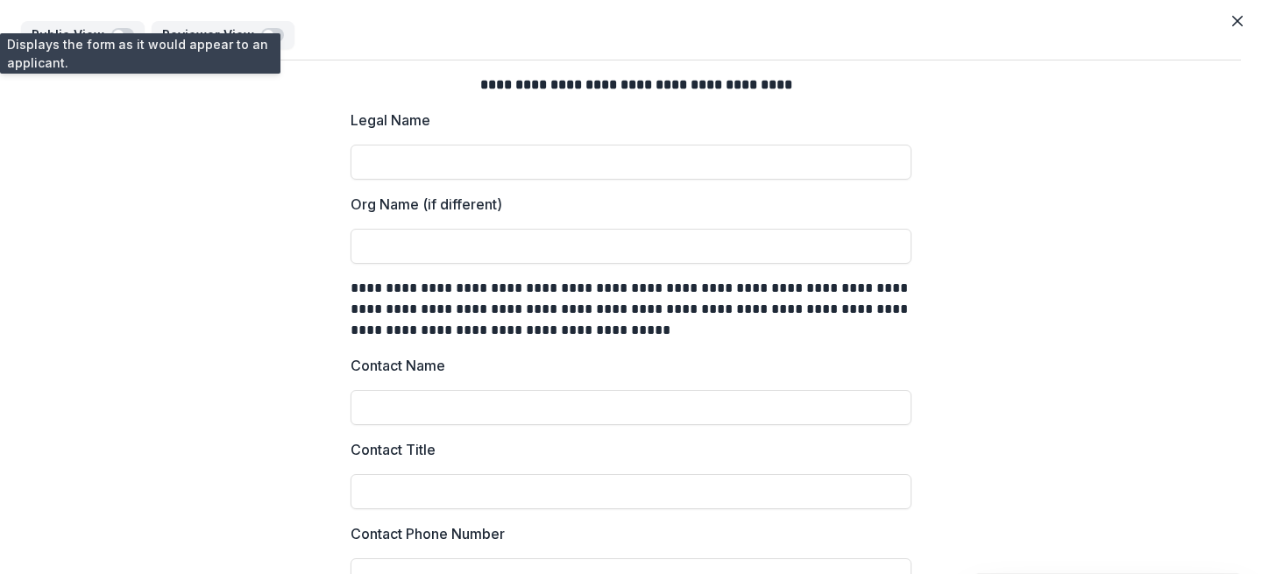
scroll to position [265, 0]
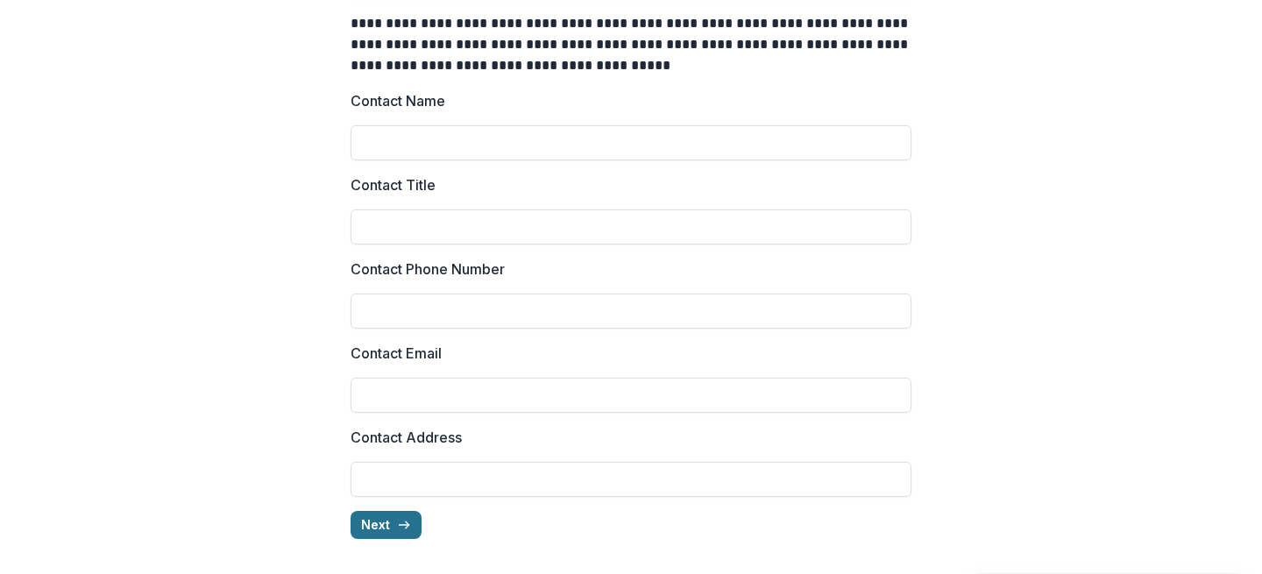
click at [389, 533] on button "Next" at bounding box center [385, 525] width 71 height 28
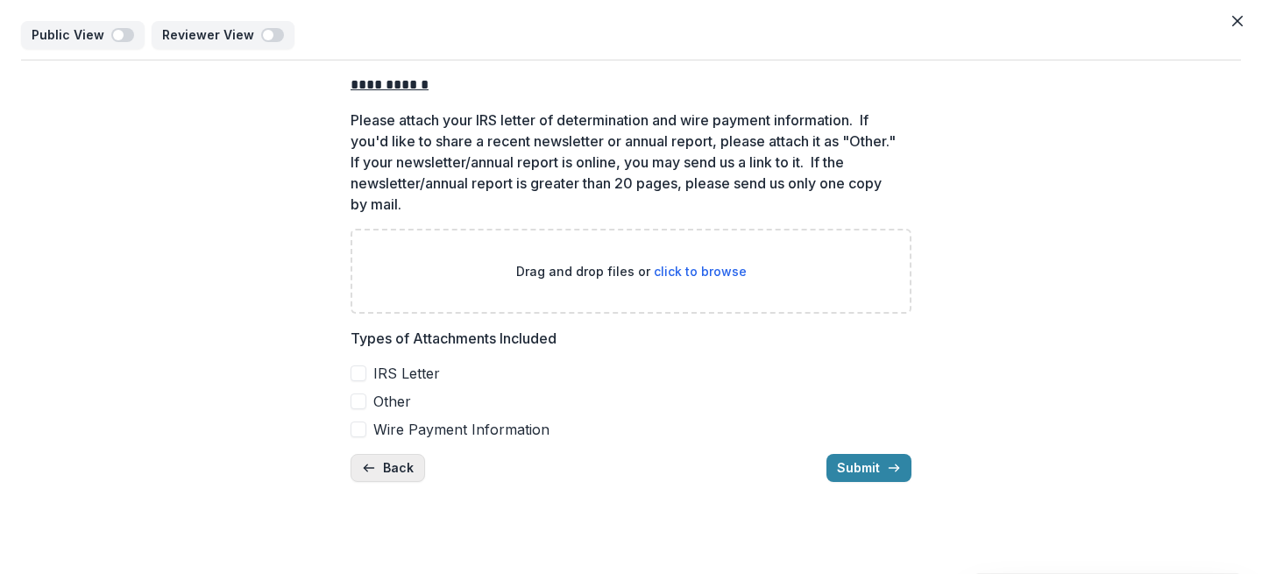
click at [373, 469] on icon "button" at bounding box center [369, 468] width 14 height 14
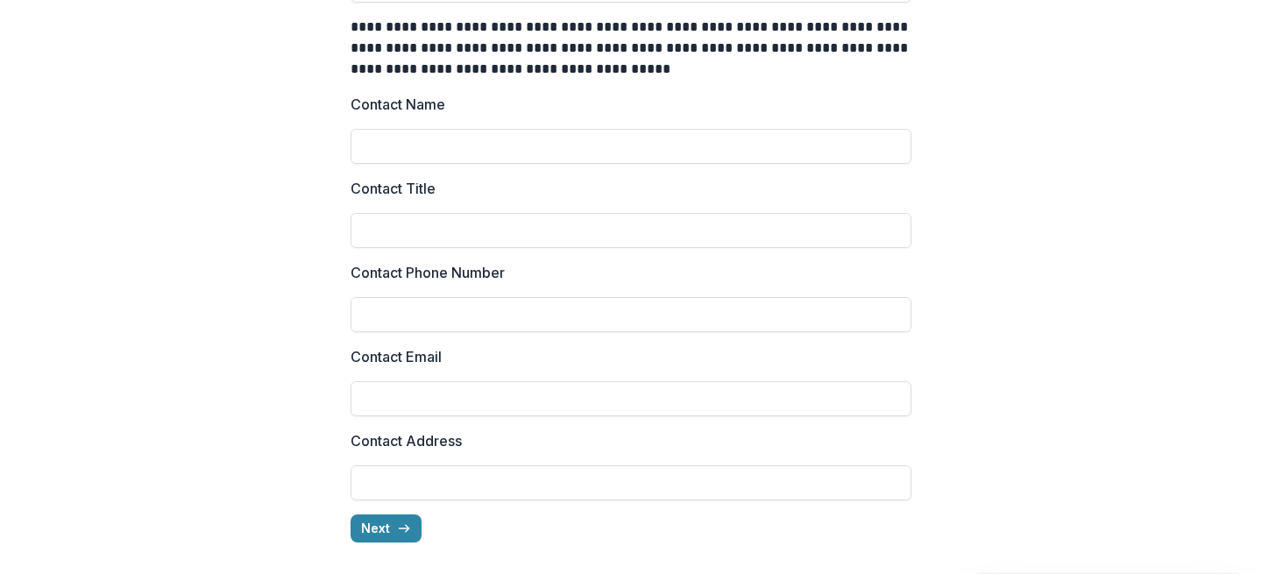
scroll to position [265, 0]
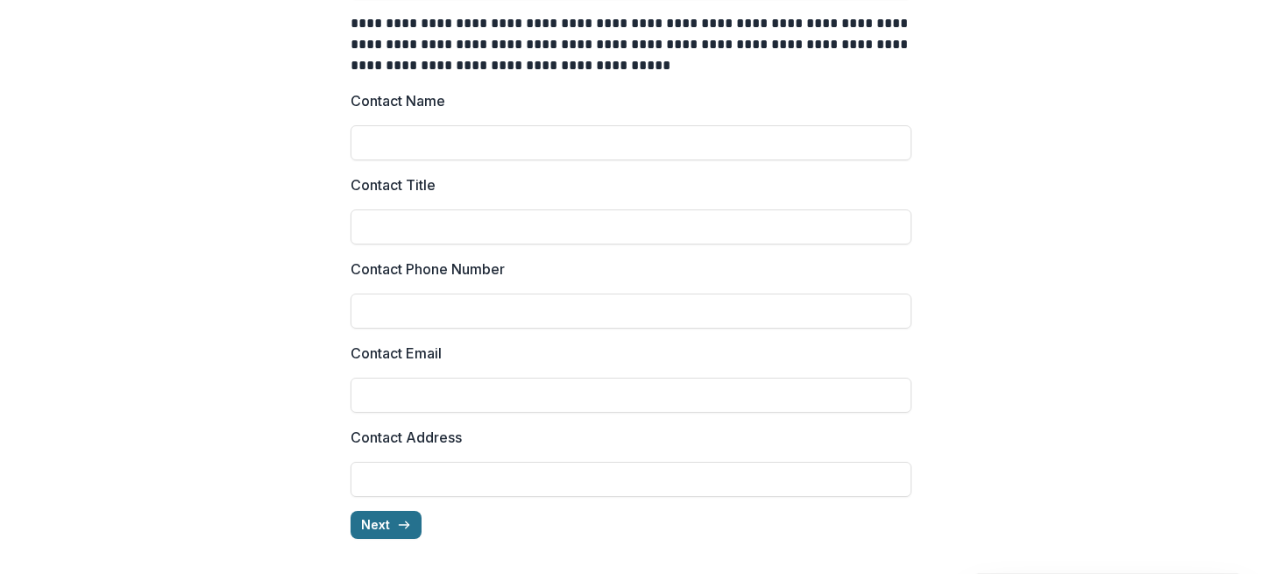
click at [379, 524] on button "Next" at bounding box center [385, 525] width 71 height 28
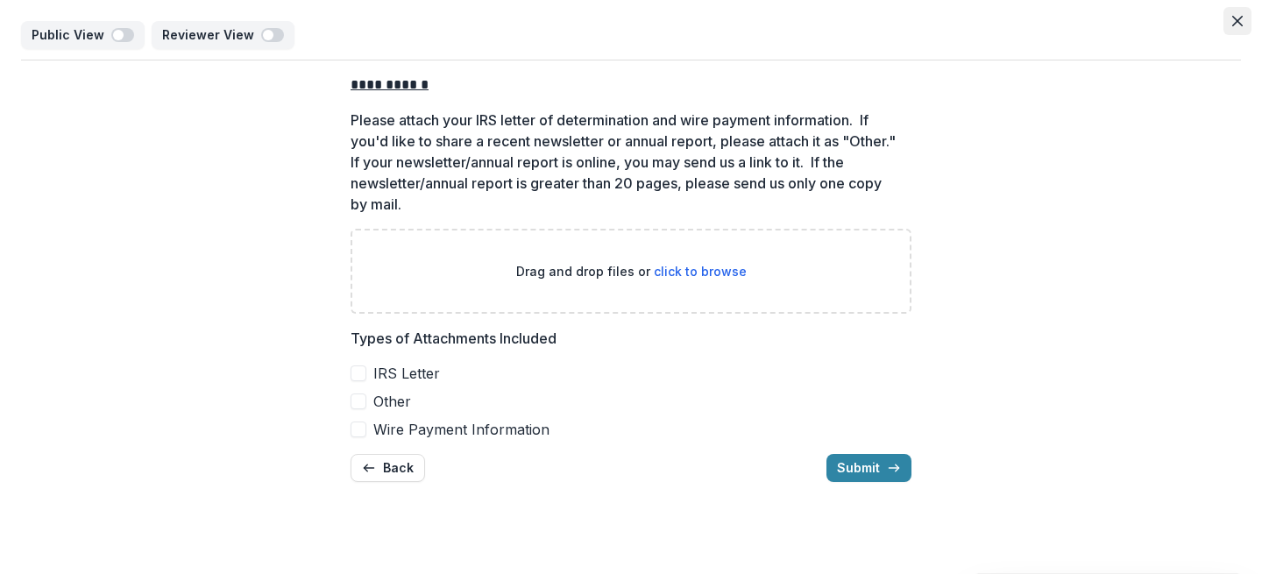
click at [1234, 22] on icon "Close" at bounding box center [1237, 21] width 11 height 11
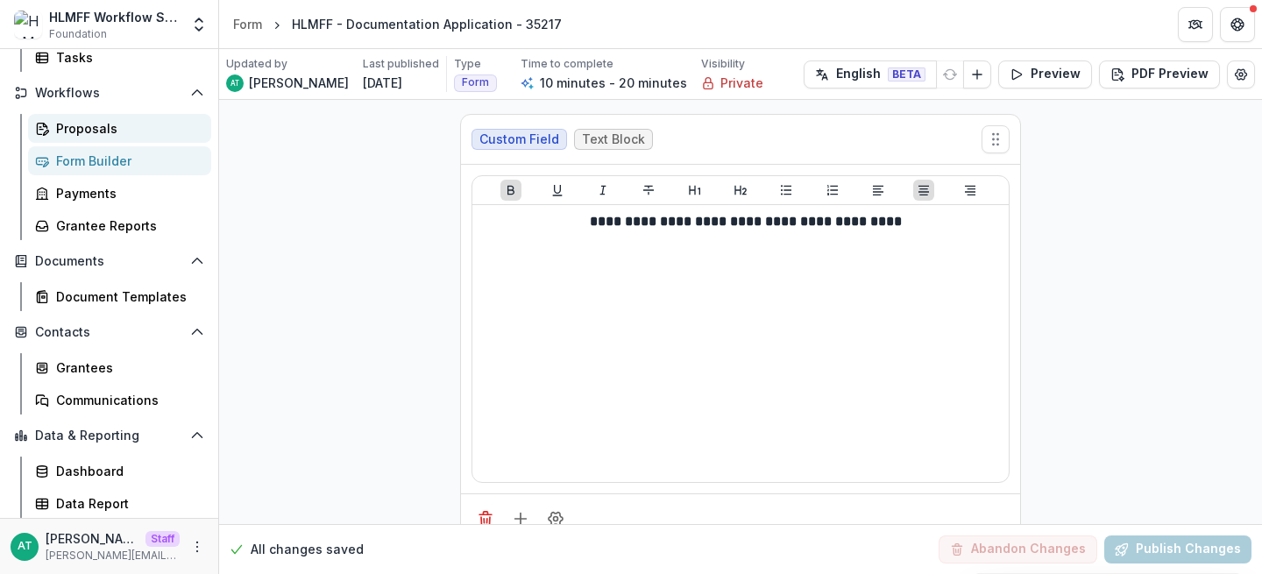
click at [125, 135] on div "Proposals" at bounding box center [126, 128] width 141 height 18
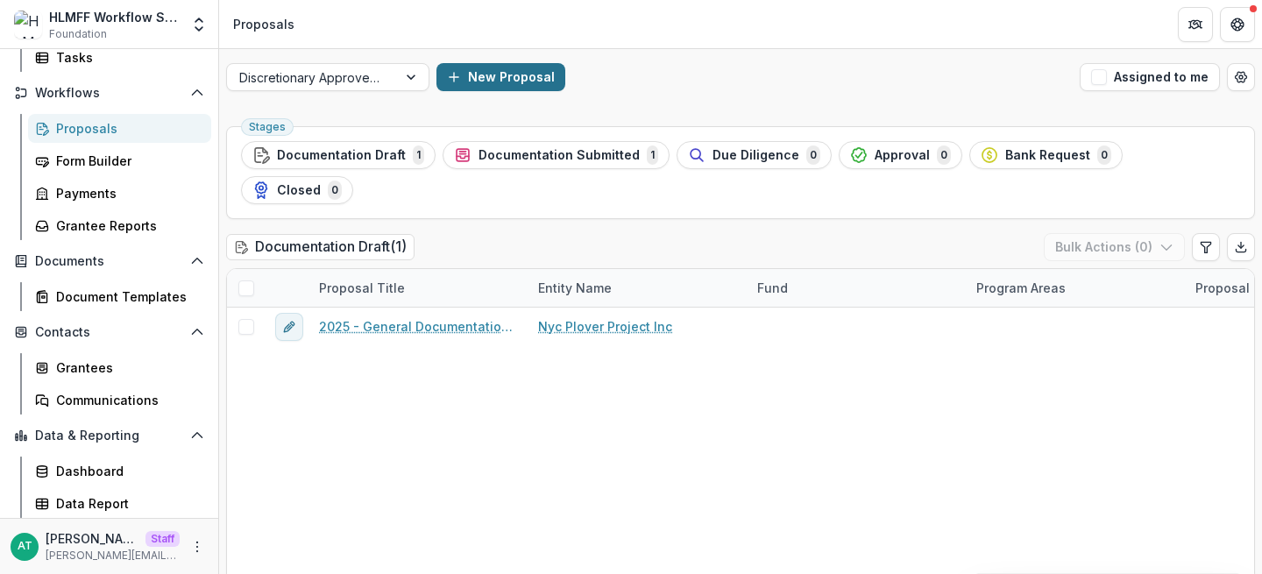
click at [532, 85] on button "New Proposal" at bounding box center [500, 77] width 129 height 28
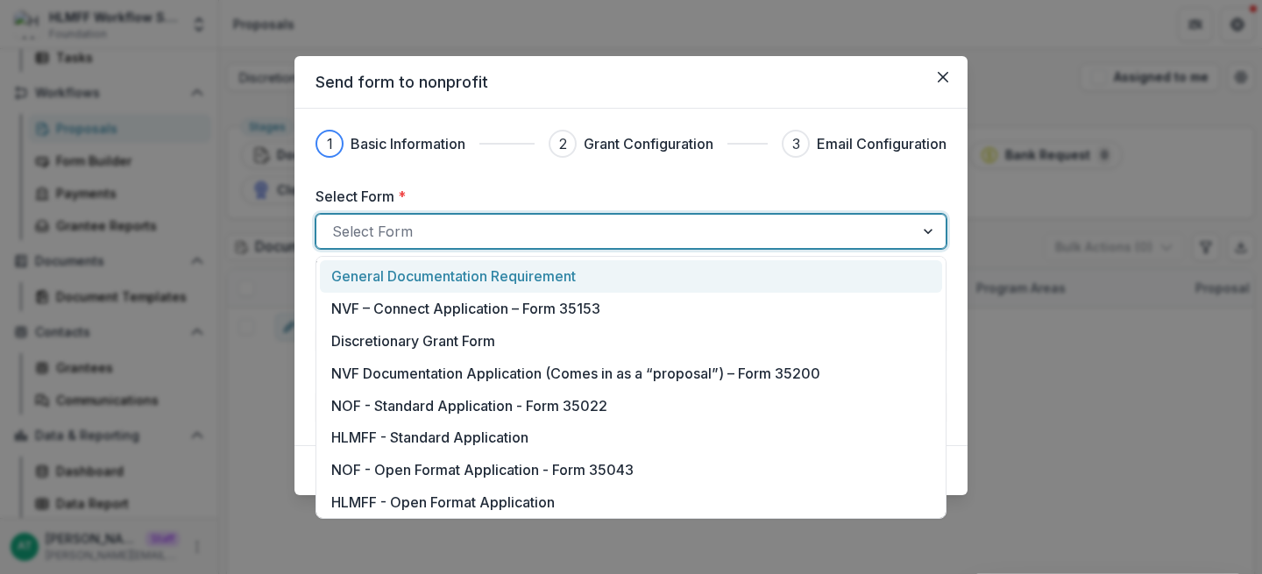
click at [492, 230] on div at bounding box center [615, 231] width 566 height 25
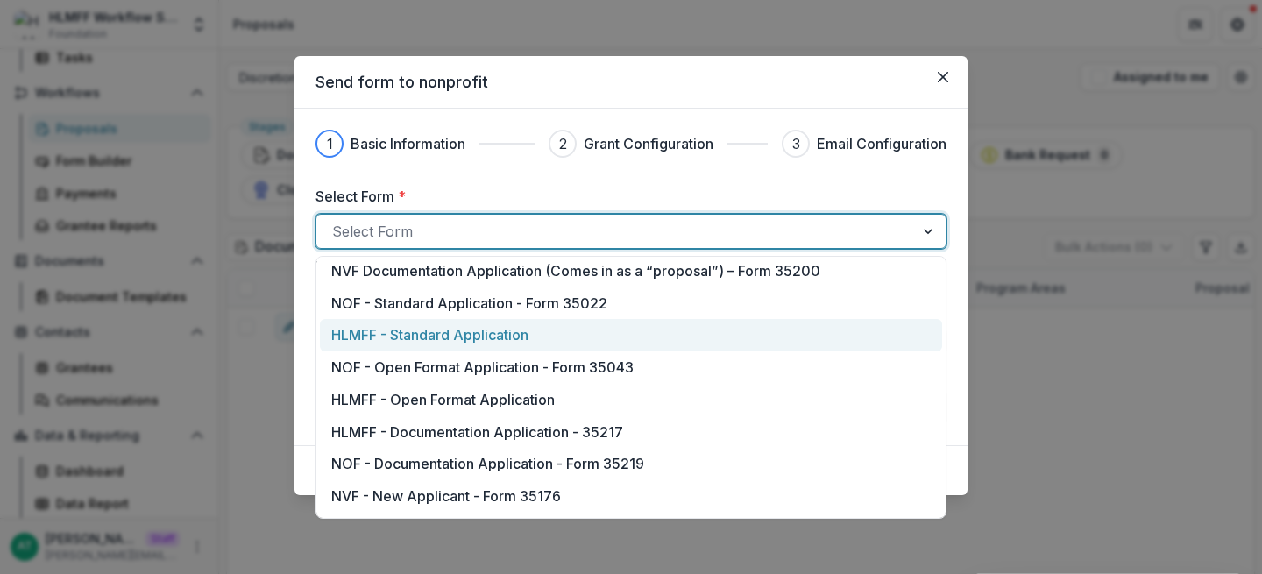
scroll to position [105, 0]
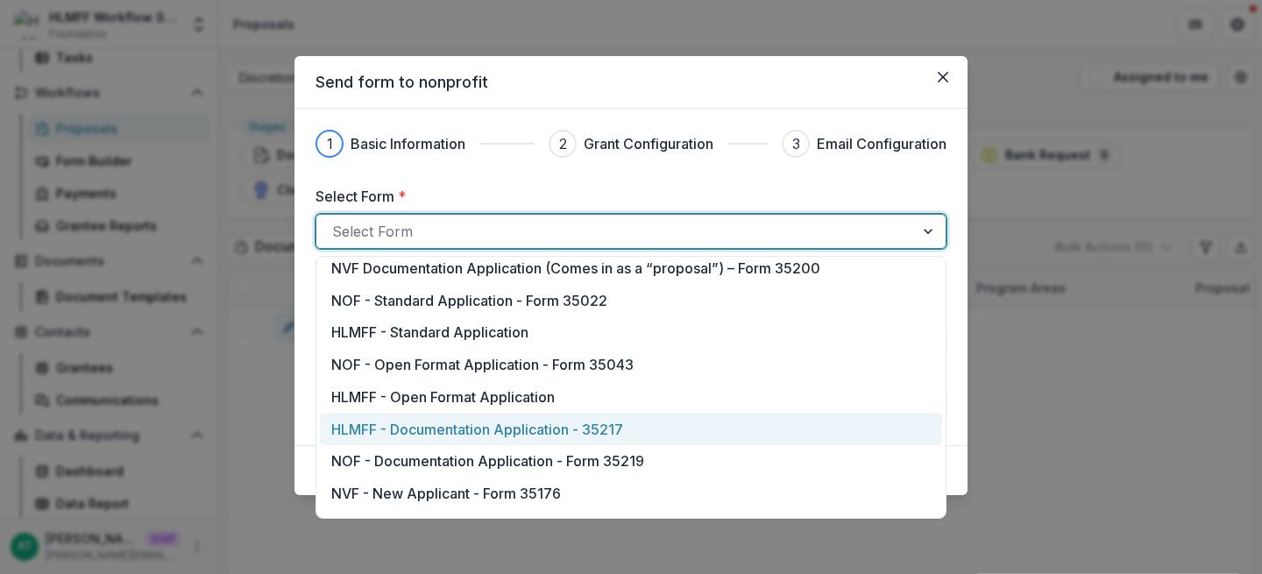
click at [456, 428] on p "HLMFF - Documentation Application - 35217" at bounding box center [477, 429] width 292 height 21
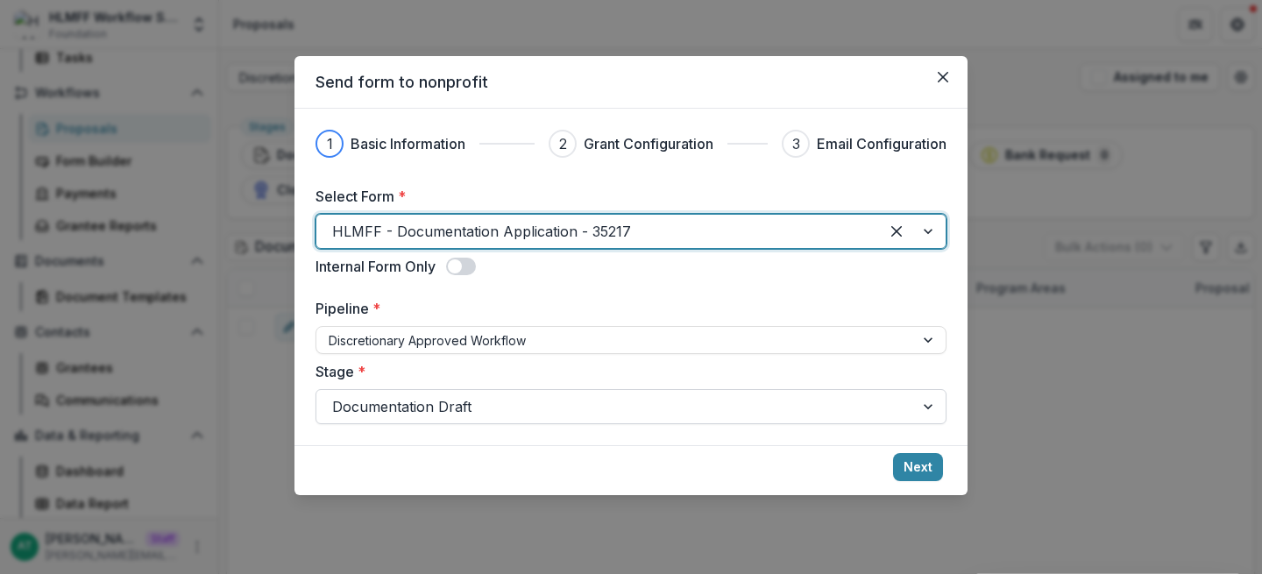
click at [407, 395] on div at bounding box center [615, 406] width 566 height 25
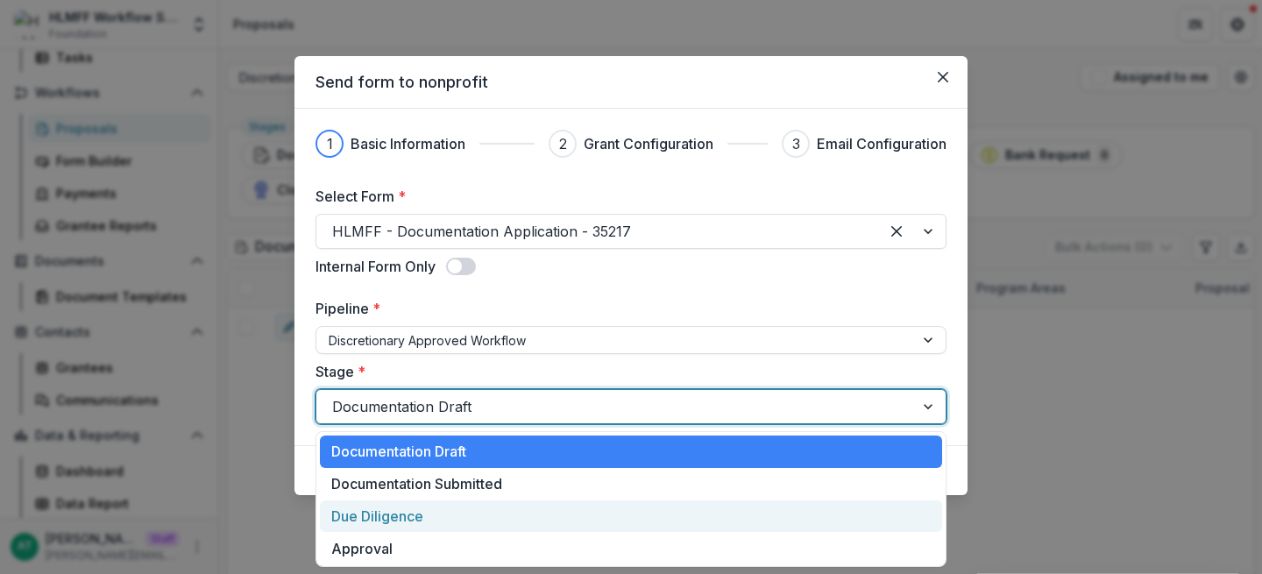
scroll to position [5, 0]
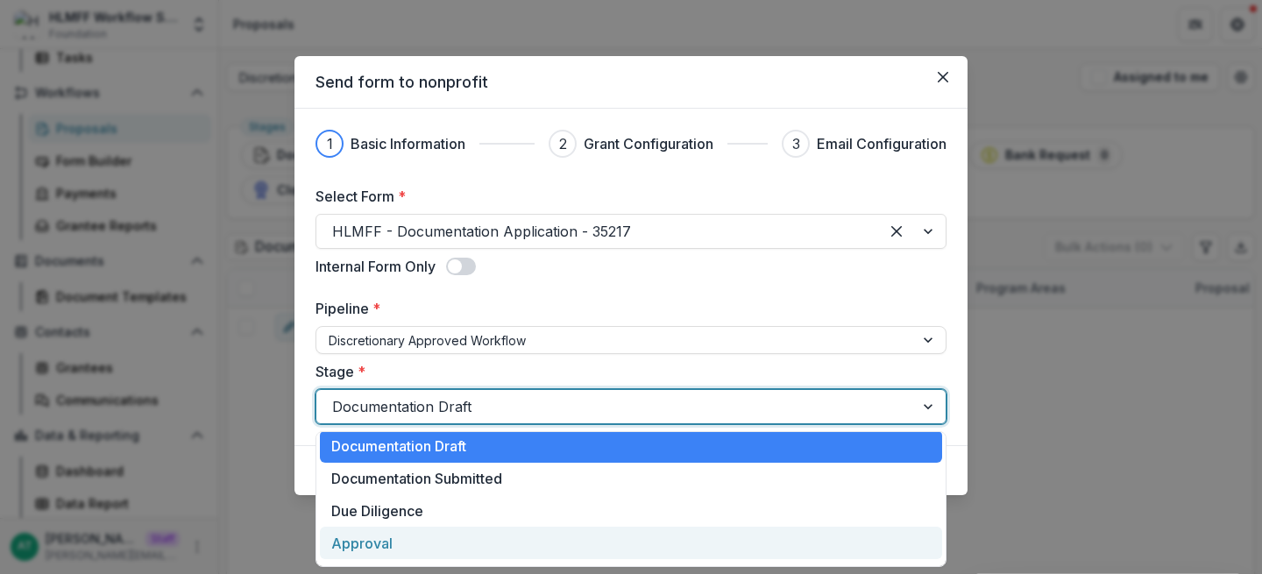
click at [383, 545] on div "Approval" at bounding box center [631, 543] width 622 height 32
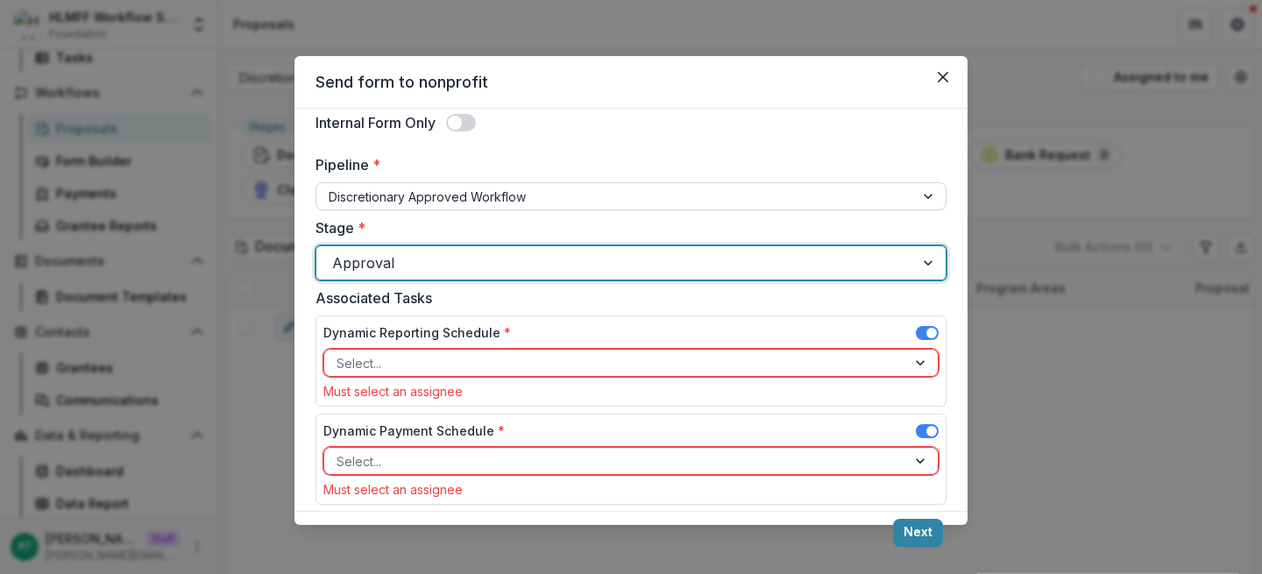
scroll to position [166, 0]
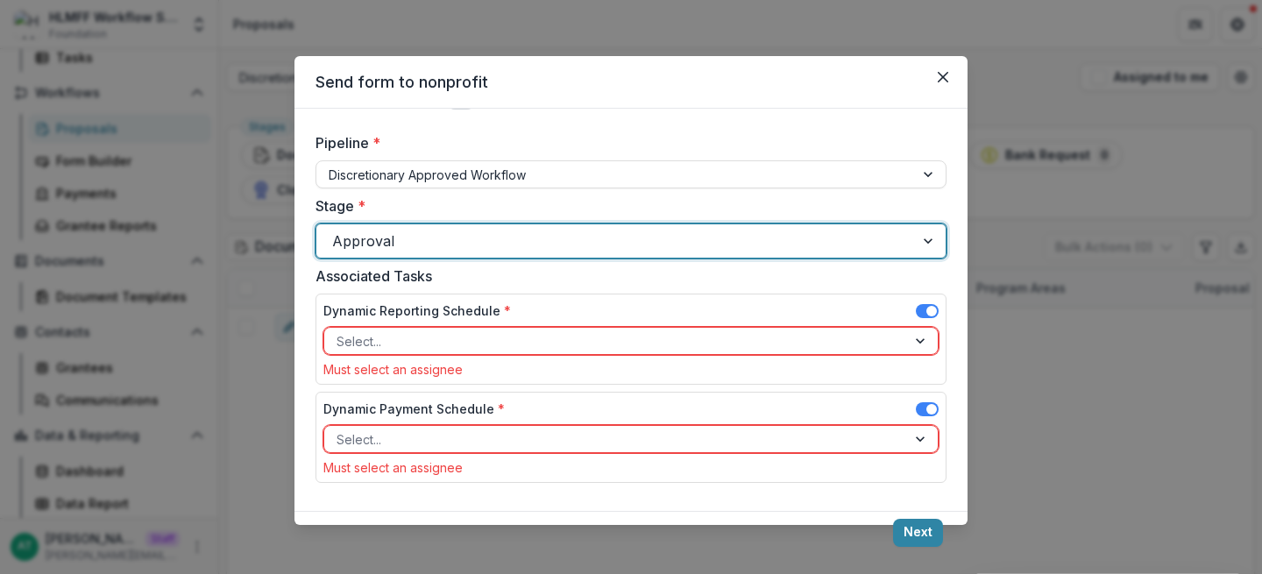
click at [397, 240] on div at bounding box center [615, 241] width 566 height 25
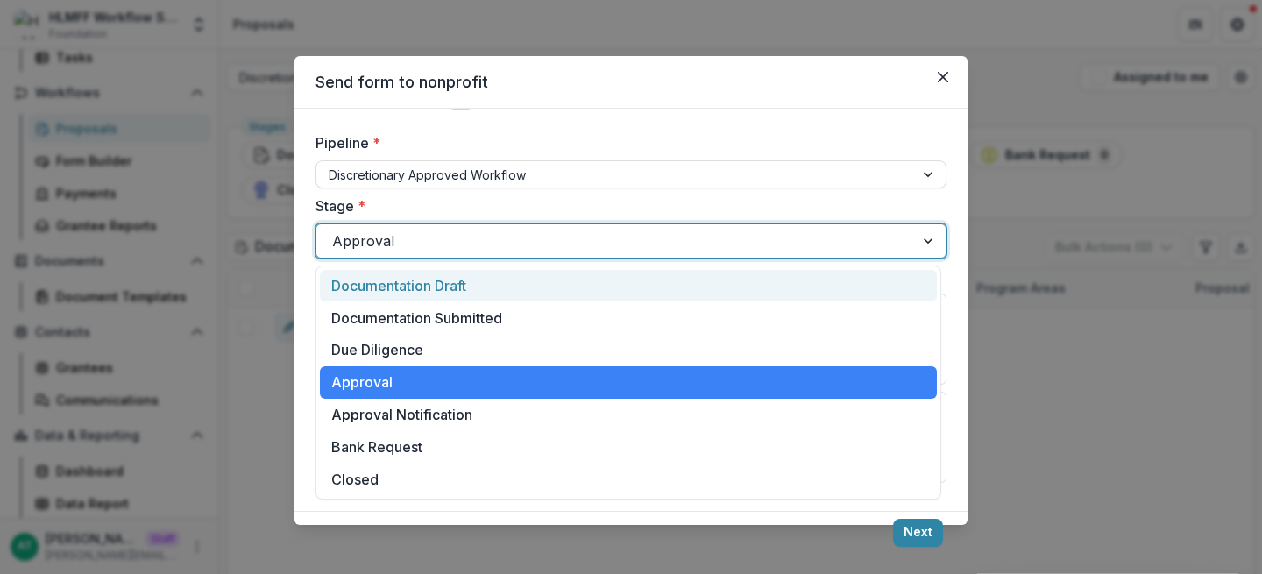
click at [393, 283] on div "Documentation Draft" at bounding box center [628, 286] width 617 height 32
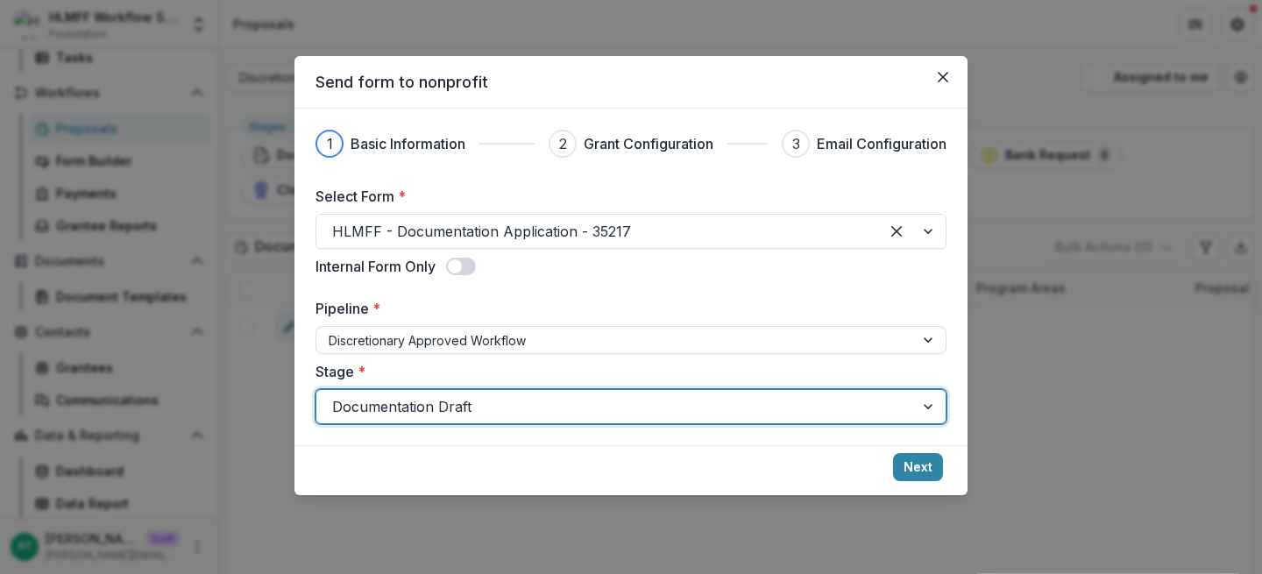
scroll to position [0, 0]
click at [905, 461] on button "Next" at bounding box center [918, 467] width 50 height 28
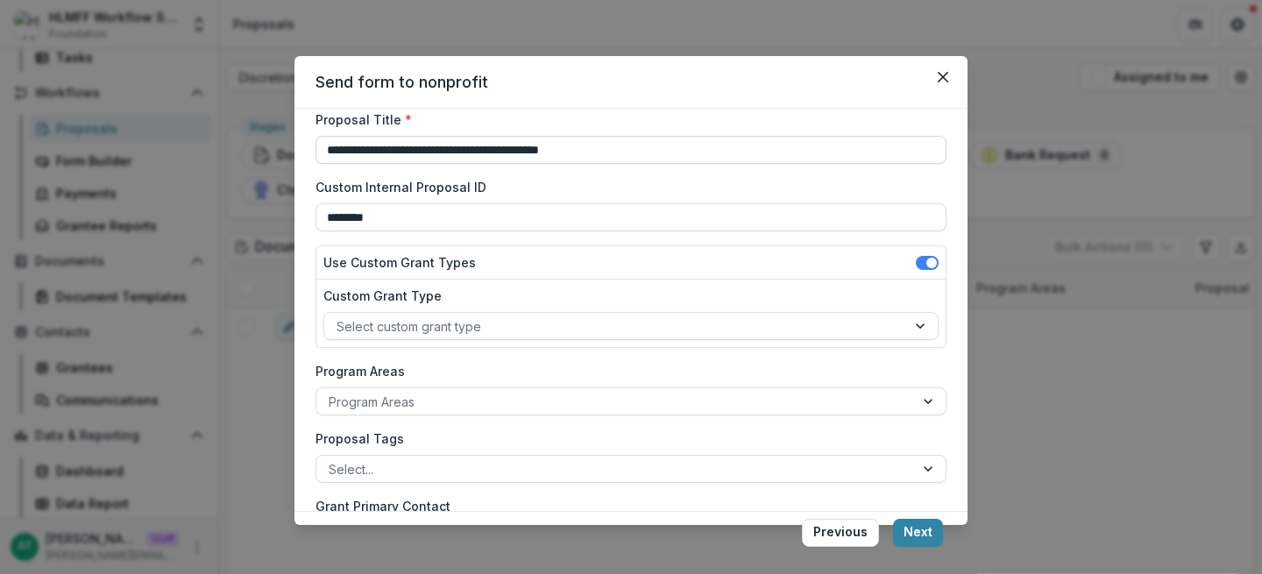
scroll to position [64, 0]
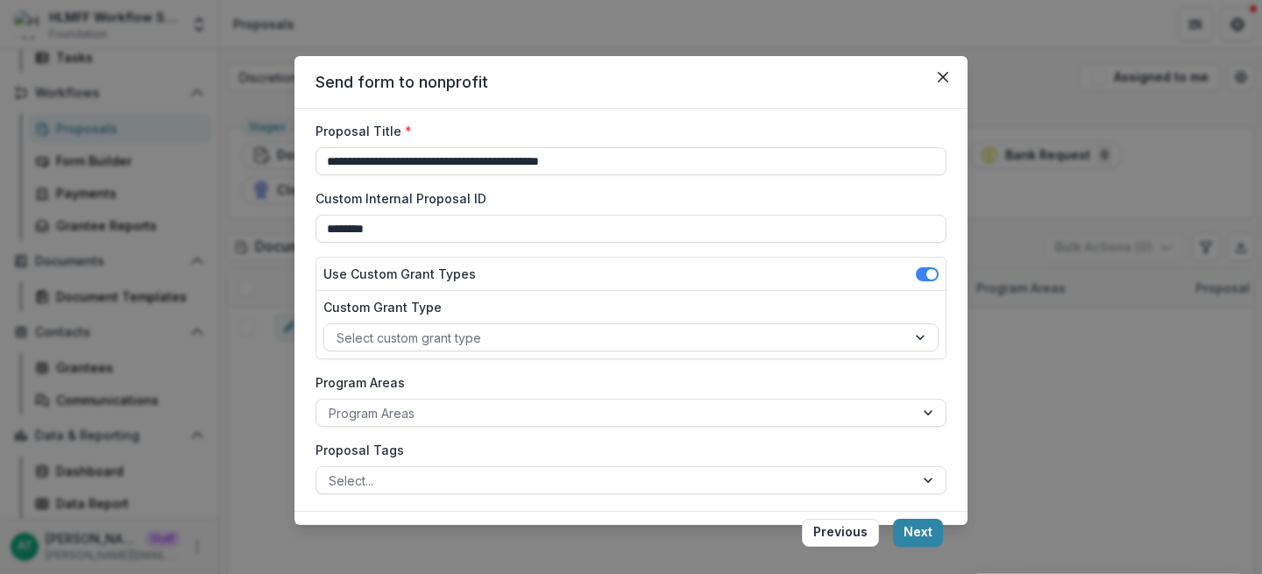
drag, startPoint x: 683, startPoint y: 159, endPoint x: 311, endPoint y: 158, distance: 371.5
click at [311, 158] on div "**********" at bounding box center [630, 310] width 673 height 402
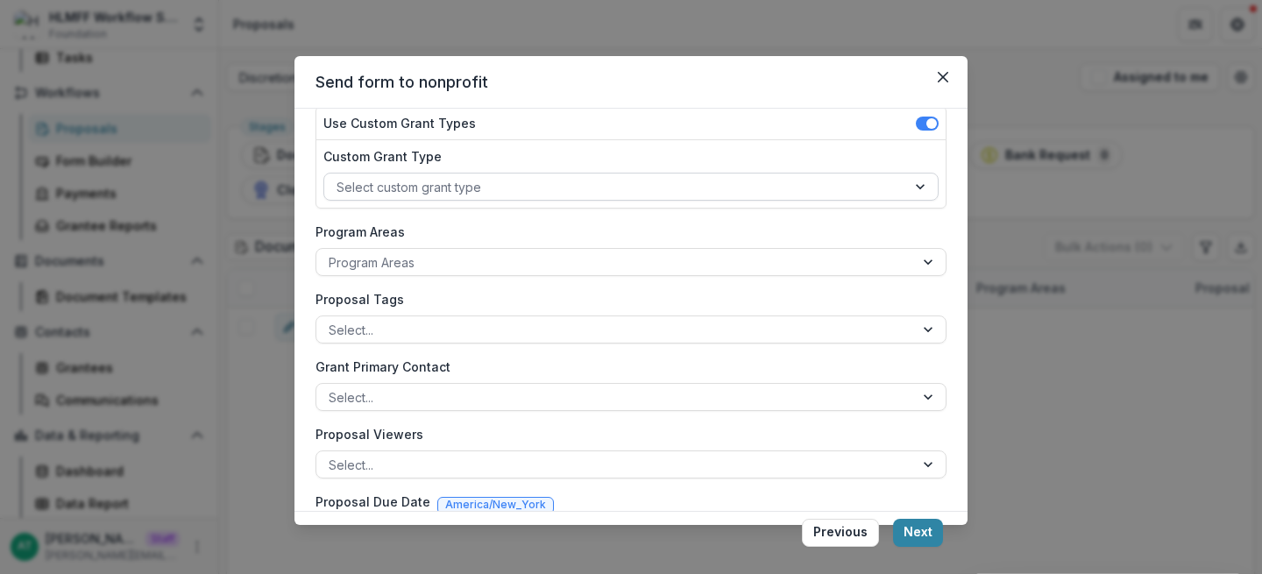
scroll to position [214, 0]
type input "**********"
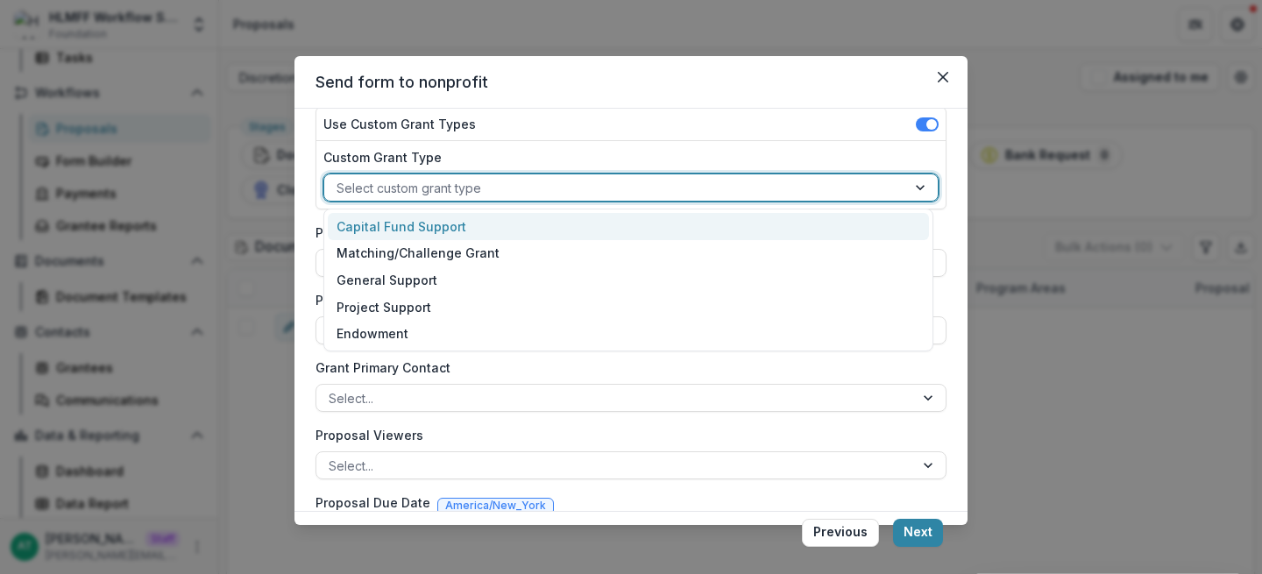
click at [449, 179] on div at bounding box center [614, 188] width 557 height 22
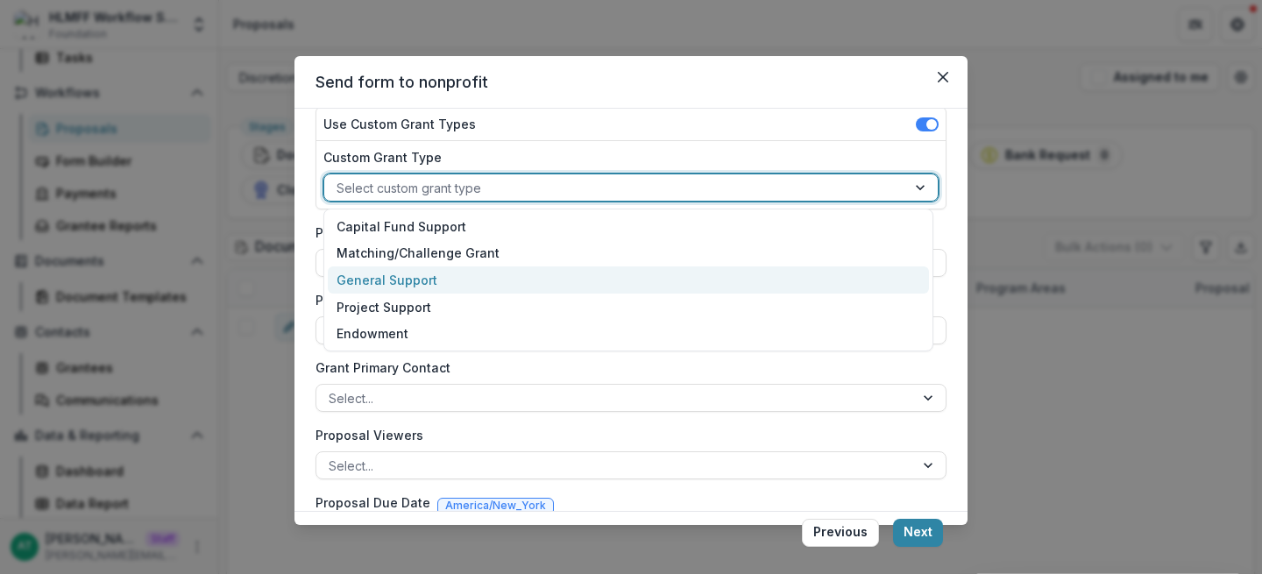
click at [428, 284] on div "General Support" at bounding box center [628, 279] width 601 height 27
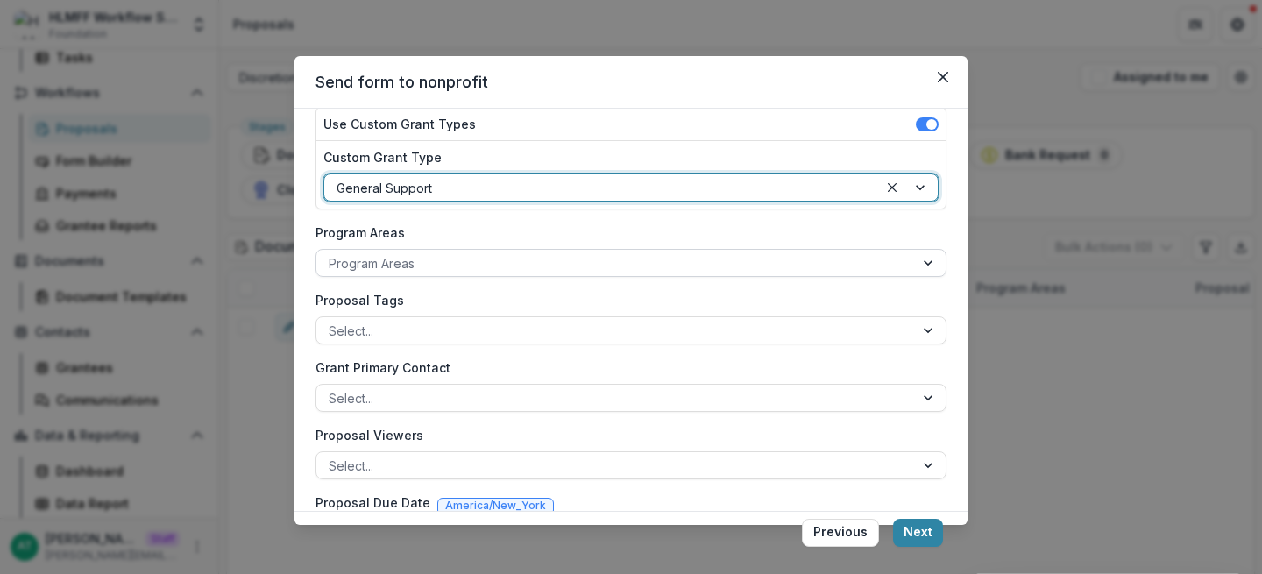
click at [407, 267] on div at bounding box center [615, 263] width 573 height 22
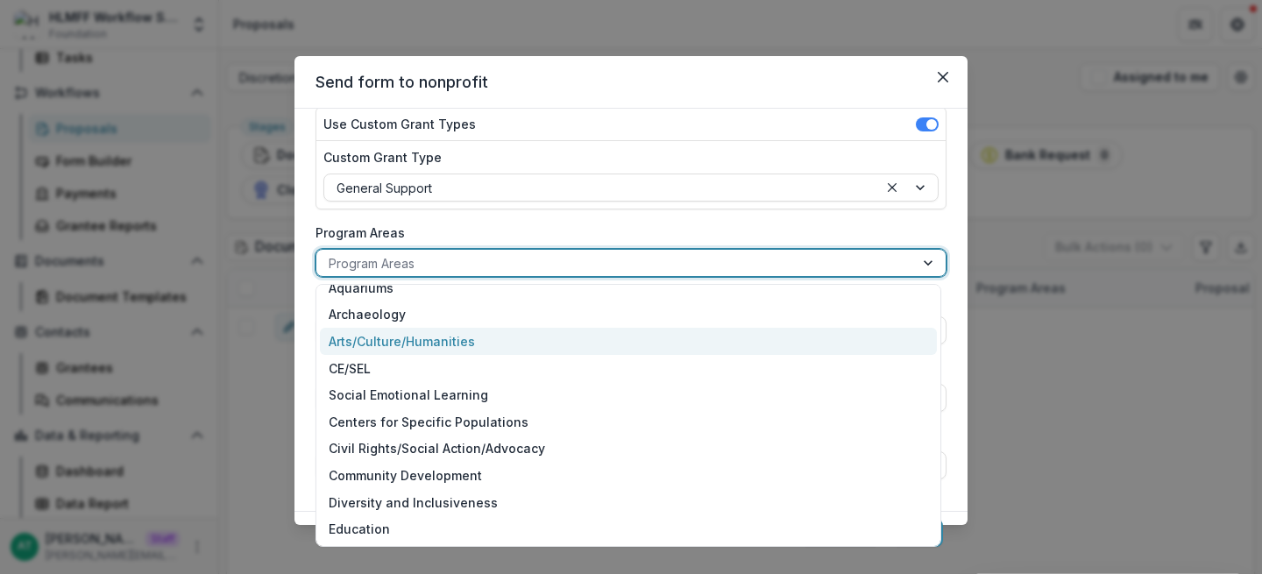
scroll to position [18, 0]
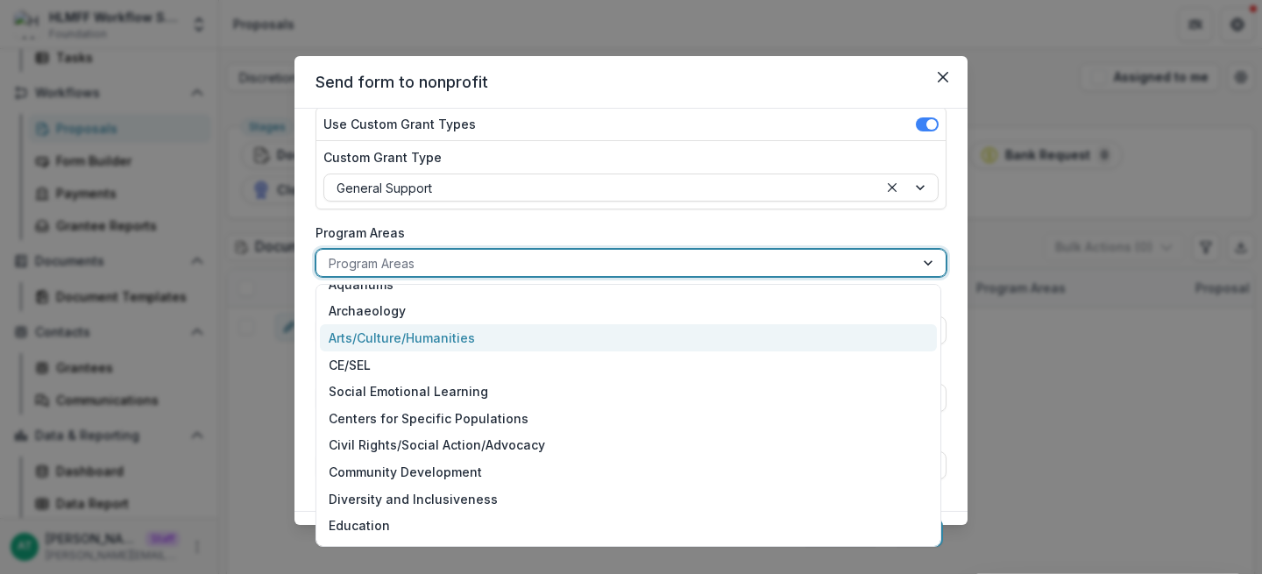
click at [387, 342] on div "Arts/Culture/Humanities" at bounding box center [628, 337] width 617 height 27
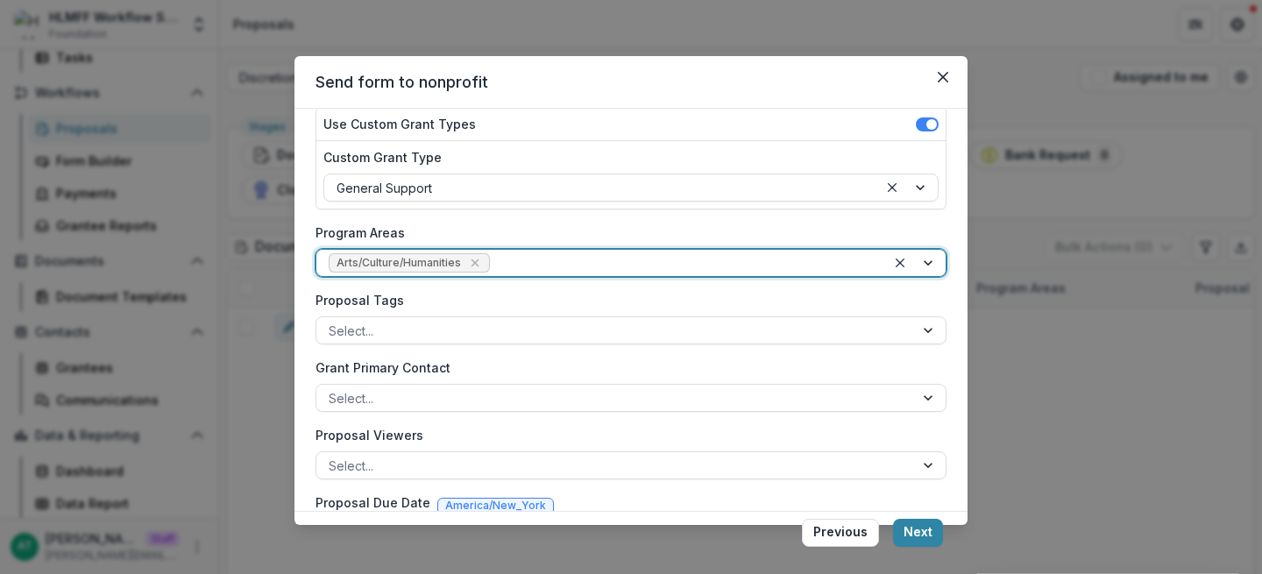
scroll to position [268, 0]
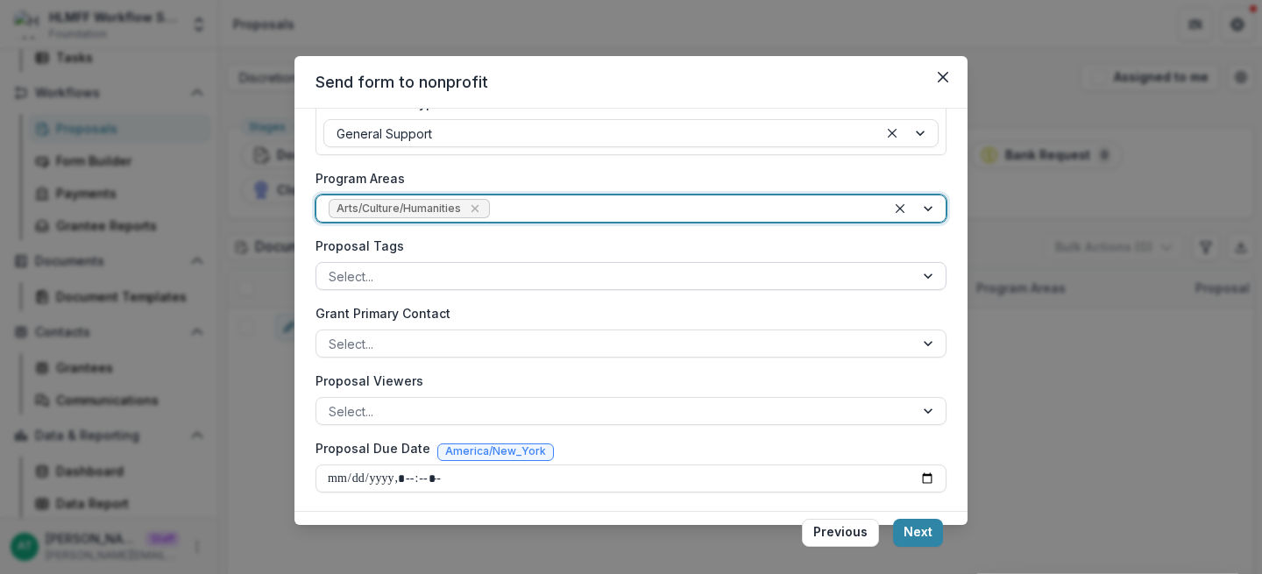
click at [388, 277] on div at bounding box center [615, 276] width 573 height 22
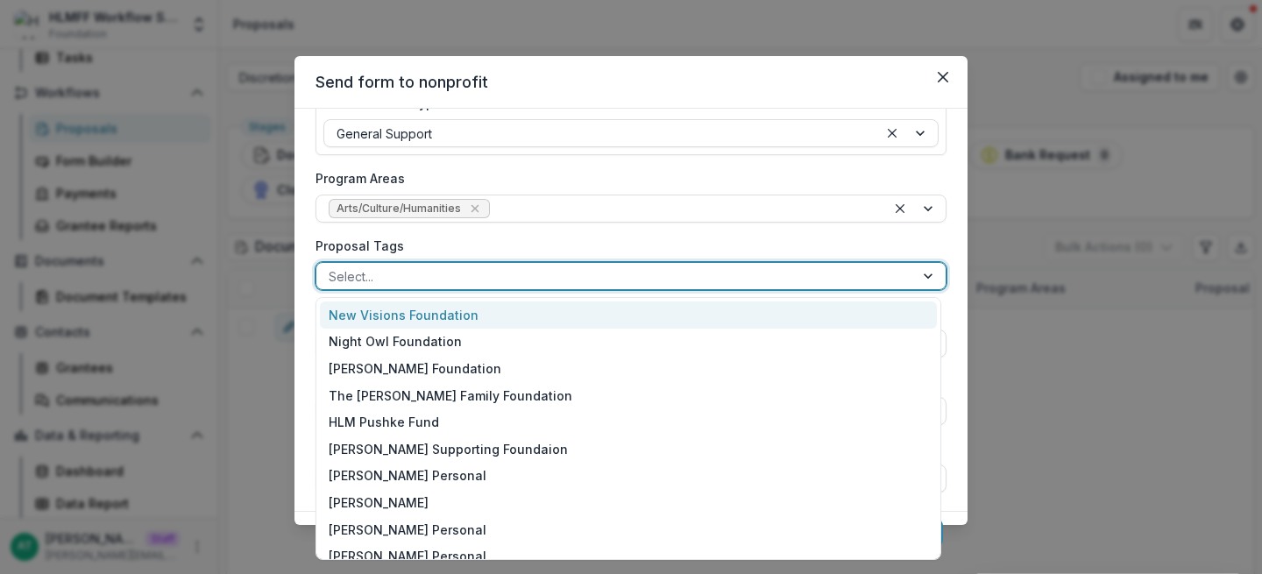
scroll to position [7, 0]
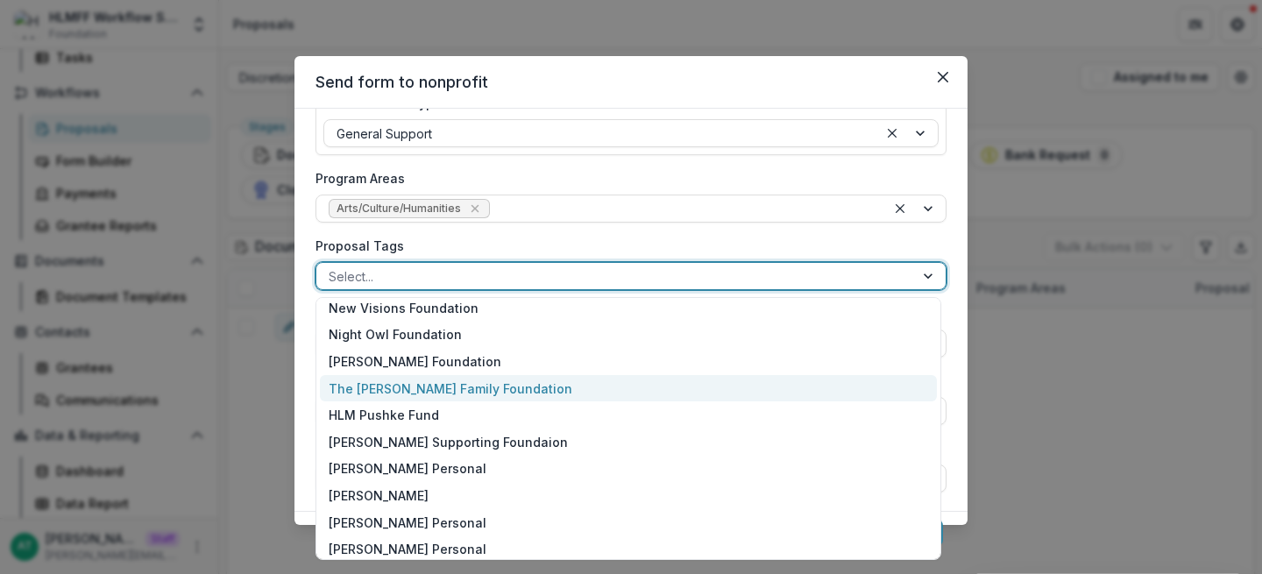
click at [431, 381] on div "The [PERSON_NAME] Family Foundation" at bounding box center [628, 388] width 617 height 27
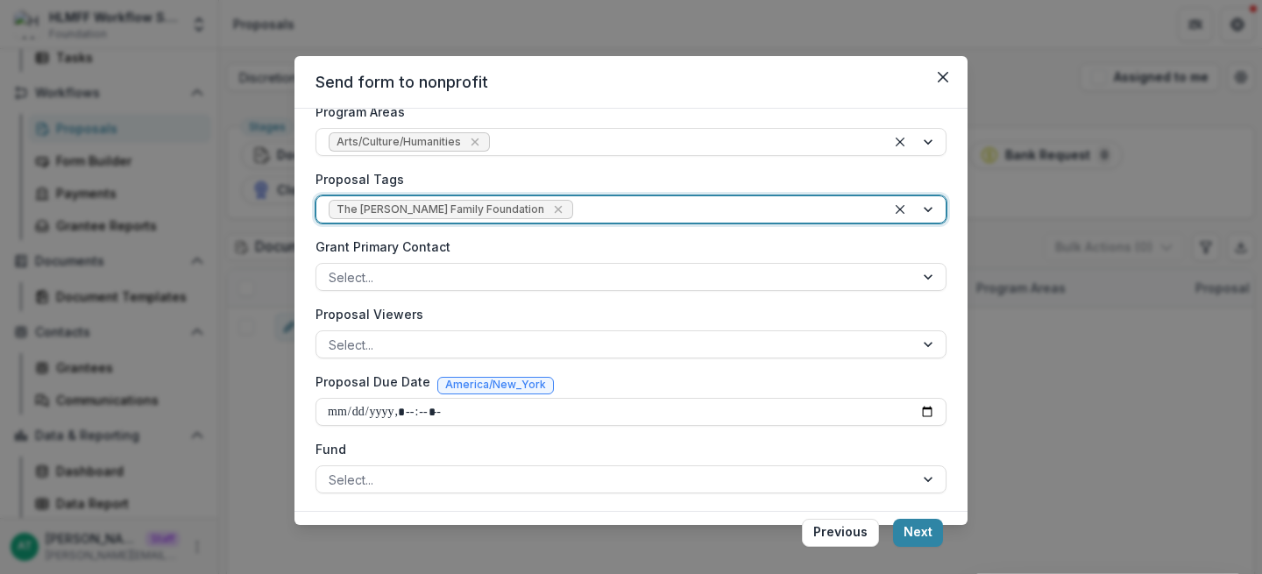
scroll to position [332, 0]
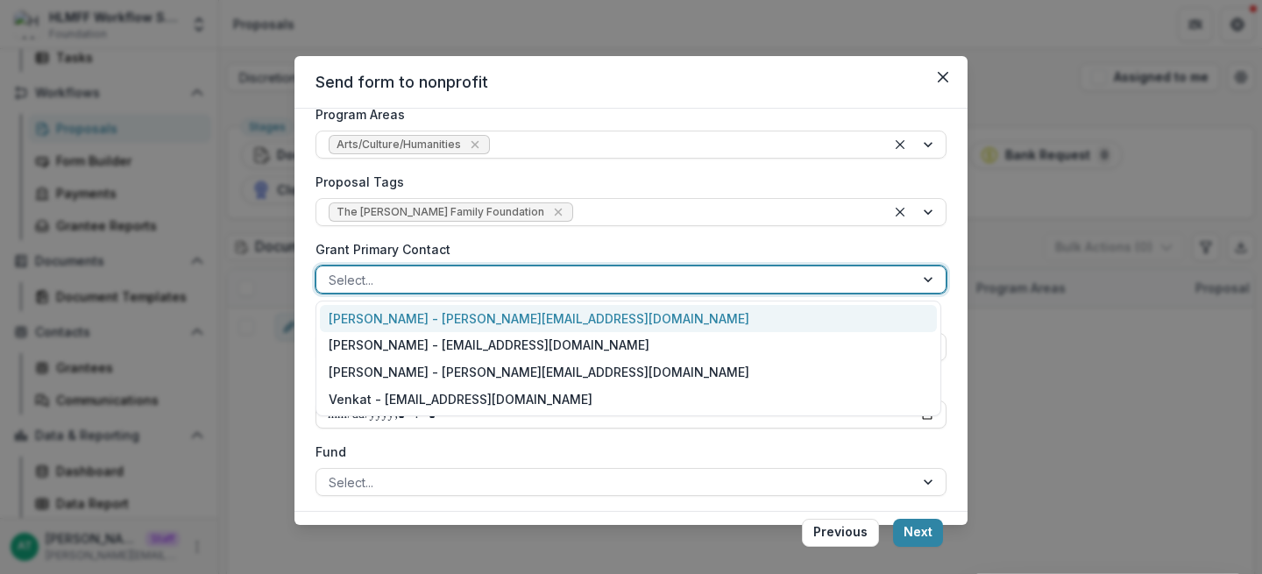
click at [393, 279] on div at bounding box center [615, 280] width 573 height 22
click at [398, 324] on div "[PERSON_NAME] - [PERSON_NAME][EMAIL_ADDRESS][DOMAIN_NAME]" at bounding box center [628, 318] width 617 height 27
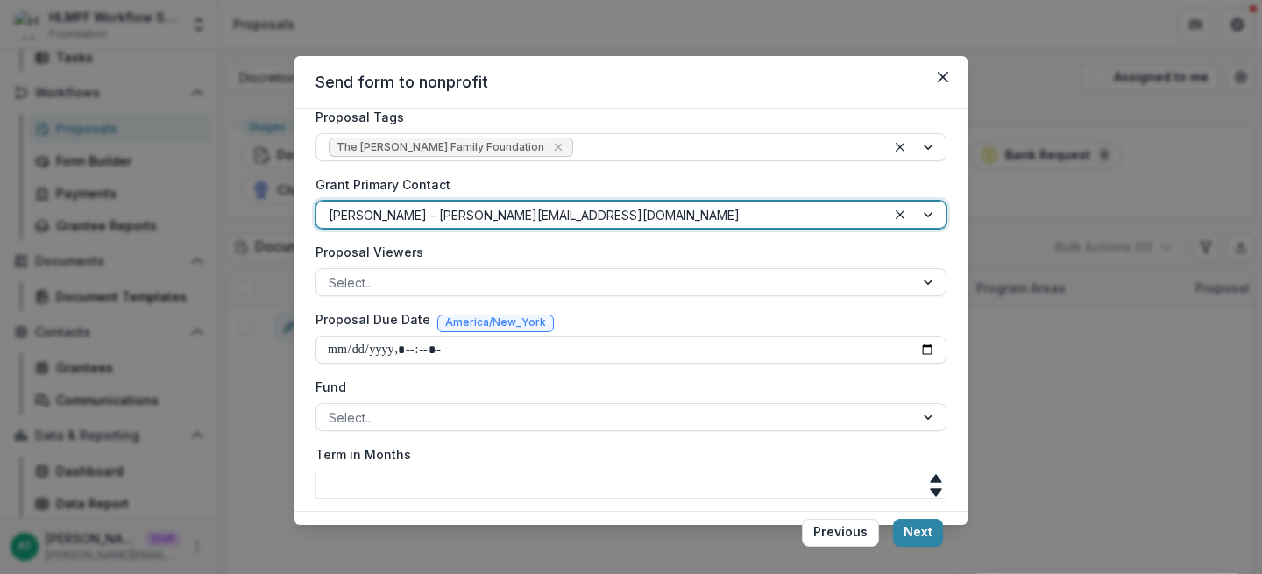
scroll to position [416, 0]
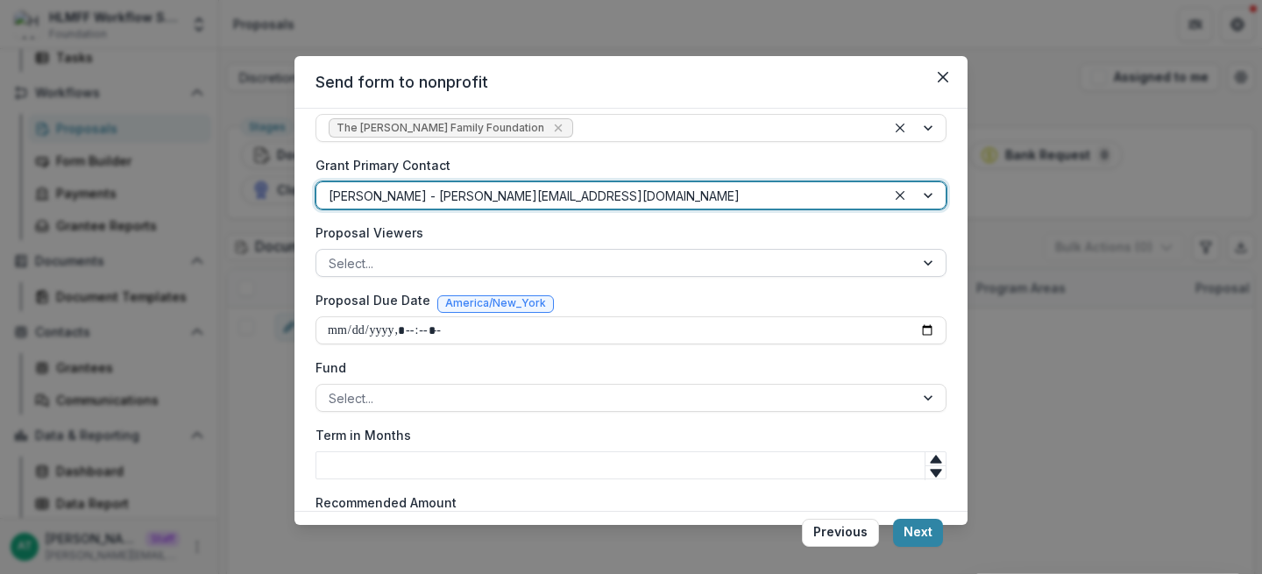
click at [416, 268] on div at bounding box center [615, 263] width 573 height 22
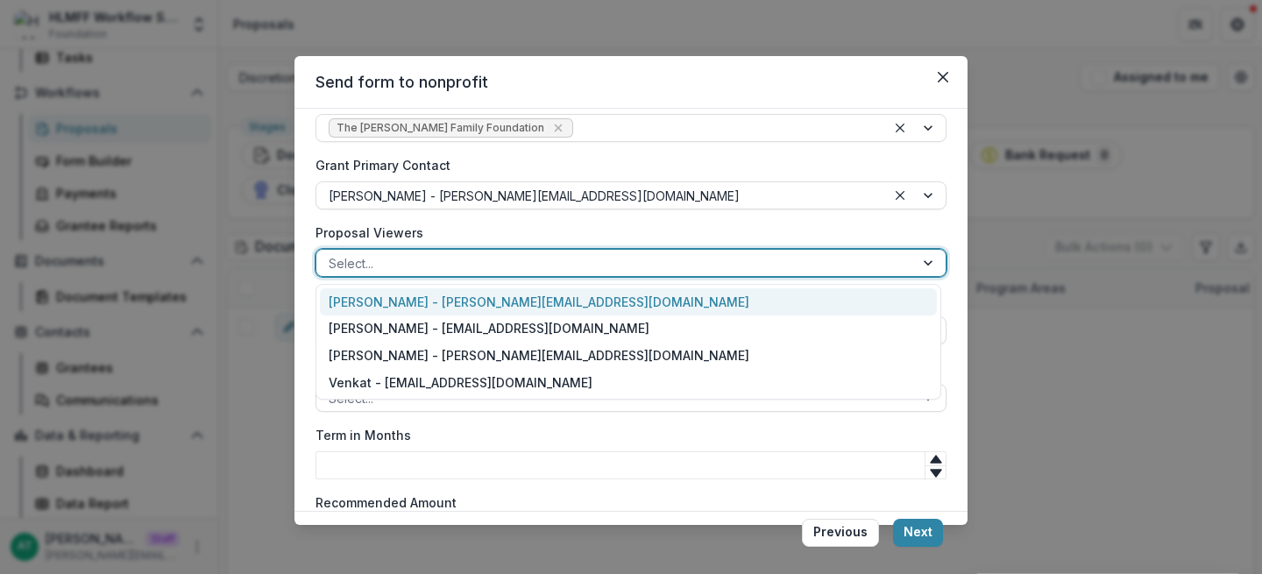
click at [406, 301] on div "[PERSON_NAME] - [PERSON_NAME][EMAIL_ADDRESS][DOMAIN_NAME]" at bounding box center [628, 301] width 617 height 27
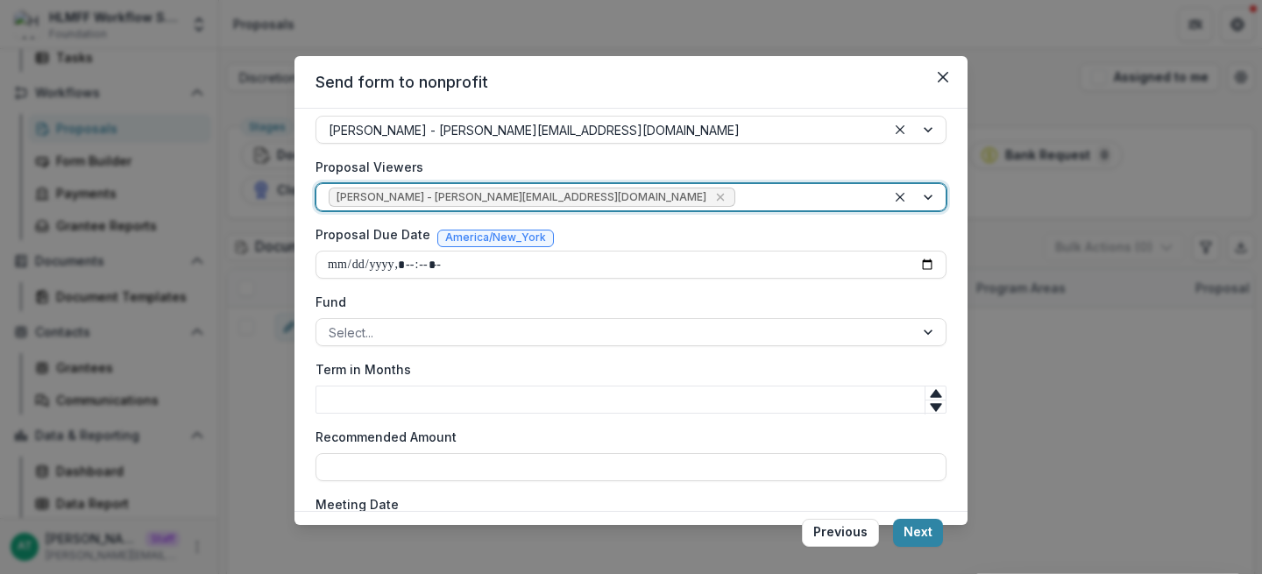
scroll to position [499, 0]
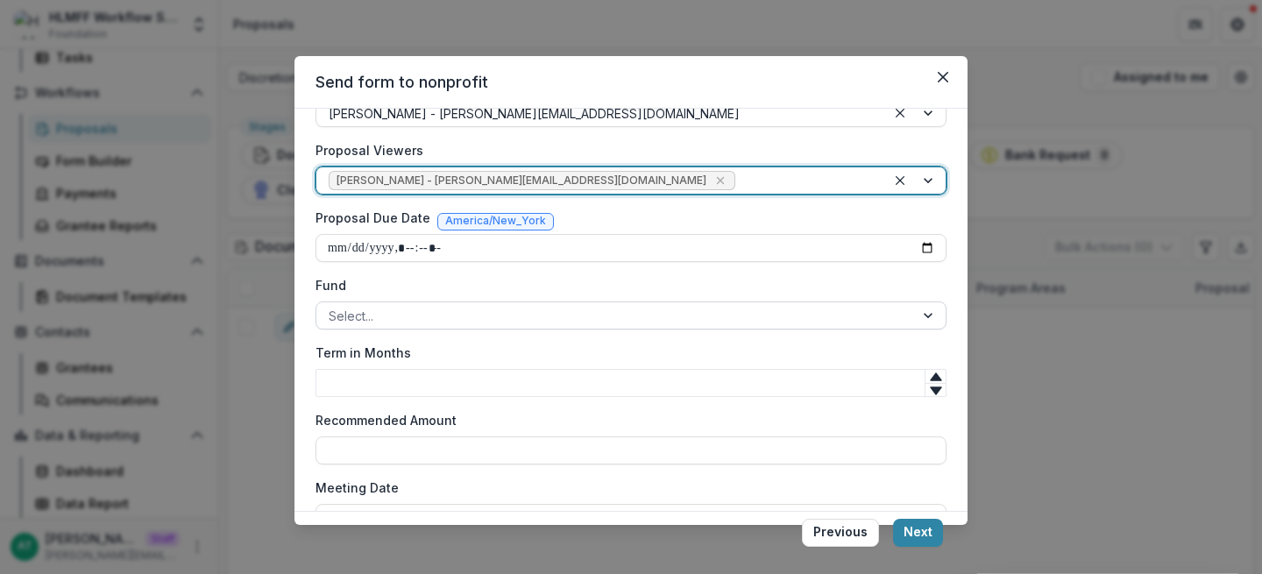
click at [379, 315] on div at bounding box center [615, 316] width 573 height 22
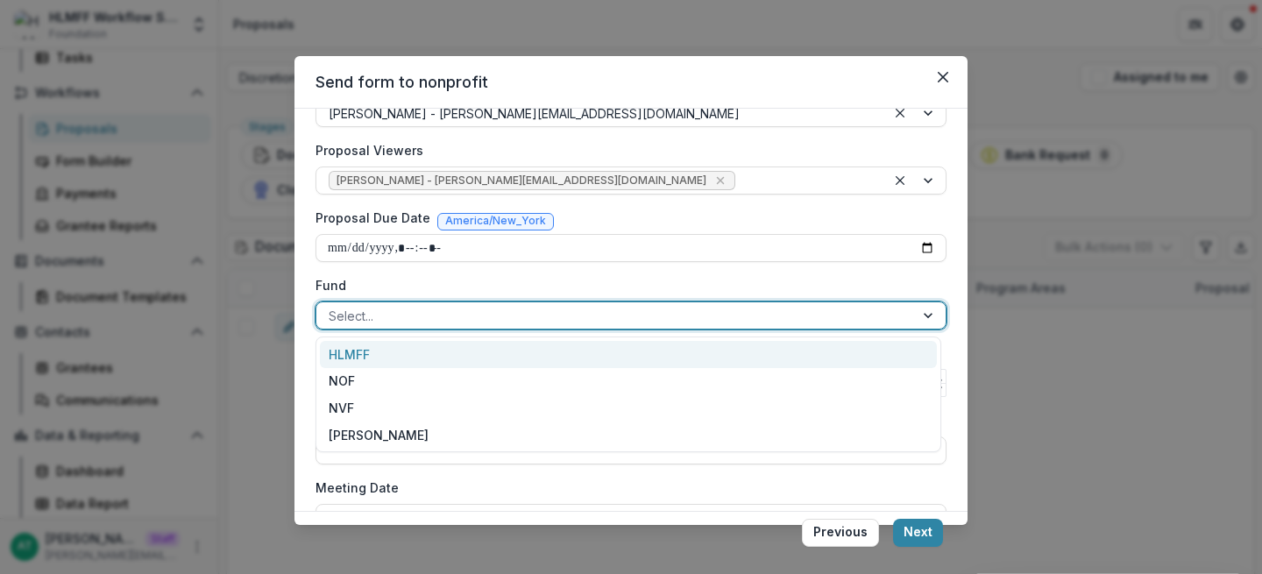
click at [382, 357] on div "HLMFF" at bounding box center [628, 354] width 617 height 27
click at [456, 310] on div at bounding box center [639, 316] width 469 height 22
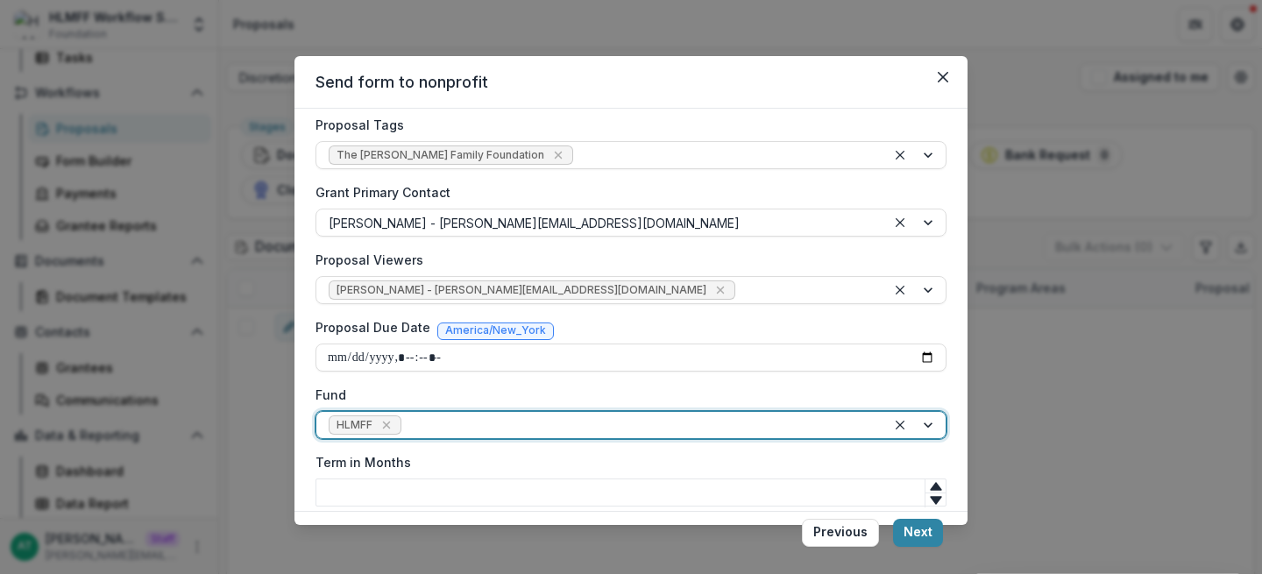
scroll to position [388, 0]
click at [675, 147] on div at bounding box center [725, 156] width 297 height 22
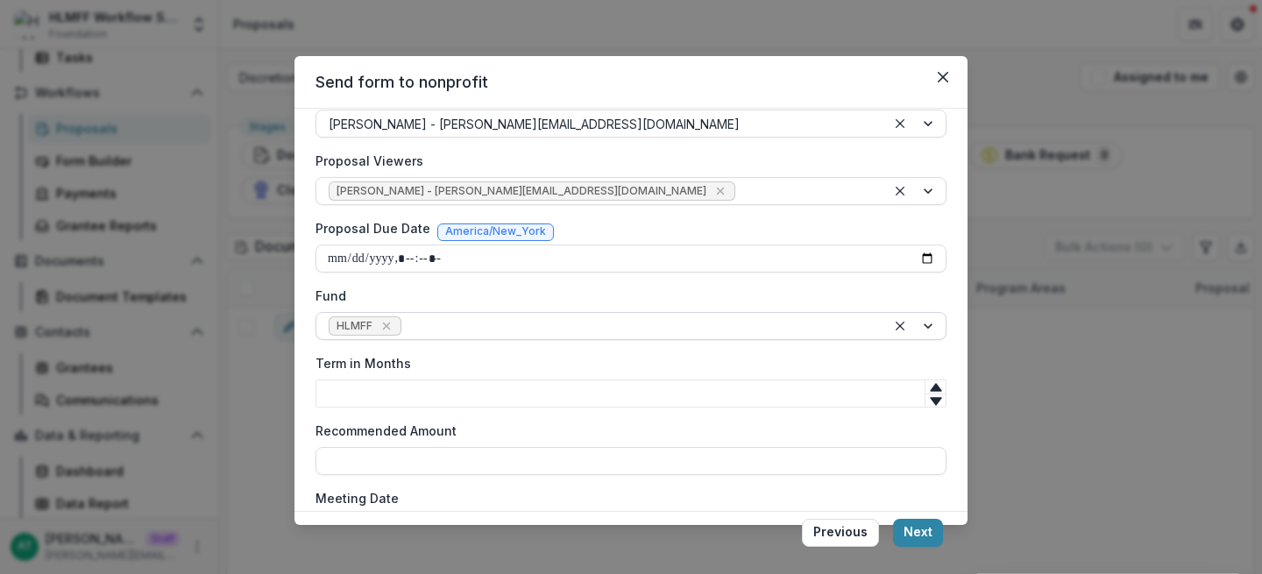
scroll to position [490, 0]
click at [440, 315] on div at bounding box center [639, 325] width 469 height 22
click at [470, 294] on label "Fund" at bounding box center [625, 294] width 620 height 18
click at [408, 315] on input "Fund" at bounding box center [407, 324] width 4 height 18
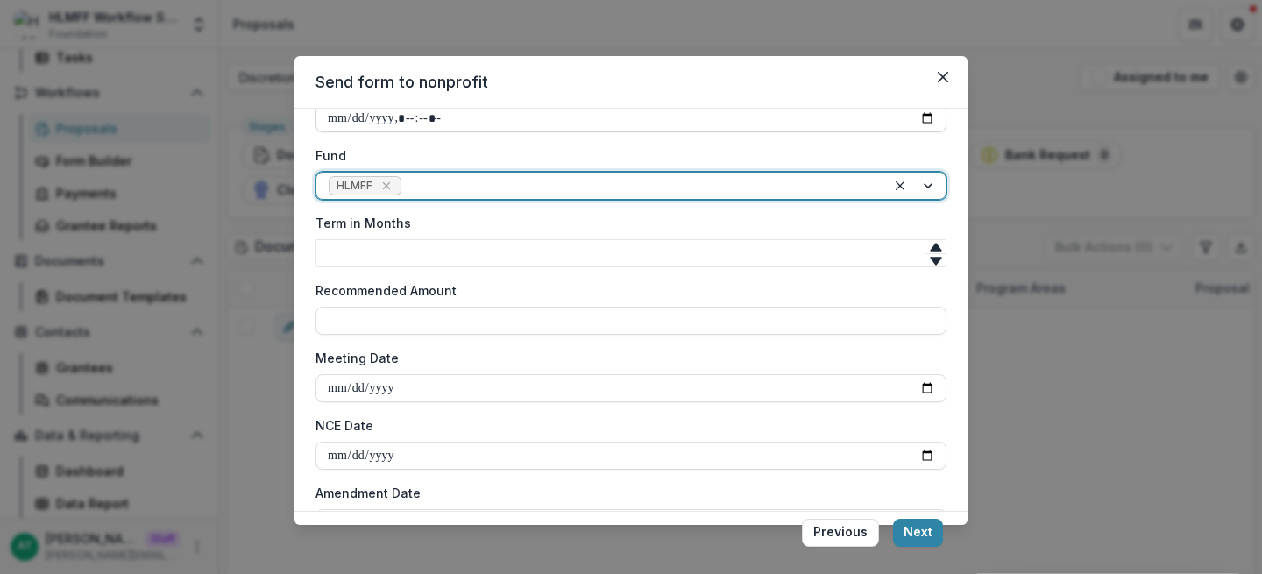
scroll to position [637, 0]
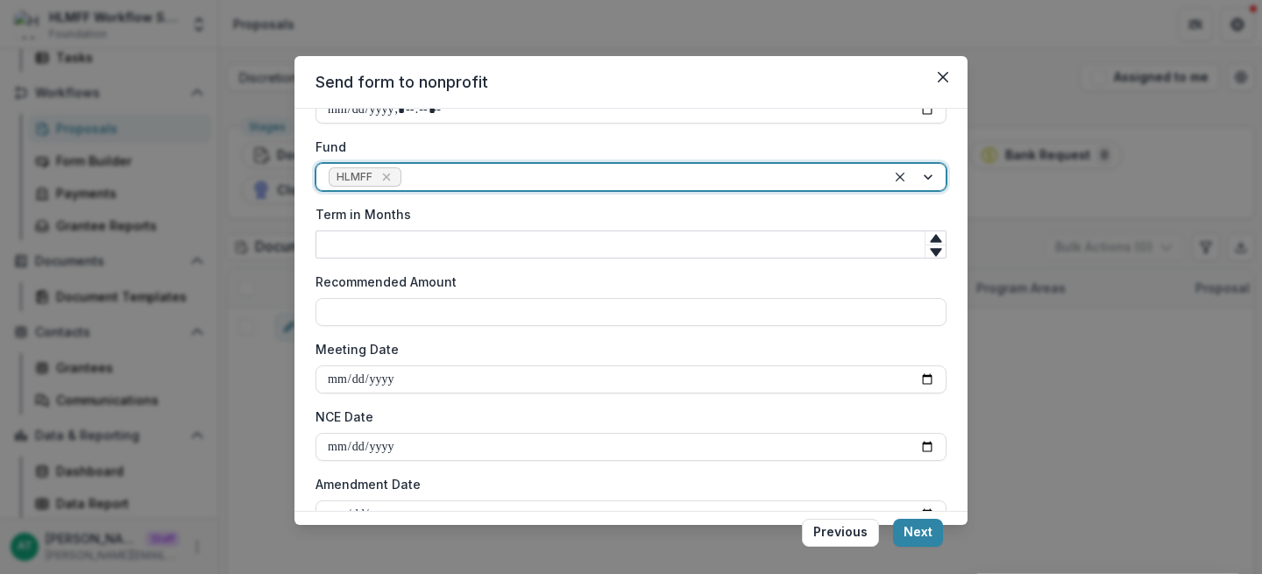
click at [393, 251] on input "Term in Months" at bounding box center [630, 244] width 631 height 28
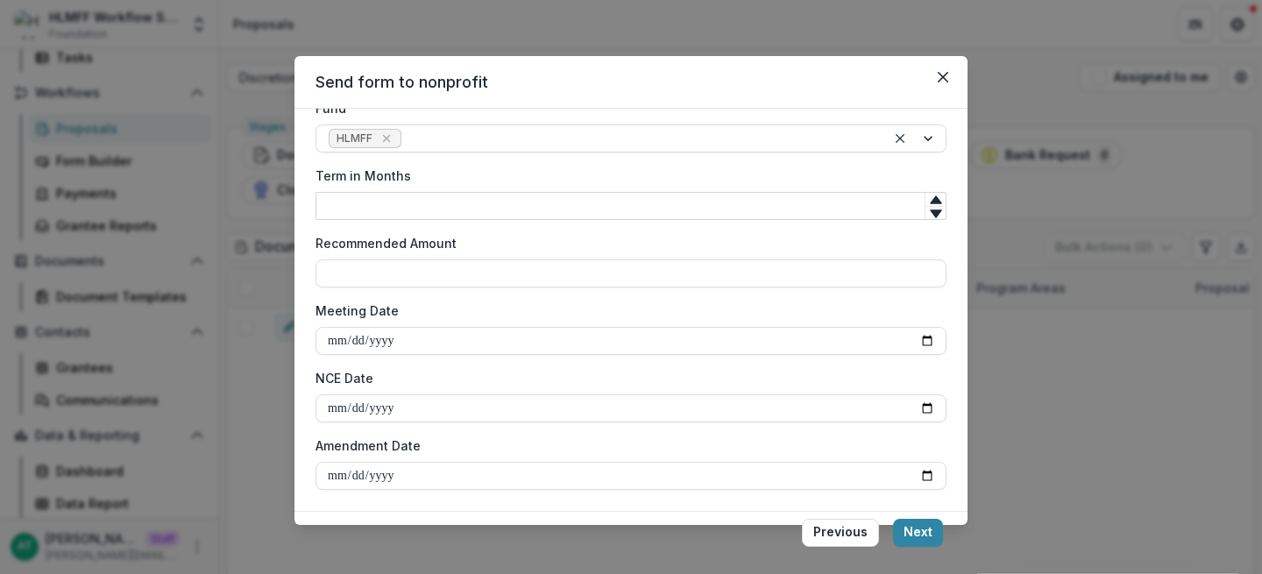
scroll to position [673, 0]
click at [377, 227] on div "**********" at bounding box center [630, 3] width 631 height 980
click at [918, 337] on input "Meeting Date" at bounding box center [630, 341] width 631 height 28
type input "**********"
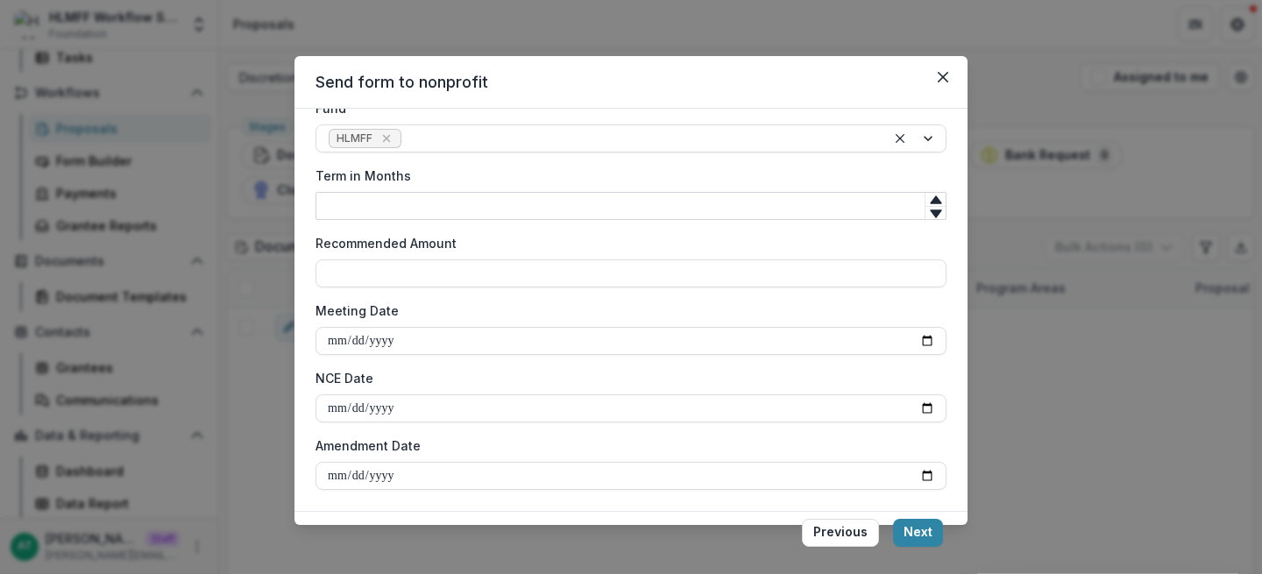
click at [453, 204] on input "Term in Months" at bounding box center [630, 206] width 631 height 28
type input "**"
click at [410, 166] on label "Term in Months" at bounding box center [625, 175] width 620 height 18
click at [953, 221] on div "**********" at bounding box center [630, 310] width 673 height 402
click at [927, 534] on button "Next" at bounding box center [918, 533] width 50 height 28
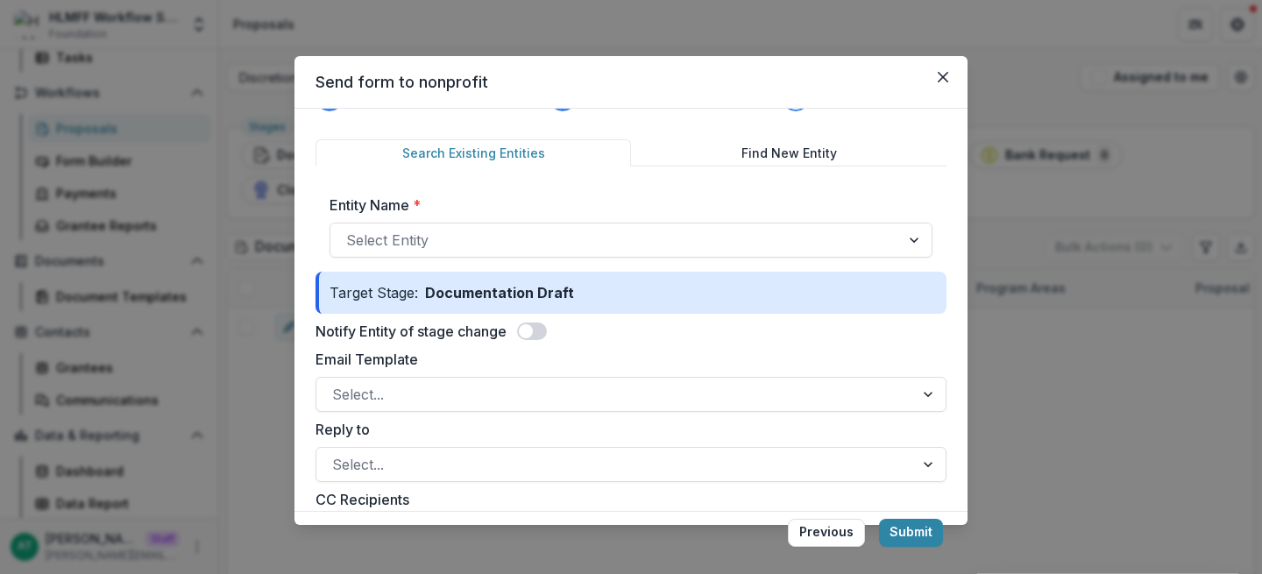
scroll to position [49, 0]
click at [498, 236] on div at bounding box center [615, 237] width 538 height 25
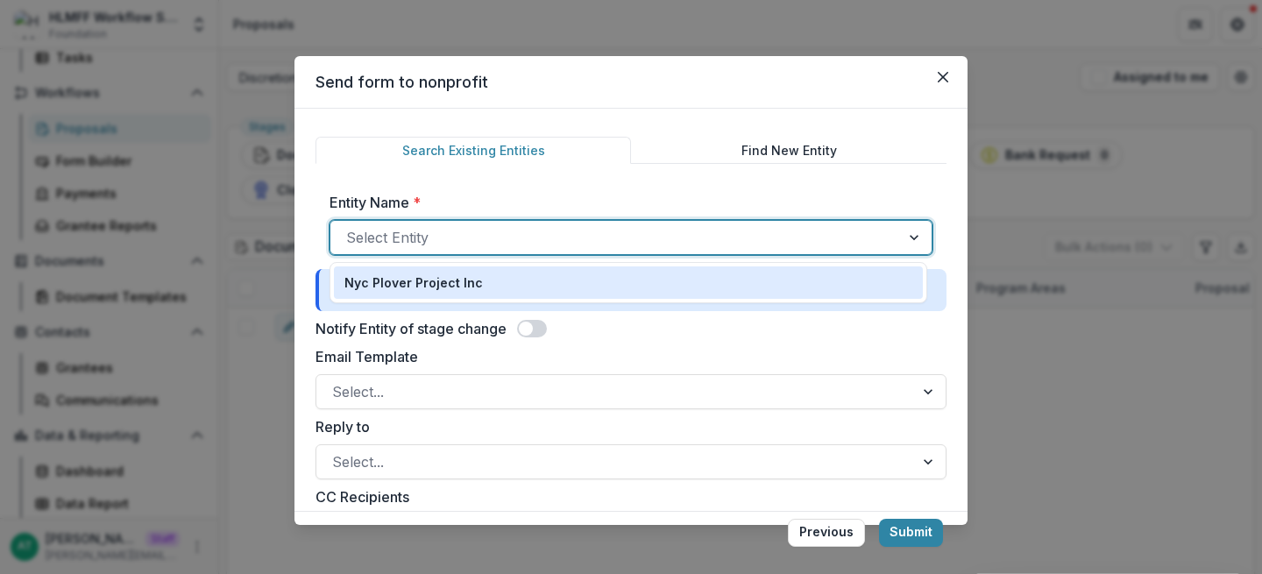
click at [494, 283] on div "Nyc Plover Project Inc" at bounding box center [628, 282] width 568 height 18
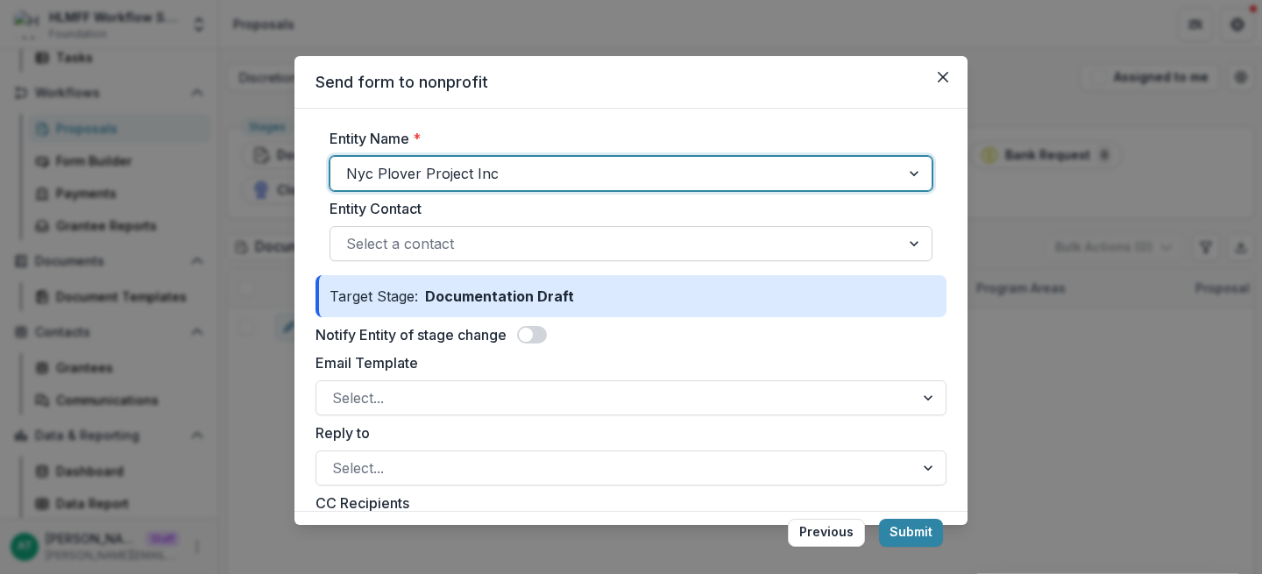
scroll to position [114, 0]
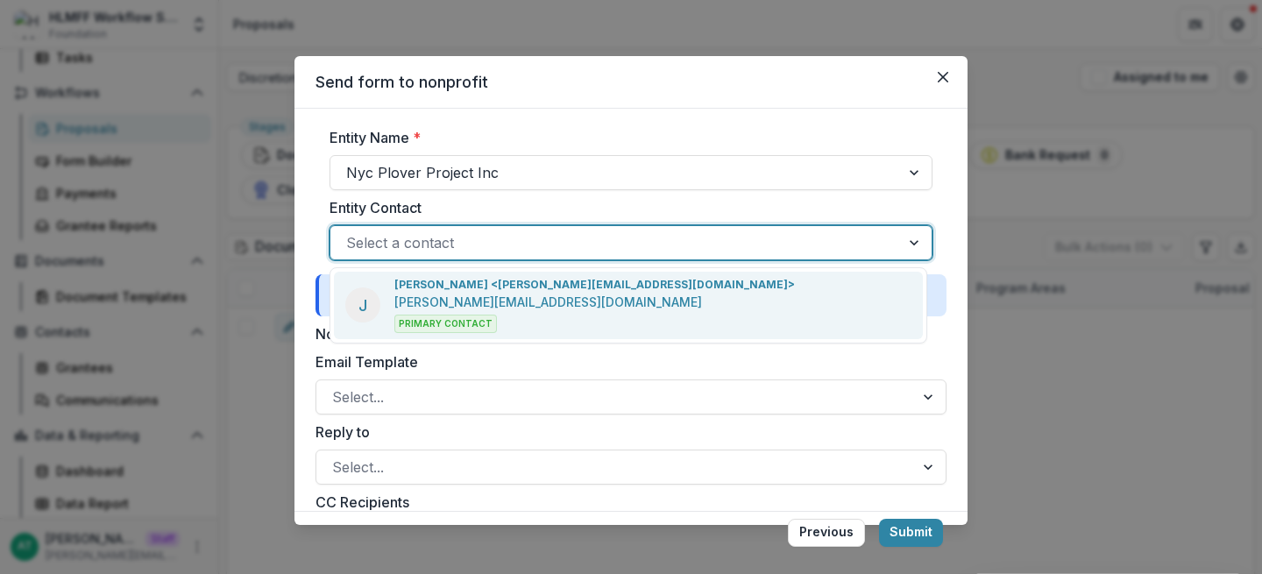
click at [448, 249] on div at bounding box center [615, 242] width 538 height 25
click at [629, 305] on div "J Jane Doe <anna+hmlff@trytemelio.com> anna+hmlff@trytemelio.com Primary Contact" at bounding box center [628, 305] width 589 height 67
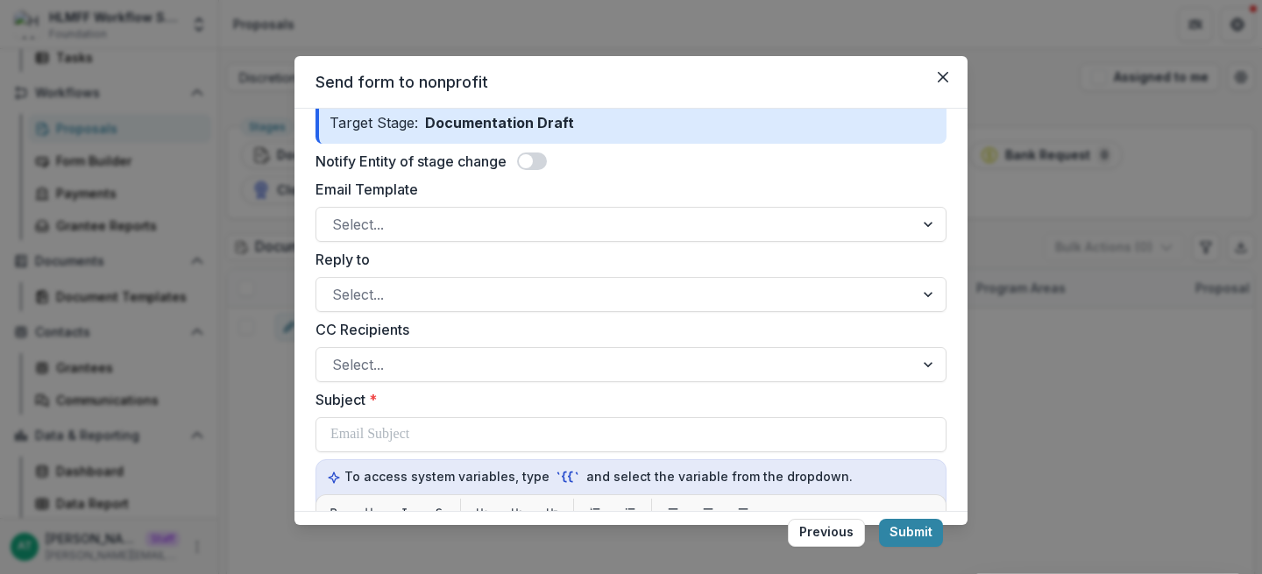
scroll to position [286, 0]
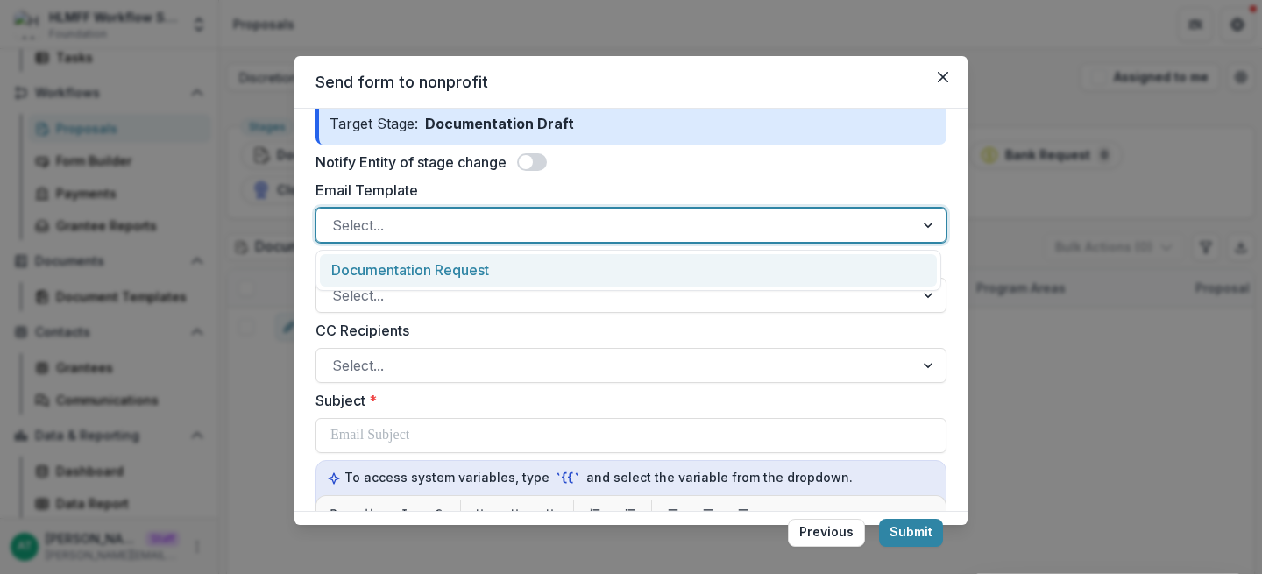
click at [571, 232] on div at bounding box center [615, 225] width 566 height 25
click at [553, 258] on div "Documentation Request" at bounding box center [628, 270] width 617 height 32
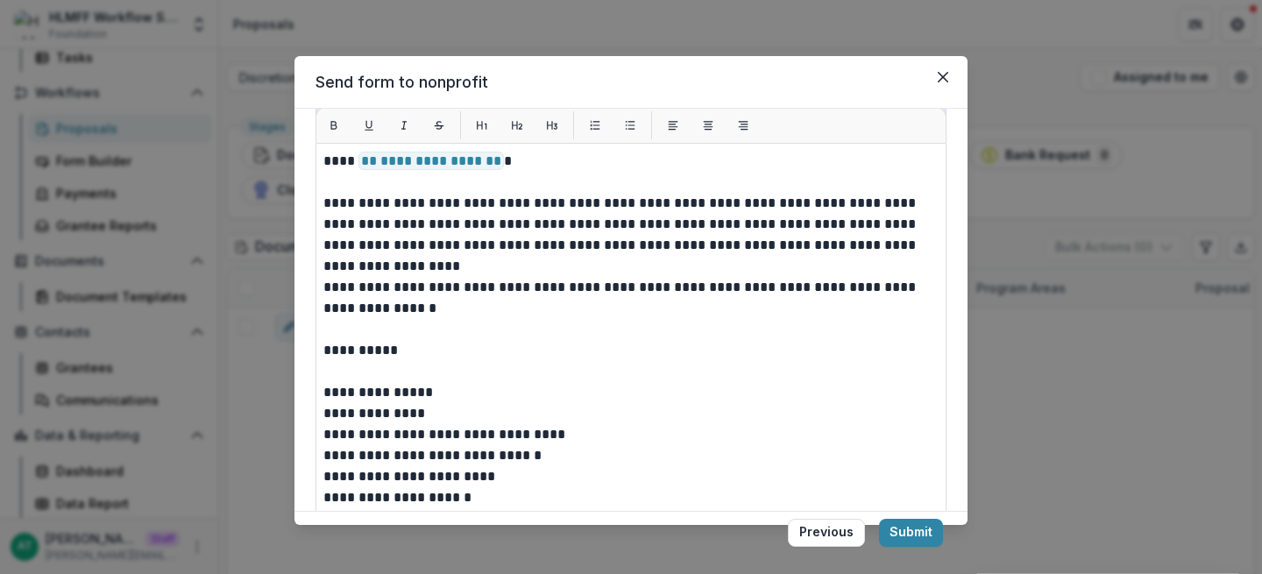
scroll to position [658, 0]
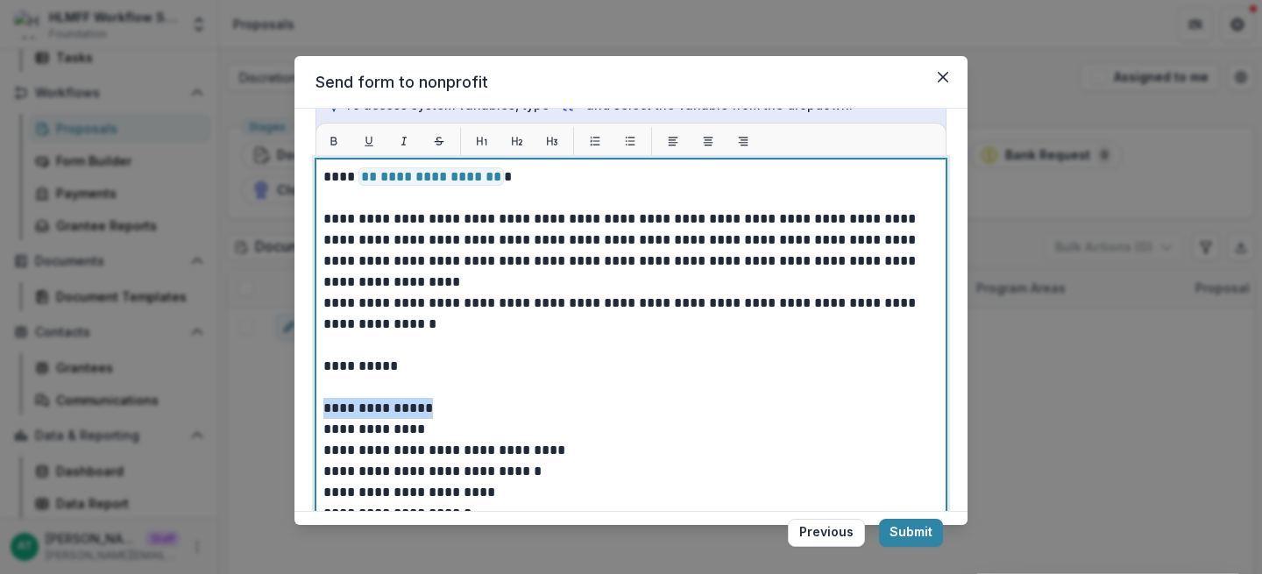
drag, startPoint x: 437, startPoint y: 413, endPoint x: 304, endPoint y: 413, distance: 133.2
click at [304, 413] on div "**********" at bounding box center [630, 310] width 673 height 402
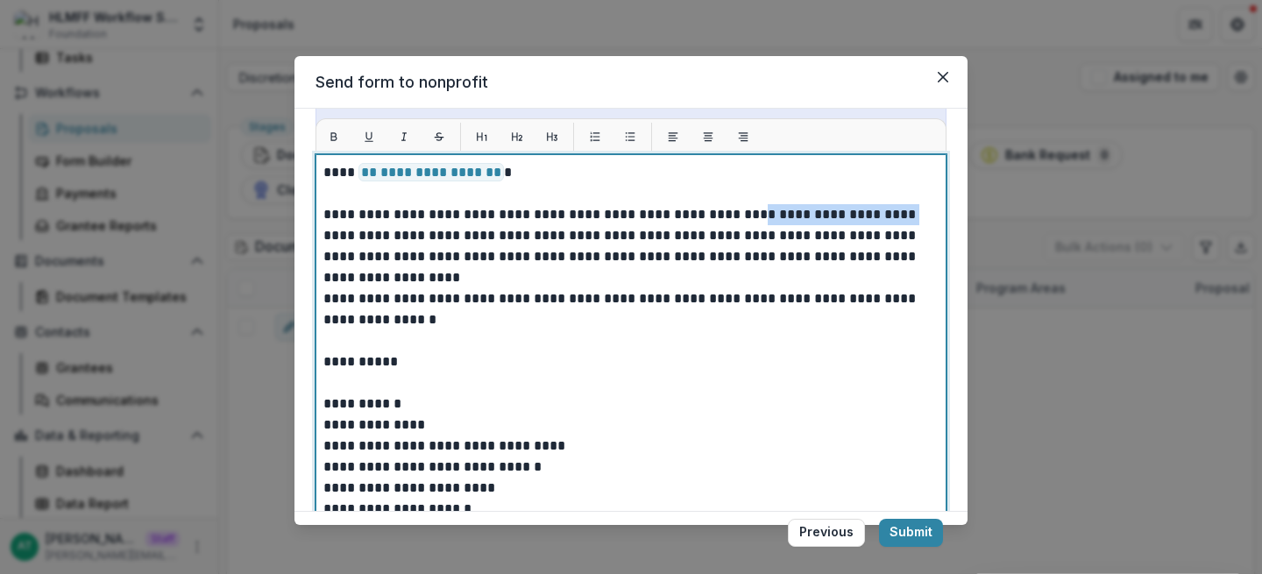
drag, startPoint x: 881, startPoint y: 214, endPoint x: 726, endPoint y: 216, distance: 154.2
click at [726, 216] on p "**********" at bounding box center [628, 235] width 610 height 63
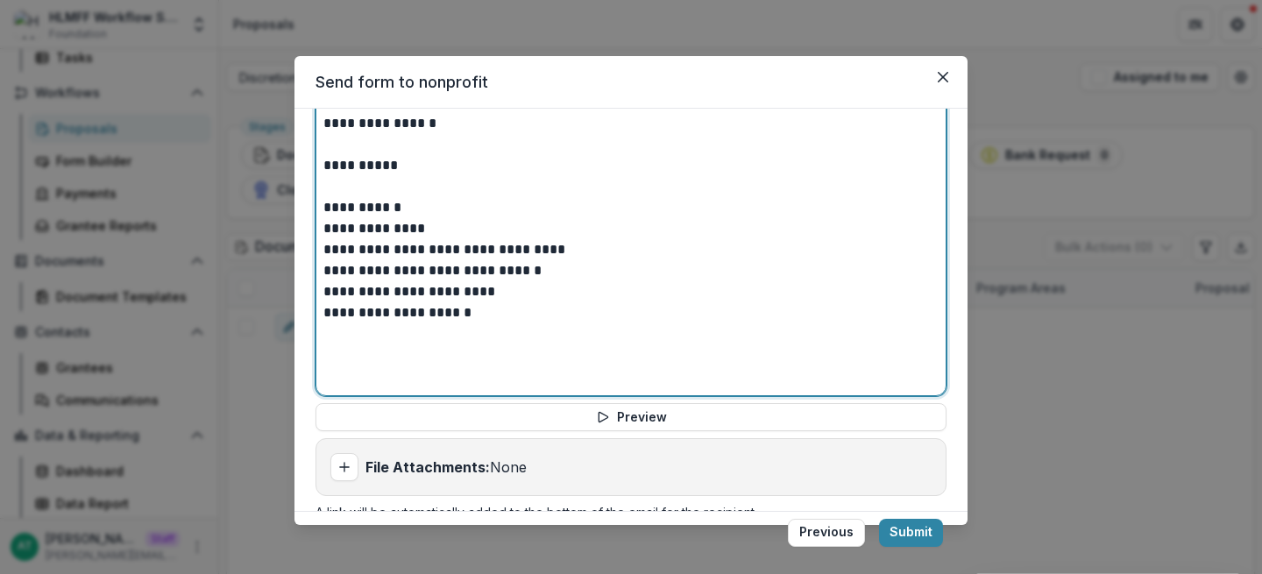
scroll to position [897, 0]
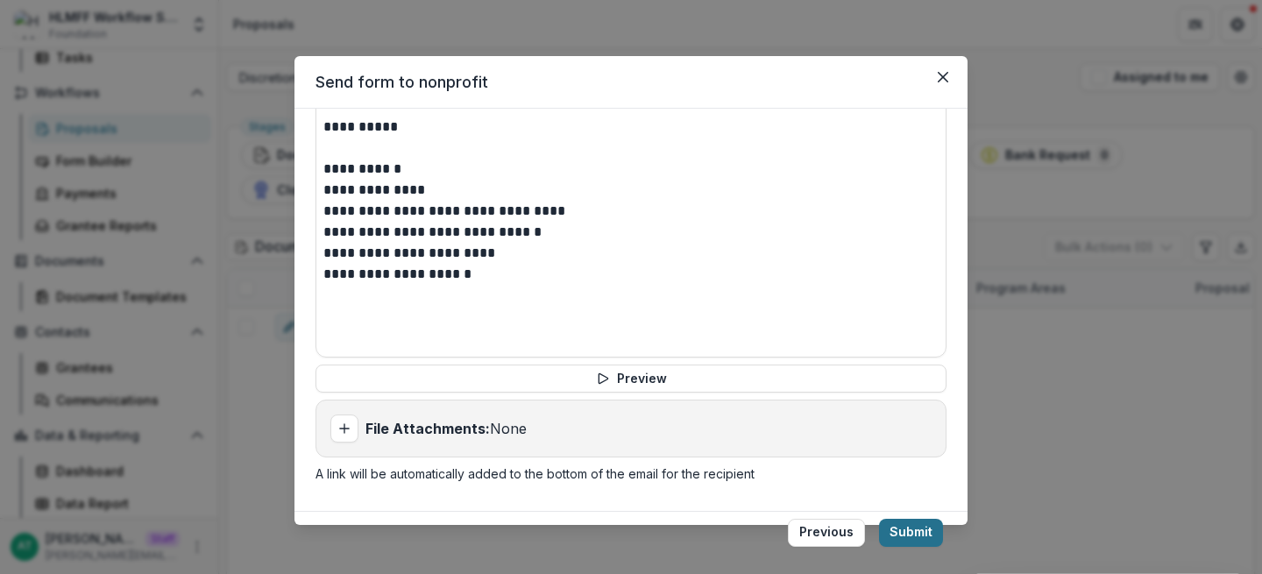
click at [926, 529] on button "Submit" at bounding box center [911, 533] width 64 height 28
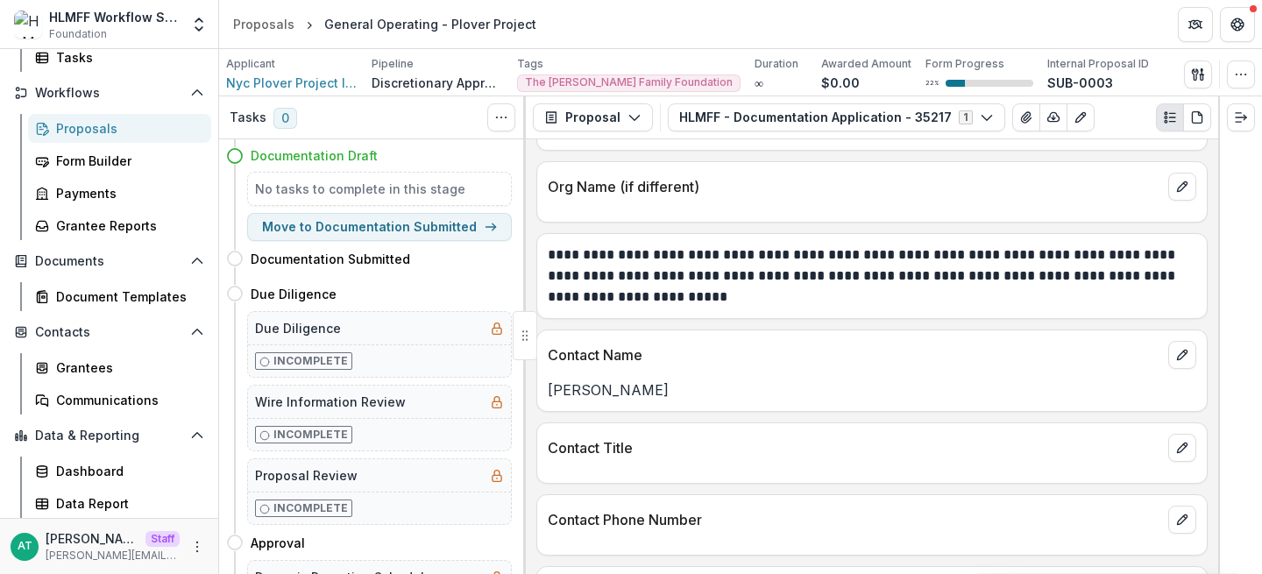
scroll to position [135, 0]
click at [369, 226] on button "Move to Documentation Submitted" at bounding box center [379, 227] width 265 height 28
select select "**********"
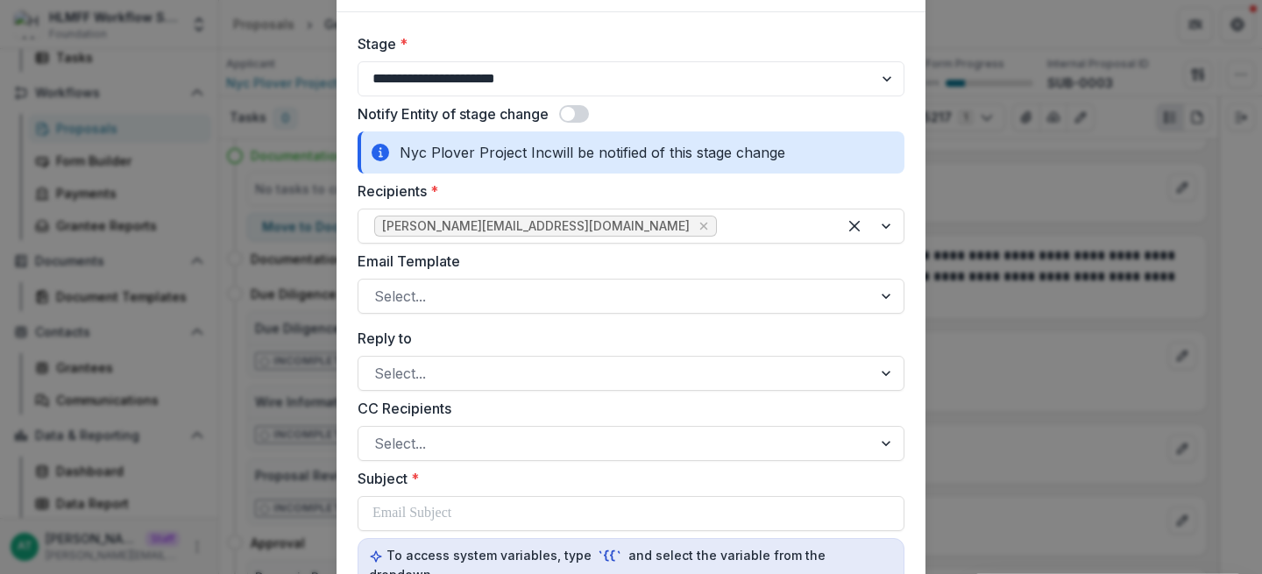
scroll to position [107, 0]
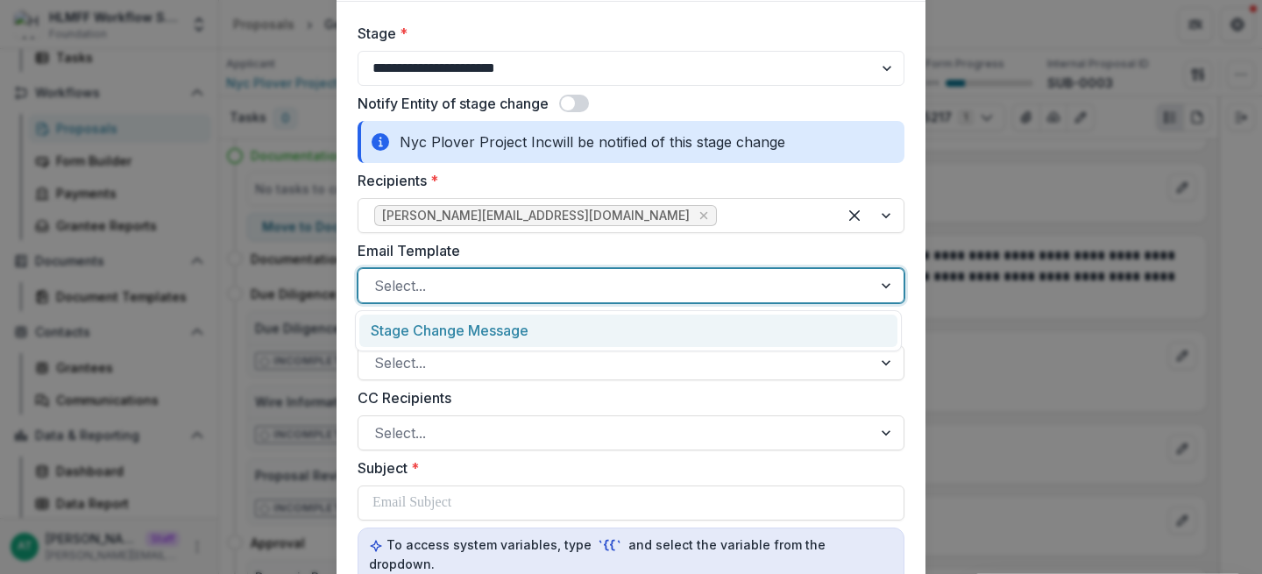
click at [456, 285] on div at bounding box center [615, 285] width 482 height 25
click at [449, 324] on div "Stage Change Message" at bounding box center [628, 331] width 538 height 32
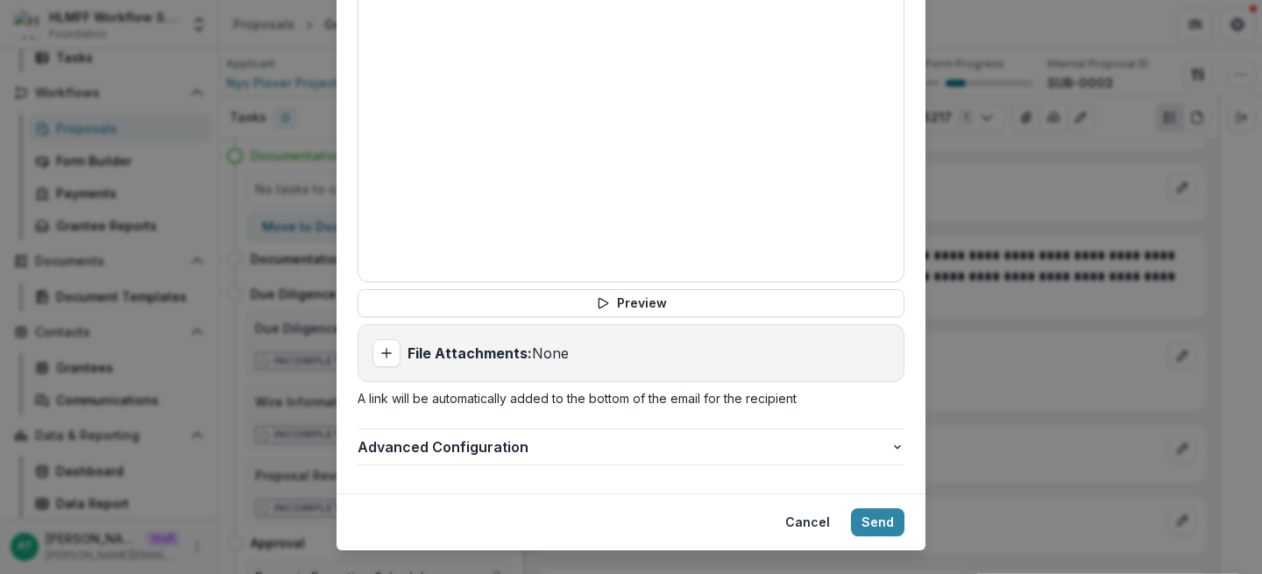
scroll to position [882, 0]
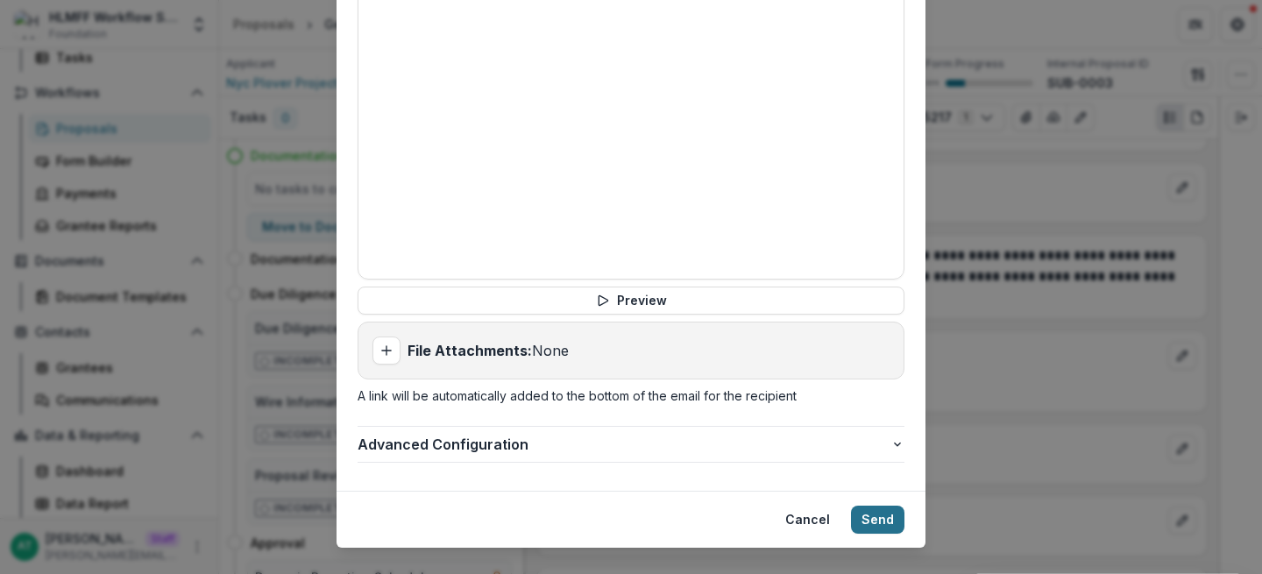
click at [875, 511] on button "Send" at bounding box center [877, 520] width 53 height 28
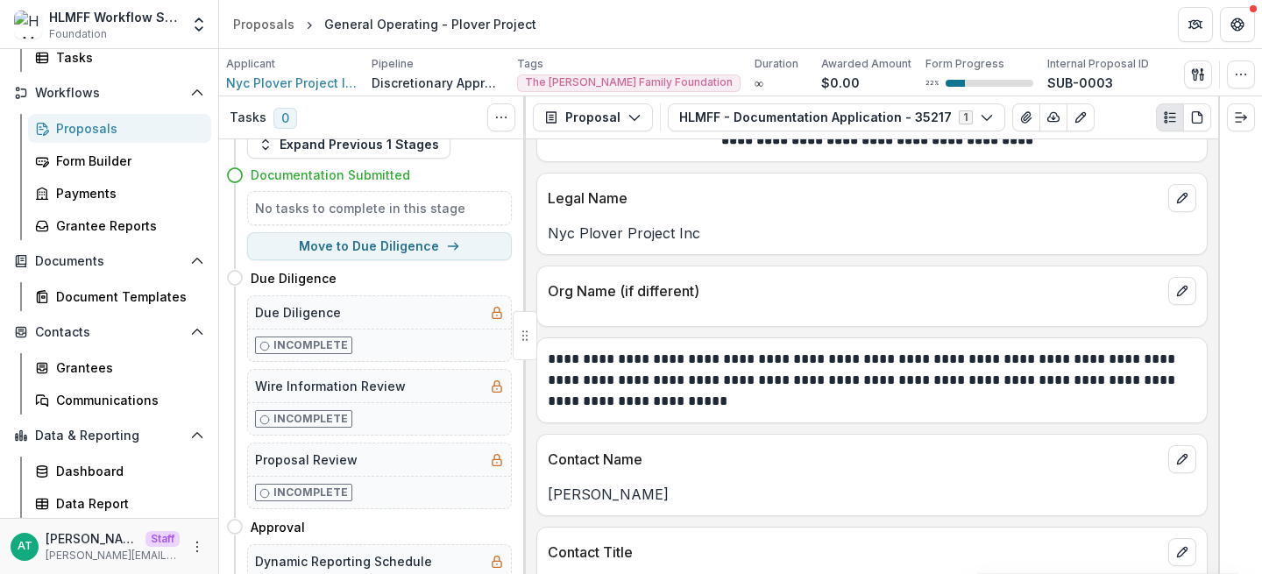
scroll to position [0, 0]
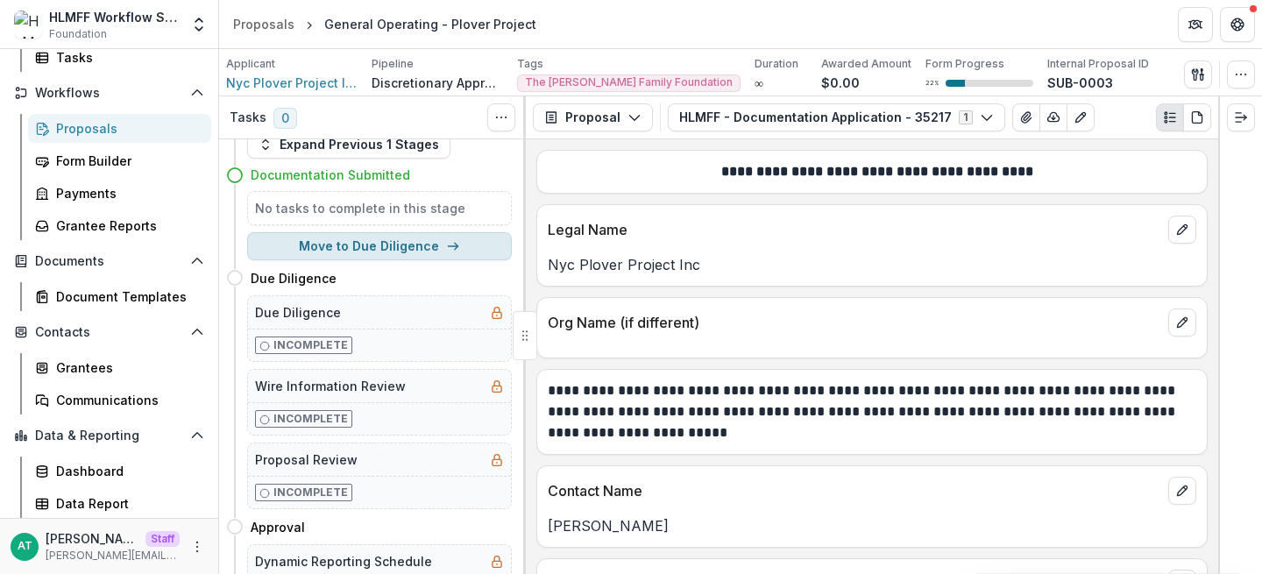
click at [450, 252] on icon "button" at bounding box center [453, 246] width 14 height 14
select select "**********"
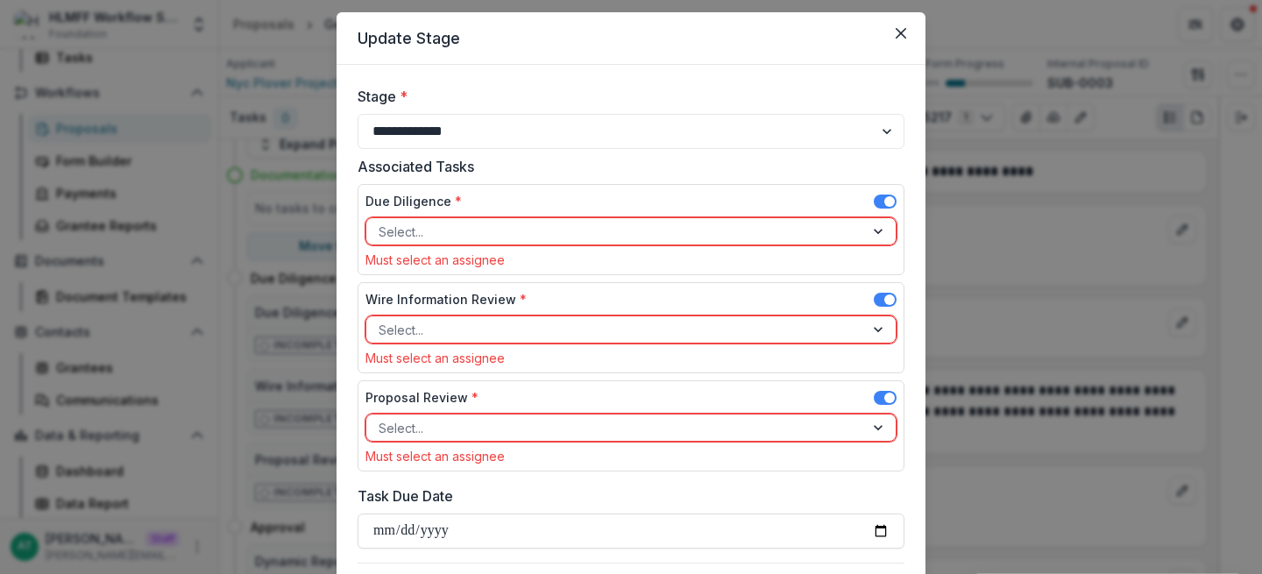
scroll to position [46, 0]
click at [449, 229] on div at bounding box center [615, 230] width 473 height 22
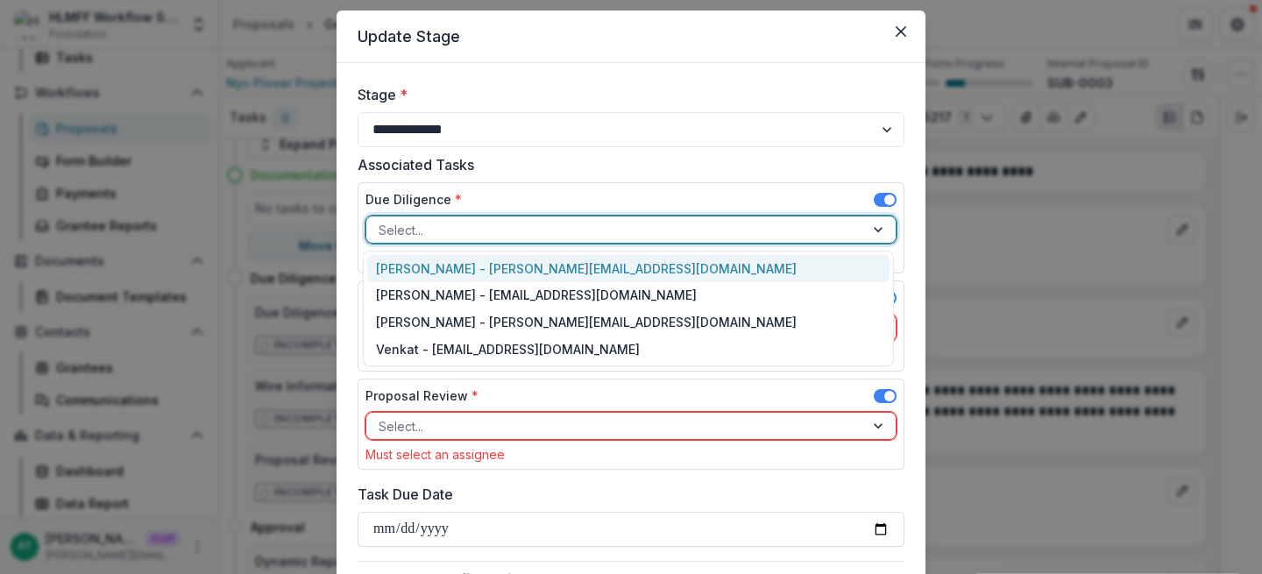
click at [439, 261] on div "[PERSON_NAME] - [PERSON_NAME][EMAIL_ADDRESS][DOMAIN_NAME]" at bounding box center [628, 268] width 522 height 27
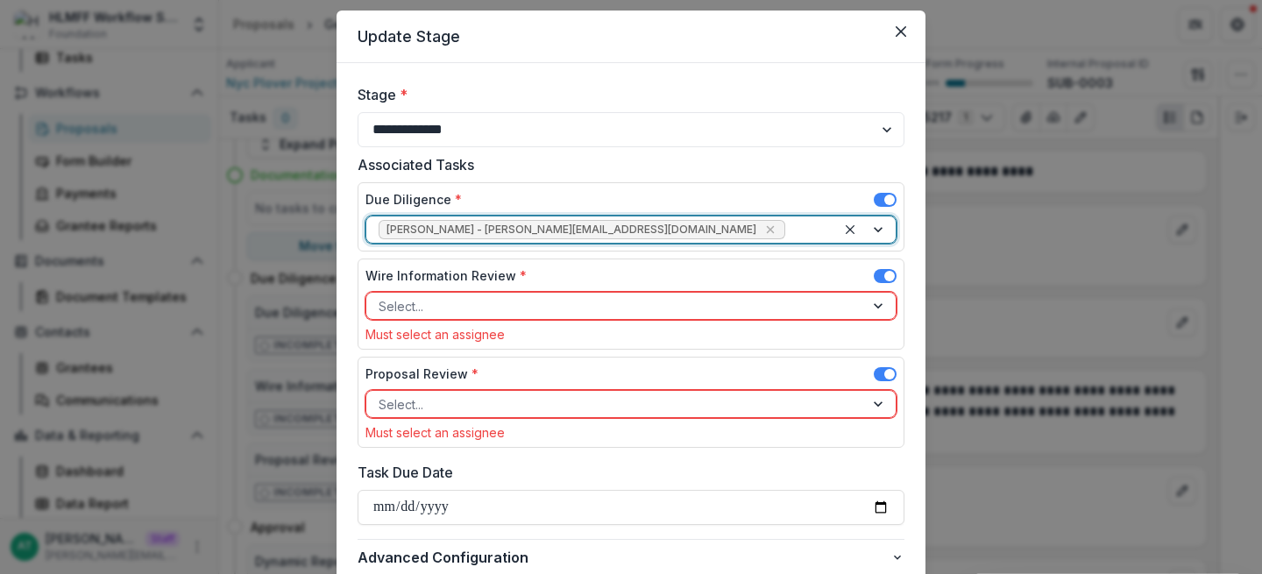
click at [456, 313] on div at bounding box center [615, 306] width 473 height 22
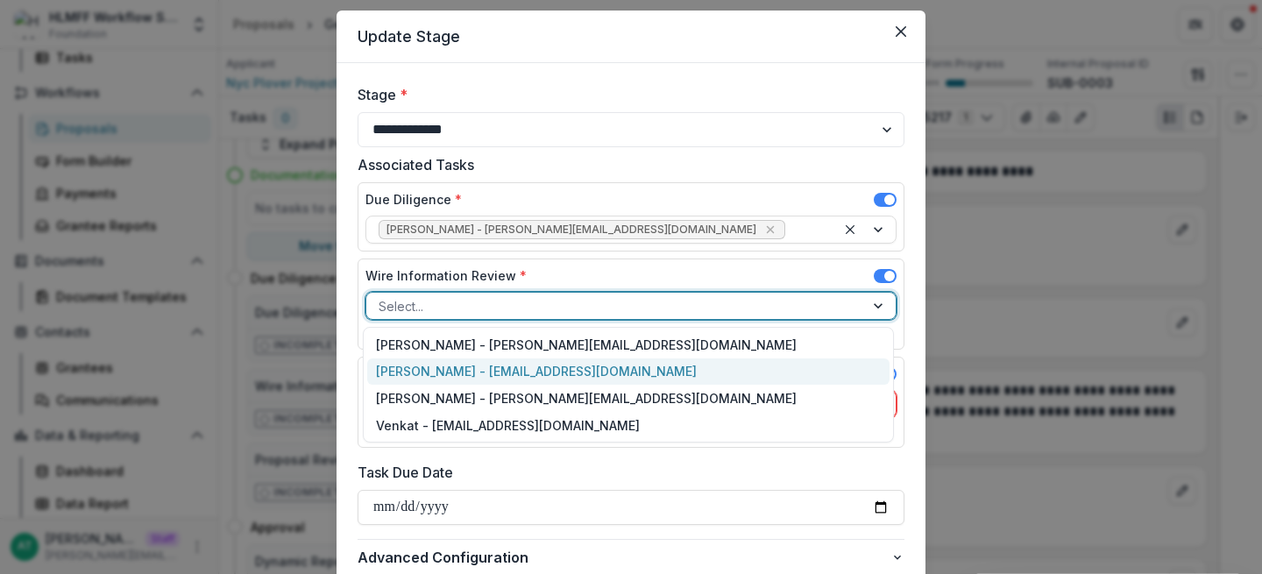
click at [634, 363] on div "[PERSON_NAME] - [EMAIL_ADDRESS][DOMAIN_NAME]" at bounding box center [628, 371] width 522 height 27
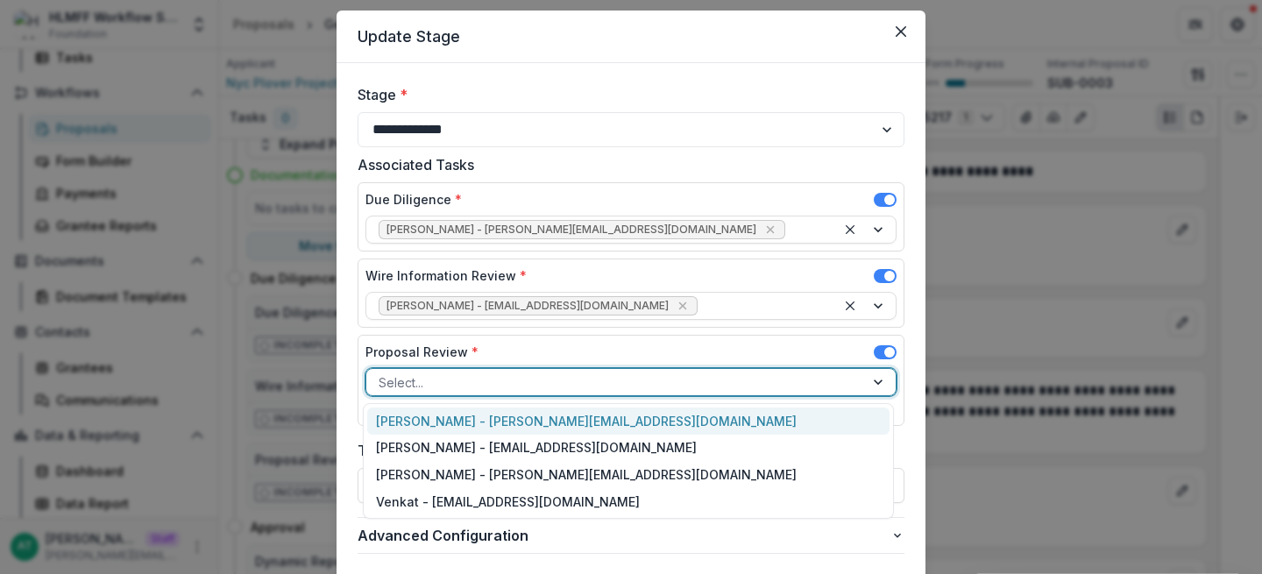
click at [555, 385] on div at bounding box center [615, 382] width 473 height 22
click at [453, 420] on div "[PERSON_NAME] - [PERSON_NAME][EMAIL_ADDRESS][DOMAIN_NAME]" at bounding box center [628, 420] width 522 height 27
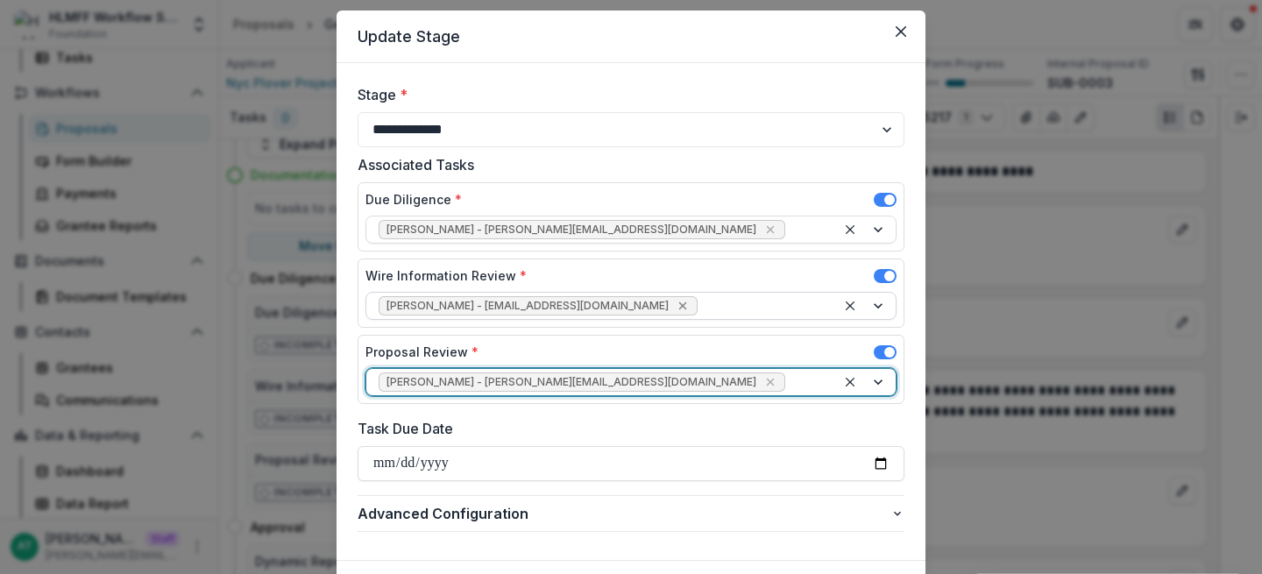
click at [676, 305] on icon "Remove Maya Scott - mscott@tbgfoundations.org" at bounding box center [683, 306] width 14 height 14
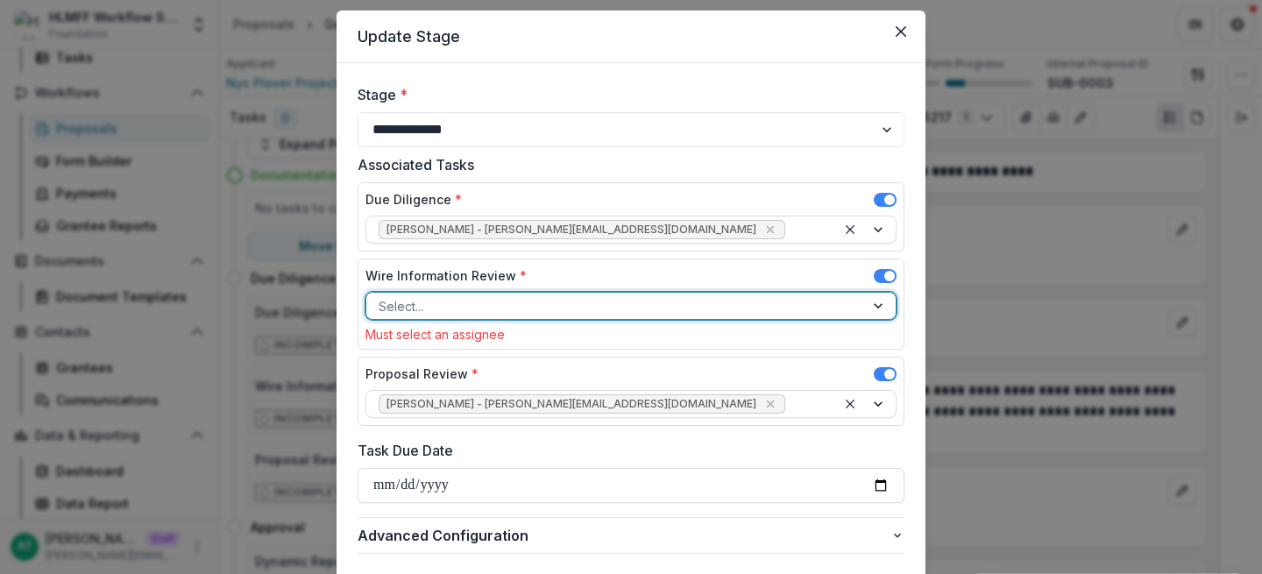
click at [462, 304] on div at bounding box center [615, 306] width 473 height 22
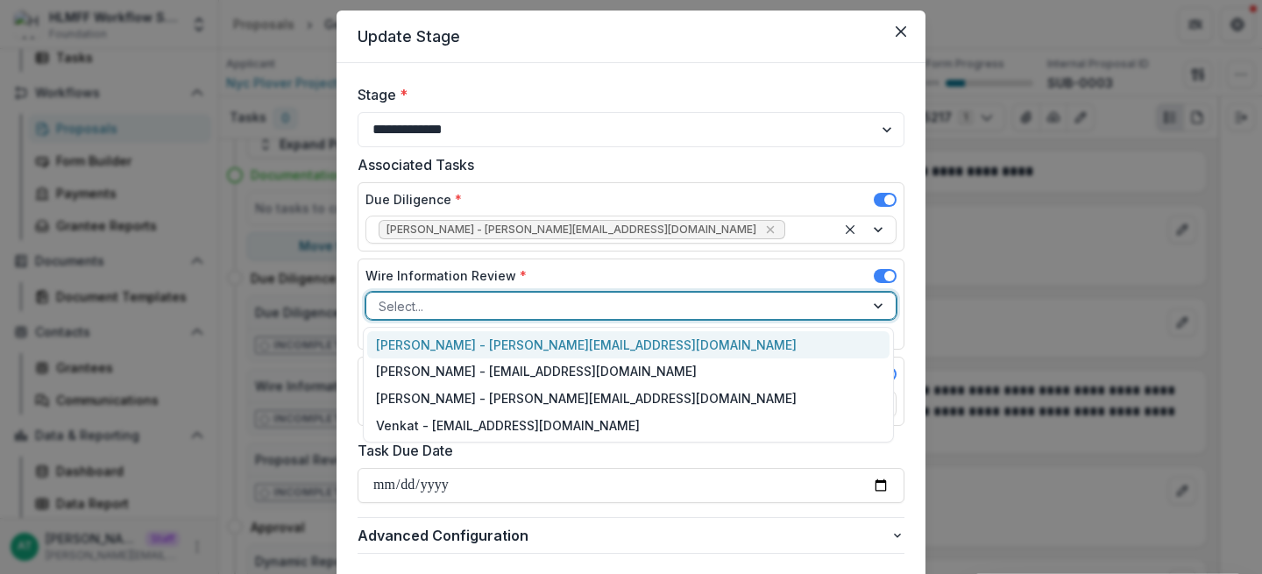
click at [442, 336] on div "[PERSON_NAME] - [PERSON_NAME][EMAIL_ADDRESS][DOMAIN_NAME]" at bounding box center [628, 344] width 522 height 27
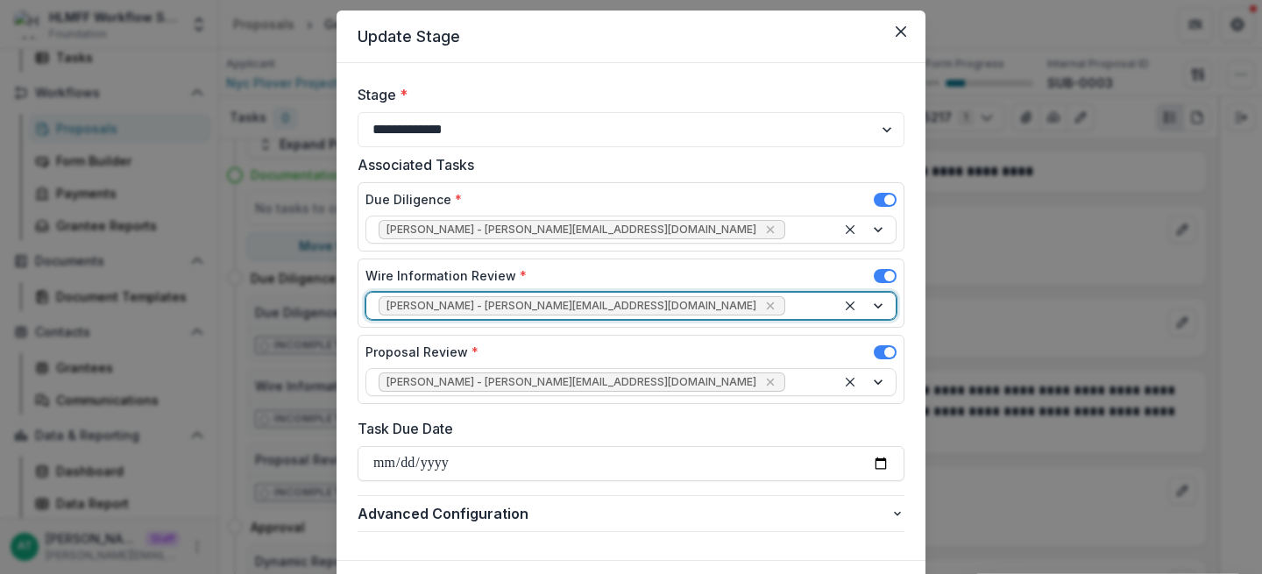
click at [789, 312] on div at bounding box center [806, 306] width 35 height 22
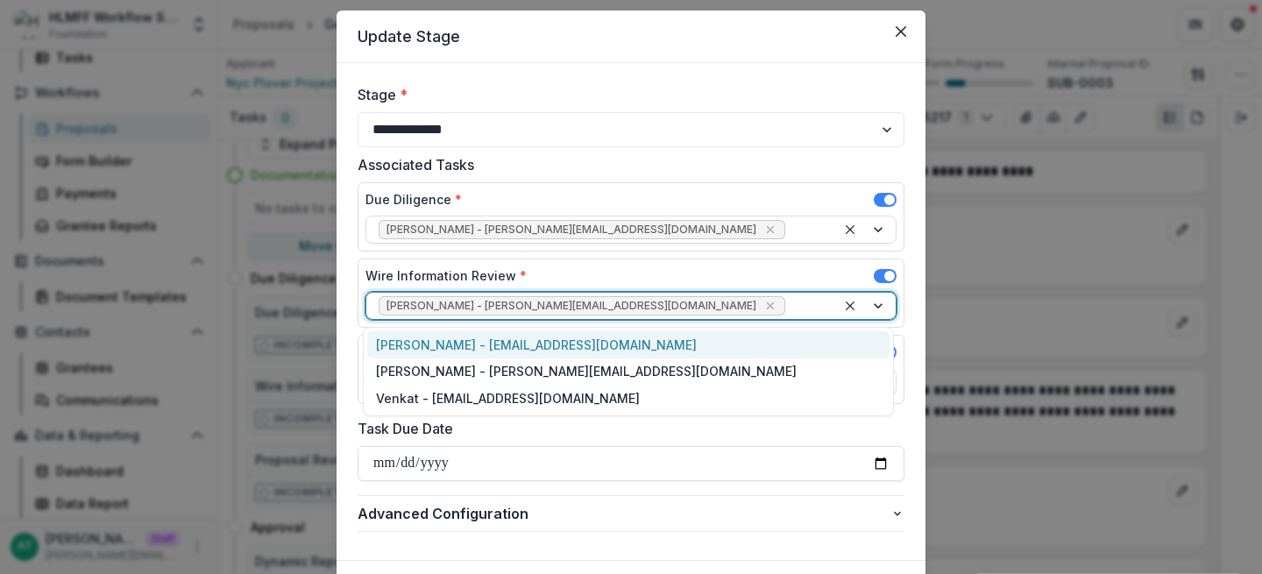
click at [617, 345] on div "[PERSON_NAME] - [EMAIL_ADDRESS][DOMAIN_NAME]" at bounding box center [628, 344] width 522 height 27
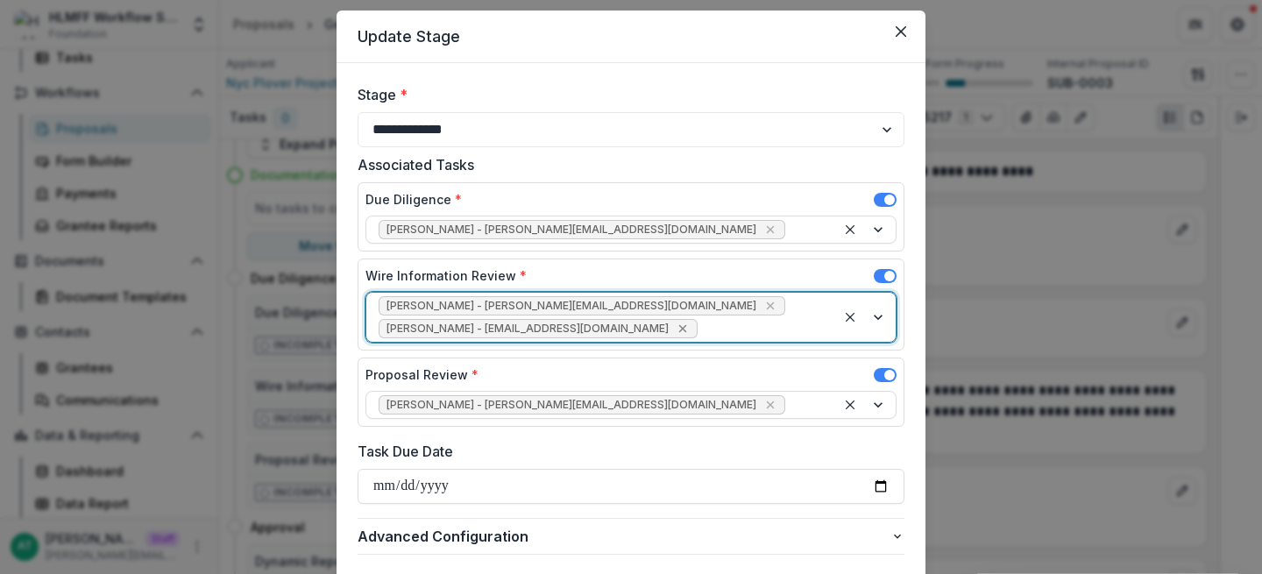
click at [678, 326] on icon "Remove Maya Scott - mscott@tbgfoundations.org" at bounding box center [682, 329] width 8 height 8
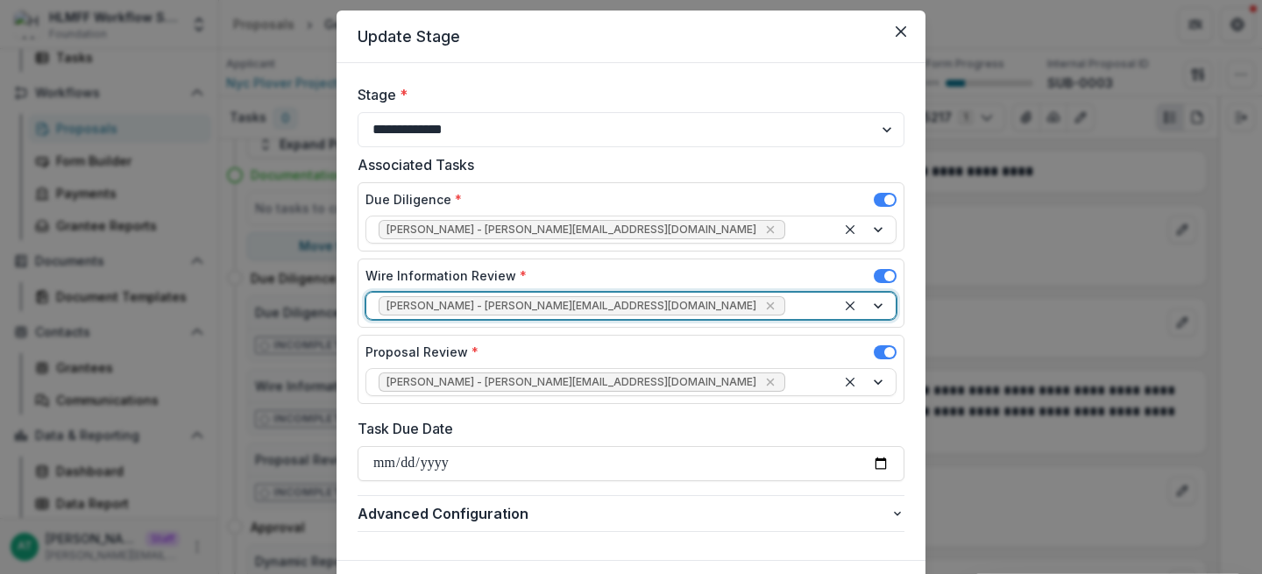
scroll to position [81, 0]
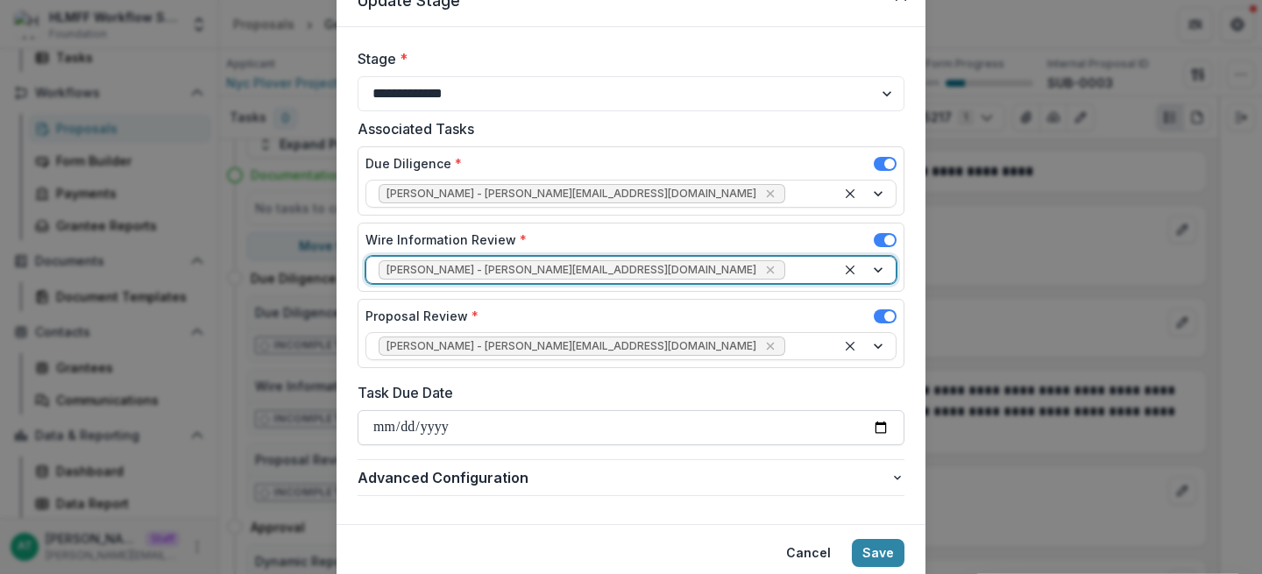
click at [879, 430] on input "Task Due Date" at bounding box center [630, 427] width 547 height 35
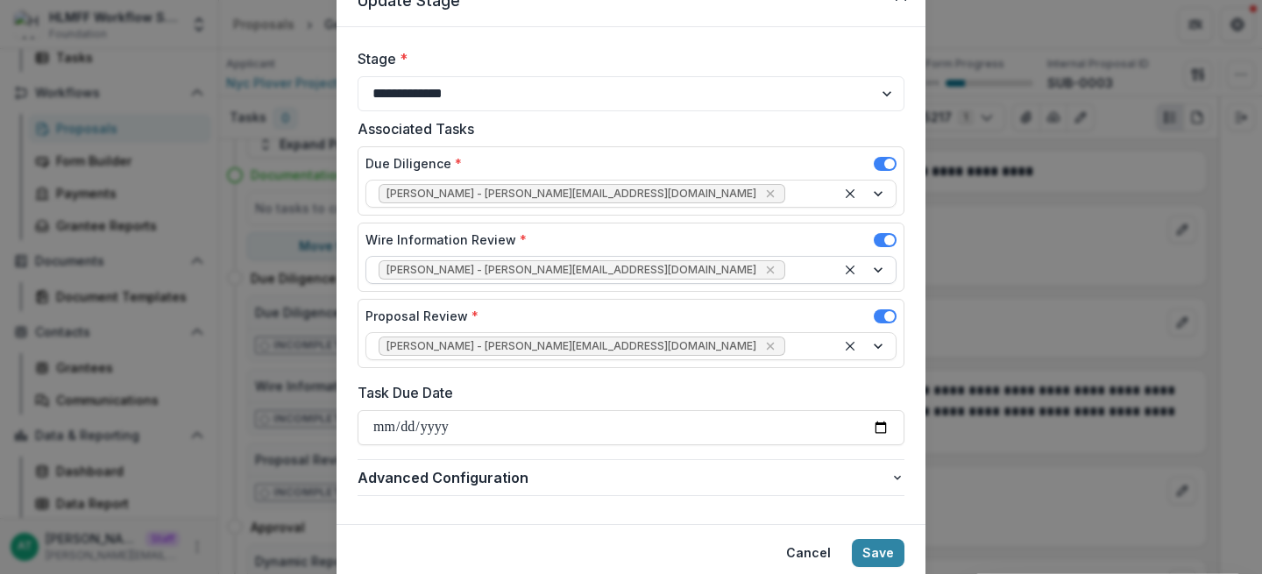
type input "**********"
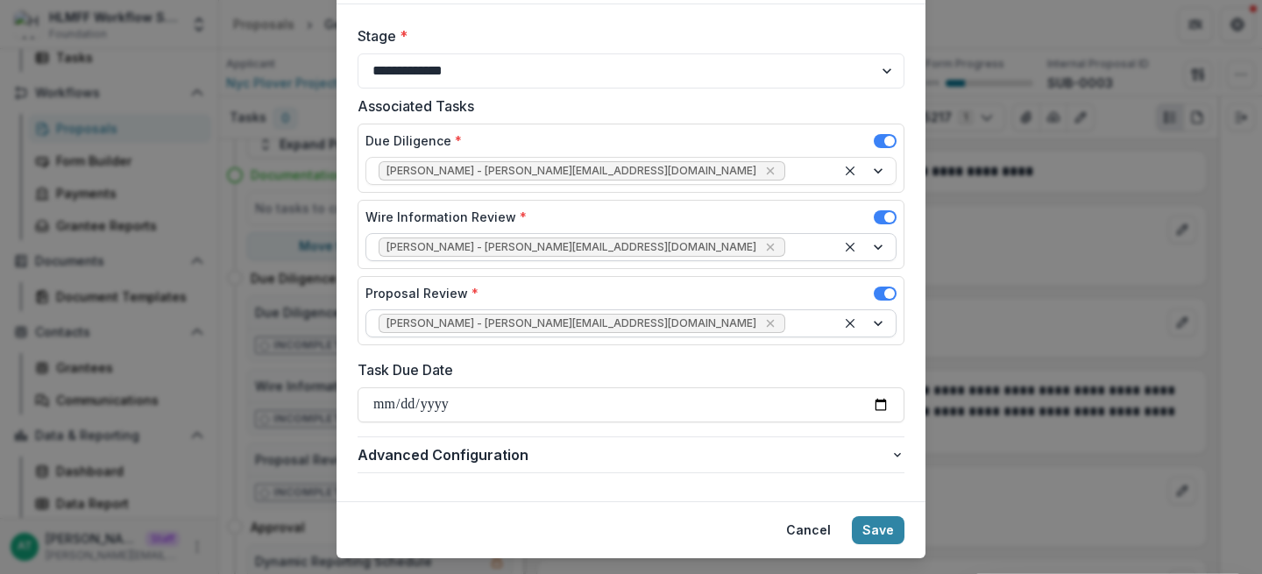
scroll to position [106, 0]
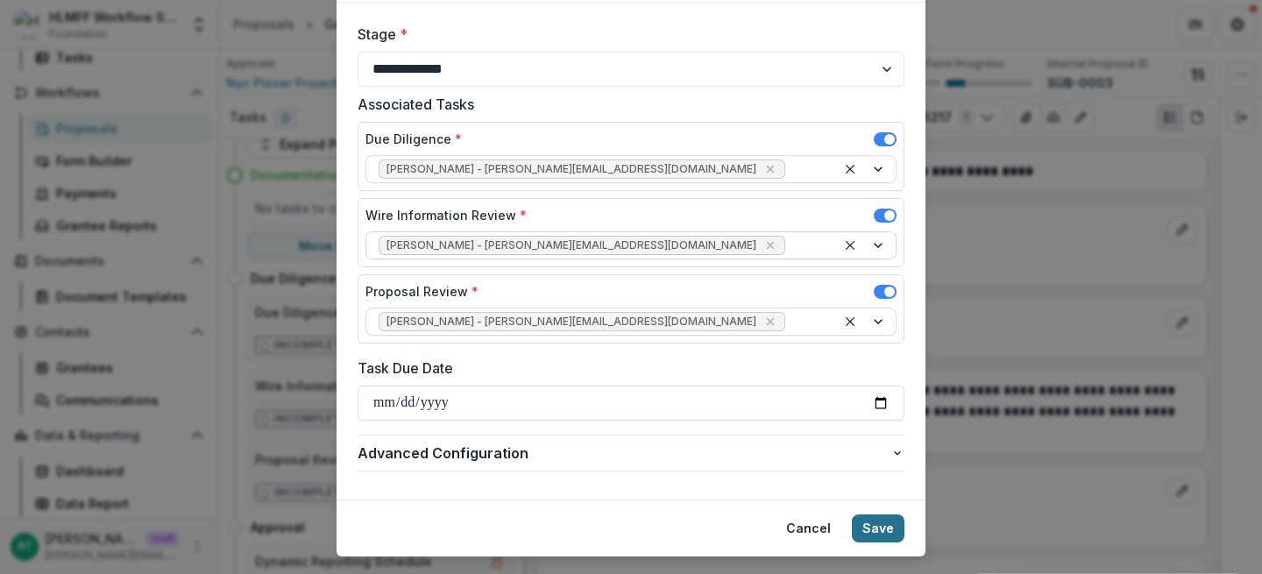
click at [873, 534] on button "Save" at bounding box center [878, 528] width 53 height 28
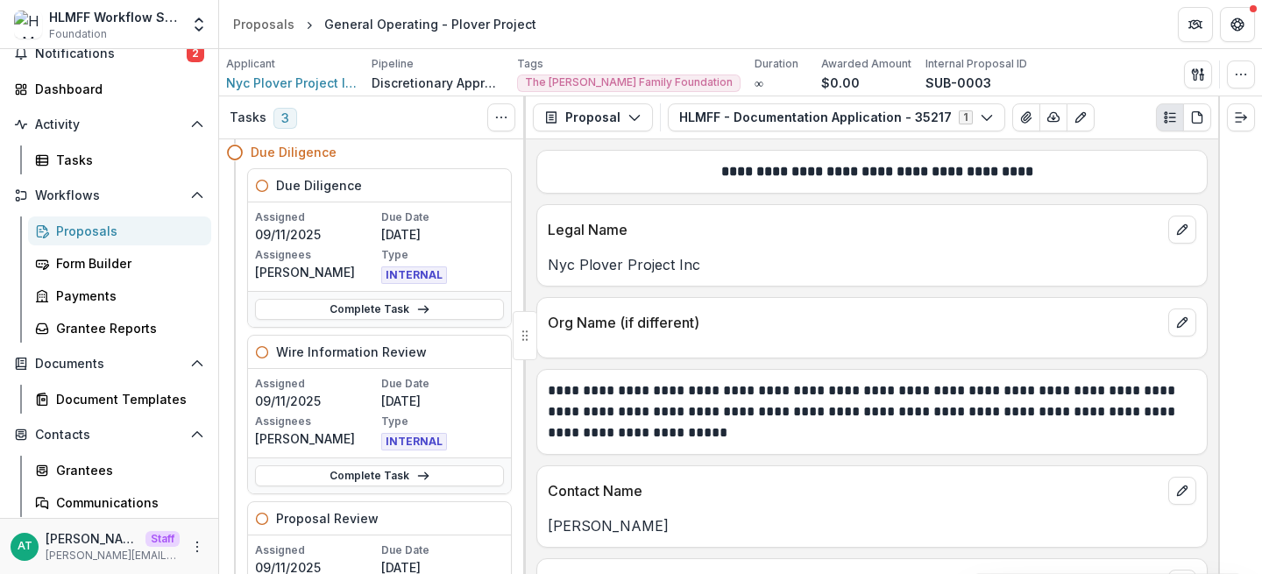
scroll to position [0, 0]
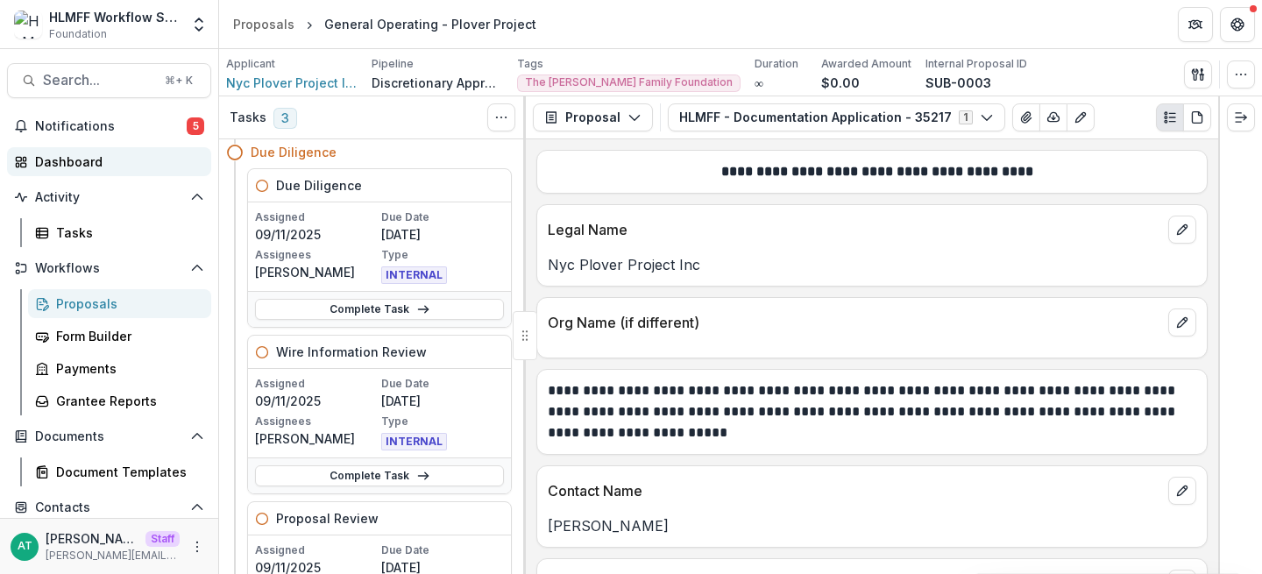
click at [143, 164] on div "Dashboard" at bounding box center [116, 161] width 162 height 18
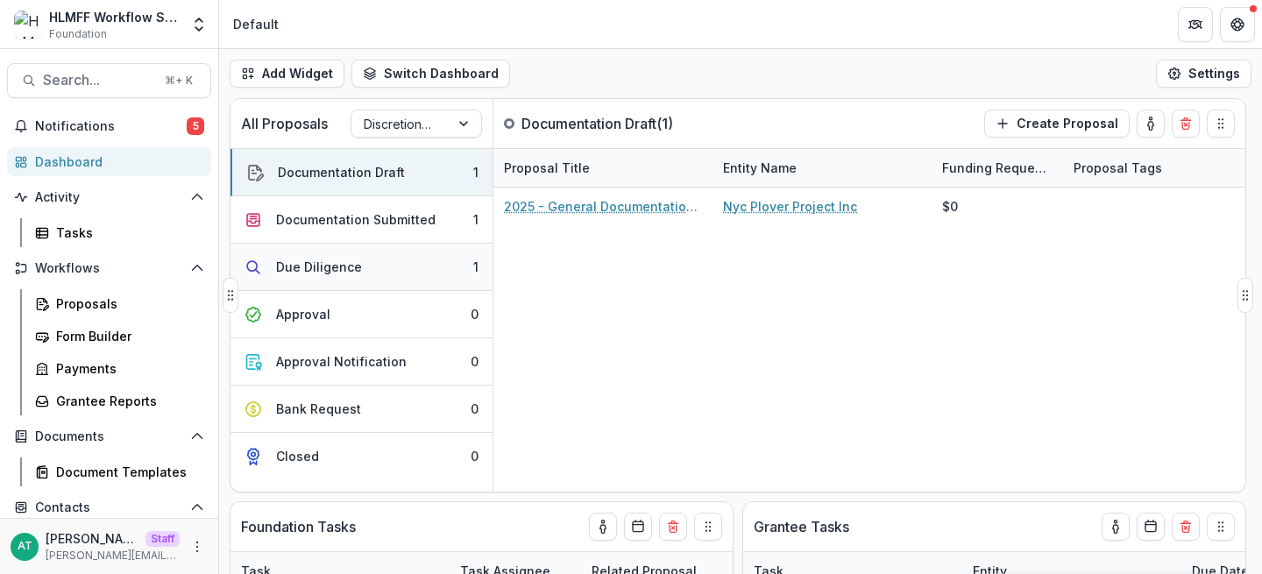
click at [287, 255] on button "Due Diligence 1" at bounding box center [361, 267] width 262 height 47
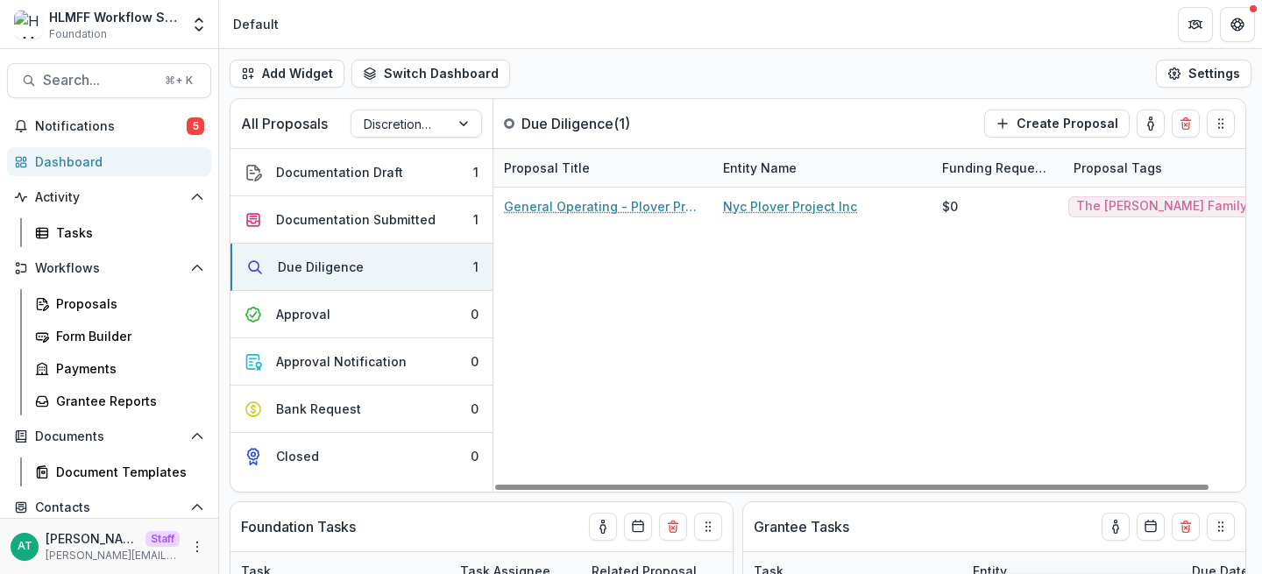
click at [227, 361] on div "All Proposals Discretionary Approved Workflow Due Diligence ( 1 ) Create Propos…" at bounding box center [740, 336] width 1043 height 476
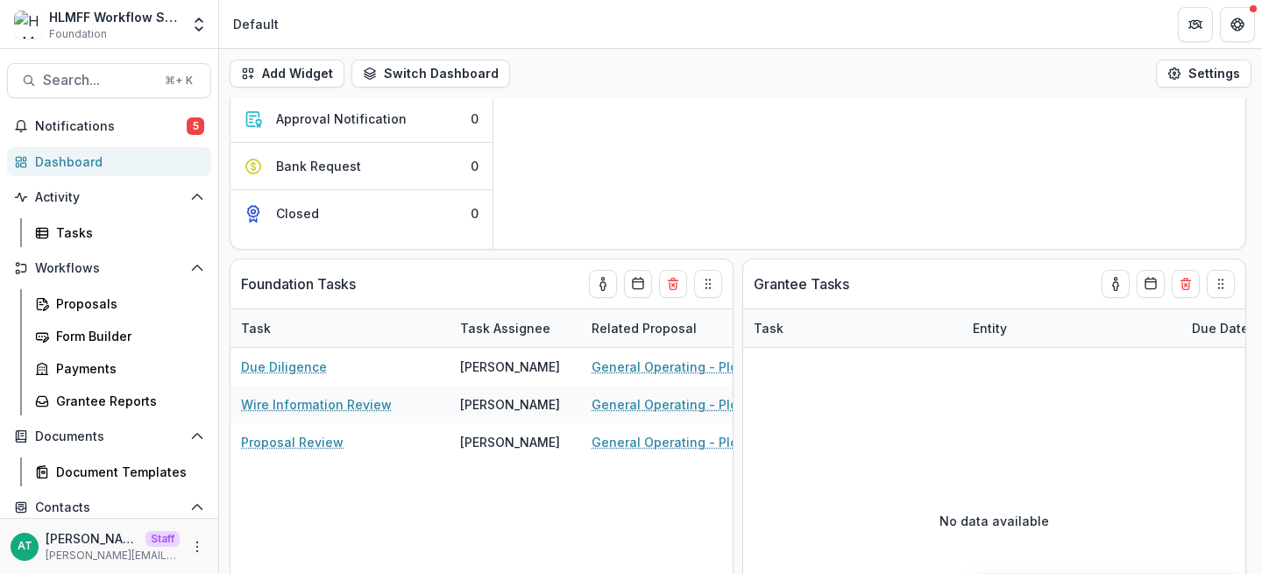
scroll to position [259, 0]
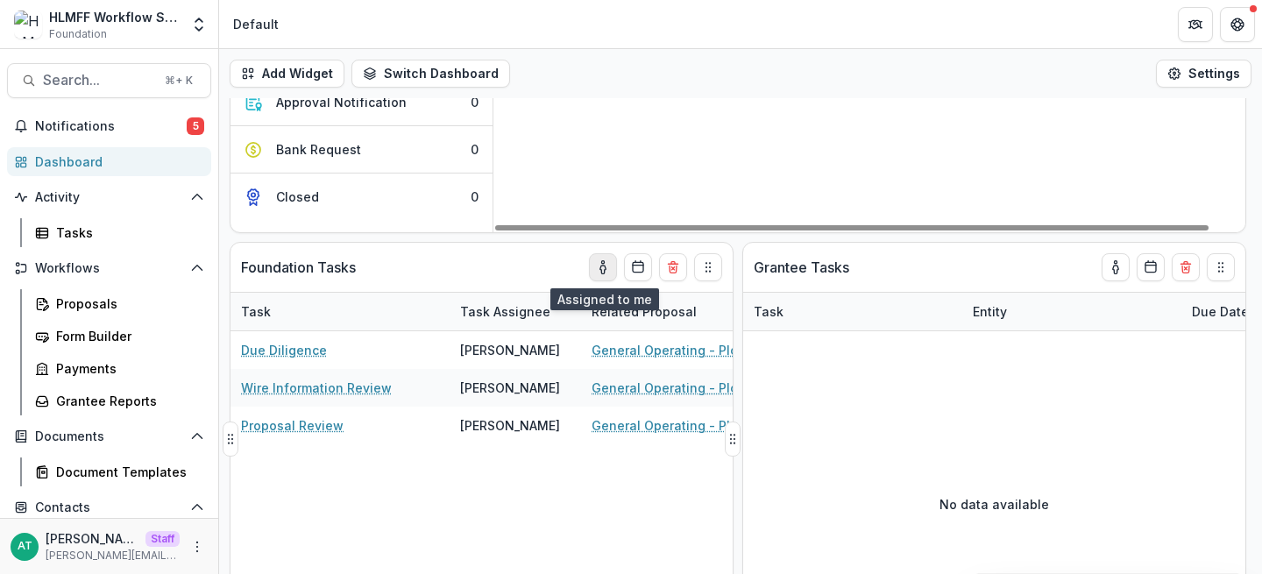
click at [610, 258] on button "toggle-assigned-to-me" at bounding box center [603, 267] width 28 height 28
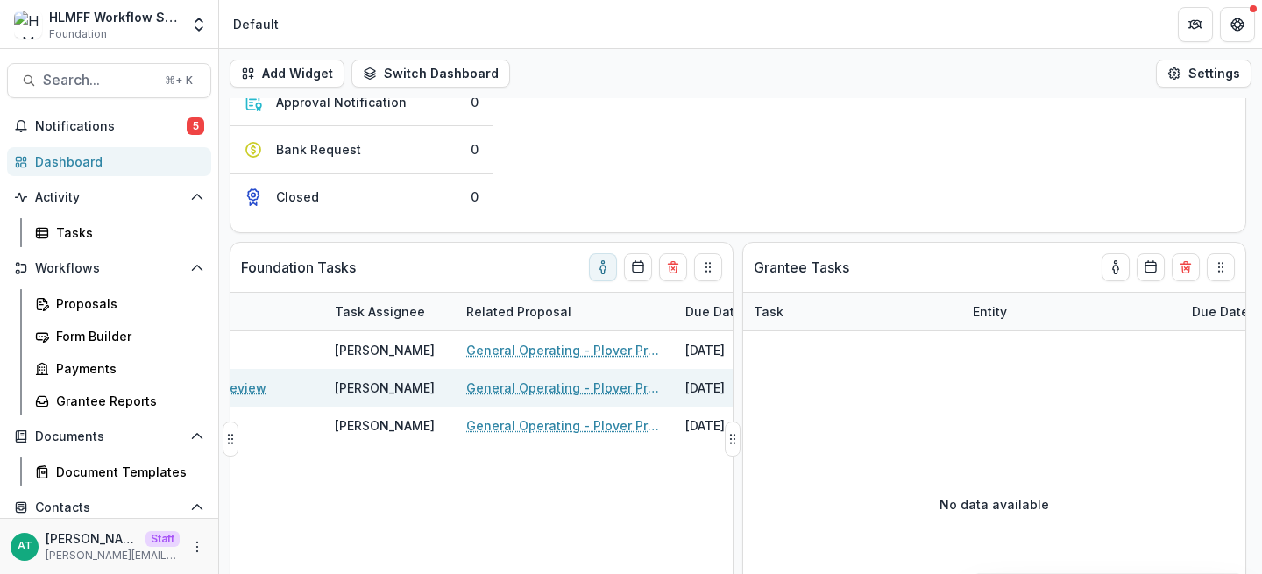
scroll to position [0, 0]
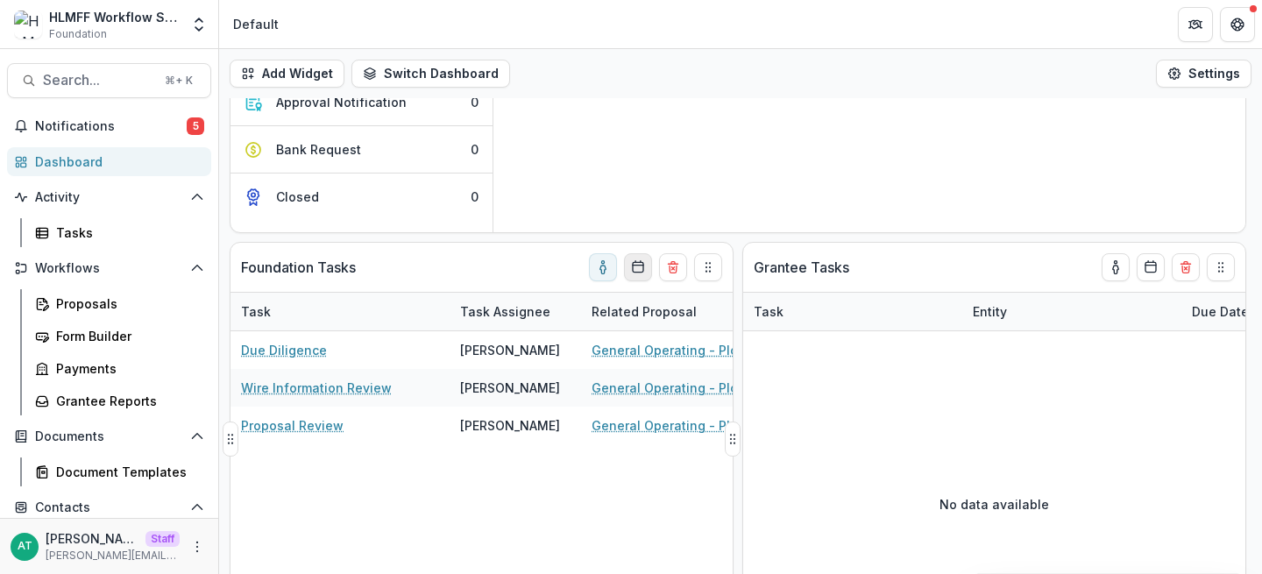
click at [633, 274] on button "Calendar" at bounding box center [638, 267] width 28 height 28
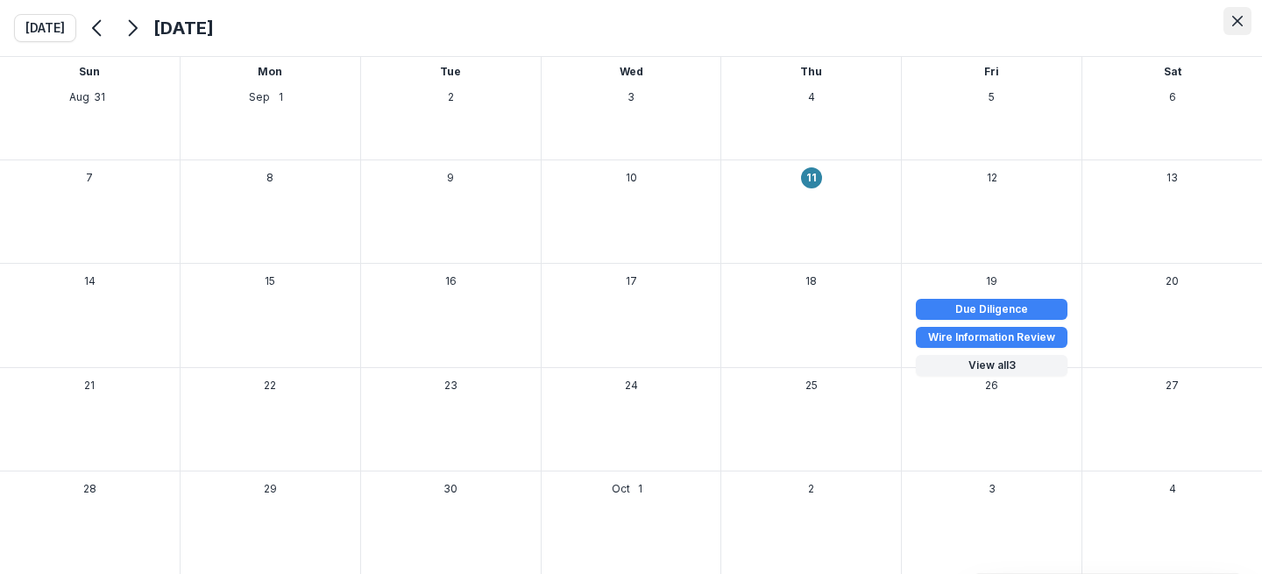
click at [1235, 27] on button "Close" at bounding box center [1237, 21] width 28 height 28
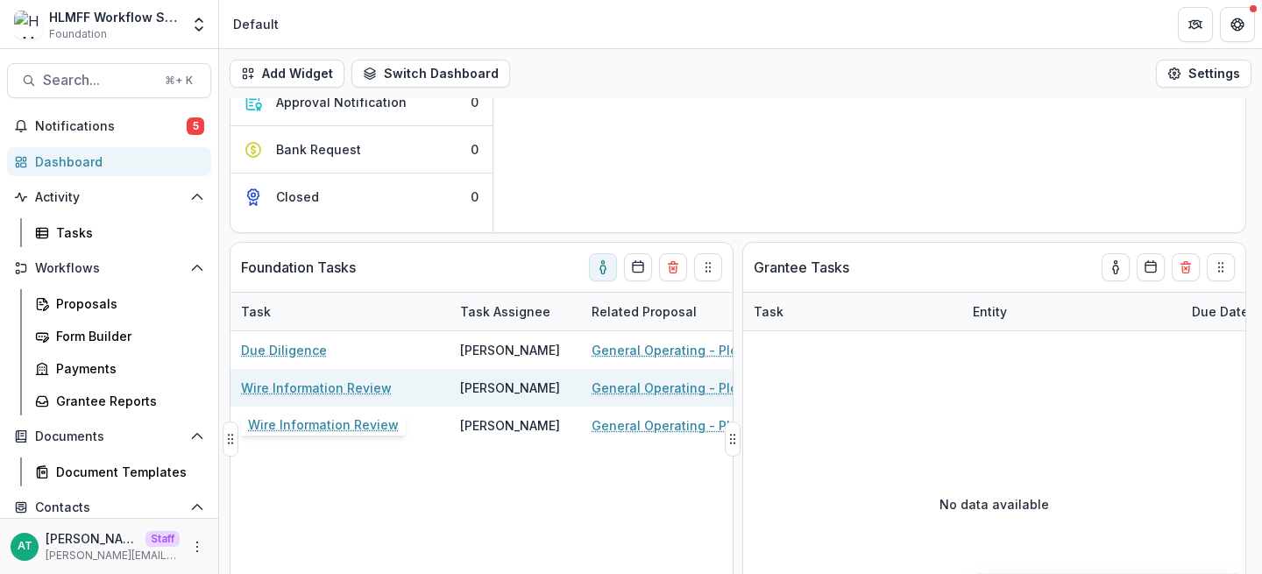
click at [346, 388] on link "Wire Information Review" at bounding box center [316, 388] width 151 height 18
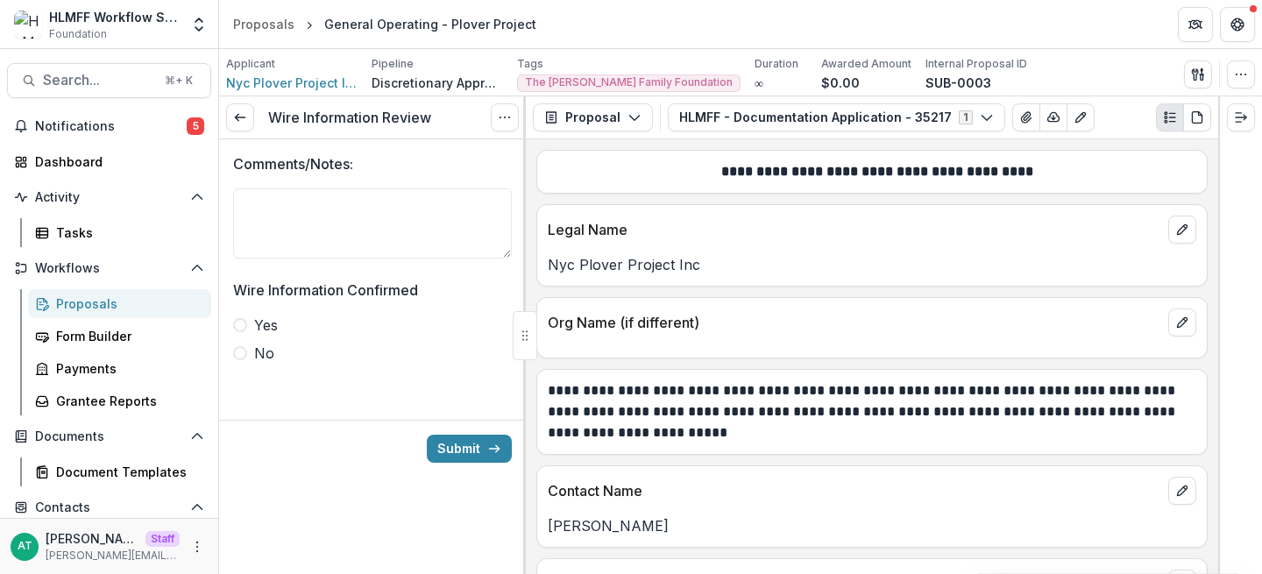
click at [322, 260] on div "Comments/Notes:" at bounding box center [372, 209] width 279 height 112
click at [307, 216] on textarea "Comments/Notes:" at bounding box center [372, 223] width 279 height 70
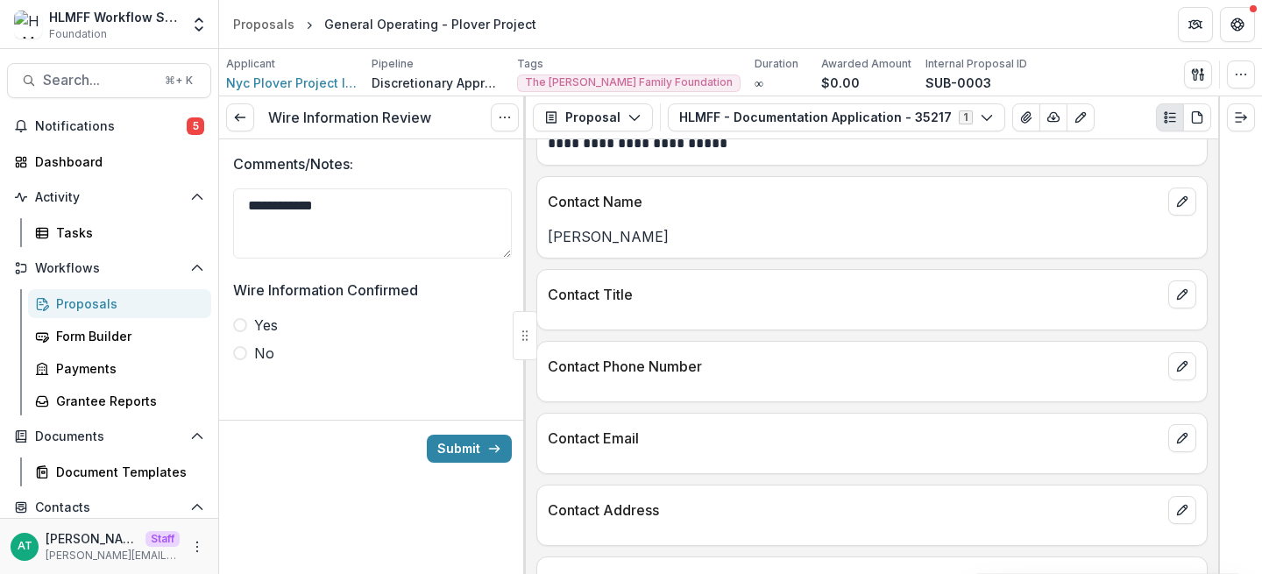
scroll to position [544, 0]
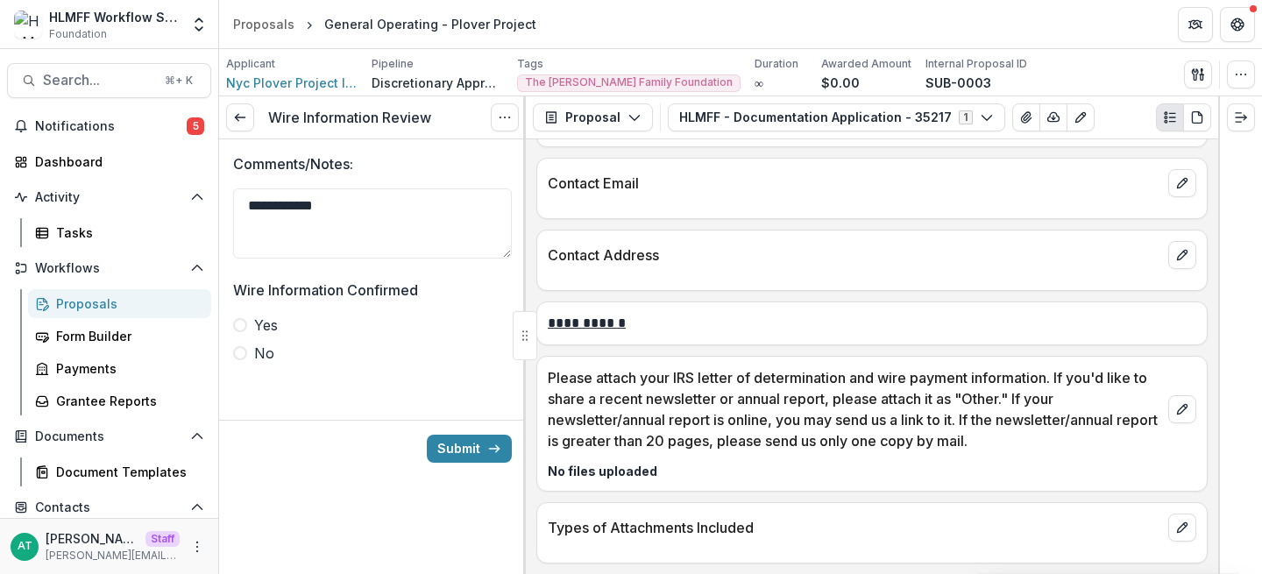
click at [258, 327] on span "Yes" at bounding box center [266, 325] width 24 height 21
type textarea "**********"
click at [239, 354] on span at bounding box center [240, 353] width 14 height 14
click at [464, 449] on button "Submit" at bounding box center [469, 449] width 85 height 28
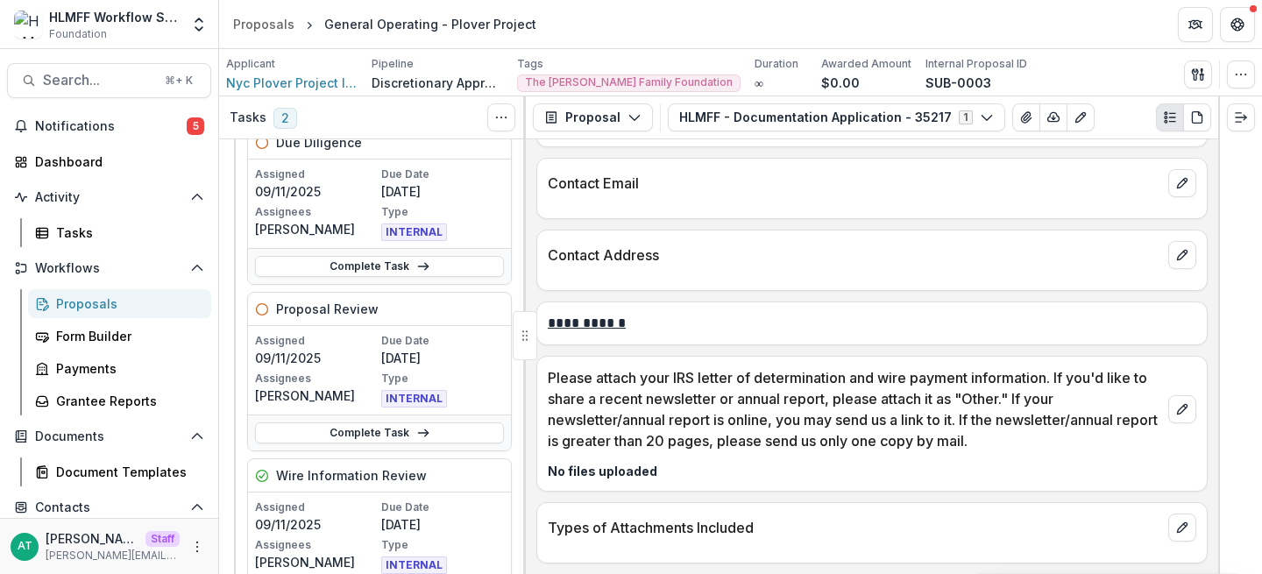
scroll to position [105, 0]
click at [383, 442] on link "Complete Task" at bounding box center [379, 434] width 249 height 21
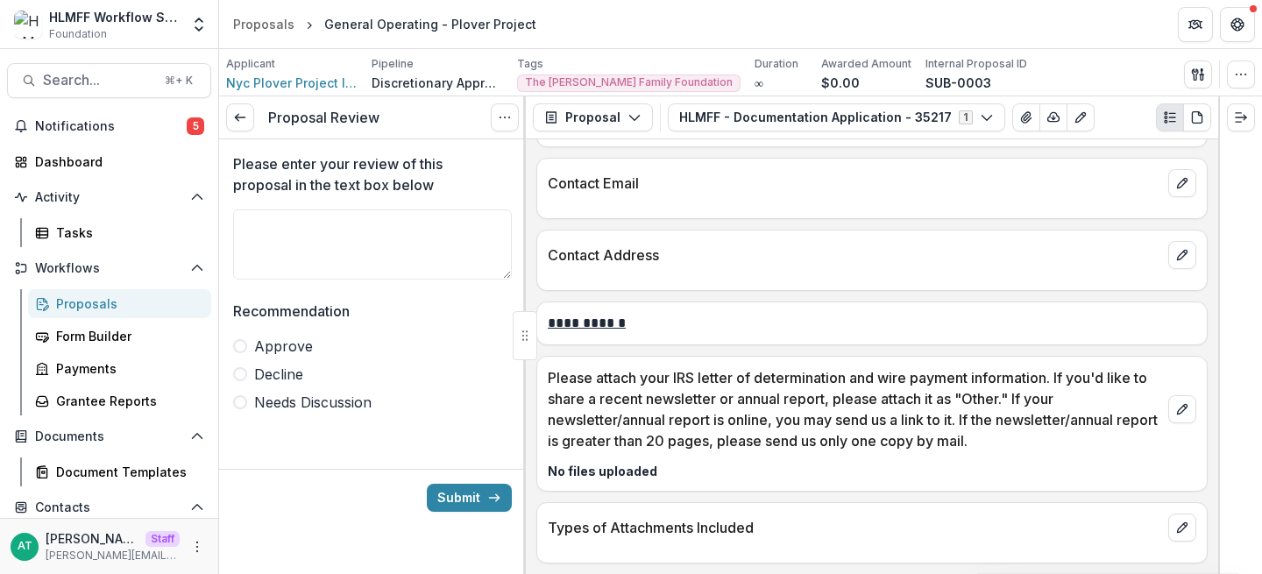
click at [285, 379] on span "Decline" at bounding box center [278, 374] width 49 height 21
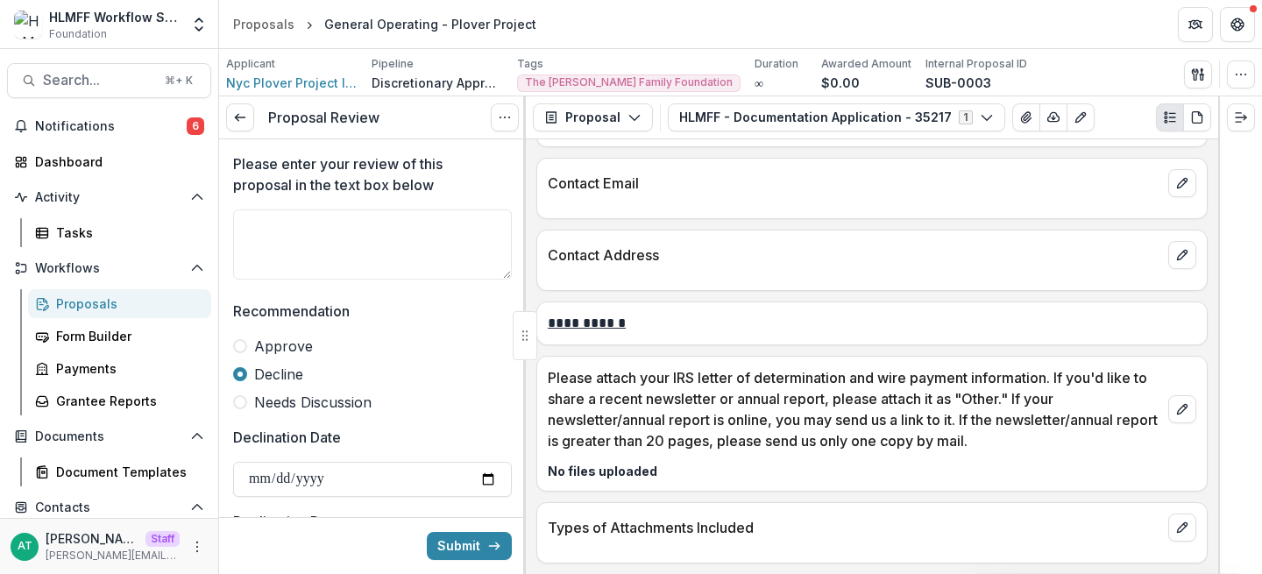
drag, startPoint x: 238, startPoint y: 112, endPoint x: 410, endPoint y: 15, distance: 197.4
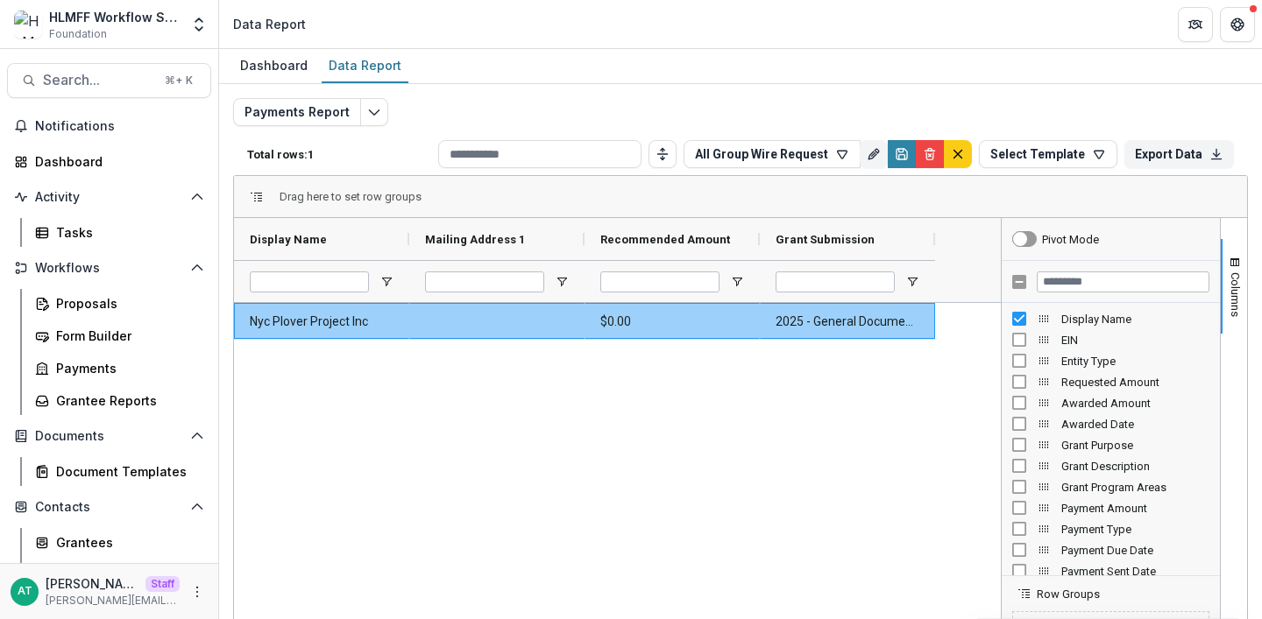
scroll to position [130, 0]
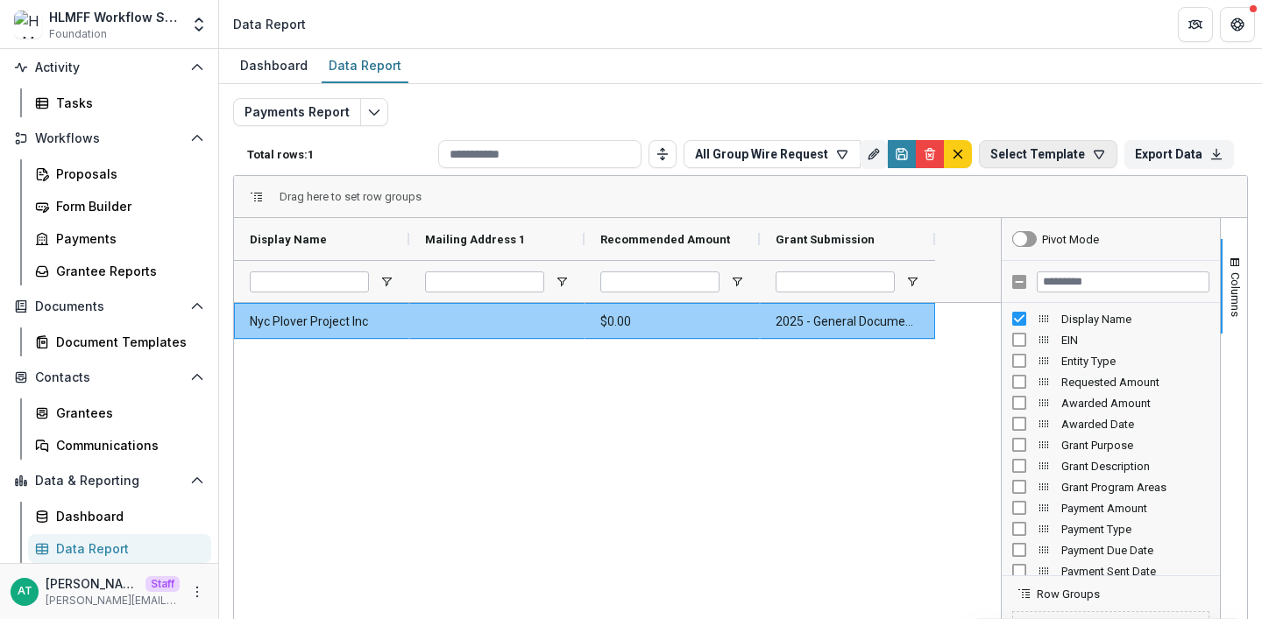
click at [1038, 153] on button "Select Template" at bounding box center [1048, 154] width 138 height 28
click at [1110, 194] on icon "Edit" at bounding box center [1109, 192] width 4 height 4
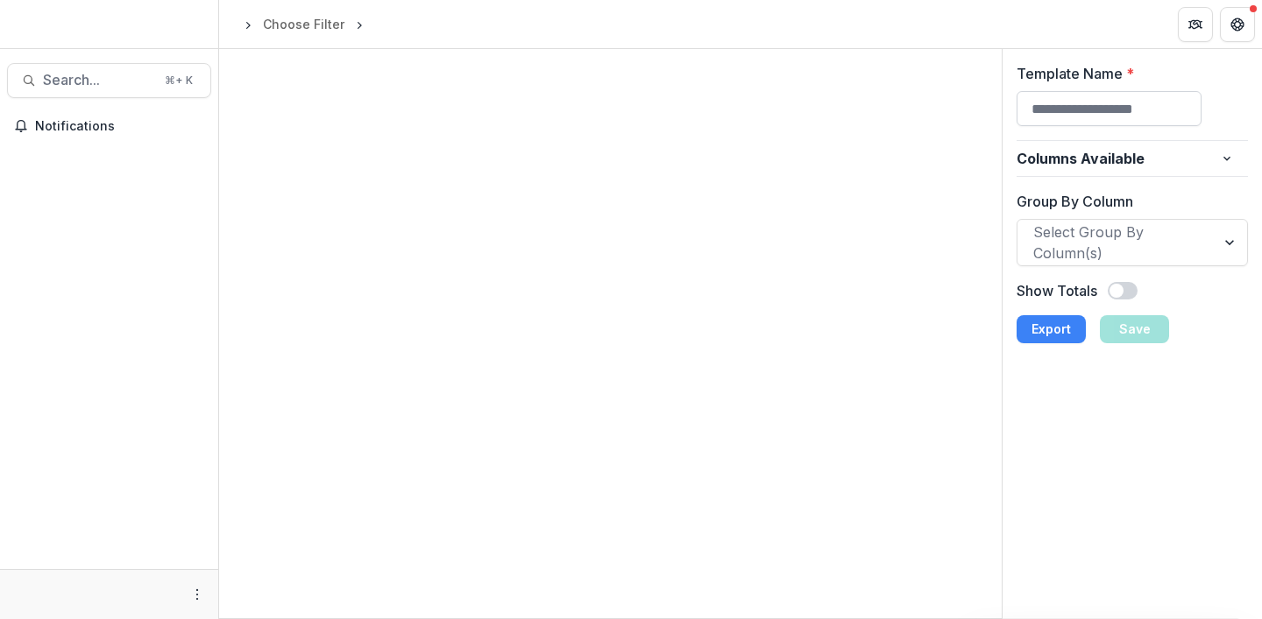
click at [1069, 102] on input "Template Name *" at bounding box center [1109, 108] width 186 height 35
type input "**********"
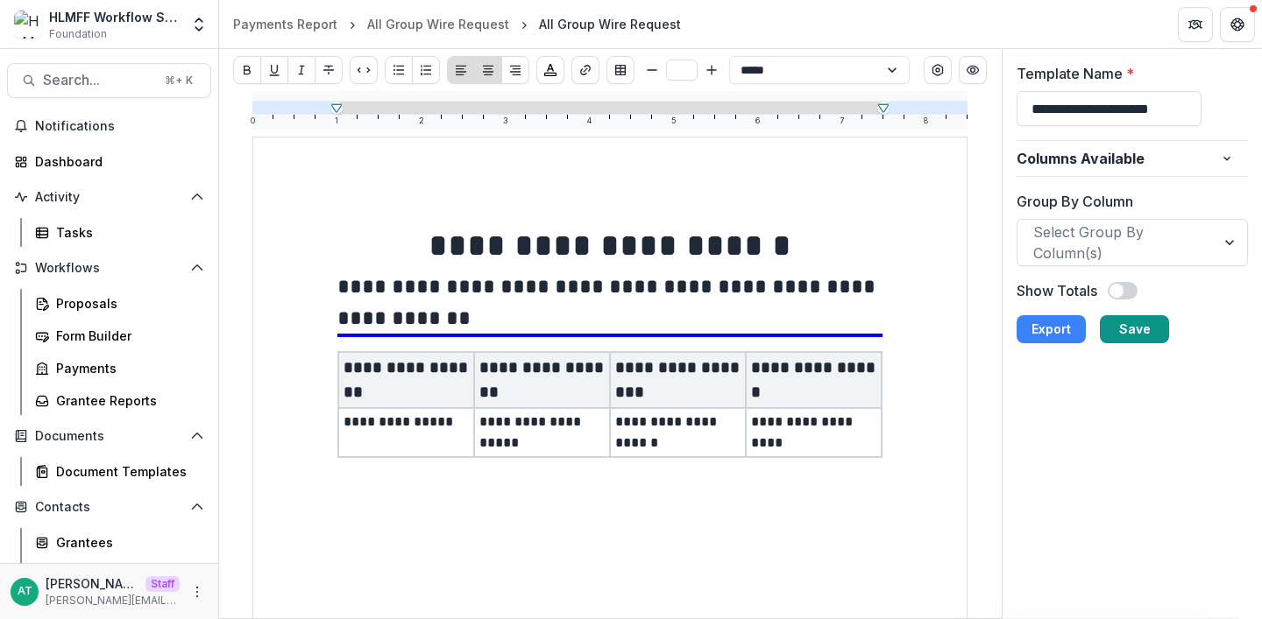
click at [1131, 321] on button "Save" at bounding box center [1134, 329] width 69 height 28
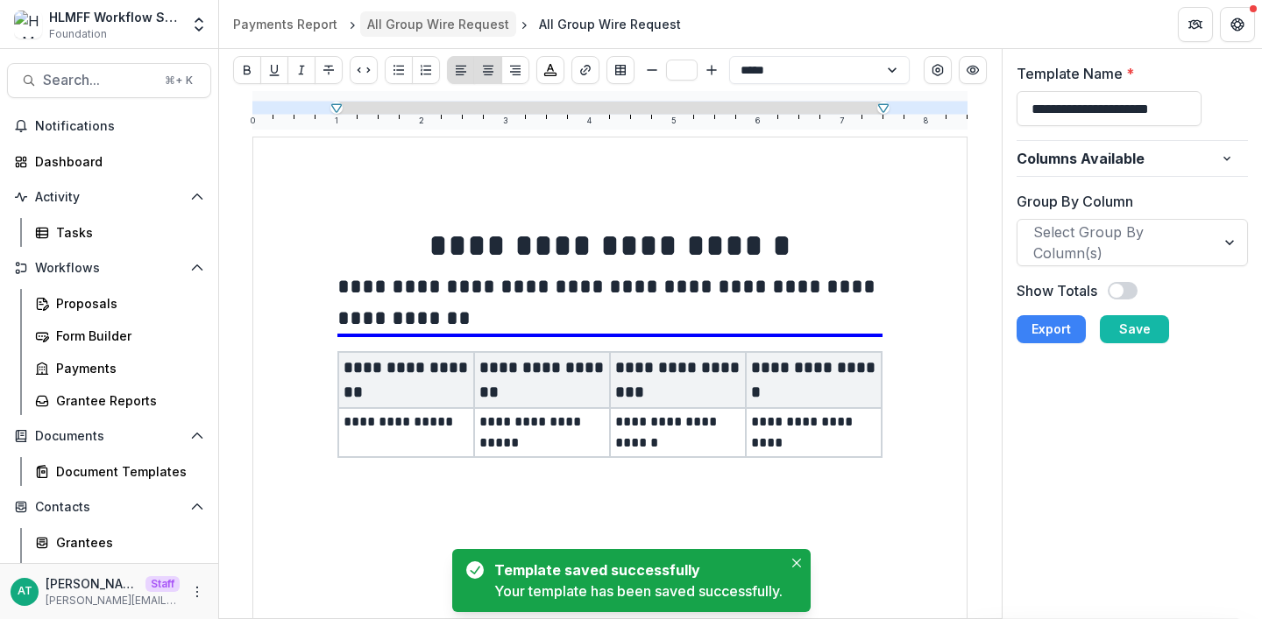
click at [416, 30] on div "All Group Wire Request" at bounding box center [438, 24] width 142 height 18
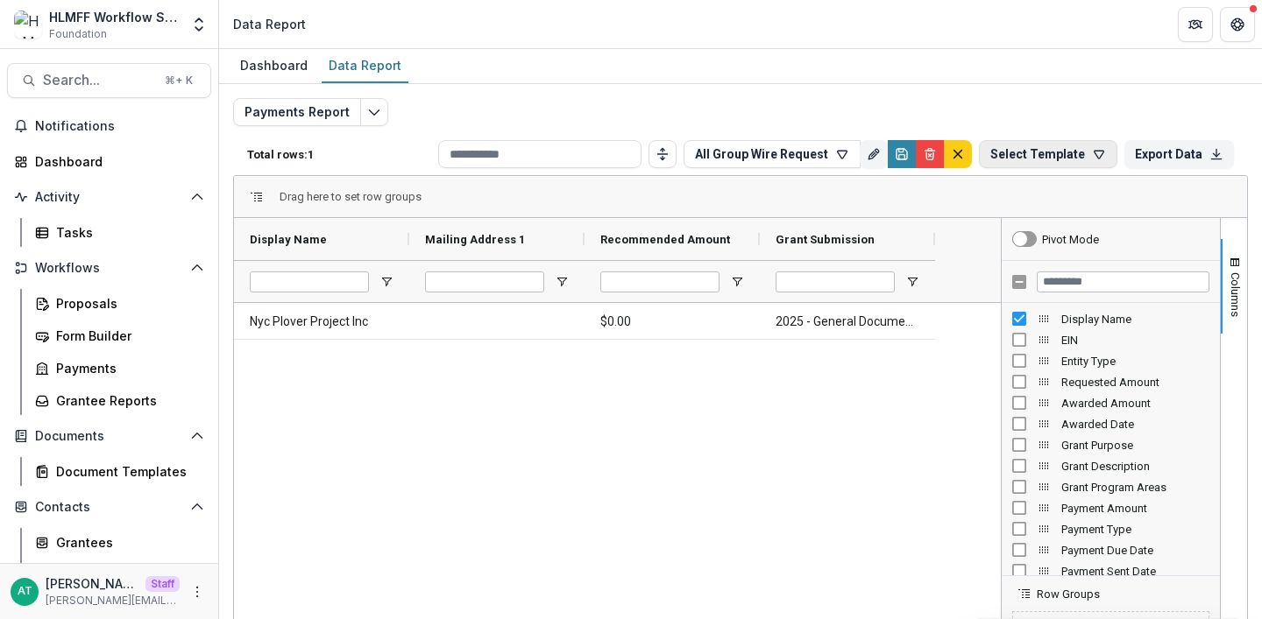
click at [1049, 146] on button "Select Template" at bounding box center [1048, 154] width 138 height 28
click at [924, 66] on div "Dashboard Data Report" at bounding box center [740, 66] width 1043 height 35
click at [95, 314] on link "Proposals" at bounding box center [119, 303] width 183 height 29
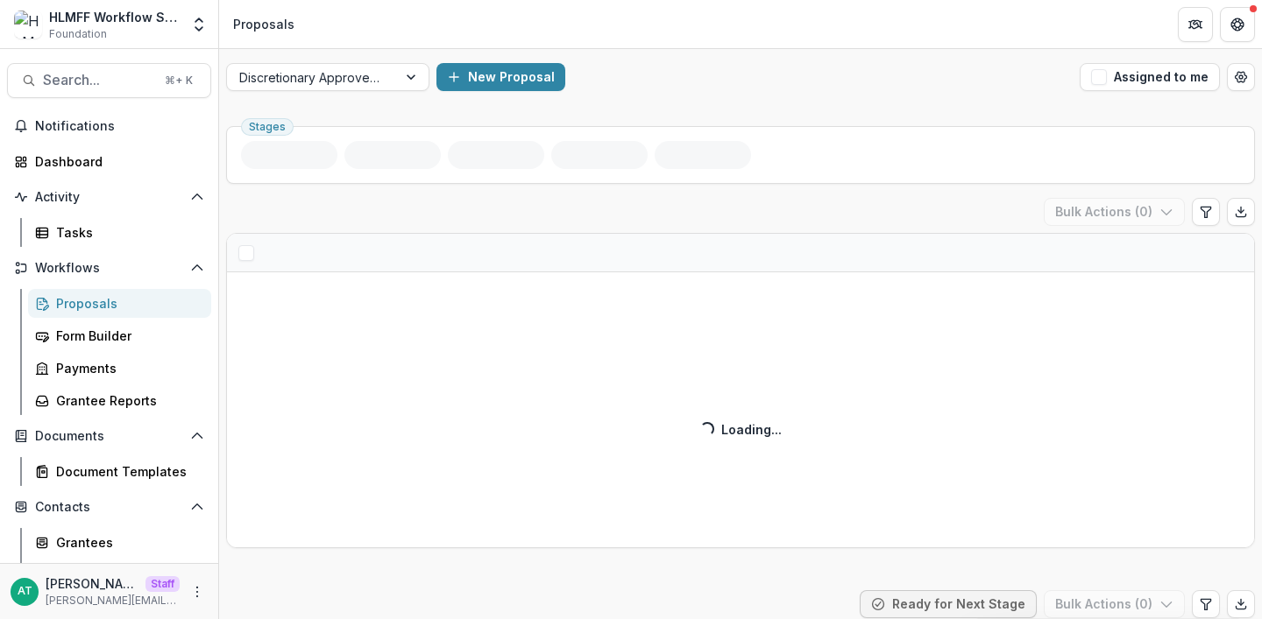
scroll to position [130, 0]
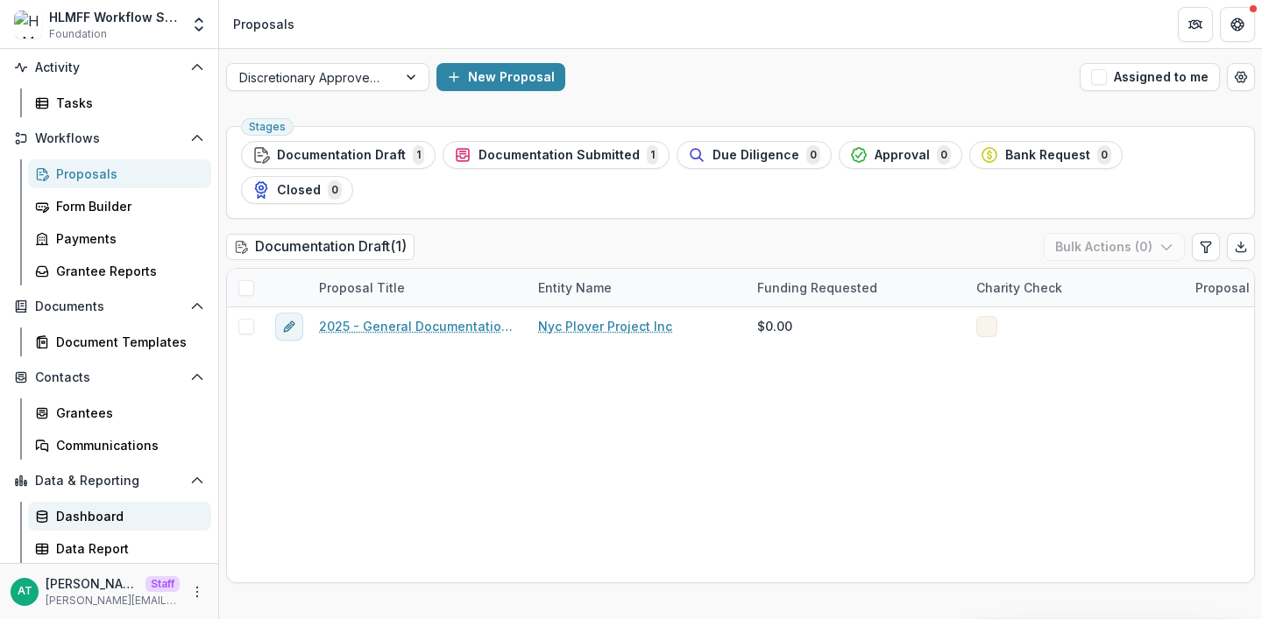
click at [88, 512] on div "Dashboard" at bounding box center [126, 516] width 141 height 18
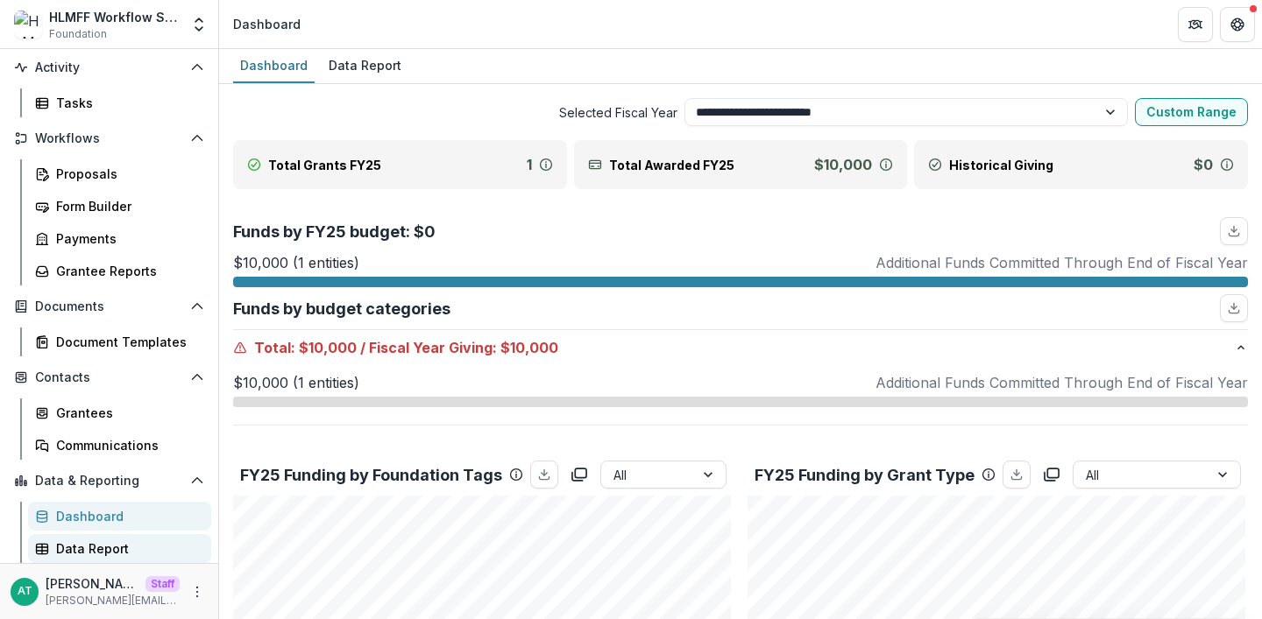
click at [92, 543] on div "Data Report" at bounding box center [126, 549] width 141 height 18
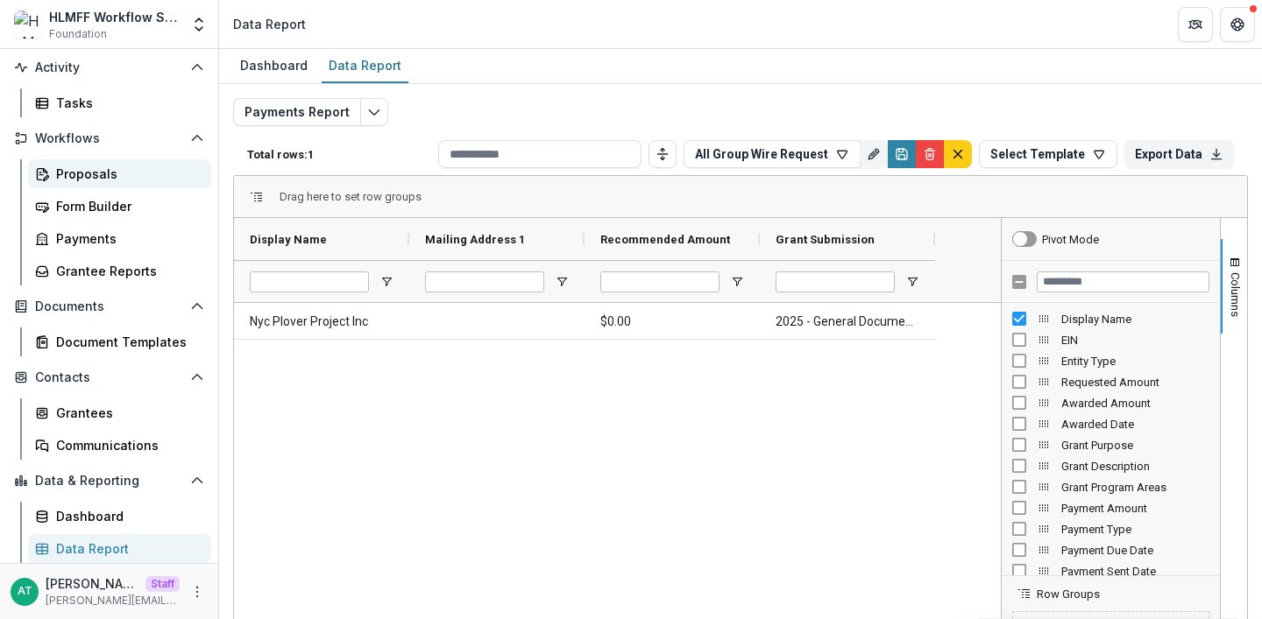
click at [81, 165] on div "Proposals" at bounding box center [126, 174] width 141 height 18
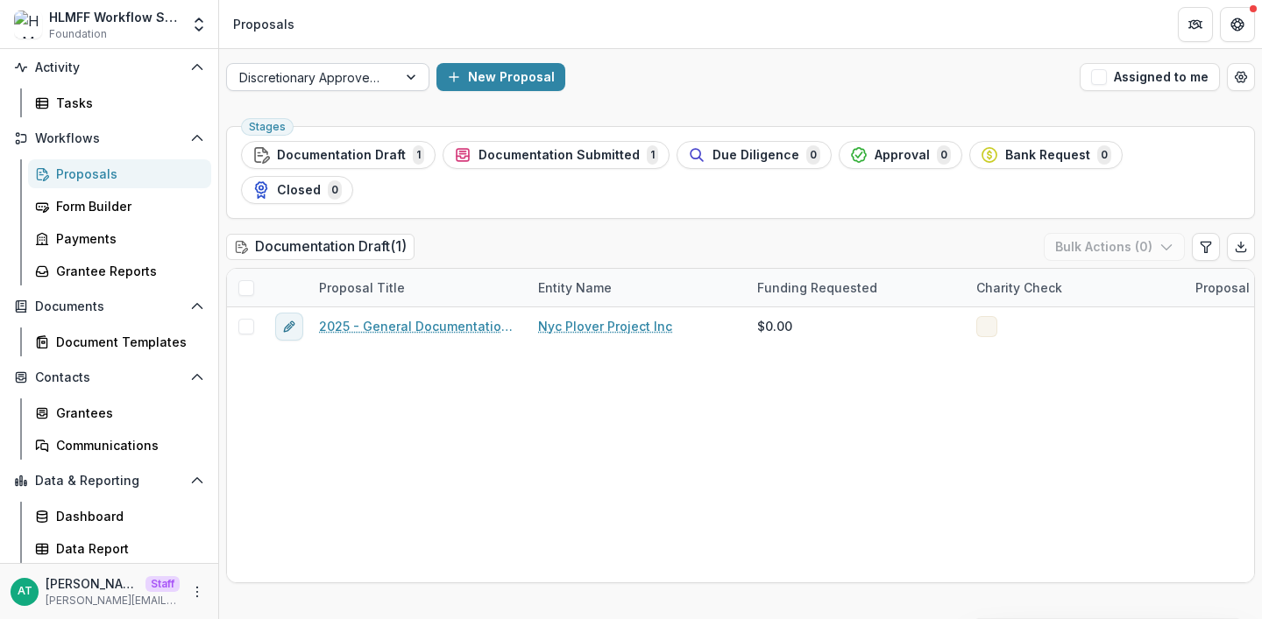
click at [278, 80] on div at bounding box center [311, 78] width 145 height 22
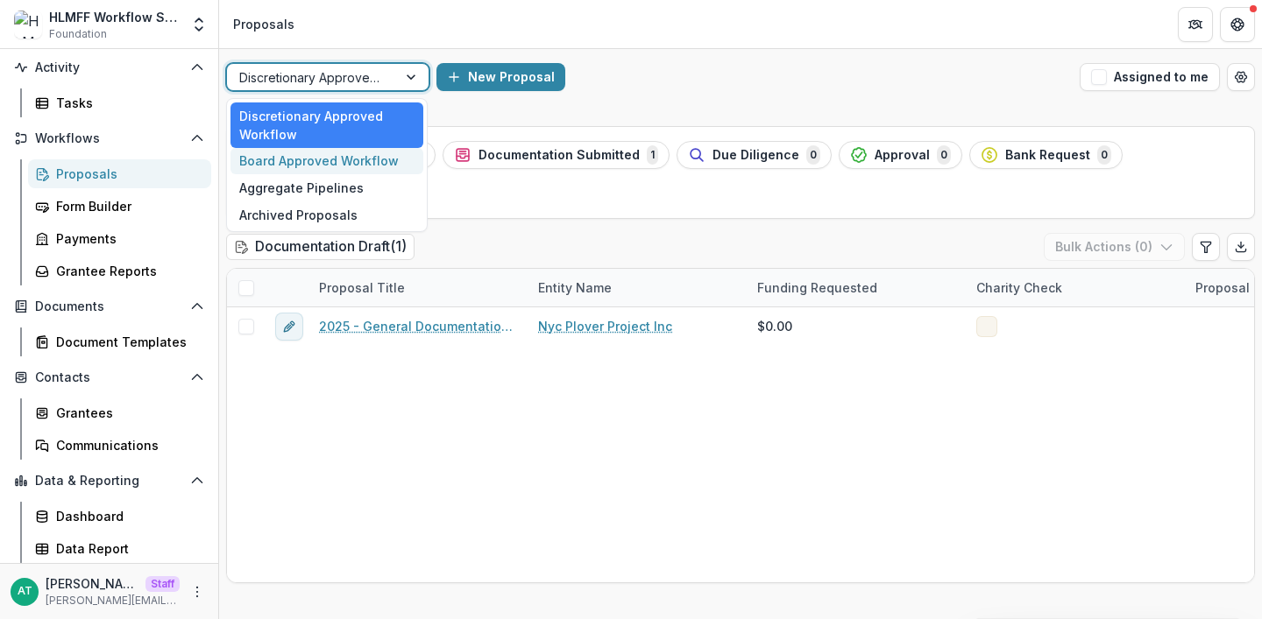
click at [276, 164] on div "Board Approved Workflow" at bounding box center [326, 161] width 193 height 27
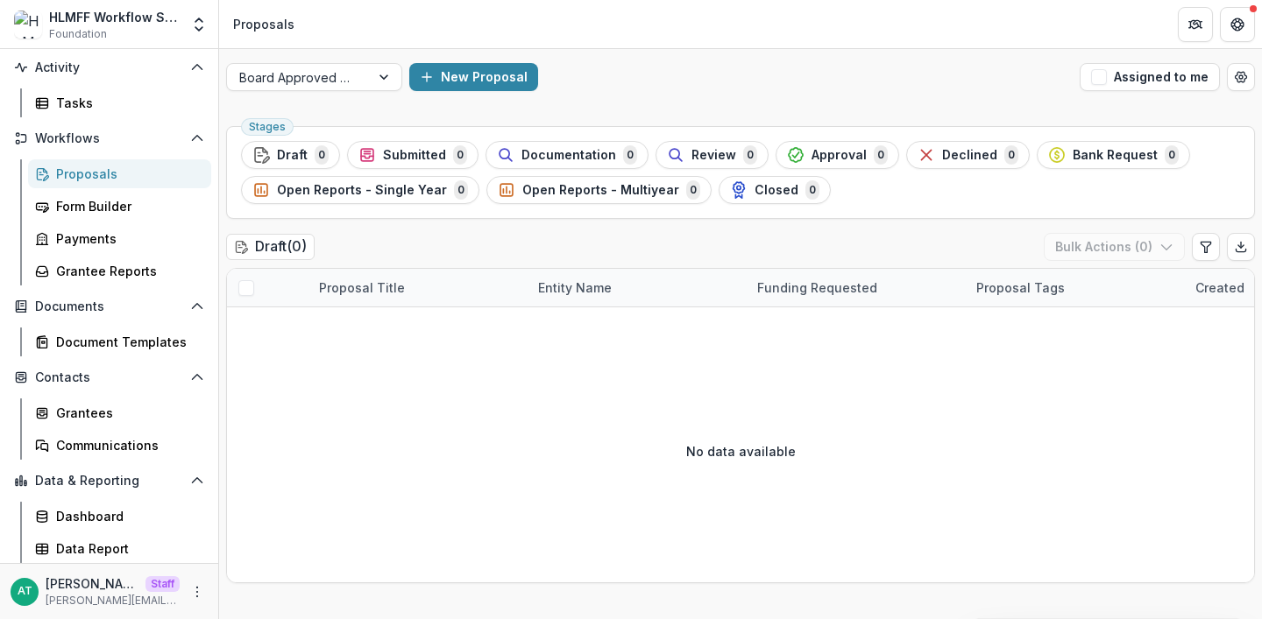
click at [350, 96] on div "Board Approved Workflow New Proposal Assigned to me" at bounding box center [740, 77] width 1043 height 56
click at [338, 82] on div at bounding box center [298, 78] width 118 height 22
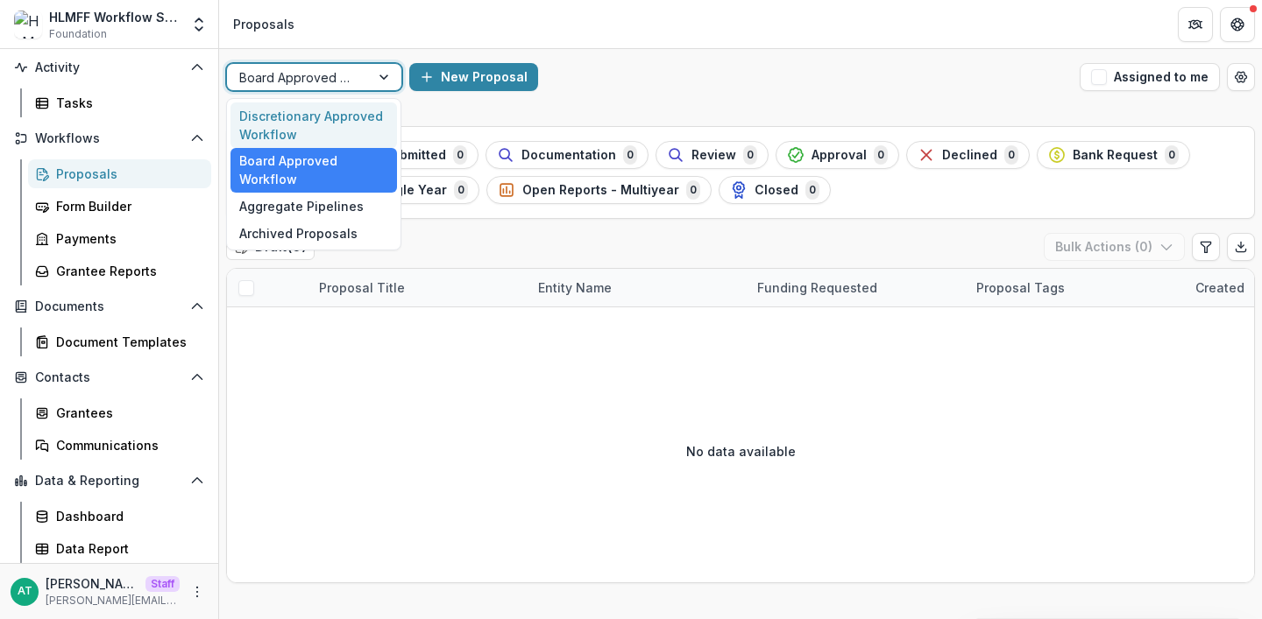
click at [337, 117] on div "Discretionary Approved Workflow" at bounding box center [313, 126] width 166 height 46
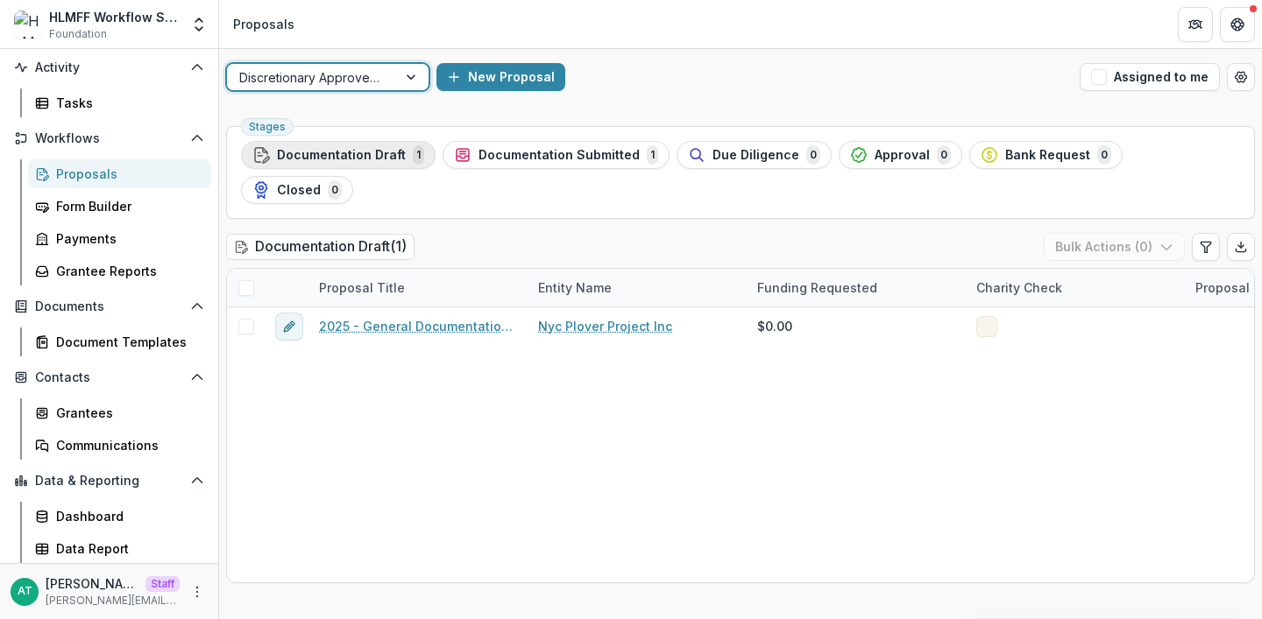
click at [405, 151] on div "Documentation Draft 1" at bounding box center [338, 154] width 172 height 19
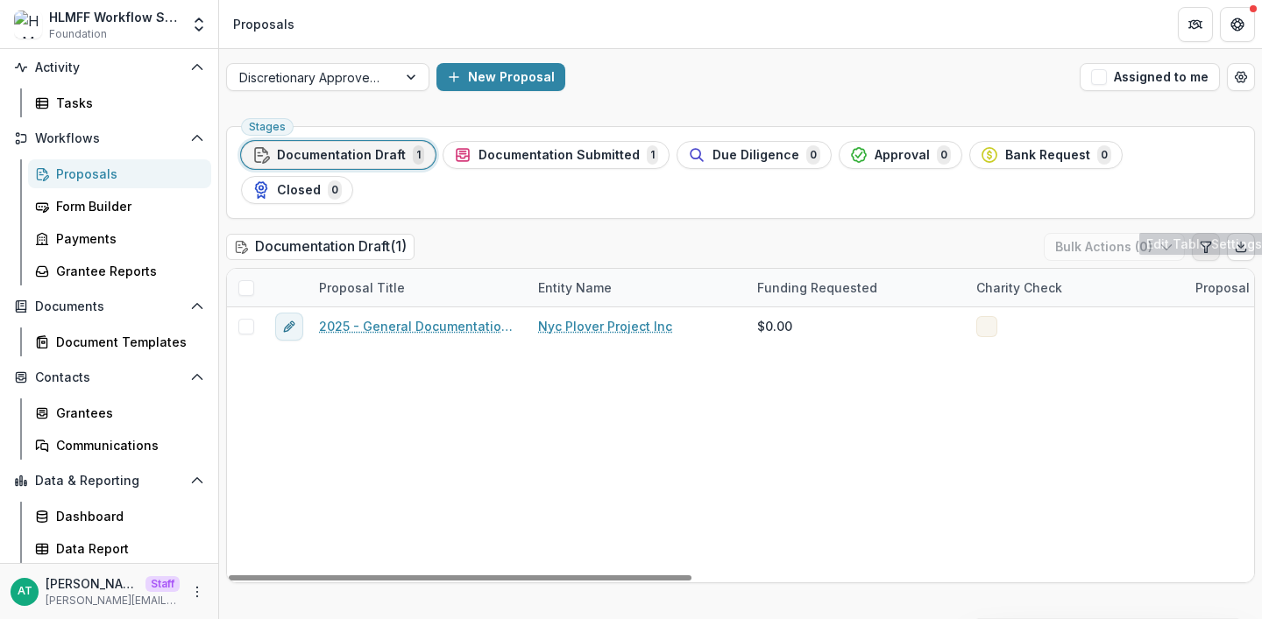
click at [1207, 233] on button "Edit table settings" at bounding box center [1206, 247] width 28 height 28
select select "******"
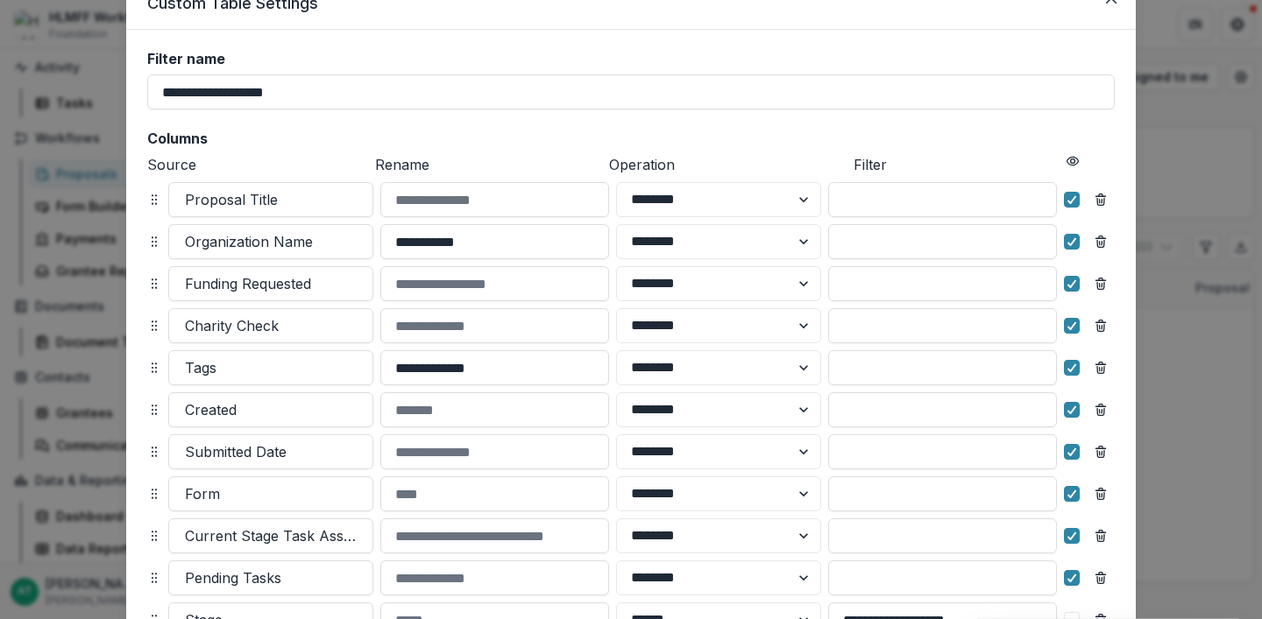
scroll to position [78, 0]
click at [1098, 324] on icon "Remove column" at bounding box center [1100, 327] width 14 height 14
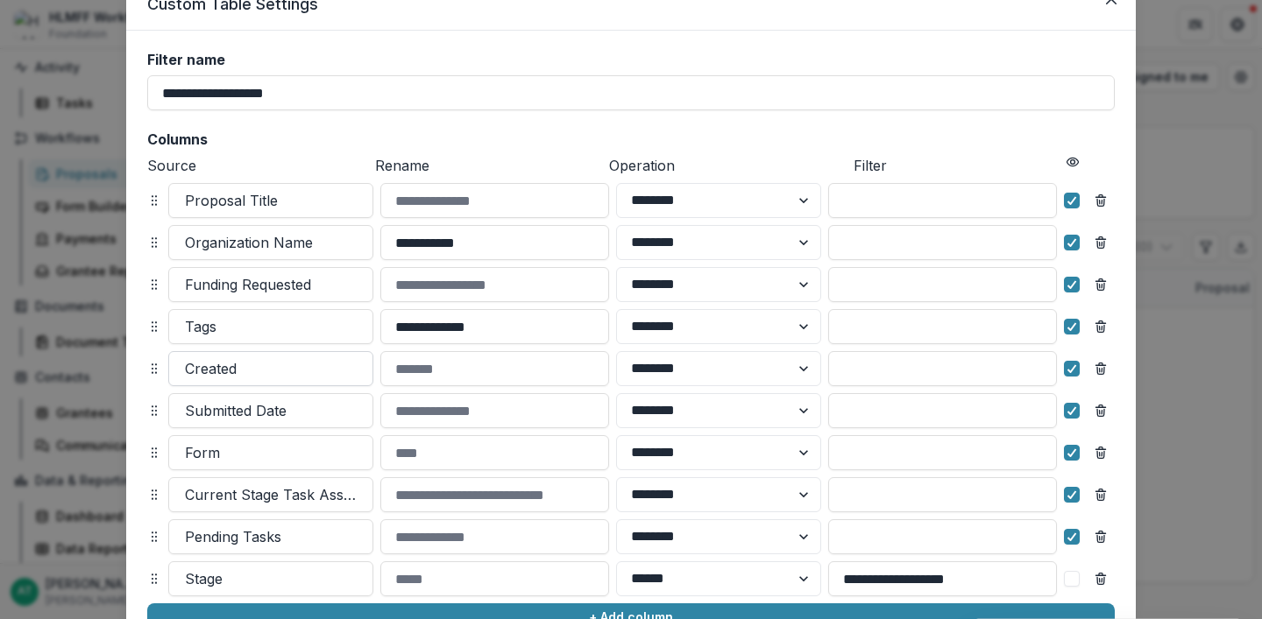
click at [232, 362] on div at bounding box center [271, 369] width 172 height 25
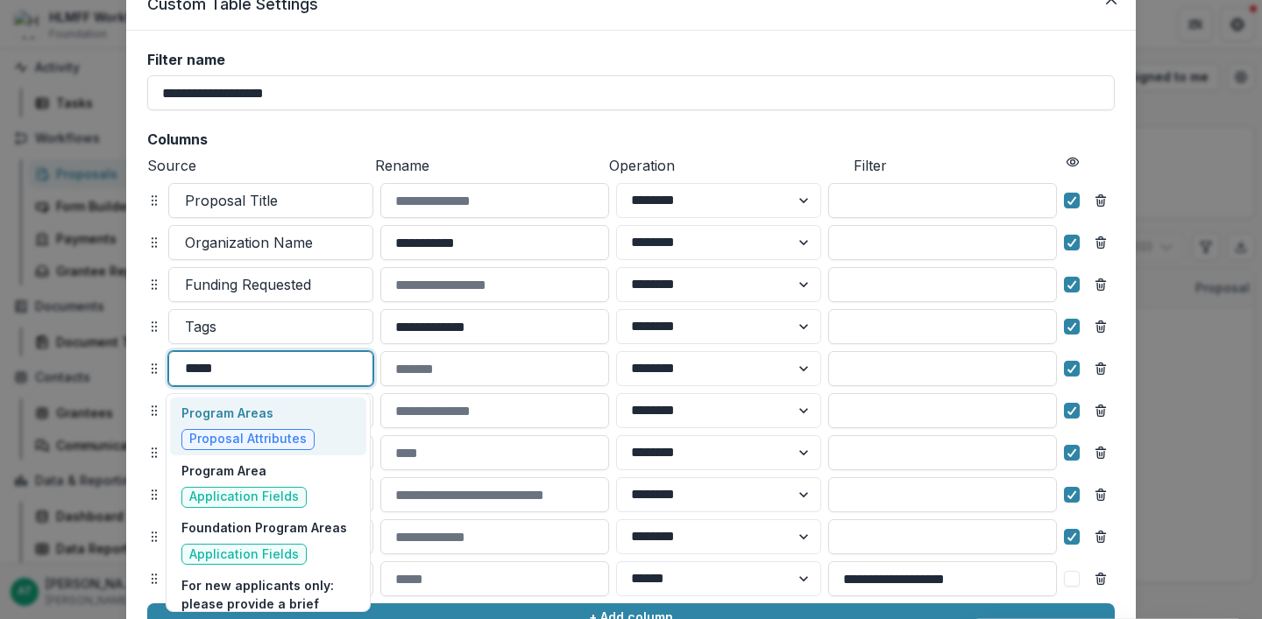
type input "******"
click at [247, 414] on p "Program Areas" at bounding box center [247, 413] width 133 height 18
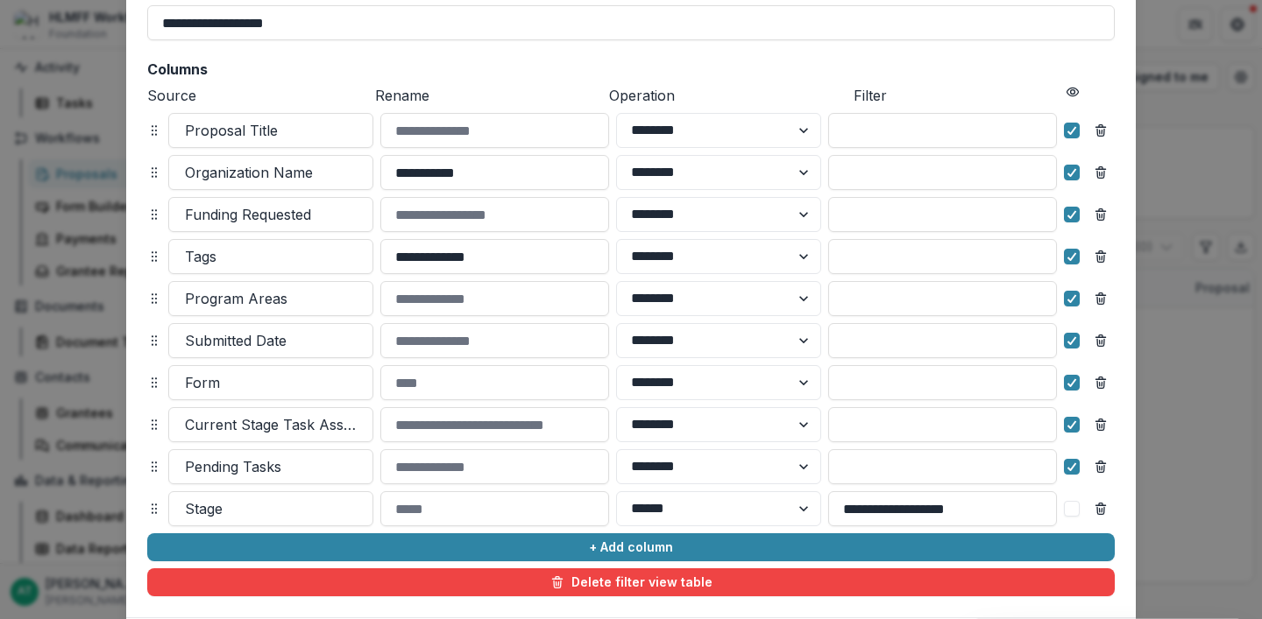
scroll to position [147, 0]
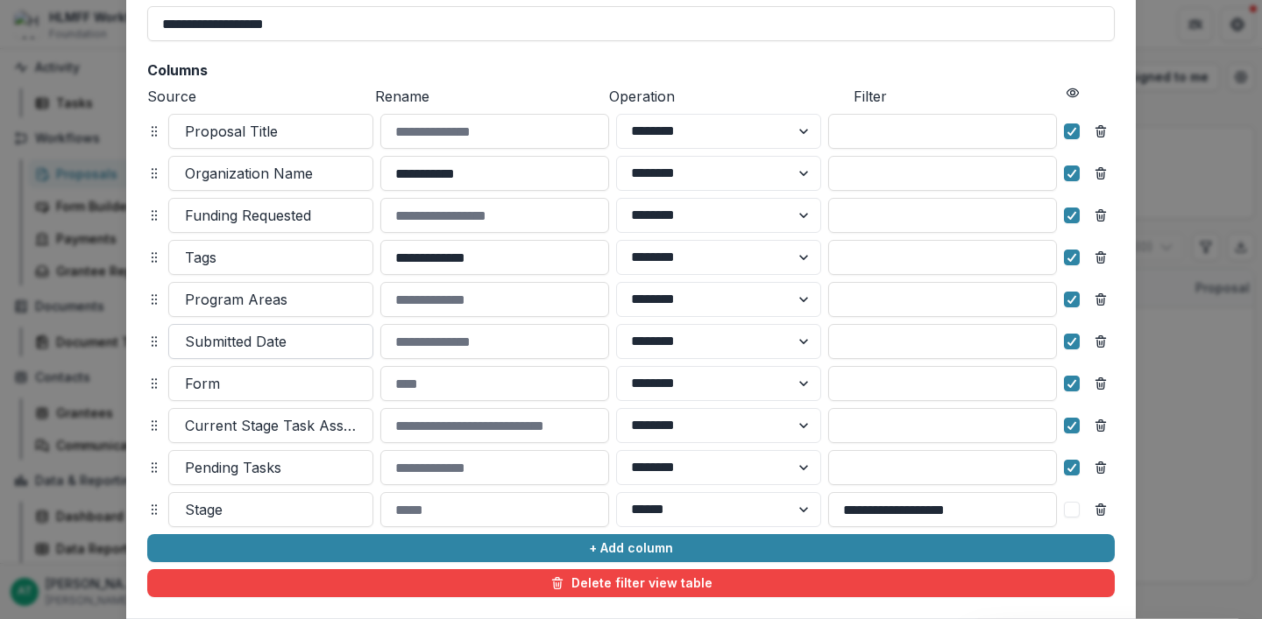
click at [262, 346] on div at bounding box center [271, 341] width 172 height 25
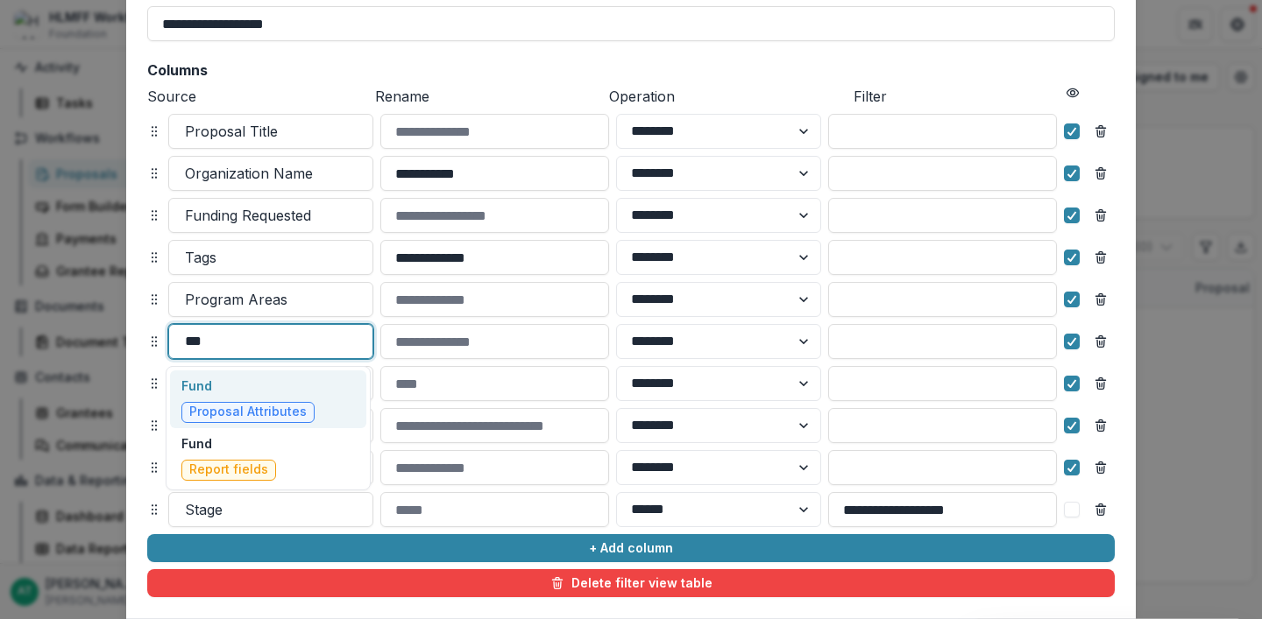
type input "****"
click at [262, 385] on p "Fund" at bounding box center [247, 386] width 133 height 18
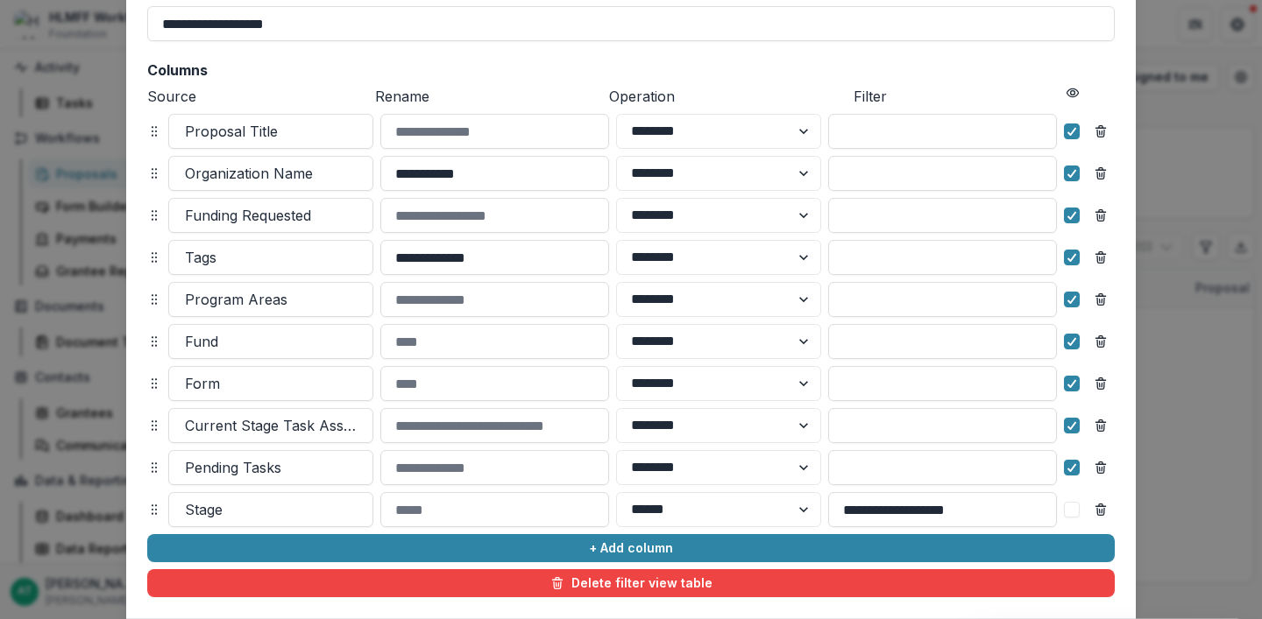
scroll to position [259, 0]
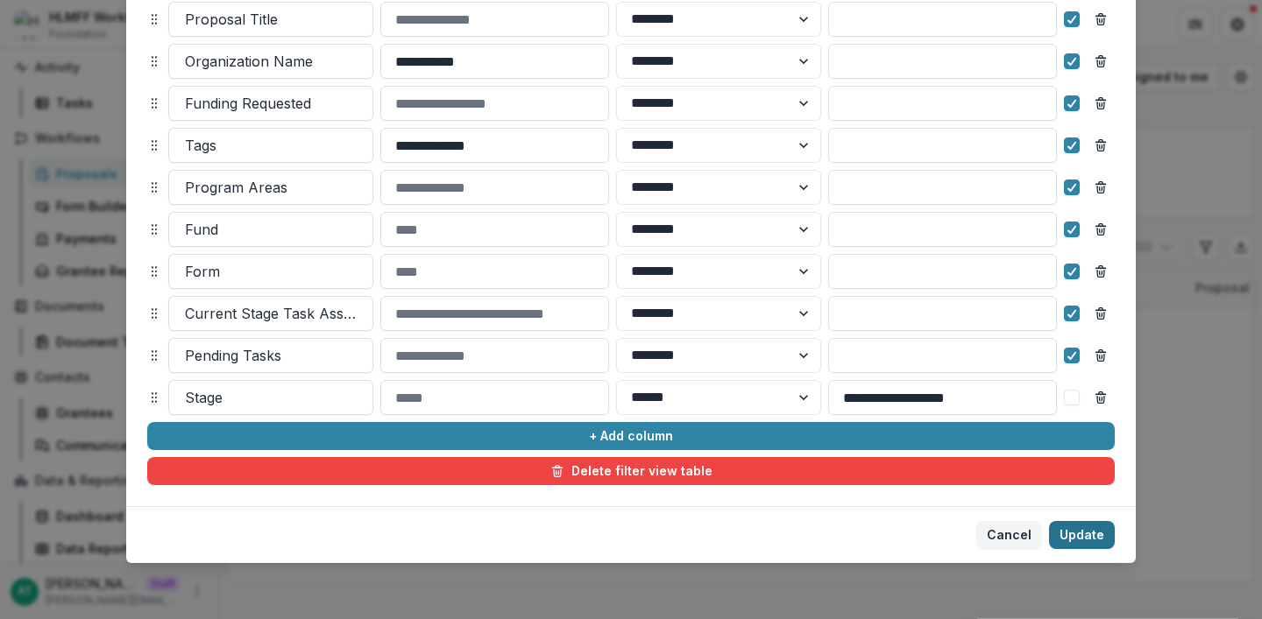
click at [1086, 528] on button "Update" at bounding box center [1082, 535] width 66 height 28
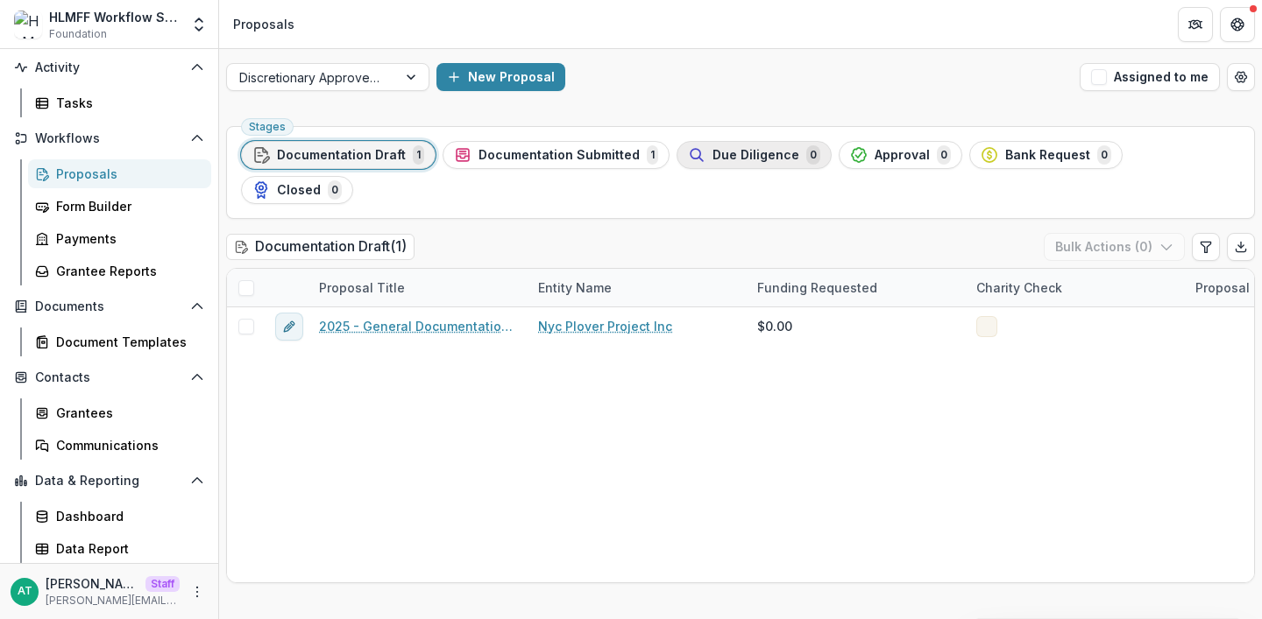
click at [739, 155] on span "Due Diligence" at bounding box center [755, 155] width 87 height 15
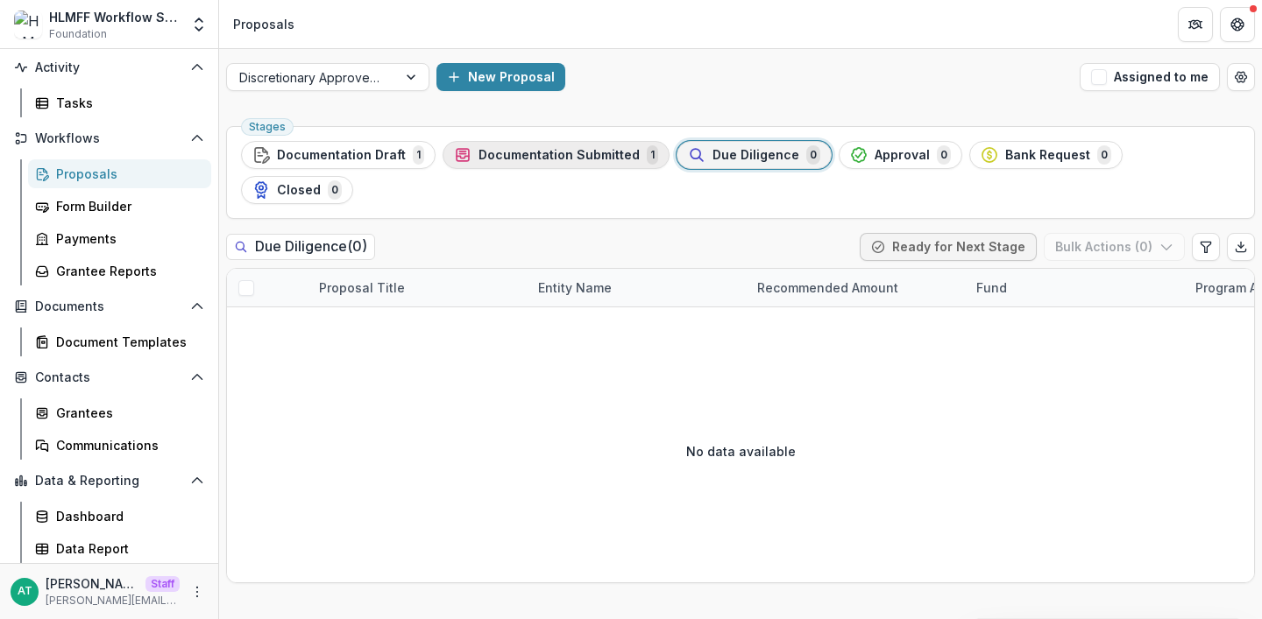
click at [580, 151] on span "Documentation Submitted" at bounding box center [558, 155] width 161 height 15
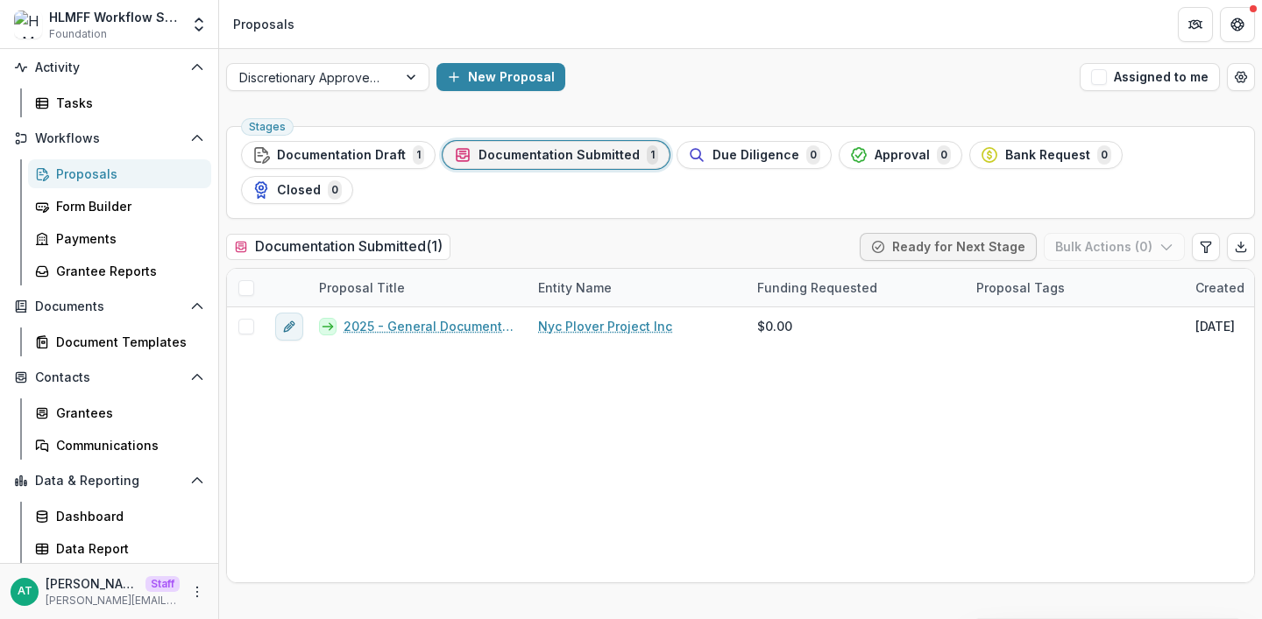
click at [1189, 233] on div "Ready for Next Stage Bulk Actions ( 0 )" at bounding box center [1057, 247] width 395 height 28
click at [1209, 240] on icon "Edit table settings" at bounding box center [1206, 247] width 14 height 14
select select "******"
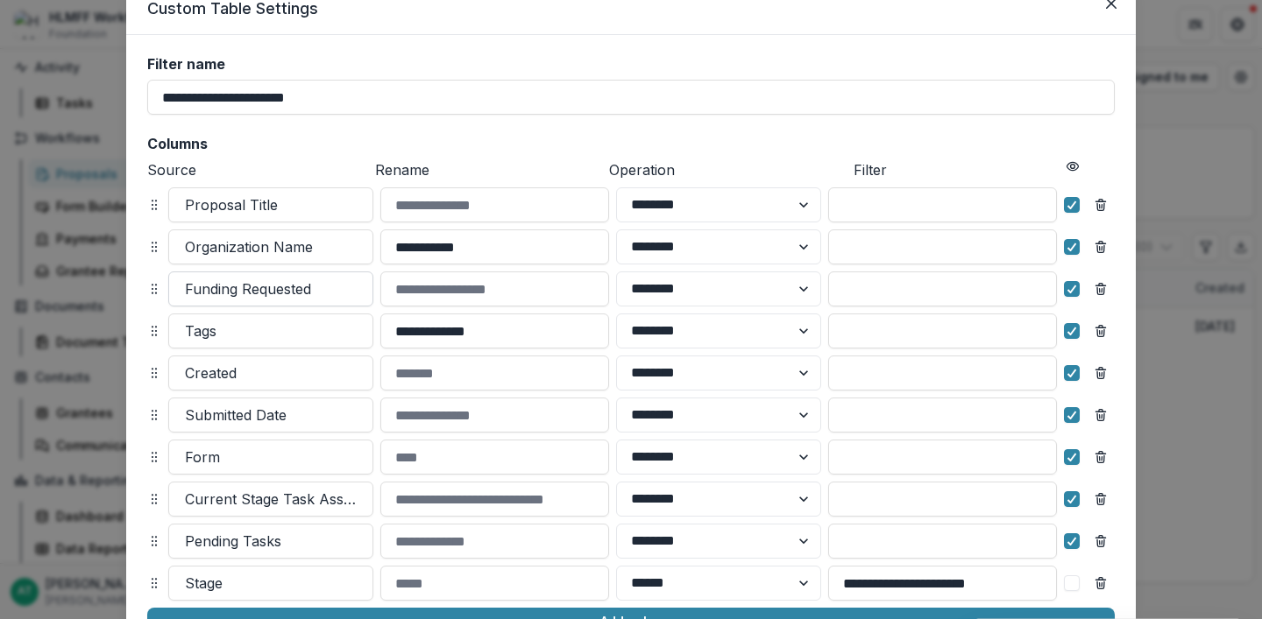
scroll to position [82, 0]
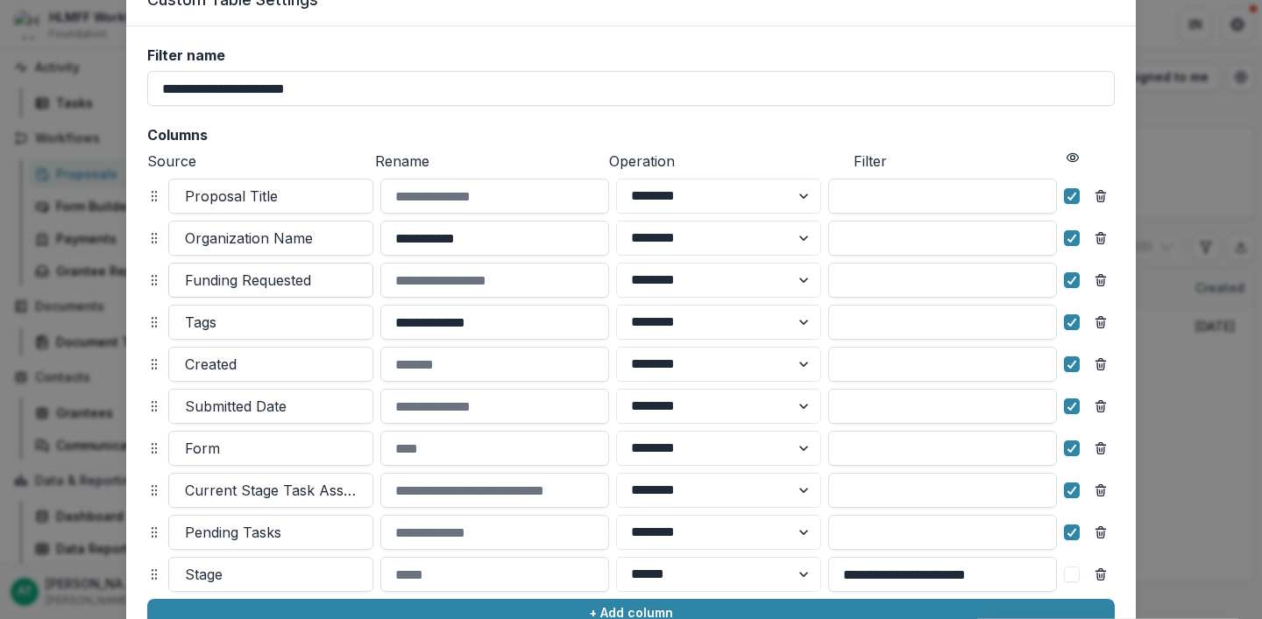
click at [228, 286] on div at bounding box center [271, 280] width 172 height 25
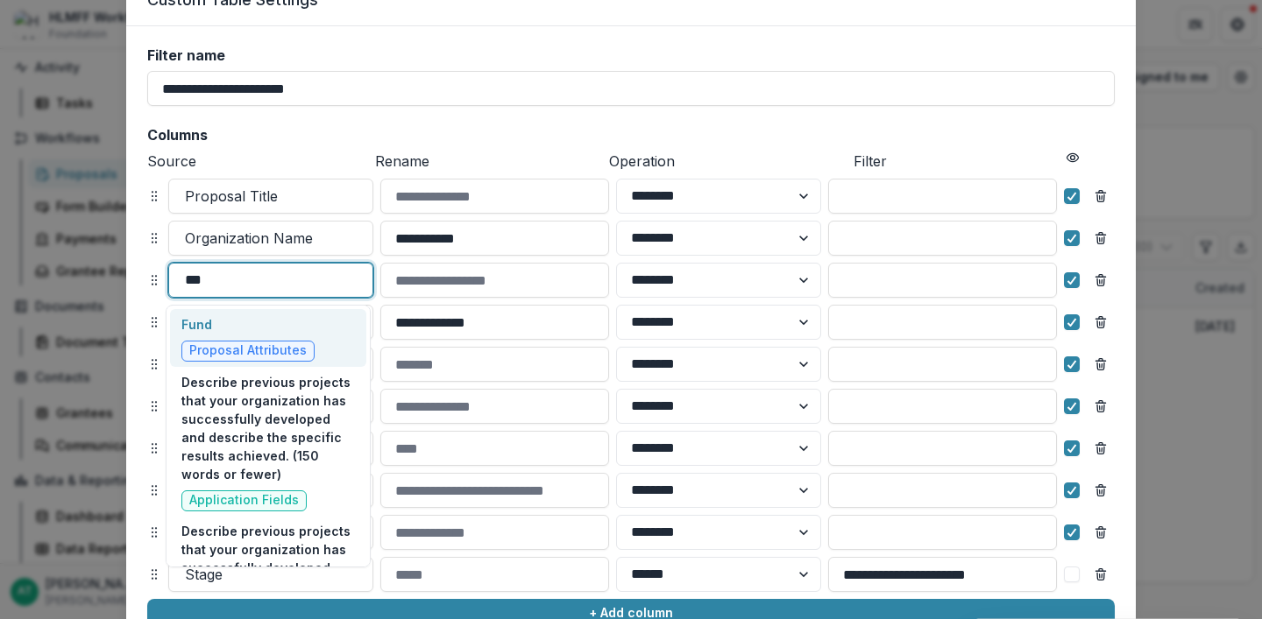
type input "****"
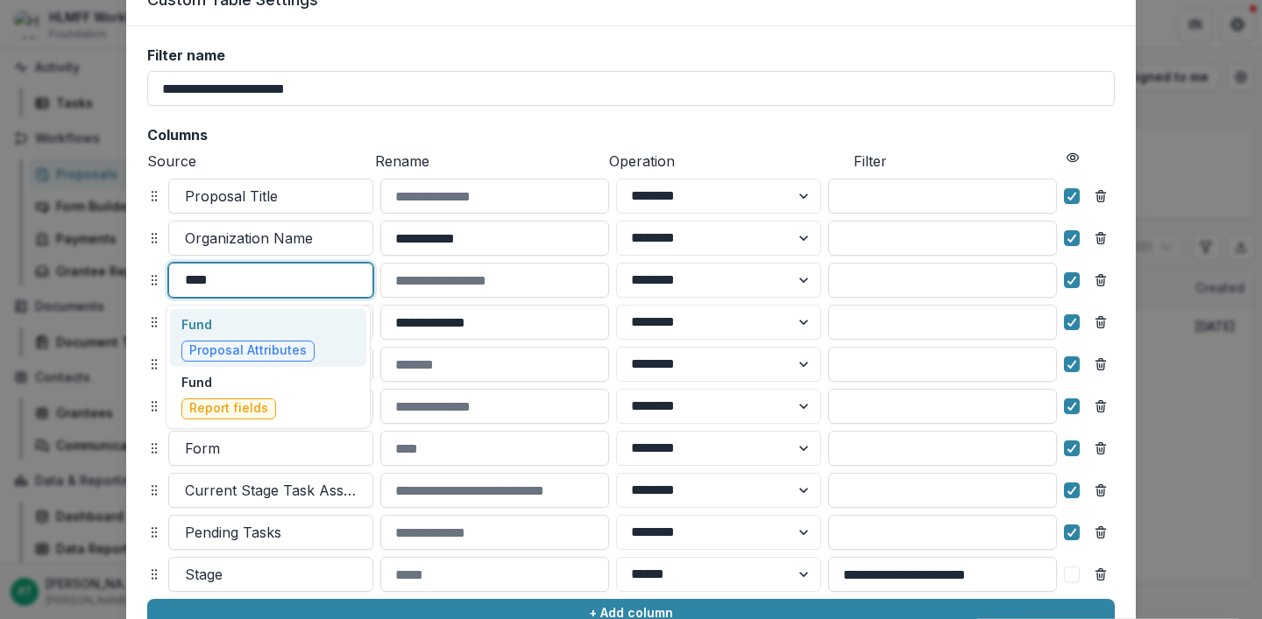
click at [242, 330] on p "Fund" at bounding box center [247, 324] width 133 height 18
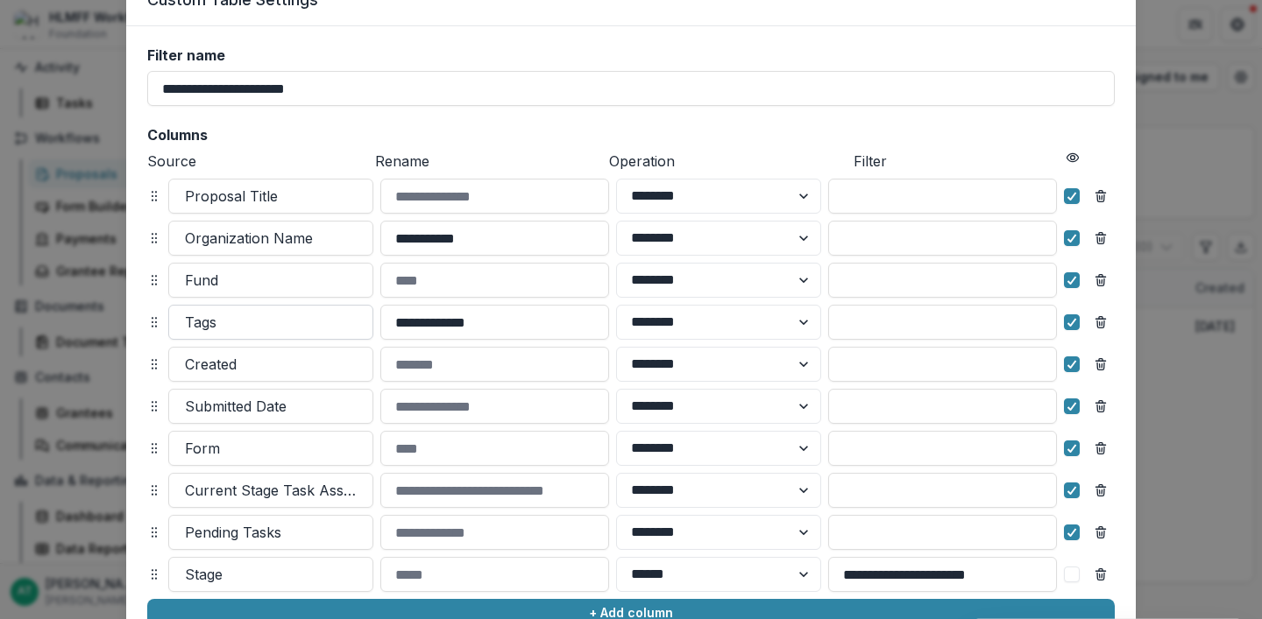
click at [227, 332] on div at bounding box center [271, 322] width 172 height 25
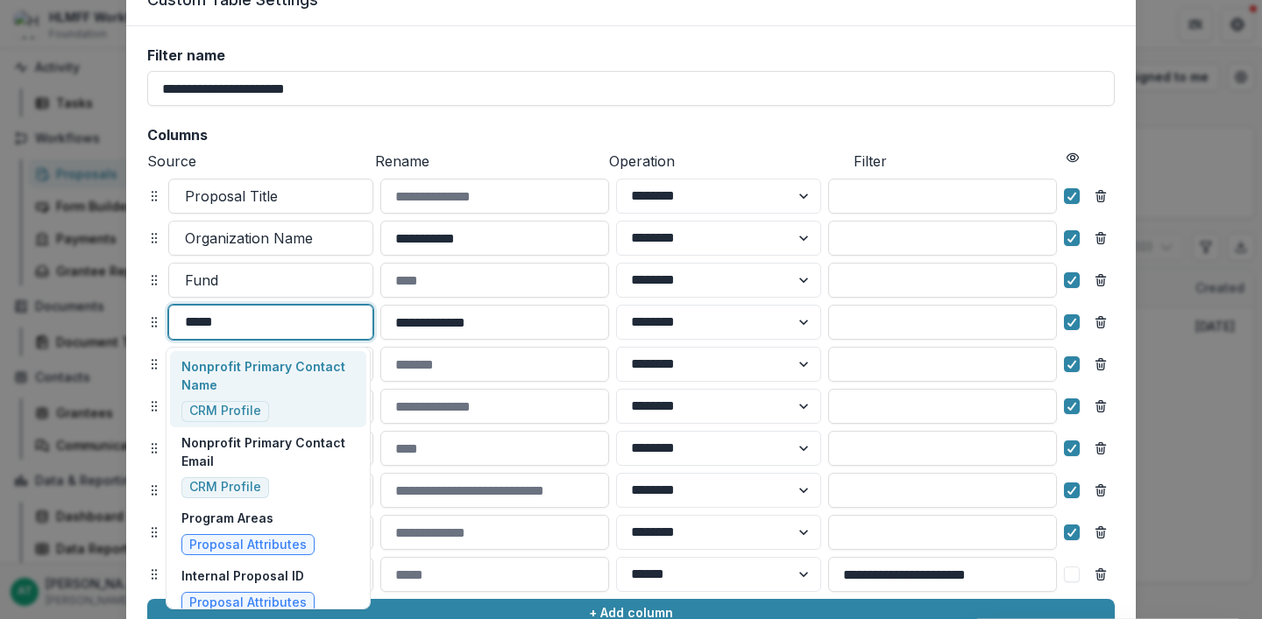
type input "******"
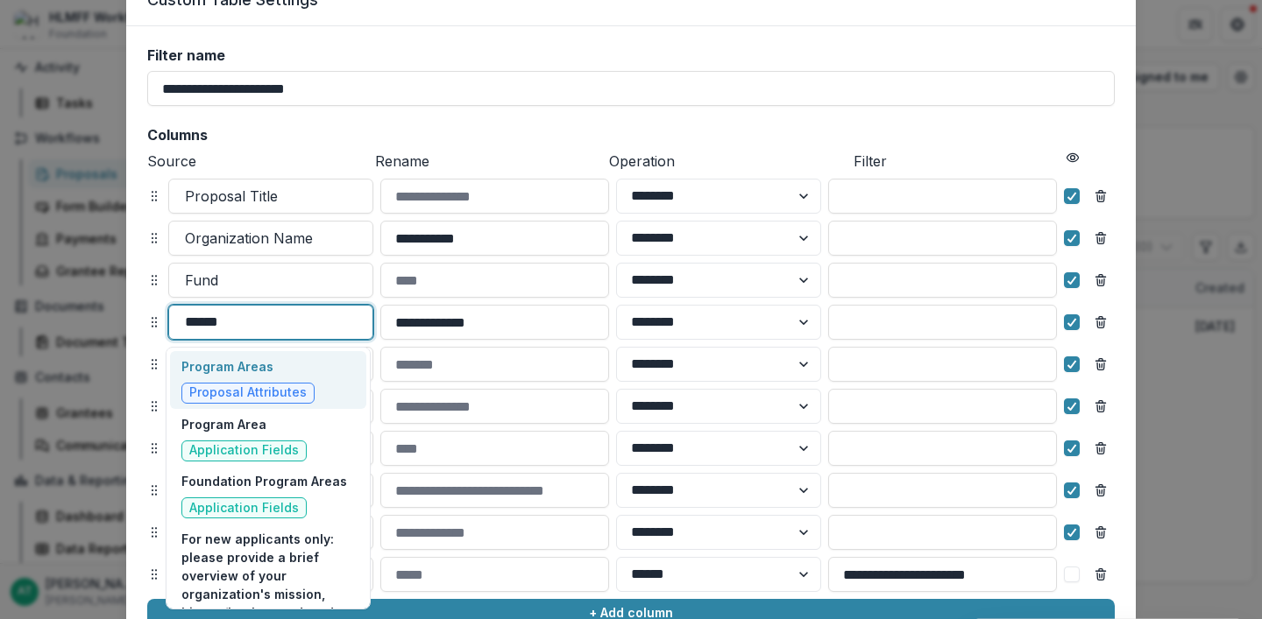
click at [243, 366] on p "Program Areas" at bounding box center [247, 366] width 133 height 18
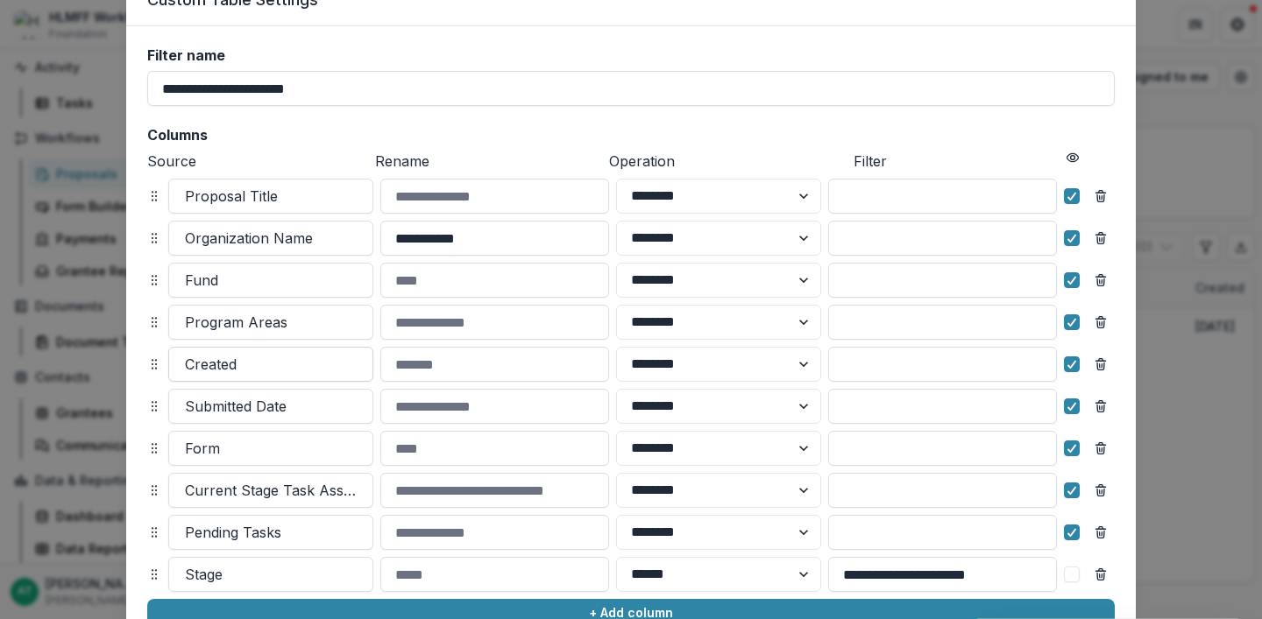
click at [242, 369] on div at bounding box center [271, 364] width 172 height 25
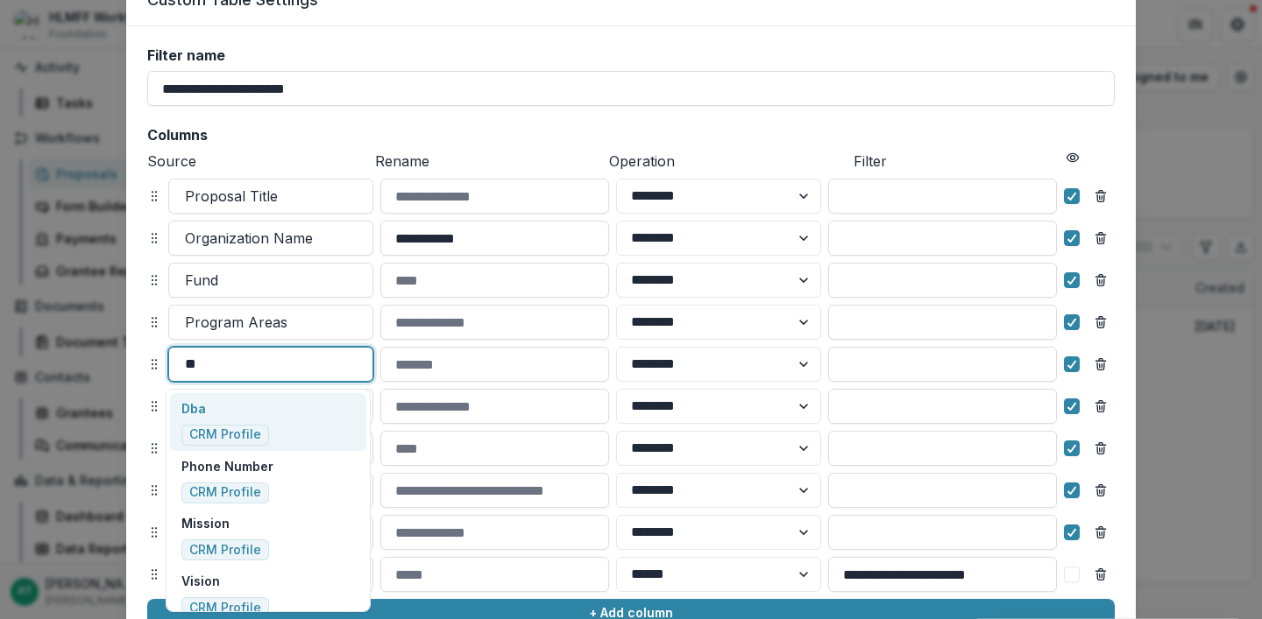
type input "***"
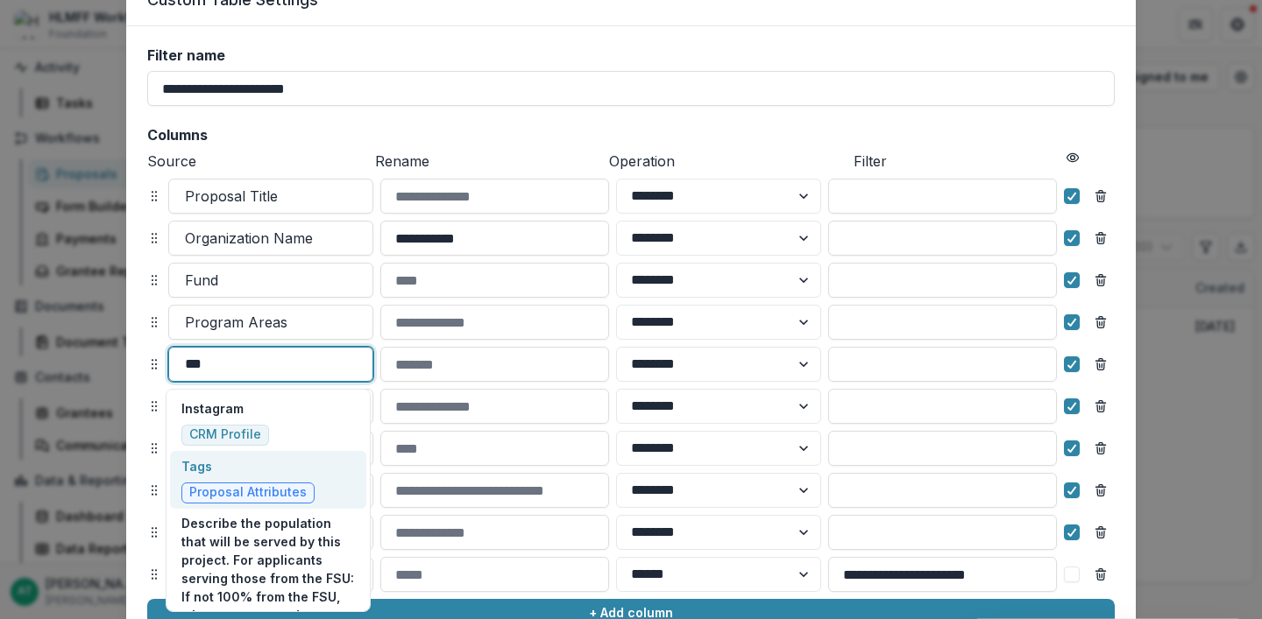
click at [219, 464] on p "Tags" at bounding box center [247, 466] width 133 height 18
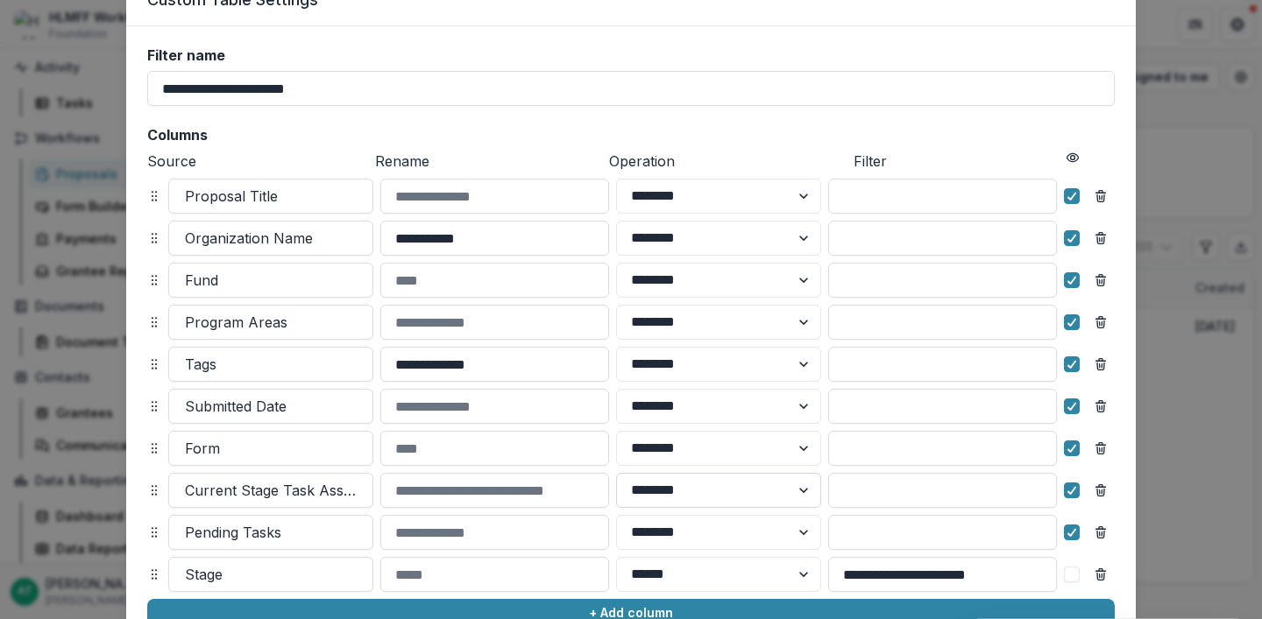
scroll to position [259, 0]
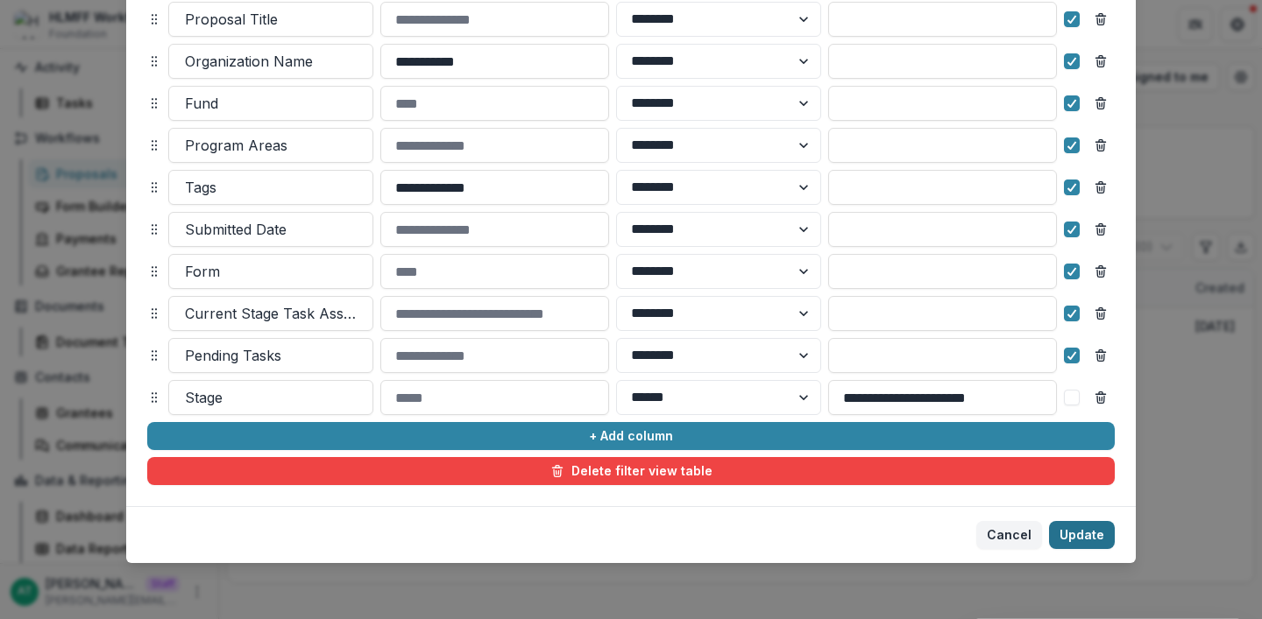
click at [1078, 538] on button "Update" at bounding box center [1082, 535] width 66 height 28
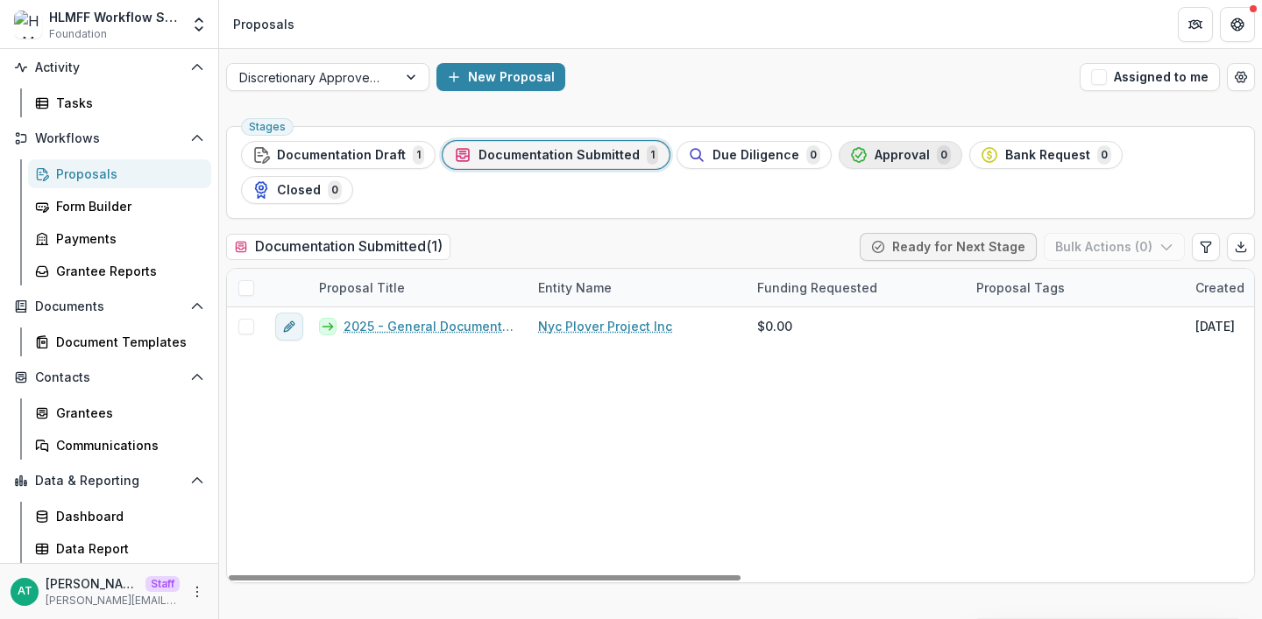
click at [874, 159] on span "Approval" at bounding box center [901, 155] width 55 height 15
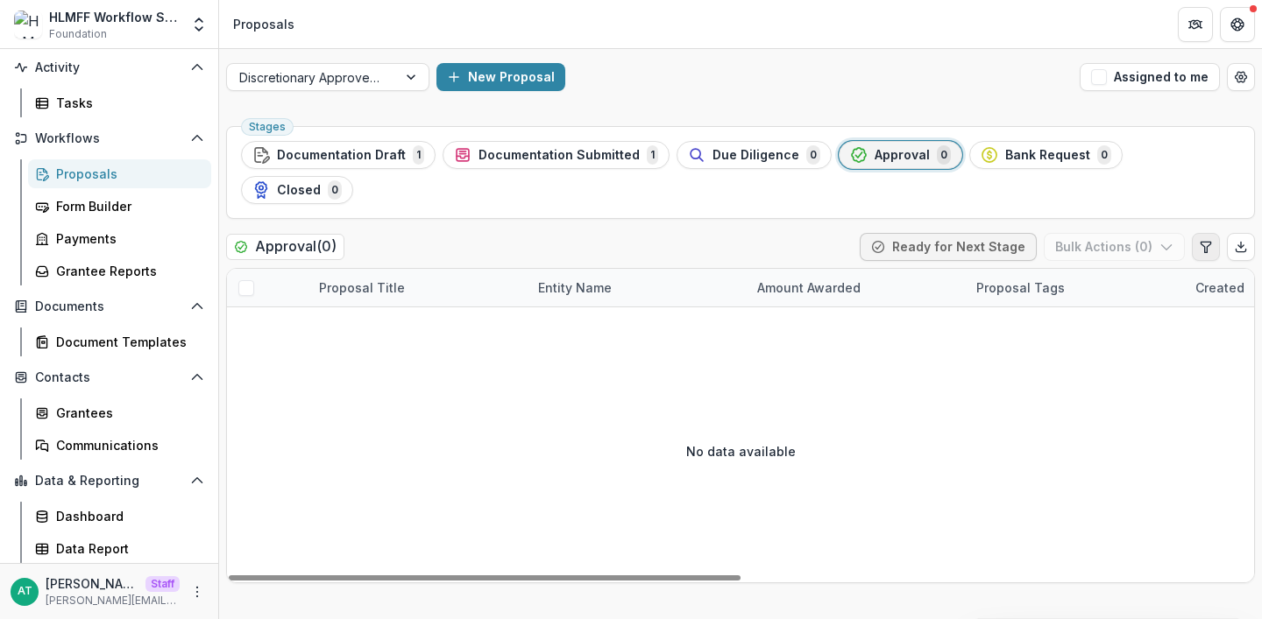
click at [1204, 242] on icon "Edit table settings" at bounding box center [1205, 247] width 10 height 11
select select "******"
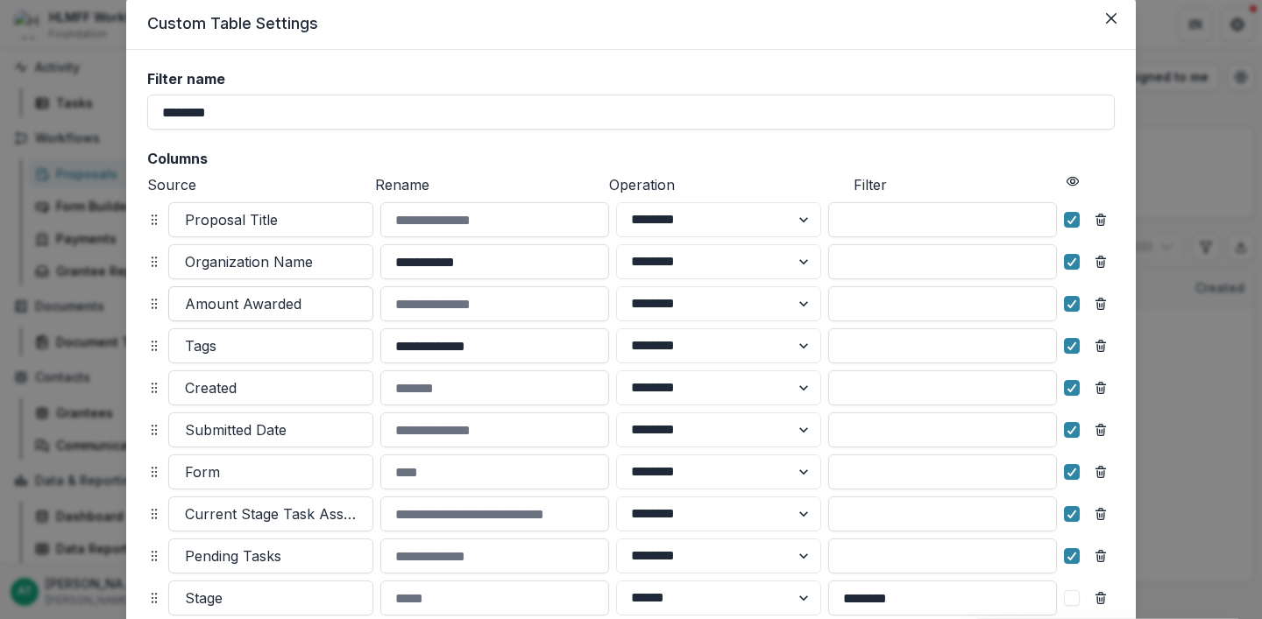
scroll to position [63, 0]
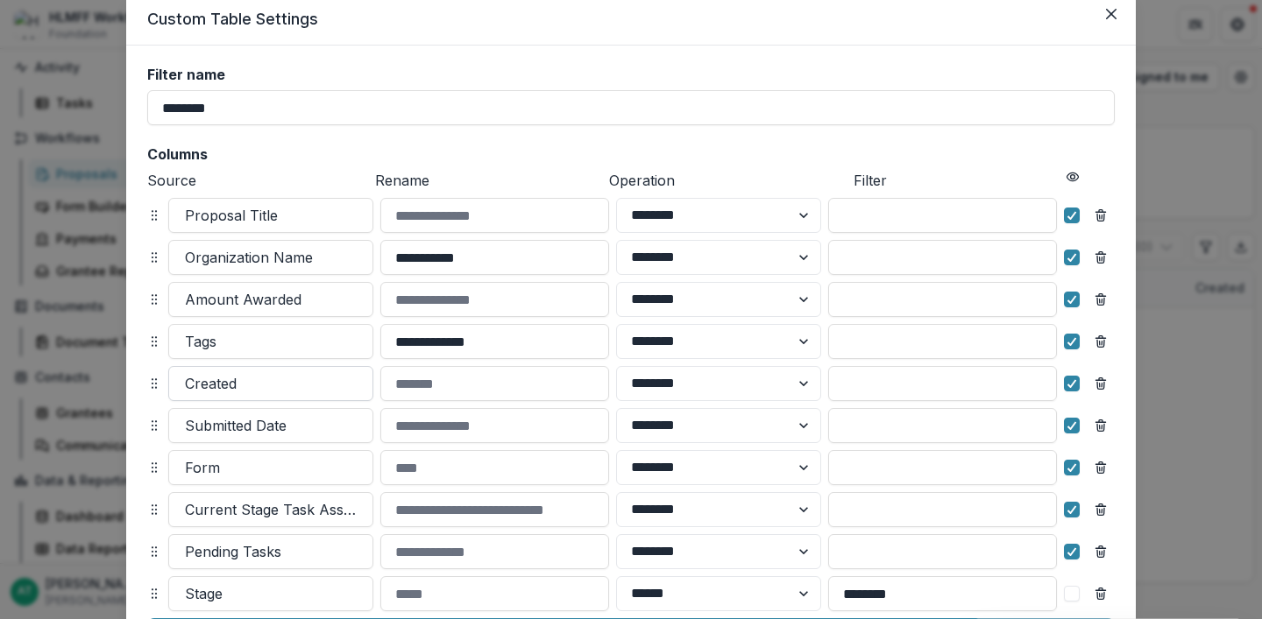
click at [244, 395] on div at bounding box center [271, 383] width 172 height 25
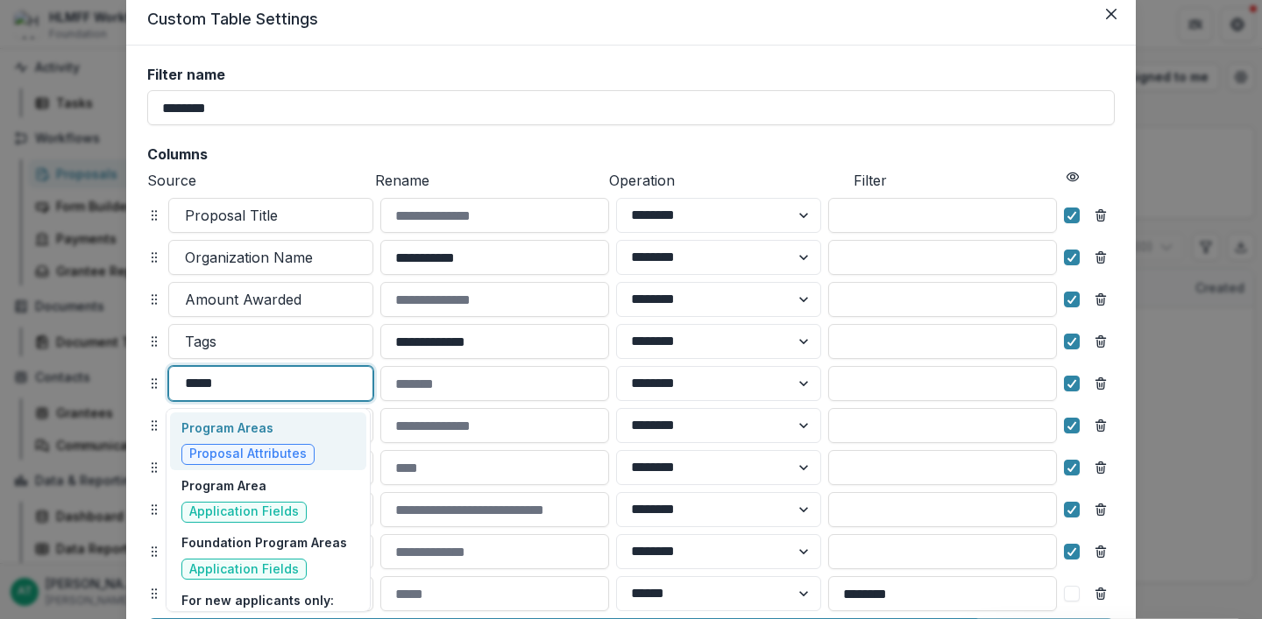
type input "******"
click at [244, 439] on div "Program Areas Proposal Attributes" at bounding box center [247, 442] width 133 height 46
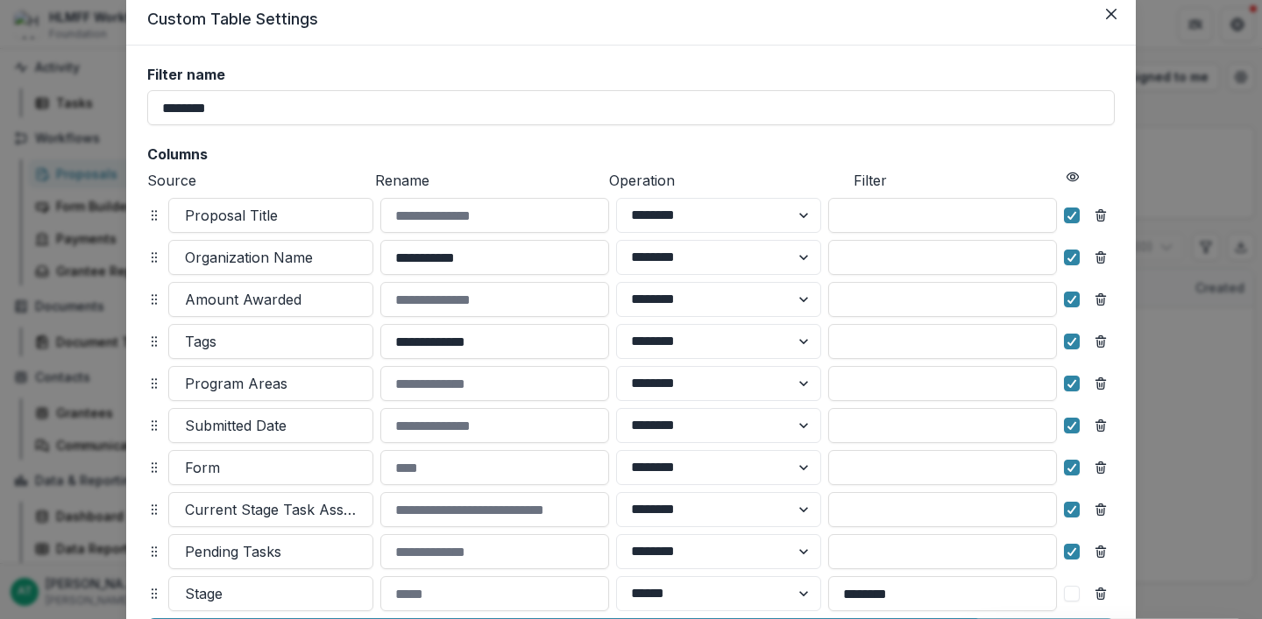
scroll to position [76, 0]
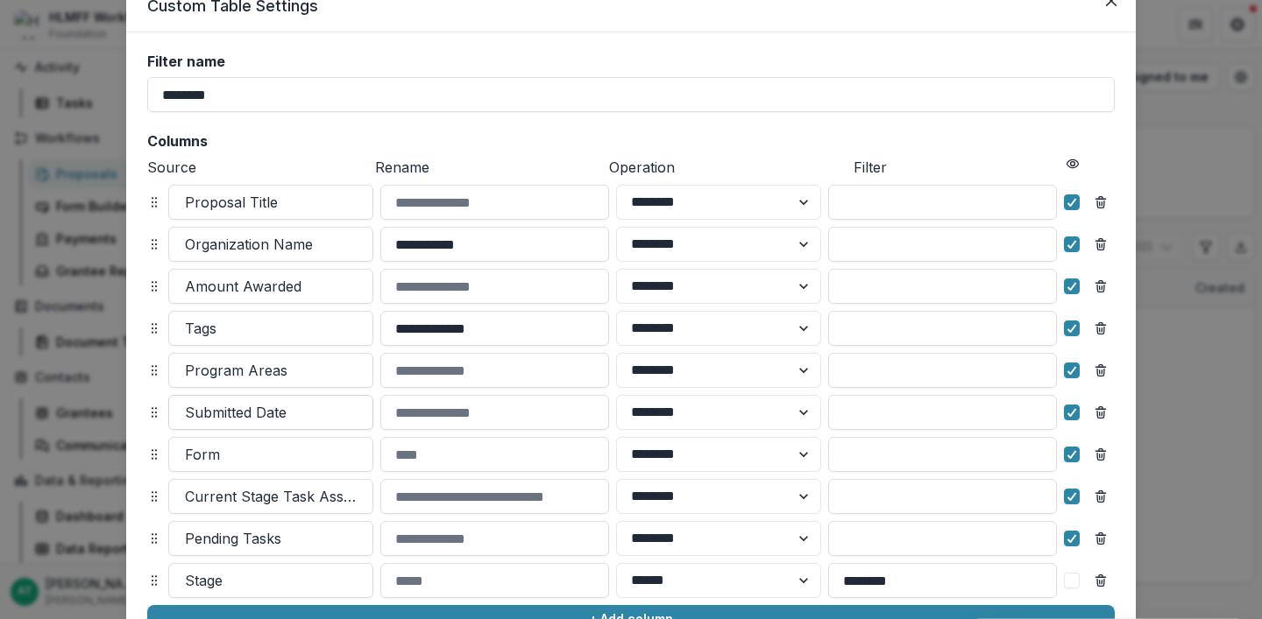
click at [224, 417] on div at bounding box center [271, 412] width 172 height 25
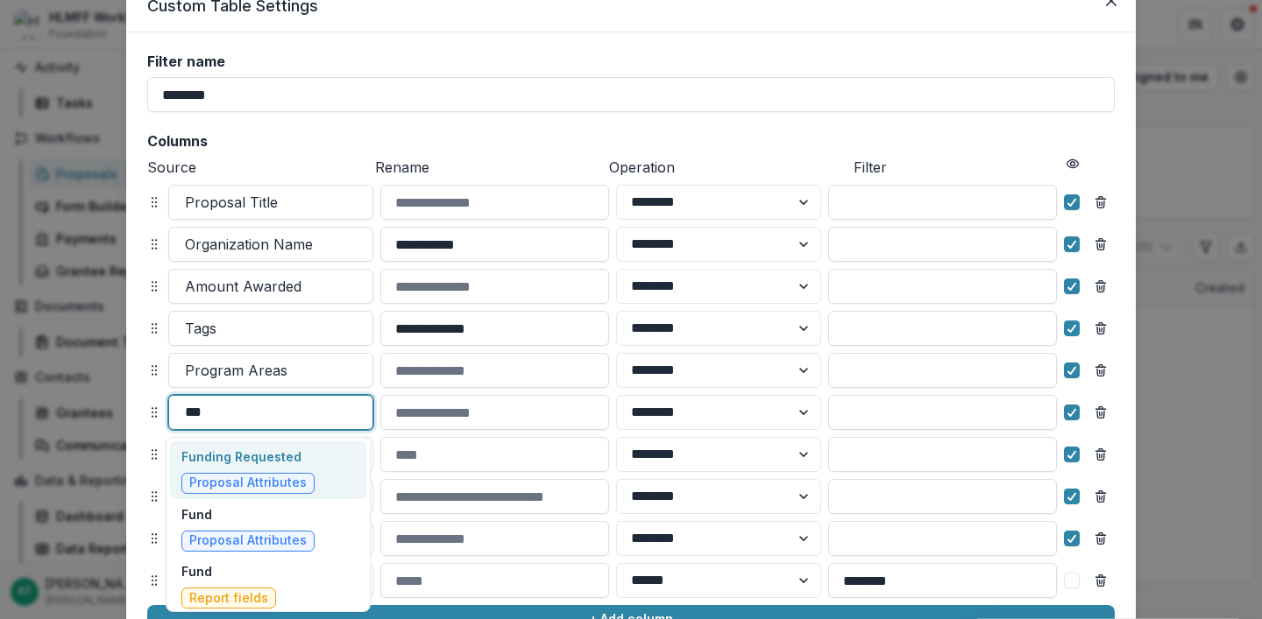
type input "****"
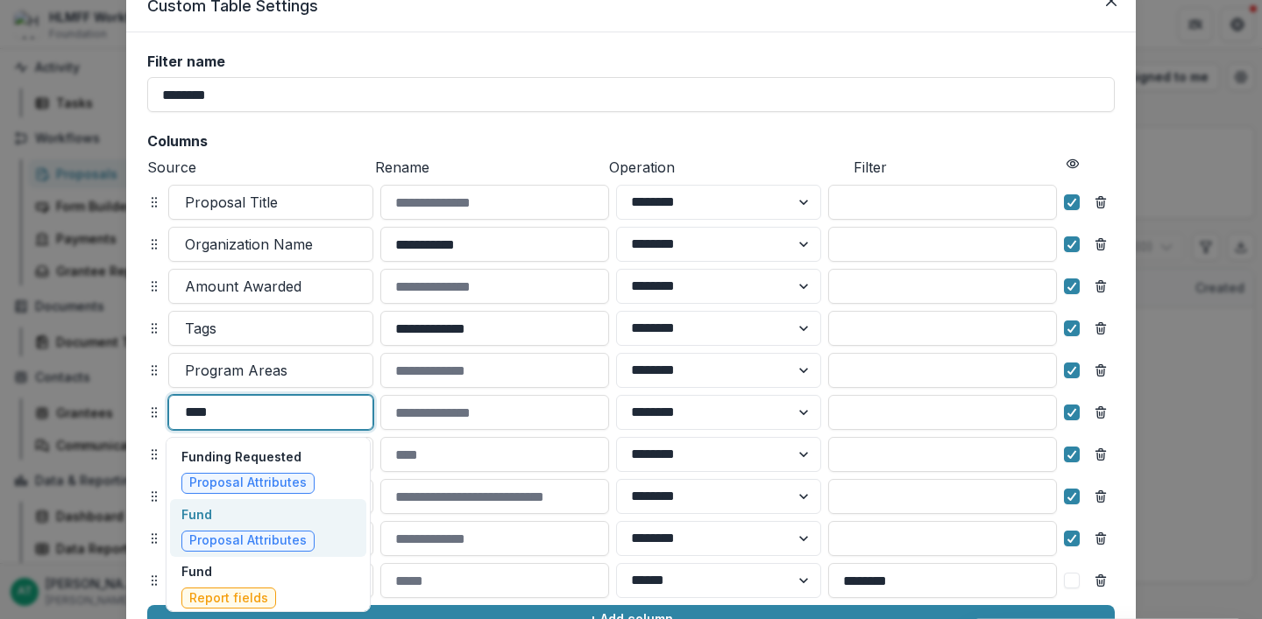
click at [211, 525] on div "Fund Proposal Attributes" at bounding box center [247, 529] width 133 height 46
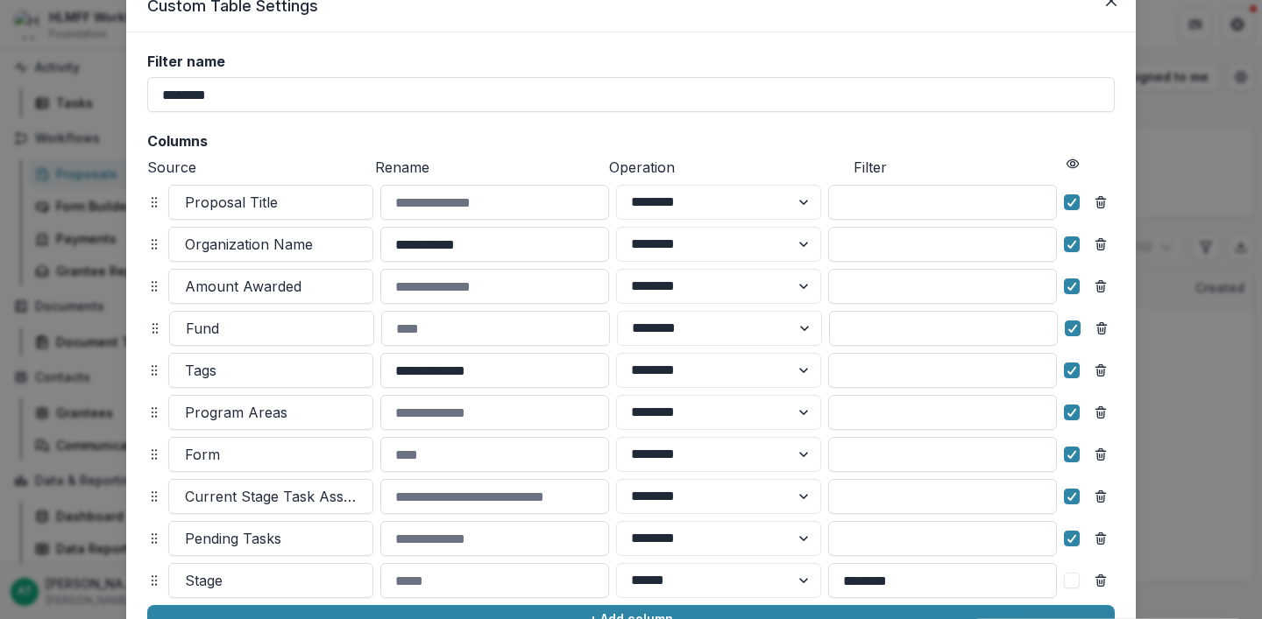
drag, startPoint x: 149, startPoint y: 414, endPoint x: 150, endPoint y: 329, distance: 85.0
click at [150, 329] on icon at bounding box center [155, 329] width 14 height 14
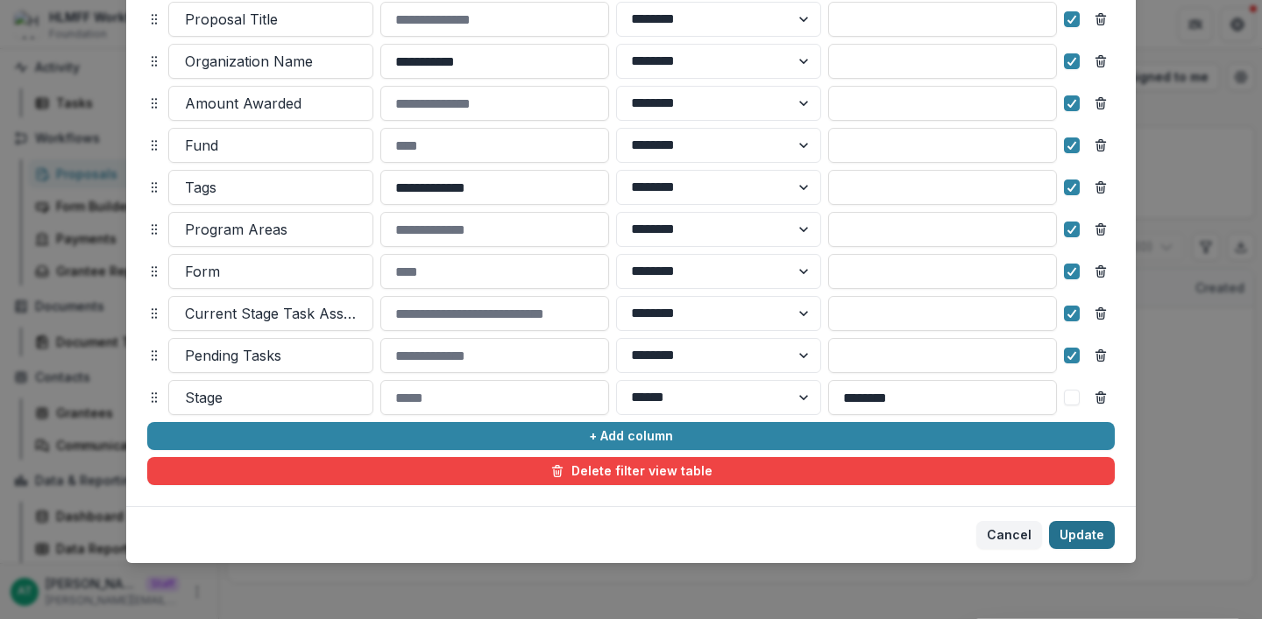
click at [1087, 544] on button "Update" at bounding box center [1082, 535] width 66 height 28
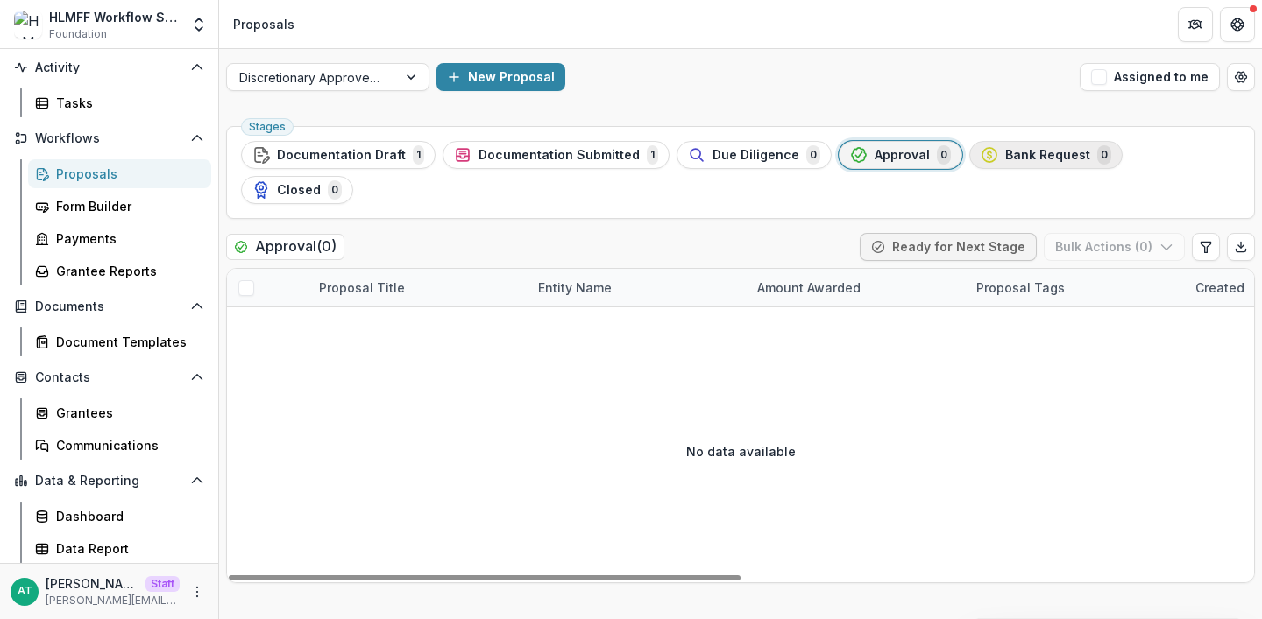
click at [1023, 159] on span "Bank Request" at bounding box center [1047, 155] width 85 height 15
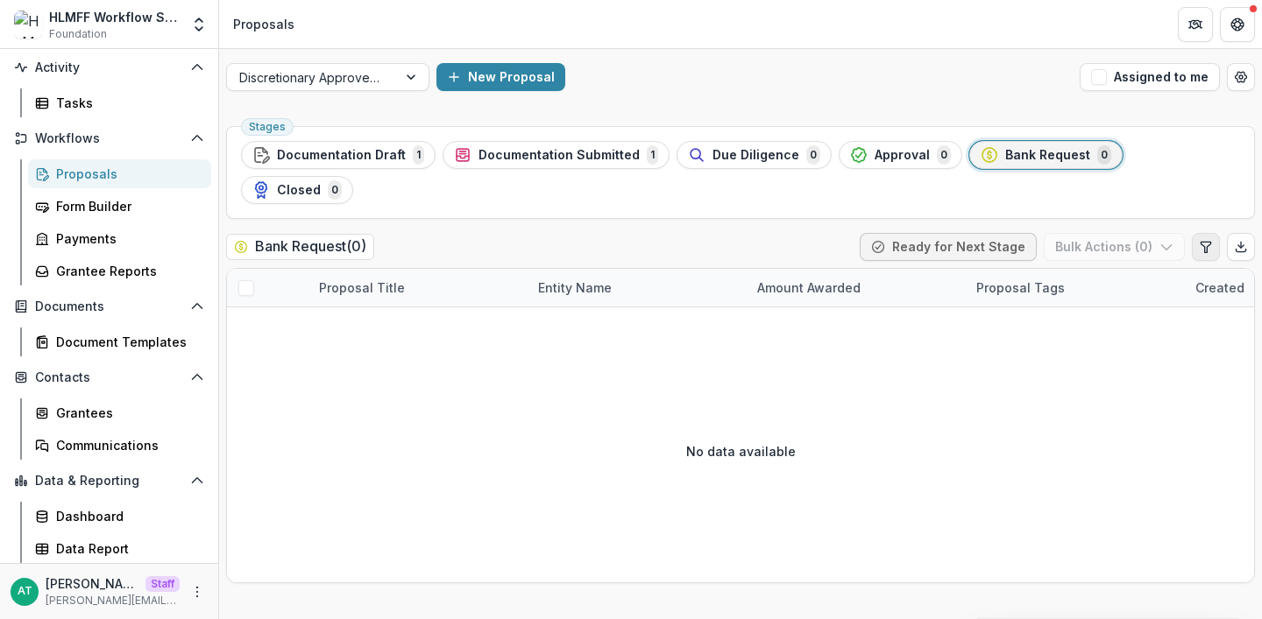
click at [1202, 240] on icon "Edit table settings" at bounding box center [1206, 247] width 14 height 14
select select "******"
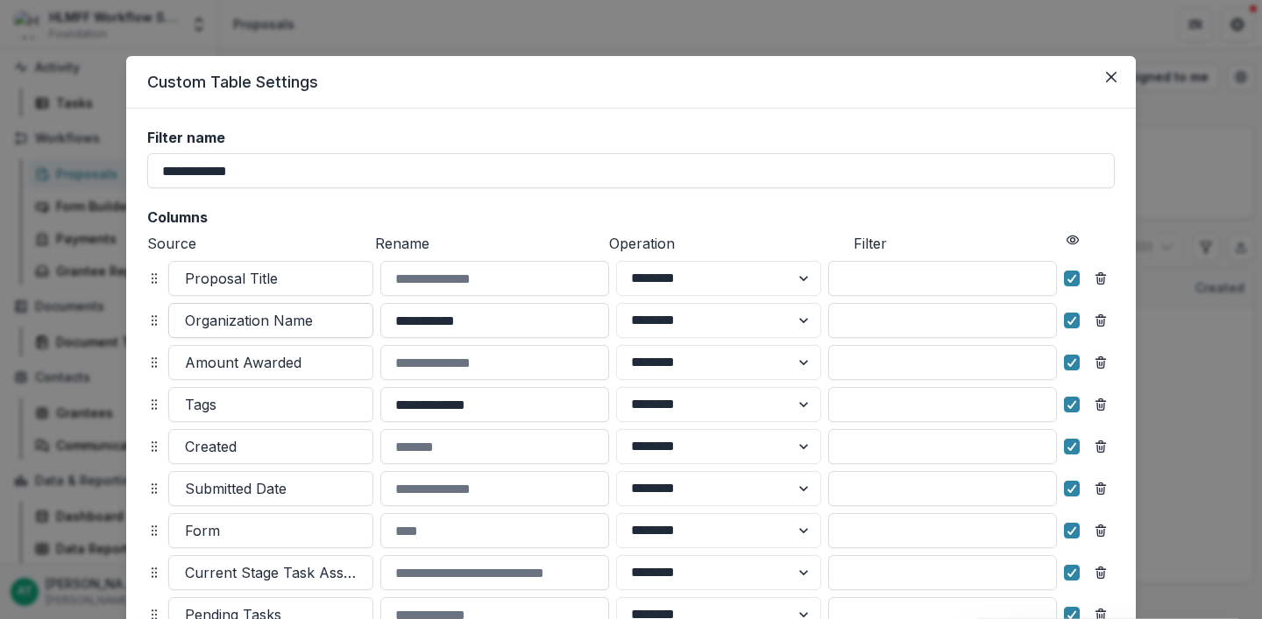
scroll to position [106, 0]
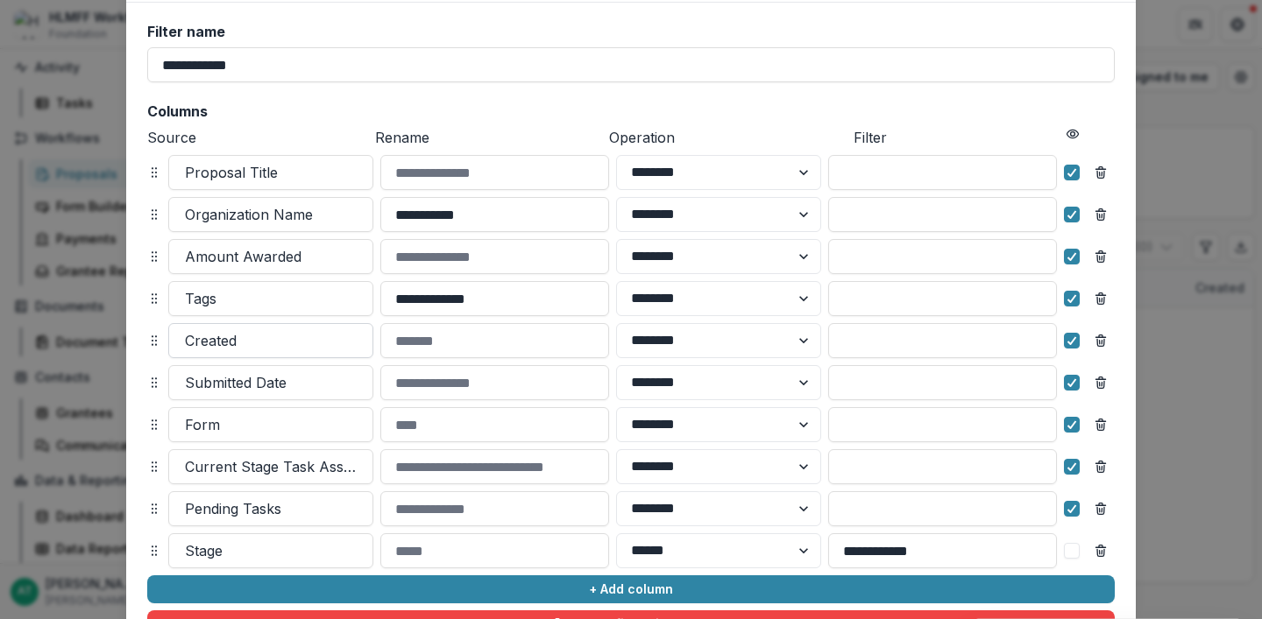
click at [220, 347] on div at bounding box center [271, 341] width 172 height 25
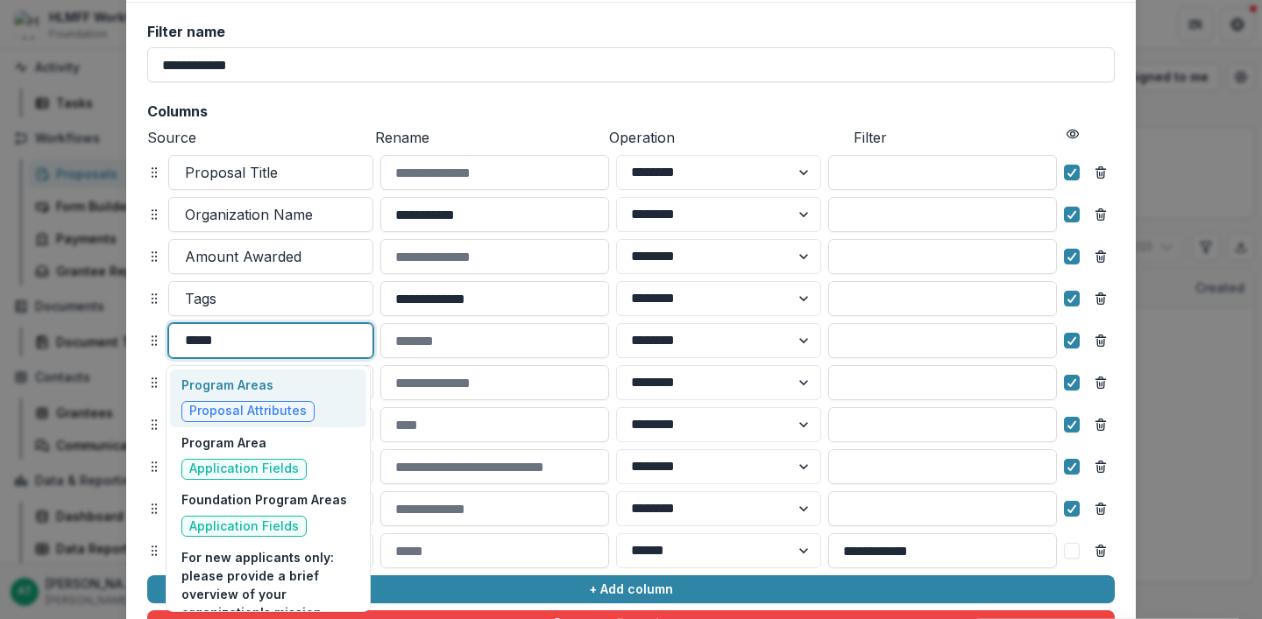
type input "******"
click at [251, 383] on p "Program Areas" at bounding box center [247, 385] width 133 height 18
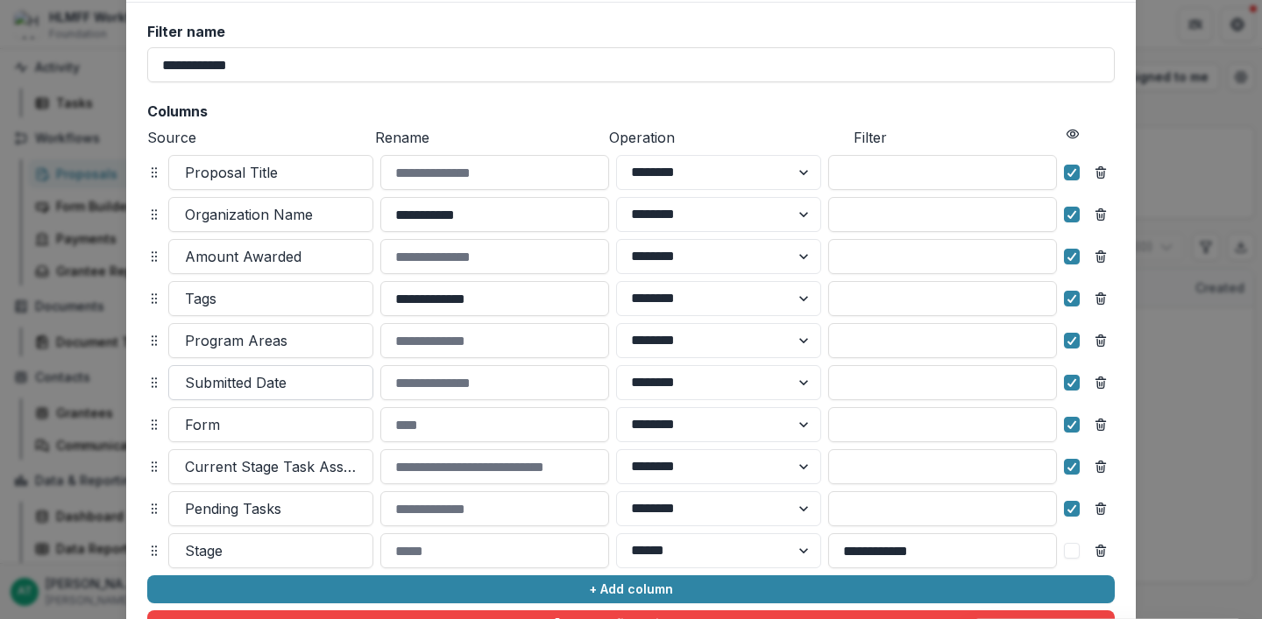
click at [234, 382] on div at bounding box center [271, 383] width 172 height 25
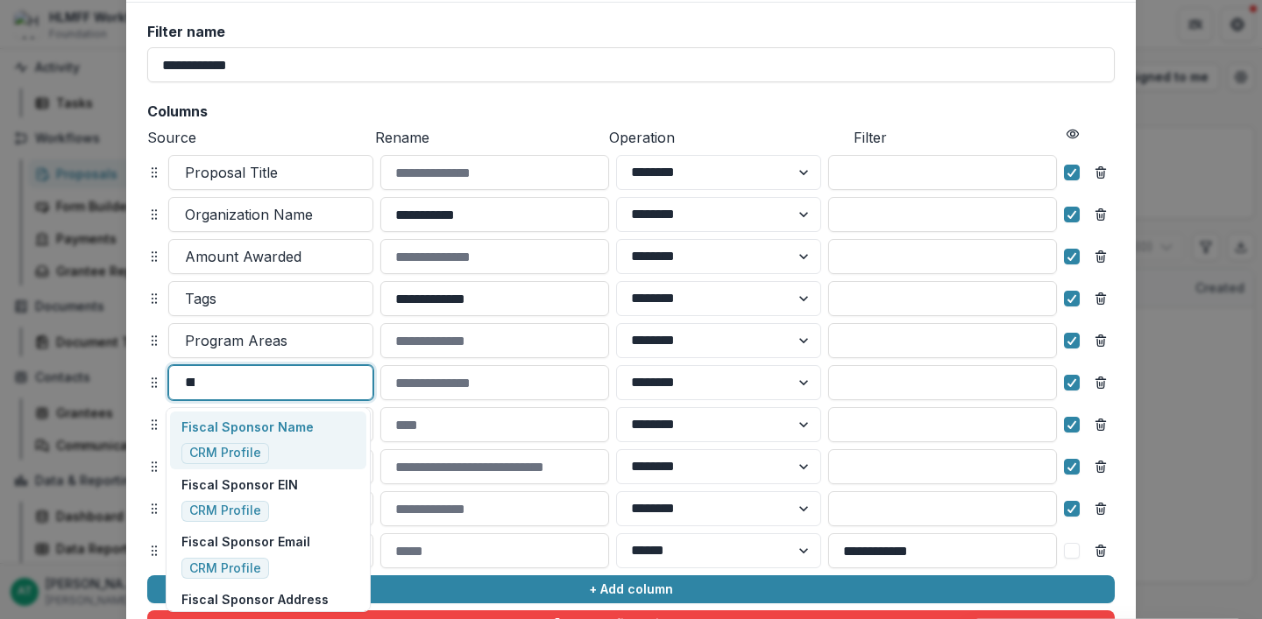
type input "****"
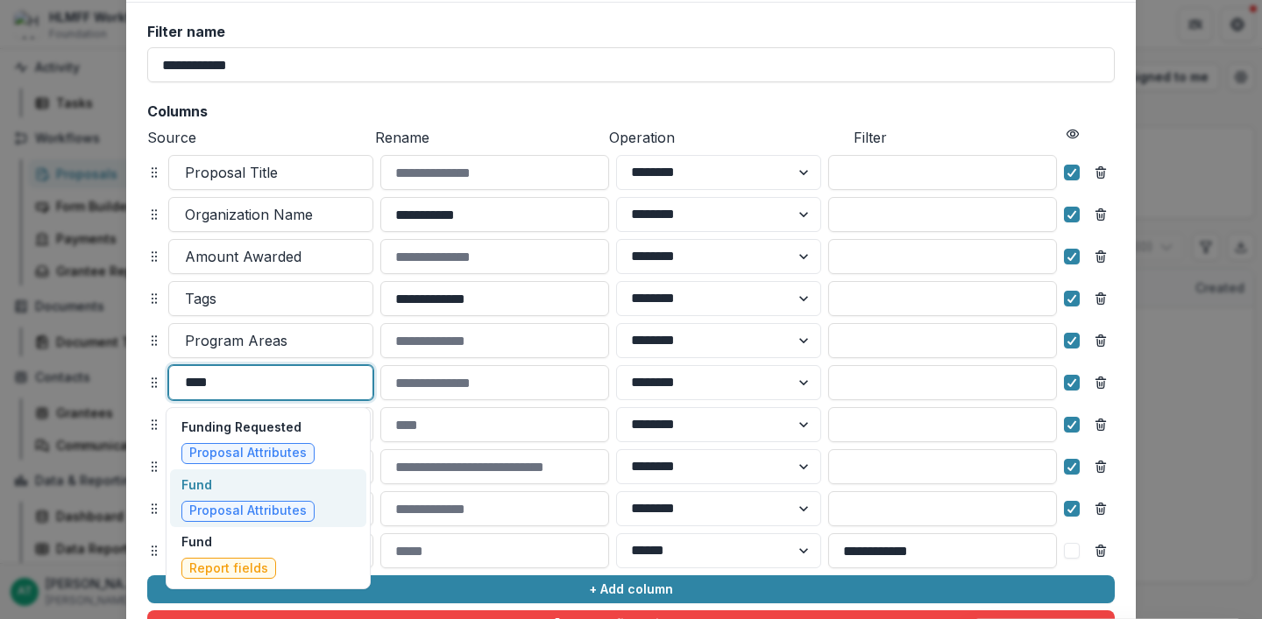
click at [246, 482] on p "Fund" at bounding box center [247, 485] width 133 height 18
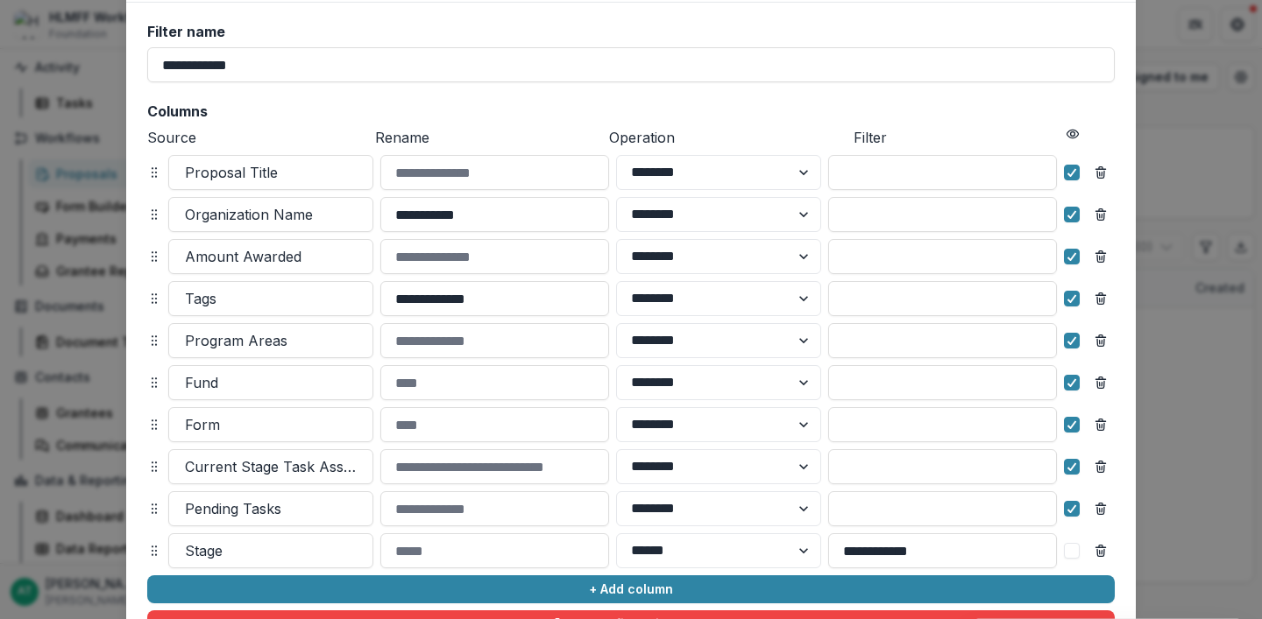
scroll to position [259, 0]
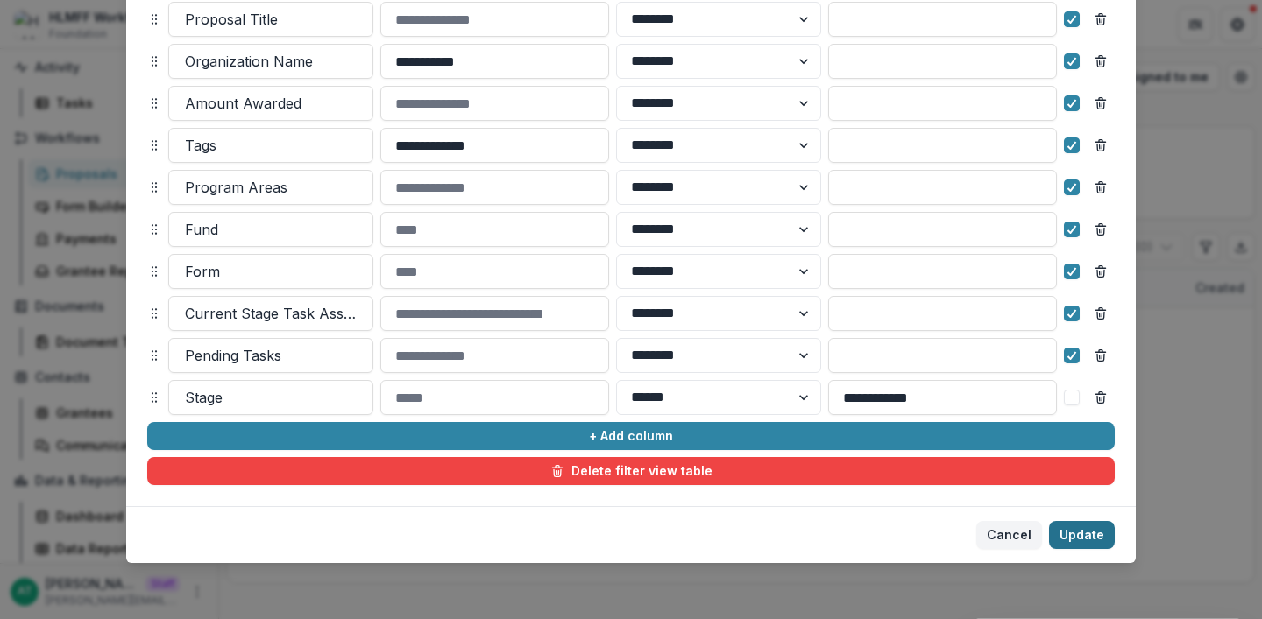
click at [1072, 534] on button "Update" at bounding box center [1082, 535] width 66 height 28
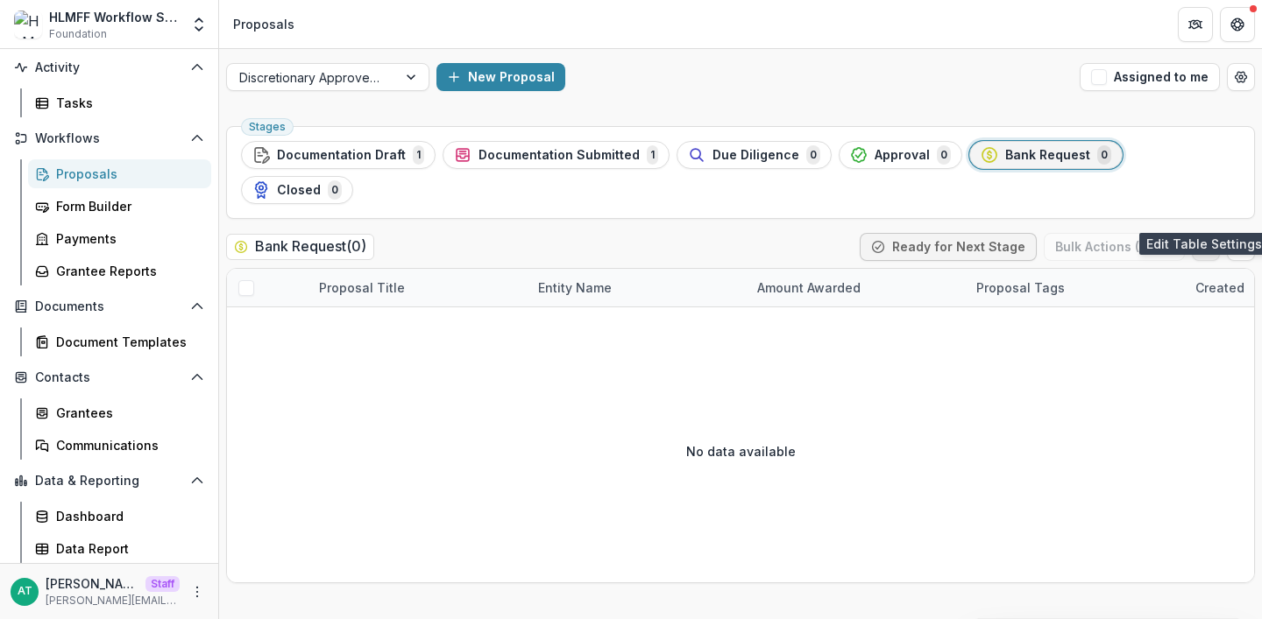
click at [1199, 240] on icon "Edit table settings" at bounding box center [1206, 247] width 14 height 14
select select "******"
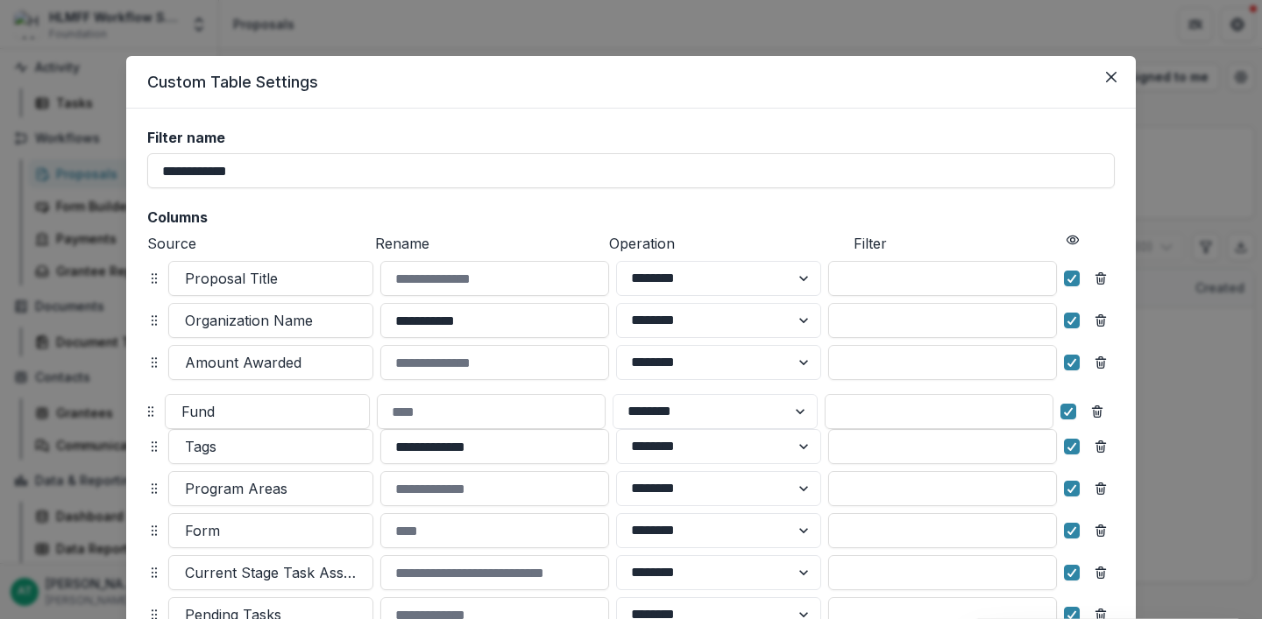
drag, startPoint x: 147, startPoint y: 487, endPoint x: 143, endPoint y: 400, distance: 87.7
click at [144, 405] on icon at bounding box center [151, 412] width 14 height 14
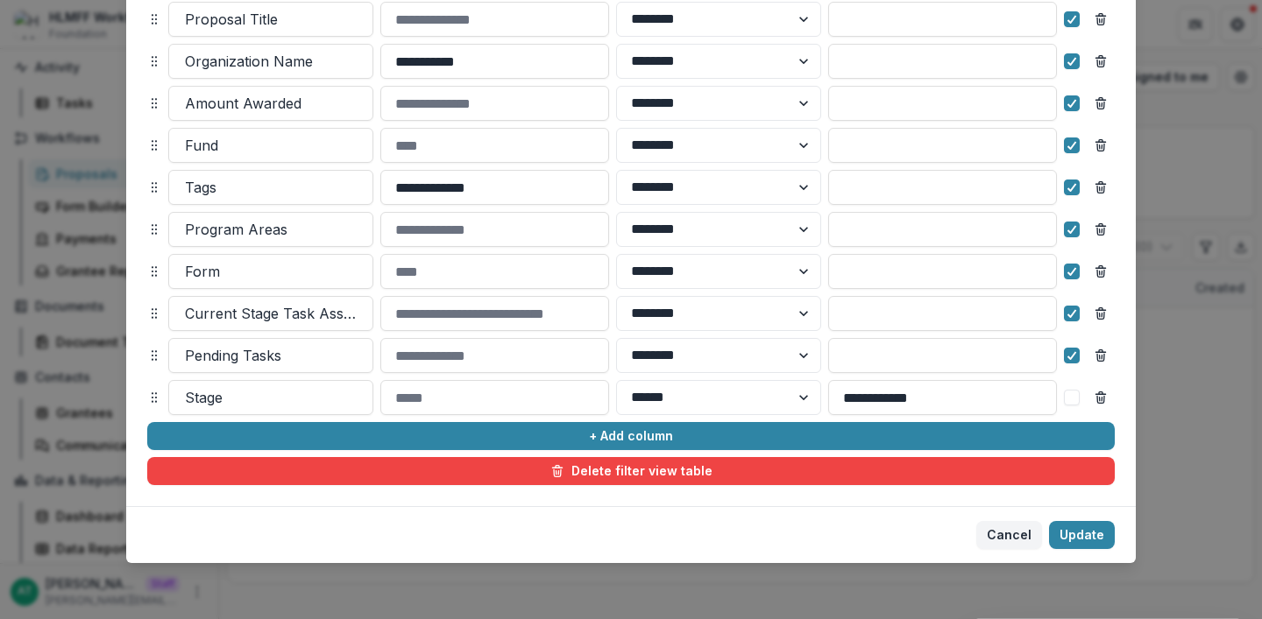
click at [1112, 531] on footer "Cancel Update" at bounding box center [630, 534] width 1009 height 57
click at [1087, 533] on button "Update" at bounding box center [1082, 535] width 66 height 28
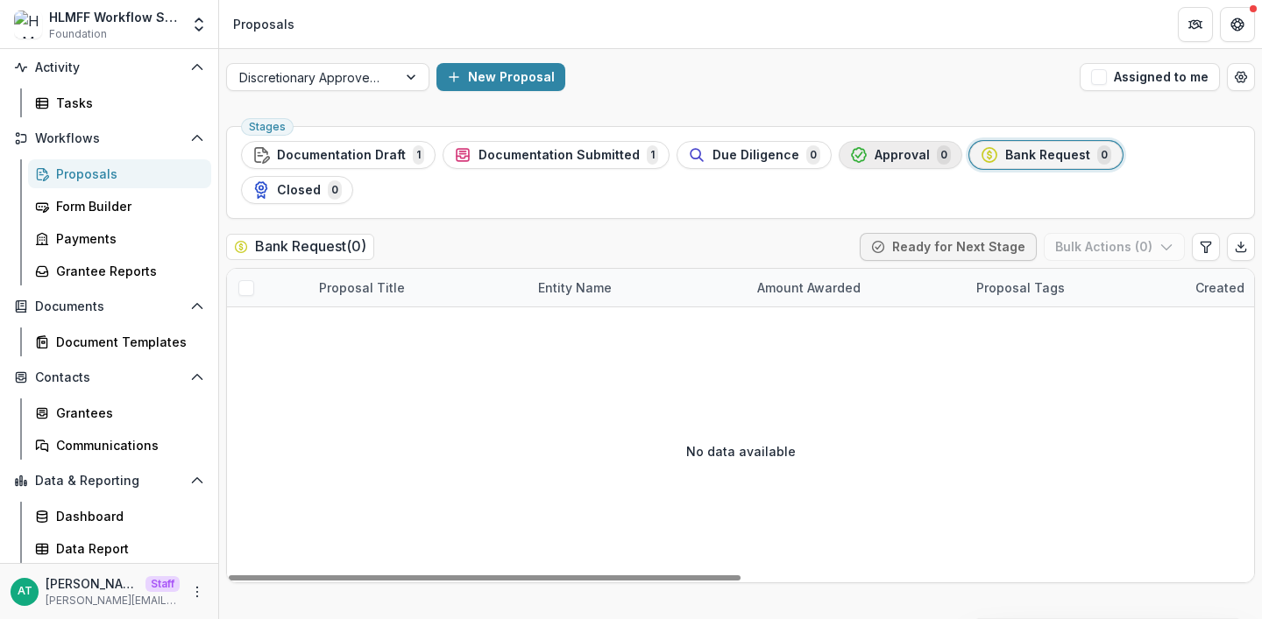
click at [874, 157] on span "Approval" at bounding box center [901, 155] width 55 height 15
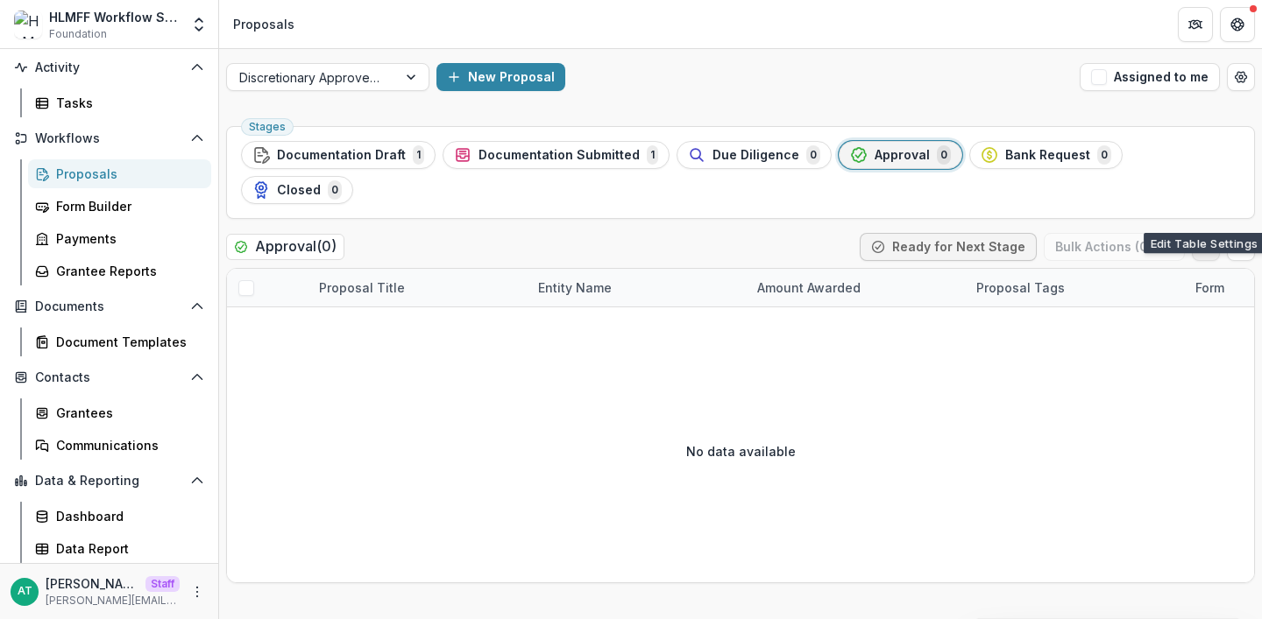
click at [1197, 233] on button "Edit table settings" at bounding box center [1206, 247] width 28 height 28
select select "******"
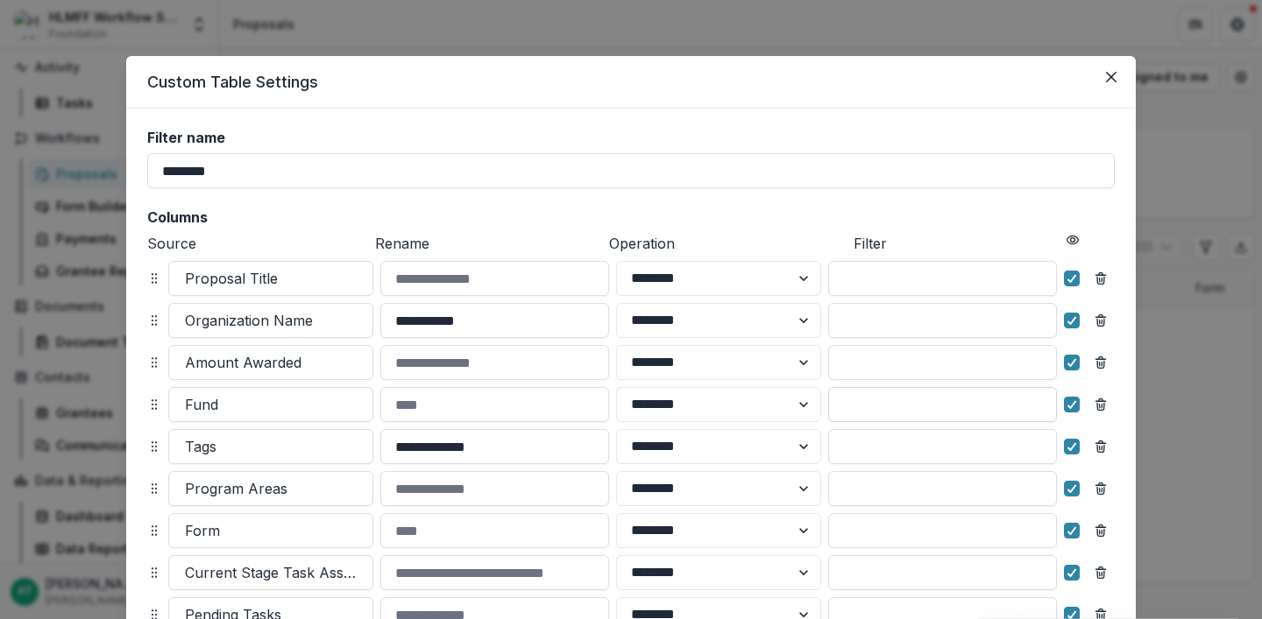
scroll to position [259, 0]
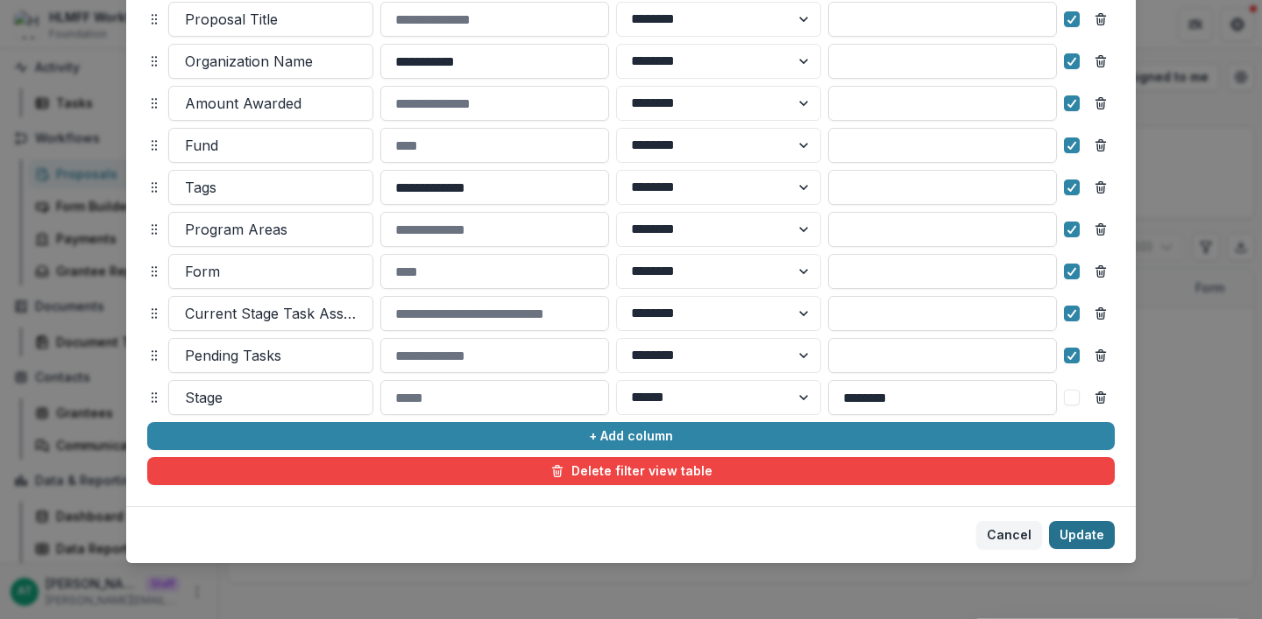
click at [1093, 535] on button "Update" at bounding box center [1082, 535] width 66 height 28
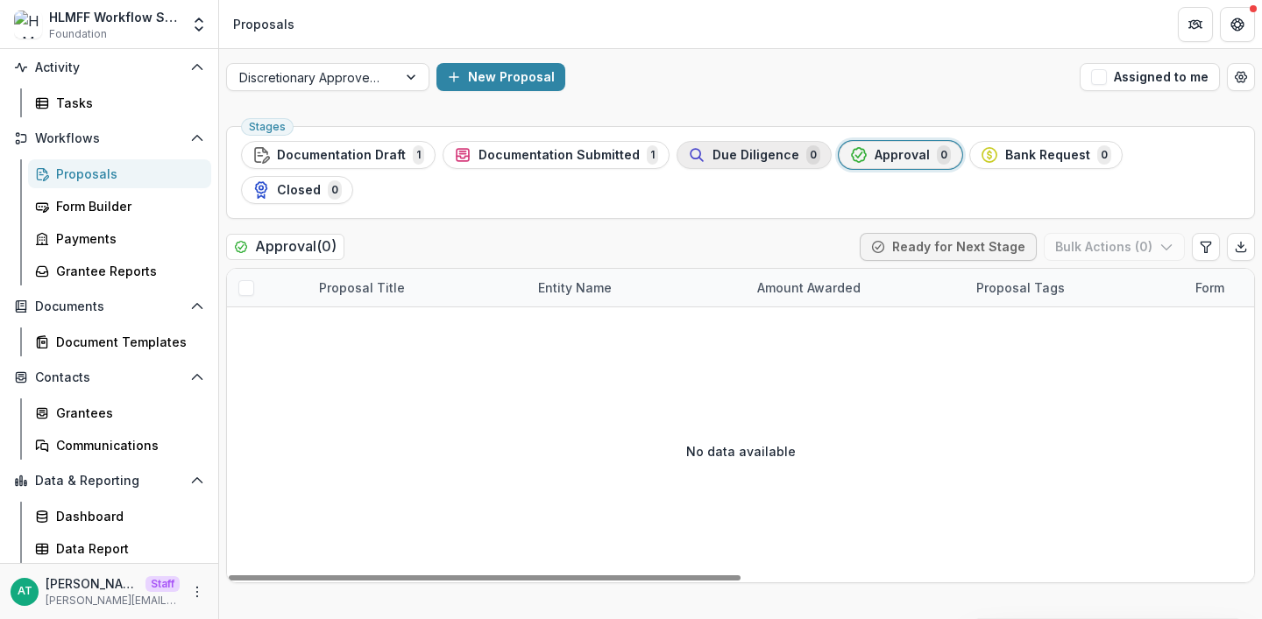
click at [759, 155] on span "Due Diligence" at bounding box center [755, 155] width 87 height 15
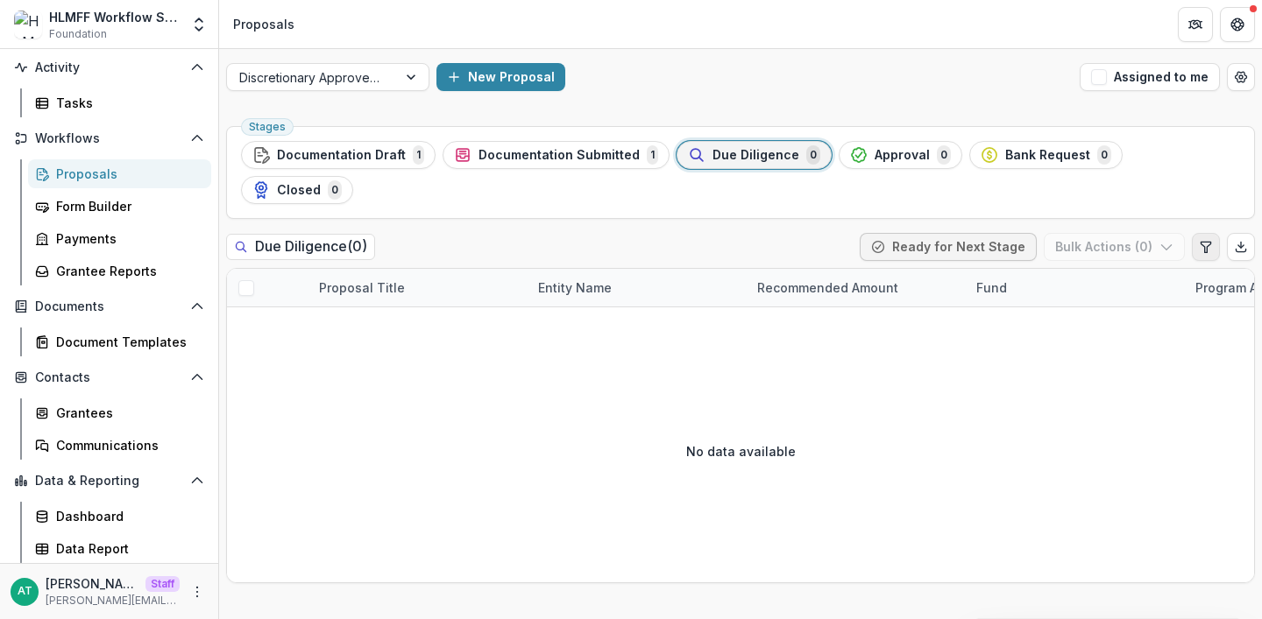
click at [1208, 240] on icon "Edit table settings" at bounding box center [1206, 247] width 14 height 14
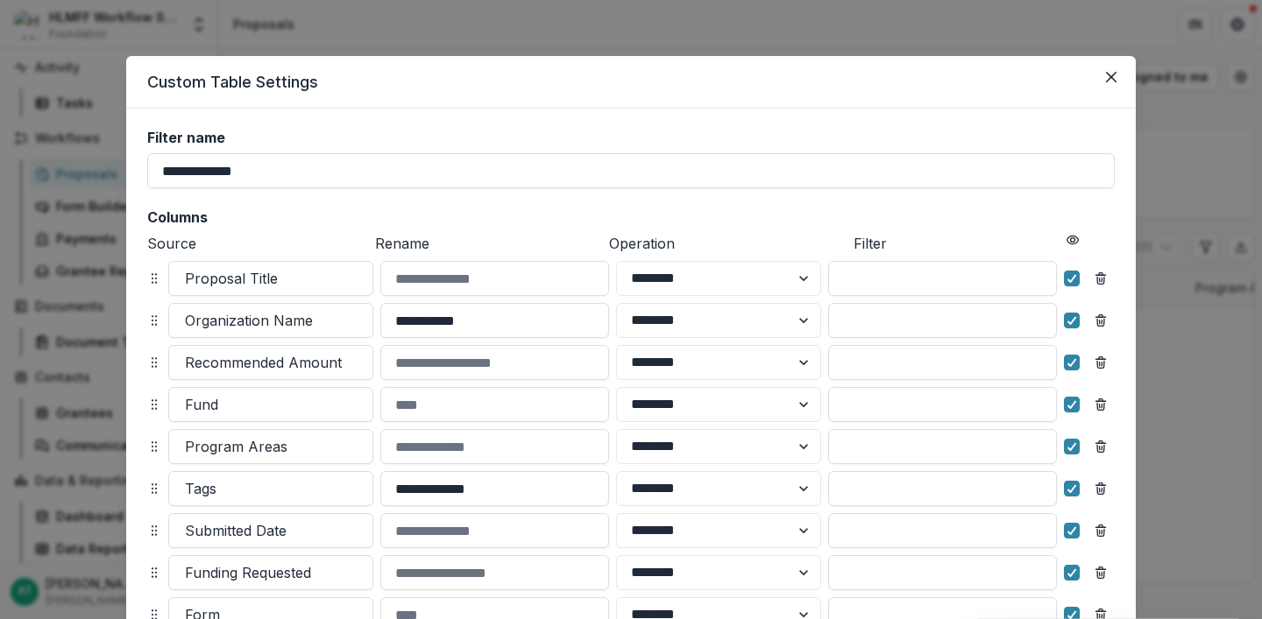
scroll to position [301, 0]
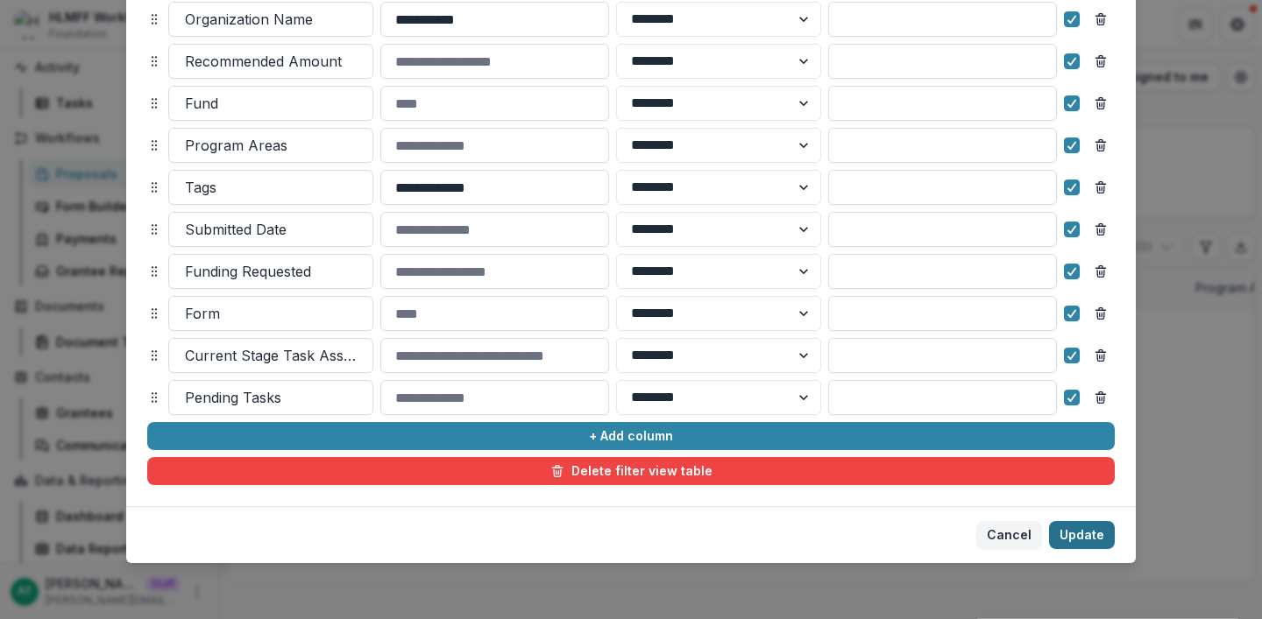
click at [1058, 539] on button "Update" at bounding box center [1082, 535] width 66 height 28
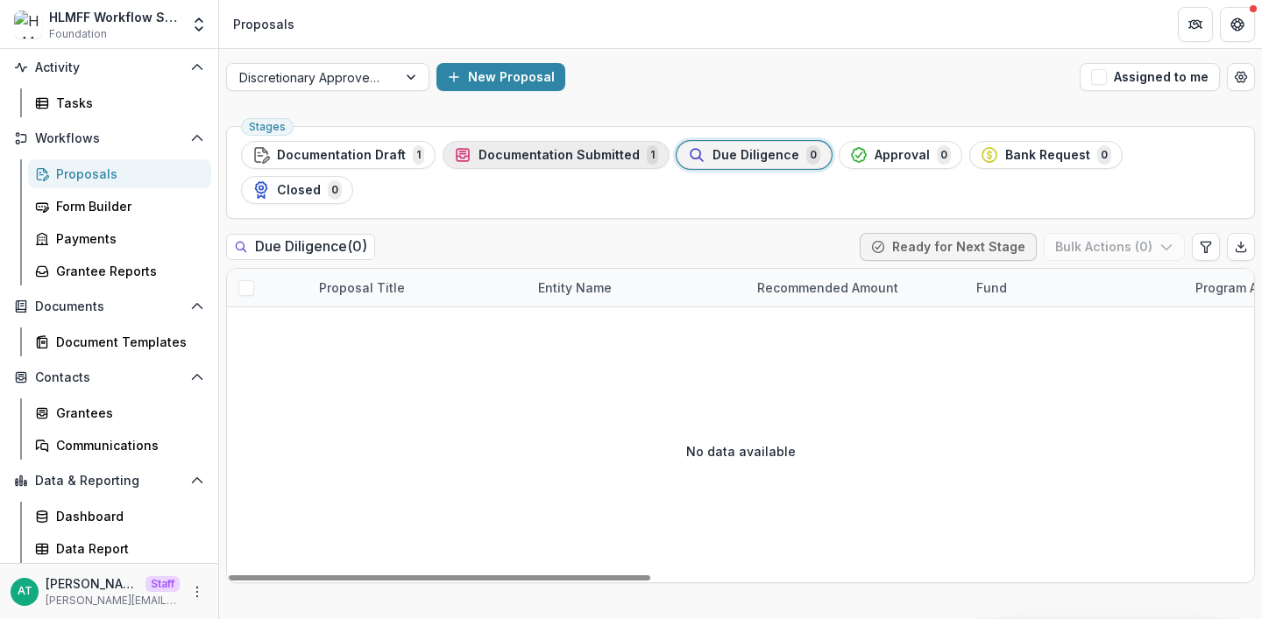
click at [523, 150] on span "Documentation Submitted" at bounding box center [558, 155] width 161 height 15
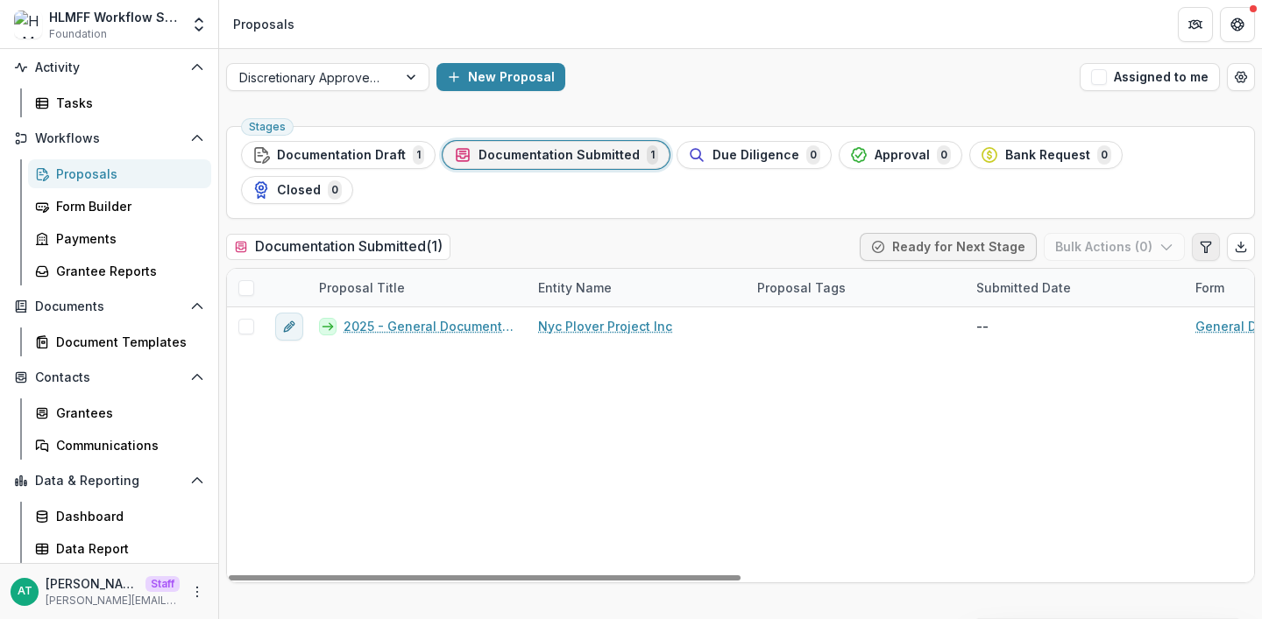
click at [1206, 240] on icon "Edit table settings" at bounding box center [1206, 247] width 14 height 14
select select "******"
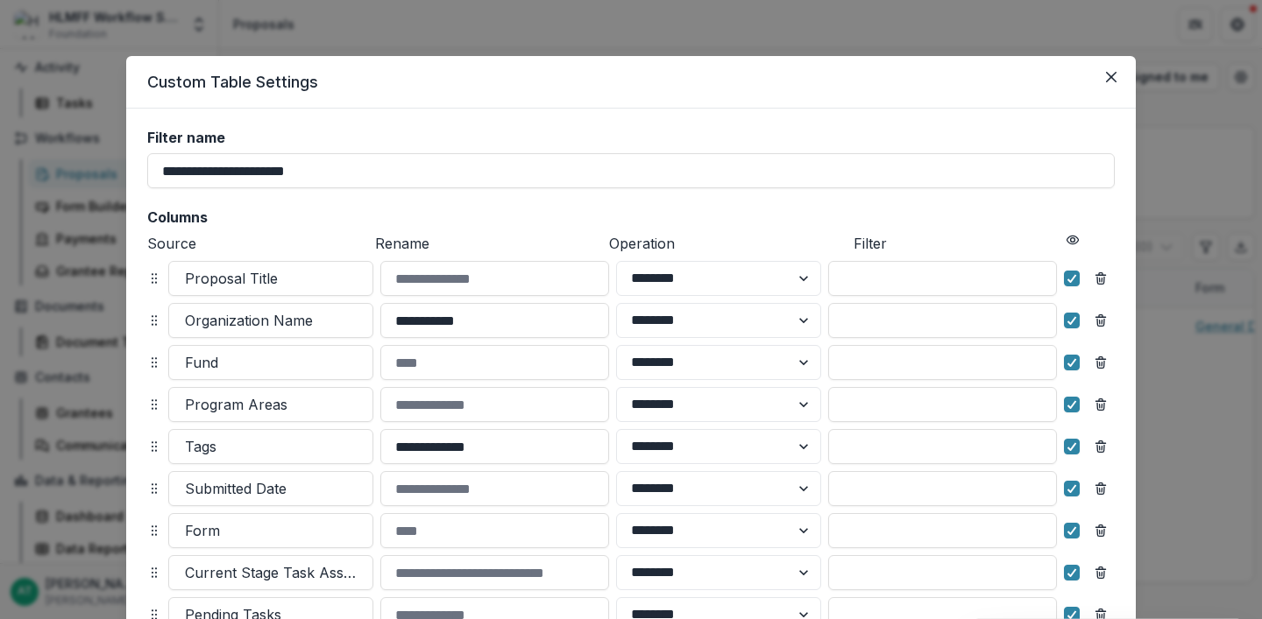
click at [89, 426] on div "**********" at bounding box center [631, 309] width 1262 height 619
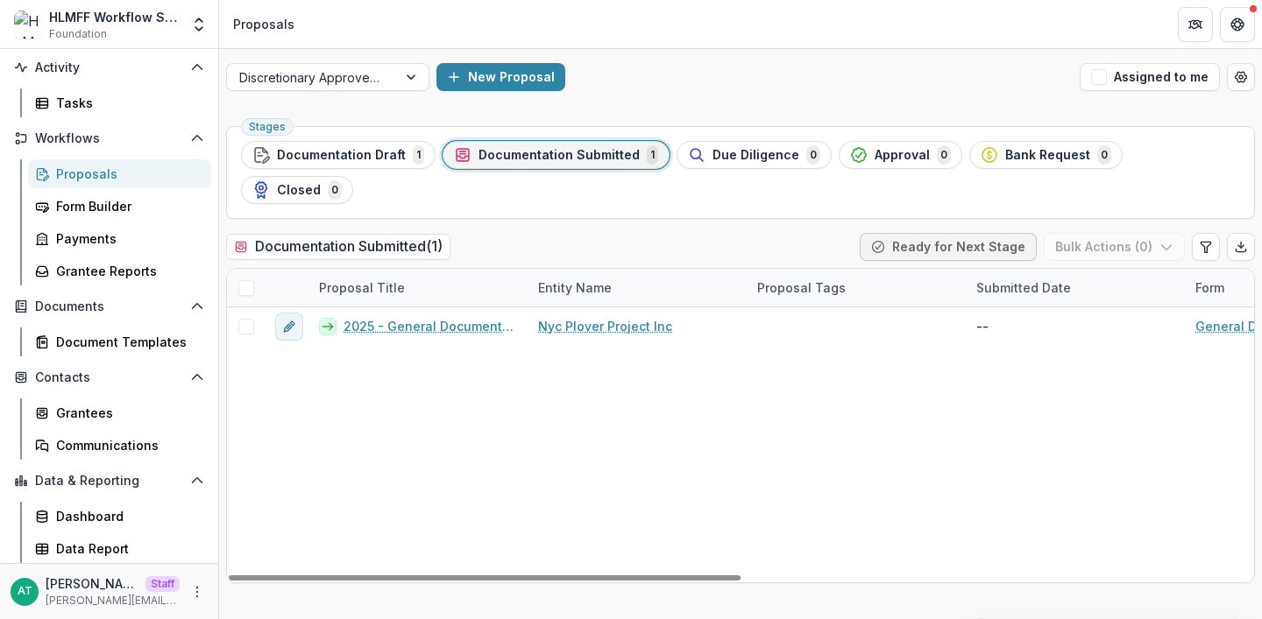
click at [370, 158] on span "Documentation Draft" at bounding box center [341, 155] width 129 height 15
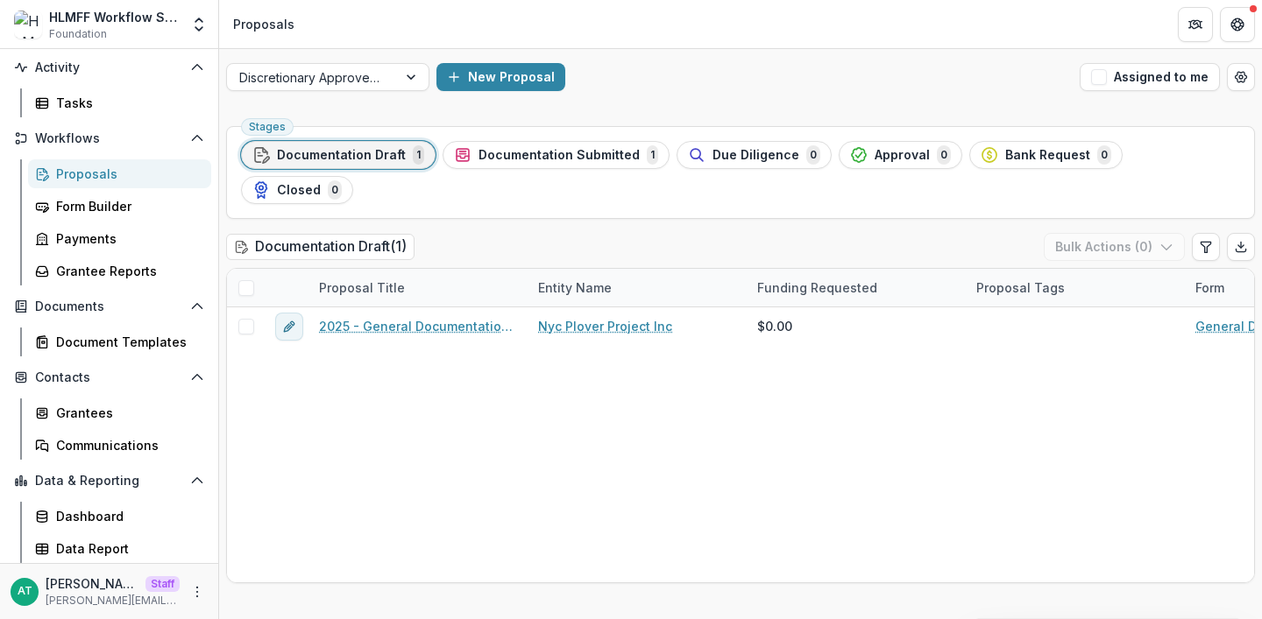
click at [1220, 233] on div "Bulk Actions ( 0 )" at bounding box center [1149, 247] width 211 height 28
click at [1206, 240] on icon "Edit table settings" at bounding box center [1206, 247] width 14 height 14
select select "******"
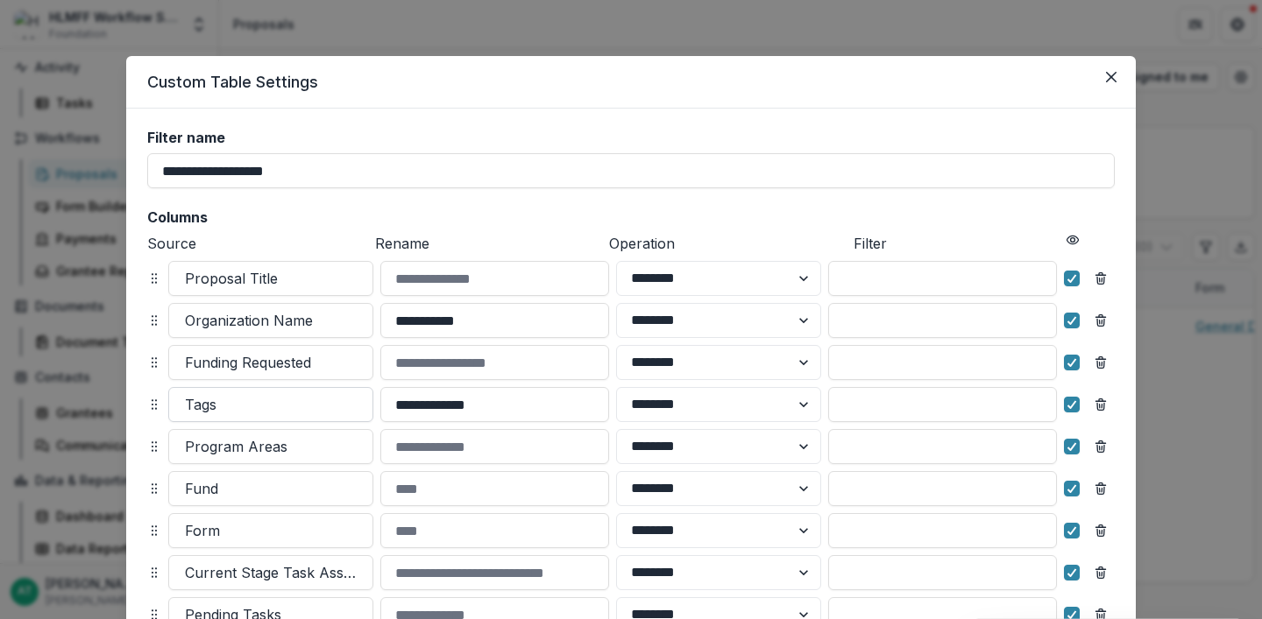
scroll to position [45, 0]
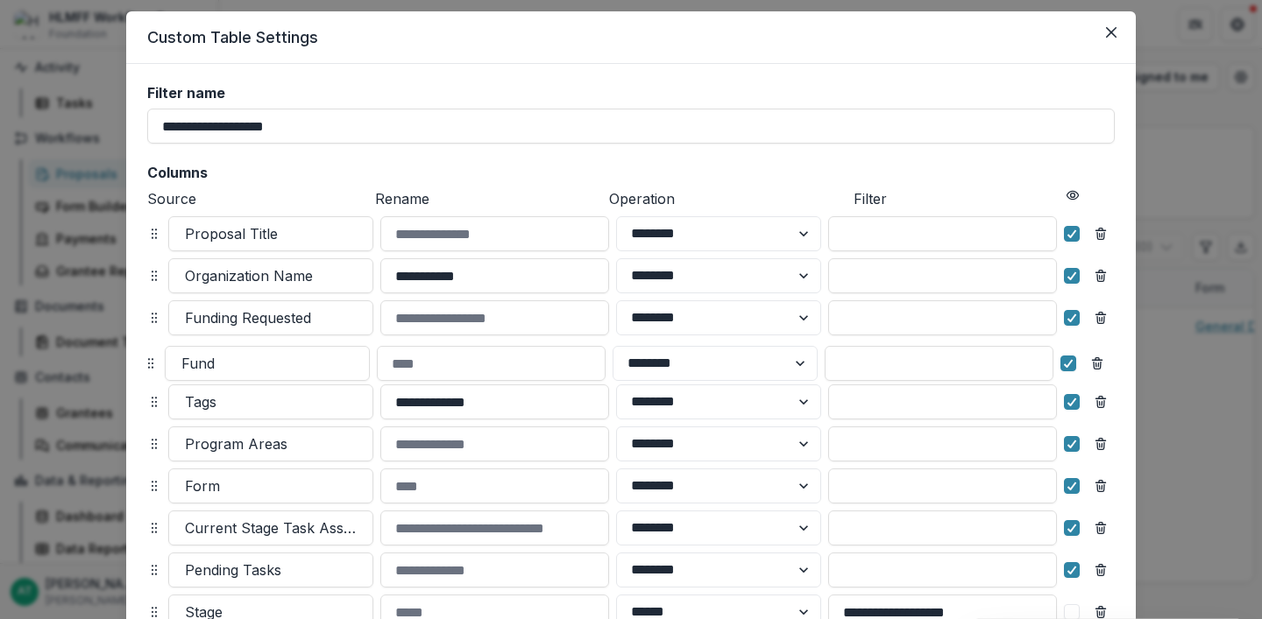
drag, startPoint x: 149, startPoint y: 442, endPoint x: 145, endPoint y: 362, distance: 80.7
click at [145, 362] on icon at bounding box center [151, 364] width 14 height 14
drag, startPoint x: 153, startPoint y: 442, endPoint x: 152, endPoint y: 402, distance: 40.3
click at [152, 432] on icon at bounding box center [154, 439] width 14 height 14
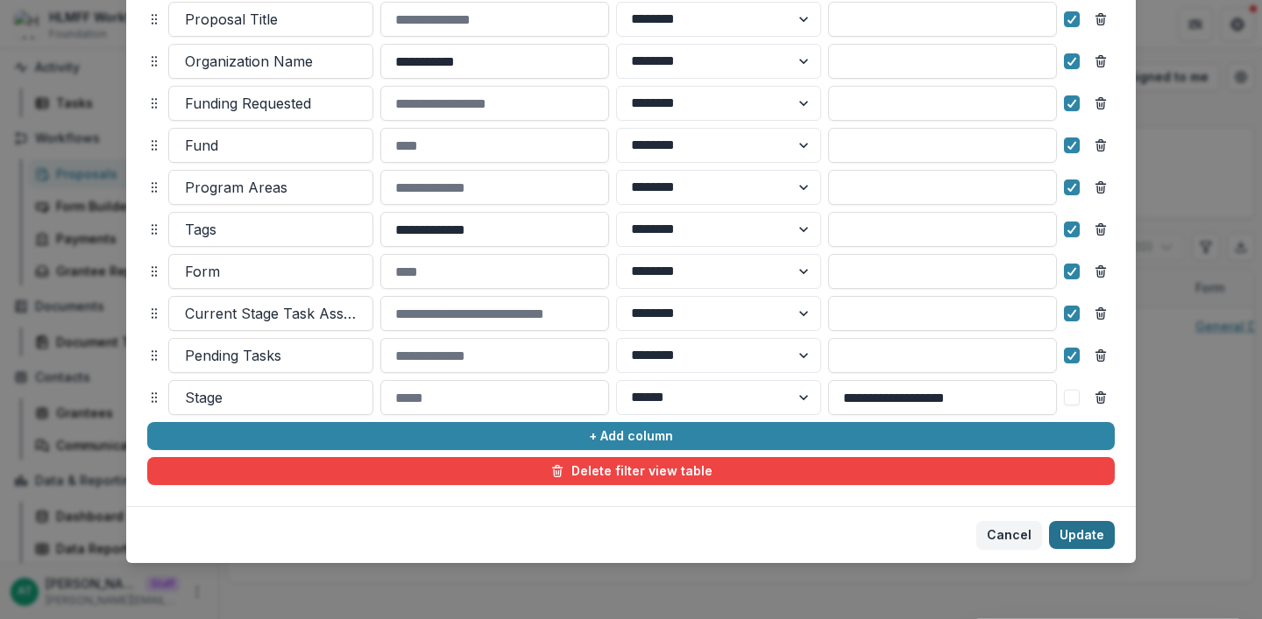
click at [1064, 538] on button "Update" at bounding box center [1082, 535] width 66 height 28
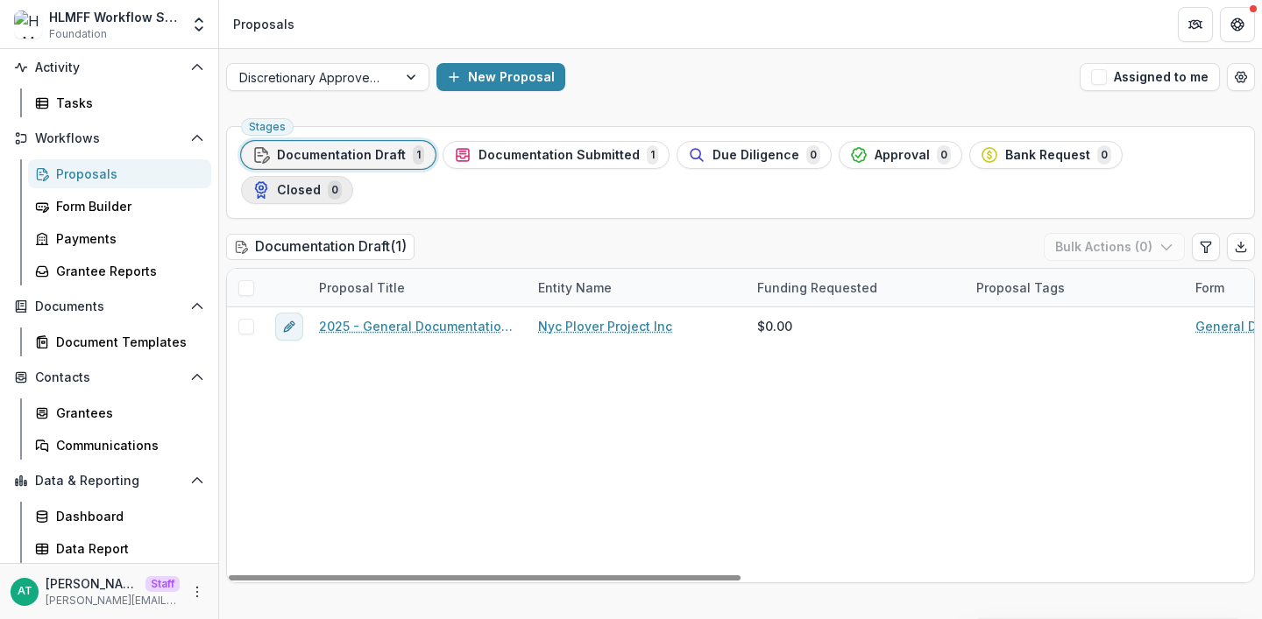
click at [353, 176] on button "Closed 0" at bounding box center [297, 190] width 112 height 28
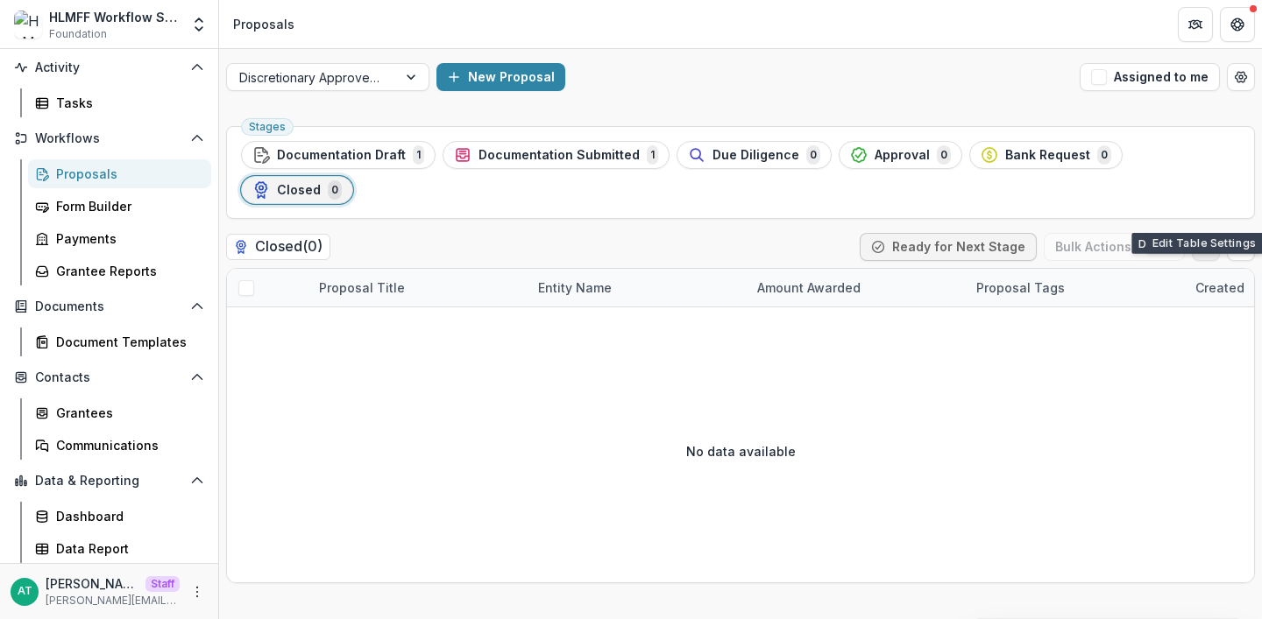
click at [1206, 240] on icon "Edit table settings" at bounding box center [1206, 247] width 14 height 14
select select "******"
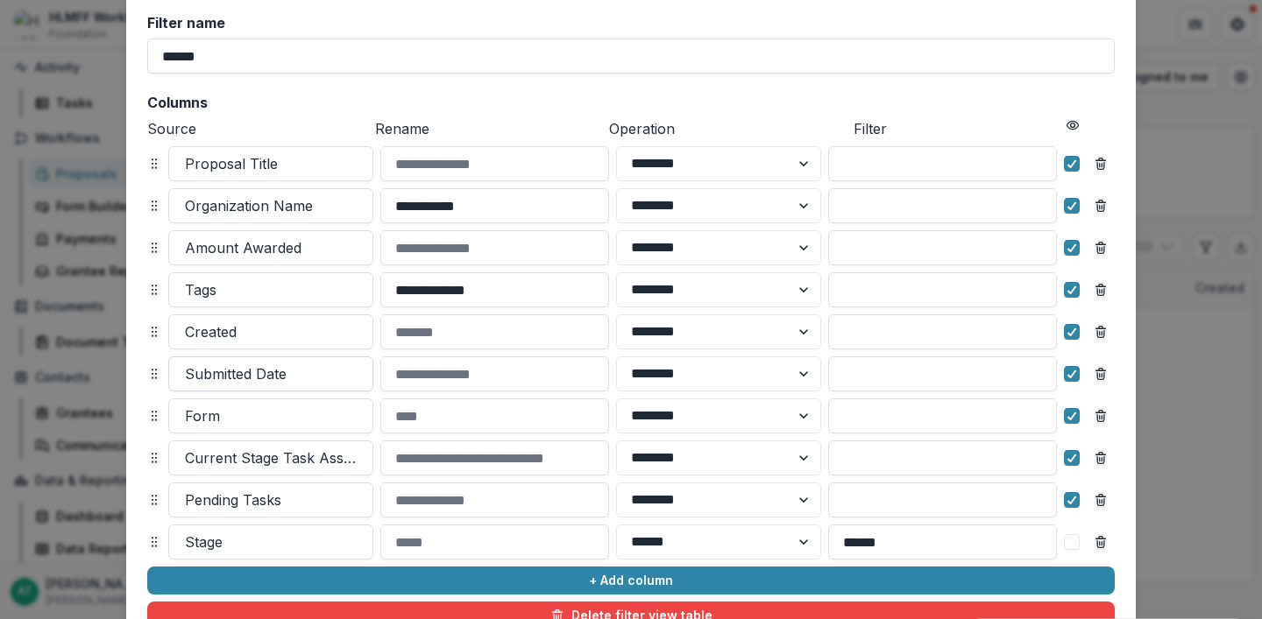
scroll to position [114, 0]
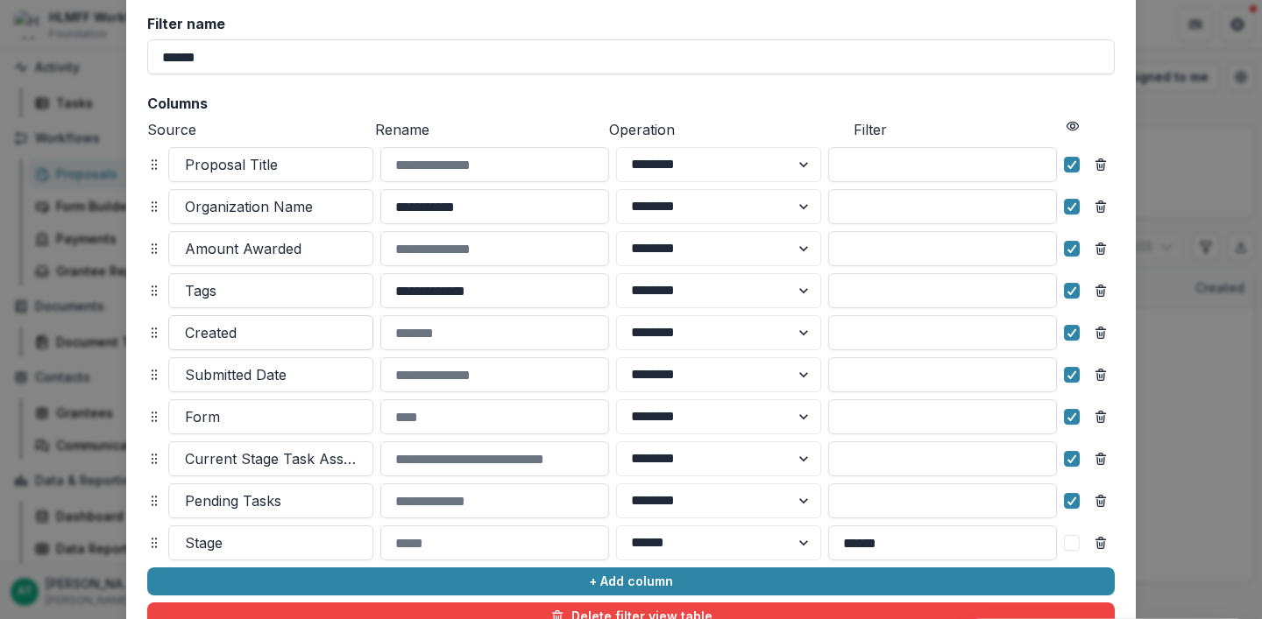
click at [214, 325] on div at bounding box center [271, 333] width 172 height 25
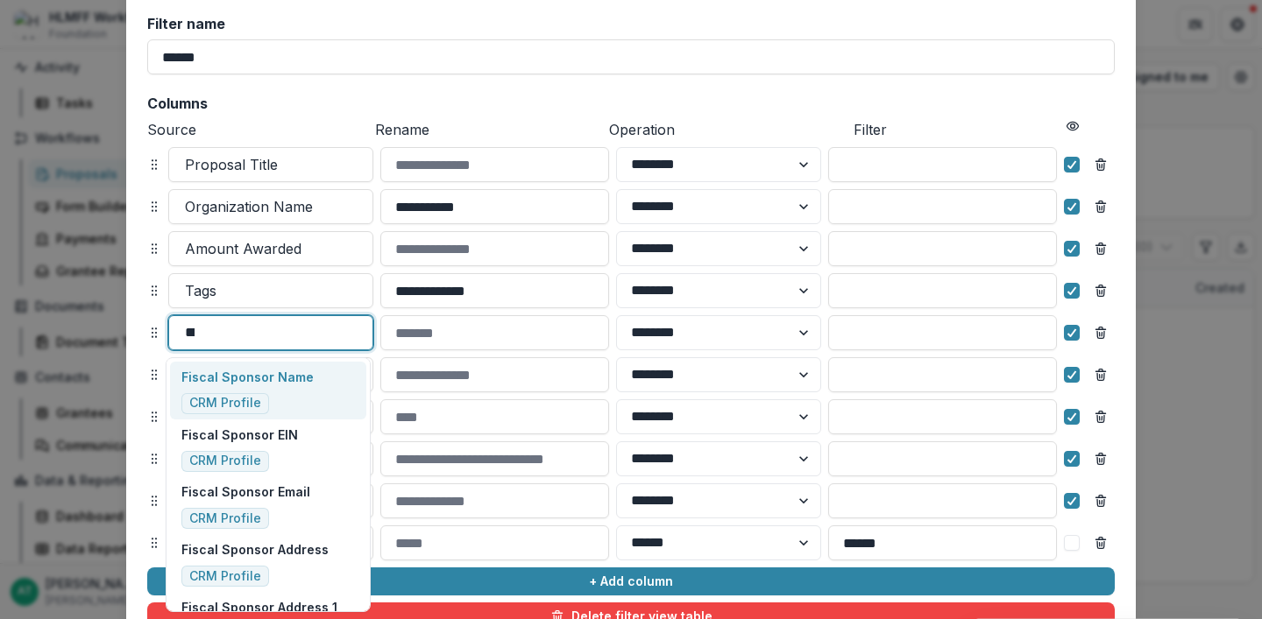
type input "****"
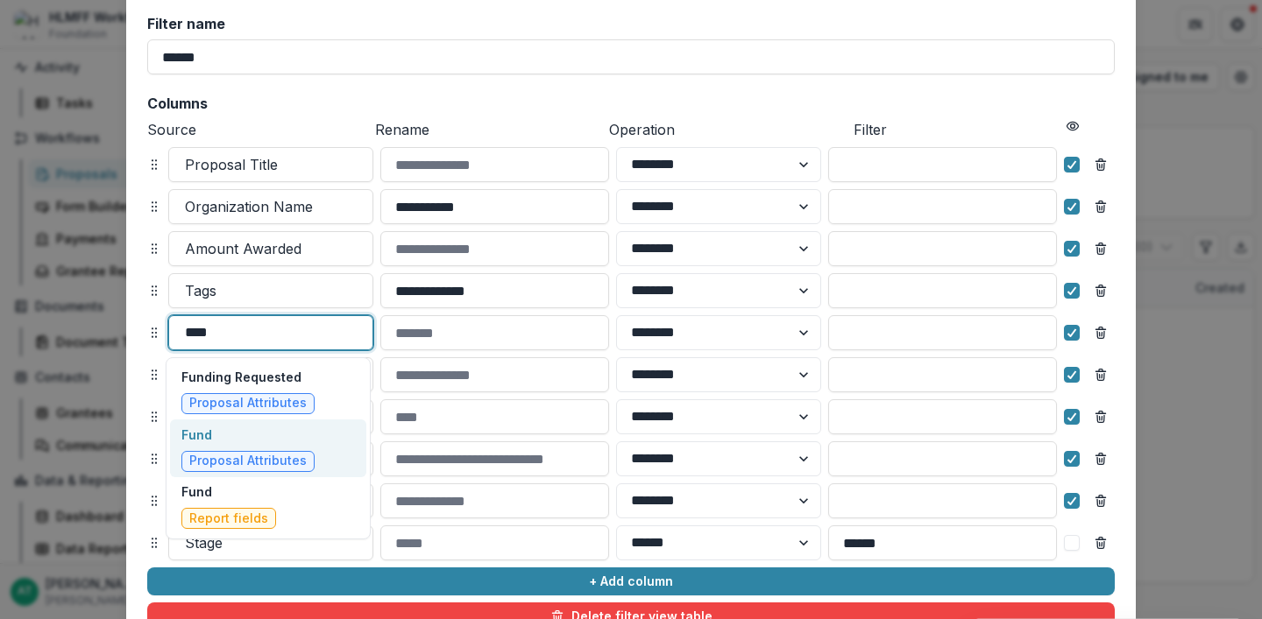
click at [218, 438] on p "Fund" at bounding box center [247, 435] width 133 height 18
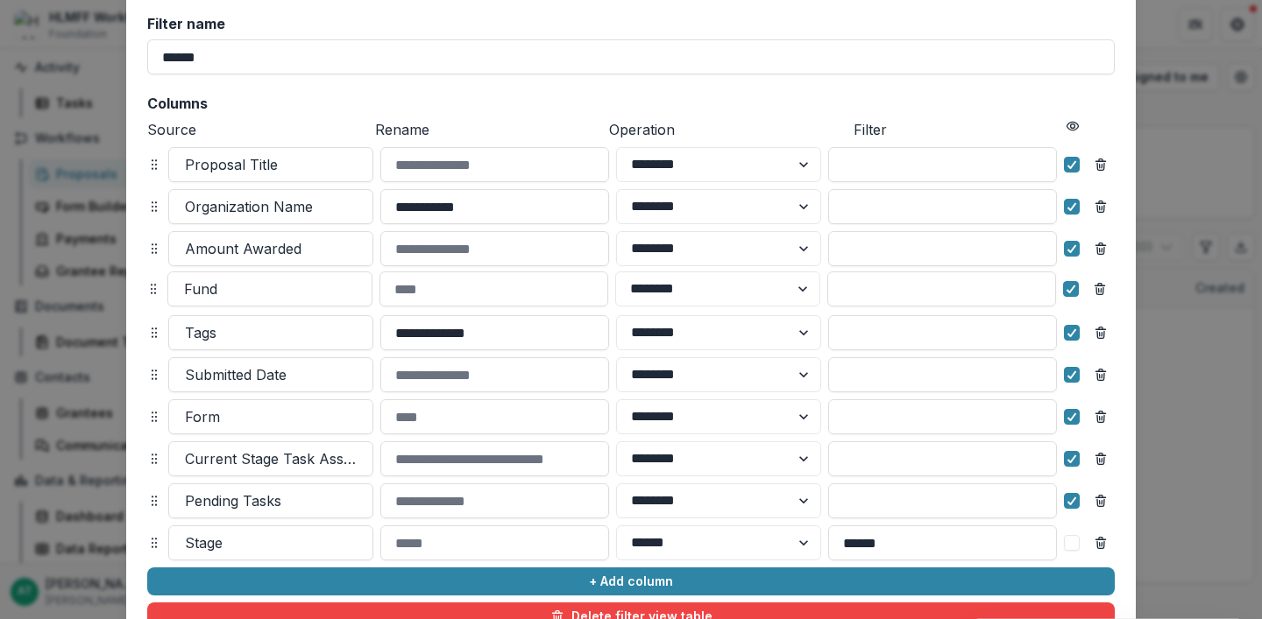
drag, startPoint x: 152, startPoint y: 332, endPoint x: 152, endPoint y: 287, distance: 44.7
click at [152, 287] on icon at bounding box center [153, 289] width 14 height 14
click at [238, 382] on div at bounding box center [271, 375] width 172 height 25
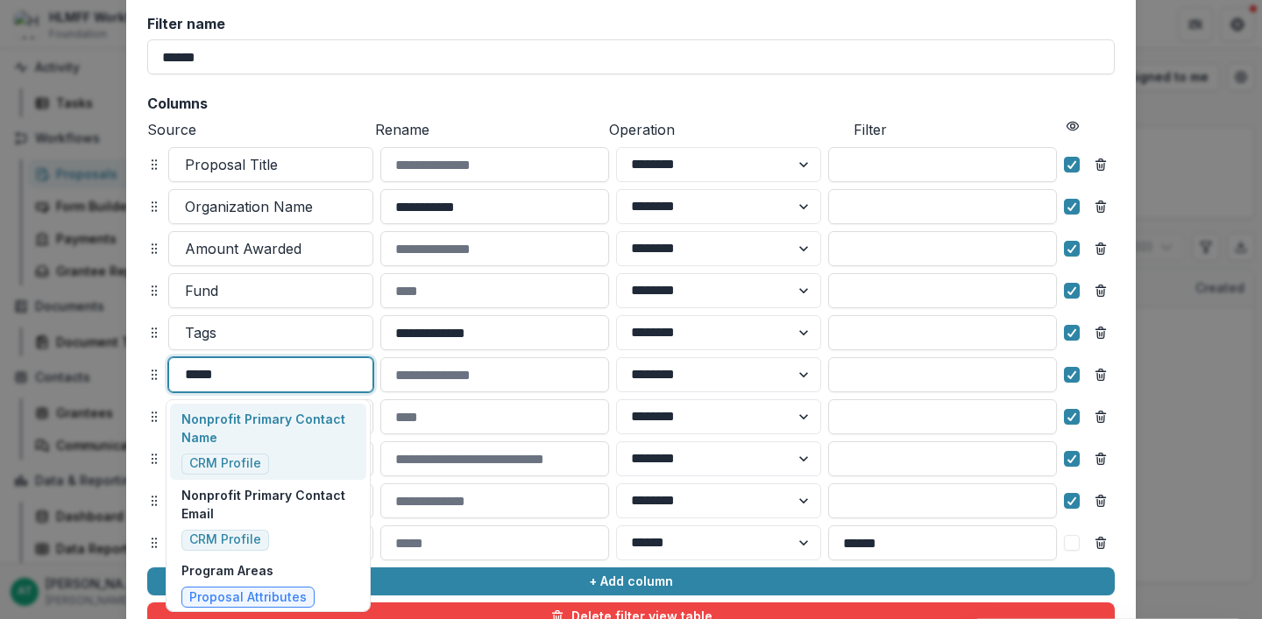
type input "******"
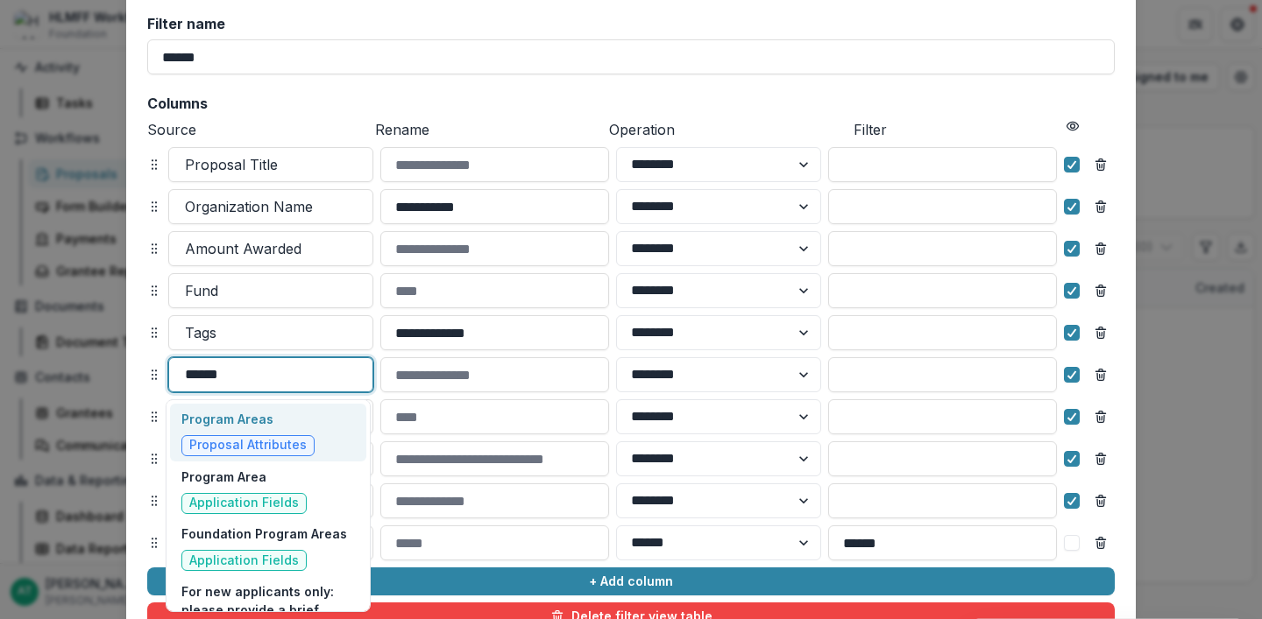
click at [267, 419] on p "Program Areas" at bounding box center [247, 419] width 133 height 18
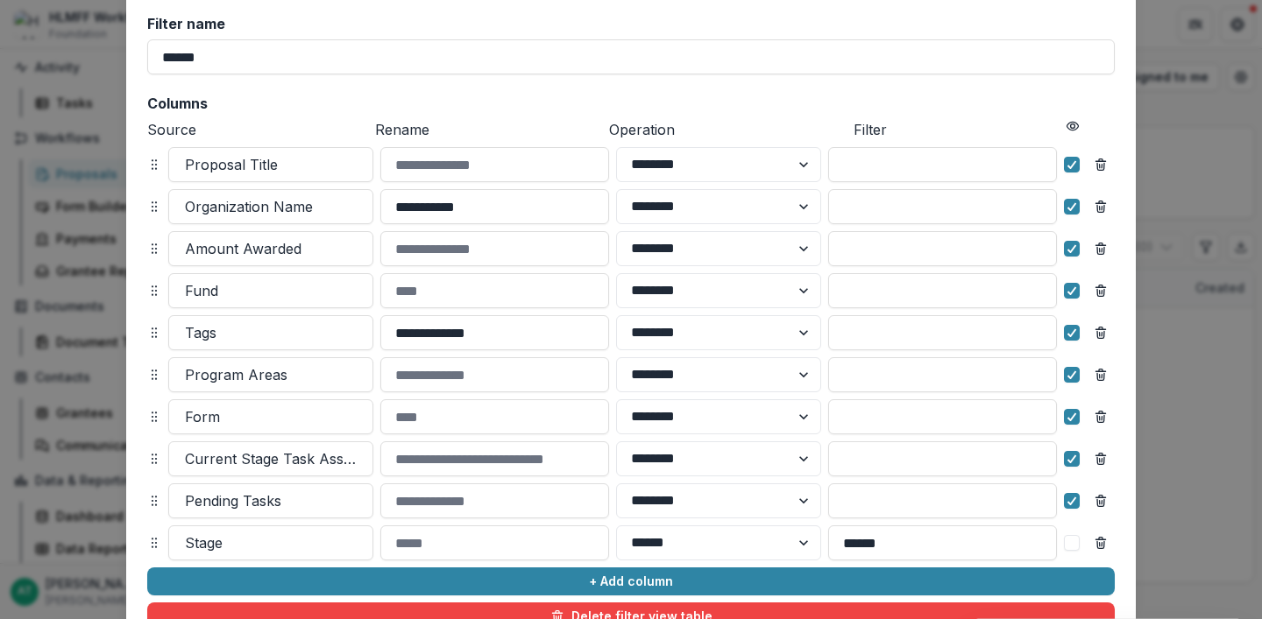
scroll to position [259, 0]
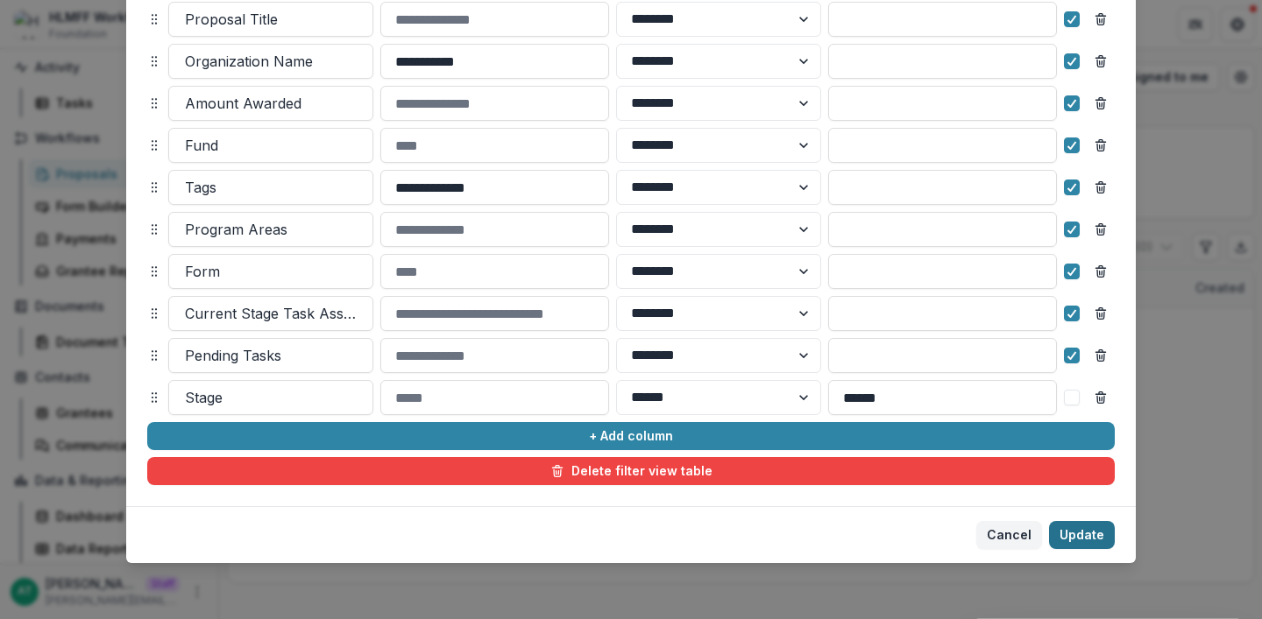
click at [1095, 525] on button "Update" at bounding box center [1082, 535] width 66 height 28
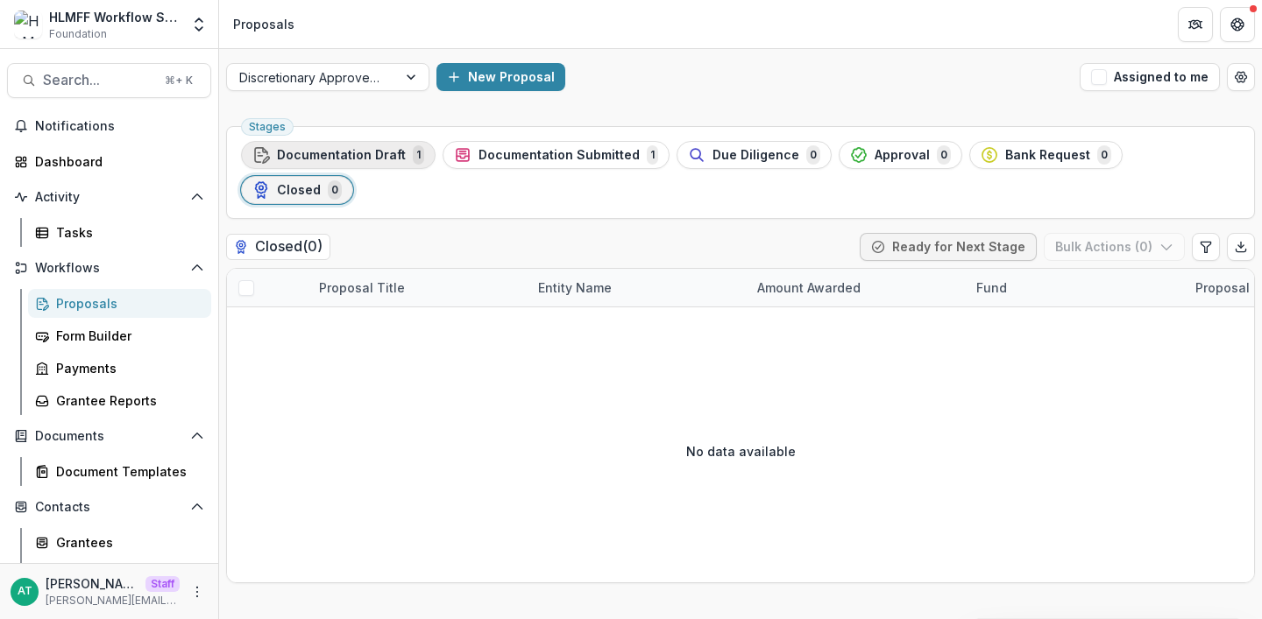
click at [361, 158] on span "Documentation Draft" at bounding box center [341, 155] width 129 height 15
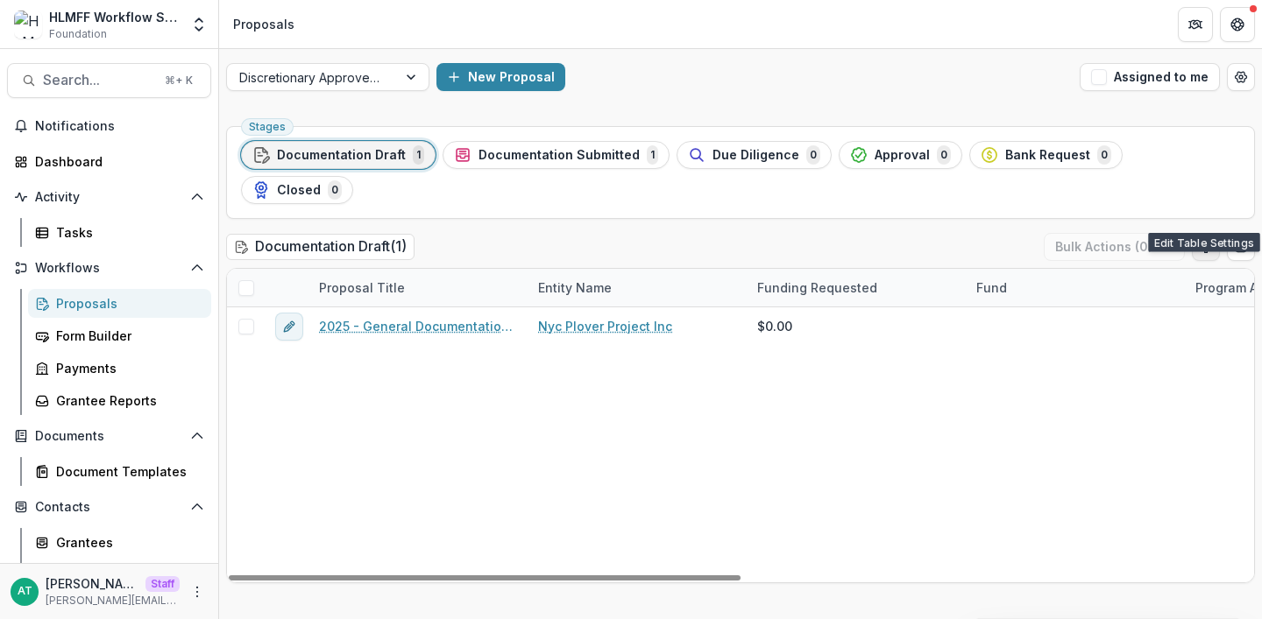
click at [1193, 233] on button "Edit table settings" at bounding box center [1206, 247] width 28 height 28
select select "******"
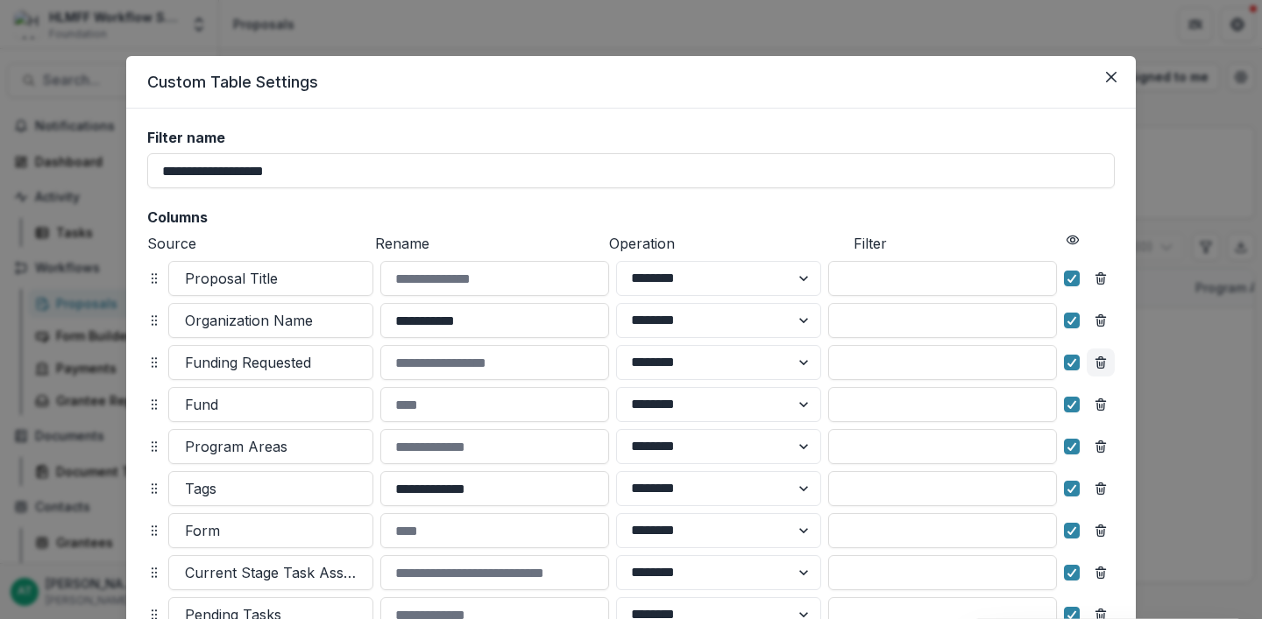
click at [1104, 366] on icon "Remove column" at bounding box center [1100, 363] width 14 height 14
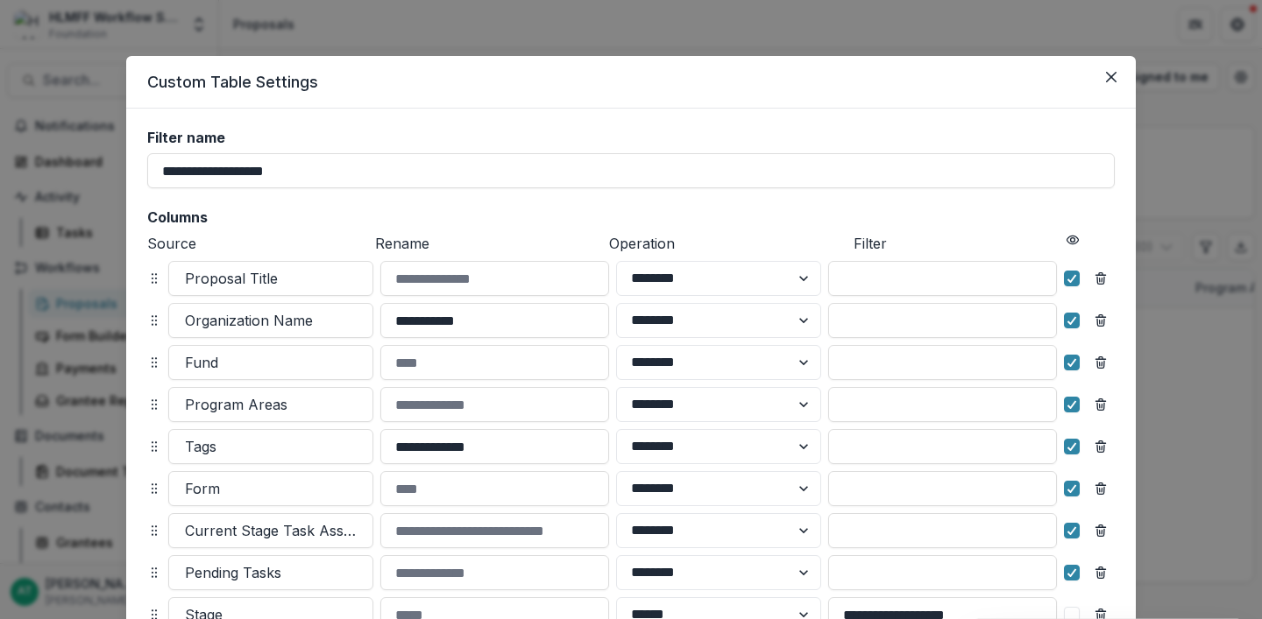
scroll to position [217, 0]
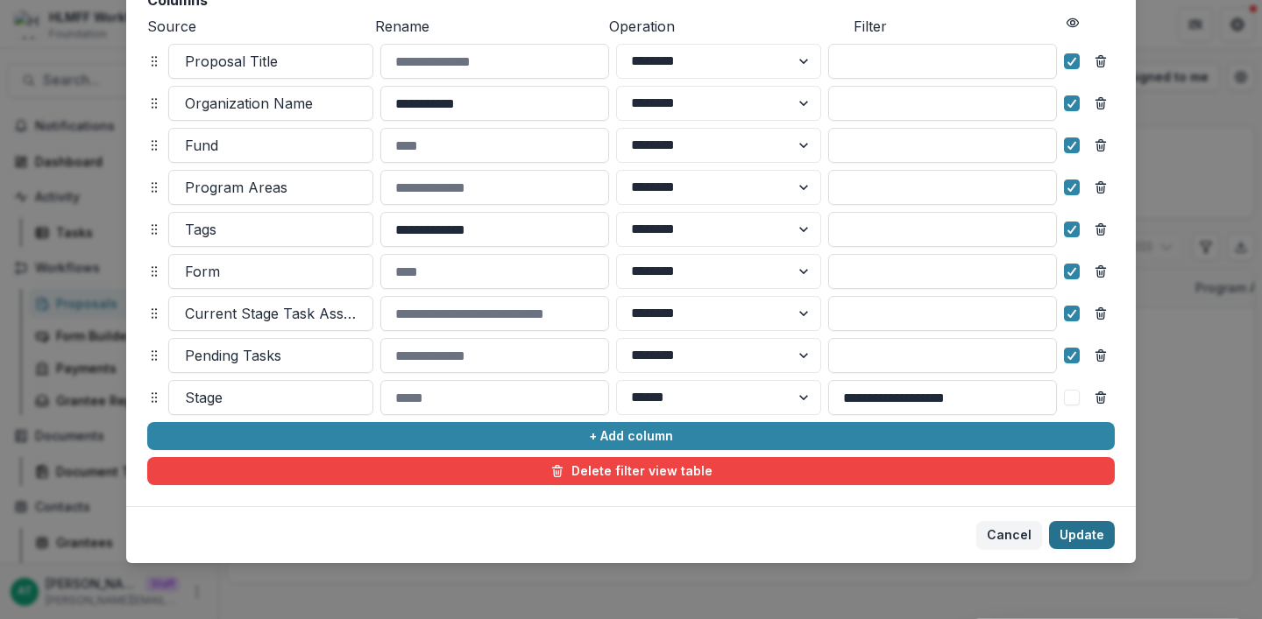
click at [1076, 538] on button "Update" at bounding box center [1082, 535] width 66 height 28
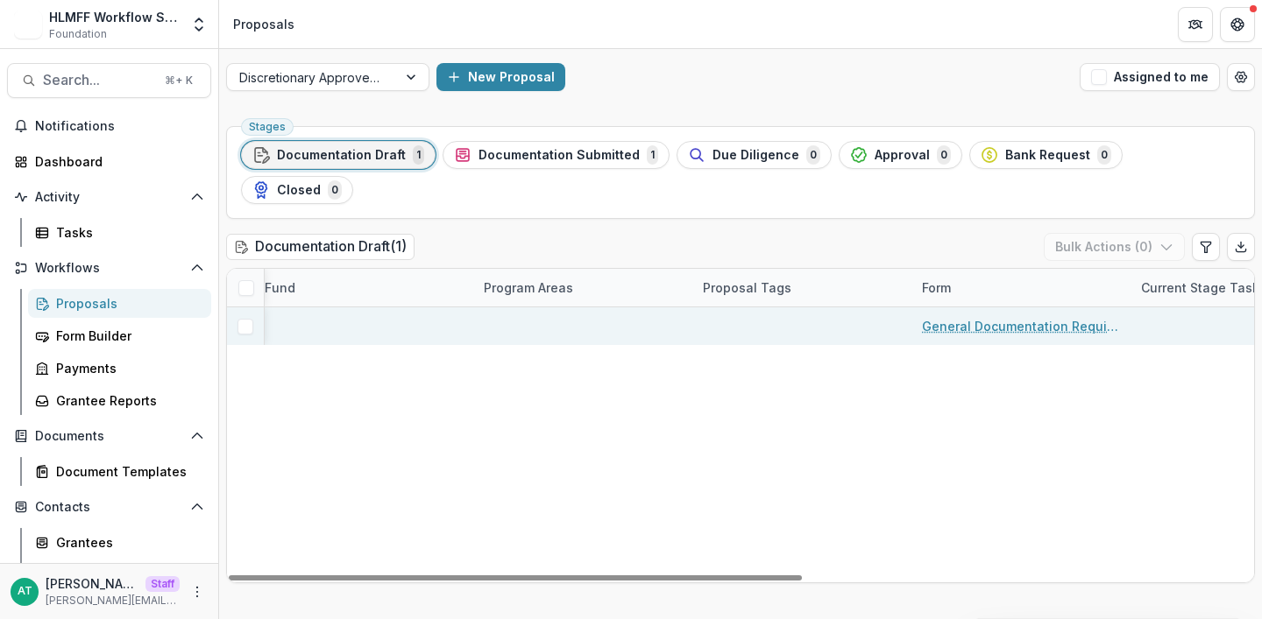
scroll to position [0, 698]
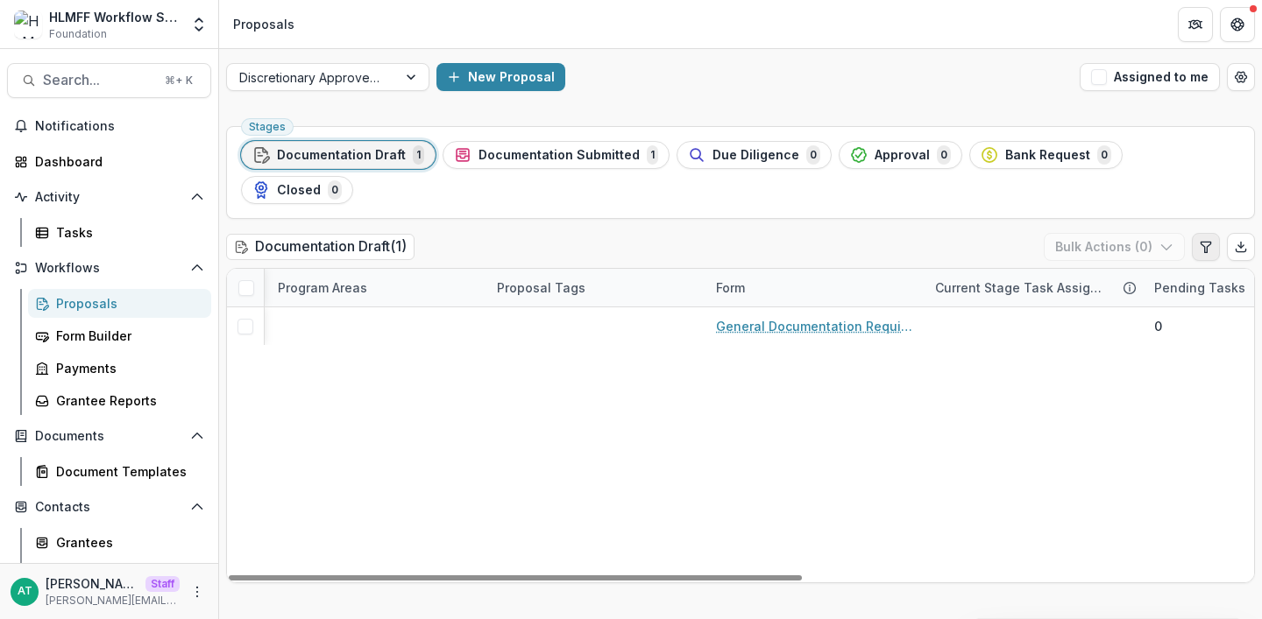
click at [1203, 242] on icon "Edit table settings" at bounding box center [1205, 247] width 10 height 11
select select "******"
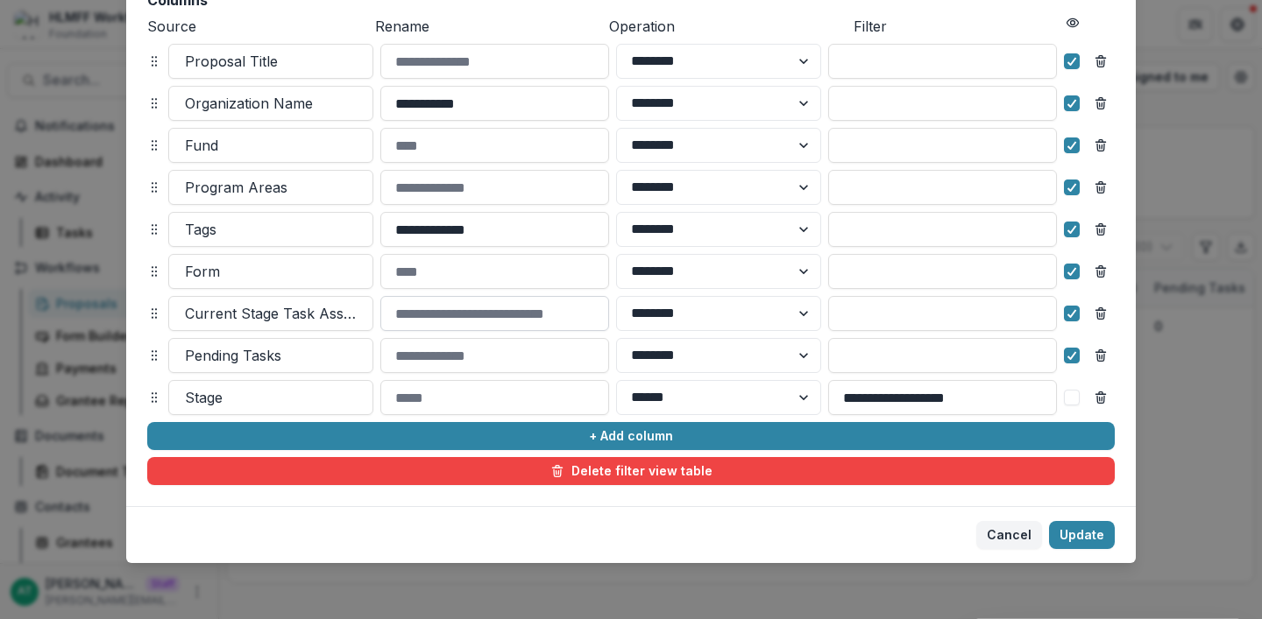
scroll to position [216, 0]
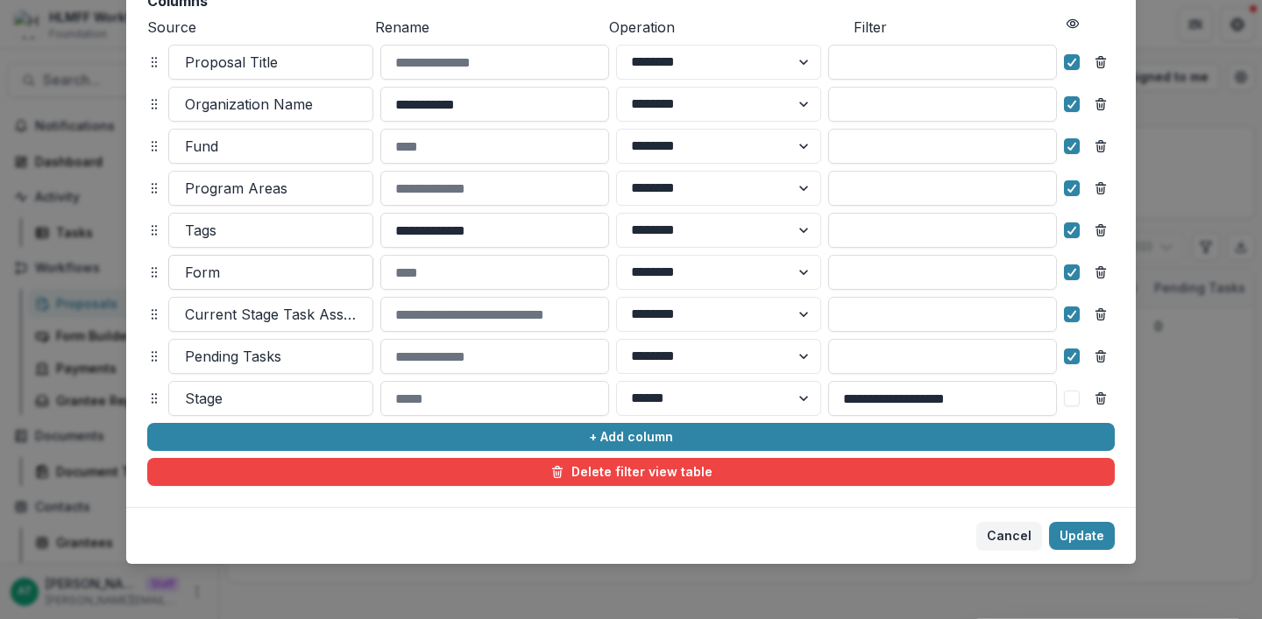
click at [236, 272] on div at bounding box center [271, 272] width 172 height 25
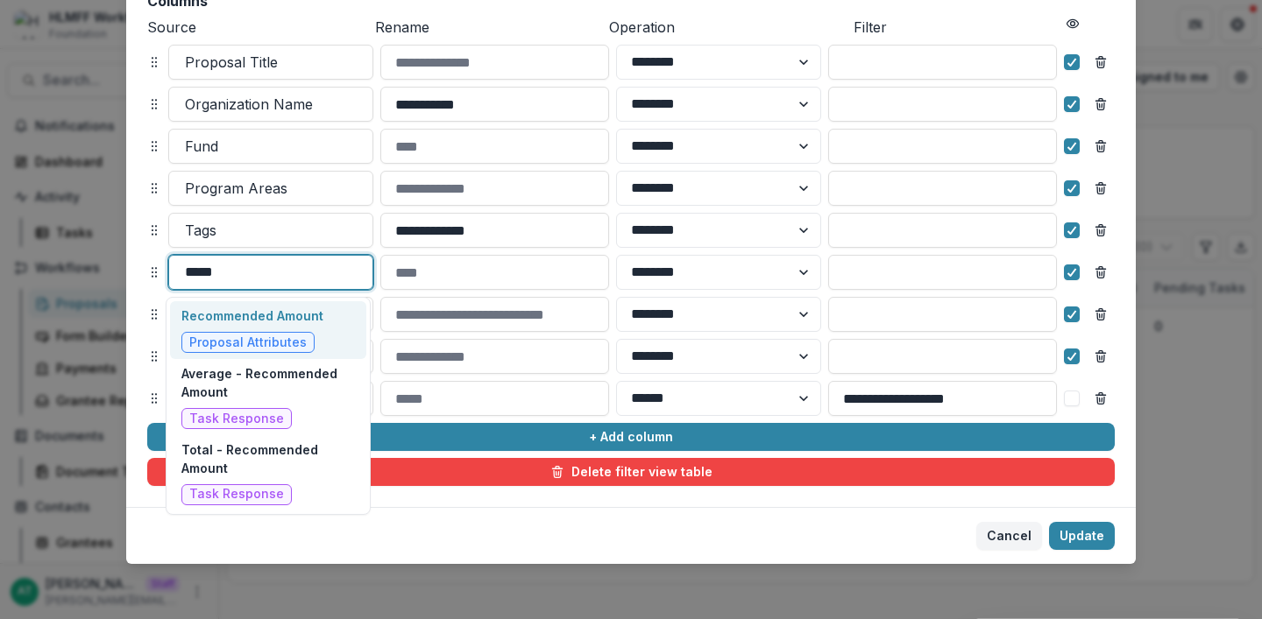
type input "******"
click at [259, 329] on div "Recommended Amount Proposal Attributes" at bounding box center [252, 330] width 142 height 46
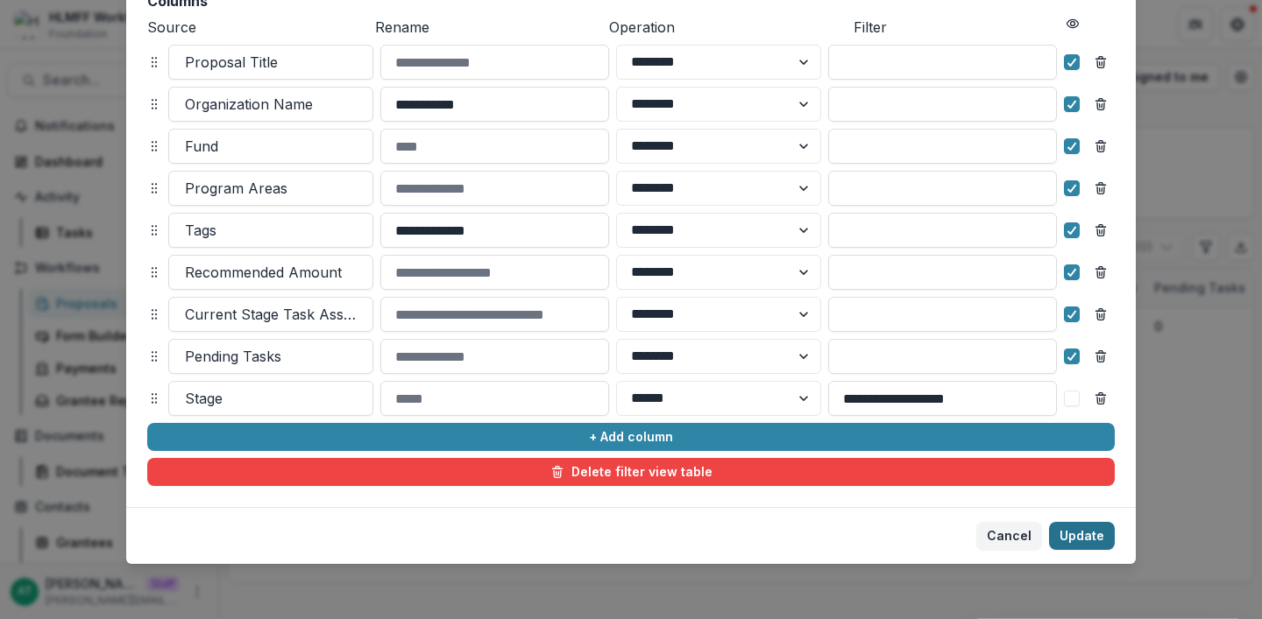
click at [1082, 542] on button "Update" at bounding box center [1082, 536] width 66 height 28
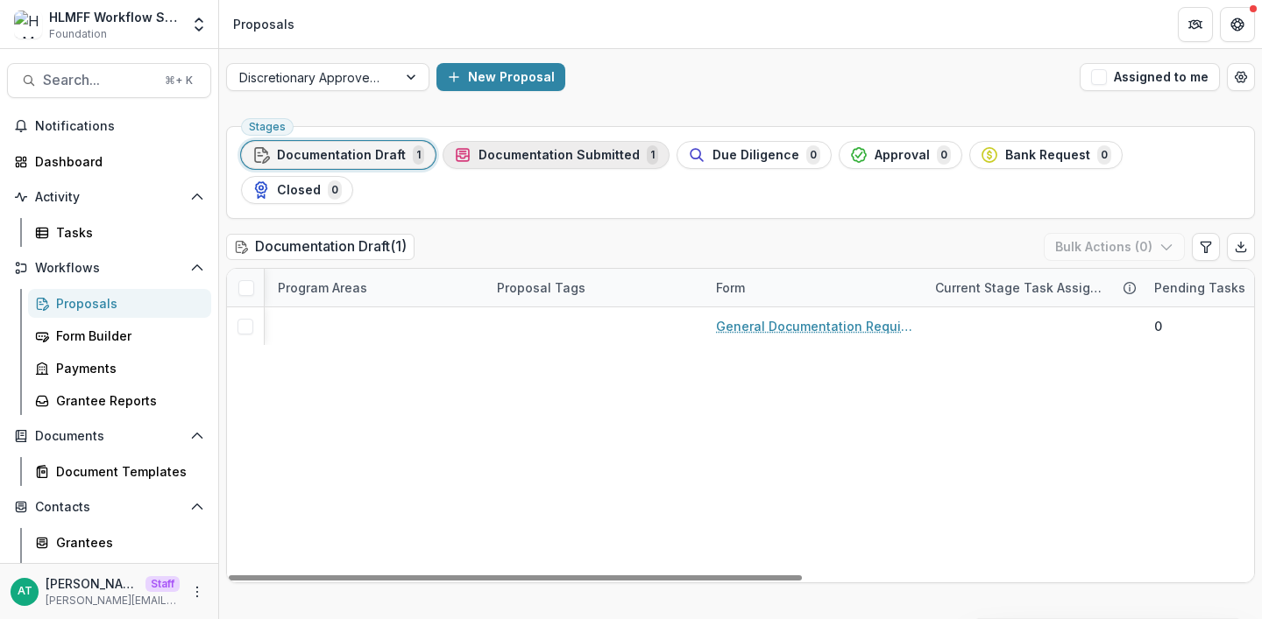
click at [554, 154] on span "Documentation Submitted" at bounding box center [558, 155] width 161 height 15
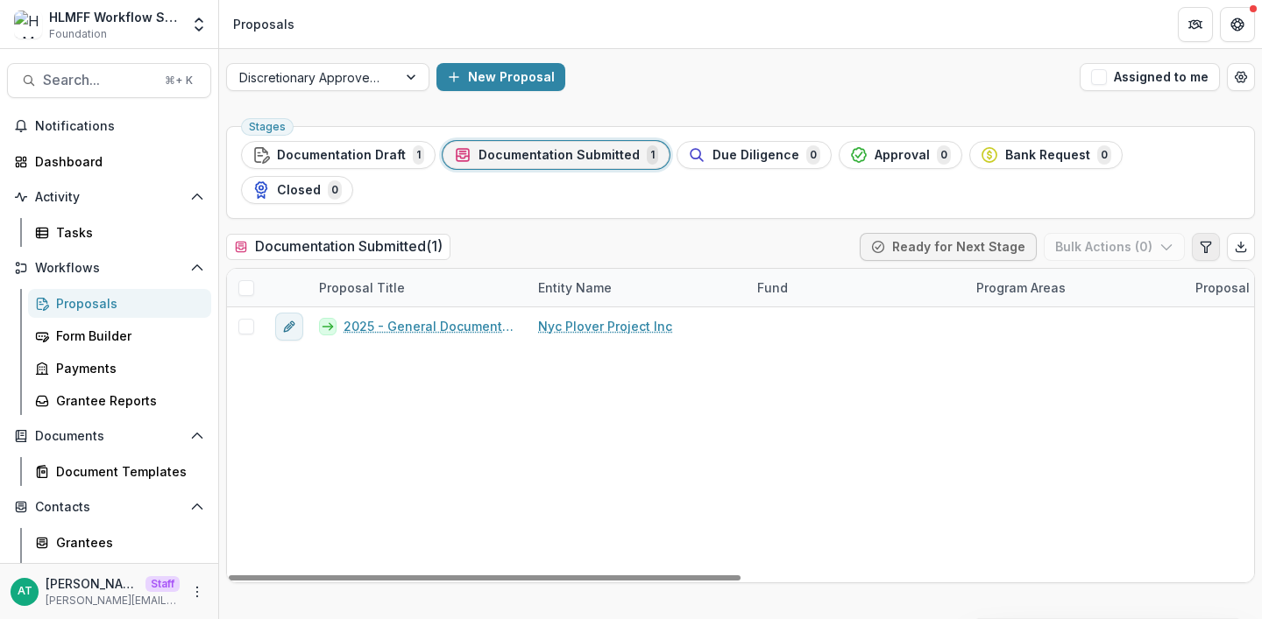
click at [1208, 240] on icon "Edit table settings" at bounding box center [1206, 247] width 14 height 14
select select "******"
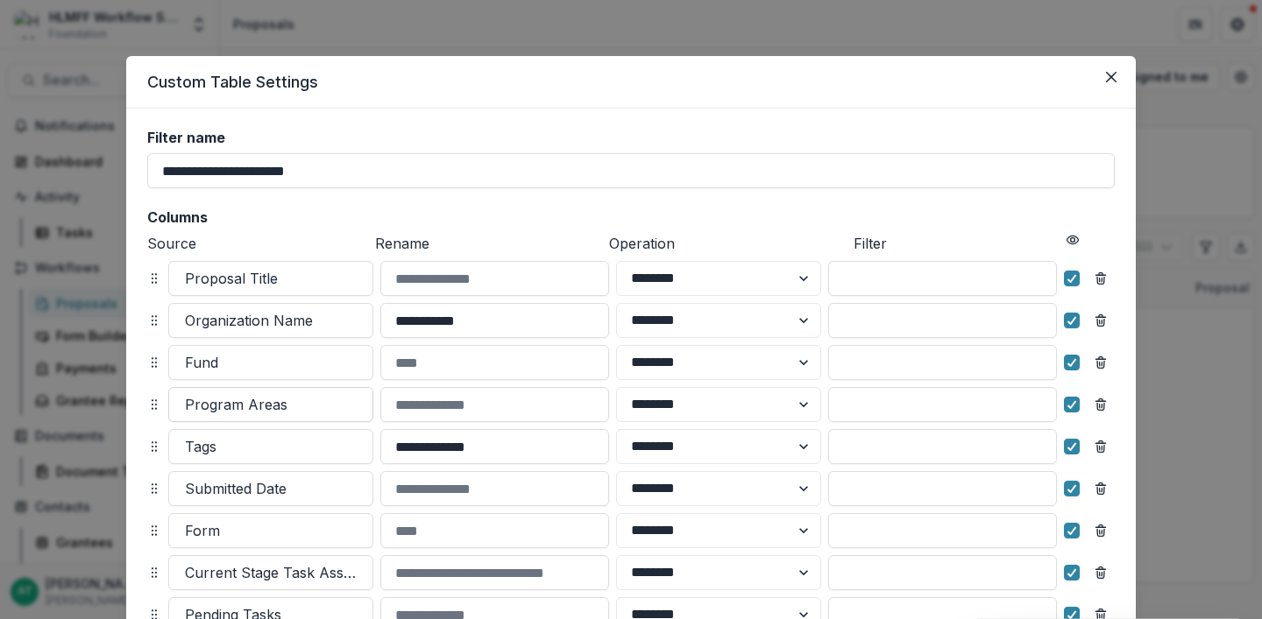
scroll to position [140, 0]
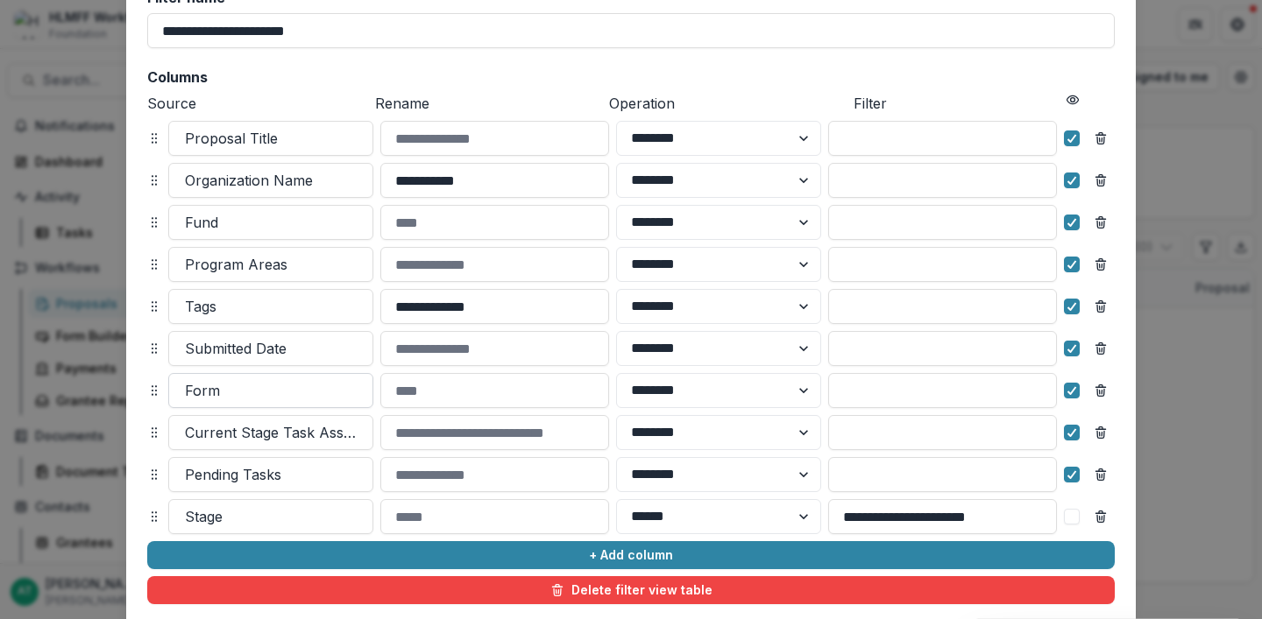
click at [215, 395] on div at bounding box center [271, 391] width 172 height 25
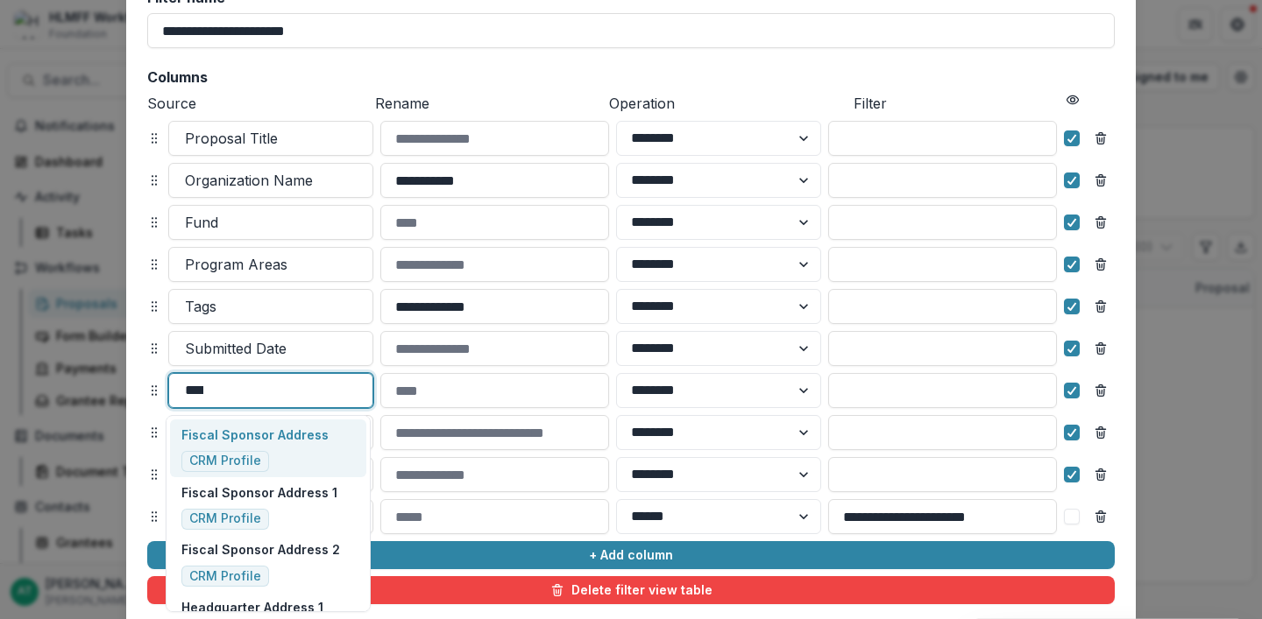
type input "*****"
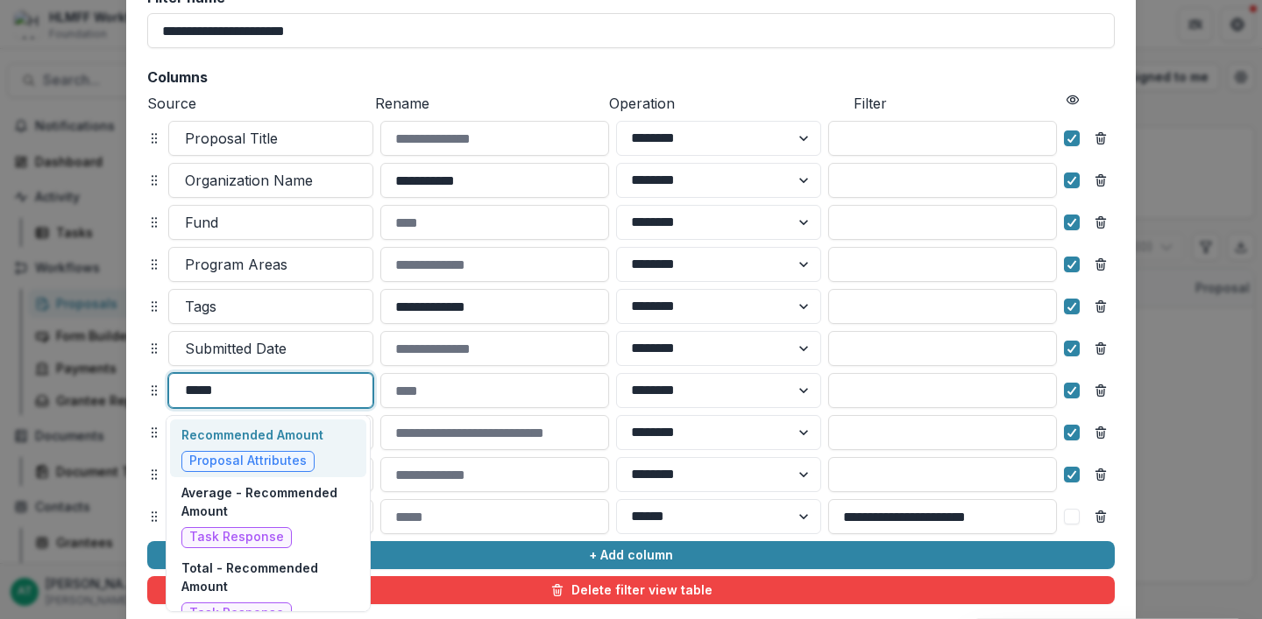
click at [230, 430] on p "Recommended Amount" at bounding box center [252, 435] width 142 height 18
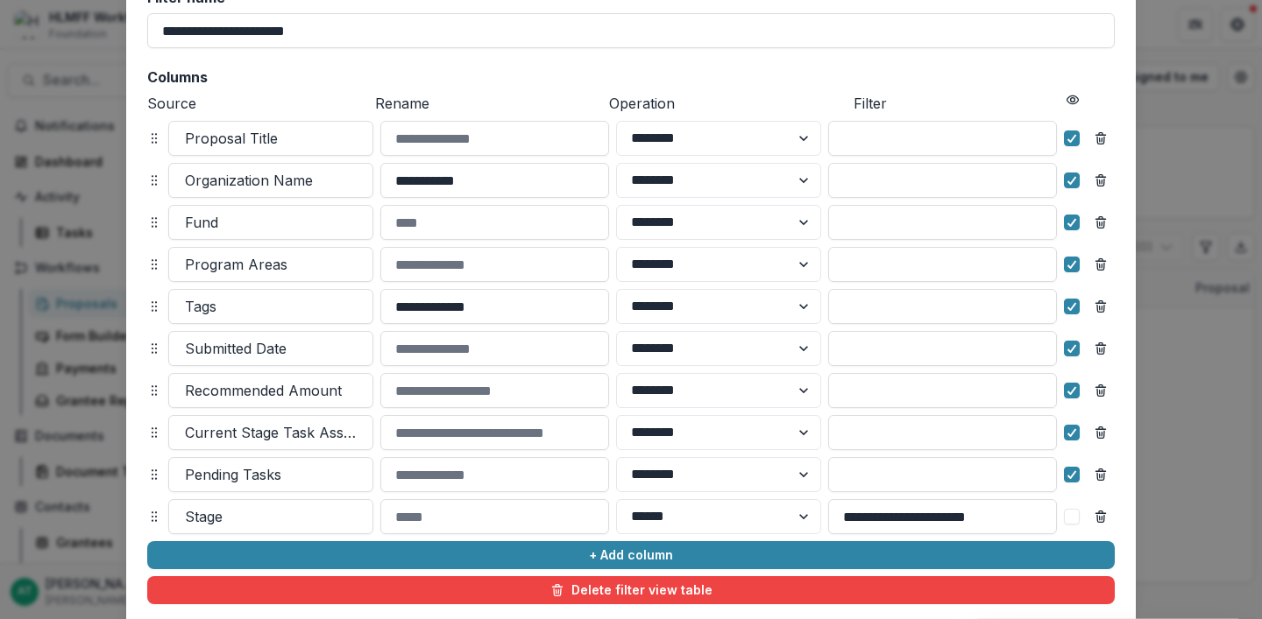
scroll to position [259, 0]
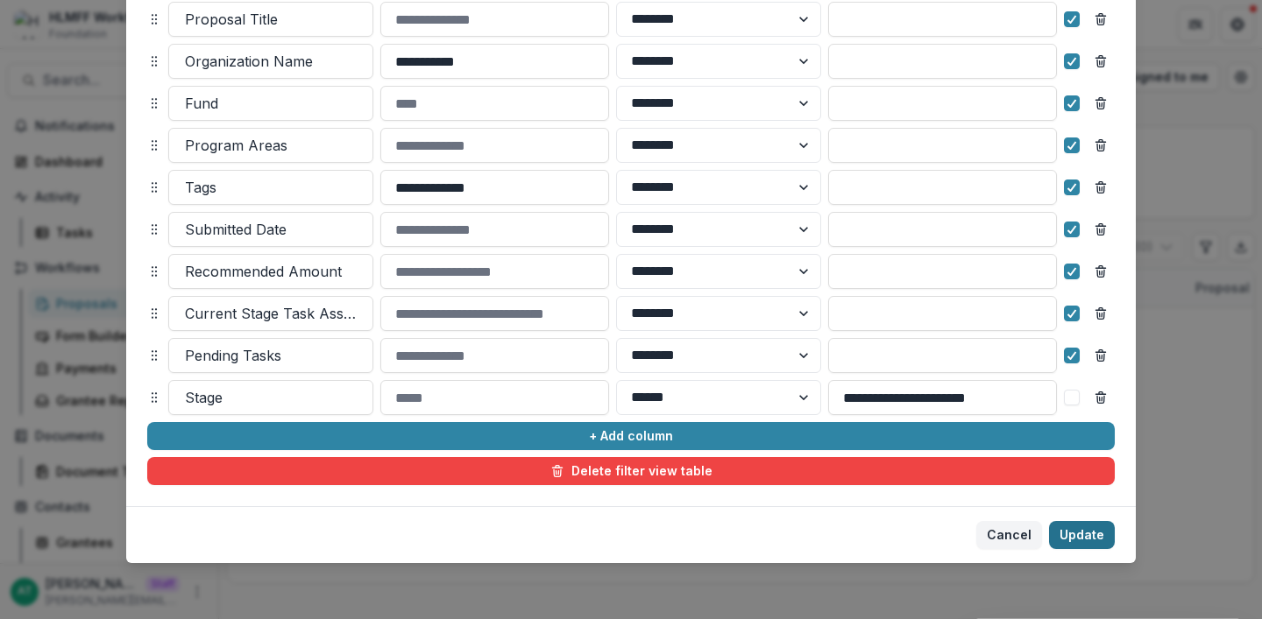
click at [1050, 528] on button "Update" at bounding box center [1082, 535] width 66 height 28
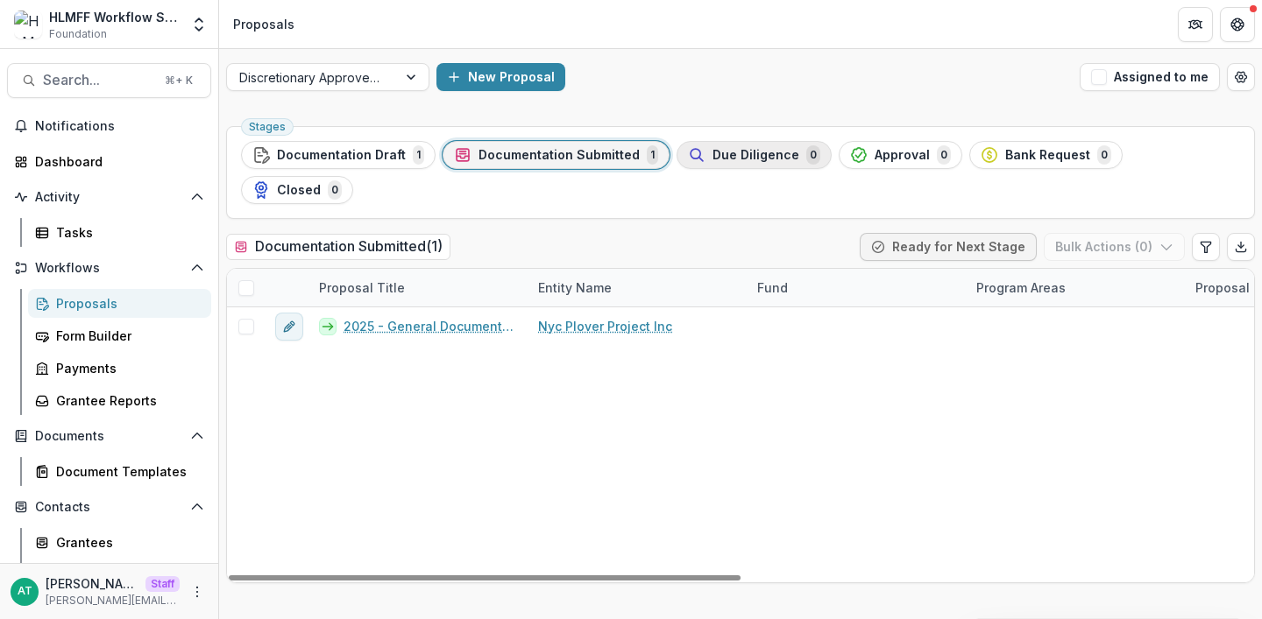
click at [776, 162] on span "Due Diligence" at bounding box center [755, 155] width 87 height 15
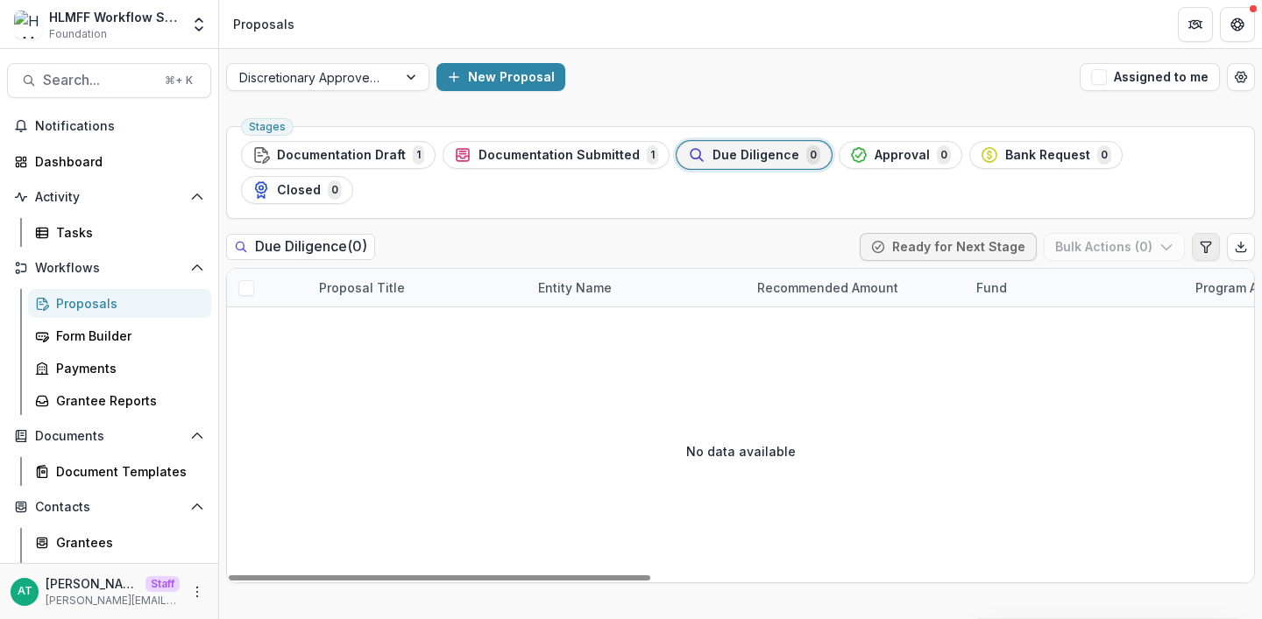
click at [1201, 240] on icon "Edit table settings" at bounding box center [1206, 247] width 14 height 14
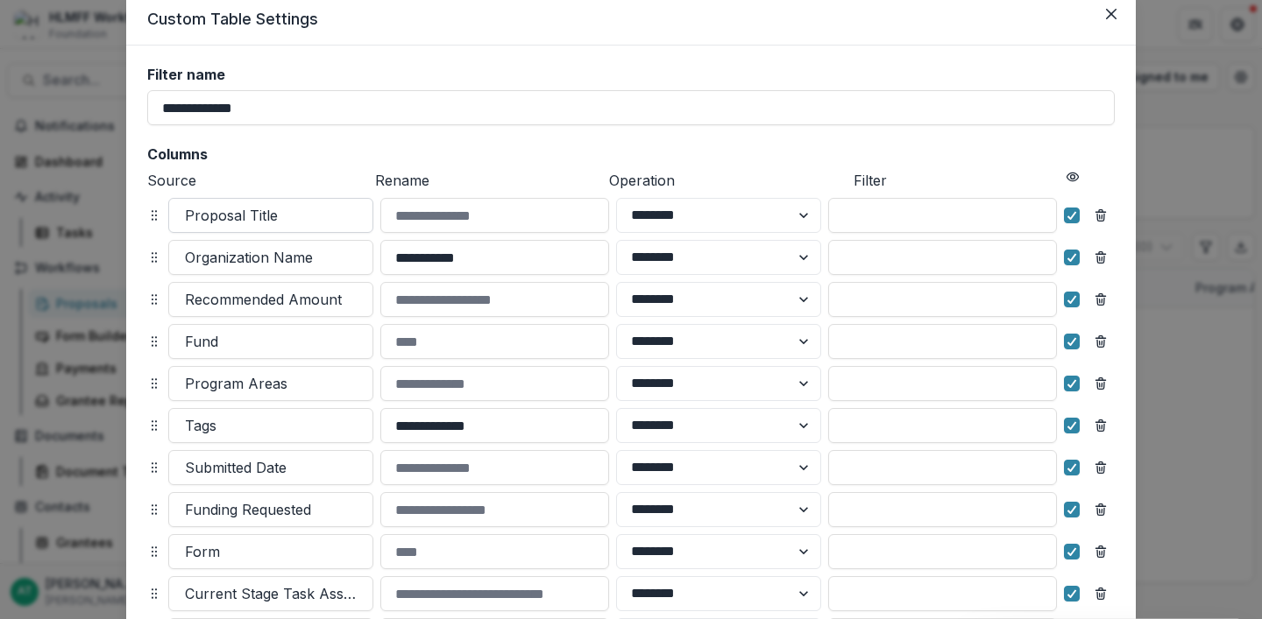
scroll to position [80, 0]
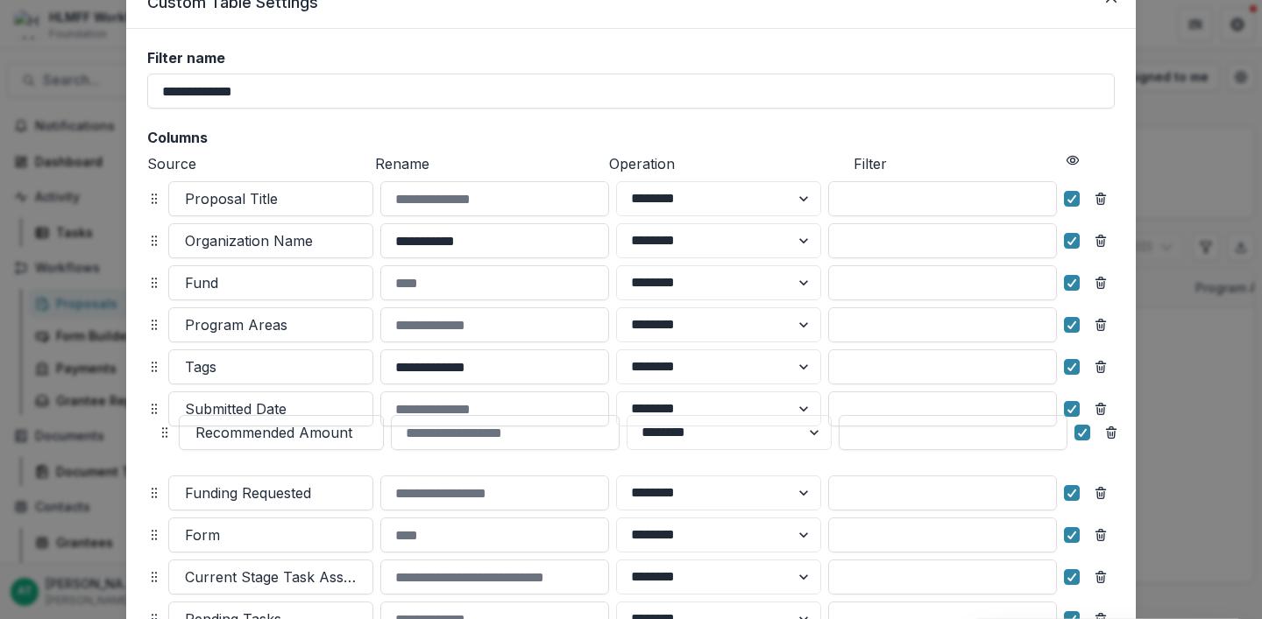
drag, startPoint x: 150, startPoint y: 282, endPoint x: 160, endPoint y: 433, distance: 151.1
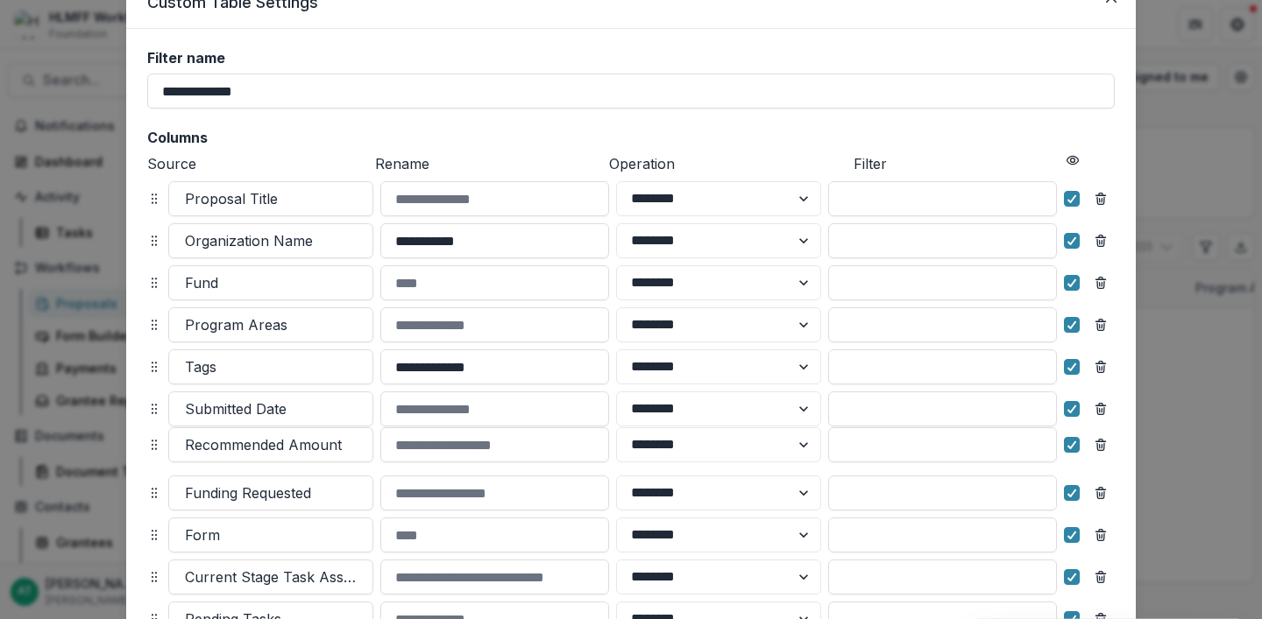
drag, startPoint x: 145, startPoint y: 451, endPoint x: 145, endPoint y: 418, distance: 33.3
click at [147, 438] on icon at bounding box center [154, 445] width 14 height 14
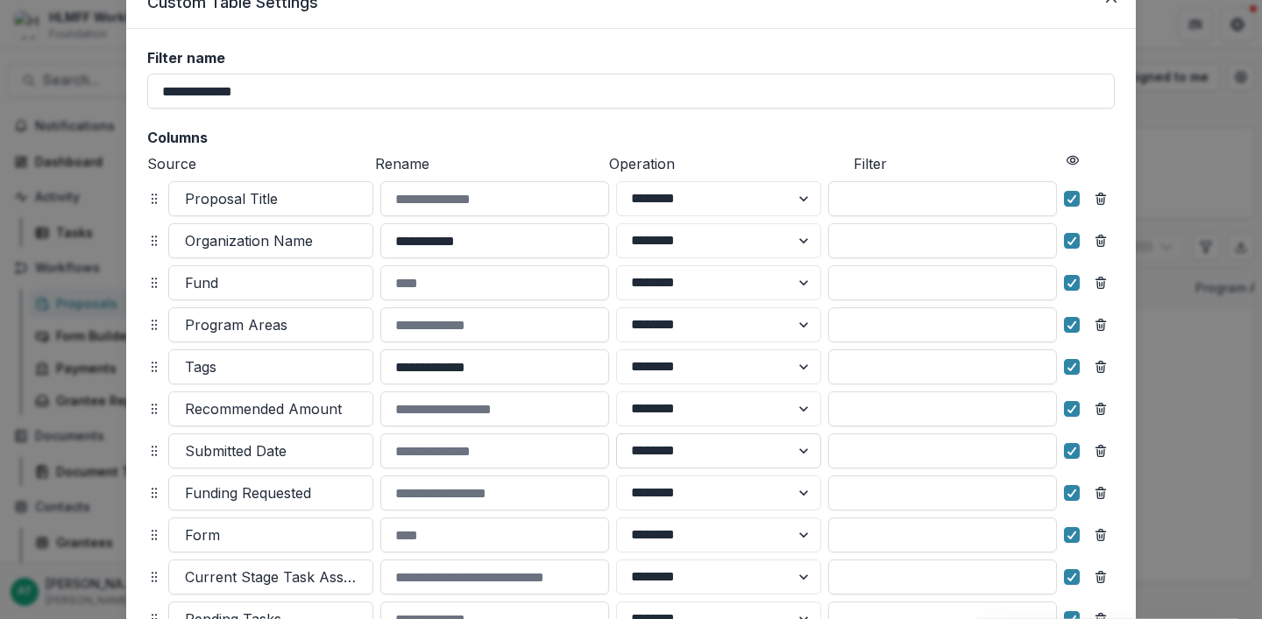
scroll to position [301, 0]
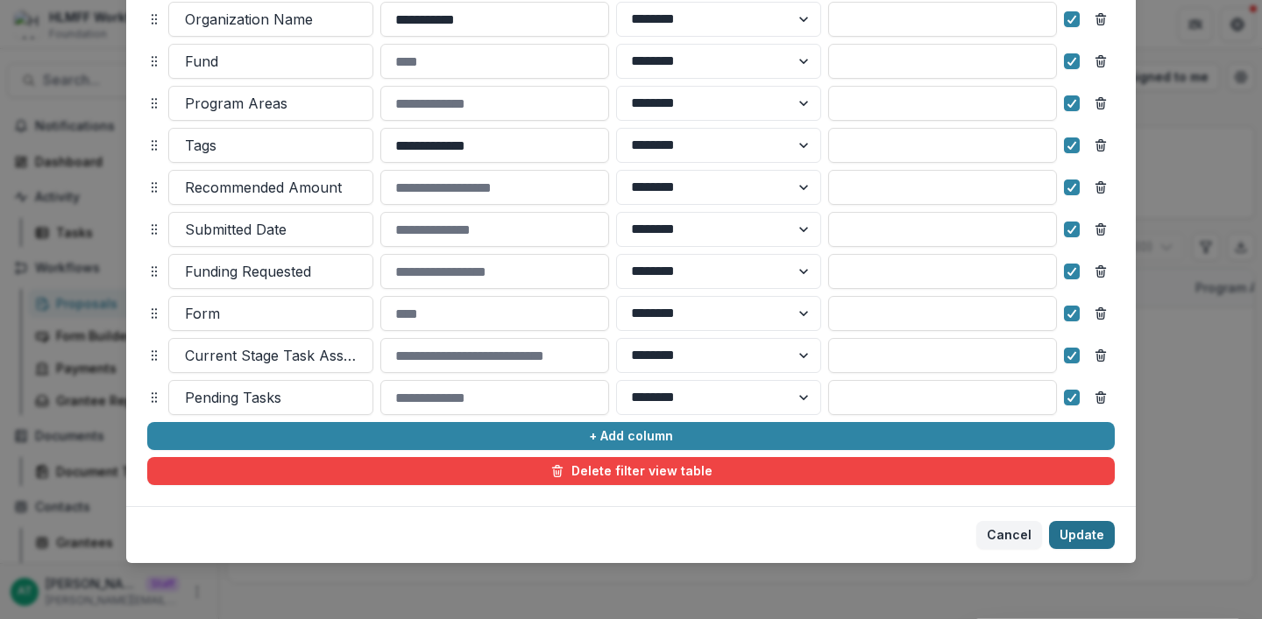
click at [1079, 537] on button "Update" at bounding box center [1082, 535] width 66 height 28
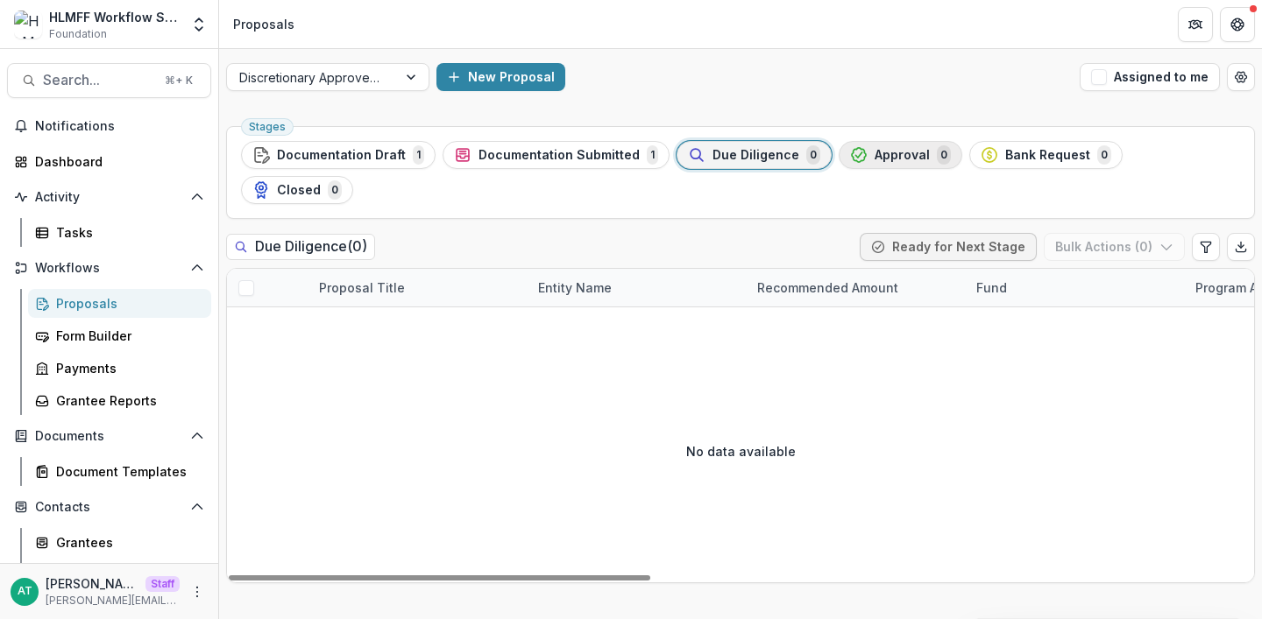
click at [908, 148] on span "Approval" at bounding box center [901, 155] width 55 height 15
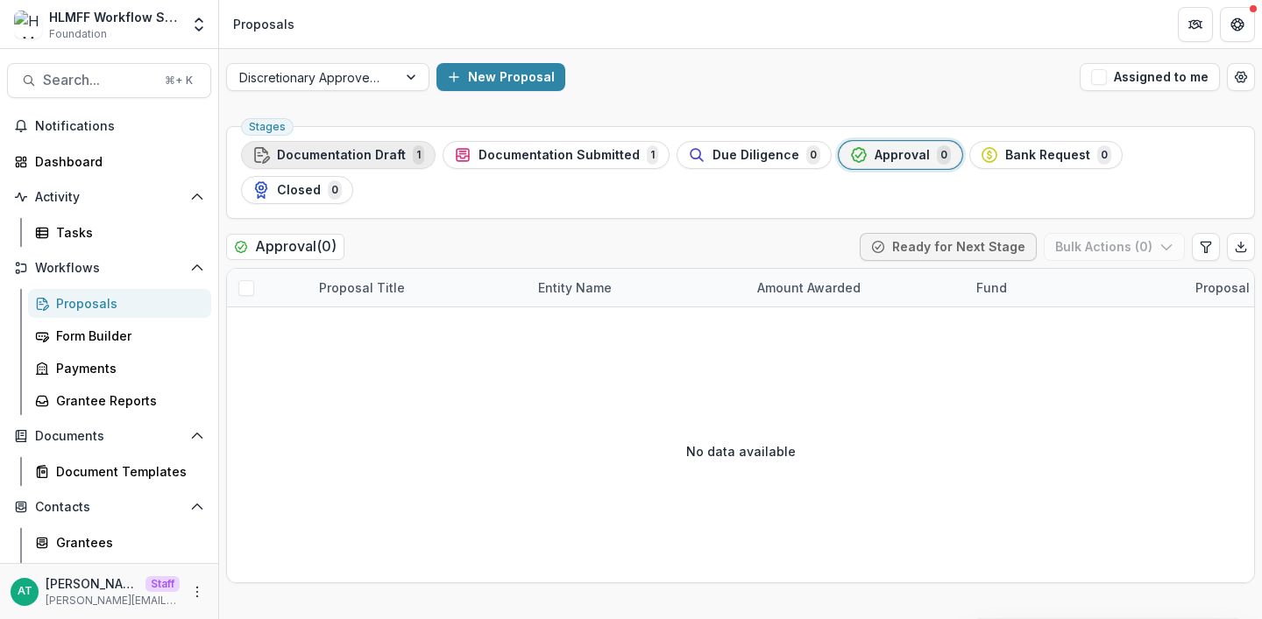
click at [390, 157] on span "Documentation Draft" at bounding box center [341, 155] width 129 height 15
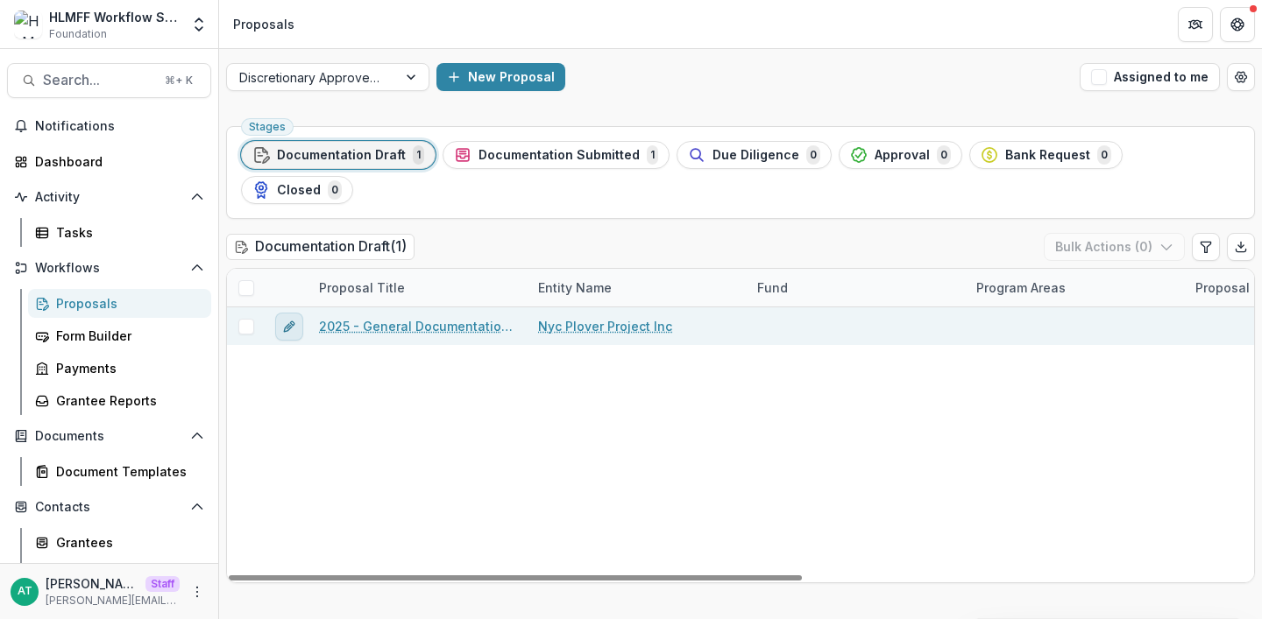
click at [289, 320] on icon "edit" at bounding box center [289, 327] width 14 height 14
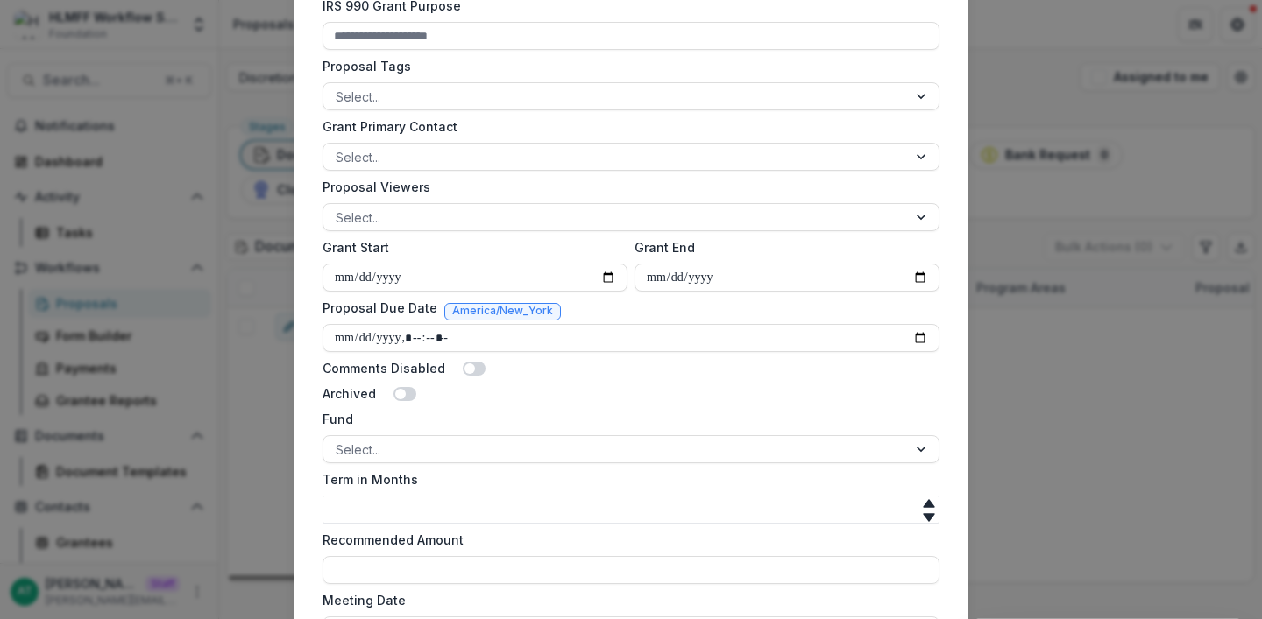
scroll to position [1002, 0]
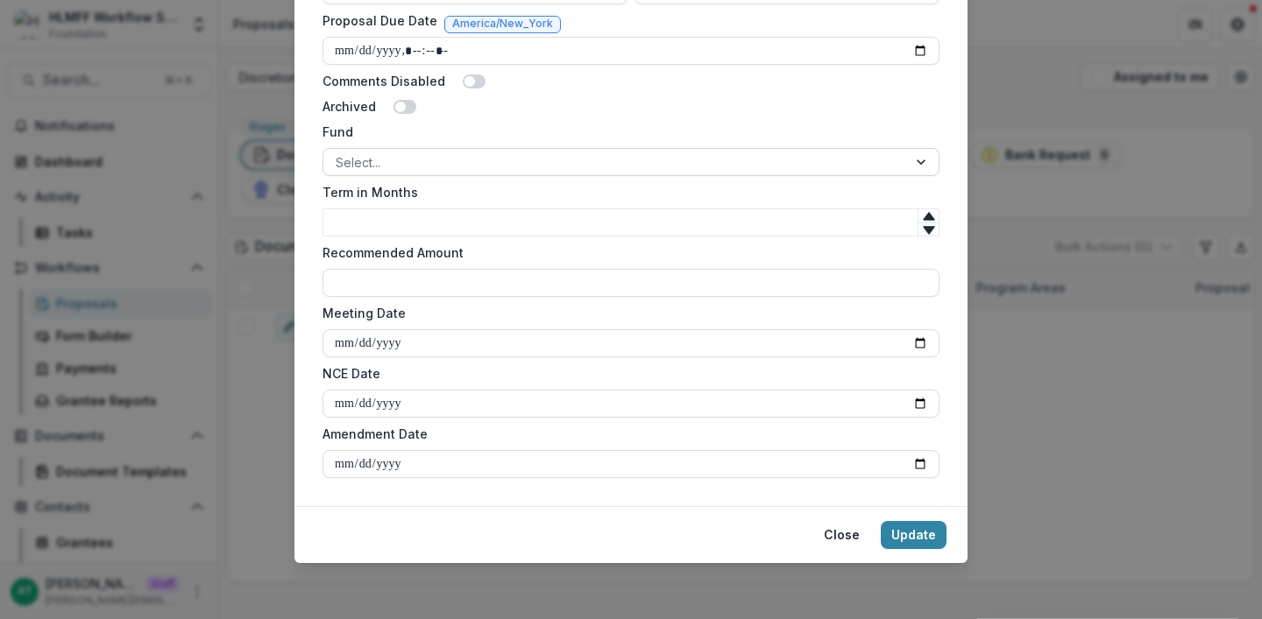
click at [463, 162] on div at bounding box center [615, 163] width 559 height 22
click at [406, 130] on label "Fund" at bounding box center [625, 132] width 606 height 18
click at [339, 153] on input "Fund" at bounding box center [338, 162] width 4 height 18
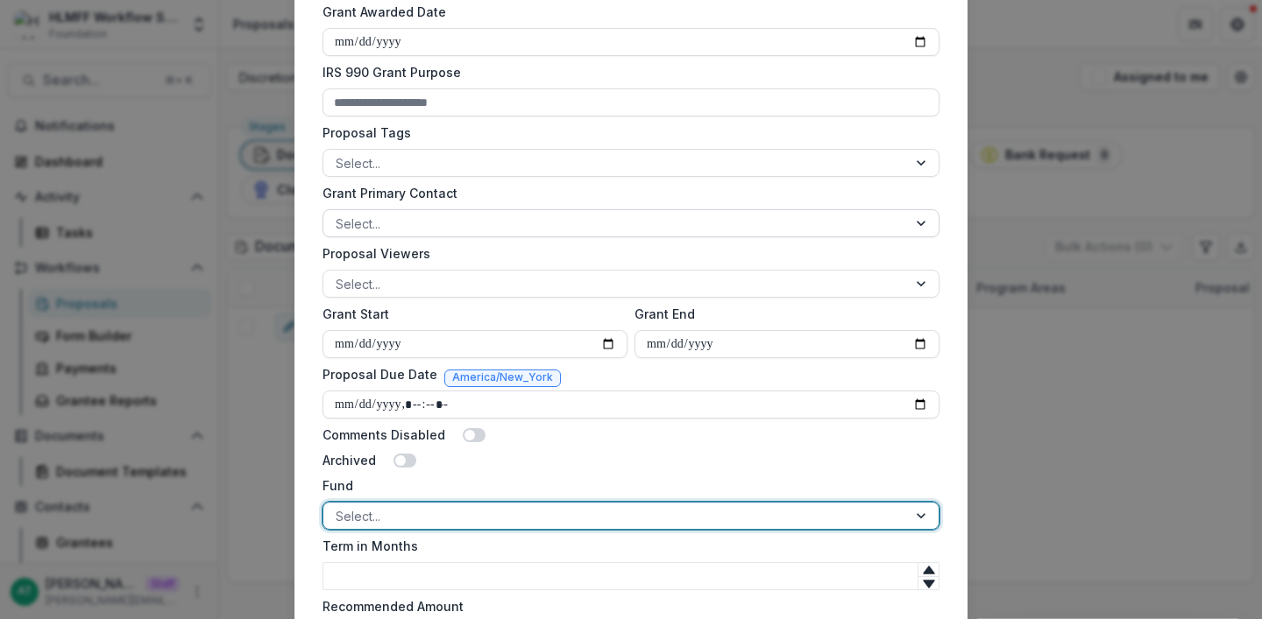
scroll to position [638, 0]
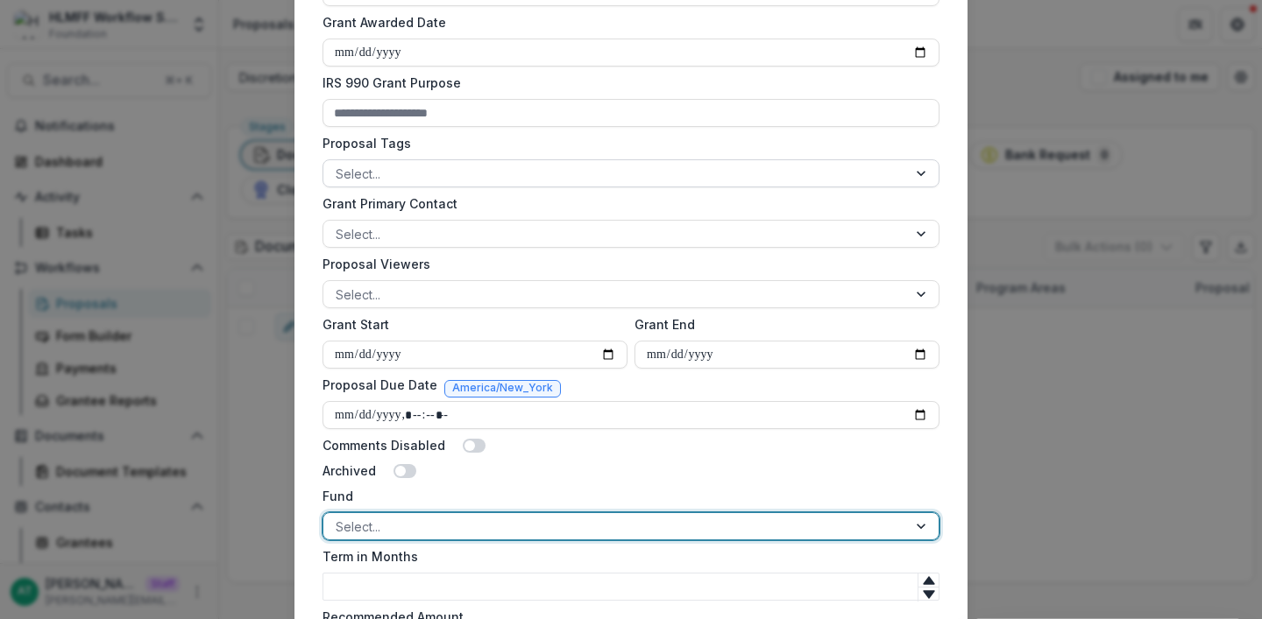
click at [385, 173] on div at bounding box center [615, 174] width 559 height 22
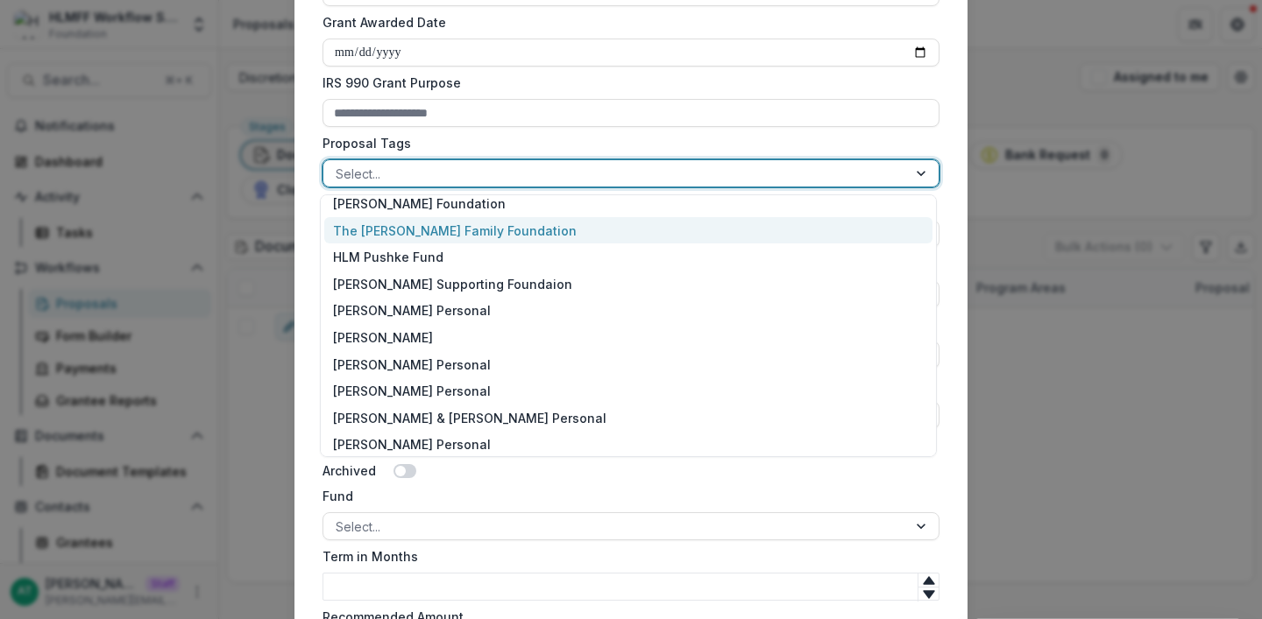
scroll to position [0, 0]
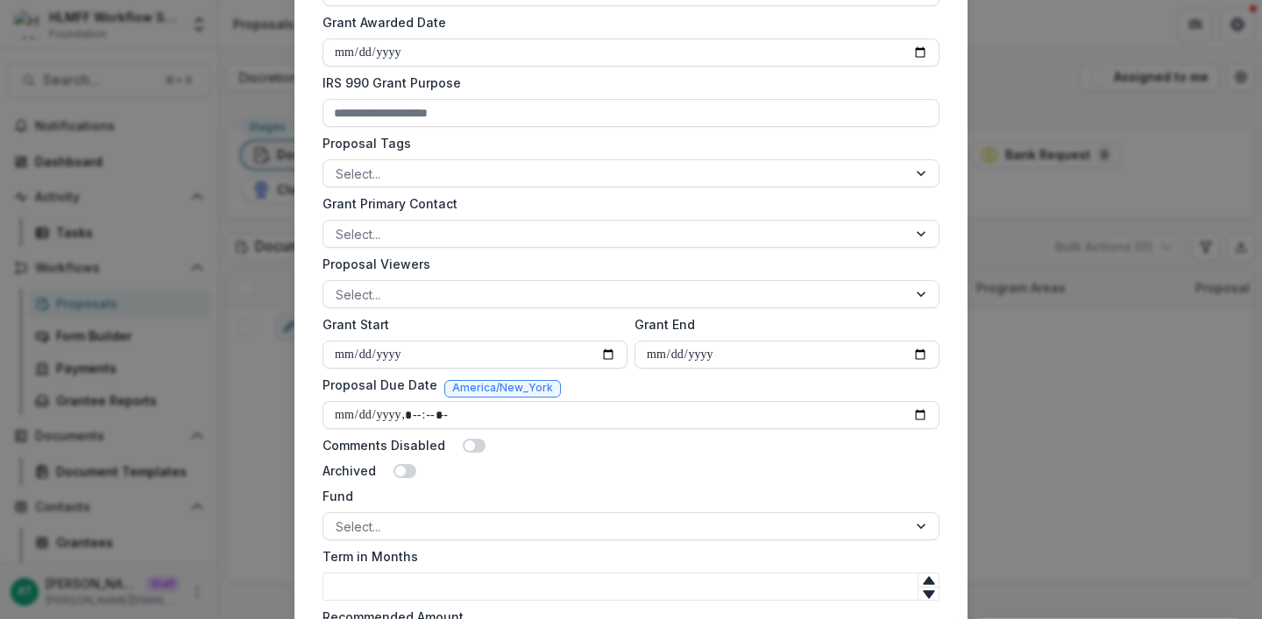
click at [307, 159] on div "**********" at bounding box center [630, 171] width 673 height 1400
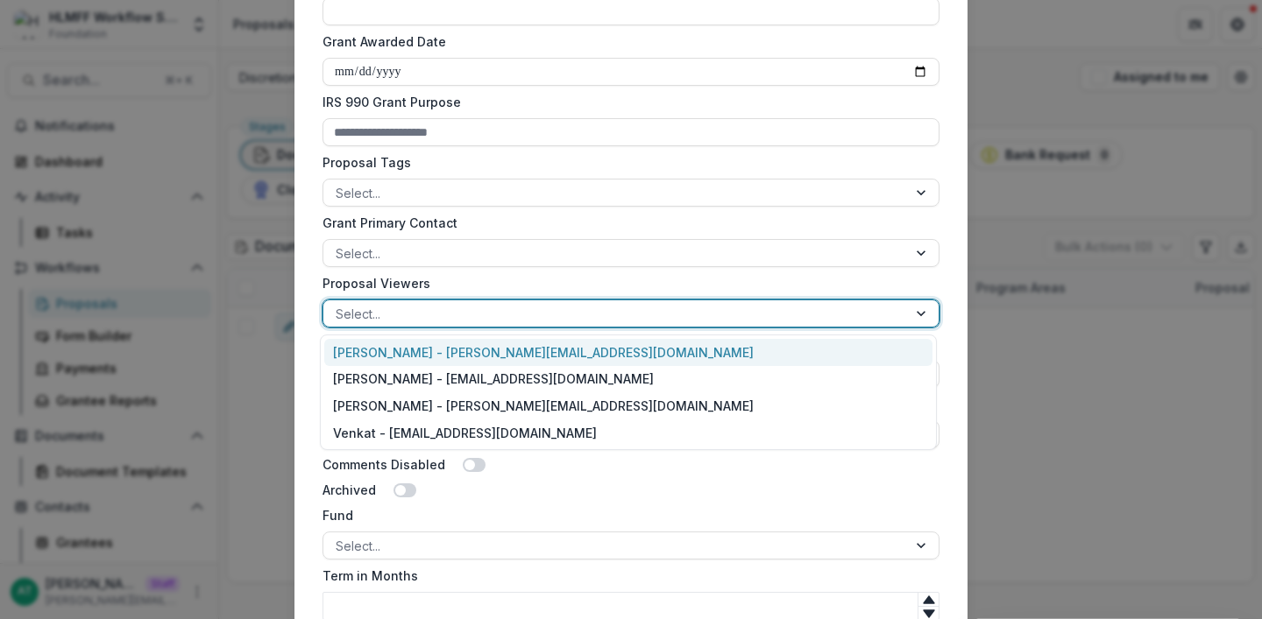
click at [363, 312] on div at bounding box center [615, 314] width 559 height 22
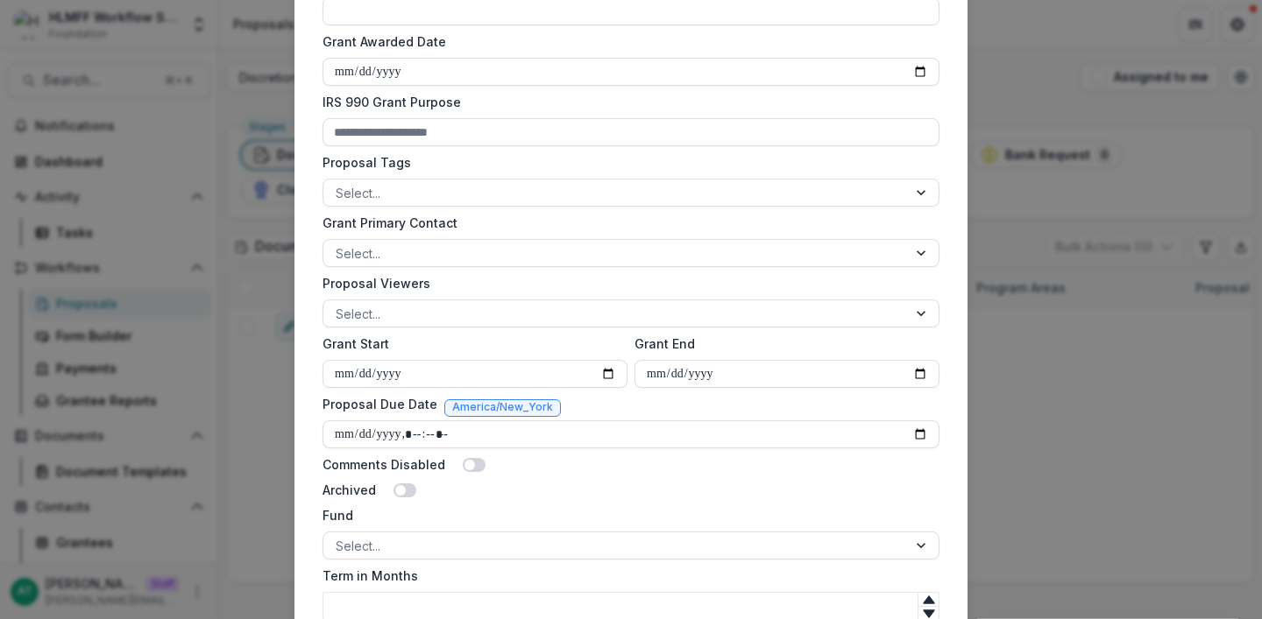
click at [306, 228] on div "**********" at bounding box center [630, 190] width 673 height 1400
click at [359, 253] on div at bounding box center [615, 254] width 559 height 22
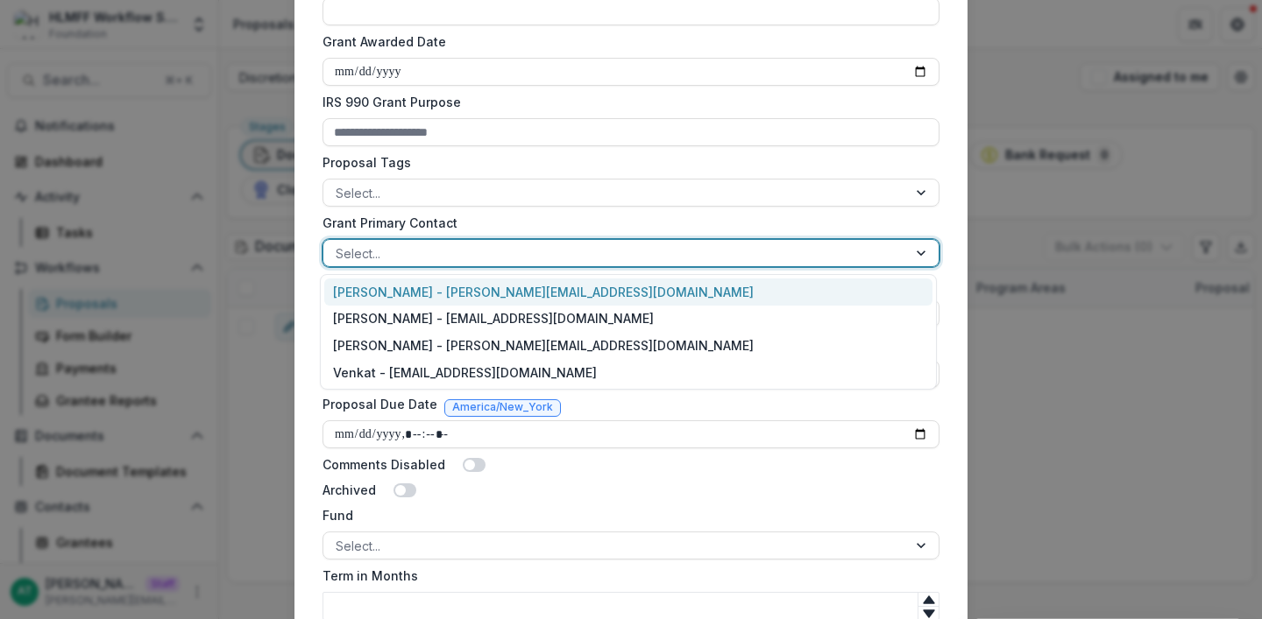
click at [299, 211] on div "**********" at bounding box center [630, 190] width 673 height 1400
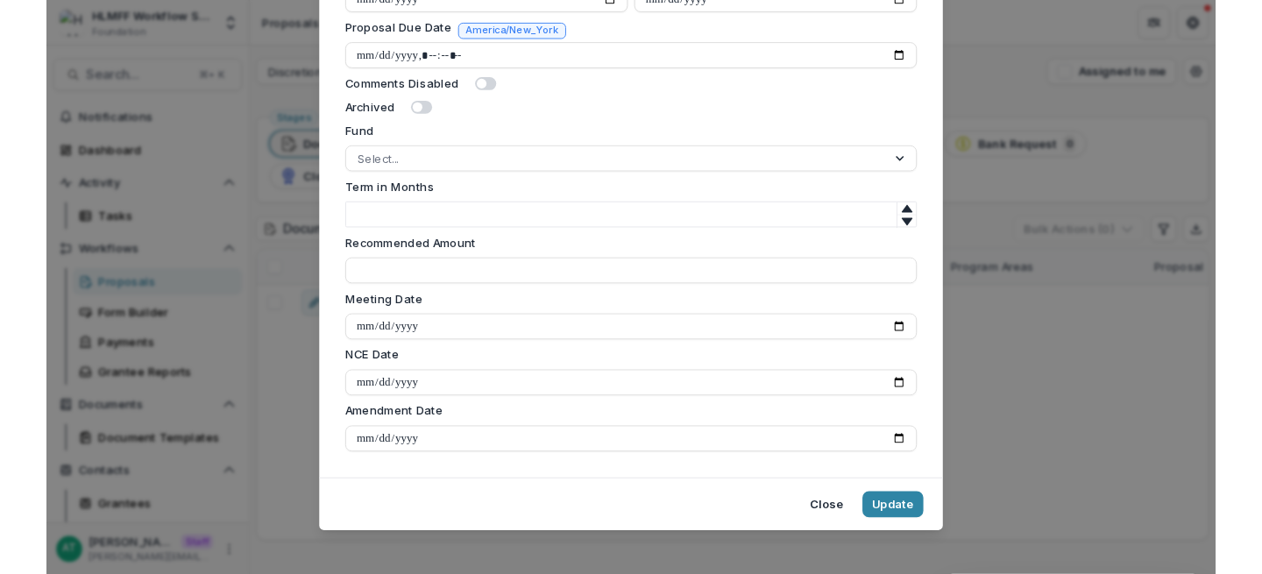
scroll to position [1002, 0]
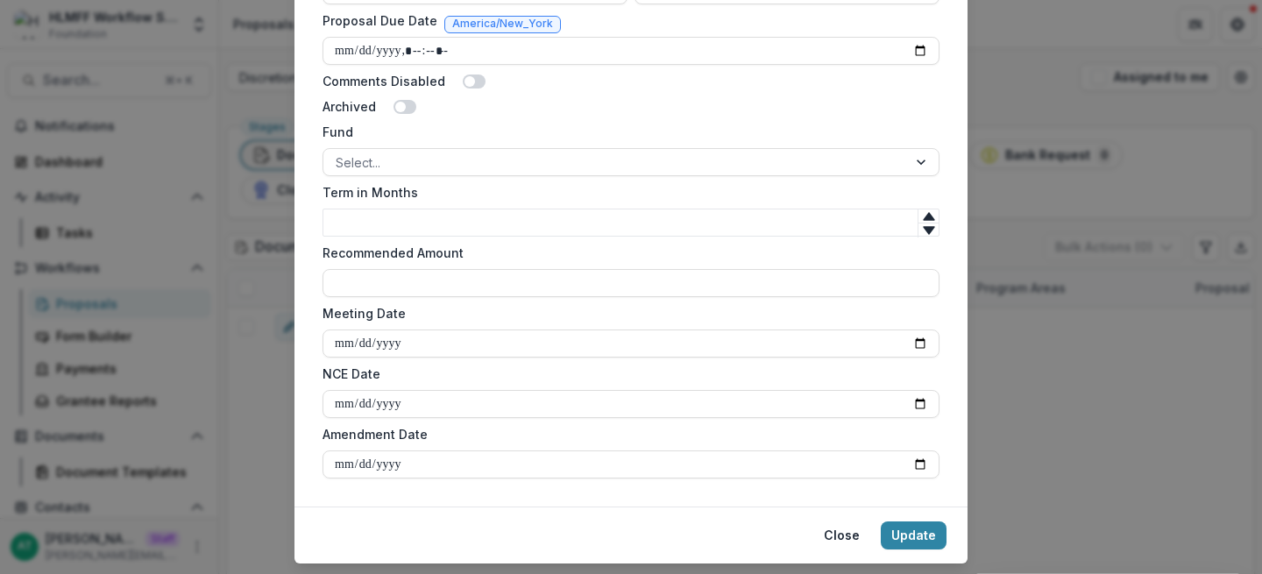
click at [1066, 191] on div "**********" at bounding box center [631, 287] width 1262 height 574
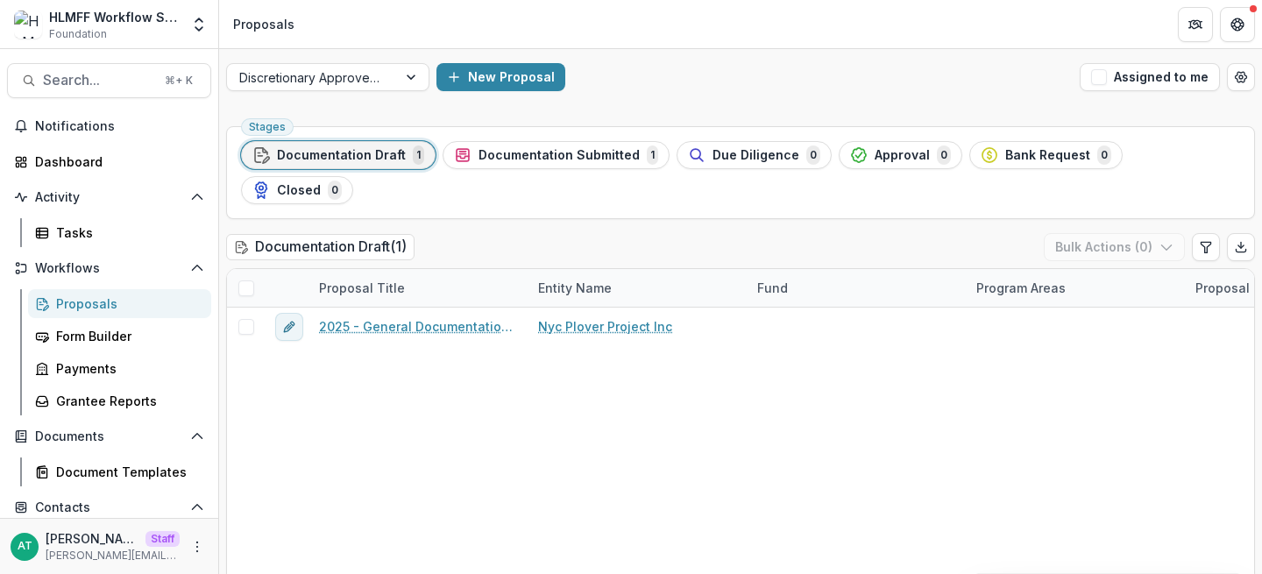
click at [195, 558] on div "AT Anna Test Staff anna@trytemelio.com" at bounding box center [109, 546] width 197 height 34
click at [190, 546] on icon "More" at bounding box center [197, 547] width 14 height 14
click at [281, 506] on link "User Settings" at bounding box center [308, 509] width 188 height 29
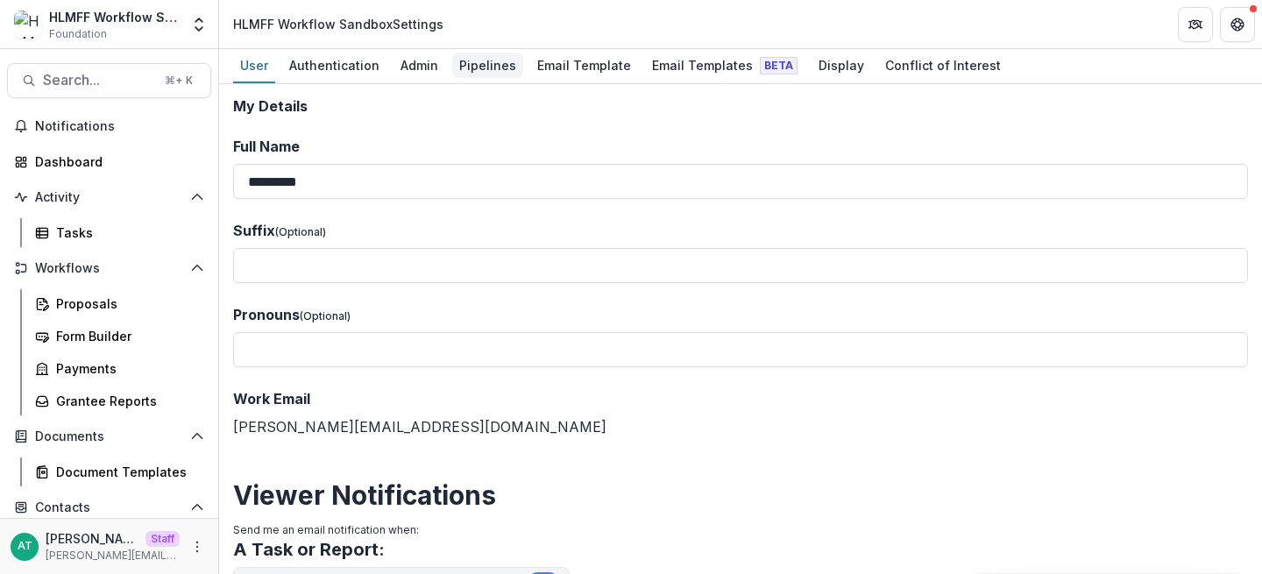
click at [471, 64] on div "Pipelines" at bounding box center [487, 65] width 71 height 25
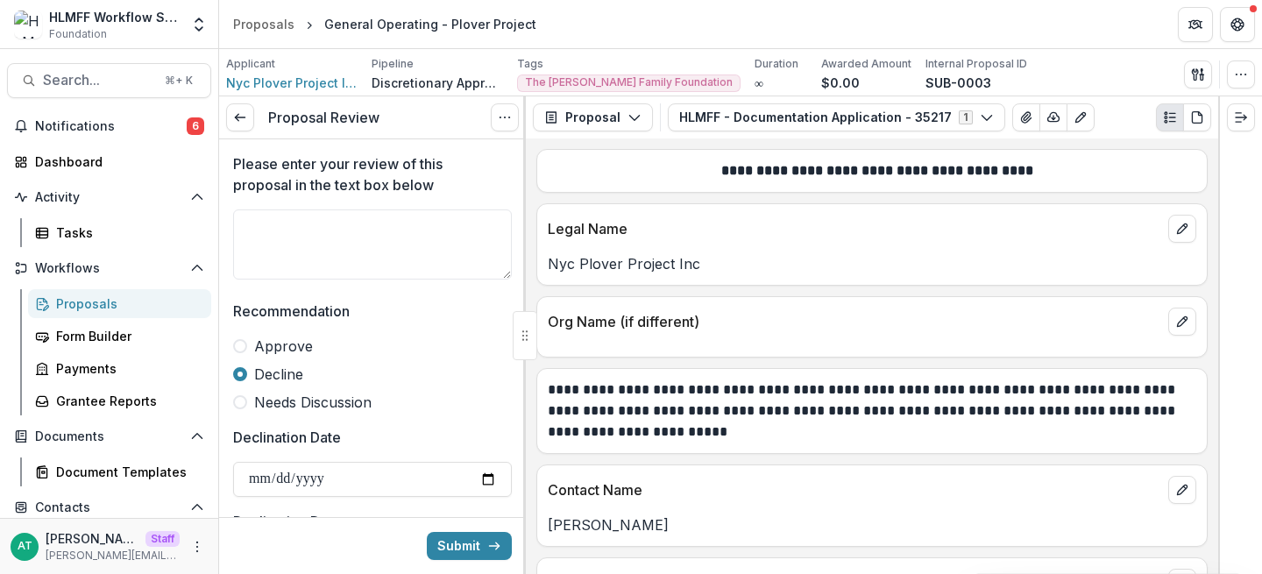
scroll to position [544, 0]
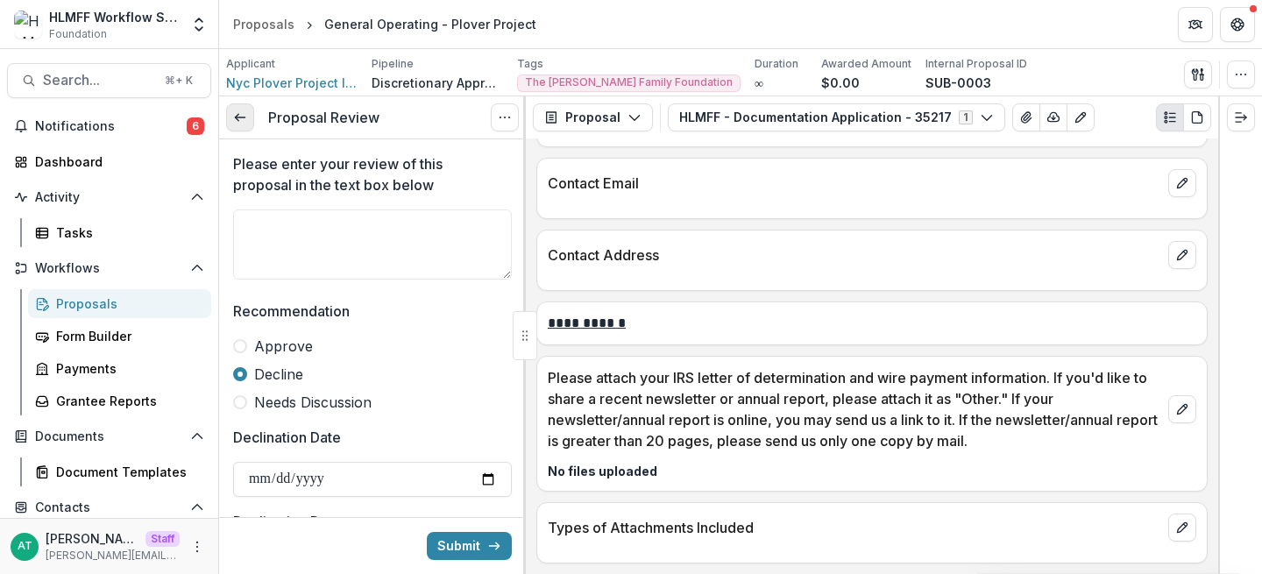
click at [246, 115] on link at bounding box center [240, 117] width 28 height 28
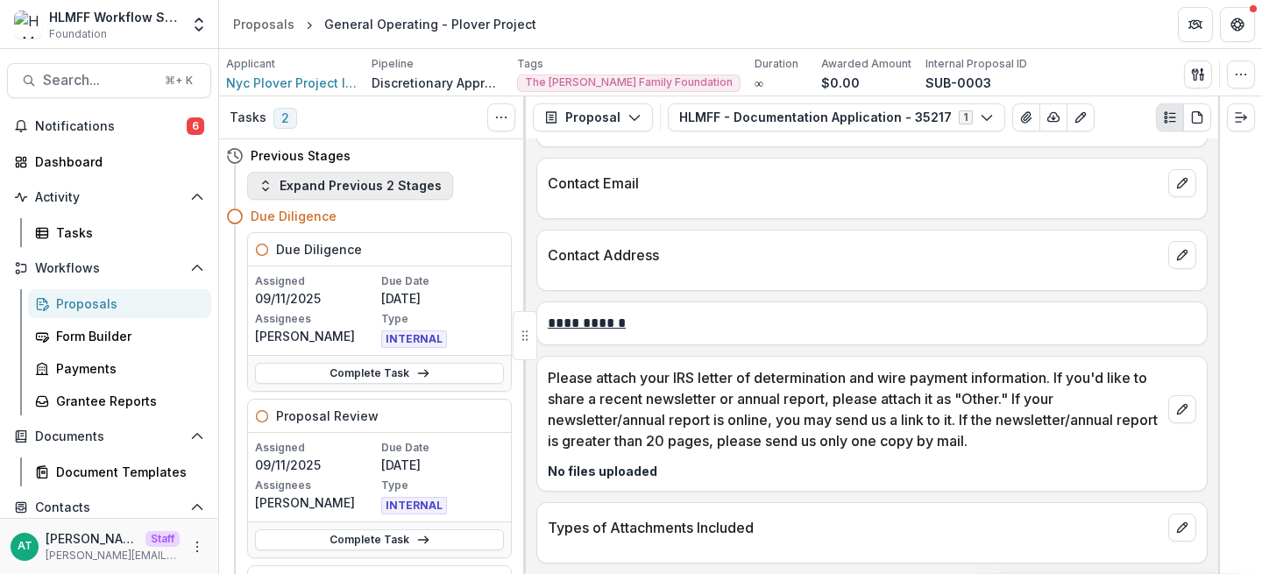
click at [324, 184] on button "Expand Previous 2 Stages" at bounding box center [350, 186] width 206 height 28
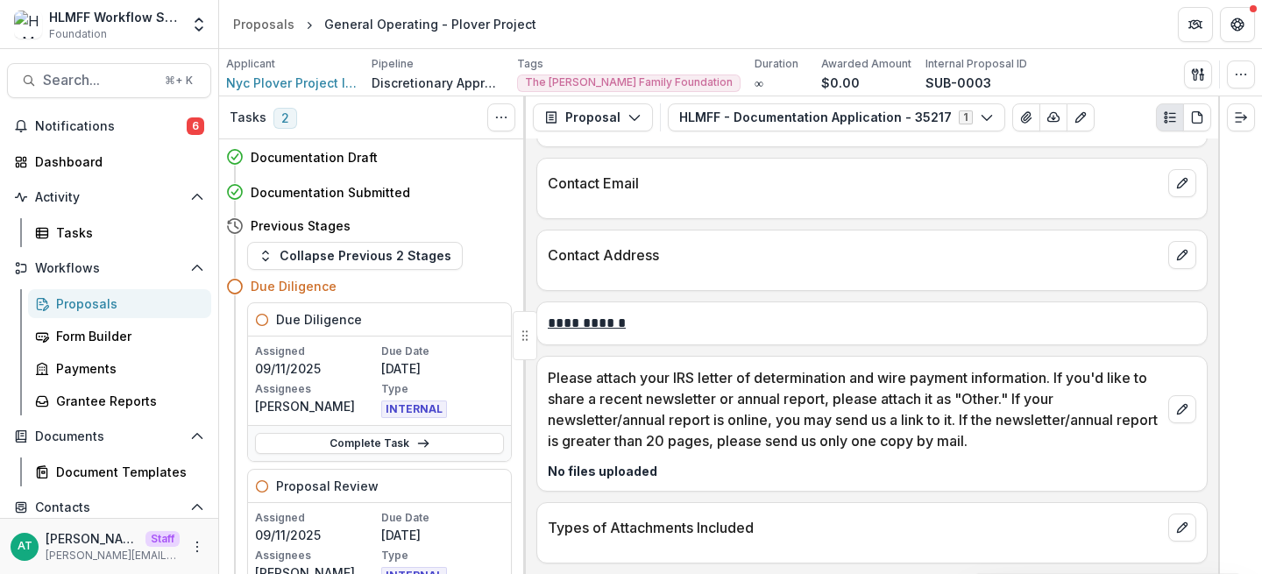
scroll to position [60, 0]
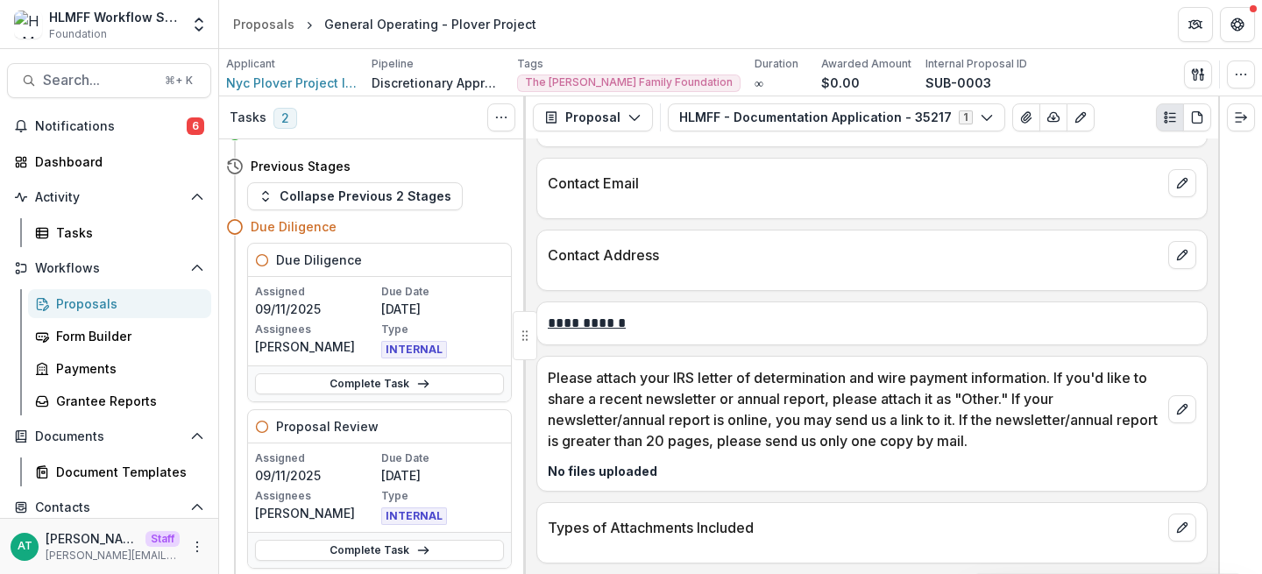
click at [1258, 113] on div at bounding box center [1241, 117] width 42 height 42
click at [1250, 113] on button "Expand right" at bounding box center [1241, 117] width 28 height 28
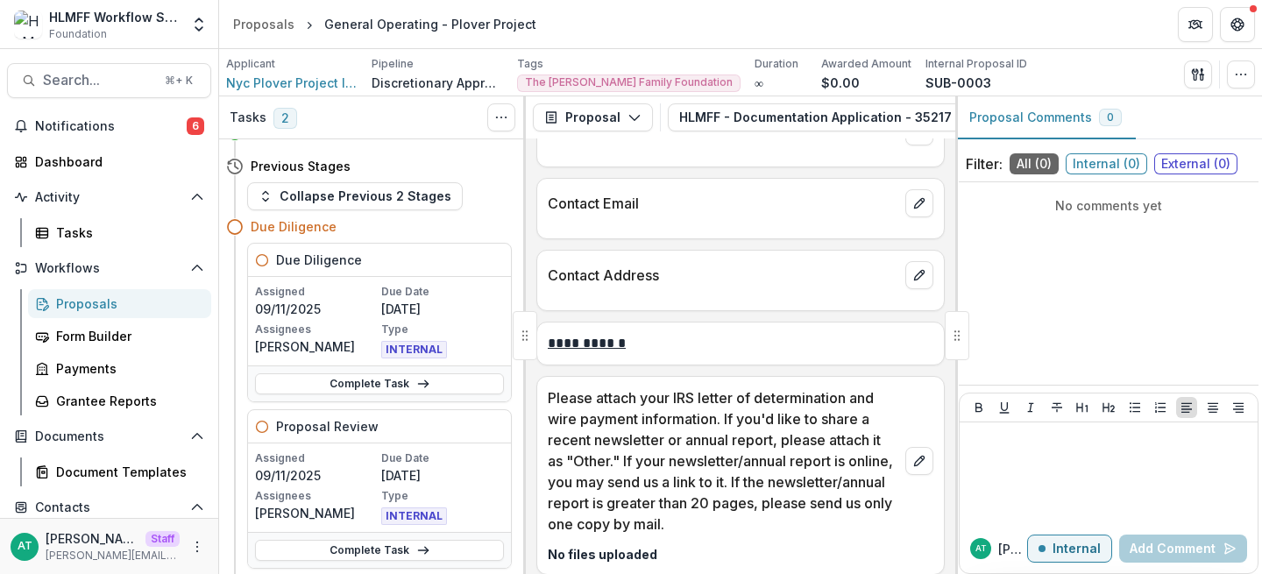
scroll to position [565, 0]
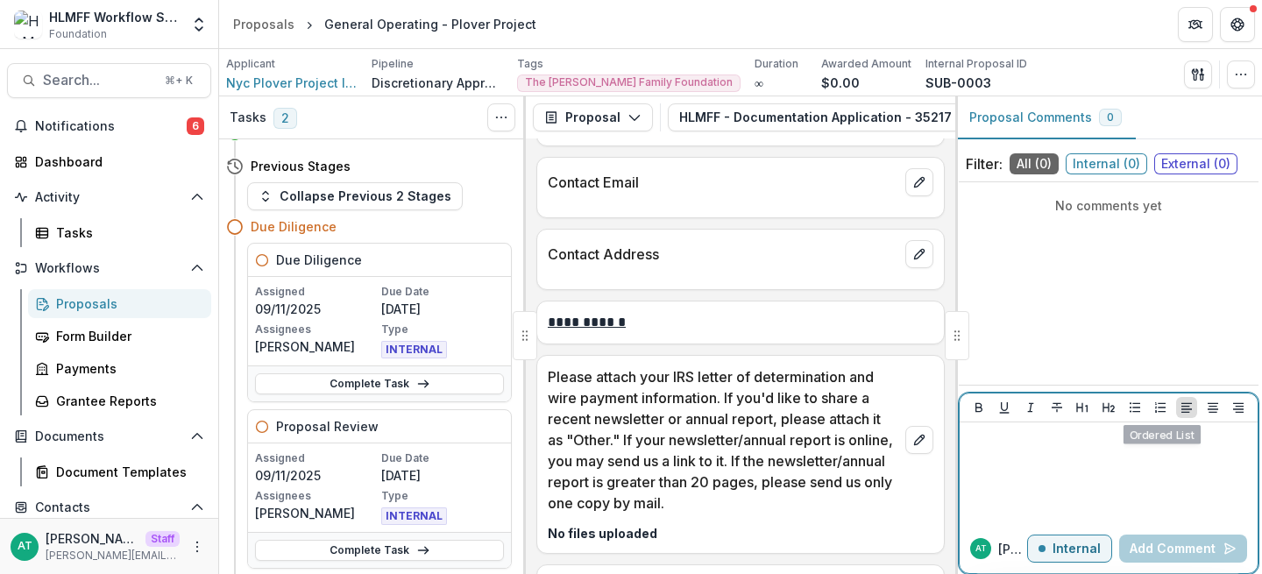
click at [1071, 439] on p at bounding box center [1108, 438] width 284 height 19
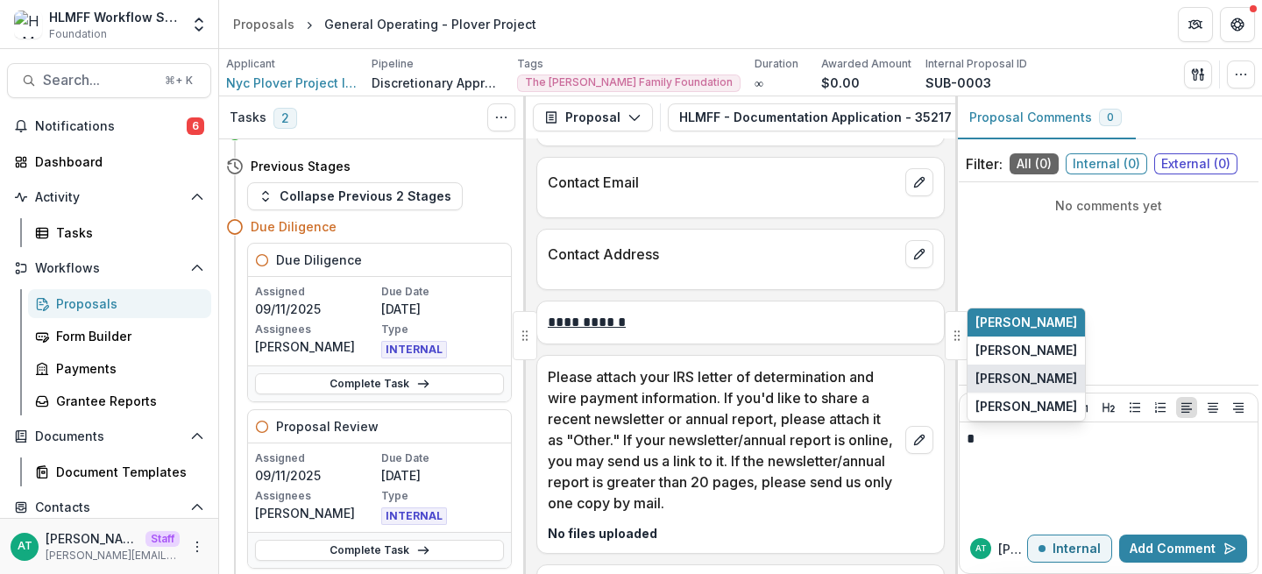
click at [1009, 371] on button "[PERSON_NAME]" at bounding box center [1025, 378] width 117 height 28
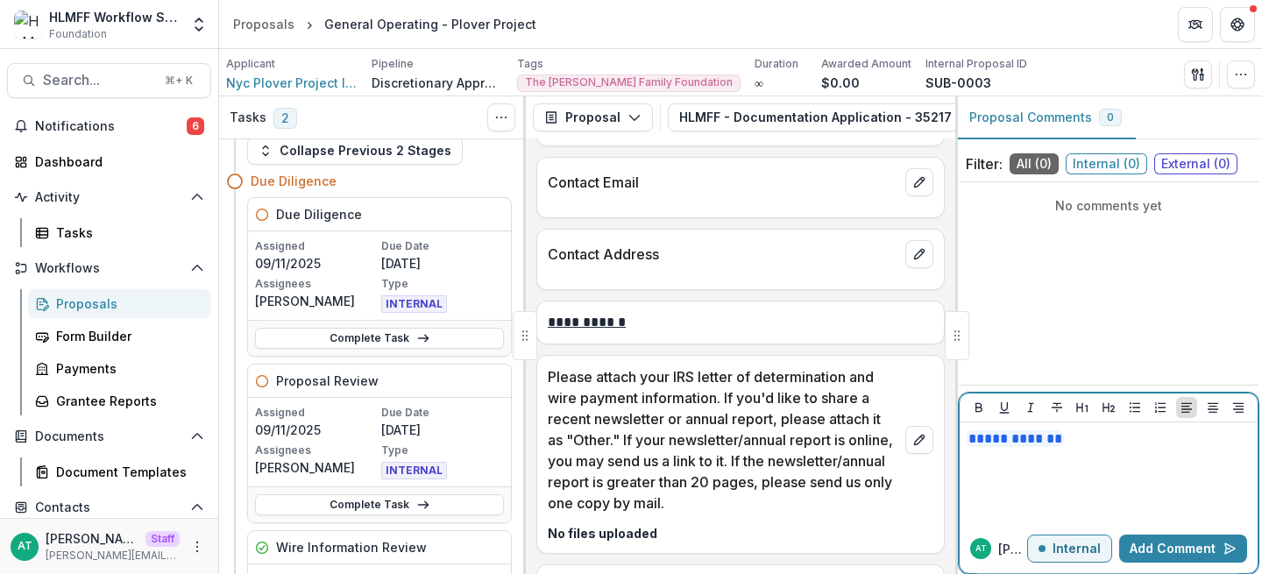
scroll to position [110, 0]
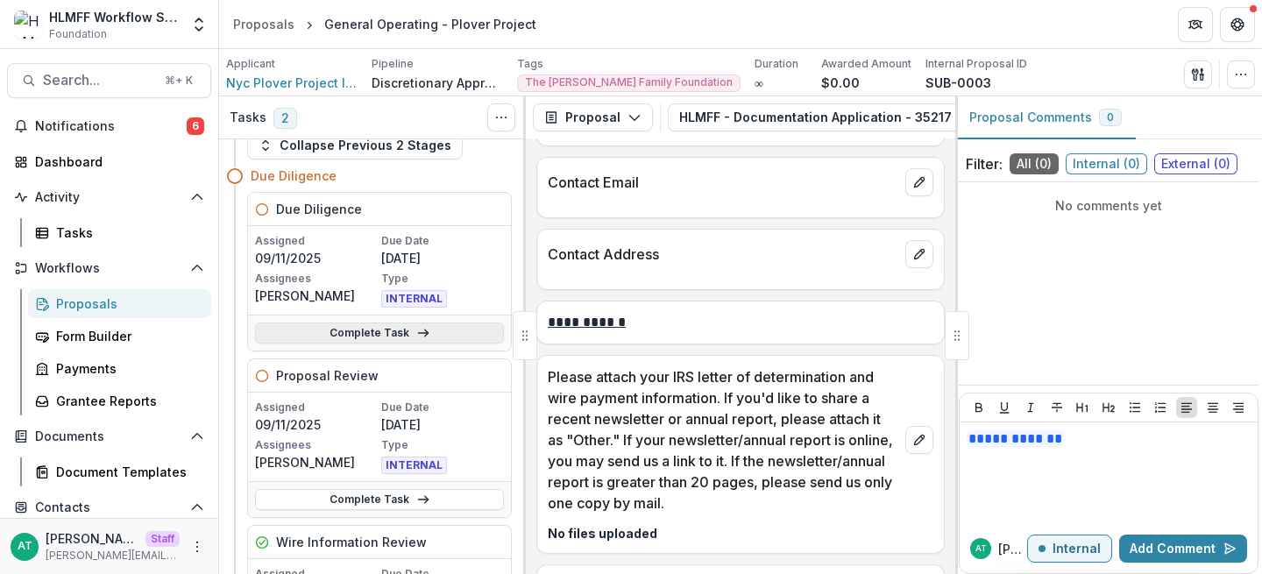
click at [344, 334] on link "Complete Task" at bounding box center [379, 332] width 249 height 21
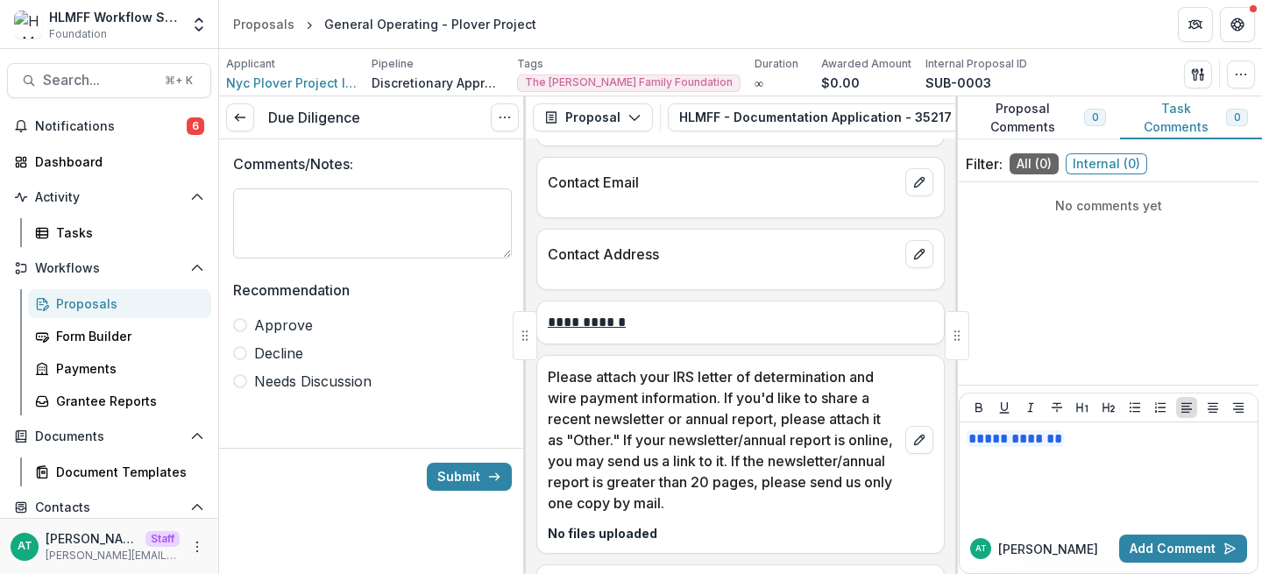
click at [320, 251] on textarea "Comments/Notes:" at bounding box center [372, 223] width 279 height 70
click at [1232, 79] on button "button" at bounding box center [1241, 74] width 28 height 28
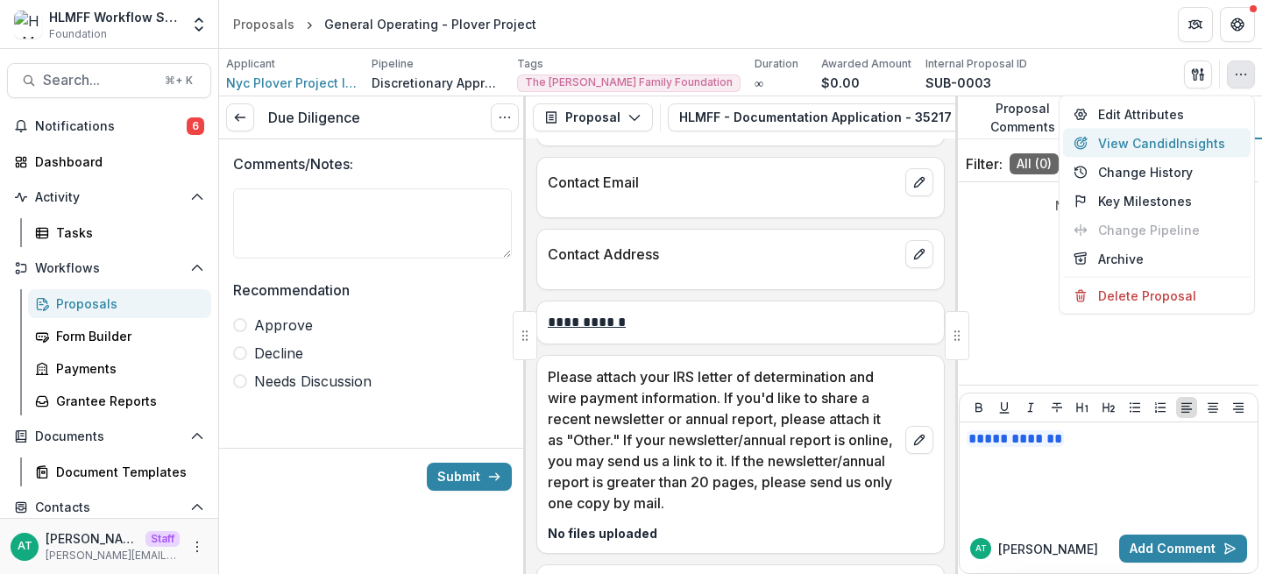
click at [1183, 144] on button "View Candid Insights" at bounding box center [1157, 143] width 188 height 29
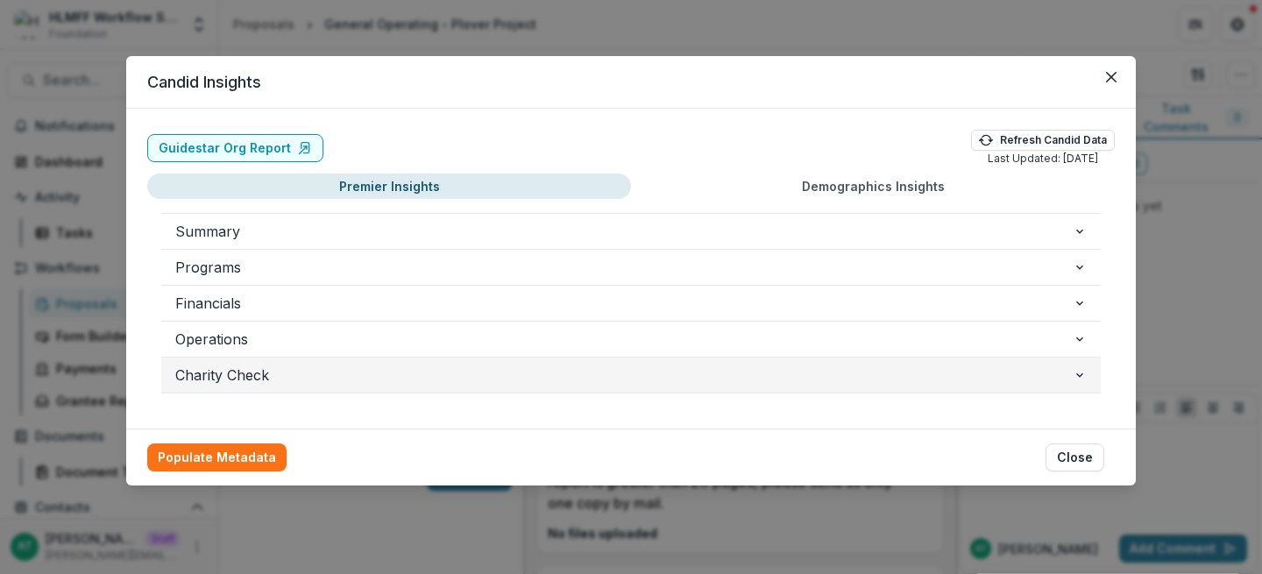
click at [421, 375] on span "Charity Check" at bounding box center [623, 374] width 897 height 21
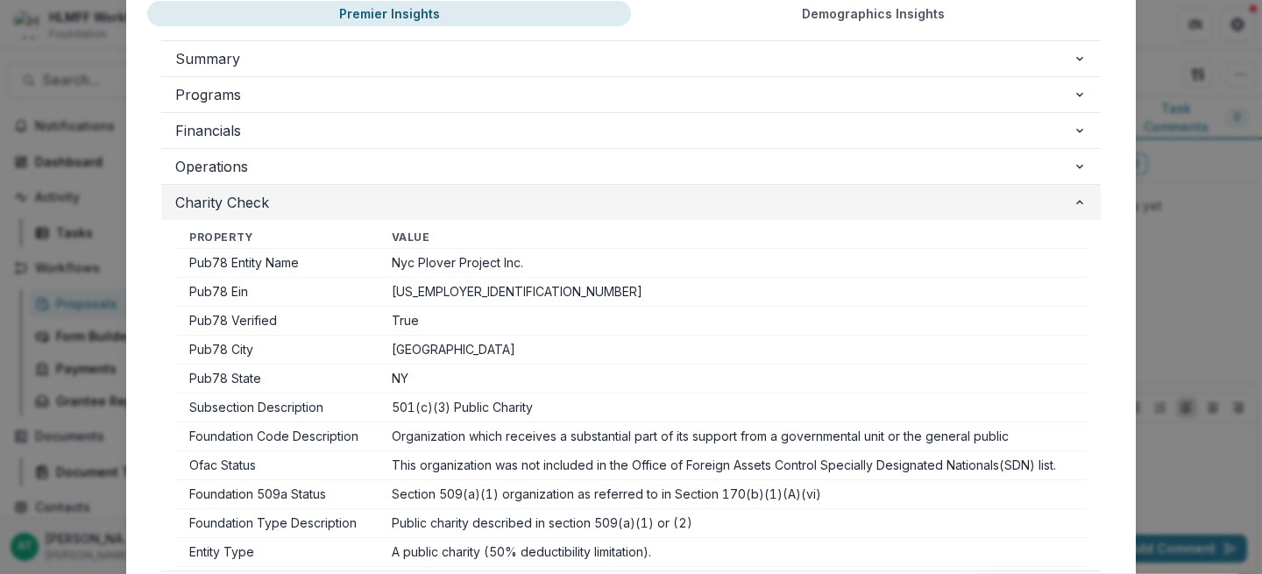
scroll to position [11, 0]
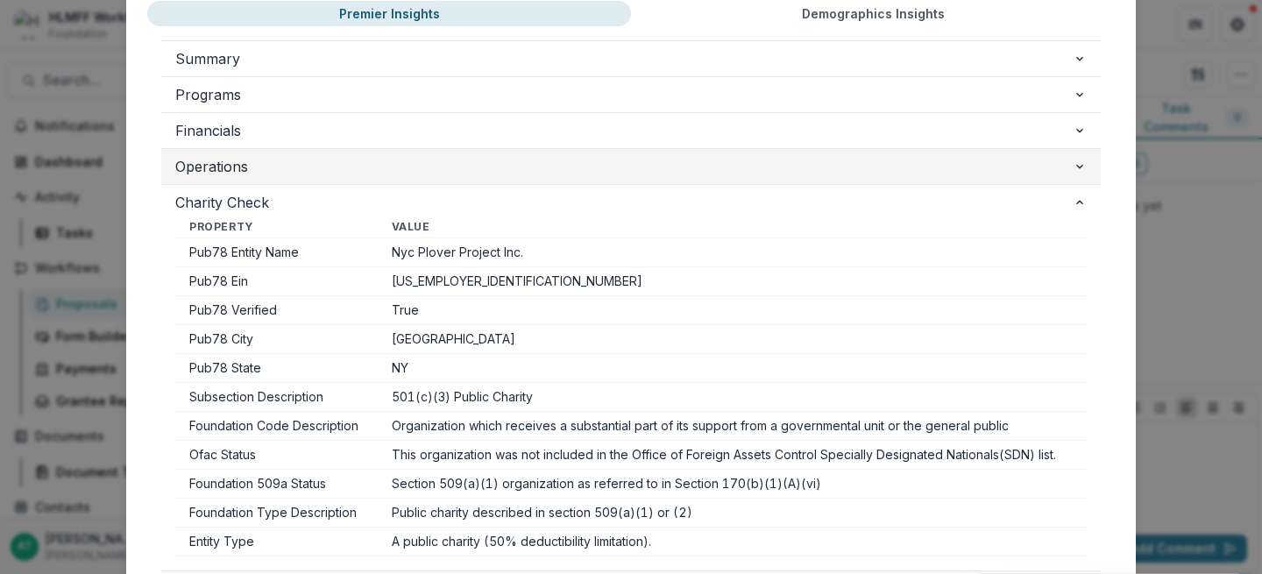
click at [400, 171] on span "Operations" at bounding box center [623, 166] width 897 height 21
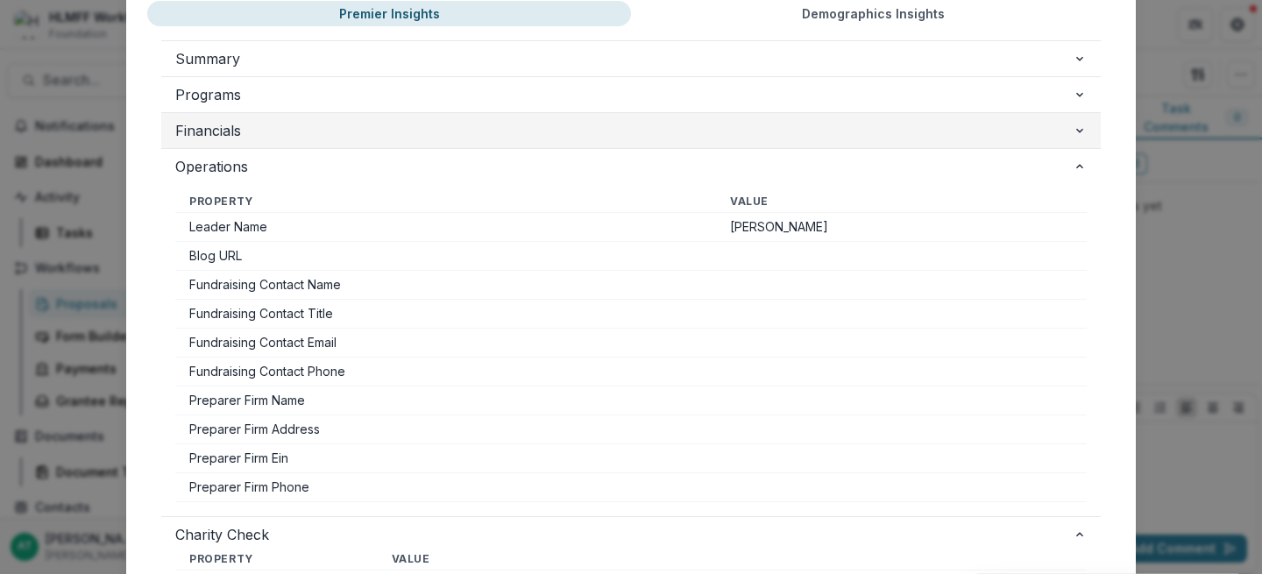
click at [400, 130] on span "Financials" at bounding box center [623, 130] width 897 height 21
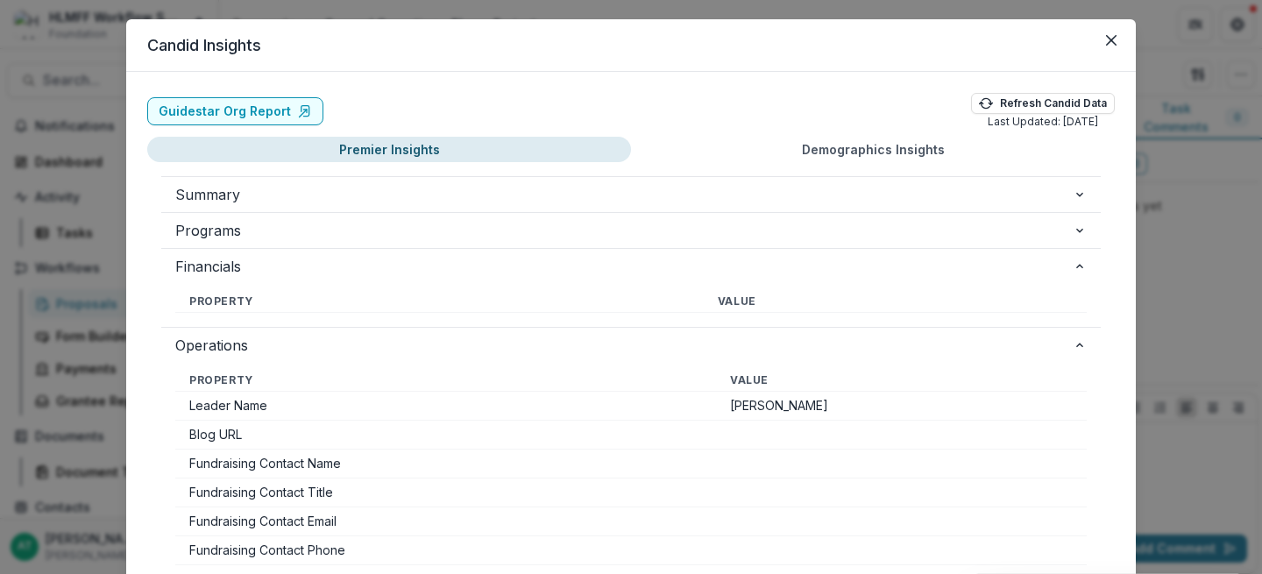
scroll to position [39, 0]
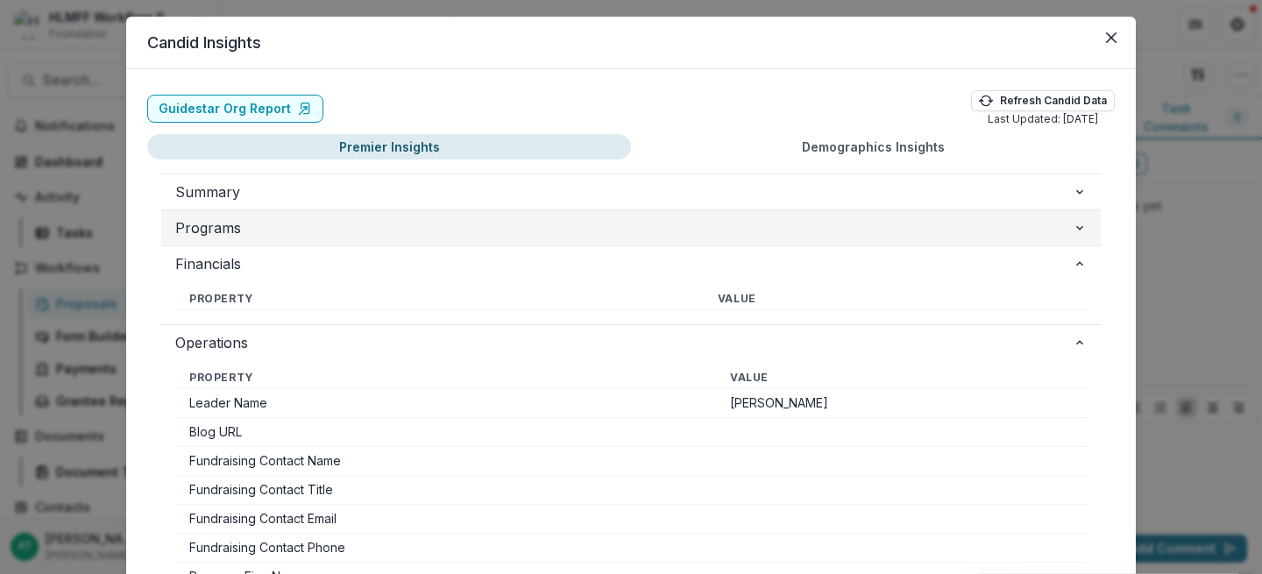
click at [262, 231] on span "Programs" at bounding box center [623, 227] width 897 height 21
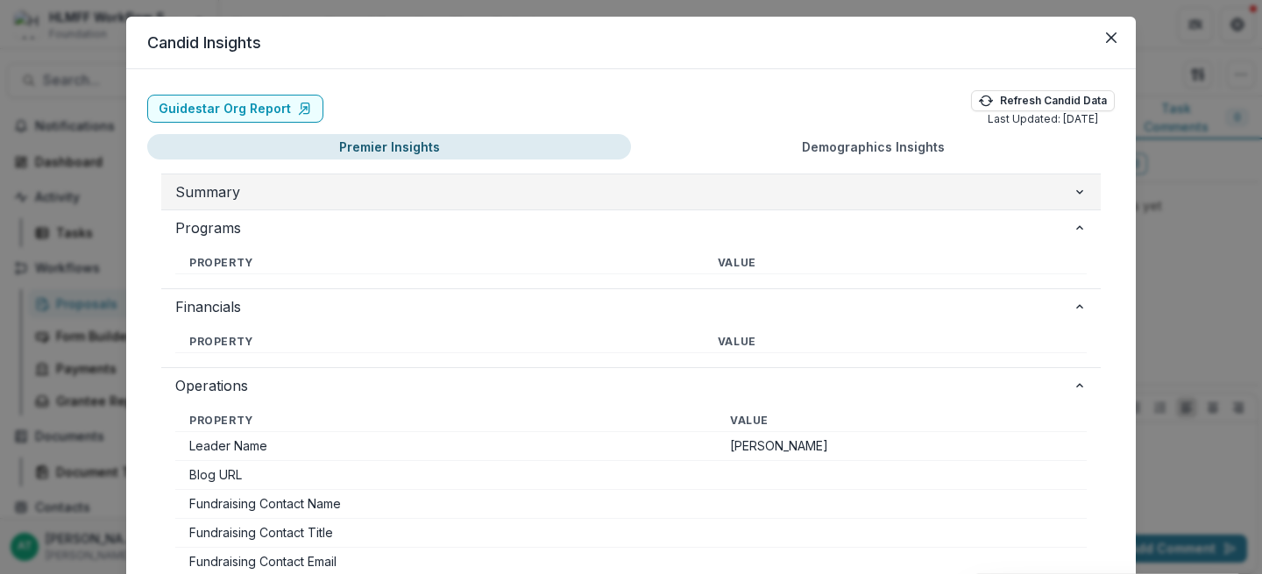
click at [269, 201] on span "Summary" at bounding box center [623, 191] width 897 height 21
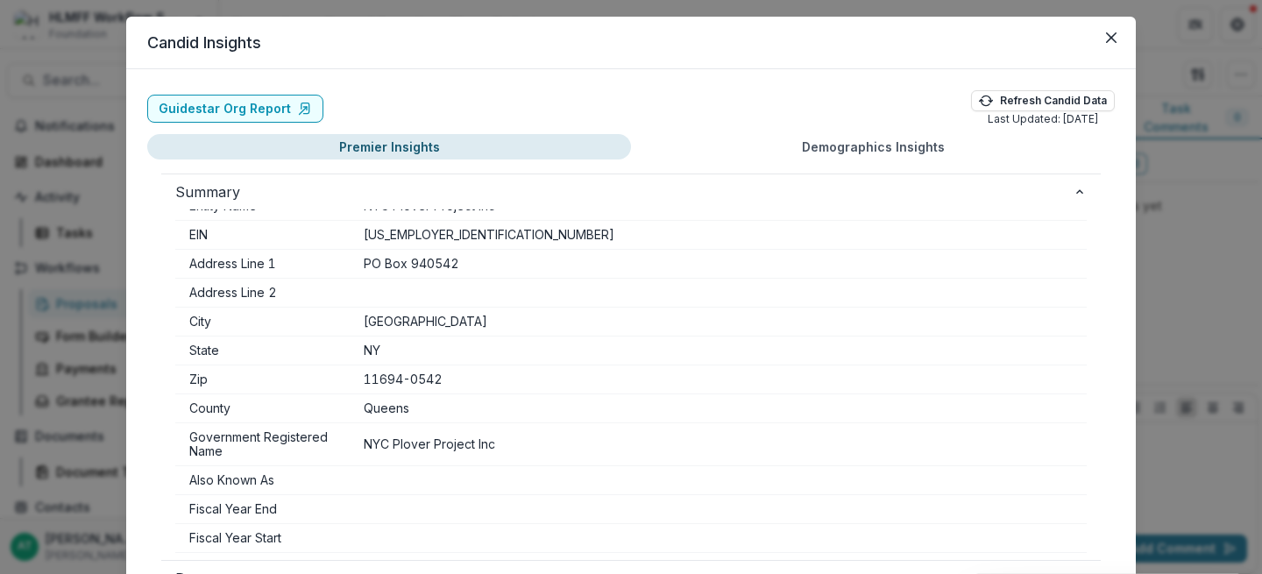
scroll to position [45, 0]
click at [240, 110] on link "Guidestar Org Report" at bounding box center [235, 109] width 176 height 28
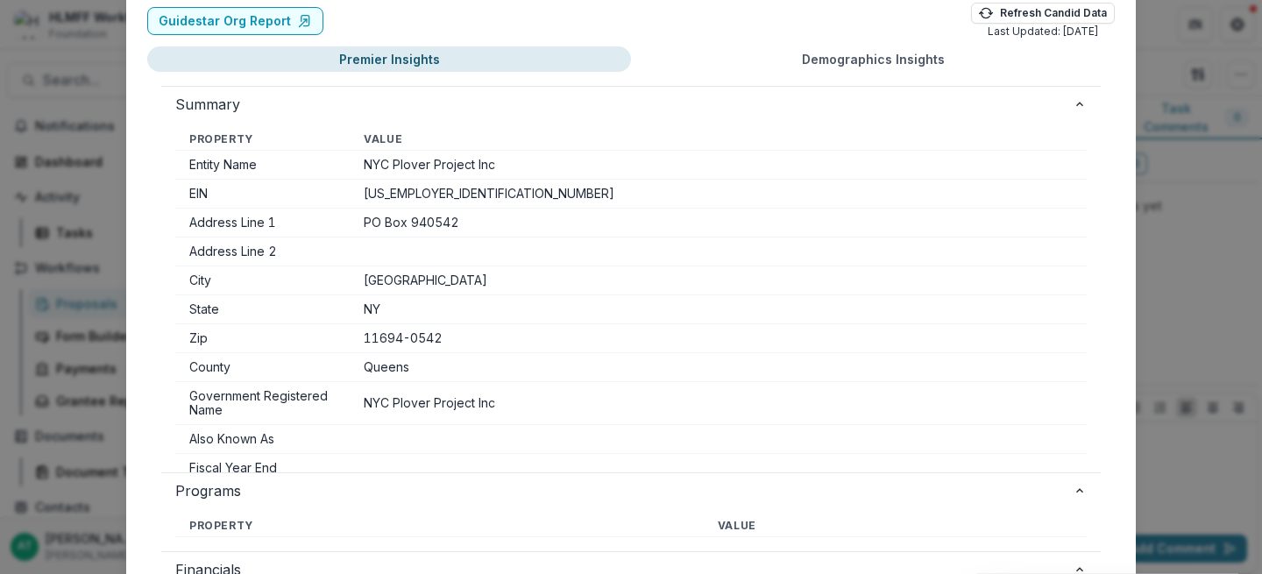
scroll to position [72, 0]
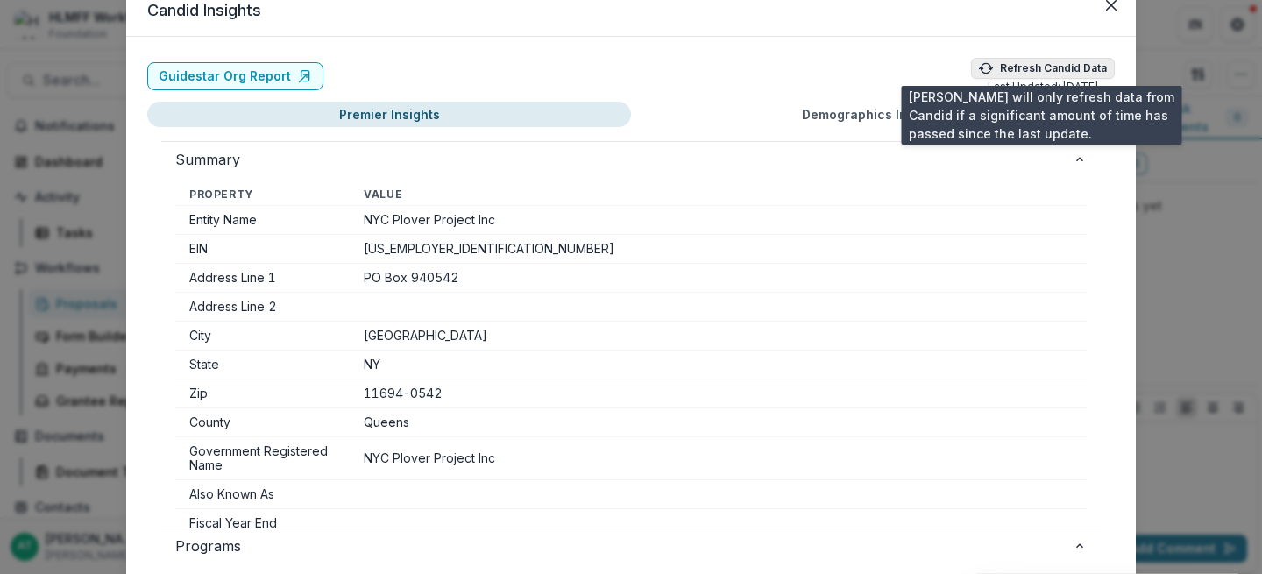
click at [1066, 71] on button "Refresh Candid Data" at bounding box center [1043, 68] width 144 height 21
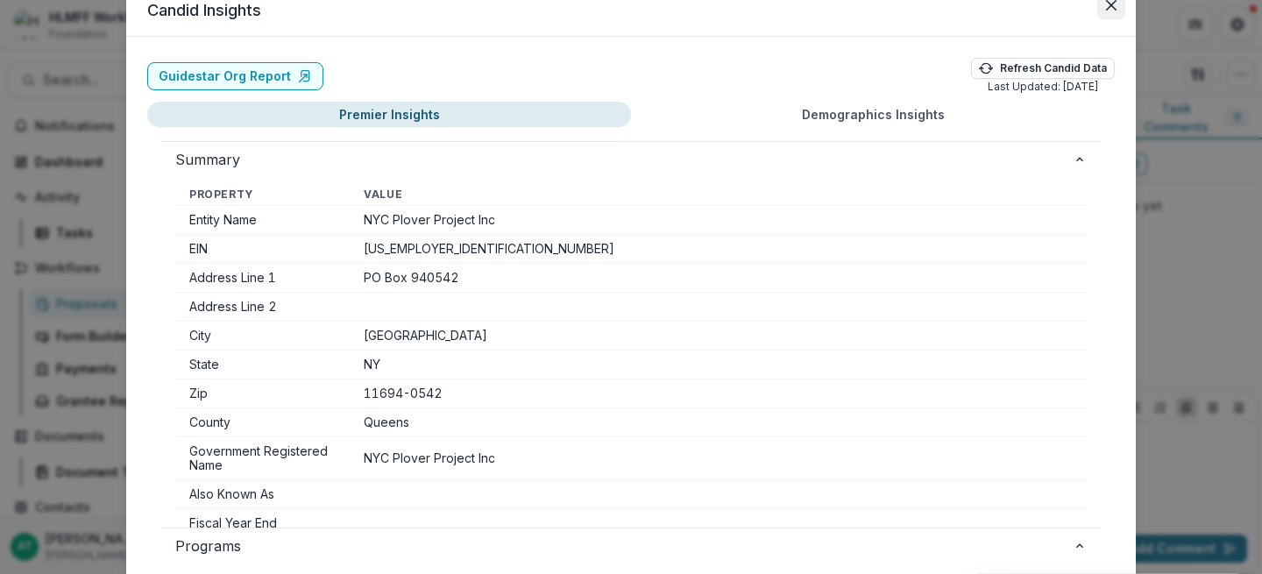
click at [1106, 10] on icon "Close" at bounding box center [1111, 5] width 11 height 11
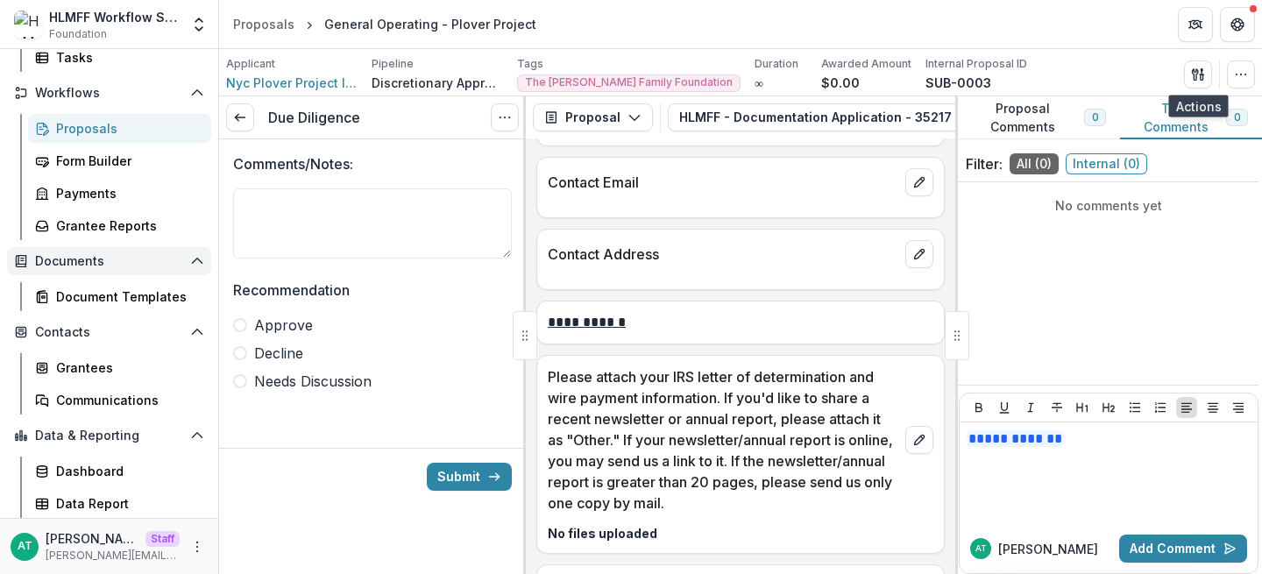
scroll to position [0, 0]
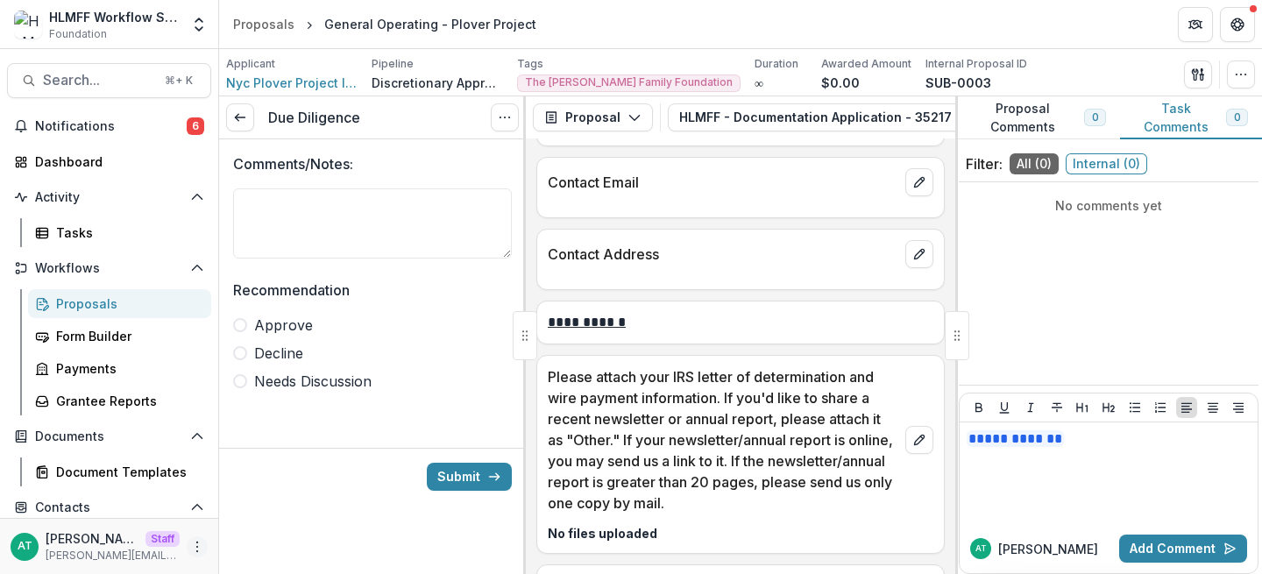
click at [190, 546] on icon "More" at bounding box center [197, 547] width 14 height 14
click at [282, 505] on link "User Settings" at bounding box center [308, 509] width 188 height 29
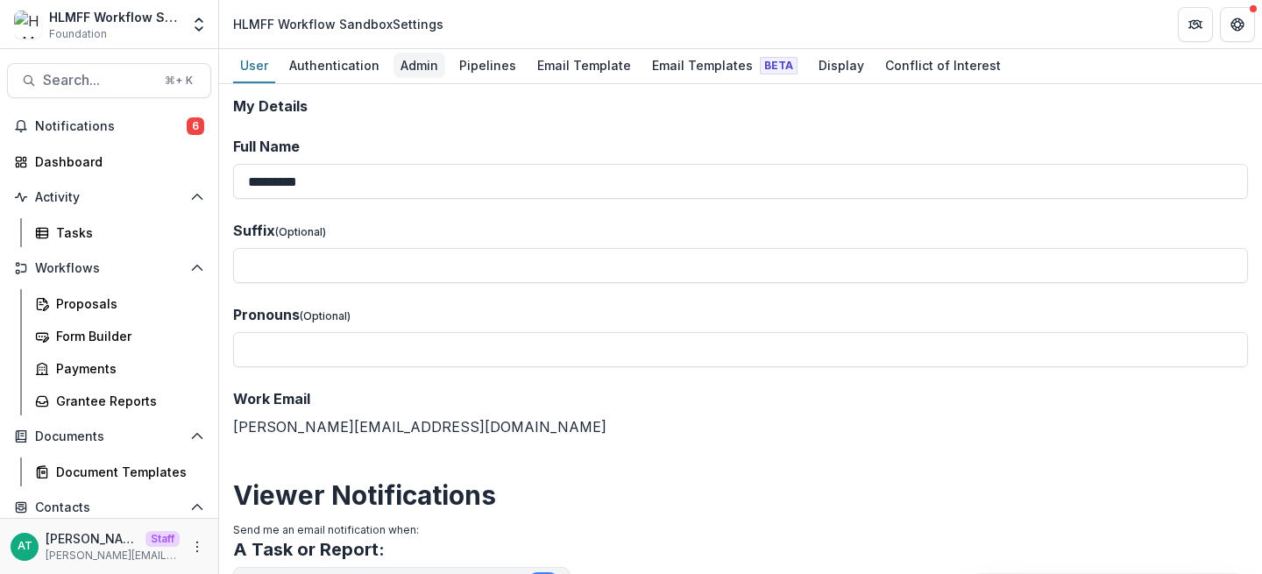
click at [408, 60] on div "Admin" at bounding box center [419, 65] width 52 height 25
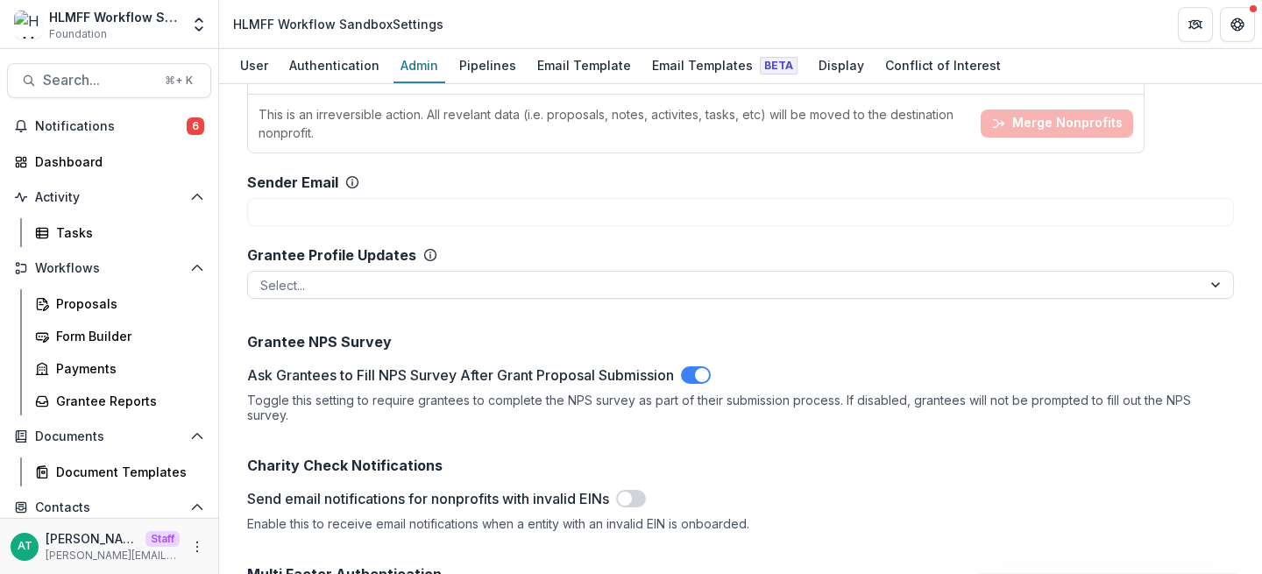
scroll to position [2464, 0]
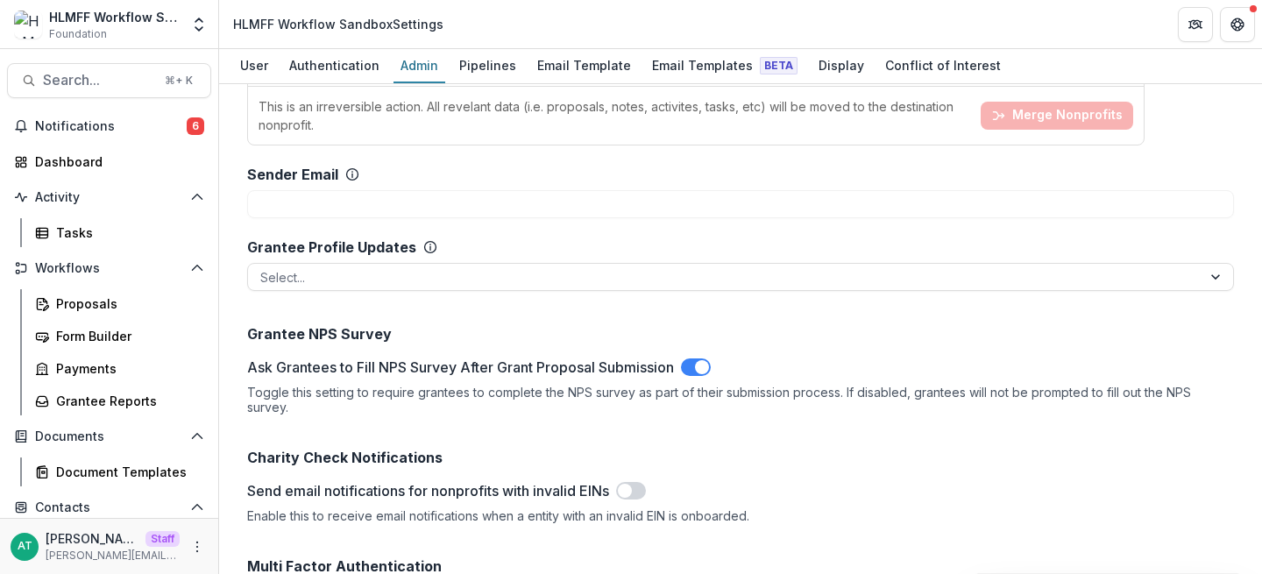
click at [646, 482] on span at bounding box center [631, 491] width 30 height 18
click at [83, 308] on div "Proposals" at bounding box center [126, 303] width 141 height 18
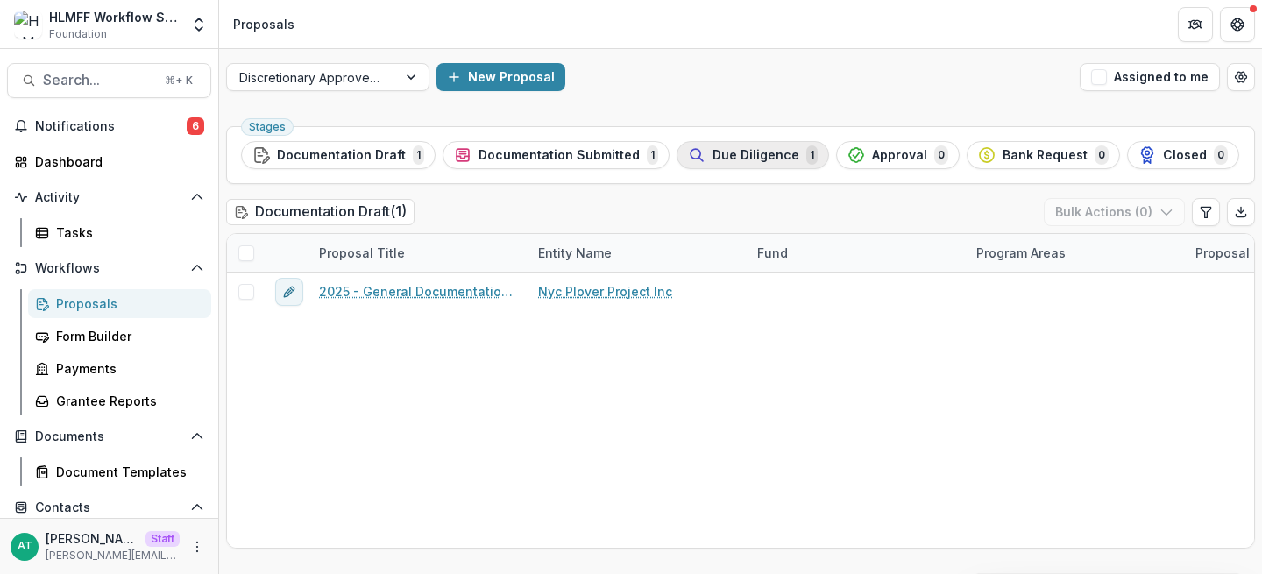
click at [764, 152] on span "Due Diligence" at bounding box center [755, 155] width 87 height 15
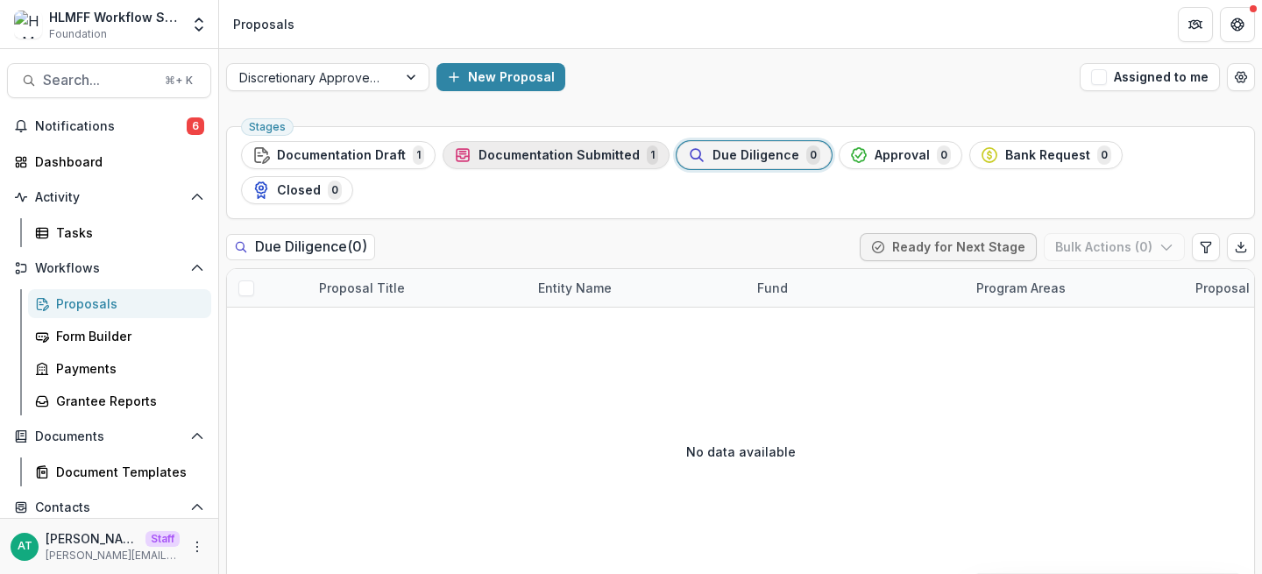
click at [584, 145] on div "Documentation Submitted 1" at bounding box center [556, 154] width 204 height 19
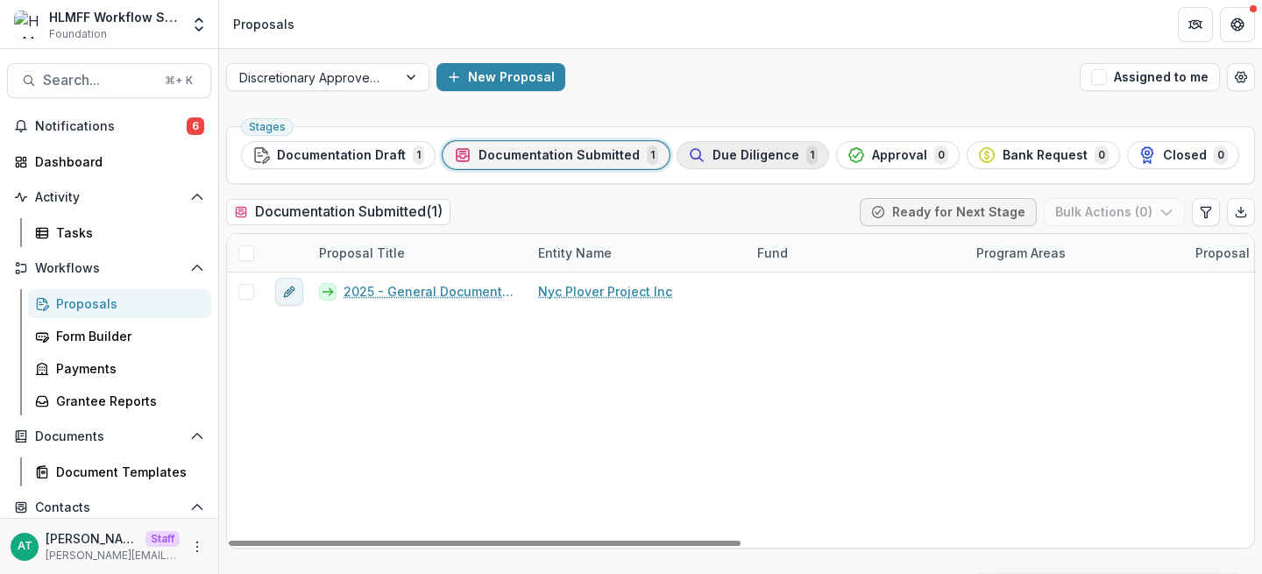
click at [724, 160] on span "Due Diligence" at bounding box center [755, 155] width 87 height 15
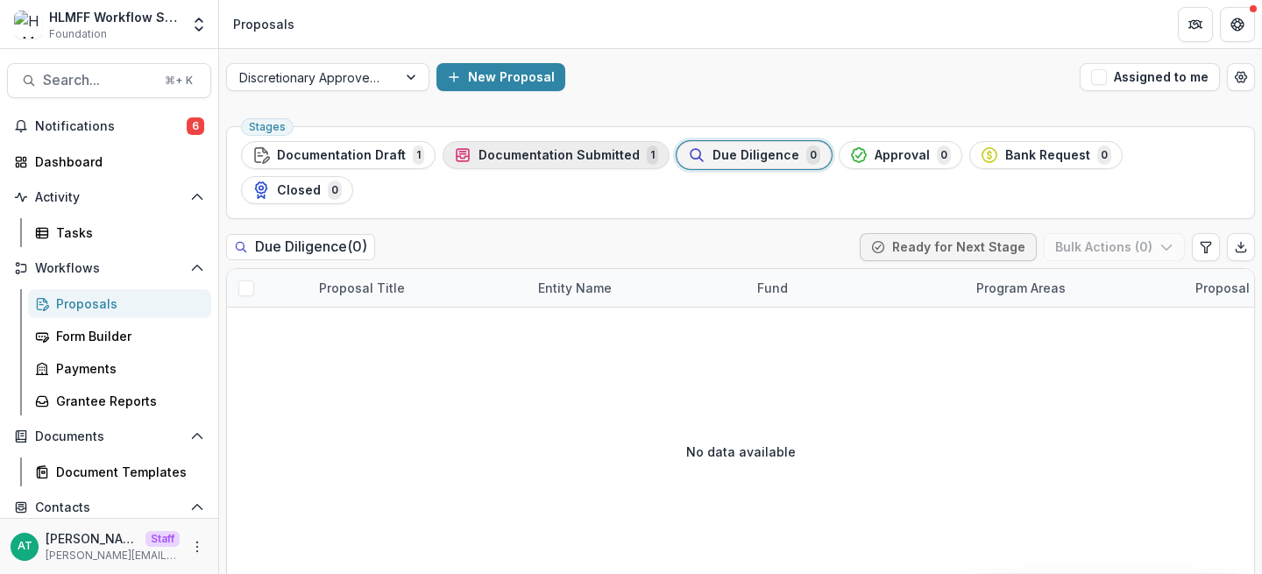
click at [531, 162] on div "Documentation Submitted 1" at bounding box center [556, 154] width 204 height 19
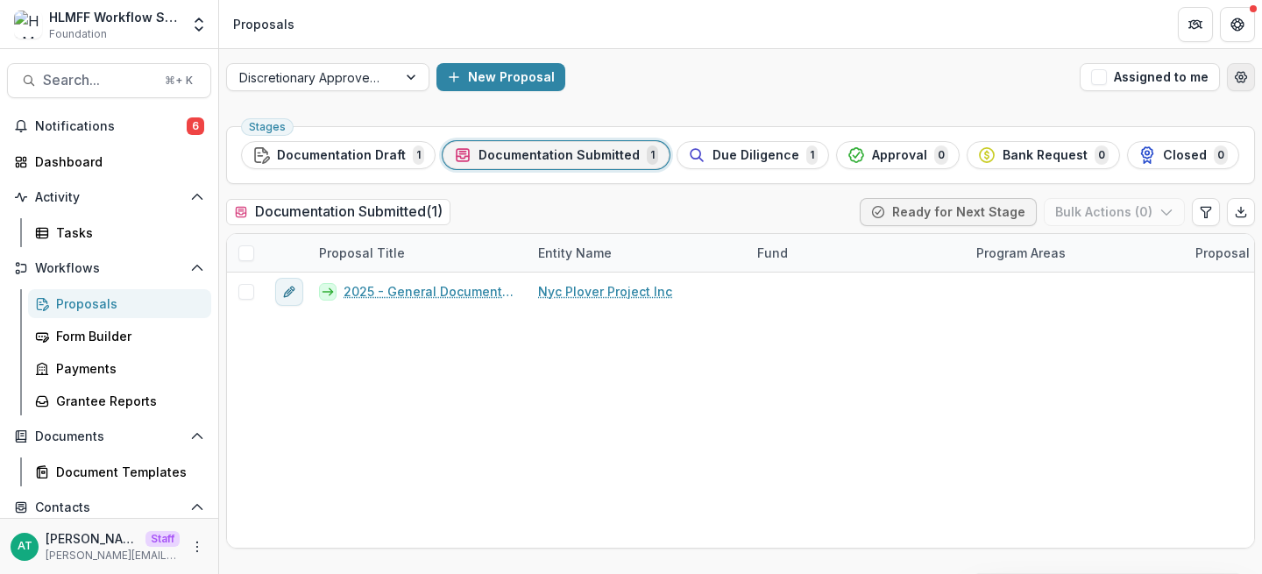
click at [1240, 82] on icon "Open table manager" at bounding box center [1241, 77] width 14 height 14
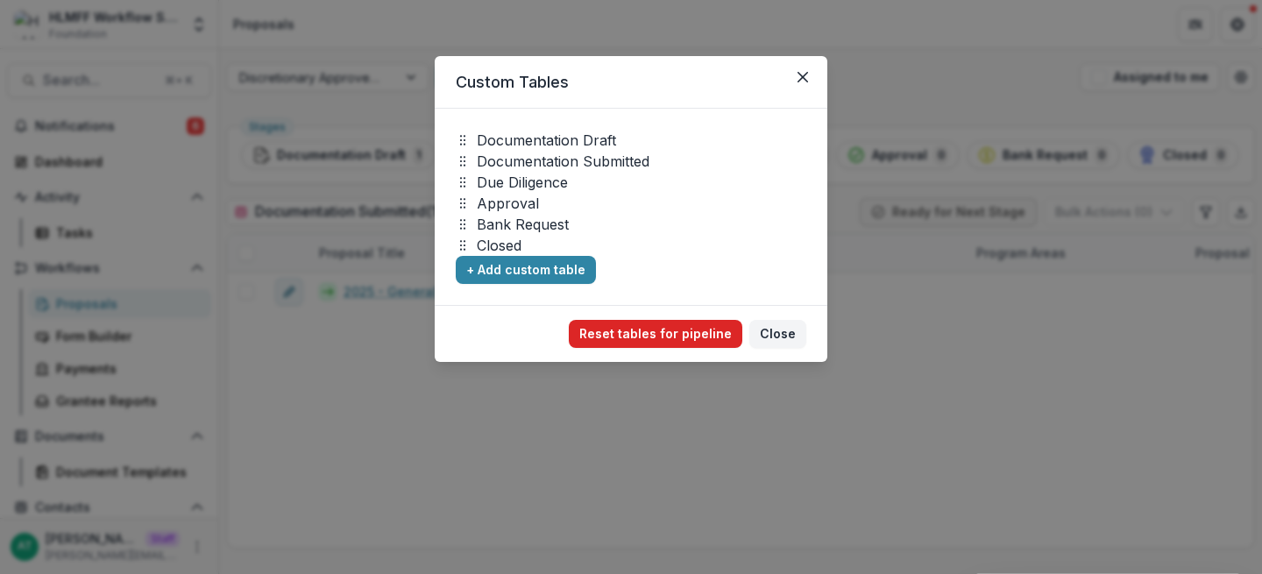
click at [681, 330] on button "Reset tables for pipeline" at bounding box center [655, 334] width 173 height 28
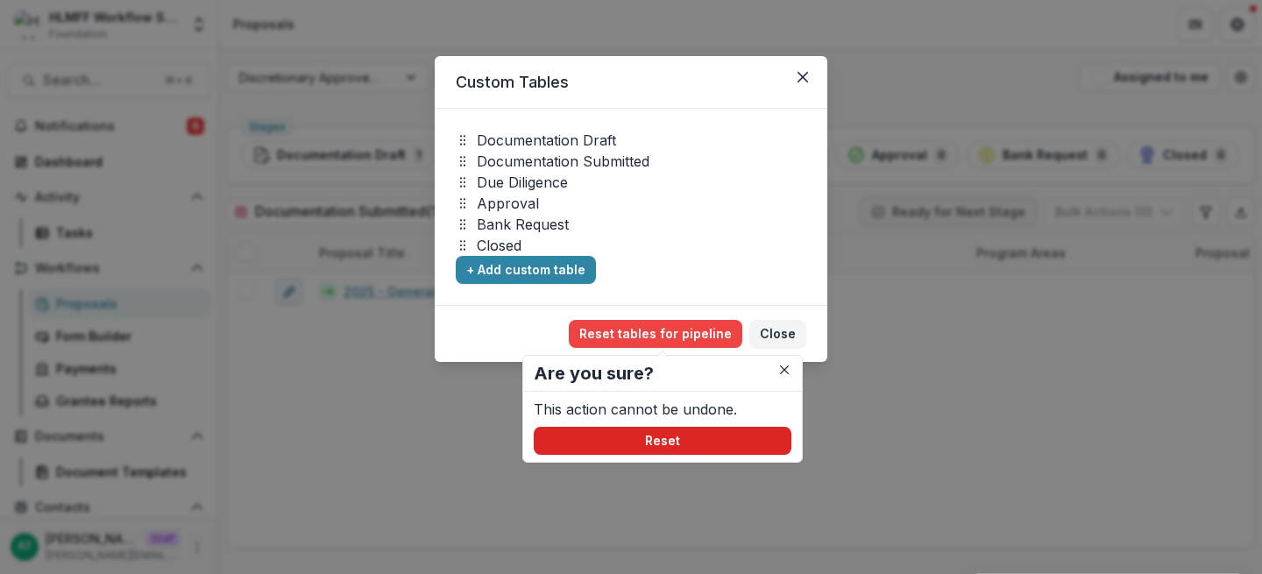
click at [625, 441] on button "Reset" at bounding box center [663, 441] width 258 height 28
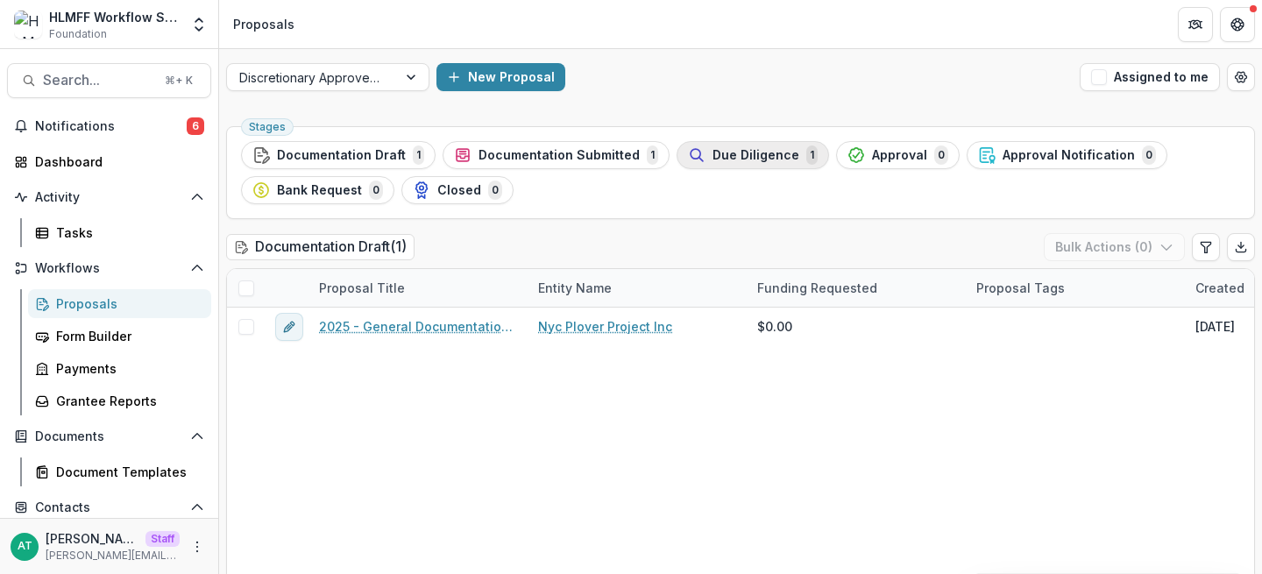
click at [721, 148] on span "Due Diligence" at bounding box center [755, 155] width 87 height 15
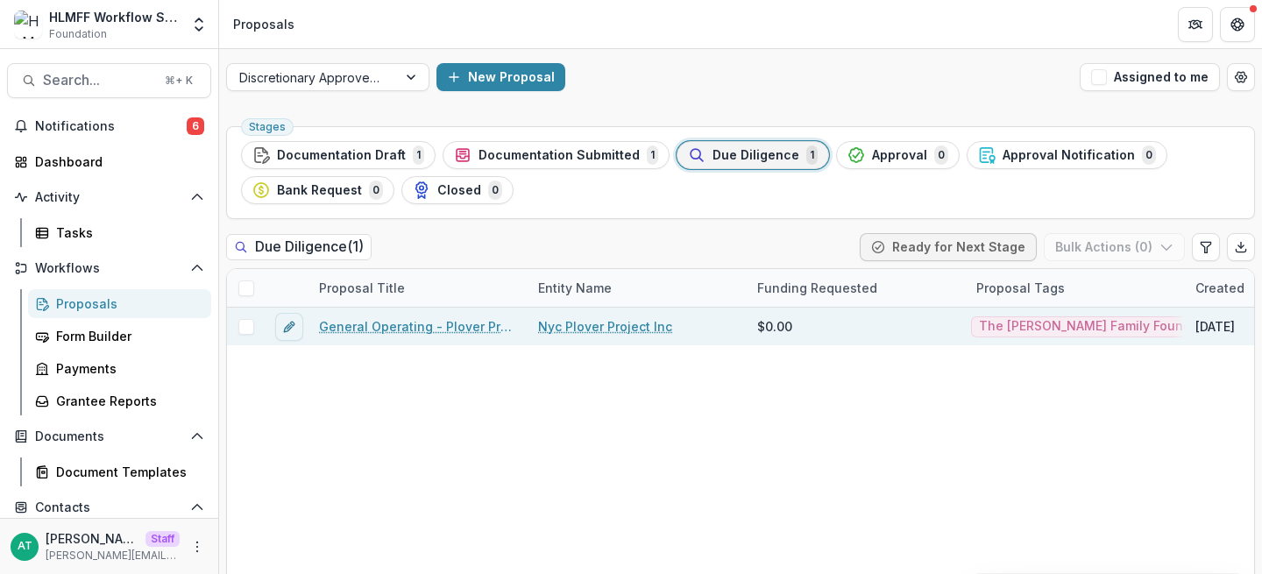
click at [376, 327] on link "General Operating - Plover Project" at bounding box center [418, 326] width 198 height 18
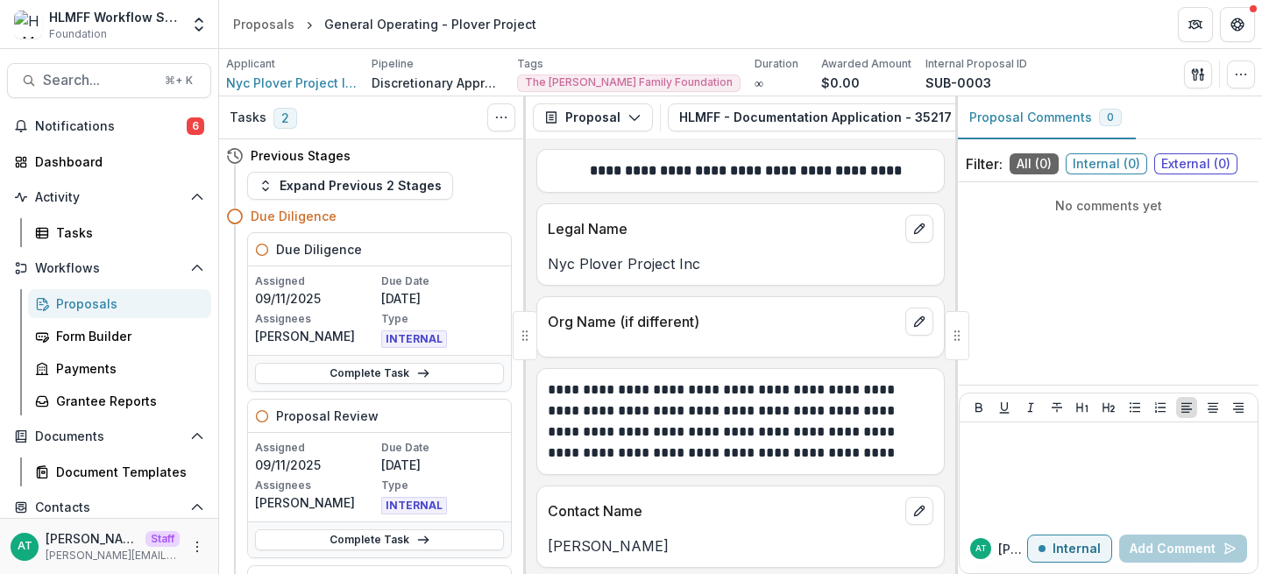
scroll to position [59, 0]
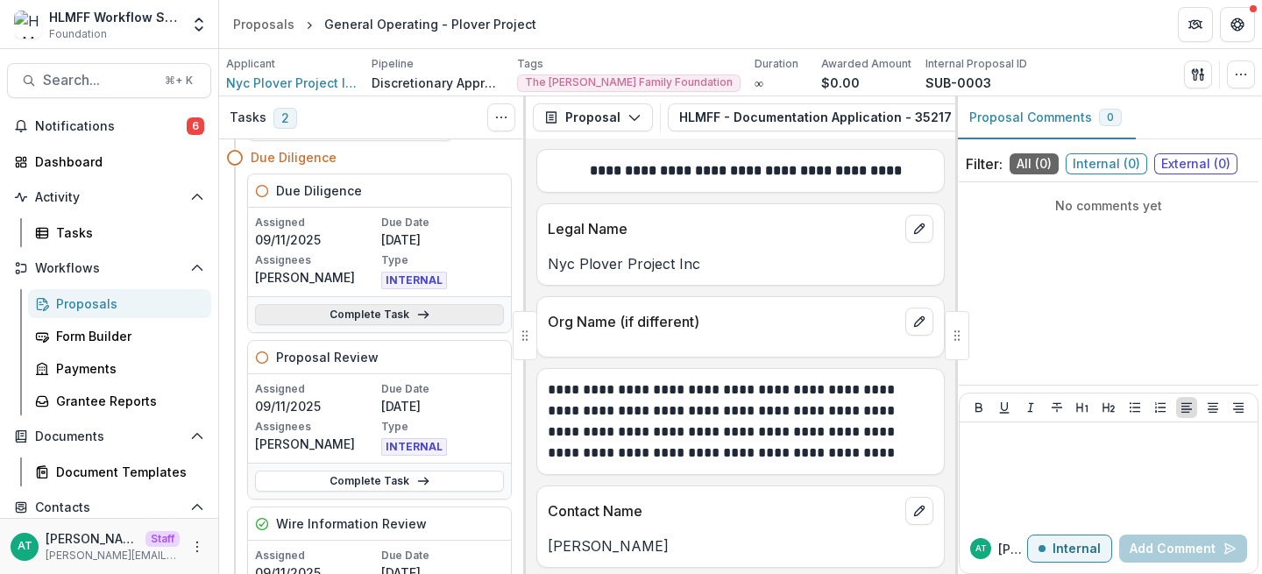
click at [379, 322] on link "Complete Task" at bounding box center [379, 314] width 249 height 21
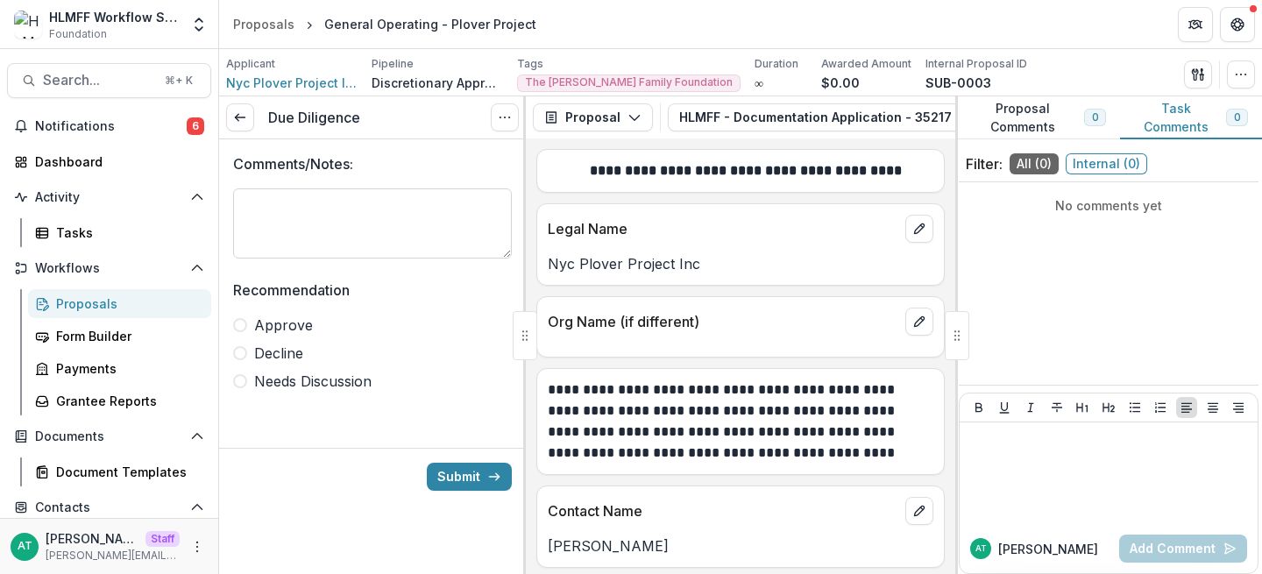
click at [378, 239] on textarea "Comments/Notes:" at bounding box center [372, 223] width 279 height 70
type textarea "*"
click at [297, 322] on span "Approve" at bounding box center [283, 325] width 59 height 21
type textarea "**********"
click at [265, 350] on span "Decline" at bounding box center [278, 353] width 49 height 21
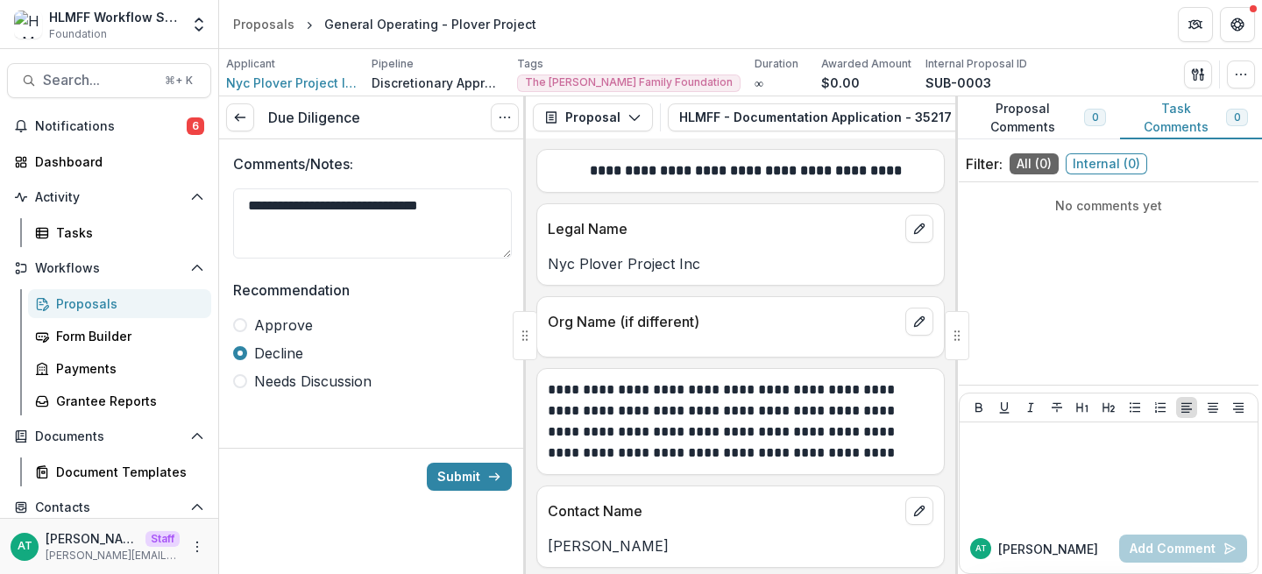
click at [290, 317] on span "Approve" at bounding box center [283, 325] width 59 height 21
click at [470, 474] on button "Submit" at bounding box center [469, 477] width 85 height 28
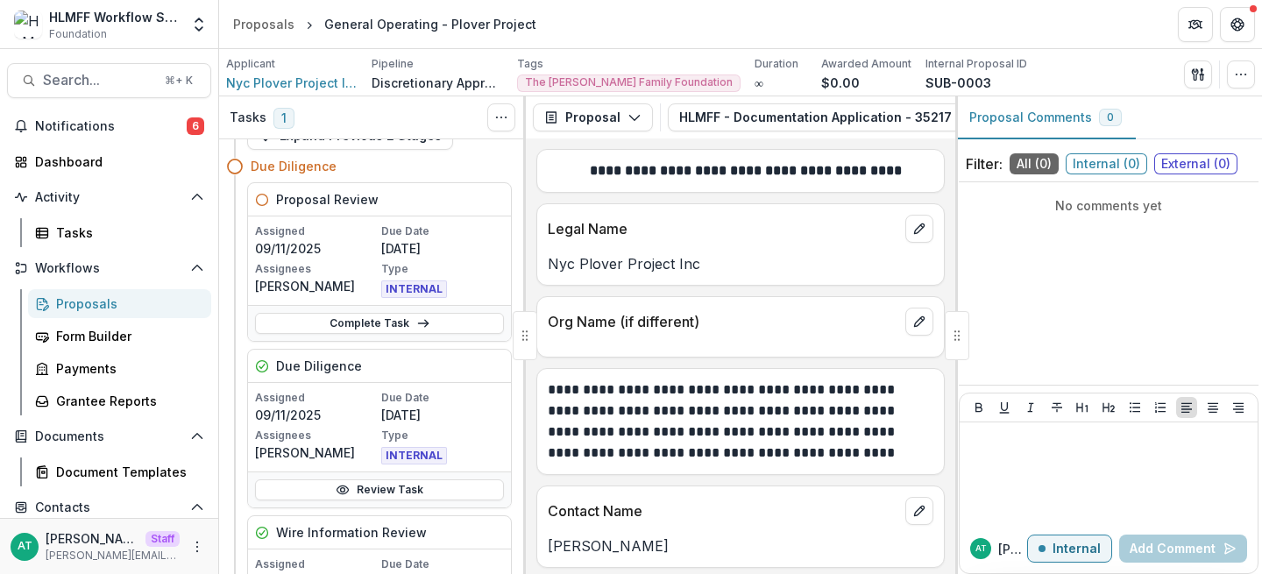
scroll to position [48, 0]
click at [341, 326] on link "Complete Task" at bounding box center [379, 325] width 249 height 21
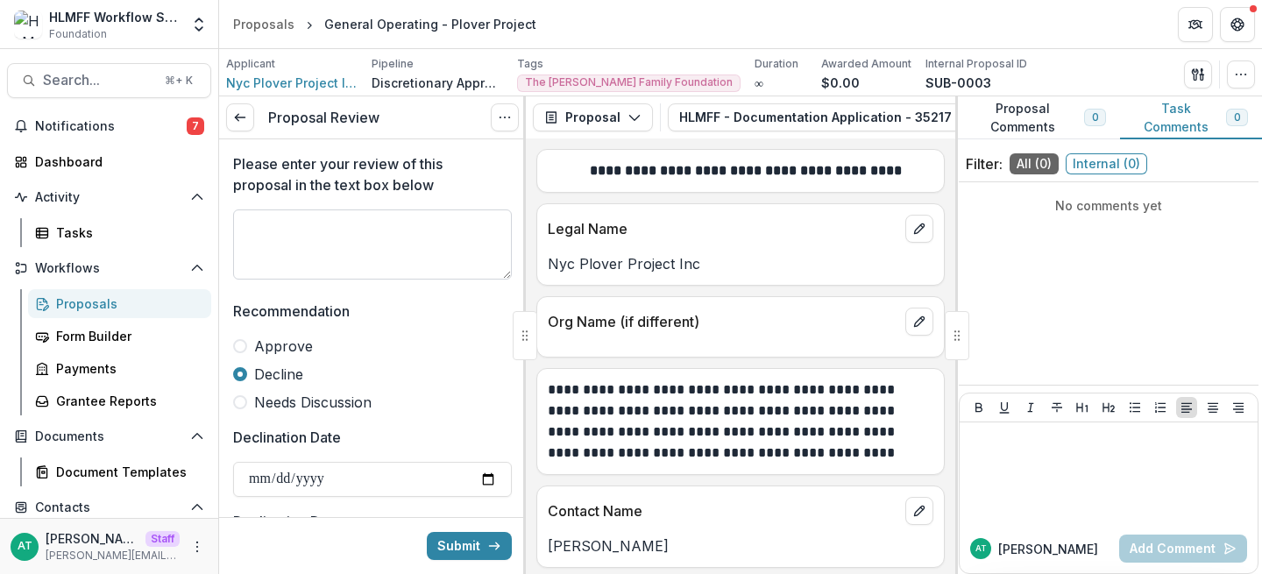
click at [314, 246] on textarea "Please enter your review of this proposal in the text box below" at bounding box center [372, 244] width 279 height 70
click at [258, 346] on span "Approve" at bounding box center [283, 346] width 59 height 21
type textarea "**********"
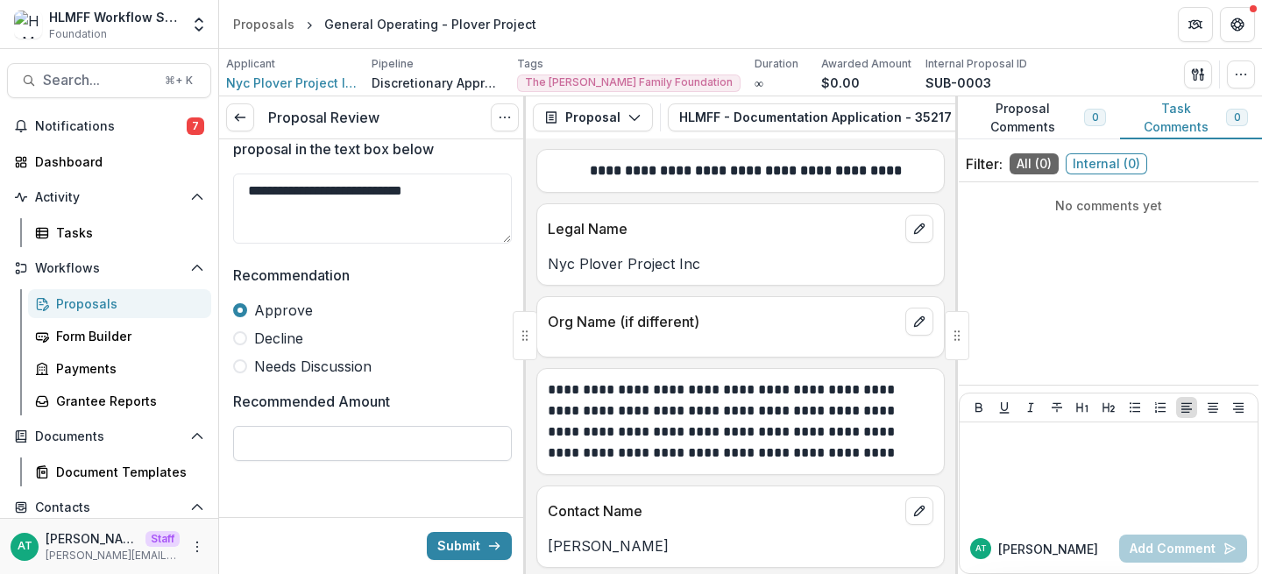
click at [311, 444] on input "Recommended Amount" at bounding box center [372, 443] width 279 height 35
drag, startPoint x: 343, startPoint y: 445, endPoint x: 206, endPoint y: 445, distance: 136.7
click at [206, 445] on main "**********" at bounding box center [631, 311] width 1262 height 525
type input "*******"
click at [460, 544] on button "Submit" at bounding box center [469, 546] width 85 height 28
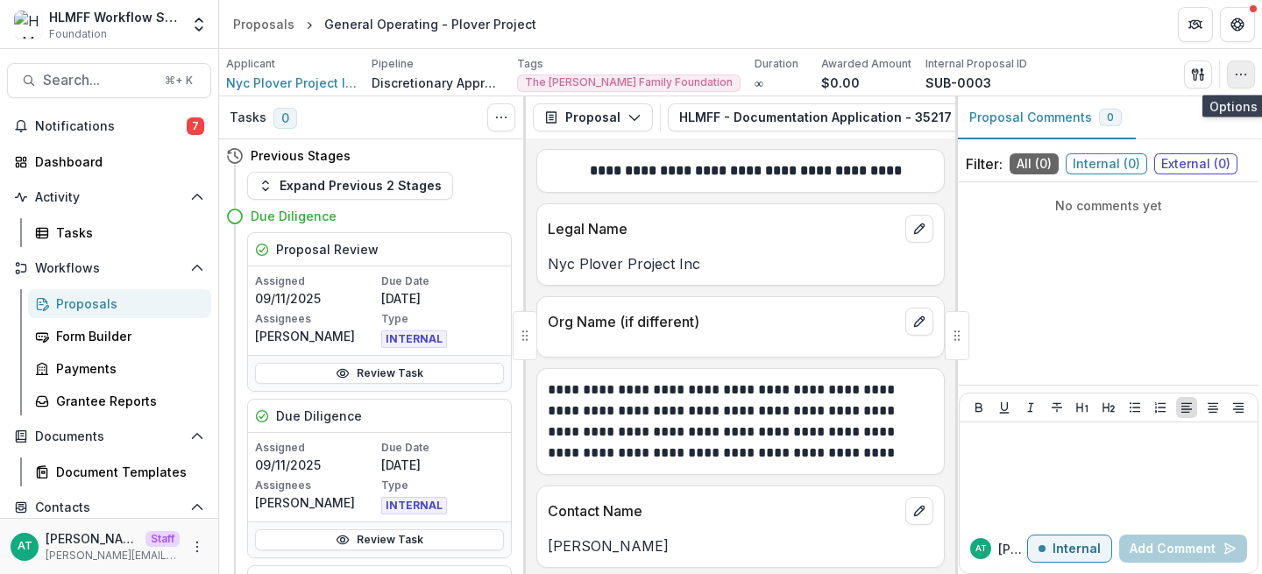
click at [1241, 78] on icon "button" at bounding box center [1241, 74] width 14 height 14
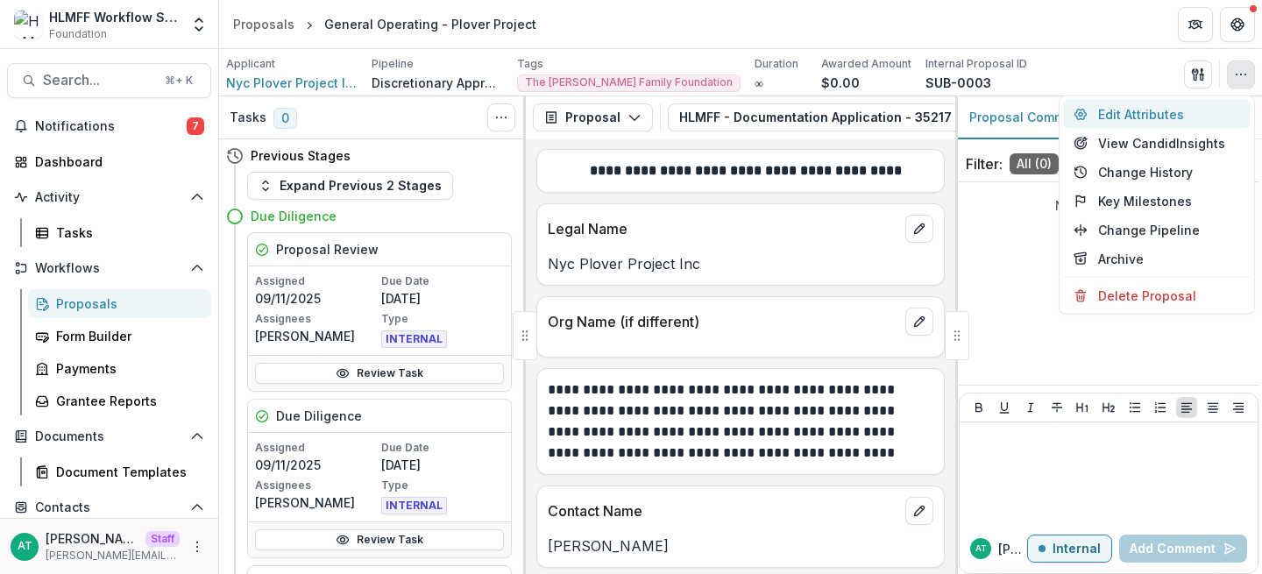
click at [1170, 119] on button "Edit Attributes" at bounding box center [1157, 114] width 188 height 29
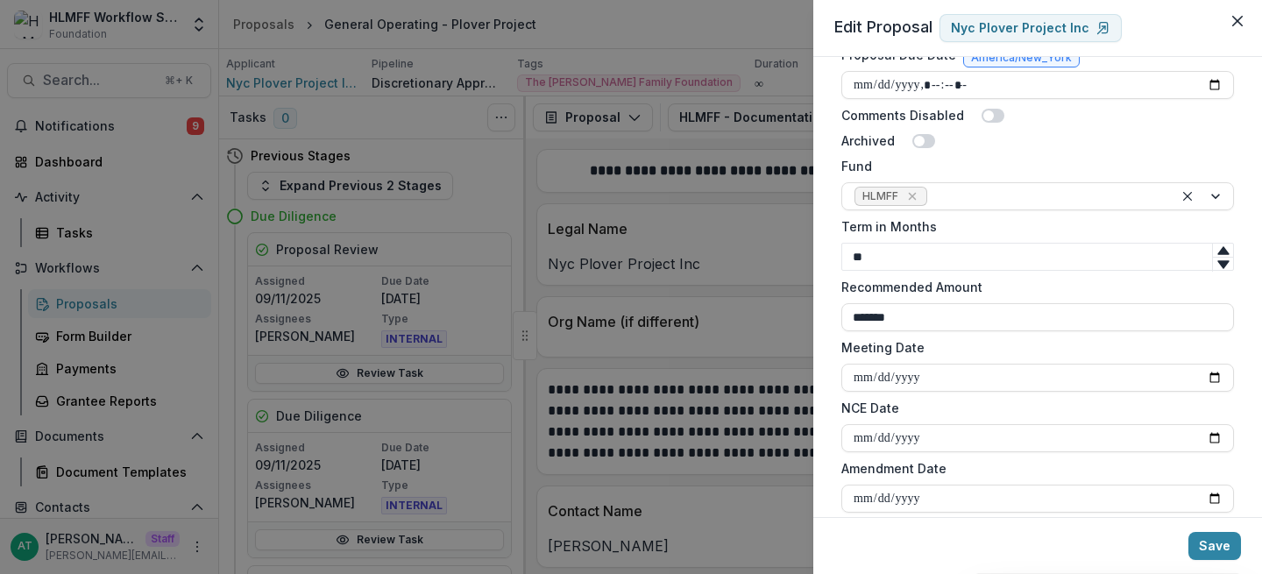
scroll to position [940, 0]
click at [1226, 541] on button "Save" at bounding box center [1214, 546] width 53 height 28
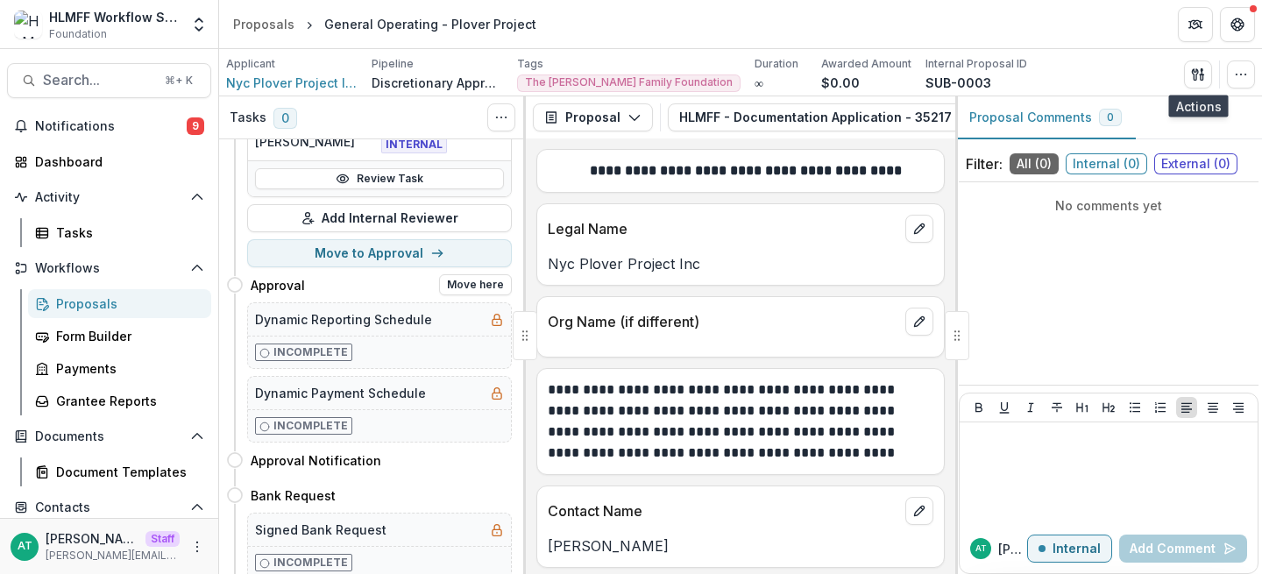
scroll to position [527, 0]
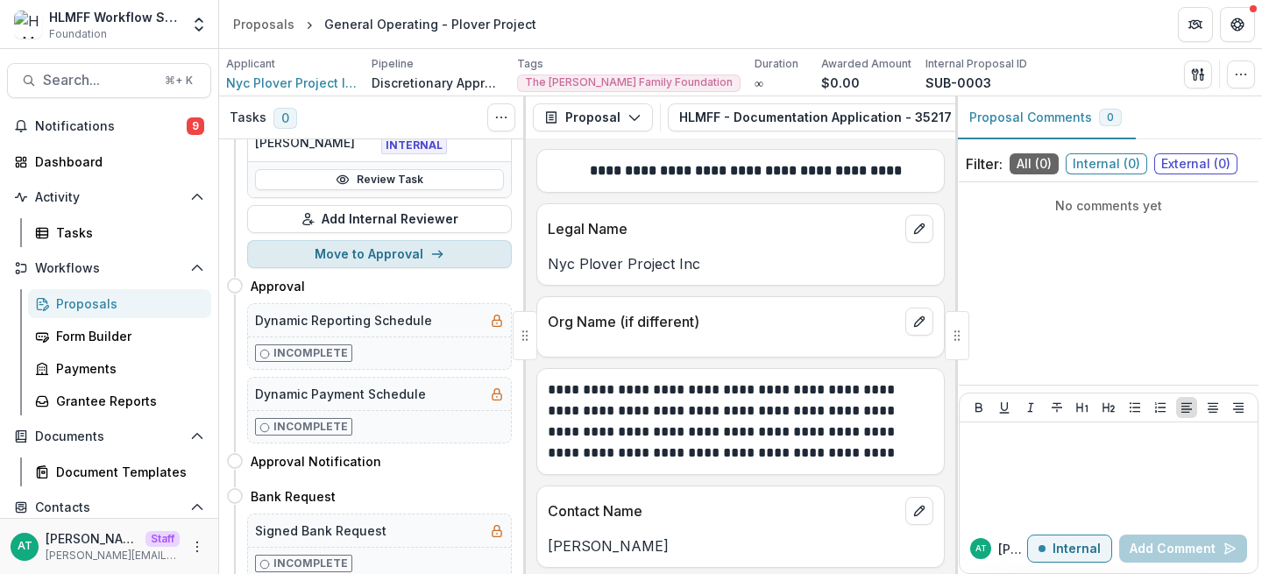
click at [394, 259] on button "Move to Approval" at bounding box center [379, 254] width 265 height 28
select select "********"
select select "**********"
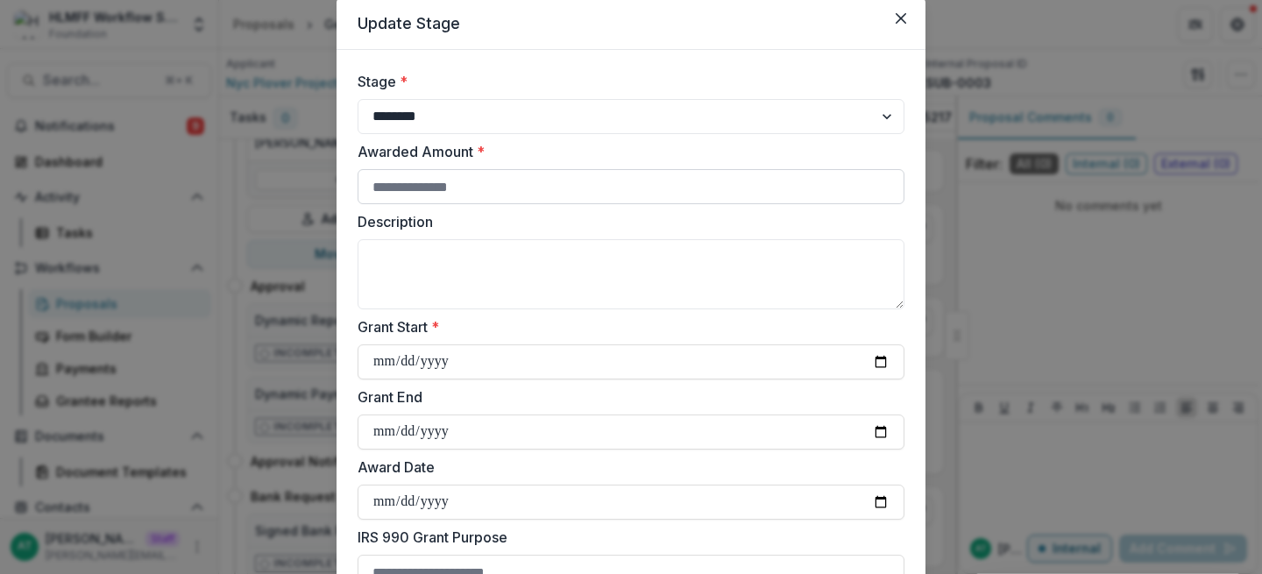
scroll to position [58, 0]
click at [469, 181] on input "Awarded Amount *" at bounding box center [630, 187] width 547 height 35
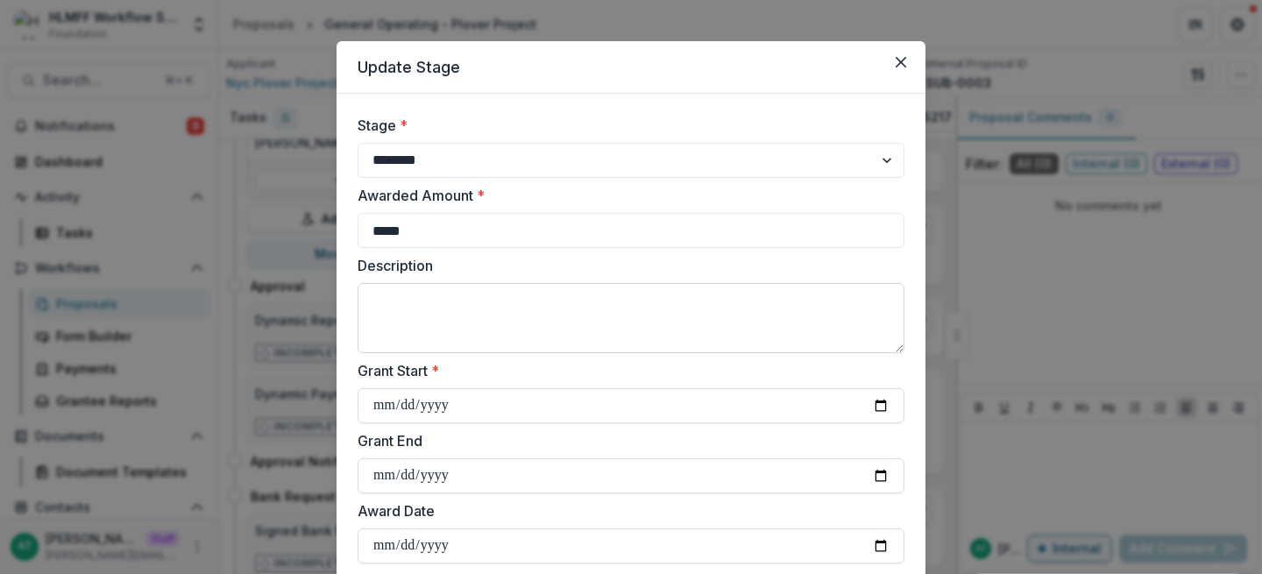
scroll to position [110, 0]
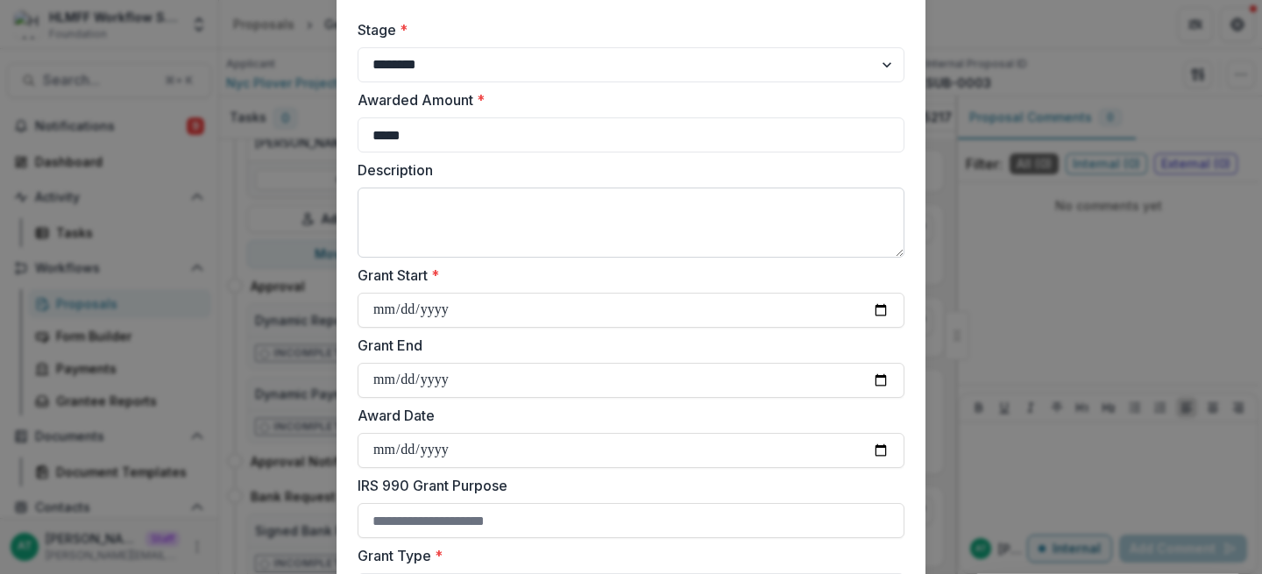
type input "*****"
click at [421, 249] on textarea "Description" at bounding box center [630, 223] width 547 height 70
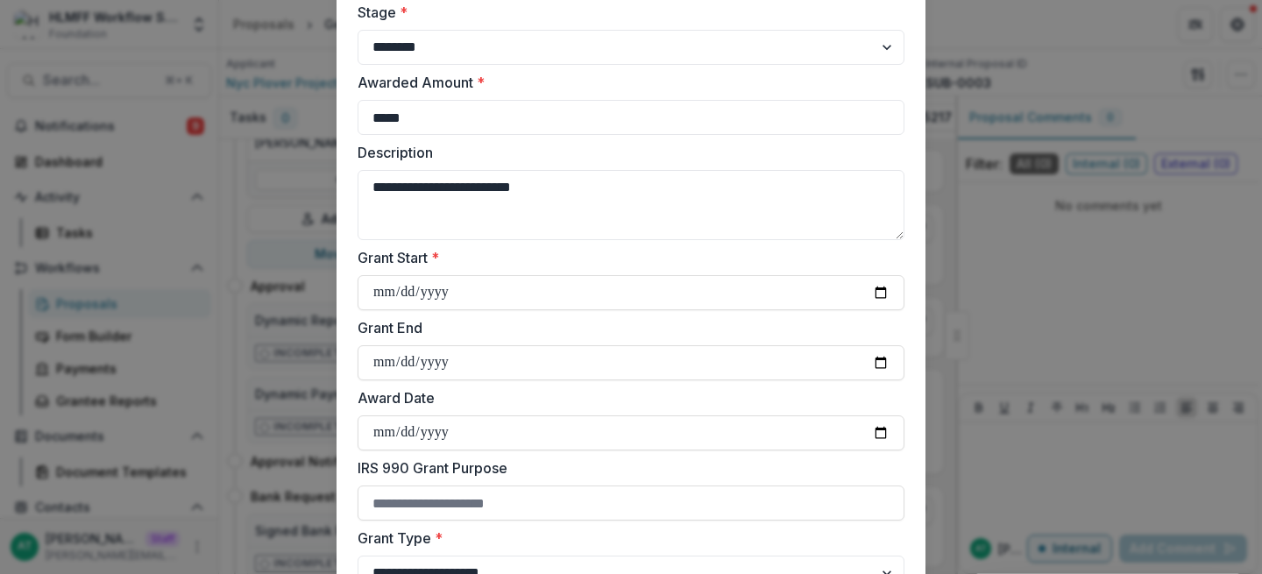
scroll to position [202, 0]
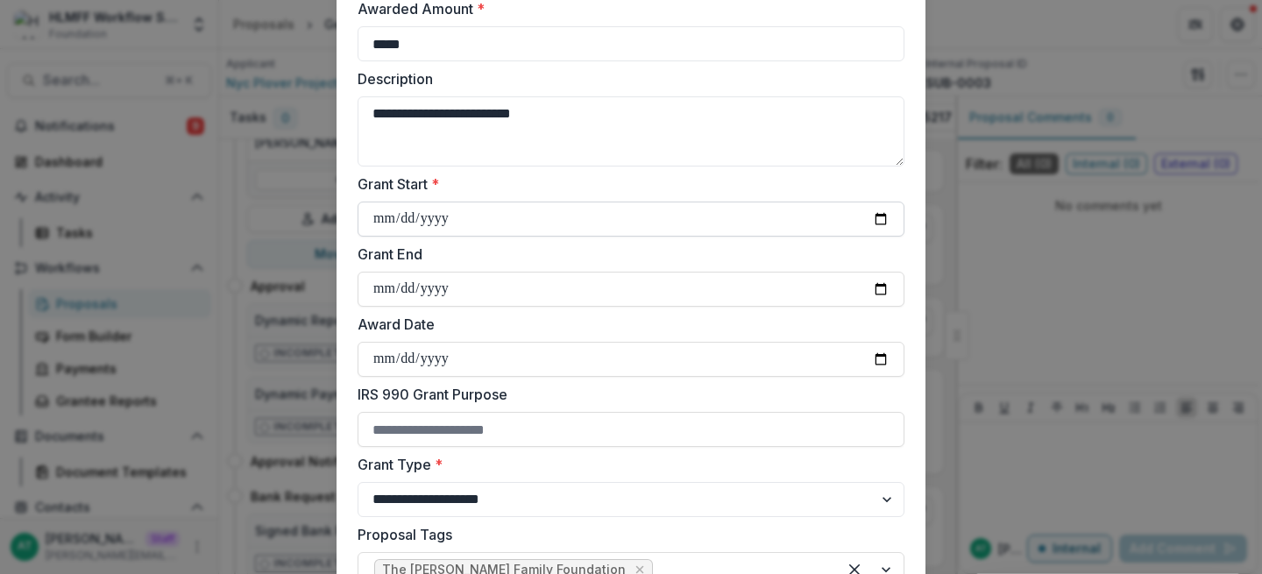
type textarea "**********"
click at [875, 221] on input "Grant Start *" at bounding box center [630, 219] width 547 height 35
type input "**********"
click at [880, 288] on input "Grant End" at bounding box center [630, 289] width 547 height 35
click at [442, 290] on input "**********" at bounding box center [630, 289] width 547 height 35
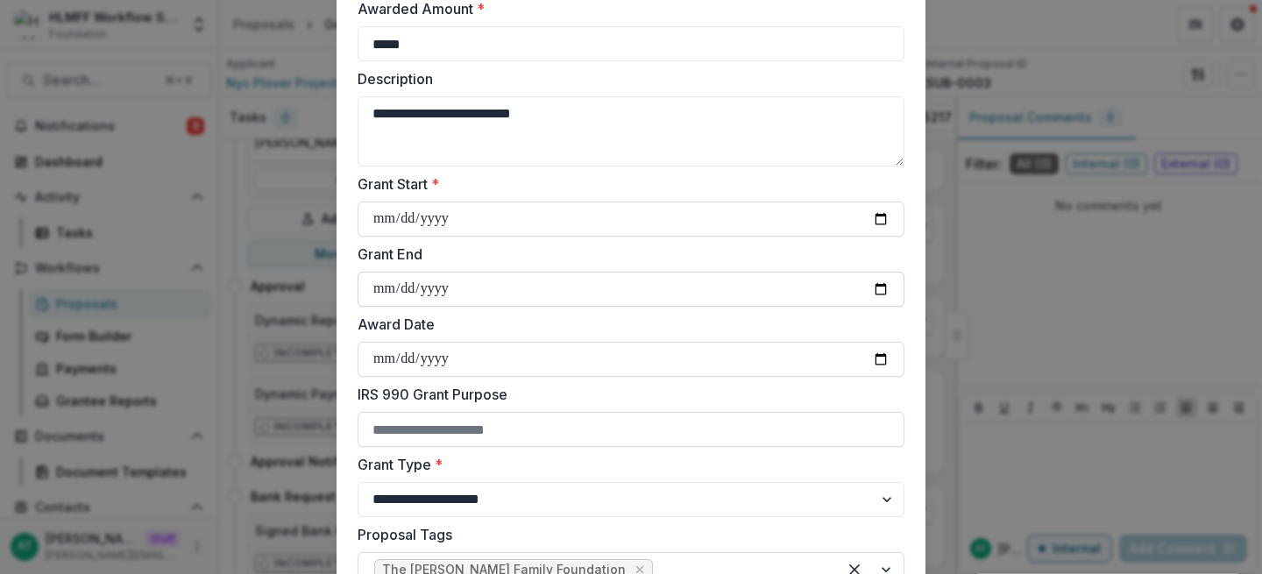
type input "**********"
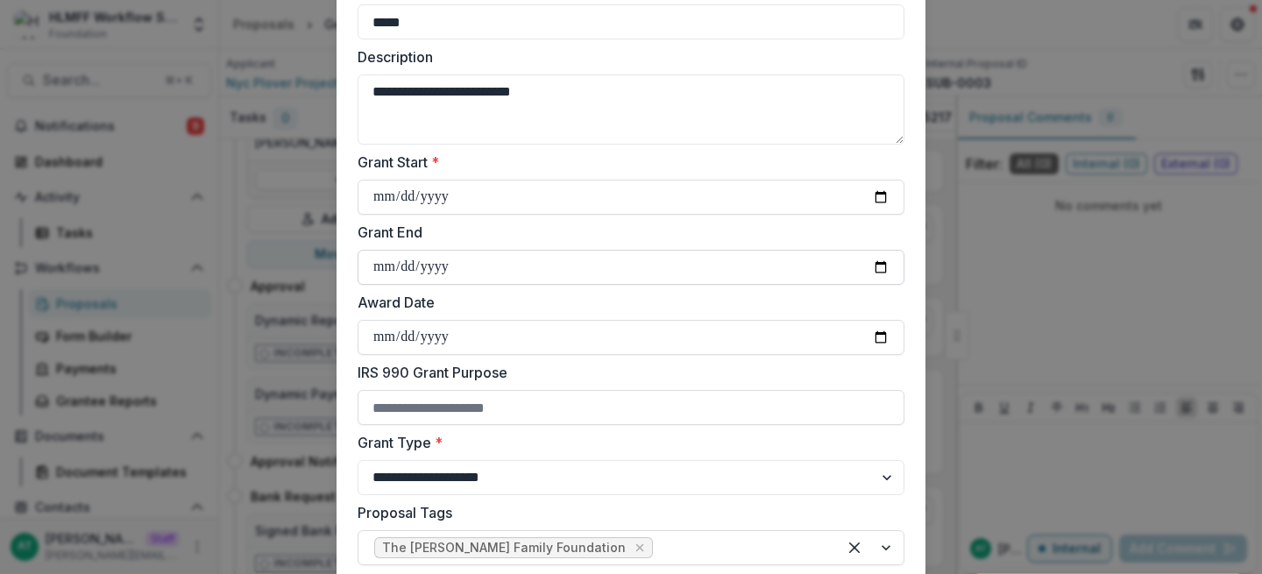
click at [872, 264] on input "**********" at bounding box center [630, 267] width 547 height 35
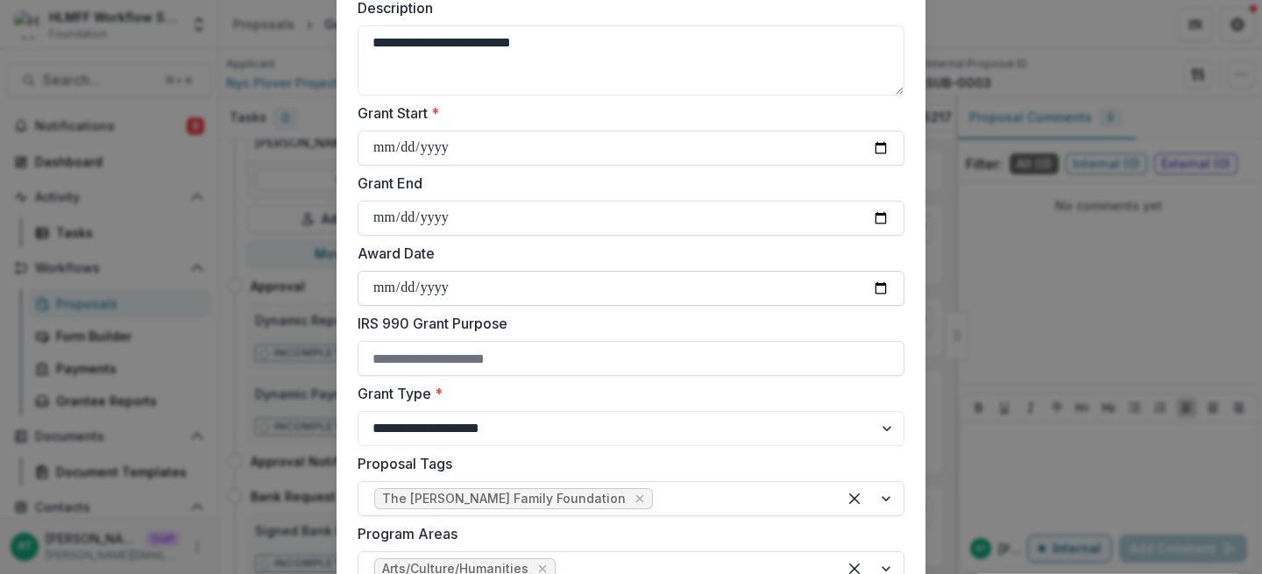
scroll to position [270, 0]
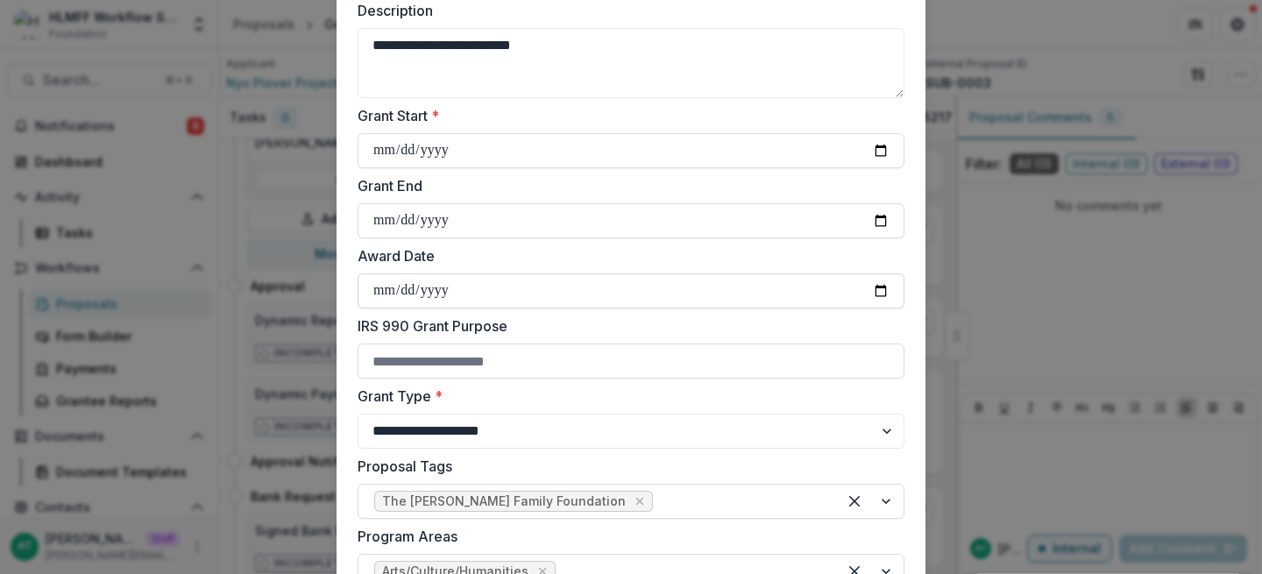
click at [881, 288] on input "Award Date" at bounding box center [630, 290] width 547 height 35
type input "**********"
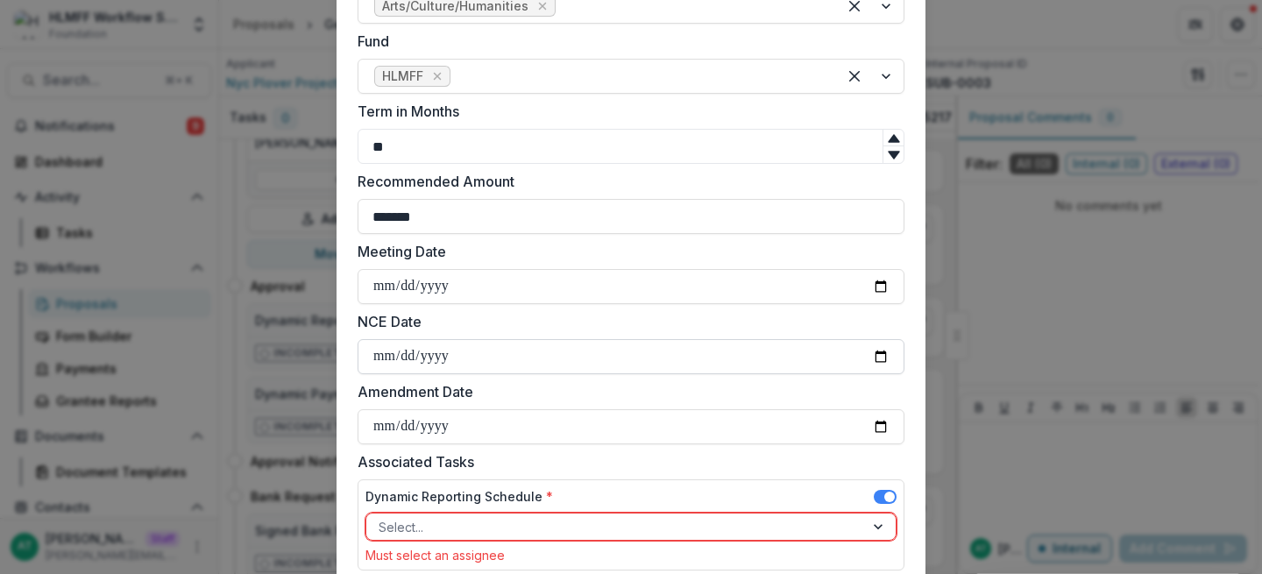
scroll to position [959, 0]
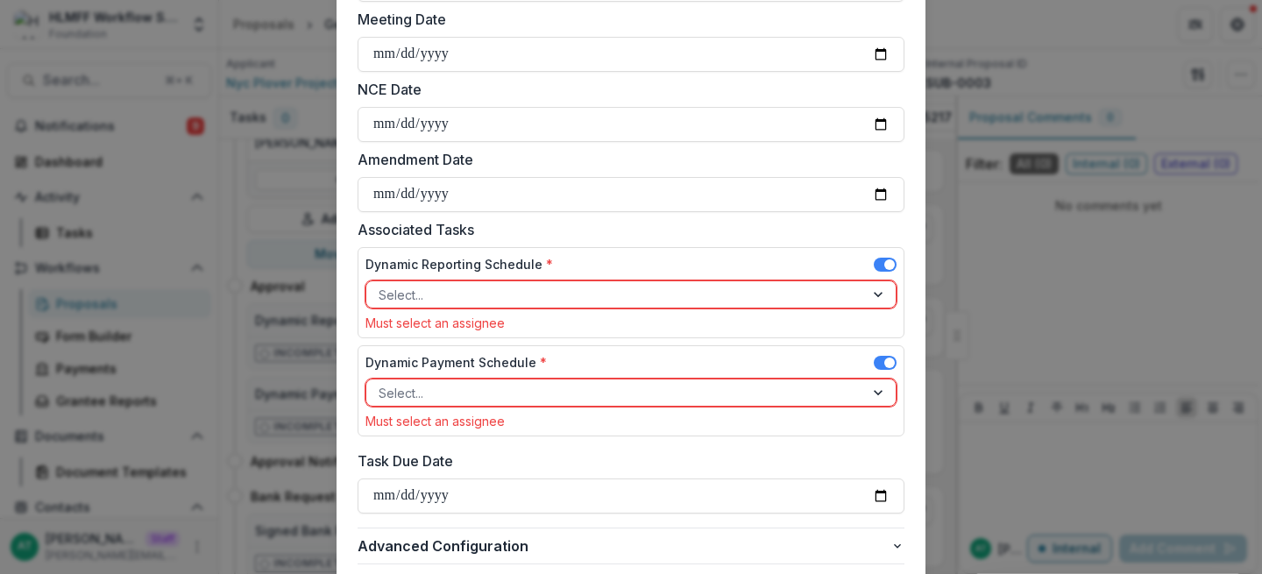
scroll to position [1100, 0]
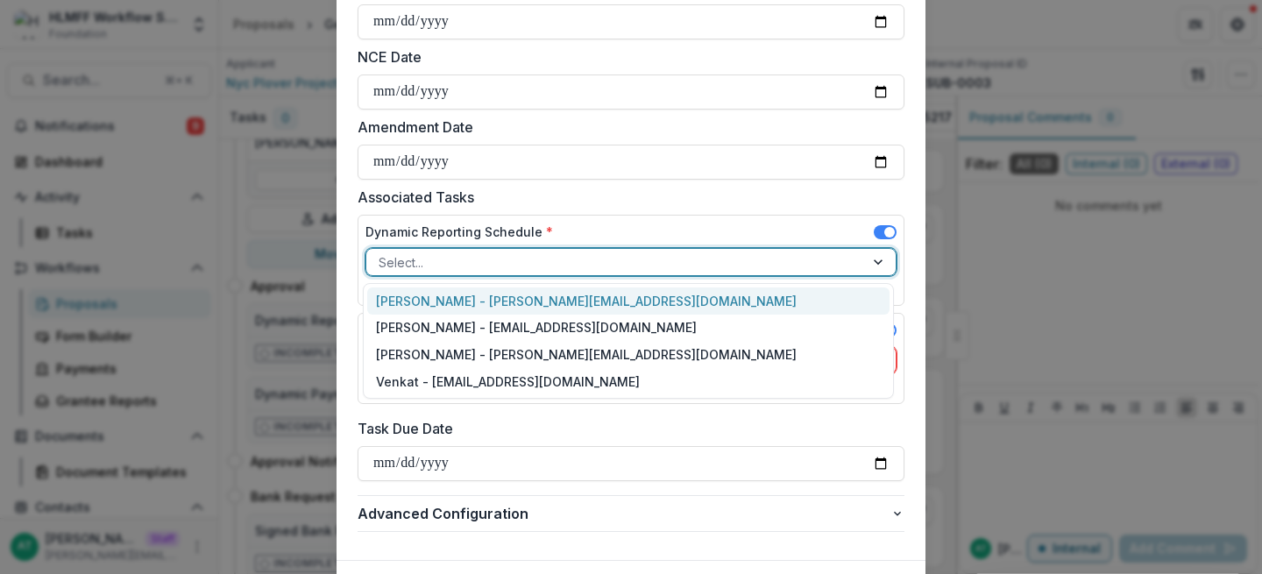
click at [420, 268] on div at bounding box center [615, 262] width 473 height 22
click at [420, 298] on div "Anna Test - anna@trytemelio.com" at bounding box center [628, 300] width 522 height 27
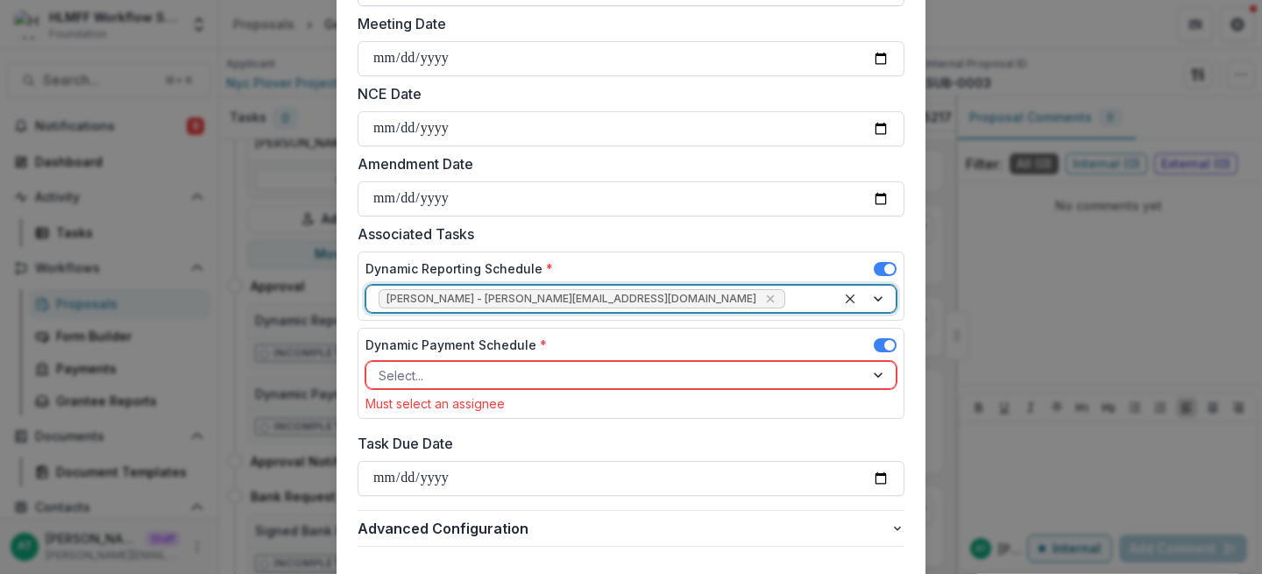
scroll to position [1060, 0]
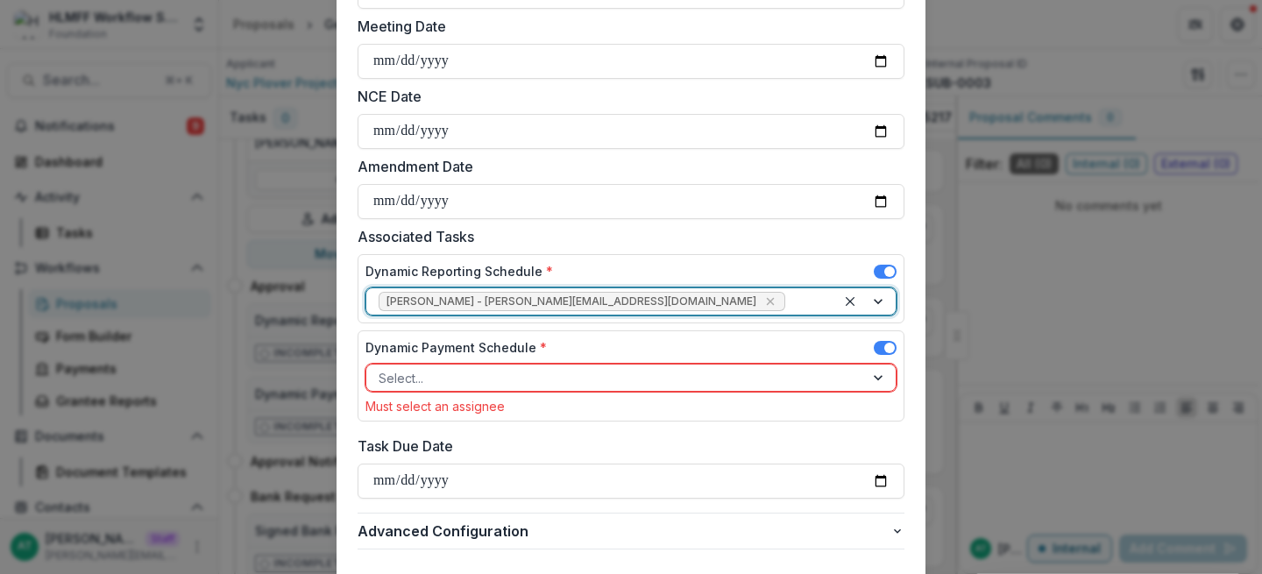
click at [434, 389] on div "Select..." at bounding box center [615, 377] width 498 height 25
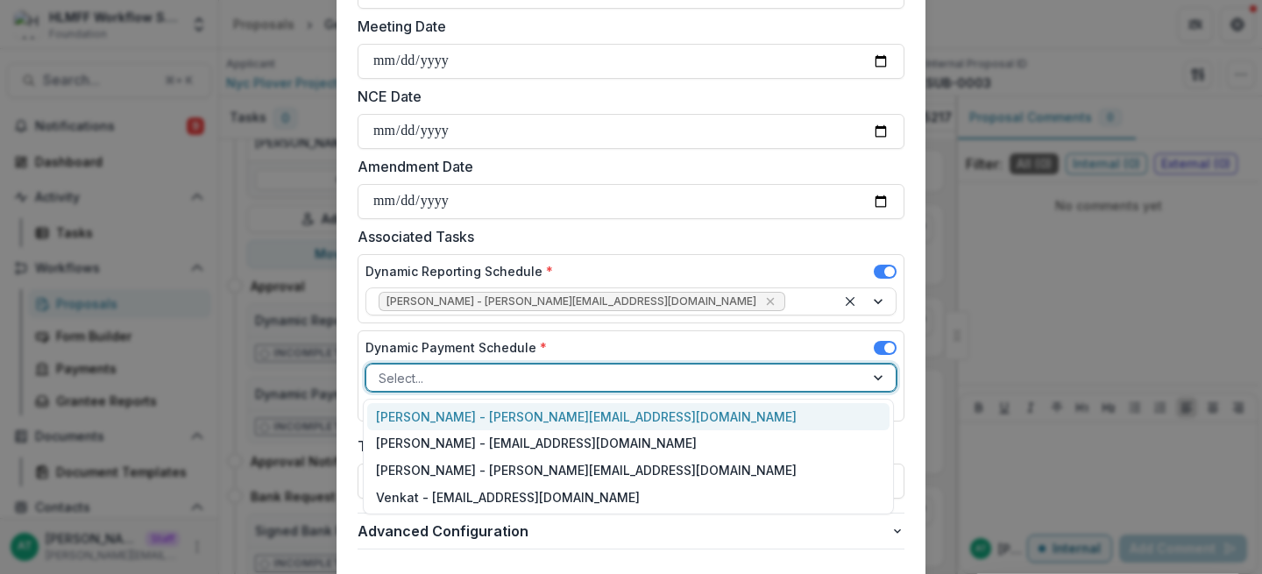
click at [421, 424] on div "[PERSON_NAME] - [PERSON_NAME][EMAIL_ADDRESS][DOMAIN_NAME]" at bounding box center [628, 416] width 522 height 27
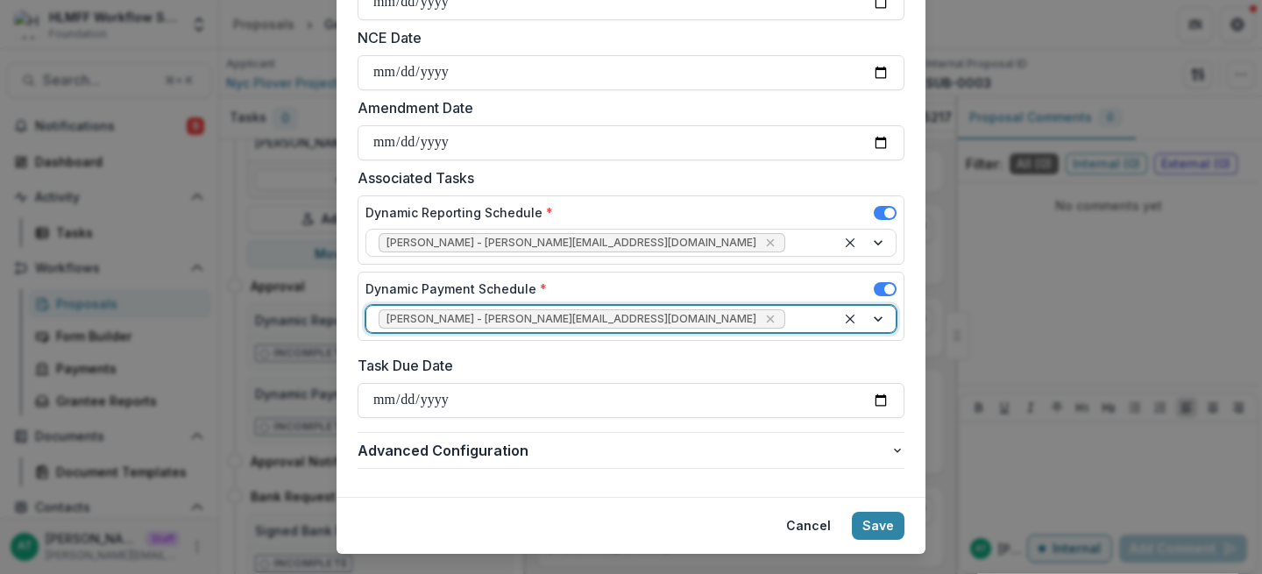
scroll to position [1116, 0]
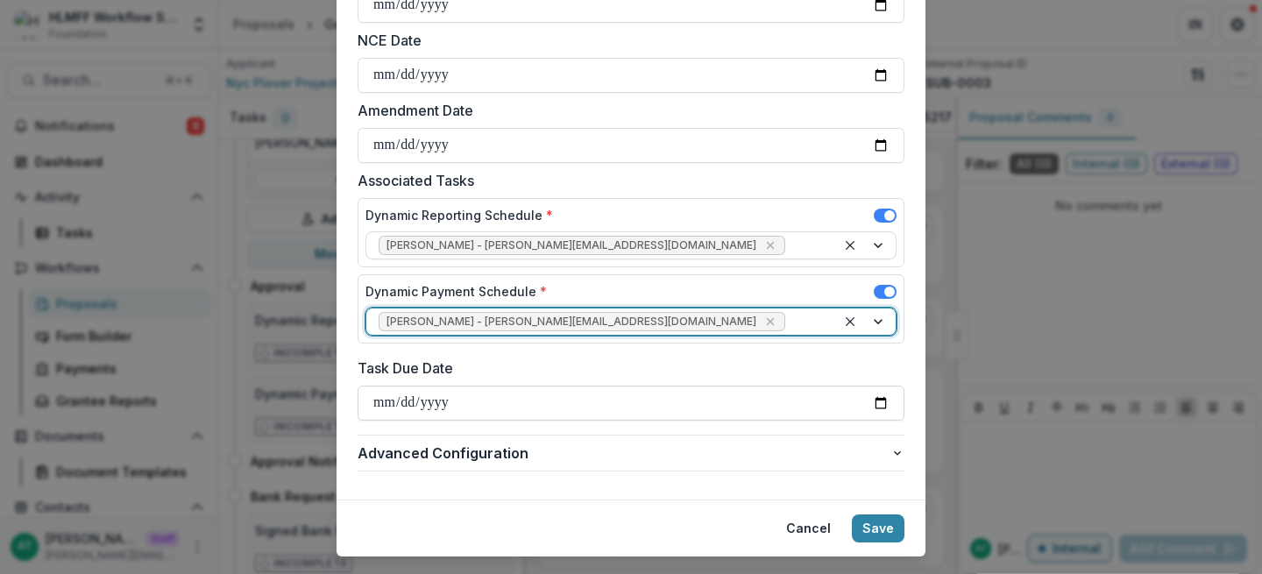
click at [878, 402] on input "Task Due Date" at bounding box center [630, 403] width 547 height 35
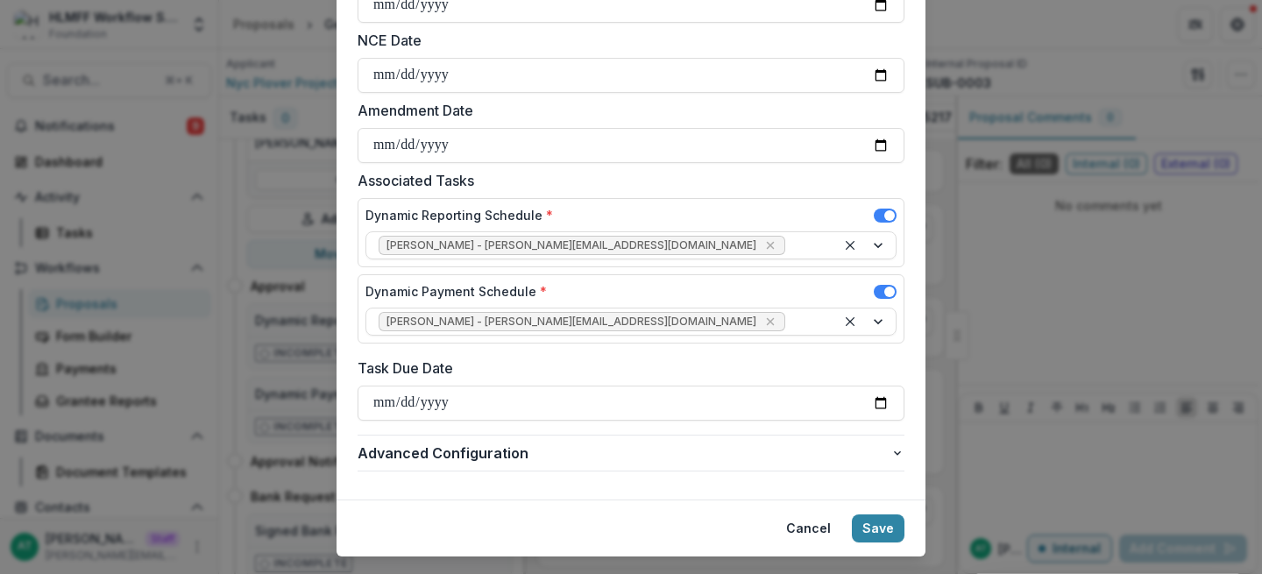
type input "**********"
click at [875, 527] on button "Save" at bounding box center [878, 528] width 53 height 28
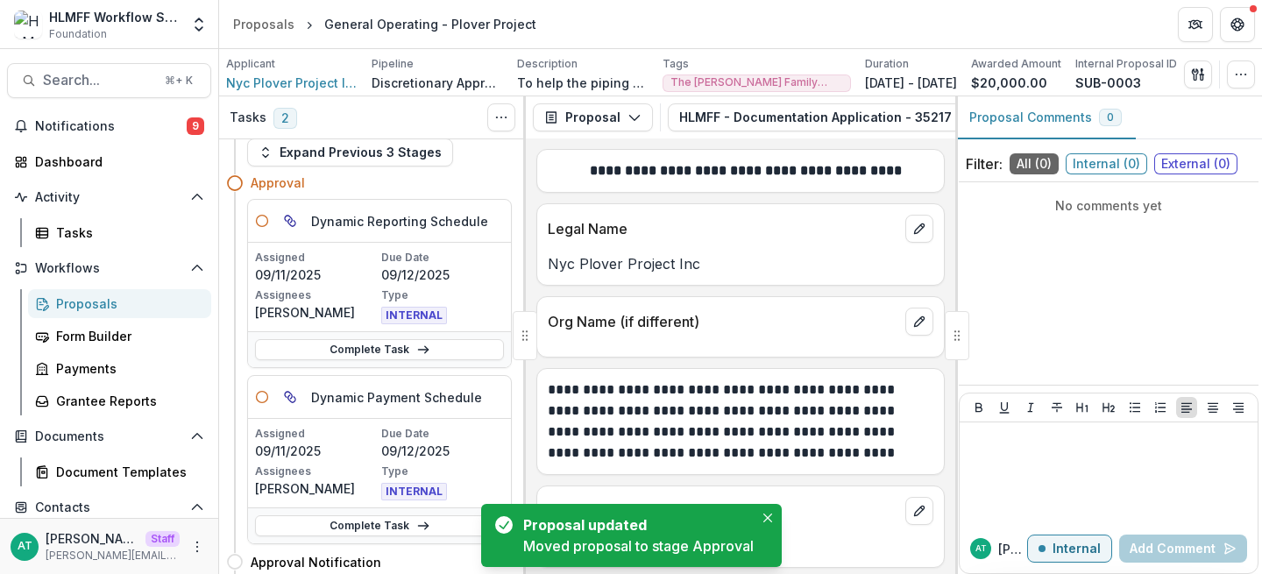
scroll to position [64, 0]
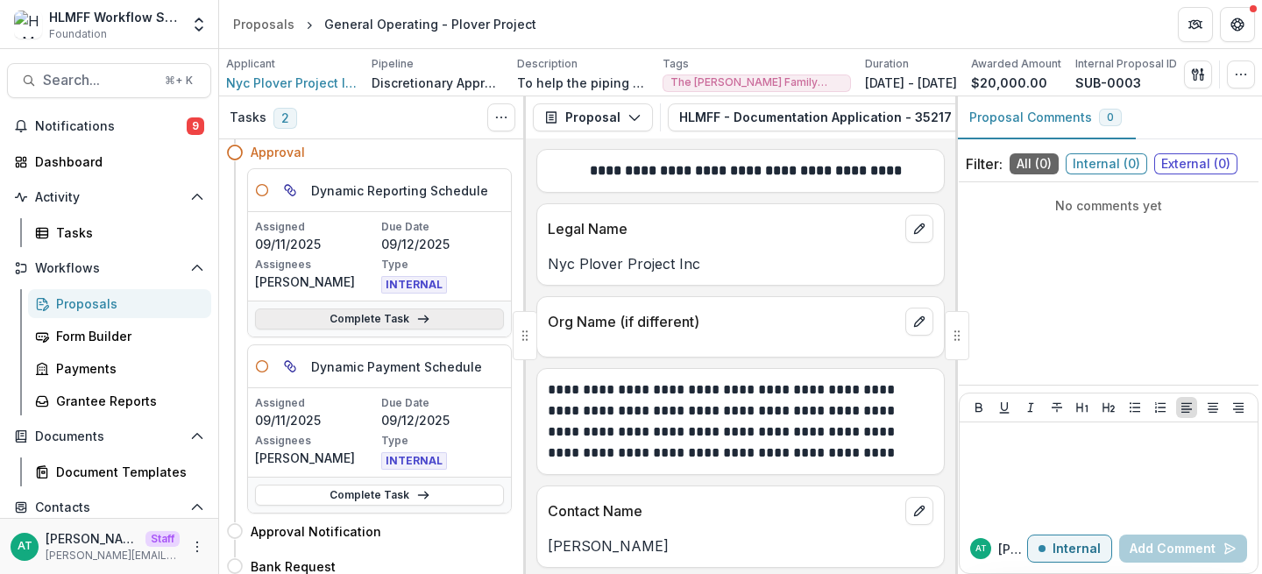
click at [400, 316] on link "Complete Task" at bounding box center [379, 318] width 249 height 21
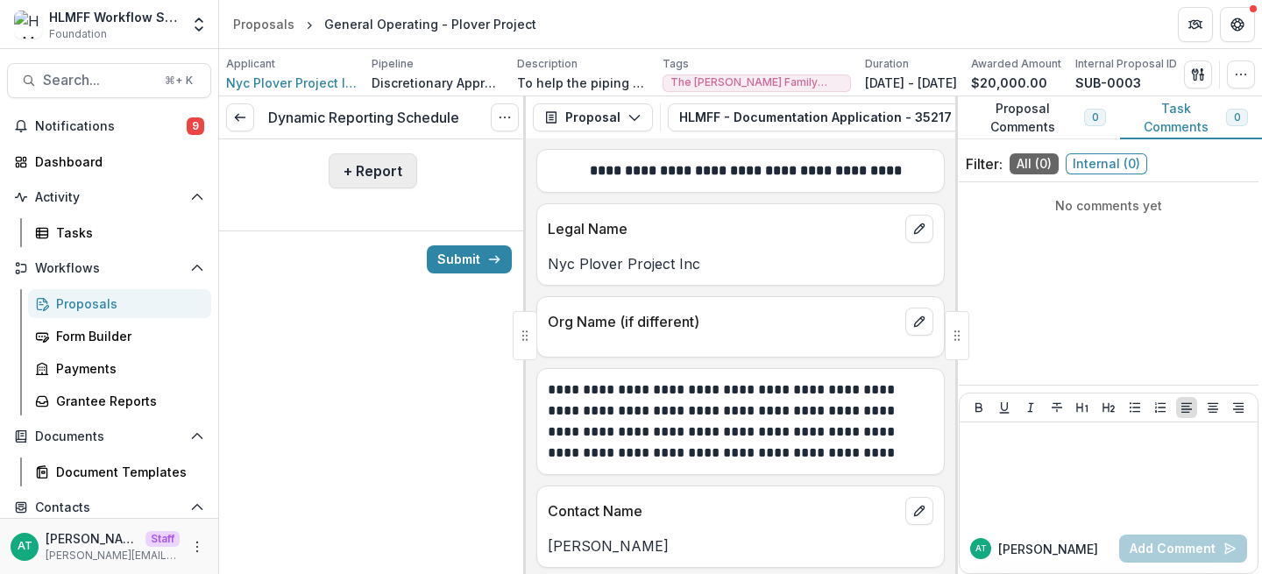
click at [371, 180] on button "+ Report" at bounding box center [373, 170] width 88 height 35
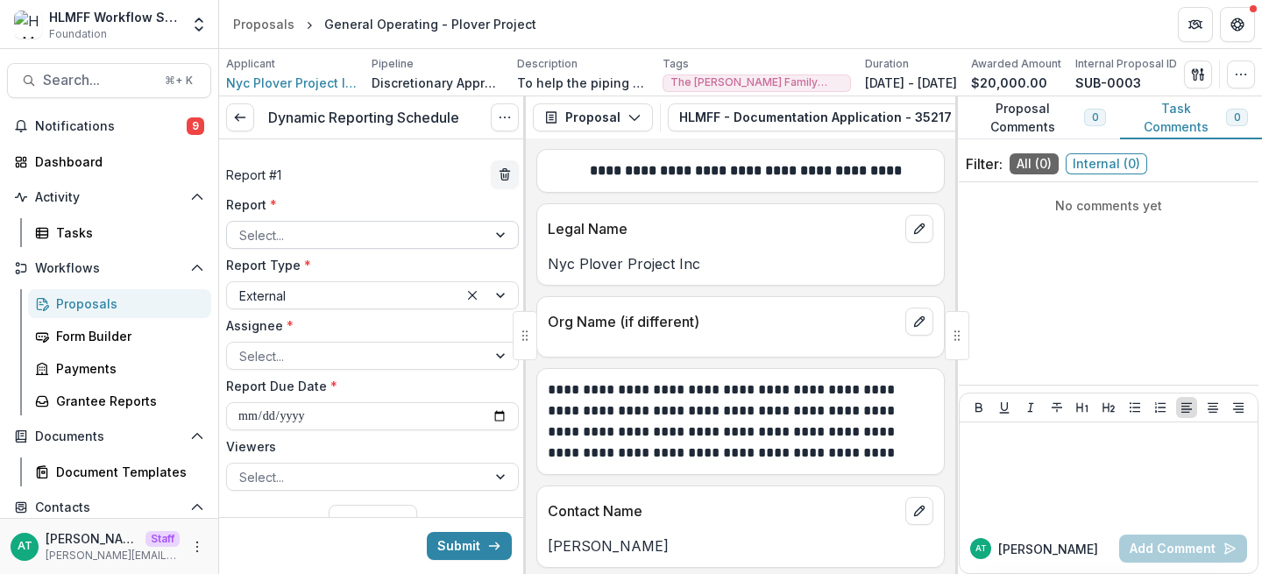
scroll to position [35, 0]
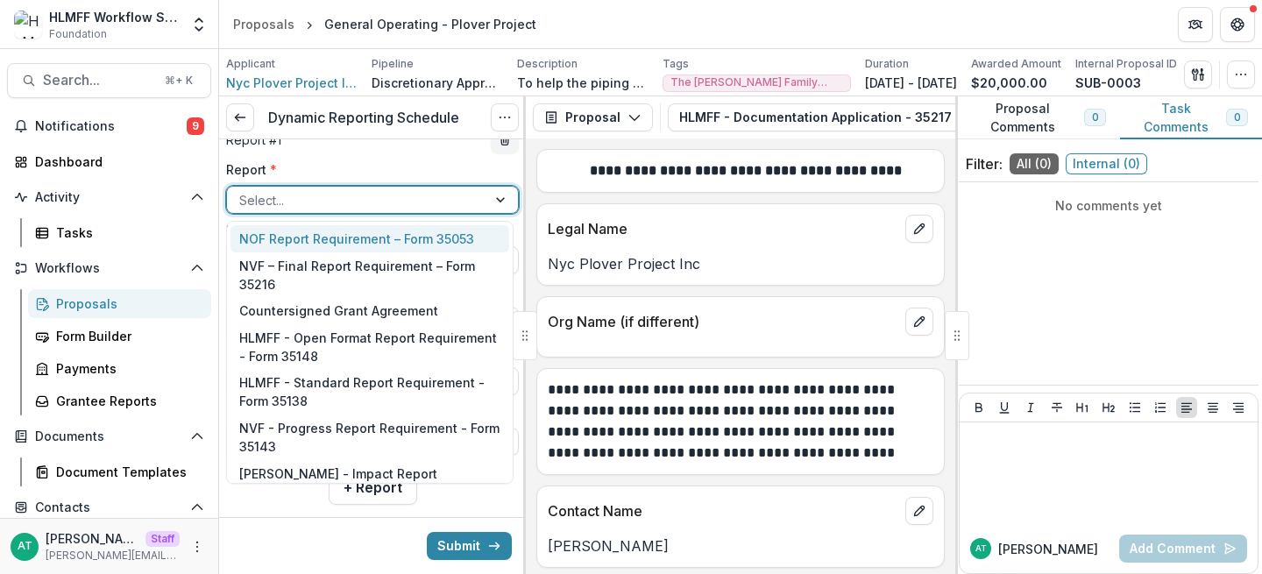
click at [307, 202] on div at bounding box center [356, 200] width 235 height 22
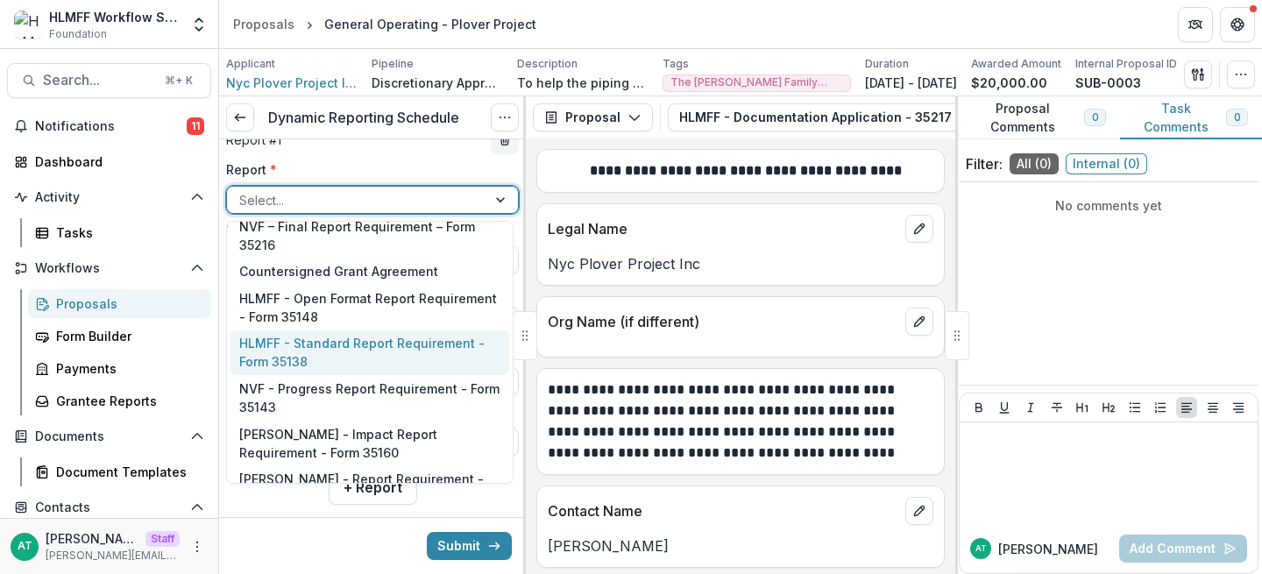
scroll to position [36, 0]
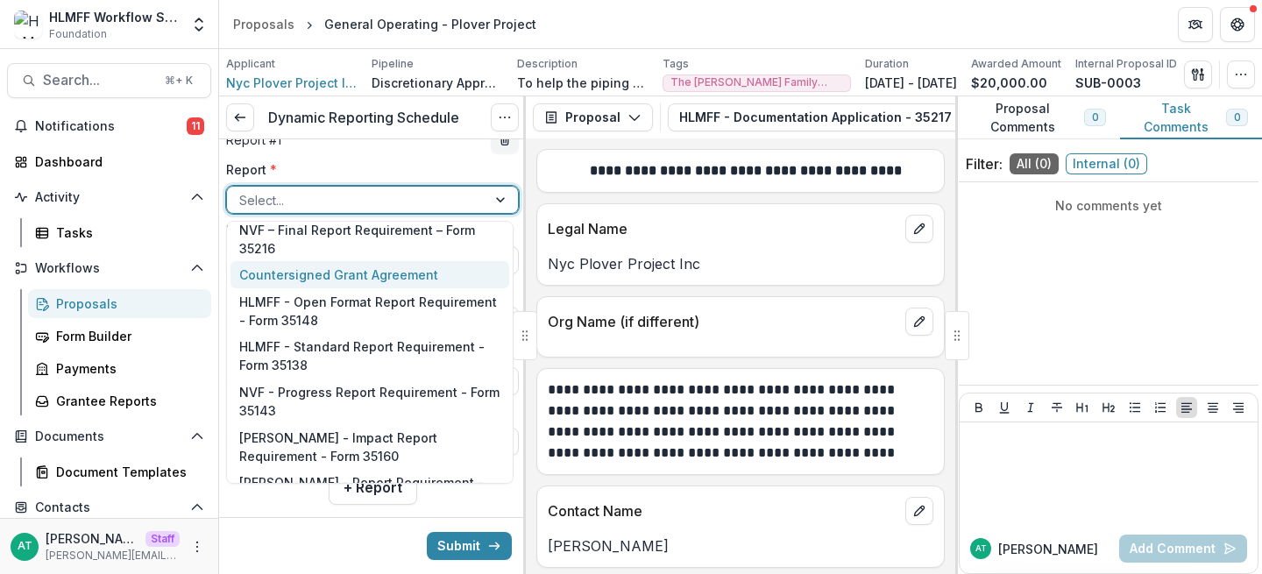
click at [350, 280] on div "Countersigned Grant Agreement" at bounding box center [369, 274] width 279 height 27
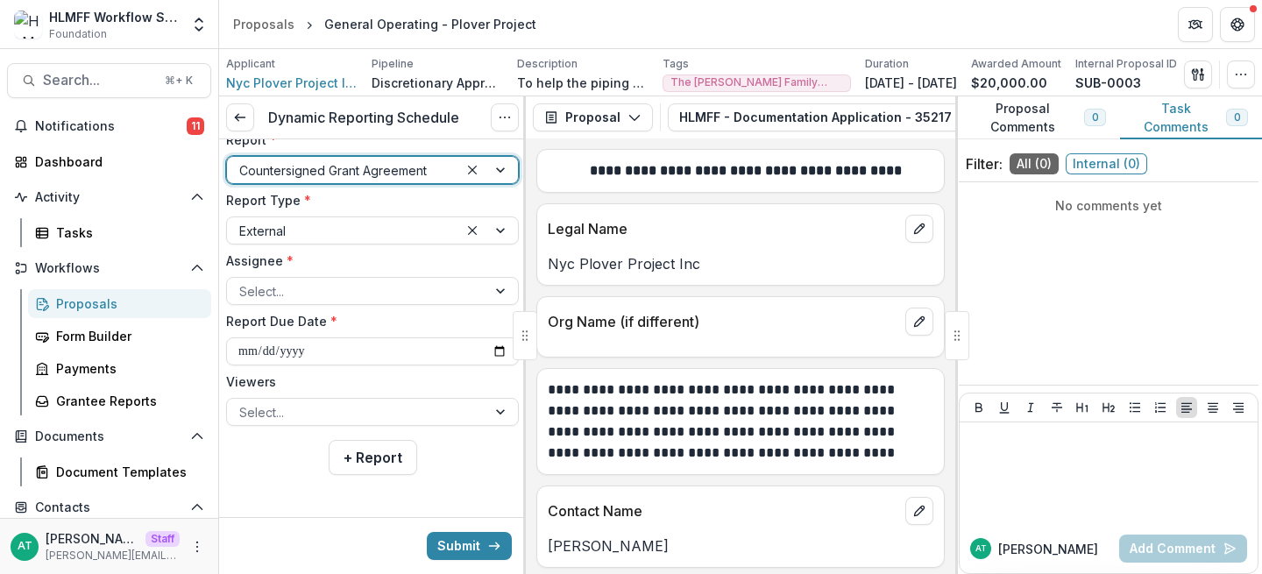
scroll to position [64, 0]
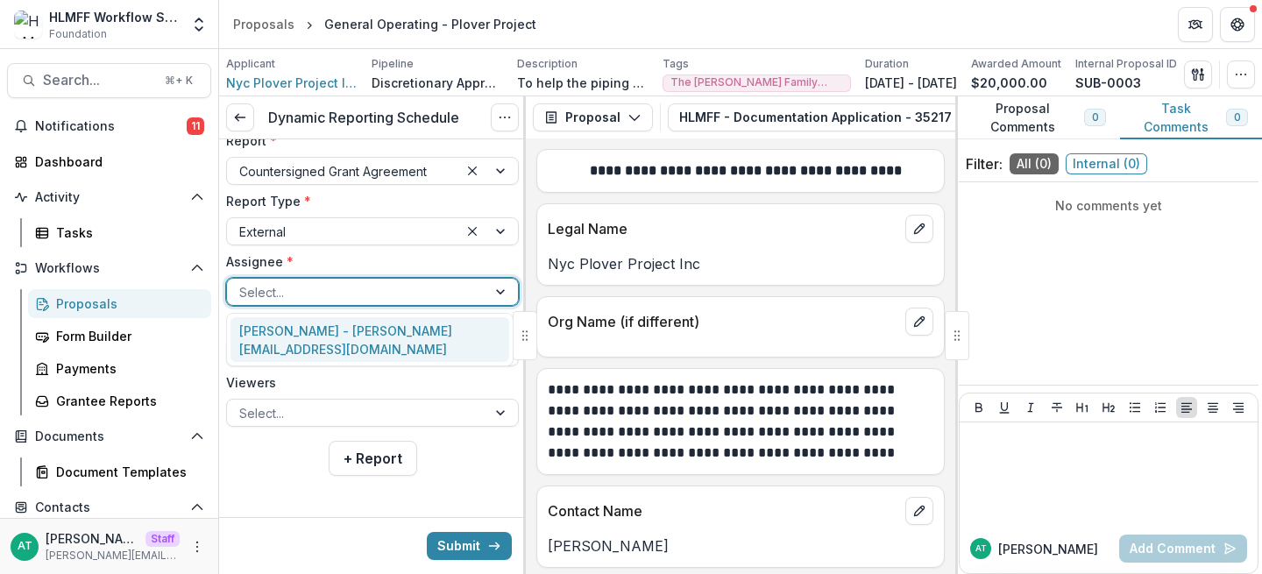
click at [304, 289] on div at bounding box center [356, 292] width 235 height 22
click at [285, 328] on div "Jane Doe - anna+hmlff@trytemelio.com" at bounding box center [369, 340] width 279 height 46
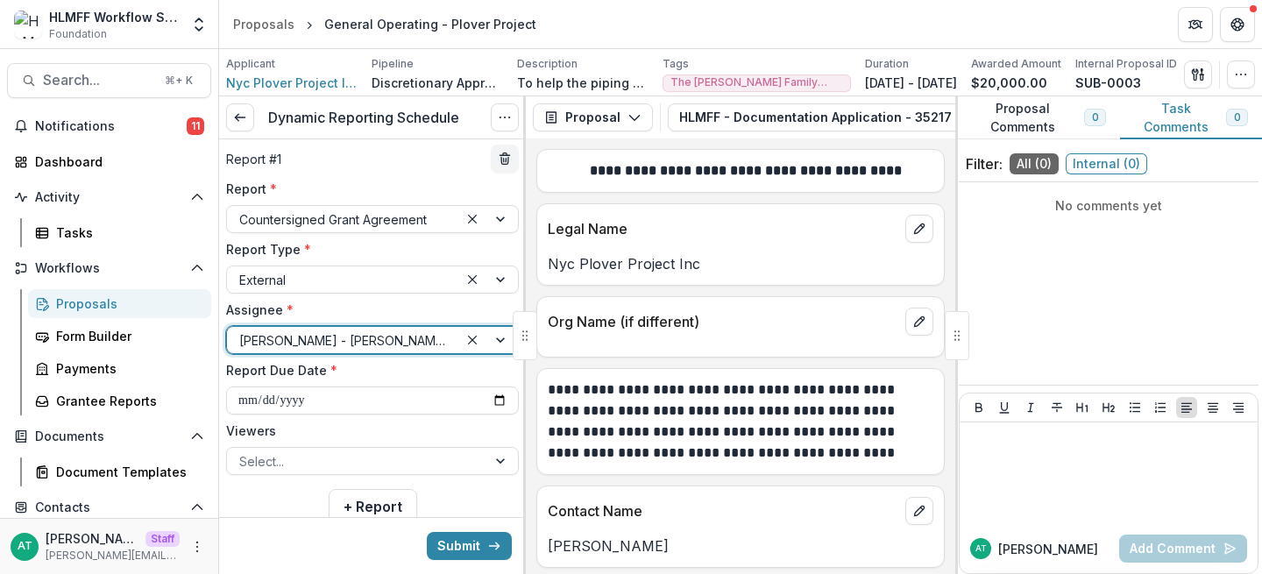
scroll to position [15, 0]
click at [499, 117] on icon "Options" at bounding box center [505, 117] width 14 height 14
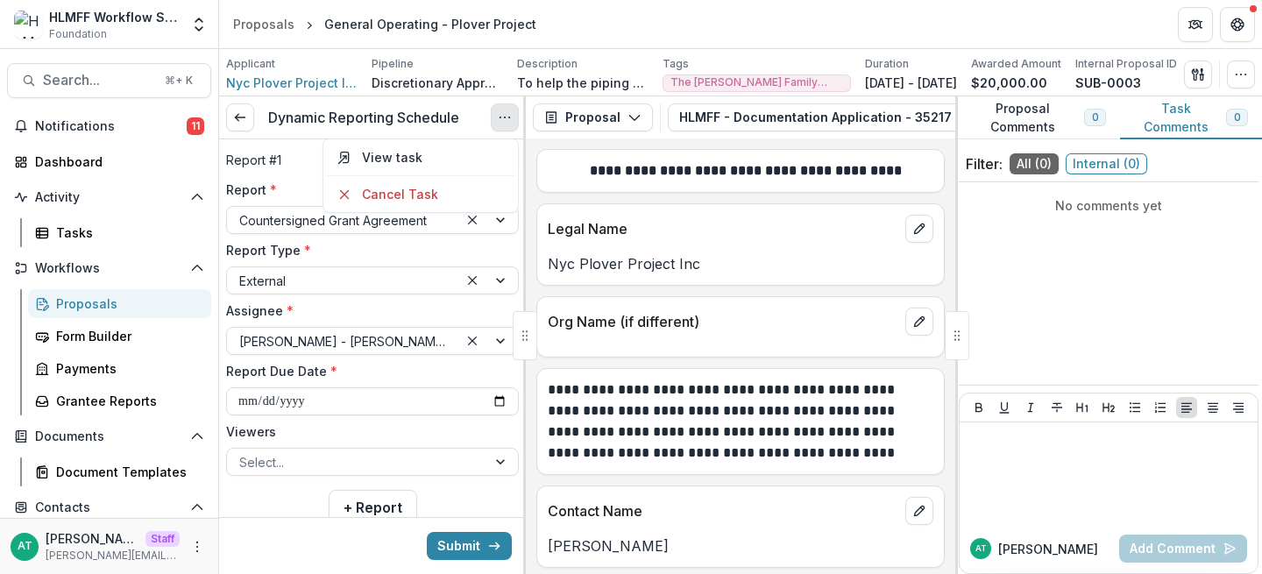
click at [362, 115] on h3 "Dynamic Reporting Schedule" at bounding box center [363, 118] width 191 height 17
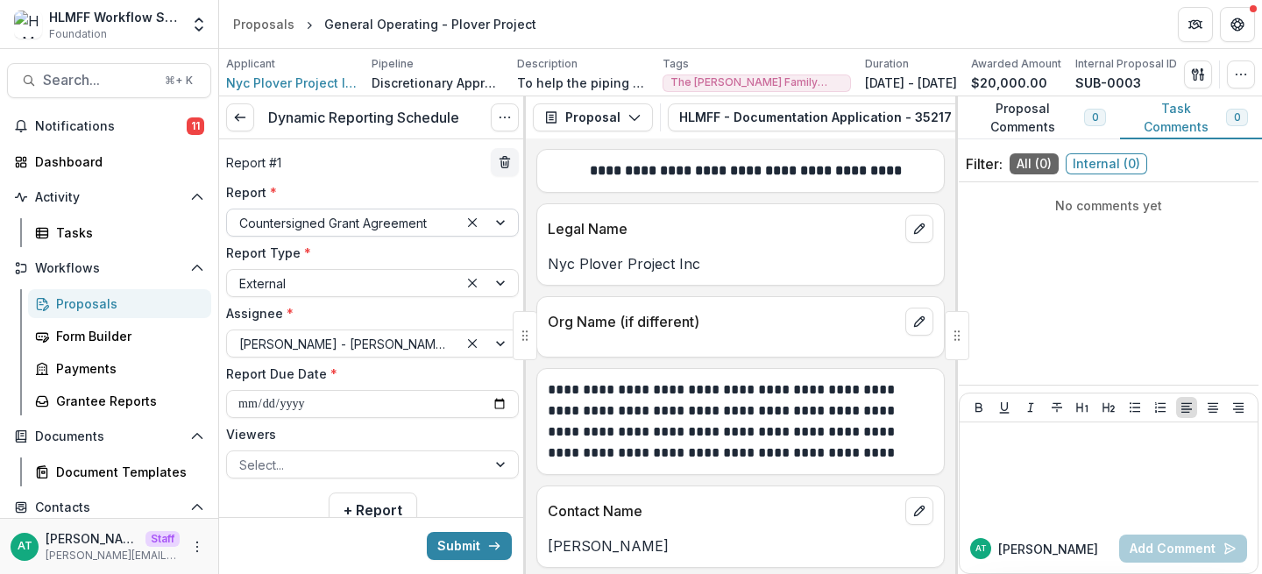
click at [276, 225] on div at bounding box center [342, 223] width 207 height 22
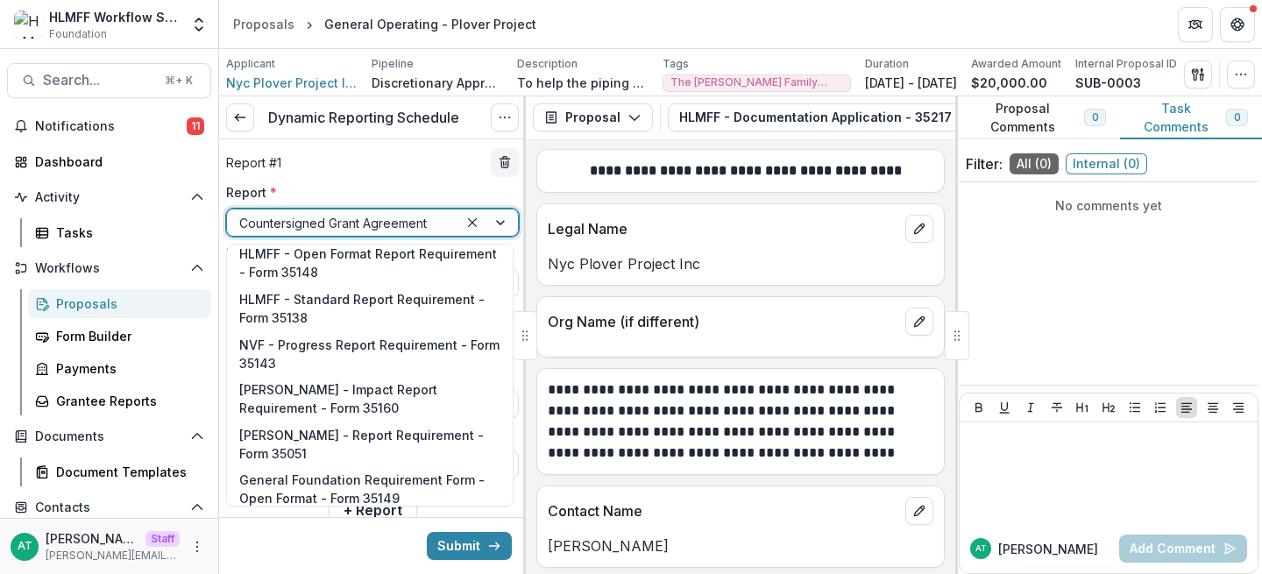
scroll to position [111, 0]
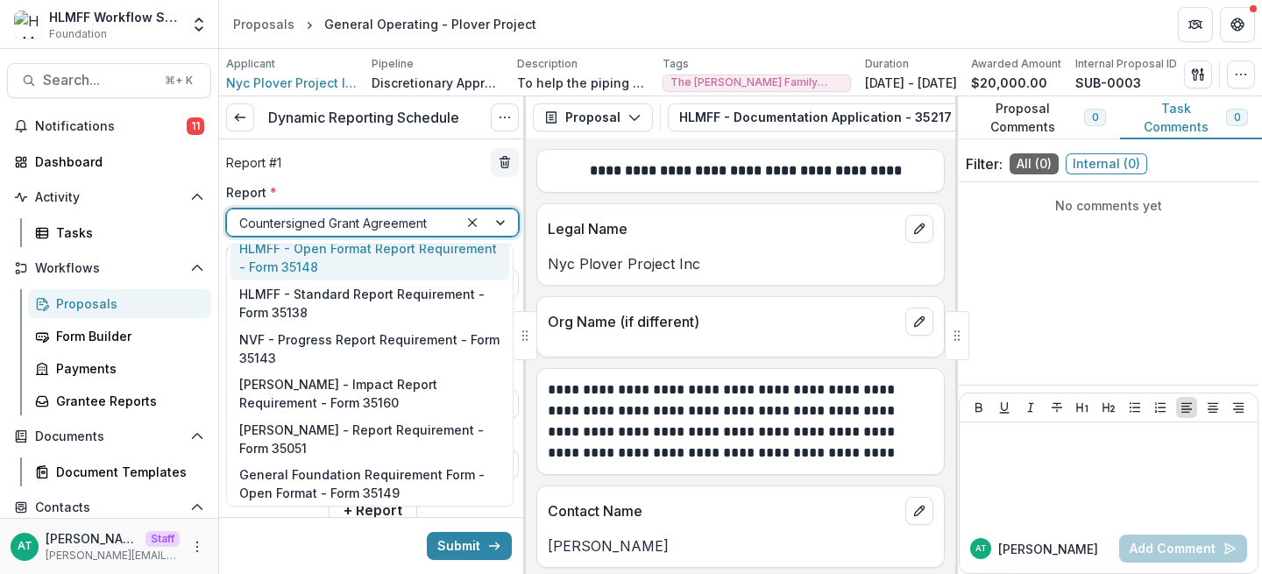
click at [340, 158] on div "Report # 1" at bounding box center [372, 162] width 293 height 28
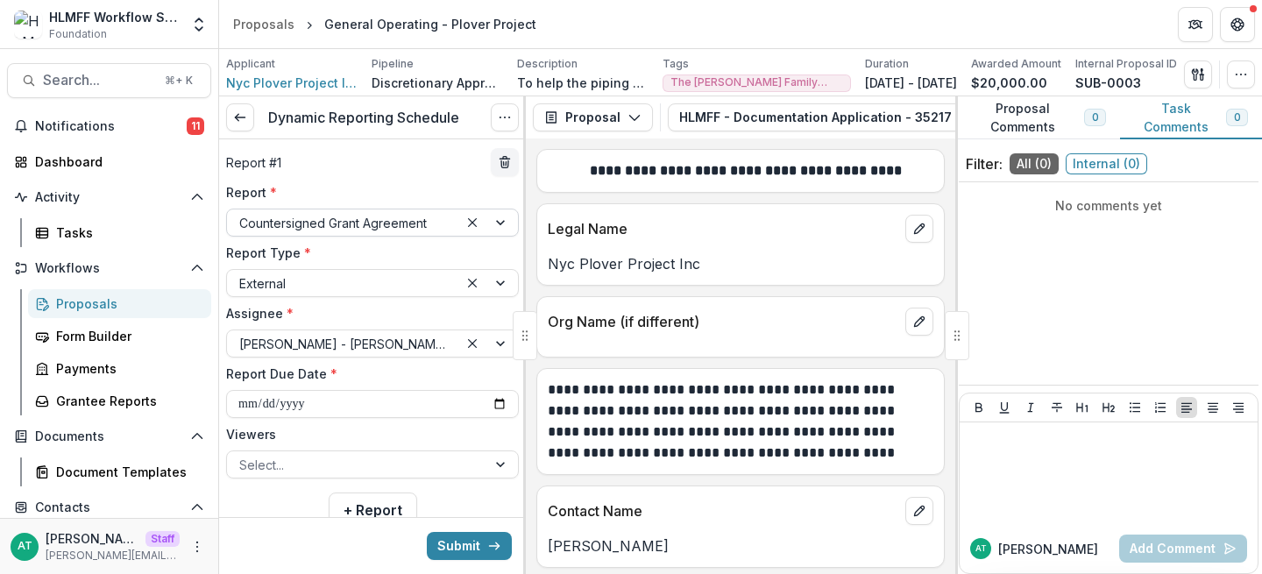
click at [313, 224] on div at bounding box center [342, 223] width 207 height 22
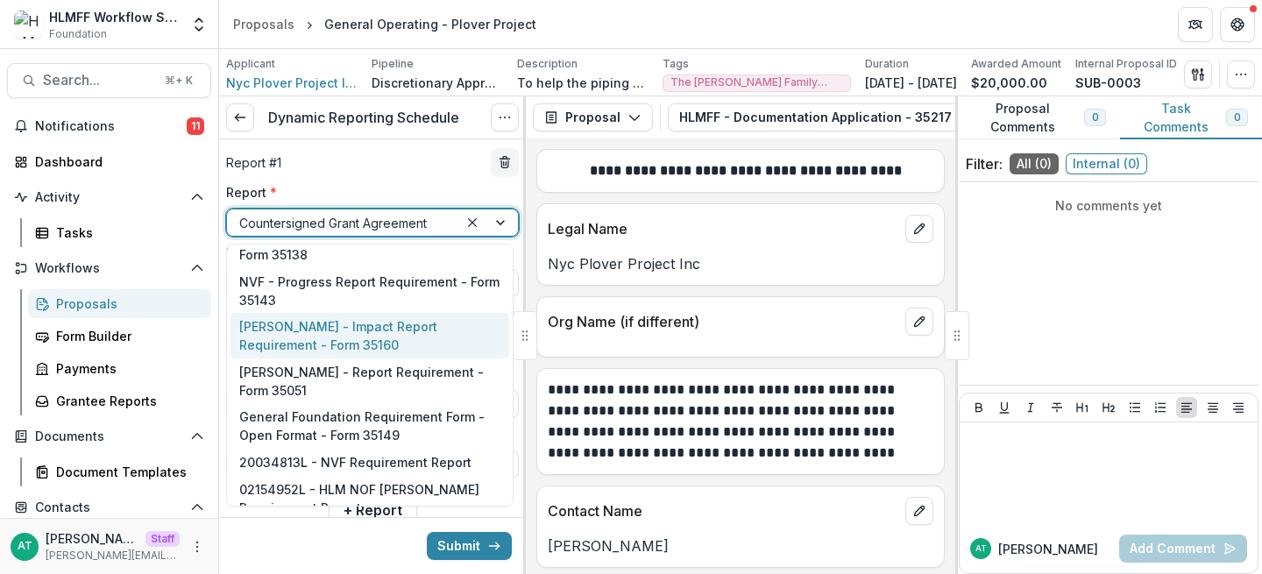
scroll to position [0, 0]
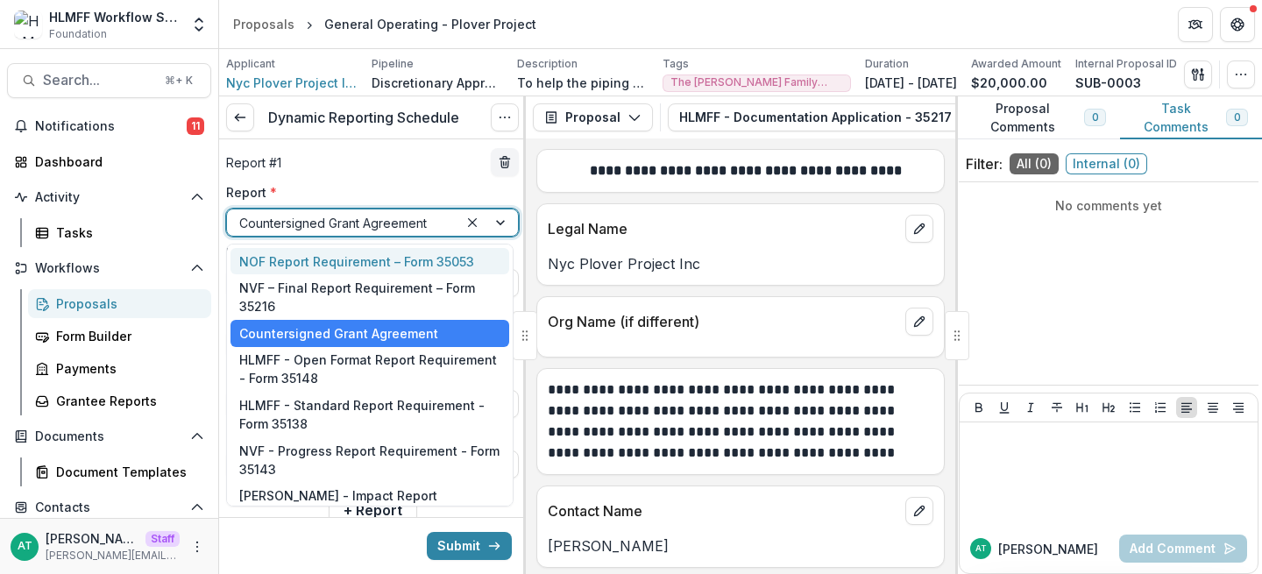
click at [301, 167] on div "Report # 1" at bounding box center [372, 162] width 293 height 28
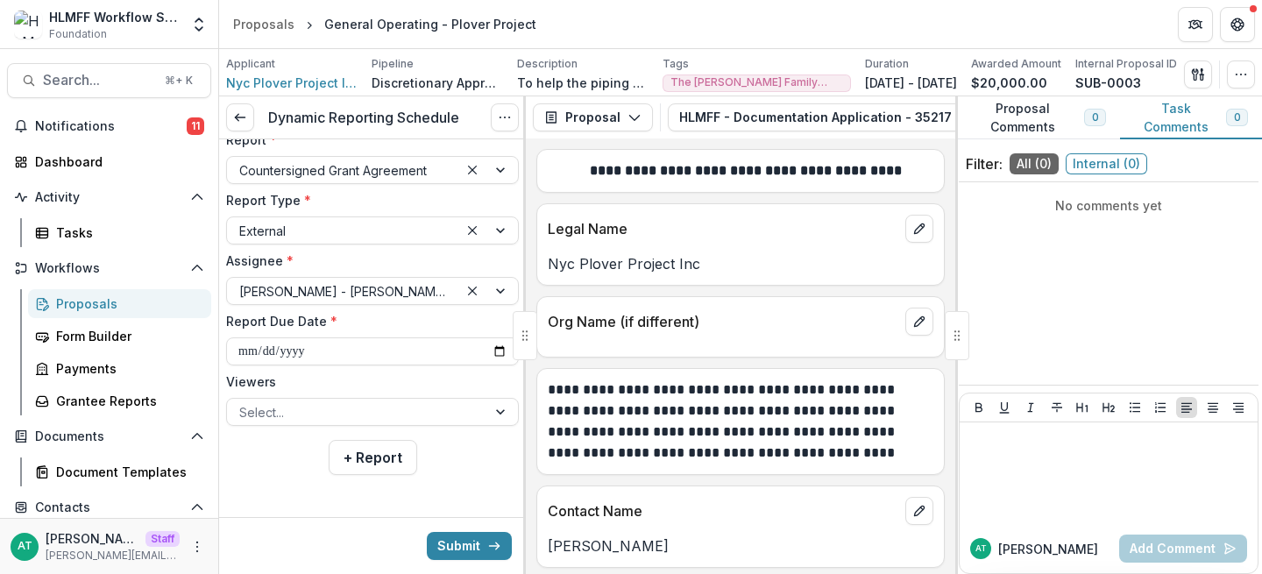
scroll to position [63, 0]
click at [354, 456] on button "+ Report" at bounding box center [373, 459] width 88 height 35
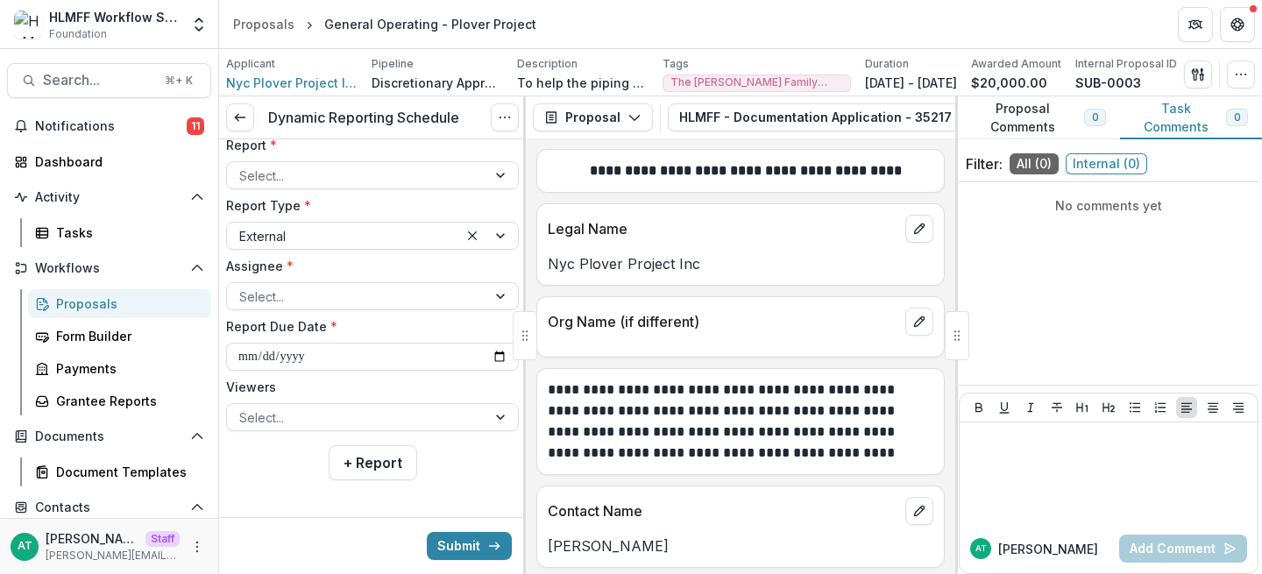
scroll to position [409, 0]
click at [493, 359] on input "**********" at bounding box center [372, 358] width 293 height 28
click at [289, 364] on input "**********" at bounding box center [372, 358] width 293 height 28
type input "**********"
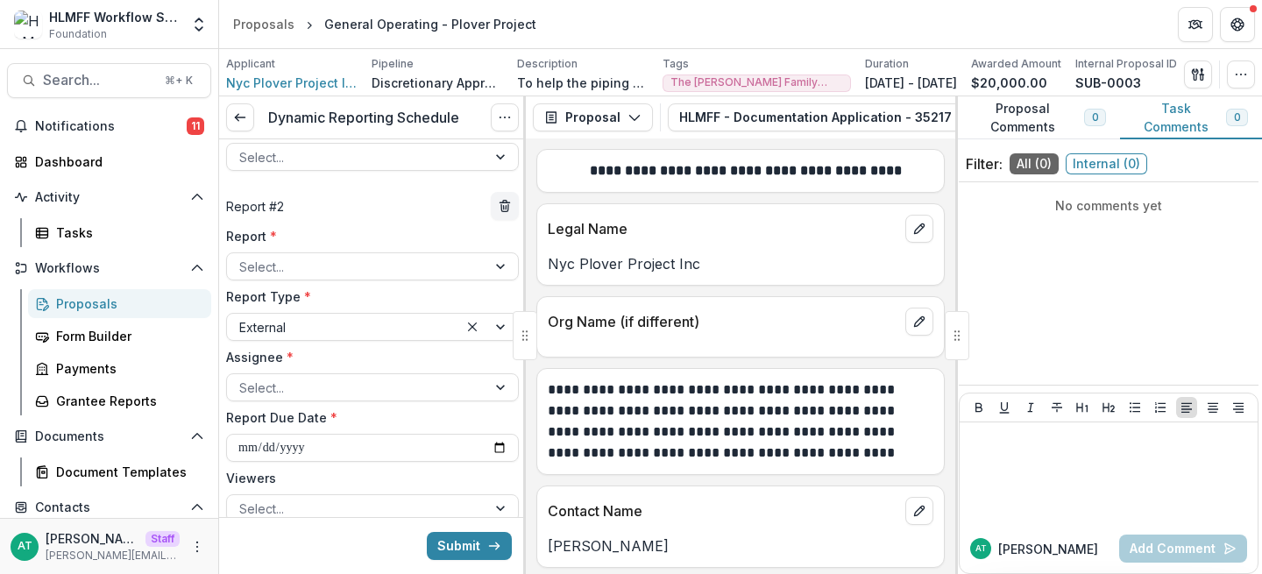
scroll to position [379, 0]
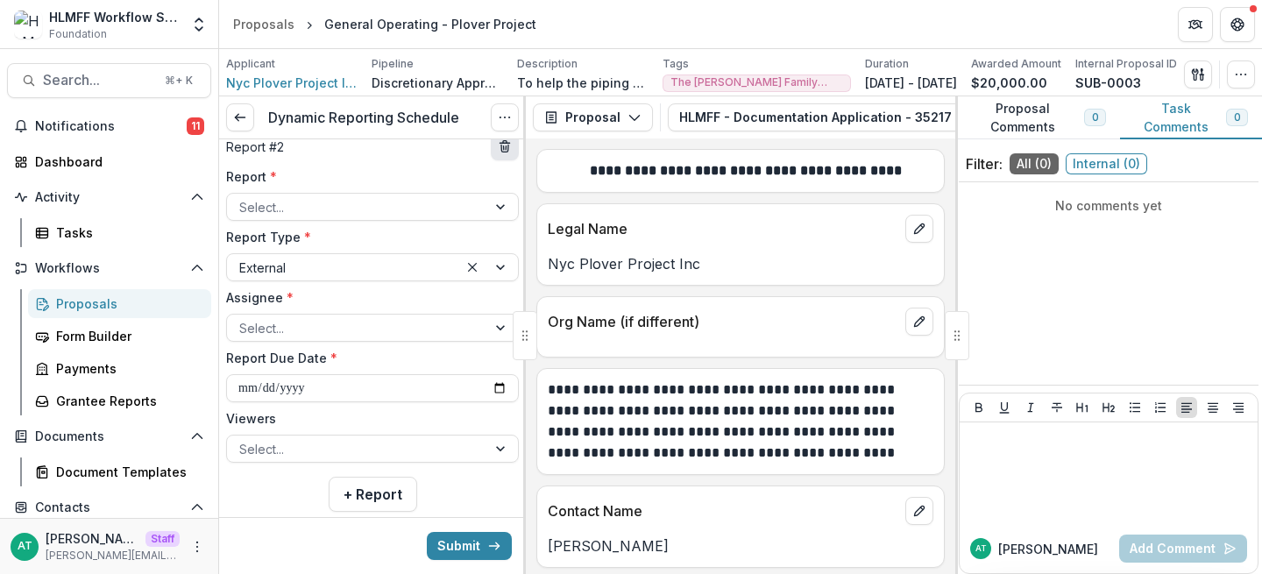
click at [491, 149] on button "delete" at bounding box center [505, 146] width 28 height 28
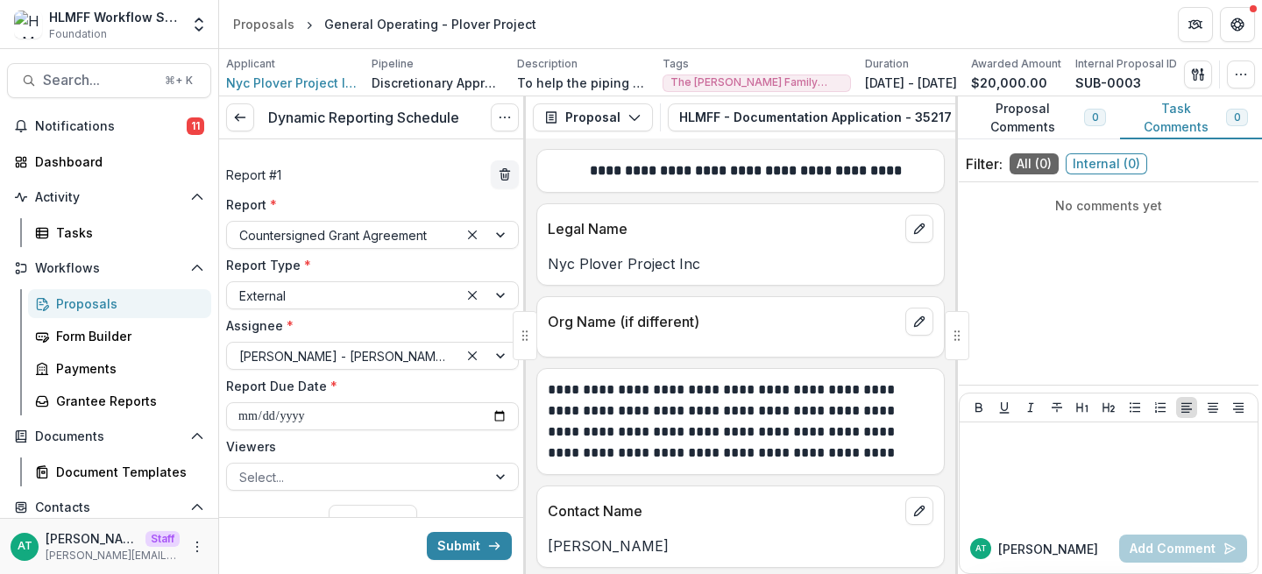
scroll to position [65, 0]
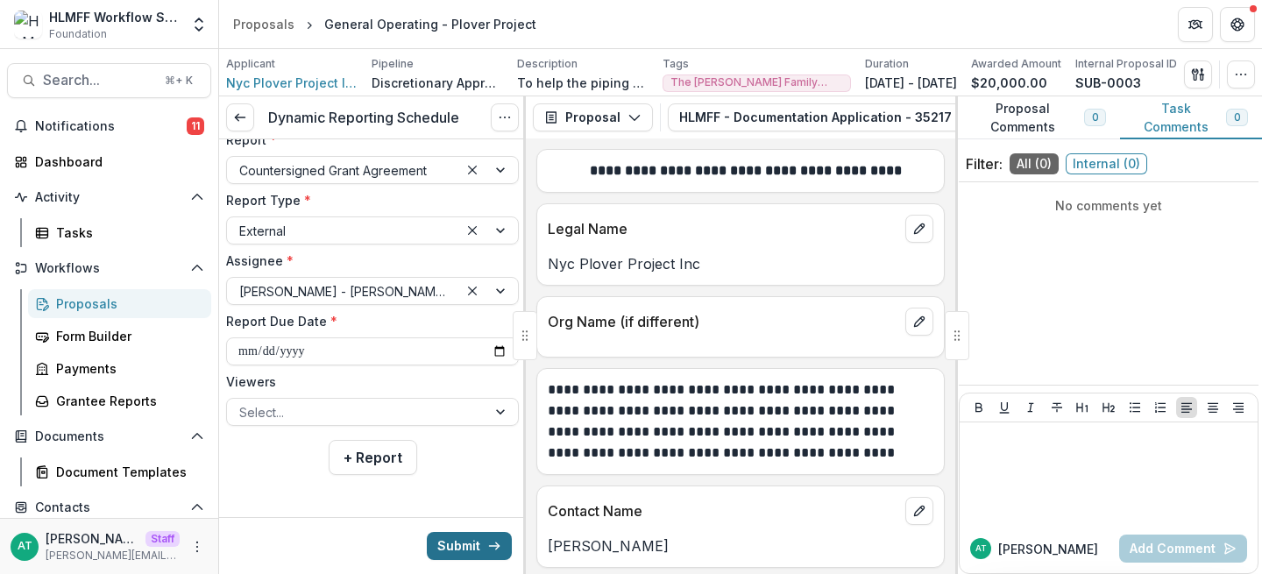
click at [453, 540] on button "Submit" at bounding box center [469, 546] width 85 height 28
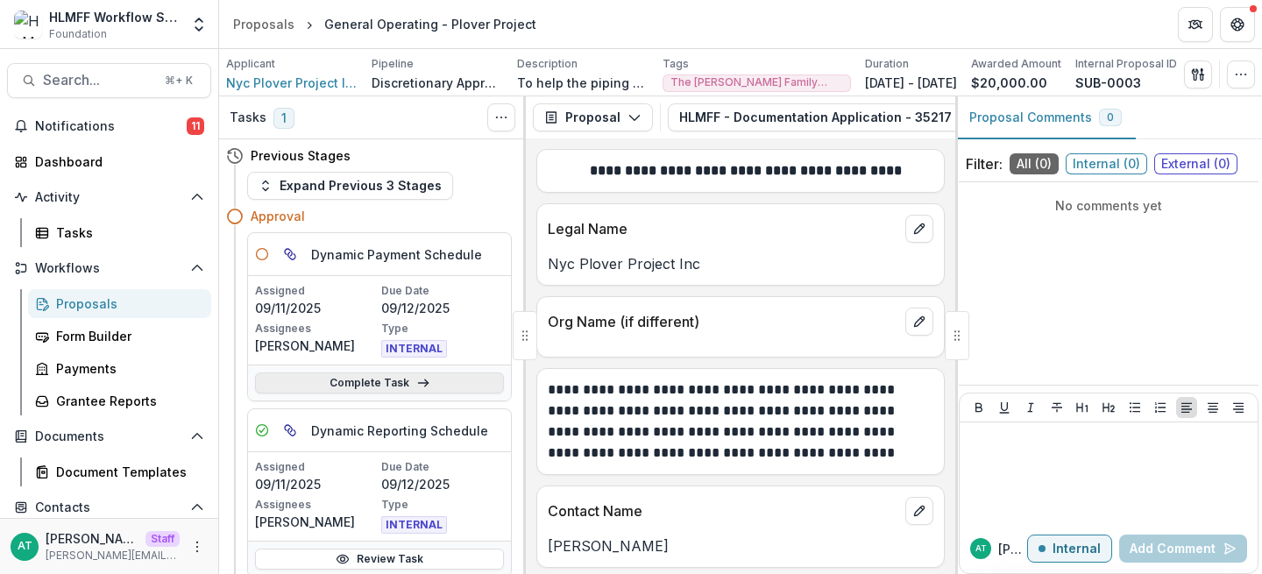
click at [385, 387] on link "Complete Task" at bounding box center [379, 382] width 249 height 21
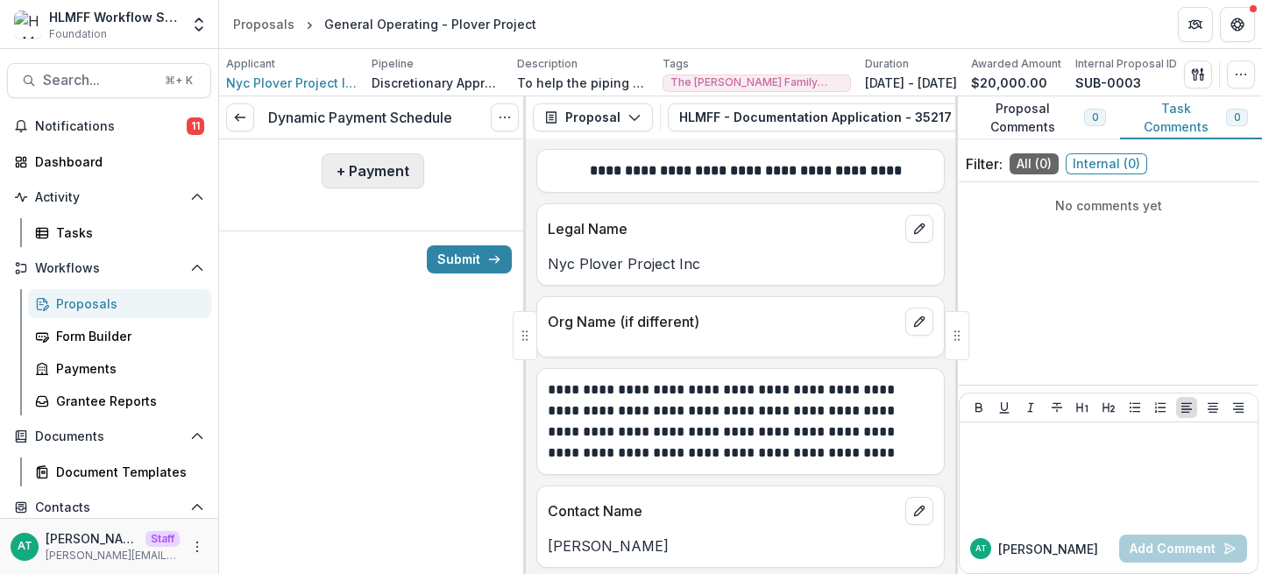
click at [379, 173] on button "+ Payment" at bounding box center [373, 170] width 103 height 35
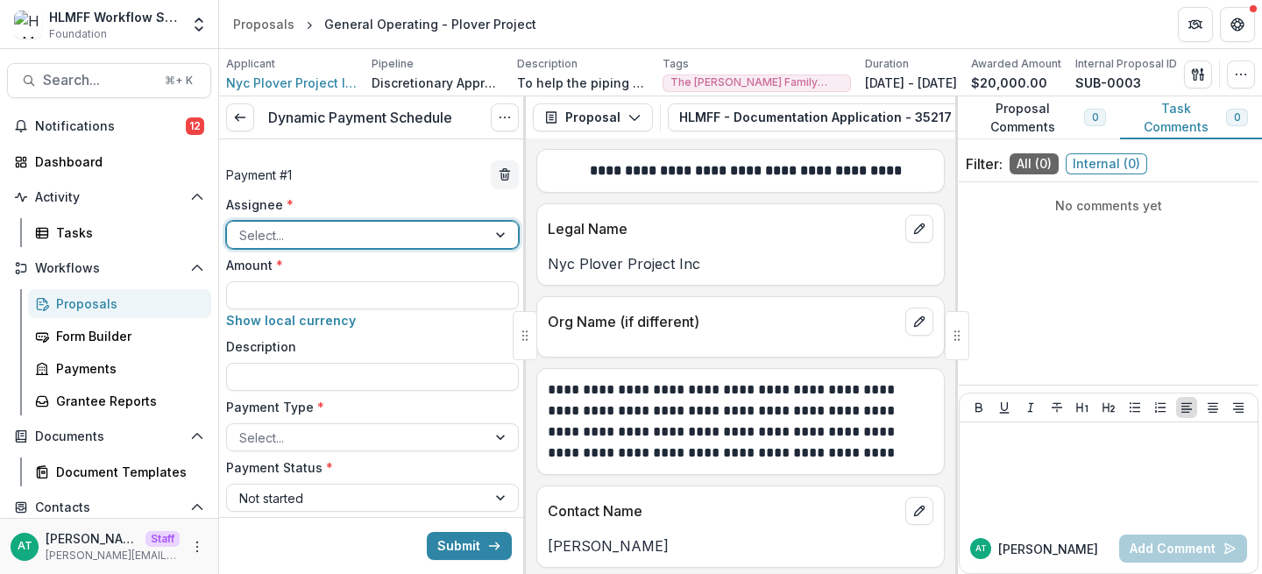
click at [350, 247] on div "Select..." at bounding box center [356, 235] width 259 height 25
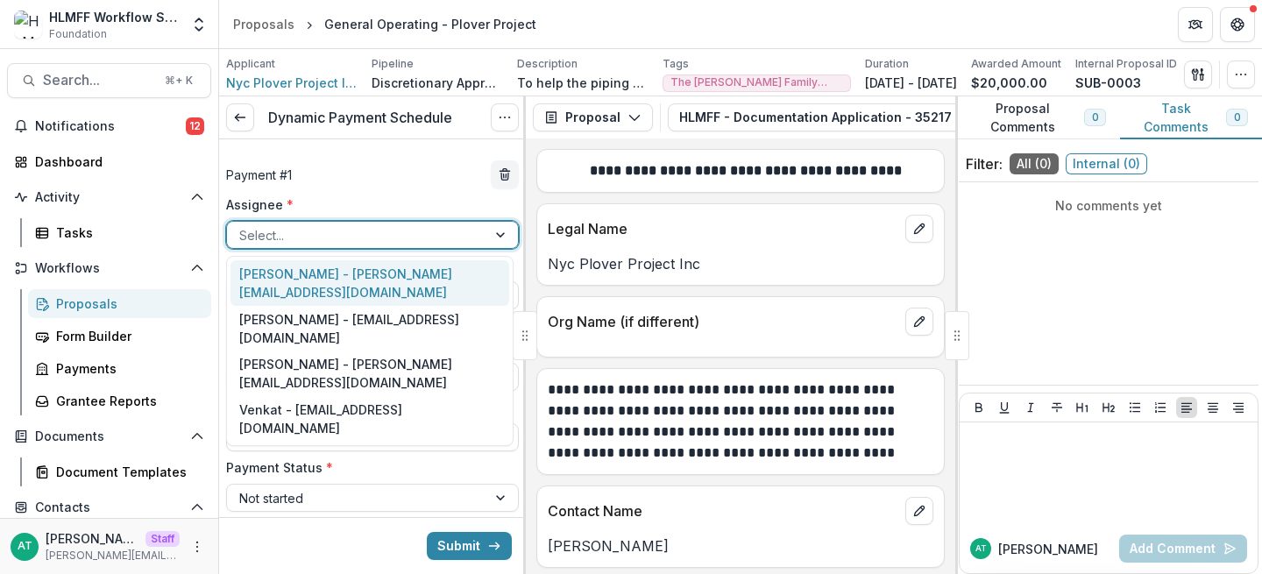
click at [322, 266] on div "[PERSON_NAME] - [PERSON_NAME][EMAIL_ADDRESS][DOMAIN_NAME]" at bounding box center [369, 283] width 279 height 46
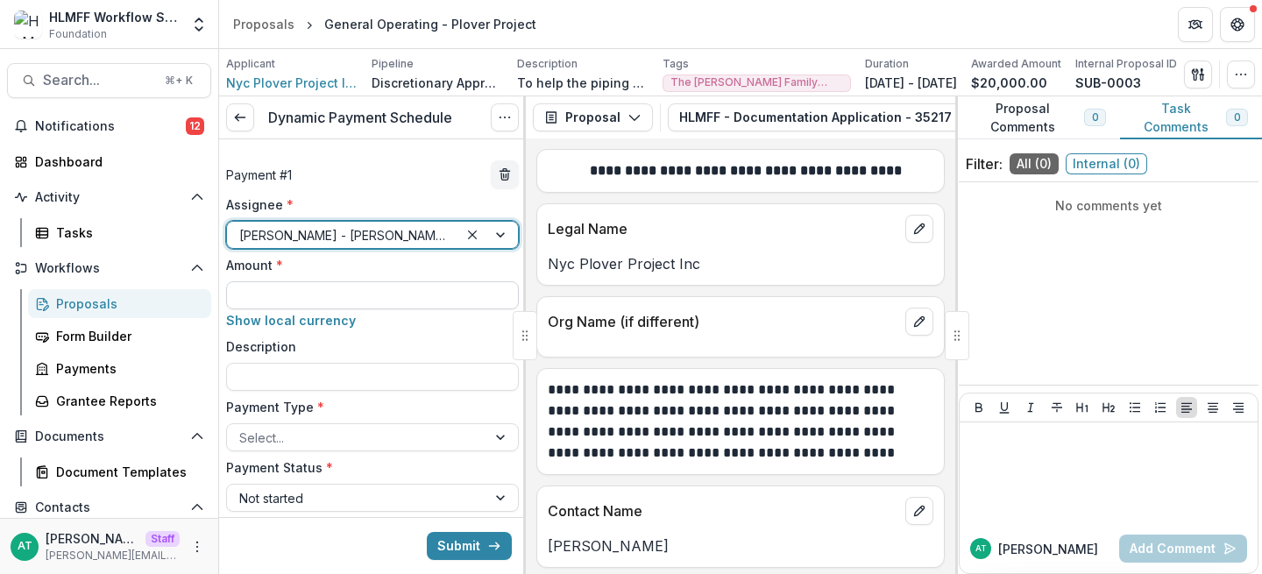
click at [288, 296] on input "Amount *" at bounding box center [372, 295] width 293 height 28
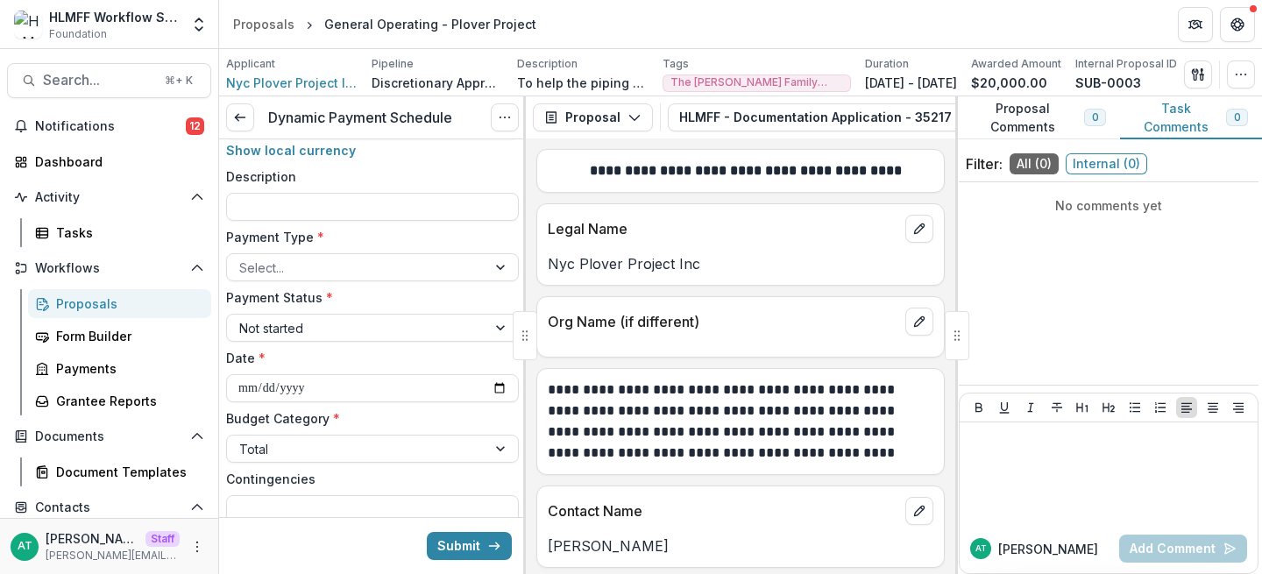
scroll to position [168, 0]
type input "*******"
click at [297, 279] on div "Select..." at bounding box center [356, 269] width 259 height 25
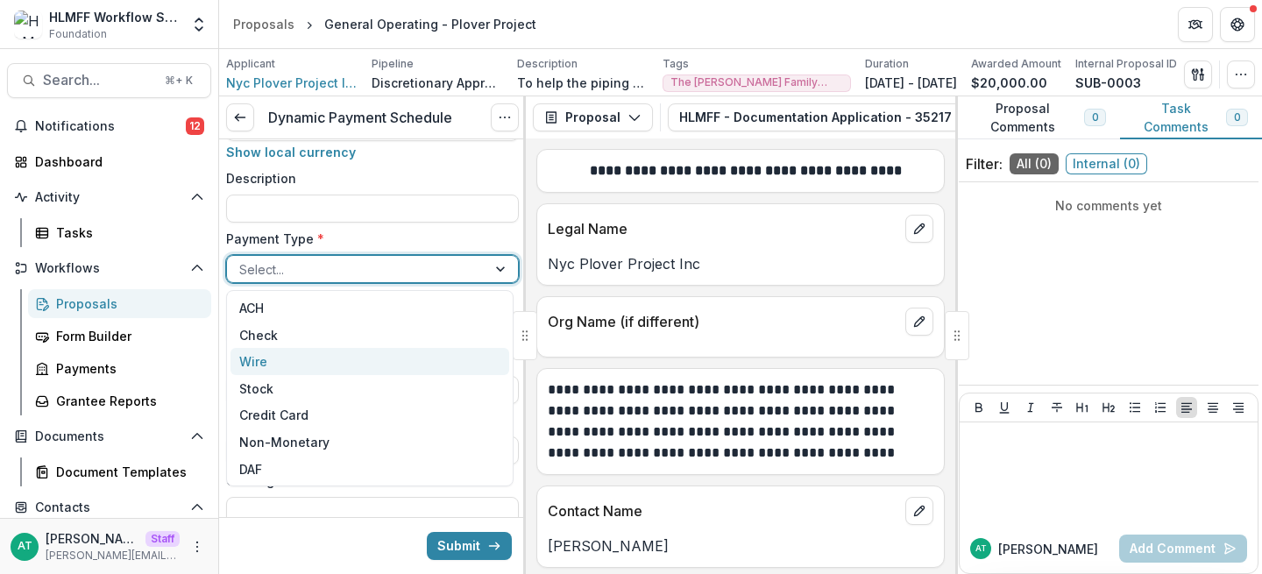
click at [296, 357] on div "Wire" at bounding box center [369, 361] width 279 height 27
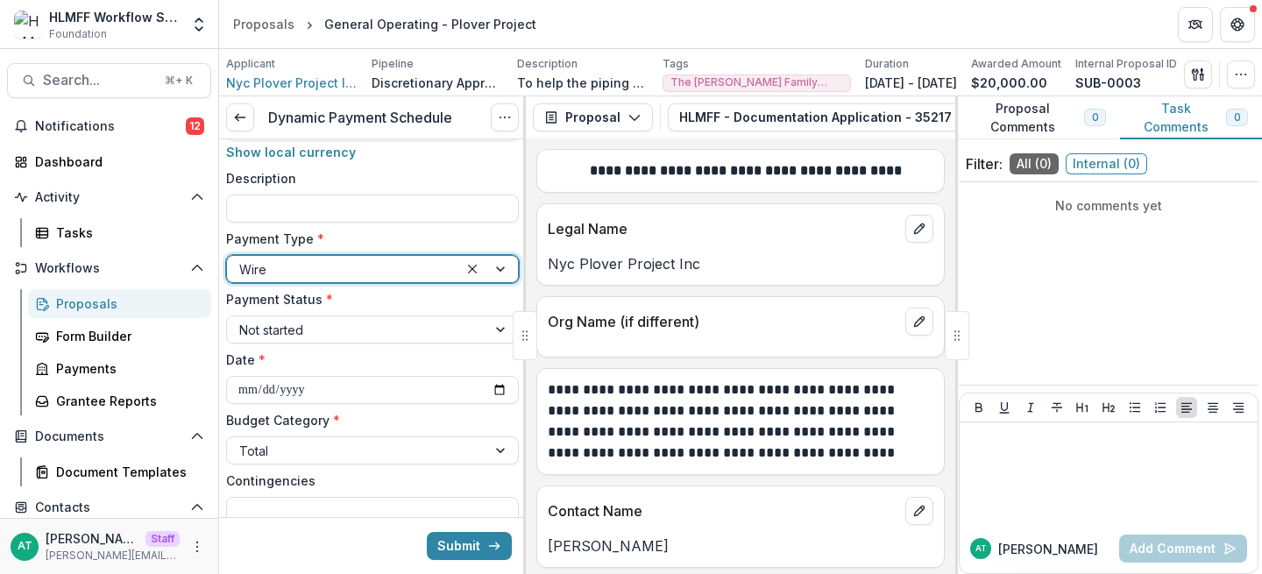
click at [319, 272] on div at bounding box center [342, 269] width 207 height 22
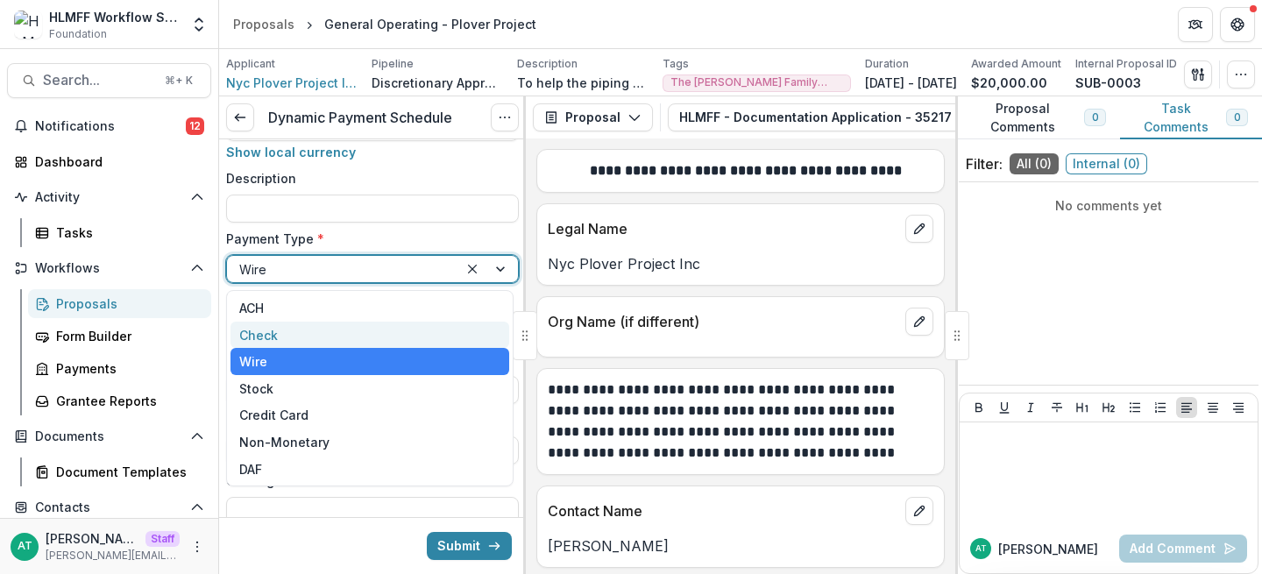
click at [283, 330] on div "Check" at bounding box center [369, 335] width 279 height 27
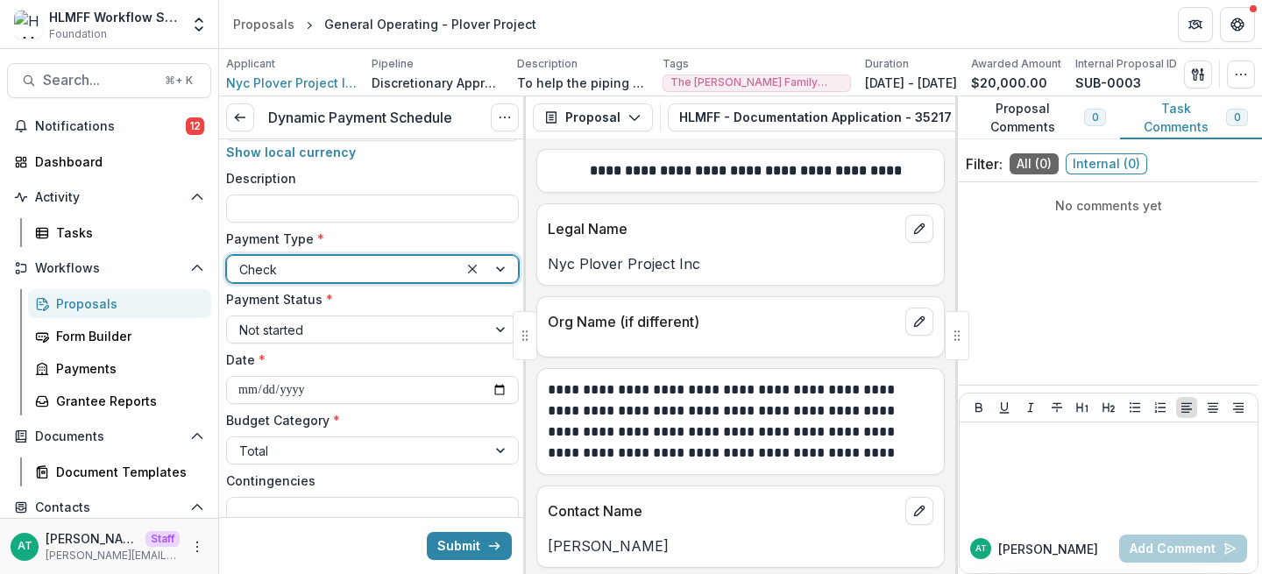
scroll to position [180, 0]
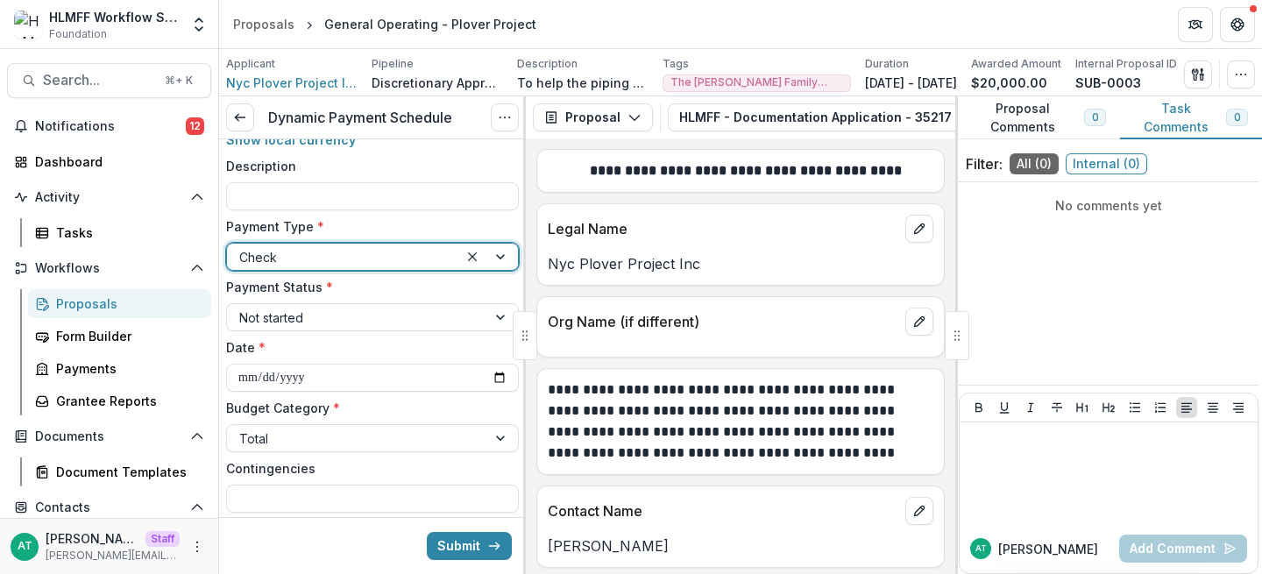
click at [355, 266] on div at bounding box center [342, 257] width 207 height 22
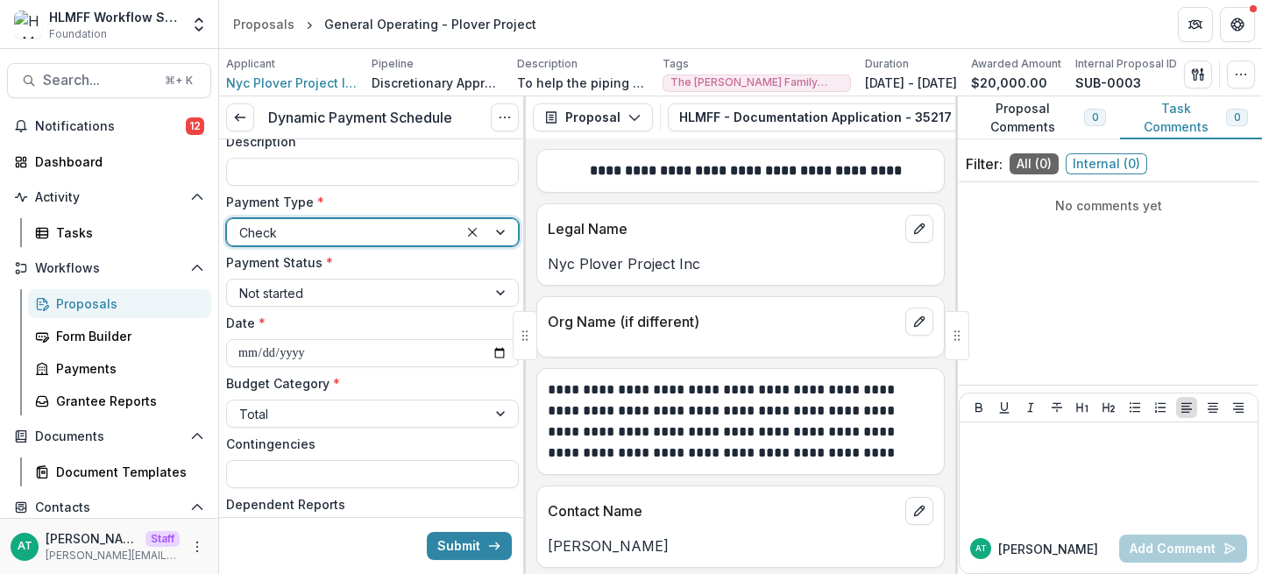
scroll to position [208, 0]
click at [288, 225] on div at bounding box center [342, 230] width 207 height 22
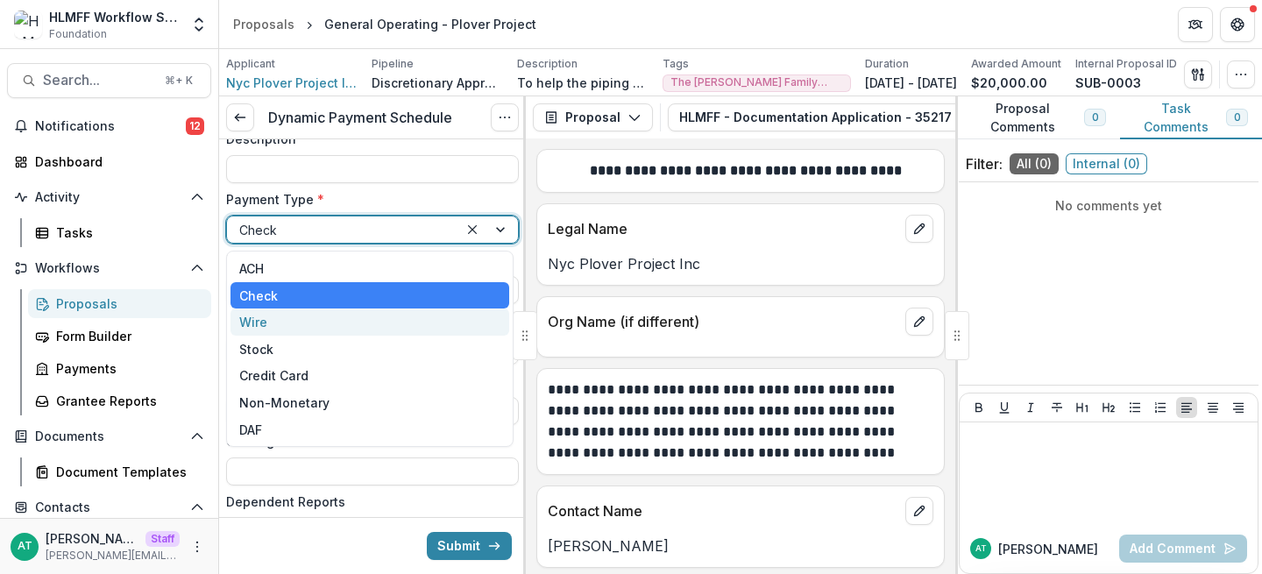
click at [272, 310] on div "Wire" at bounding box center [369, 321] width 279 height 27
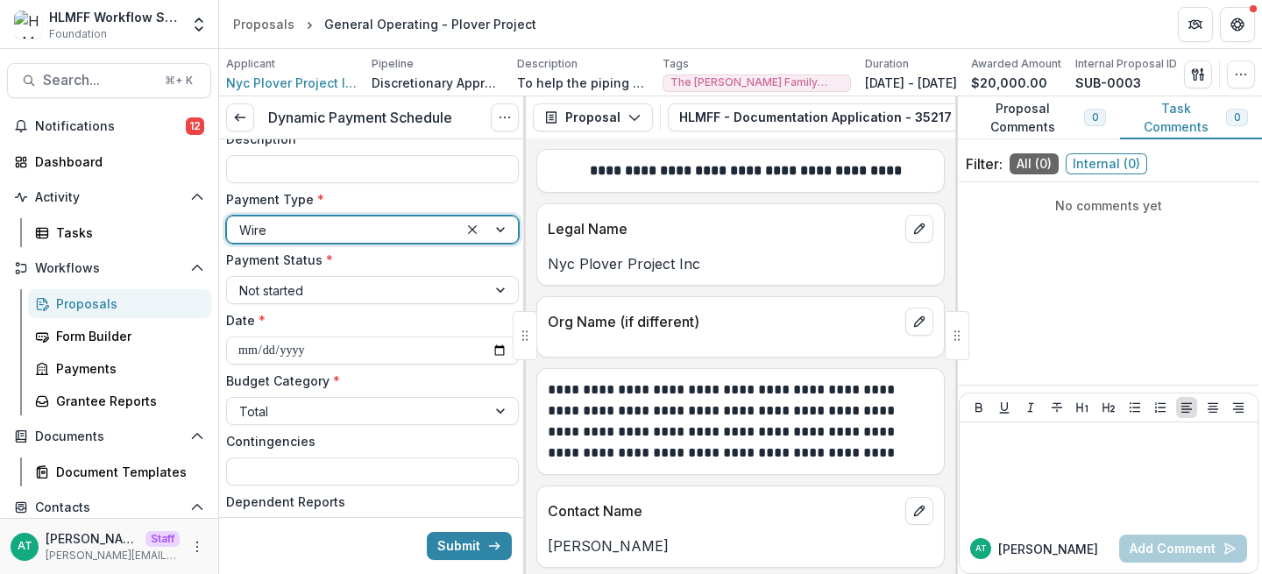
scroll to position [219, 0]
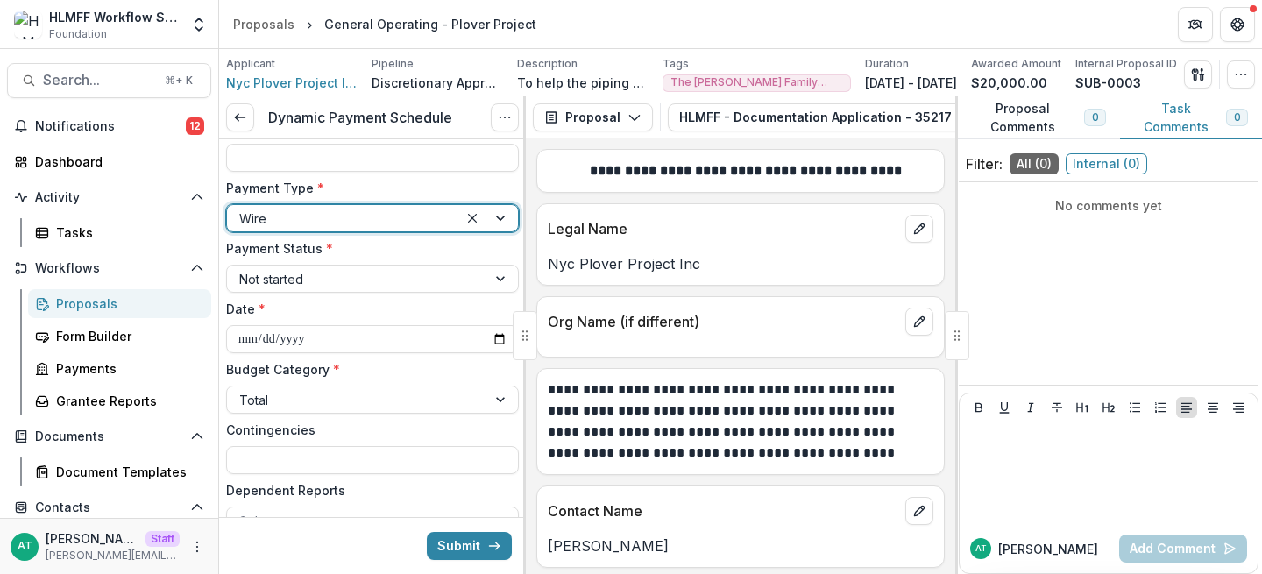
click at [269, 218] on div at bounding box center [342, 219] width 207 height 22
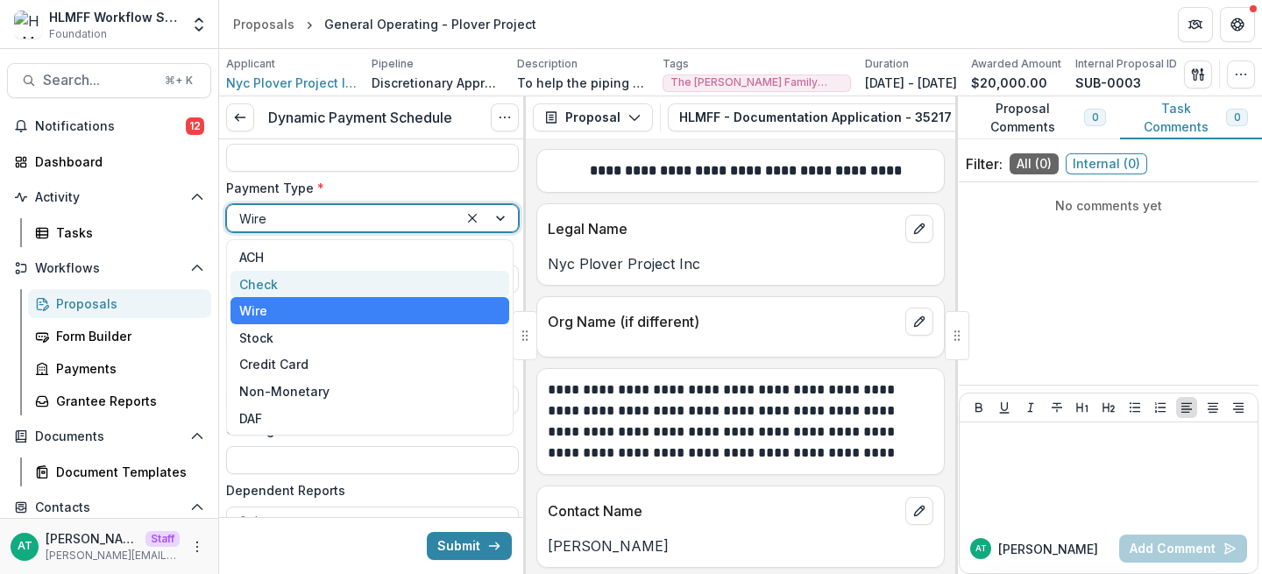
click at [269, 279] on div "Check" at bounding box center [369, 284] width 279 height 27
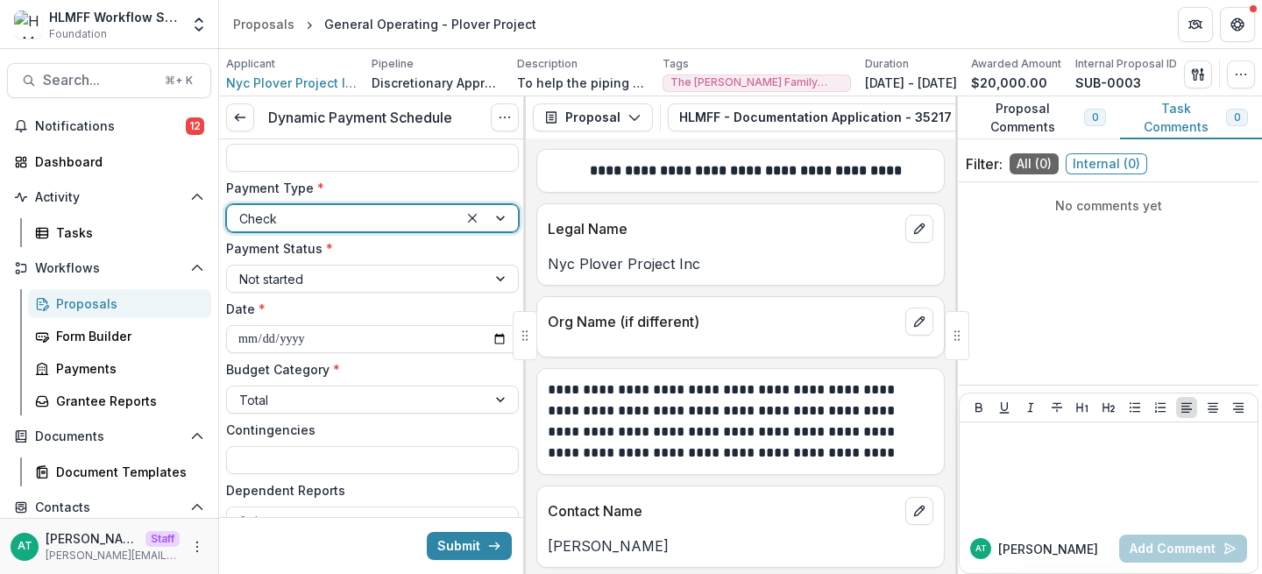
click at [269, 279] on div at bounding box center [356, 279] width 235 height 22
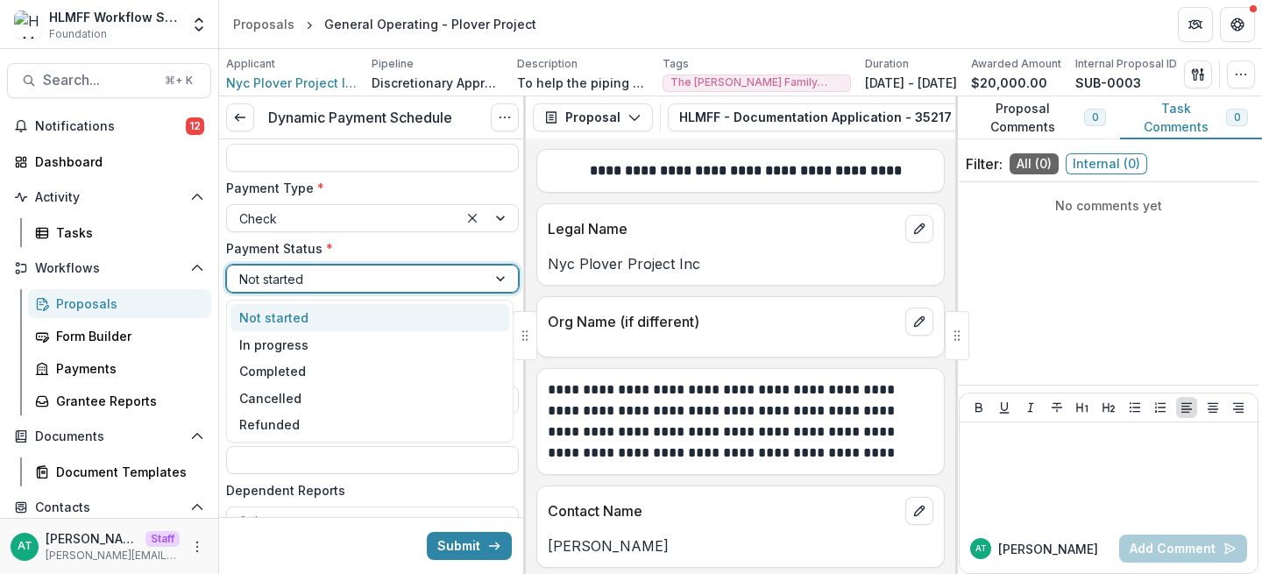
click at [271, 309] on div "Not started" at bounding box center [369, 317] width 279 height 27
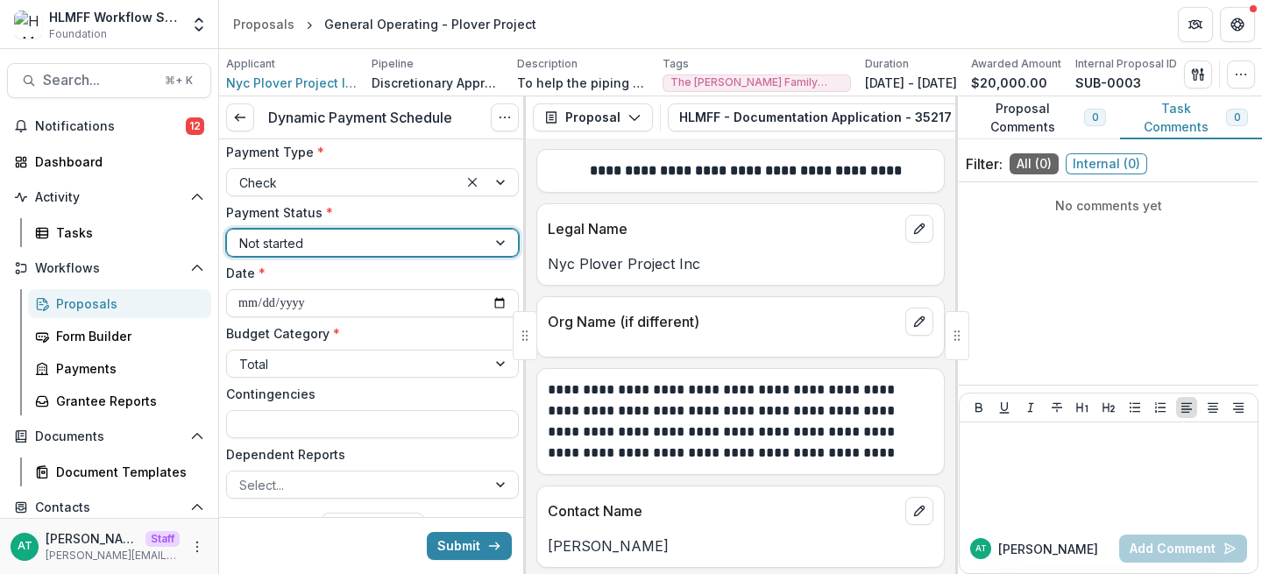
scroll to position [256, 0]
click at [495, 300] on input "**********" at bounding box center [372, 302] width 293 height 28
type input "**********"
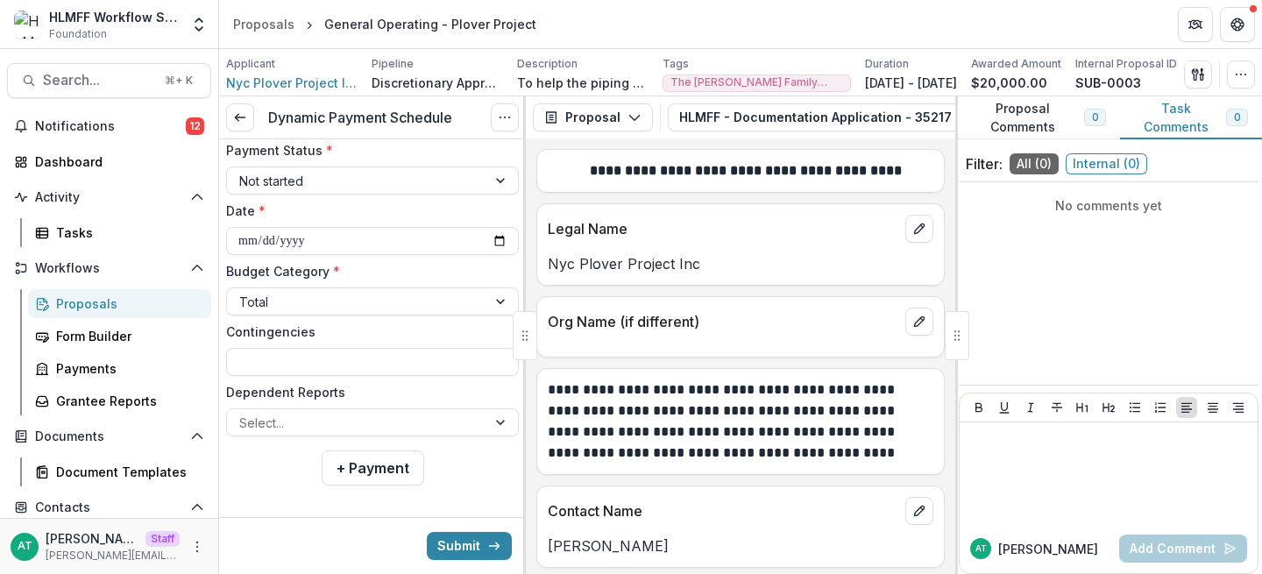
scroll to position [328, 0]
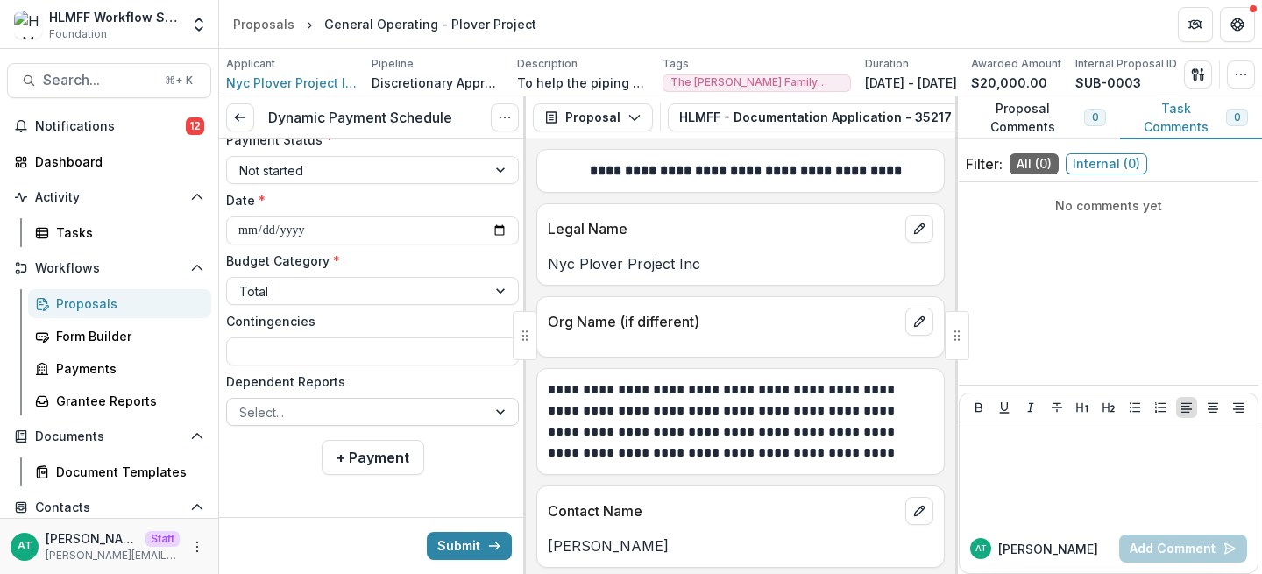
click at [395, 414] on div at bounding box center [356, 412] width 235 height 22
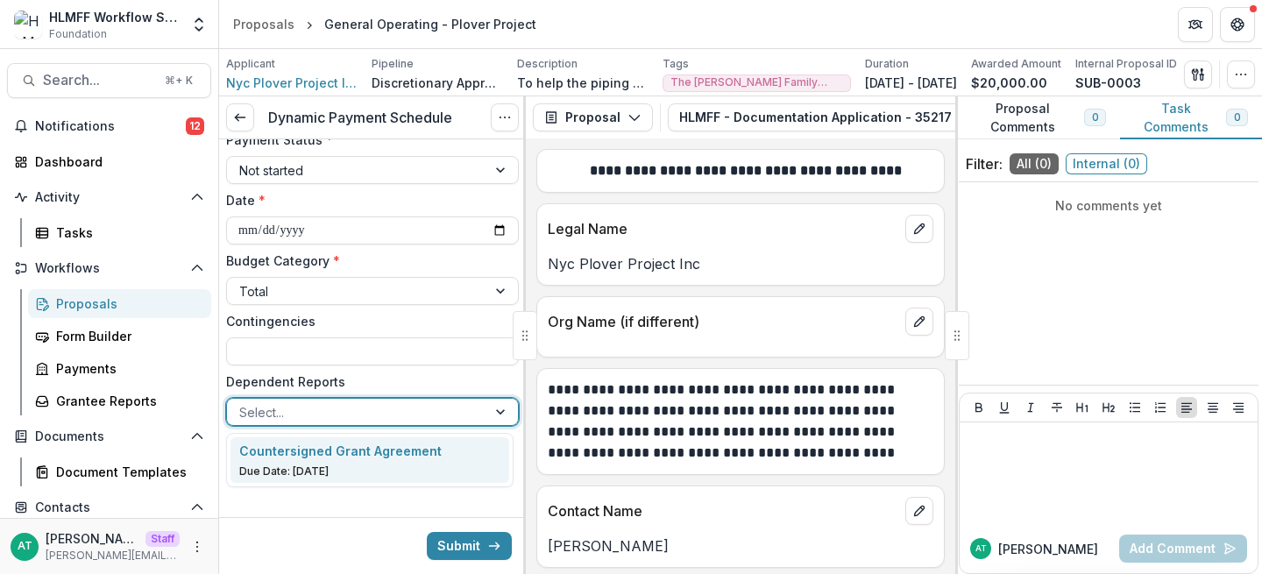
click at [421, 473] on p "Due Date: Sep 11, 2025" at bounding box center [370, 471] width 262 height 16
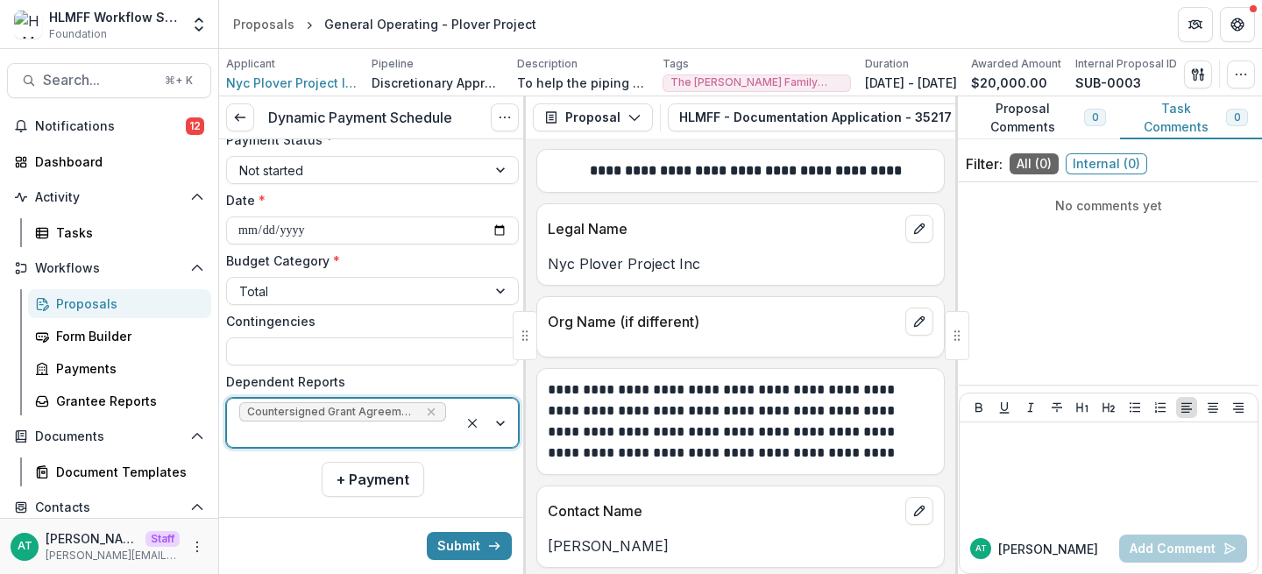
click at [351, 373] on label "Dependent Reports" at bounding box center [367, 381] width 282 height 18
click at [243, 425] on input "Dependent Reports" at bounding box center [241, 434] width 4 height 18
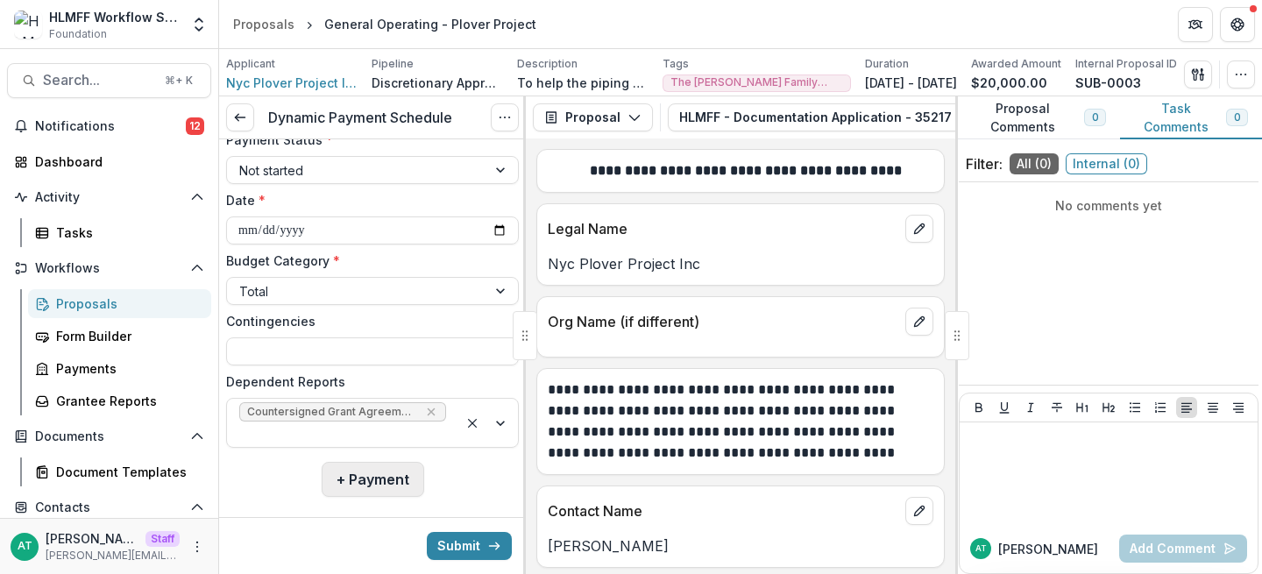
click at [355, 466] on button "+ Payment" at bounding box center [373, 479] width 103 height 35
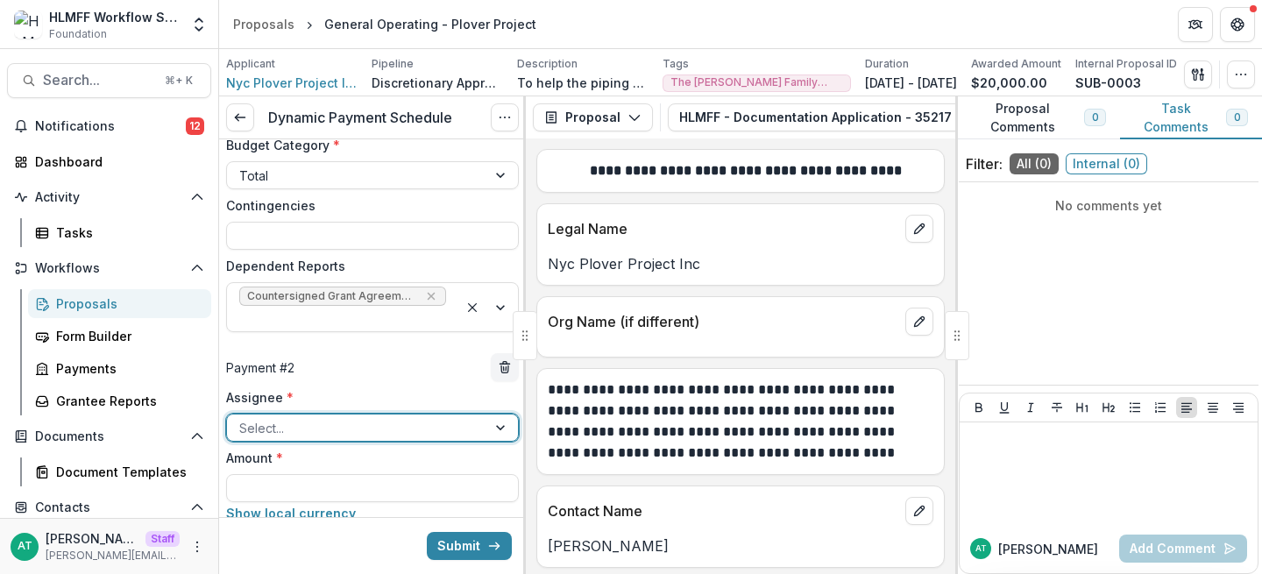
scroll to position [492, 0]
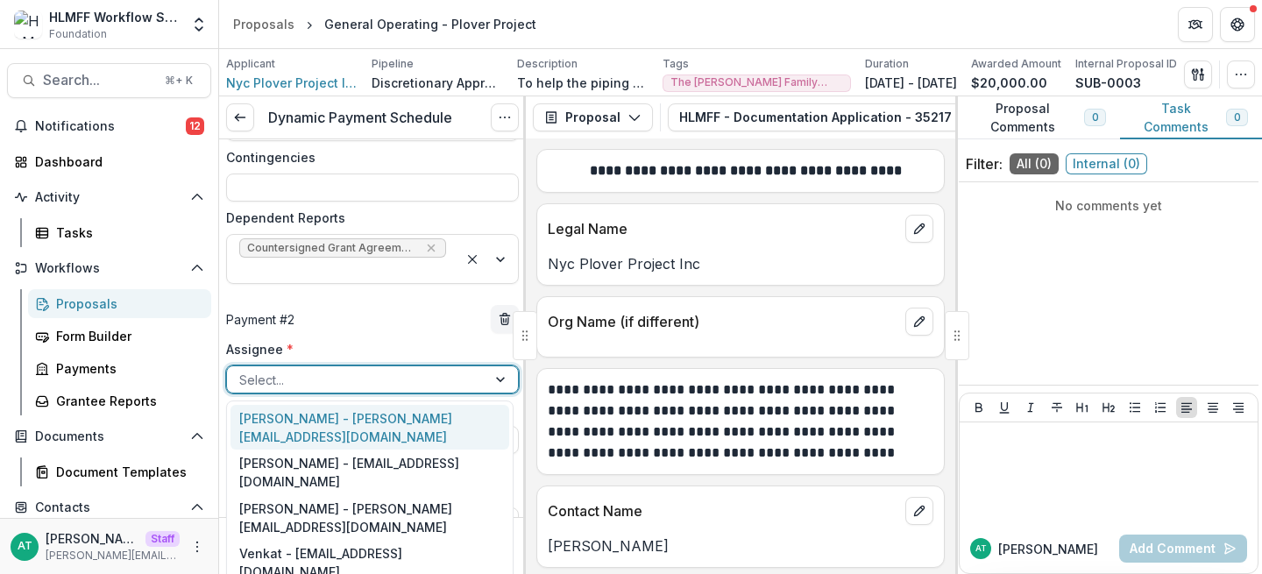
click at [292, 371] on div at bounding box center [356, 380] width 235 height 22
click at [269, 418] on div "[PERSON_NAME] - [PERSON_NAME][EMAIL_ADDRESS][DOMAIN_NAME]" at bounding box center [369, 428] width 279 height 46
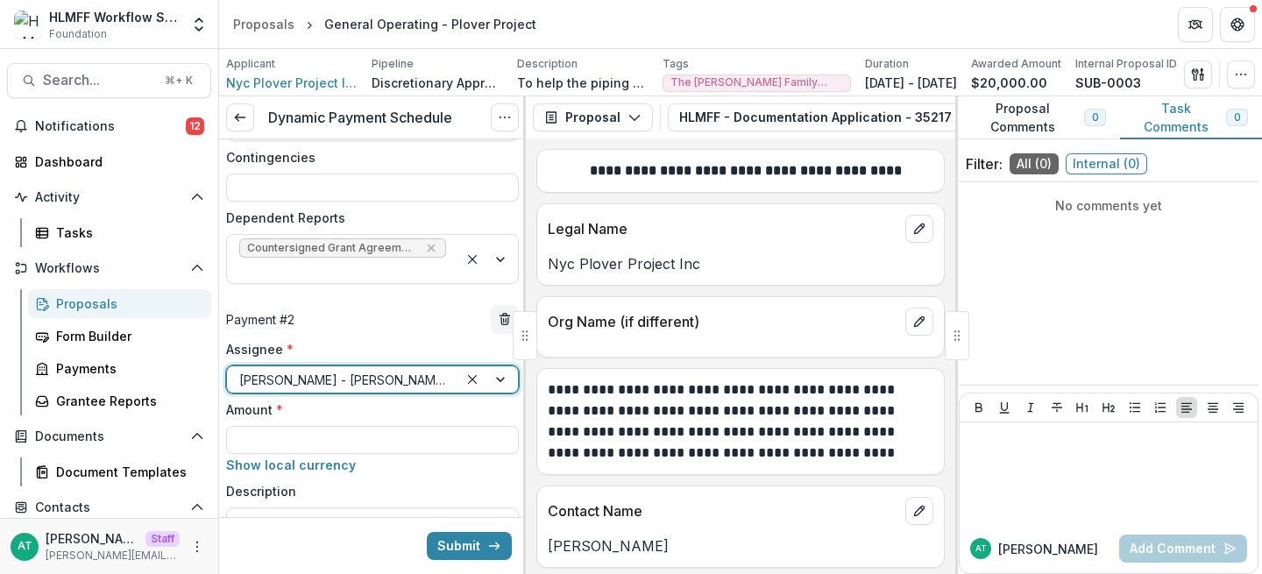
scroll to position [542, 0]
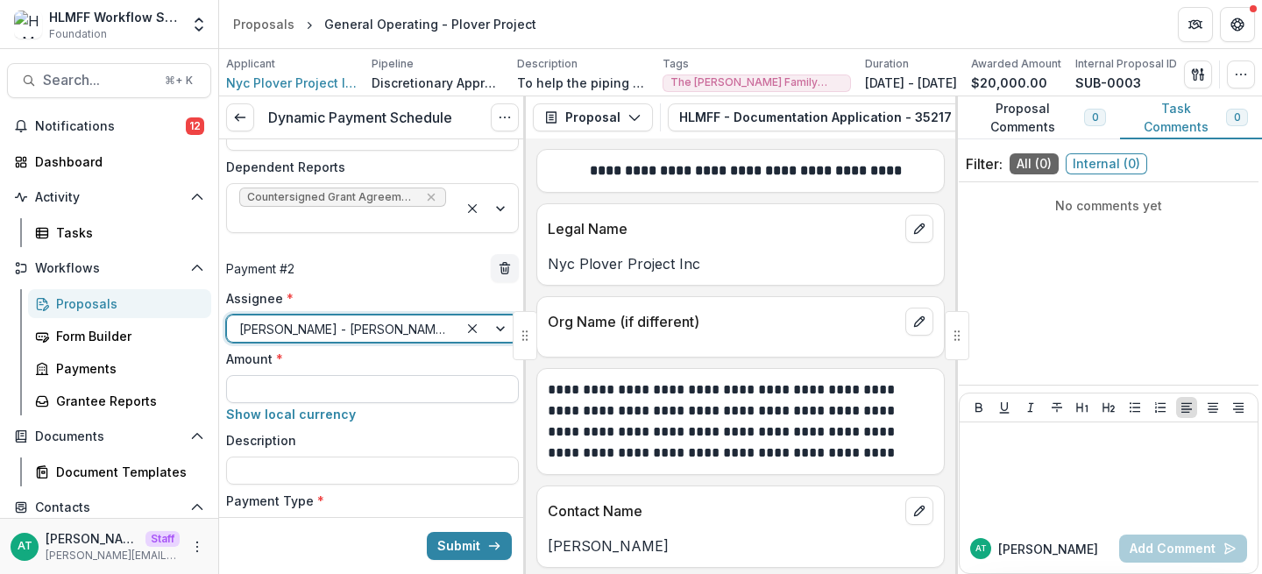
click at [264, 377] on input "Amount *" at bounding box center [372, 389] width 293 height 28
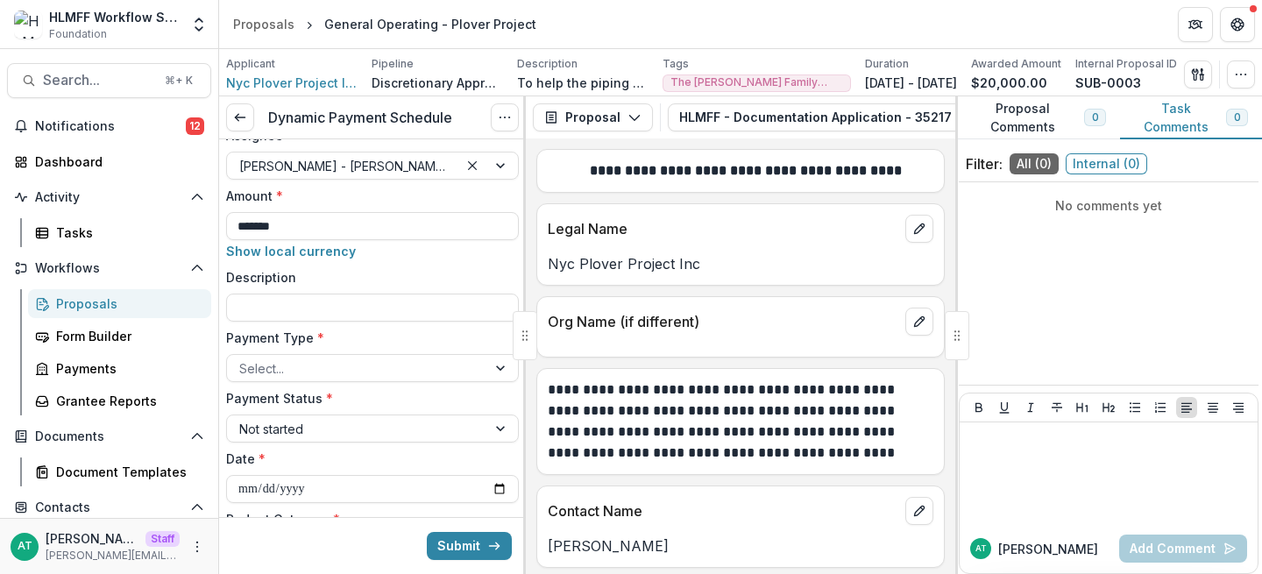
scroll to position [704, 0]
type input "*******"
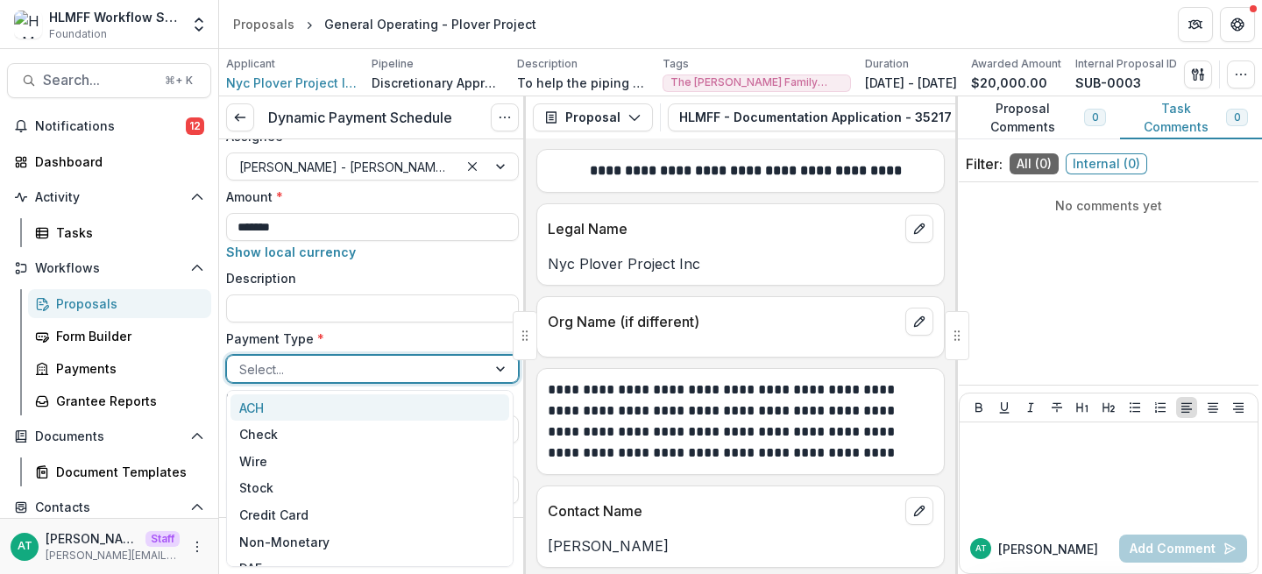
click at [299, 366] on div at bounding box center [356, 369] width 235 height 22
click at [277, 443] on div "Check" at bounding box center [369, 434] width 279 height 27
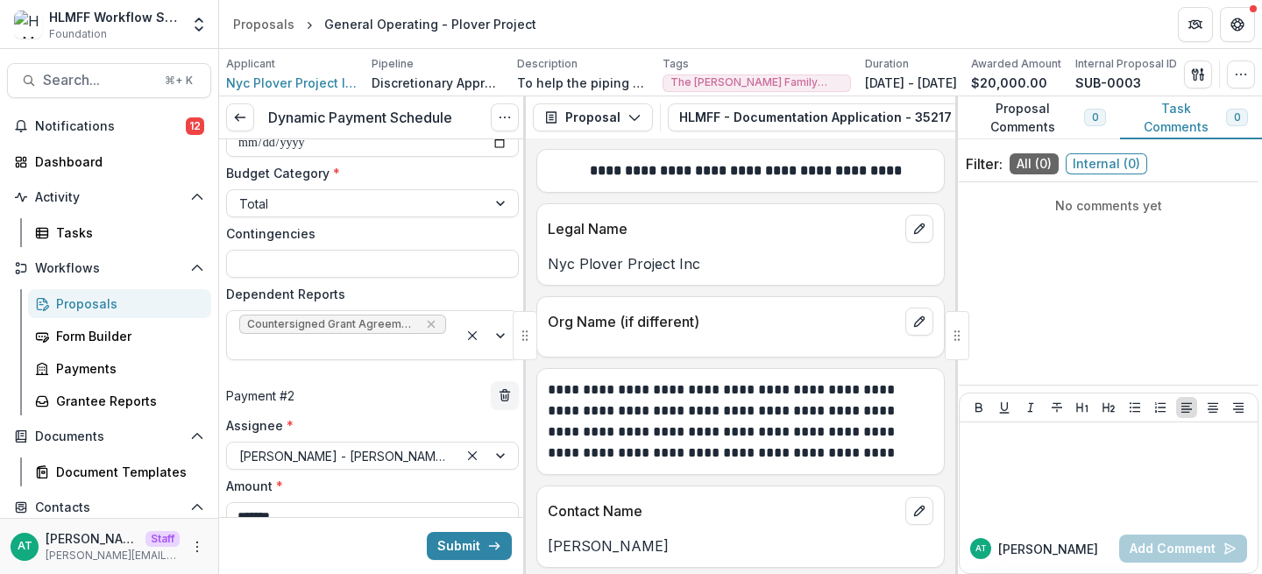
scroll to position [414, 0]
click at [273, 213] on div at bounding box center [356, 206] width 235 height 22
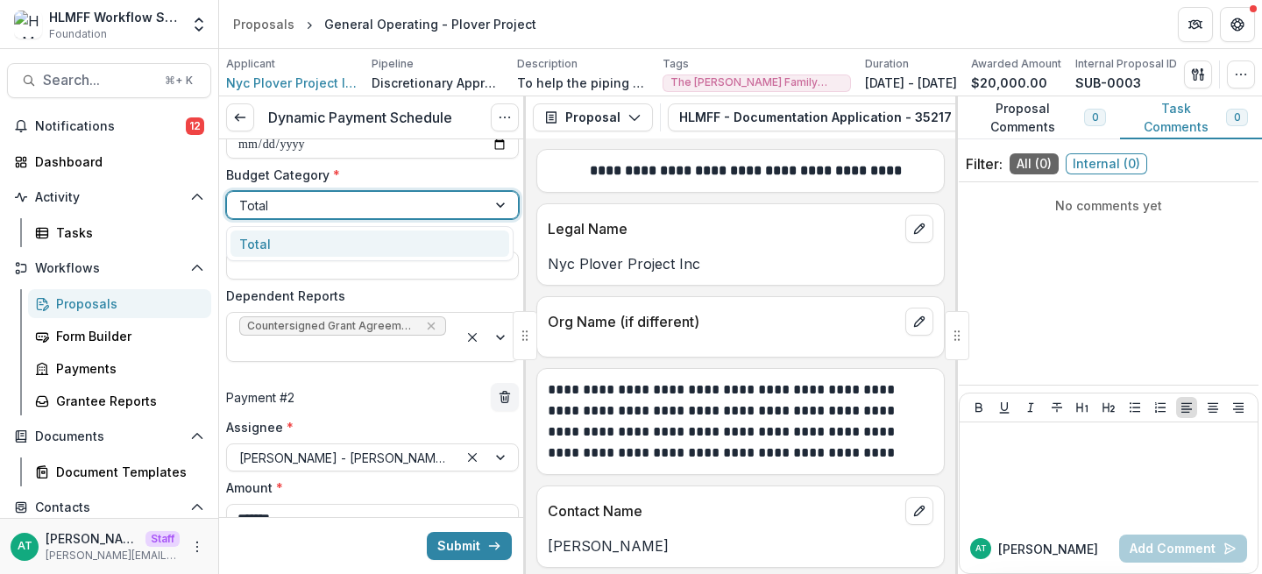
click at [285, 243] on div "Total" at bounding box center [369, 243] width 279 height 27
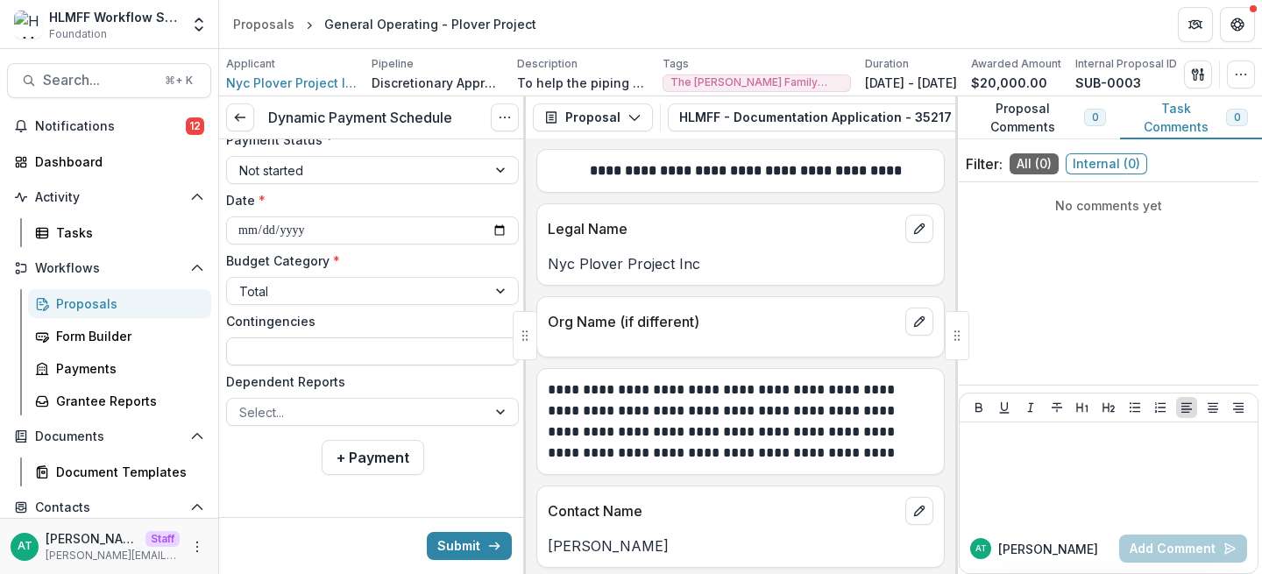
scroll to position [897, 0]
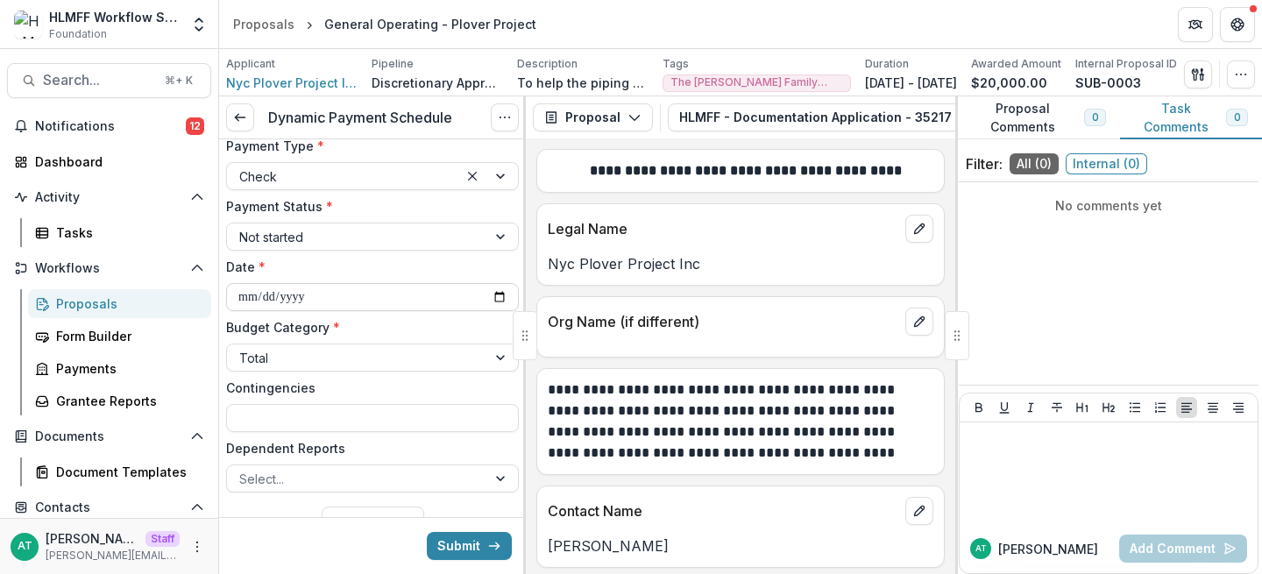
click at [291, 295] on input "**********" at bounding box center [372, 297] width 293 height 28
click at [499, 295] on input "**********" at bounding box center [372, 297] width 293 height 28
type input "**********"
click at [478, 548] on button "Submit" at bounding box center [469, 546] width 85 height 28
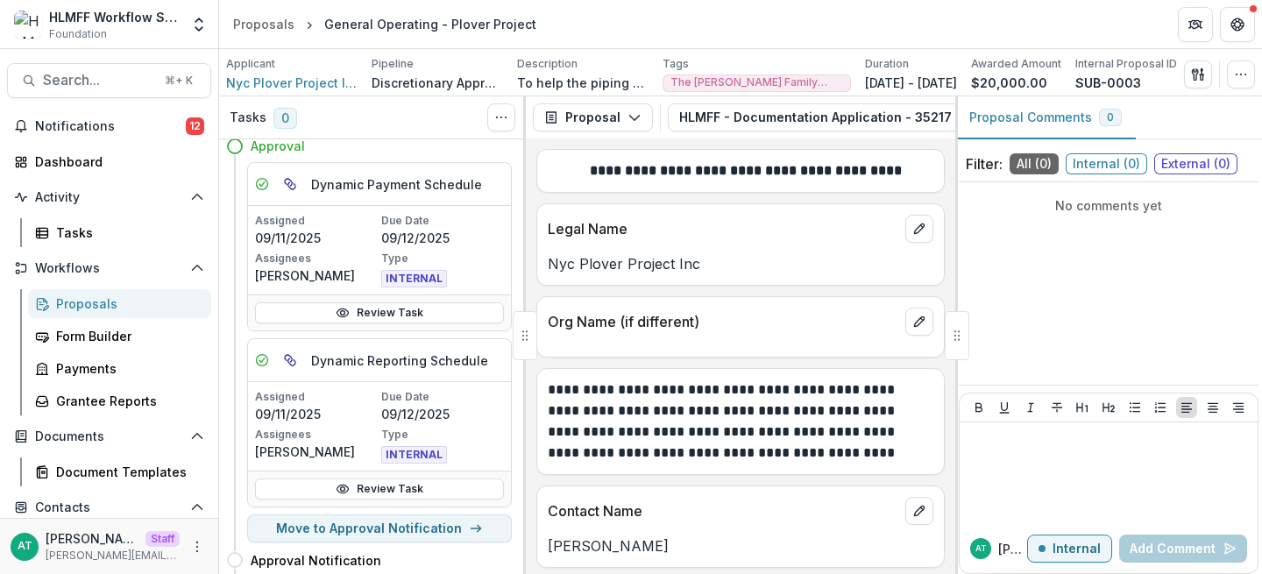
scroll to position [67, 0]
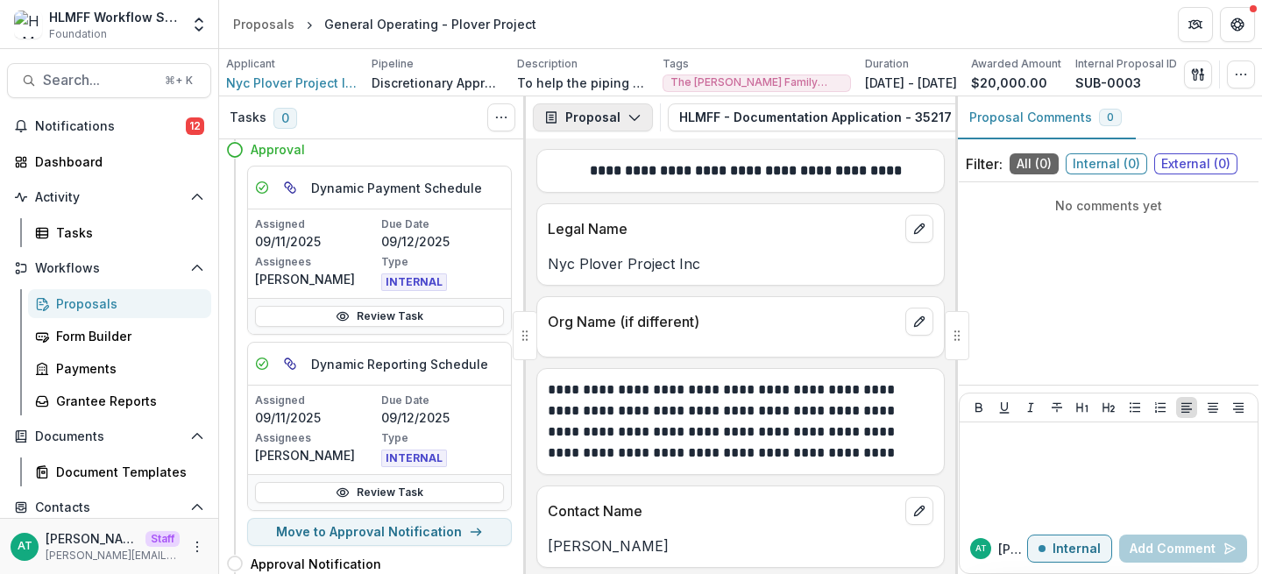
click at [595, 121] on button "Proposal" at bounding box center [593, 117] width 120 height 28
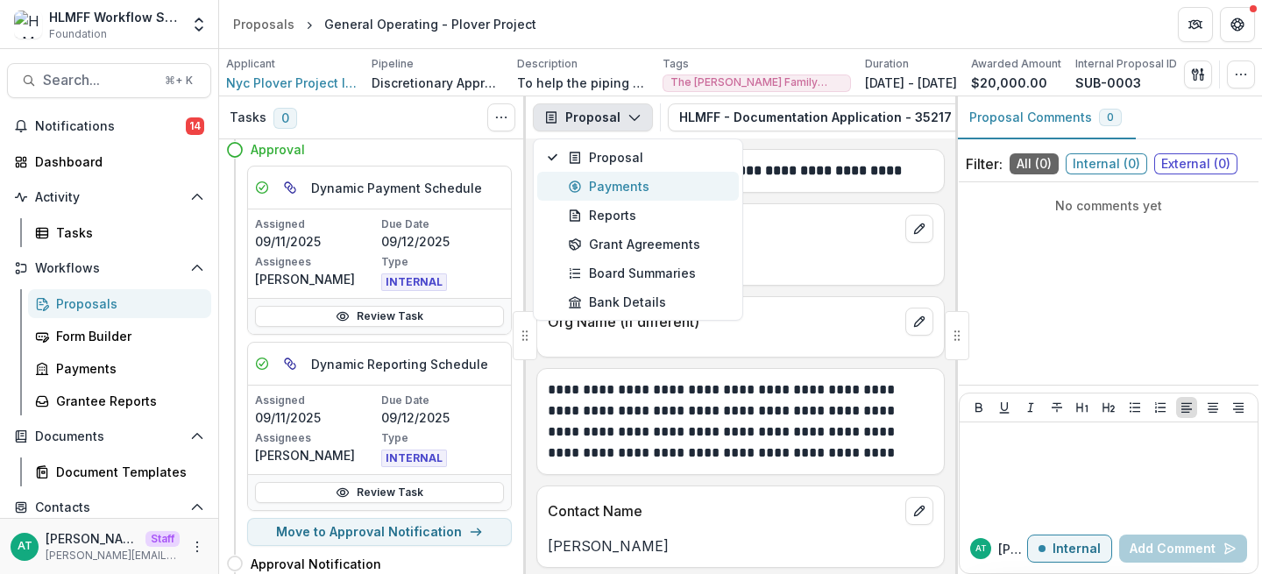
click at [672, 179] on div "Payments" at bounding box center [648, 186] width 160 height 18
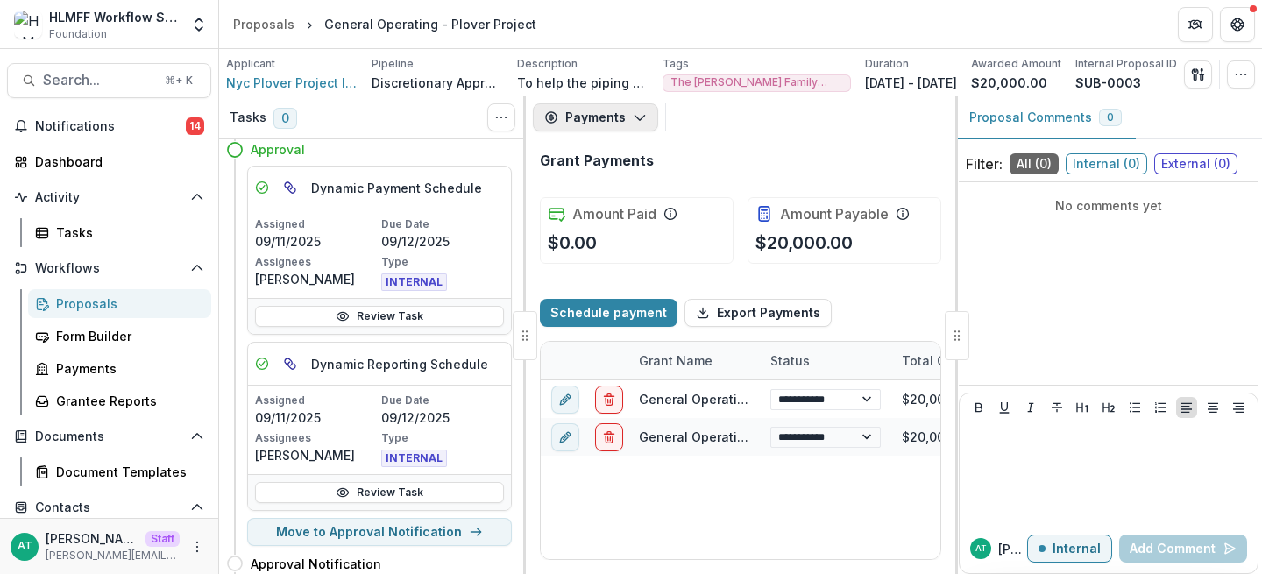
click at [621, 104] on button "Payments" at bounding box center [595, 117] width 125 height 28
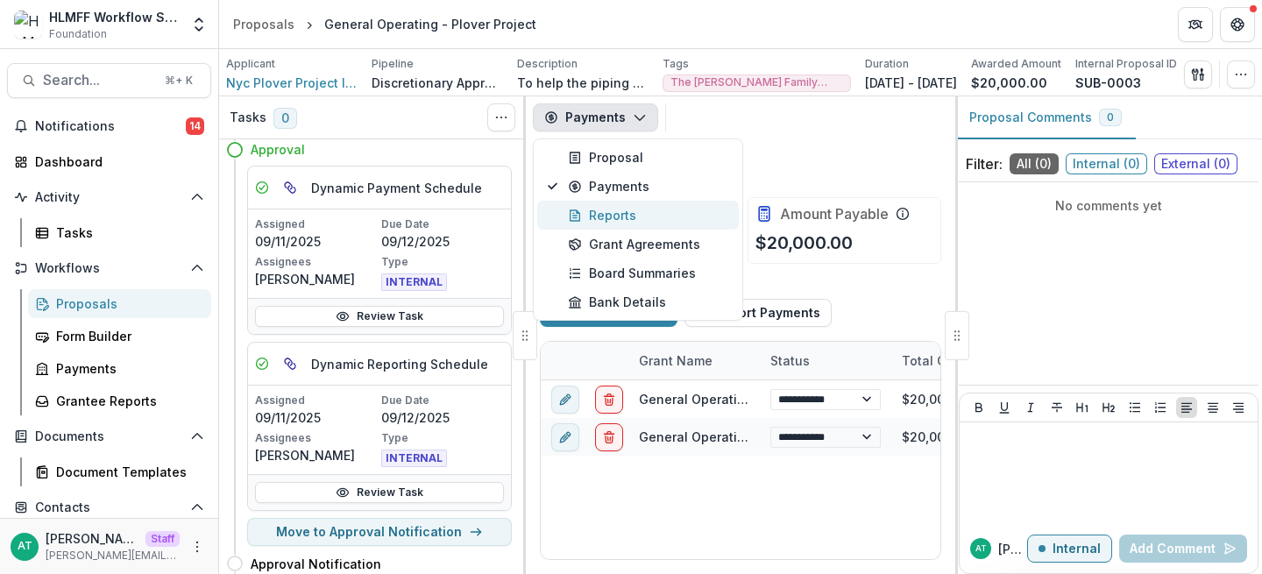
click at [604, 219] on div "Reports" at bounding box center [648, 215] width 160 height 18
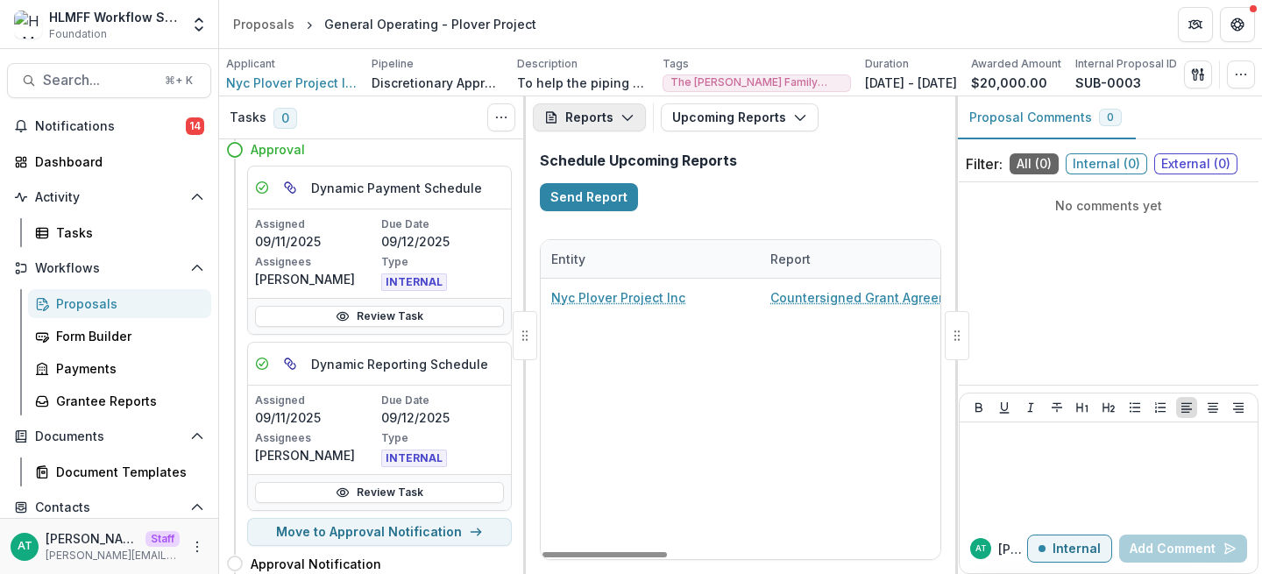
click at [580, 124] on button "Reports" at bounding box center [589, 117] width 113 height 28
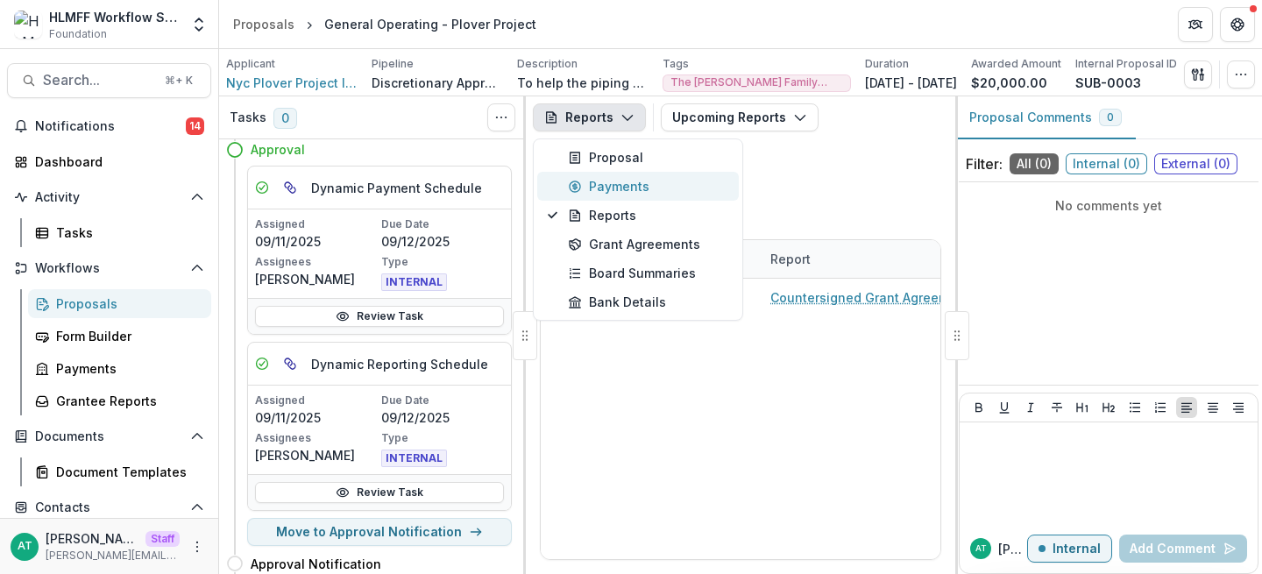
click at [588, 173] on button "Payments" at bounding box center [638, 186] width 202 height 29
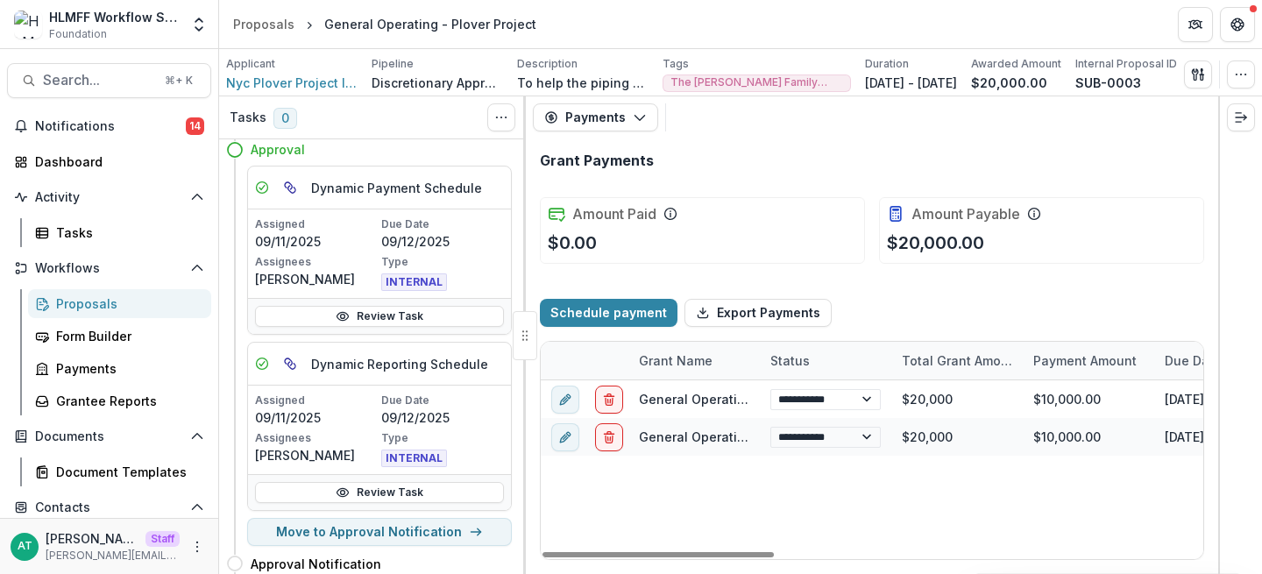
drag, startPoint x: 954, startPoint y: 334, endPoint x: 363, endPoint y: 10, distance: 674.4
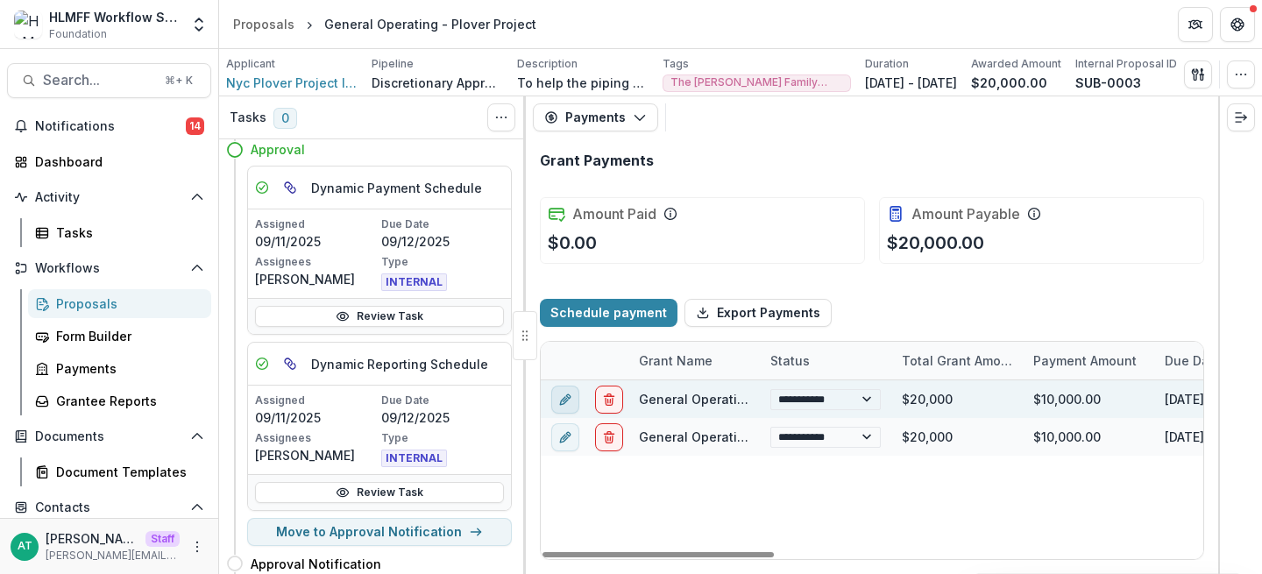
click at [561, 402] on icon "edit" at bounding box center [564, 401] width 8 height 8
select select "*****"
select select "**********"
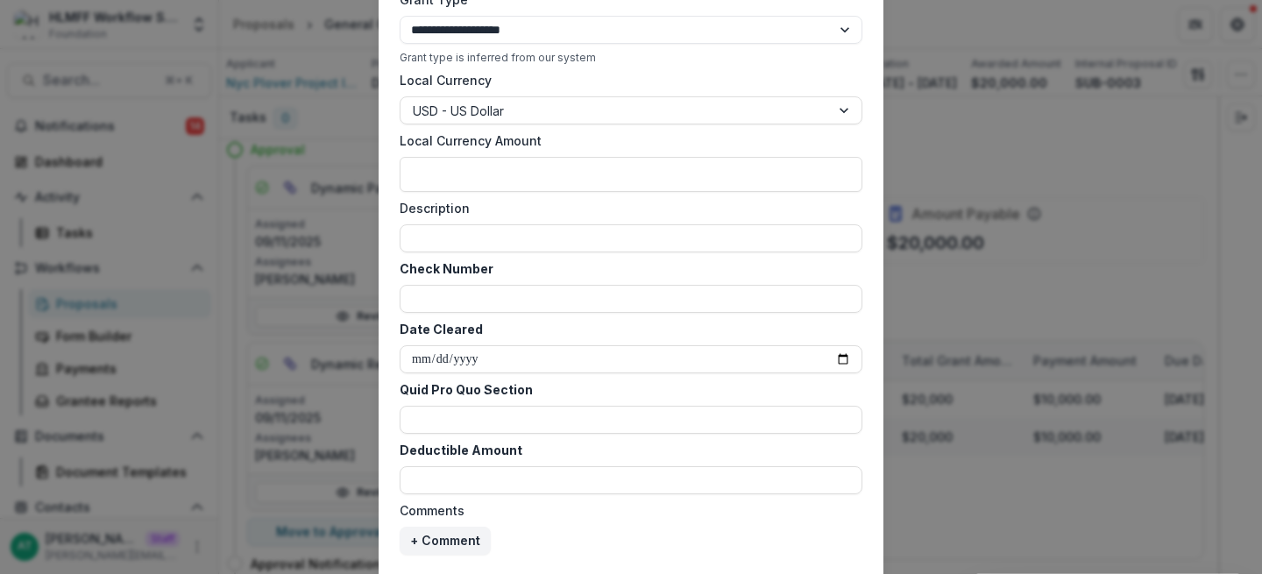
scroll to position [782, 0]
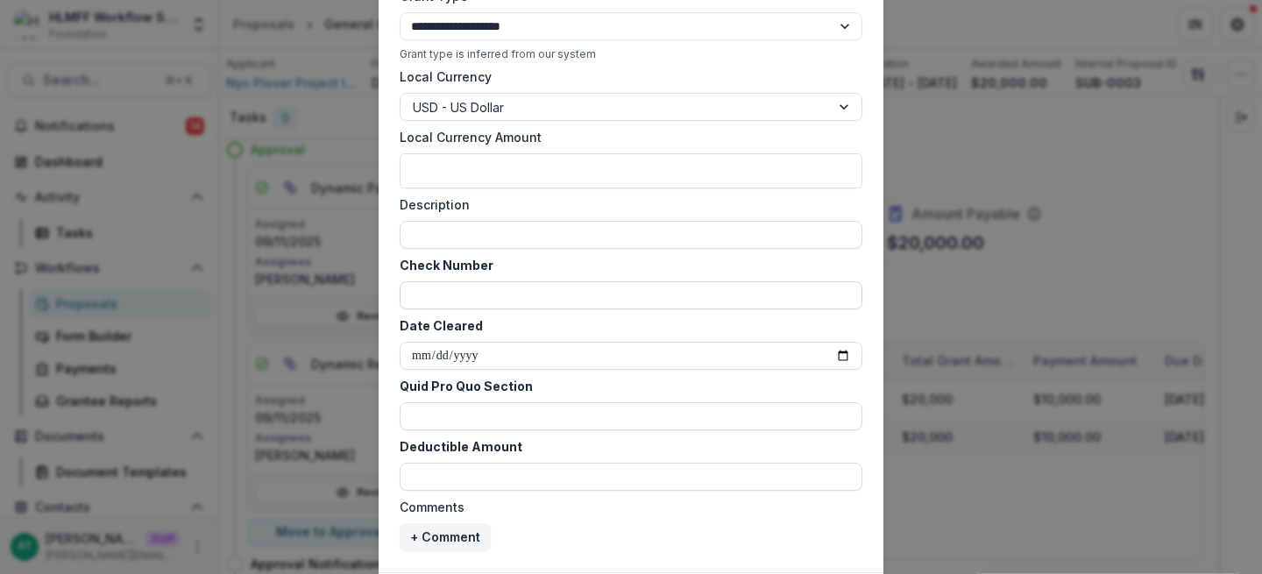
click at [467, 289] on input "Check Number" at bounding box center [631, 295] width 463 height 28
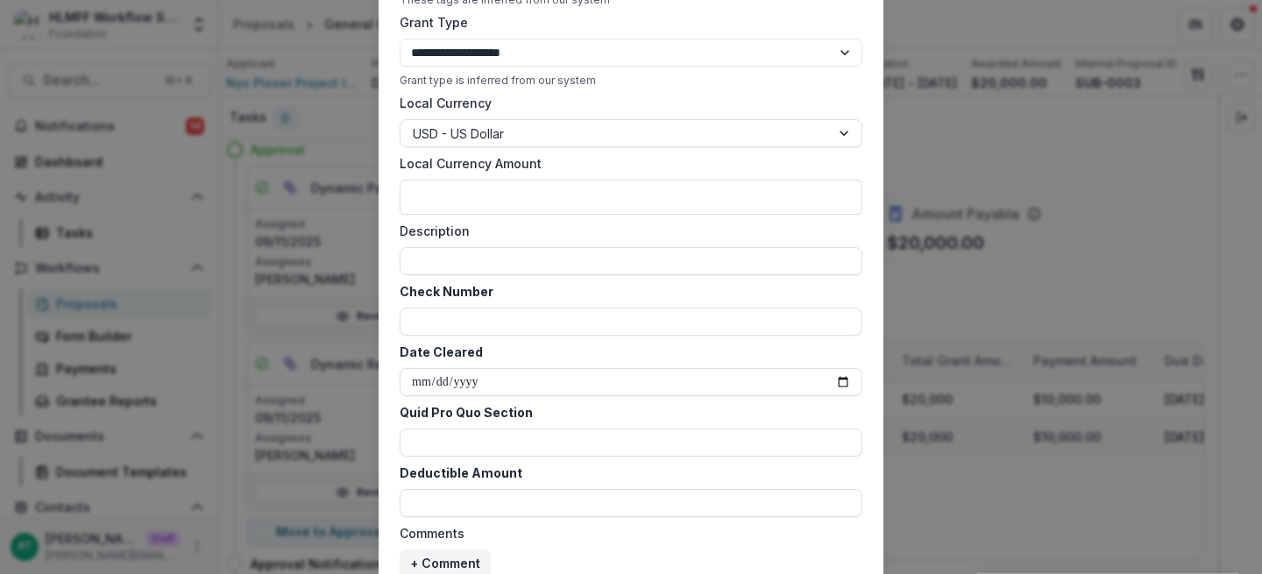
scroll to position [883, 0]
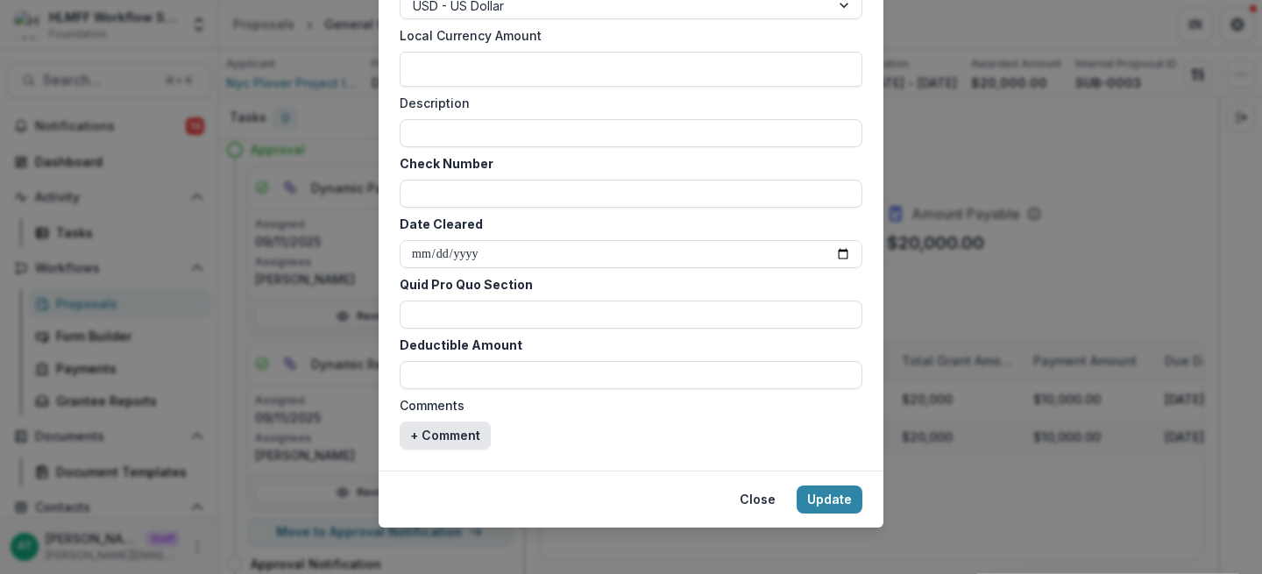
click at [458, 431] on button "+ Comment" at bounding box center [445, 435] width 91 height 28
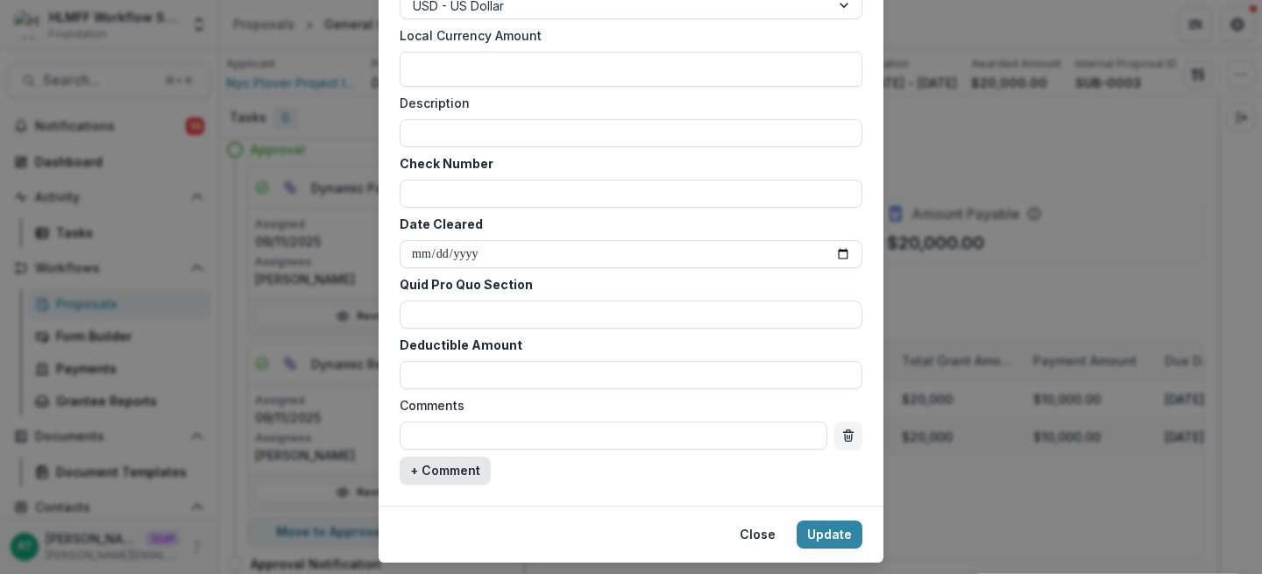
scroll to position [927, 0]
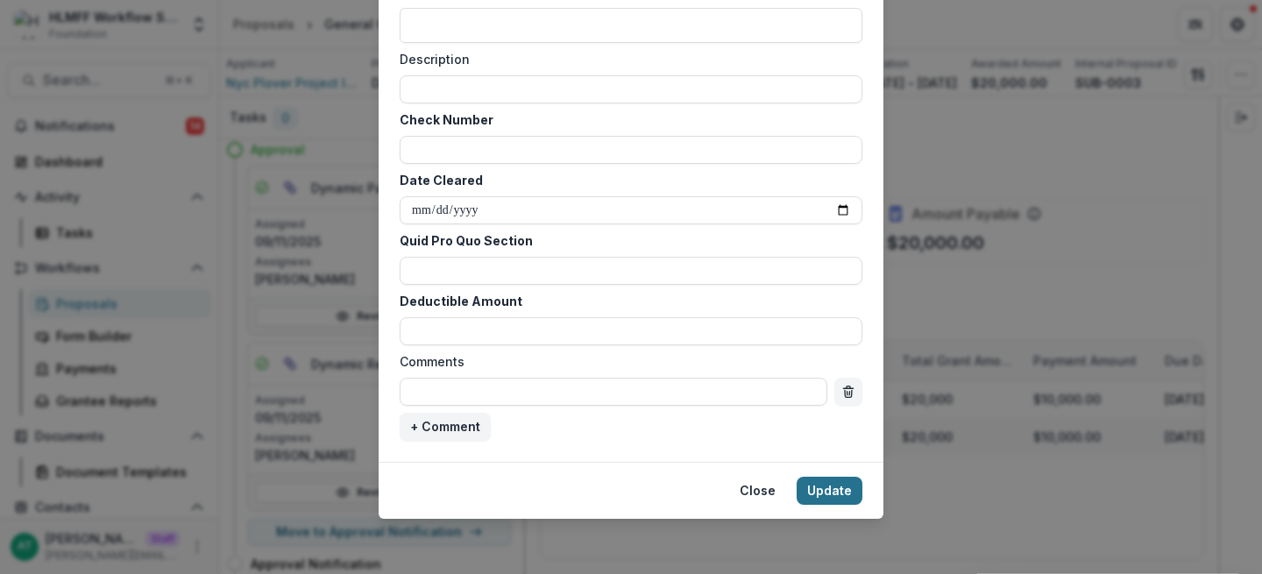
click at [837, 495] on button "Update" at bounding box center [829, 491] width 66 height 28
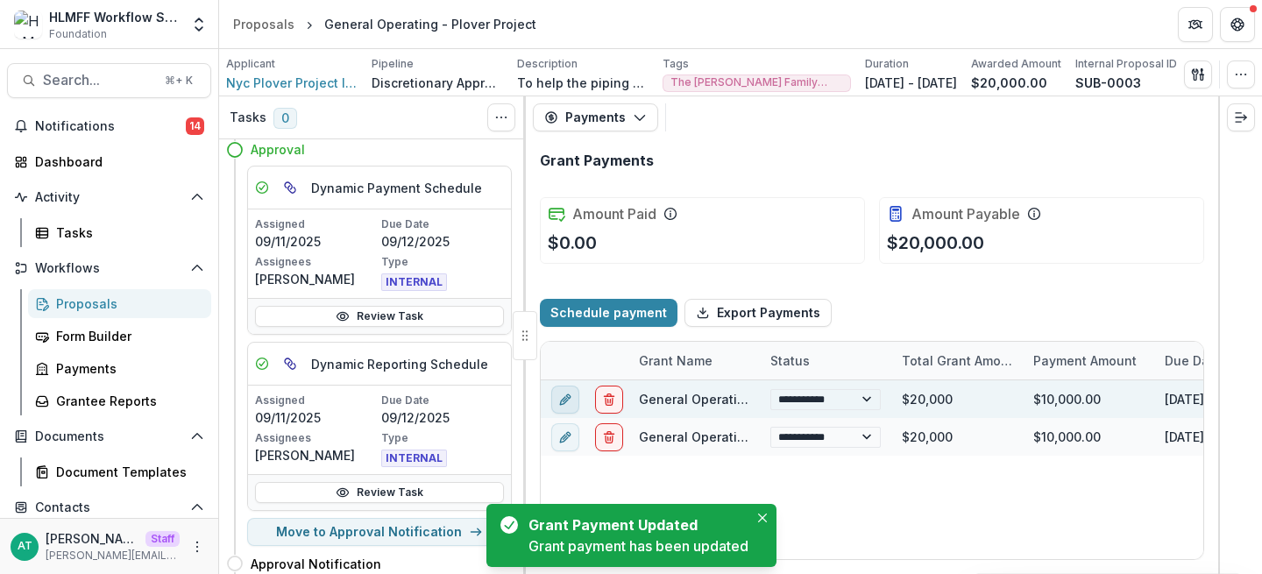
click at [563, 403] on icon "edit" at bounding box center [565, 400] width 14 height 14
select select "*****"
select select "**********"
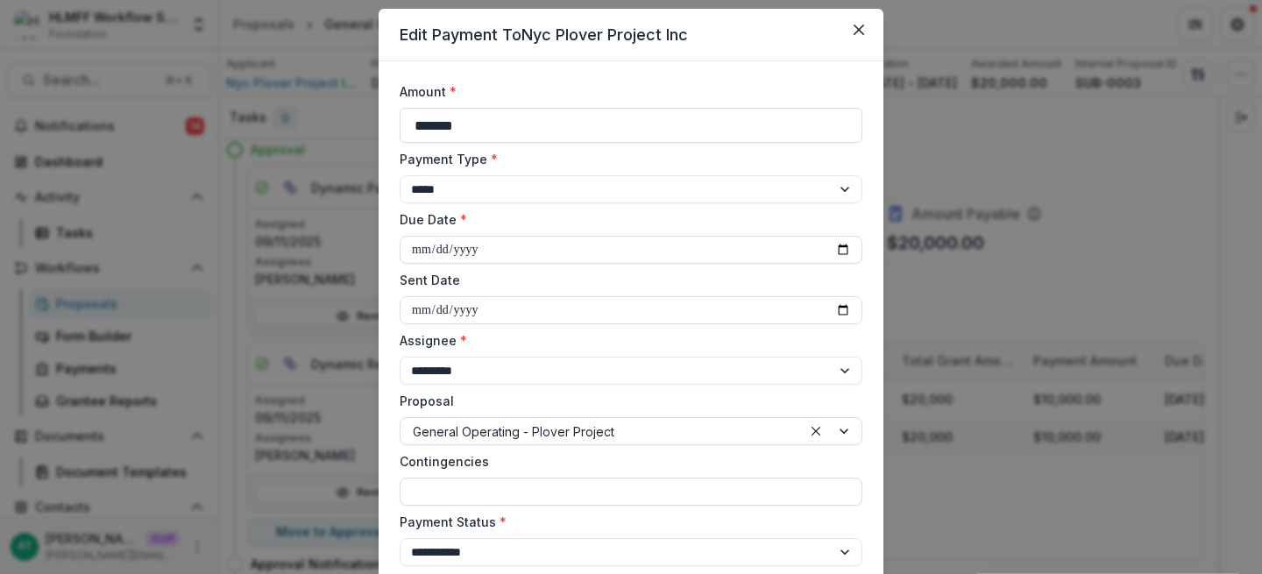
scroll to position [45, 0]
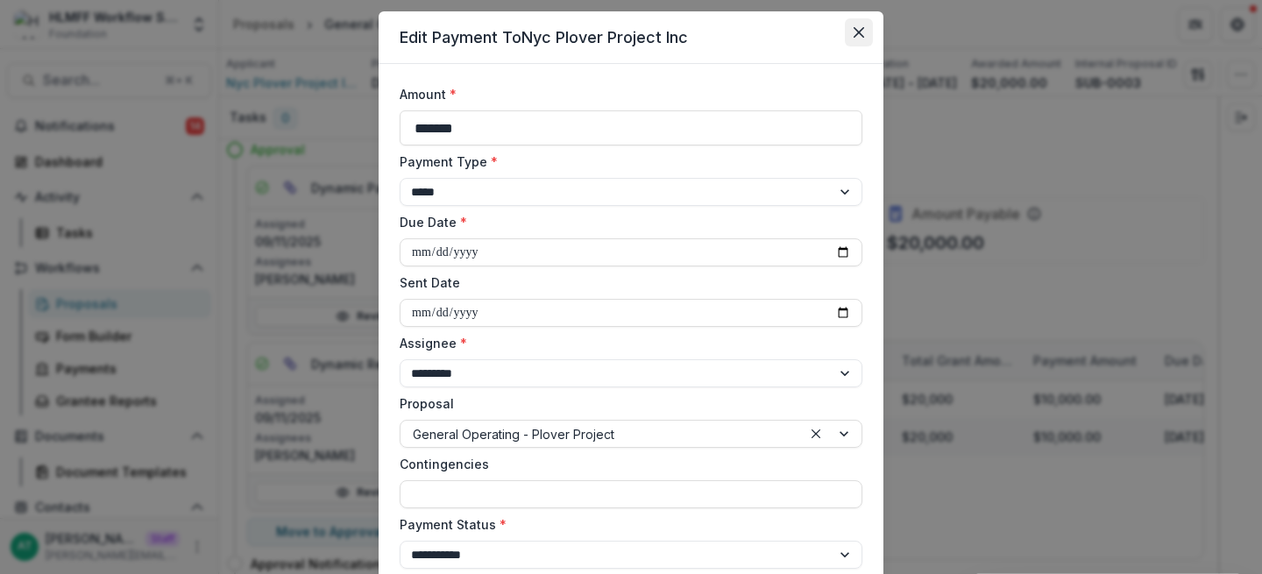
click at [853, 31] on icon "Close" at bounding box center [858, 32] width 11 height 11
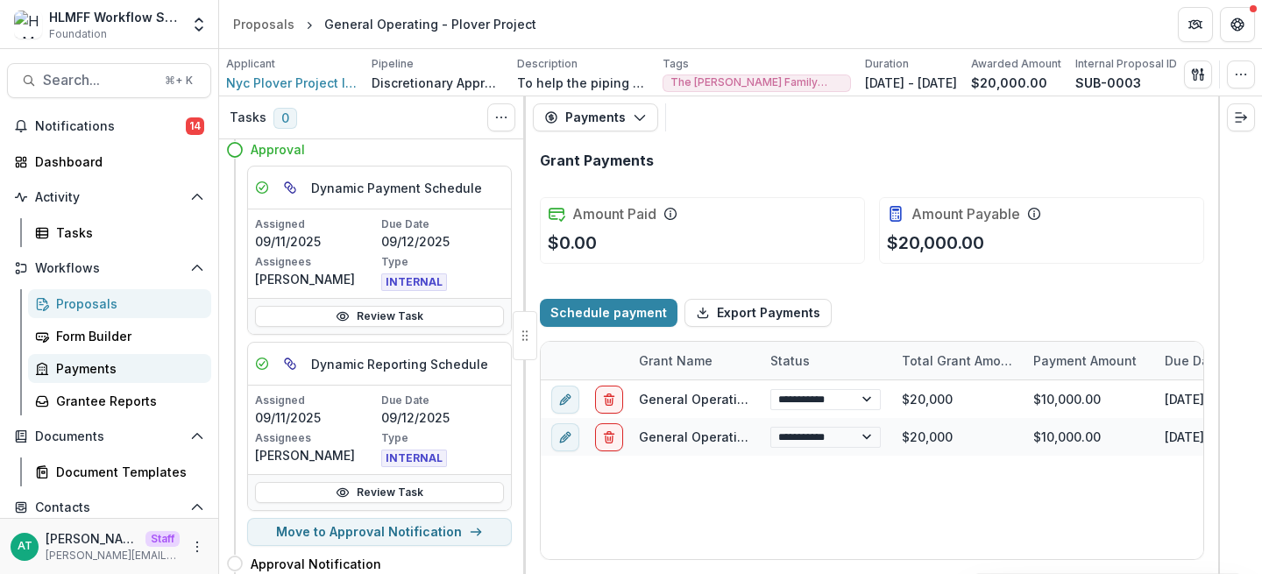
click at [145, 371] on div "Payments" at bounding box center [126, 368] width 141 height 18
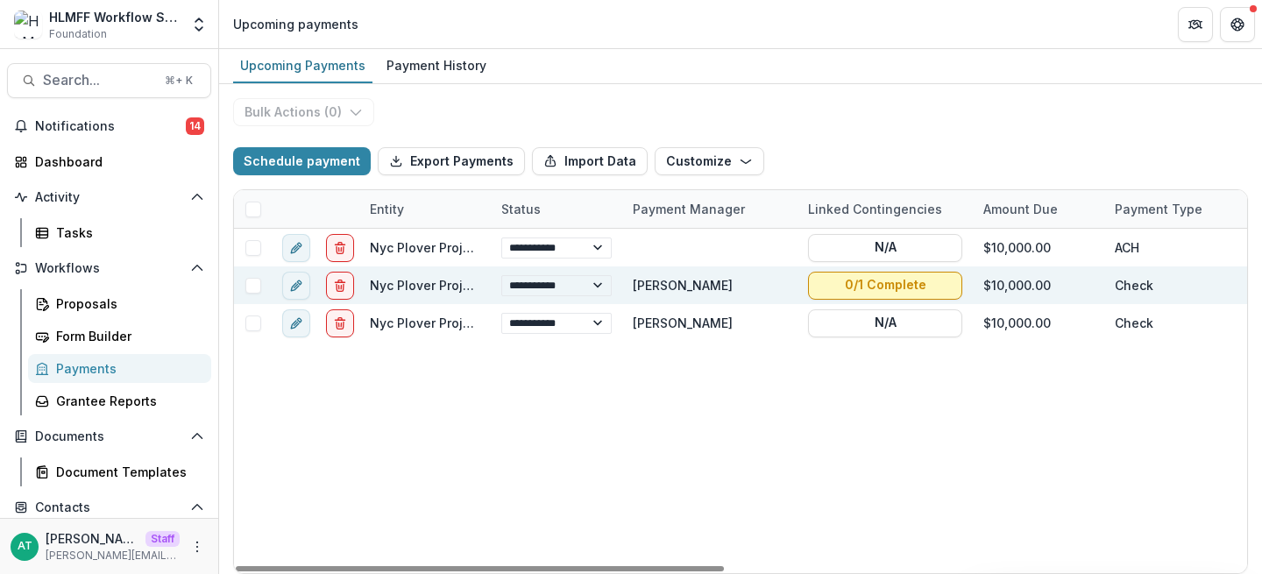
click at [878, 287] on button "0/1 Complete" at bounding box center [885, 286] width 154 height 28
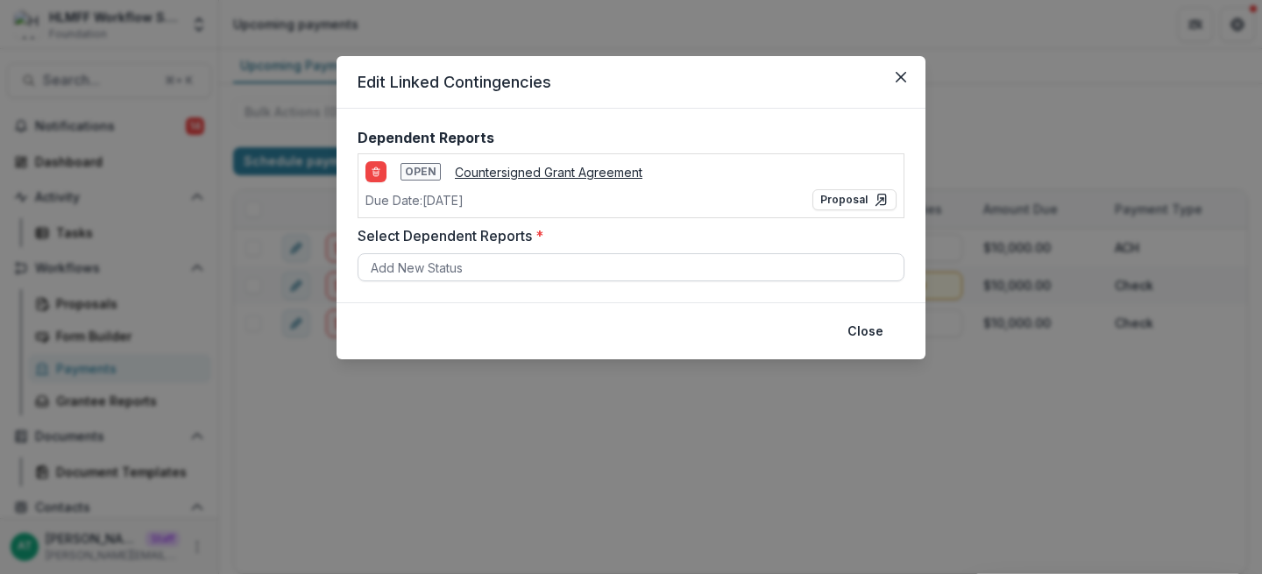
click at [462, 274] on div at bounding box center [631, 268] width 520 height 22
click at [485, 234] on label "Select Dependent Reports *" at bounding box center [625, 235] width 536 height 21
click at [374, 258] on input "Select Dependent Reports *" at bounding box center [373, 267] width 4 height 18
click at [891, 80] on button "Close" at bounding box center [901, 77] width 28 height 28
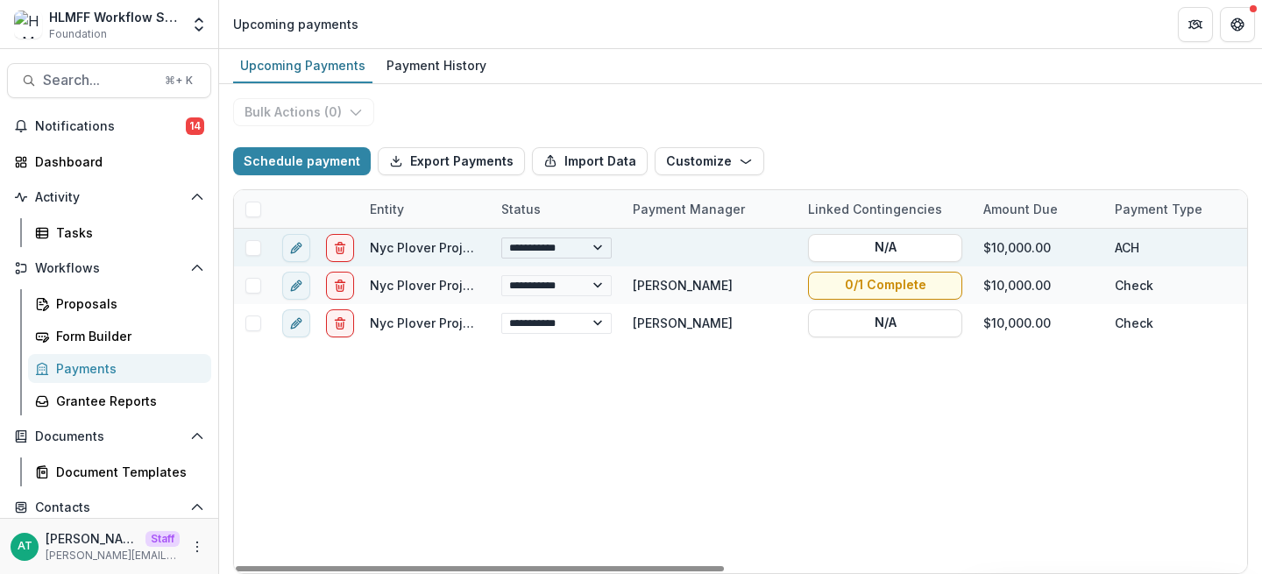
click at [537, 246] on select "**********" at bounding box center [556, 247] width 110 height 21
click at [501, 237] on select "**********" at bounding box center [556, 247] width 110 height 21
select select "**********"
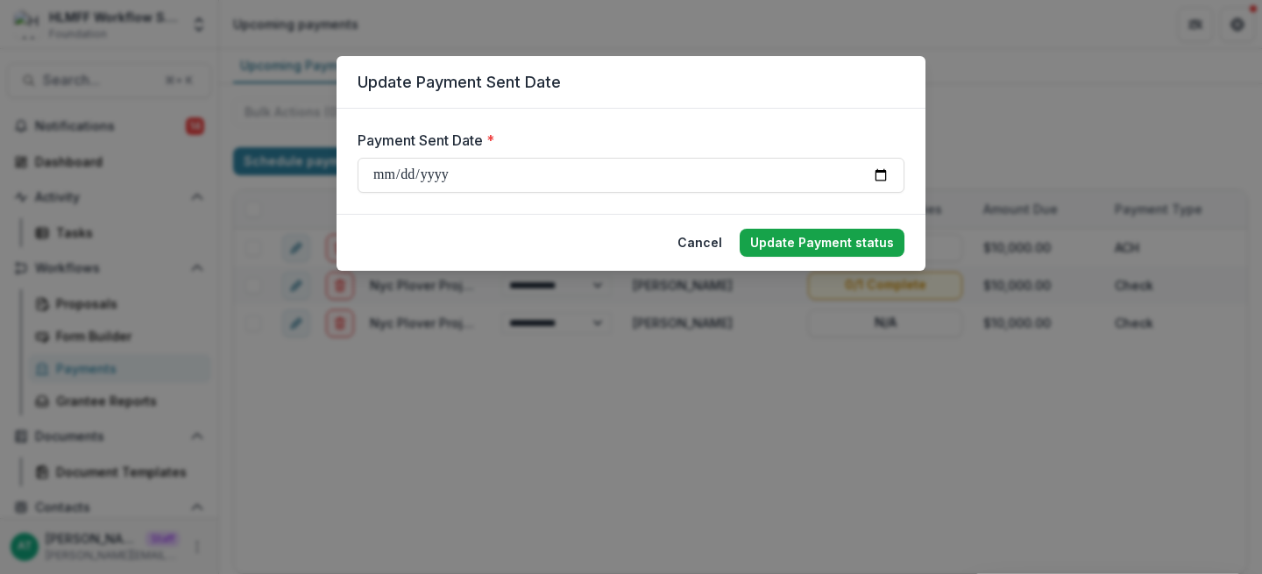
click at [838, 243] on button "Update Payment status" at bounding box center [821, 243] width 165 height 28
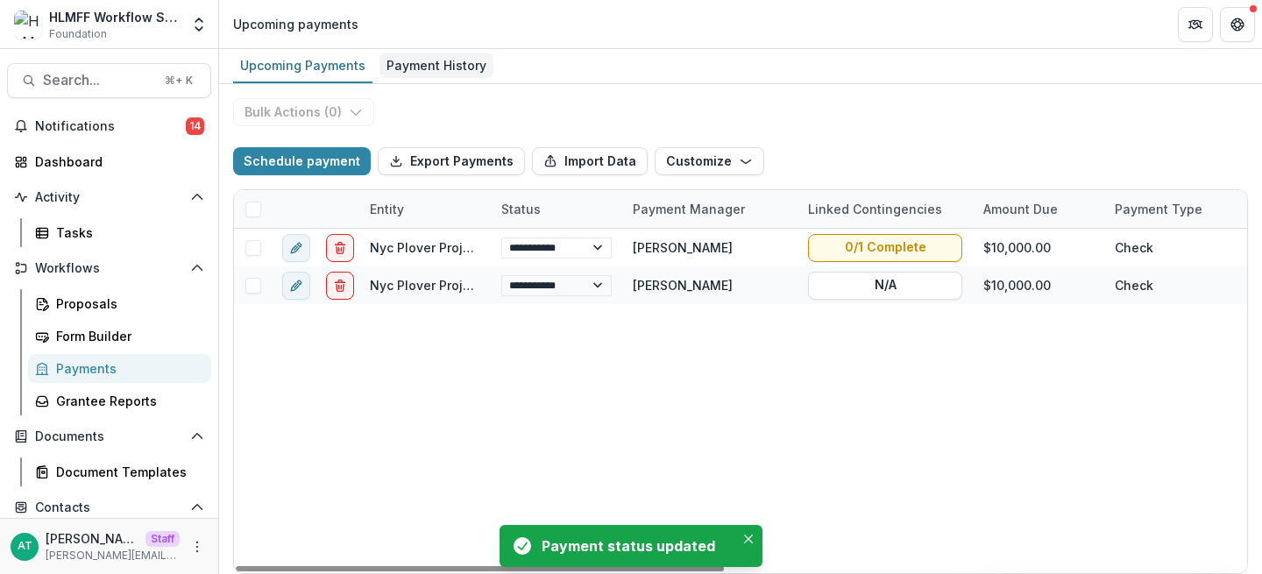
click at [455, 74] on div "Payment History" at bounding box center [436, 65] width 114 height 25
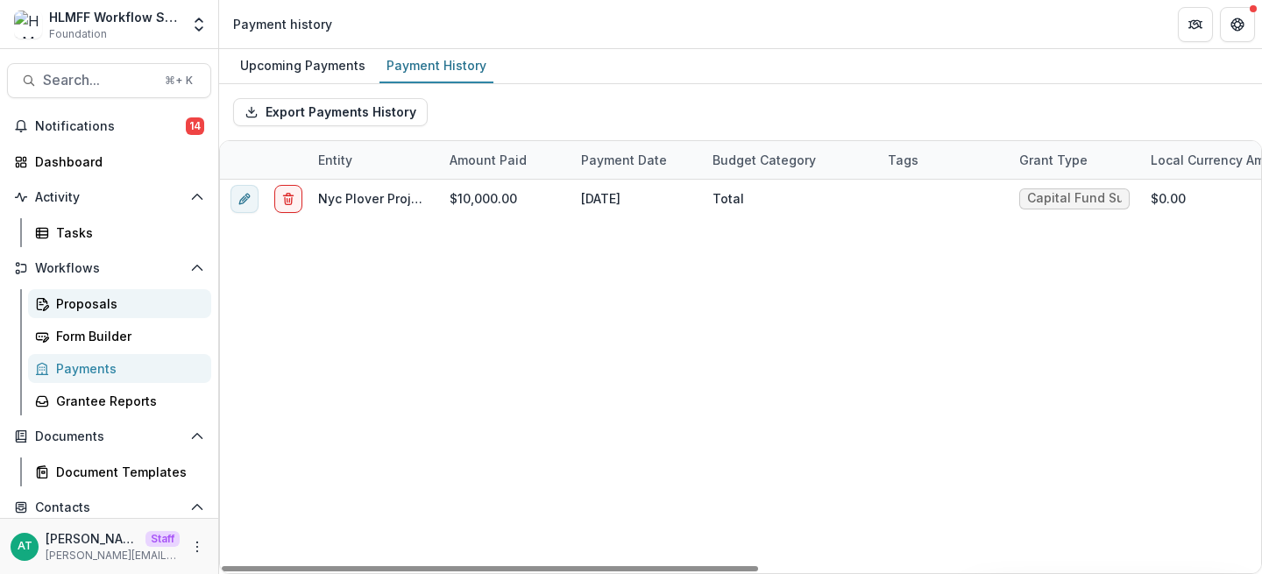
click at [134, 309] on div "Proposals" at bounding box center [126, 303] width 141 height 18
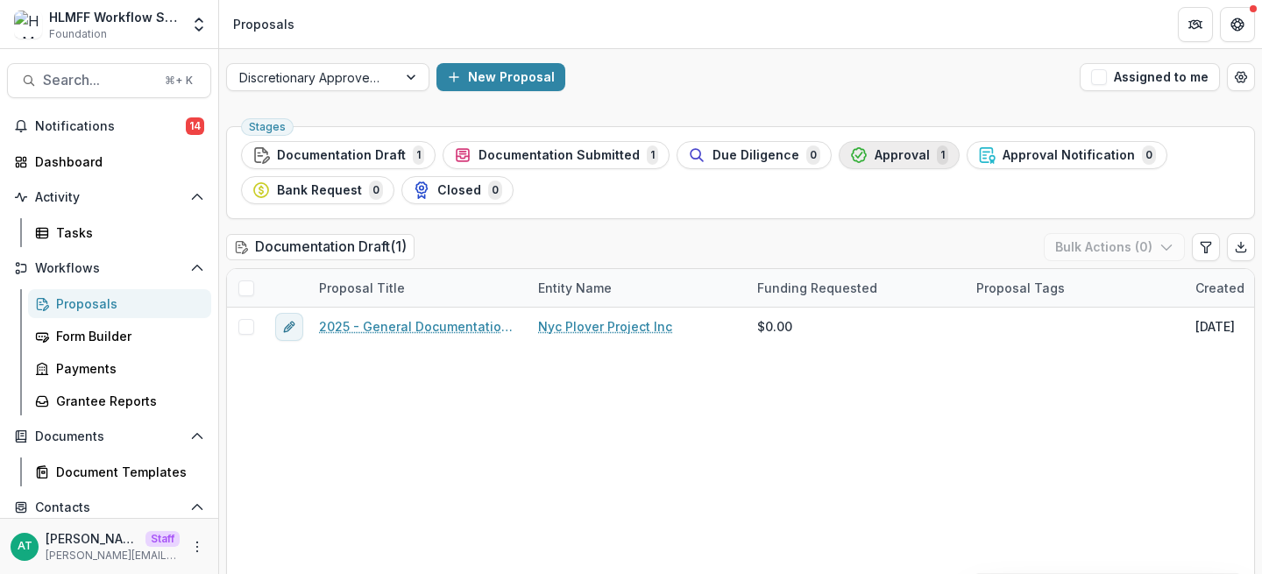
click at [884, 151] on span "Approval" at bounding box center [901, 155] width 55 height 15
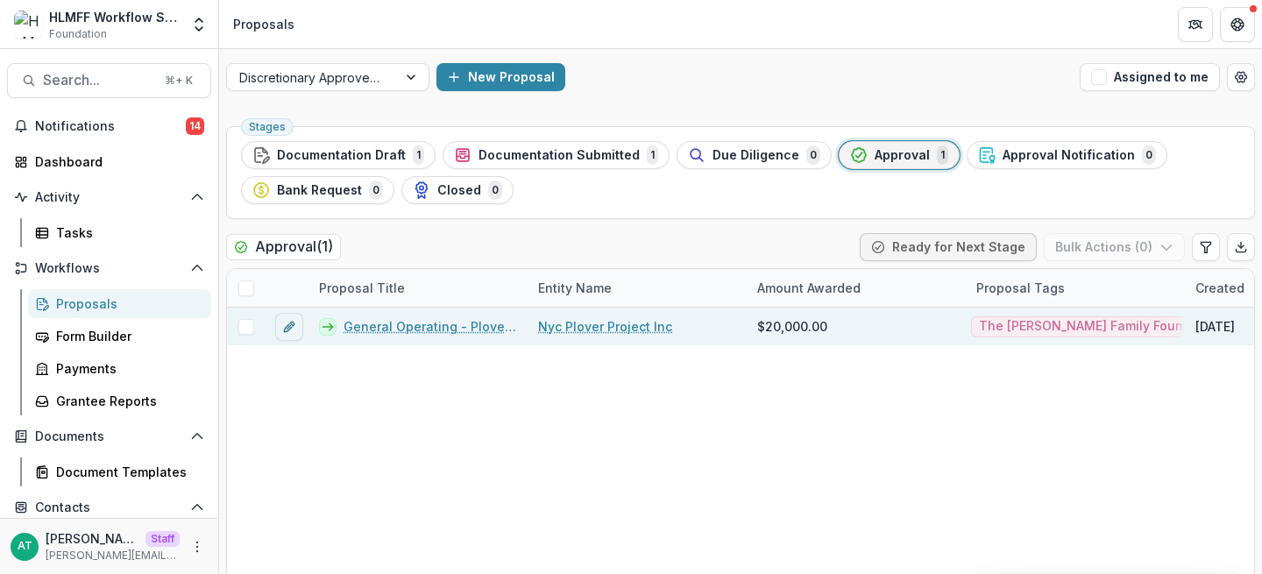
click at [400, 324] on link "General Operating - Plover Project" at bounding box center [429, 326] width 173 height 18
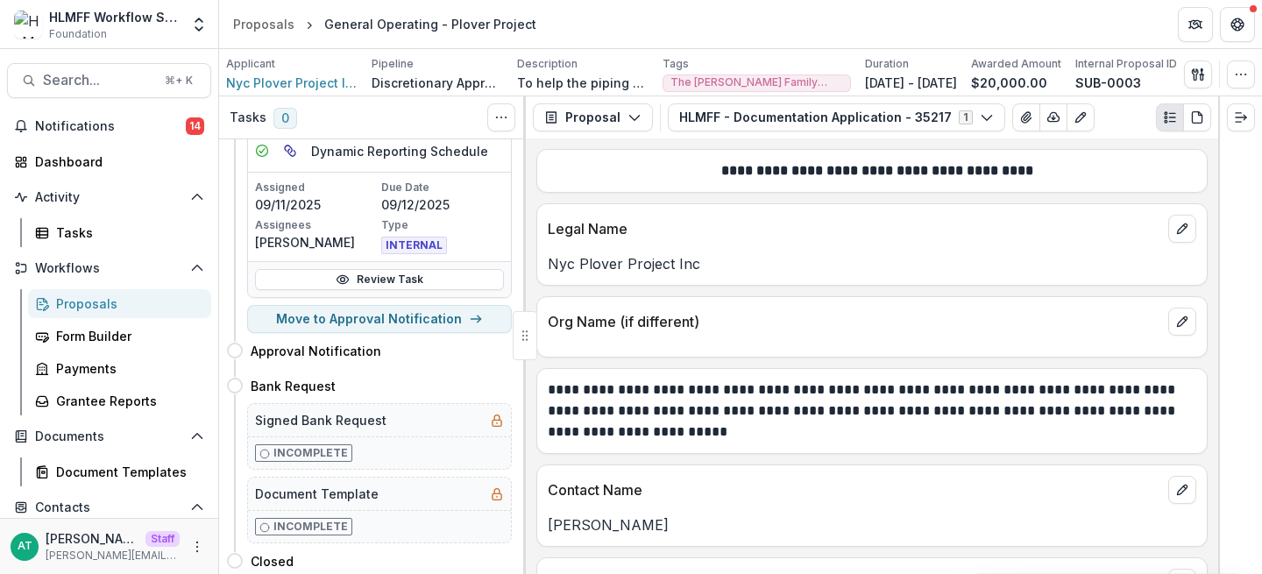
scroll to position [280, 0]
click at [485, 389] on button "Move here" at bounding box center [475, 384] width 73 height 21
select select "**********"
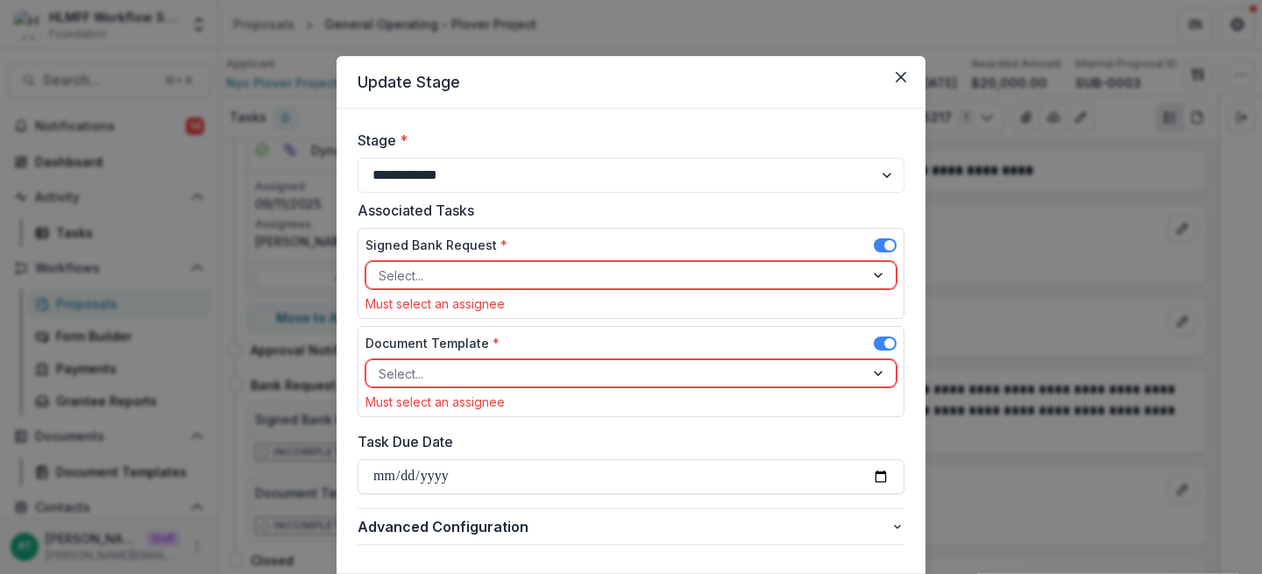
click at [415, 375] on div at bounding box center [615, 374] width 473 height 22
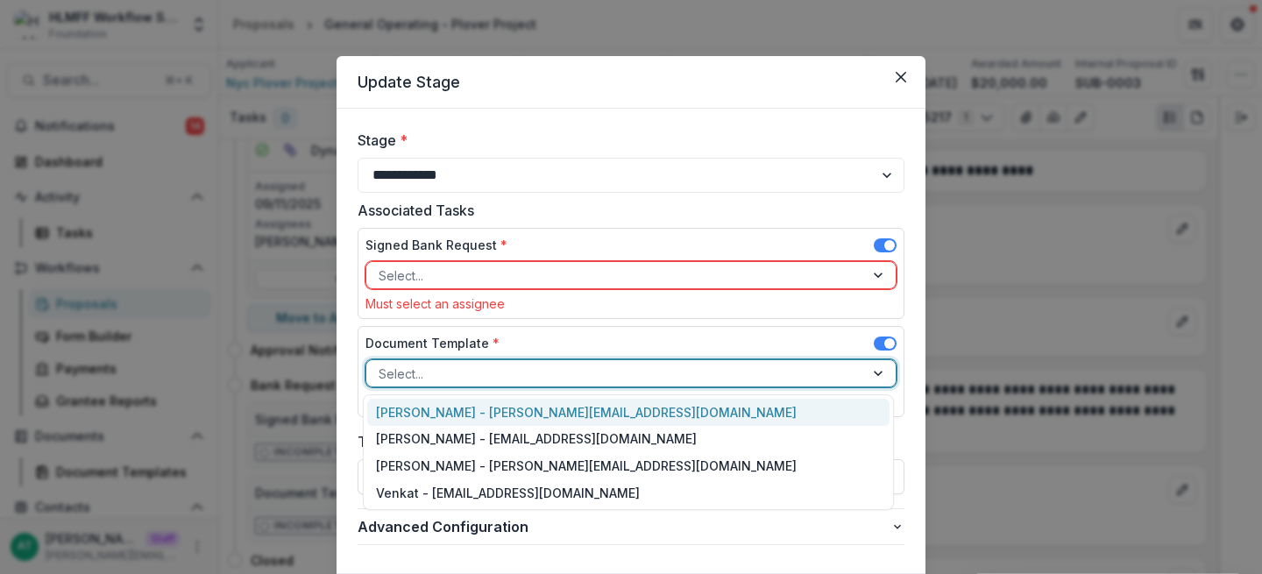
click at [412, 409] on div "[PERSON_NAME] - [PERSON_NAME][EMAIL_ADDRESS][DOMAIN_NAME]" at bounding box center [628, 412] width 522 height 27
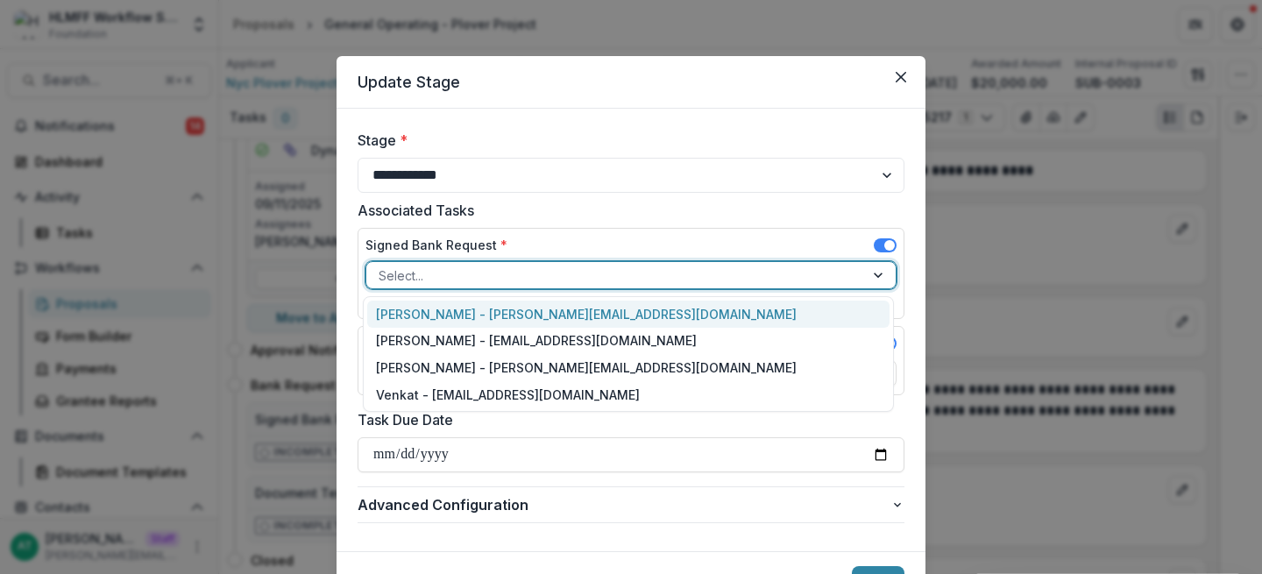
click at [449, 287] on div "Select..." at bounding box center [630, 275] width 531 height 28
click at [421, 314] on div "[PERSON_NAME] - [PERSON_NAME][EMAIL_ADDRESS][DOMAIN_NAME]" at bounding box center [628, 314] width 522 height 27
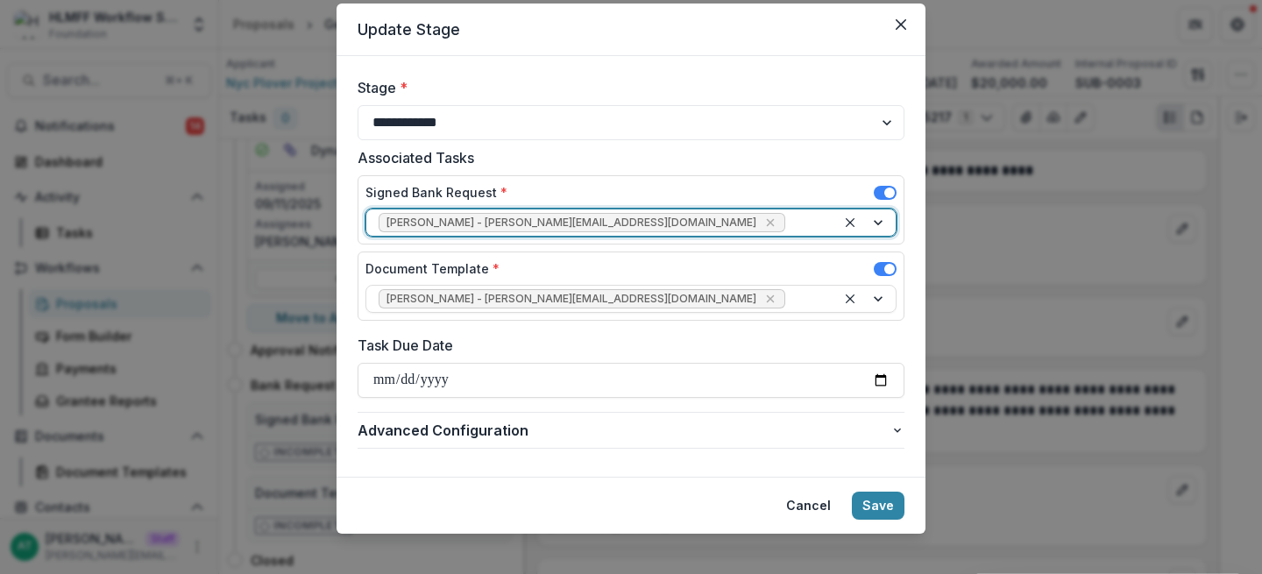
scroll to position [51, 0]
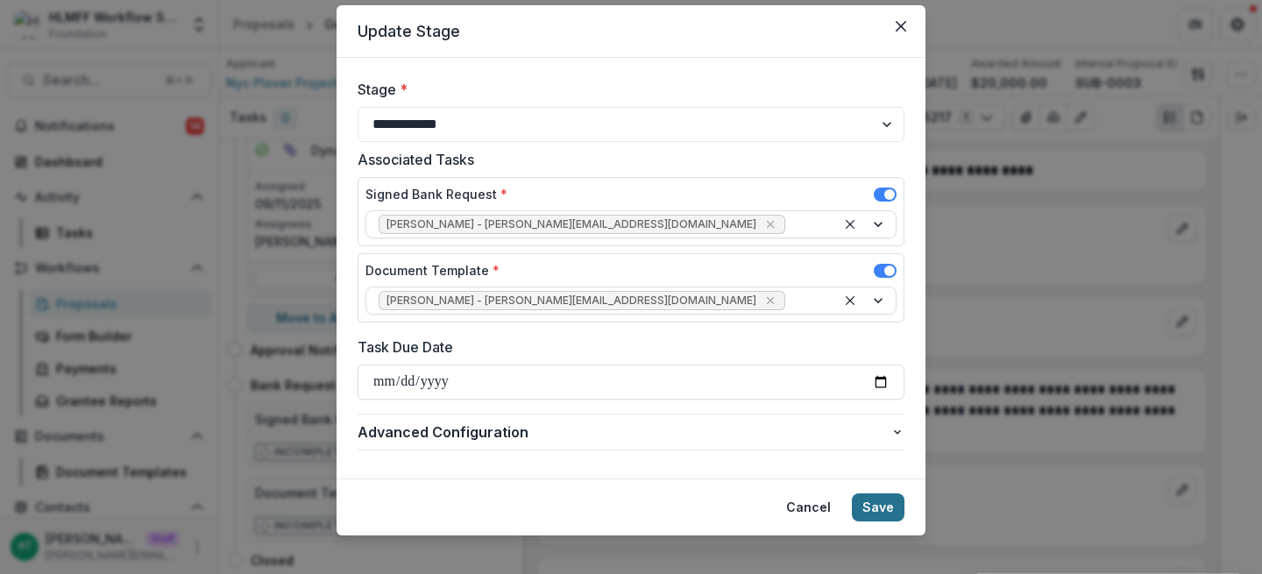
click at [868, 517] on button "Save" at bounding box center [878, 507] width 53 height 28
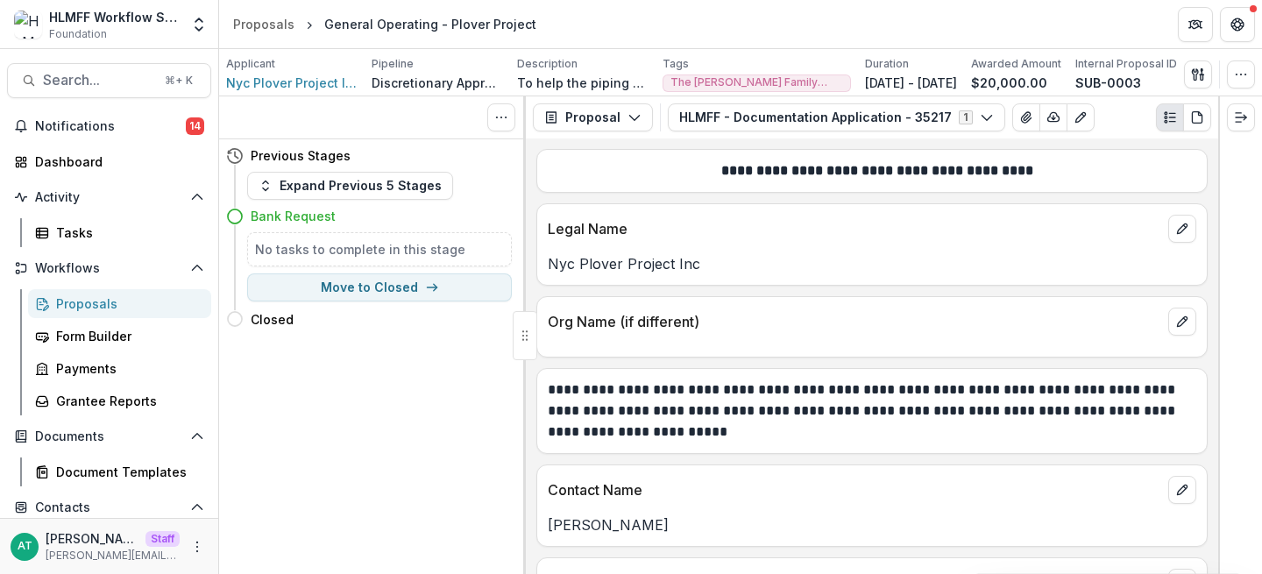
scroll to position [0, 0]
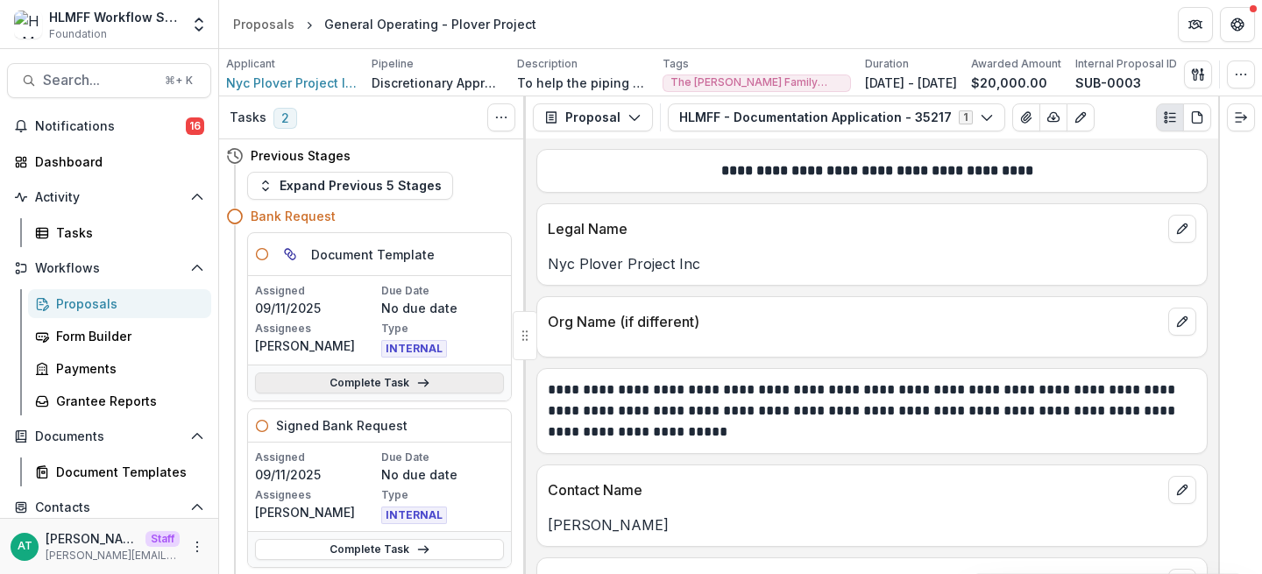
click at [390, 392] on link "Complete Task" at bounding box center [379, 382] width 249 height 21
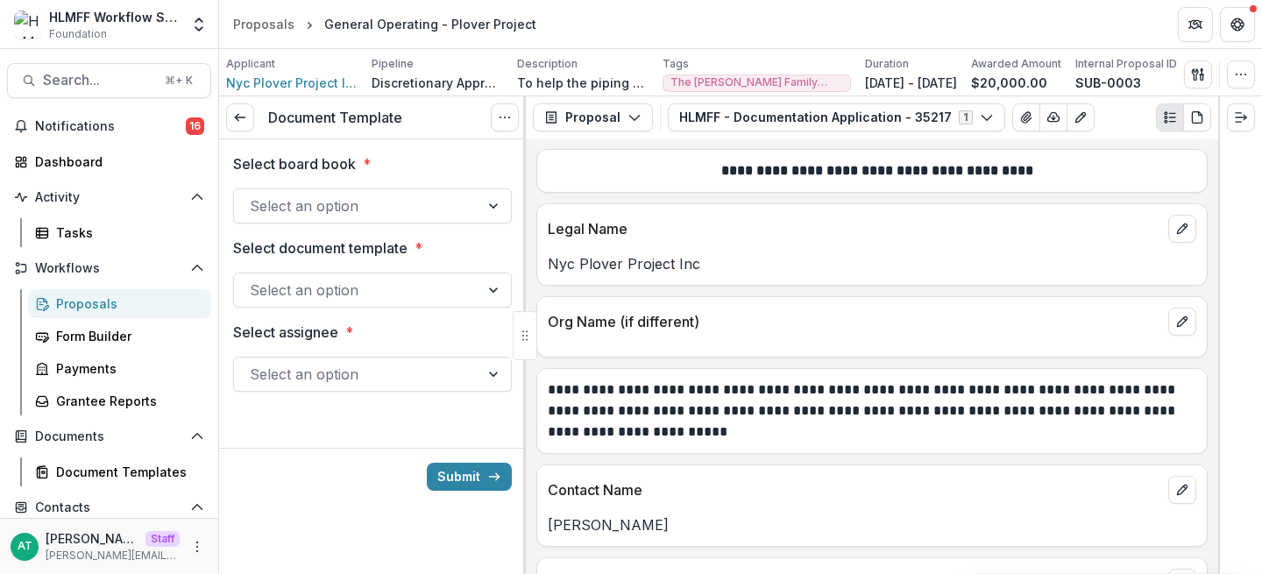
click at [292, 204] on div at bounding box center [357, 206] width 214 height 25
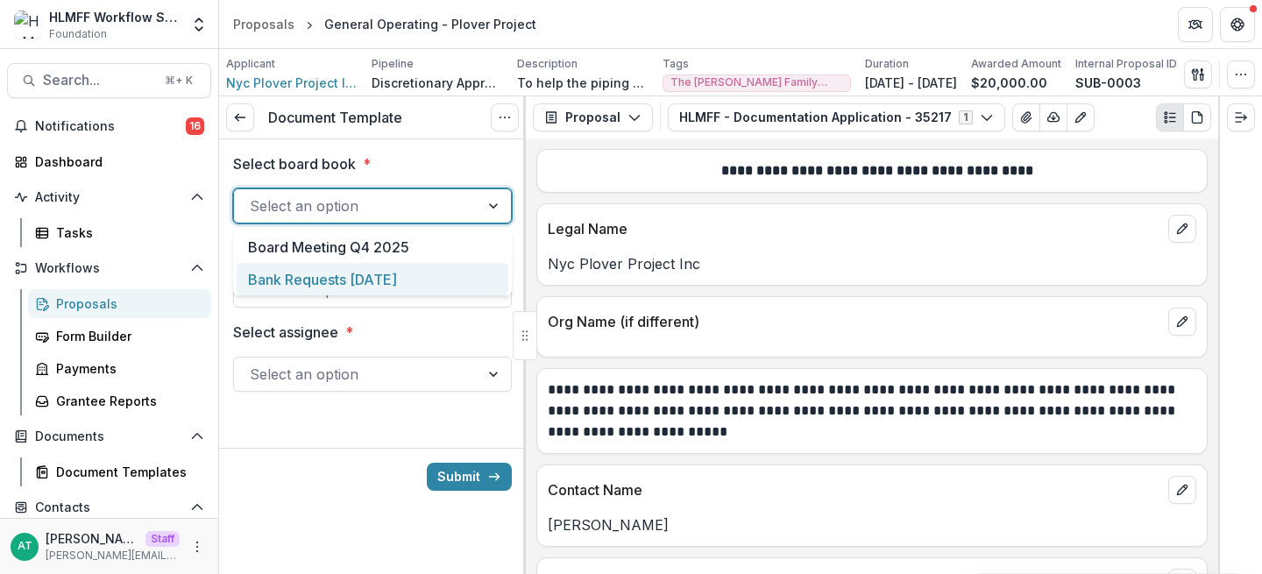
click at [421, 279] on div "Bank Requests [DATE]" at bounding box center [373, 279] width 272 height 32
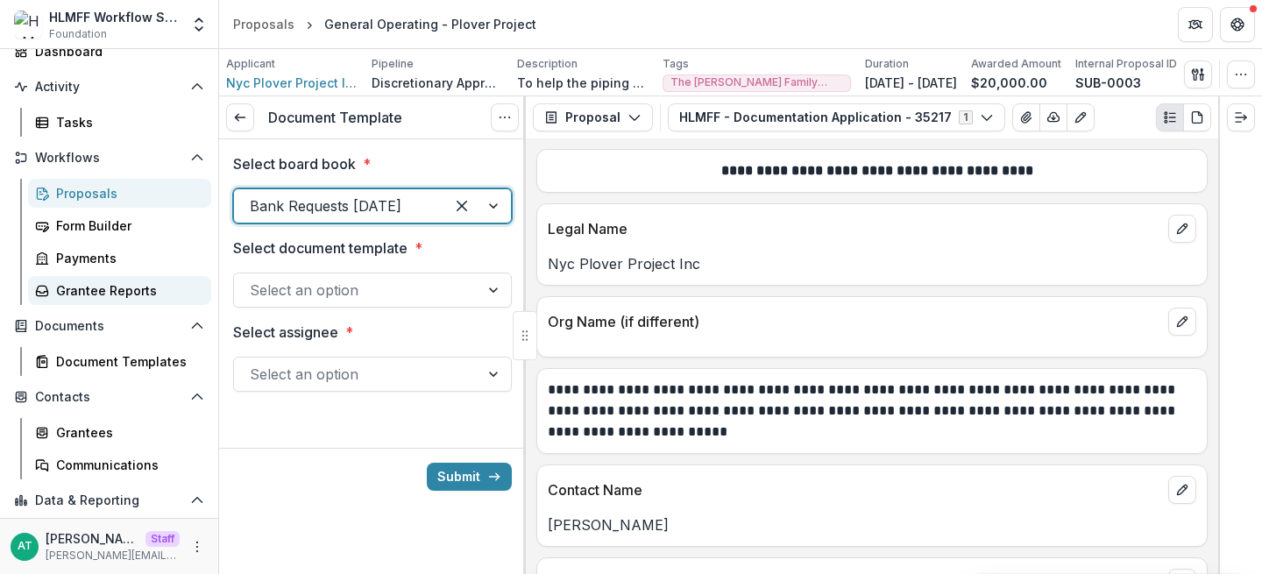
scroll to position [110, 0]
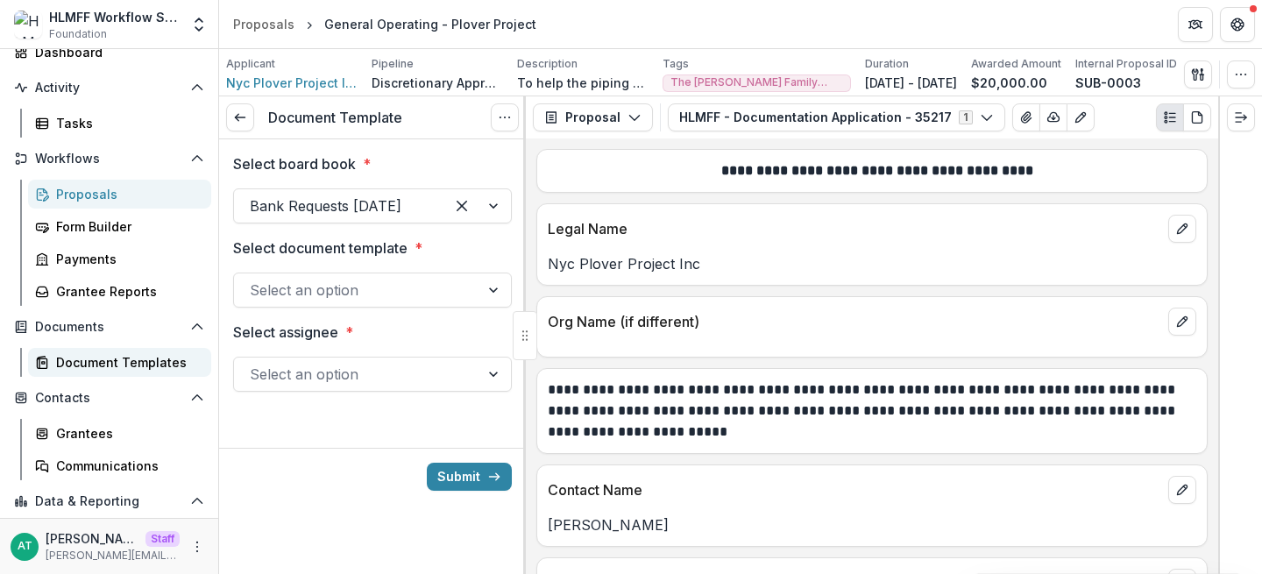
click at [154, 359] on div "Document Templates" at bounding box center [126, 362] width 141 height 18
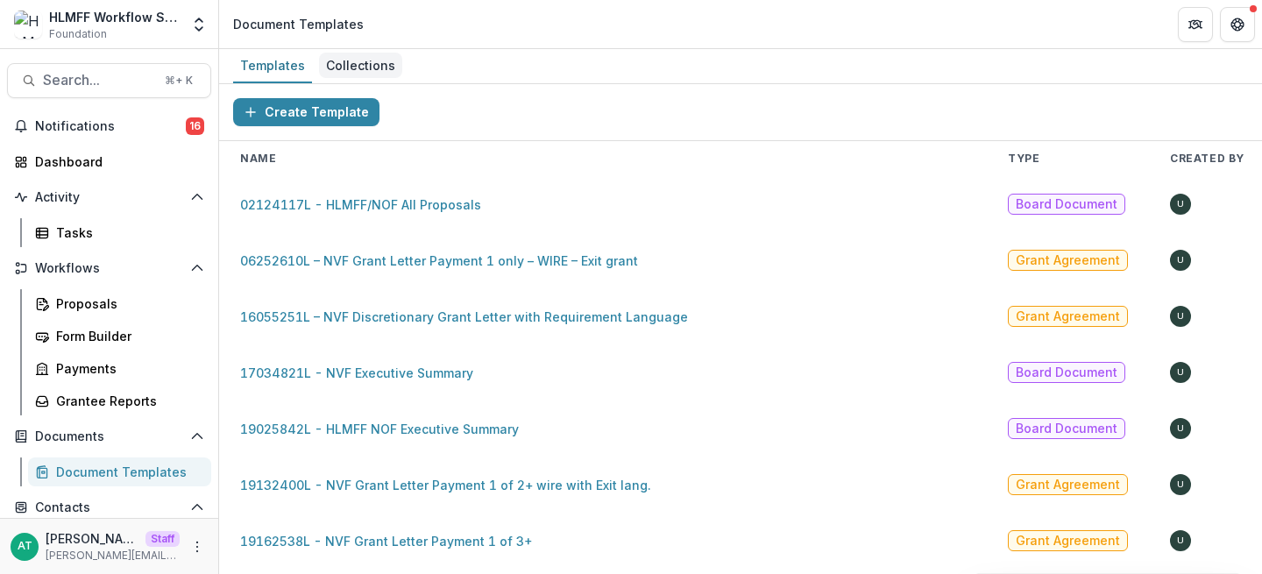
click at [340, 72] on div "Collections" at bounding box center [360, 65] width 83 height 25
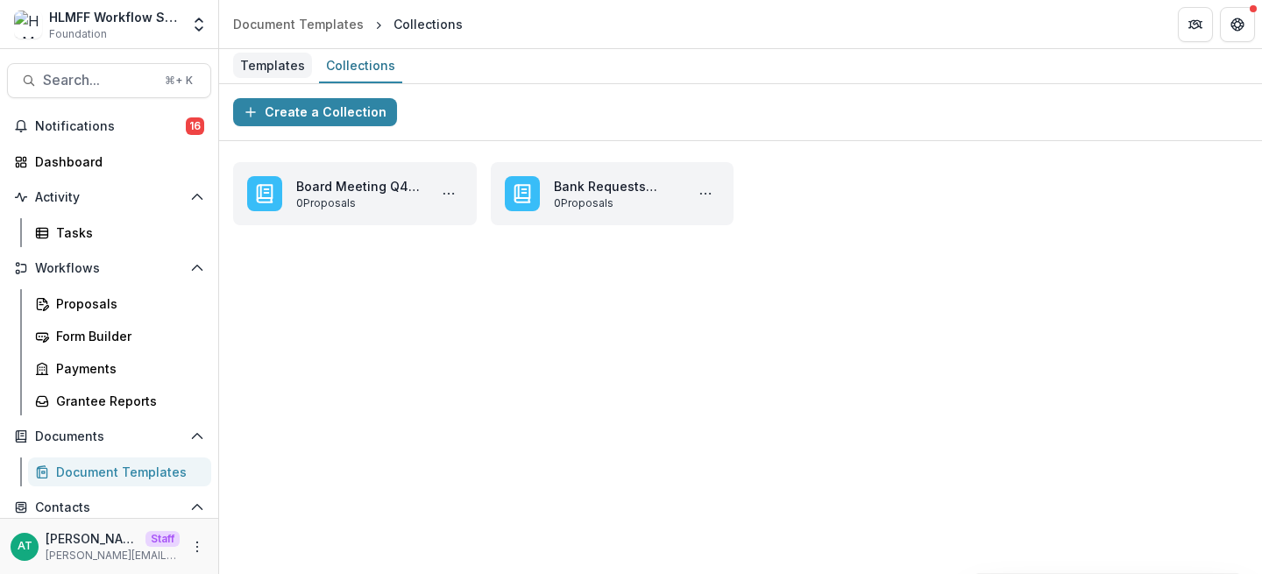
click at [274, 68] on div "Templates" at bounding box center [272, 65] width 79 height 25
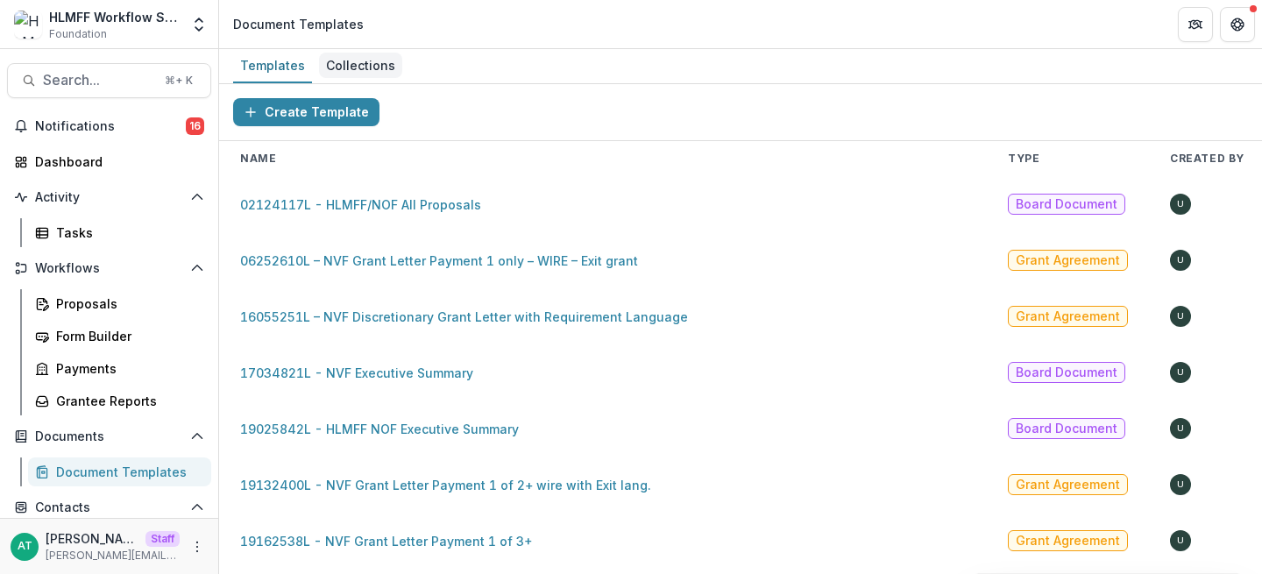
click at [357, 68] on div "Collections" at bounding box center [360, 65] width 83 height 25
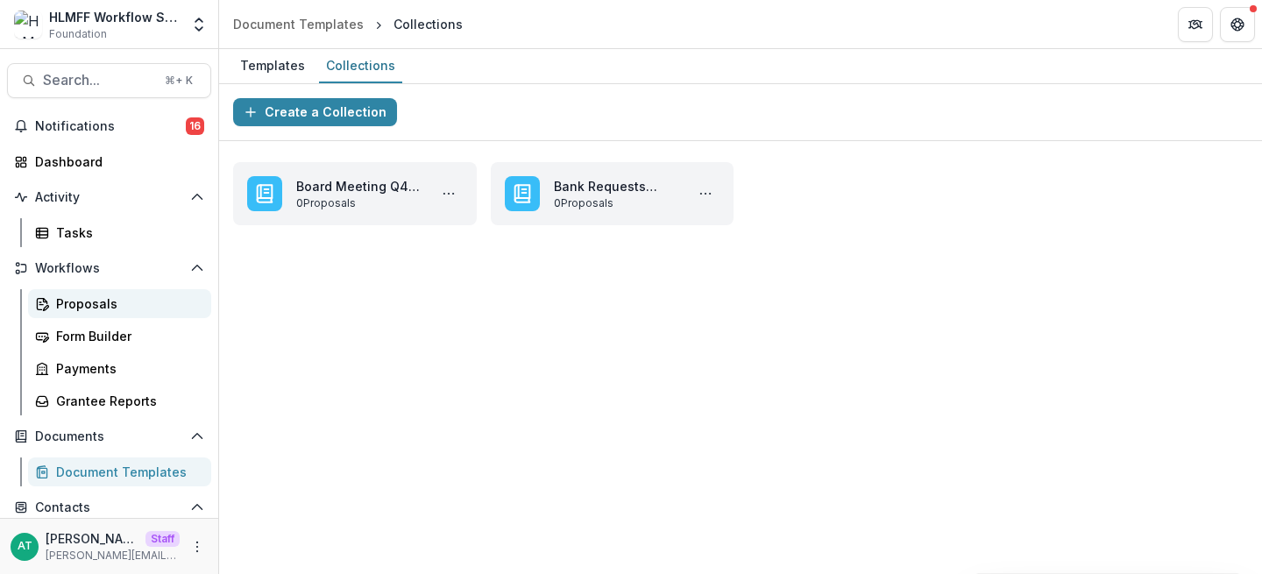
click at [102, 302] on div "Proposals" at bounding box center [126, 303] width 141 height 18
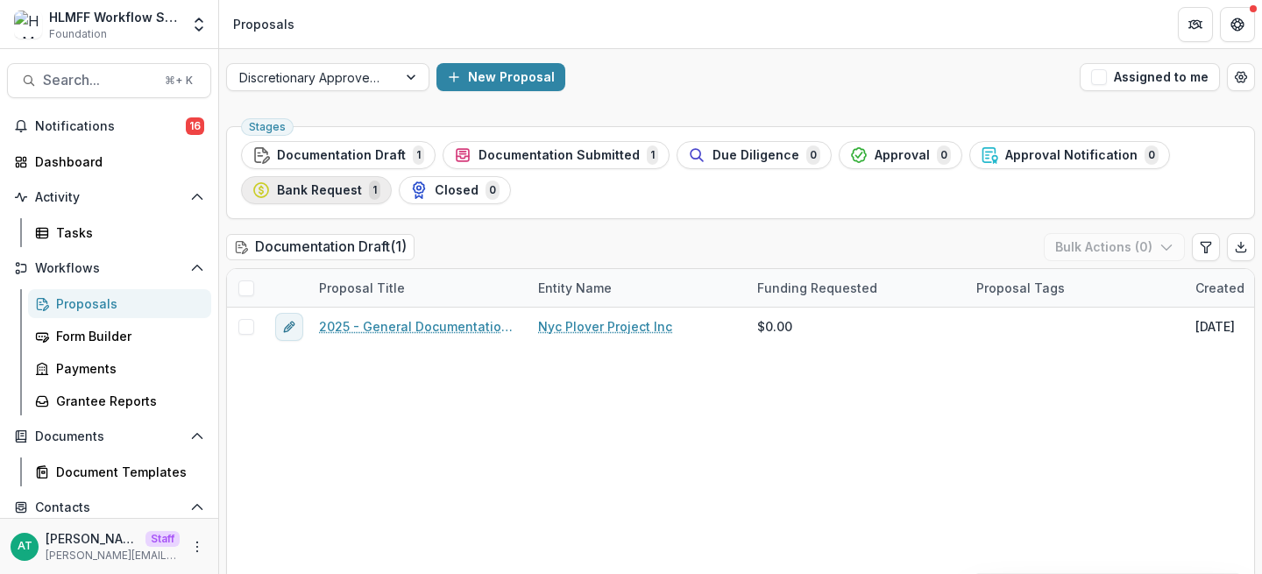
click at [355, 188] on span "Bank Request" at bounding box center [319, 190] width 85 height 15
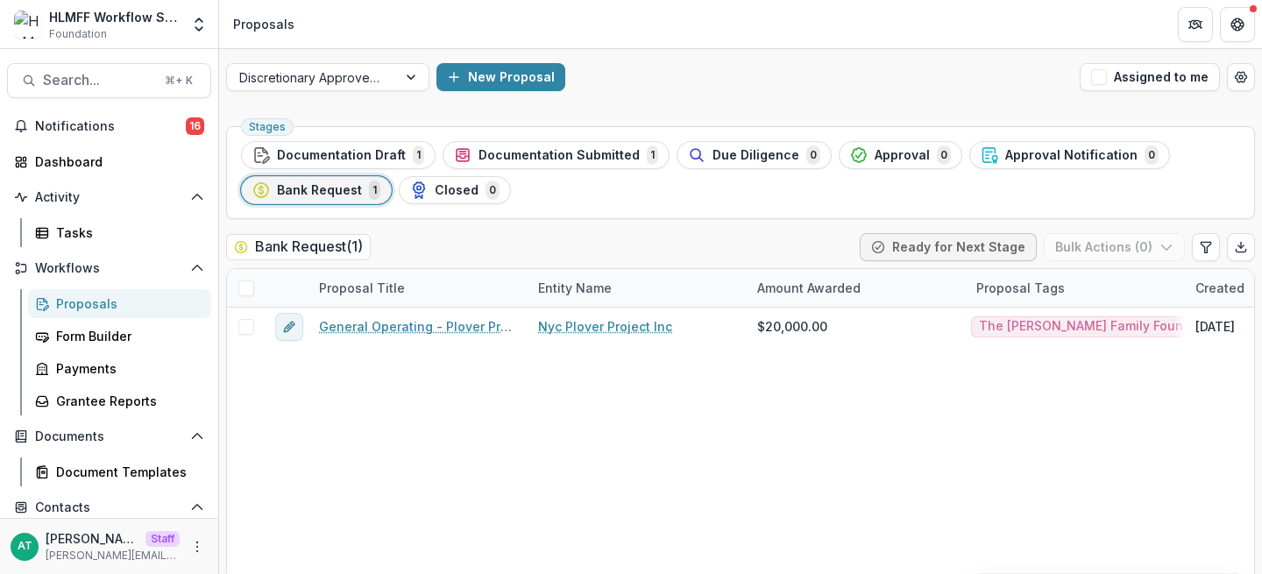
click at [241, 288] on span at bounding box center [246, 288] width 16 height 16
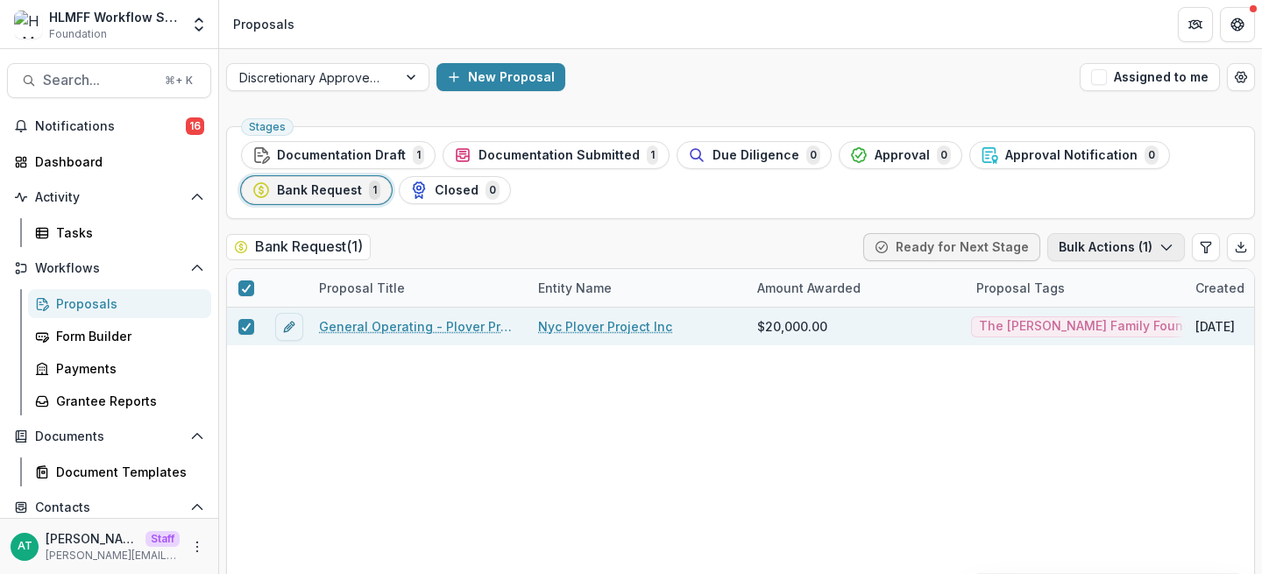
click at [1161, 246] on polyline "button" at bounding box center [1166, 247] width 10 height 5
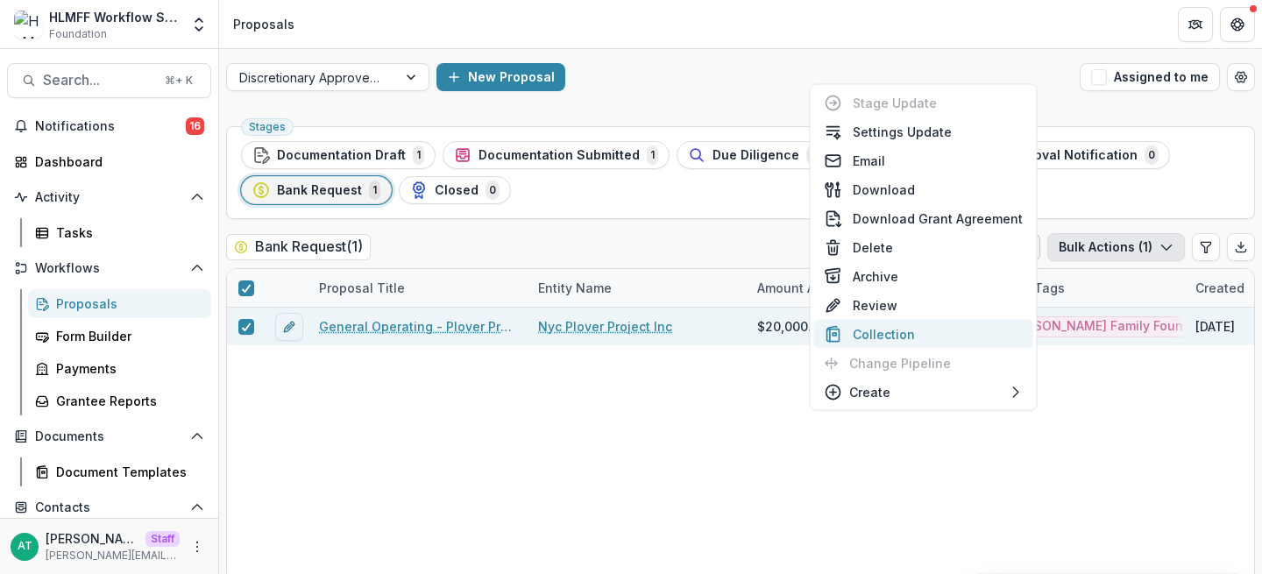
click at [937, 333] on button "Collection" at bounding box center [923, 334] width 219 height 29
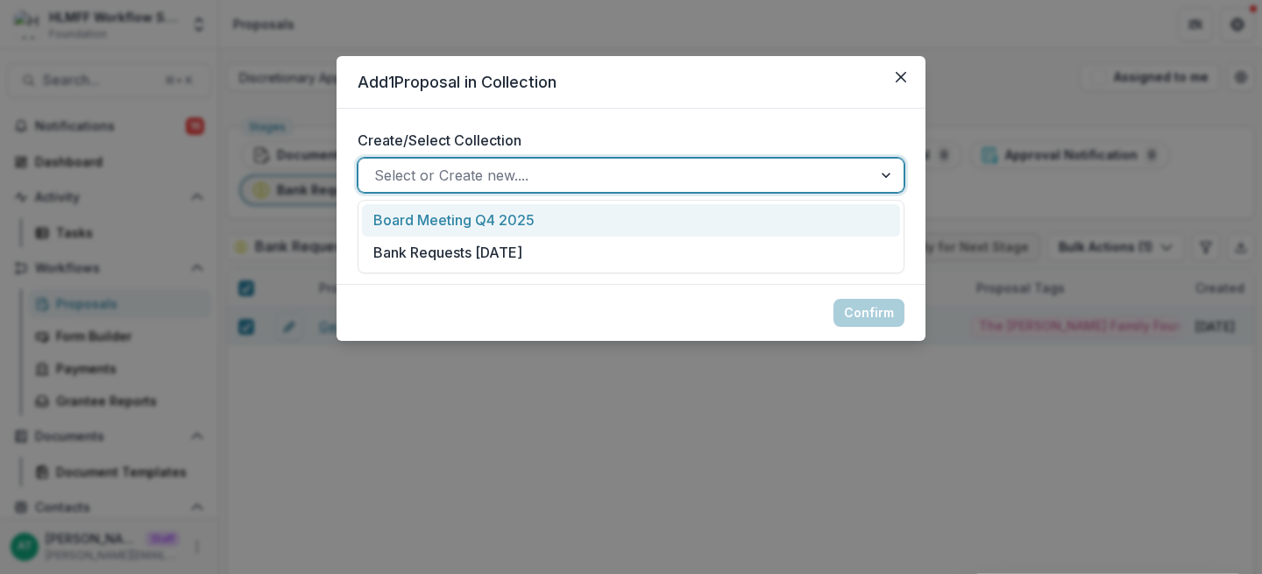
click at [379, 170] on div at bounding box center [615, 175] width 482 height 25
click at [548, 223] on div "Board Meeting Q4 2025" at bounding box center [631, 220] width 538 height 32
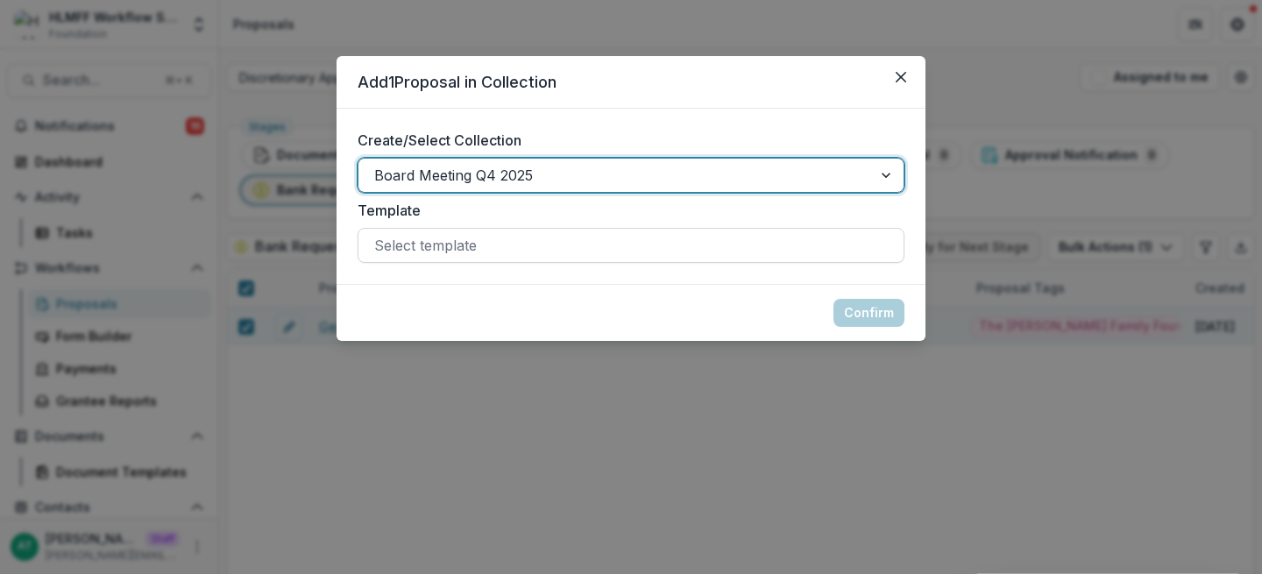
click at [498, 253] on div at bounding box center [630, 245] width 513 height 25
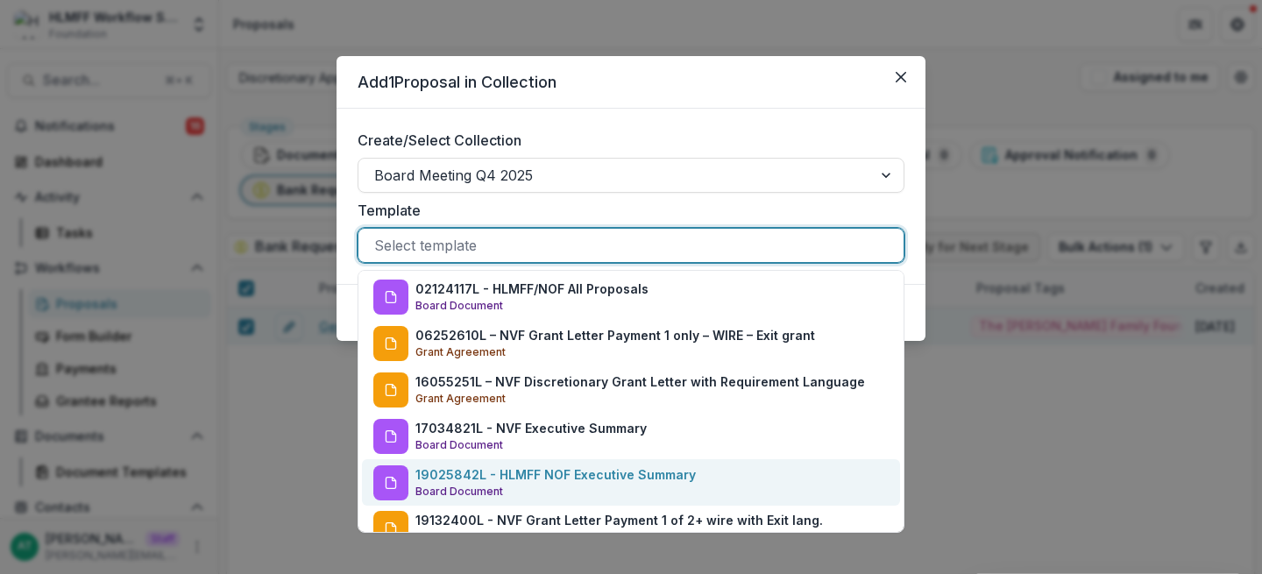
click at [589, 478] on p "19025842L - HLMFF NOF Executive Summary" at bounding box center [555, 474] width 280 height 18
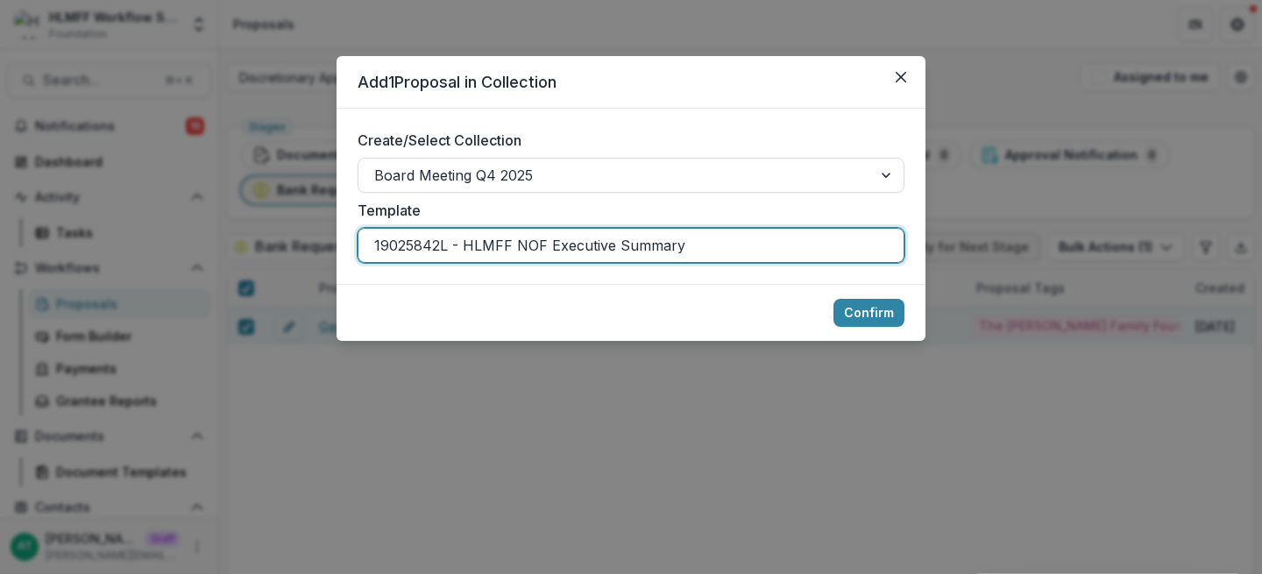
click at [469, 263] on div "Create/Select Collection Board Meeting Q4 2025 Template 19025842L - HLMFF NOF E…" at bounding box center [630, 196] width 589 height 175
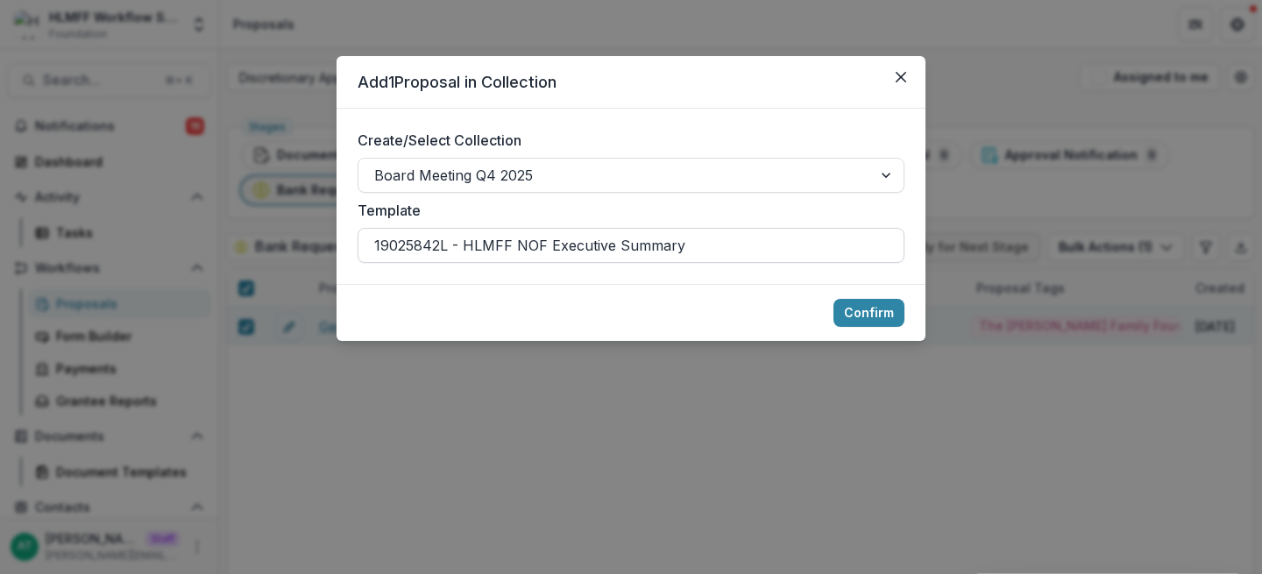
click at [481, 251] on div at bounding box center [630, 245] width 513 height 25
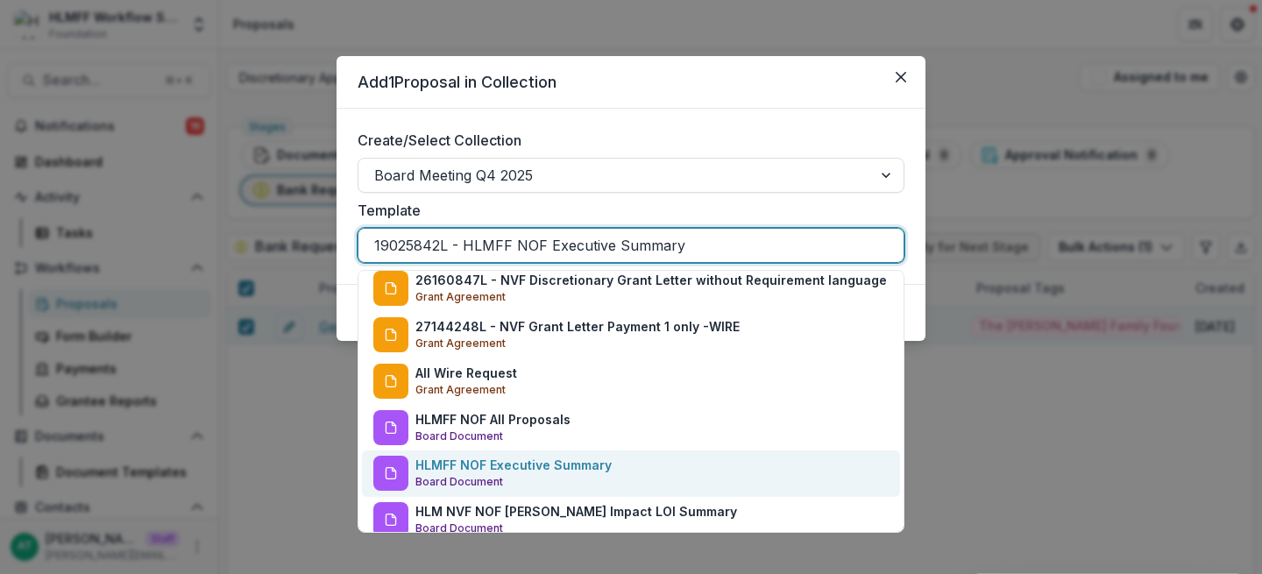
scroll to position [478, 0]
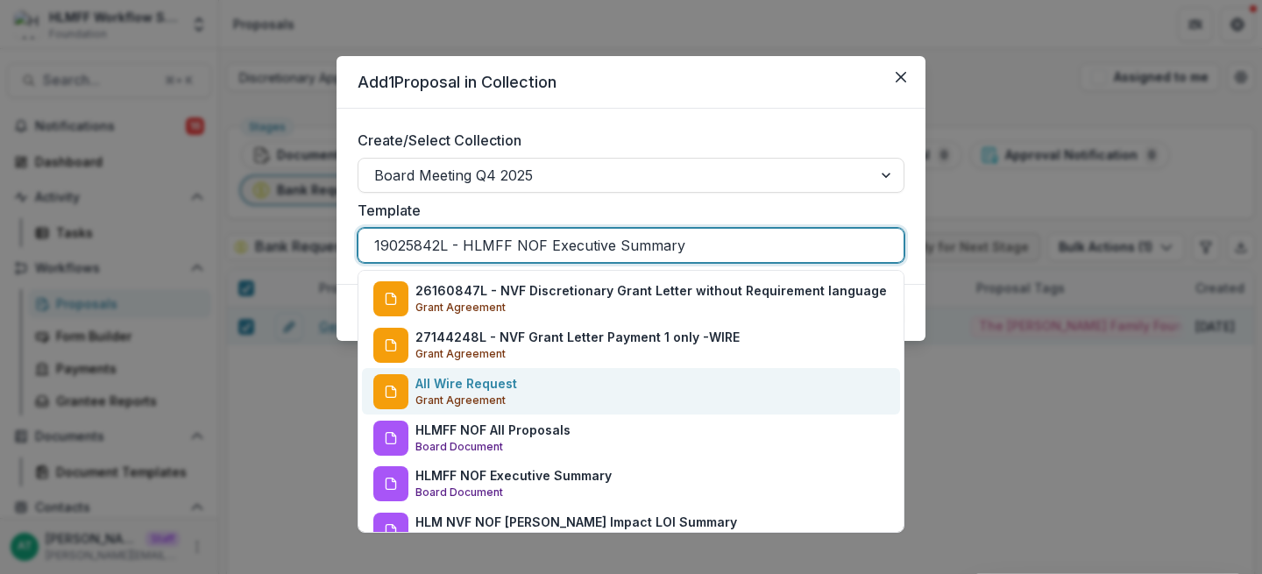
click at [598, 404] on div "All Wire Request Grant Agreement" at bounding box center [631, 391] width 538 height 46
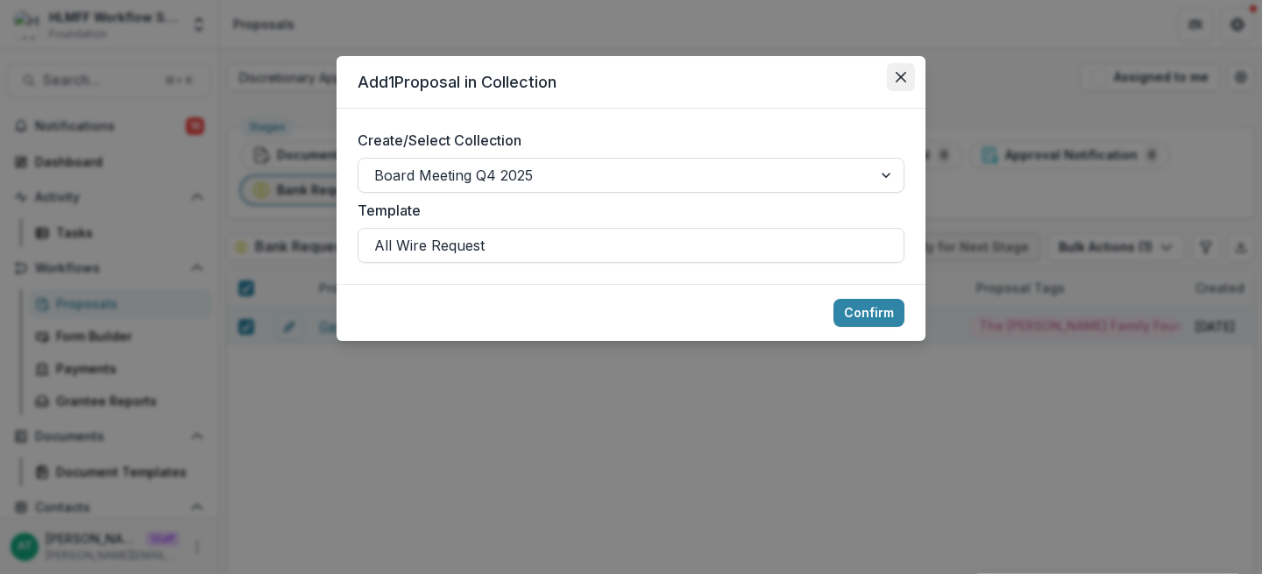
click at [898, 75] on icon "Close" at bounding box center [900, 77] width 11 height 11
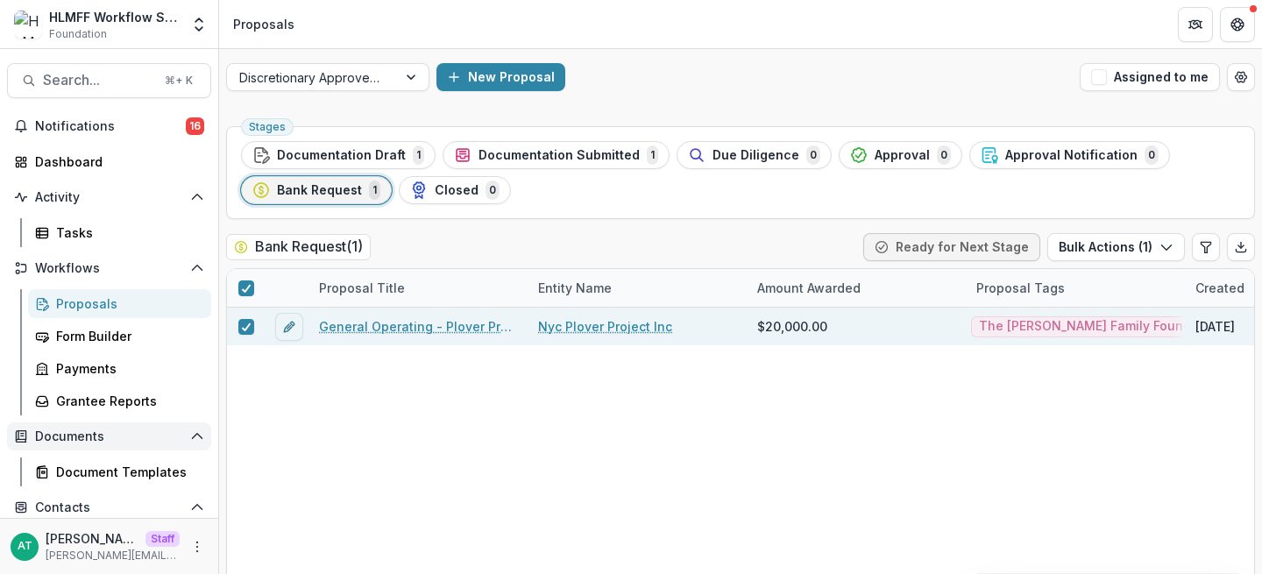
scroll to position [175, 0]
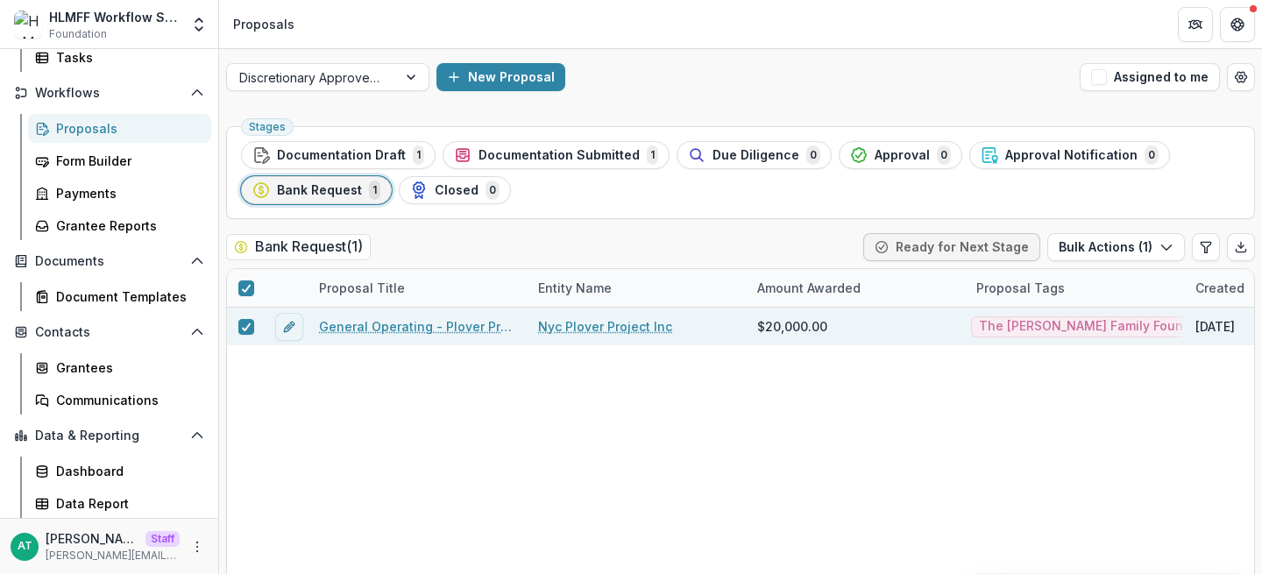
click at [376, 323] on link "General Operating - Plover Project" at bounding box center [418, 326] width 198 height 18
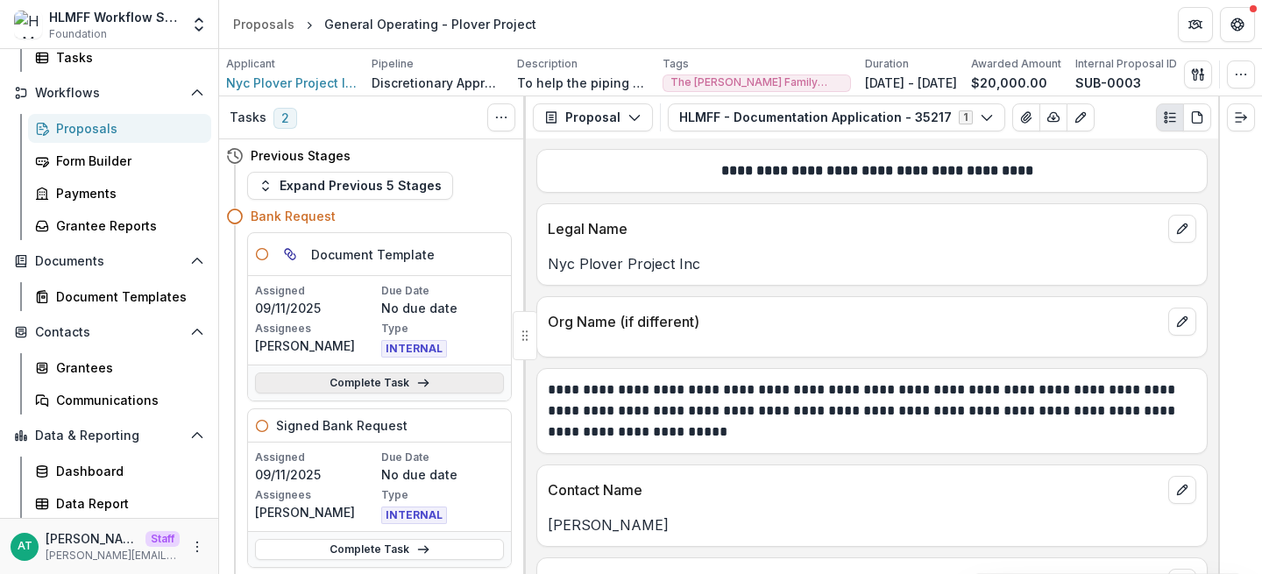
click at [343, 385] on link "Complete Task" at bounding box center [379, 382] width 249 height 21
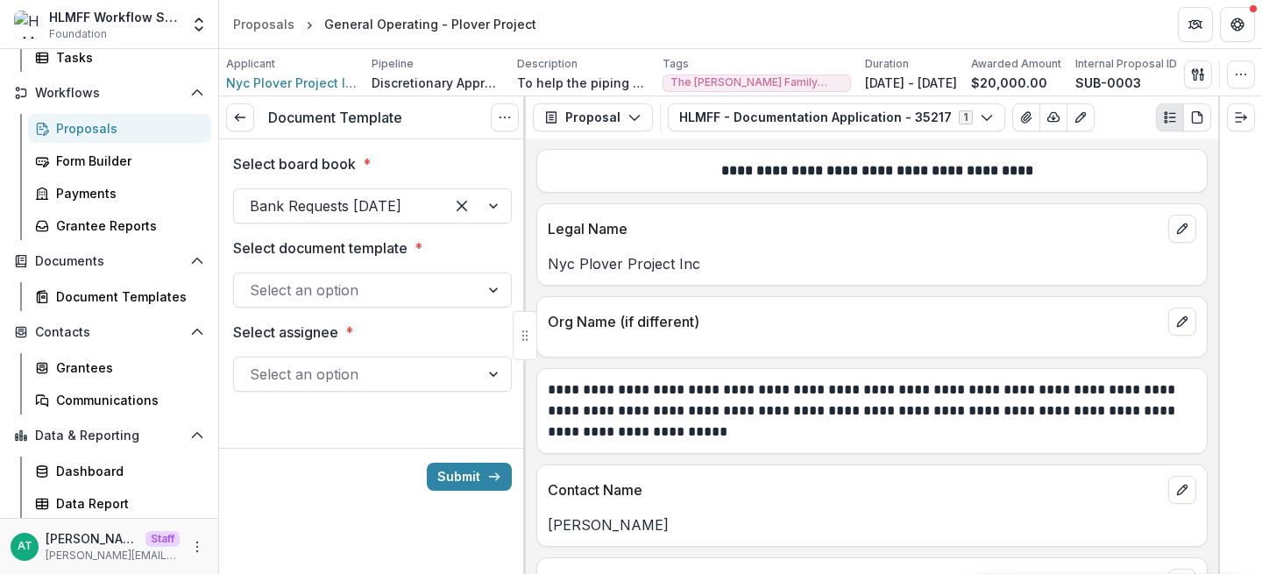
click at [341, 286] on div at bounding box center [357, 290] width 214 height 25
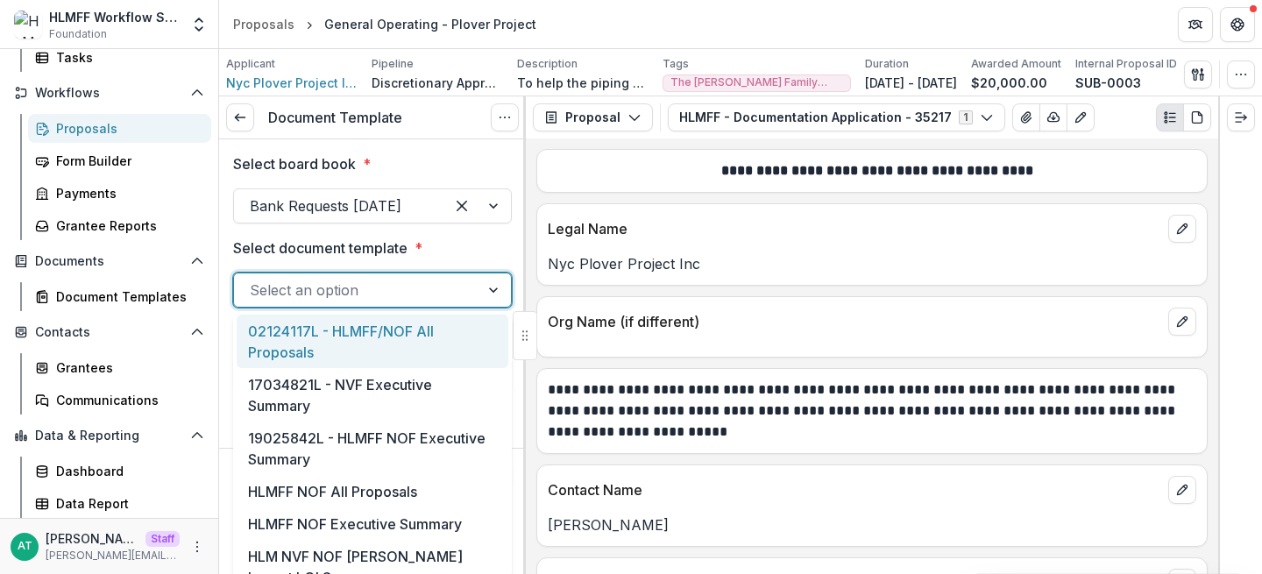
click at [369, 230] on div "Select board book * Bank Requests Oct. 25 Select document template * 02124117L …" at bounding box center [372, 279] width 279 height 280
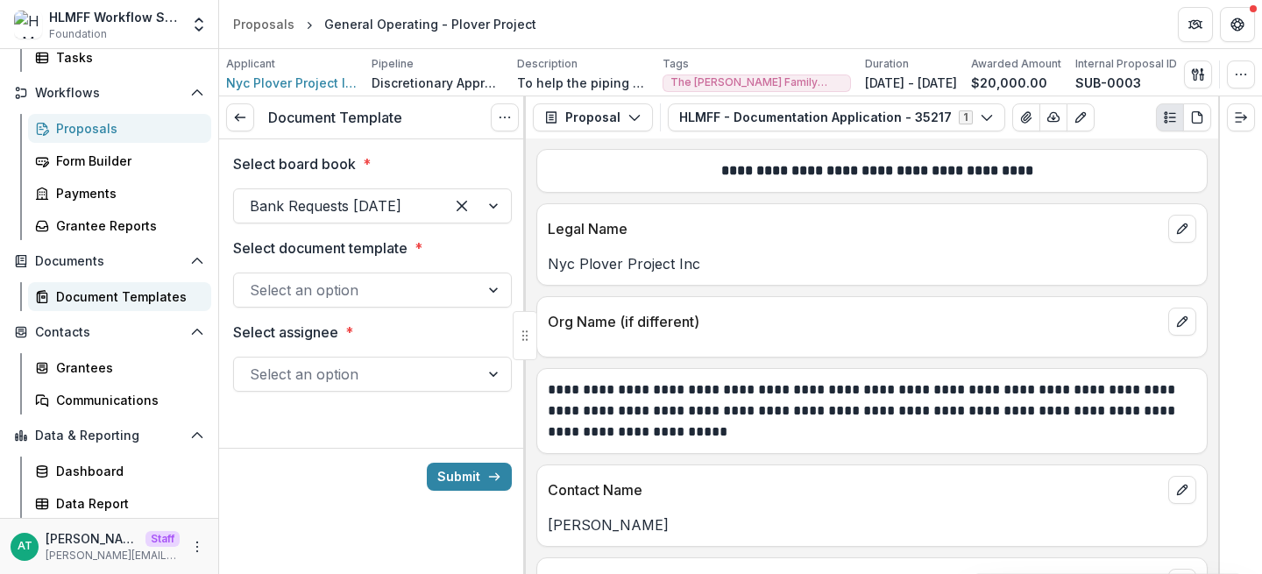
click at [100, 308] on link "Document Templates" at bounding box center [119, 296] width 183 height 29
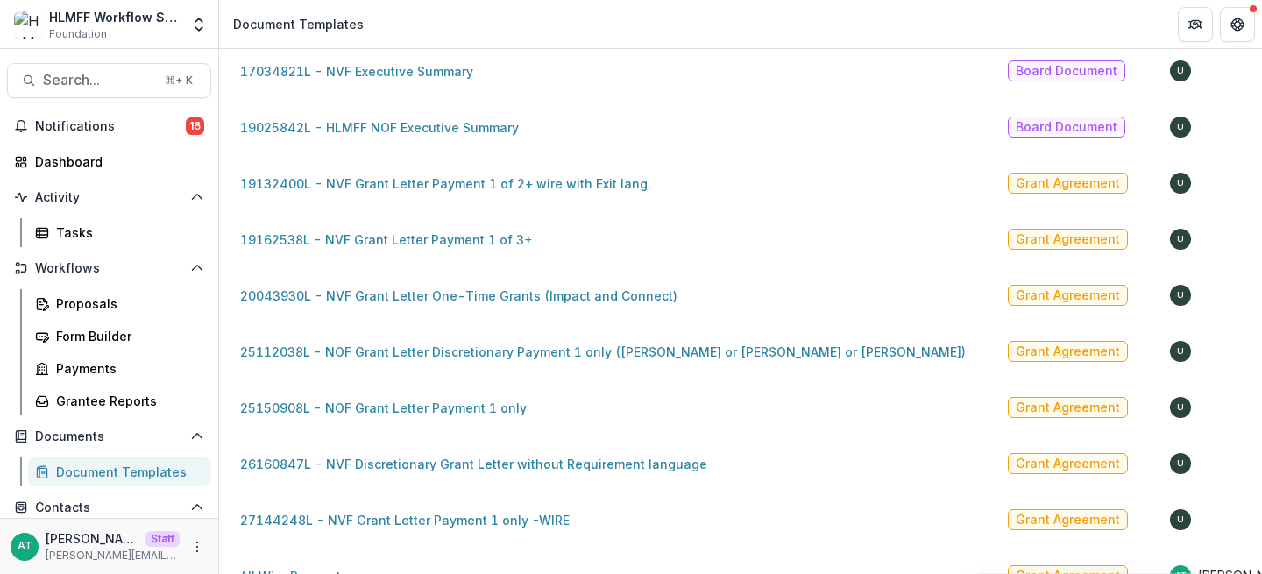
scroll to position [528, 0]
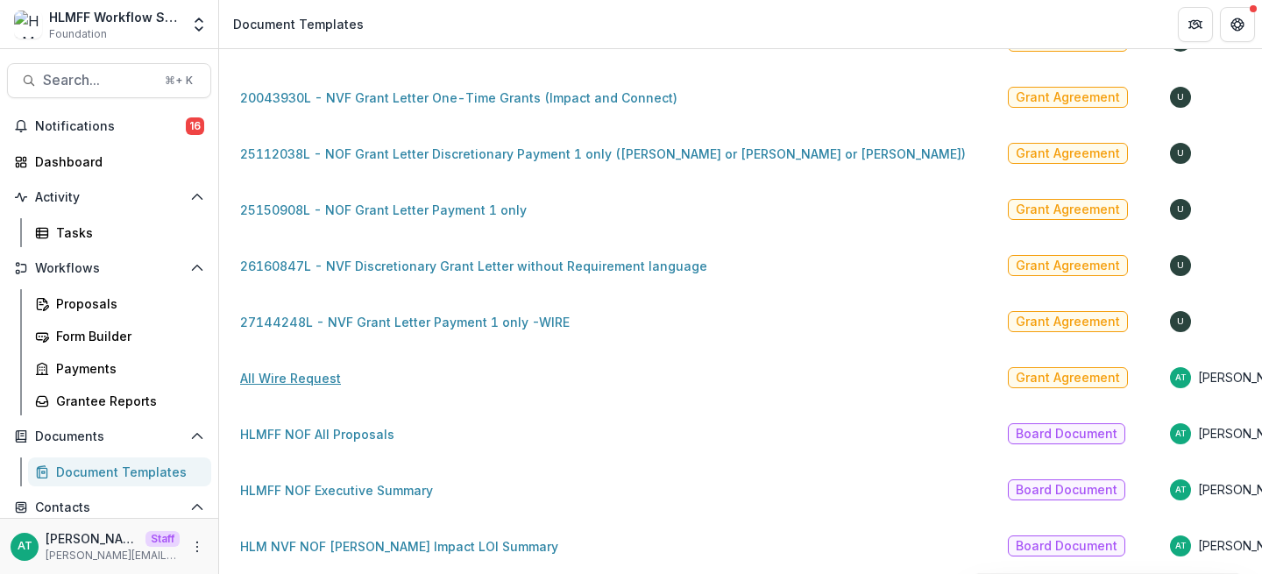
click at [295, 371] on link "All Wire Request" at bounding box center [290, 378] width 101 height 15
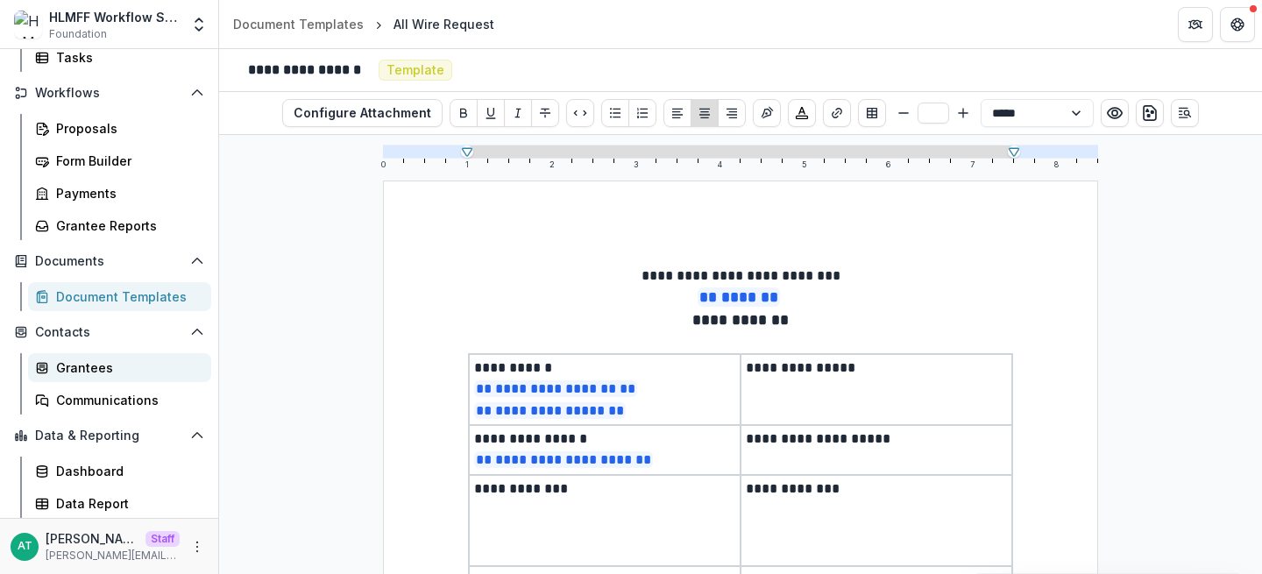
scroll to position [150, 0]
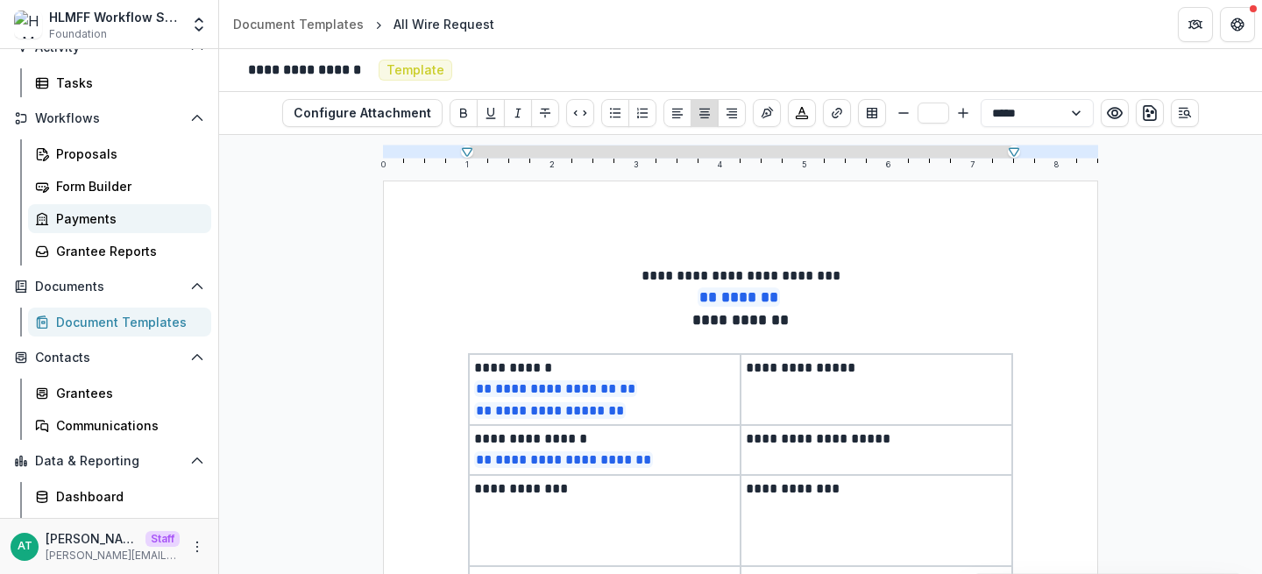
click at [99, 225] on div "Payments" at bounding box center [126, 218] width 141 height 18
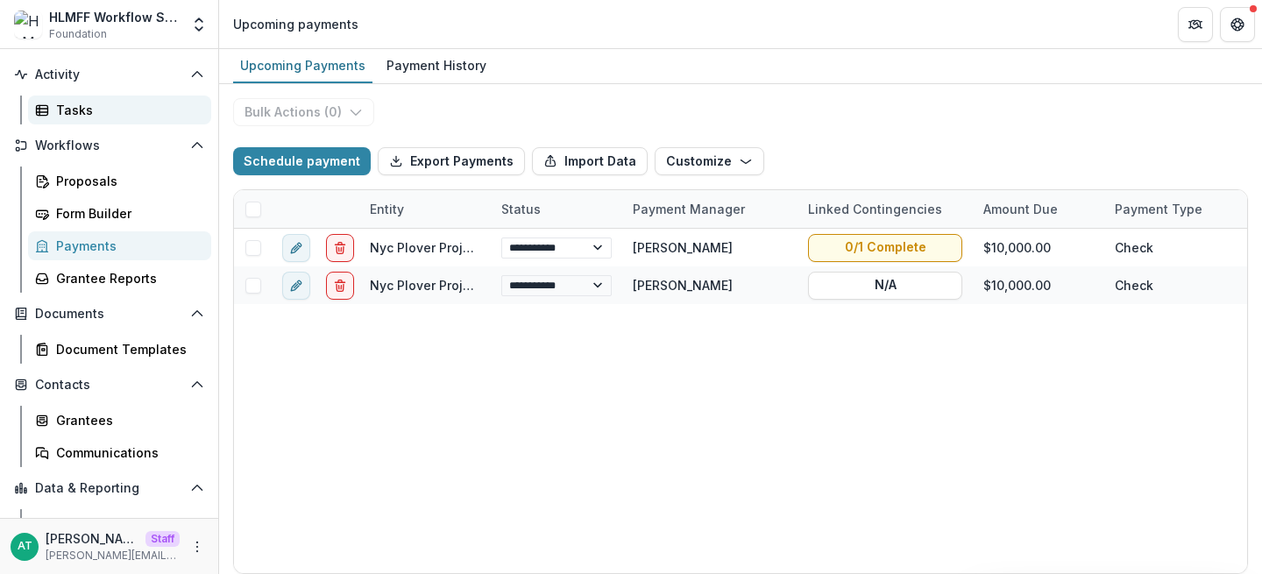
scroll to position [175, 0]
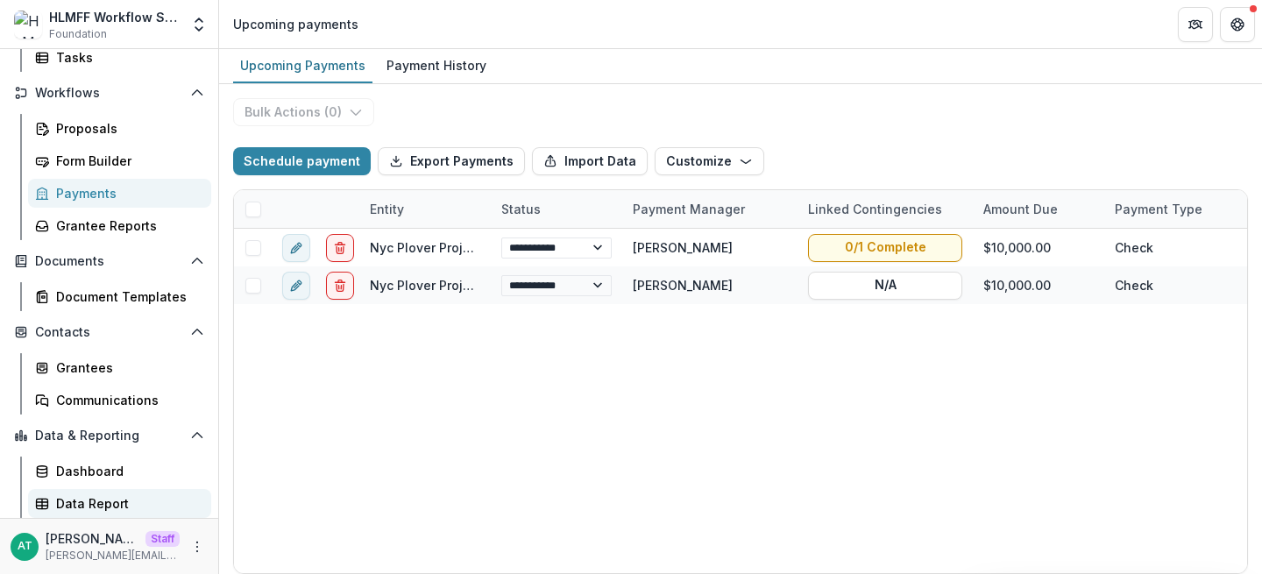
click at [132, 506] on div "Data Report" at bounding box center [126, 503] width 141 height 18
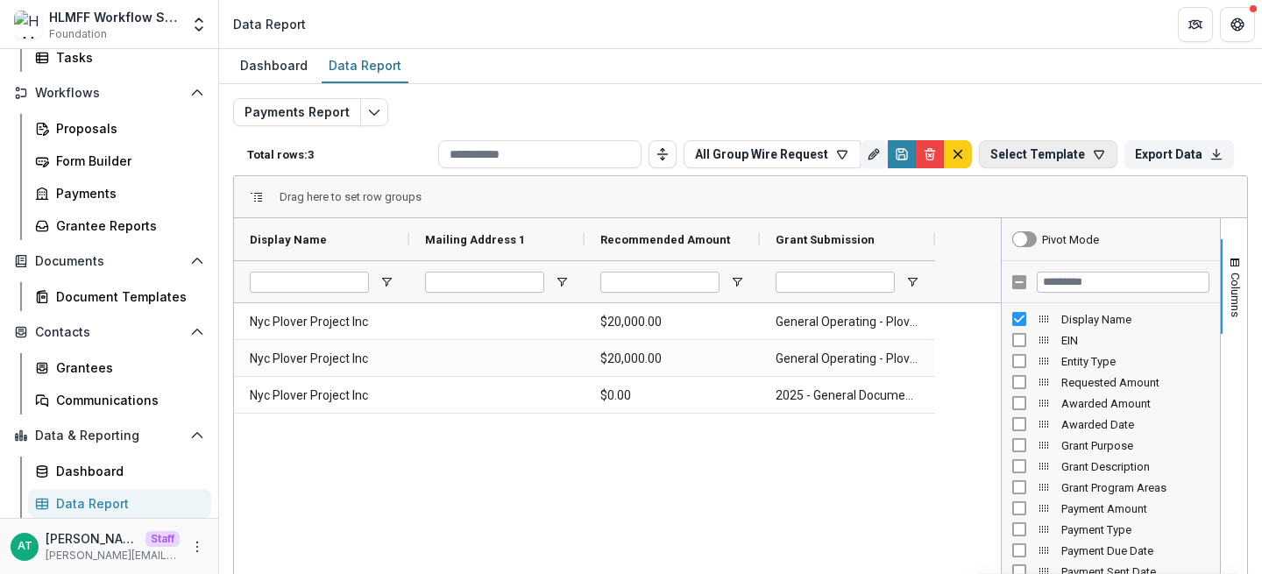
click at [1001, 159] on button "Select Template" at bounding box center [1048, 154] width 138 height 28
click at [1055, 195] on div "All Group Wire Request" at bounding box center [1045, 195] width 126 height 14
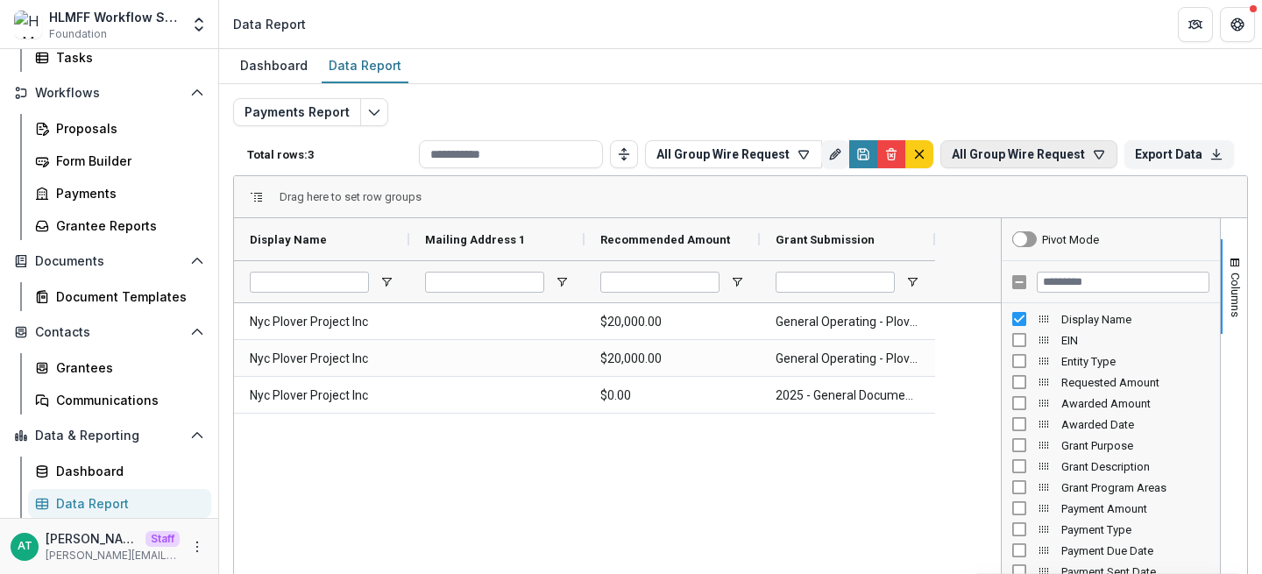
click at [1030, 148] on button "All Group Wire Request" at bounding box center [1028, 154] width 177 height 28
click at [1015, 200] on div "All Group Wire Request" at bounding box center [1007, 195] width 133 height 14
click at [757, 150] on button "All Group Wire Request" at bounding box center [733, 154] width 177 height 28
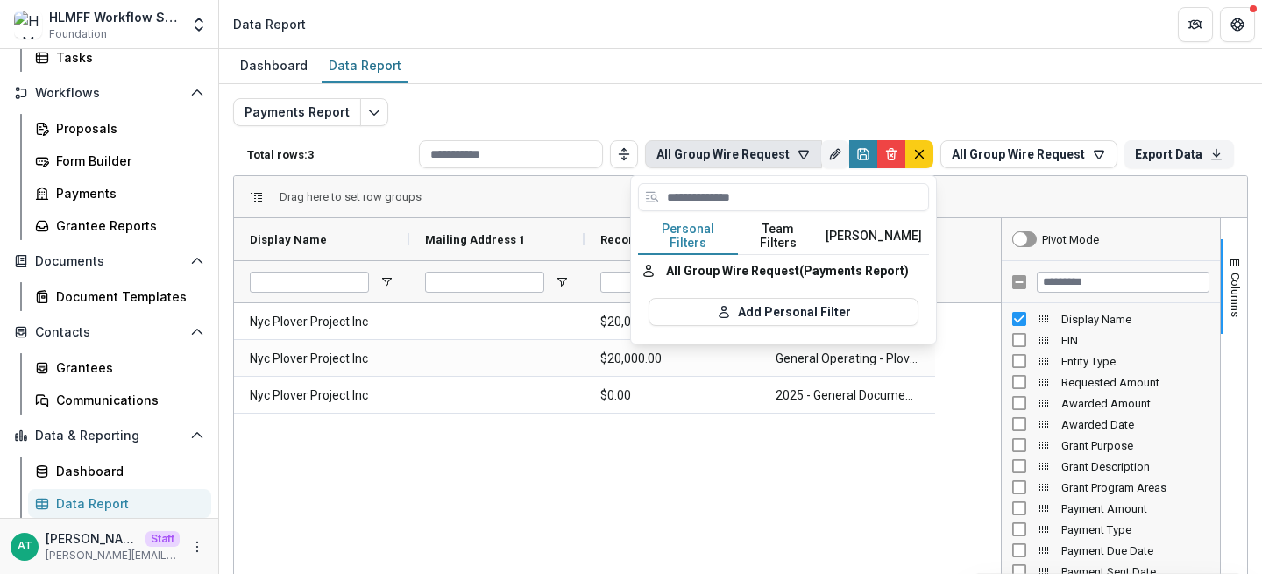
click at [768, 93] on div "Payments Report Total rows: 3 All Group Wire Request Personal Filters Team Filt…" at bounding box center [740, 415] width 1043 height 662
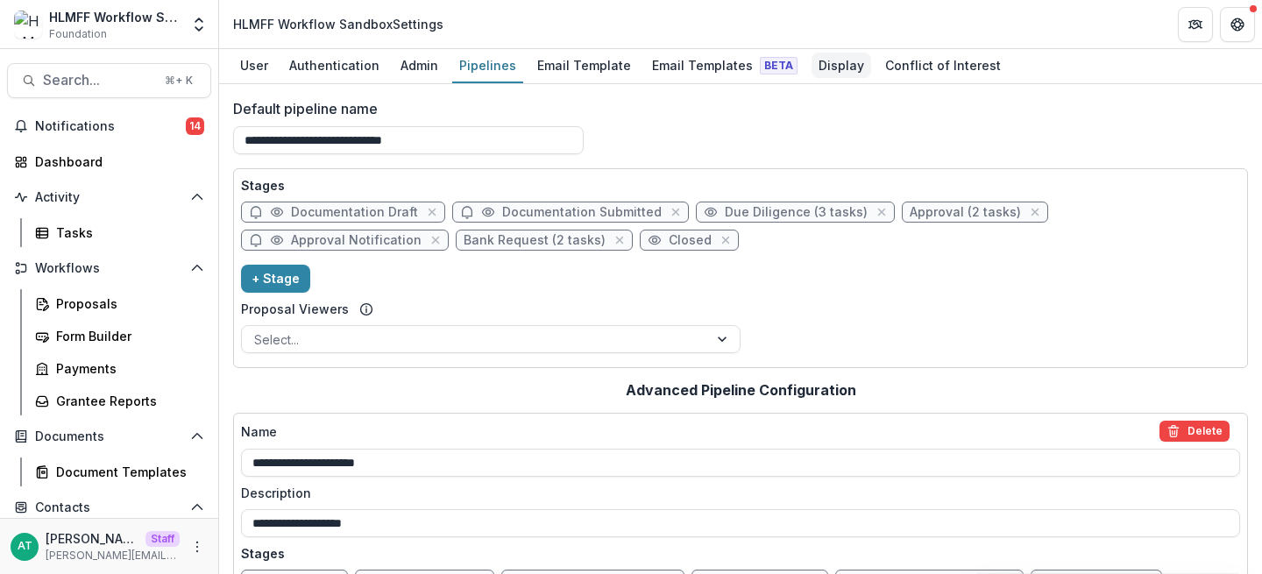
click at [816, 60] on div "Display" at bounding box center [841, 65] width 60 height 25
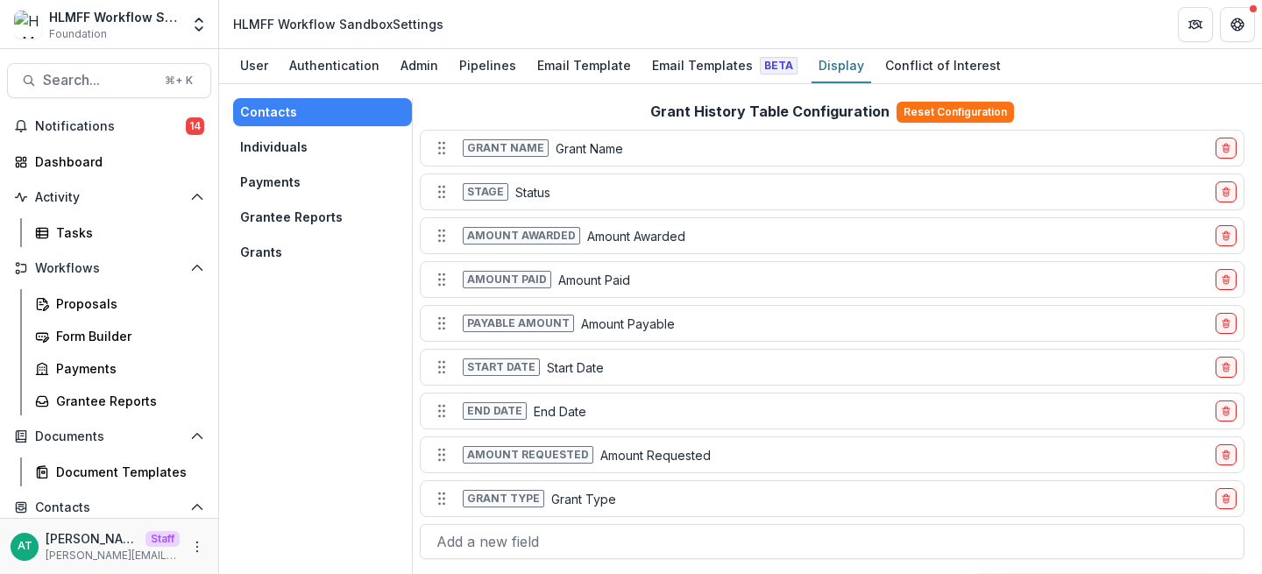
click at [281, 187] on button "Payments" at bounding box center [322, 182] width 179 height 28
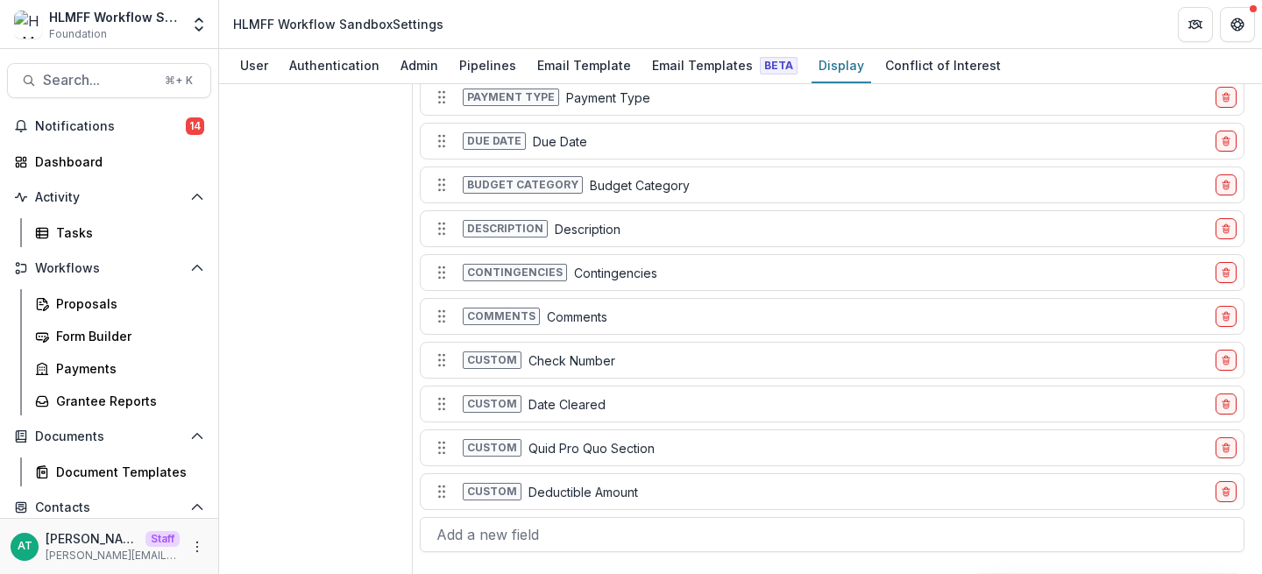
scroll to position [223, 0]
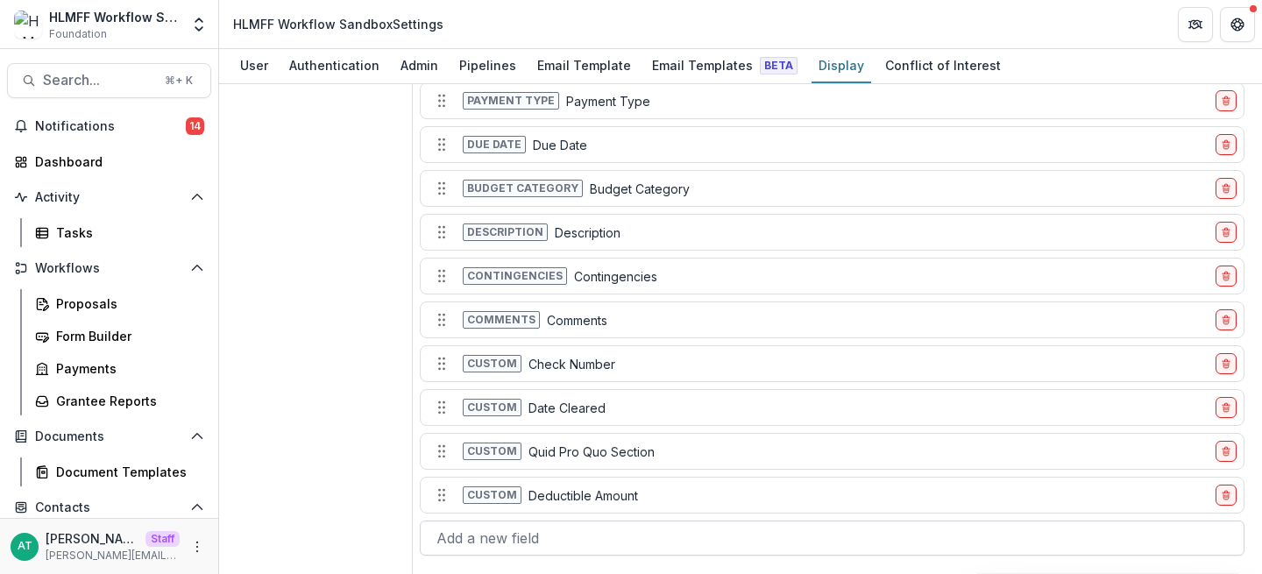
click at [496, 537] on div at bounding box center [831, 538] width 791 height 25
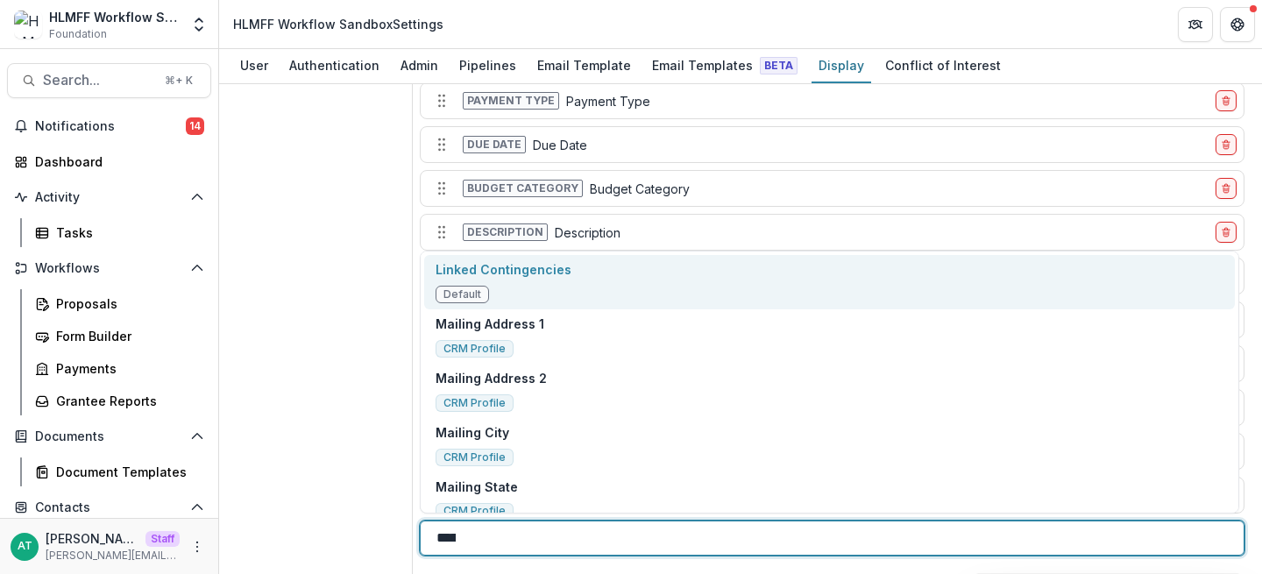
type input "******"
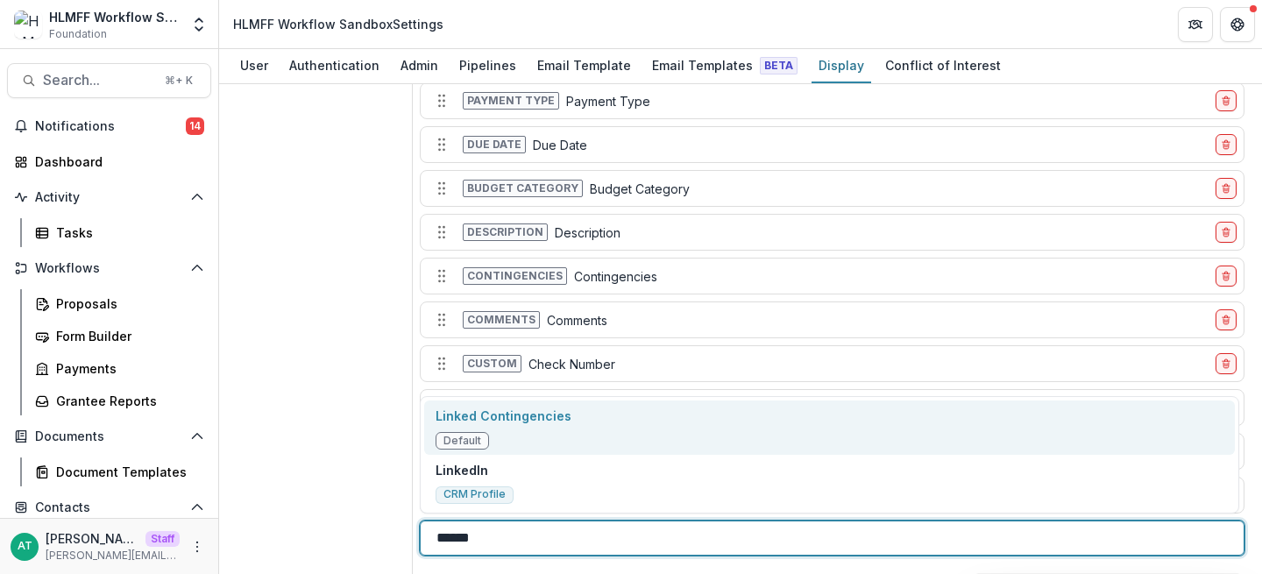
click at [496, 440] on div "Linked Contingencies Default" at bounding box center [503, 428] width 136 height 43
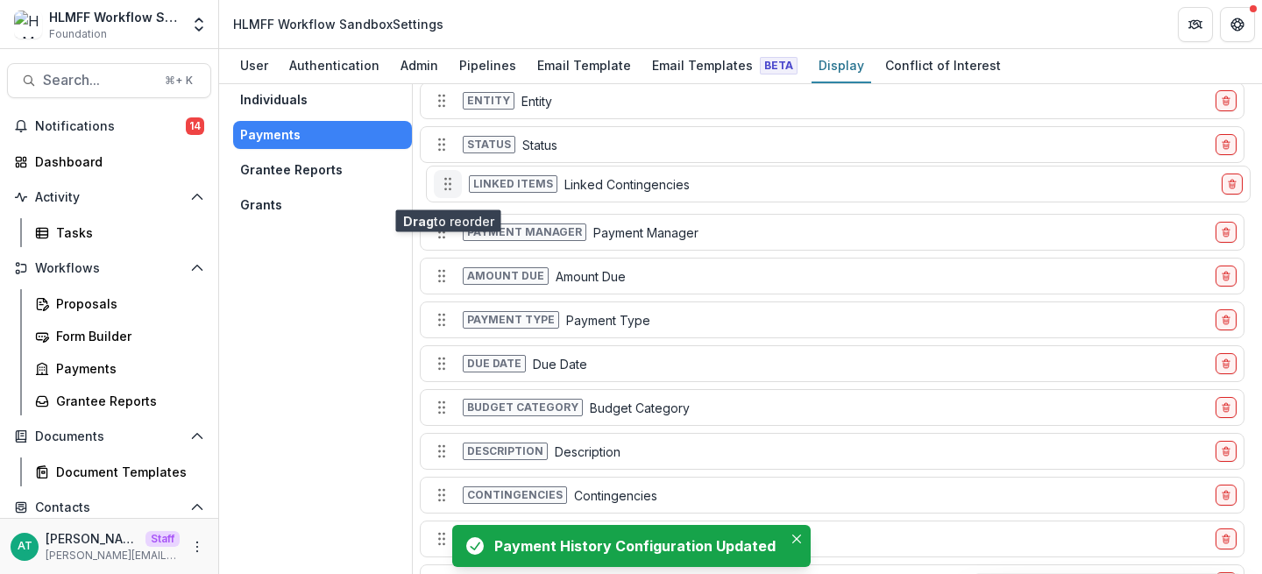
scroll to position [42, 0]
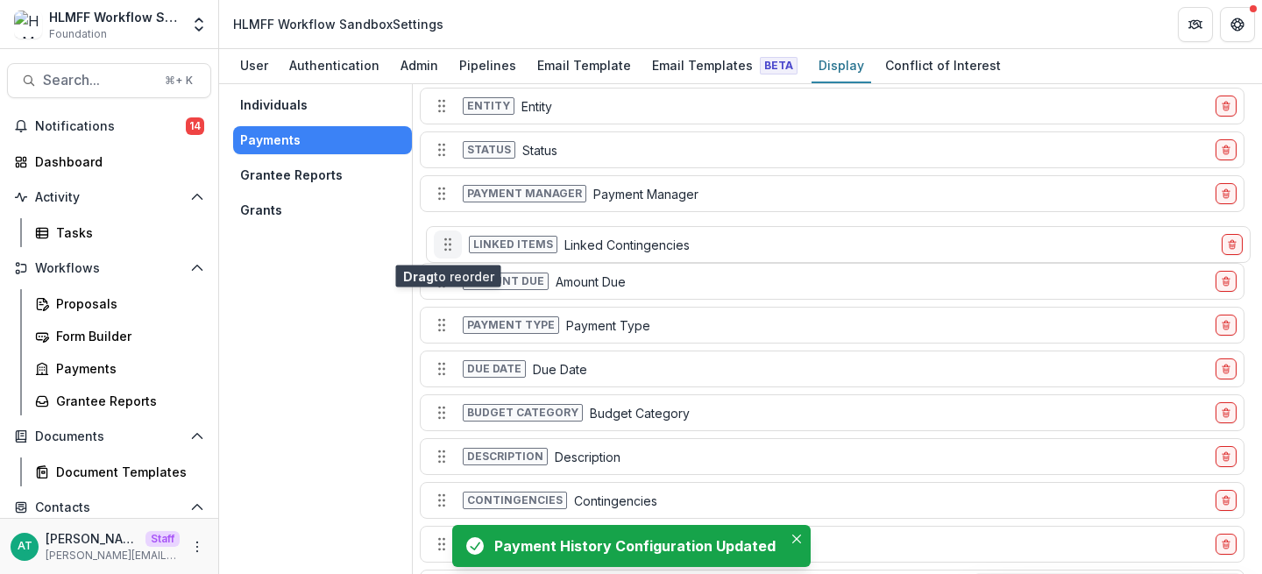
drag, startPoint x: 444, startPoint y: 538, endPoint x: 449, endPoint y: 240, distance: 297.9
click at [449, 240] on icon "Move field" at bounding box center [448, 245] width 18 height 18
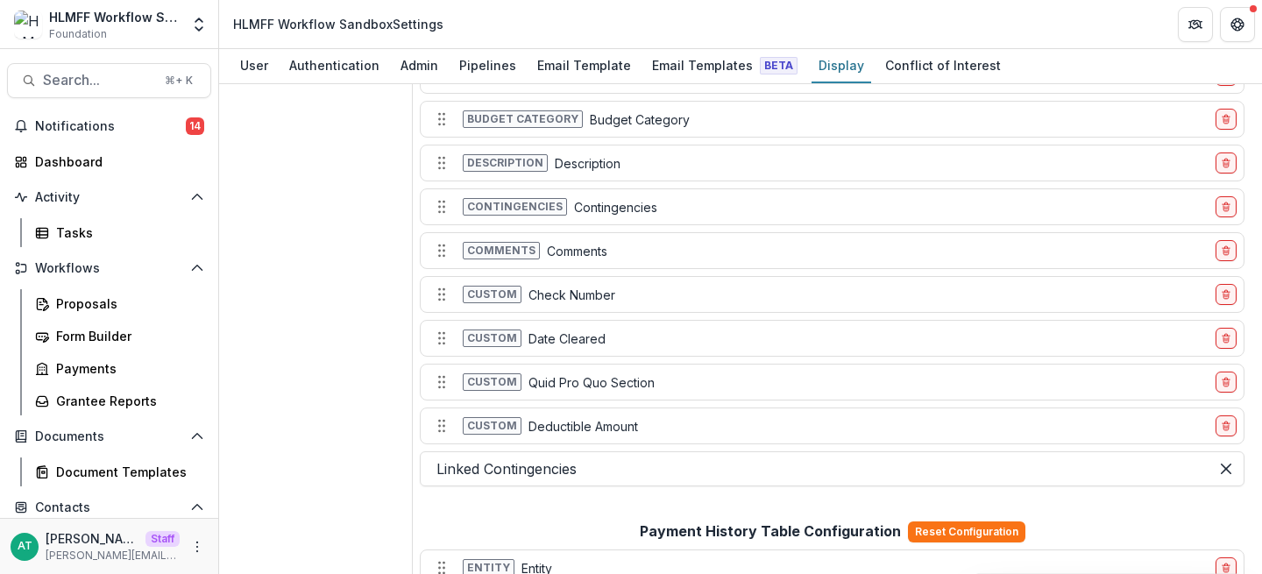
scroll to position [334, 0]
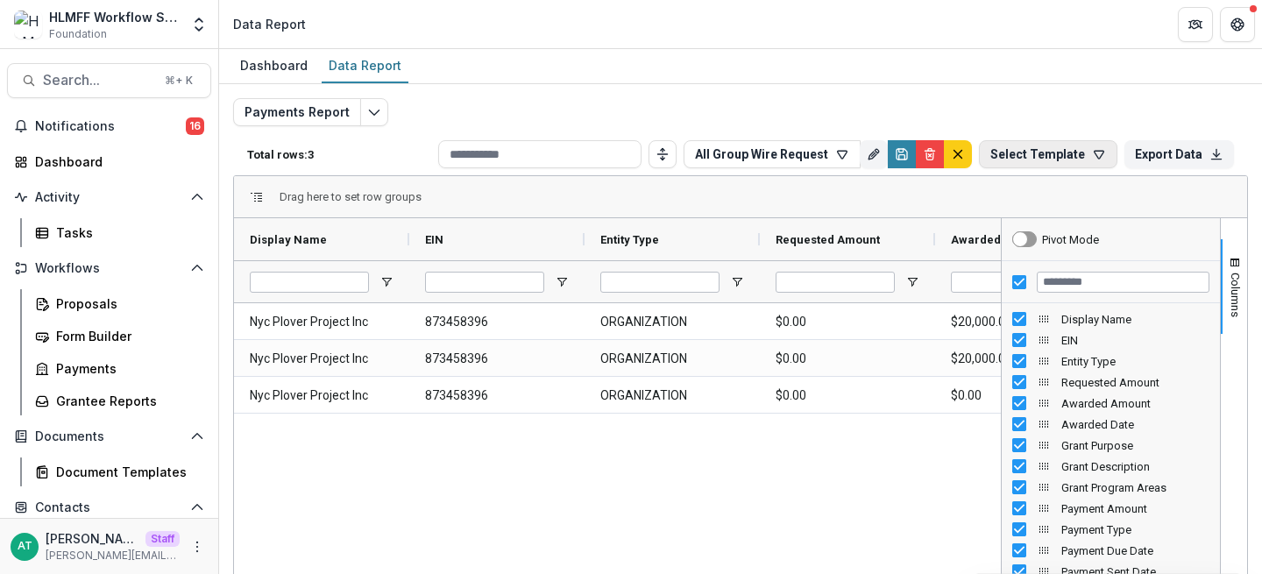
click at [1030, 152] on button "Select Template" at bounding box center [1048, 154] width 138 height 28
click at [1067, 199] on div "All Group Wire Request" at bounding box center [1045, 195] width 126 height 14
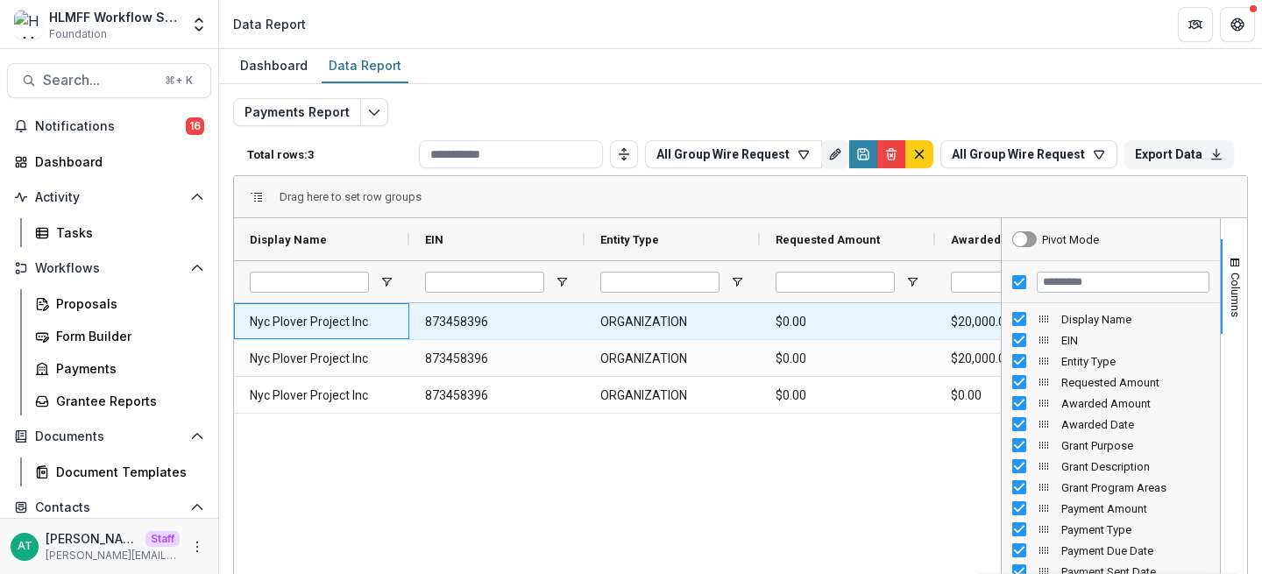
click at [331, 323] on Name-0 "Nyc Plover Project Inc" at bounding box center [322, 322] width 144 height 36
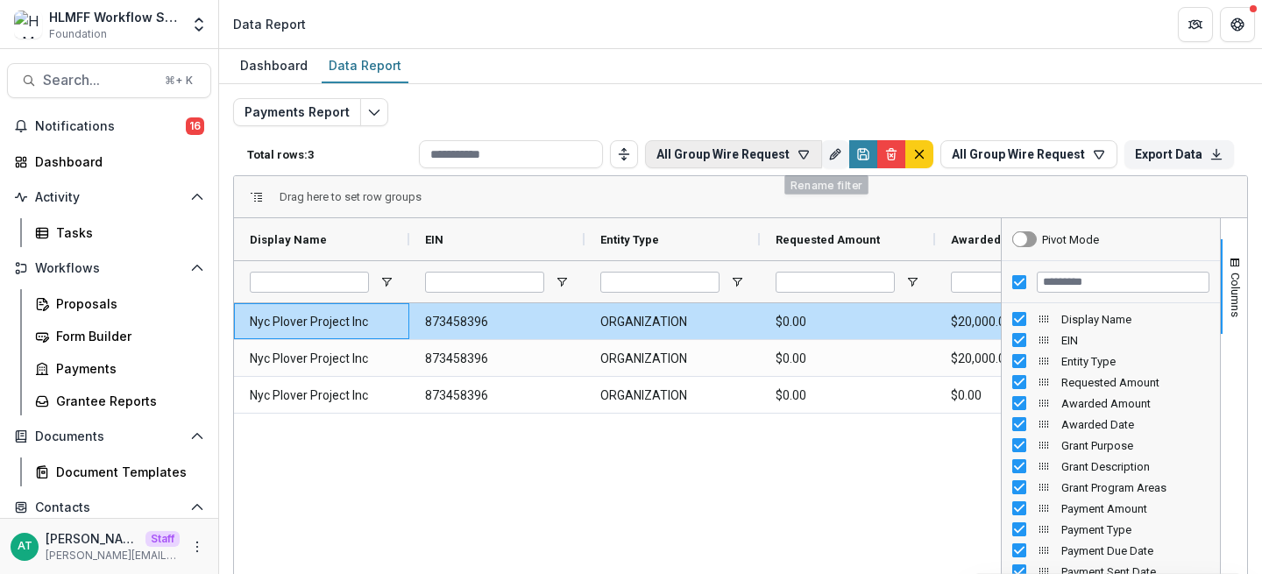
click at [770, 150] on button "All Group Wire Request" at bounding box center [733, 154] width 177 height 28
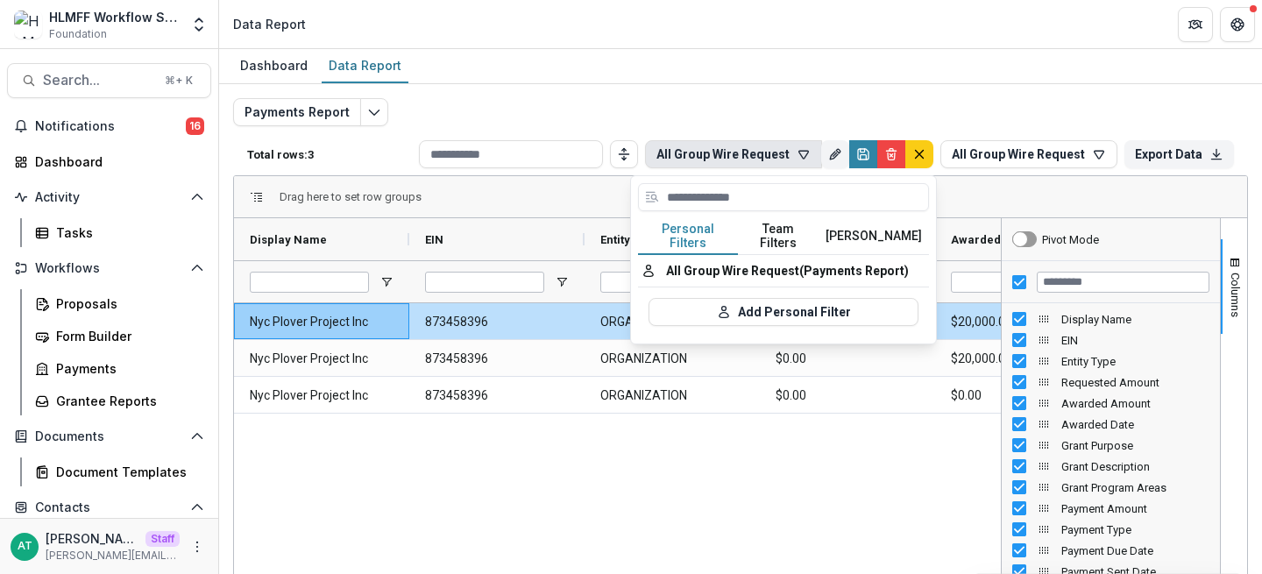
click at [860, 99] on div "Payments Report Total rows: 3 All Group Wire Request Personal Filters Team Filt…" at bounding box center [740, 422] width 1015 height 648
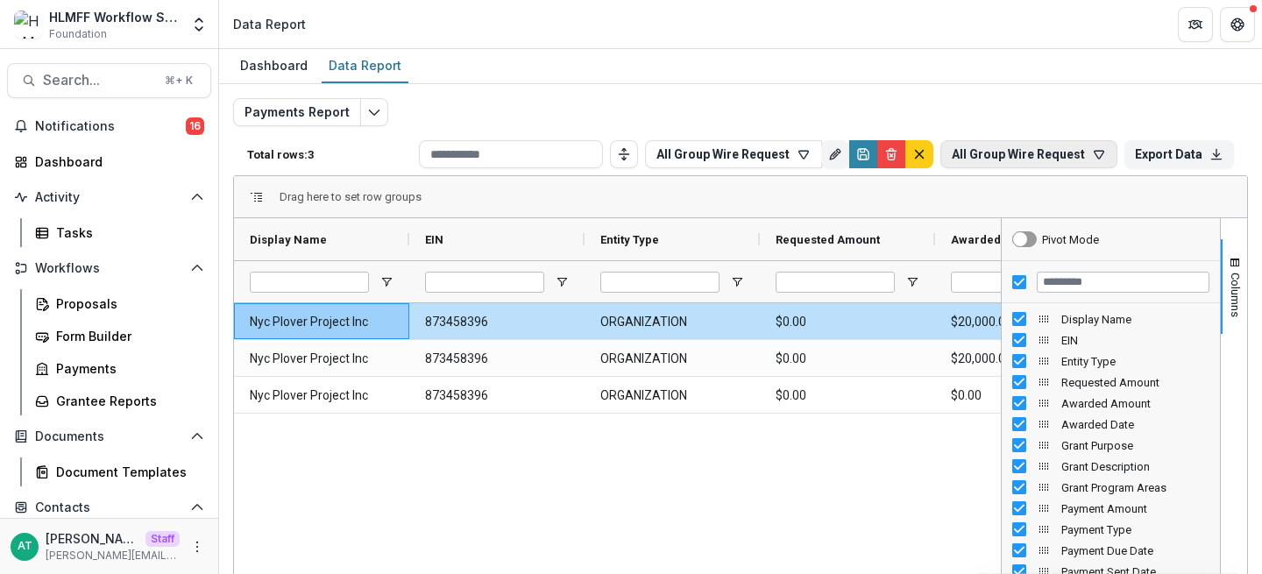
click at [1003, 149] on button "All Group Wire Request" at bounding box center [1028, 154] width 177 height 28
click at [1026, 205] on button "All Group Wire Request" at bounding box center [1038, 195] width 217 height 39
click at [1082, 154] on button "All Group Wire Request" at bounding box center [1028, 154] width 177 height 28
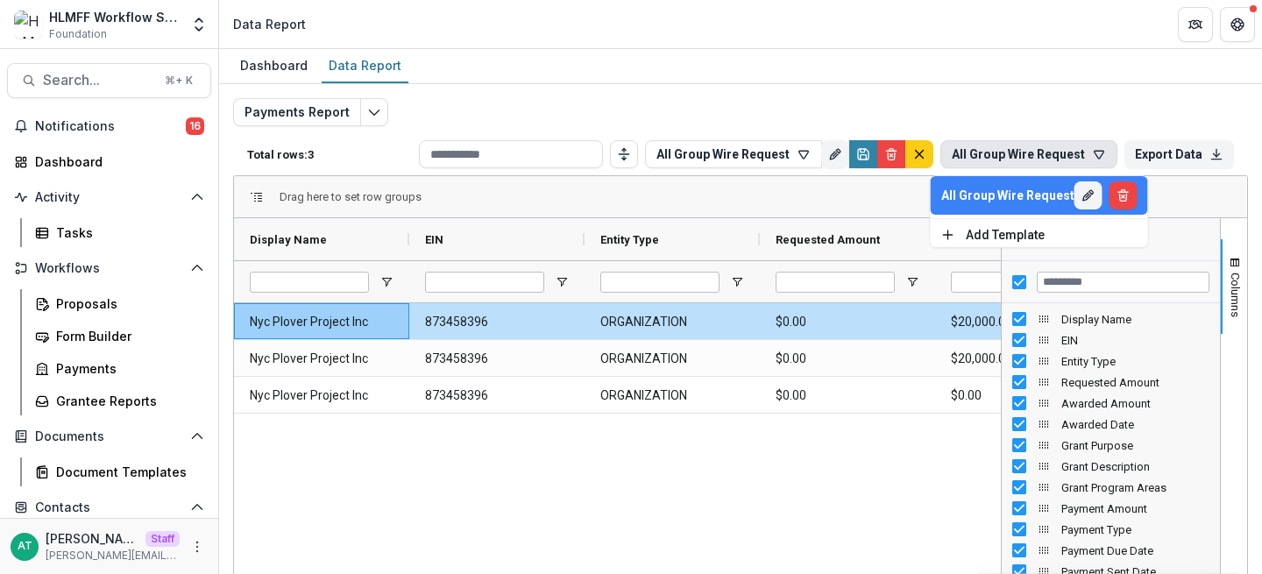
click at [973, 44] on header "Data Report" at bounding box center [740, 24] width 1043 height 48
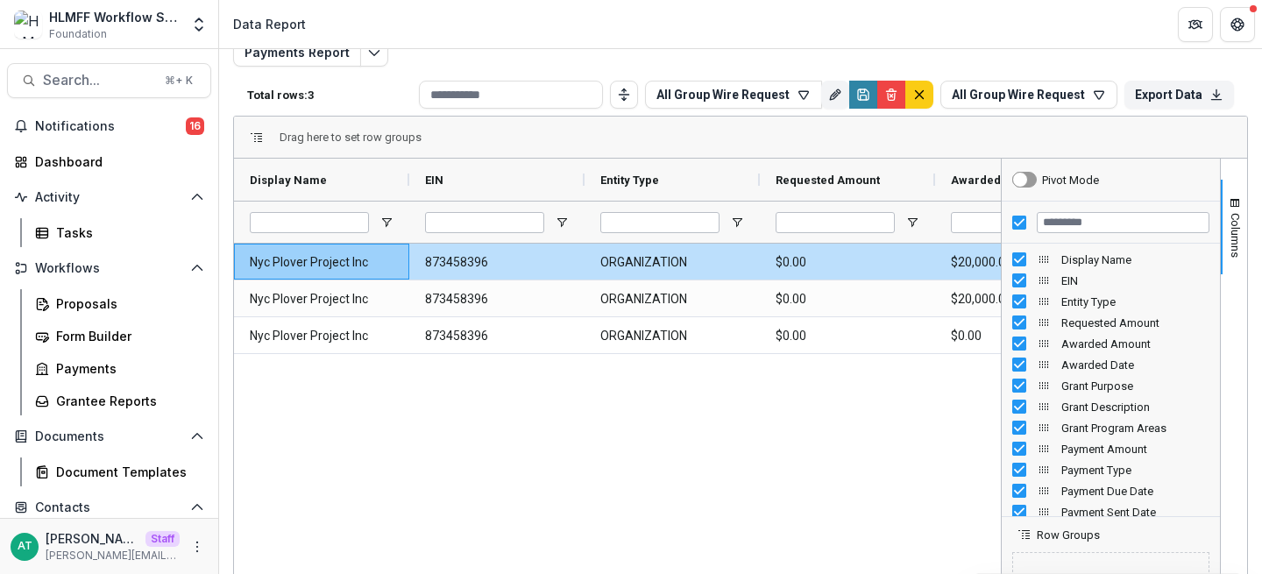
scroll to position [58, 0]
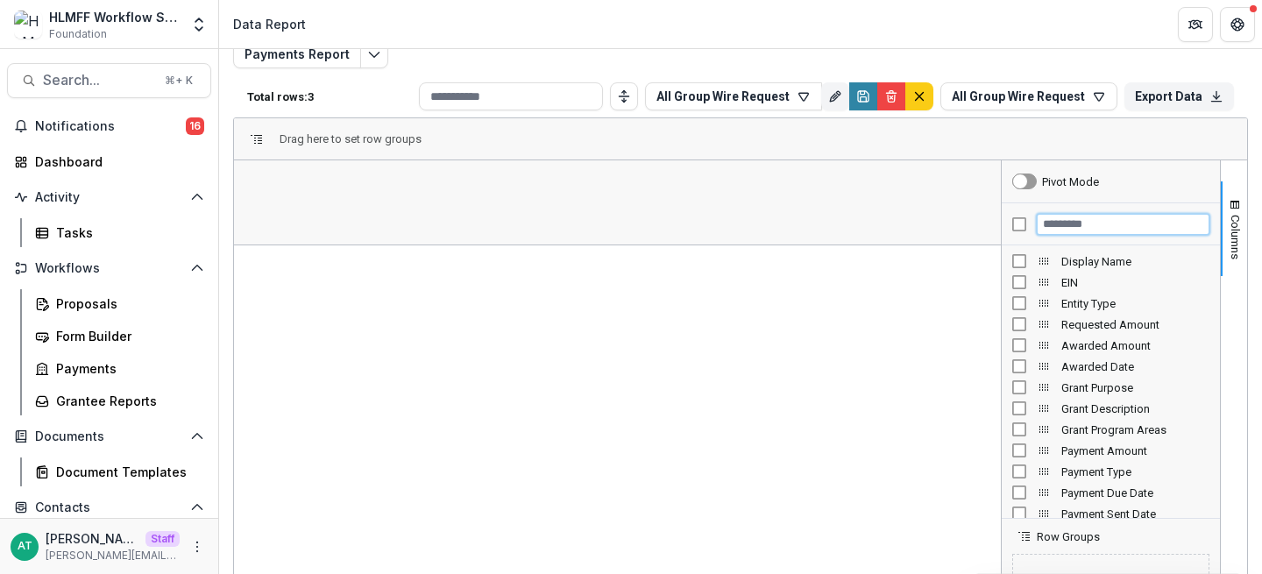
click at [1053, 229] on input "Filter Columns Input" at bounding box center [1123, 224] width 173 height 21
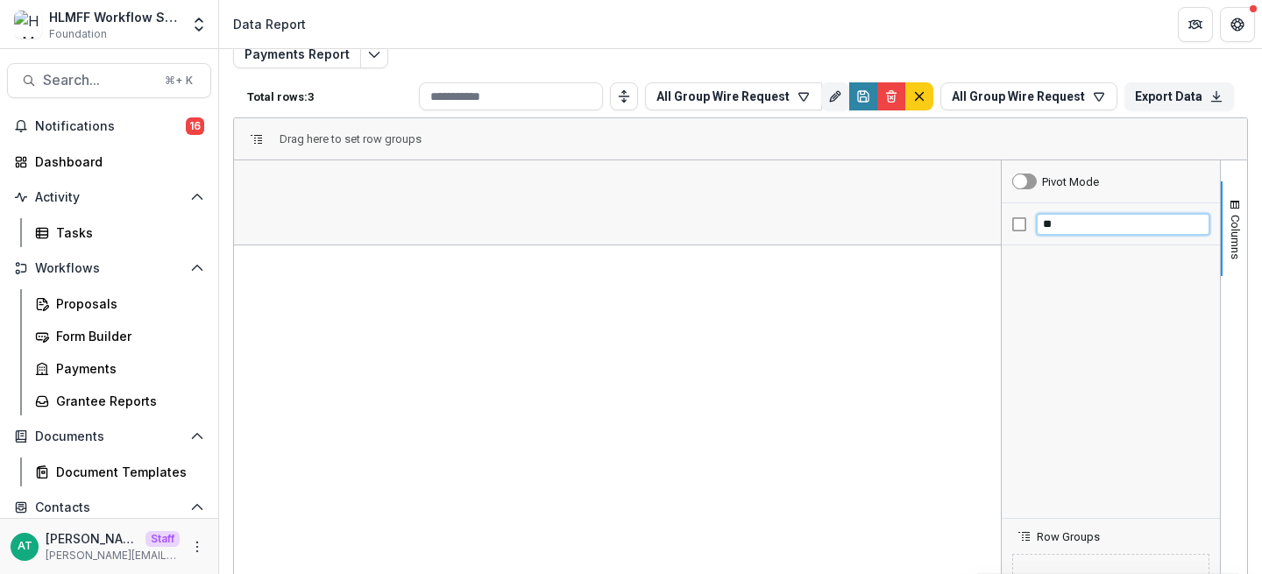
type input "*"
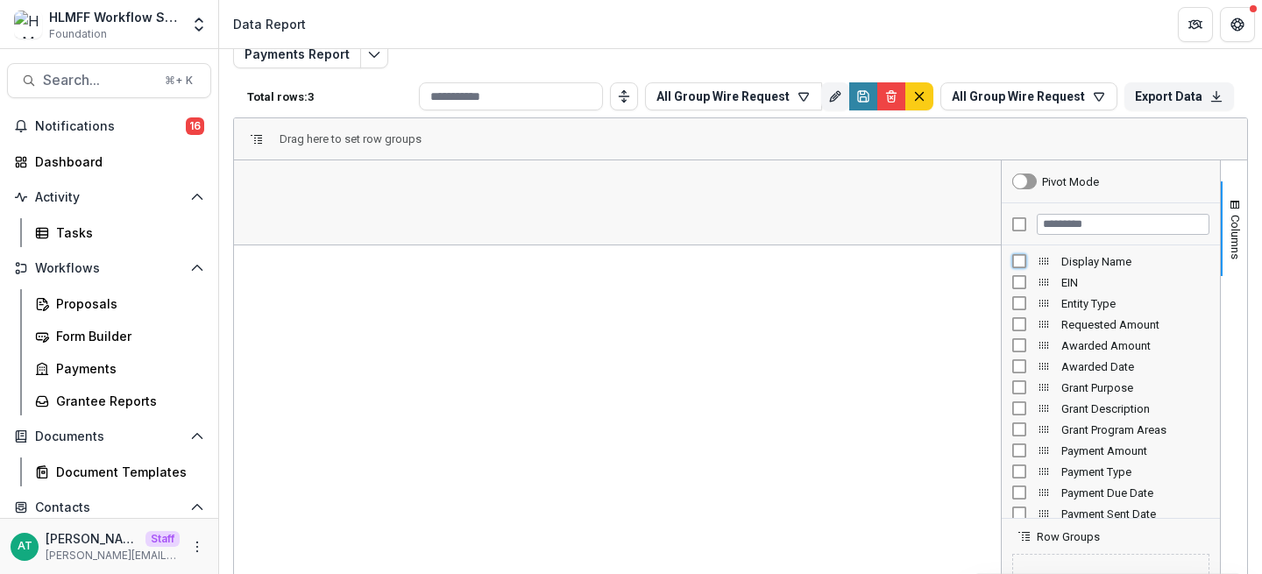
click at [1006, 263] on div "Display Name" at bounding box center [1110, 261] width 218 height 21
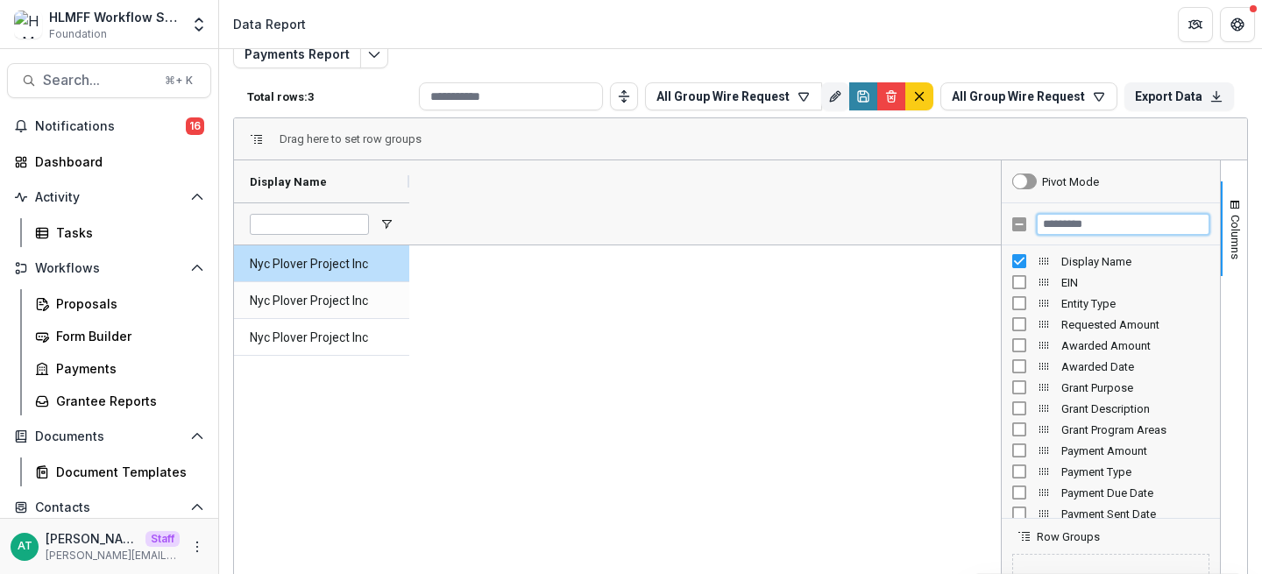
click at [1093, 223] on input "Filter Columns Input" at bounding box center [1123, 224] width 173 height 21
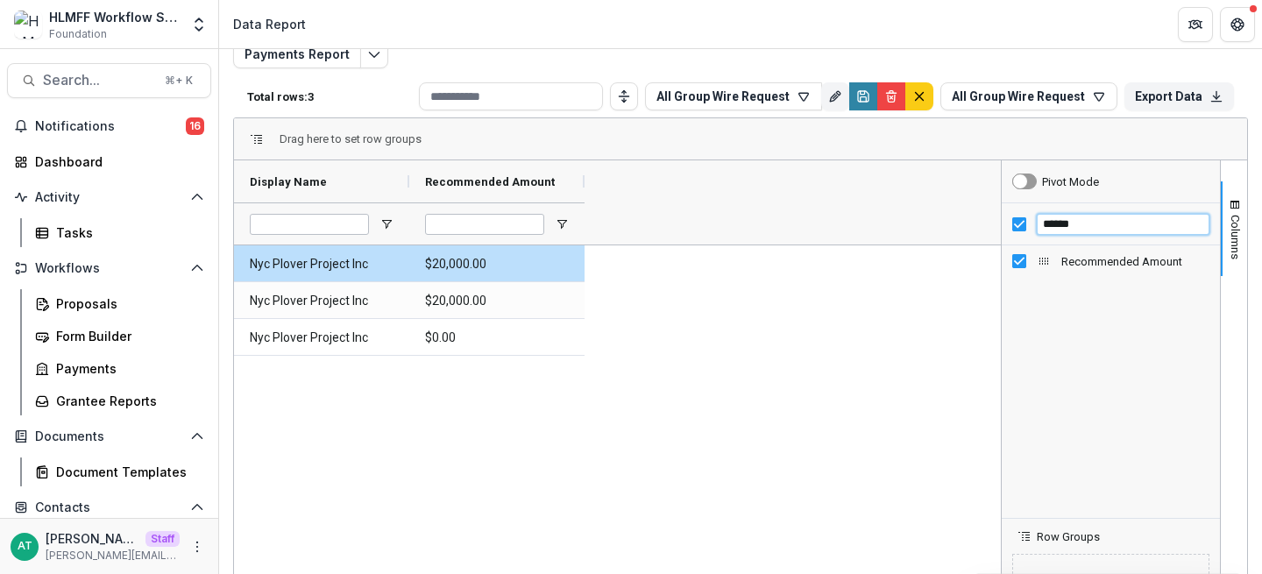
drag, startPoint x: 1114, startPoint y: 224, endPoint x: 1031, endPoint y: 223, distance: 82.4
click at [1037, 223] on input "******" at bounding box center [1123, 224] width 173 height 21
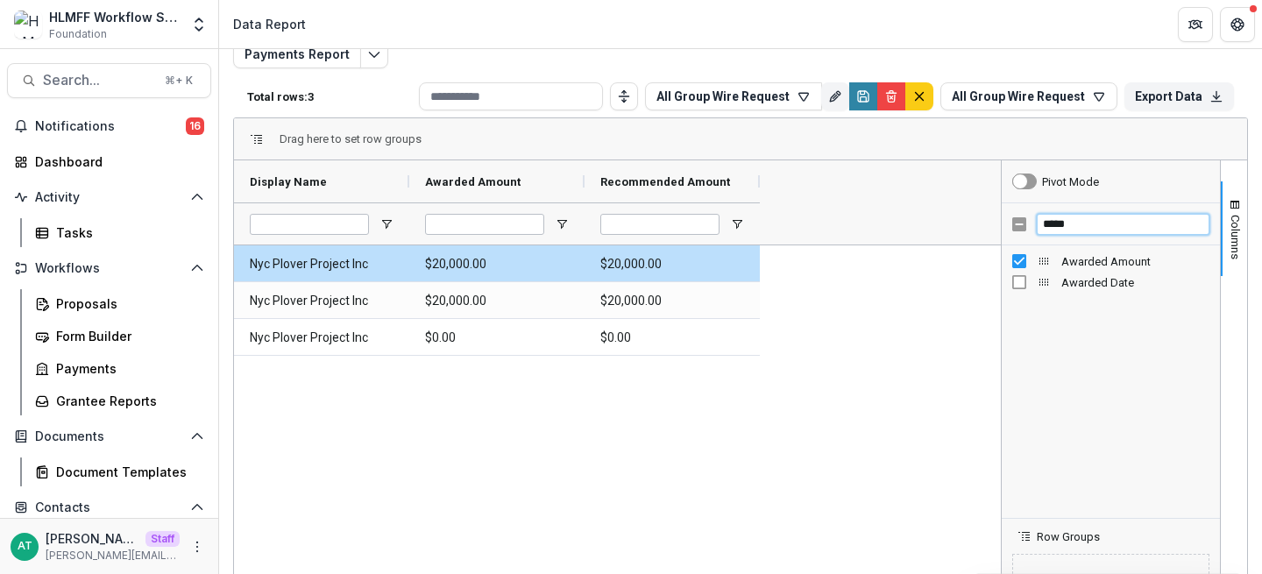
drag, startPoint x: 1097, startPoint y: 225, endPoint x: 1034, endPoint y: 225, distance: 63.1
click at [1037, 225] on input "*****" at bounding box center [1123, 224] width 173 height 21
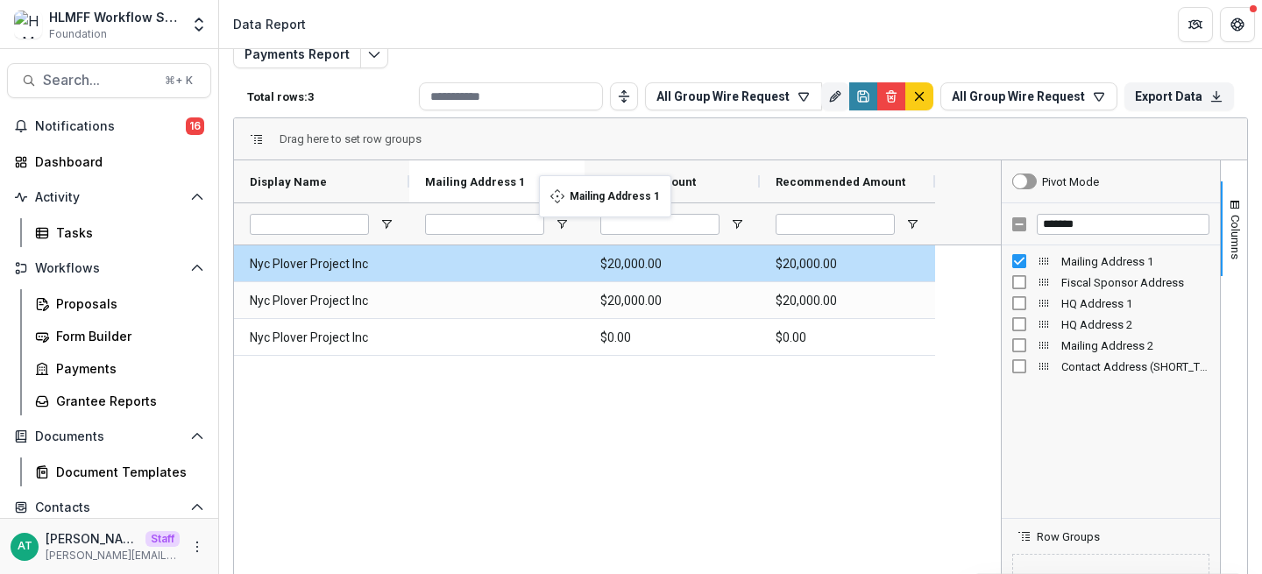
drag, startPoint x: 650, startPoint y: 186, endPoint x: 509, endPoint y: 185, distance: 141.1
click at [1019, 221] on div "*******" at bounding box center [1110, 224] width 218 height 42
type input "*"
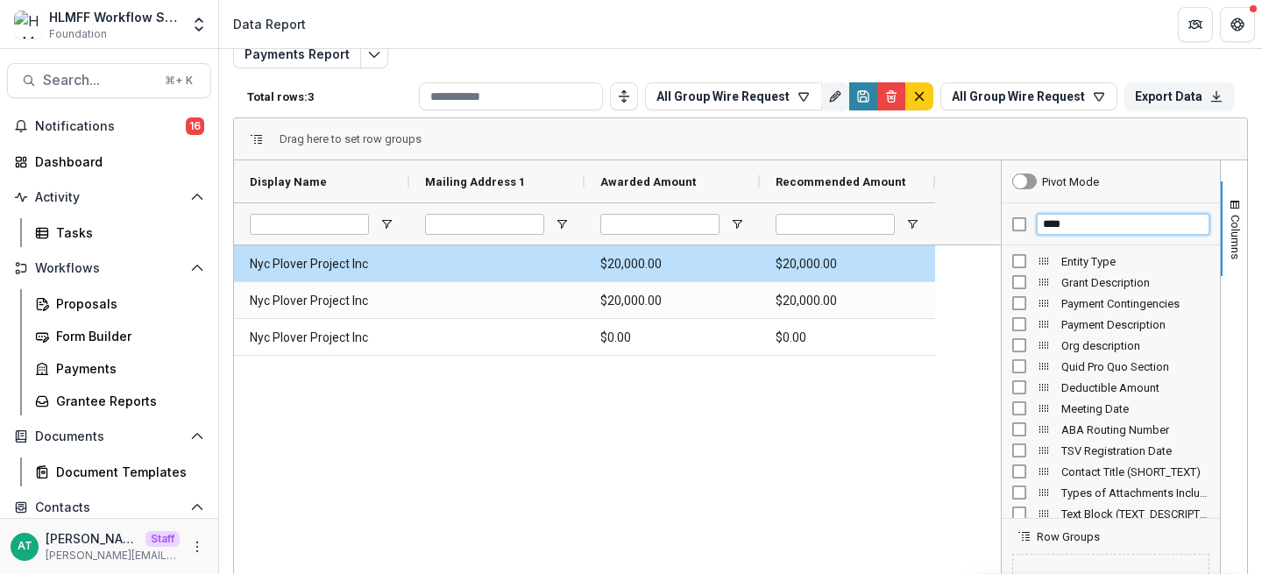
type input "*****"
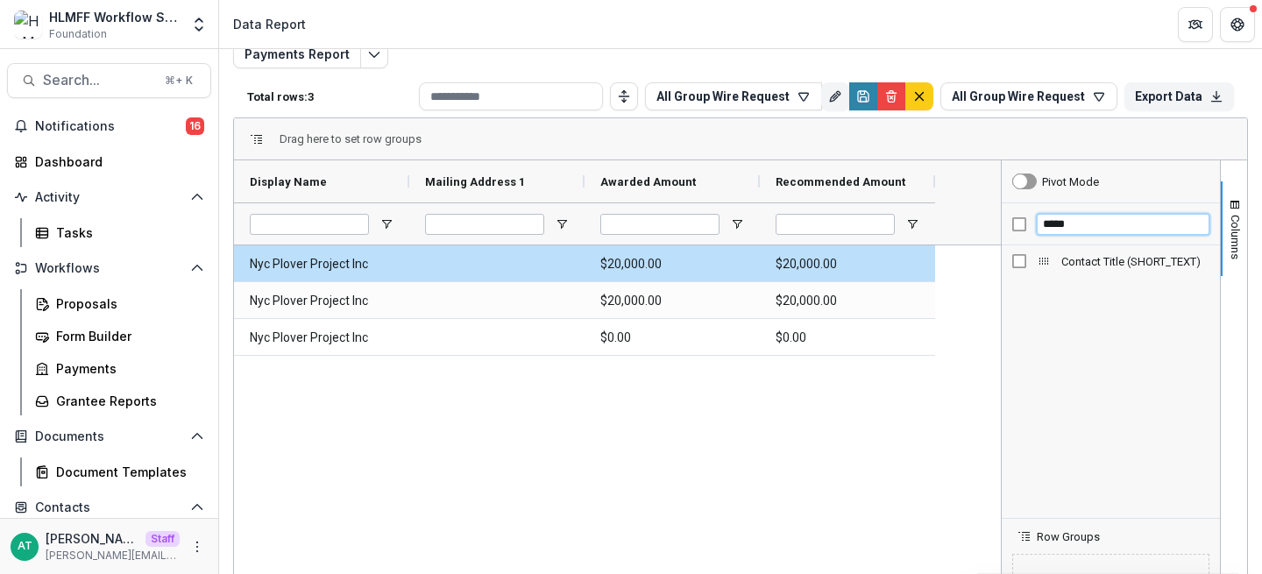
drag, startPoint x: 1054, startPoint y: 226, endPoint x: 1023, endPoint y: 226, distance: 30.7
click at [1023, 226] on div "*****" at bounding box center [1110, 224] width 218 height 42
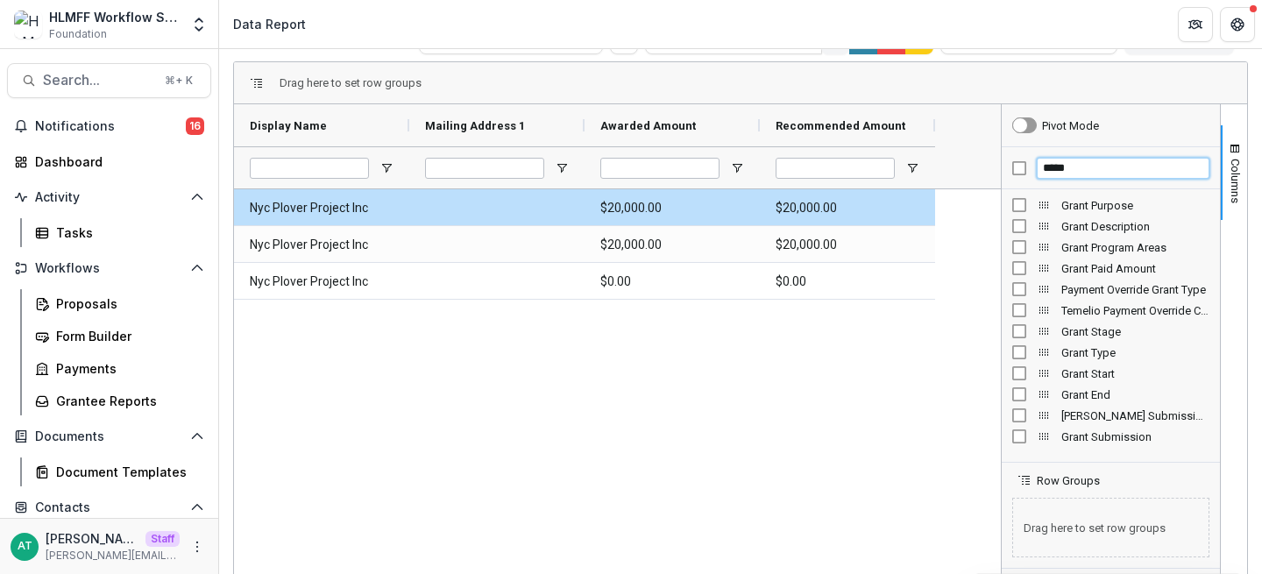
scroll to position [113, 0]
type input "*****"
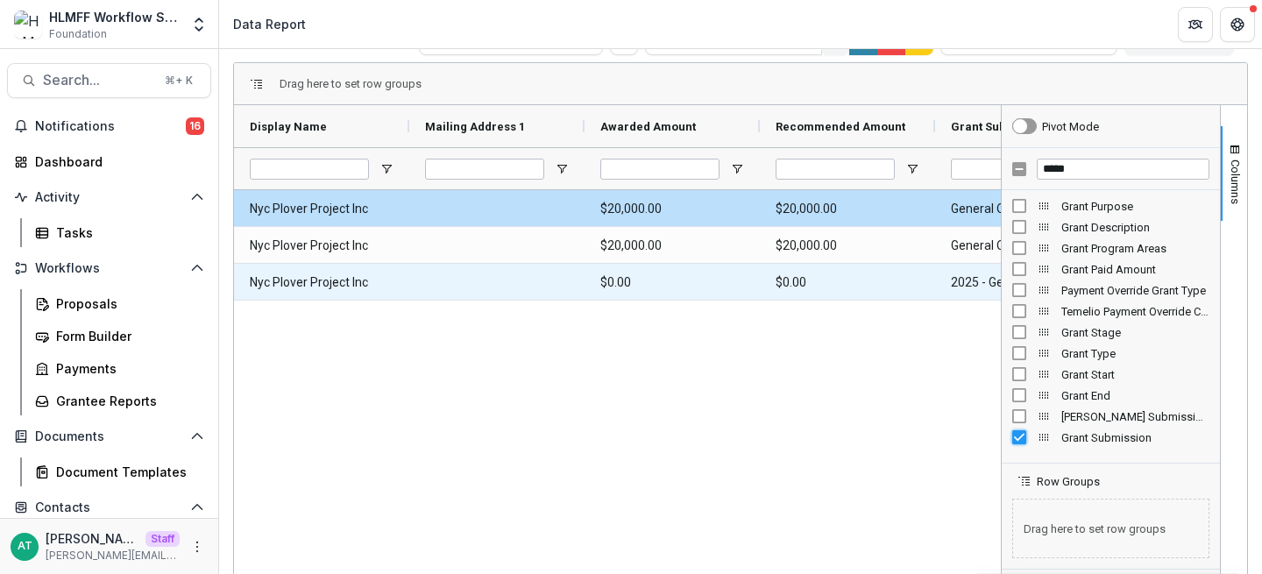
scroll to position [0, 41]
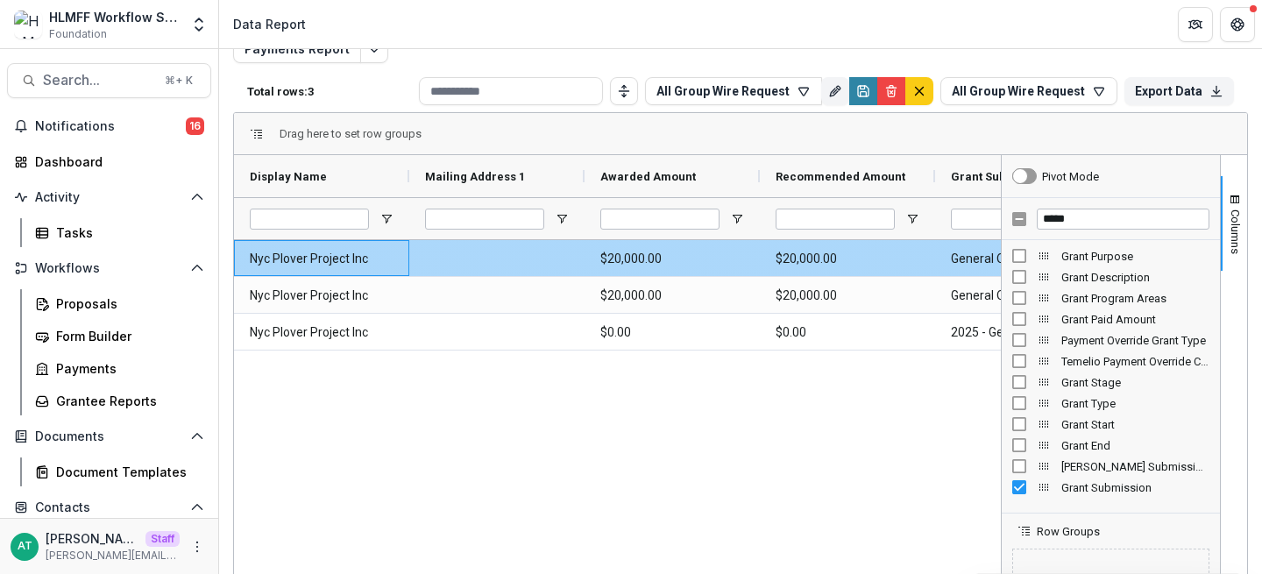
click at [328, 263] on Name-58 "Nyc Plover Project Inc" at bounding box center [322, 259] width 144 height 36
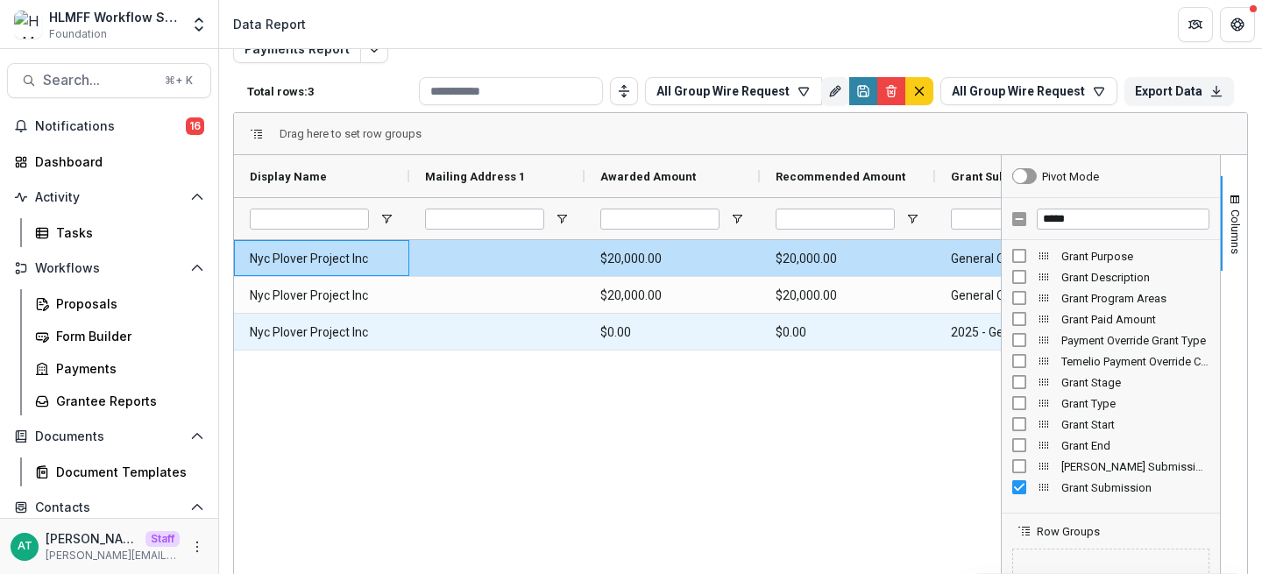
click at [952, 335] on Submission-72 "2025 - General Documentation Requirement" at bounding box center [1023, 333] width 144 height 36
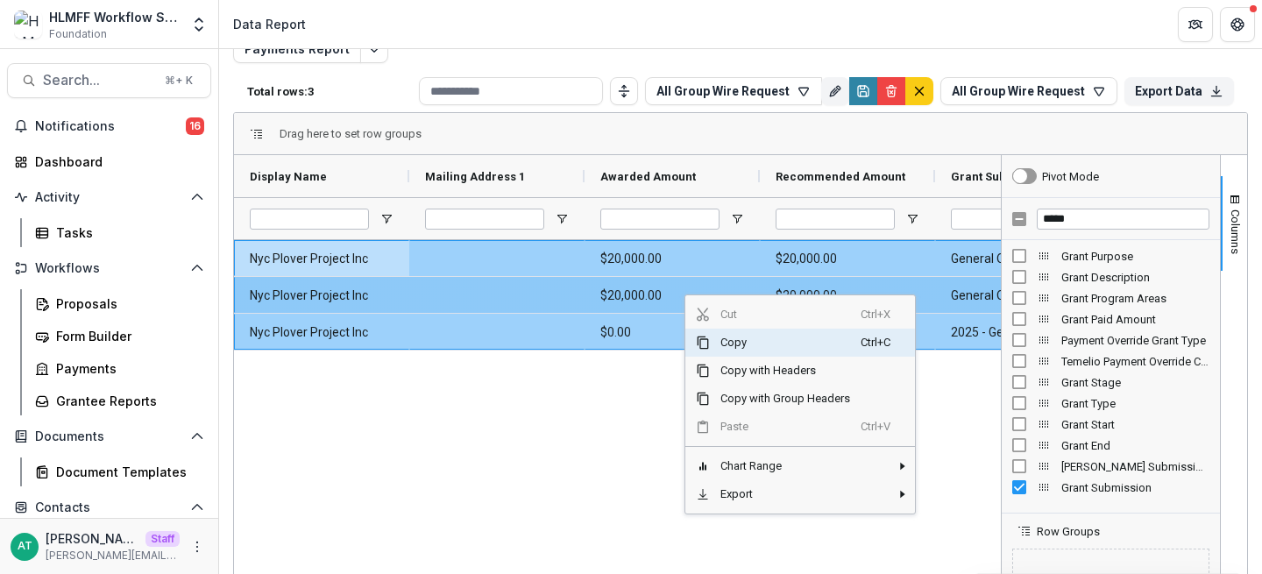
click at [600, 297] on Amount-65 "$20,000.00" at bounding box center [672, 296] width 144 height 36
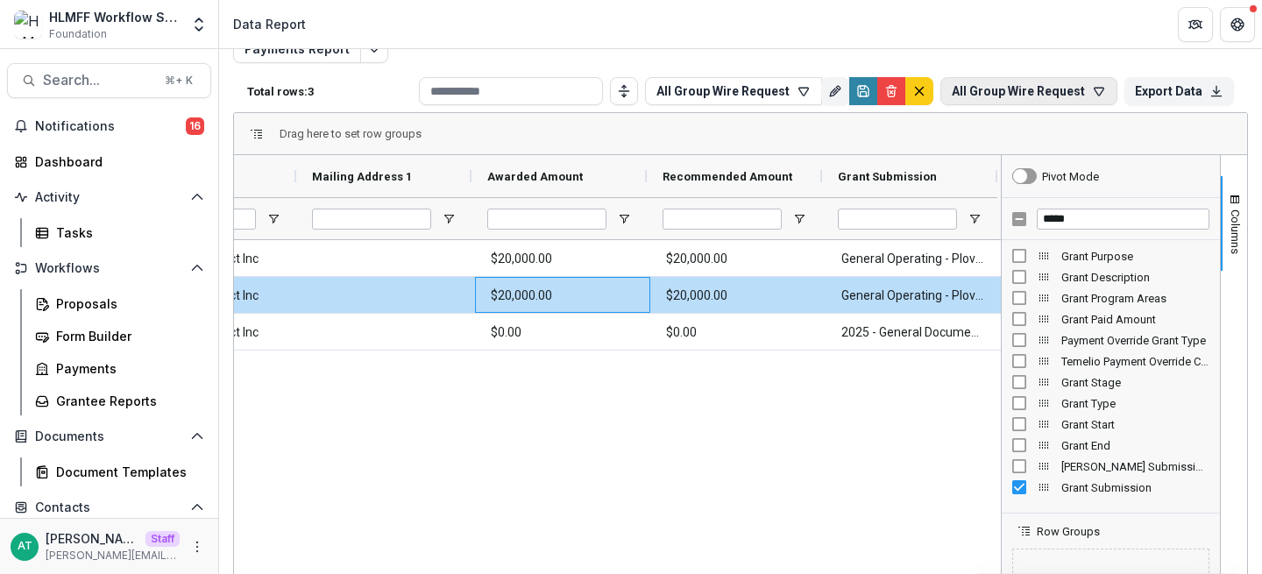
click at [1064, 98] on button "All Group Wire Request" at bounding box center [1028, 91] width 177 height 28
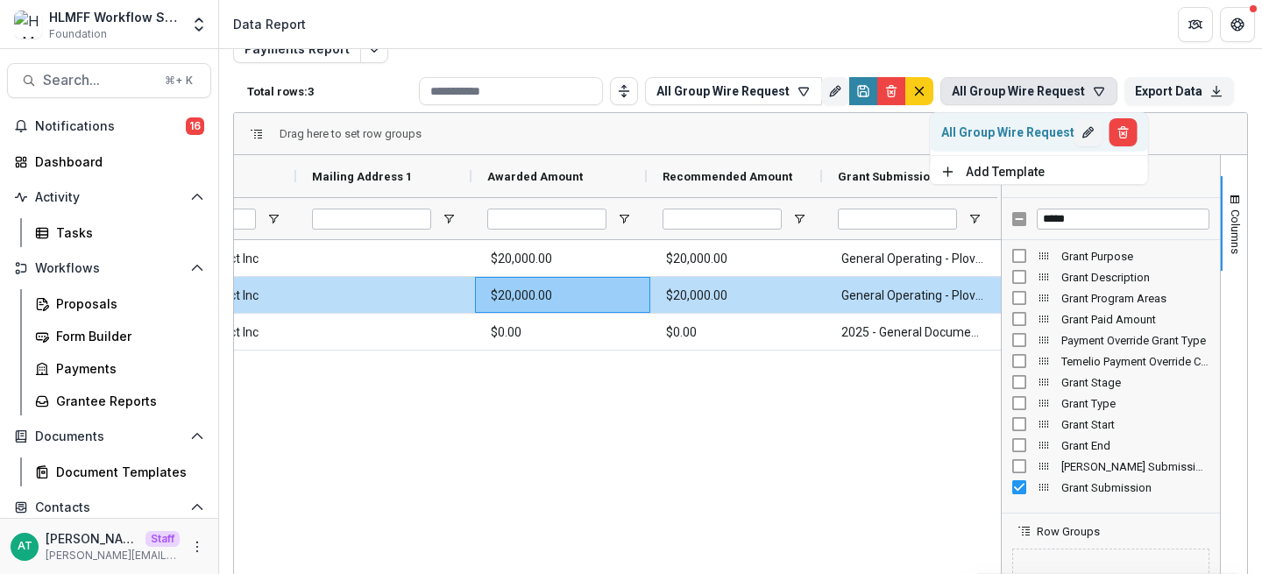
click at [1022, 134] on div "All Group Wire Request" at bounding box center [1007, 132] width 133 height 14
click at [994, 88] on button "All Group Wire Request" at bounding box center [1028, 91] width 177 height 28
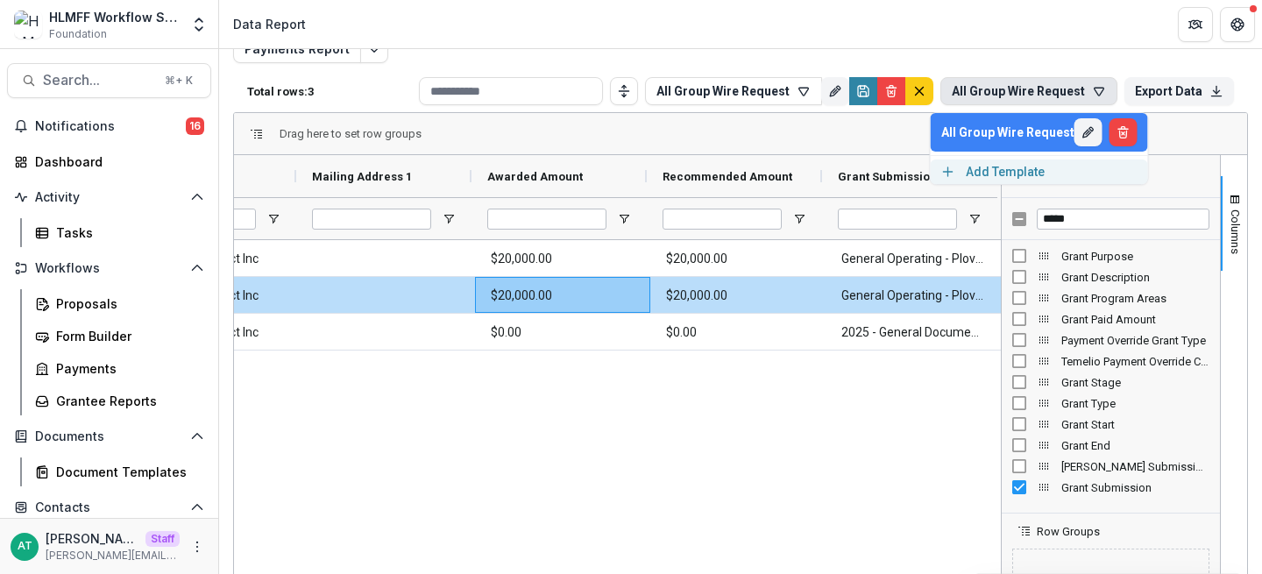
click at [990, 169] on button "Add Template" at bounding box center [1038, 171] width 217 height 25
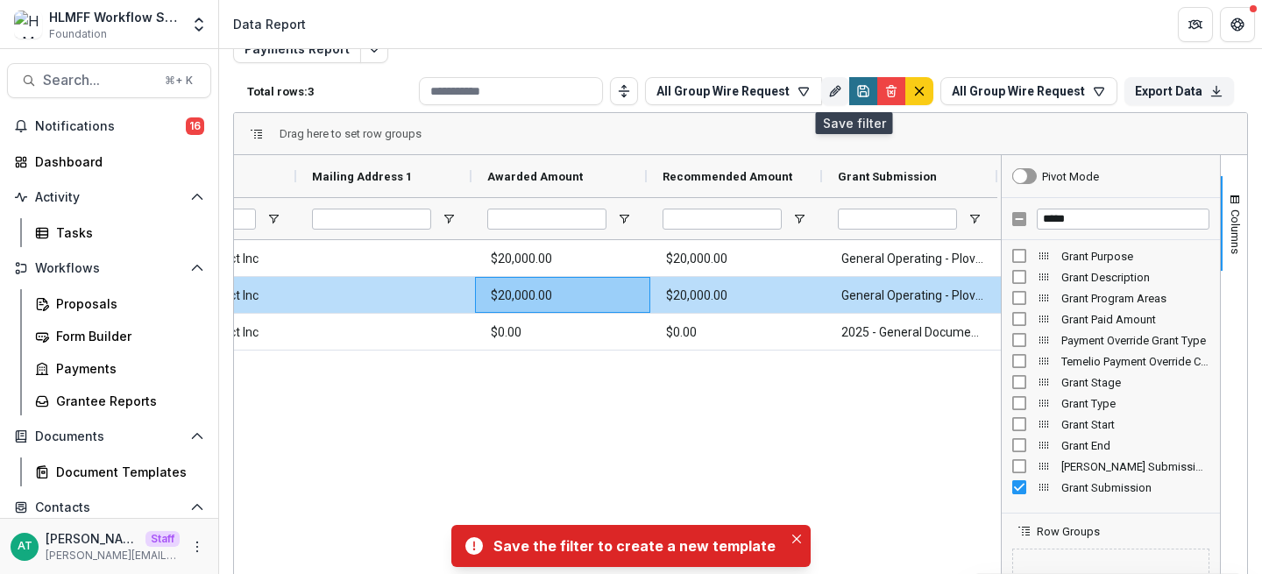
click at [856, 87] on icon "Save" at bounding box center [863, 91] width 14 height 14
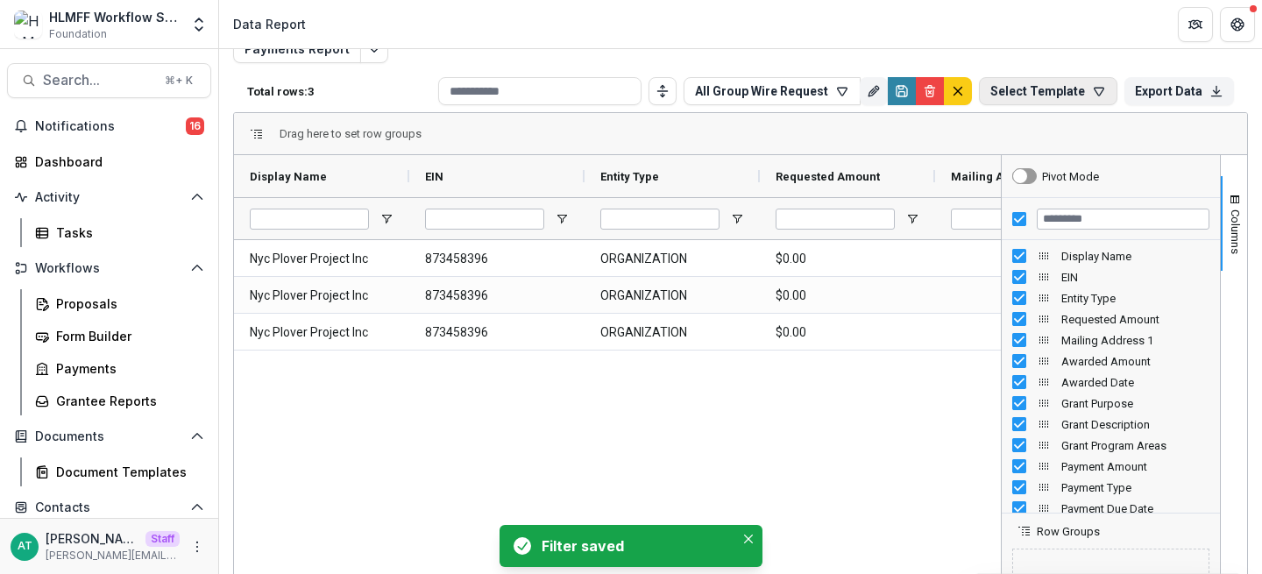
click at [1042, 88] on button "Select Template" at bounding box center [1048, 91] width 138 height 28
click at [1039, 124] on button "All Group Wire Request" at bounding box center [1077, 132] width 210 height 39
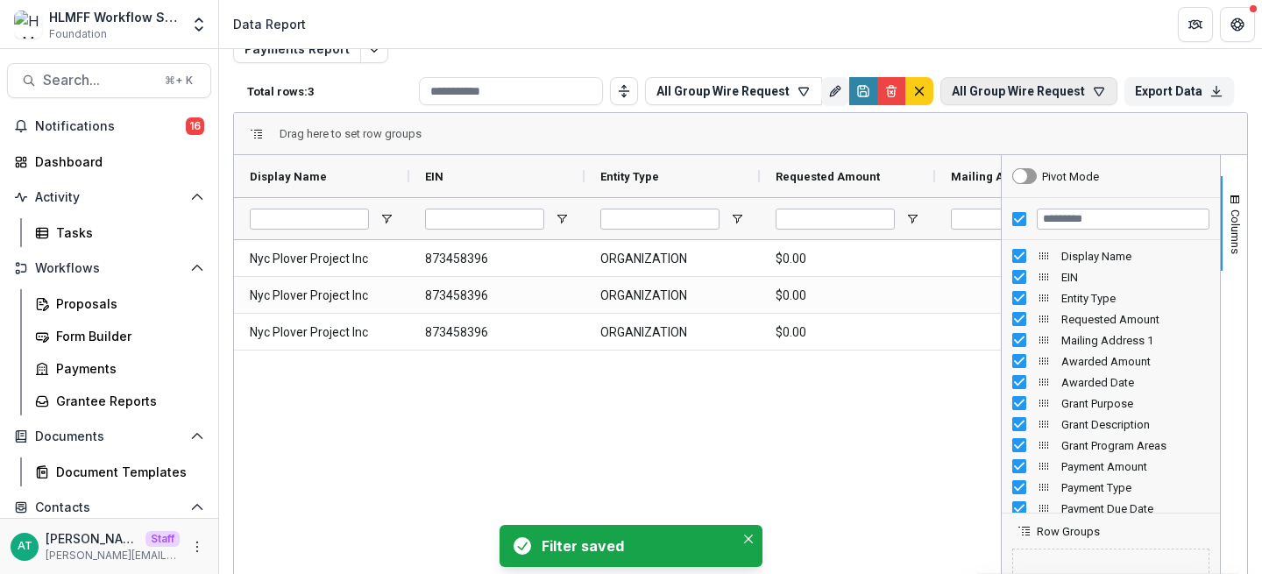
click at [1005, 91] on button "All Group Wire Request" at bounding box center [1028, 91] width 177 height 28
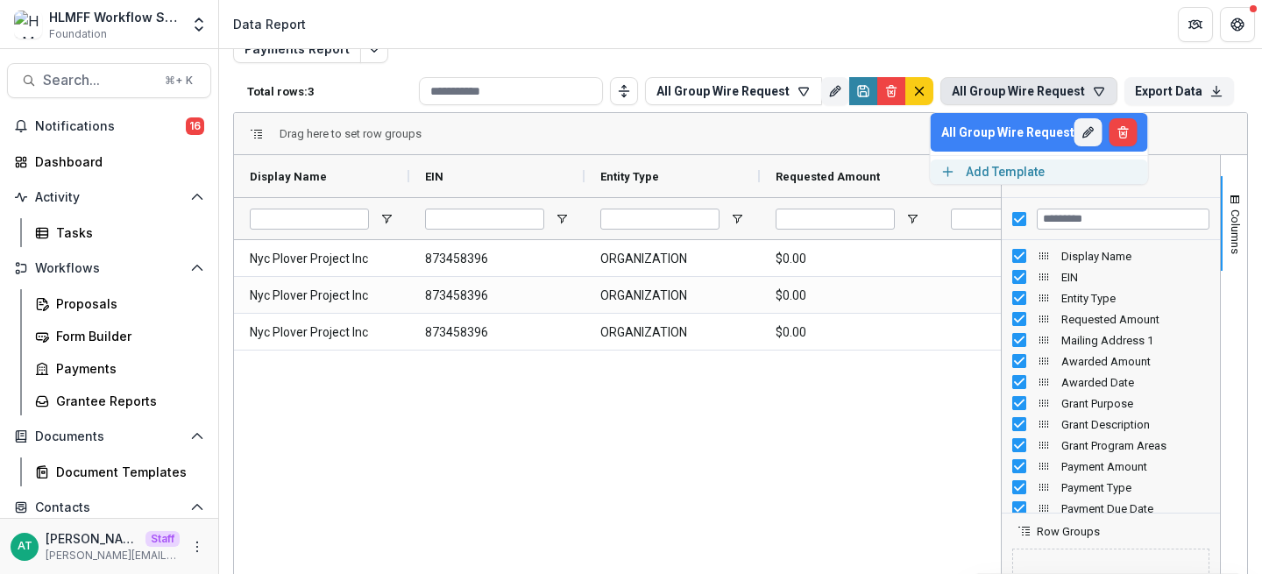
click at [1010, 178] on button "Add Template" at bounding box center [1038, 171] width 217 height 25
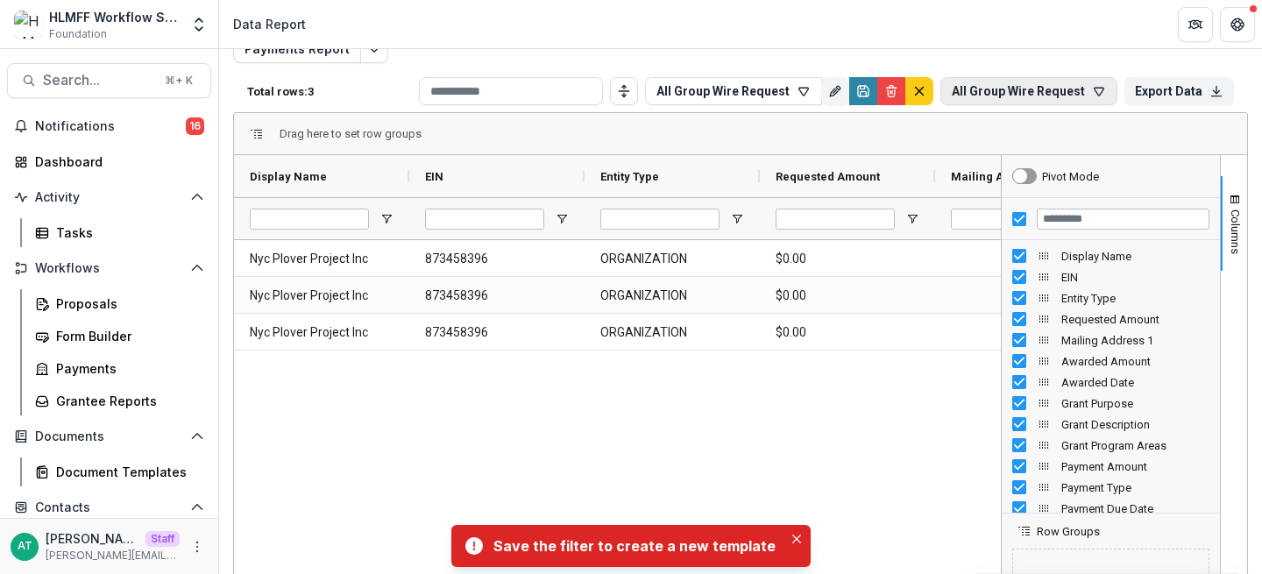
click at [1033, 88] on button "All Group Wire Request" at bounding box center [1028, 91] width 177 height 28
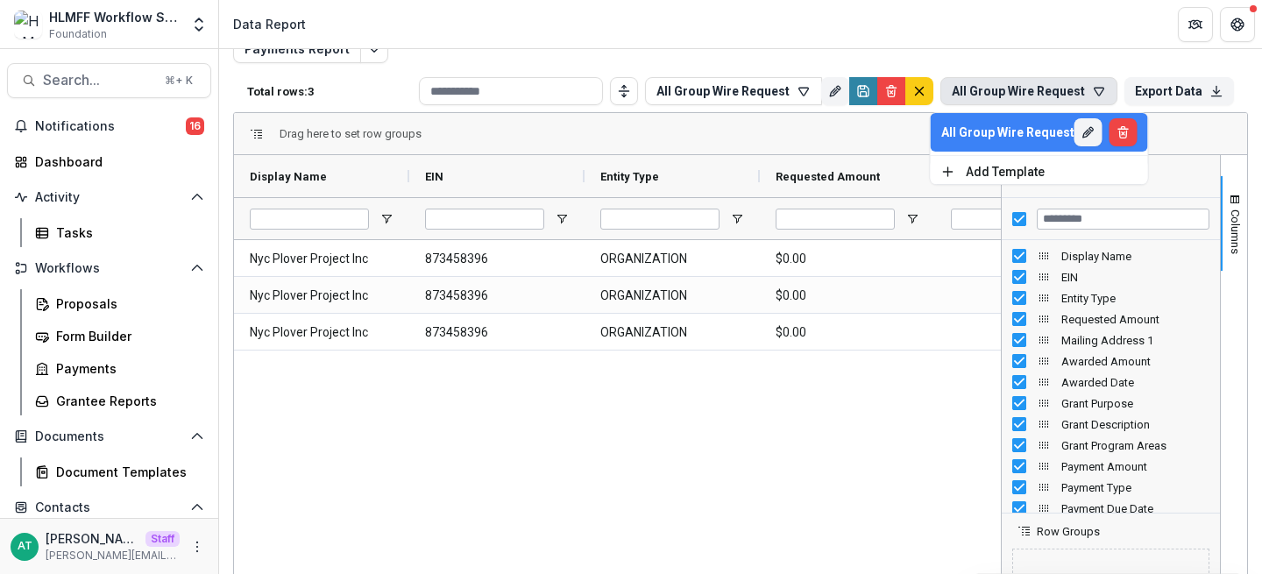
click at [910, 427] on div "Nyc Plover Project Inc 873458396 ORGANIZATION $0.00 $20,000.00 Nyc Plover Proje…" at bounding box center [617, 479] width 767 height 479
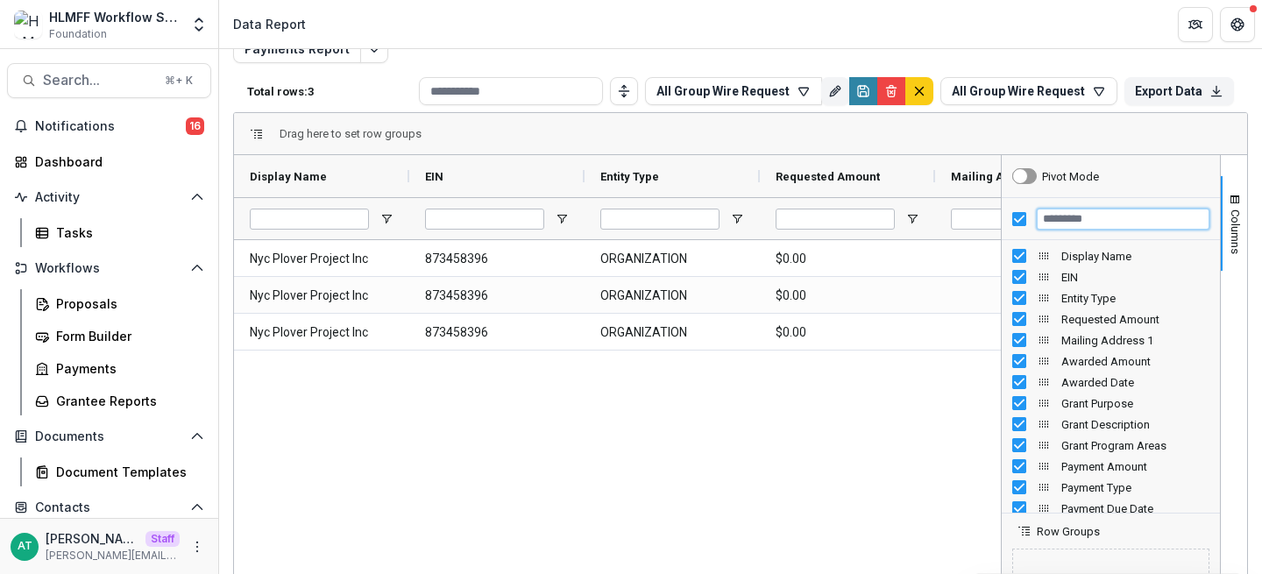
click at [1058, 223] on input "Filter Columns Input" at bounding box center [1123, 219] width 173 height 21
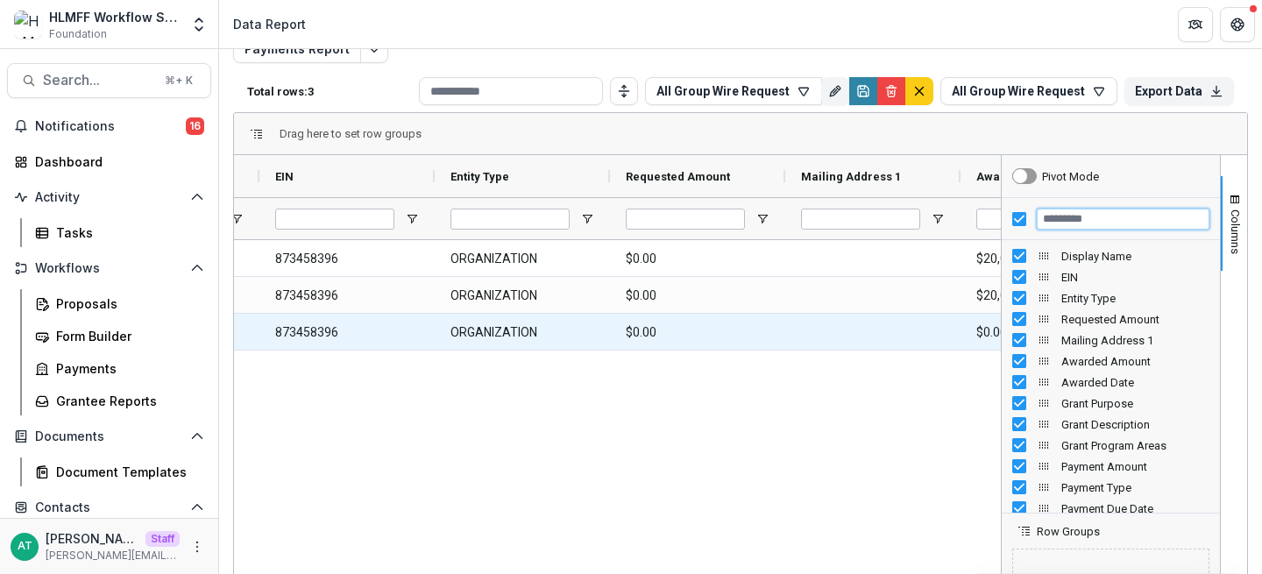
scroll to position [0, 467]
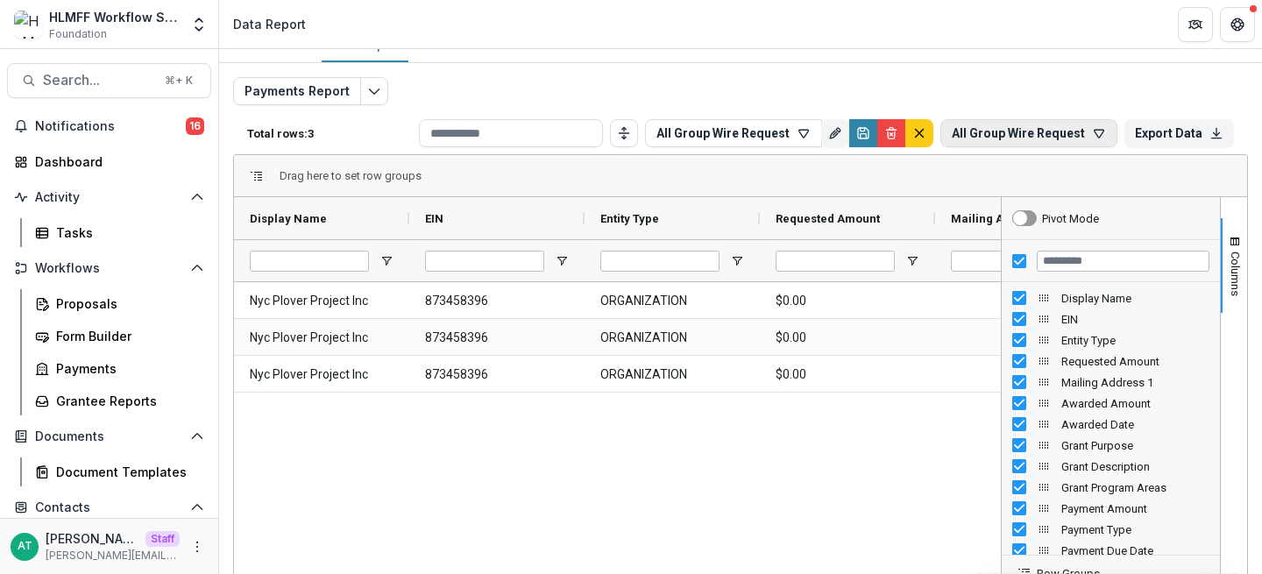
click at [1000, 139] on button "All Group Wire Request" at bounding box center [1028, 133] width 177 height 28
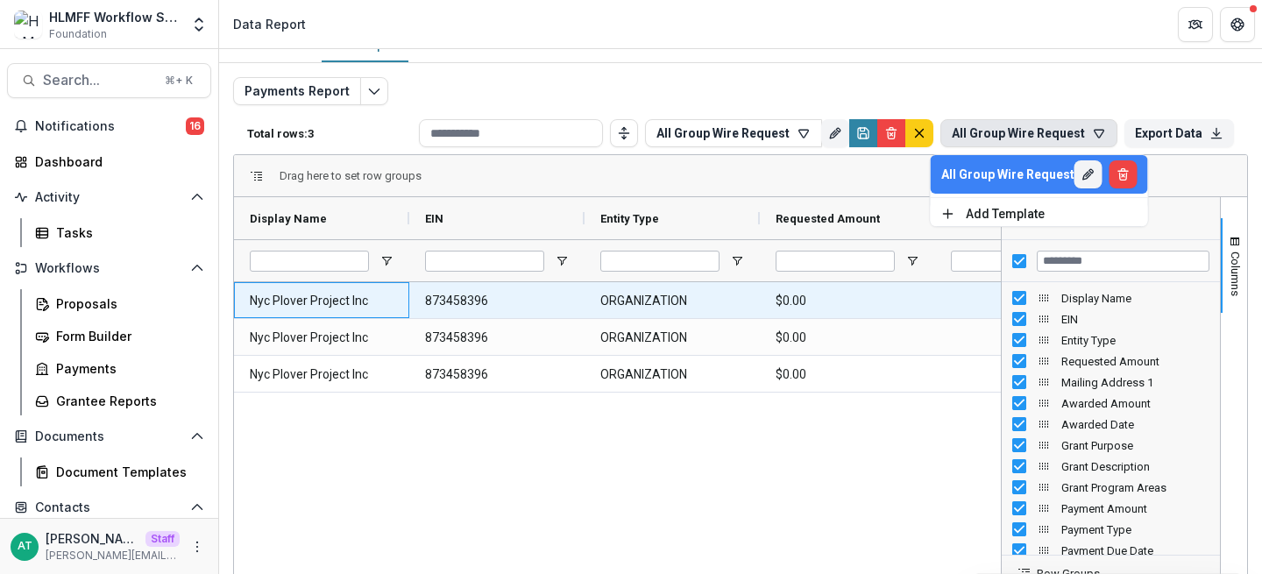
click at [360, 295] on Name-226 "Nyc Plover Project Inc" at bounding box center [322, 301] width 144 height 36
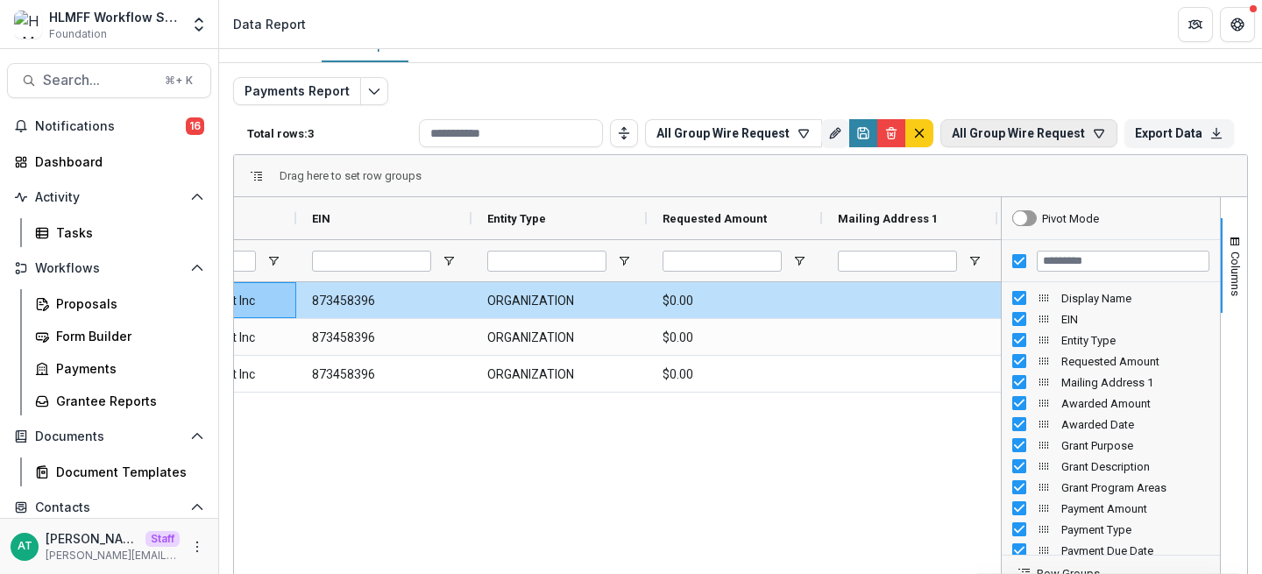
click at [1017, 131] on button "All Group Wire Request" at bounding box center [1028, 133] width 177 height 28
click at [1007, 178] on div "All Group Wire Request" at bounding box center [1007, 174] width 133 height 14
click at [1093, 141] on button "All Group Wire Request" at bounding box center [1028, 133] width 177 height 28
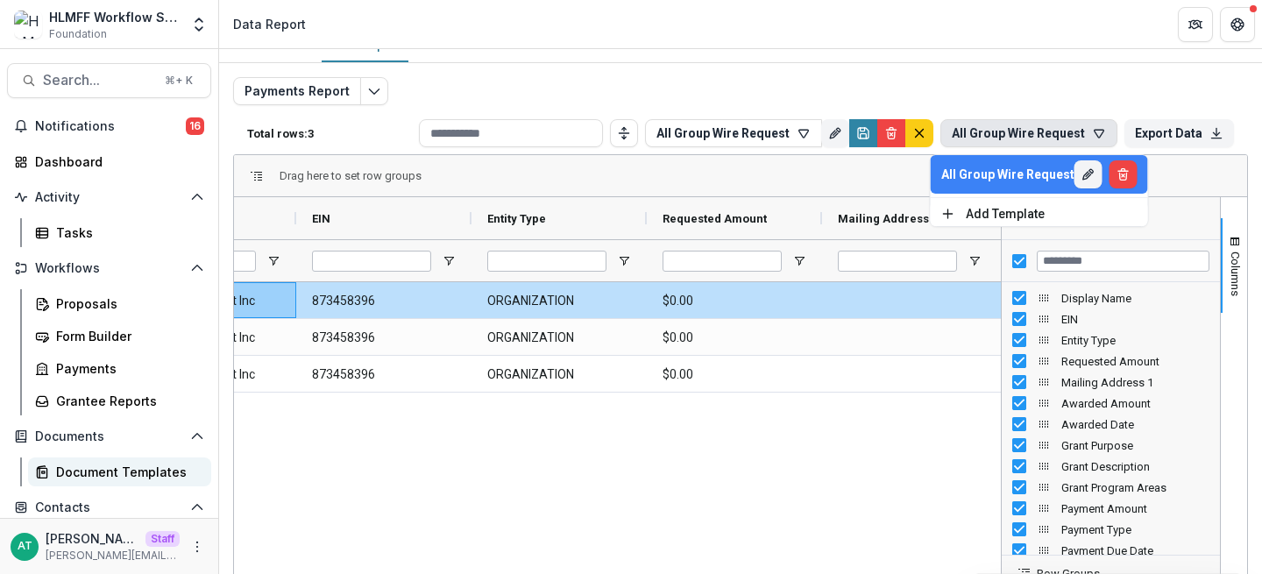
click at [88, 470] on div "Document Templates" at bounding box center [126, 472] width 141 height 18
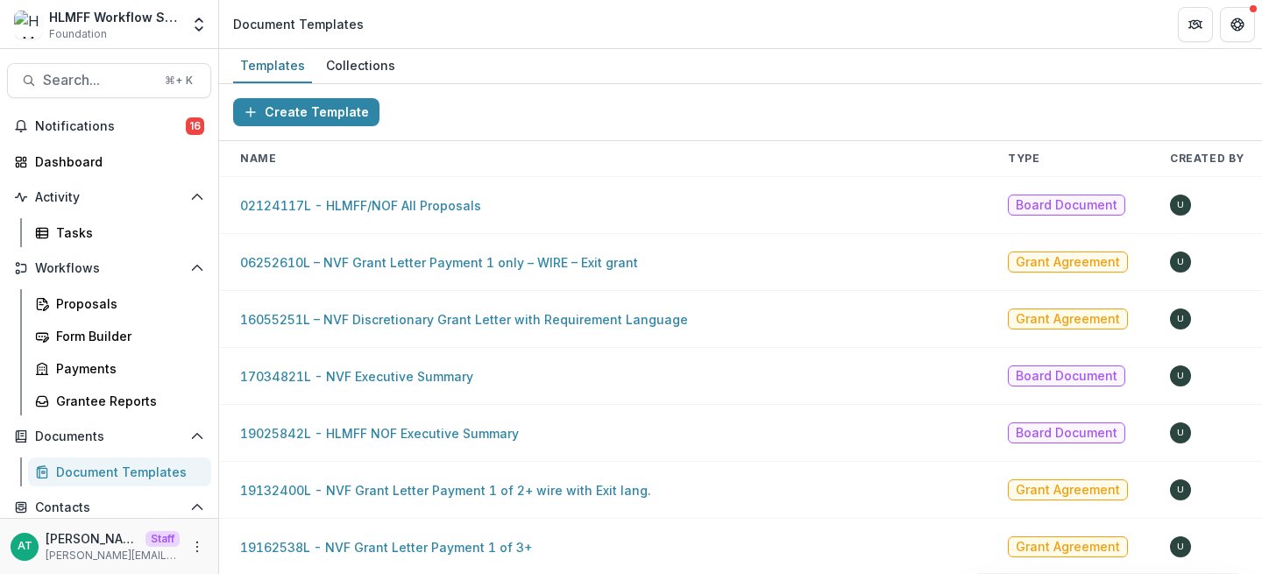
scroll to position [528, 0]
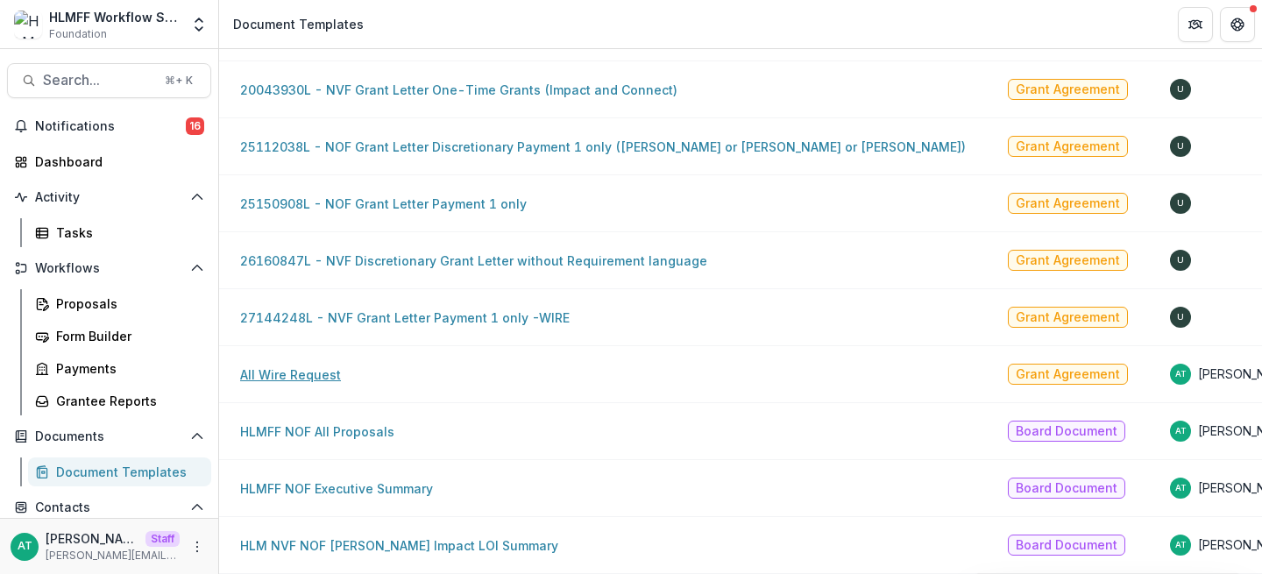
click at [308, 367] on link "All Wire Request" at bounding box center [290, 374] width 101 height 15
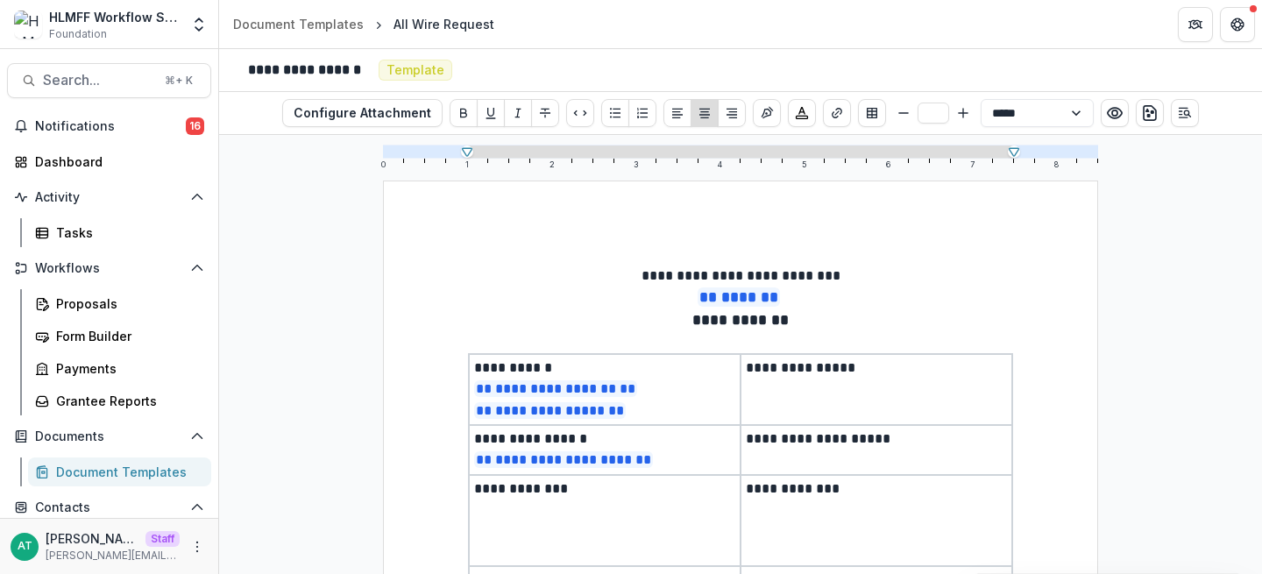
click at [124, 472] on div "Document Templates" at bounding box center [126, 472] width 141 height 18
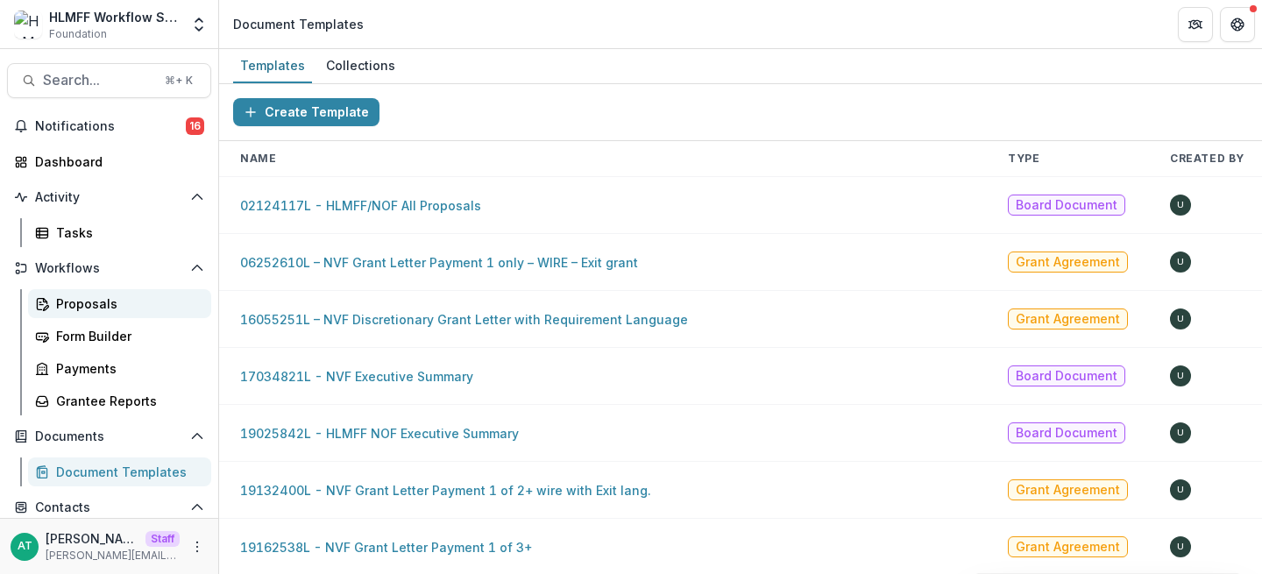
click at [95, 309] on div "Proposals" at bounding box center [126, 303] width 141 height 18
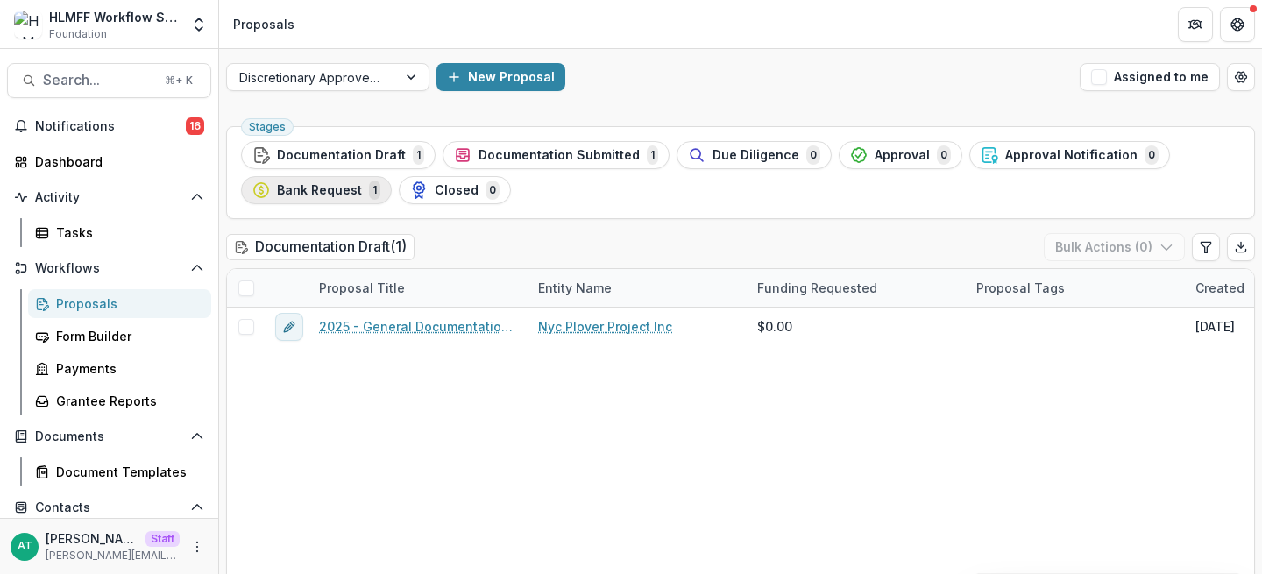
click at [307, 197] on span "Bank Request" at bounding box center [319, 190] width 85 height 15
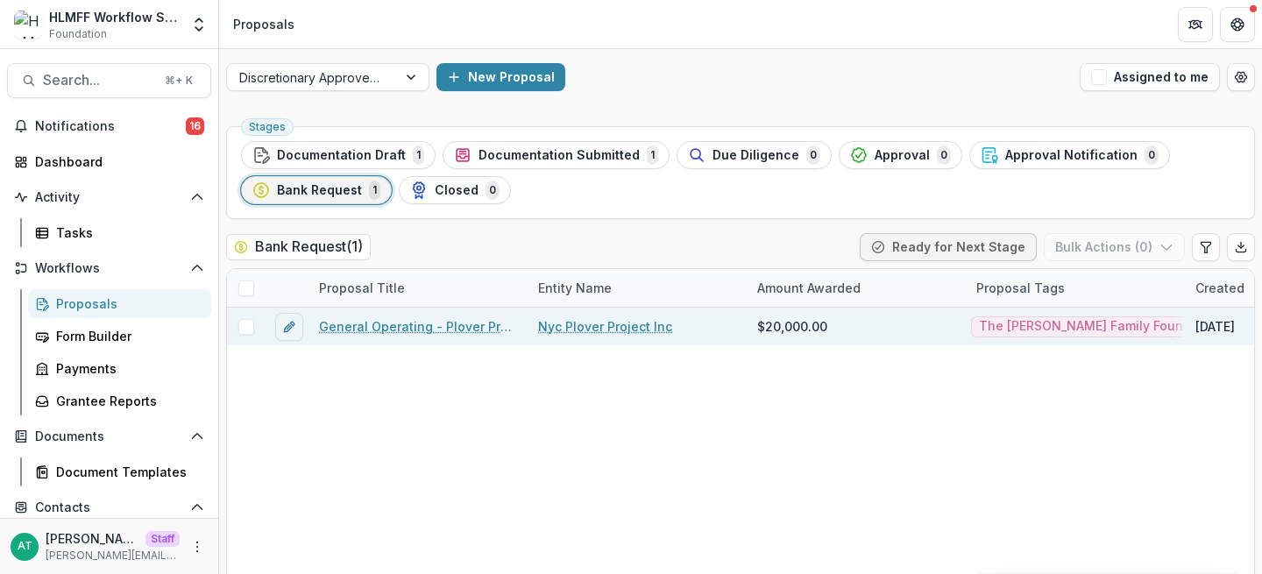
click at [348, 329] on link "General Operating - Plover Project" at bounding box center [418, 326] width 198 height 18
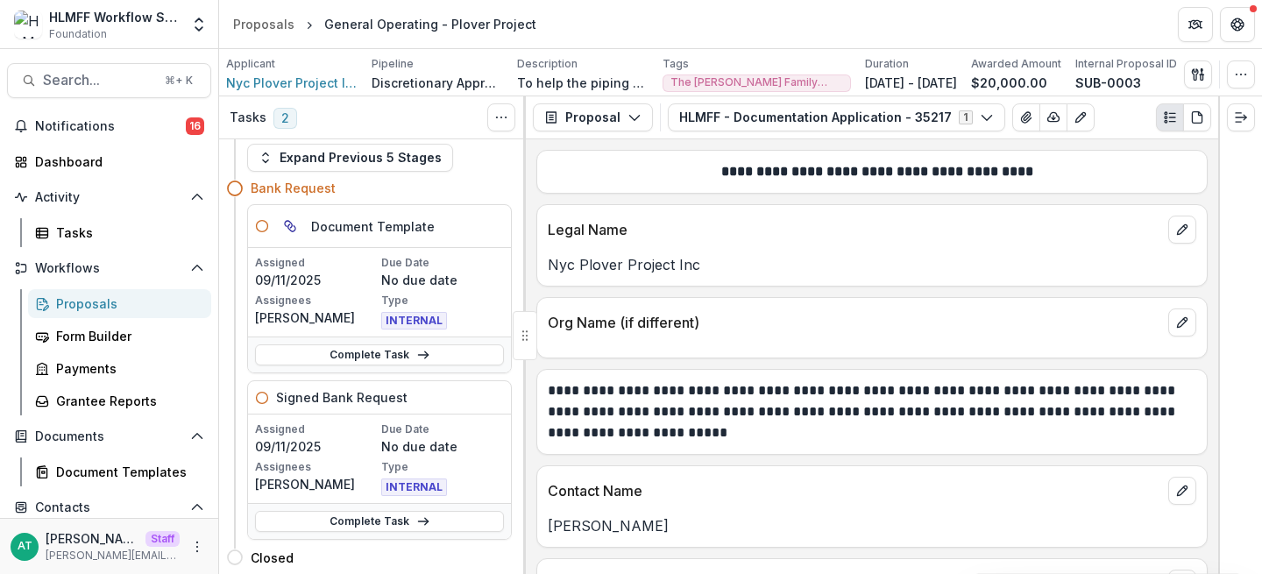
scroll to position [29, 0]
click at [614, 116] on button "Proposal" at bounding box center [593, 117] width 120 height 28
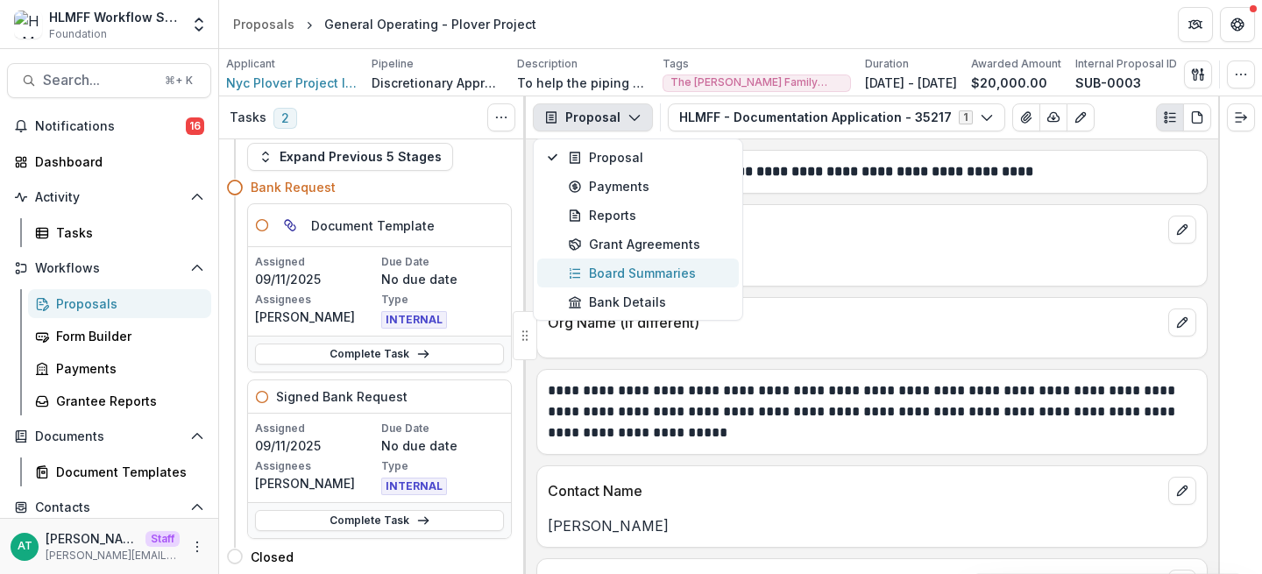
click at [622, 267] on div "Board Summaries" at bounding box center [648, 273] width 160 height 18
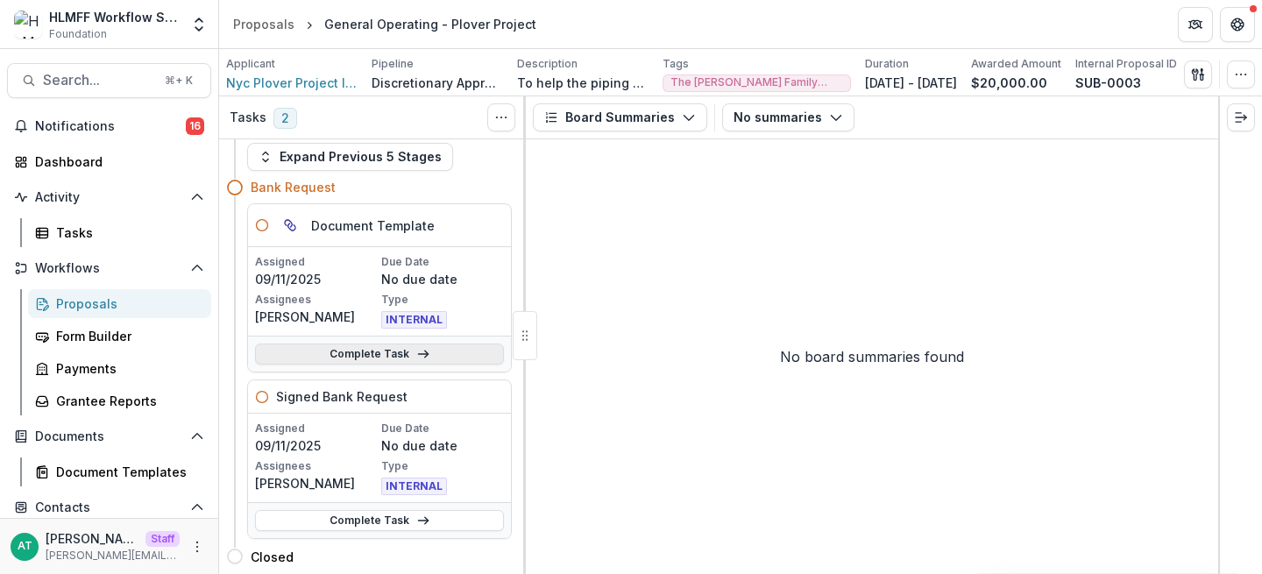
click at [350, 357] on link "Complete Task" at bounding box center [379, 353] width 249 height 21
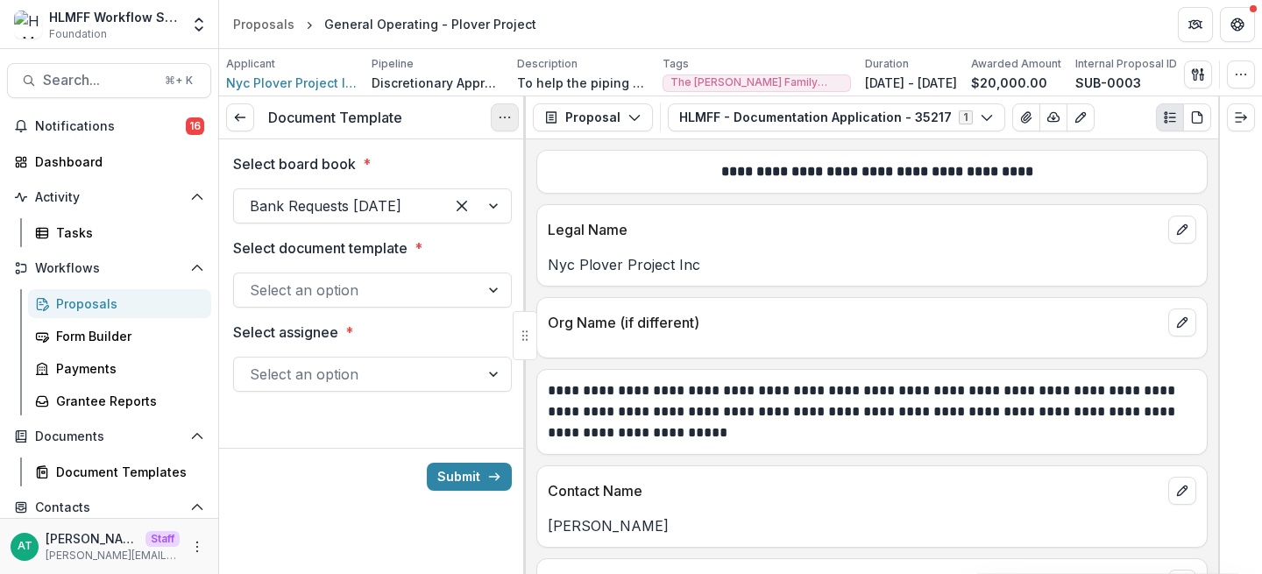
click at [502, 118] on icon "Options" at bounding box center [505, 117] width 14 height 14
click at [422, 198] on button "Cancel Task" at bounding box center [421, 194] width 188 height 29
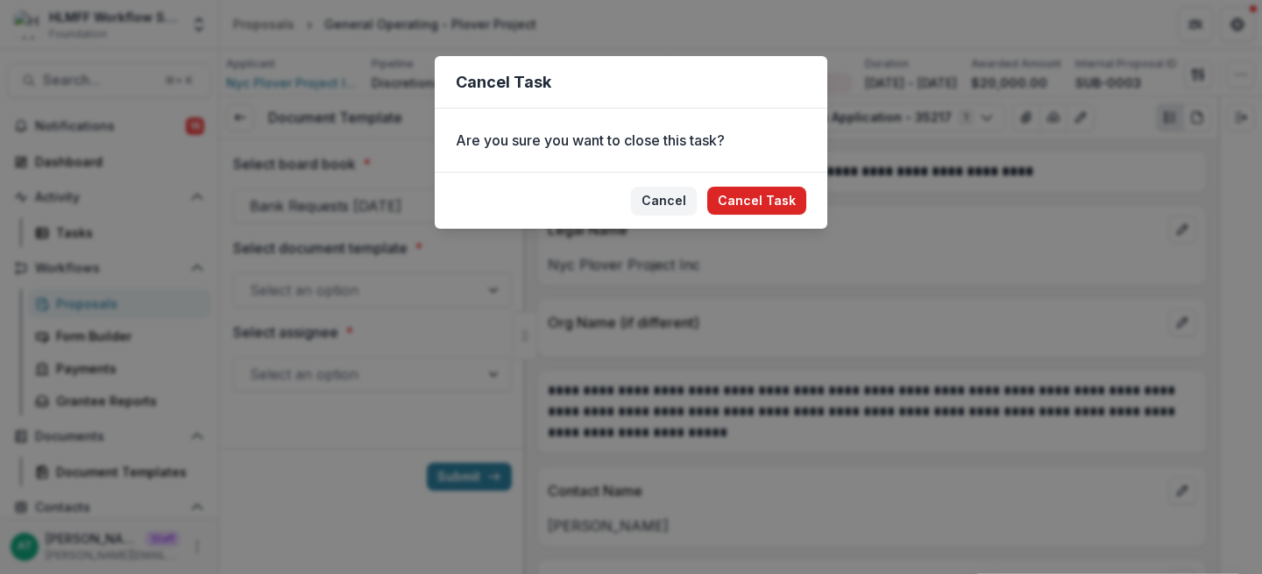
click at [758, 195] on button "Cancel Task" at bounding box center [756, 201] width 99 height 28
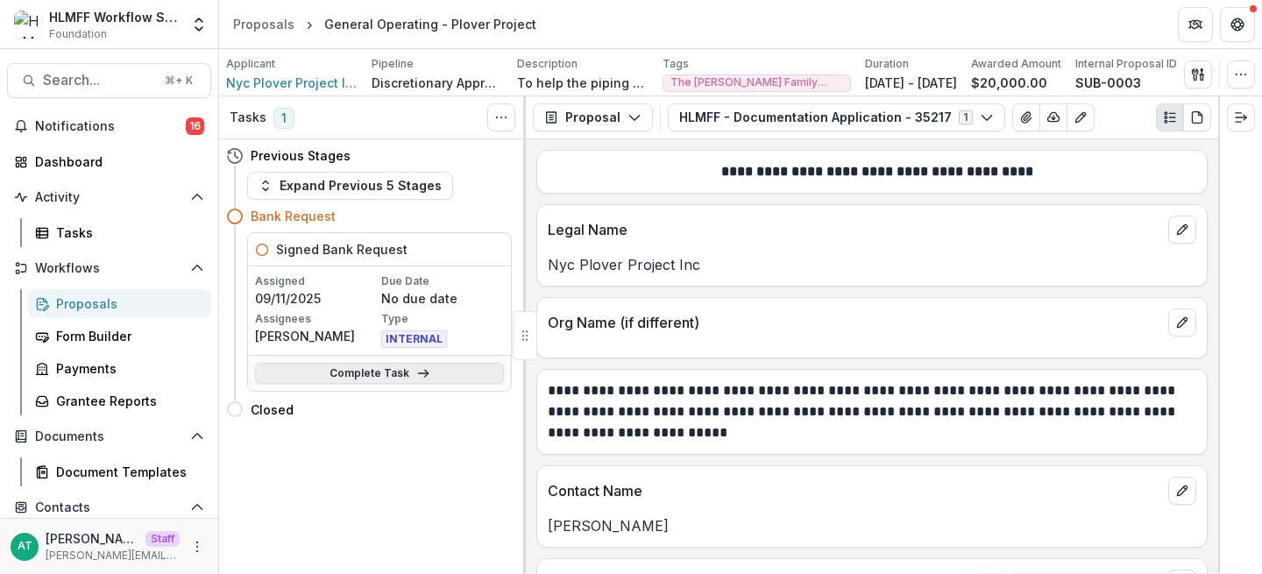
click at [363, 364] on link "Complete Task" at bounding box center [379, 373] width 249 height 21
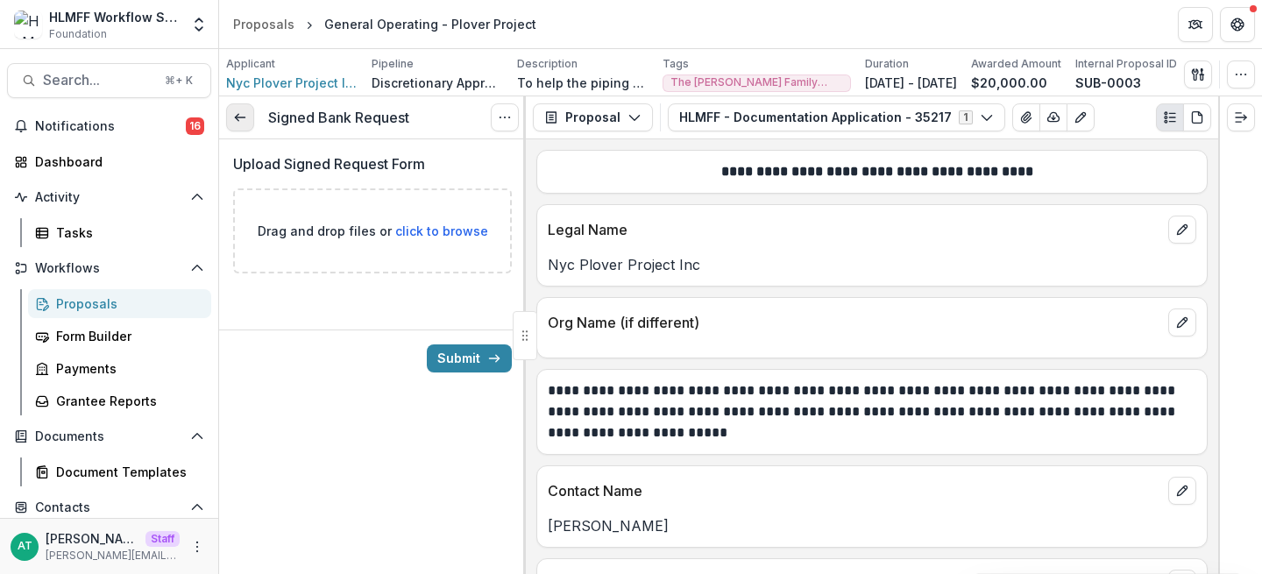
click at [246, 115] on icon at bounding box center [240, 117] width 14 height 14
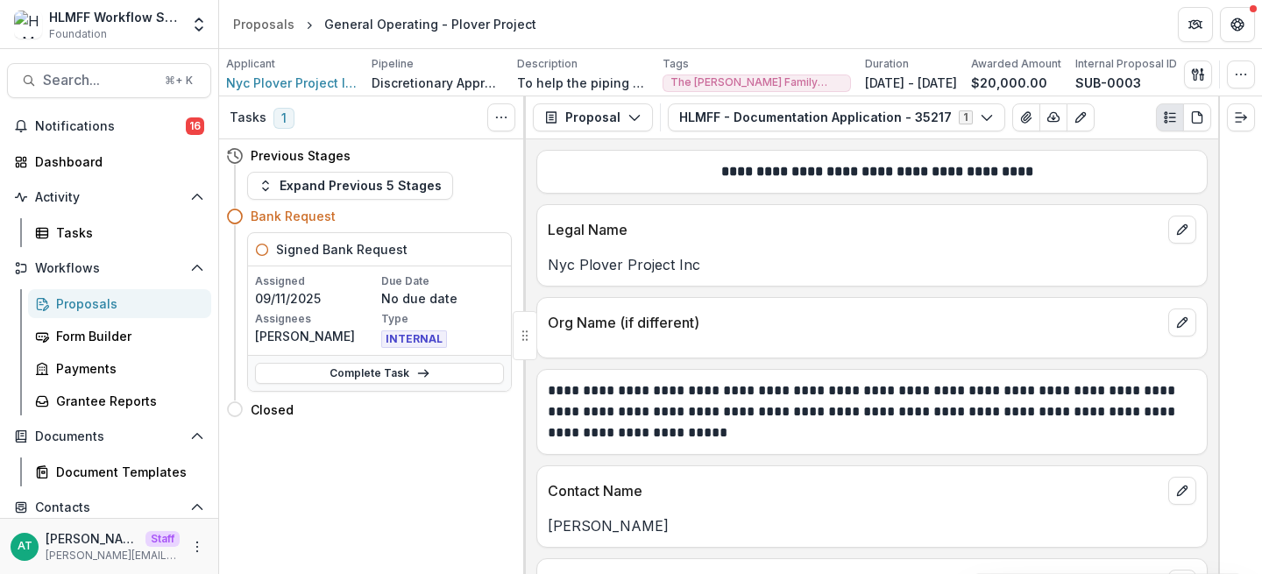
click at [99, 305] on div "Proposals" at bounding box center [126, 303] width 141 height 18
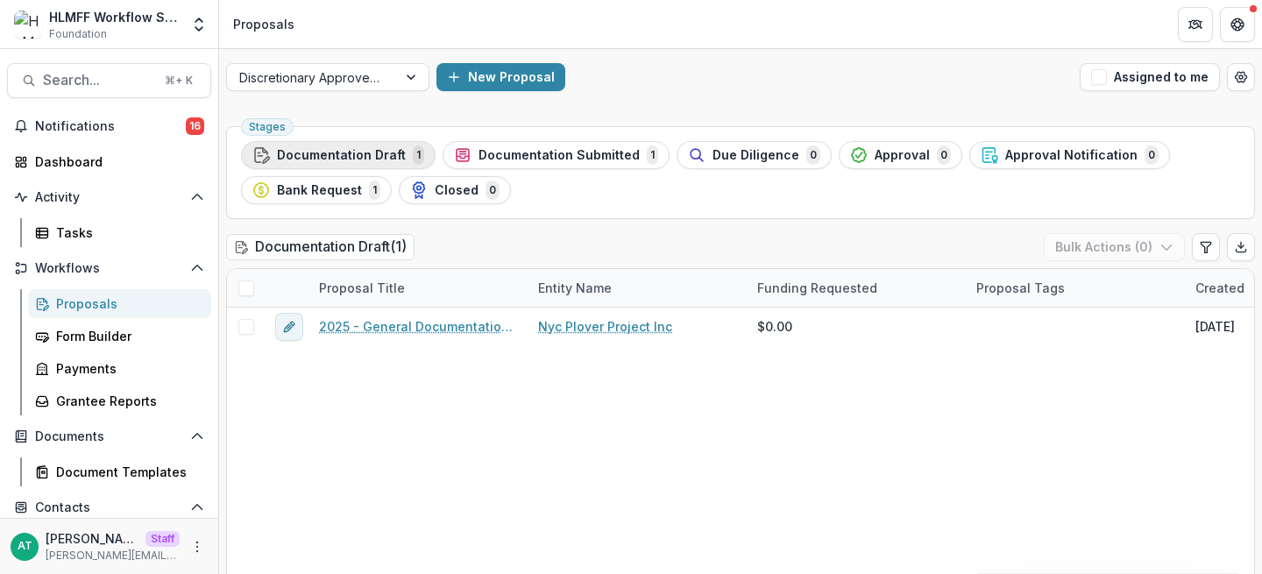
click at [331, 155] on span "Documentation Draft" at bounding box center [341, 155] width 129 height 15
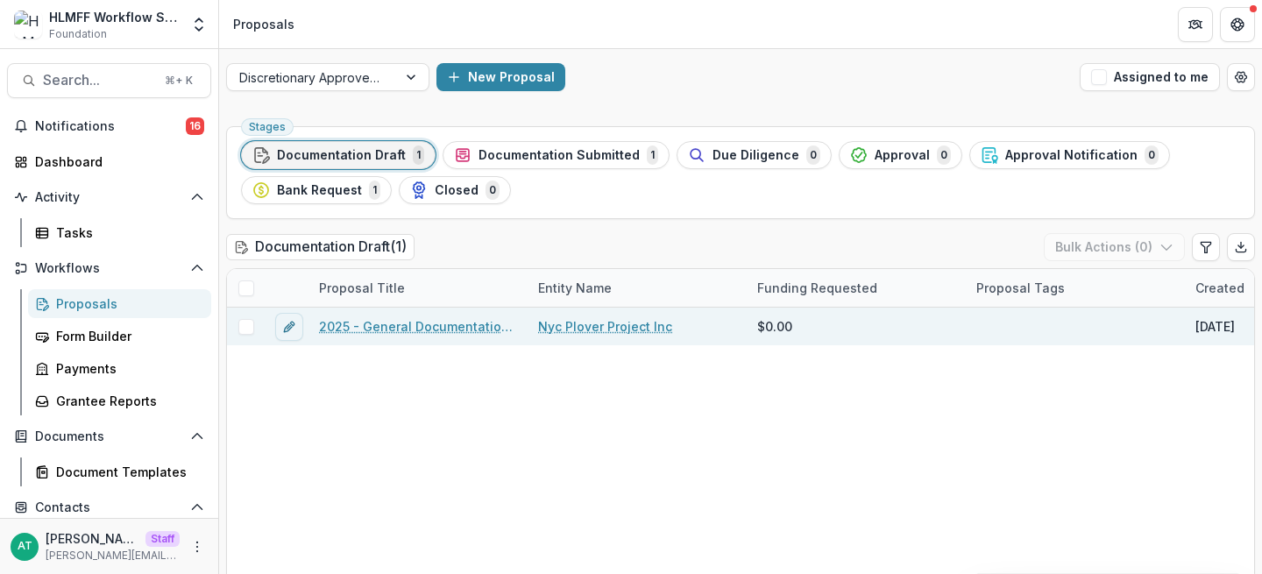
click at [244, 333] on span at bounding box center [246, 327] width 16 height 16
click at [1170, 246] on button "Bulk Actions ( 1 )" at bounding box center [1116, 247] width 138 height 28
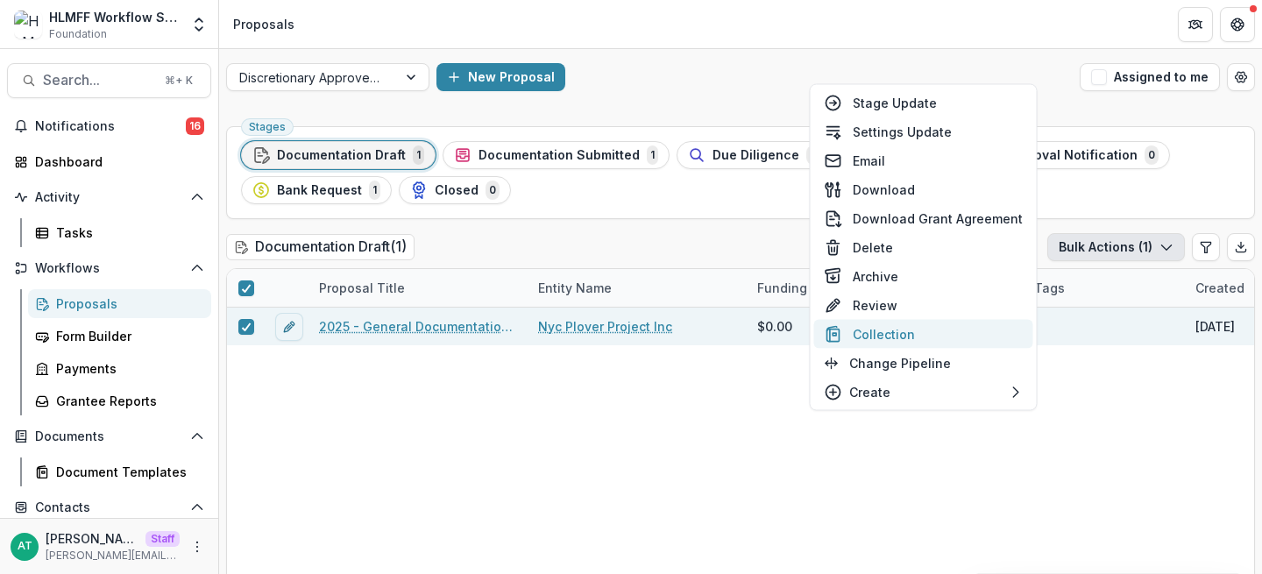
click at [914, 334] on button "Collection" at bounding box center [923, 334] width 219 height 29
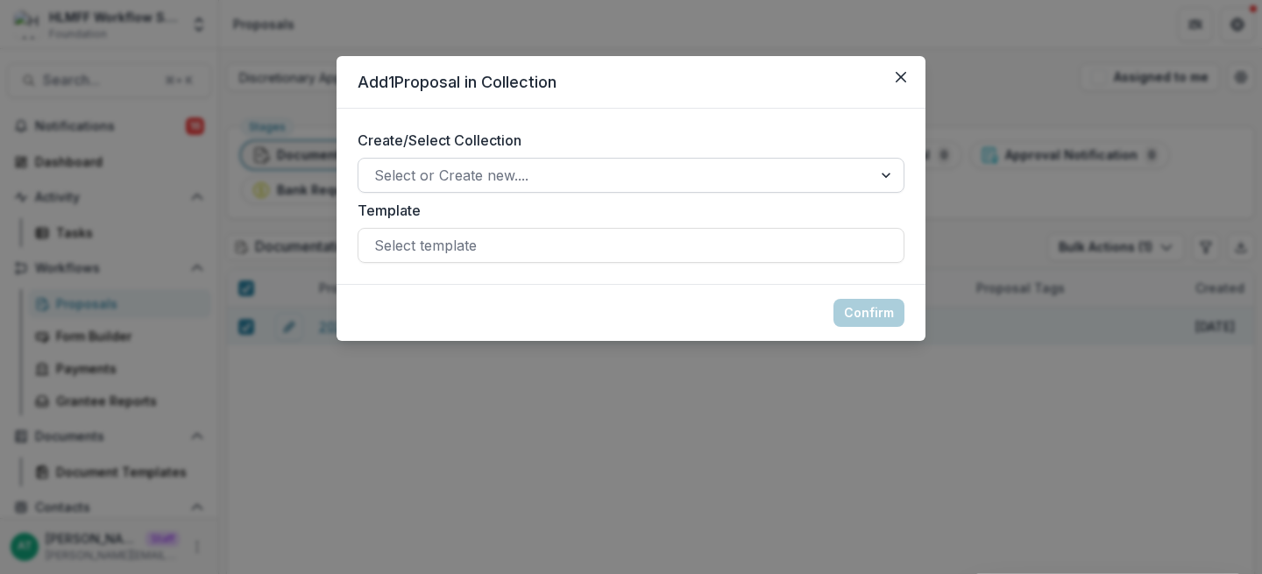
click at [482, 188] on div "Select or Create new...." at bounding box center [614, 175] width 513 height 28
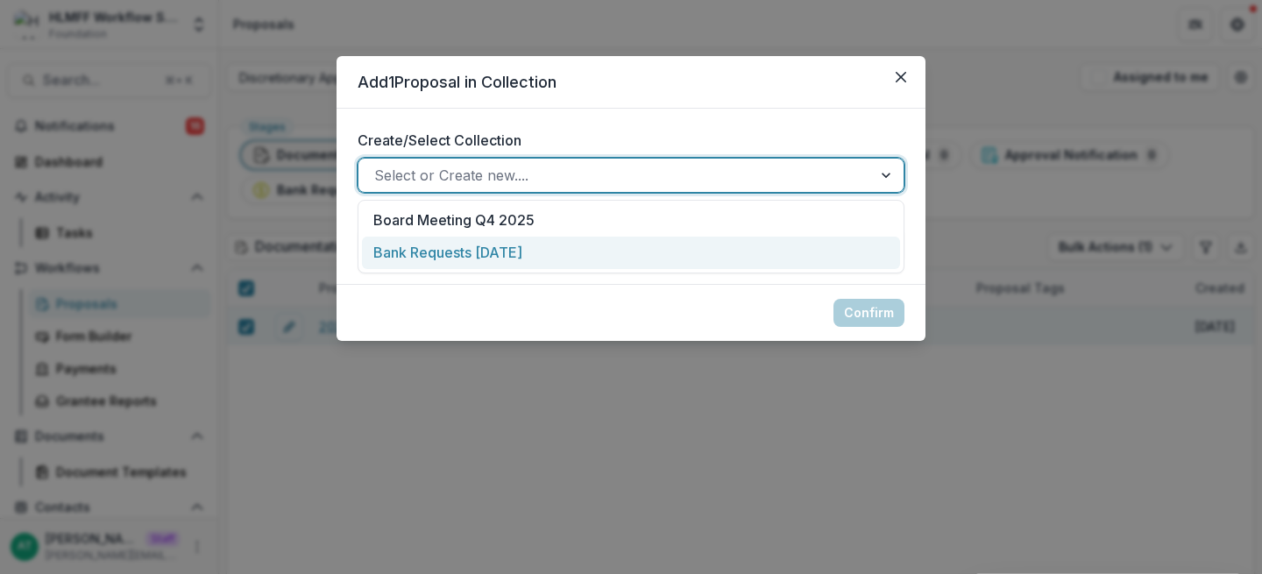
click at [462, 259] on div "Bank Requests [DATE]" at bounding box center [631, 253] width 538 height 32
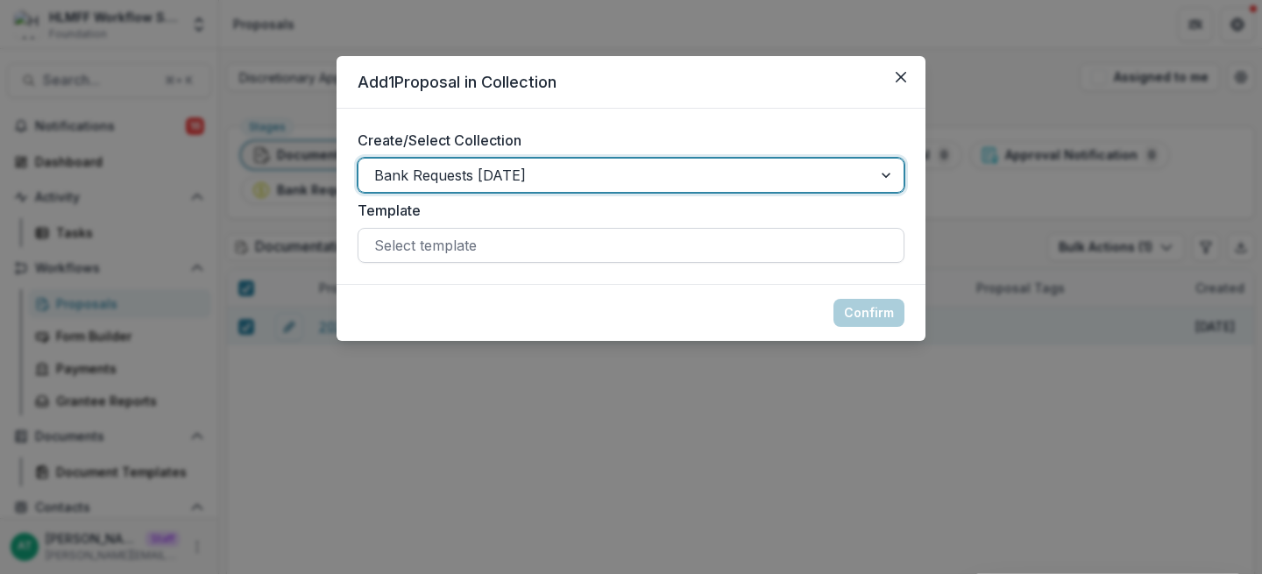
click at [472, 249] on div at bounding box center [630, 245] width 513 height 25
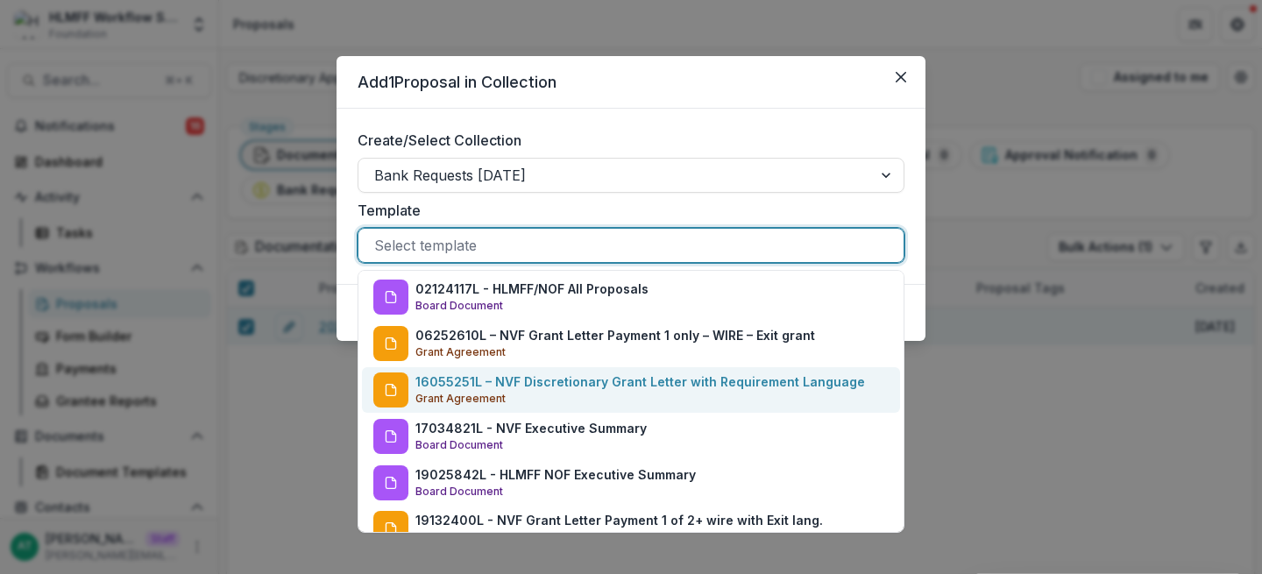
scroll to position [504, 0]
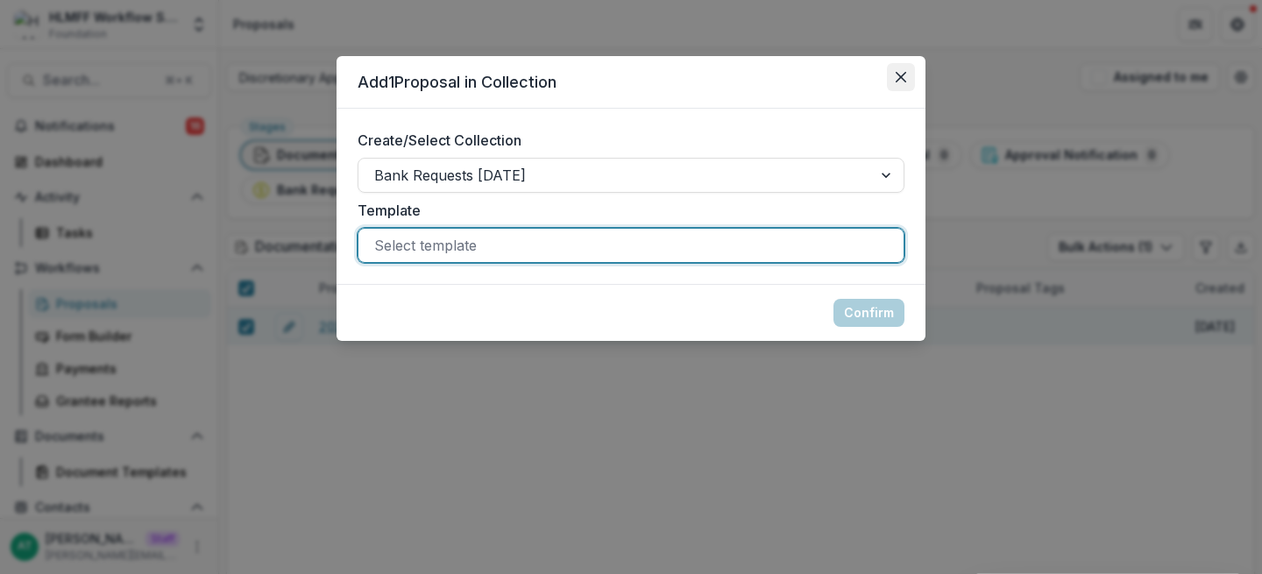
click at [906, 81] on button "Close" at bounding box center [901, 77] width 28 height 28
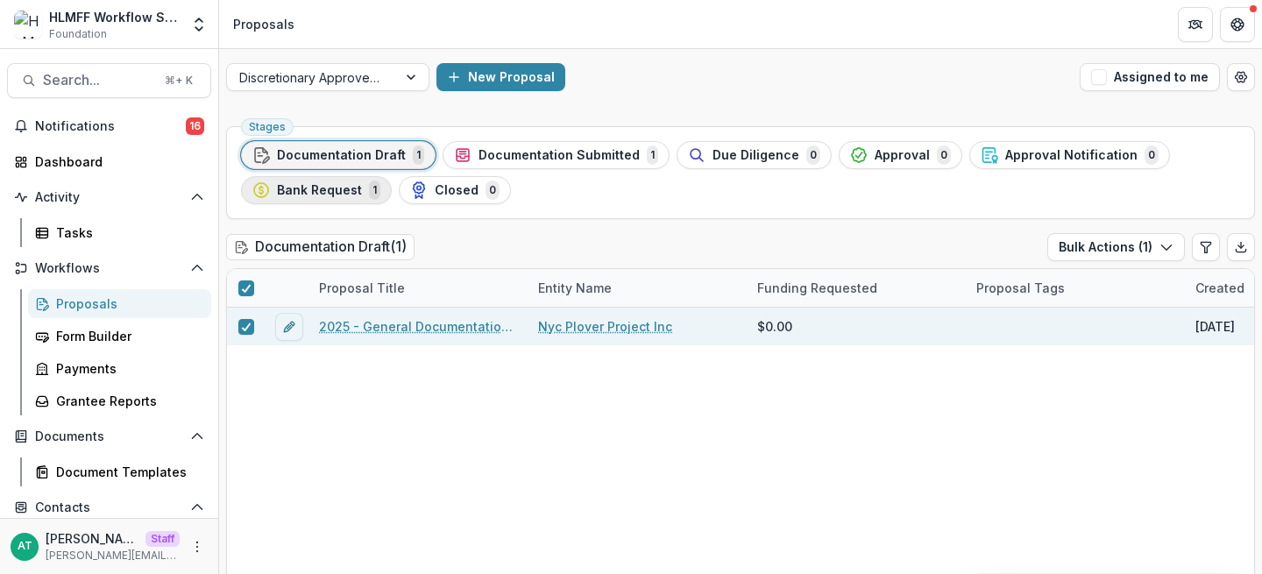
click at [342, 189] on span "Bank Request" at bounding box center [319, 190] width 85 height 15
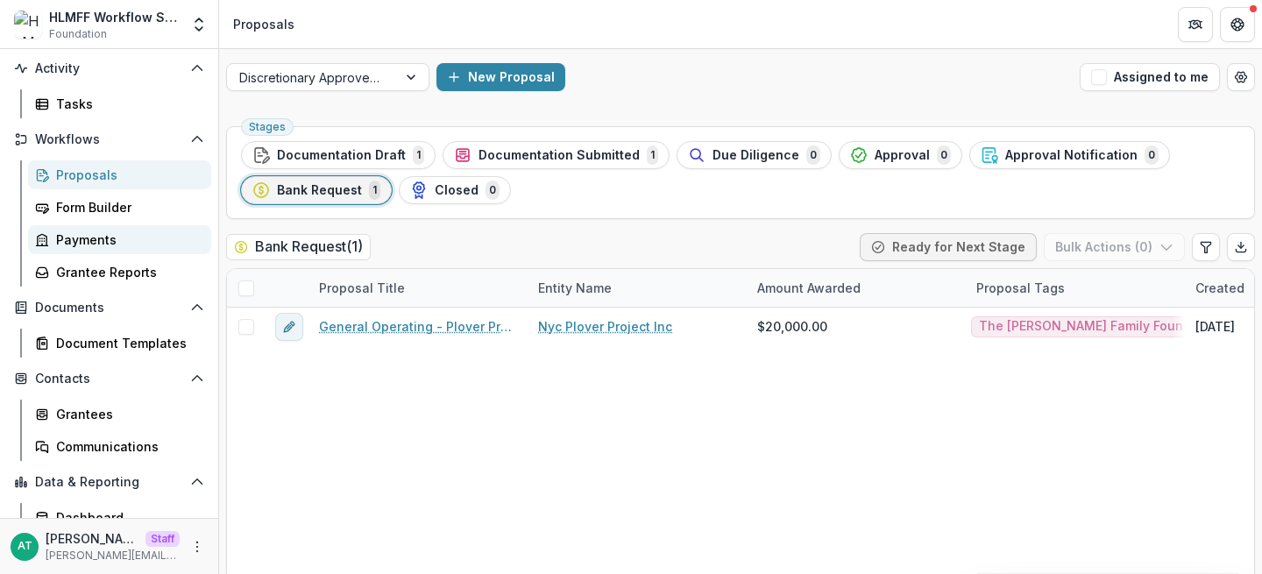
scroll to position [151, 0]
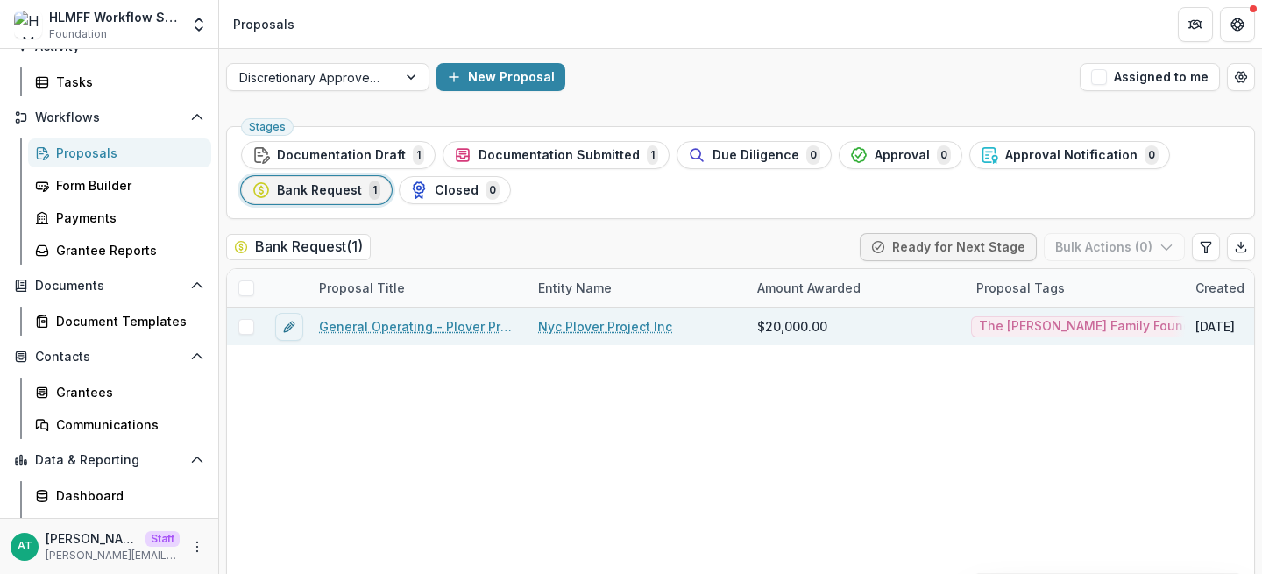
click at [381, 325] on link "General Operating - Plover Project" at bounding box center [418, 326] width 198 height 18
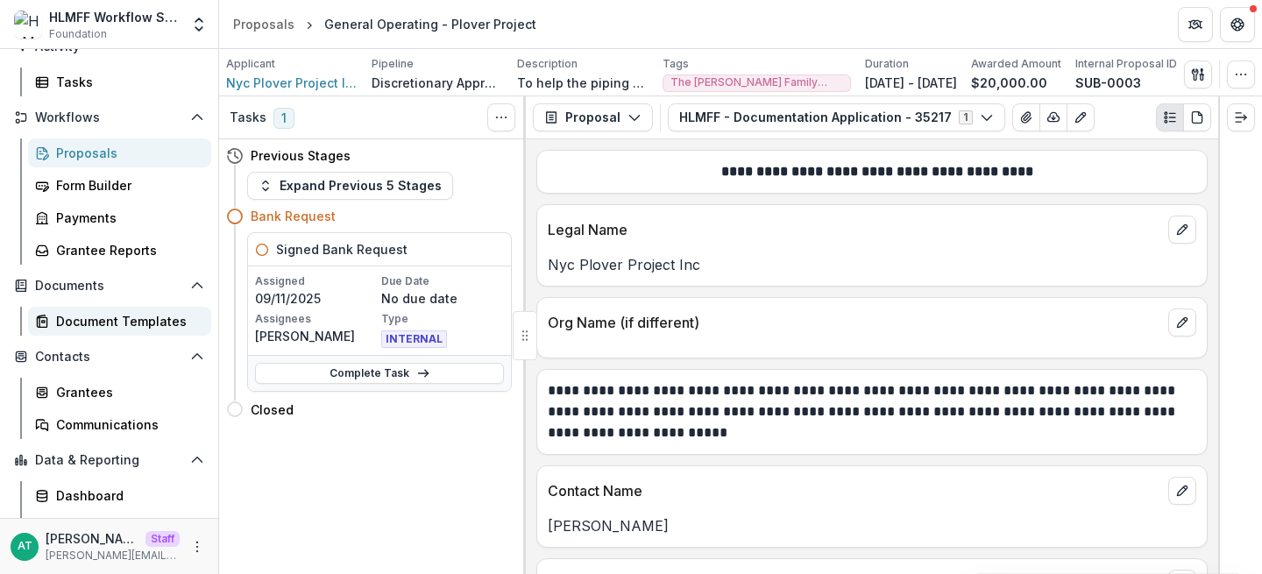
click at [118, 322] on div "Document Templates" at bounding box center [126, 321] width 141 height 18
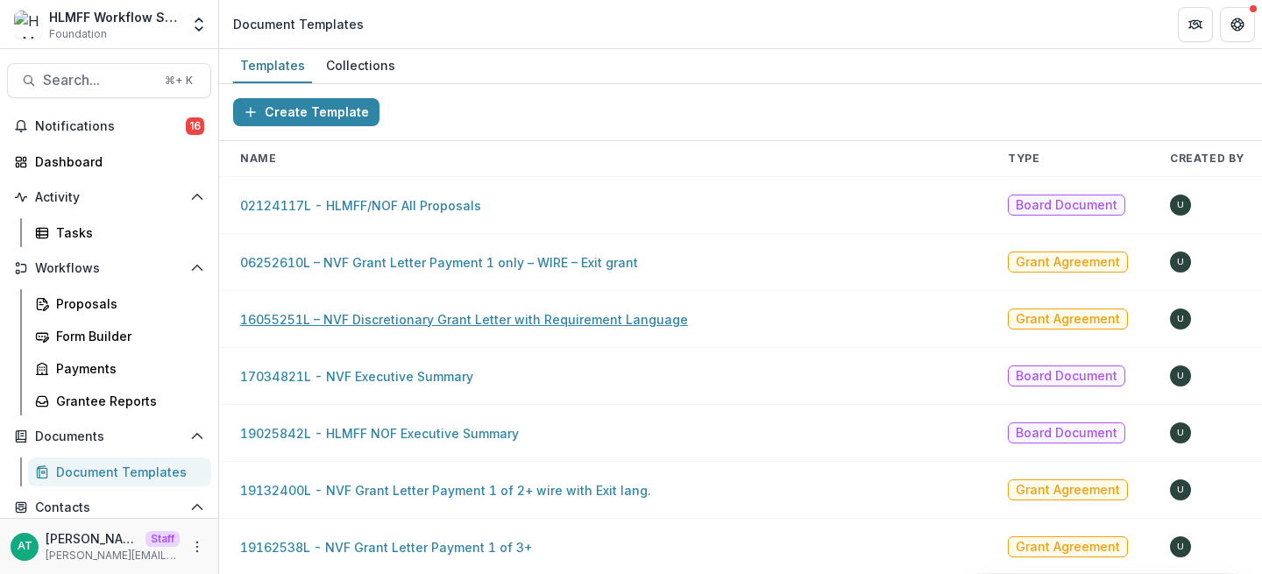
scroll to position [9, 0]
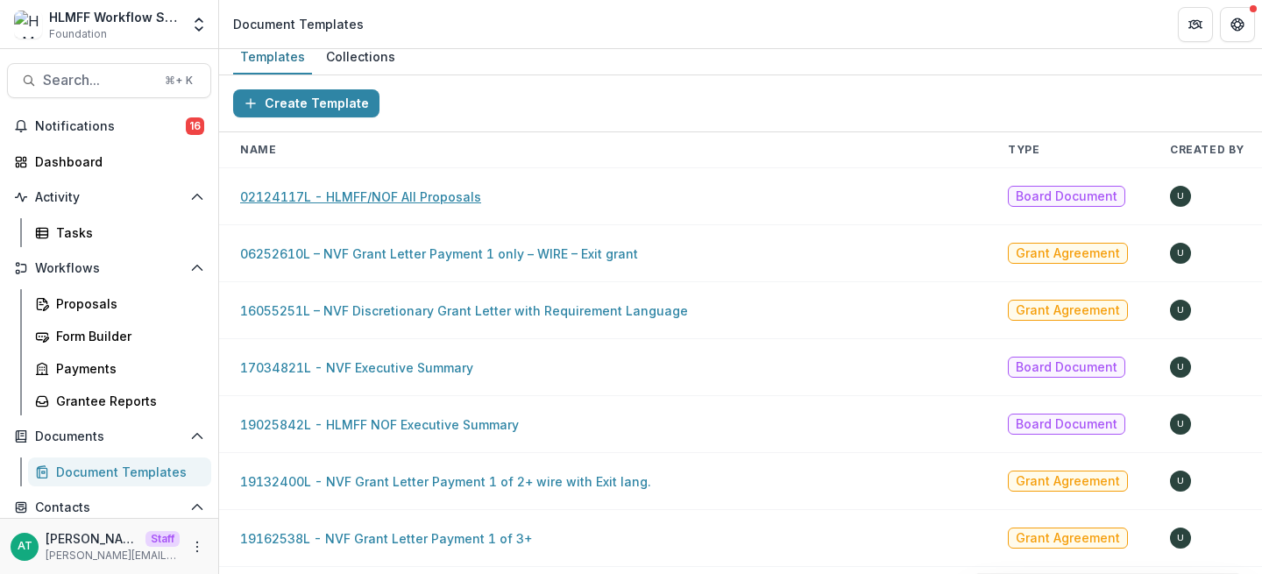
click at [352, 190] on link "02124117L - HLMFF/NOF All Proposals" at bounding box center [360, 196] width 241 height 15
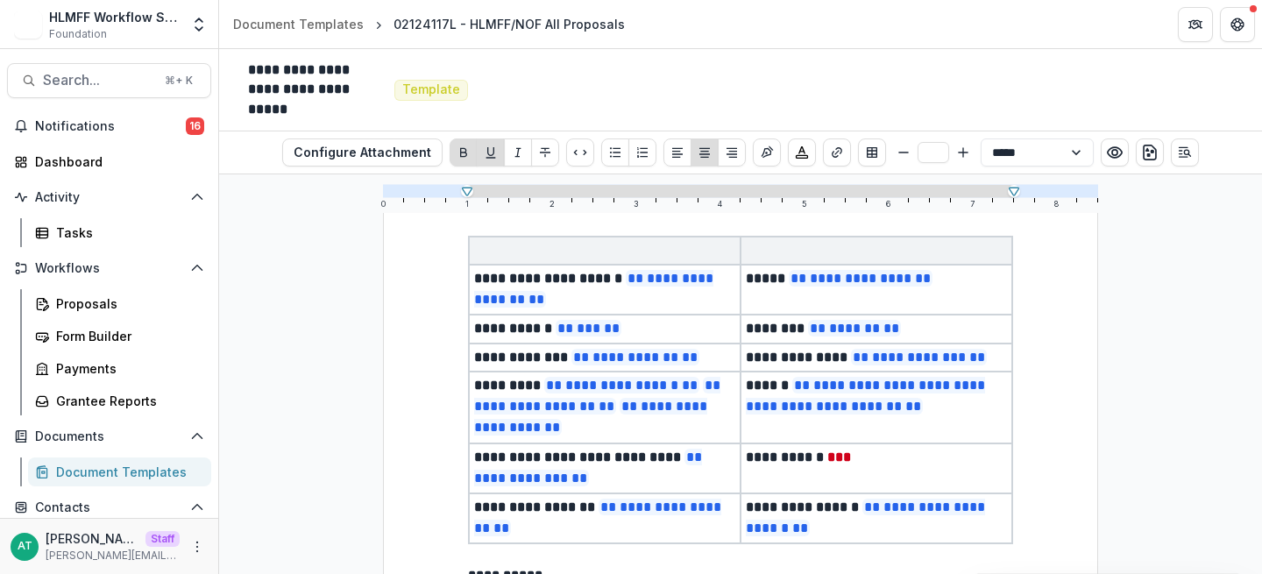
scroll to position [164, 0]
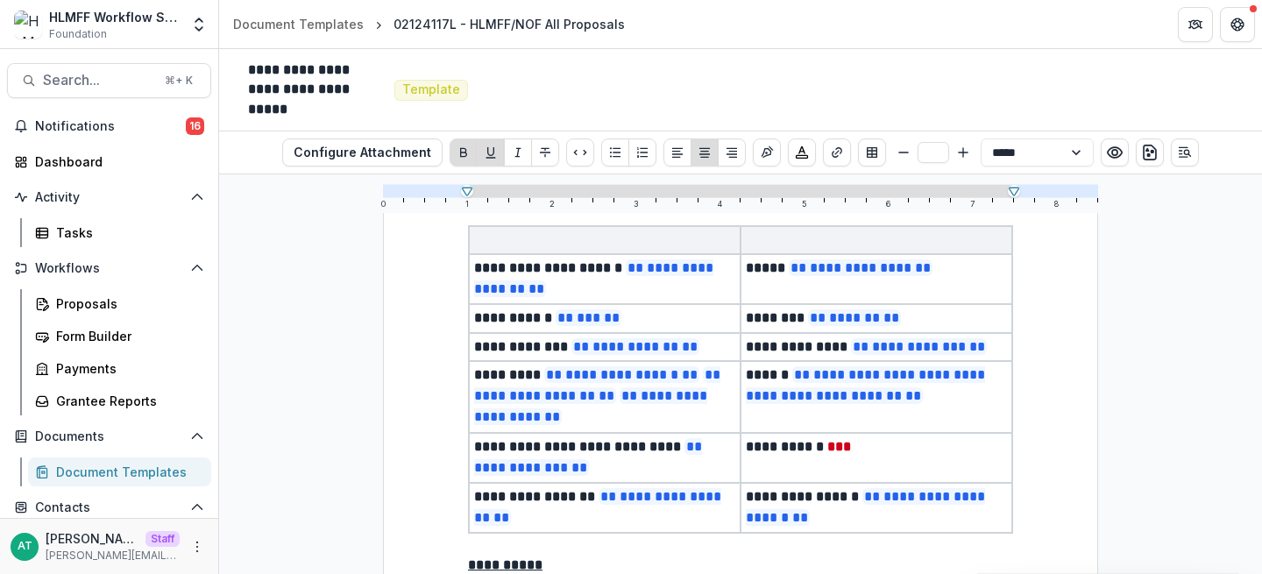
click at [100, 471] on div "Document Templates" at bounding box center [126, 472] width 141 height 18
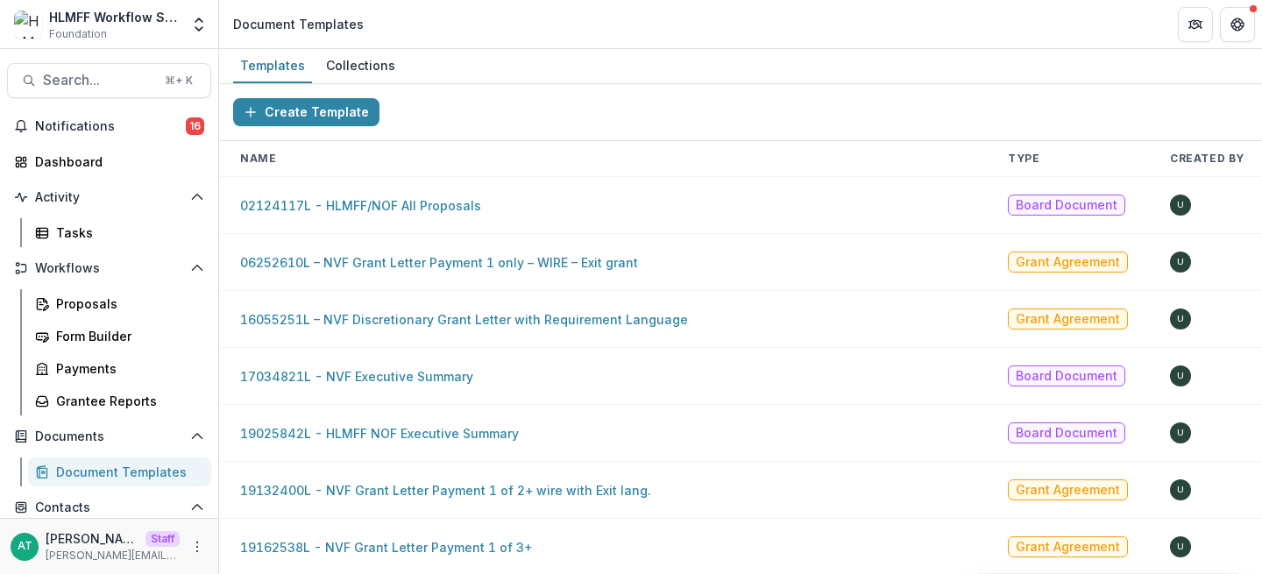
scroll to position [0, 253]
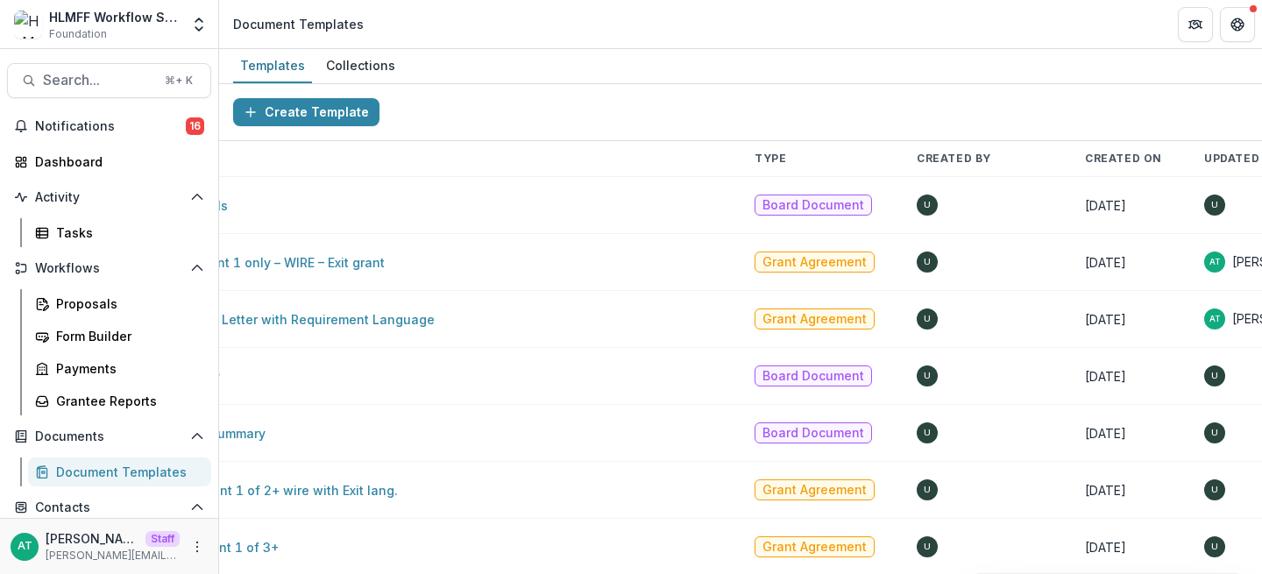
click at [1064, 218] on td "[DATE]" at bounding box center [1123, 205] width 119 height 57
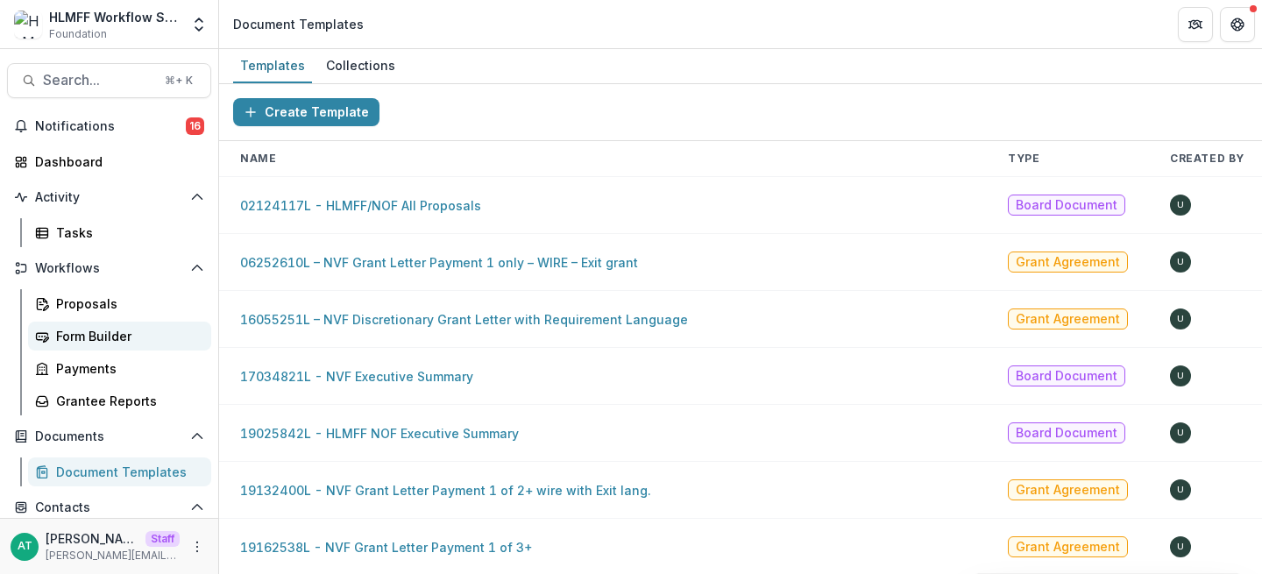
click at [131, 332] on div "Form Builder" at bounding box center [126, 336] width 141 height 18
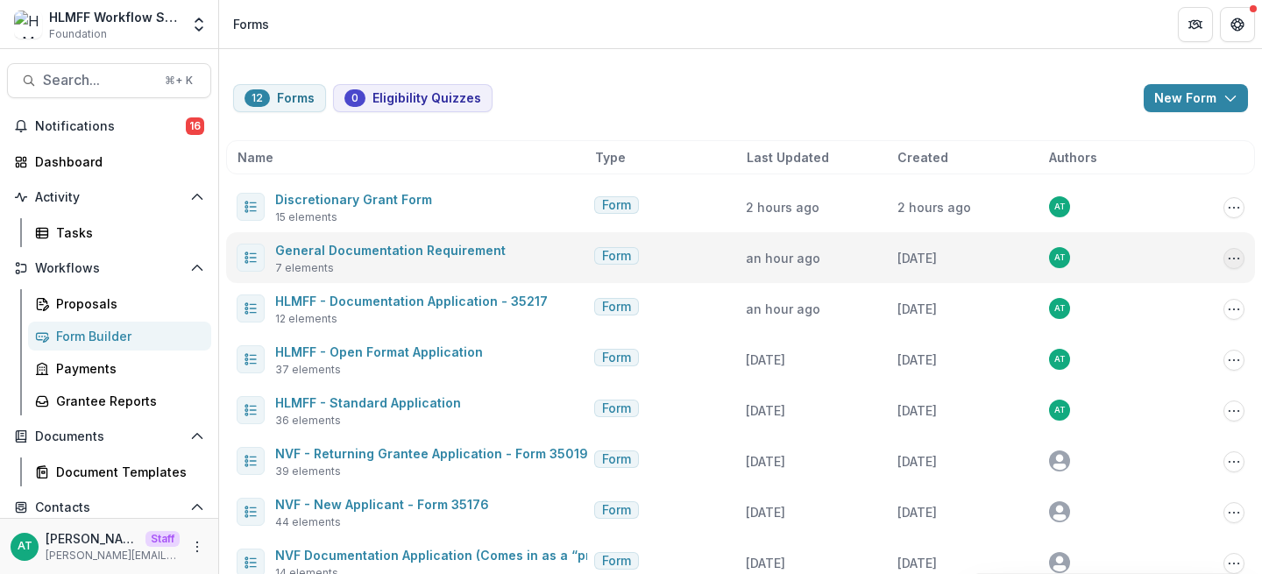
click at [1232, 257] on icon "Options" at bounding box center [1234, 258] width 14 height 14
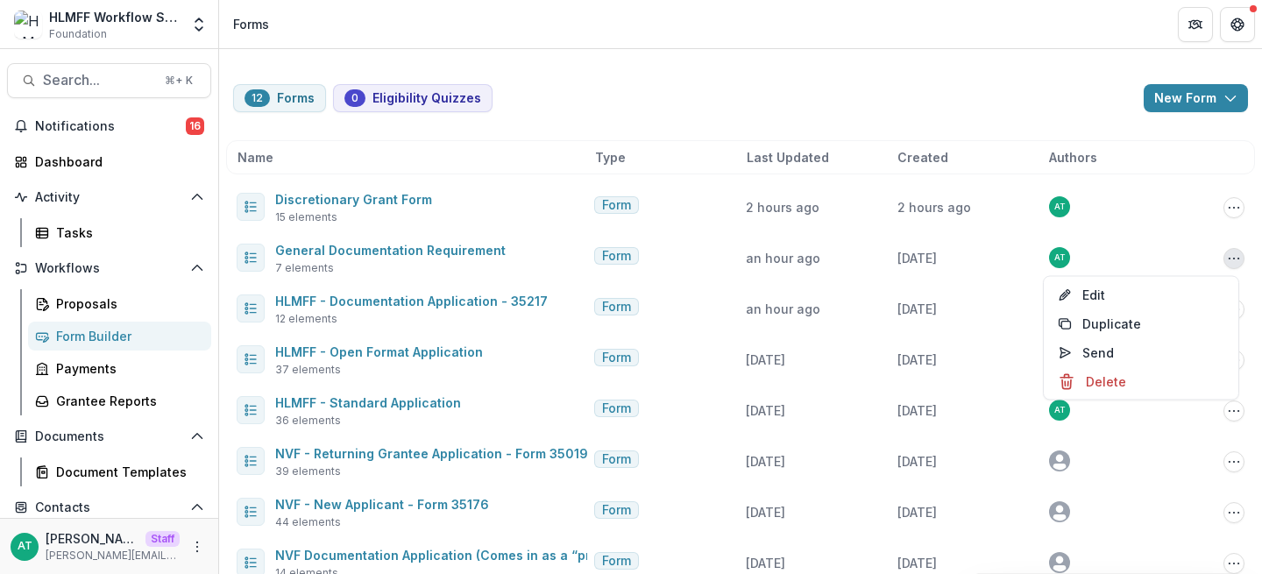
click at [598, 65] on div "12 Forms 0 Eligibility Quizzes New Form New Eligibility Quiz New Form Name Type…" at bounding box center [740, 427] width 1043 height 756
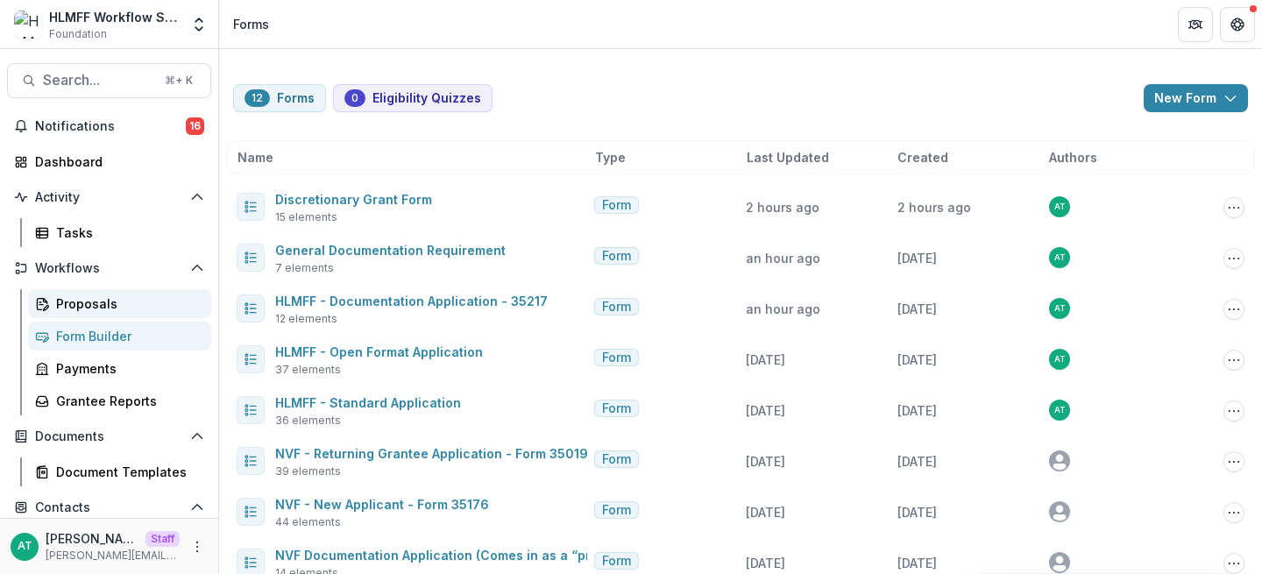
click at [95, 301] on div "Proposals" at bounding box center [126, 303] width 141 height 18
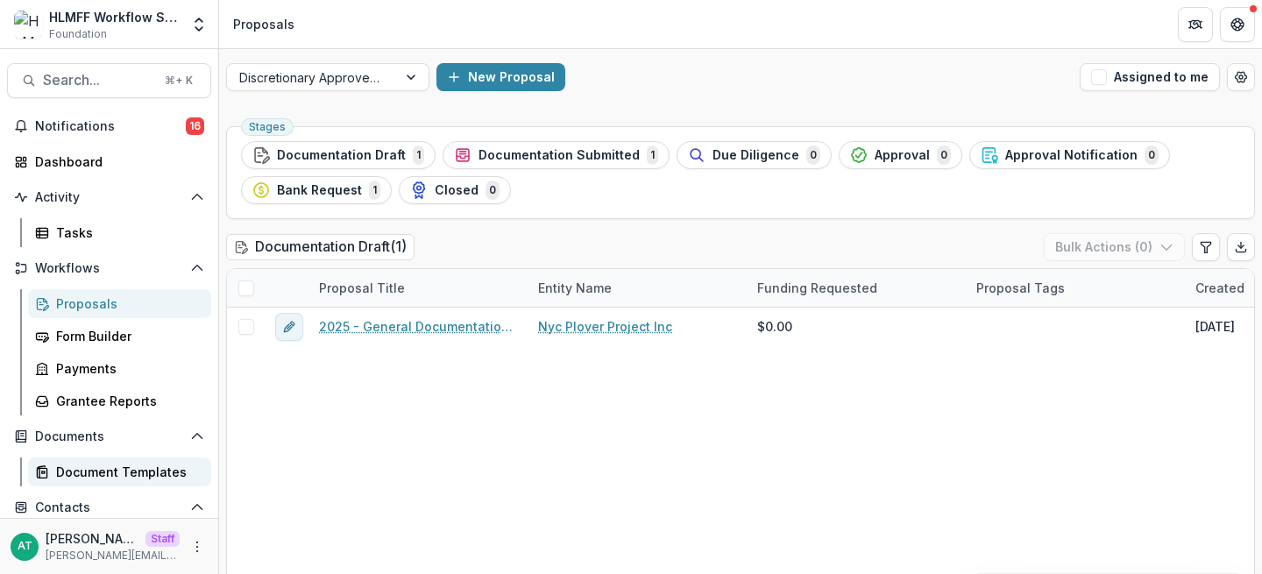
click at [88, 472] on div "Document Templates" at bounding box center [126, 472] width 141 height 18
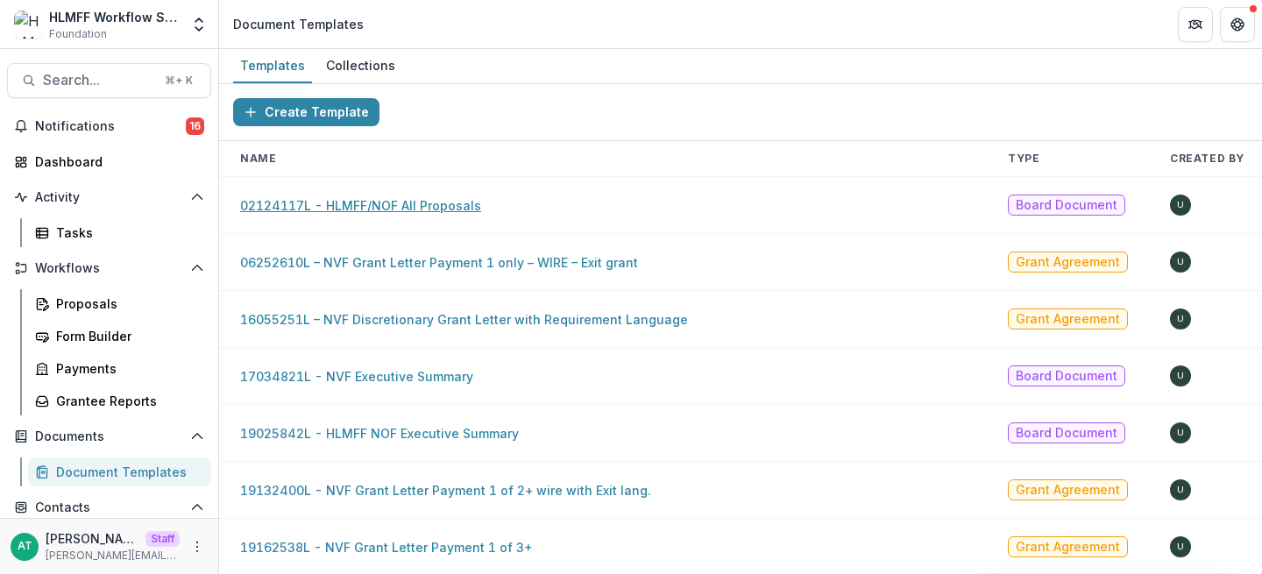
click at [350, 201] on link "02124117L - HLMFF/NOF All Proposals" at bounding box center [360, 205] width 241 height 15
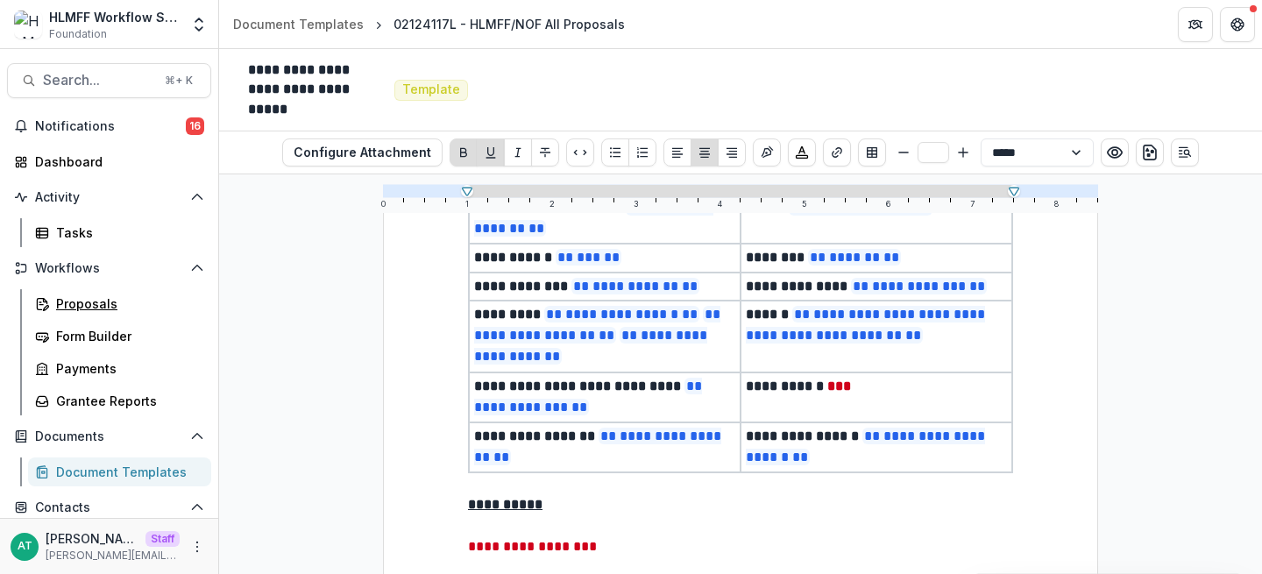
scroll to position [192, 0]
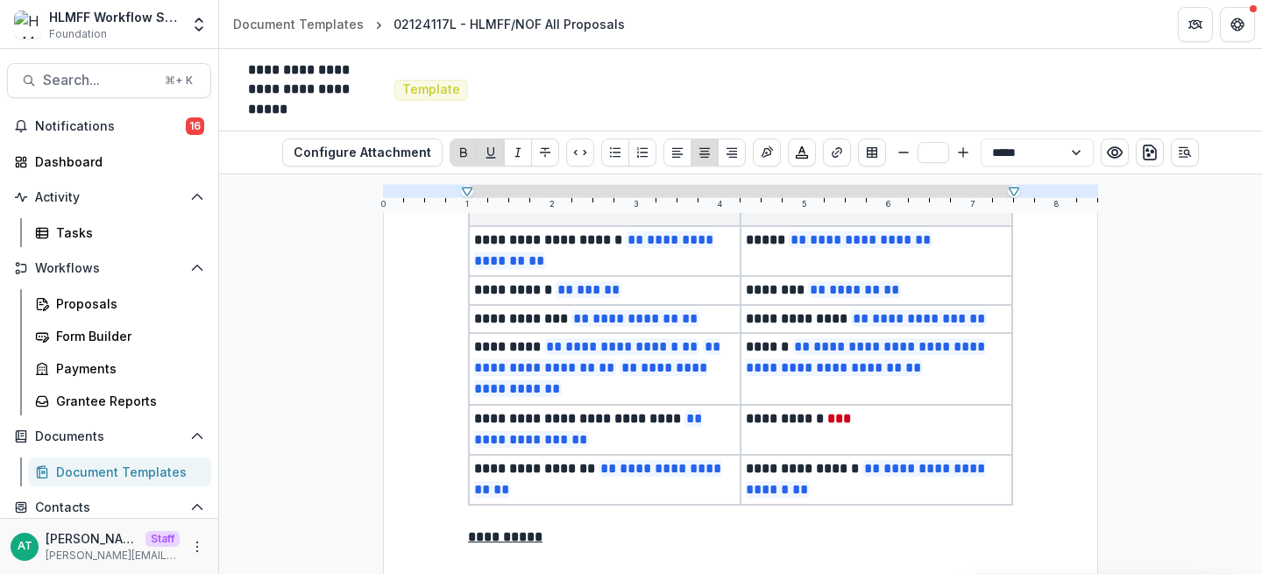
drag, startPoint x: 89, startPoint y: 309, endPoint x: 686, endPoint y: 21, distance: 662.7
click at [86, 300] on div "Proposals" at bounding box center [126, 303] width 141 height 18
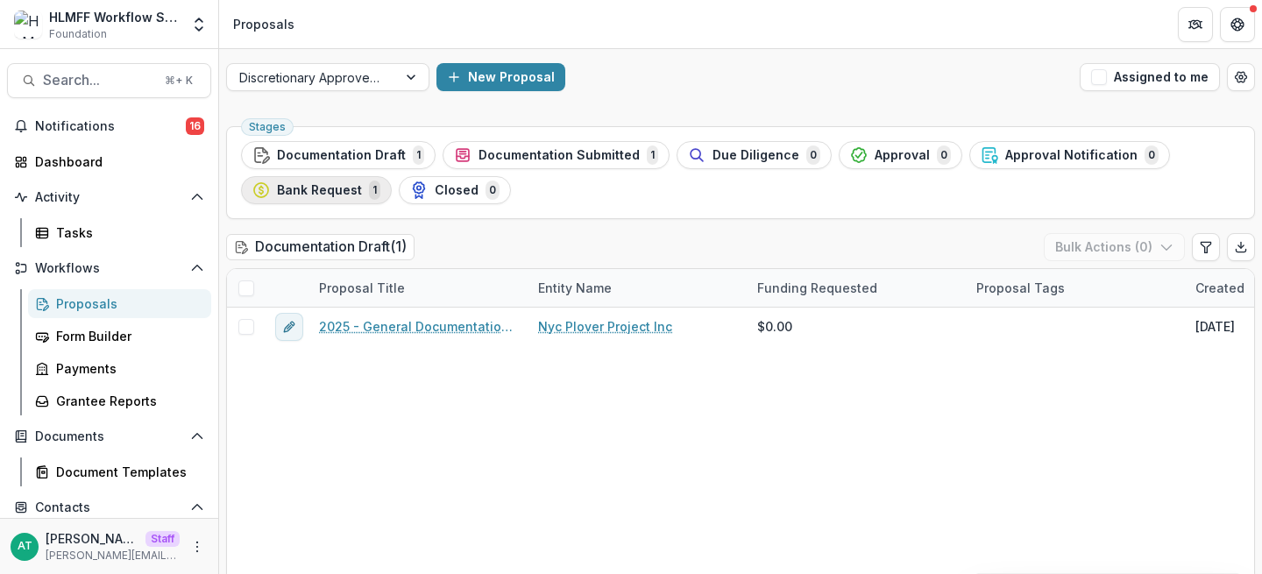
click at [324, 189] on span "Bank Request" at bounding box center [319, 190] width 85 height 15
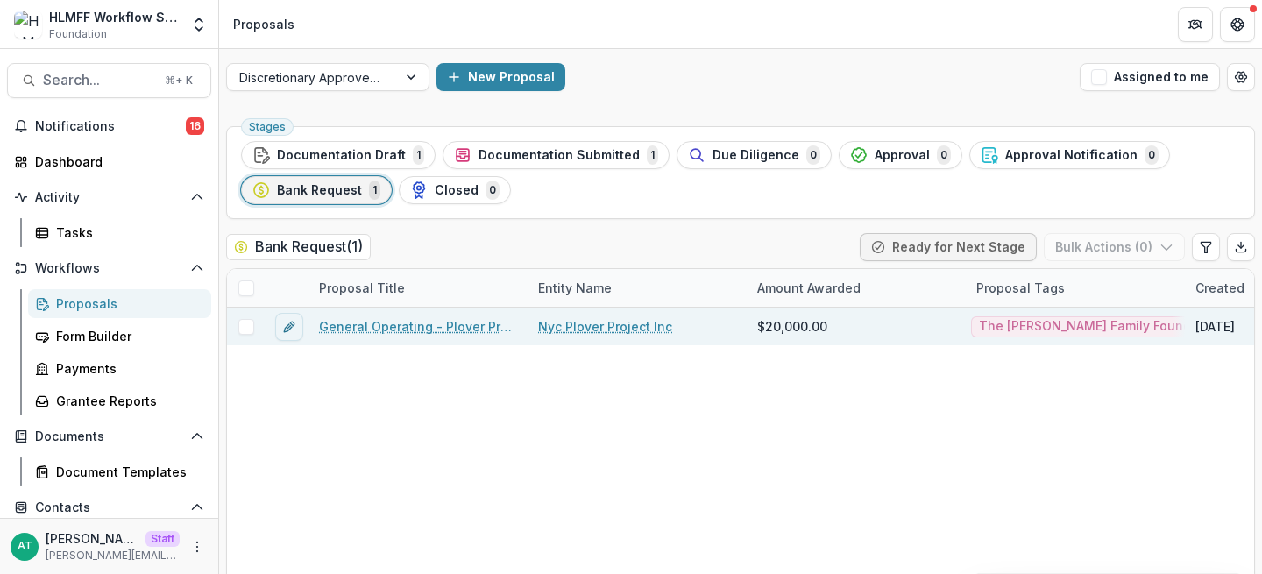
click at [407, 331] on link "General Operating - Plover Project" at bounding box center [418, 326] width 198 height 18
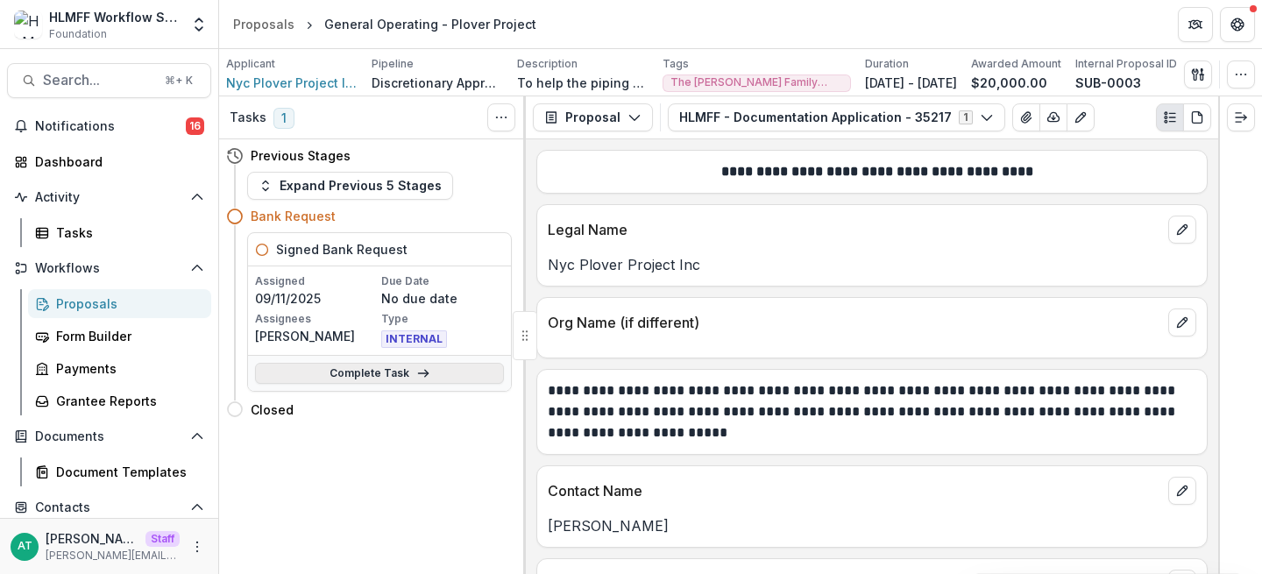
click at [403, 368] on link "Complete Task" at bounding box center [379, 373] width 249 height 21
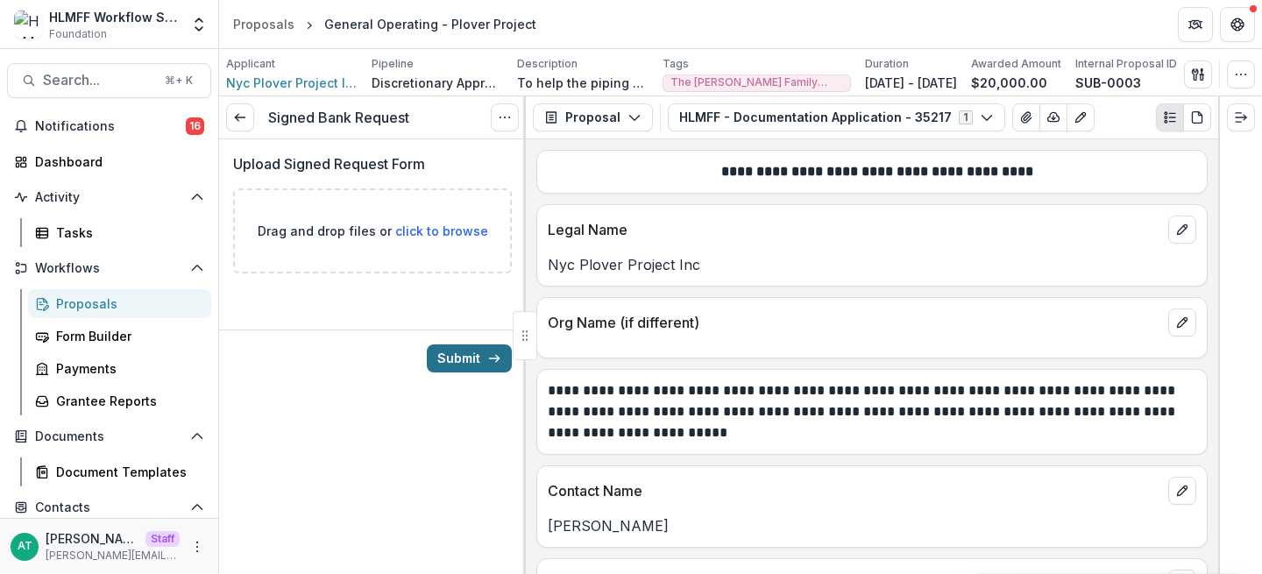
click at [466, 361] on button "Submit" at bounding box center [469, 358] width 85 height 28
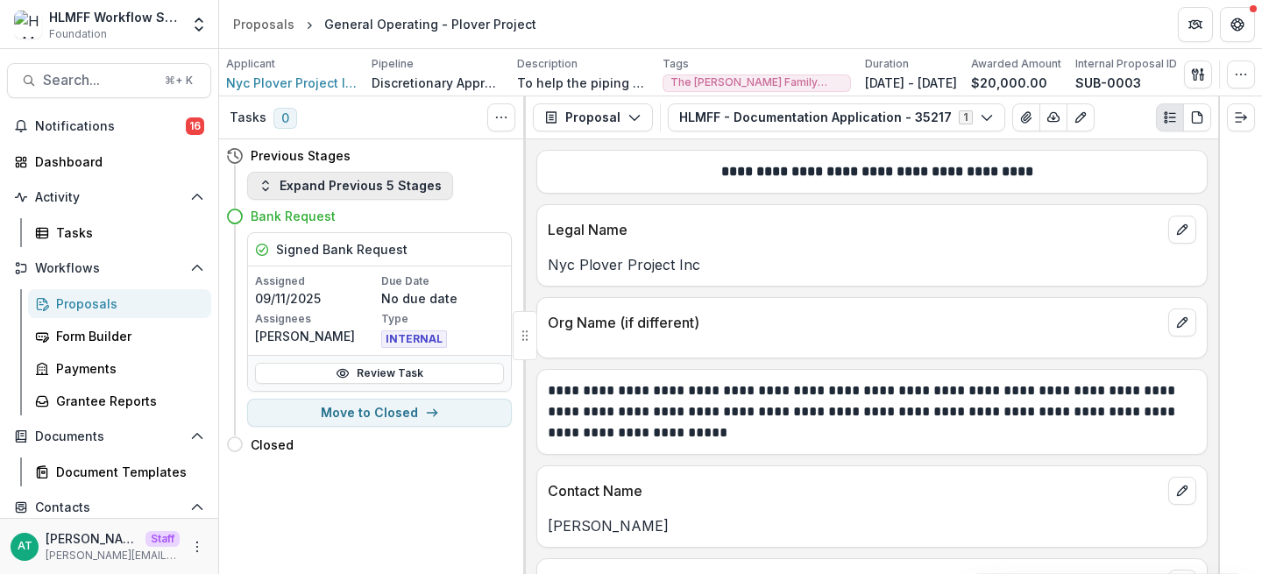
click at [314, 179] on button "Expand Previous 5 Stages" at bounding box center [350, 186] width 206 height 28
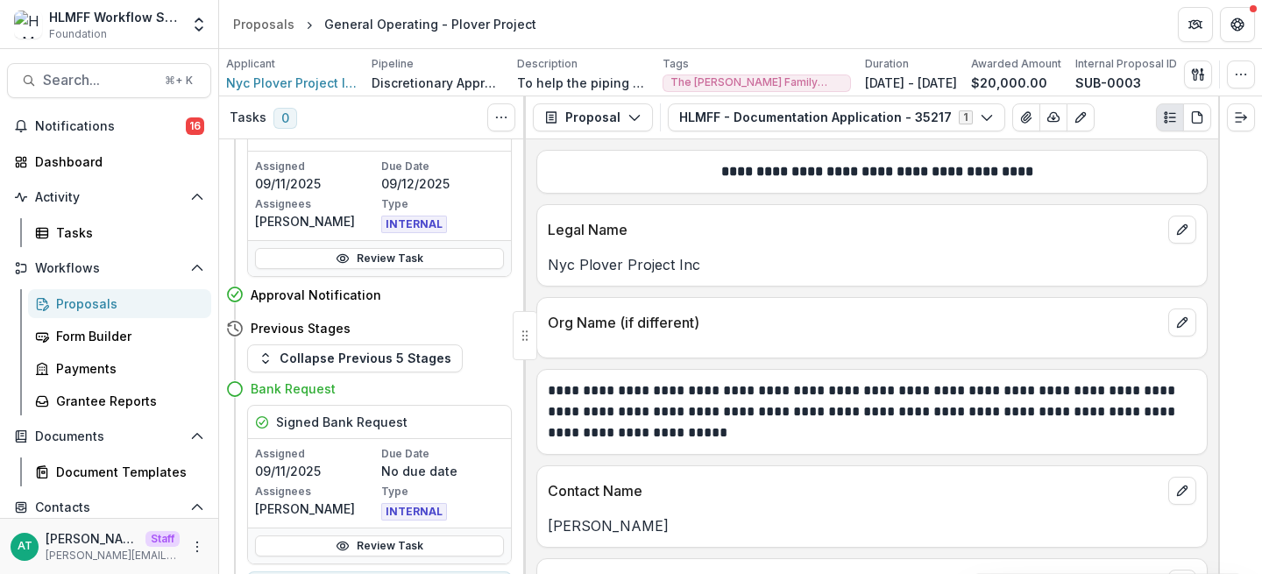
scroll to position [901, 0]
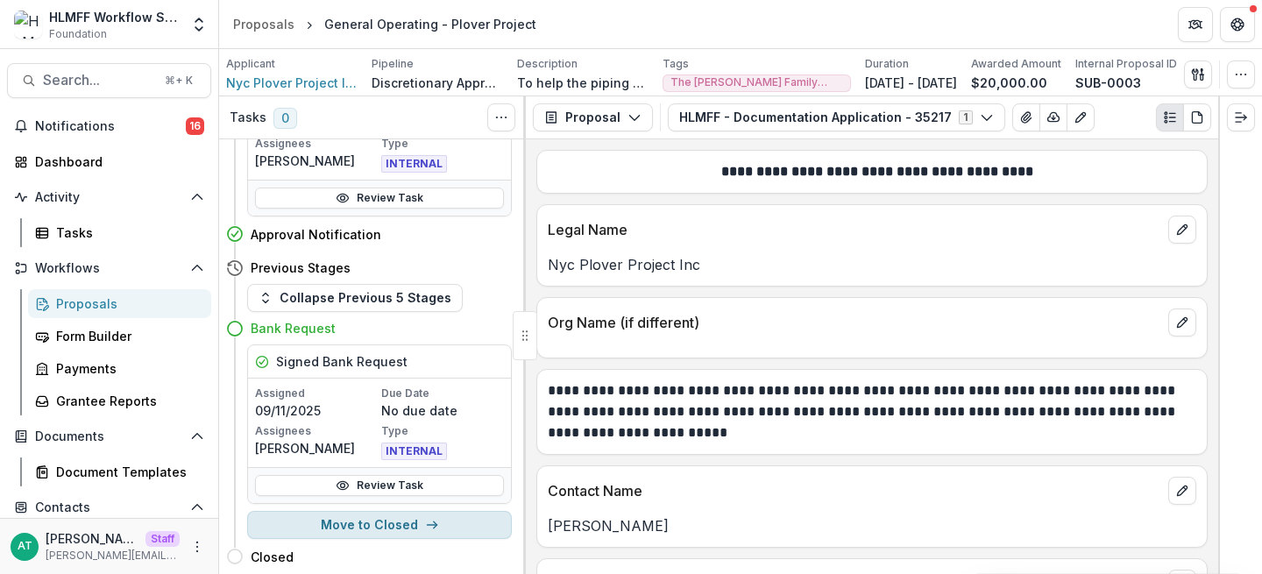
click at [318, 534] on button "Move to Closed" at bounding box center [379, 525] width 265 height 28
select select "******"
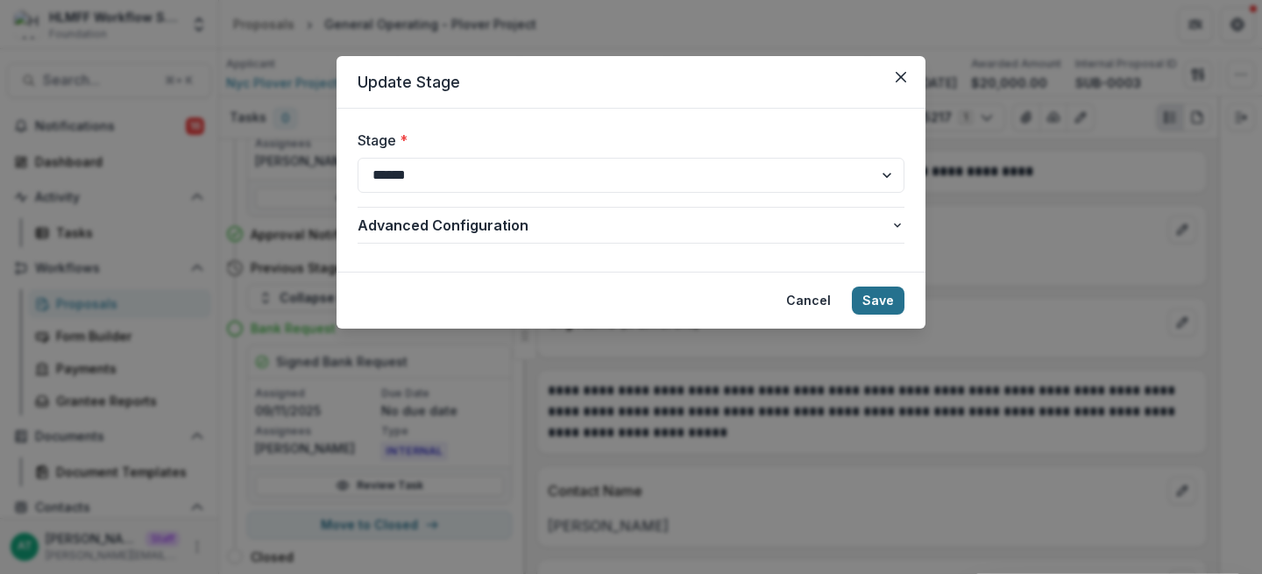
click at [897, 305] on button "Save" at bounding box center [878, 301] width 53 height 28
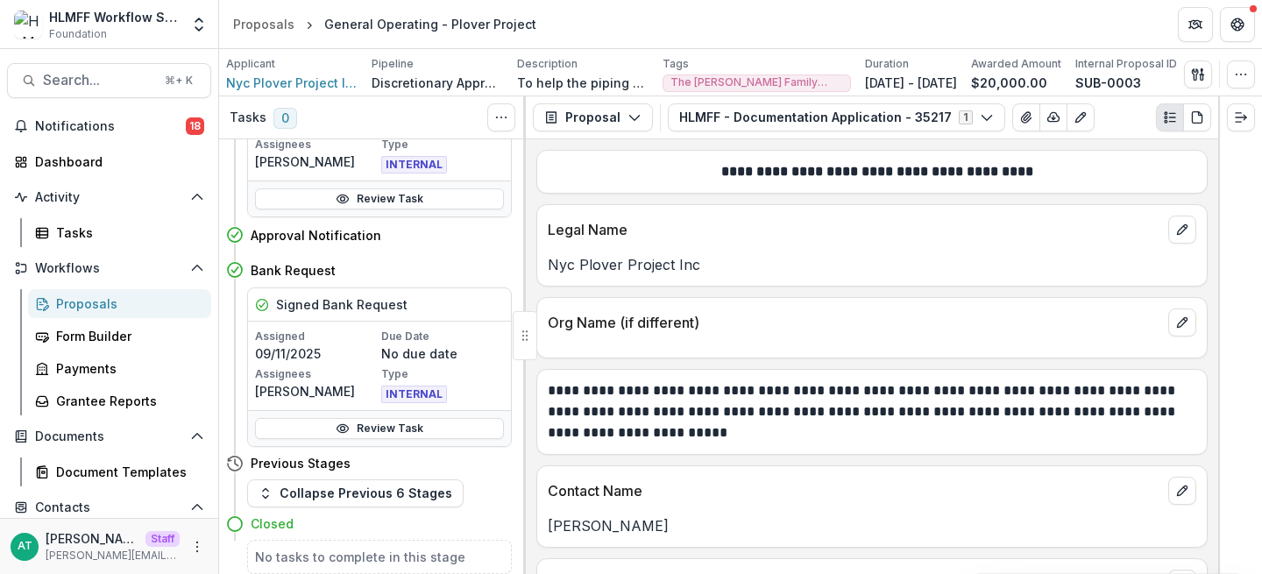
scroll to position [0, 0]
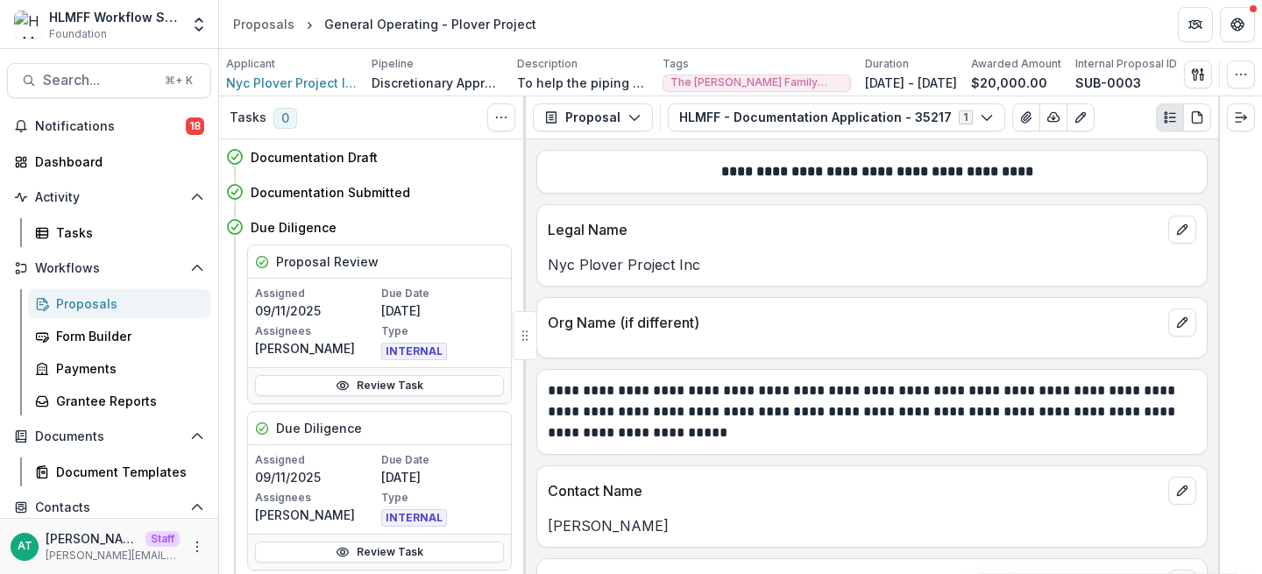
click at [108, 303] on div "Proposals" at bounding box center [126, 303] width 141 height 18
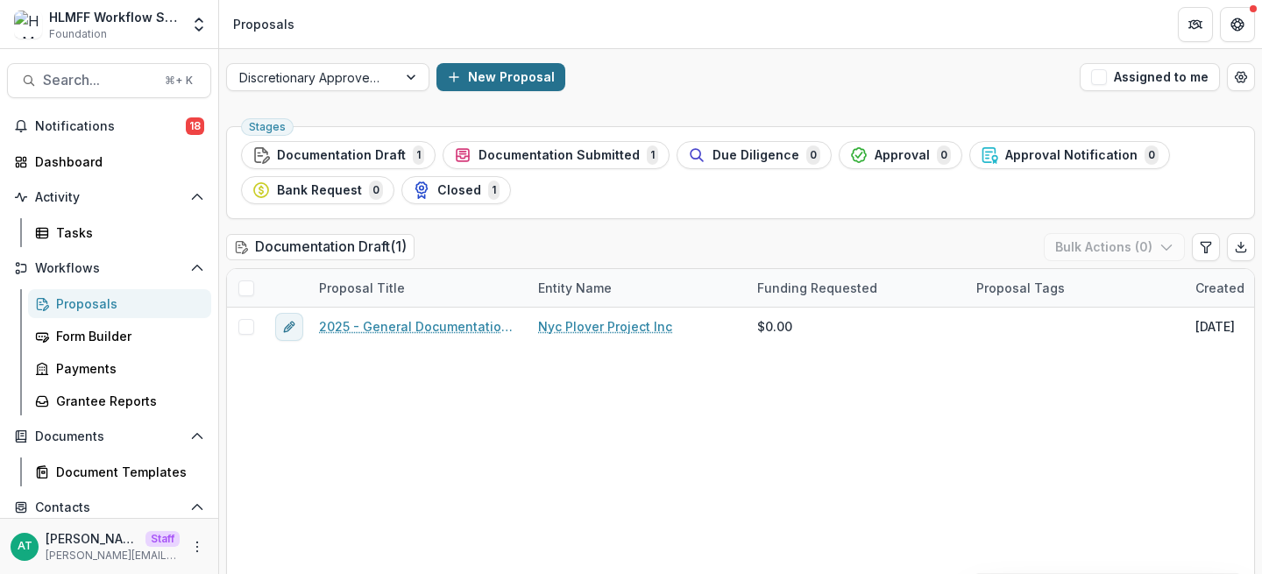
click at [506, 81] on button "New Proposal" at bounding box center [500, 77] width 129 height 28
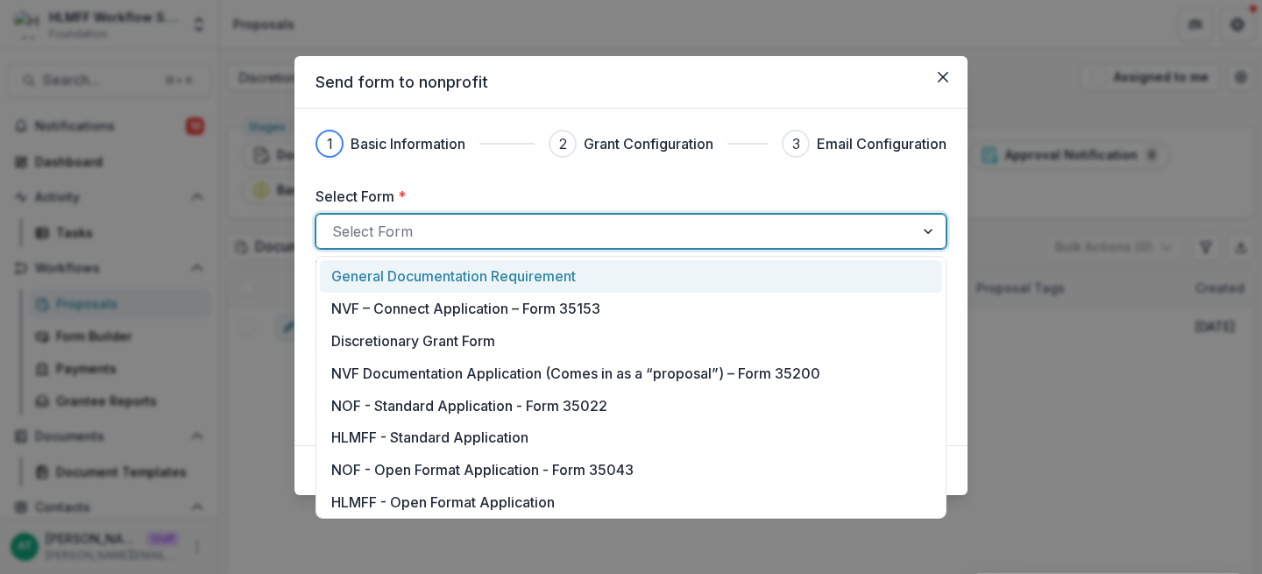
click at [415, 231] on div at bounding box center [615, 231] width 566 height 25
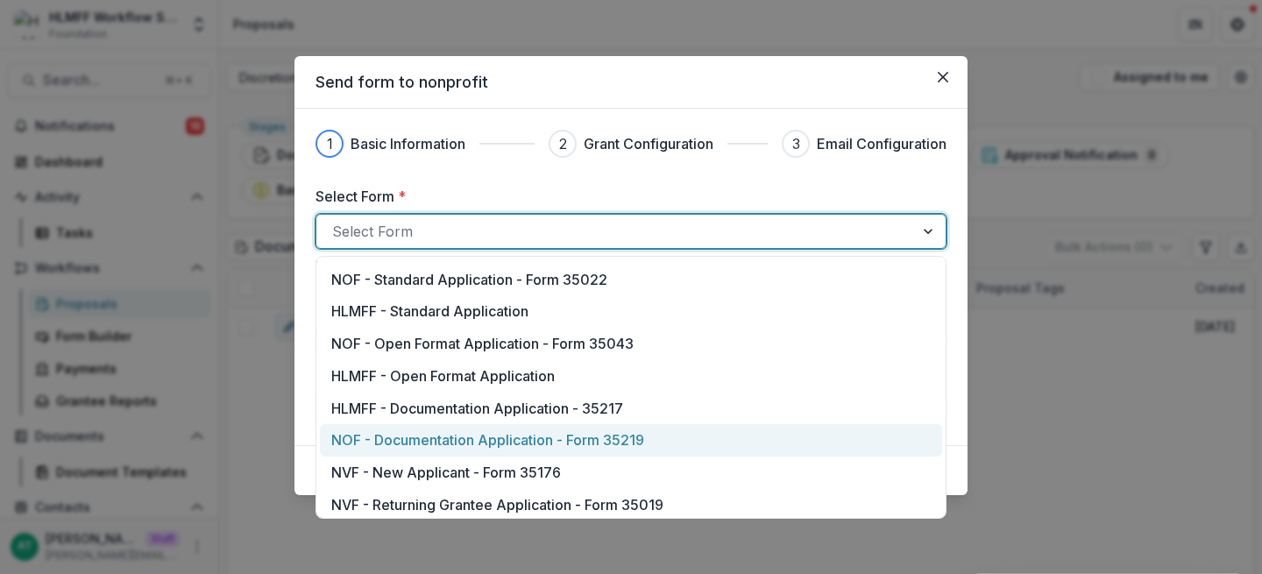
scroll to position [132, 0]
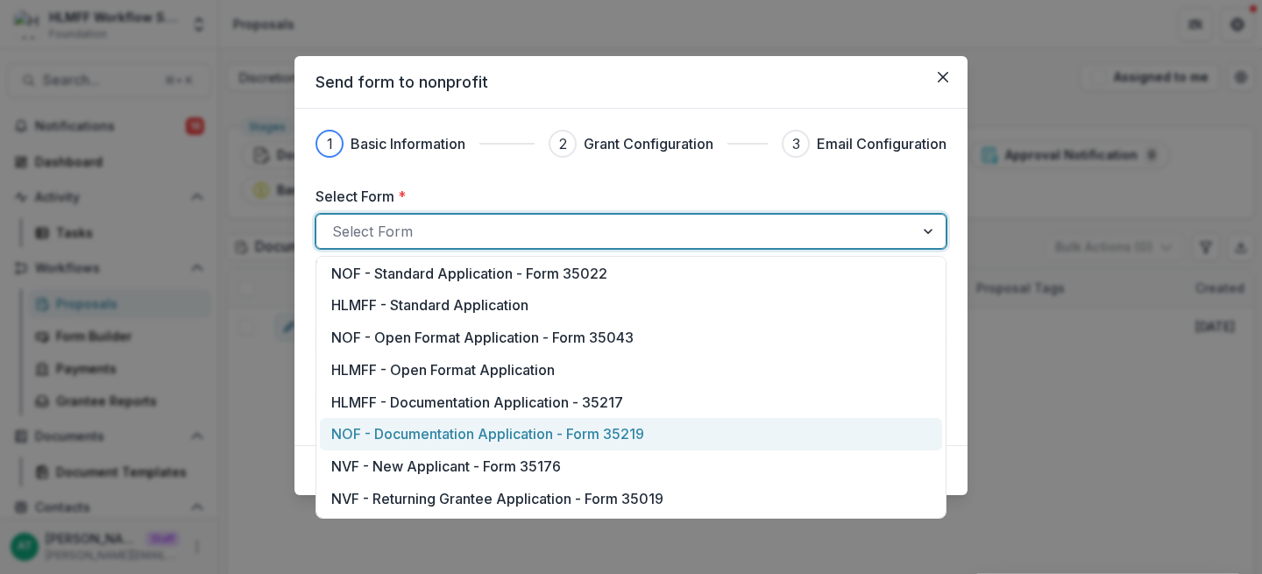
click at [455, 440] on p "NOF - Documentation Application - Form 35219" at bounding box center [487, 433] width 313 height 21
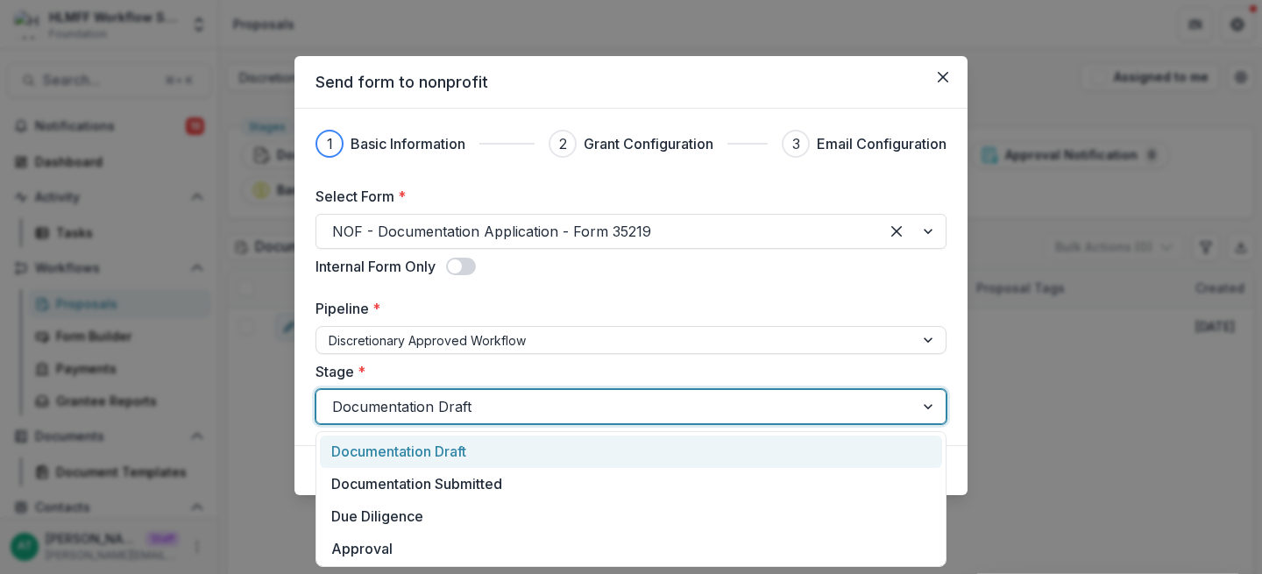
click at [403, 409] on div at bounding box center [615, 406] width 566 height 25
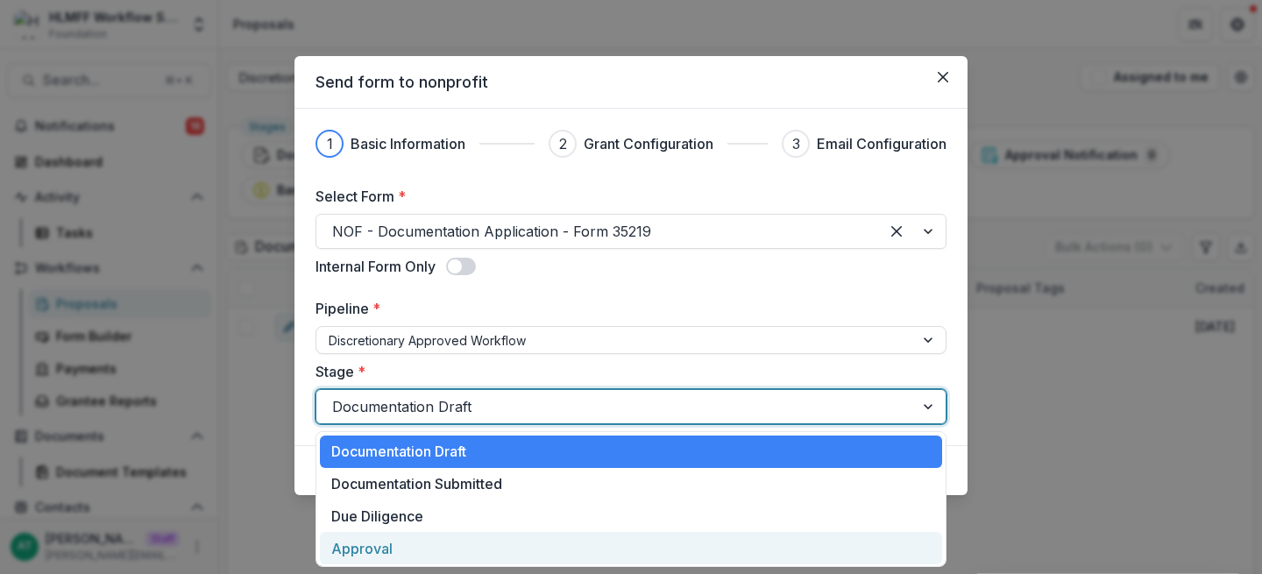
click at [386, 548] on div "Approval" at bounding box center [631, 548] width 622 height 32
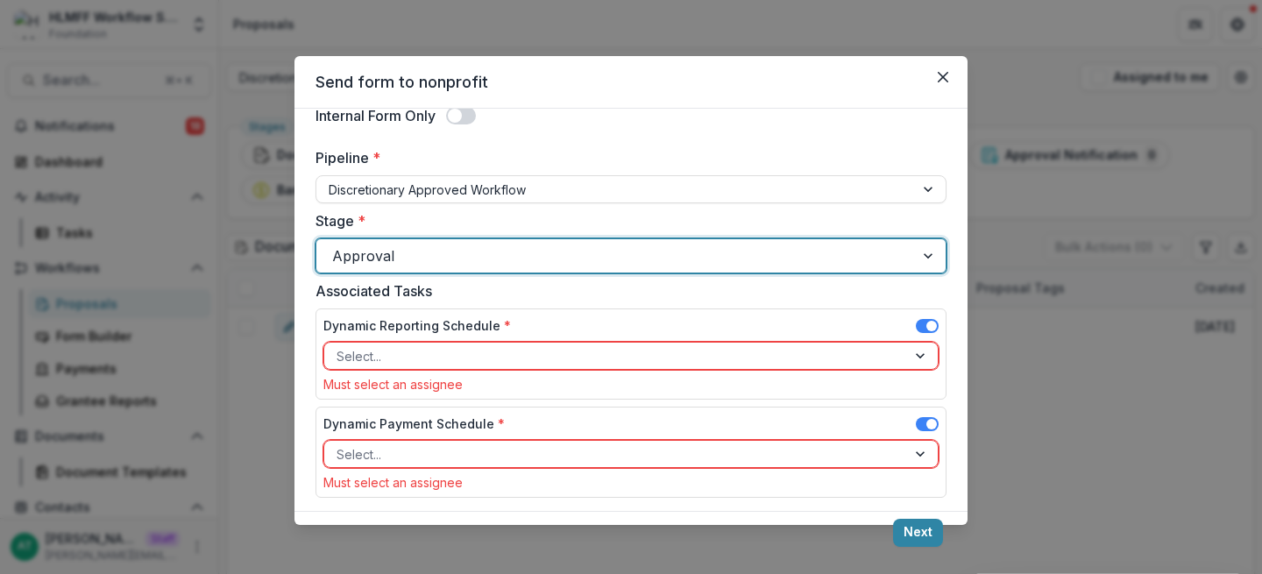
scroll to position [152, 0]
click at [919, 328] on span at bounding box center [927, 325] width 23 height 14
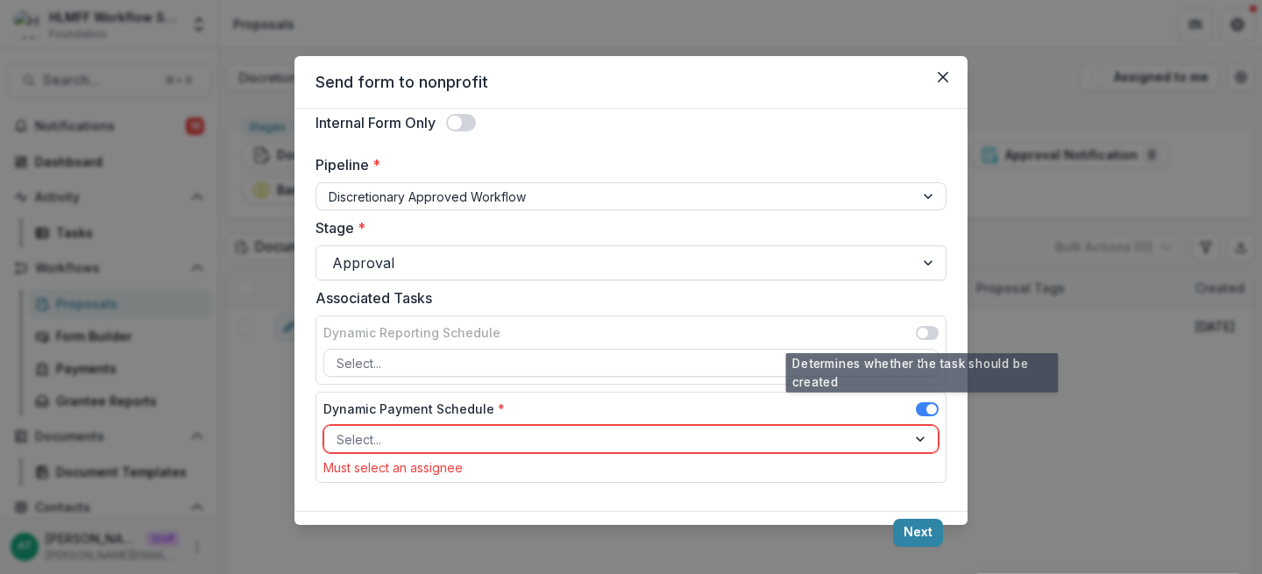
scroll to position [144, 0]
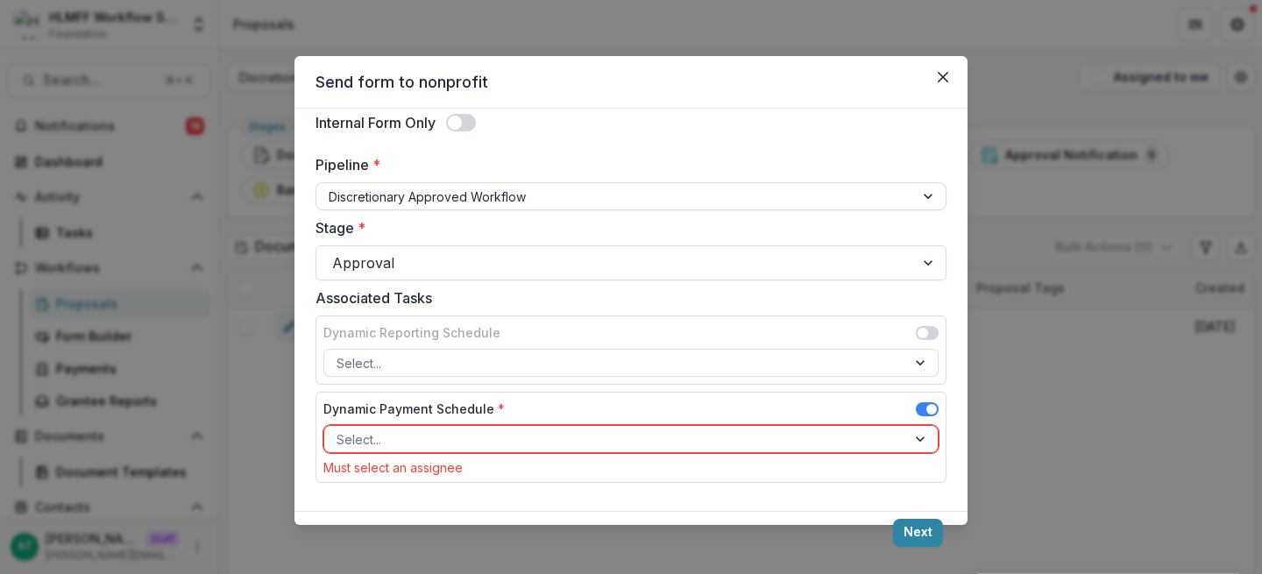
click at [411, 435] on div at bounding box center [614, 439] width 557 height 22
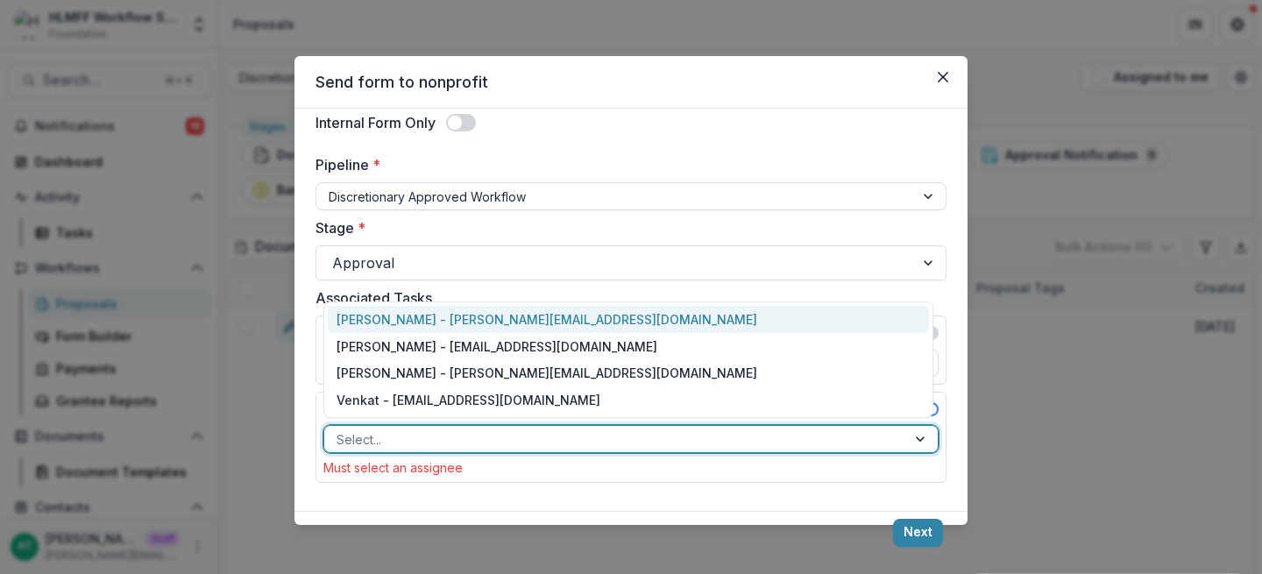
click at [373, 322] on div "[PERSON_NAME] - [PERSON_NAME][EMAIL_ADDRESS][DOMAIN_NAME]" at bounding box center [628, 319] width 601 height 27
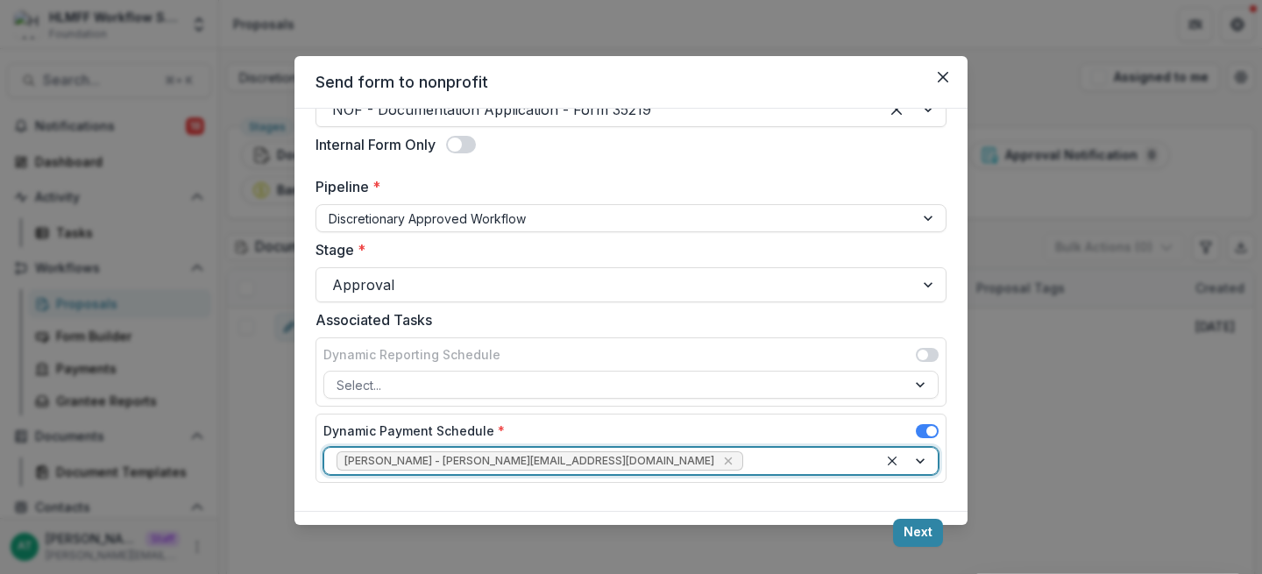
scroll to position [122, 0]
click at [920, 532] on button "Next" at bounding box center [918, 533] width 50 height 28
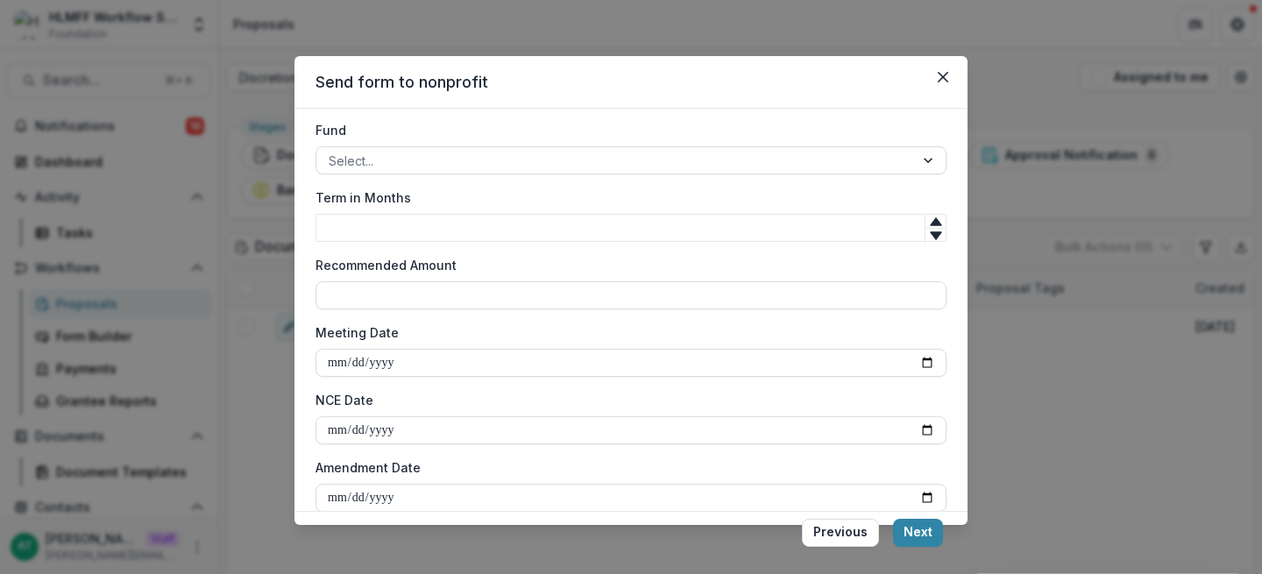
scroll to position [676, 0]
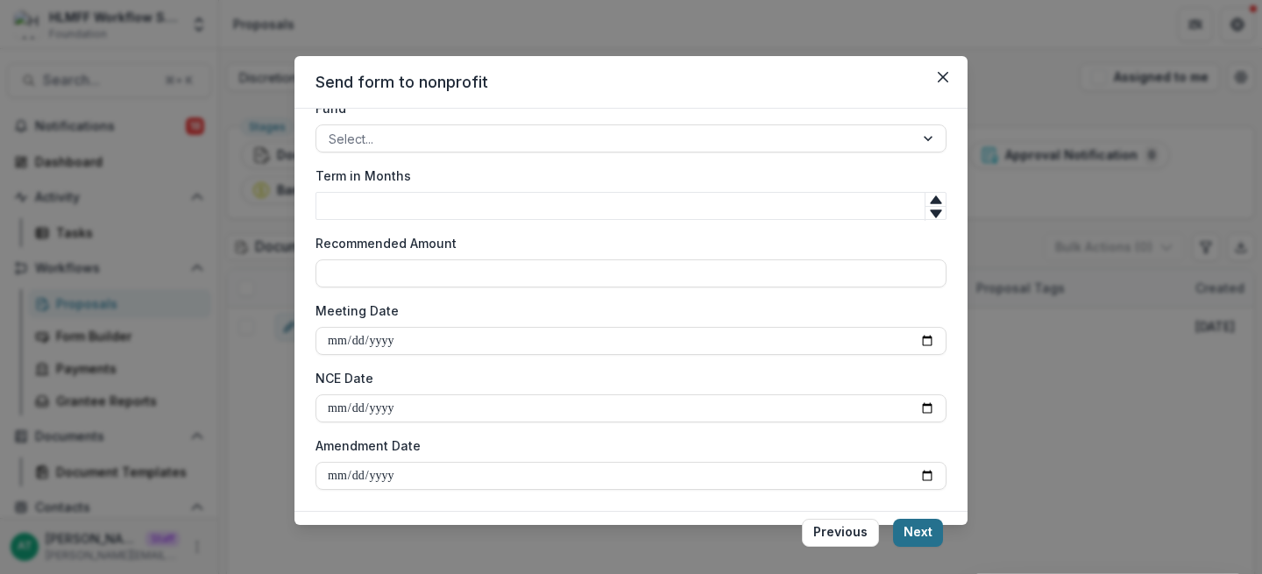
click at [916, 528] on button "Next" at bounding box center [918, 533] width 50 height 28
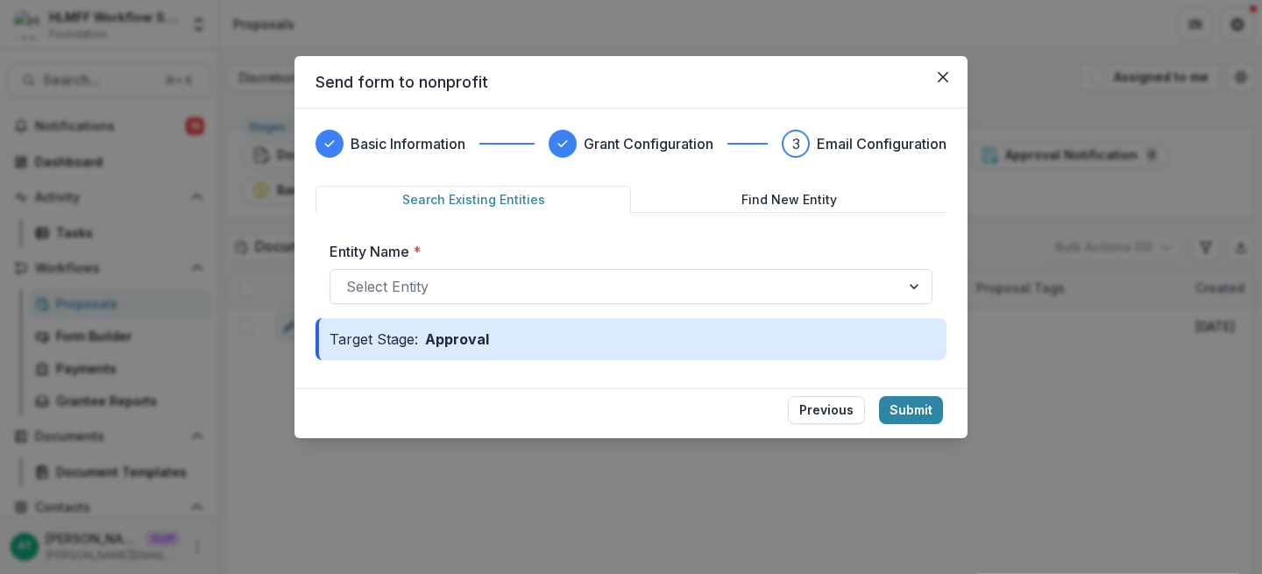
click at [694, 306] on div "Entity Name * Select Entity" at bounding box center [630, 272] width 631 height 91
click at [435, 291] on div at bounding box center [615, 286] width 538 height 25
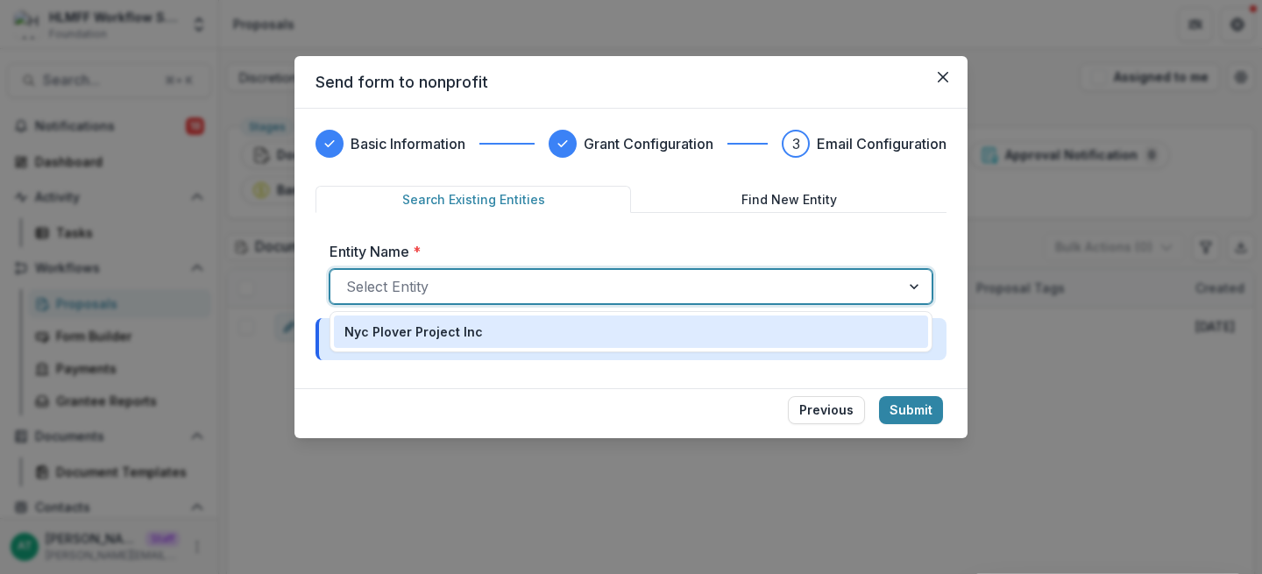
click at [400, 343] on div "Nyc Plover Project Inc" at bounding box center [631, 331] width 594 height 32
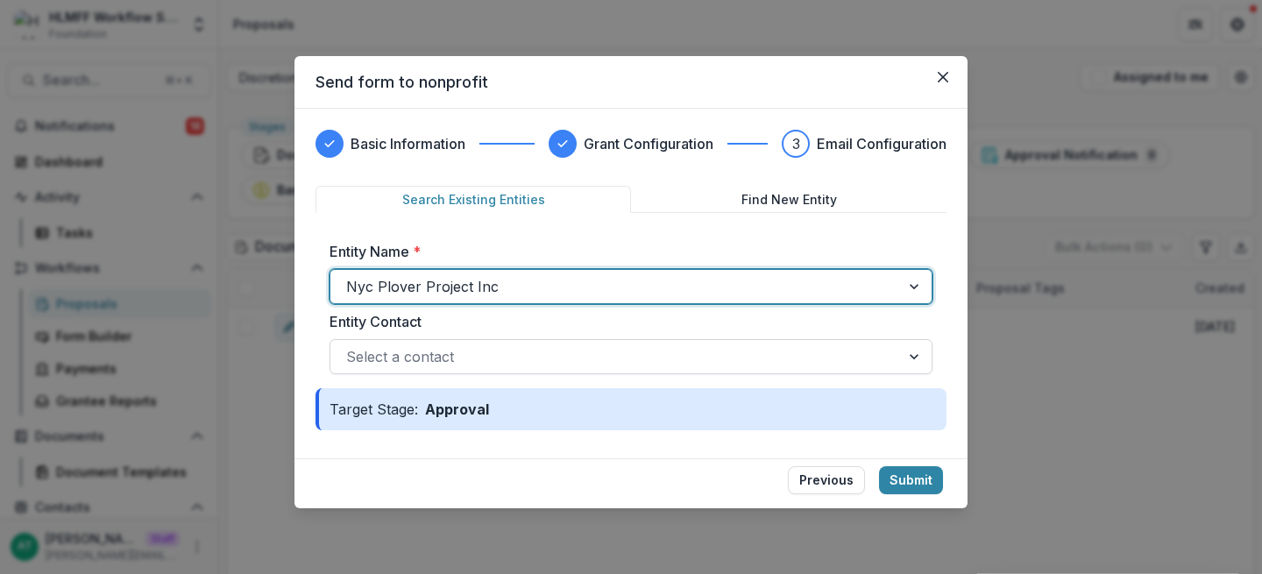
click at [407, 366] on div at bounding box center [615, 356] width 538 height 25
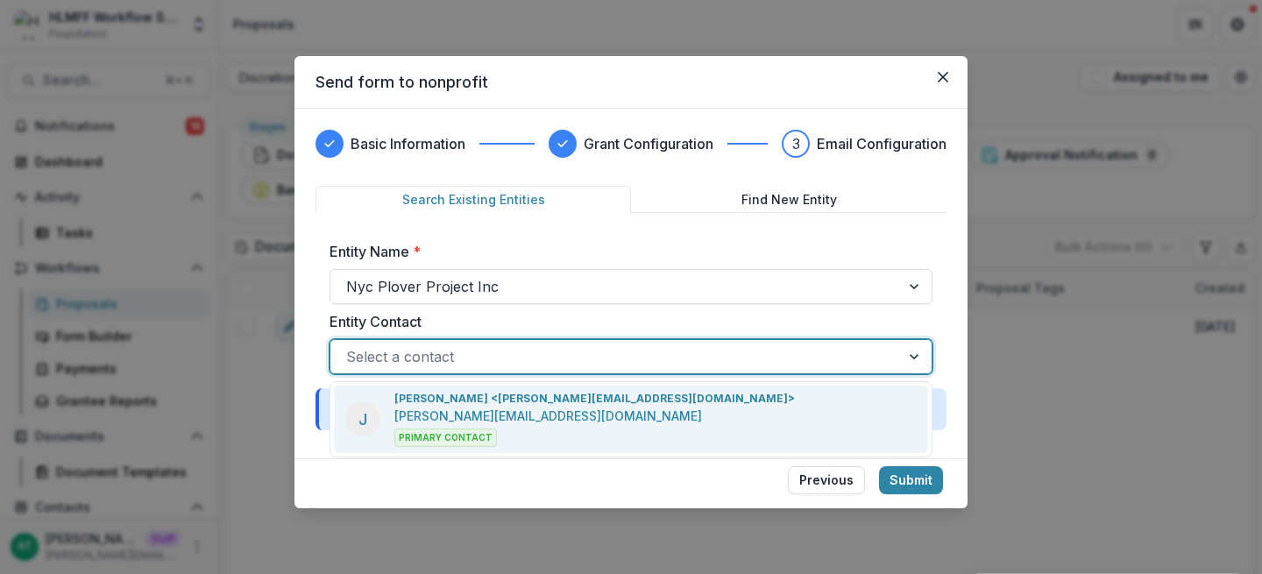
click at [412, 404] on p "[PERSON_NAME] <[PERSON_NAME][EMAIL_ADDRESS][DOMAIN_NAME]>" at bounding box center [594, 399] width 400 height 16
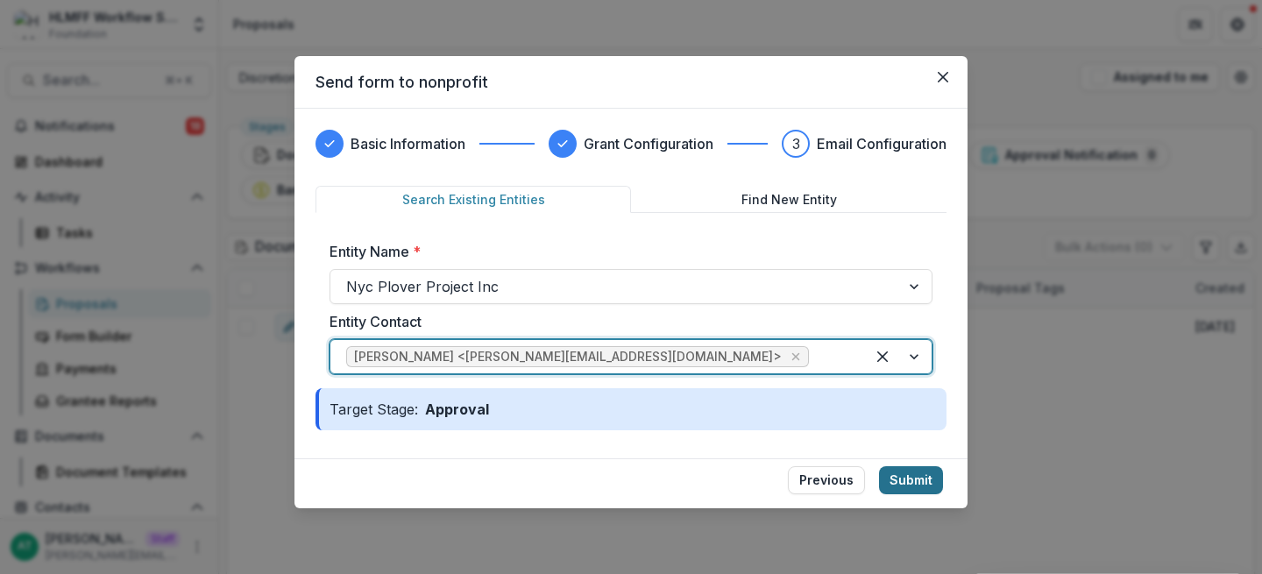
click at [909, 487] on button "Submit" at bounding box center [911, 480] width 64 height 28
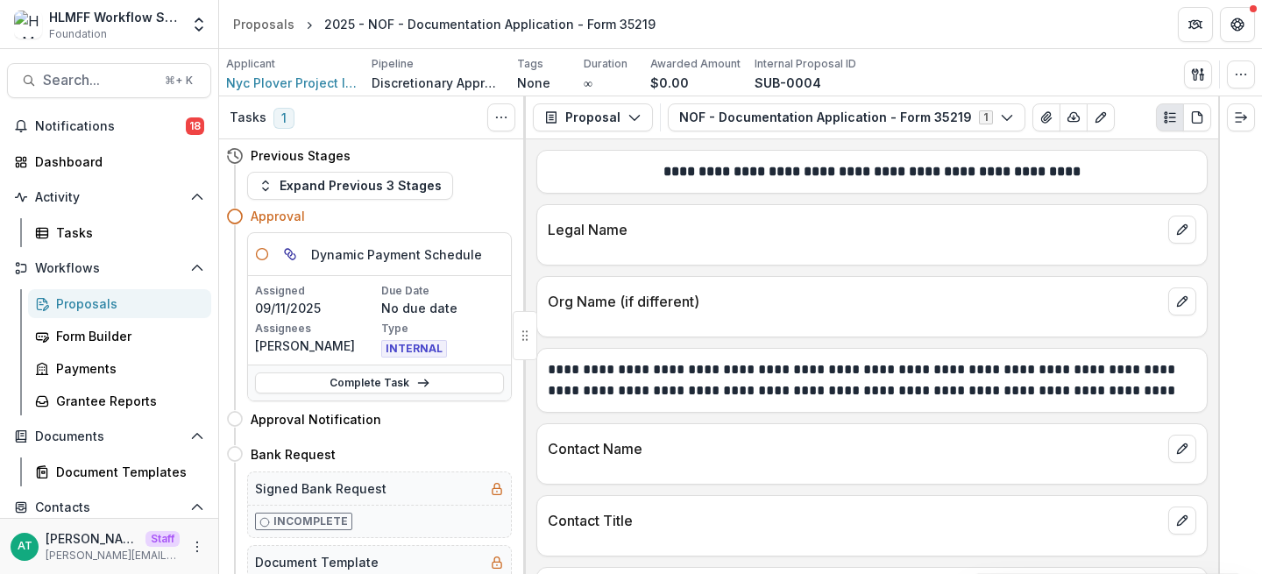
click at [134, 303] on div "Proposals" at bounding box center [126, 303] width 141 height 18
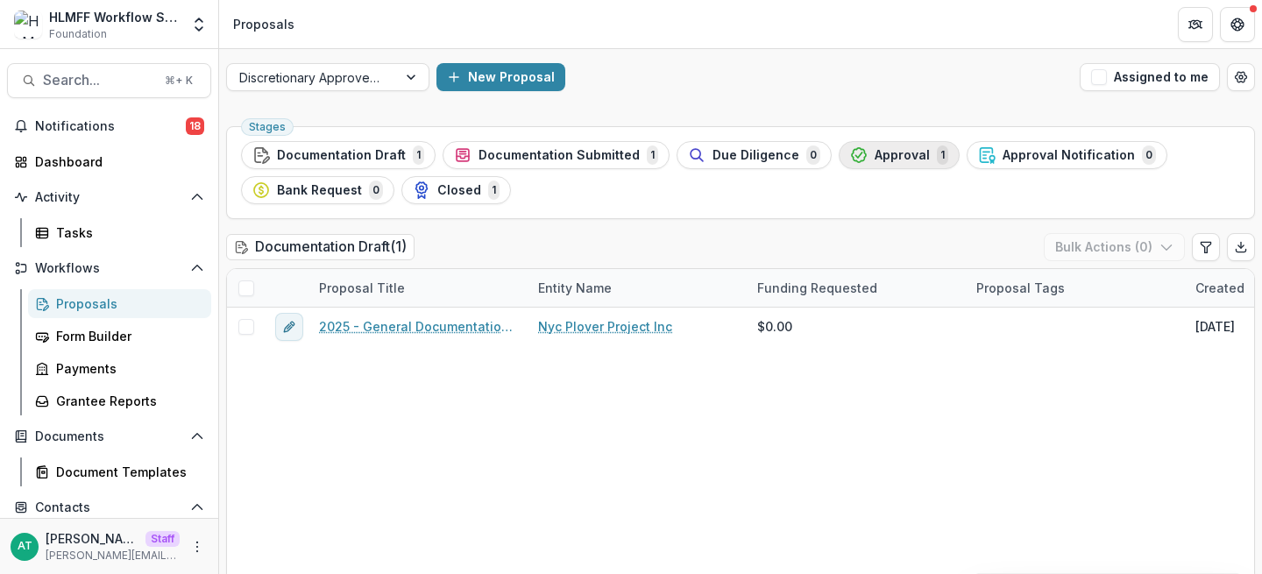
click at [888, 161] on div "Approval 1" at bounding box center [899, 154] width 98 height 19
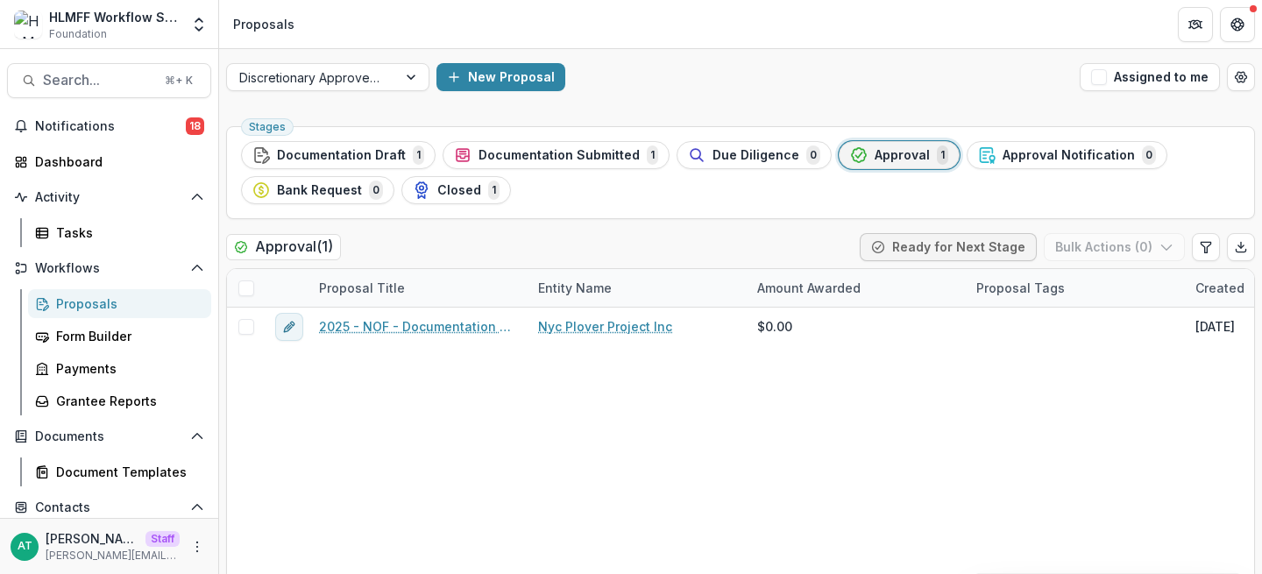
click at [251, 291] on span at bounding box center [246, 288] width 16 height 16
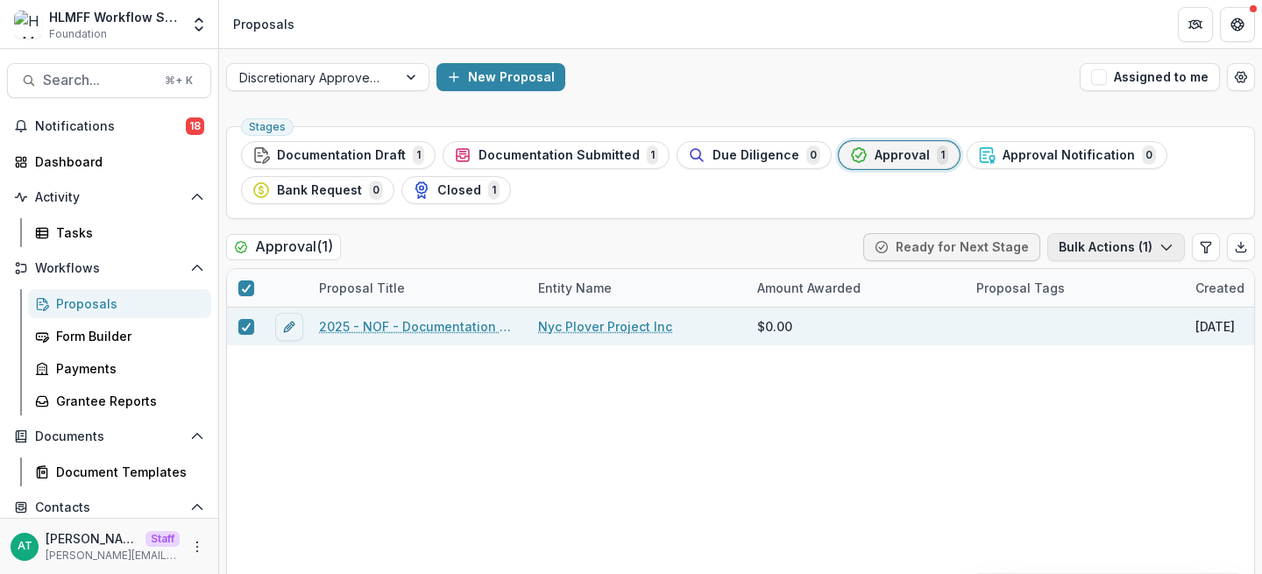
click at [1144, 244] on button "Bulk Actions ( 1 )" at bounding box center [1116, 247] width 138 height 28
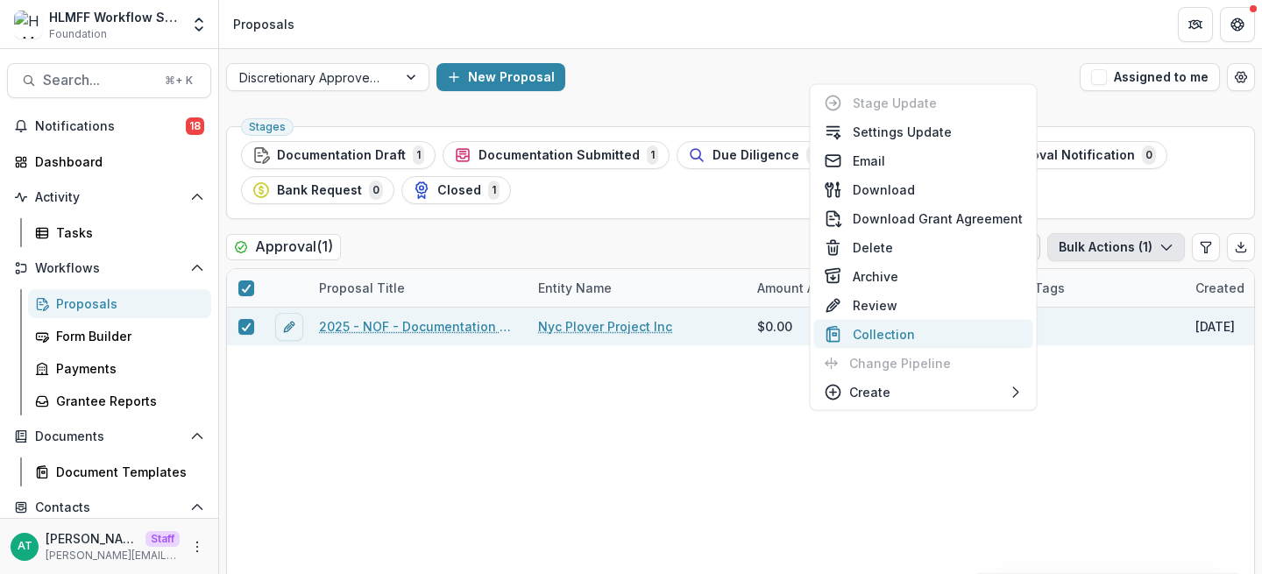
click at [927, 333] on button "Collection" at bounding box center [923, 334] width 219 height 29
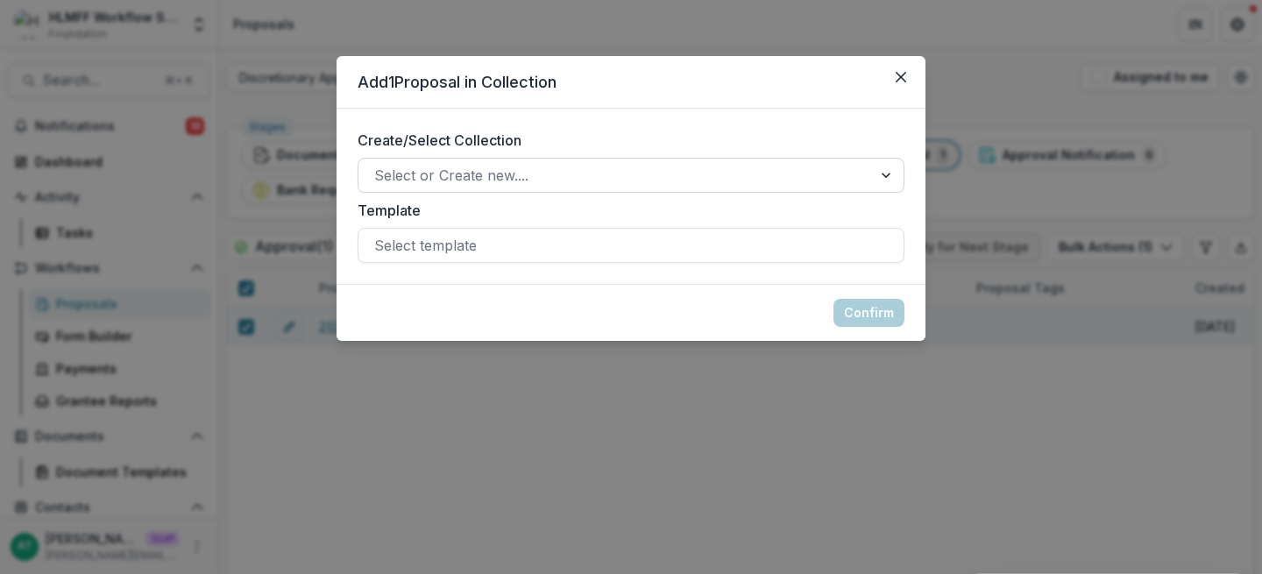
click at [572, 173] on div at bounding box center [615, 175] width 482 height 25
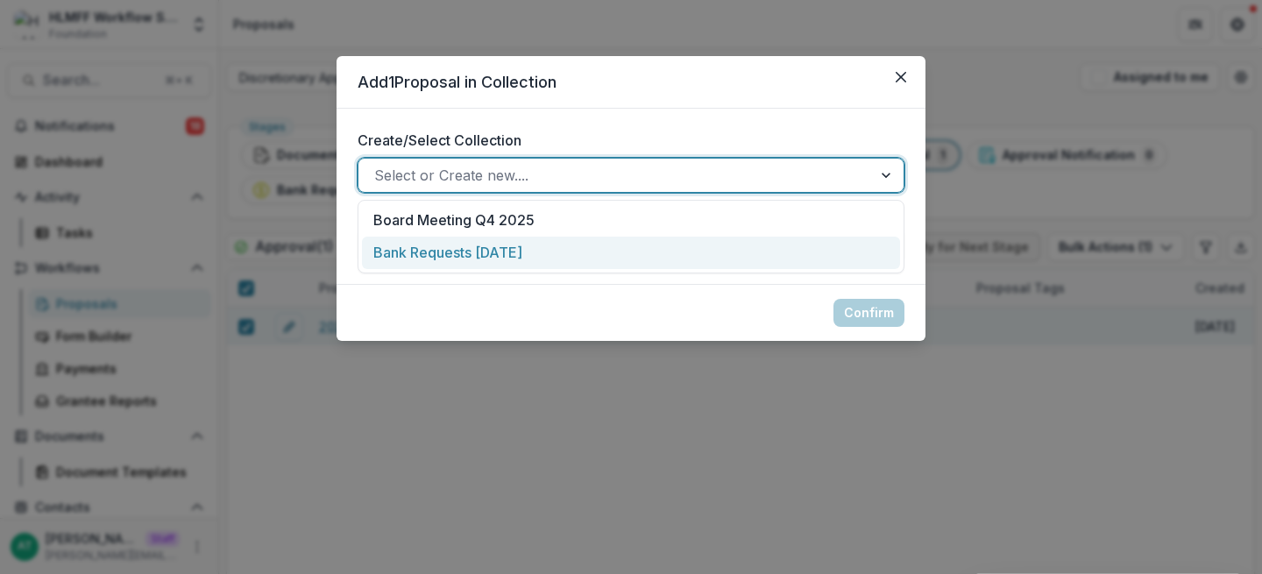
click at [506, 250] on div "Bank Requests [DATE]" at bounding box center [631, 253] width 538 height 32
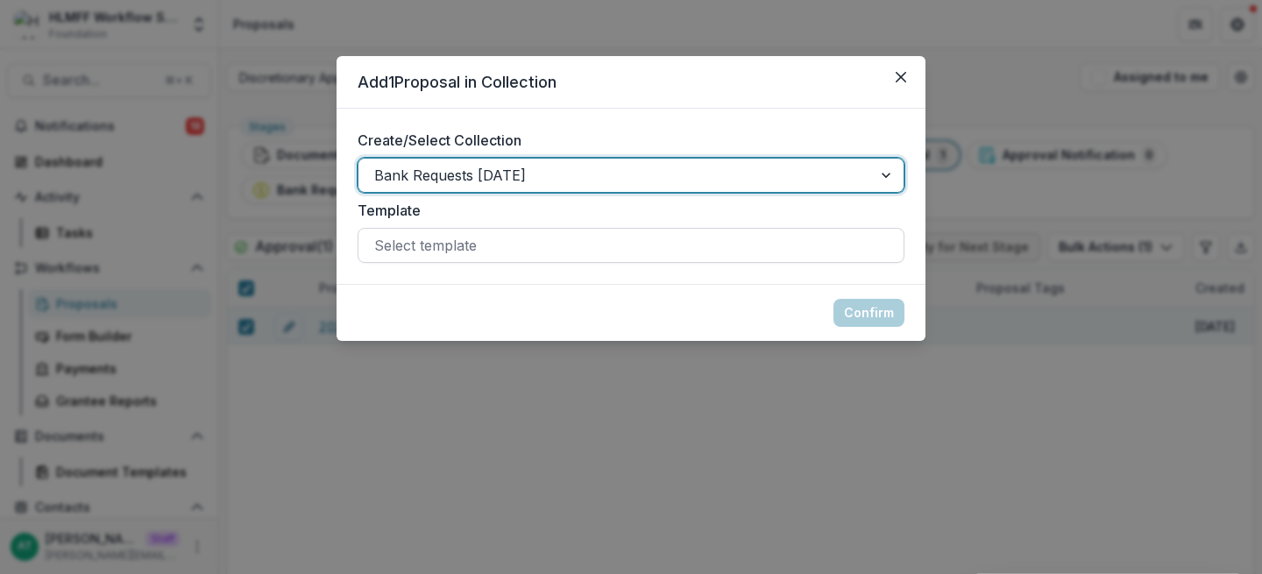
click at [496, 255] on div at bounding box center [630, 245] width 513 height 25
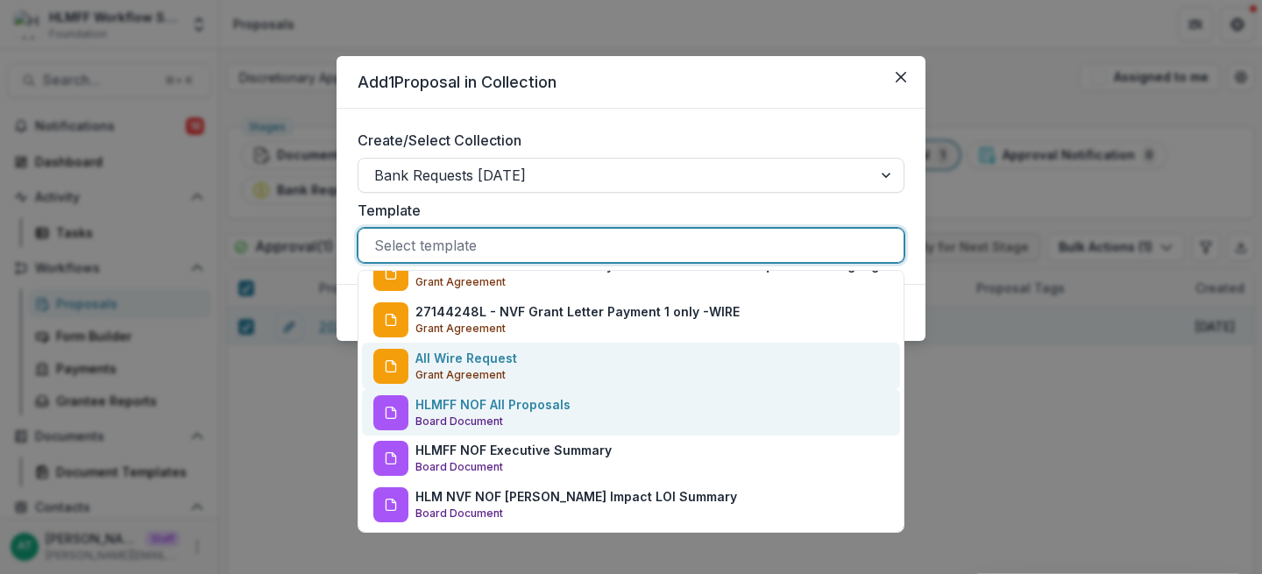
scroll to position [503, 0]
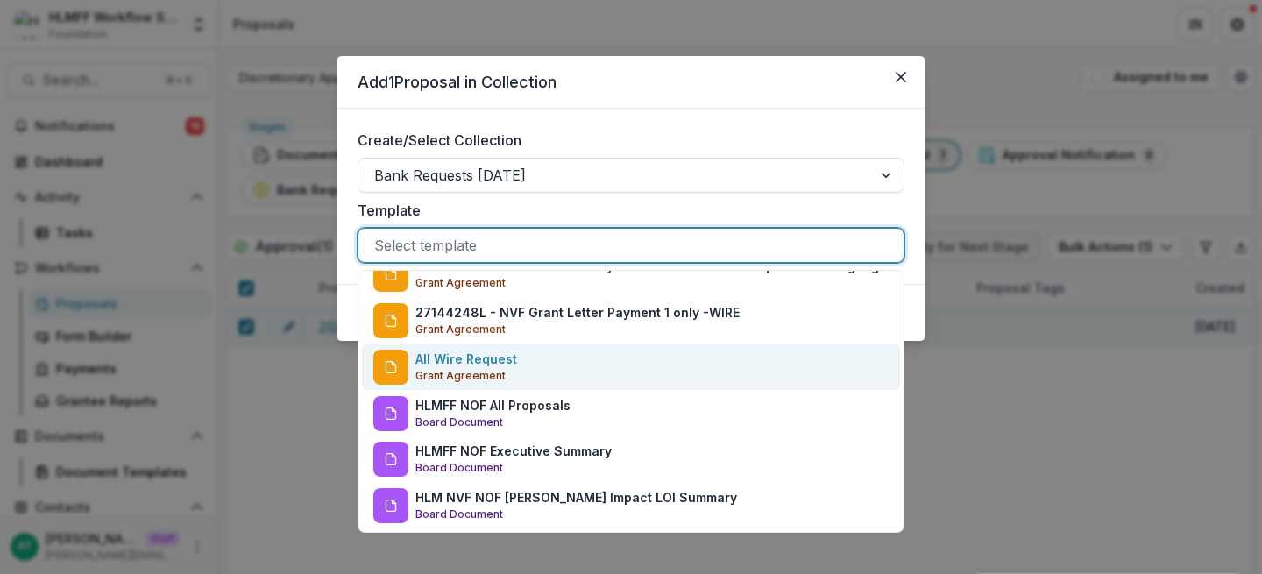
click at [526, 370] on div "All Wire Request Grant Agreement" at bounding box center [631, 366] width 538 height 46
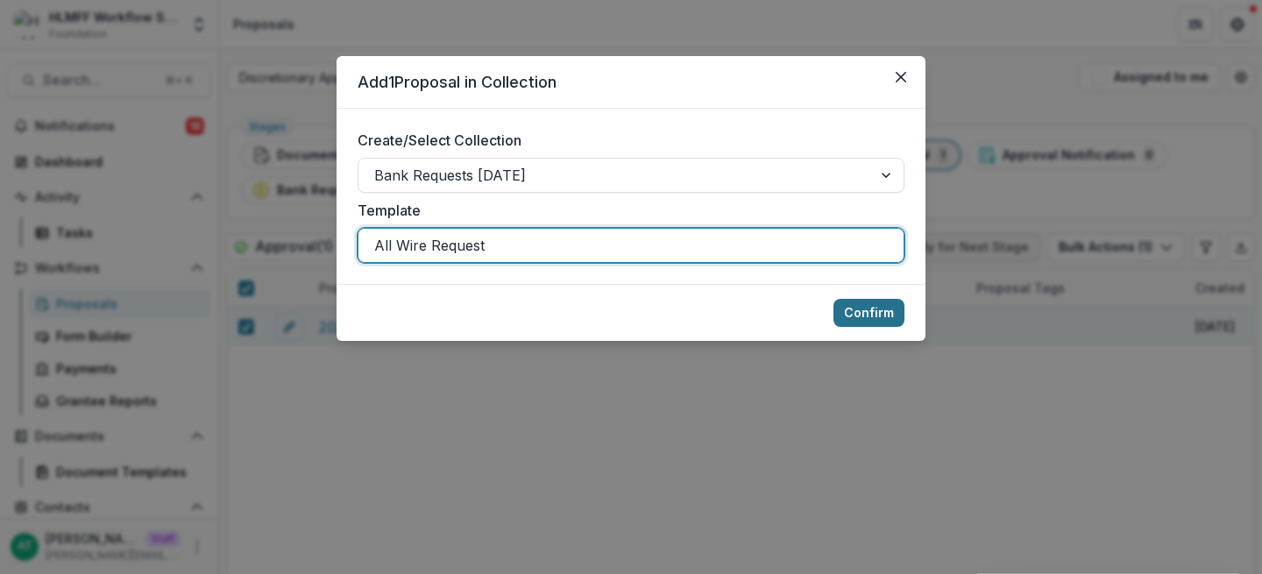
click at [845, 310] on button "Confirm" at bounding box center [868, 313] width 71 height 28
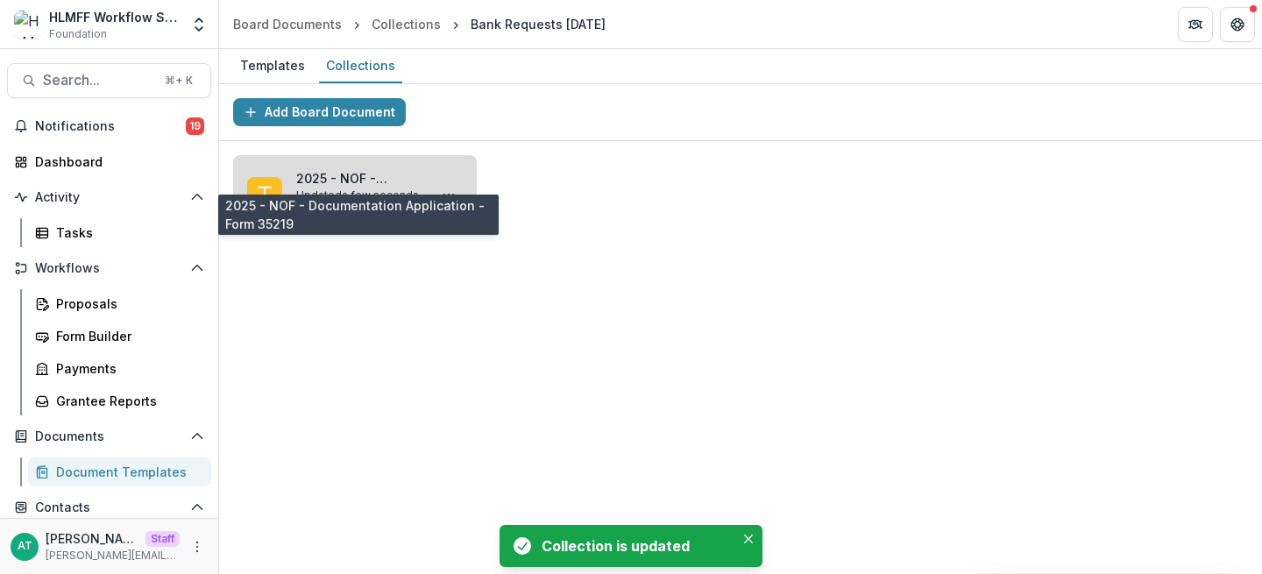
click at [413, 188] on link "2025 - NOF - Documentation Application - Form 35219" at bounding box center [358, 178] width 124 height 18
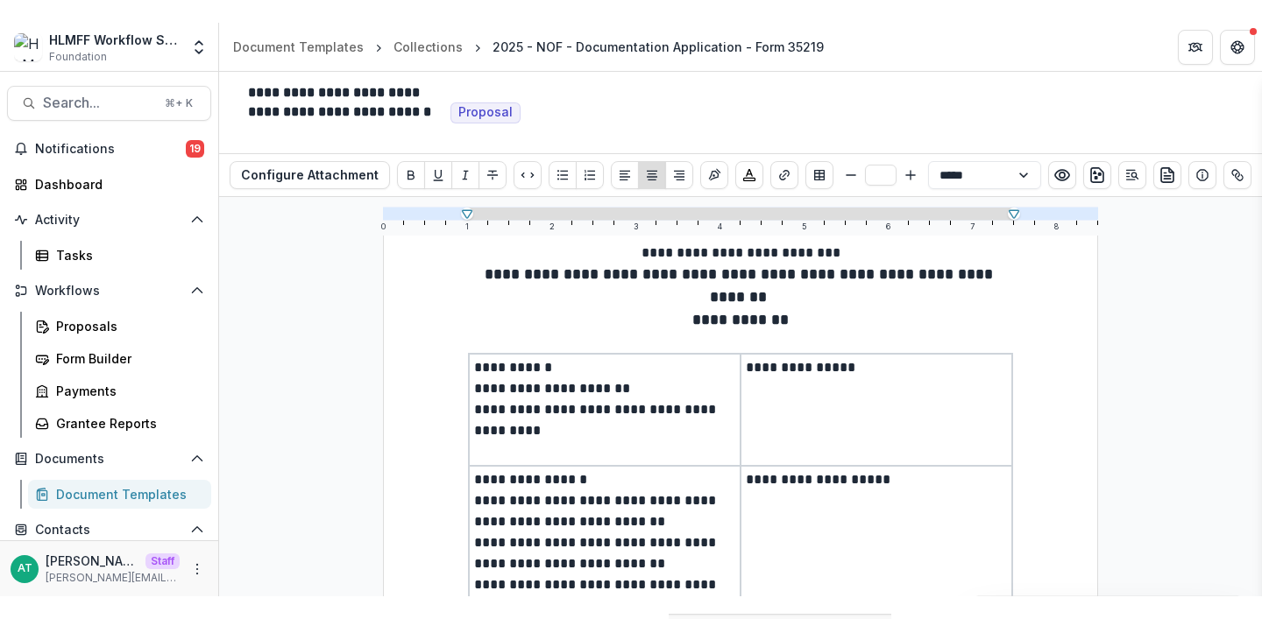
scroll to position [54, 0]
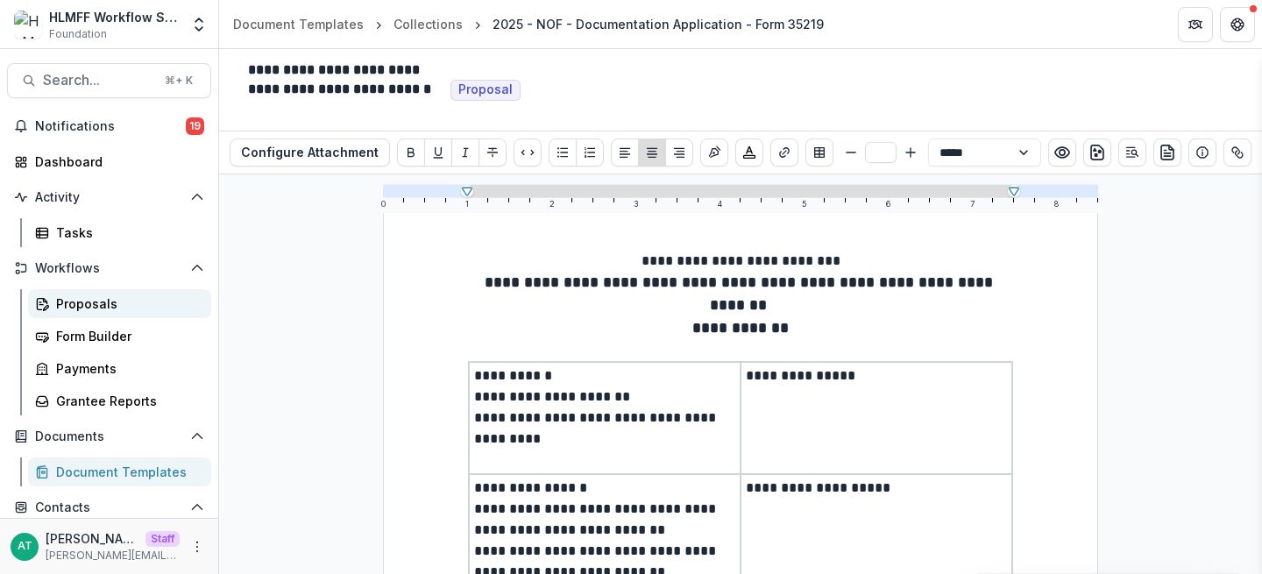
click at [80, 309] on div "Proposals" at bounding box center [126, 303] width 141 height 18
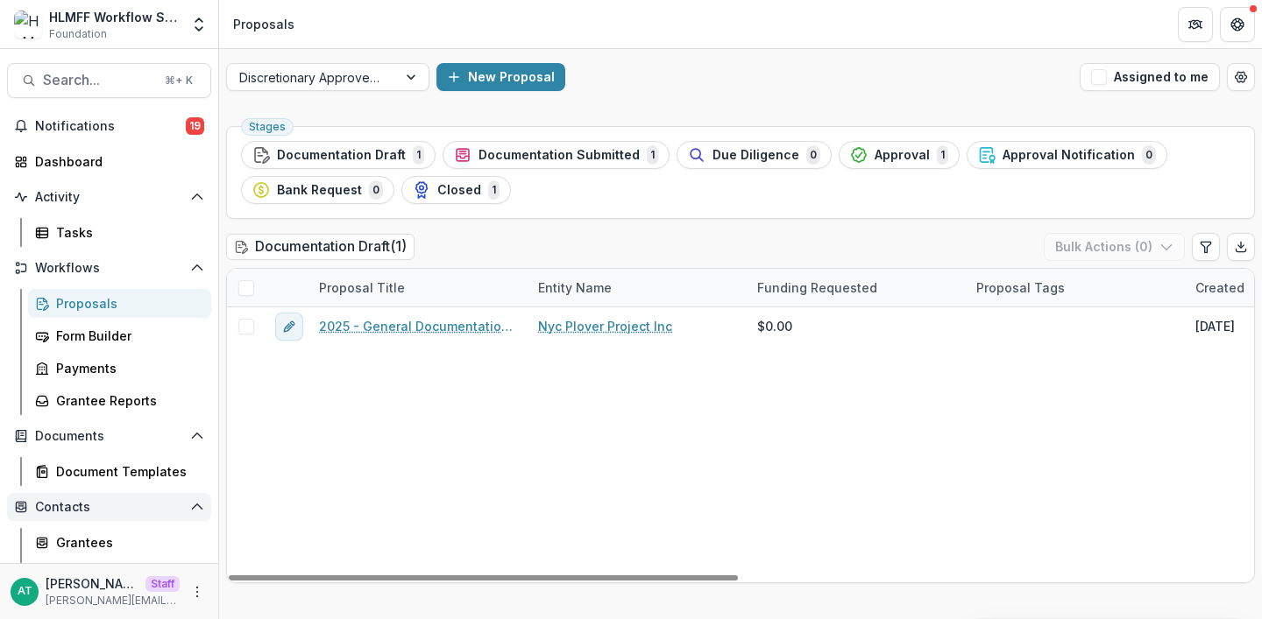
scroll to position [130, 0]
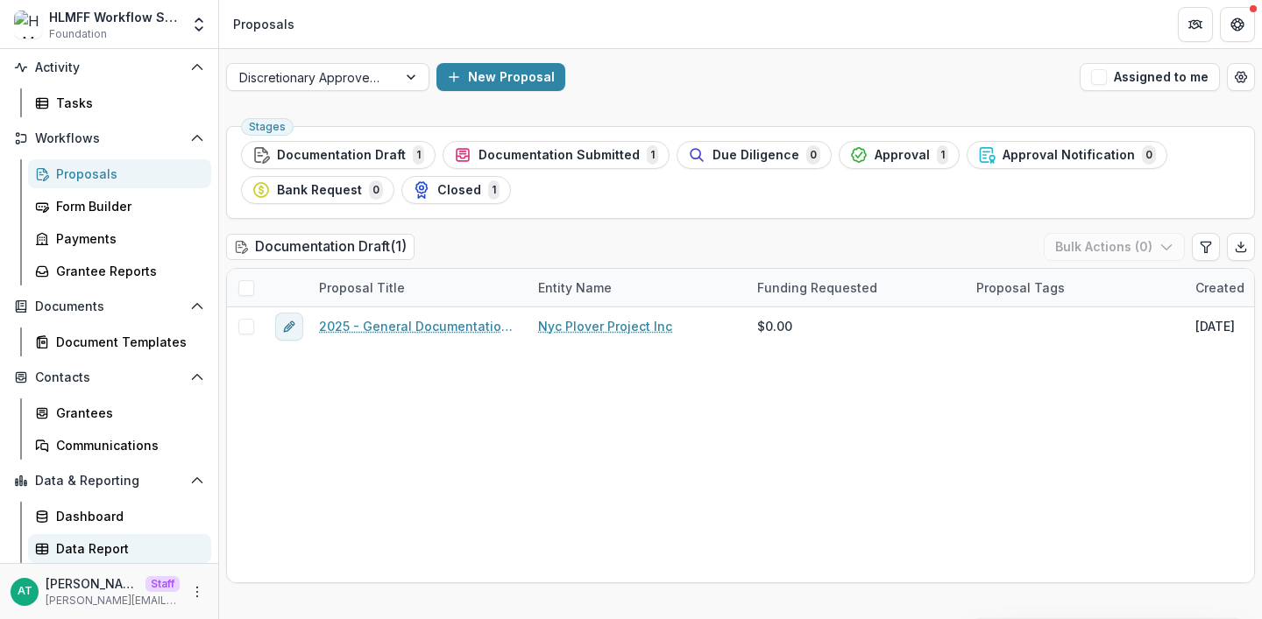
click at [109, 555] on div "Data Report" at bounding box center [126, 549] width 141 height 18
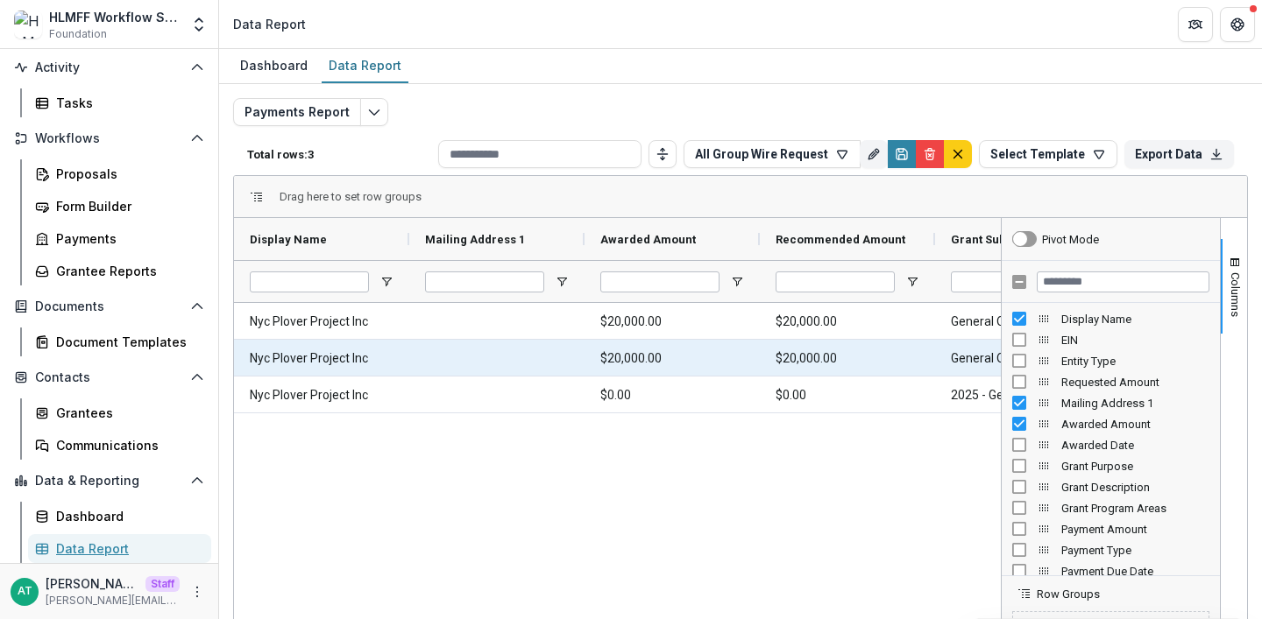
scroll to position [0, 115]
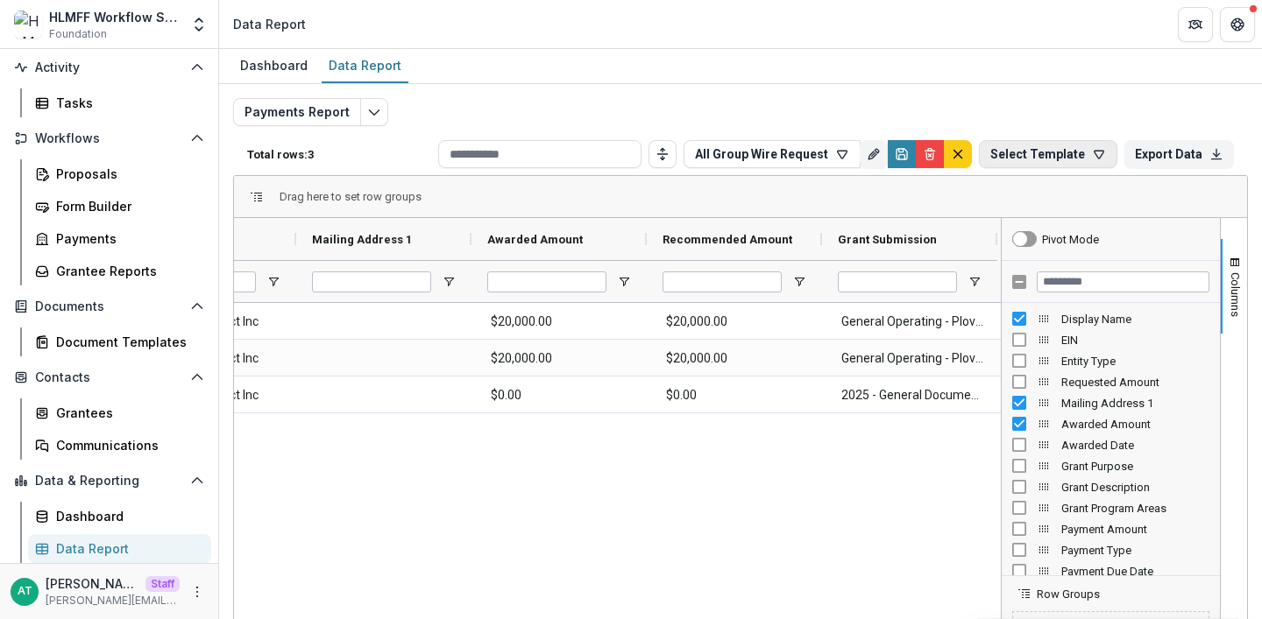
click at [1033, 159] on button "Select Template" at bounding box center [1048, 154] width 138 height 28
click at [1028, 190] on div "All Group Wire Request" at bounding box center [1045, 195] width 126 height 14
